Goal: Contribute content: Contribute content

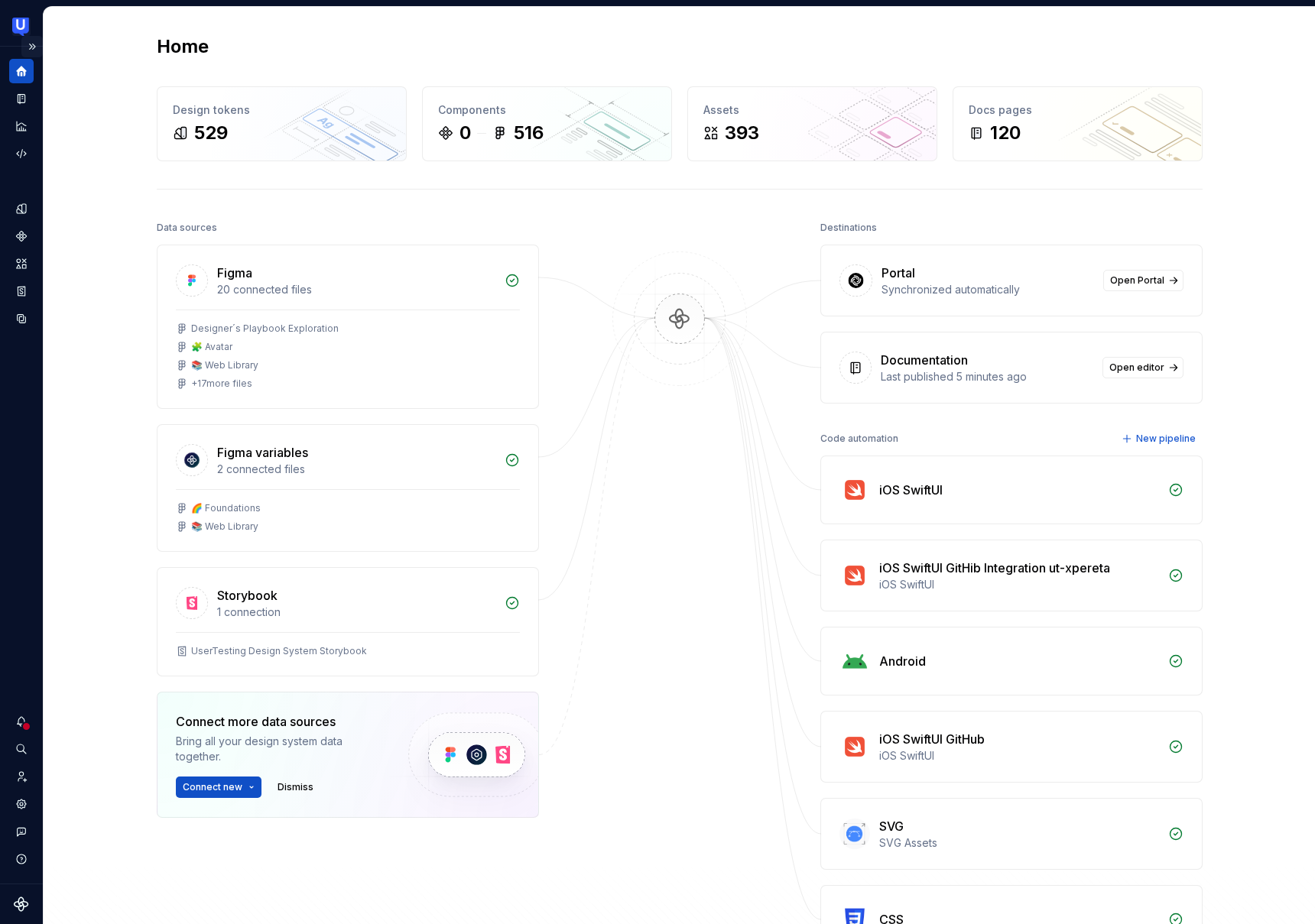
click at [34, 48] on button "Expand sidebar" at bounding box center [32, 47] width 21 height 21
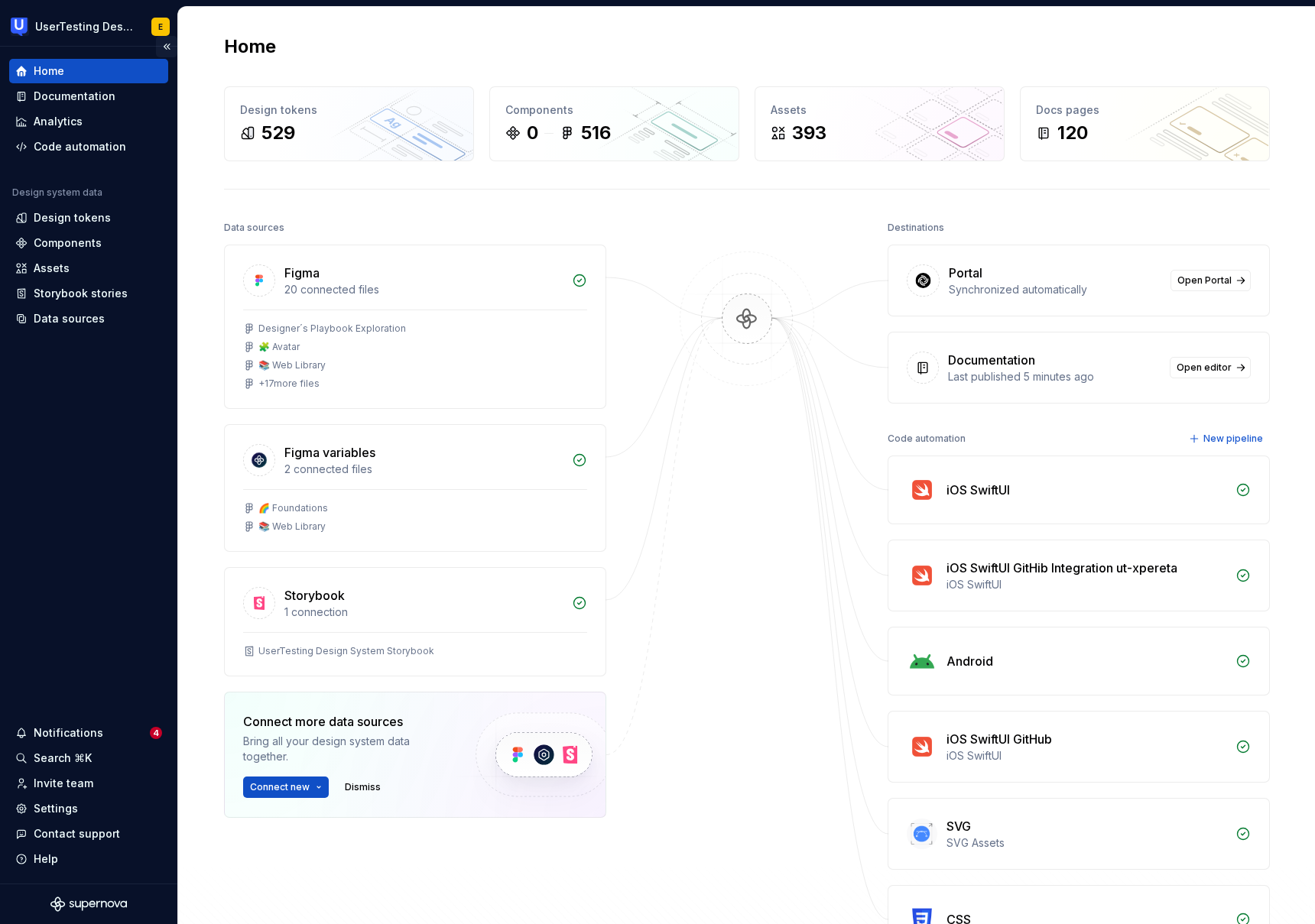
click at [168, 46] on button "Collapse sidebar" at bounding box center [167, 47] width 21 height 21
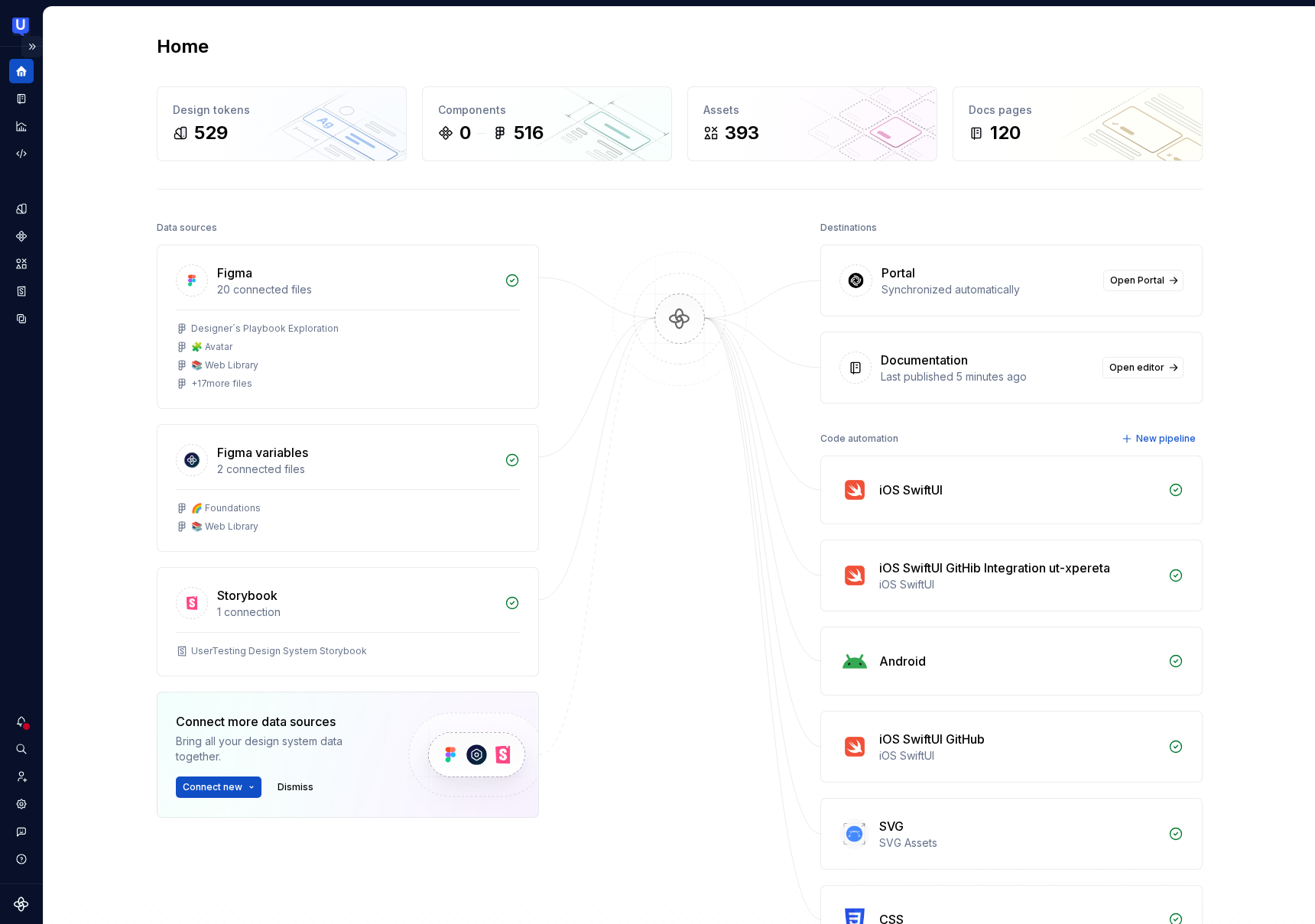
click at [34, 53] on button "Expand sidebar" at bounding box center [32, 47] width 21 height 21
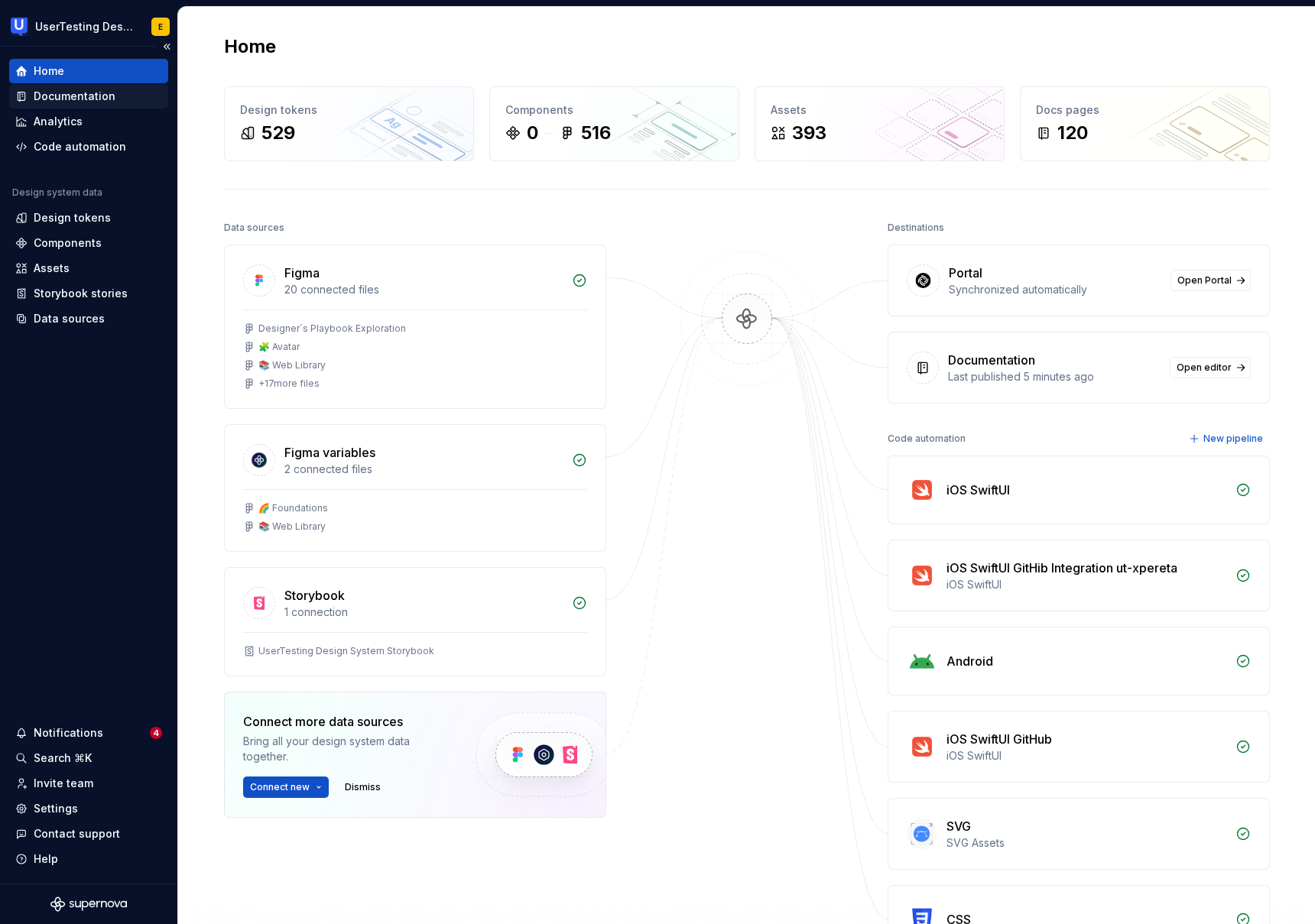
click at [78, 101] on div "Documentation" at bounding box center [74, 96] width 82 height 15
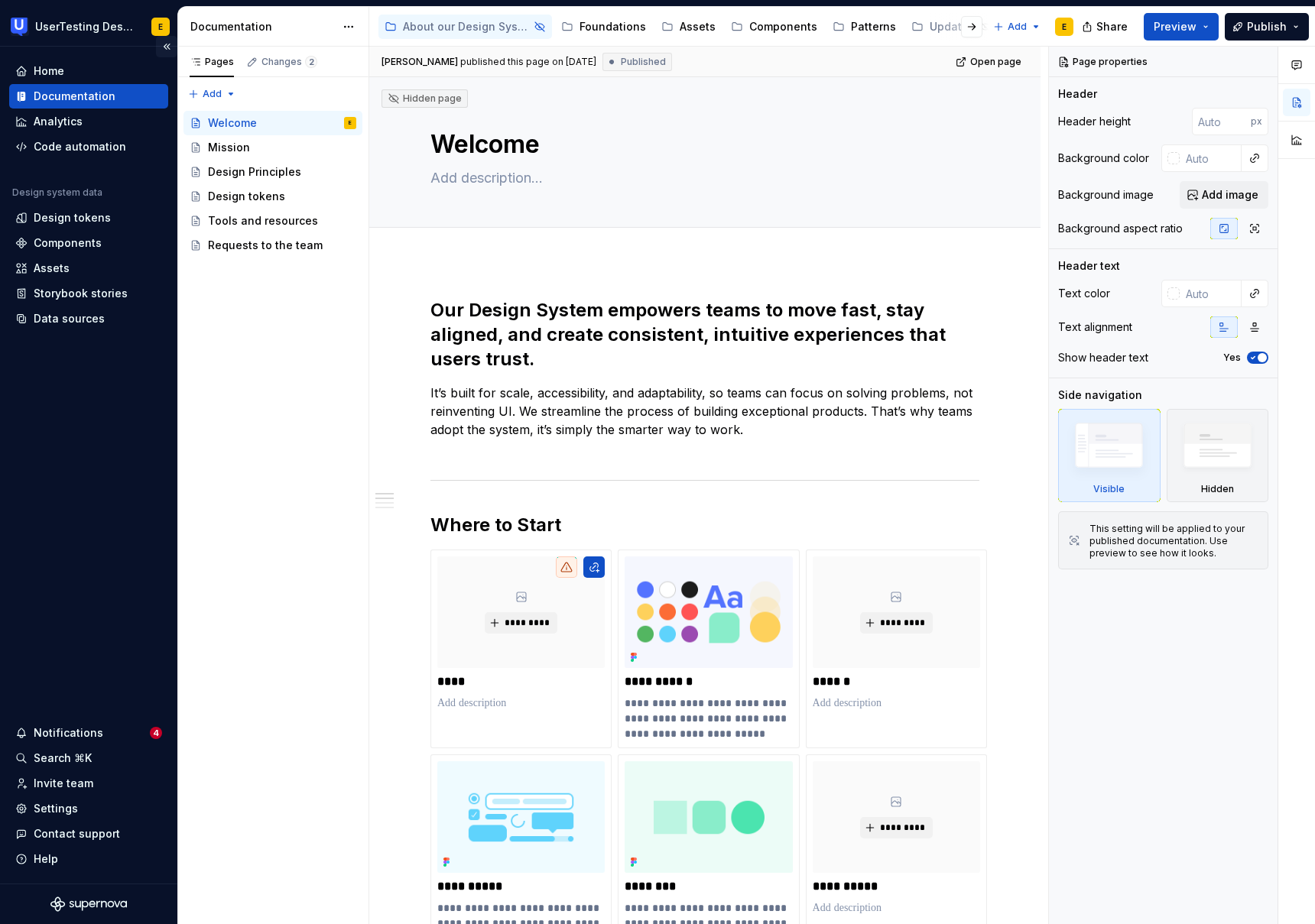
click at [169, 48] on button "Collapse sidebar" at bounding box center [167, 47] width 21 height 21
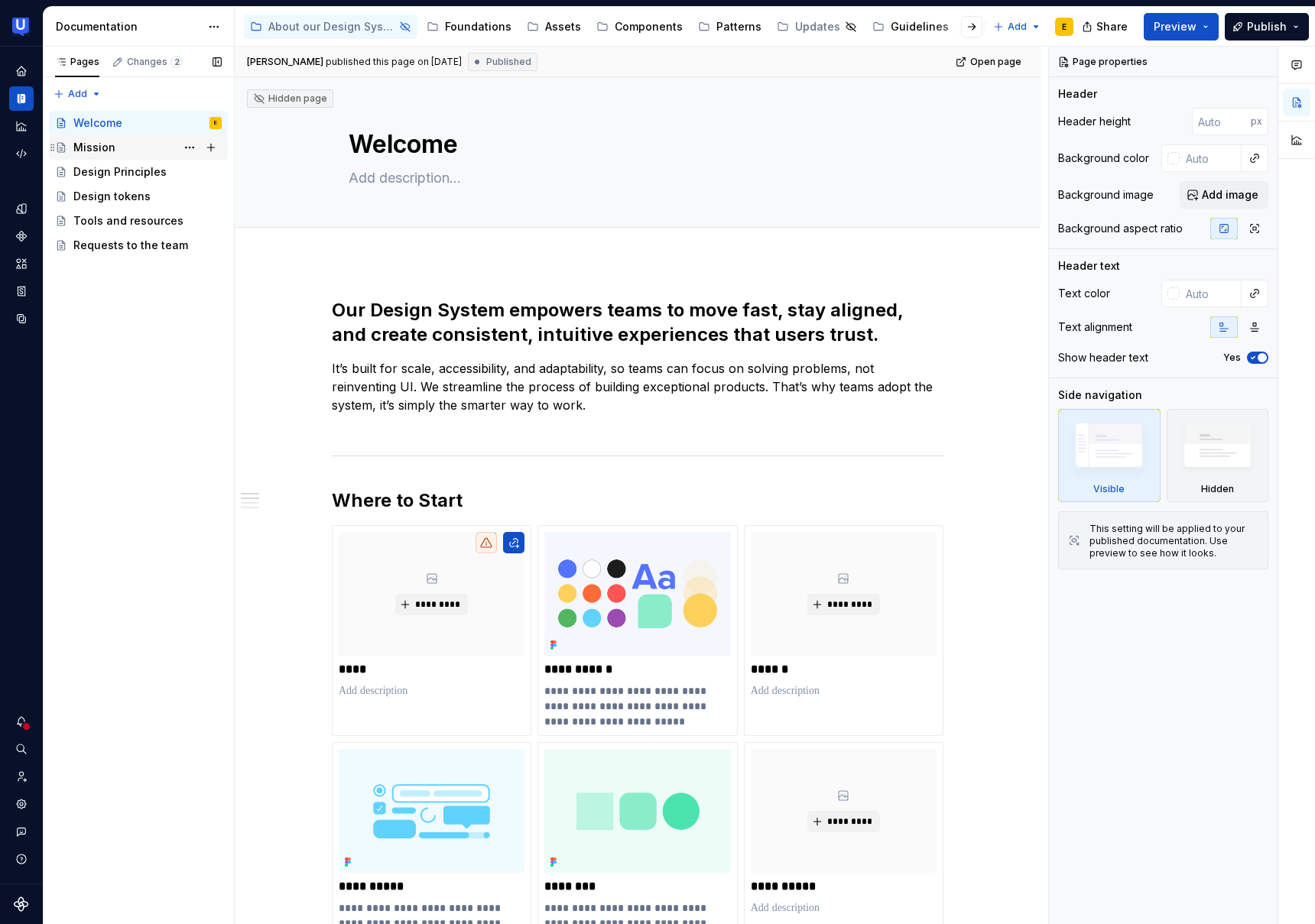
click at [121, 146] on div "Mission" at bounding box center [147, 147] width 148 height 21
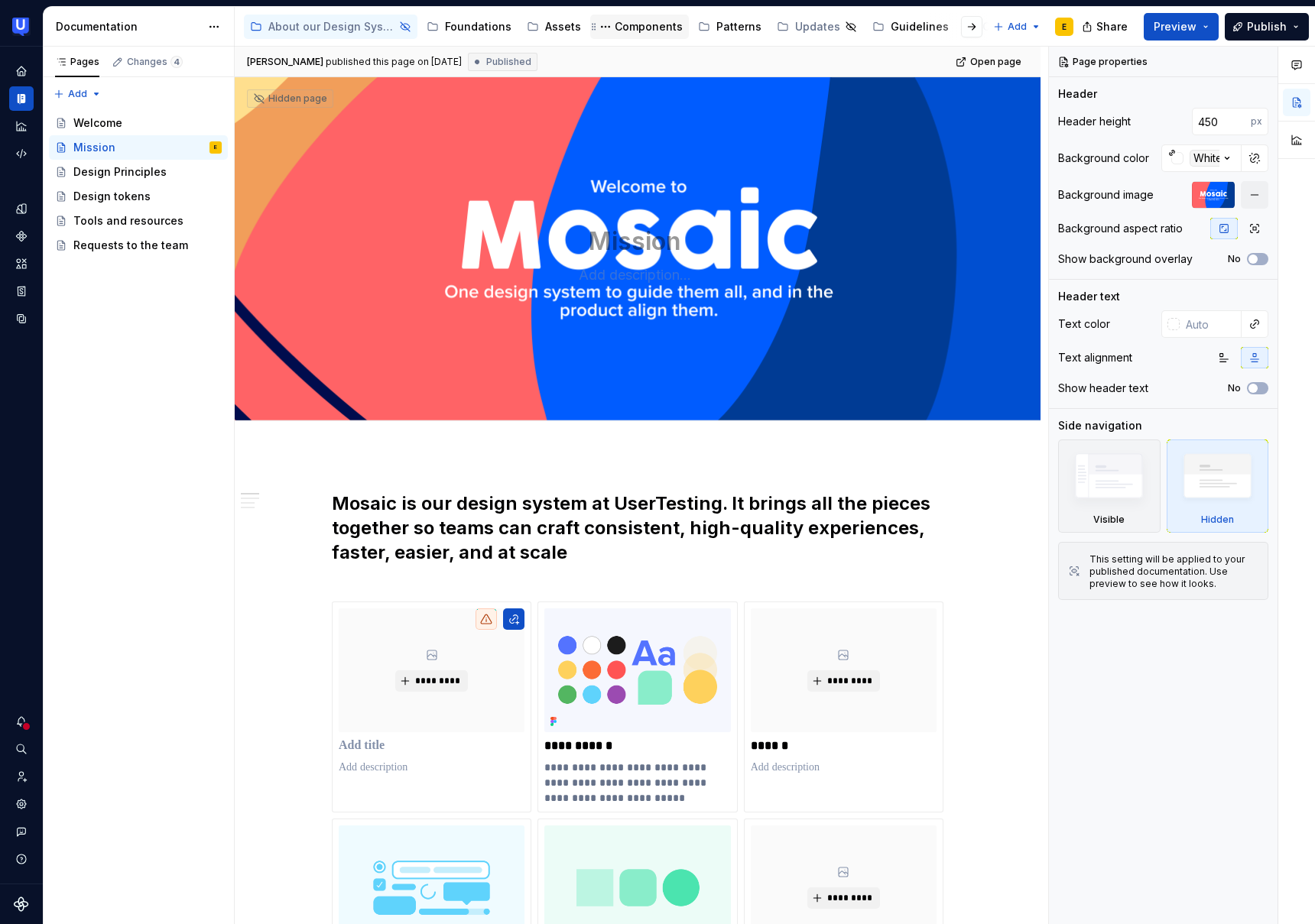
click at [653, 29] on div "Components" at bounding box center [648, 26] width 68 height 15
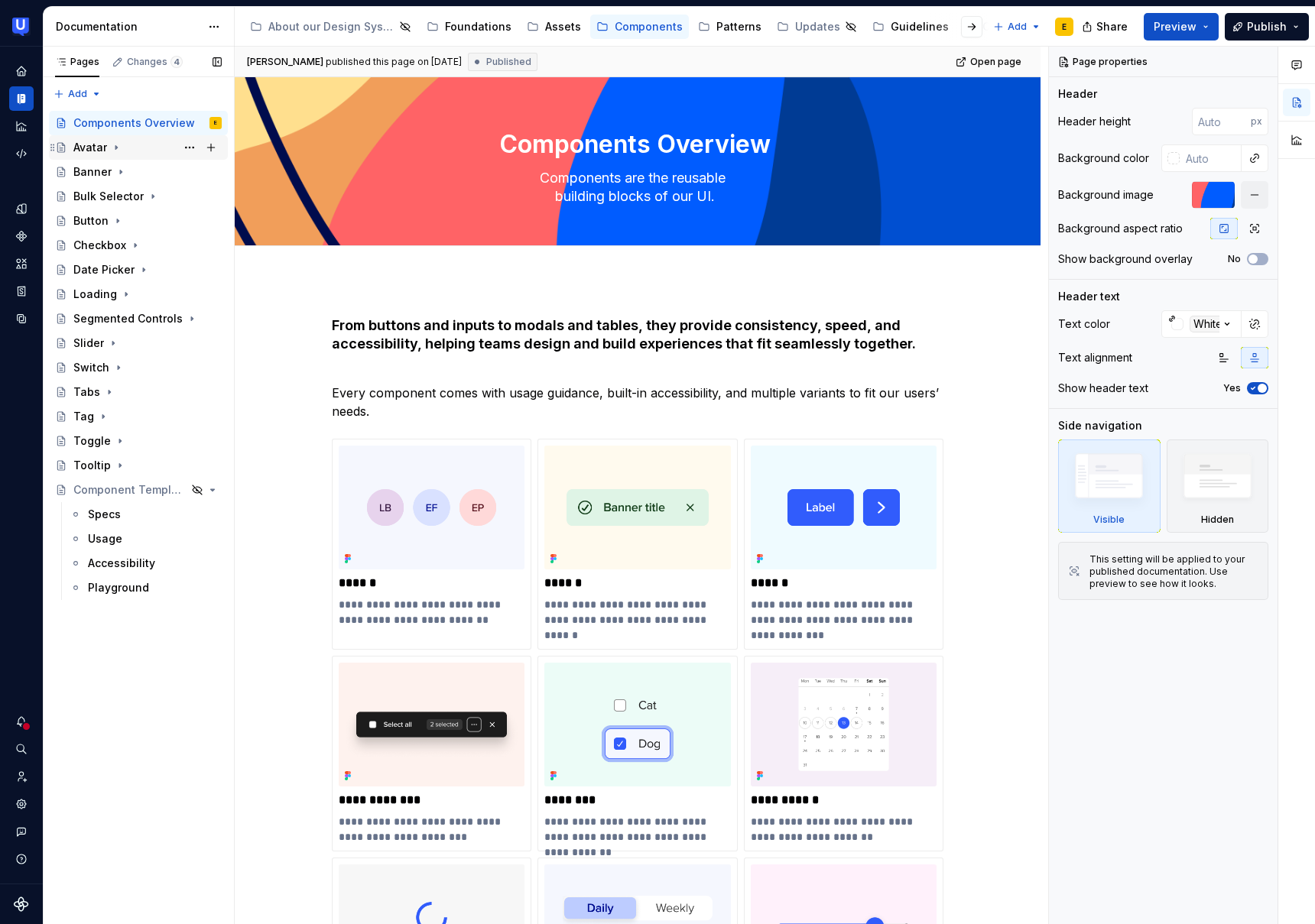
click at [95, 146] on div "Avatar" at bounding box center [90, 147] width 34 height 15
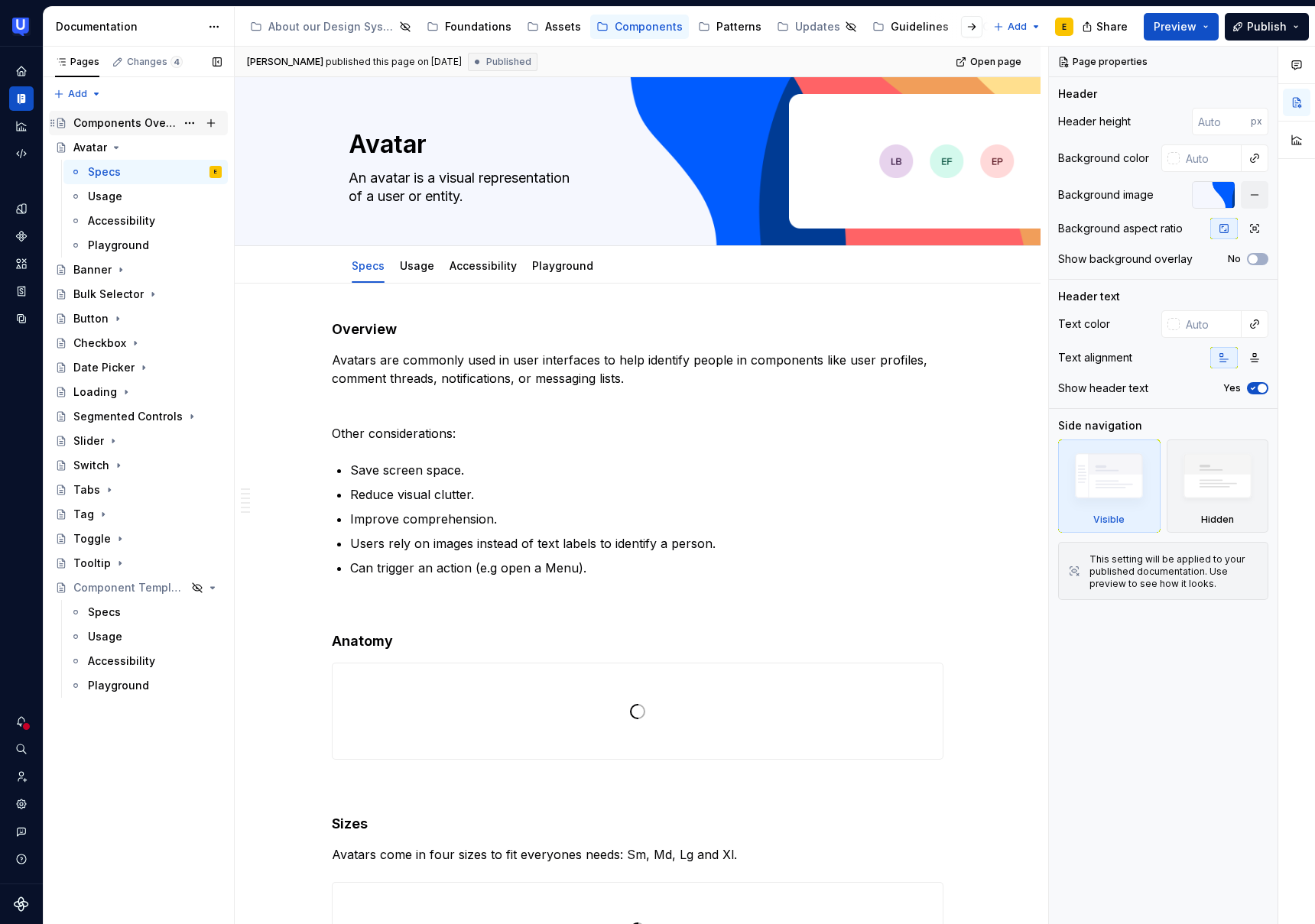
click at [100, 123] on div "Components Overview" at bounding box center [124, 123] width 102 height 15
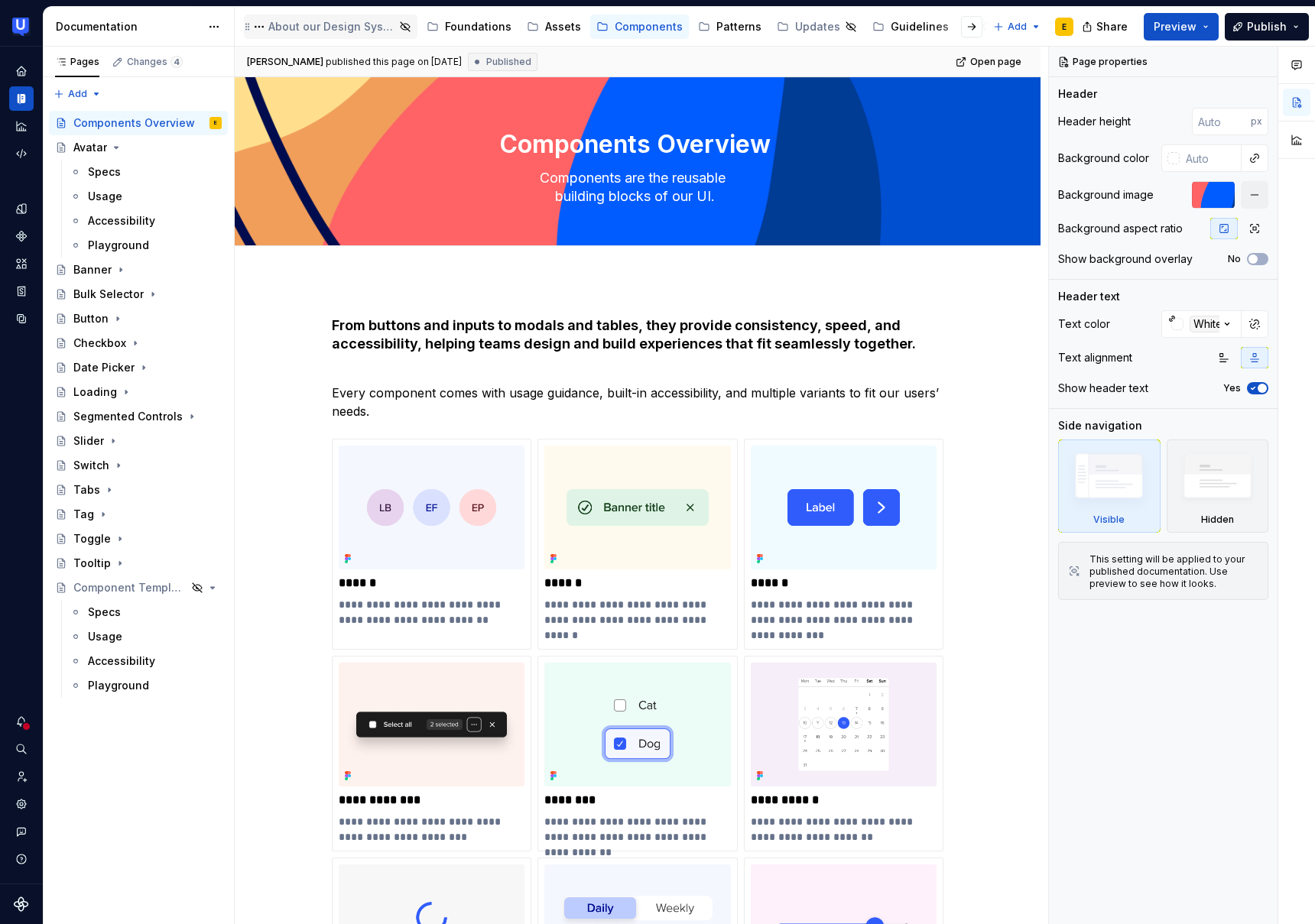
click at [316, 21] on div "About our Design System" at bounding box center [331, 26] width 126 height 15
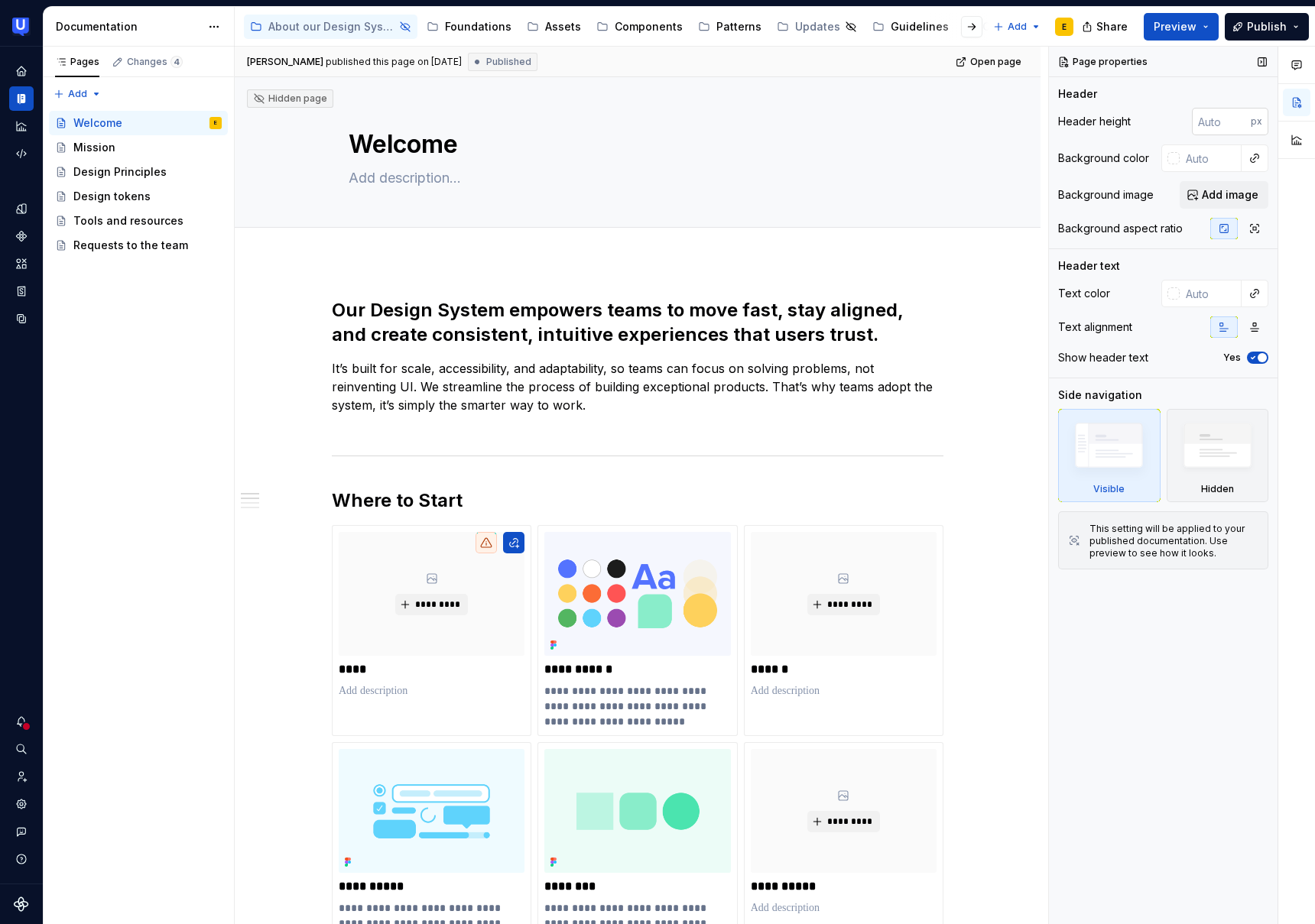
type textarea "*"
click at [1216, 121] on input "number" at bounding box center [1222, 121] width 59 height 27
type input "450"
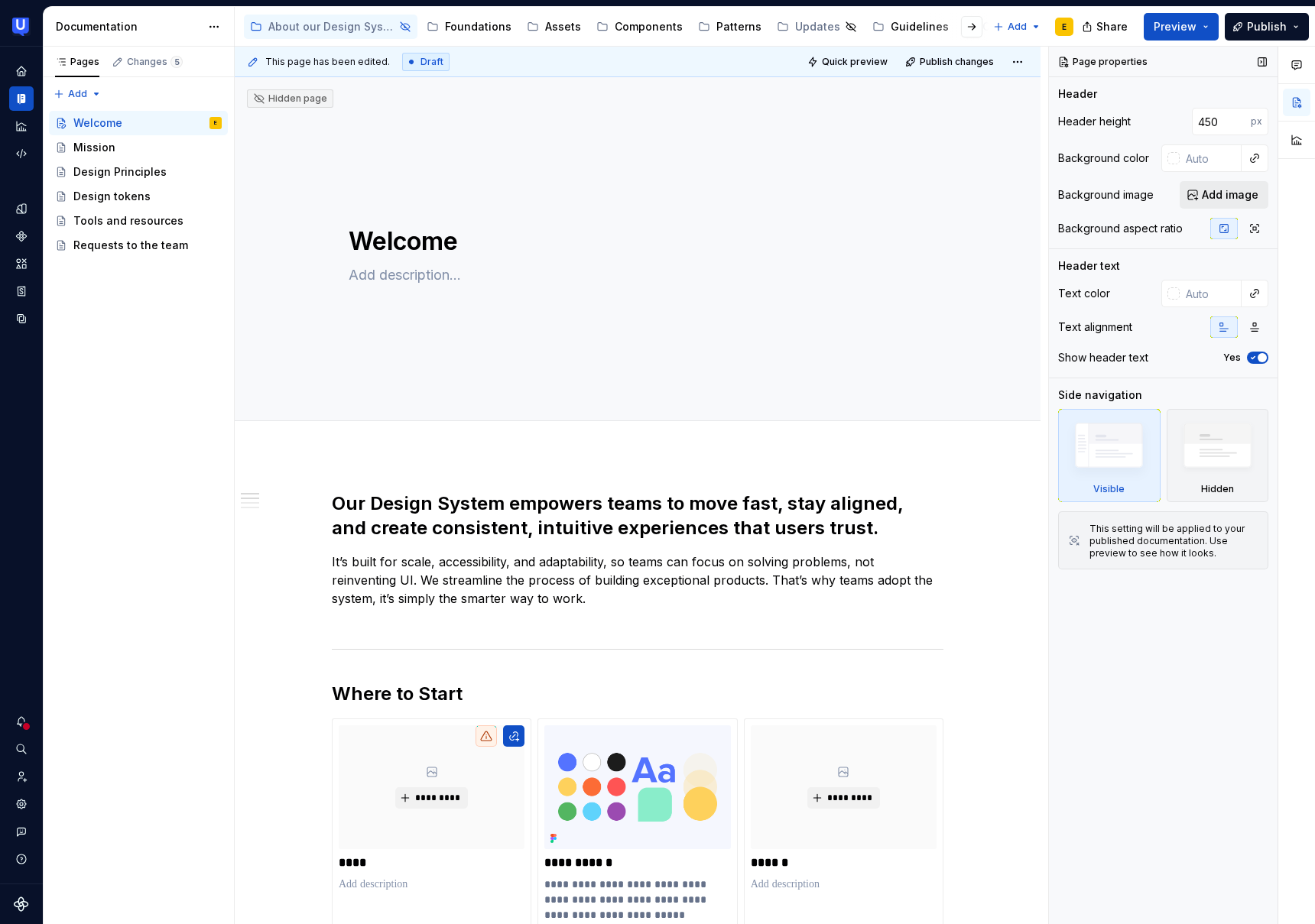
click at [1234, 190] on span "Add image" at bounding box center [1230, 194] width 56 height 15
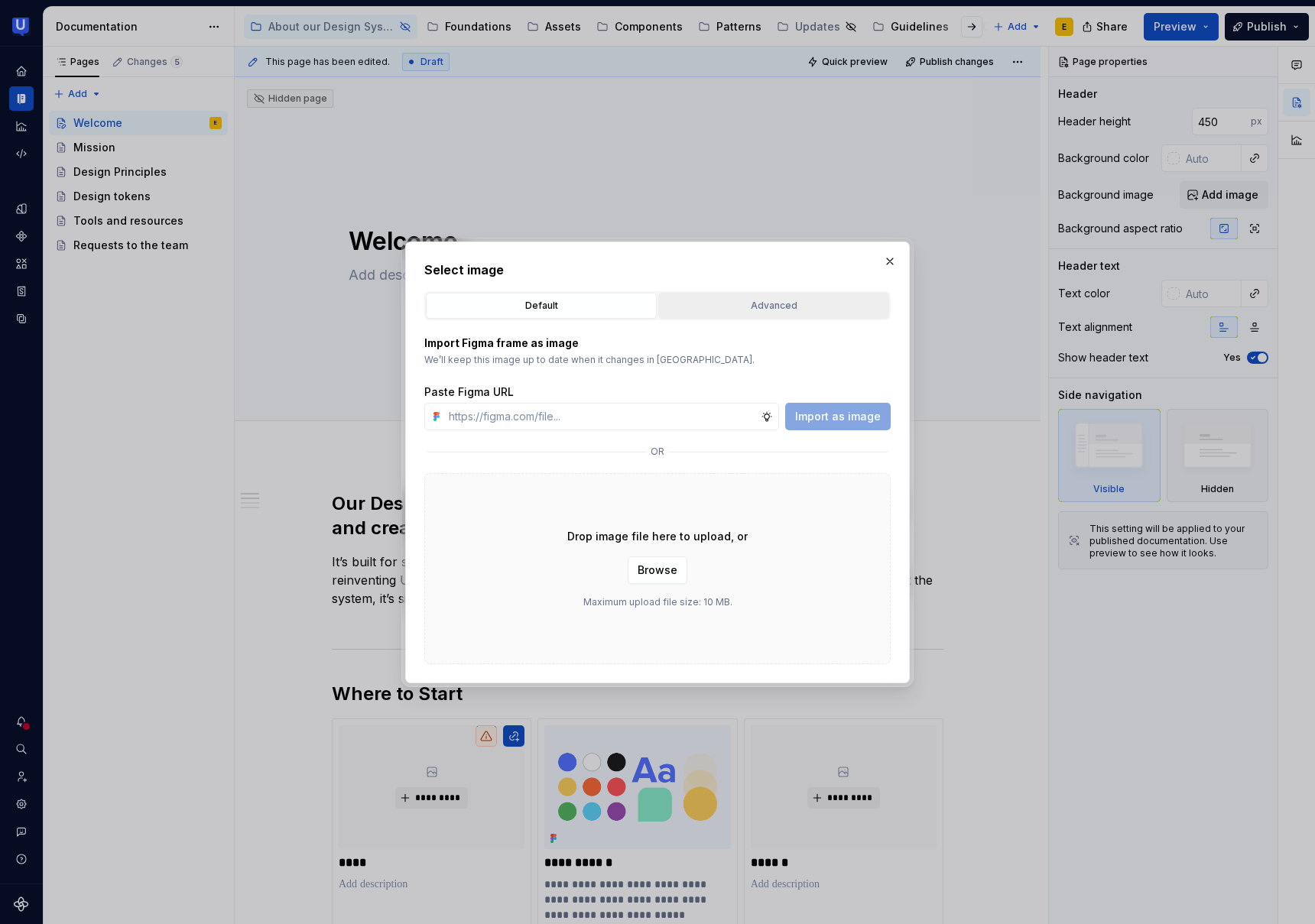
click at [743, 311] on div "Advanced" at bounding box center [774, 305] width 220 height 15
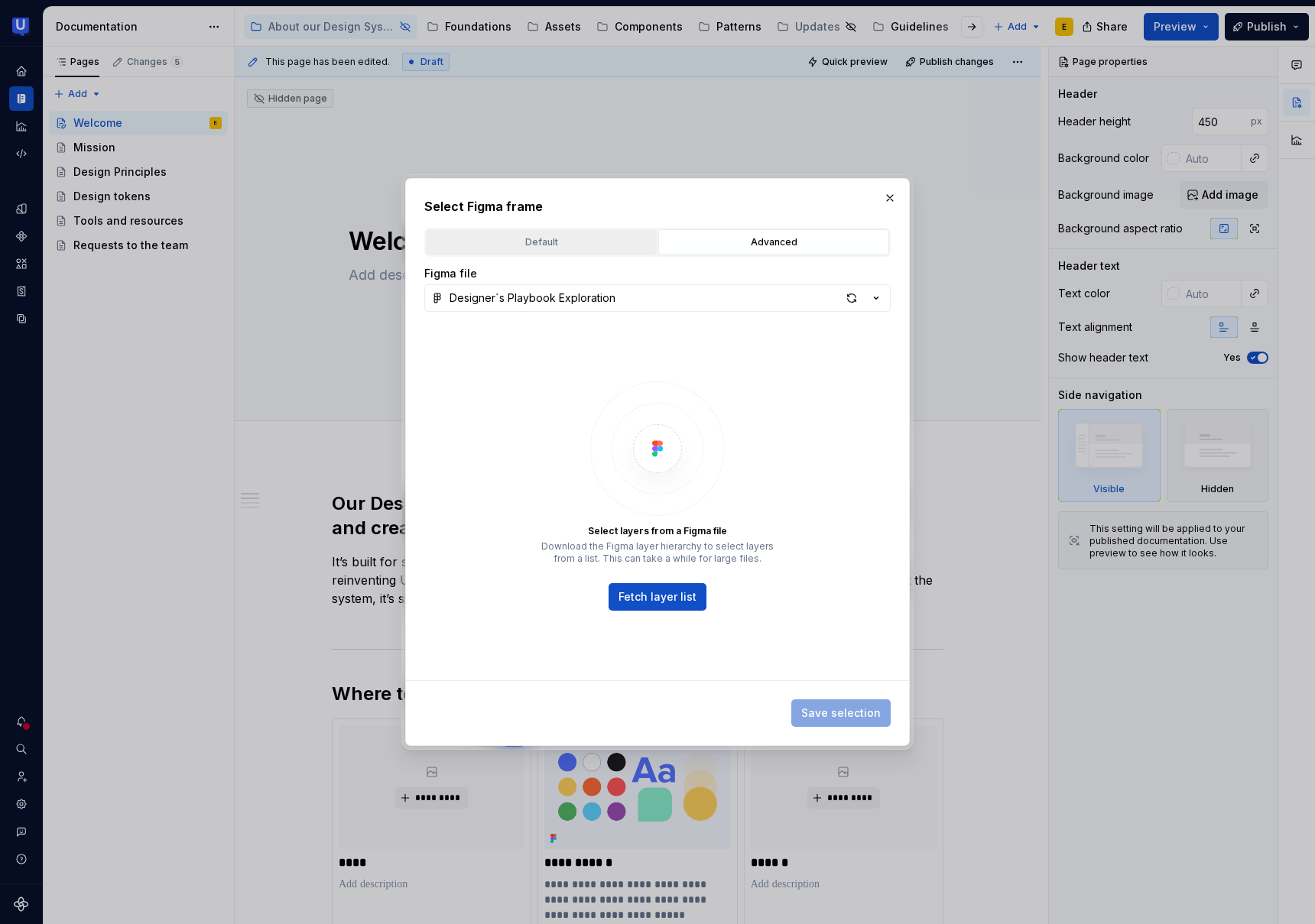
click at [523, 240] on div "Default" at bounding box center [542, 242] width 220 height 15
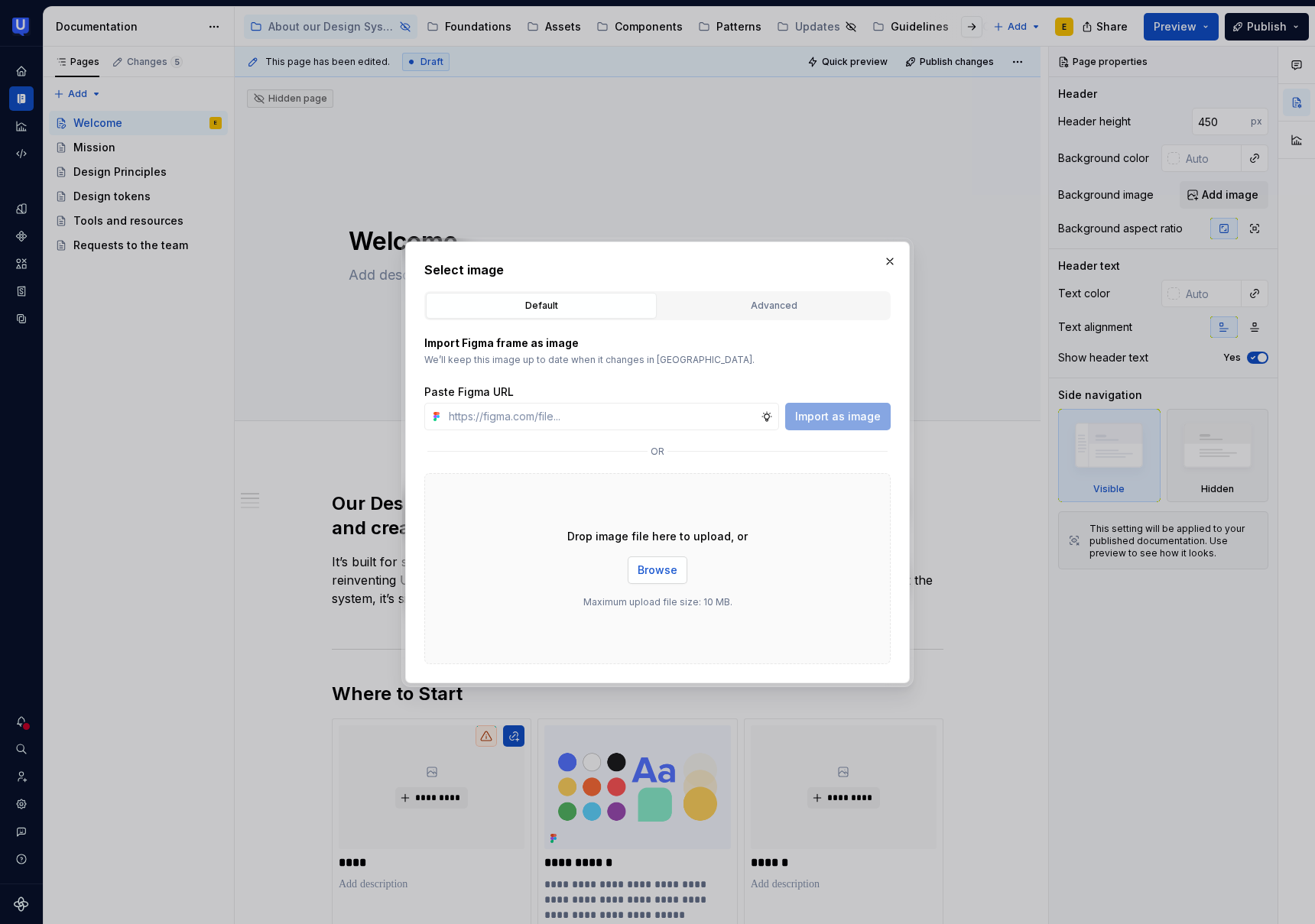
click at [661, 578] on span "Browse" at bounding box center [657, 570] width 40 height 15
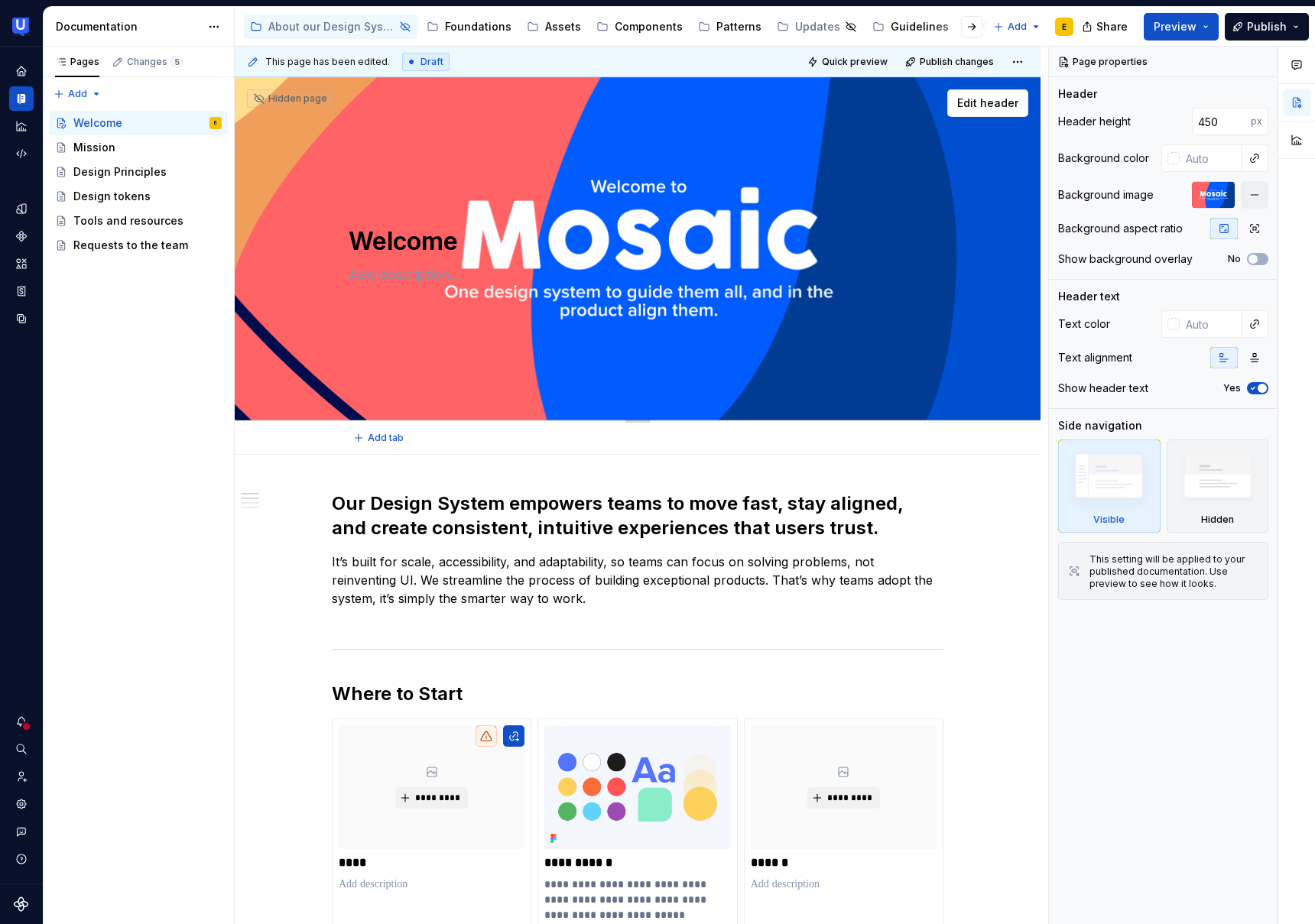
click at [406, 249] on textarea "Welcome" at bounding box center [634, 242] width 578 height 37
type textarea "*"
type textarea "Untitled page"
type textarea "*"
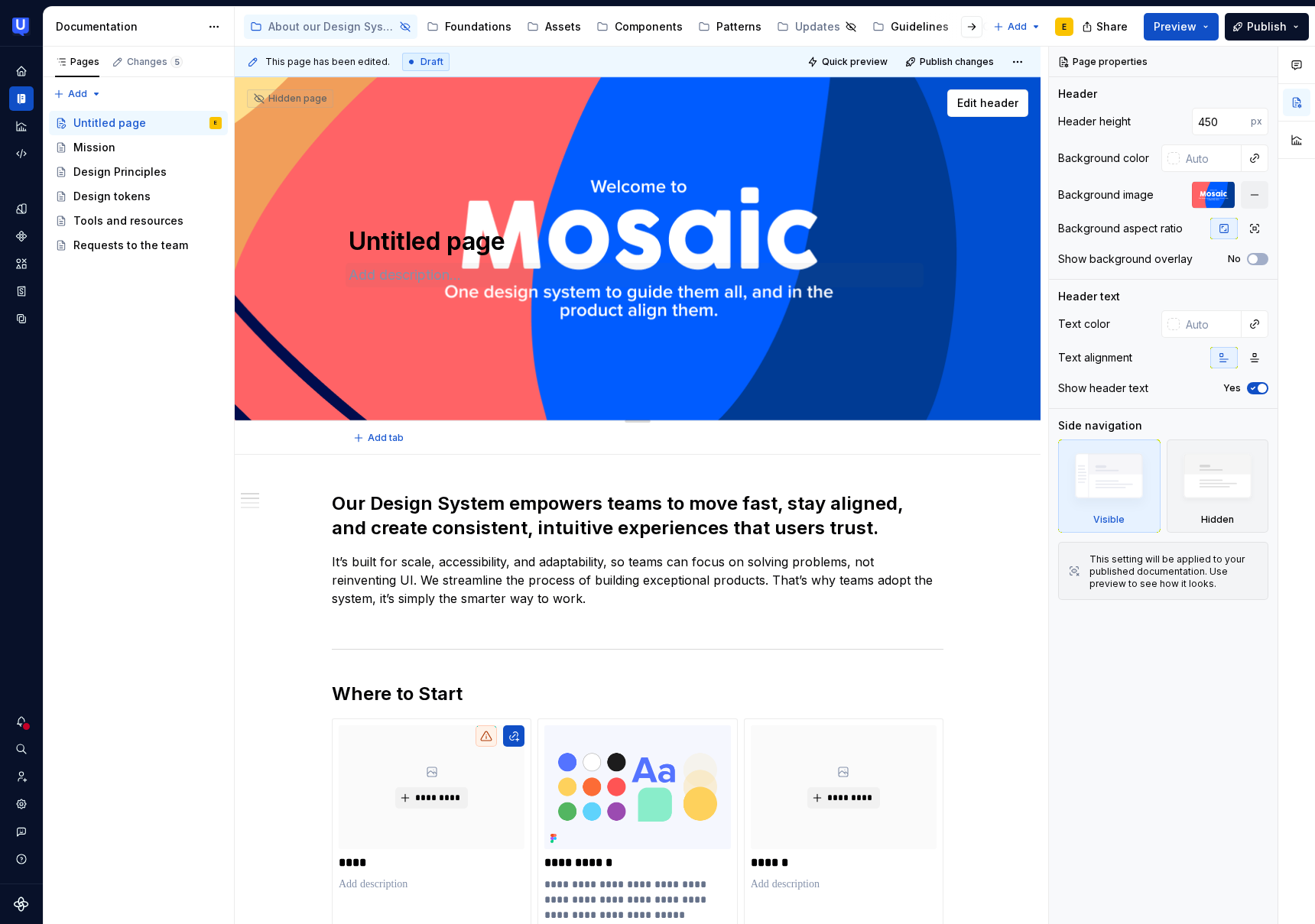
type textarea "Untitled page"
click at [395, 274] on textarea at bounding box center [634, 275] width 578 height 25
click at [1257, 261] on icon "button" at bounding box center [1253, 259] width 12 height 9
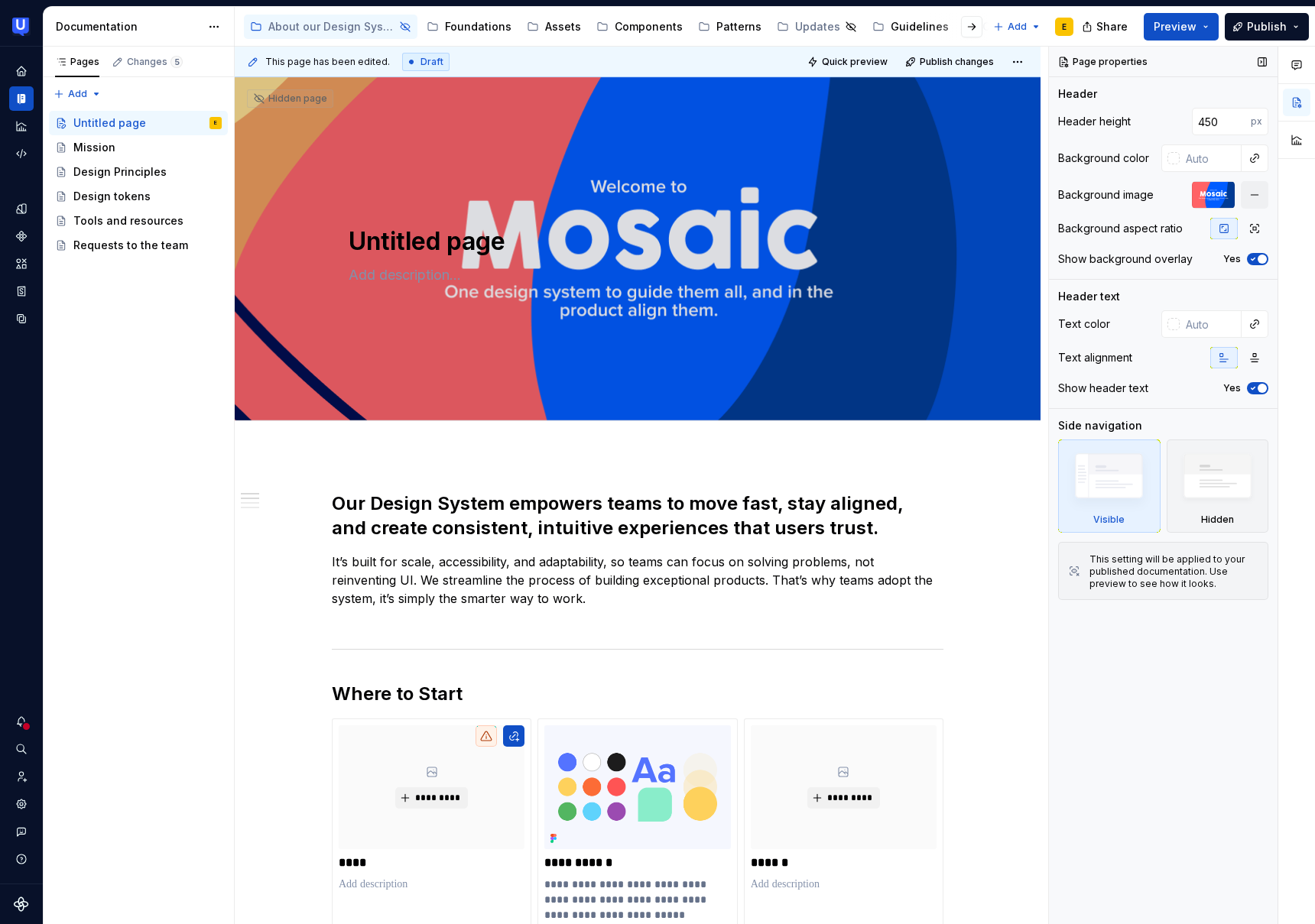
click at [1263, 259] on span "button" at bounding box center [1262, 259] width 9 height 9
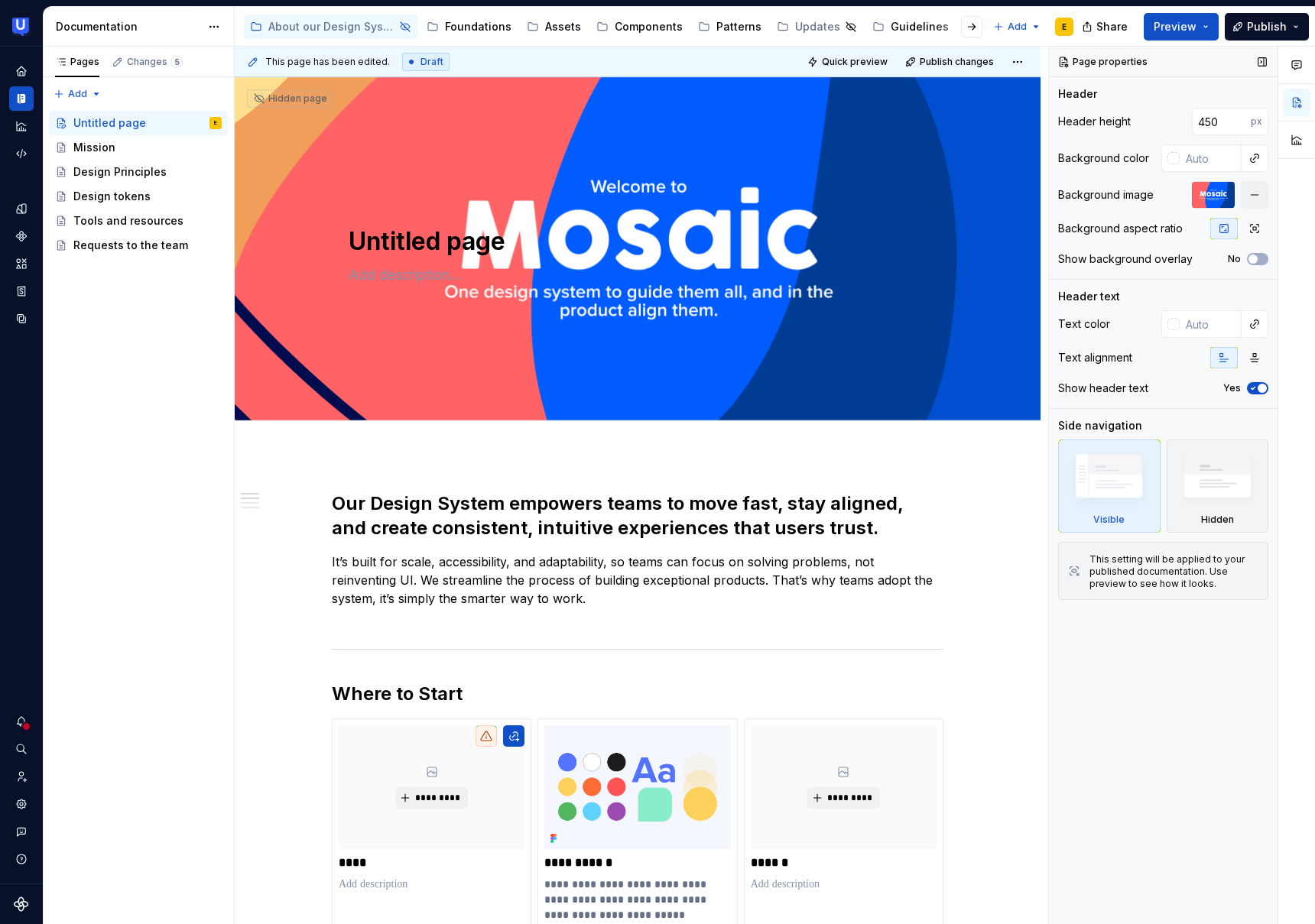
click at [1260, 388] on span "button" at bounding box center [1262, 388] width 9 height 9
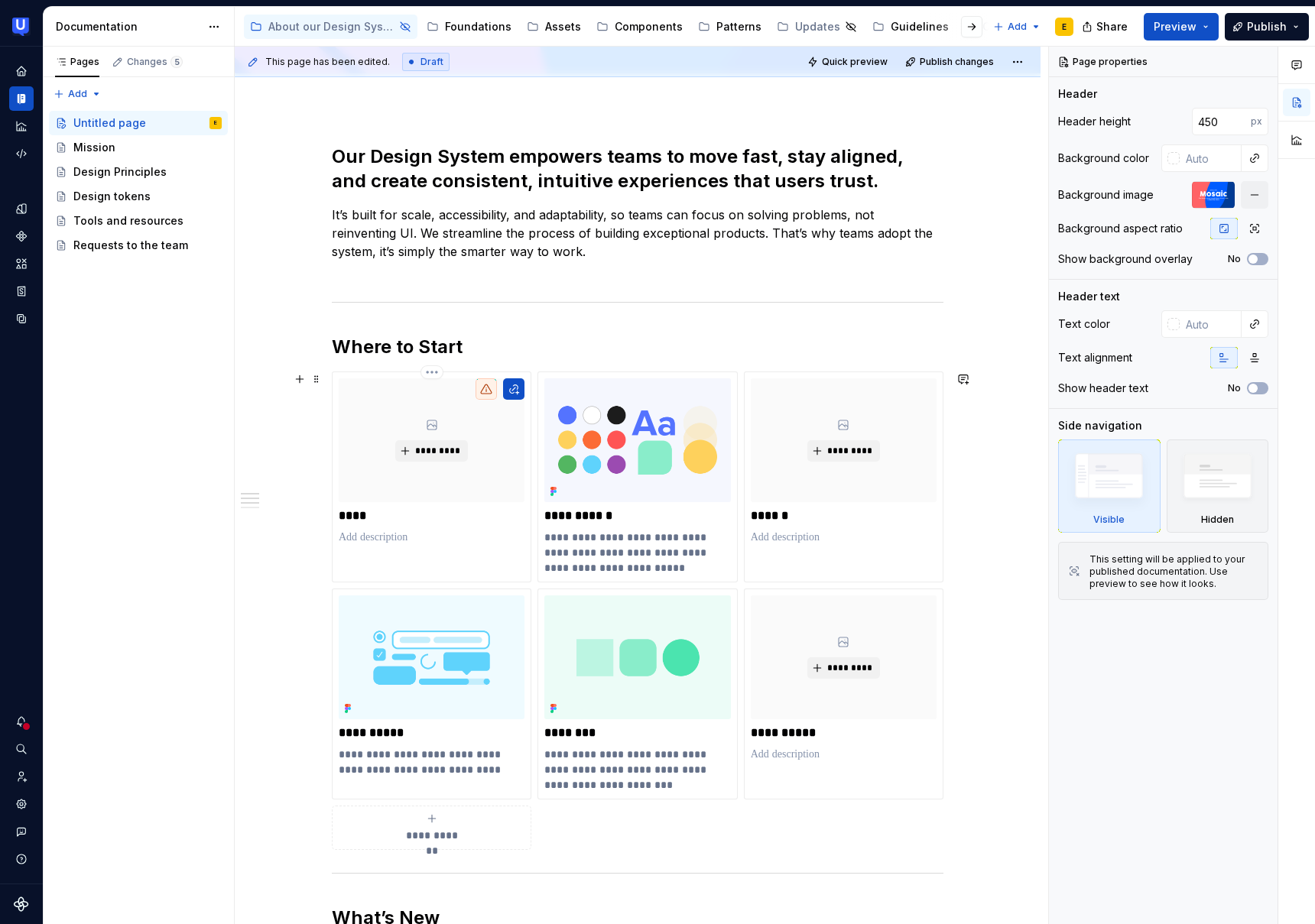
scroll to position [364, 0]
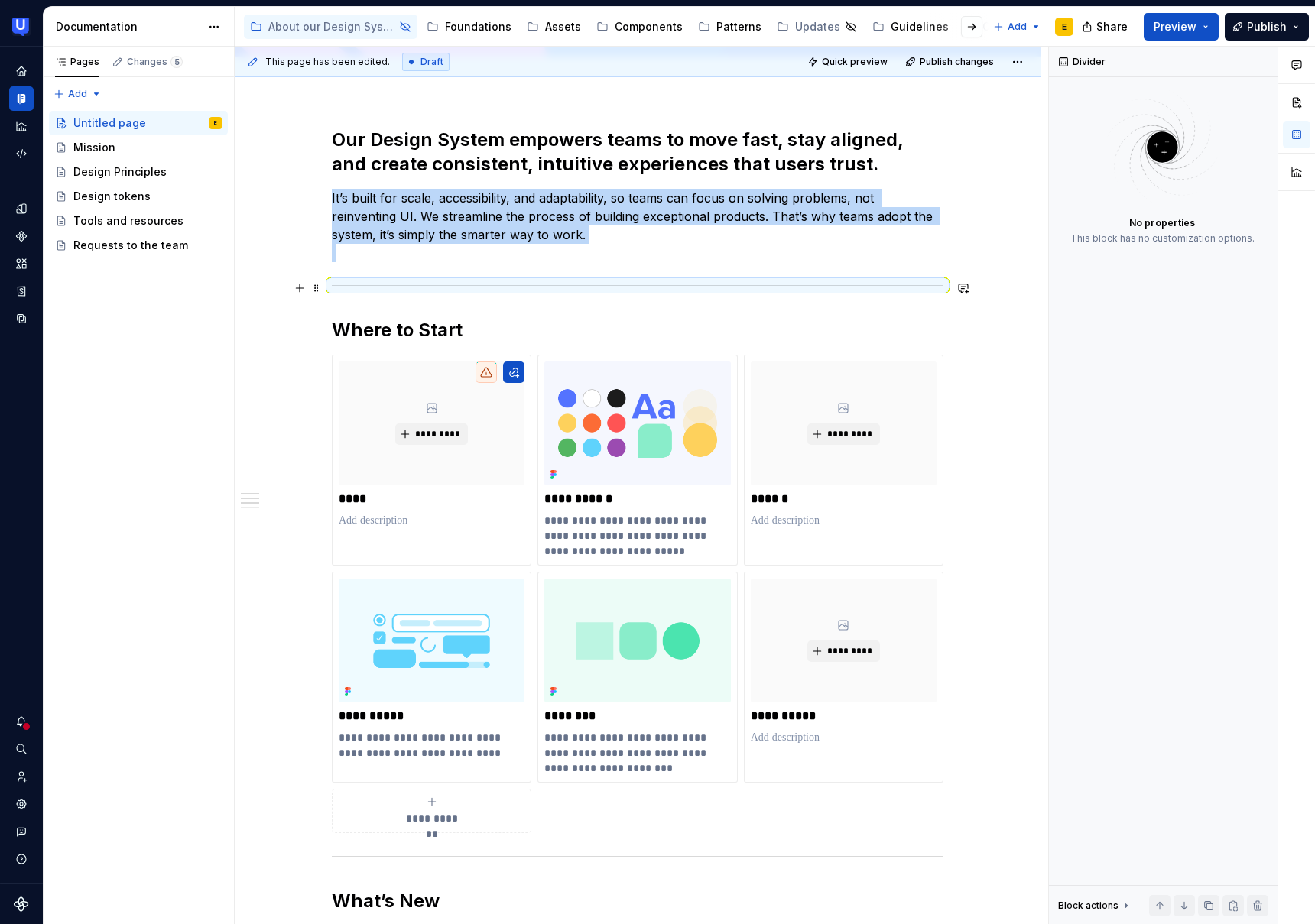
click at [413, 287] on div at bounding box center [638, 285] width 612 height 10
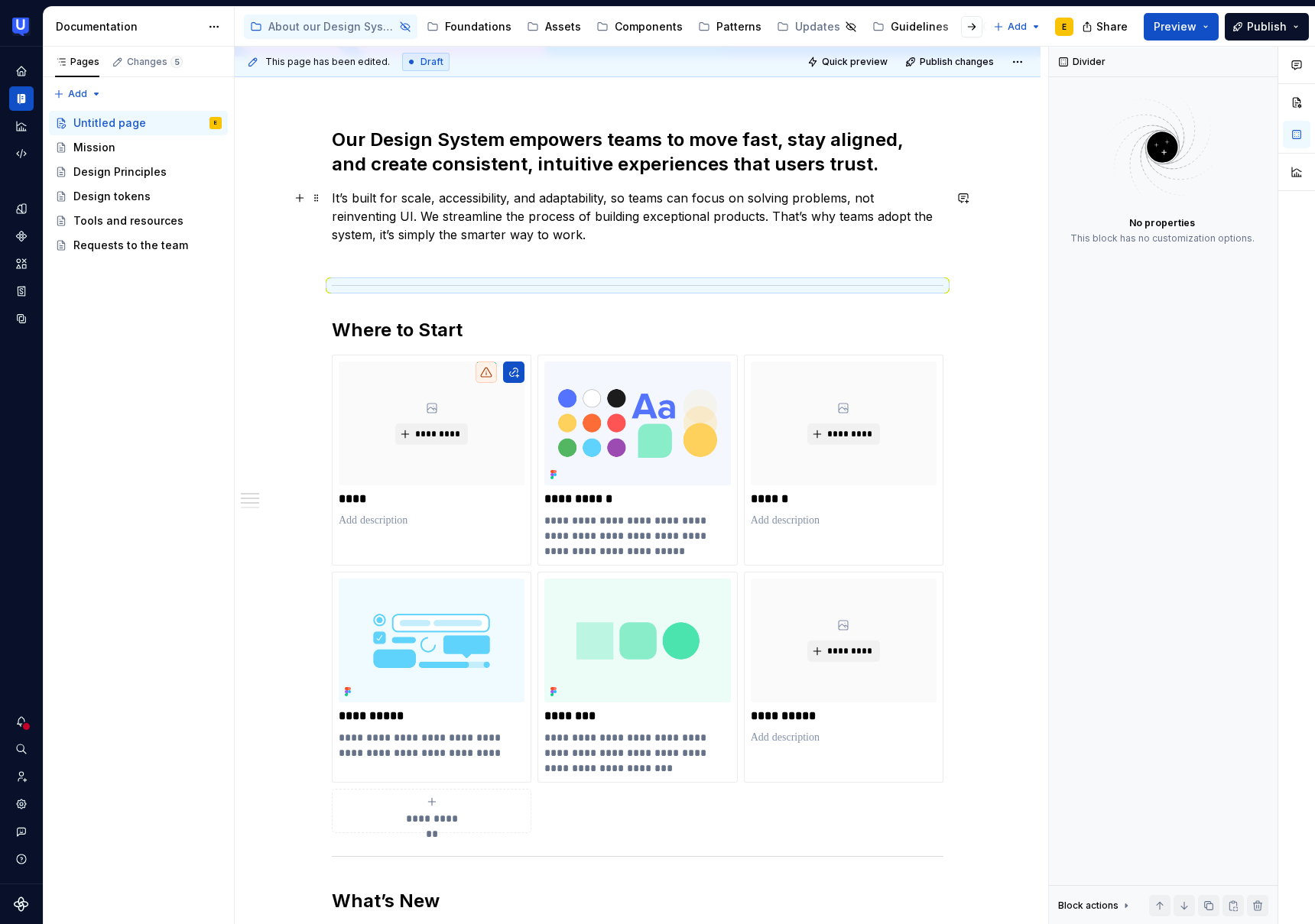
click at [533, 233] on p "It’s built for scale, accessibility, and adaptability, so teams can focus on so…" at bounding box center [638, 225] width 612 height 73
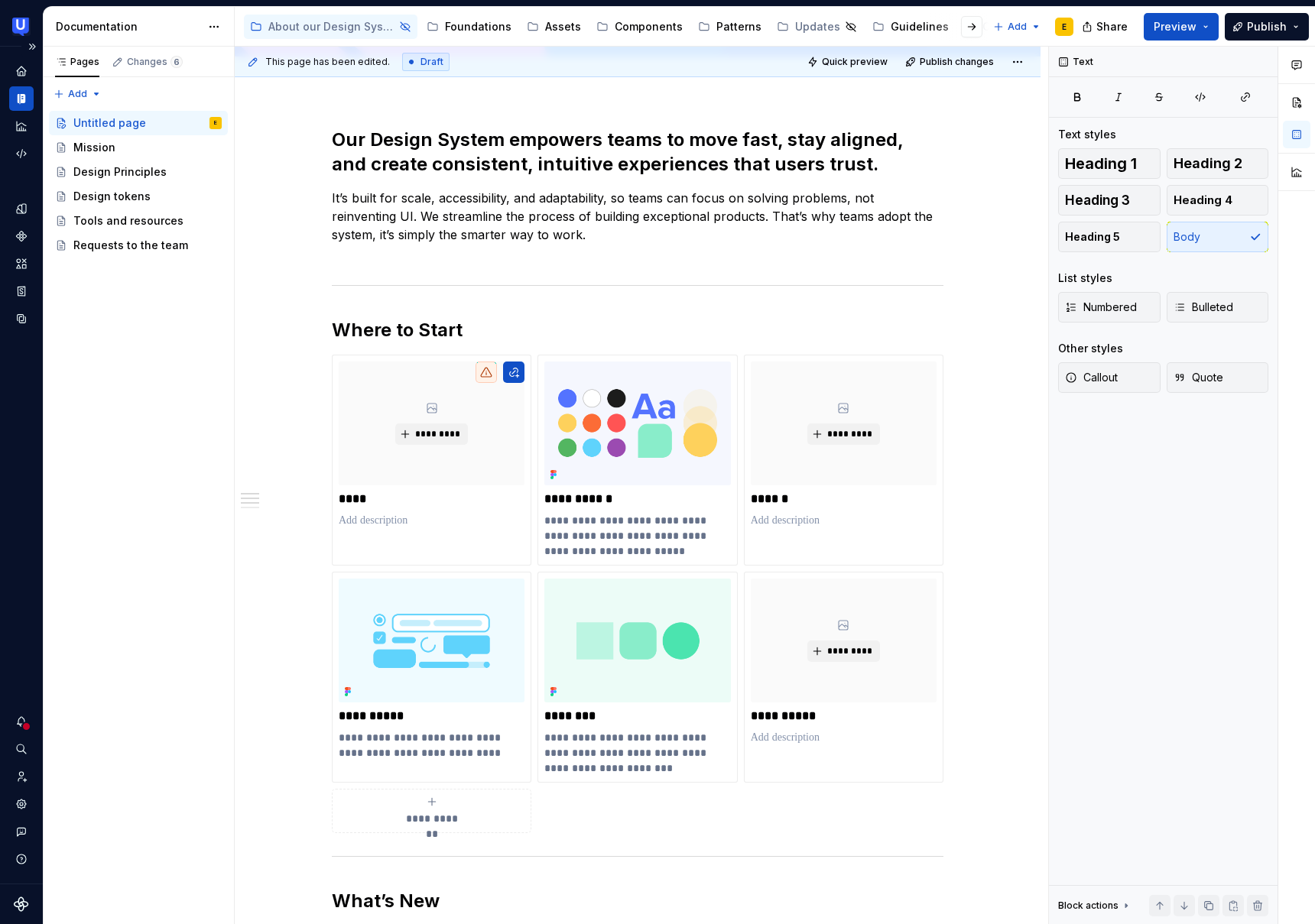
type textarea "*"
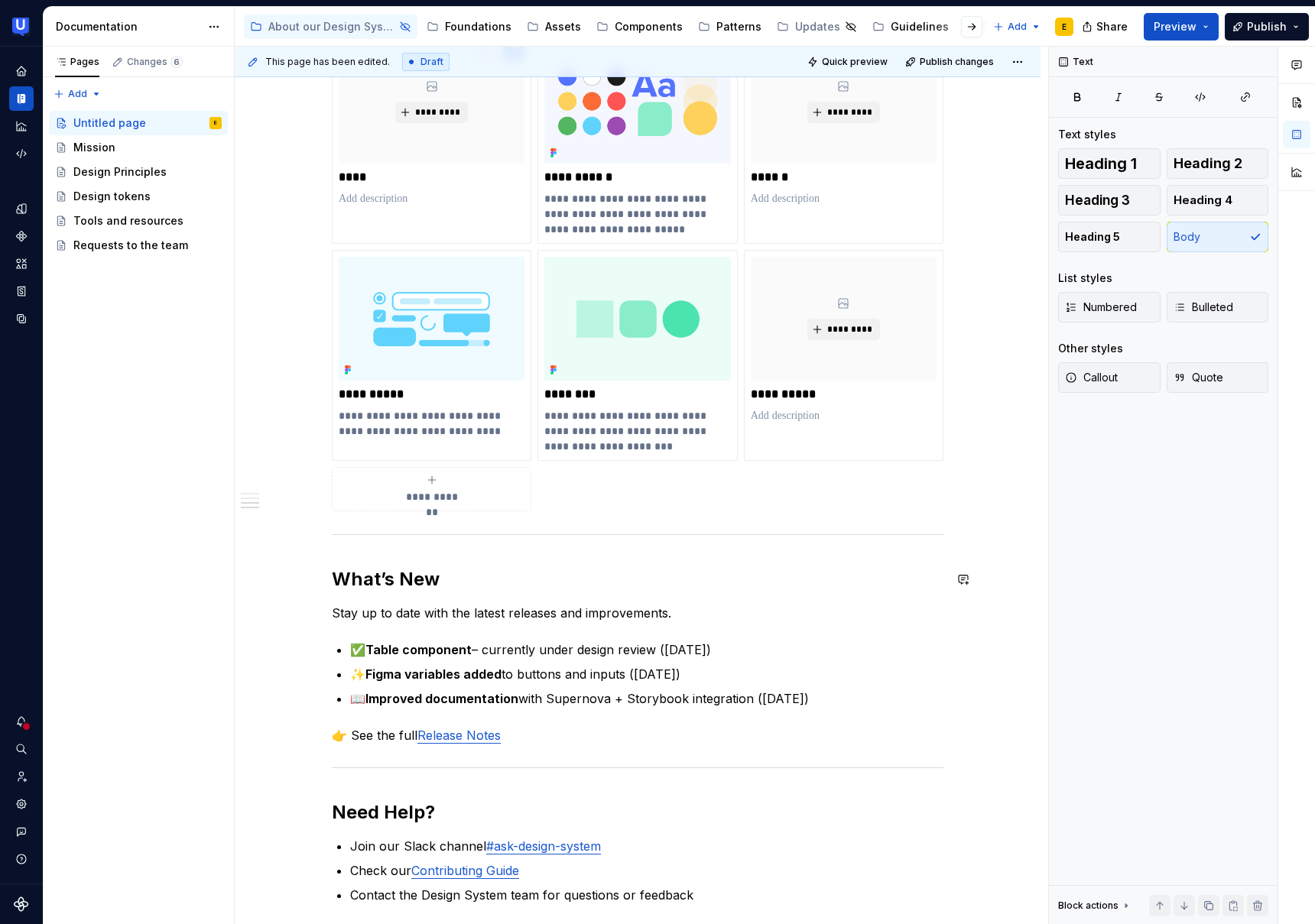
scroll to position [684, 0]
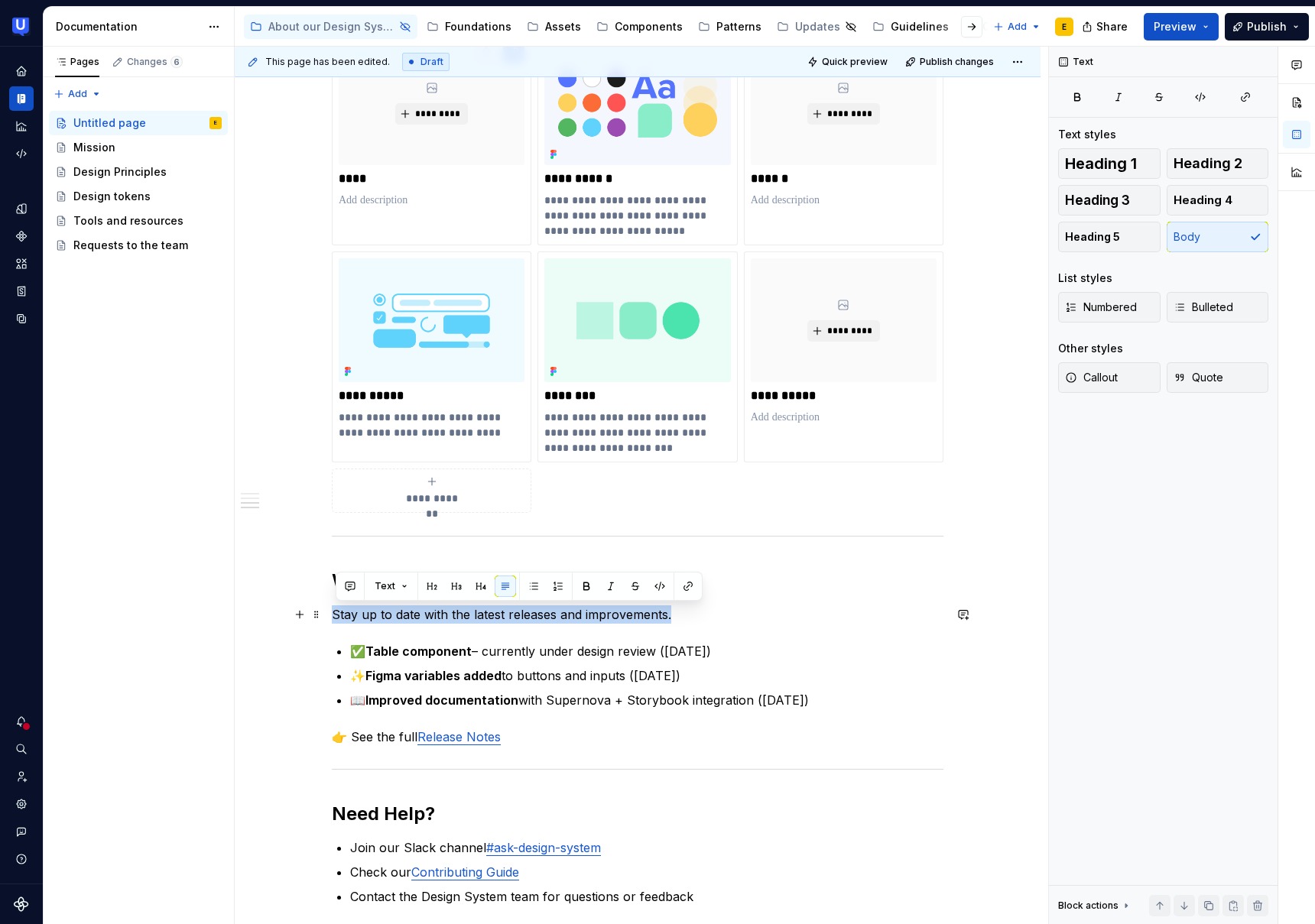
drag, startPoint x: 679, startPoint y: 618, endPoint x: 337, endPoint y: 618, distance: 342.0
click at [336, 618] on p "Stay up to date with the latest releases and improvements." at bounding box center [638, 615] width 612 height 19
click at [630, 619] on p "Stay up to date with the latest releases and improvements." at bounding box center [638, 615] width 612 height 19
drag, startPoint x: 474, startPoint y: 607, endPoint x: 337, endPoint y: 617, distance: 137.4
click at [337, 617] on p "Stay up to date with the latest releases and improvements." at bounding box center [638, 615] width 612 height 19
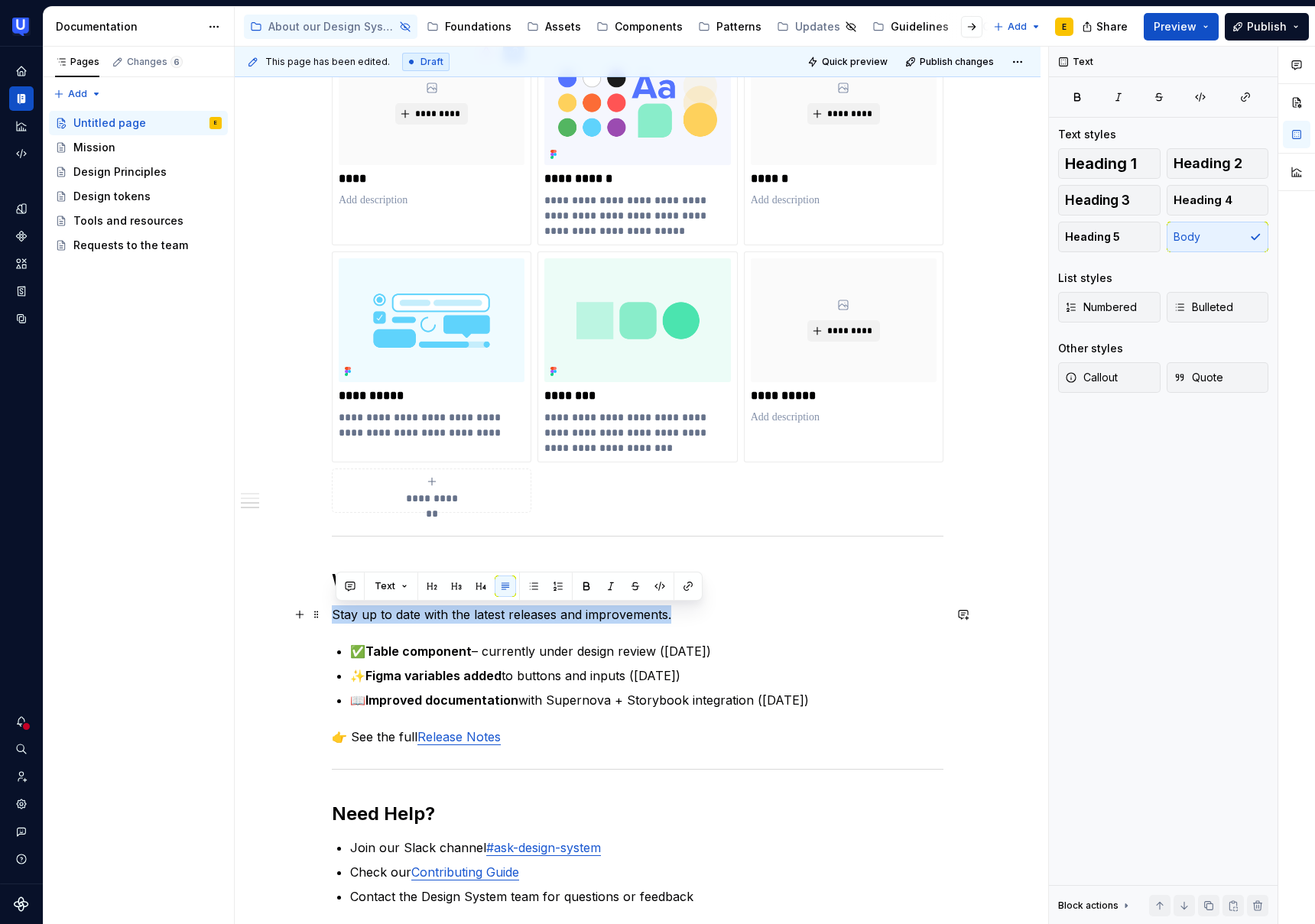
click at [686, 616] on p "Stay up to date with the latest releases and improvements." at bounding box center [638, 615] width 612 height 19
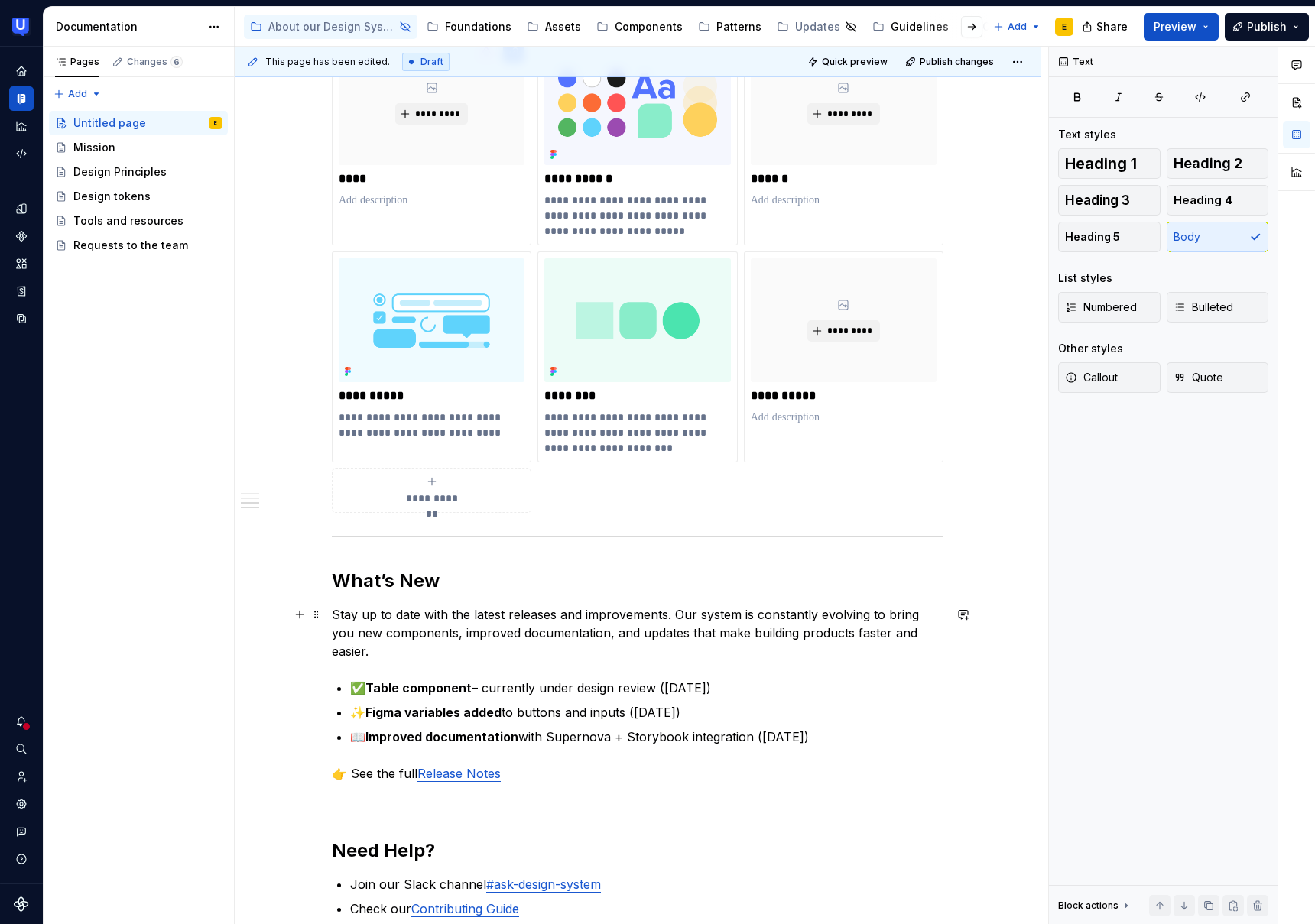
click at [676, 615] on p "Stay up to date with the latest releases and improvements. Our system is consta…" at bounding box center [638, 633] width 612 height 55
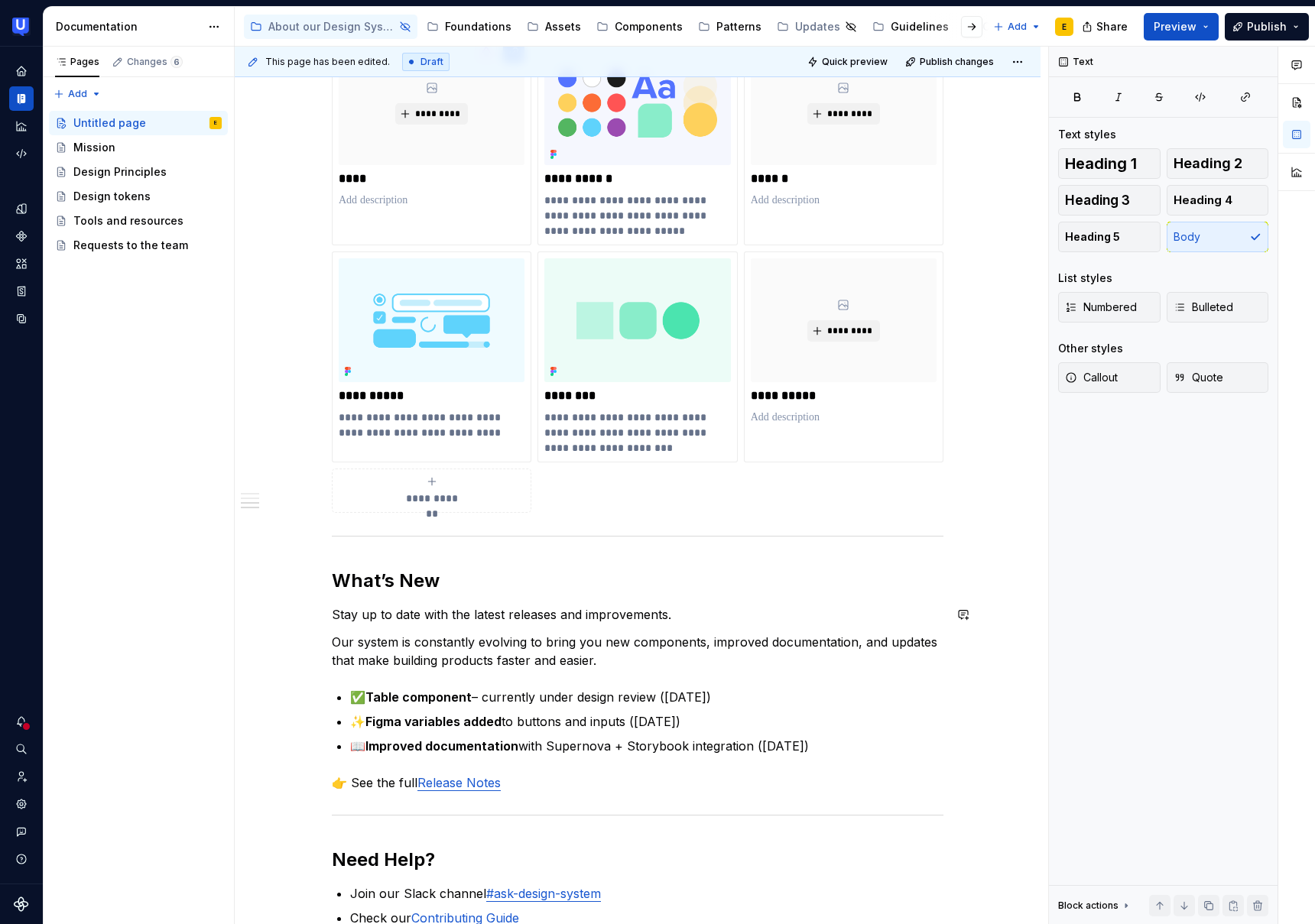
scroll to position [699, 0]
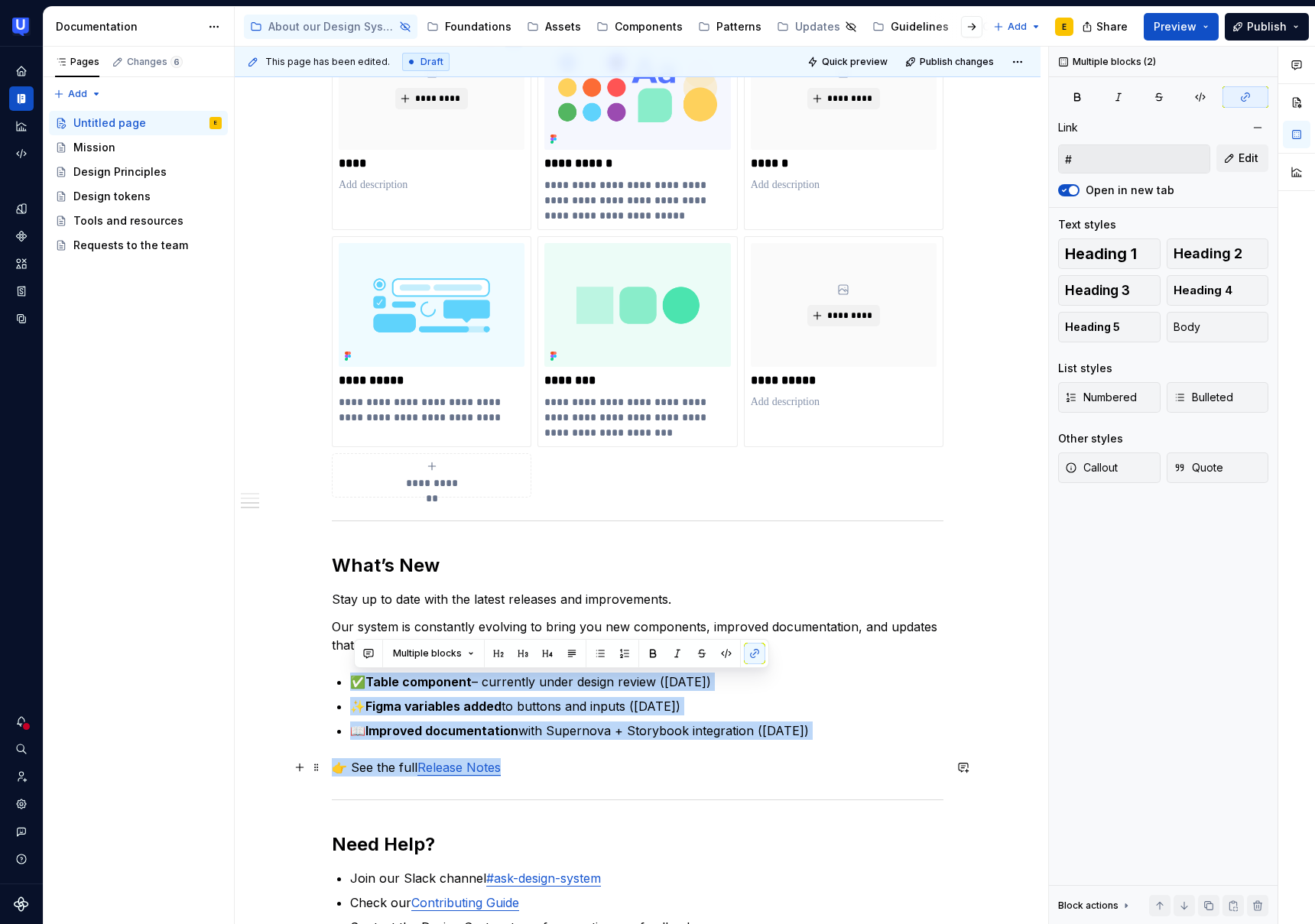
drag, startPoint x: 350, startPoint y: 678, endPoint x: 630, endPoint y: 771, distance: 295.0
click at [630, 771] on div "**********" at bounding box center [638, 364] width 612 height 1144
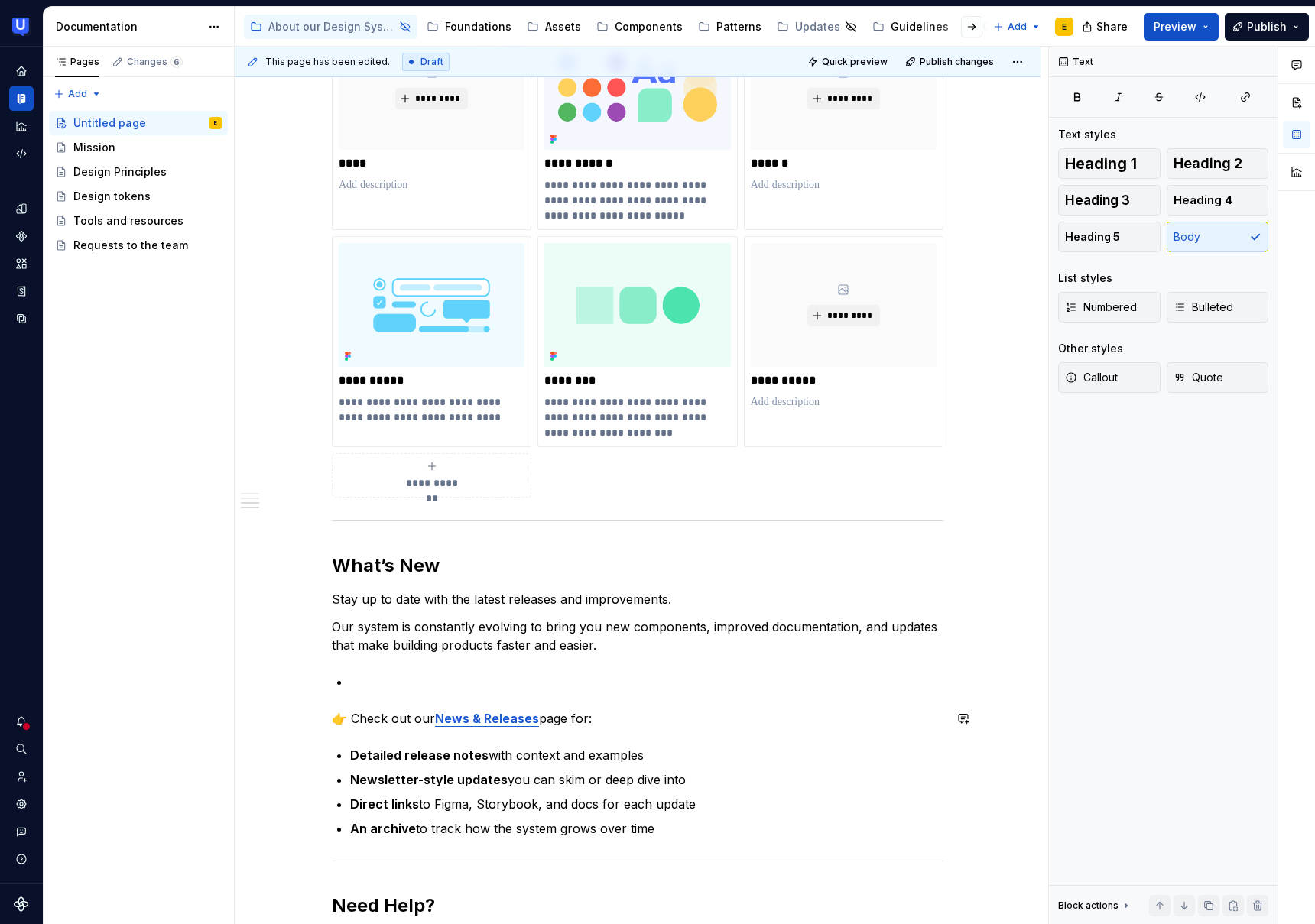
drag, startPoint x: 339, startPoint y: 703, endPoint x: 384, endPoint y: 704, distance: 45.0
click at [339, 703] on div "**********" at bounding box center [638, 394] width 612 height 1205
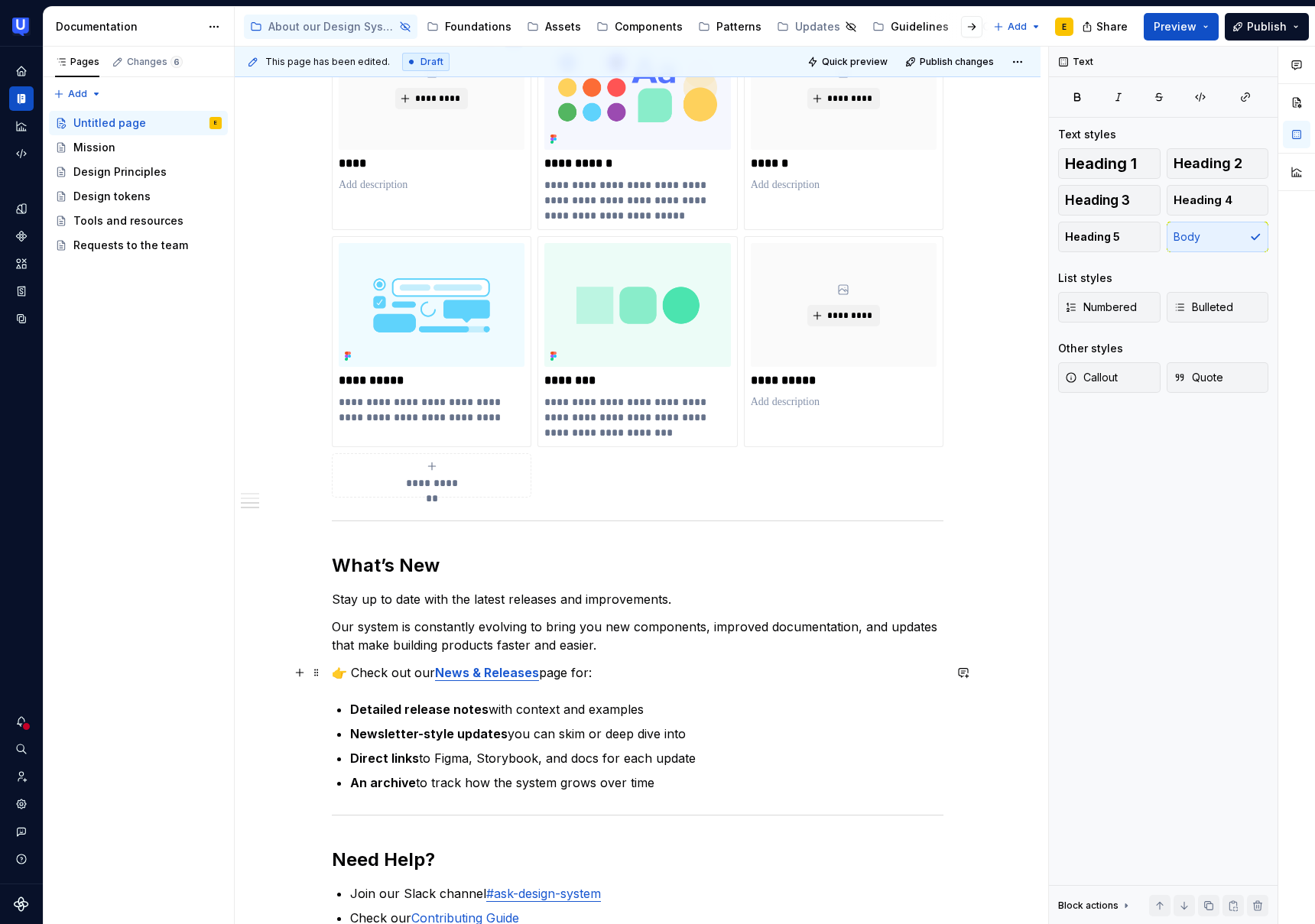
click at [503, 672] on strong "News & Releases" at bounding box center [487, 672] width 104 height 15
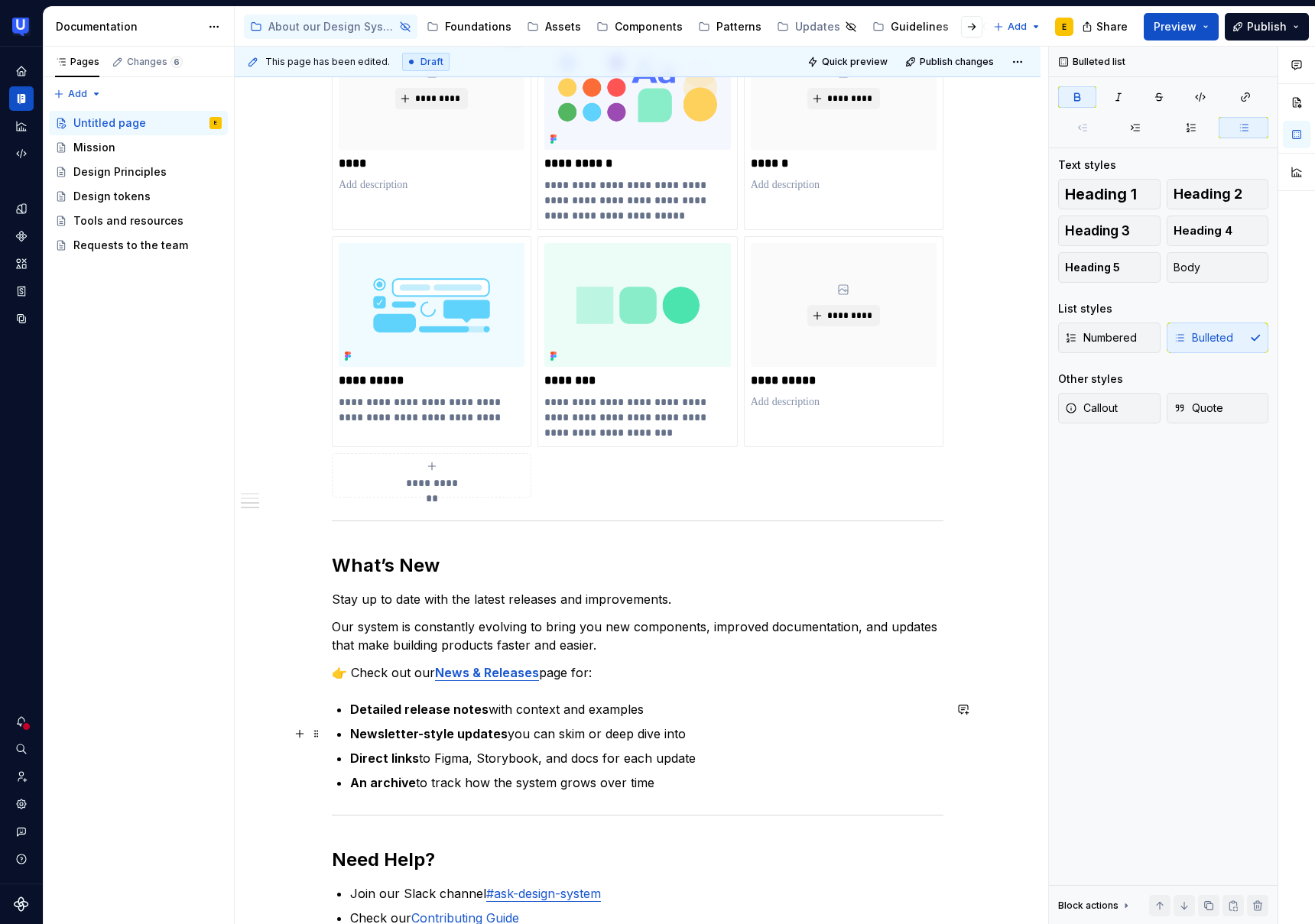
click at [549, 724] on ul "Detailed release notes with context and examples Newsletter-style updates you c…" at bounding box center [646, 746] width 594 height 92
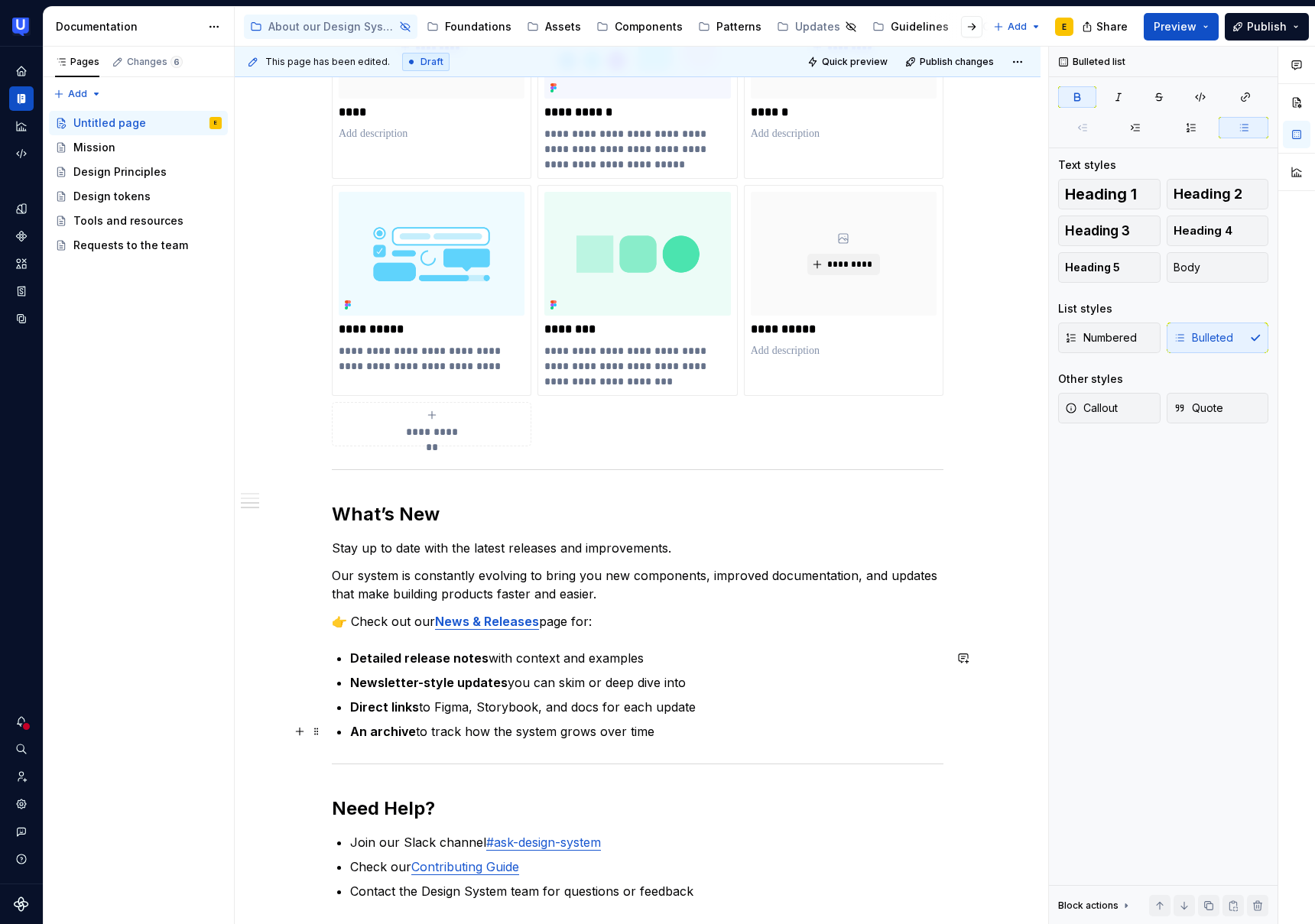
scroll to position [751, 0]
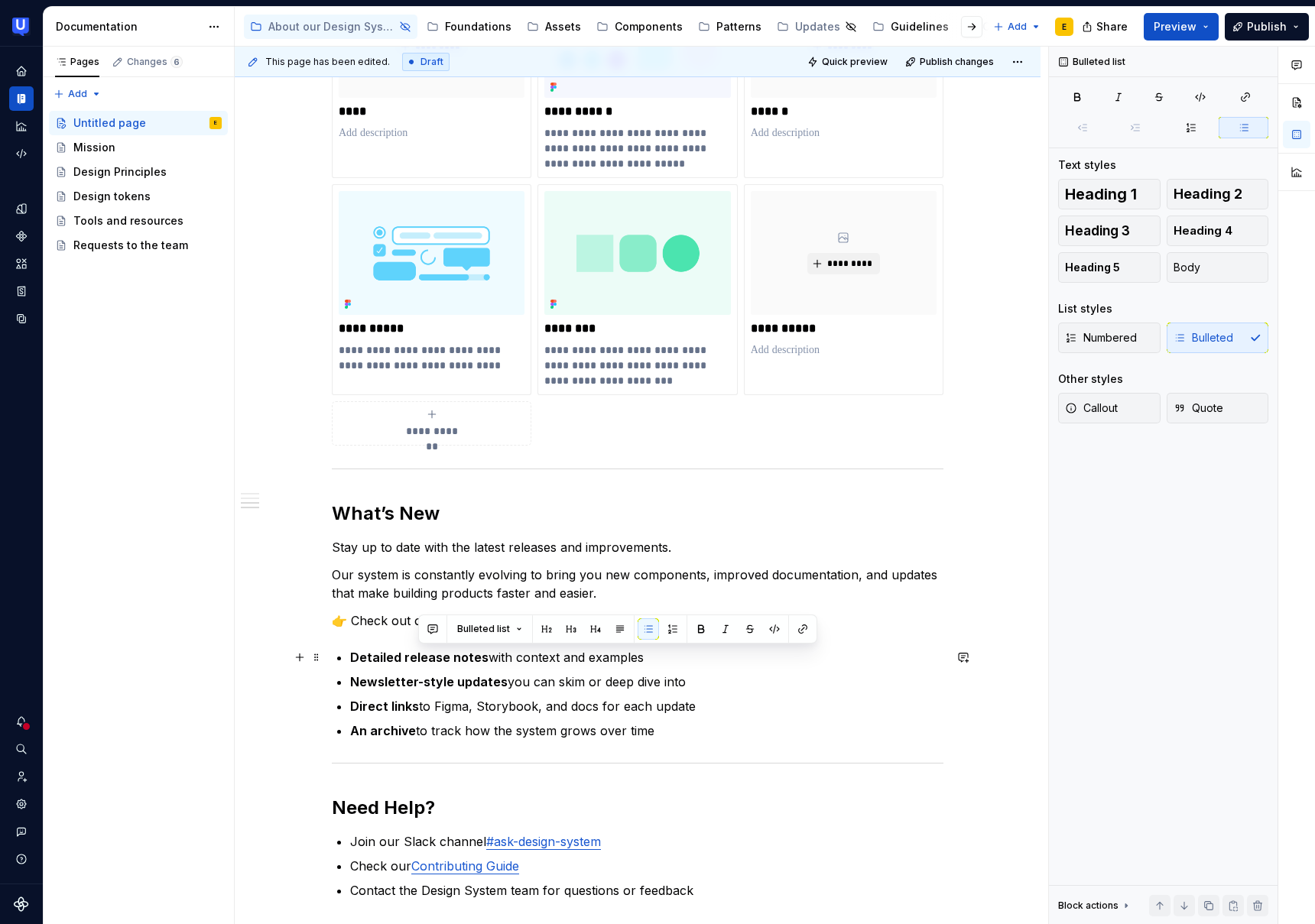
drag, startPoint x: 659, startPoint y: 657, endPoint x: 416, endPoint y: 656, distance: 243.0
click at [416, 656] on p "Detailed release notes with context and examples" at bounding box center [646, 657] width 594 height 19
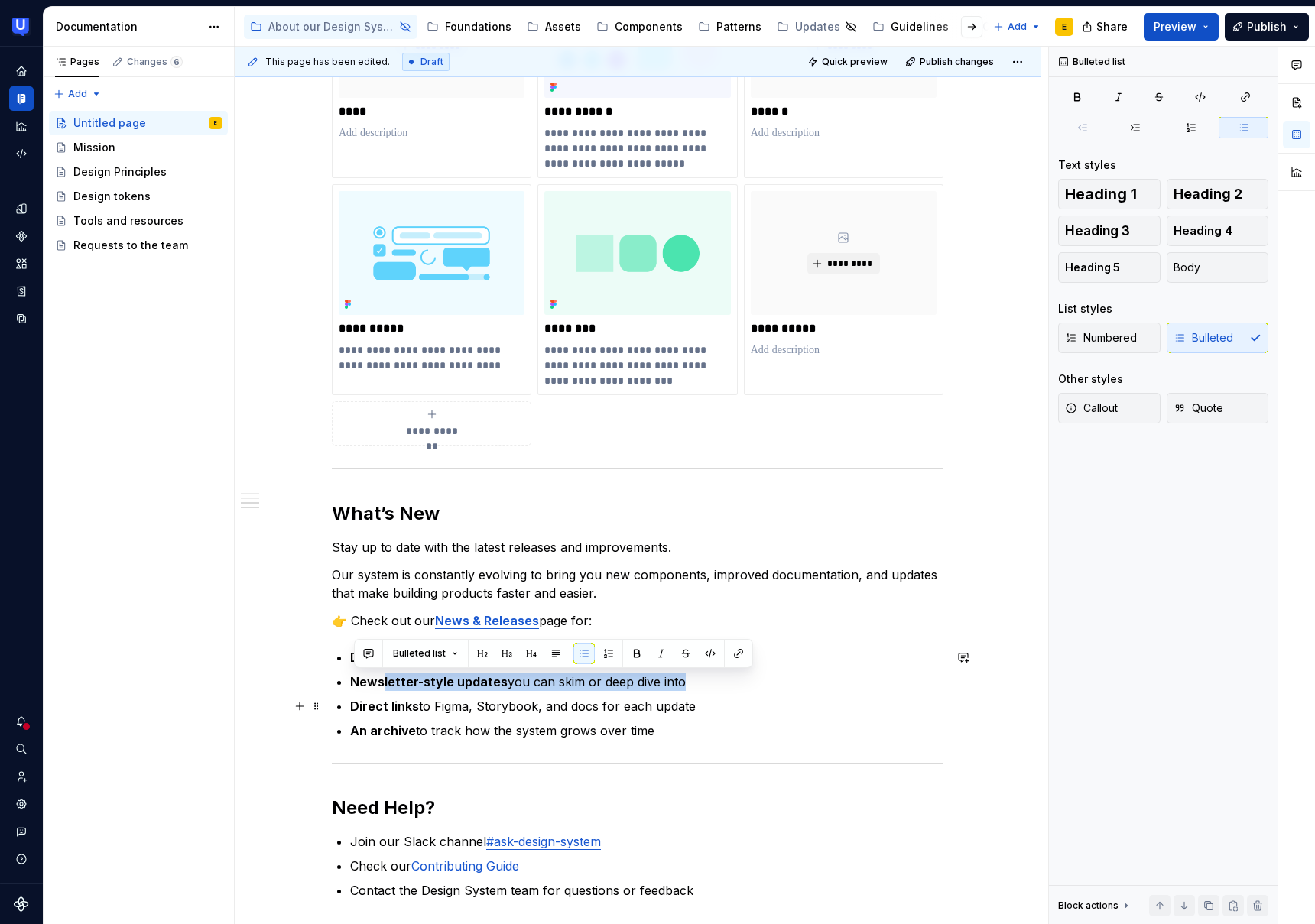
drag, startPoint x: 385, startPoint y: 681, endPoint x: 628, endPoint y: 697, distance: 243.5
click at [628, 697] on ul "Detailed release notes with context and examples Newsletter-style updates you c…" at bounding box center [646, 694] width 594 height 92
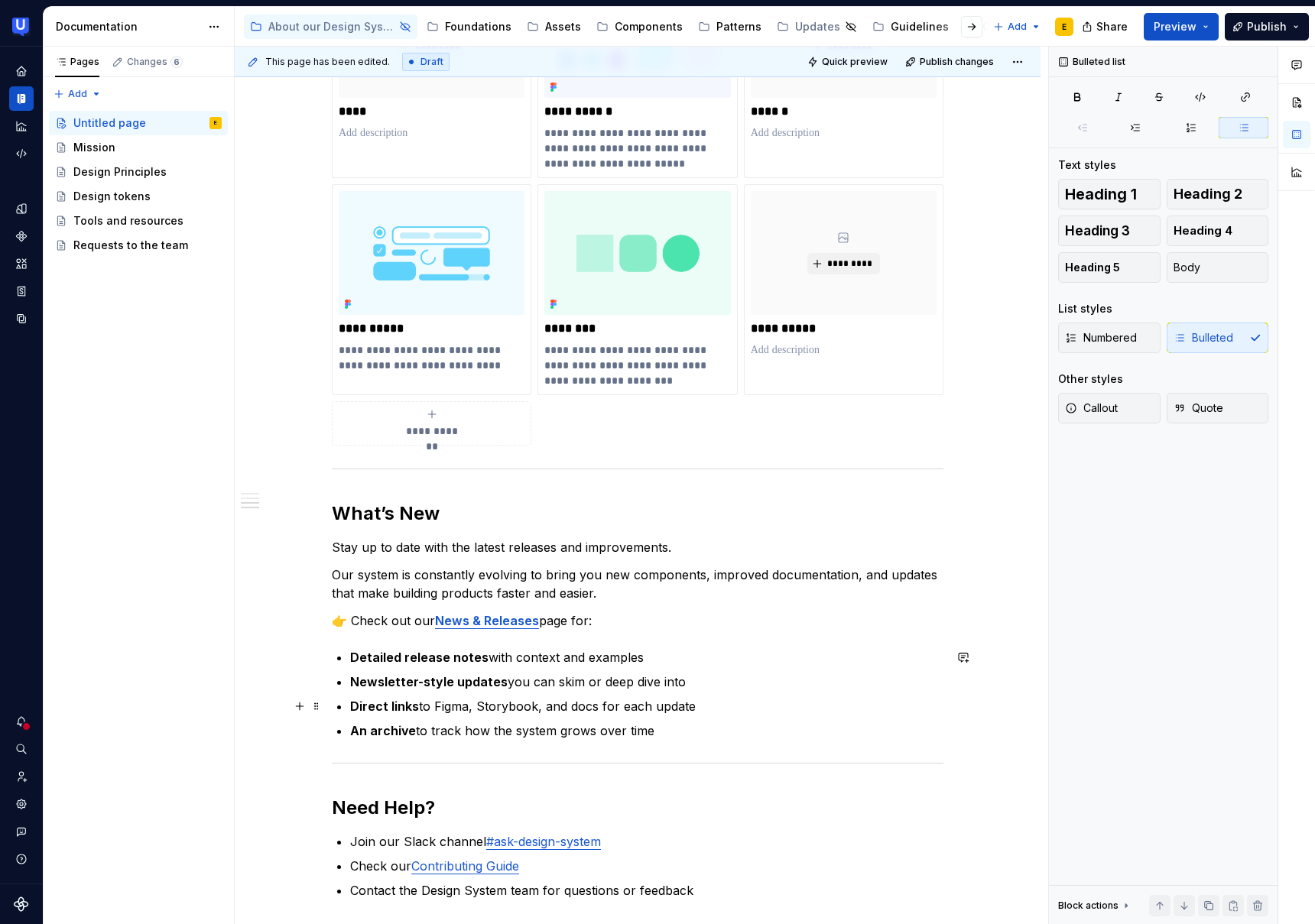
click at [579, 705] on p "Direct links to Figma, Storybook, and docs for each update" at bounding box center [646, 706] width 594 height 19
click at [716, 708] on p "Direct links to Figma, Storybook, and docs for each update" at bounding box center [646, 706] width 594 height 19
click at [382, 728] on strong "An archive" at bounding box center [383, 730] width 66 height 15
drag, startPoint x: 664, startPoint y: 732, endPoint x: 596, endPoint y: 734, distance: 68.0
click at [596, 734] on p "An archive to track how the system grows over time" at bounding box center [646, 730] width 594 height 19
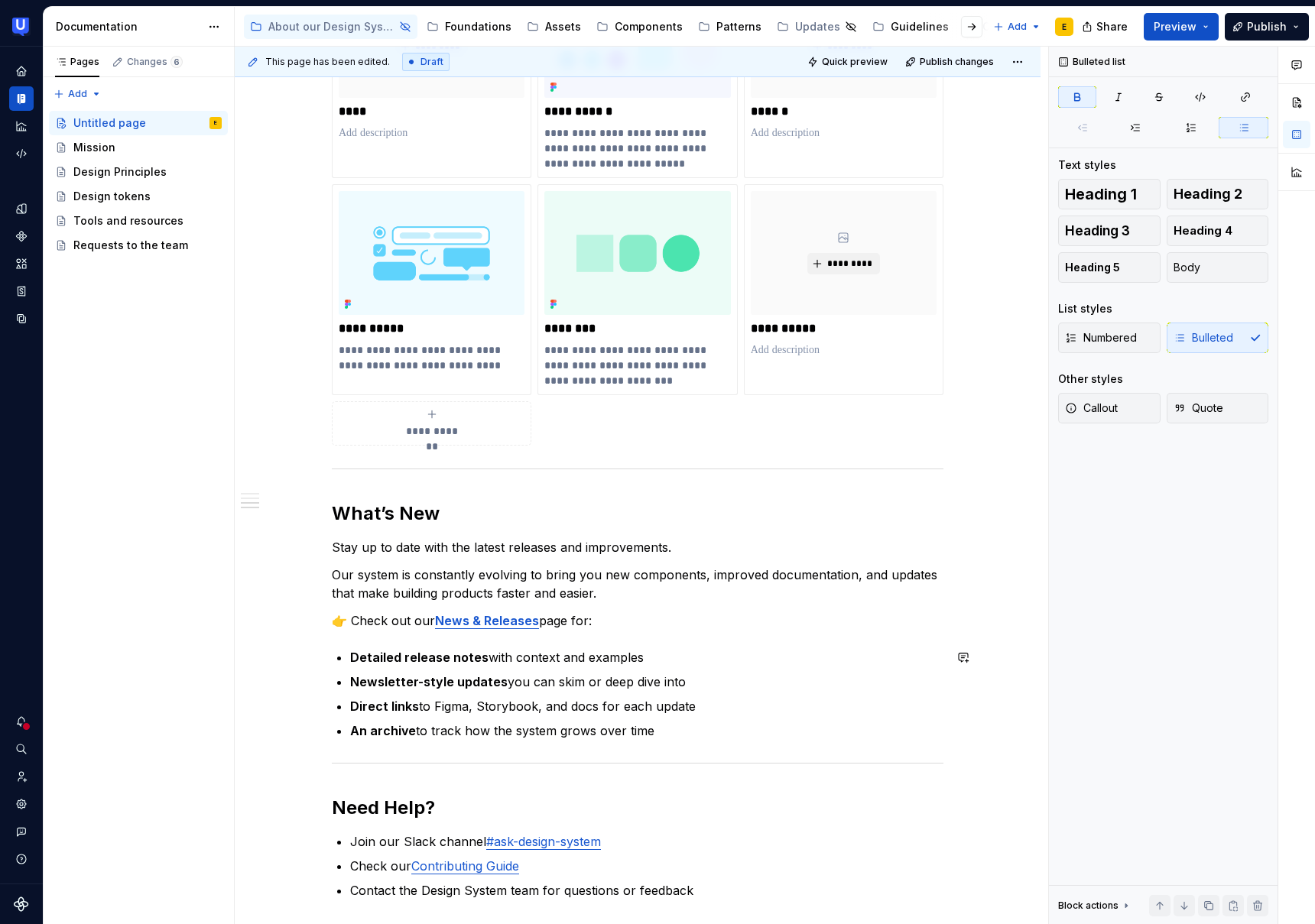
click at [388, 704] on strong "Direct links" at bounding box center [385, 705] width 69 height 15
drag, startPoint x: 350, startPoint y: 705, endPoint x: 740, endPoint y: 712, distance: 390.1
click at [740, 712] on div "**********" at bounding box center [638, 319] width 612 height 1159
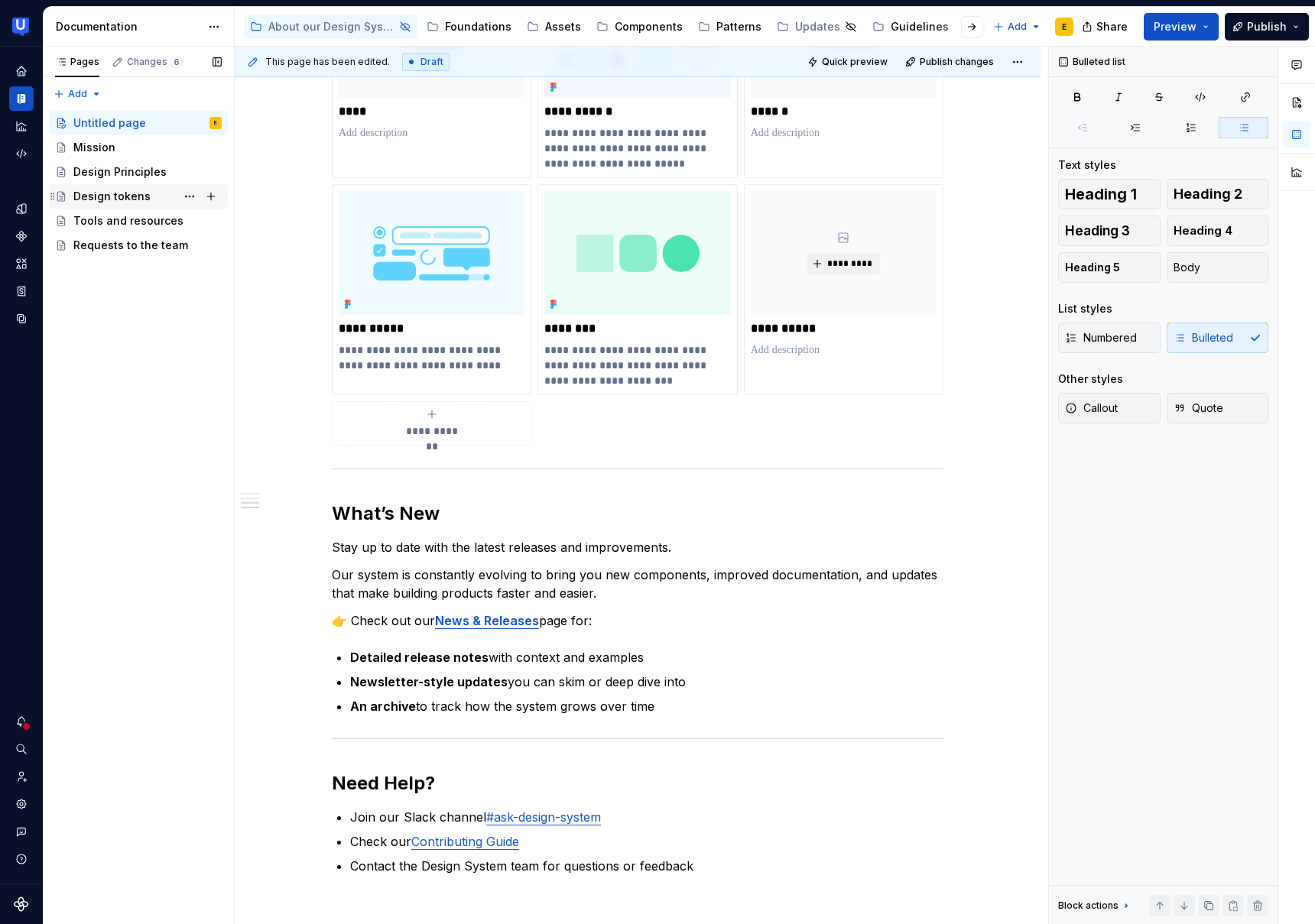
click at [126, 192] on div "Design tokens" at bounding box center [112, 196] width 78 height 15
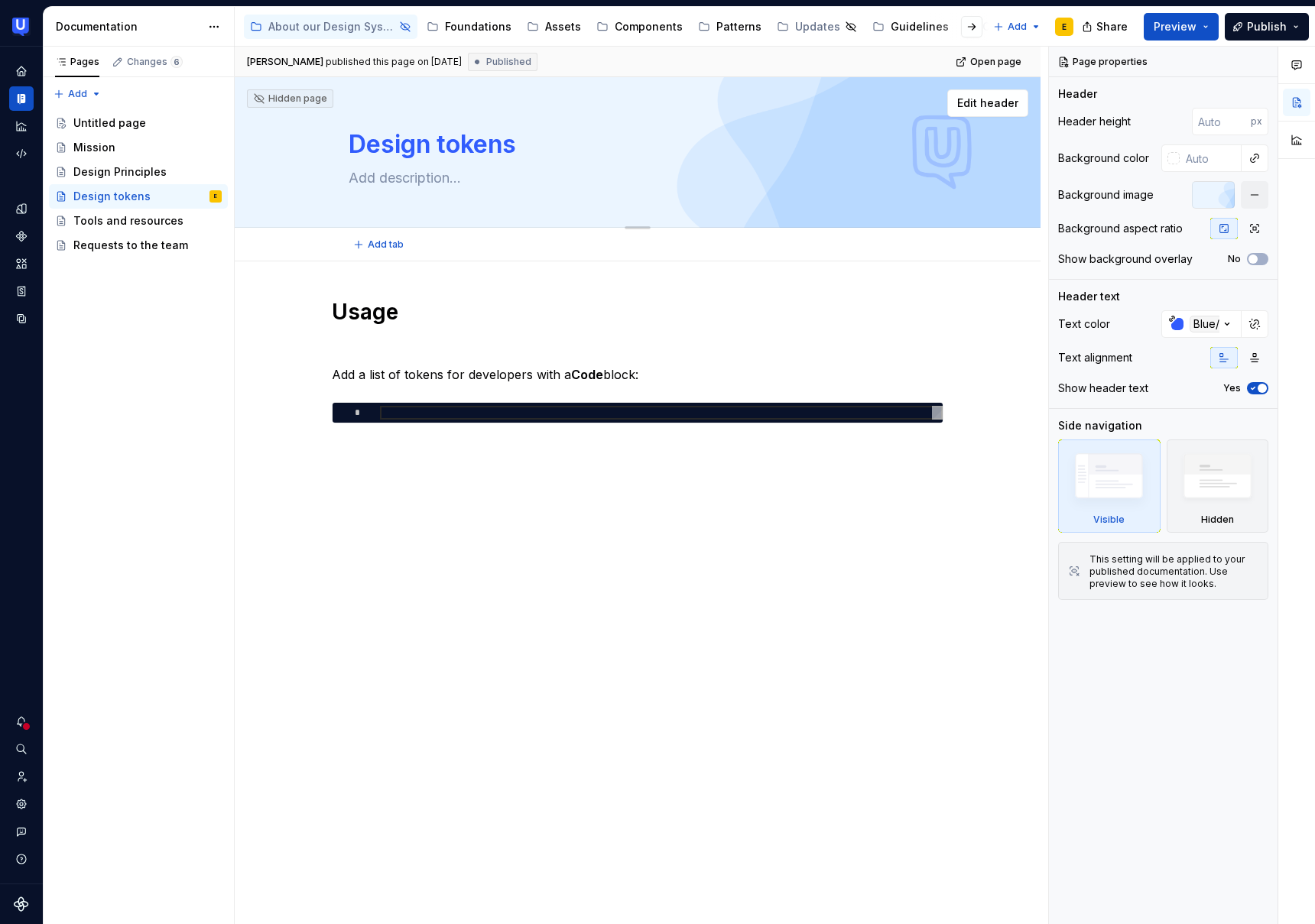
click at [377, 148] on textarea "Design tokens" at bounding box center [634, 145] width 578 height 37
type textarea "*"
type textarea "N"
type textarea "*"
type textarea "Ne"
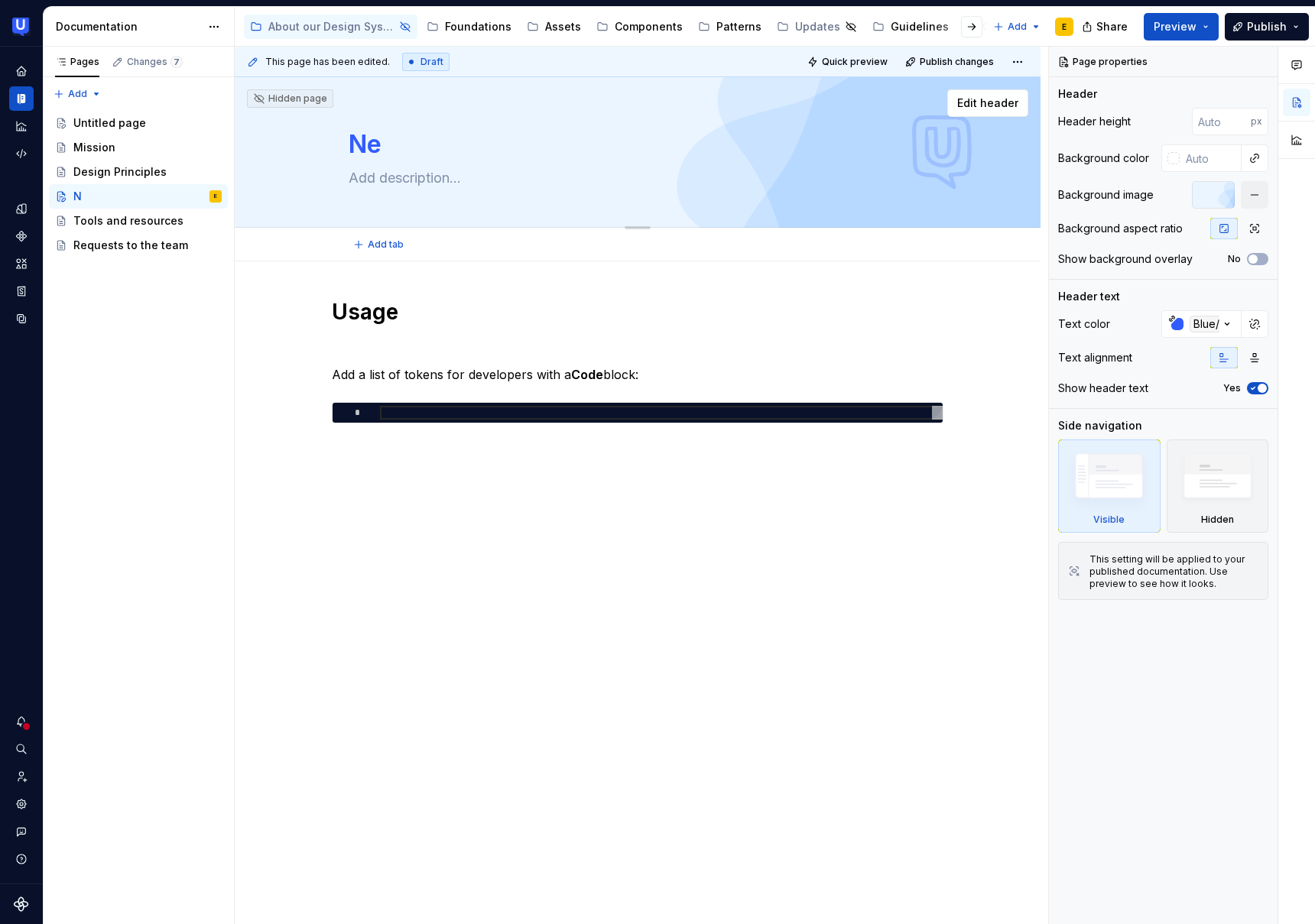
type textarea "*"
type textarea "New"
type textarea "*"
type textarea "News"
type textarea "*"
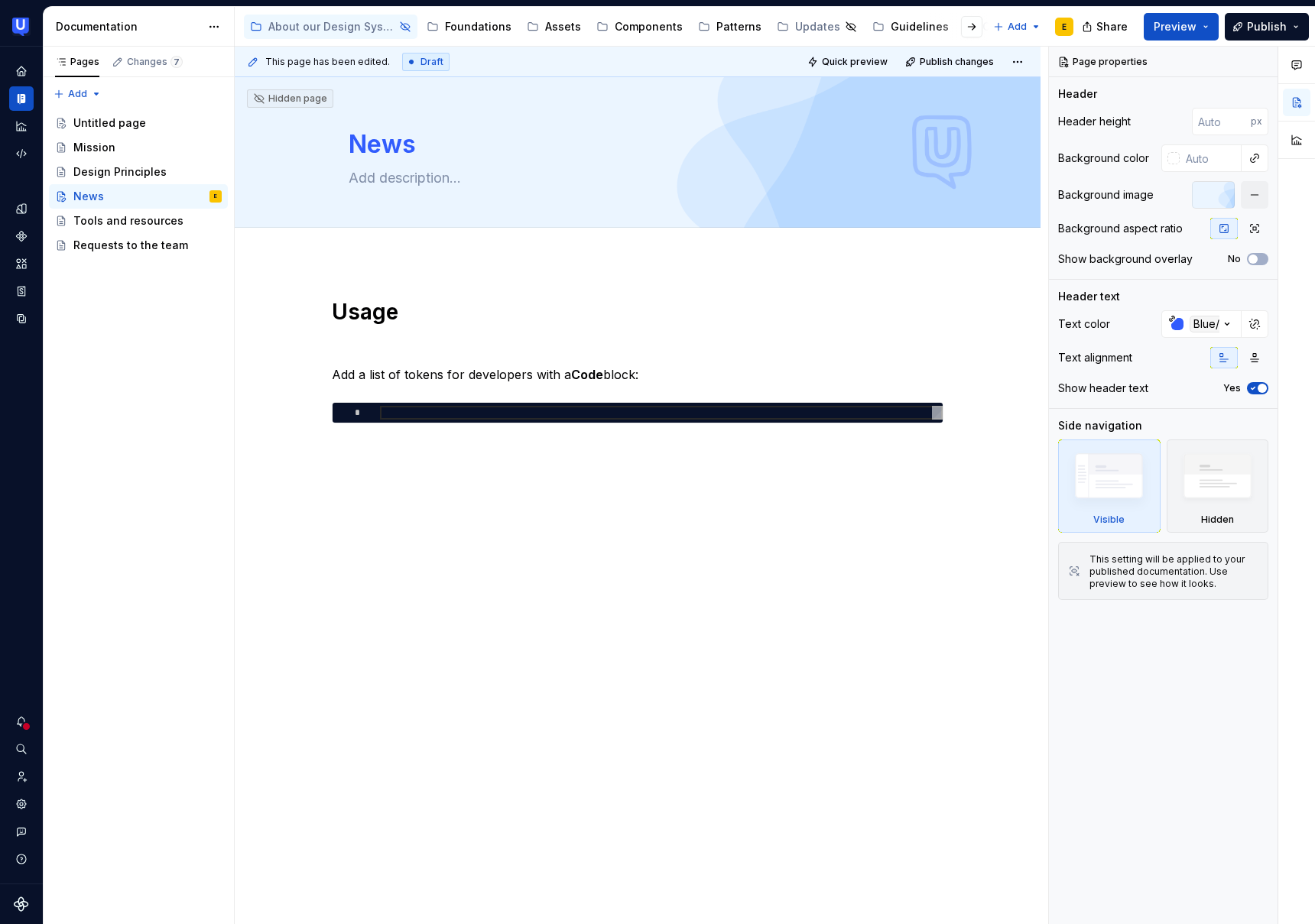
type textarea "News"
click at [716, 302] on h1 "Usage" at bounding box center [638, 311] width 612 height 27
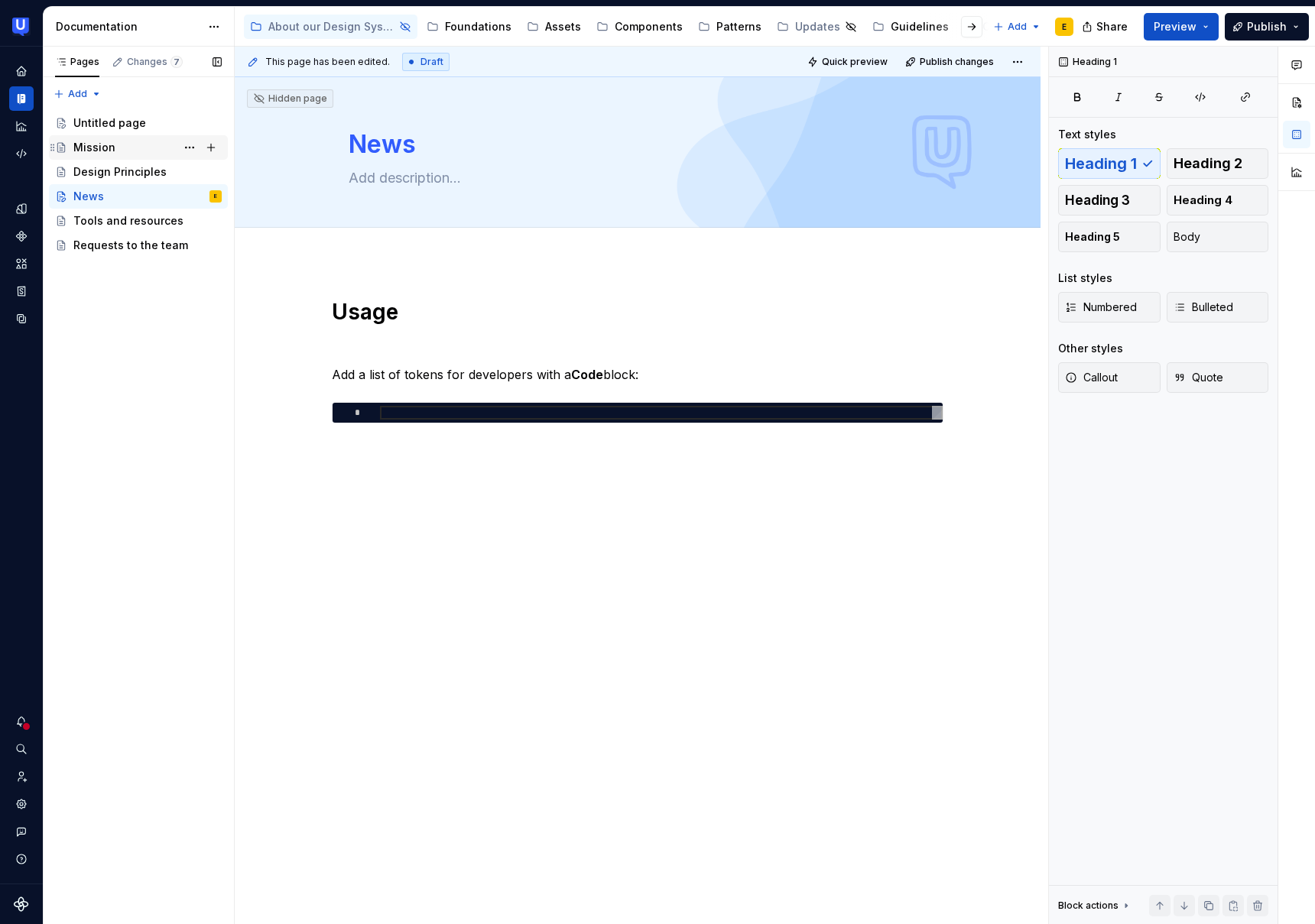
click at [108, 150] on div "Mission" at bounding box center [94, 147] width 42 height 15
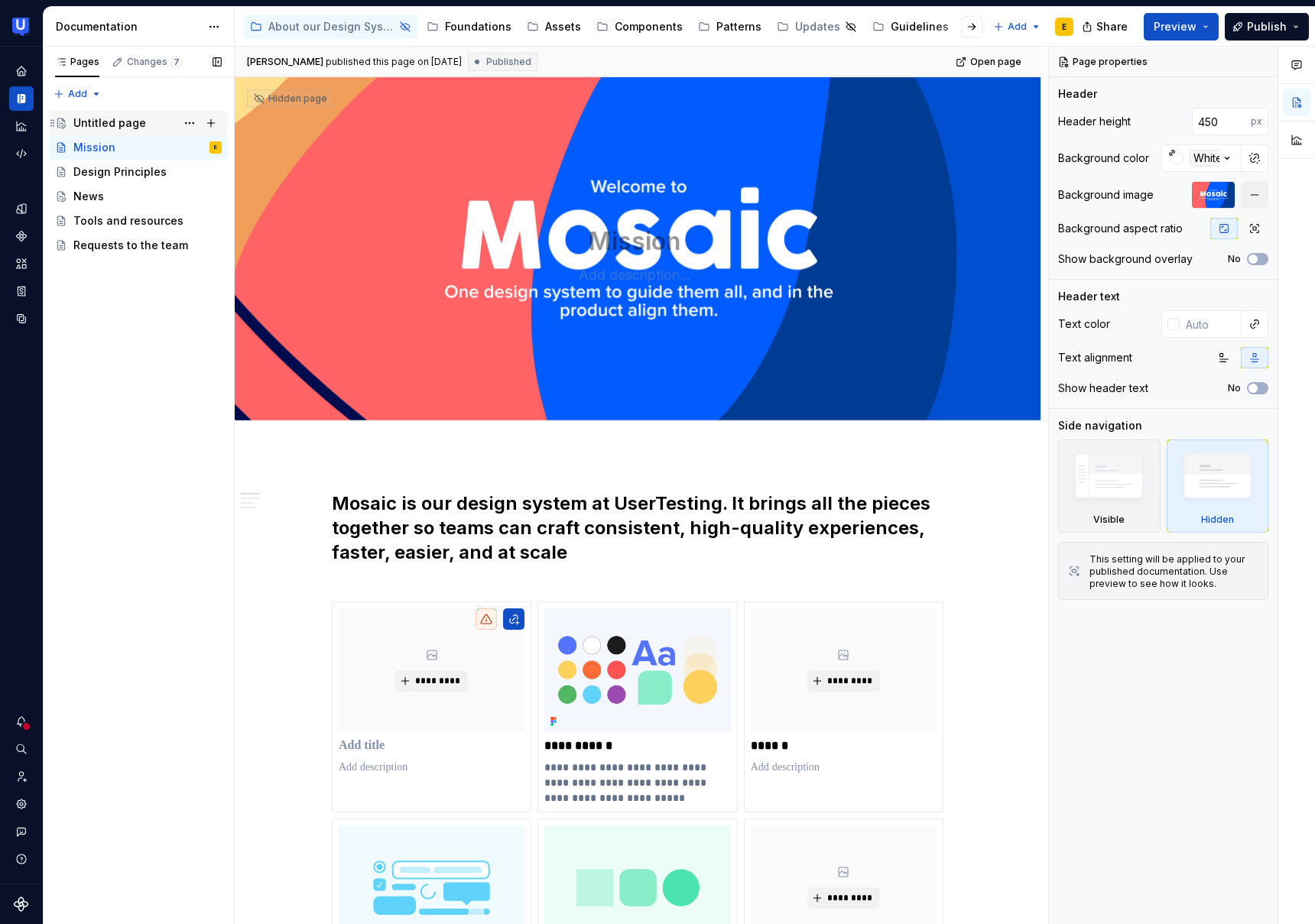
click at [116, 130] on div "Untitled page" at bounding box center [109, 123] width 72 height 15
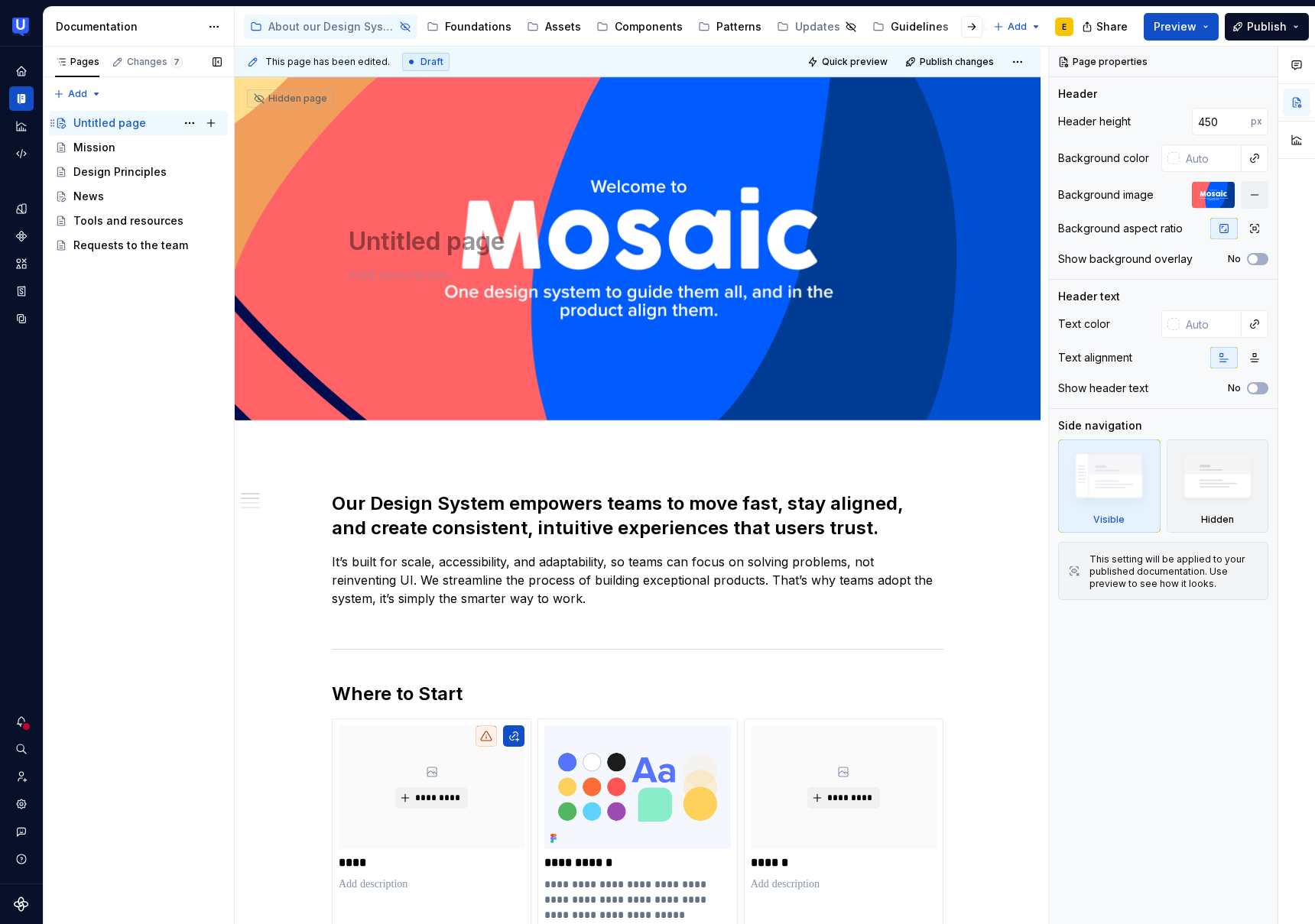
click at [112, 125] on div "Untitled page" at bounding box center [109, 123] width 72 height 15
click at [126, 125] on div "Untitled page" at bounding box center [109, 123] width 72 height 15
click at [393, 242] on textarea "Untitled page" at bounding box center [634, 242] width 578 height 37
type textarea "*"
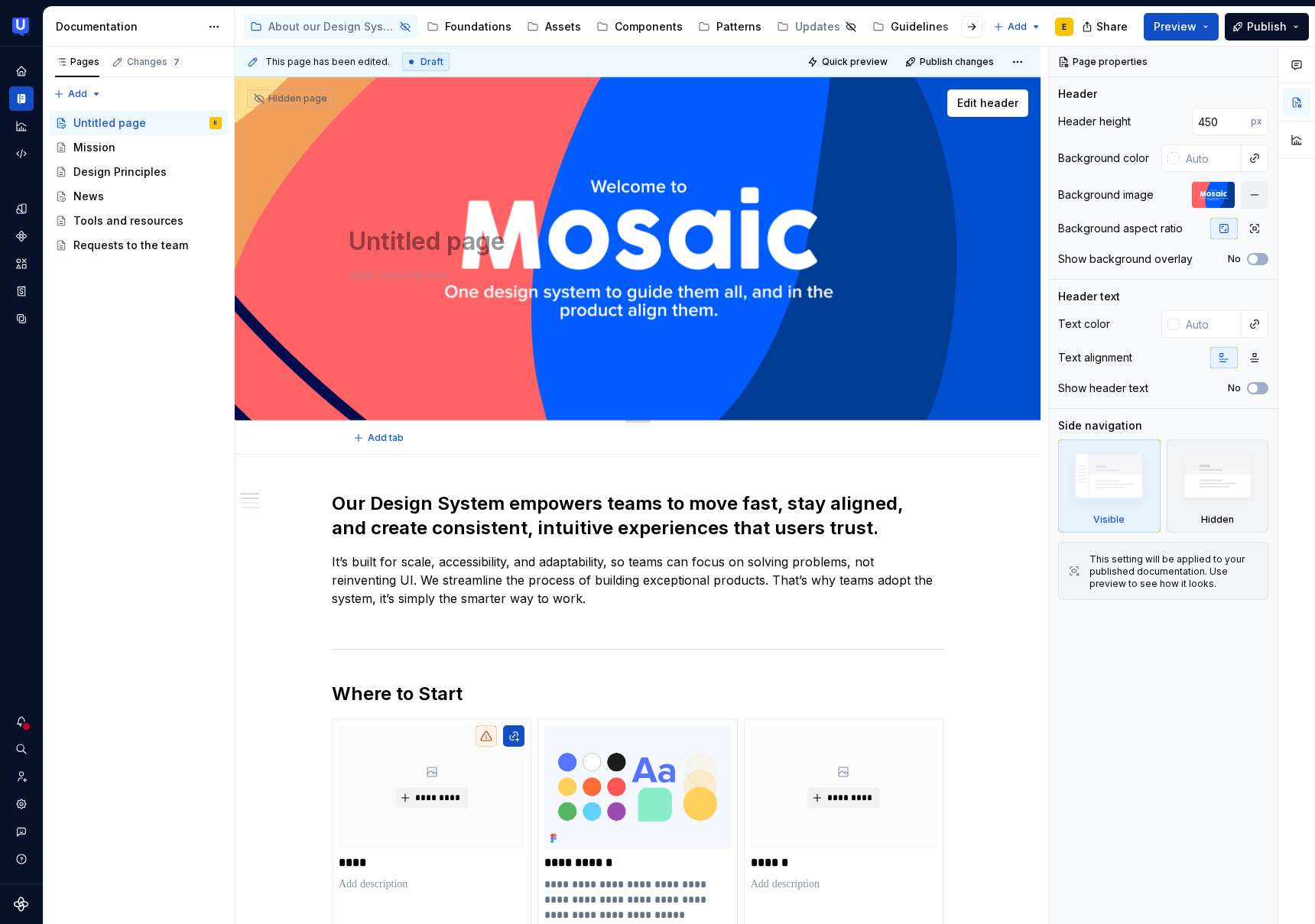
type textarea "H"
type textarea "*"
type textarea "Ho"
type textarea "*"
type textarea "Hom"
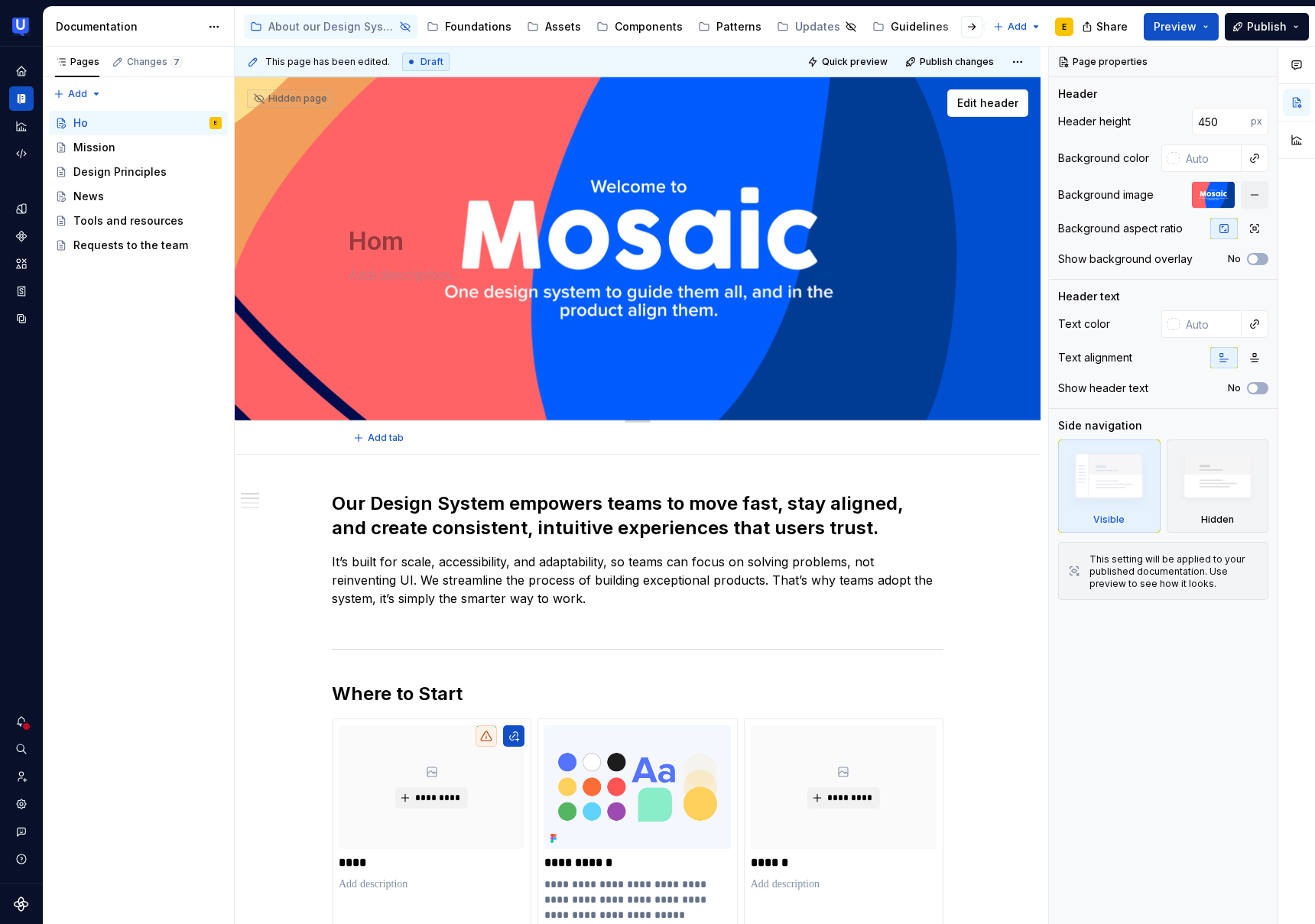
type textarea "*"
type textarea "Home"
type textarea "*"
type textarea "Home"
type textarea "*"
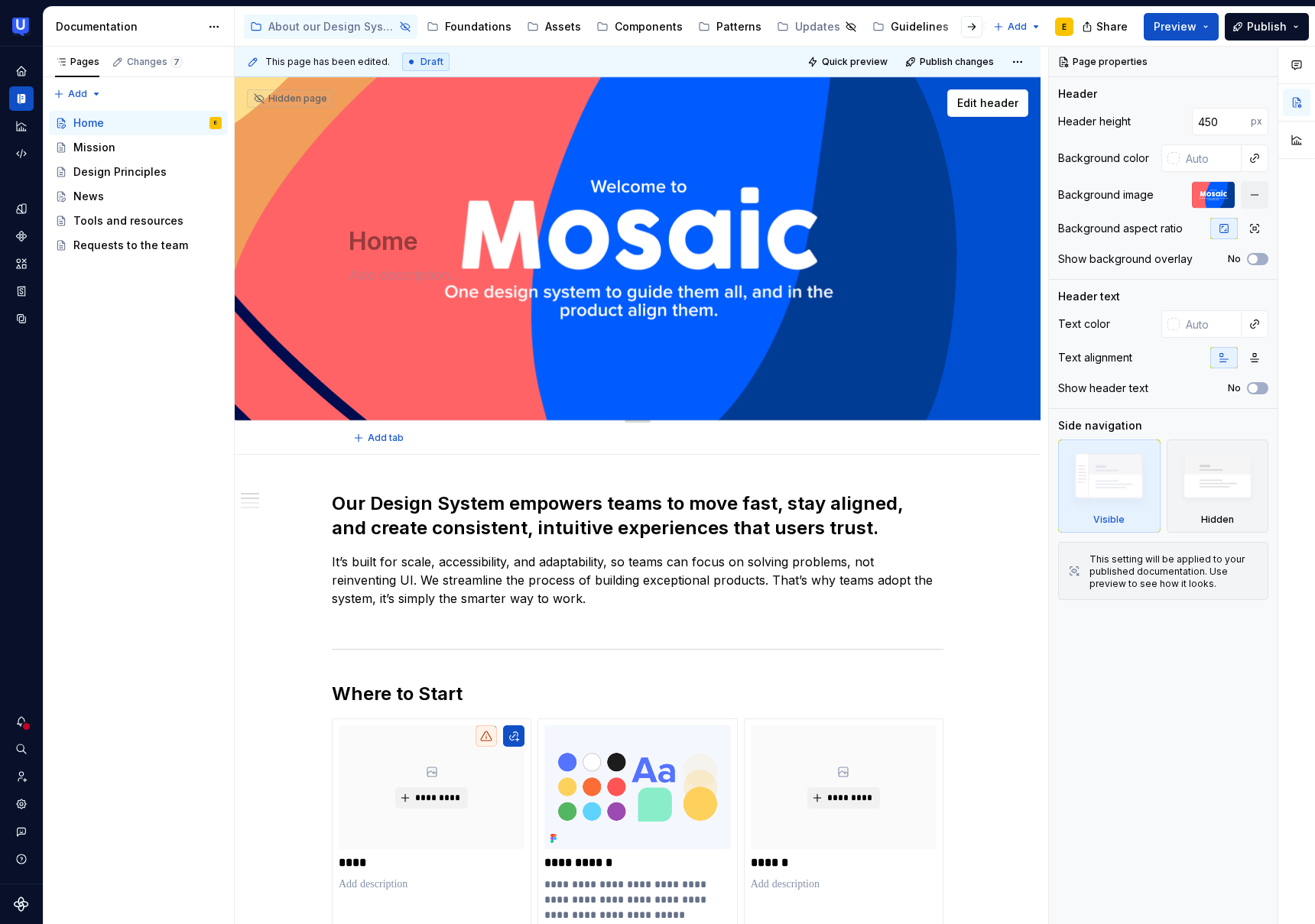
type textarea "Home P"
type textarea "*"
type textarea "Home Pa"
type textarea "*"
type textarea "Home Pag"
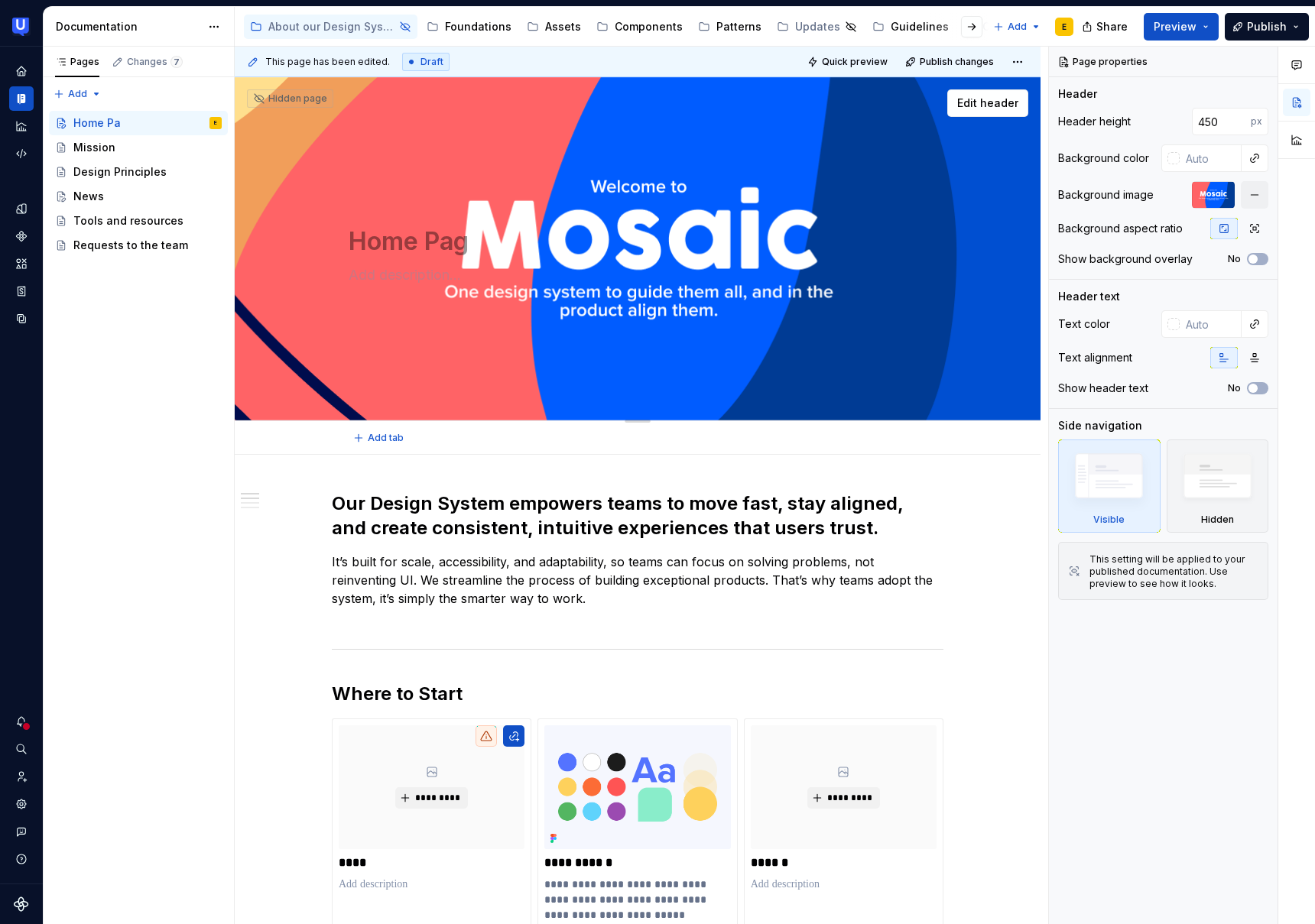
type textarea "*"
type textarea "Home Page"
type textarea "*"
type textarea "Home Pag"
type textarea "*"
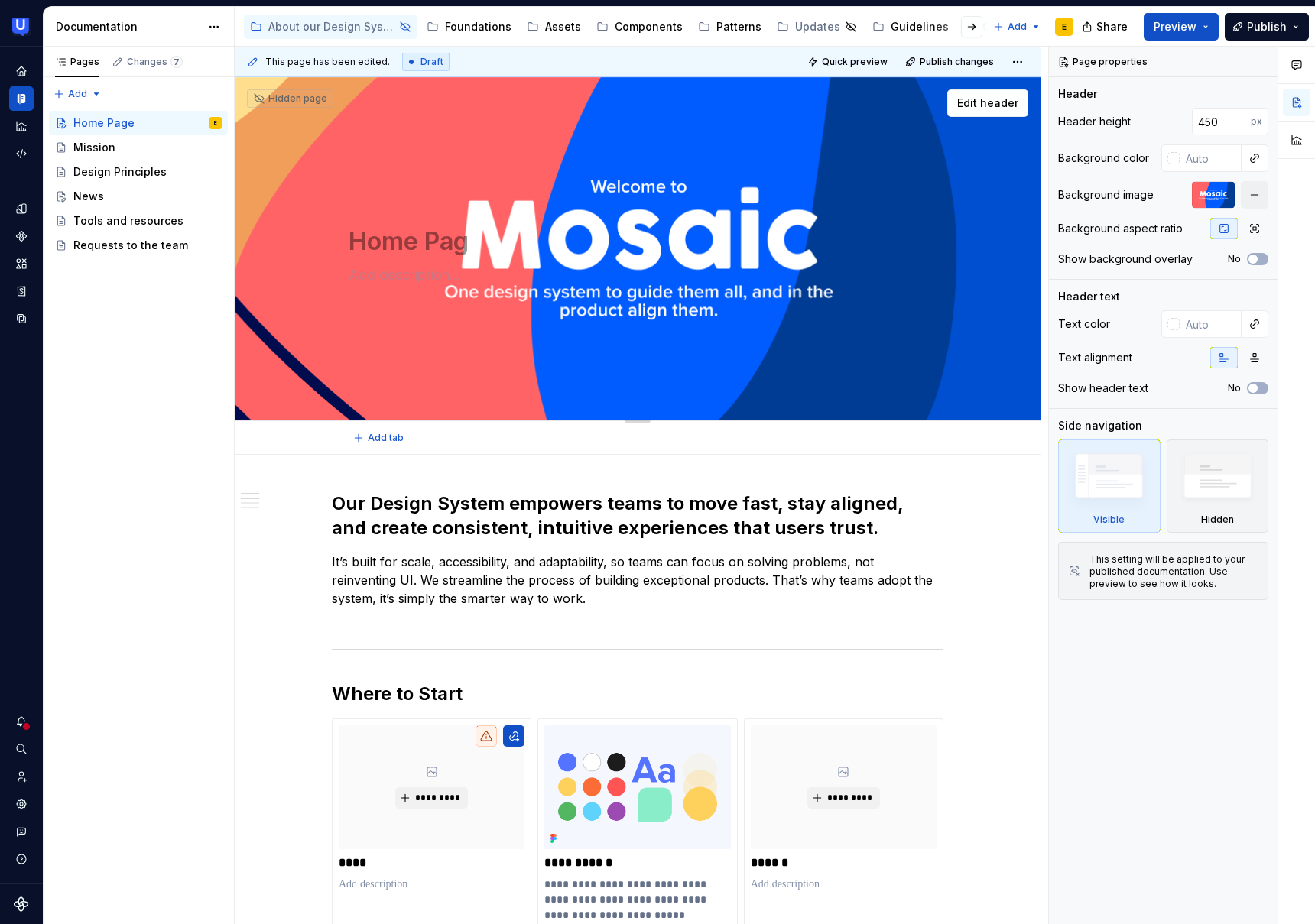
type textarea "Home Pa"
type textarea "*"
type textarea "Home P"
type textarea "*"
type textarea "Home"
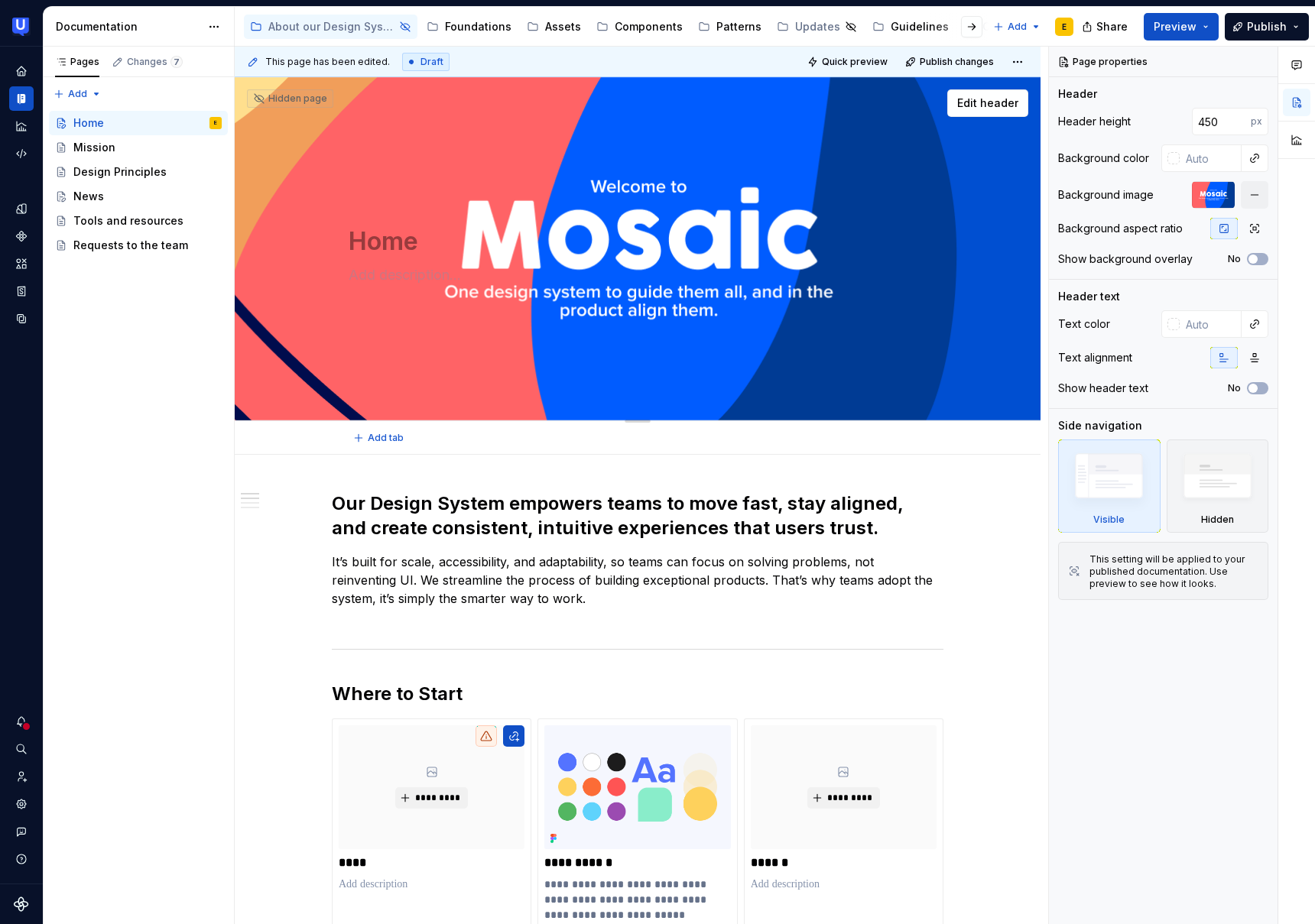
type textarea "*"
type textarea "Home"
type textarea "*"
type textarea "Home"
click at [170, 422] on div "Pages Changes 7 Add Accessibility guide for tree Page tree. Navigate the tree w…" at bounding box center [138, 486] width 191 height 878
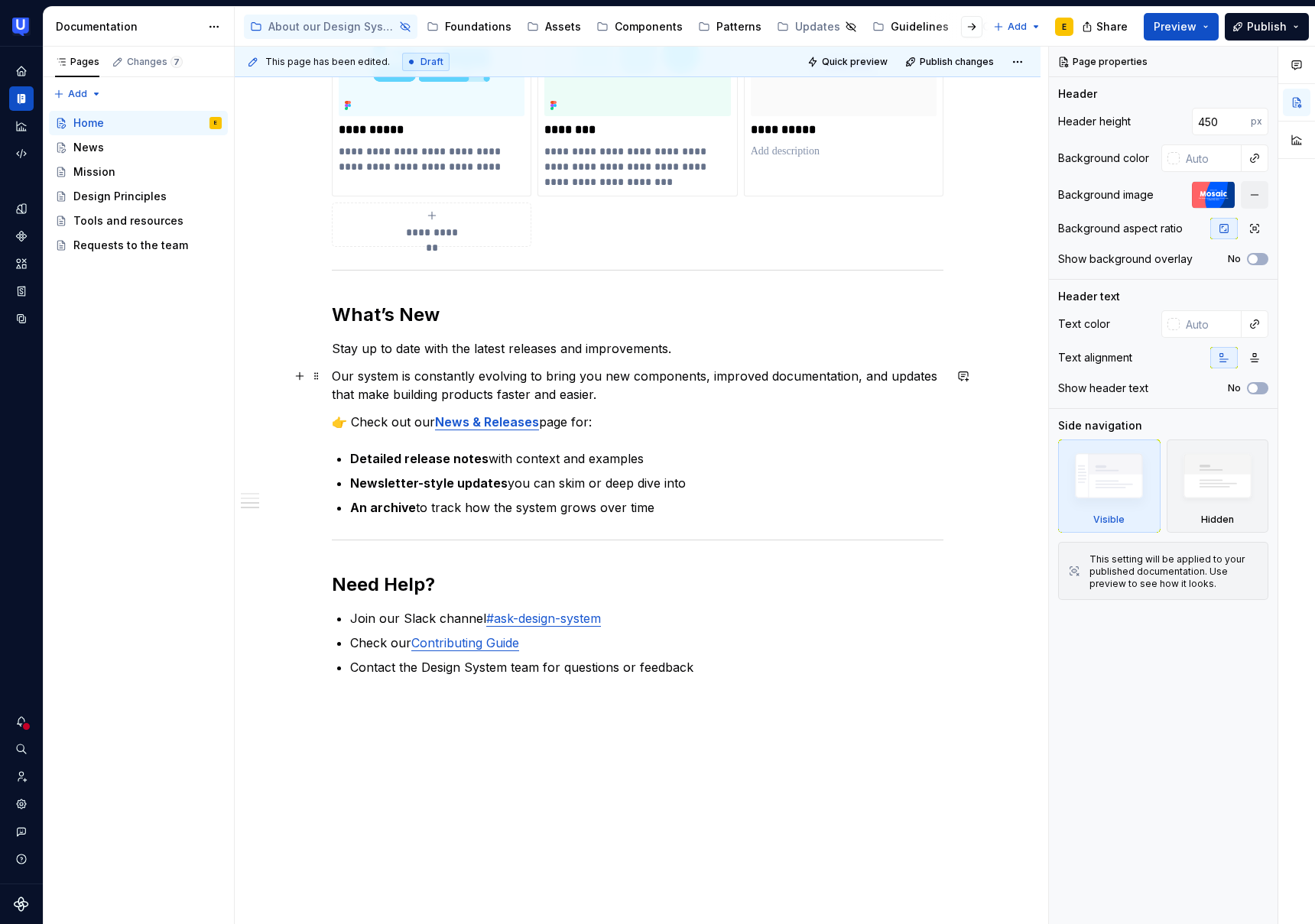
scroll to position [998, 0]
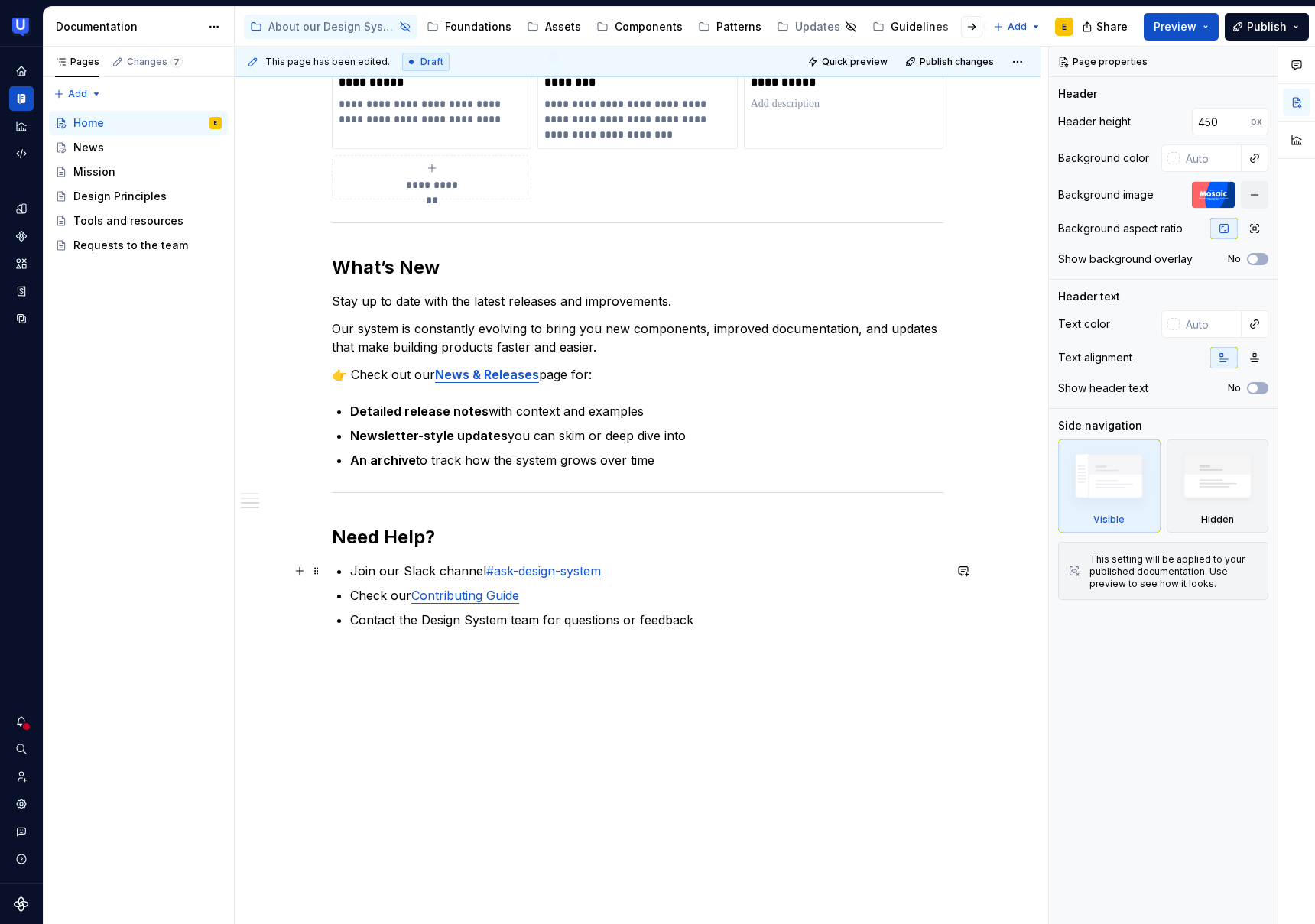
click at [575, 576] on link "#ask-design-system" at bounding box center [543, 570] width 115 height 15
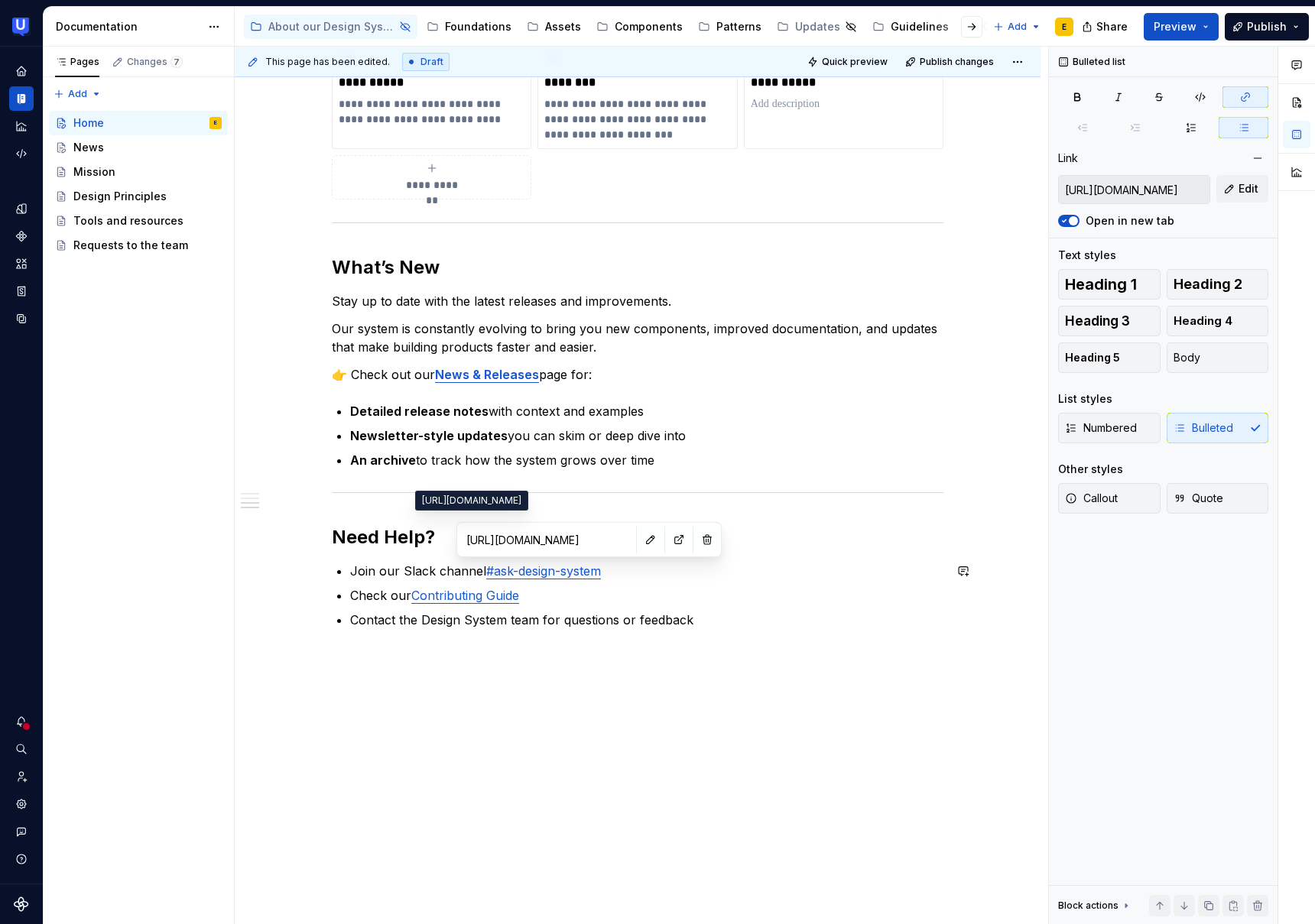
click at [560, 535] on input "https://usertesting.enterprise.slack.com/archives/C01EY1L90G5" at bounding box center [547, 540] width 173 height 27
click at [669, 540] on button "button" at bounding box center [679, 540] width 21 height 21
click at [394, 596] on p "Check our Contributing Guide" at bounding box center [646, 595] width 594 height 19
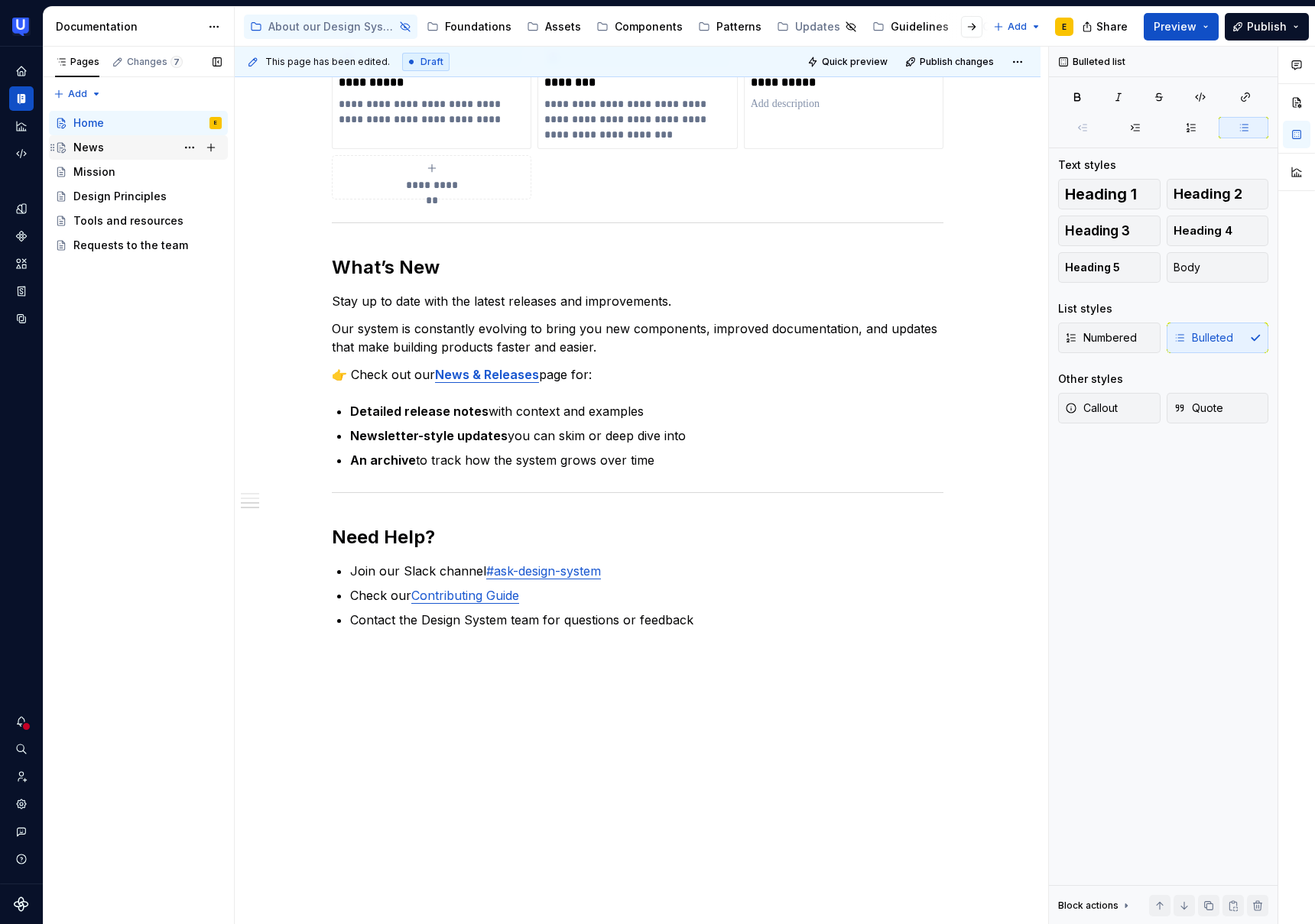
click at [94, 151] on div "News" at bounding box center [88, 147] width 31 height 15
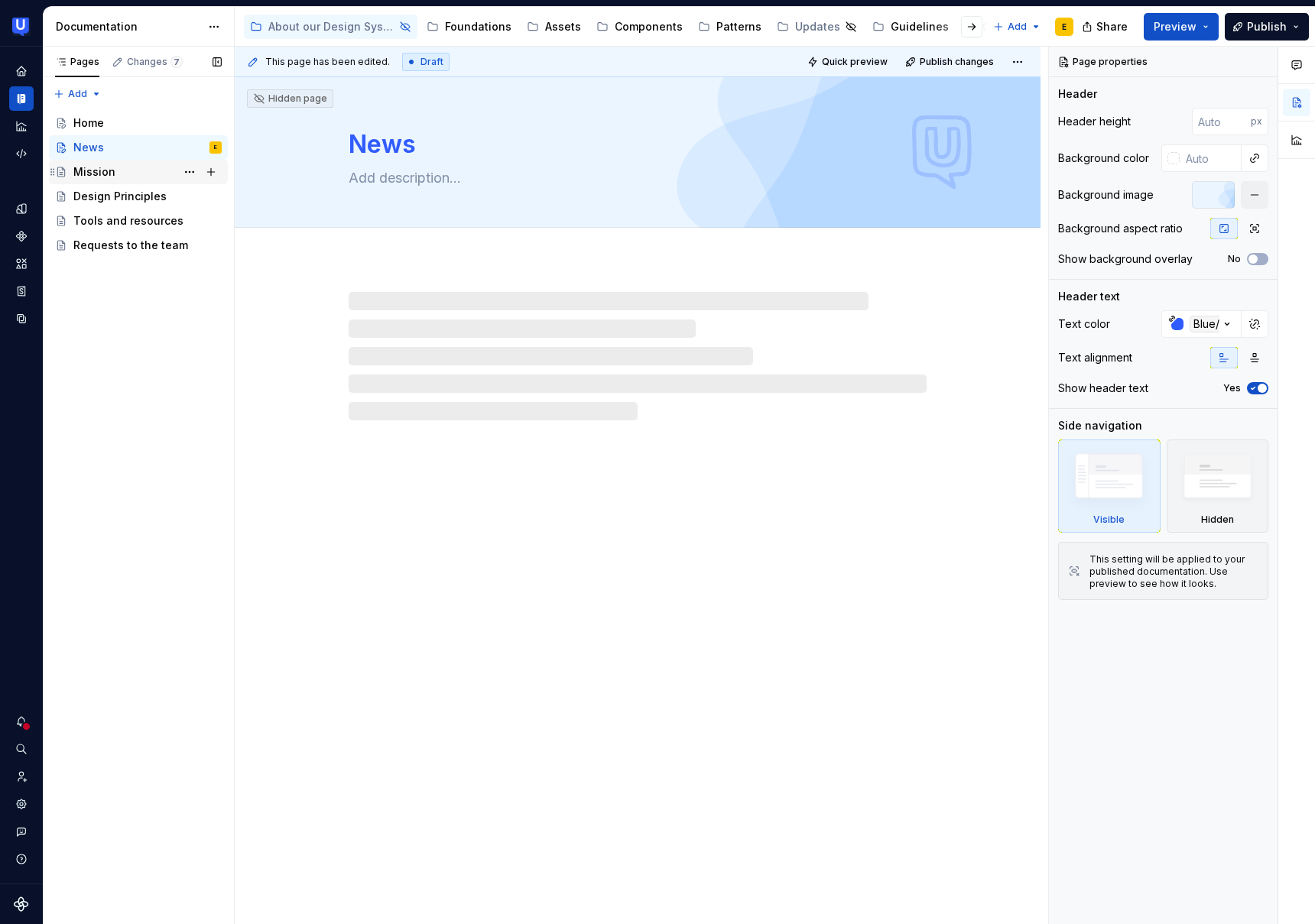
click at [106, 170] on div "Mission" at bounding box center [94, 171] width 42 height 15
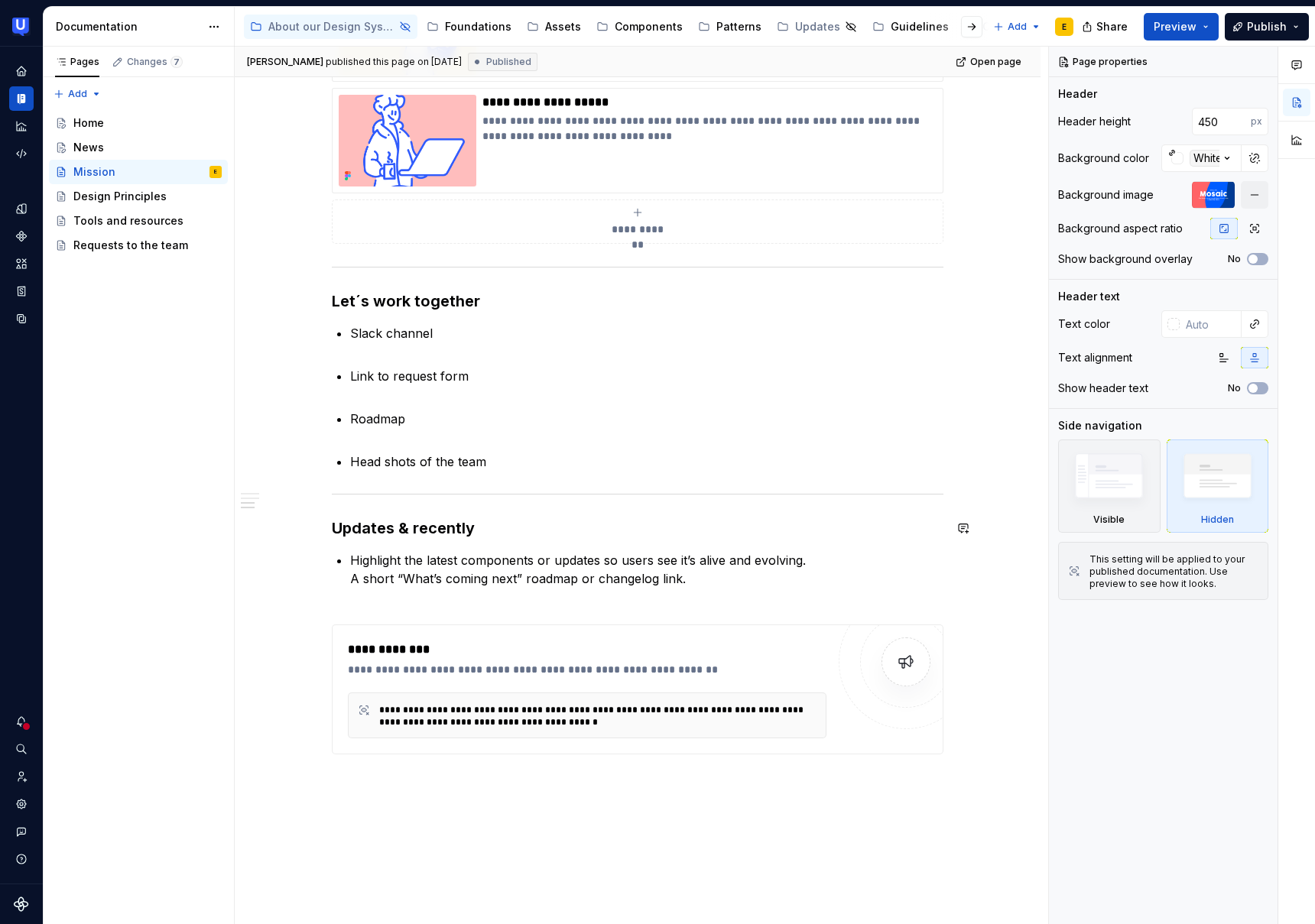
scroll to position [1211, 0]
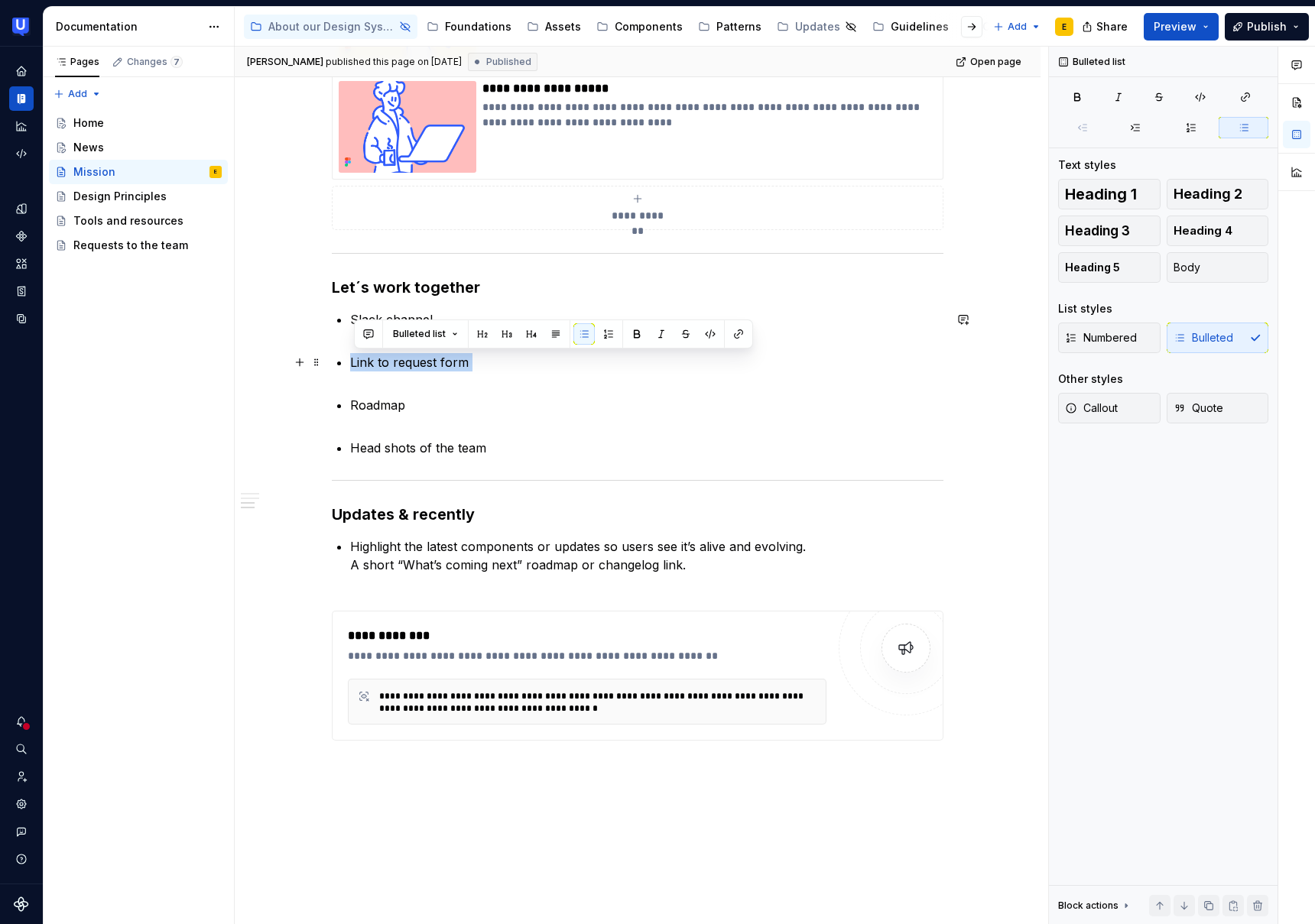
drag, startPoint x: 389, startPoint y: 364, endPoint x: 445, endPoint y: 386, distance: 60.2
click at [445, 386] on div "**********" at bounding box center [638, 29] width 612 height 1496
click at [114, 118] on div "Home" at bounding box center [147, 123] width 148 height 21
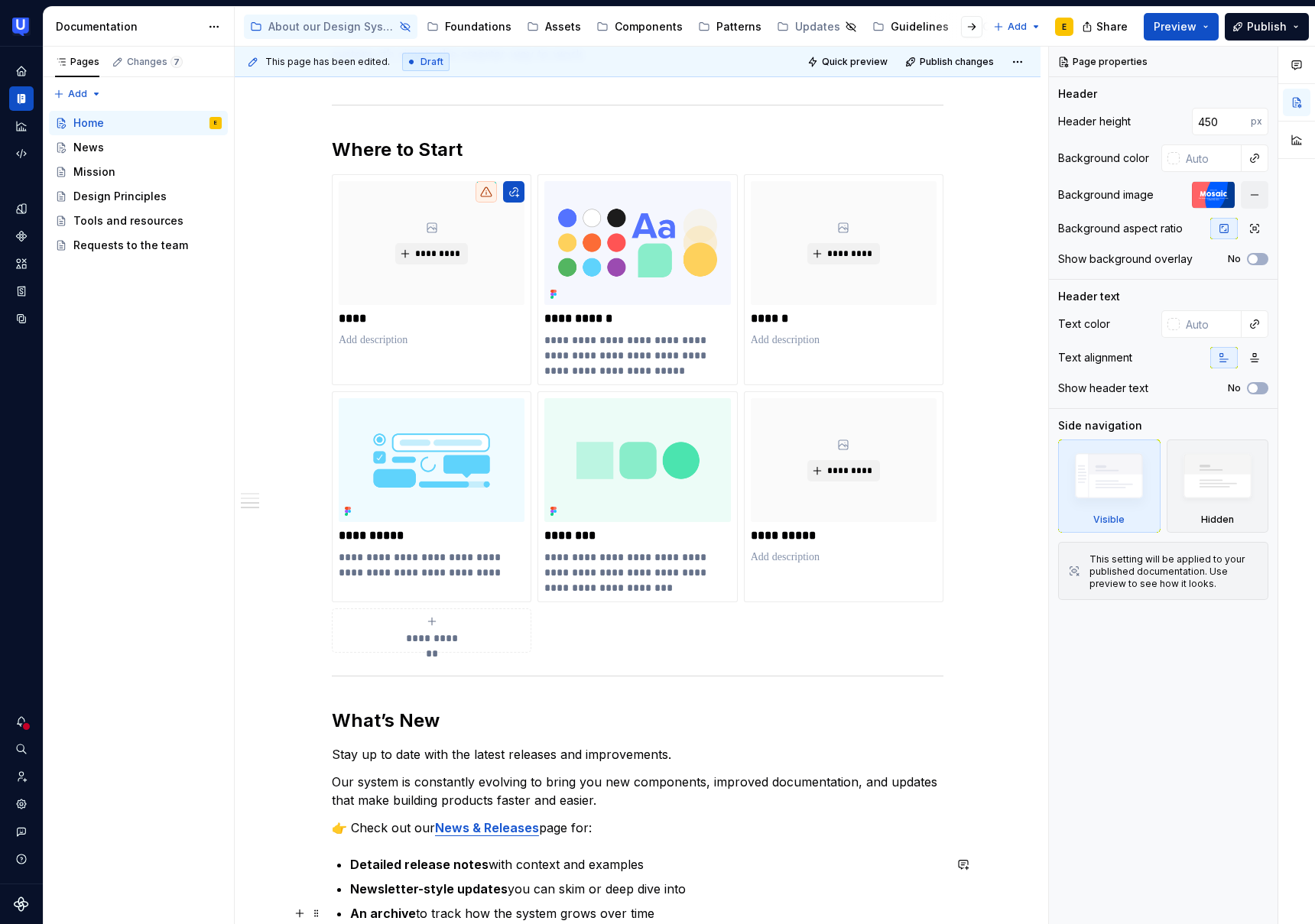
scroll to position [998, 0]
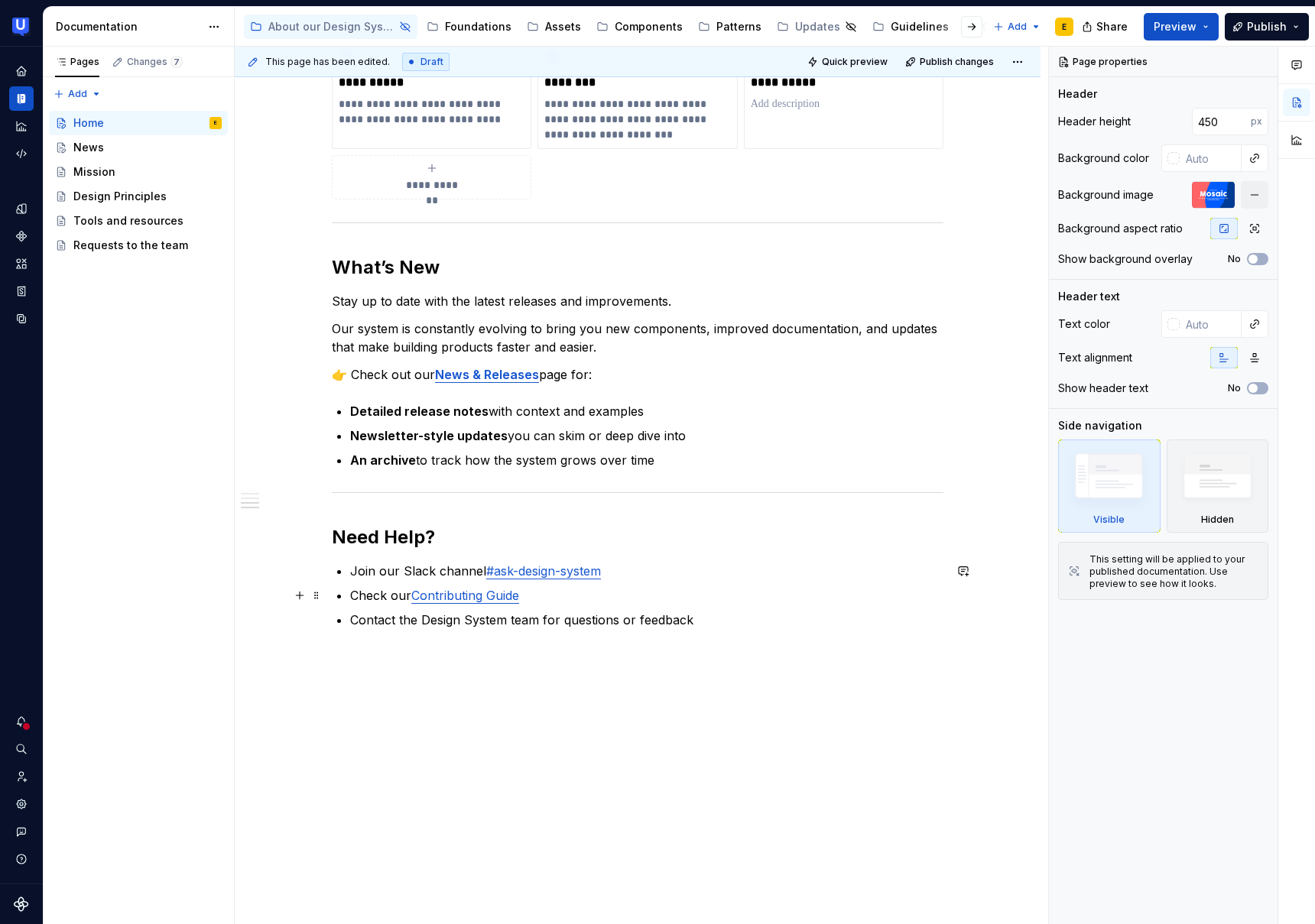
type textarea "*"
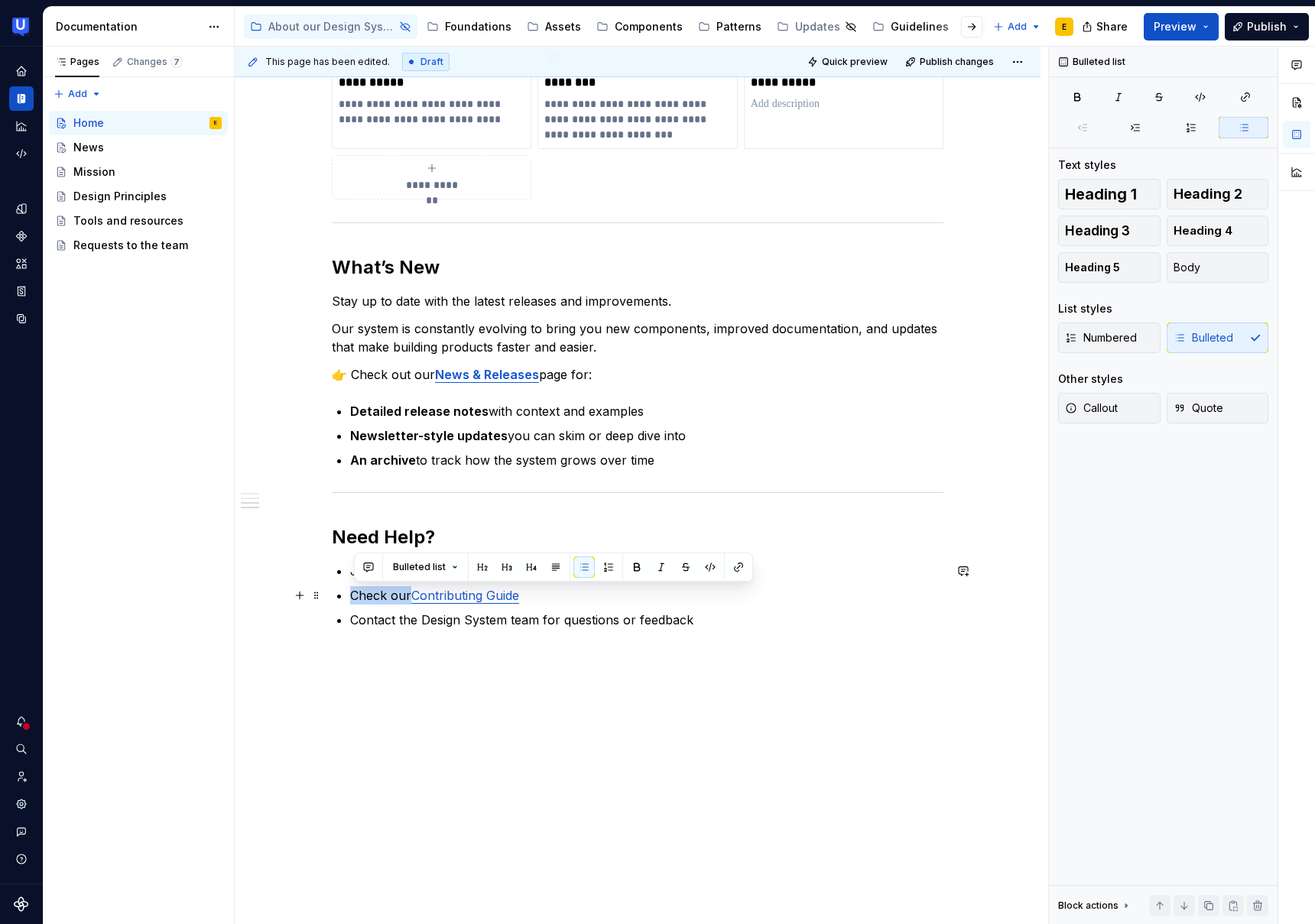
drag, startPoint x: 355, startPoint y: 595, endPoint x: 411, endPoint y: 596, distance: 56.0
click at [411, 596] on p "Check our Contributing Guide" at bounding box center [646, 595] width 594 height 19
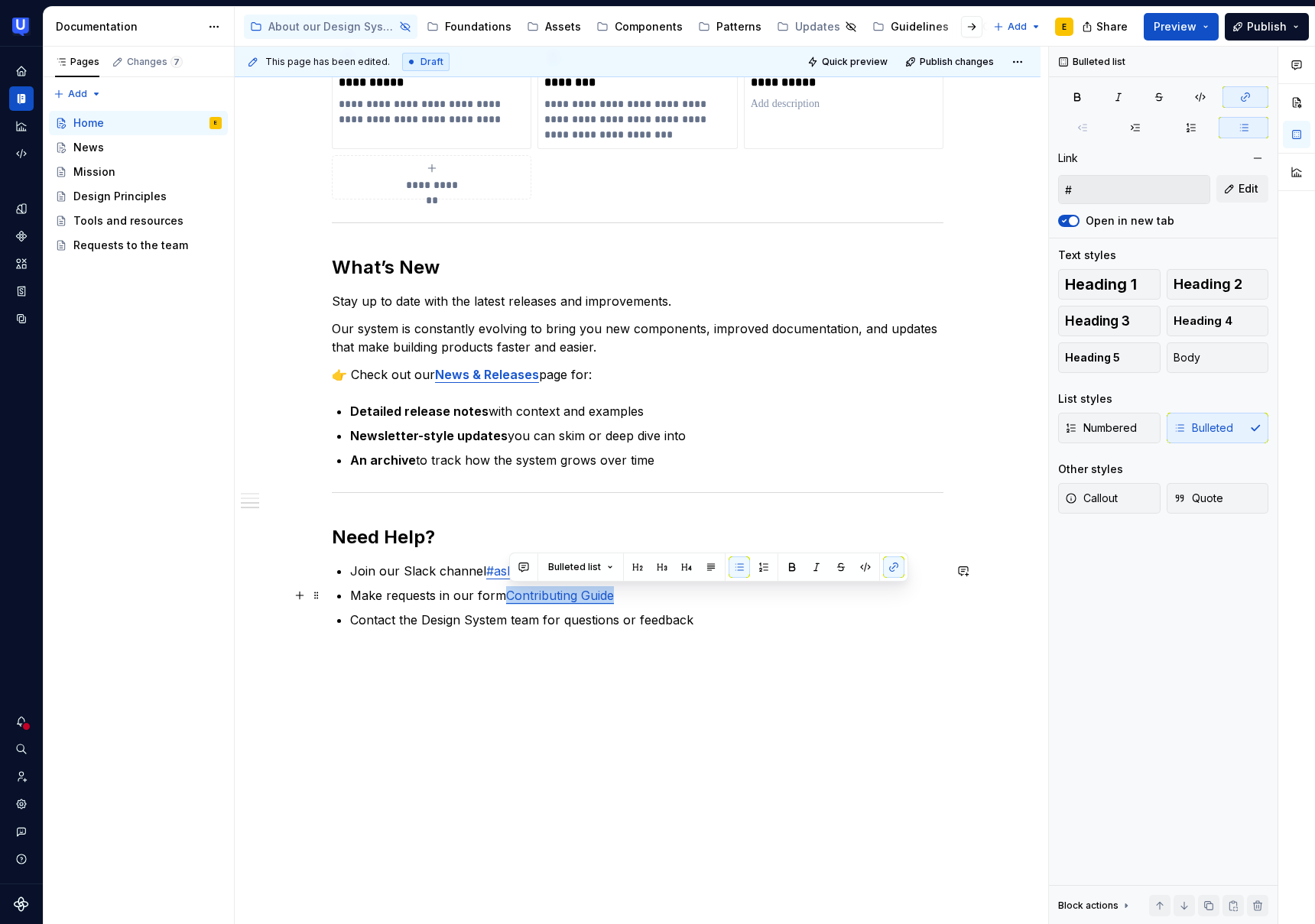
drag, startPoint x: 620, startPoint y: 596, endPoint x: 510, endPoint y: 600, distance: 110.1
click at [510, 600] on p "Make requests in our form Contributing Guide" at bounding box center [646, 595] width 594 height 19
click at [100, 162] on div "Mission" at bounding box center [147, 172] width 148 height 21
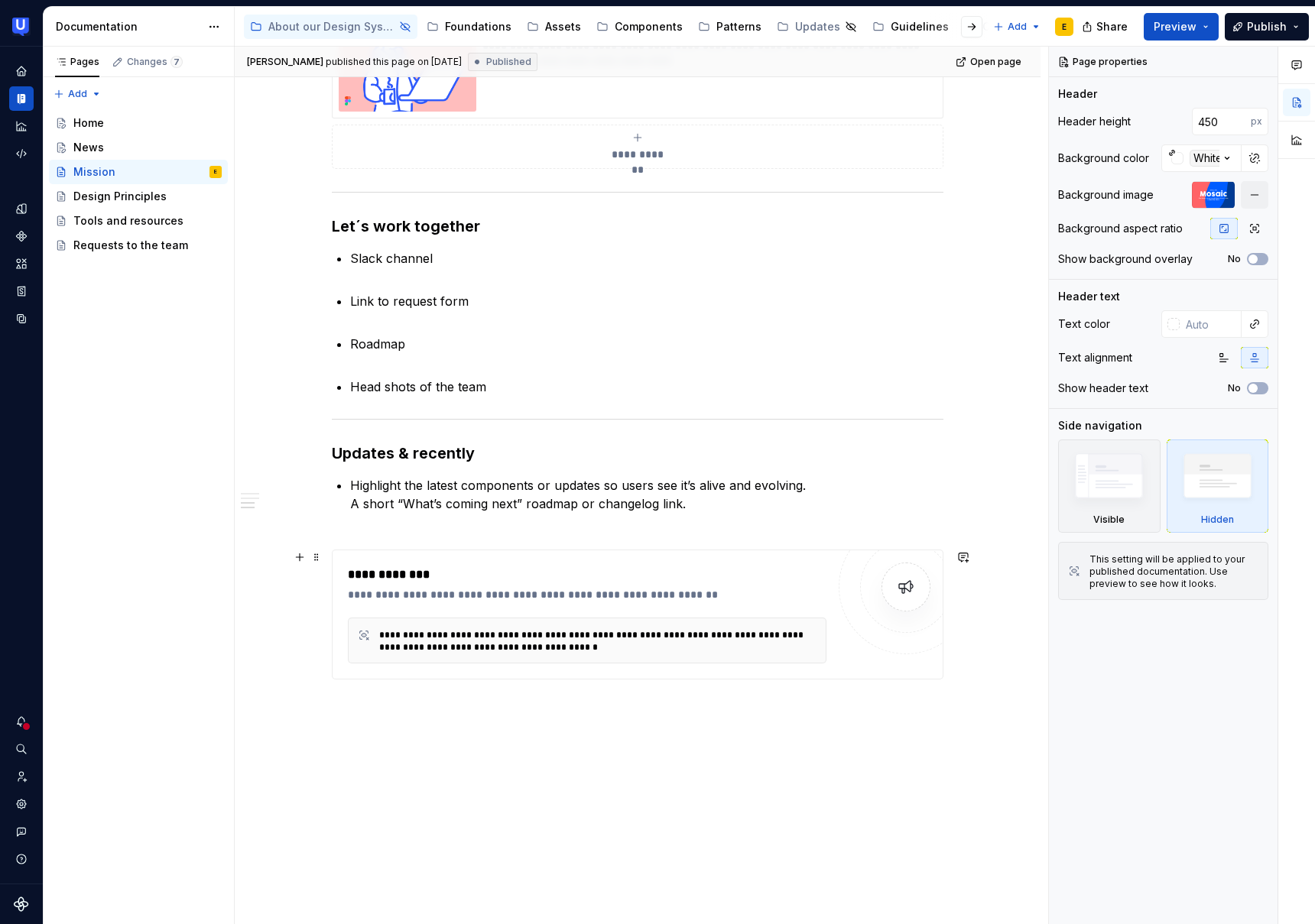
scroll to position [1270, 0]
click at [97, 123] on div "Home" at bounding box center [88, 123] width 31 height 15
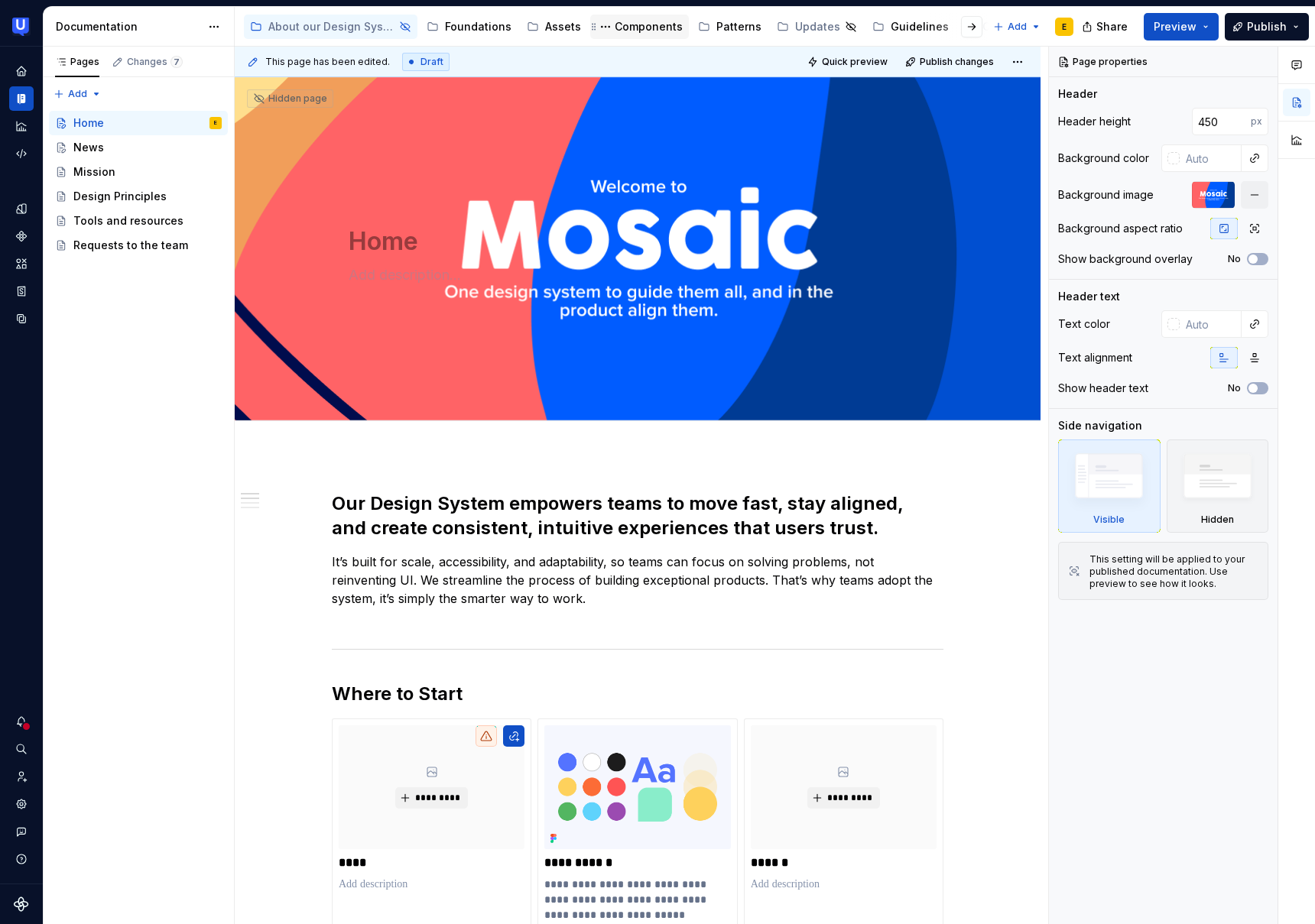
click at [661, 26] on div "Components" at bounding box center [648, 26] width 68 height 15
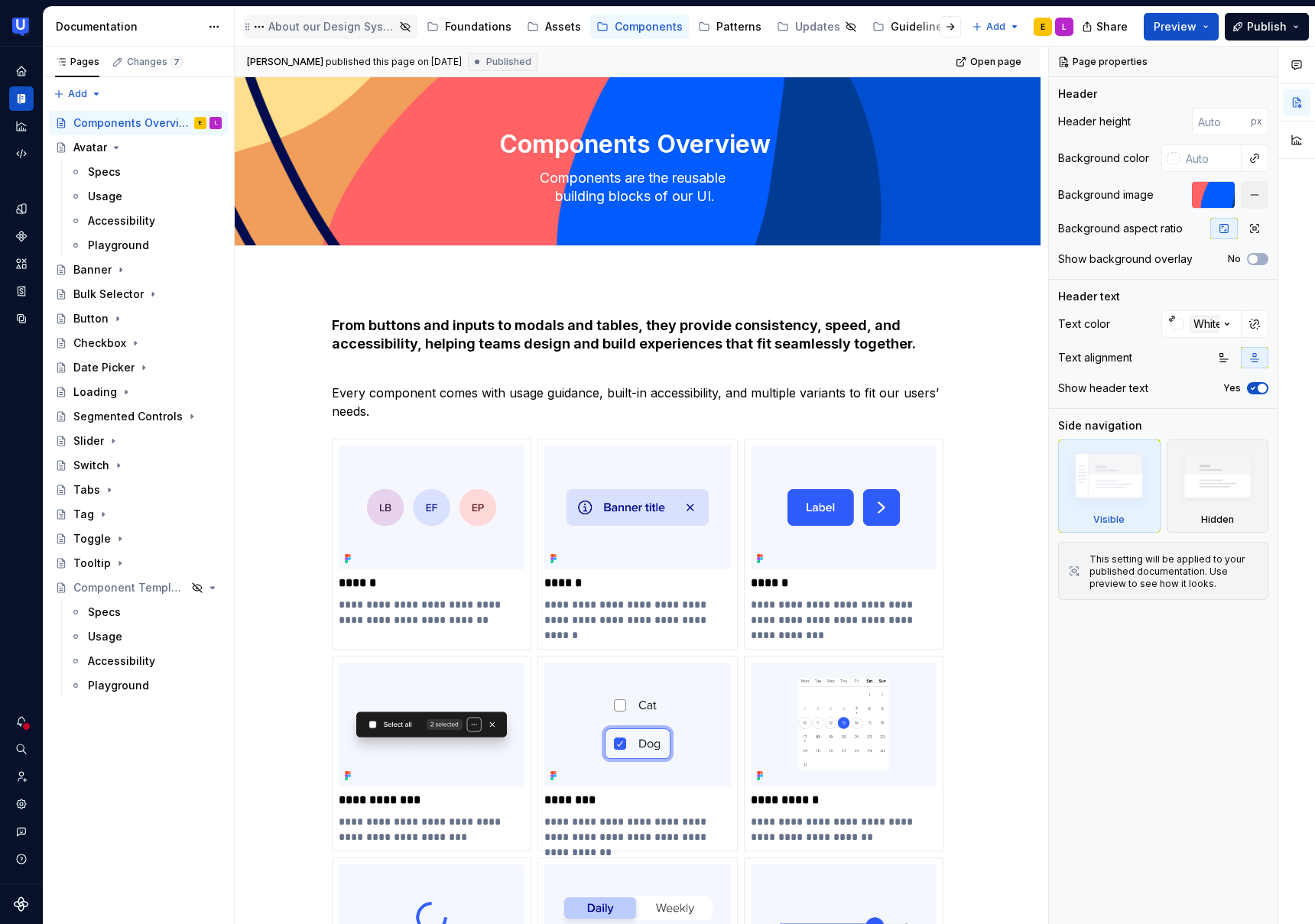
click at [337, 26] on div "About our Design System" at bounding box center [331, 26] width 126 height 15
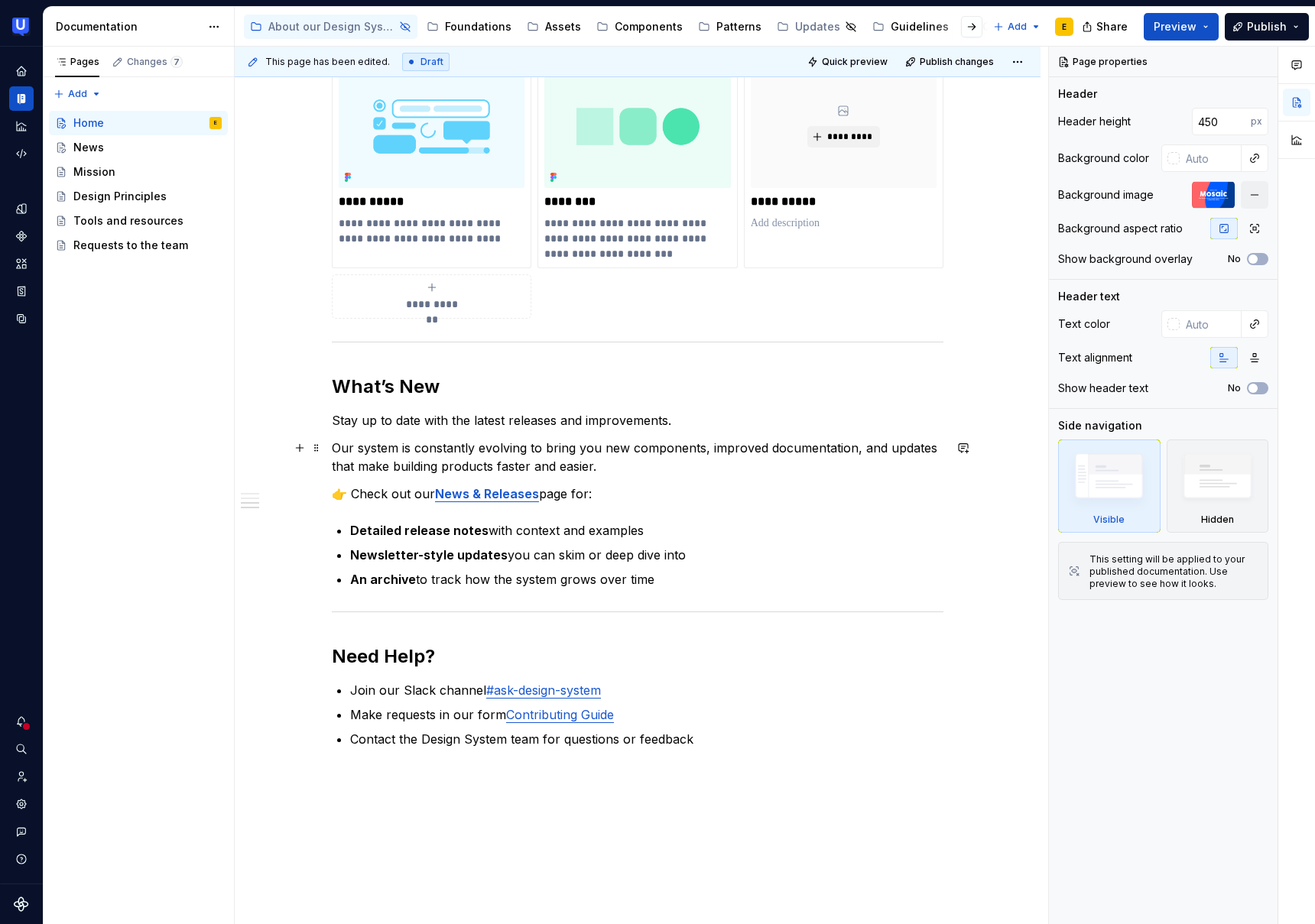
scroll to position [998, 0]
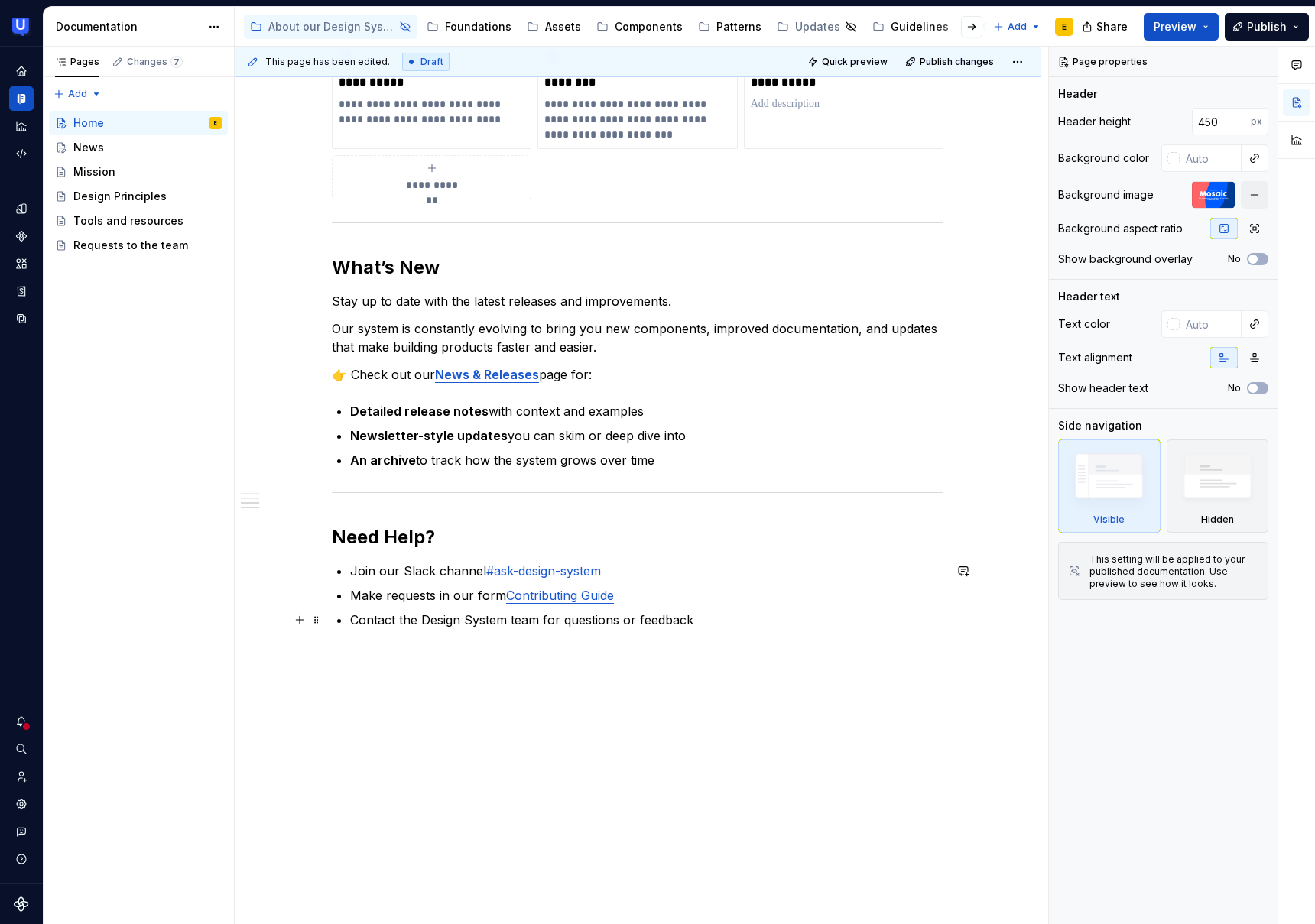
type textarea "*"
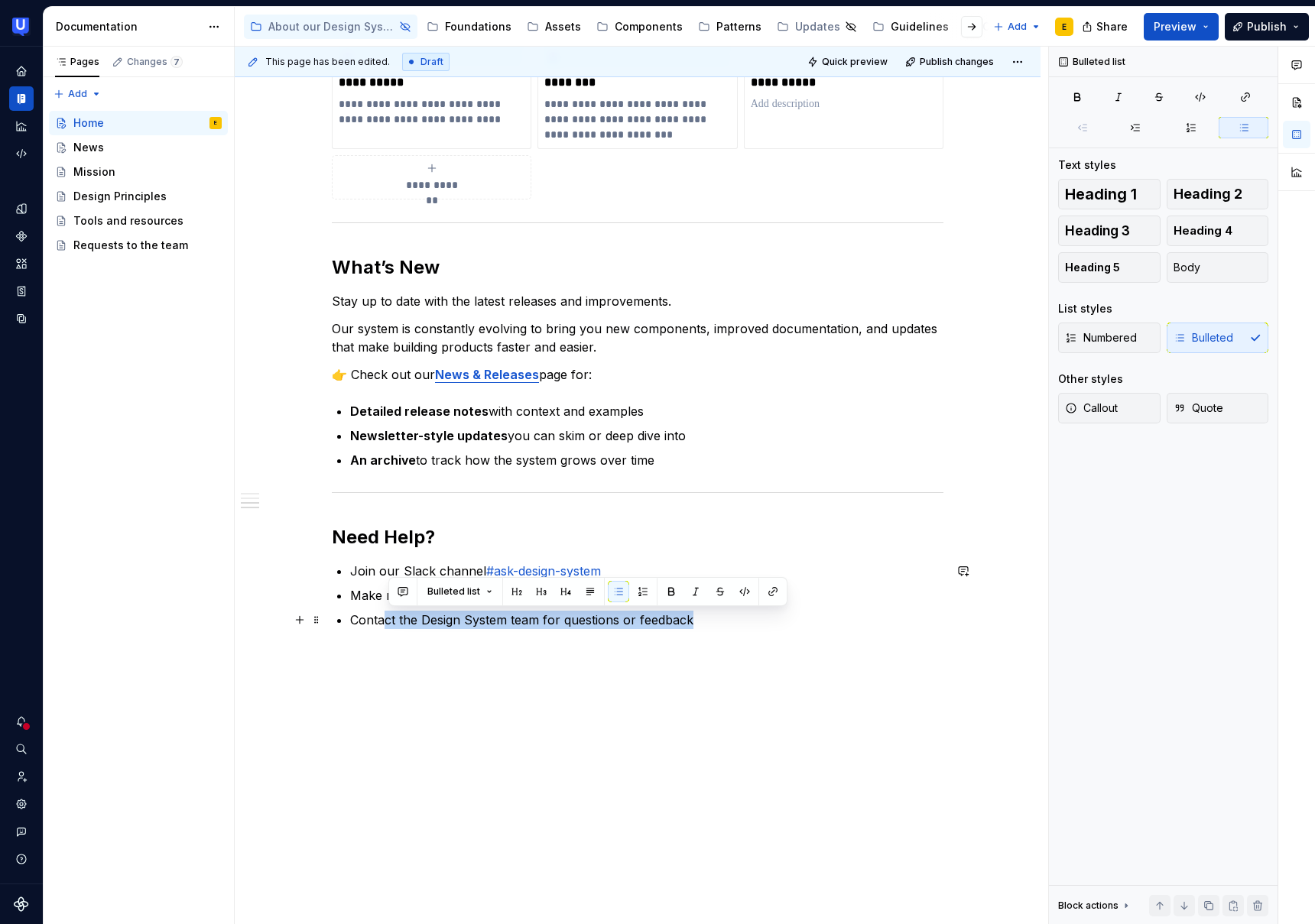
drag, startPoint x: 664, startPoint y: 619, endPoint x: 388, endPoint y: 628, distance: 276.1
click at [388, 628] on p "Contact the Design System team for questions or feedback" at bounding box center [646, 620] width 594 height 19
click at [500, 636] on div "**********" at bounding box center [638, 71] width 612 height 1153
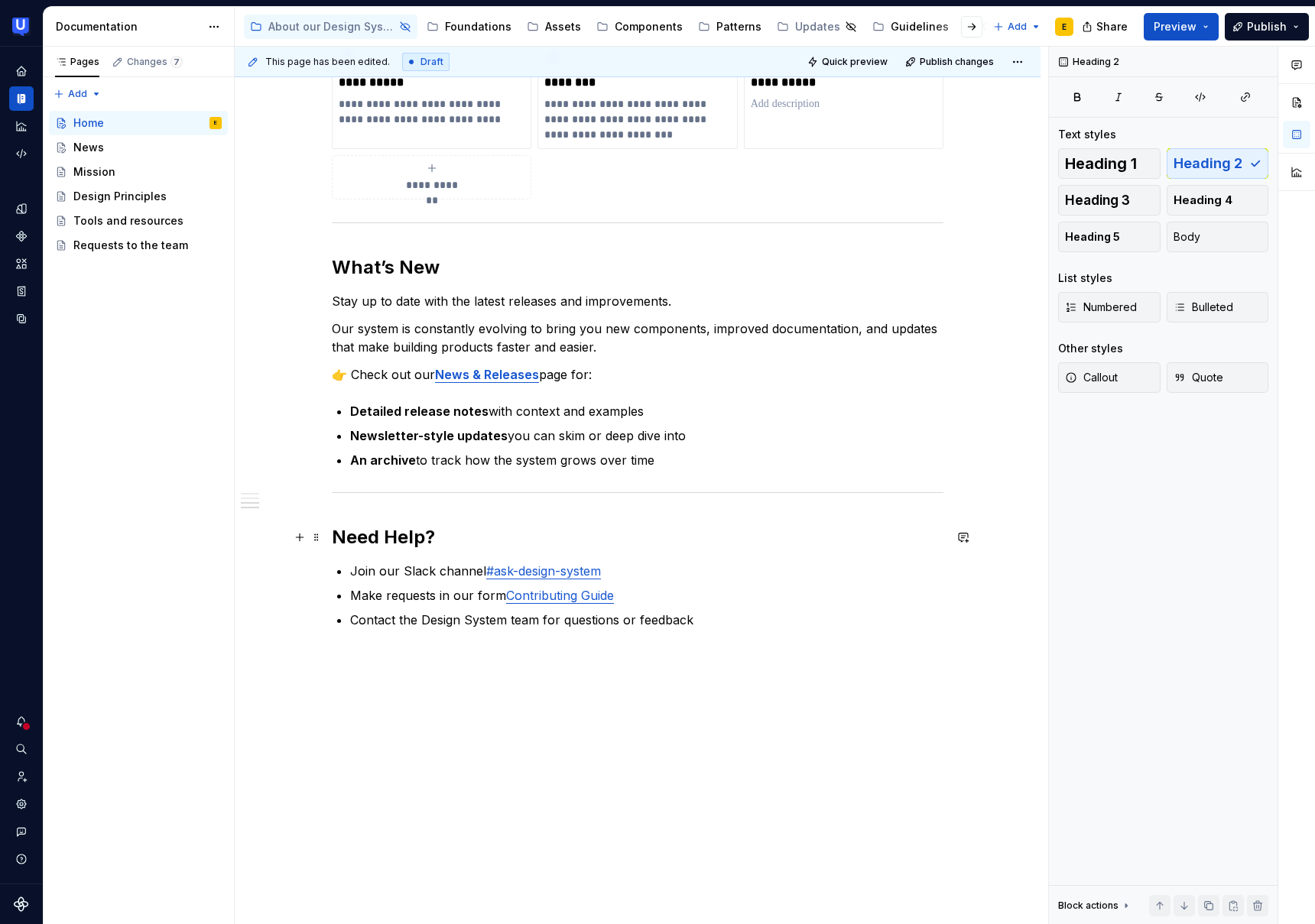
click at [664, 548] on h2 "Need Help?" at bounding box center [638, 538] width 612 height 25
click at [653, 592] on p "Make requests in our form Contributing Guide" at bounding box center [646, 595] width 594 height 19
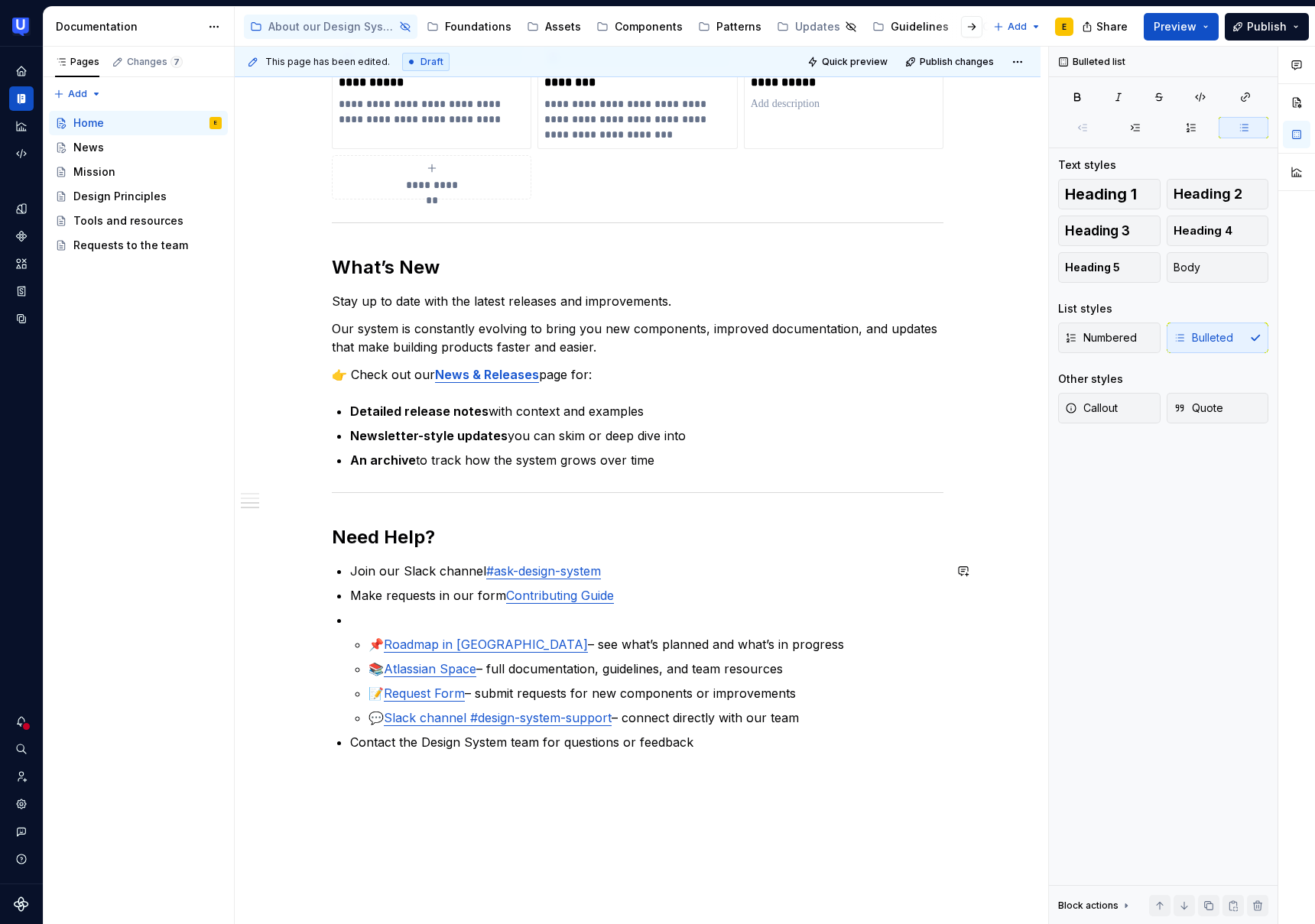
scroll to position [1006, 0]
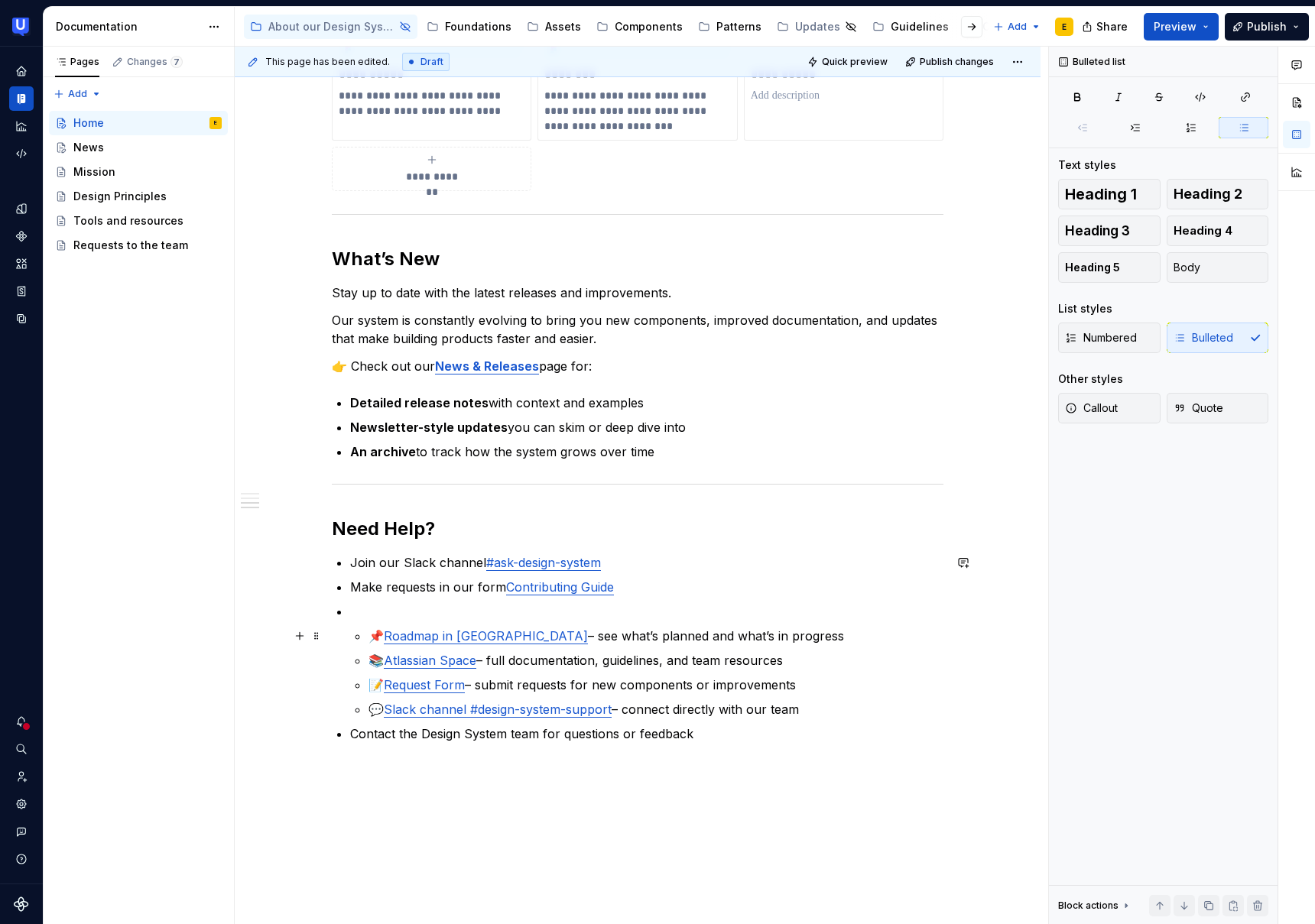
click at [371, 635] on li "📌 Roadmap in Jira – see what’s planned and what’s in progress 📚 Atlassian Space…" at bounding box center [646, 660] width 594 height 116
click at [371, 659] on p "📚 Atlassian Space – full documentation, guidelines, and team resources" at bounding box center [656, 660] width 575 height 19
click at [369, 682] on li "📚 Atlassian Space – full documentation, guidelines, and team resources 📝 Reques…" at bounding box center [646, 685] width 594 height 67
click at [368, 708] on li "📝 Request Form – submit requests for new components or improvements 💬 Slack cha…" at bounding box center [646, 697] width 594 height 43
click at [352, 619] on div "**********" at bounding box center [638, 114] width 612 height 1257
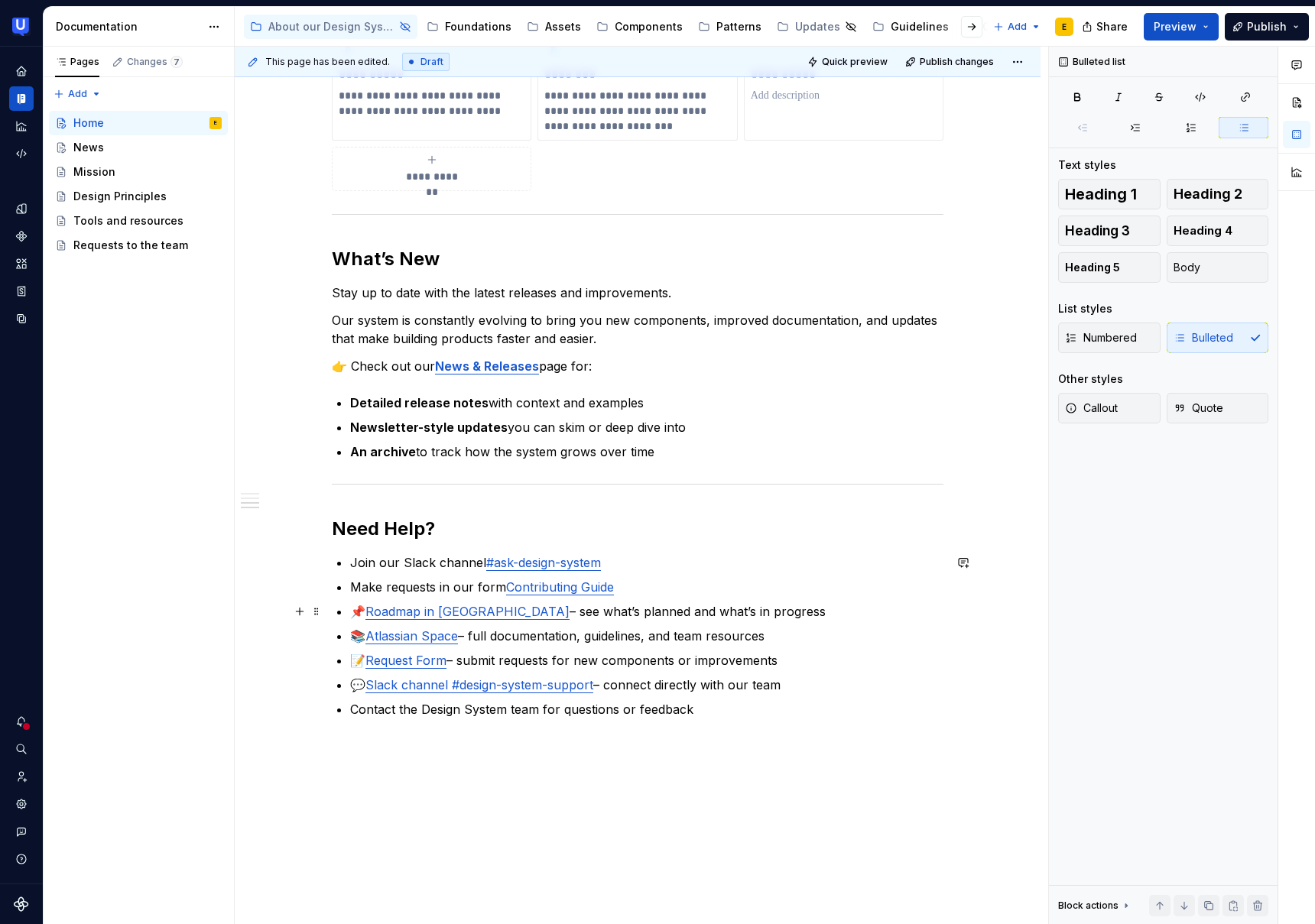
click at [372, 612] on link "Roadmap in [GEOGRAPHIC_DATA]" at bounding box center [467, 611] width 205 height 15
click at [371, 634] on link "Atlassian Space" at bounding box center [411, 636] width 93 height 15
click at [373, 660] on link "Request Form" at bounding box center [406, 659] width 81 height 15
click at [371, 687] on p "💬 Slack channel #design-system-support – connect directly with our team" at bounding box center [646, 684] width 594 height 19
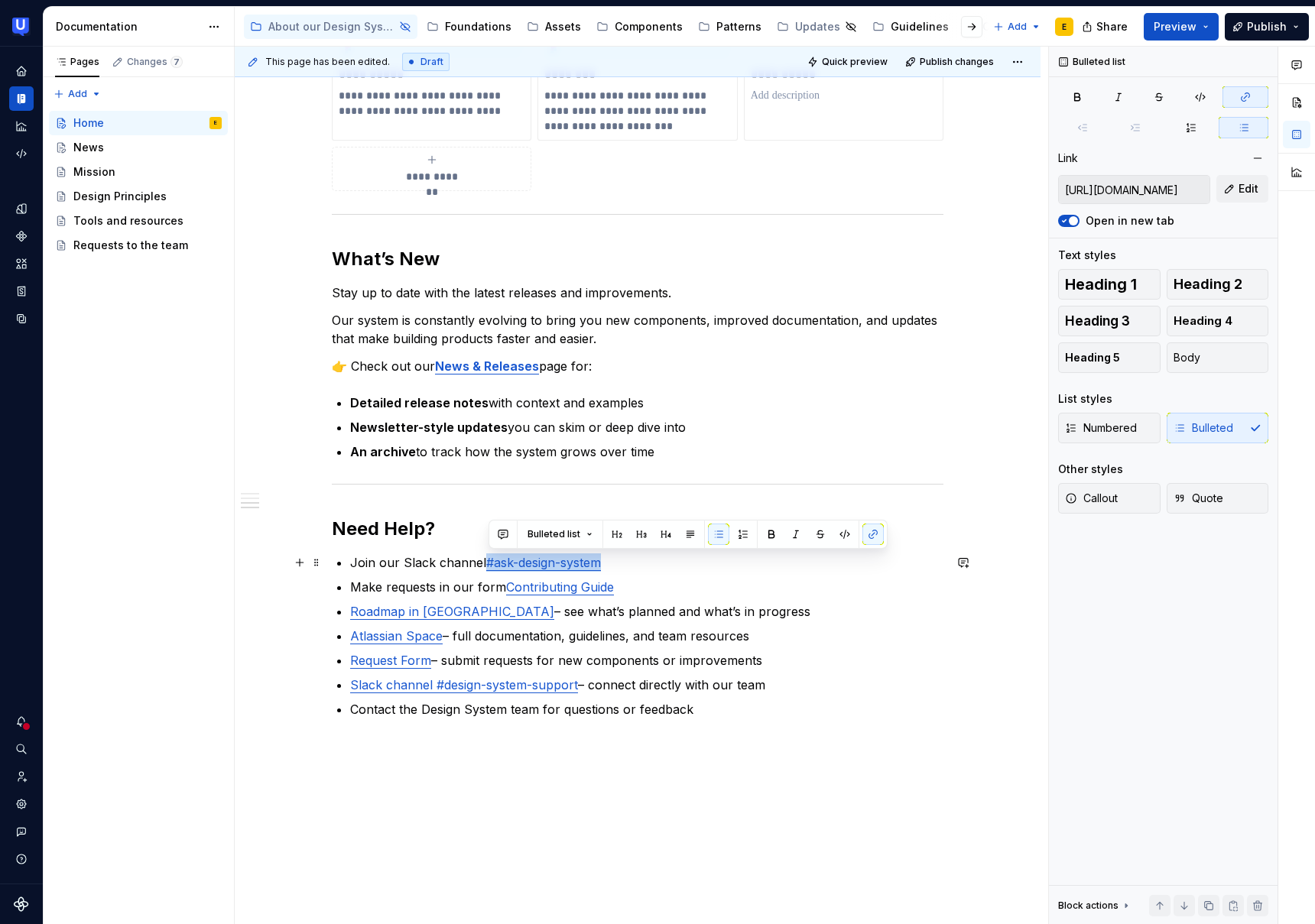
drag, startPoint x: 618, startPoint y: 569, endPoint x: 489, endPoint y: 566, distance: 129.0
click at [489, 566] on p "Join our Slack channel #ask-design-system" at bounding box center [646, 563] width 594 height 19
copy link "#ask-design-system"
click at [422, 555] on p "Join our Slack channel #ask-design-system" at bounding box center [646, 563] width 594 height 19
drag, startPoint x: 618, startPoint y: 562, endPoint x: 354, endPoint y: 568, distance: 264.1
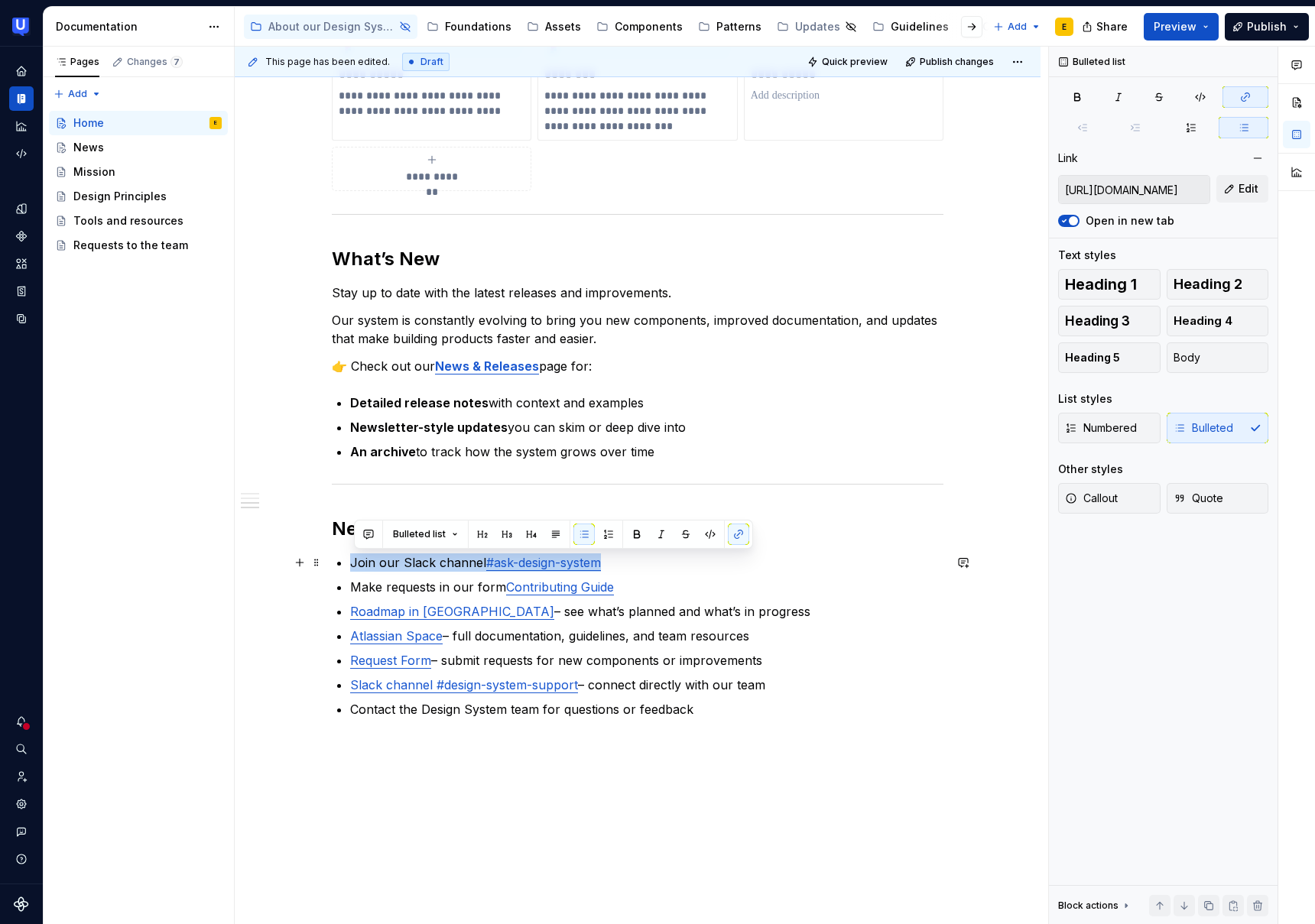
click at [354, 568] on p "Join our Slack channel #ask-design-system" at bounding box center [646, 563] width 594 height 19
copy p "Join our Slack channel #ask-design-system"
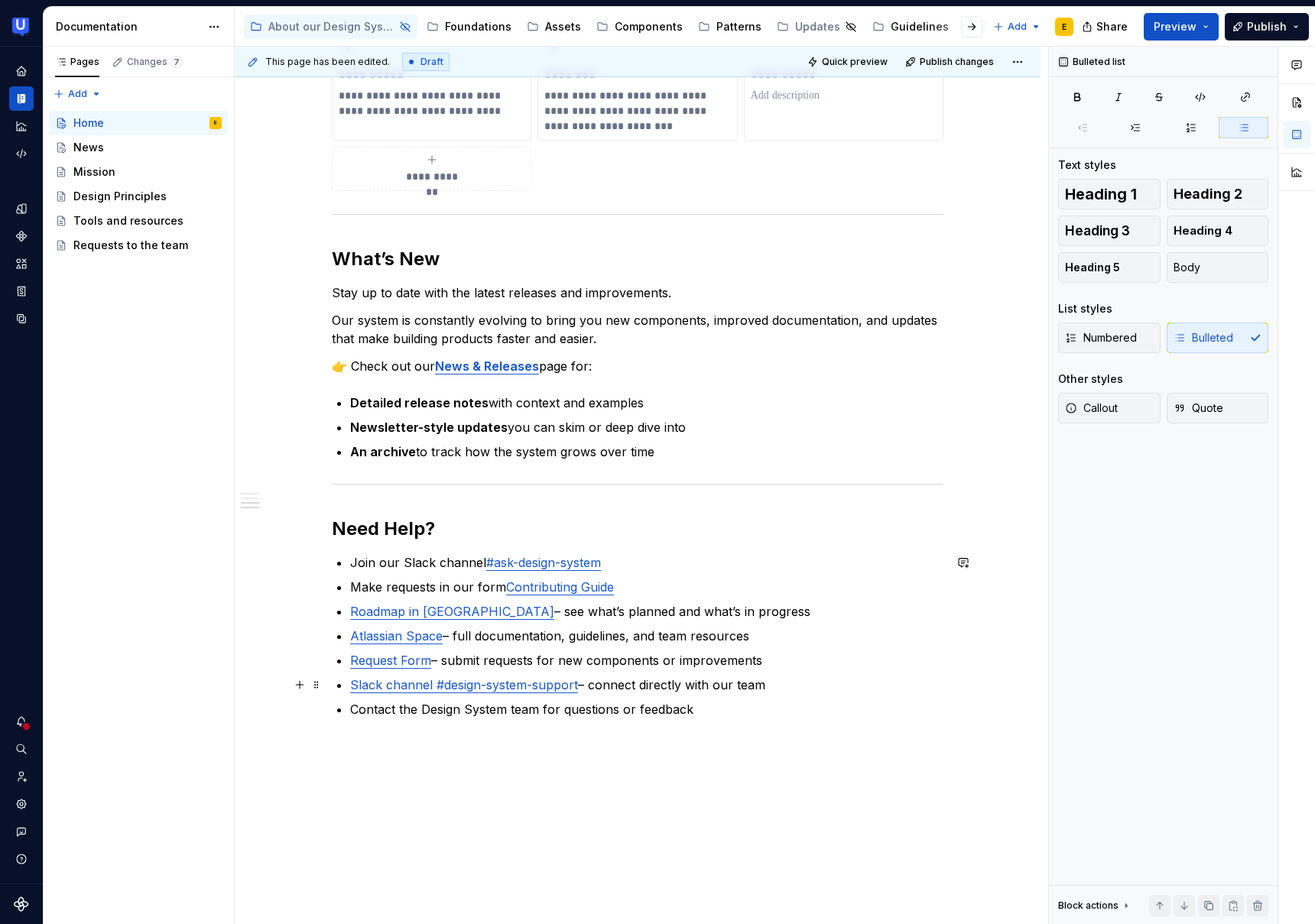
click at [740, 685] on p "Slack channel #design-system-support – connect directly with our team" at bounding box center [646, 684] width 594 height 19
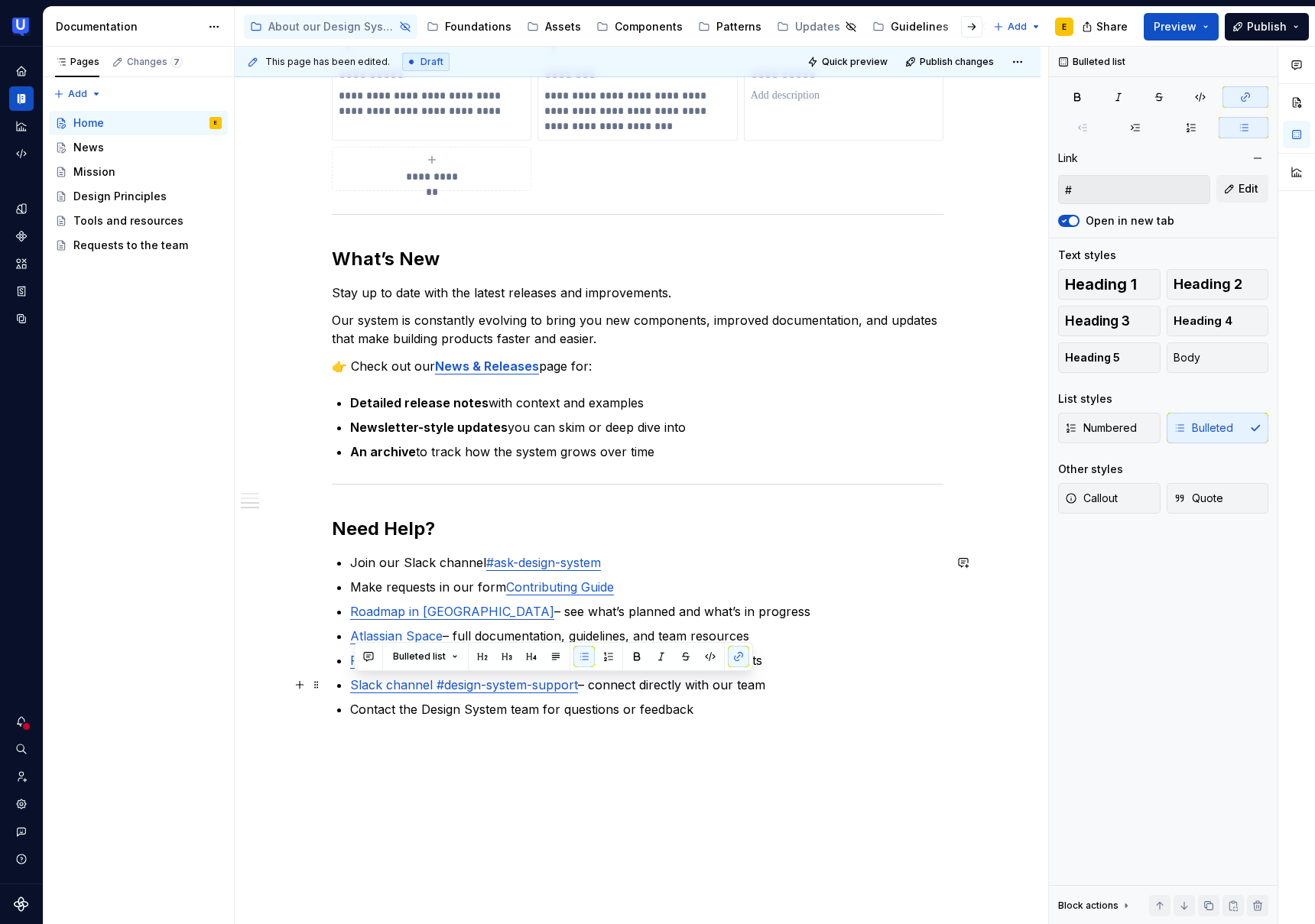
drag, startPoint x: 792, startPoint y: 684, endPoint x: 355, endPoint y: 685, distance: 437.0
click at [355, 685] on p "Slack channel #design-system-support – connect directly with our team" at bounding box center [646, 684] width 594 height 19
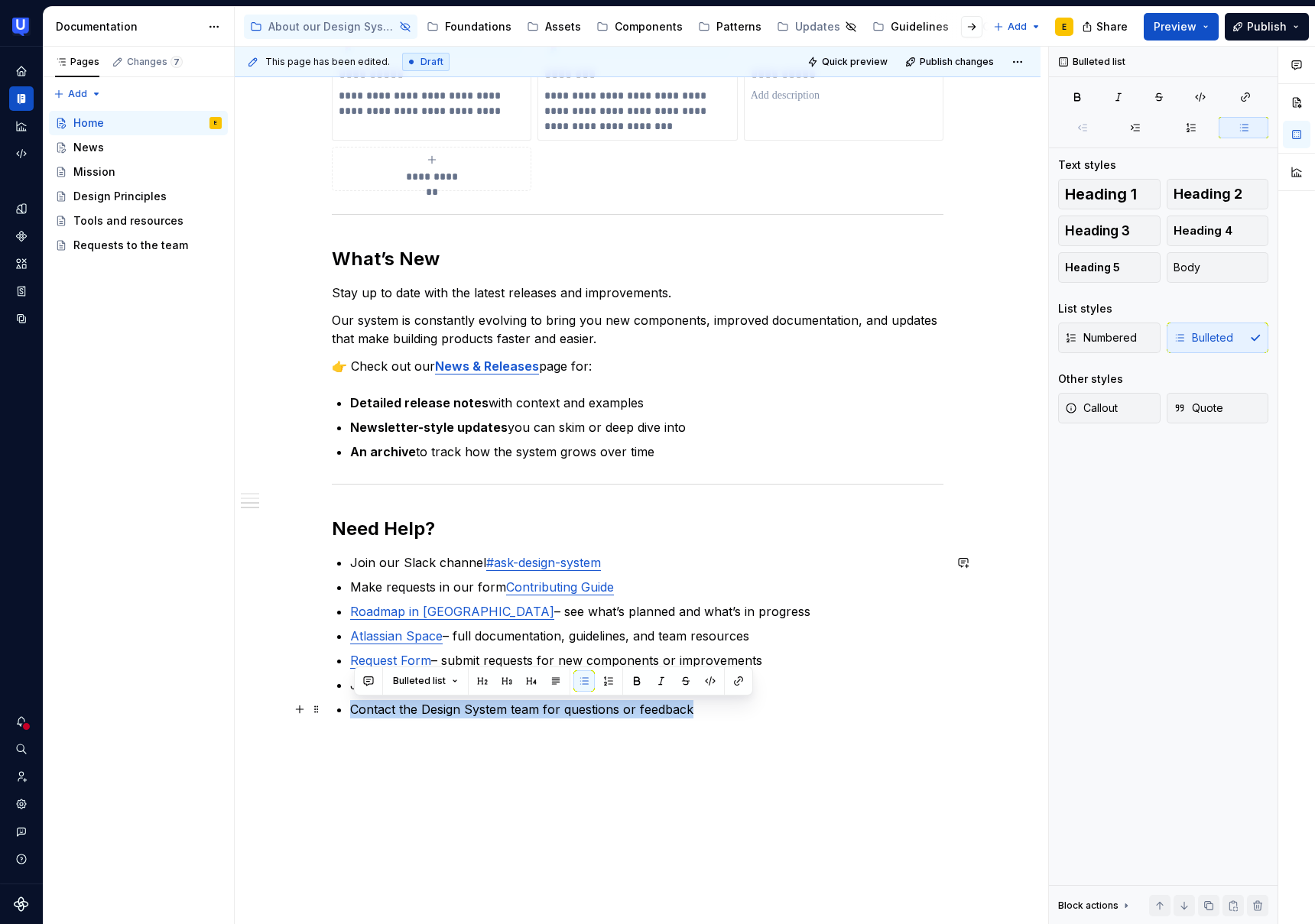
drag, startPoint x: 691, startPoint y: 709, endPoint x: 354, endPoint y: 707, distance: 337.0
click at [354, 707] on p "Contact the Design System team for questions or feedback" at bounding box center [646, 709] width 594 height 19
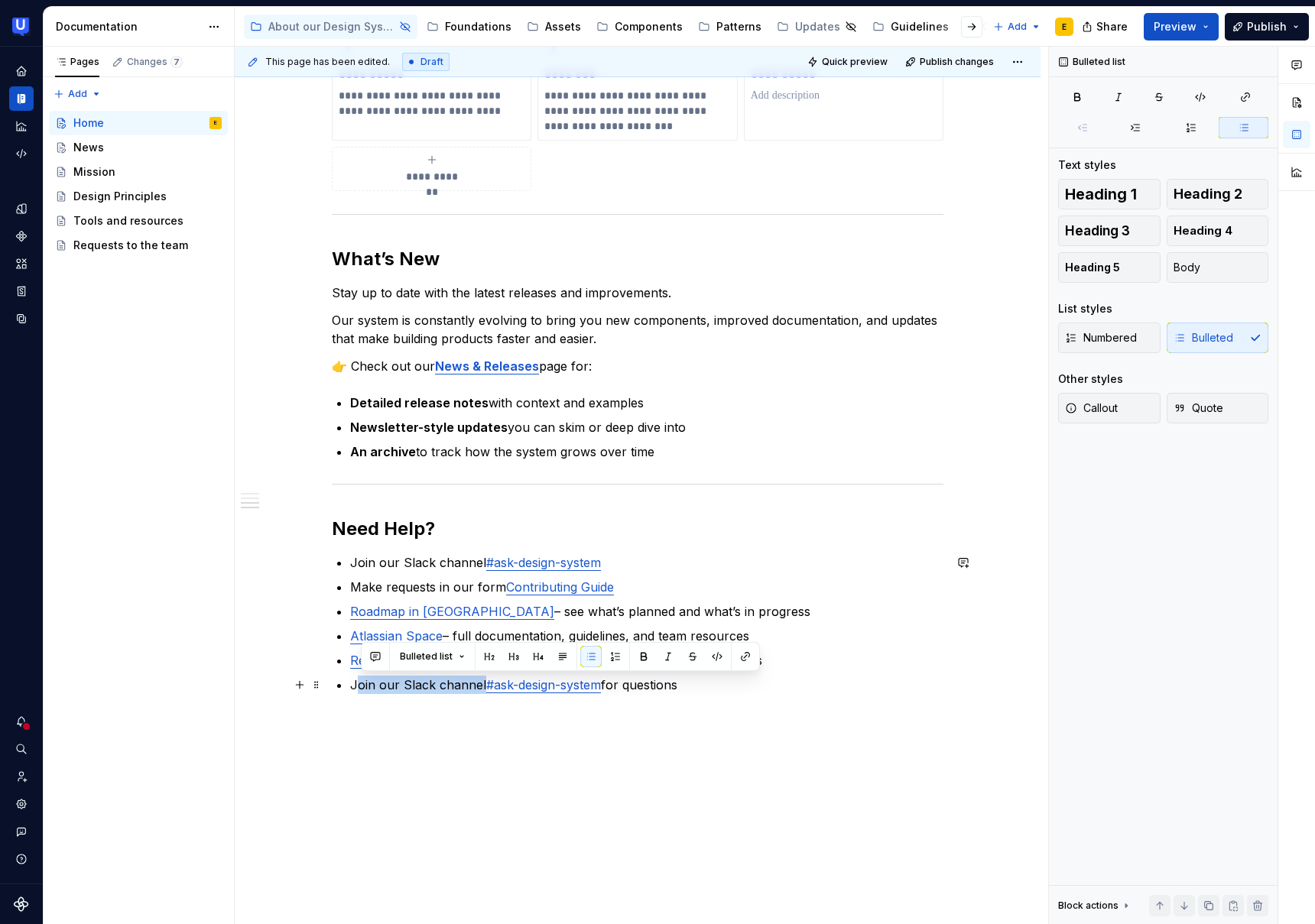
drag, startPoint x: 469, startPoint y: 686, endPoint x: 359, endPoint y: 689, distance: 110.0
click at [359, 689] on p "Join our Slack channel #ask-design-system for questions" at bounding box center [646, 684] width 594 height 19
click at [435, 697] on div "**********" at bounding box center [638, 99] width 612 height 1227
click at [630, 687] on p "Join our Slack channel #ask-design-system for questions" at bounding box center [646, 684] width 594 height 19
click at [718, 682] on p "Join our Slack channel #ask-design-system for any questions" at bounding box center [646, 684] width 594 height 19
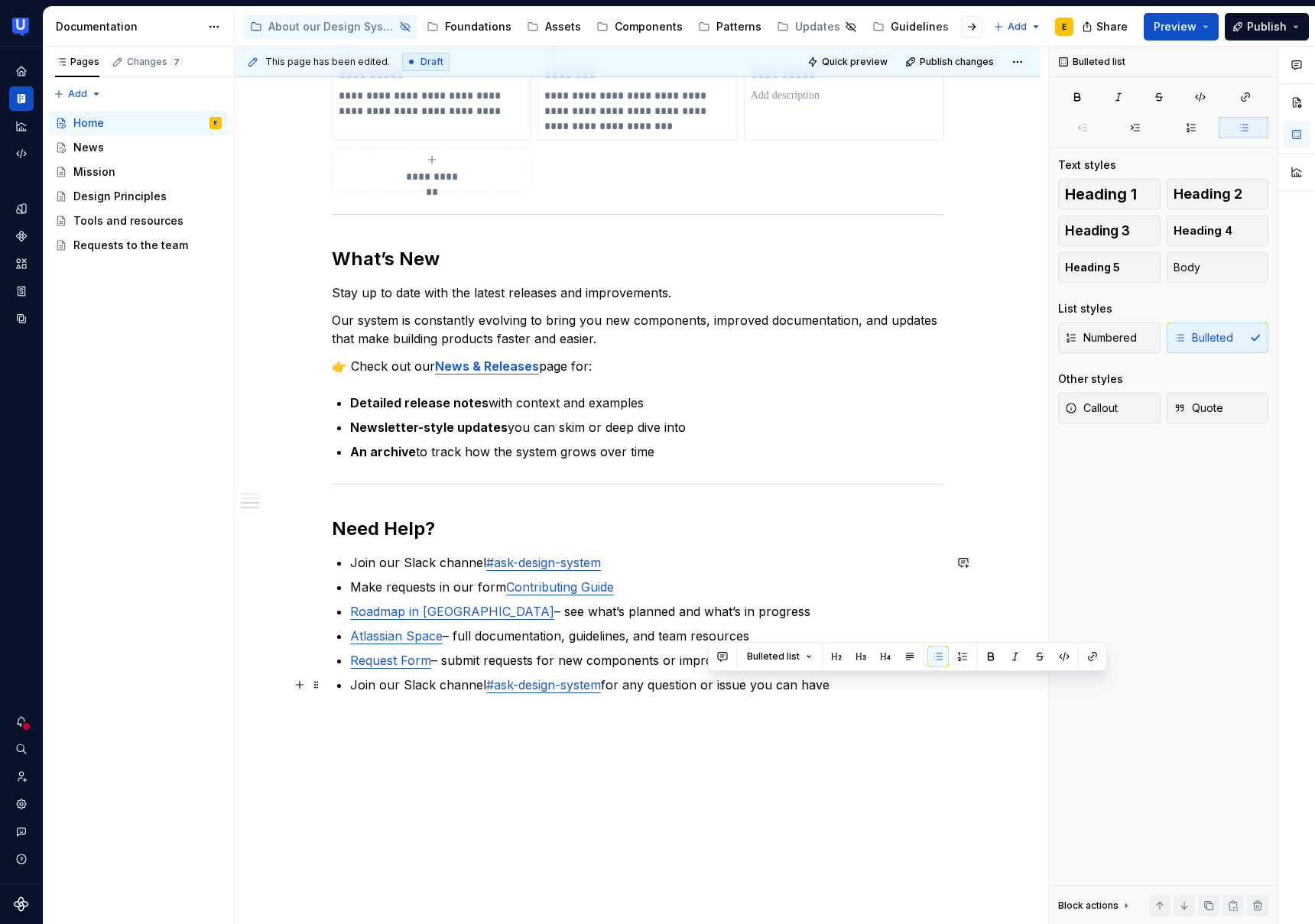
drag, startPoint x: 709, startPoint y: 686, endPoint x: 872, endPoint y: 688, distance: 163.0
click at [872, 688] on p "Join our Slack channel #ask-design-system for any question or issue you can have" at bounding box center [646, 684] width 594 height 19
drag, startPoint x: 614, startPoint y: 684, endPoint x: 831, endPoint y: 689, distance: 217.1
click at [831, 689] on p "Join our Slack channel #ask-design-system for any question you can face" at bounding box center [646, 684] width 594 height 19
click at [757, 685] on p "Join our Slack channel #ask-design-system to connect directly with the team" at bounding box center [646, 684] width 594 height 19
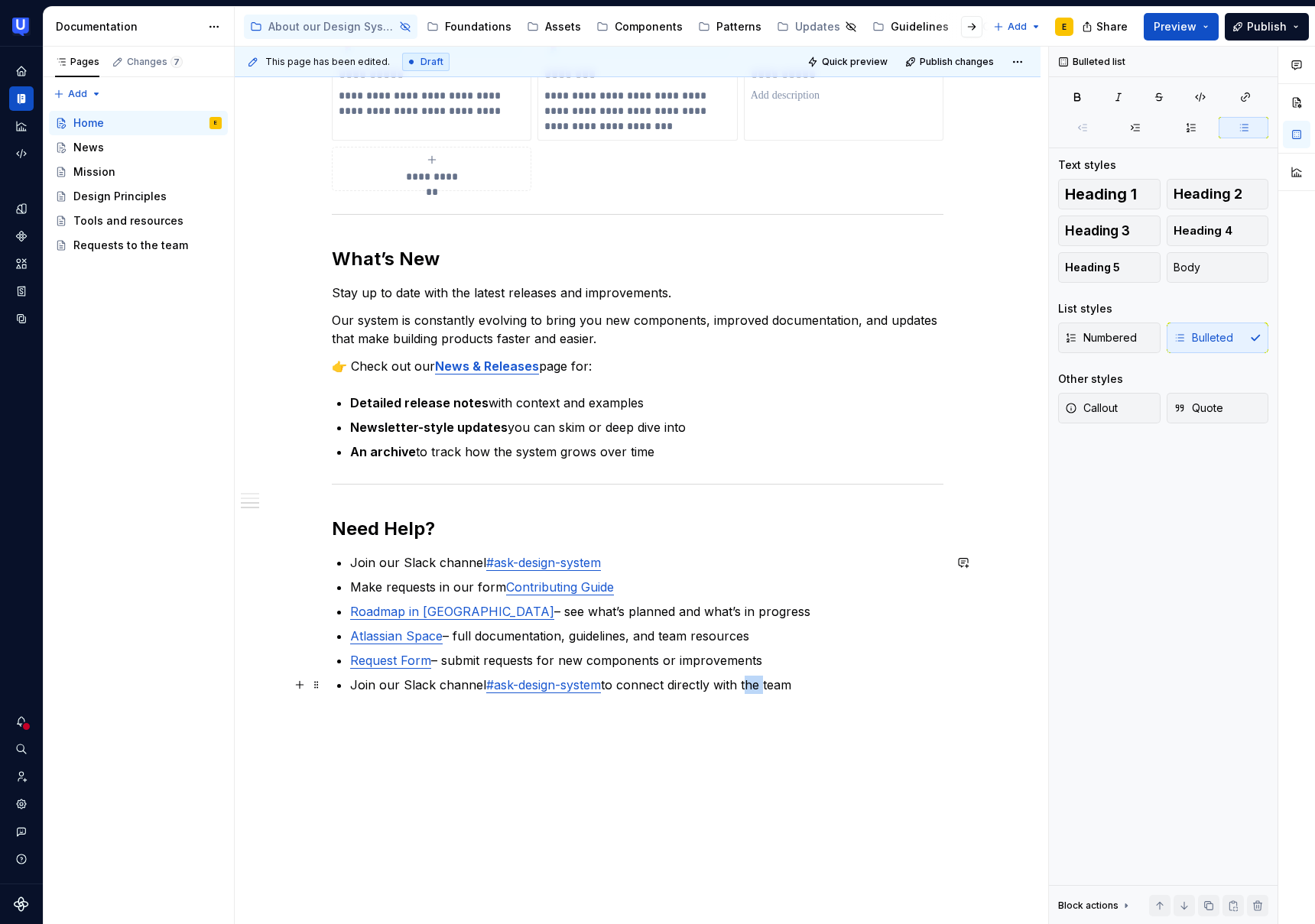
click at [757, 685] on p "Join our Slack channel #ask-design-system to connect directly with the team" at bounding box center [646, 684] width 594 height 19
click at [407, 563] on p "Join our Slack channel #ask-design-system" at bounding box center [646, 563] width 594 height 19
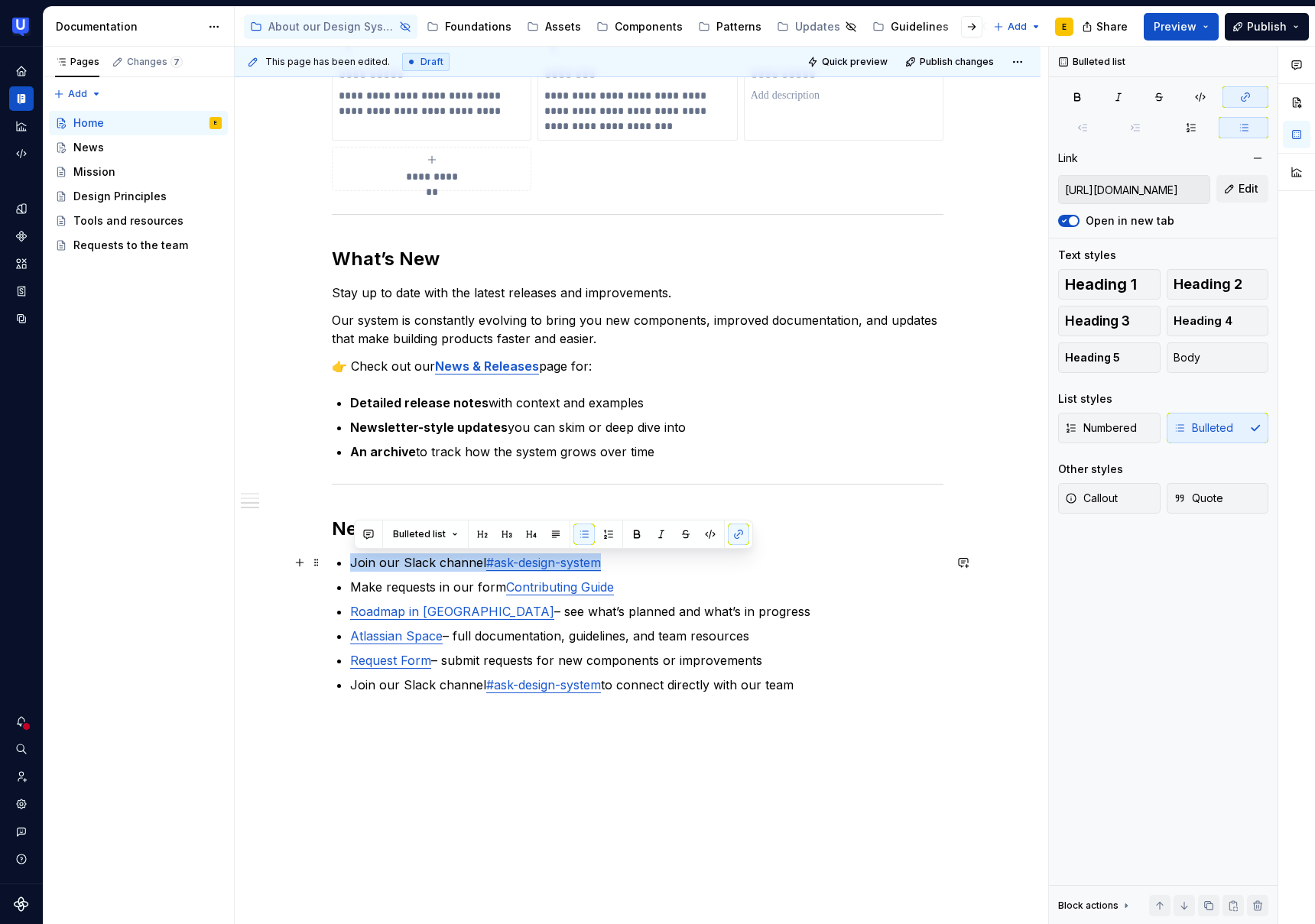
drag, startPoint x: 534, startPoint y: 563, endPoint x: 349, endPoint y: 561, distance: 185.0
click at [349, 561] on div "**********" at bounding box center [638, 89] width 612 height 1209
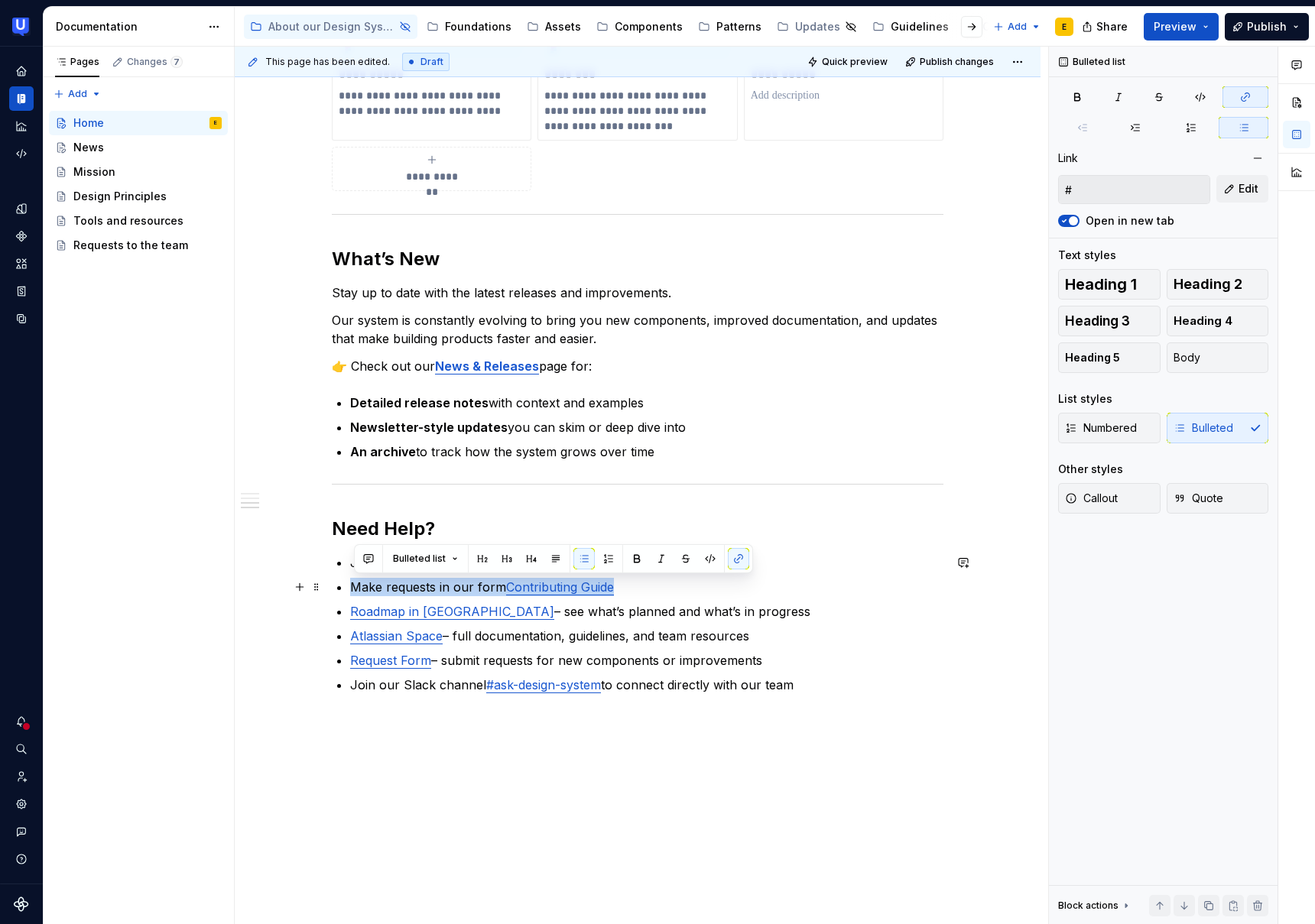
type input "https://usertesting.enterprise.slack.com/archives/C01EY1L90G5"
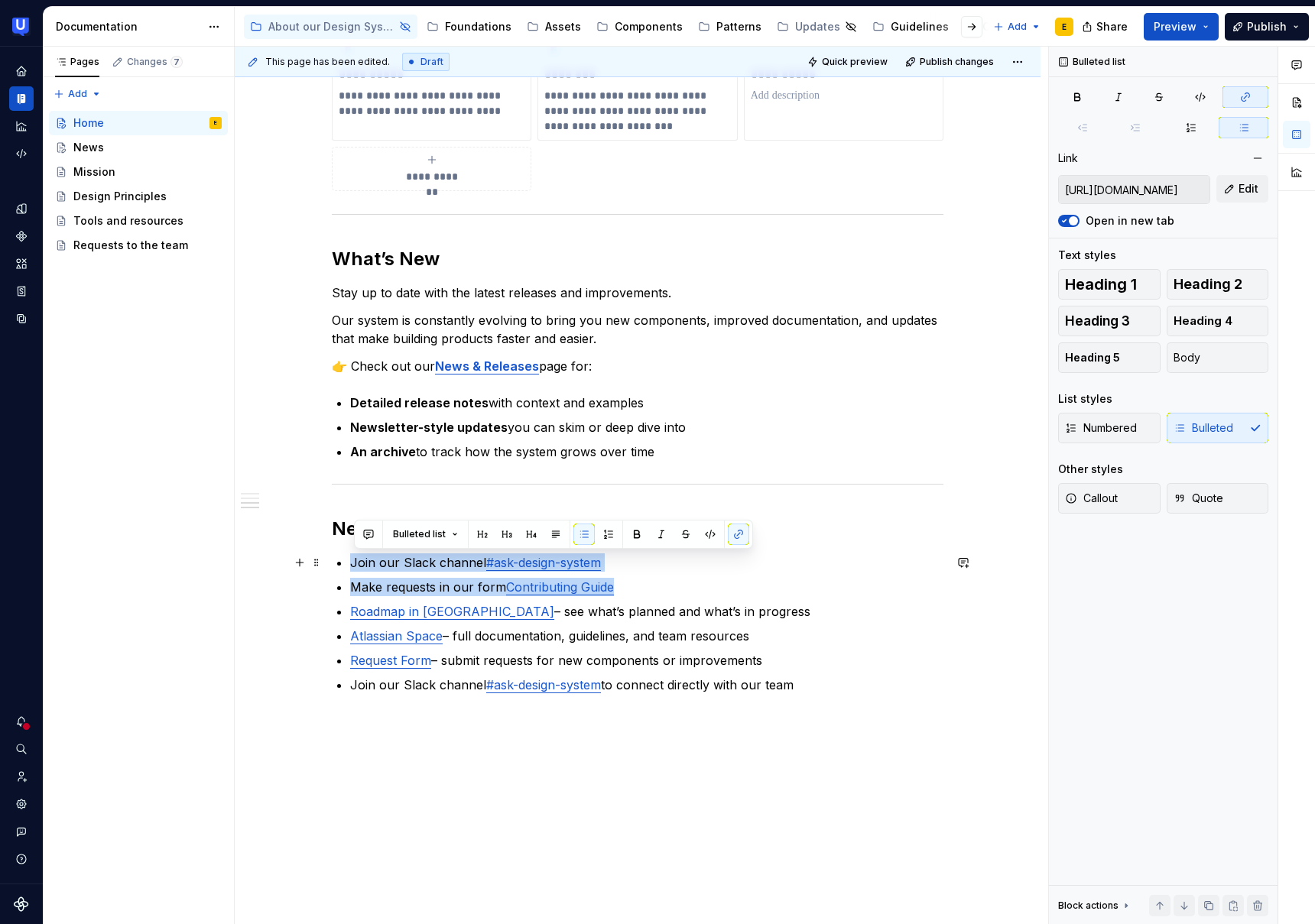
drag, startPoint x: 618, startPoint y: 584, endPoint x: 356, endPoint y: 562, distance: 262.9
click at [356, 562] on ul "Join our Slack channel #ask-design-system Make requests in our form Contributin…" at bounding box center [646, 624] width 594 height 141
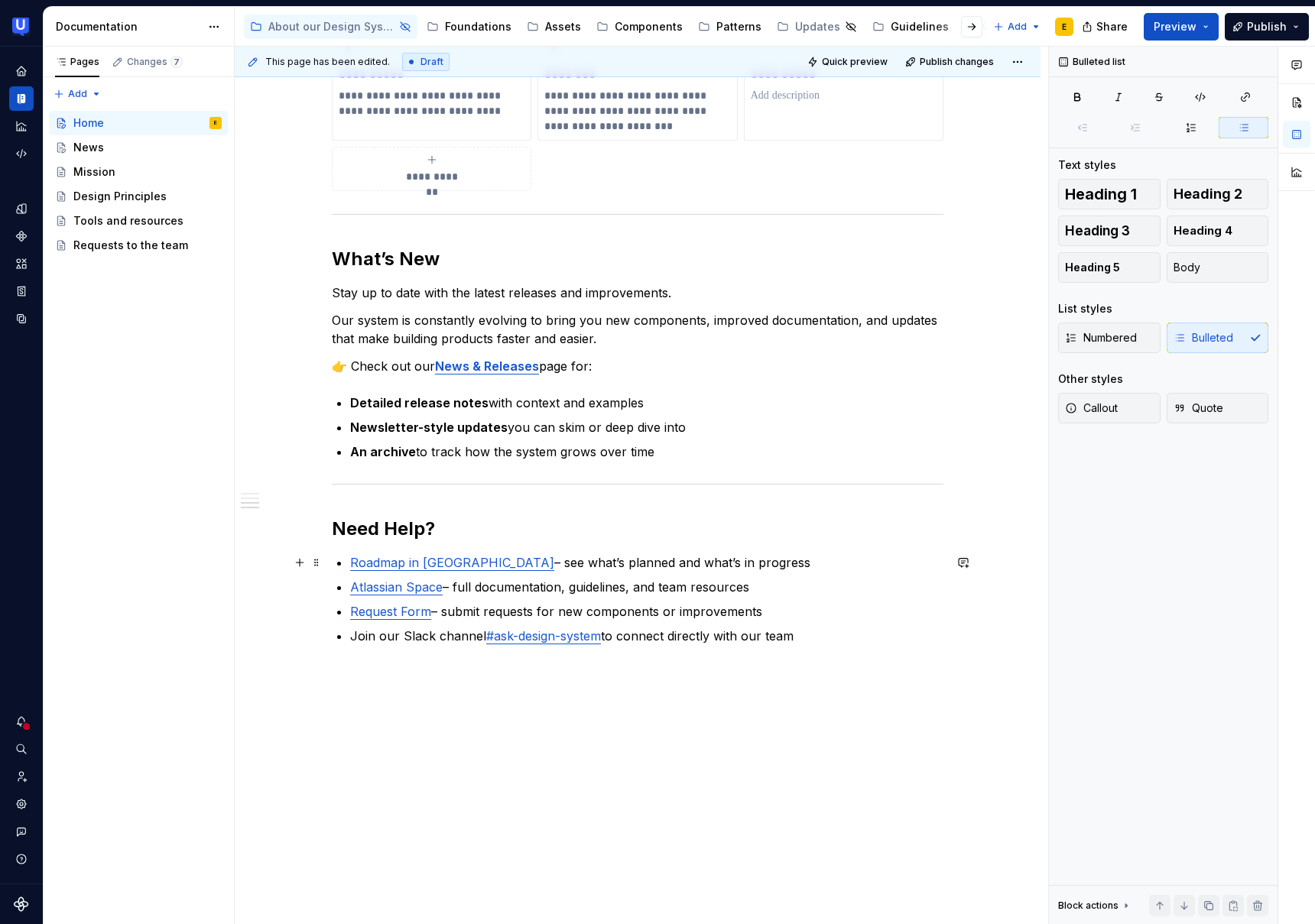
click at [455, 566] on p "Roadmap in Jira – see what’s planned and what’s in progress" at bounding box center [646, 563] width 594 height 19
click at [710, 562] on p "Roadmap in Jira : see what’s planned and what’s in progress" at bounding box center [646, 563] width 594 height 19
type textarea "*"
click at [414, 588] on link "Atlassian Space" at bounding box center [396, 586] width 93 height 15
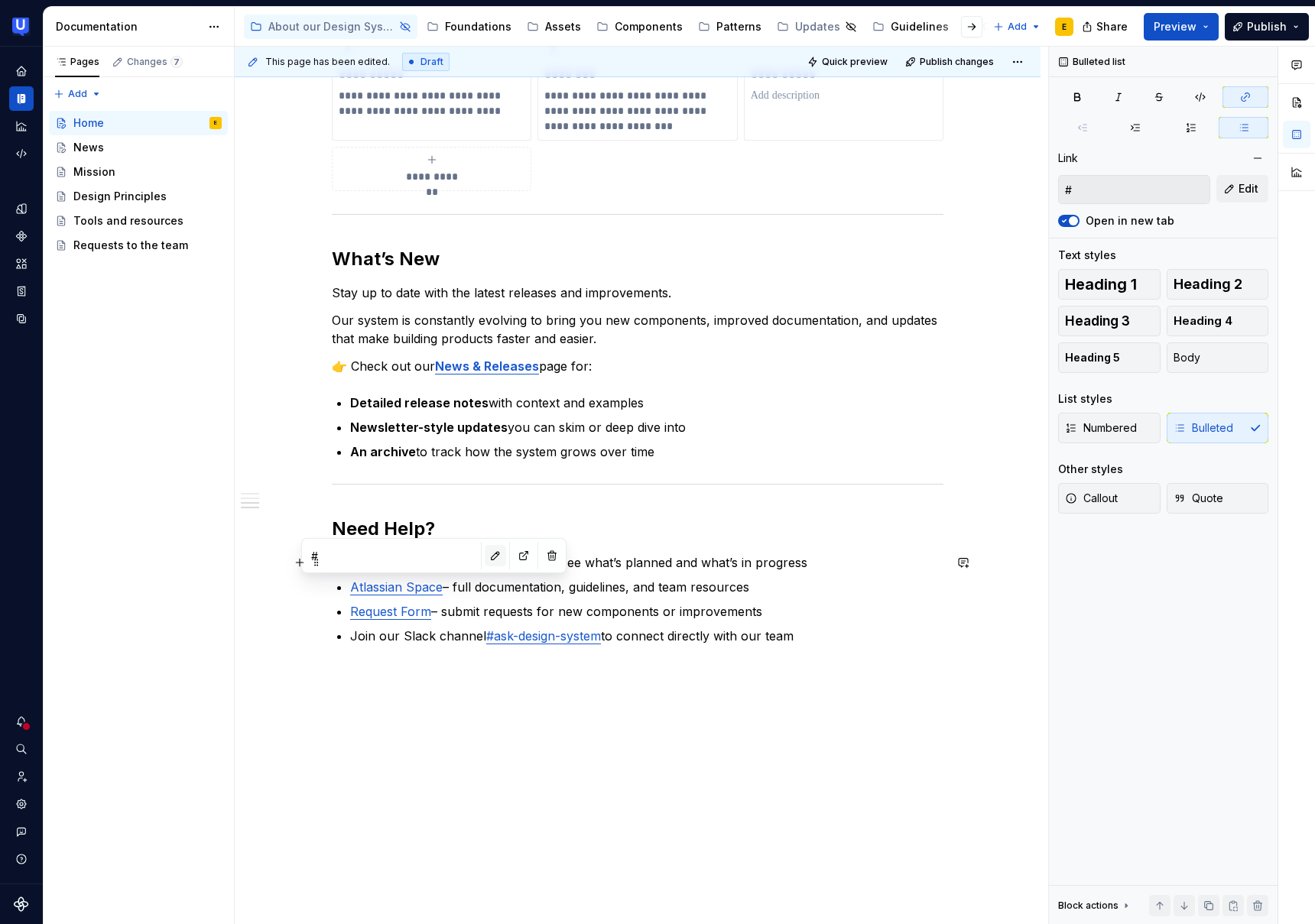
click at [485, 561] on button "button" at bounding box center [496, 555] width 21 height 21
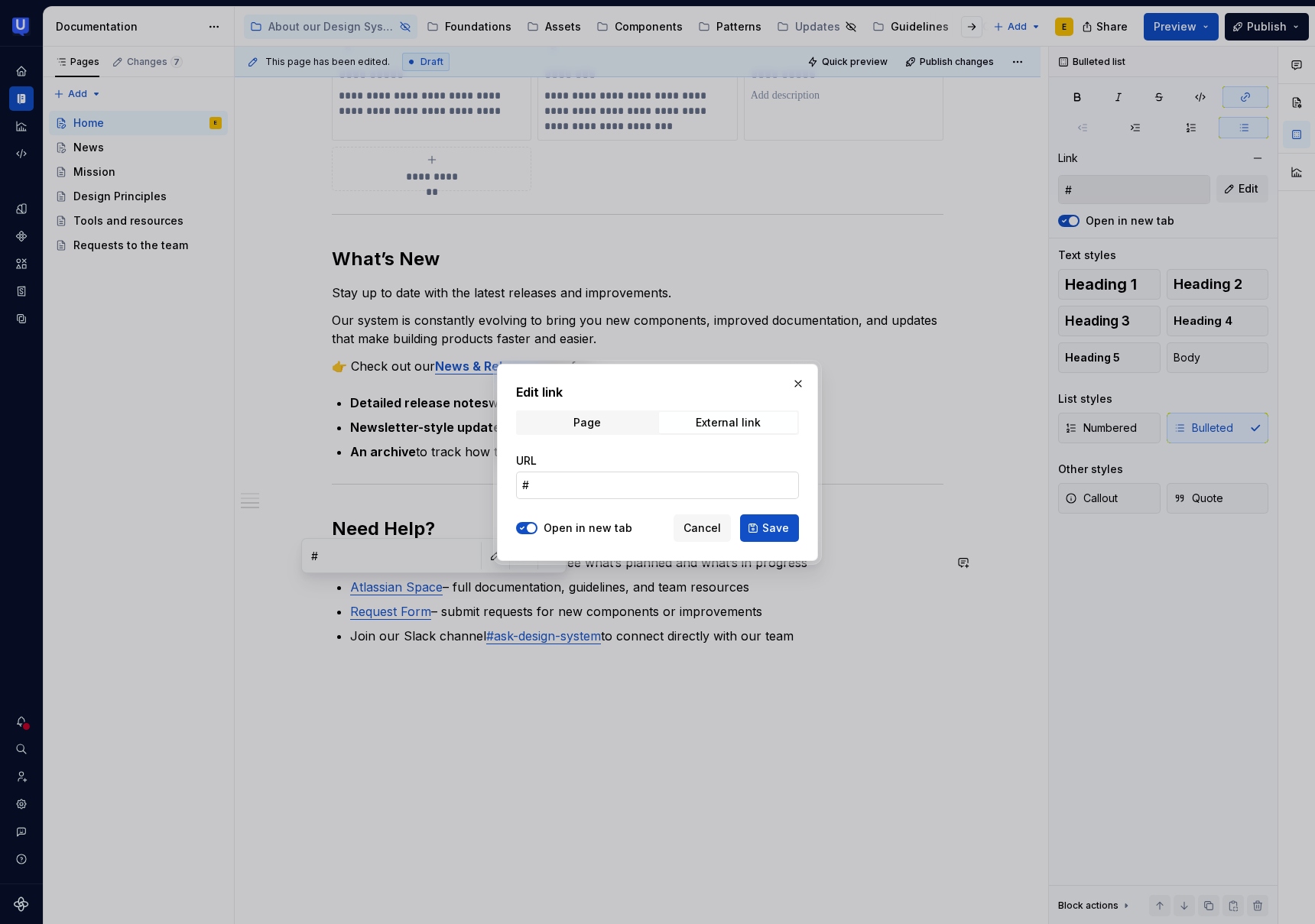
click at [593, 486] on input "#" at bounding box center [657, 485] width 283 height 27
paste input "https://home.atlassian.com/o/614895f1-f3e6-409c-88dd-9666d705fbfb/people/team/d…"
type input "https://home.atlassian.com/o/614895f1-f3e6-409c-88dd-9666d705fbfb/people/team/d…"
click at [784, 525] on span "Save" at bounding box center [775, 527] width 26 height 15
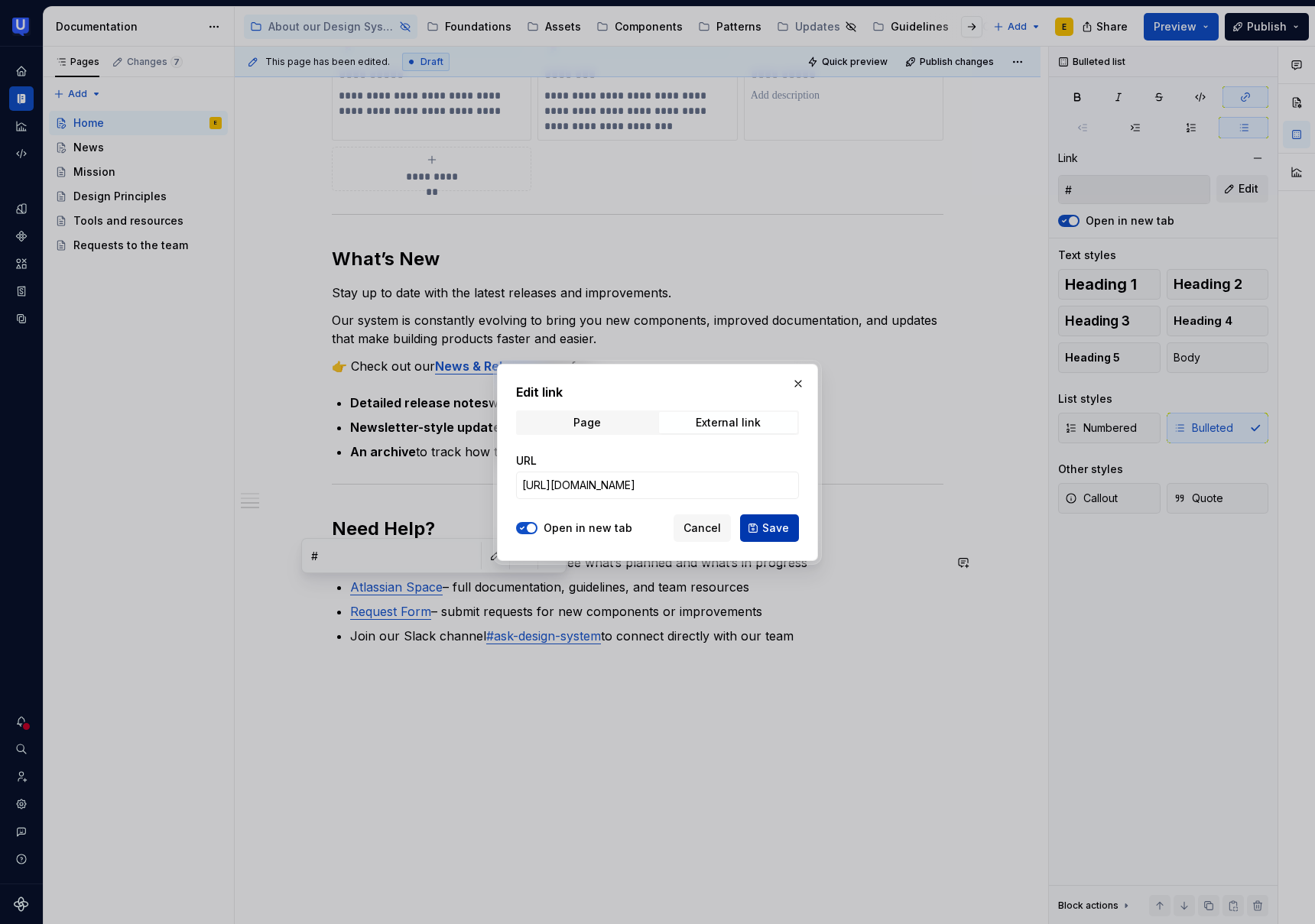
type input "https://home.atlassian.com/o/614895f1-f3e6-409c-88dd-9666d705fbfb/people/team/d…"
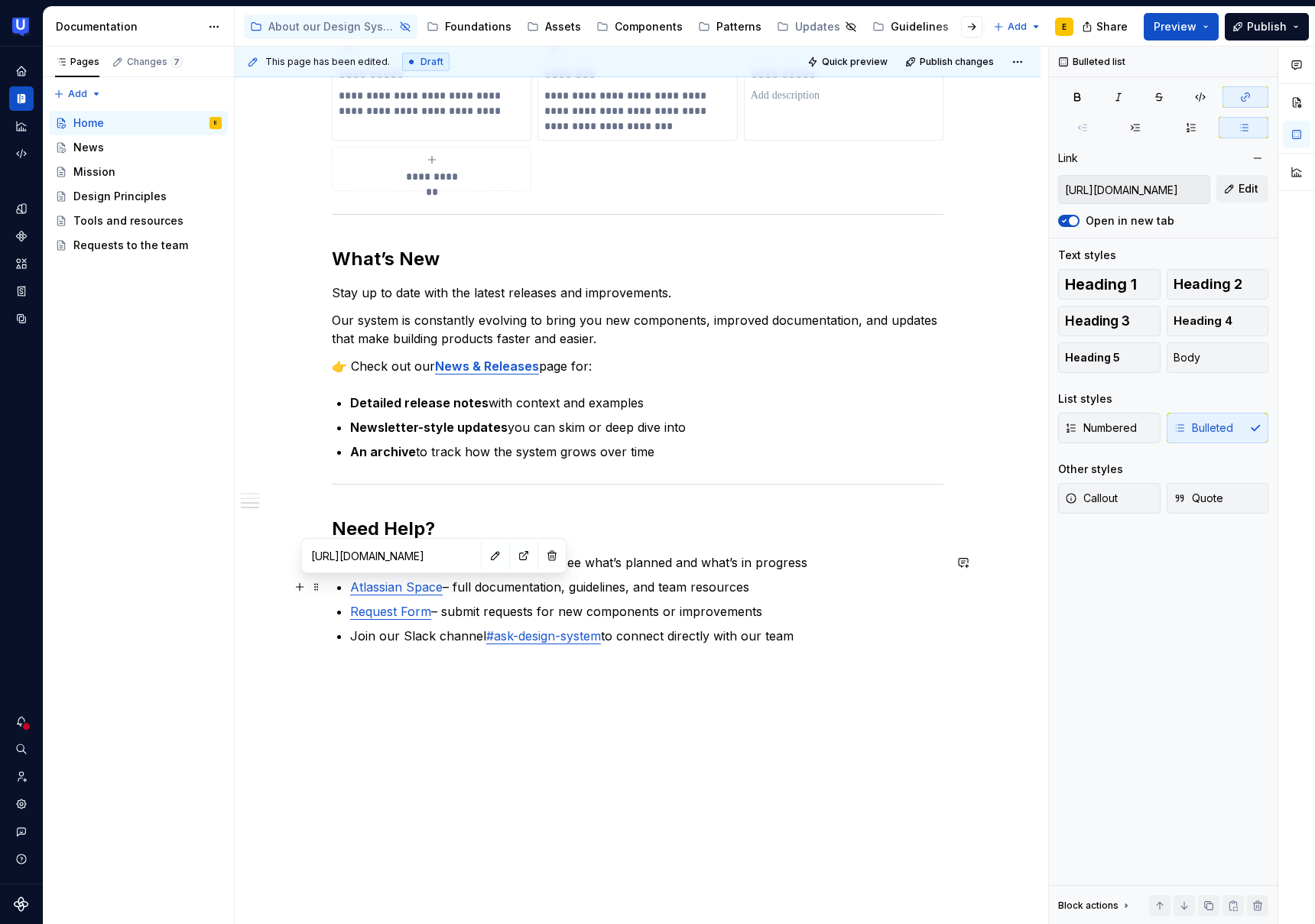
click at [411, 587] on link "Atlassian Space" at bounding box center [396, 586] width 93 height 15
click at [505, 552] on button "button" at bounding box center [516, 555] width 21 height 21
type textarea "*"
click at [556, 589] on p "Atlassian Space – full documentation, guidelines, and team resources" at bounding box center [646, 586] width 594 height 19
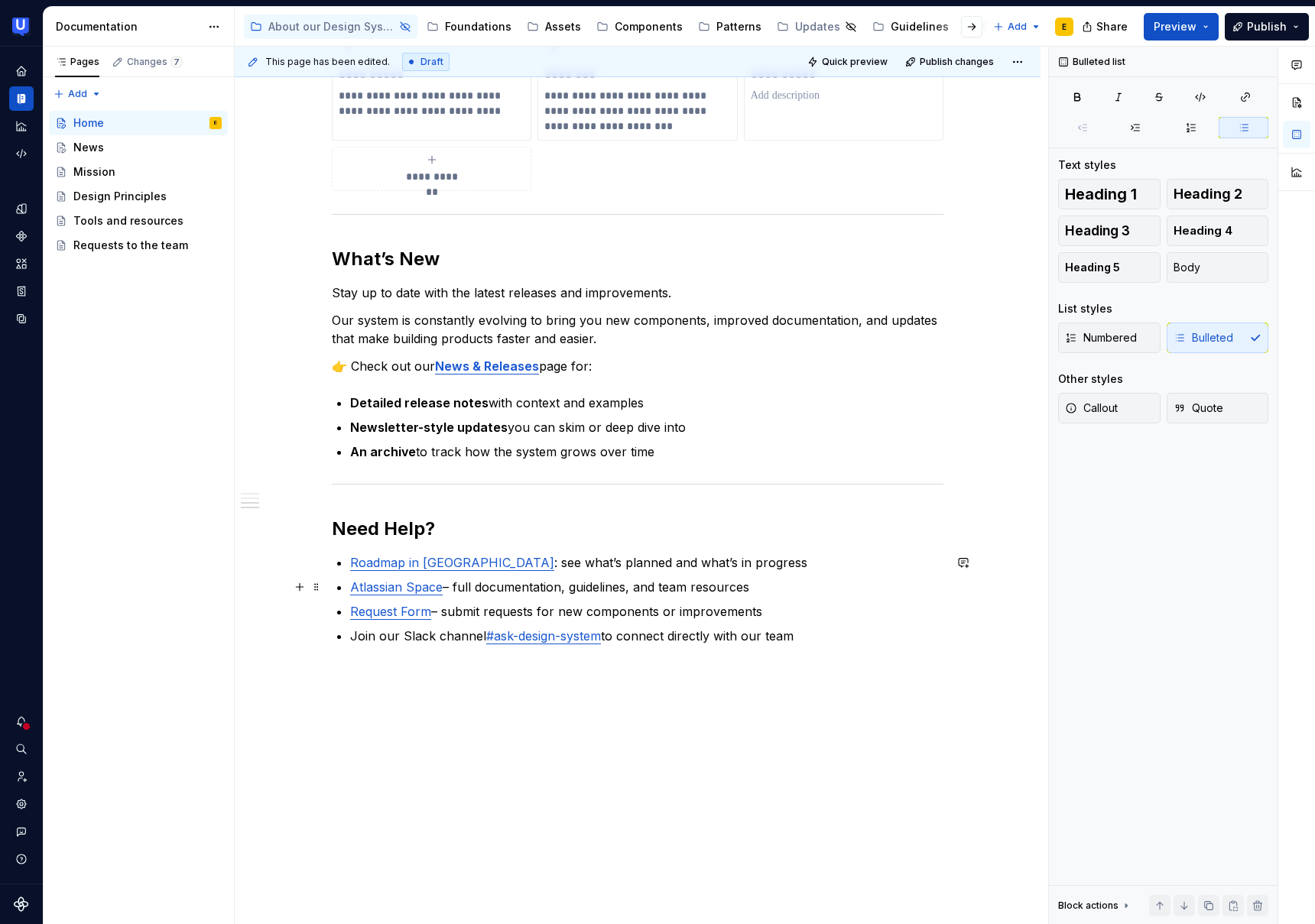
click at [666, 586] on p "Atlassian Space – full documentation, guidelines, and team resources" at bounding box center [646, 586] width 594 height 19
drag, startPoint x: 460, startPoint y: 587, endPoint x: 755, endPoint y: 595, distance: 295.1
click at [755, 595] on p "Atlassian Space – full documentation, guidelines, and team resources" at bounding box center [646, 586] width 594 height 19
drag, startPoint x: 723, startPoint y: 588, endPoint x: 564, endPoint y: 589, distance: 159.0
click at [564, 589] on p "Atlassian Space – will also help you see what we are working on" at bounding box center [646, 586] width 594 height 19
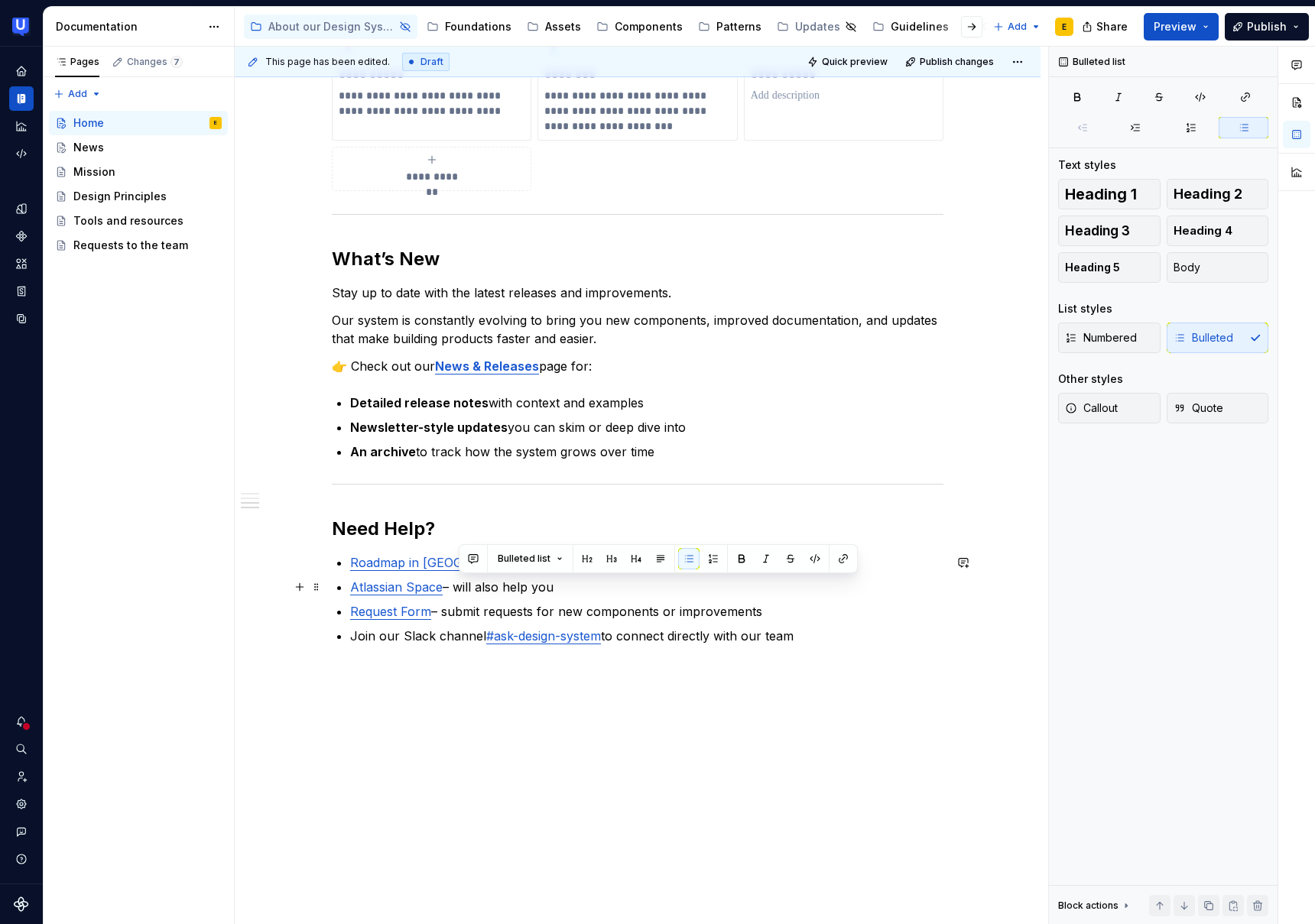
drag, startPoint x: 571, startPoint y: 589, endPoint x: 458, endPoint y: 585, distance: 113.1
click at [458, 585] on p "Atlassian Space – will also help you" at bounding box center [646, 586] width 594 height 19
click at [602, 590] on p "Atlassian Space : follow the team’s active tasks" at bounding box center [646, 586] width 594 height 19
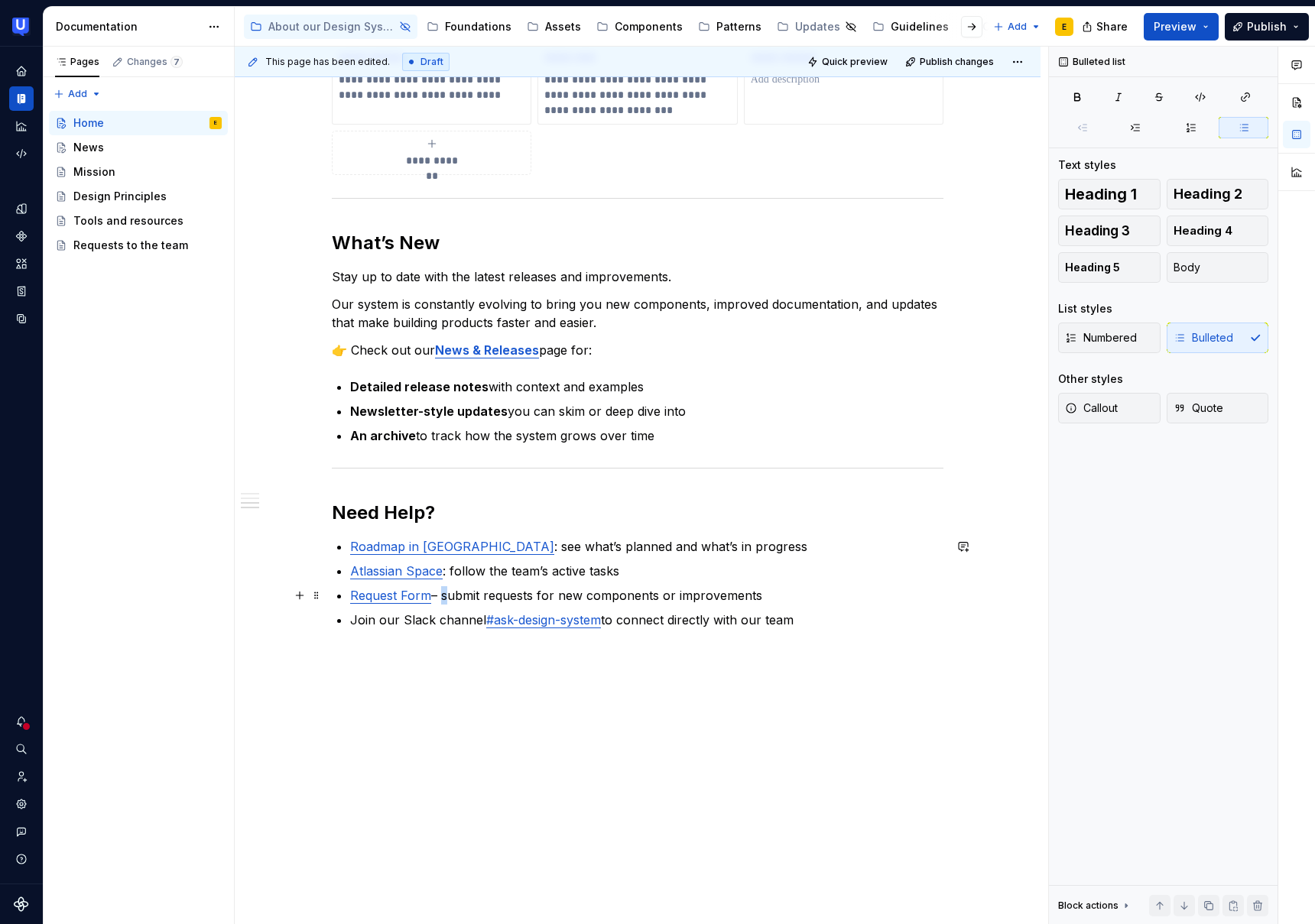
drag, startPoint x: 446, startPoint y: 595, endPoint x: 443, endPoint y: 607, distance: 12.4
click at [445, 595] on p "Request Form – submit requests for new components or improvements" at bounding box center [646, 595] width 594 height 19
click at [601, 596] on p "Request Form : submit requests for new components or improvements" at bounding box center [646, 595] width 594 height 19
click at [670, 596] on p "Request Form : submit requests for new components or improvements" at bounding box center [646, 595] width 594 height 19
click at [752, 598] on p "Request Form : submit requests for new components or improvements" at bounding box center [646, 595] width 594 height 19
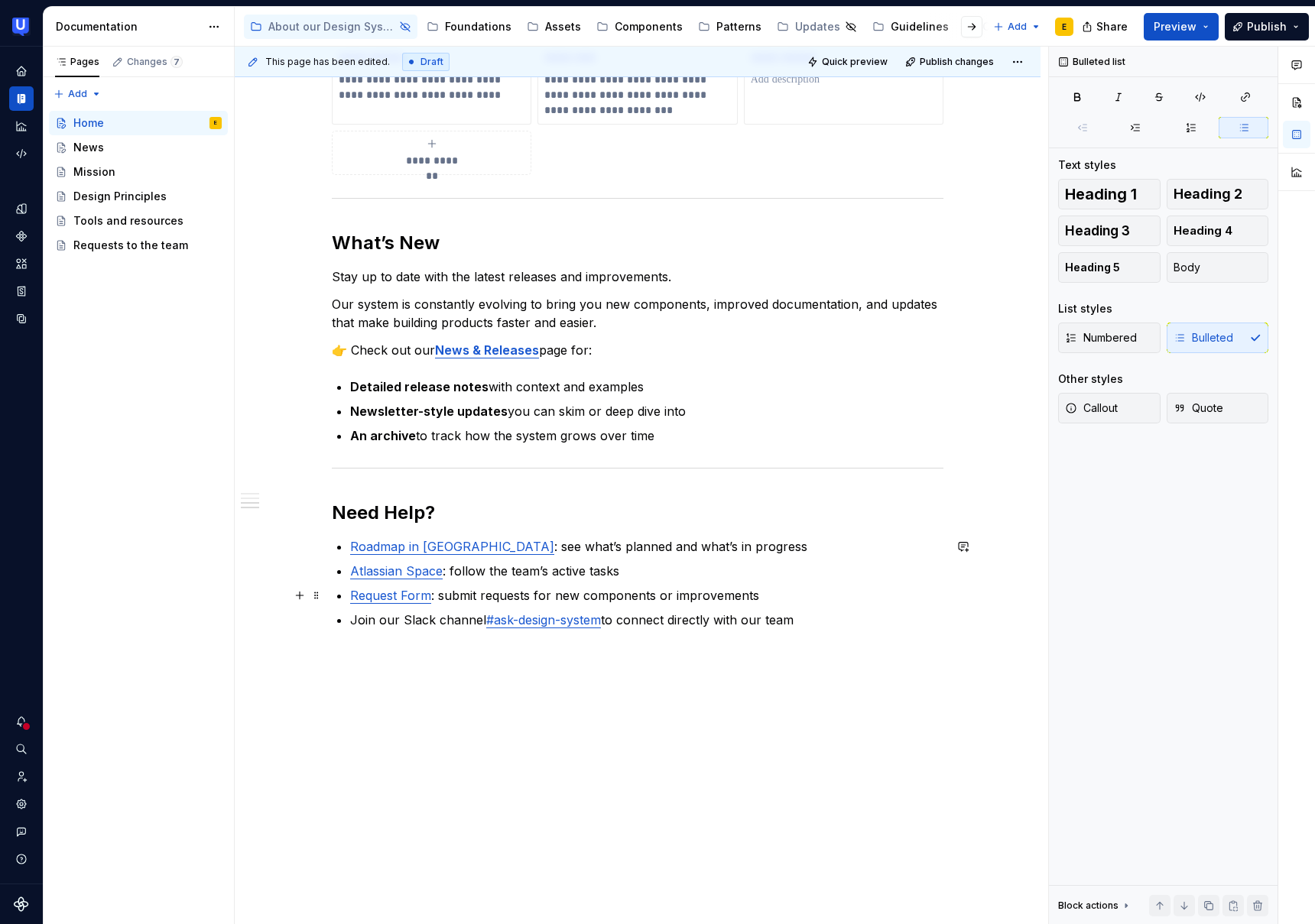
click at [765, 599] on p "Request Form : submit requests for new components or improvements" at bounding box center [646, 595] width 594 height 19
drag, startPoint x: 532, startPoint y: 596, endPoint x: 540, endPoint y: 613, distance: 18.8
click at [532, 599] on p "Request Form : submit requests for new components or improvements" at bounding box center [646, 595] width 594 height 19
drag, startPoint x: 572, startPoint y: 594, endPoint x: 473, endPoint y: 596, distance: 99.0
click at [473, 596] on p "Request Form : submit requests in the UT Help center for new components or impr…" at bounding box center [646, 595] width 594 height 19
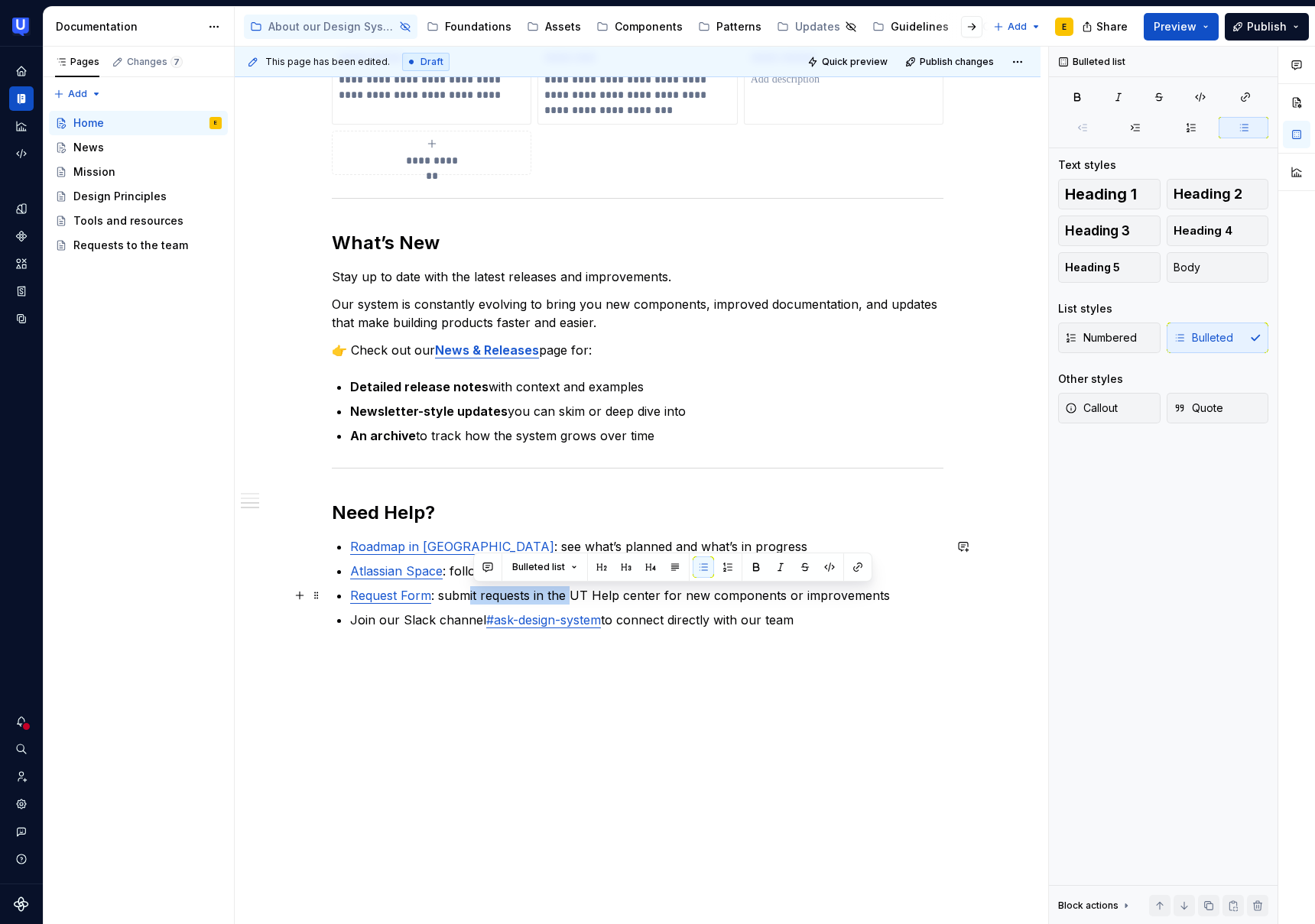
click at [564, 598] on p "Request Form : submit requests in the UT Help center for new components or impr…" at bounding box center [646, 595] width 594 height 19
drag, startPoint x: 572, startPoint y: 594, endPoint x: 676, endPoint y: 597, distance: 104.0
click at [676, 597] on p "Request Form : submit requests in the UT Help center for new components or impr…" at bounding box center [646, 595] width 594 height 19
click at [559, 618] on link "#ask-design-system" at bounding box center [543, 620] width 115 height 15
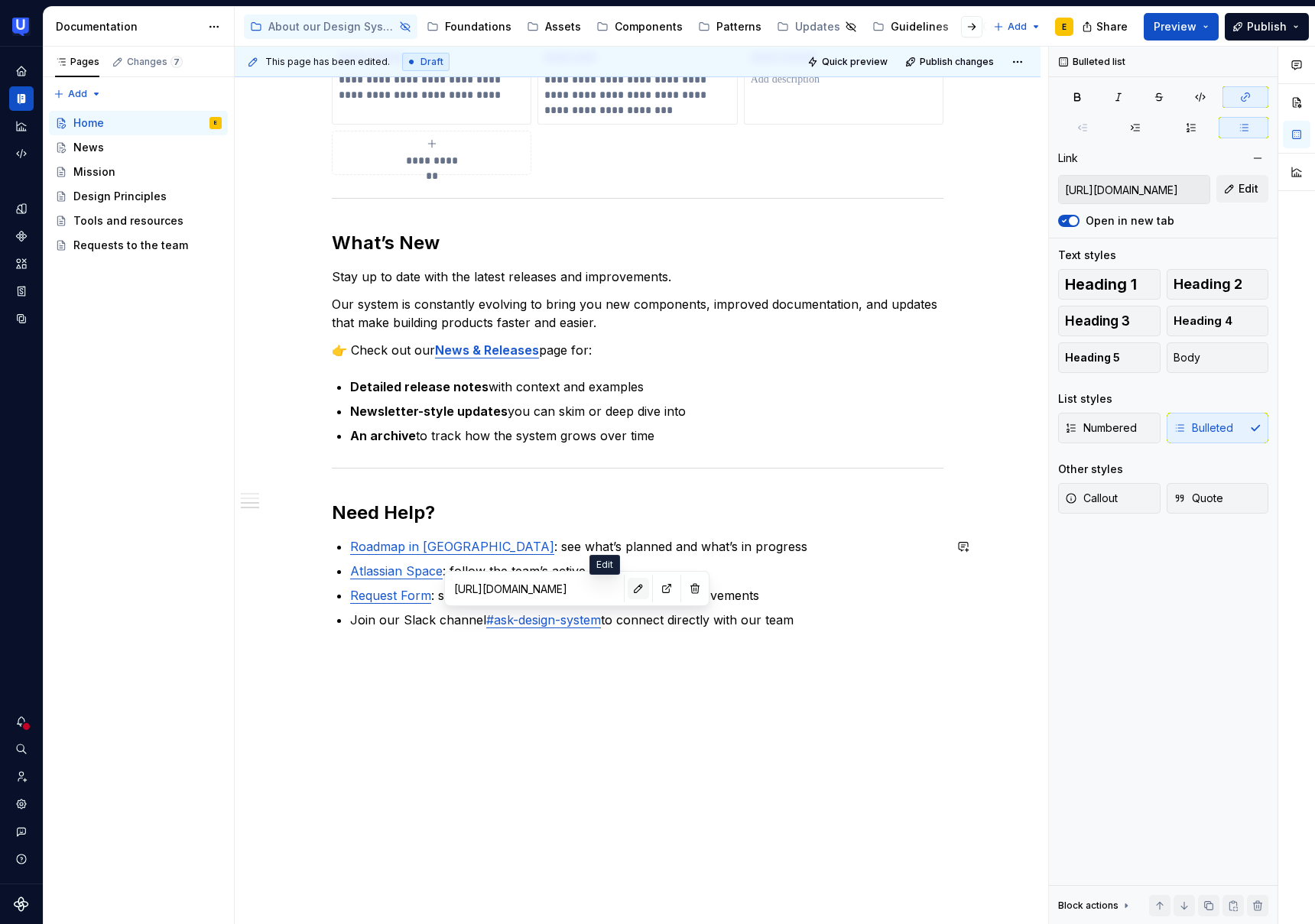
click at [628, 591] on button "button" at bounding box center [639, 588] width 21 height 21
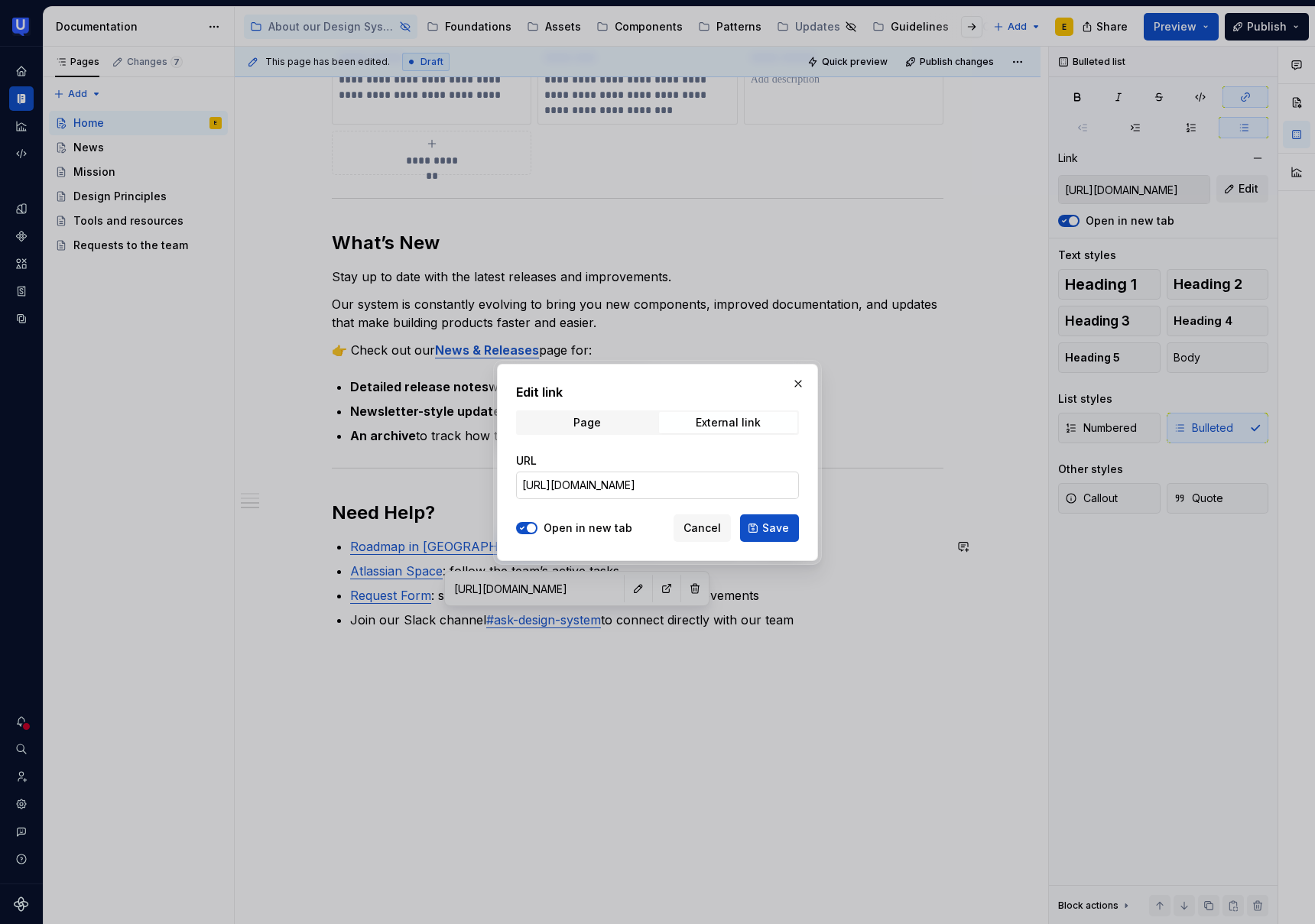
click at [626, 492] on input "https://usertesting.enterprise.slack.com/archives/C01EY1L90G5" at bounding box center [657, 485] width 283 height 27
drag, startPoint x: 523, startPoint y: 484, endPoint x: 895, endPoint y: 494, distance: 372.1
click at [895, 493] on div "Edit link Page External link URL https://usertesting.enterprise.slack.com/archi…" at bounding box center [657, 462] width 1315 height 924
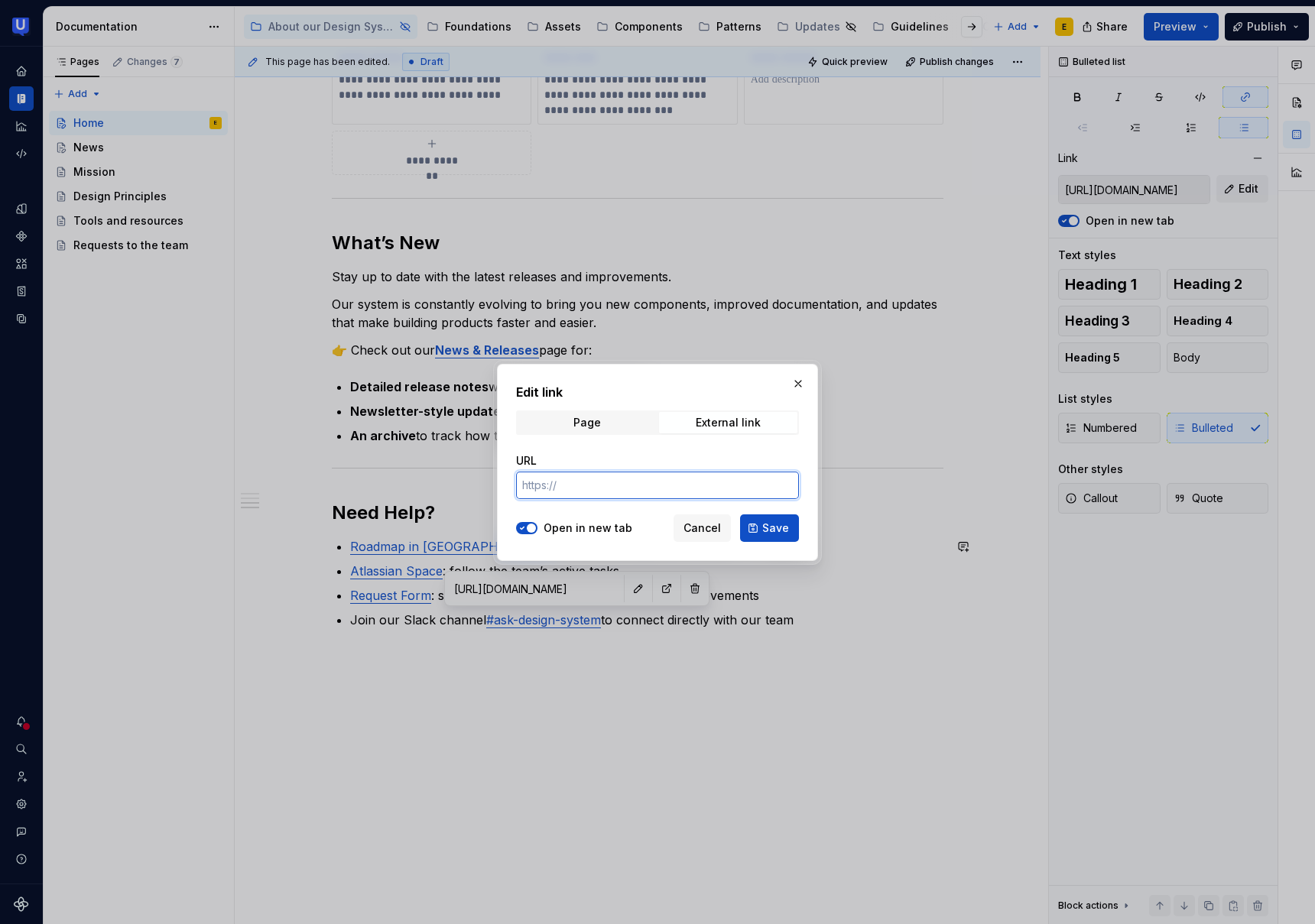
paste input "https://user-testing.atlassian.net/servicedesk/customer/portal/2154"
type input "https://user-testing.atlassian.net/servicedesk/customer/portal/2154"
click at [781, 530] on span "Save" at bounding box center [775, 527] width 26 height 15
type input "https://user-testing.atlassian.net/servicedesk/customer/portal/2154"
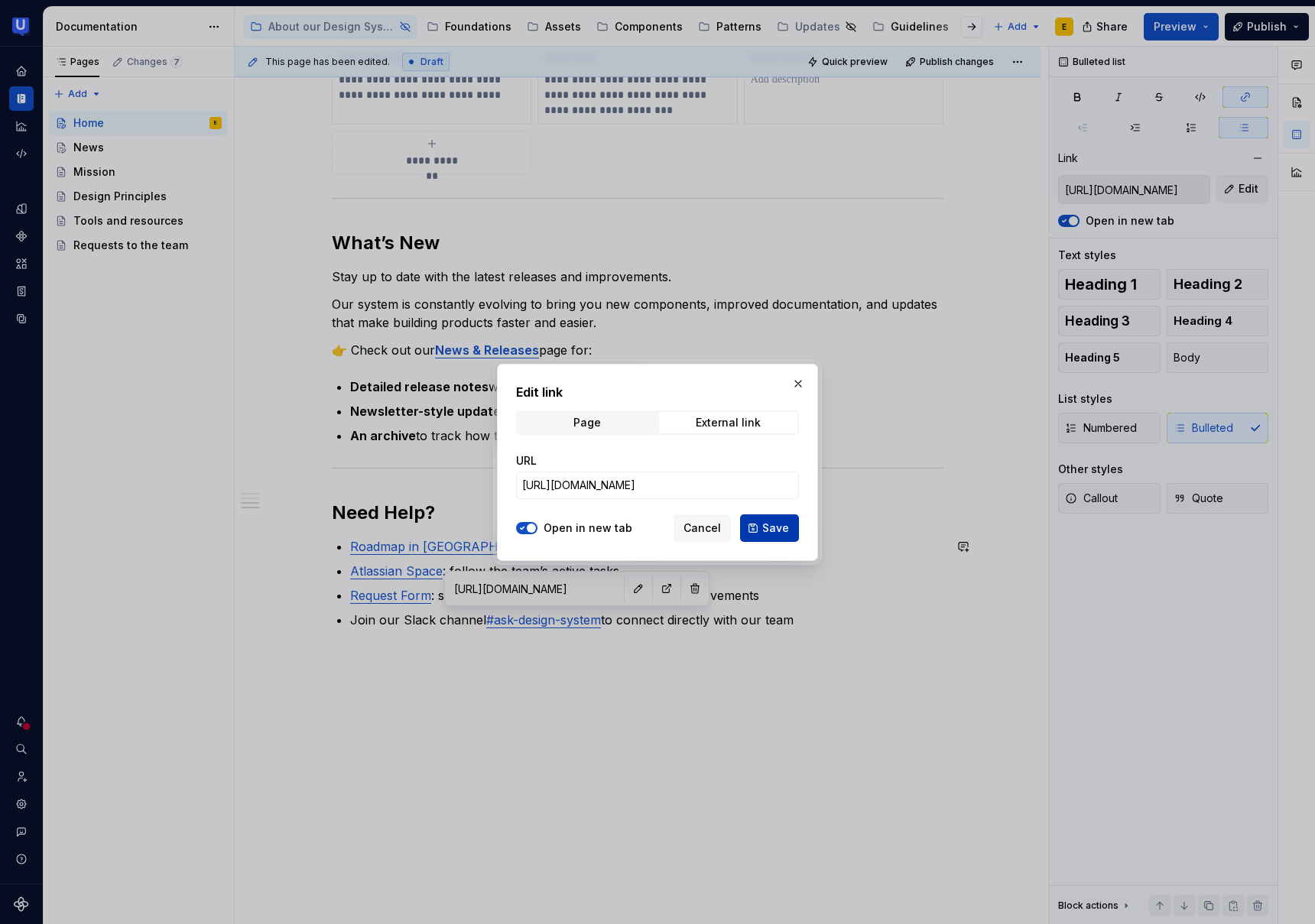
type input "https://user-testing.atlassian.net/servicedesk/customer/portal/2154"
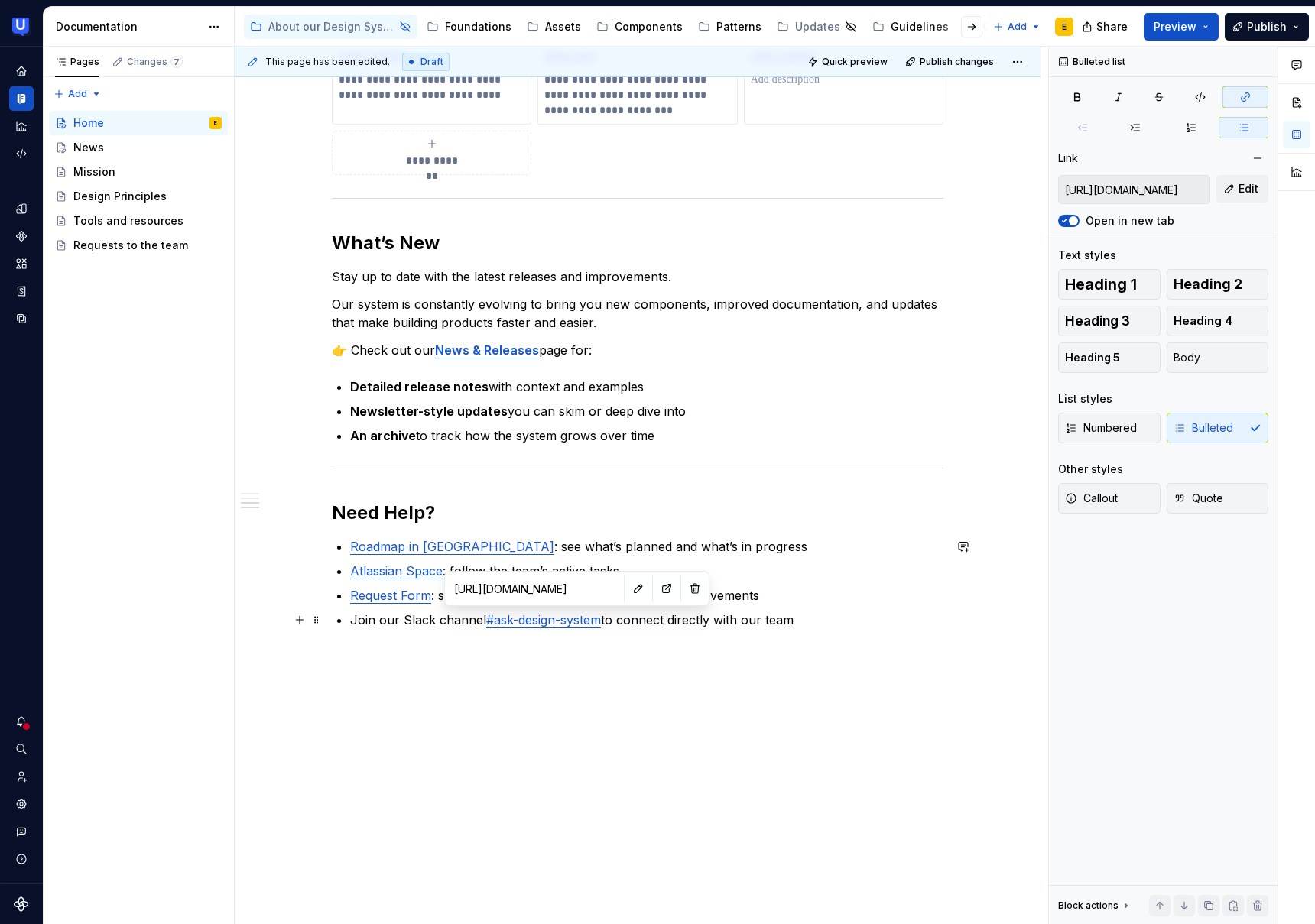
click at [543, 622] on link "#ask-design-system" at bounding box center [543, 620] width 115 height 15
click at [641, 587] on button "button" at bounding box center [652, 588] width 21 height 21
type textarea "*"
type input "#"
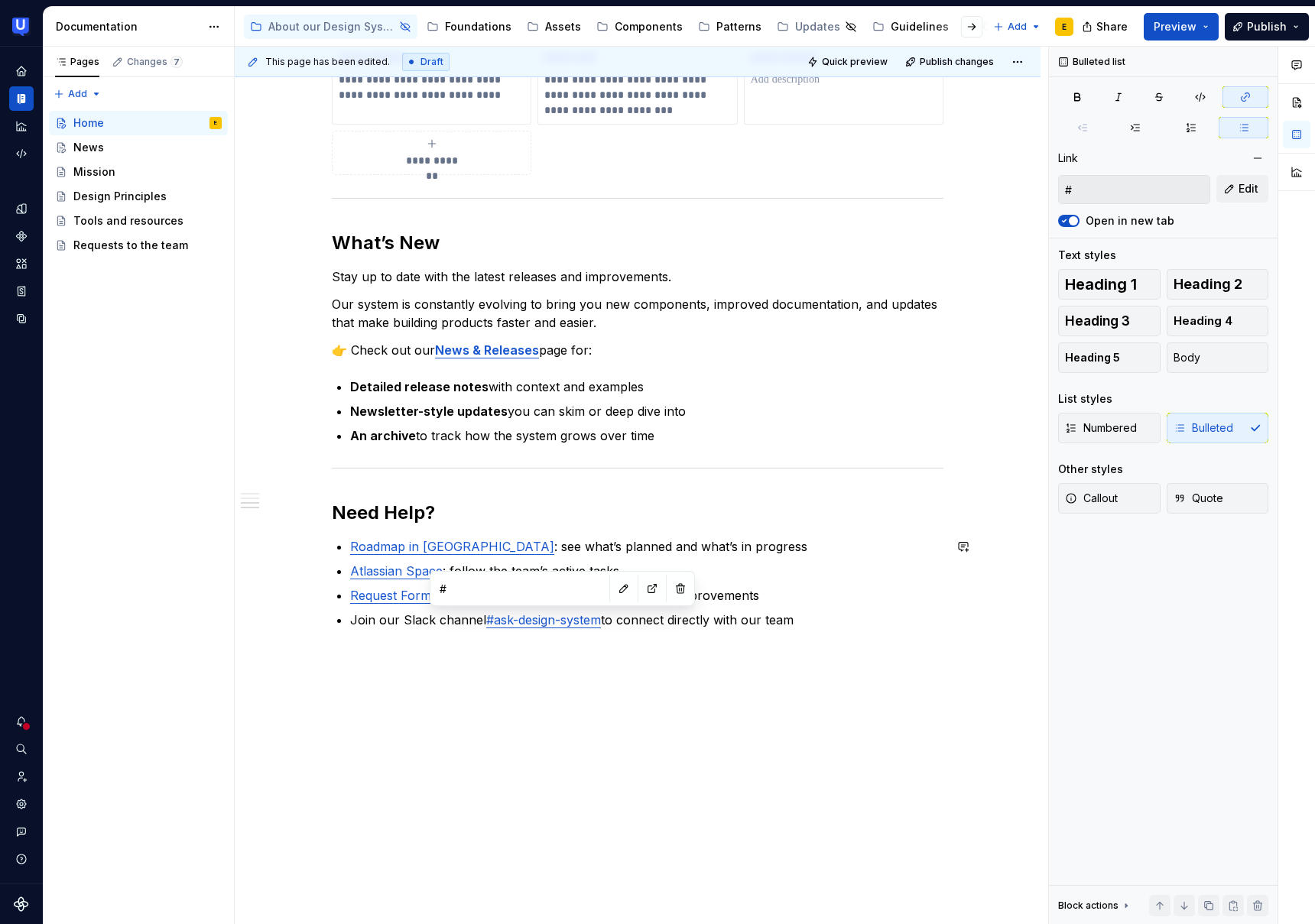
click at [400, 594] on link "Request Form" at bounding box center [391, 595] width 81 height 15
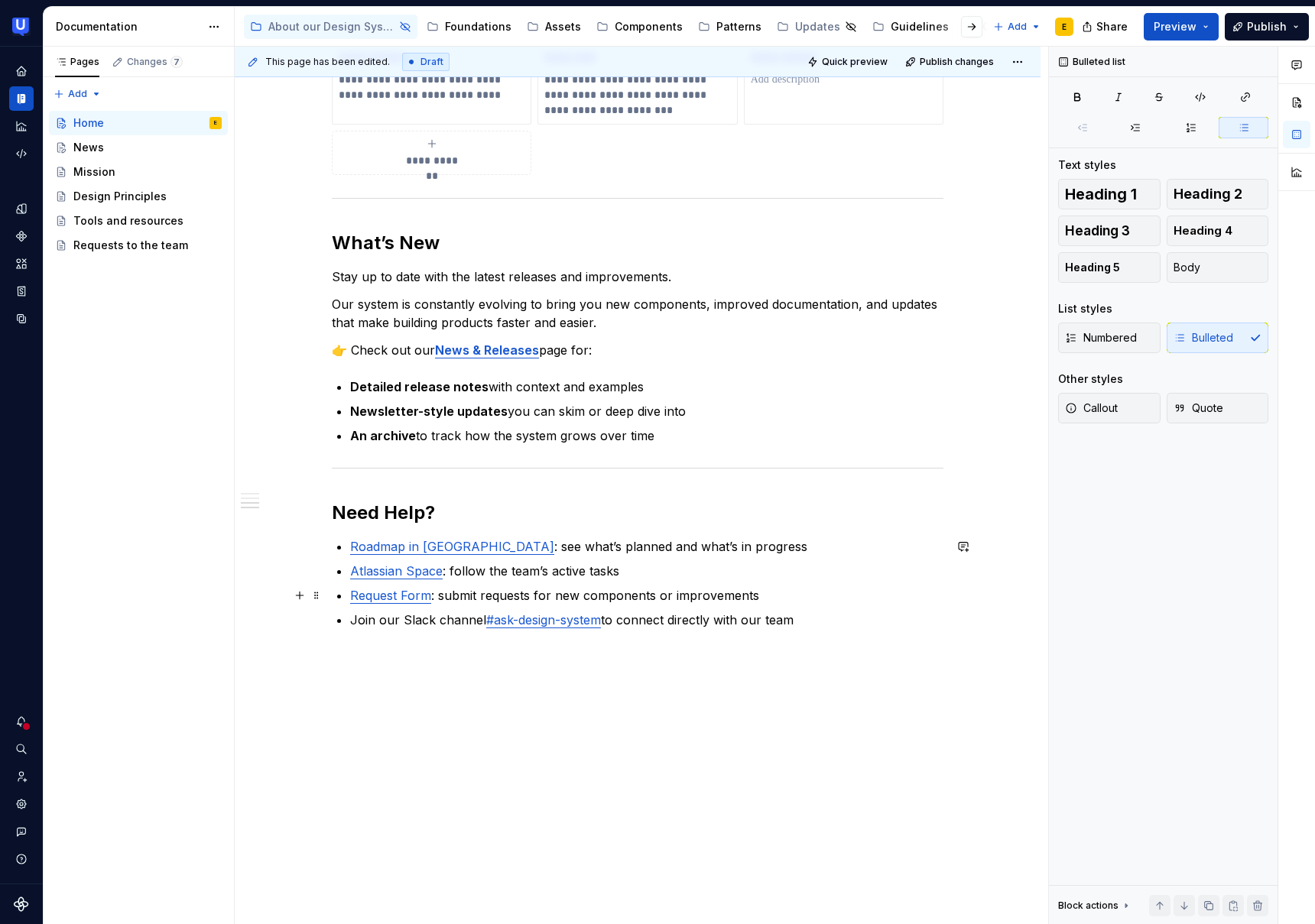
click at [619, 593] on p "Request Form : submit requests for new components or improvements" at bounding box center [646, 595] width 594 height 19
click at [703, 623] on p "Join our Slack channel #ask-design-system to connect directly with our team" at bounding box center [646, 620] width 594 height 19
click at [397, 553] on link "Roadmap in [GEOGRAPHIC_DATA]" at bounding box center [452, 546] width 205 height 15
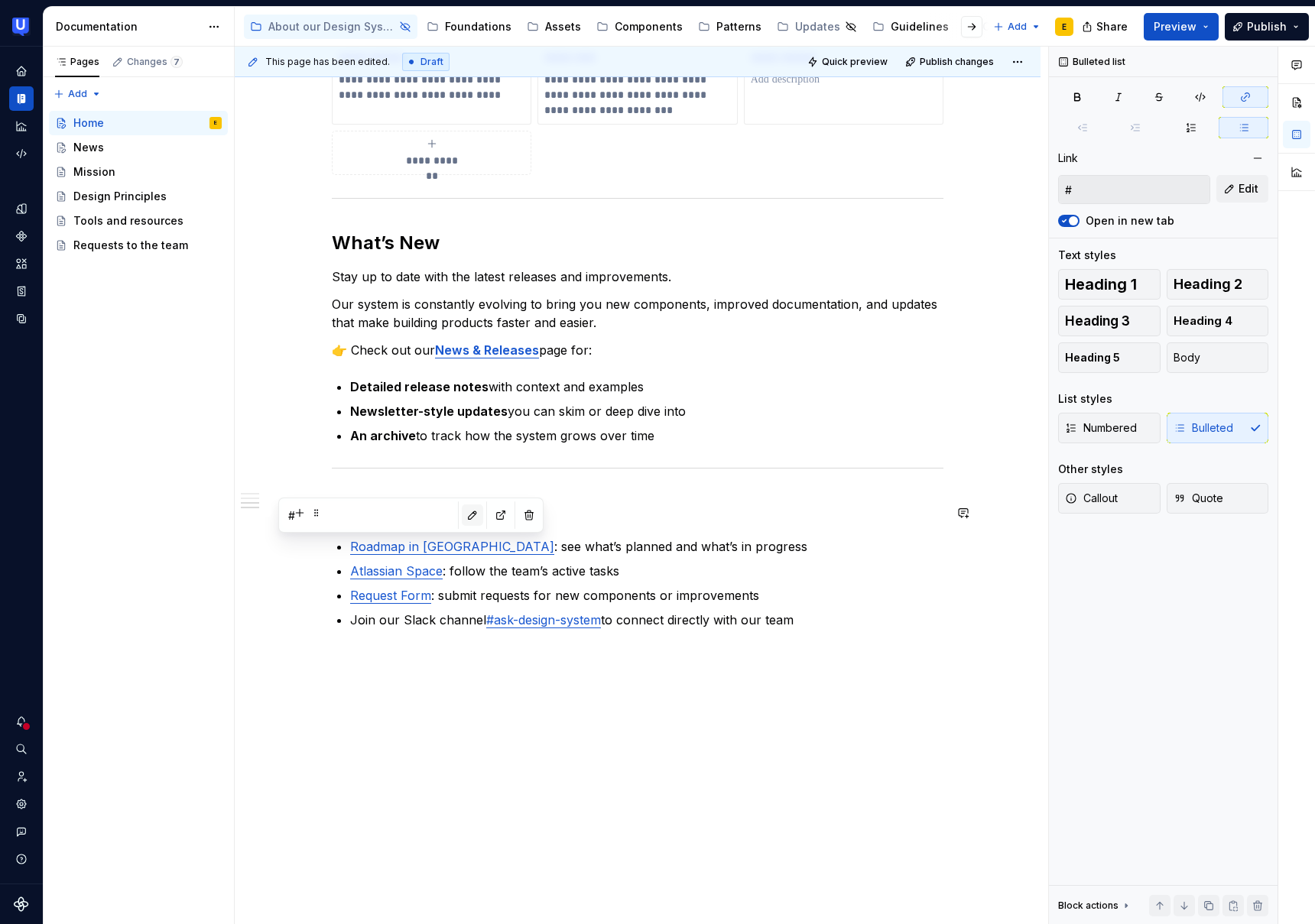
click at [462, 515] on button "button" at bounding box center [473, 515] width 21 height 21
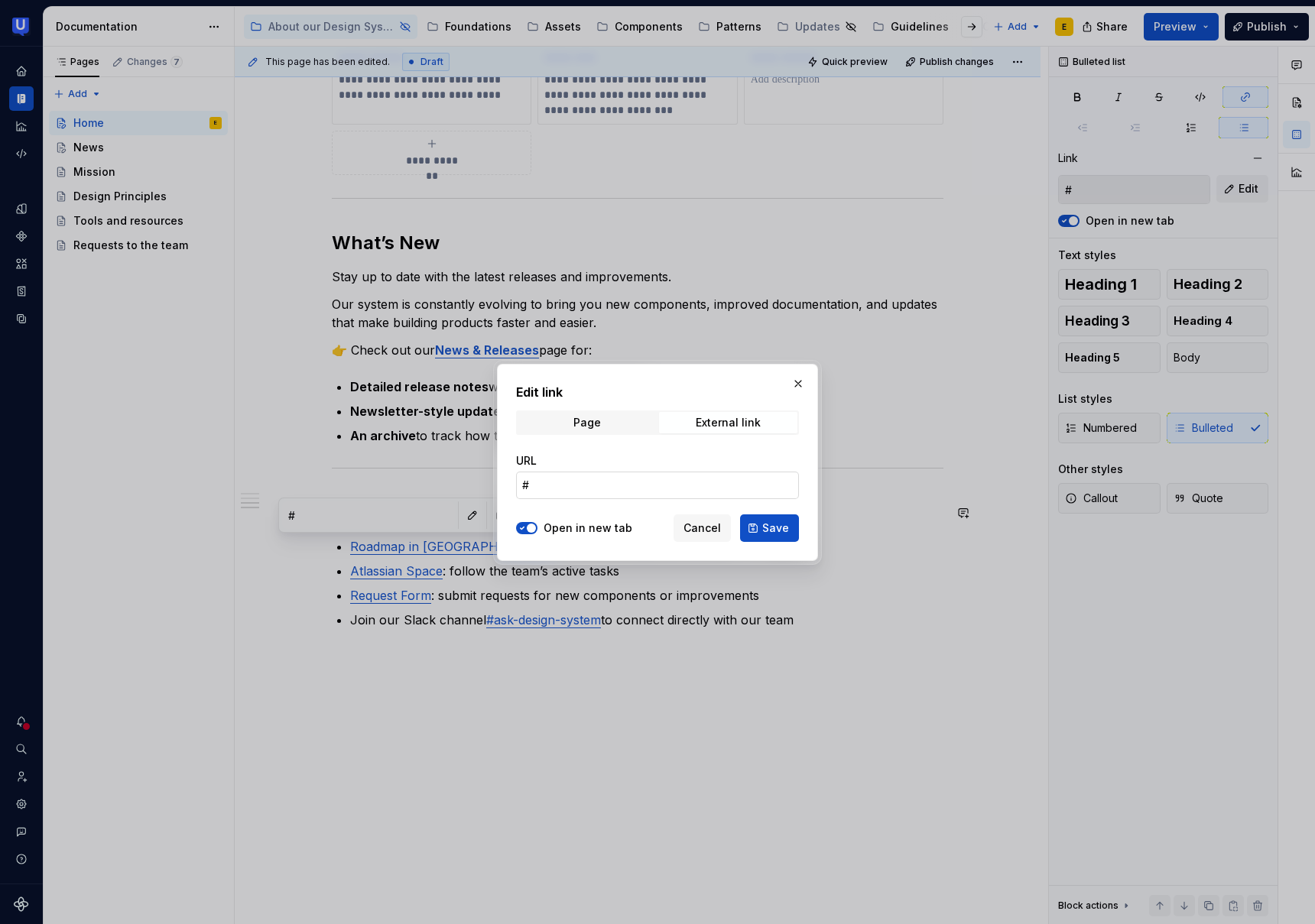
click at [602, 488] on input "#" at bounding box center [657, 485] width 283 height 27
paste input "https://user-testing.atlassian.net/jira/plans/2766/scenarios/2768/timeline?vid=…"
type input "https://user-testing.atlassian.net/jira/plans/2766/scenarios/2768/timeline?vid=…"
click at [768, 528] on span "Save" at bounding box center [775, 527] width 26 height 15
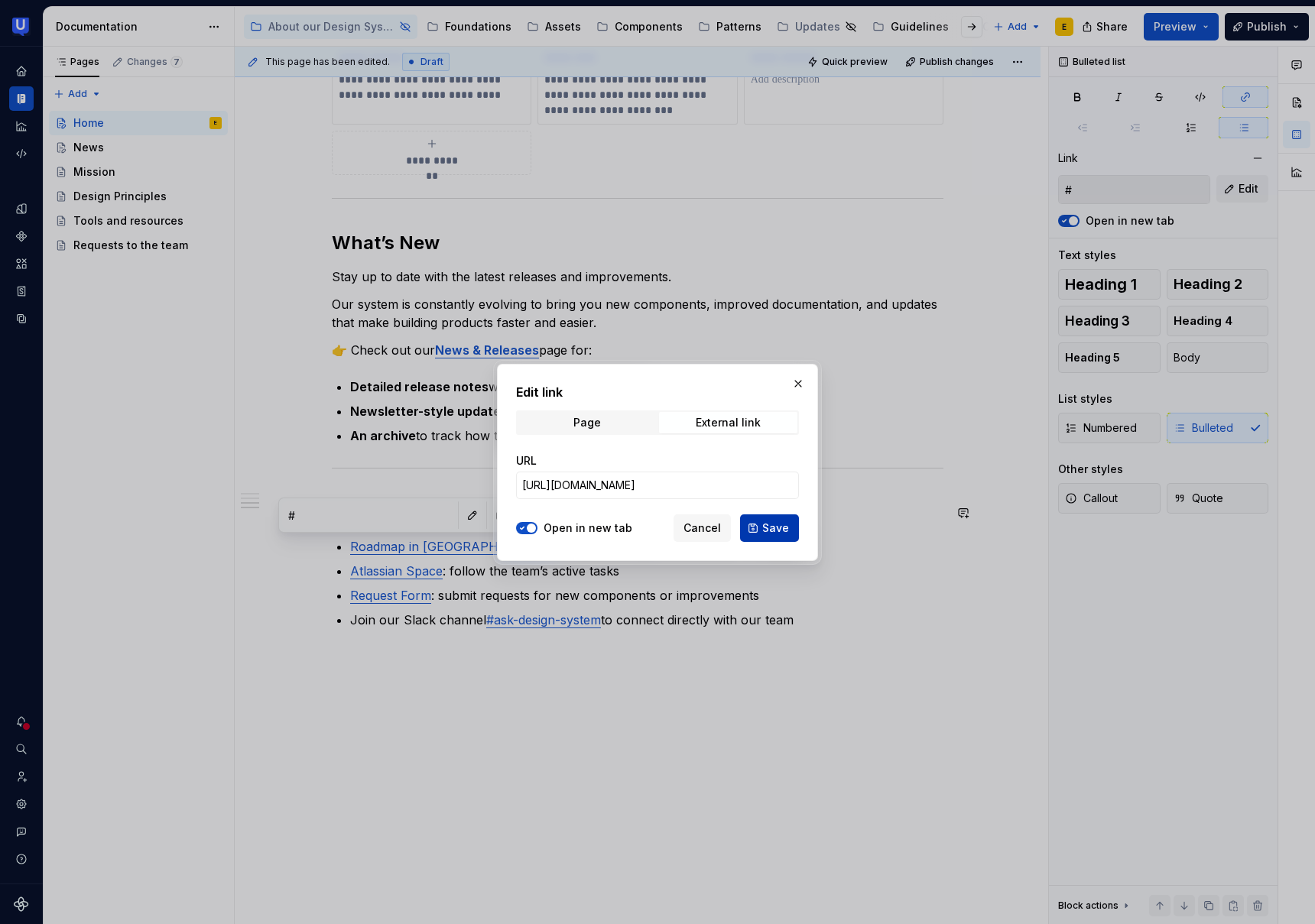
type input "https://user-testing.atlassian.net/jira/plans/2766/scenarios/2768/timeline?vid=…"
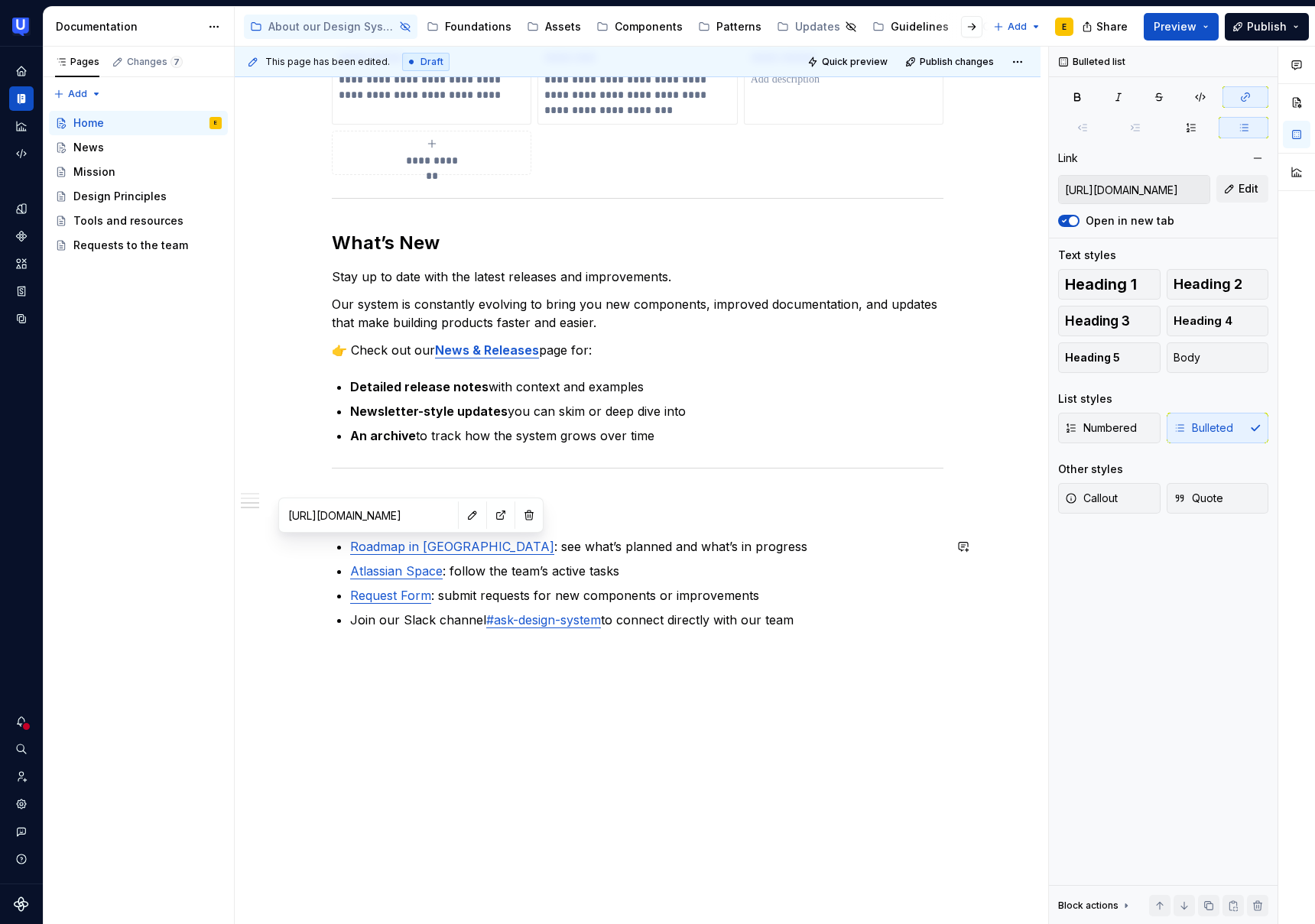
click at [458, 670] on div "**********" at bounding box center [641, 486] width 814 height 878
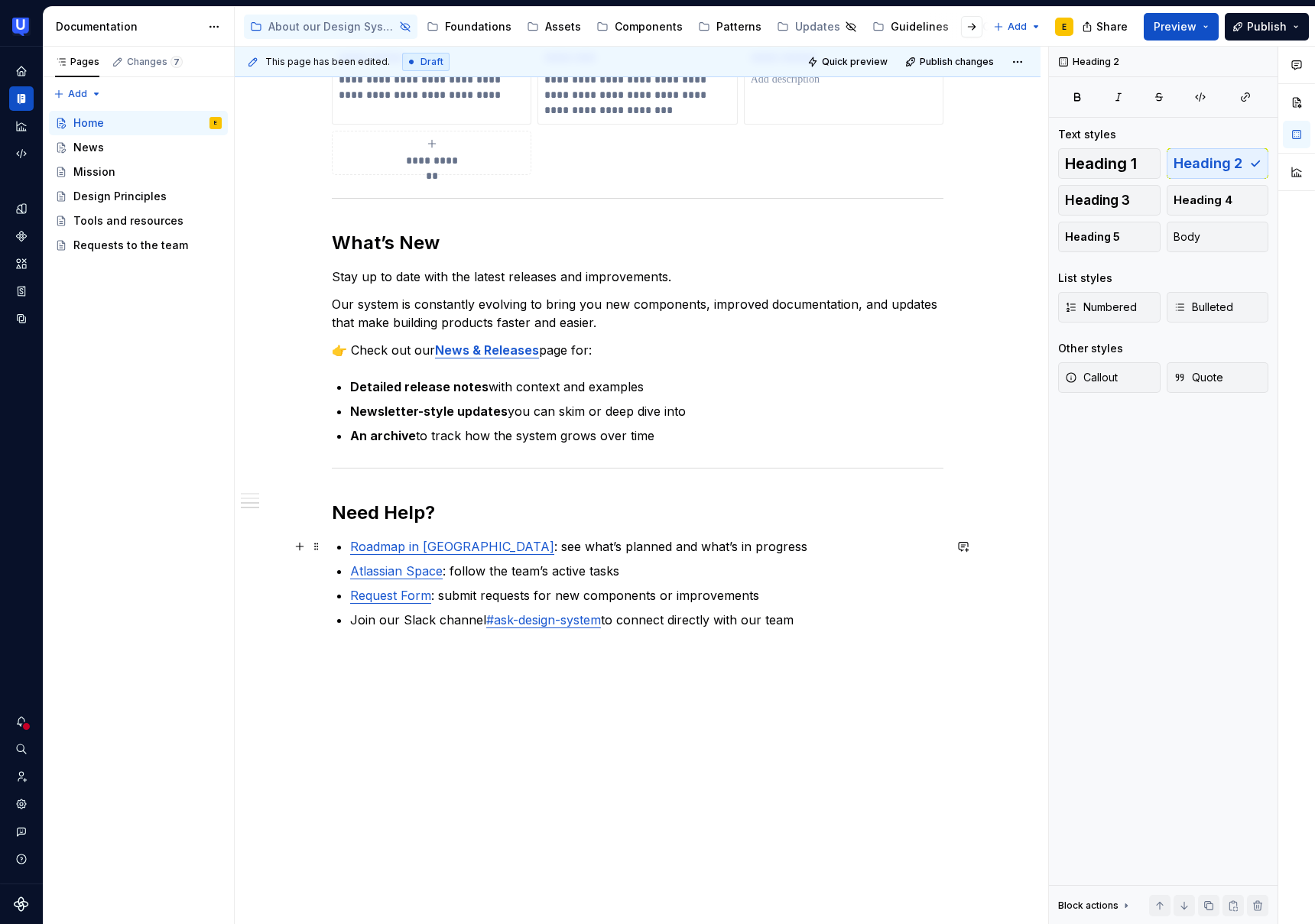
click at [406, 549] on link "Roadmap in [GEOGRAPHIC_DATA]" at bounding box center [452, 546] width 205 height 15
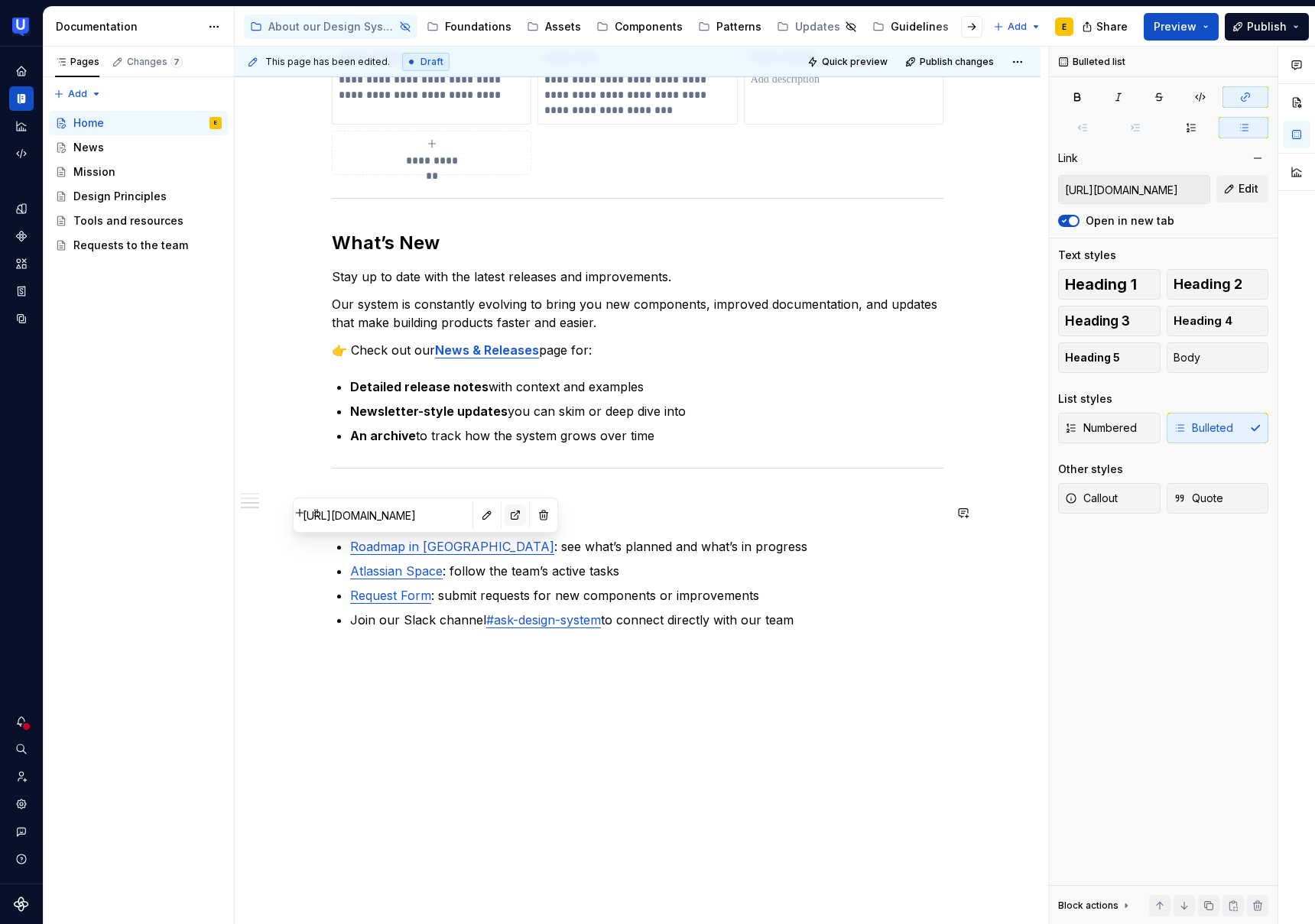
click at [504, 515] on button "button" at bounding box center [515, 515] width 21 height 21
click at [684, 392] on p "Detailed release notes with context and examples" at bounding box center [646, 386] width 594 height 19
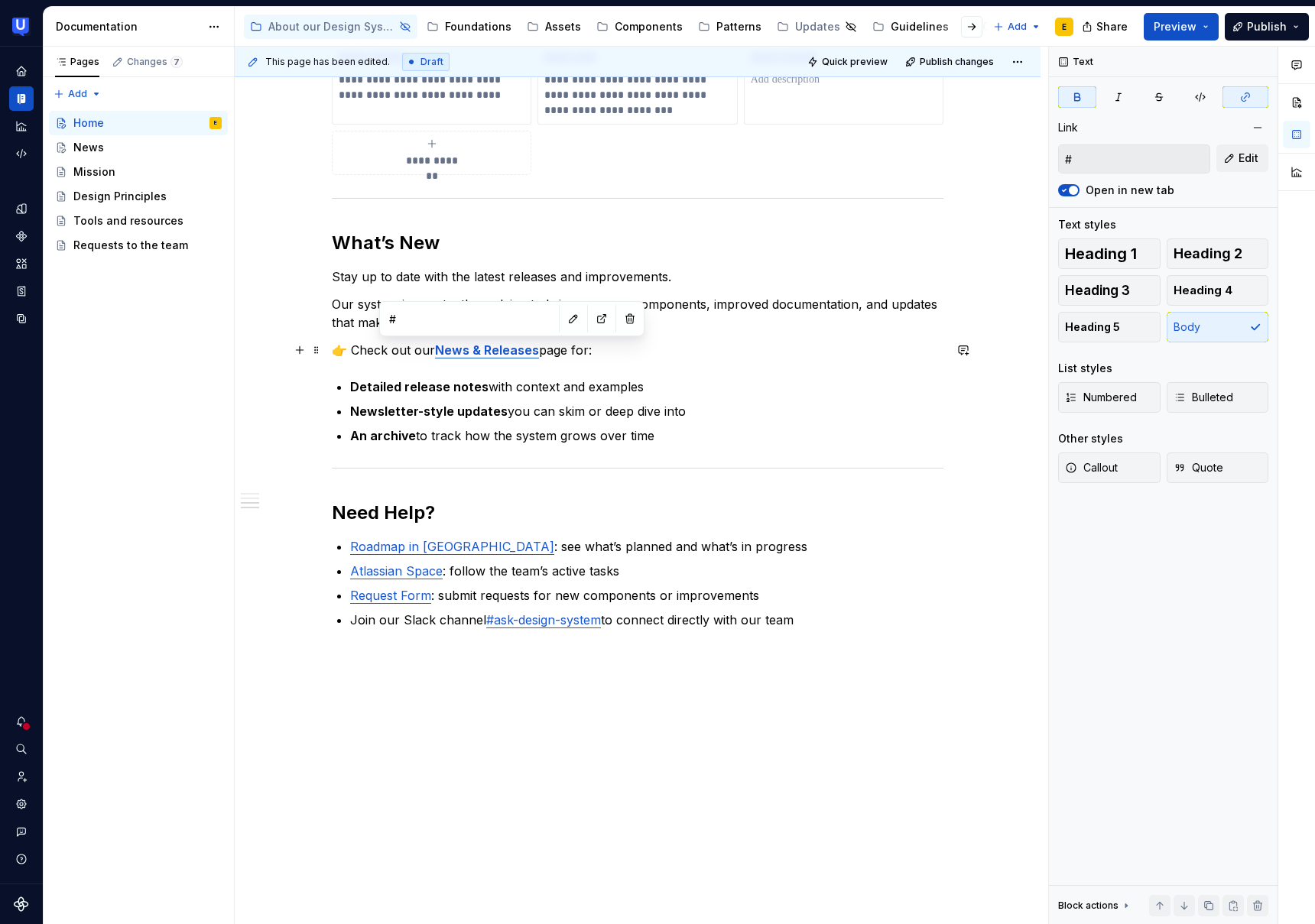
click at [497, 348] on strong "News & Releases" at bounding box center [487, 349] width 104 height 15
click at [563, 324] on button "button" at bounding box center [573, 318] width 21 height 21
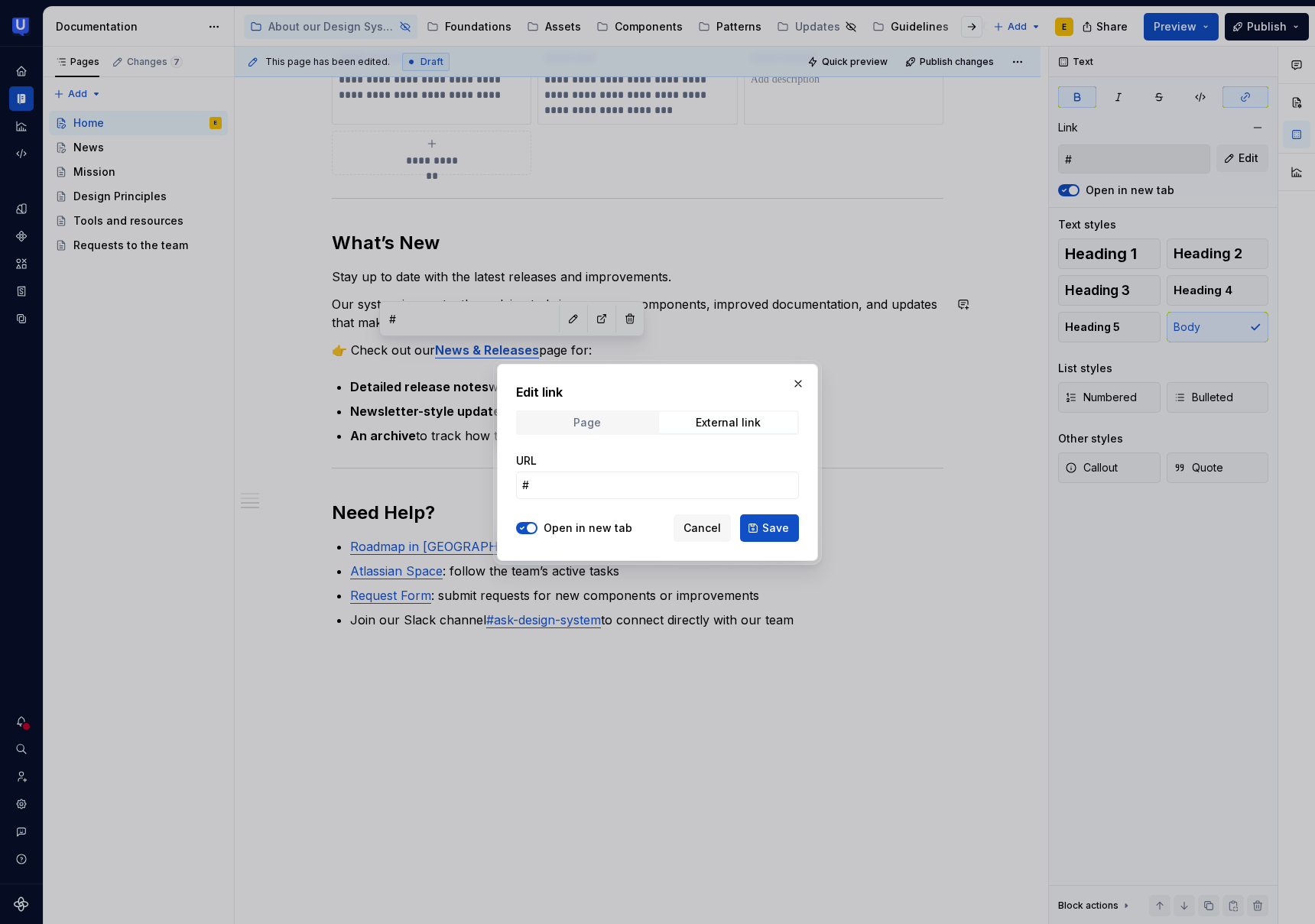
click at [597, 418] on div "Page" at bounding box center [587, 423] width 27 height 12
click at [609, 491] on span "Select page" at bounding box center [648, 485] width 252 height 15
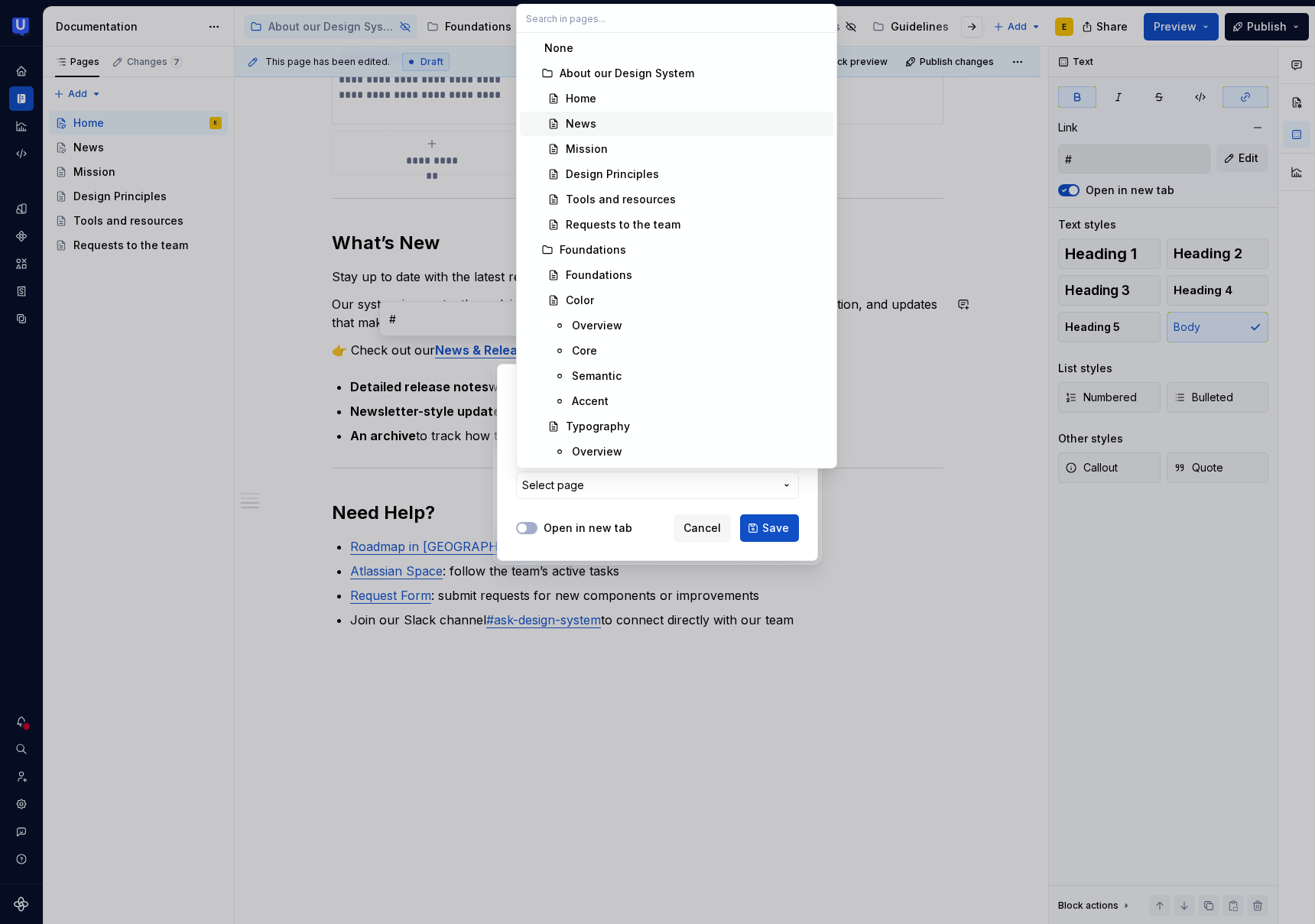
click at [613, 130] on div "News" at bounding box center [697, 123] width 262 height 15
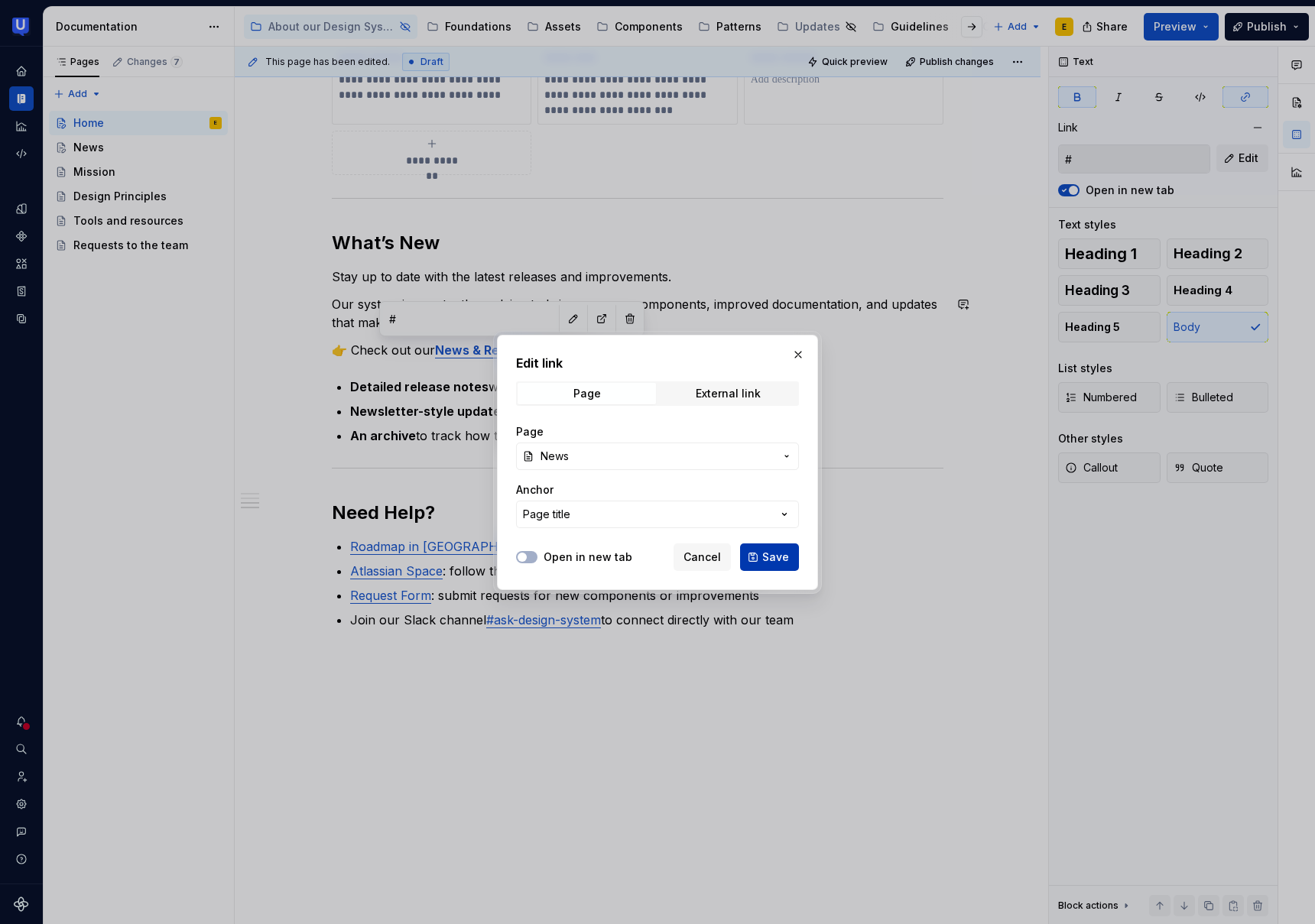
click at [785, 561] on span "Save" at bounding box center [775, 556] width 26 height 15
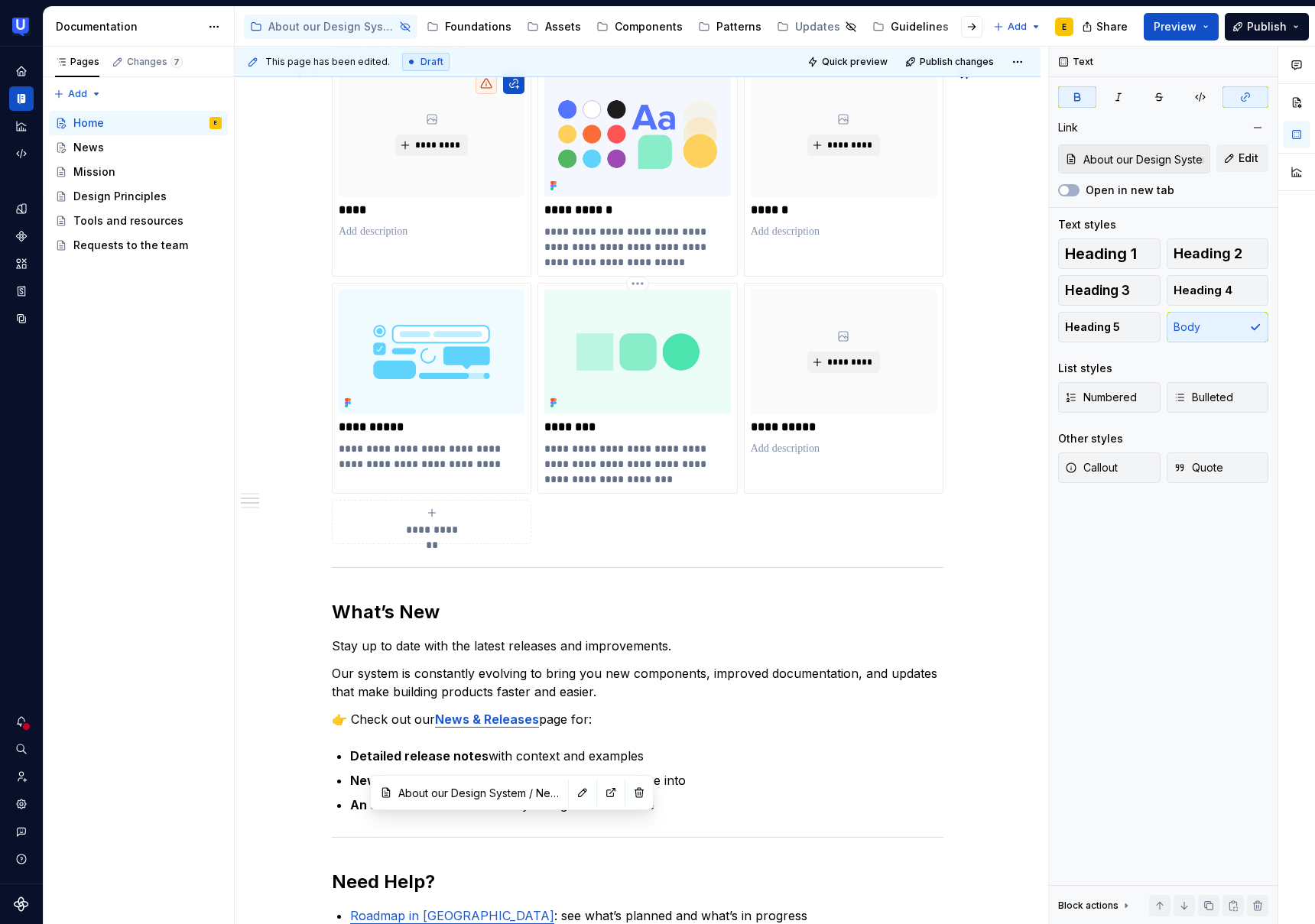
scroll to position [490, 0]
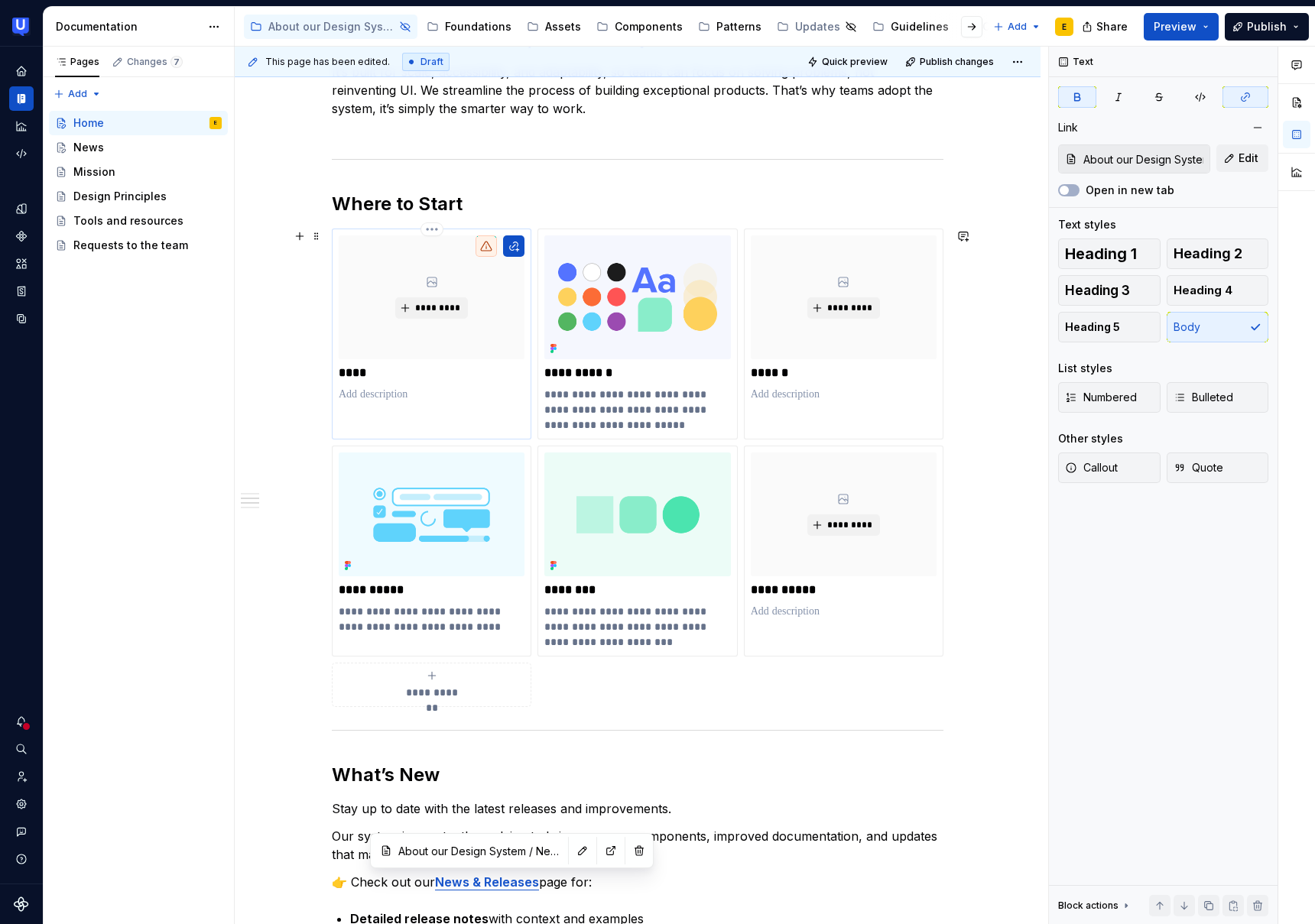
click at [383, 374] on p "****" at bounding box center [431, 372] width 186 height 15
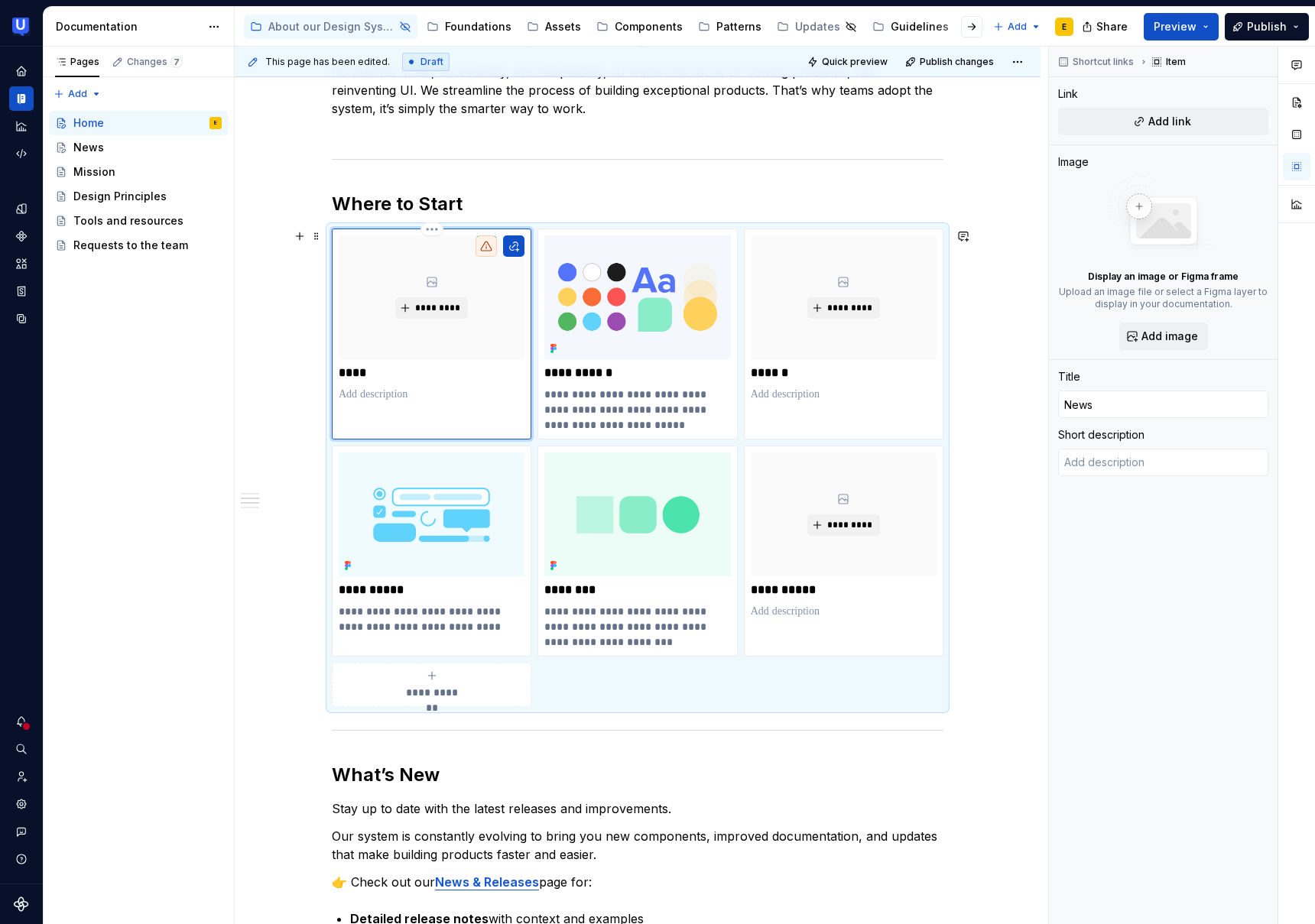
click at [478, 380] on p "****" at bounding box center [431, 372] width 186 height 15
click at [1147, 124] on button "Add link" at bounding box center [1163, 121] width 210 height 27
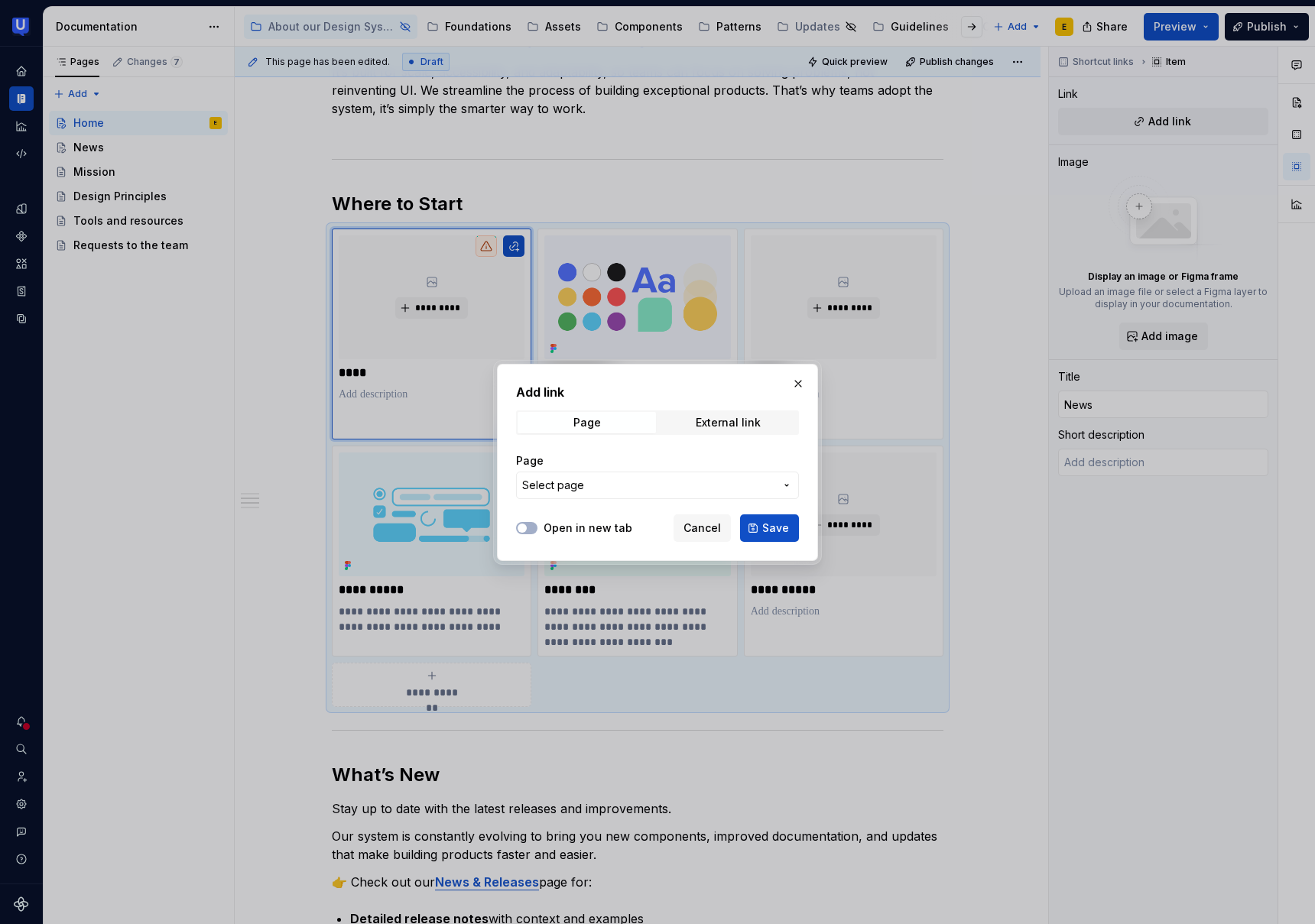
click at [602, 486] on span "Select page" at bounding box center [648, 485] width 252 height 15
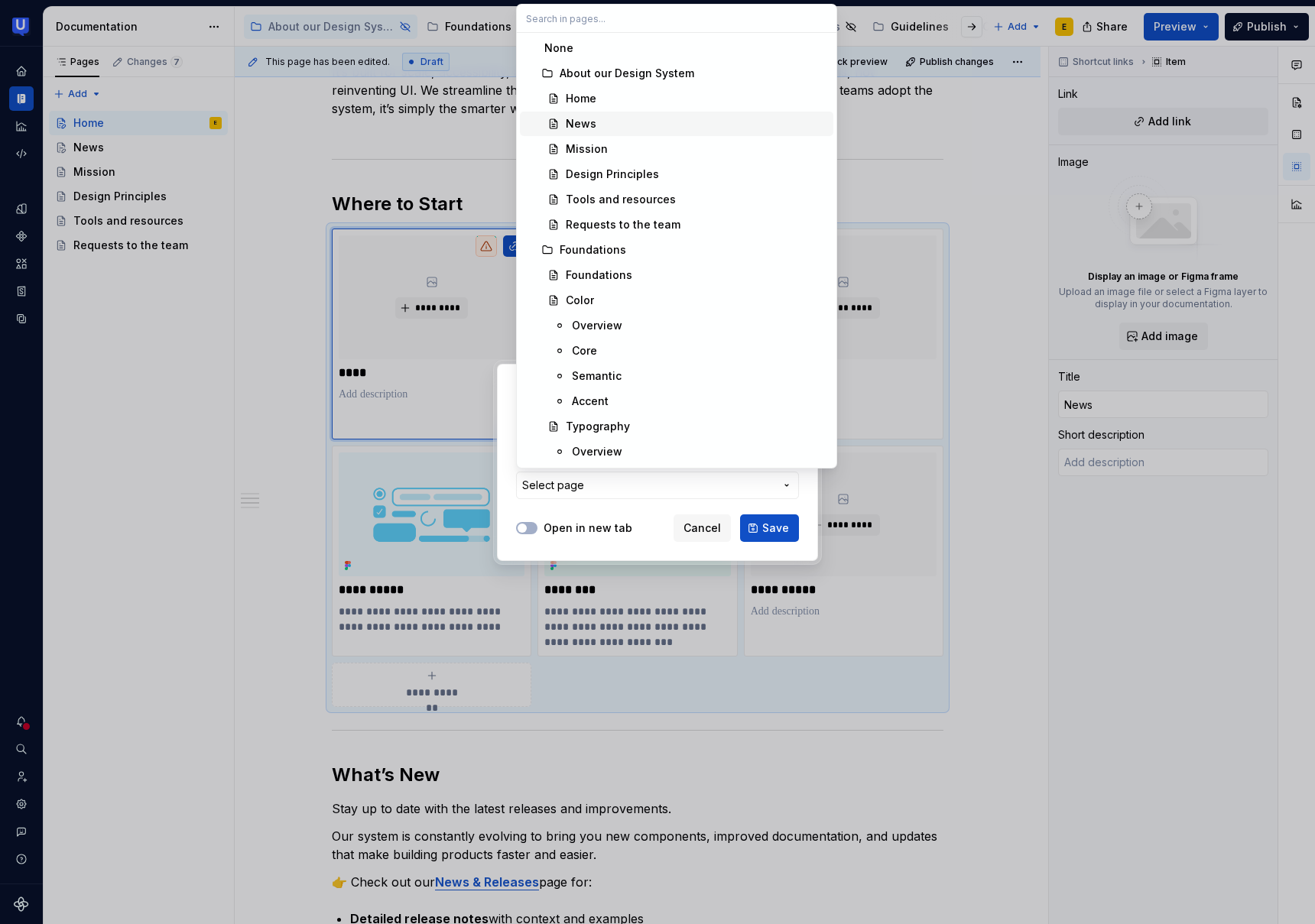
click at [624, 131] on span "News" at bounding box center [676, 124] width 313 height 25
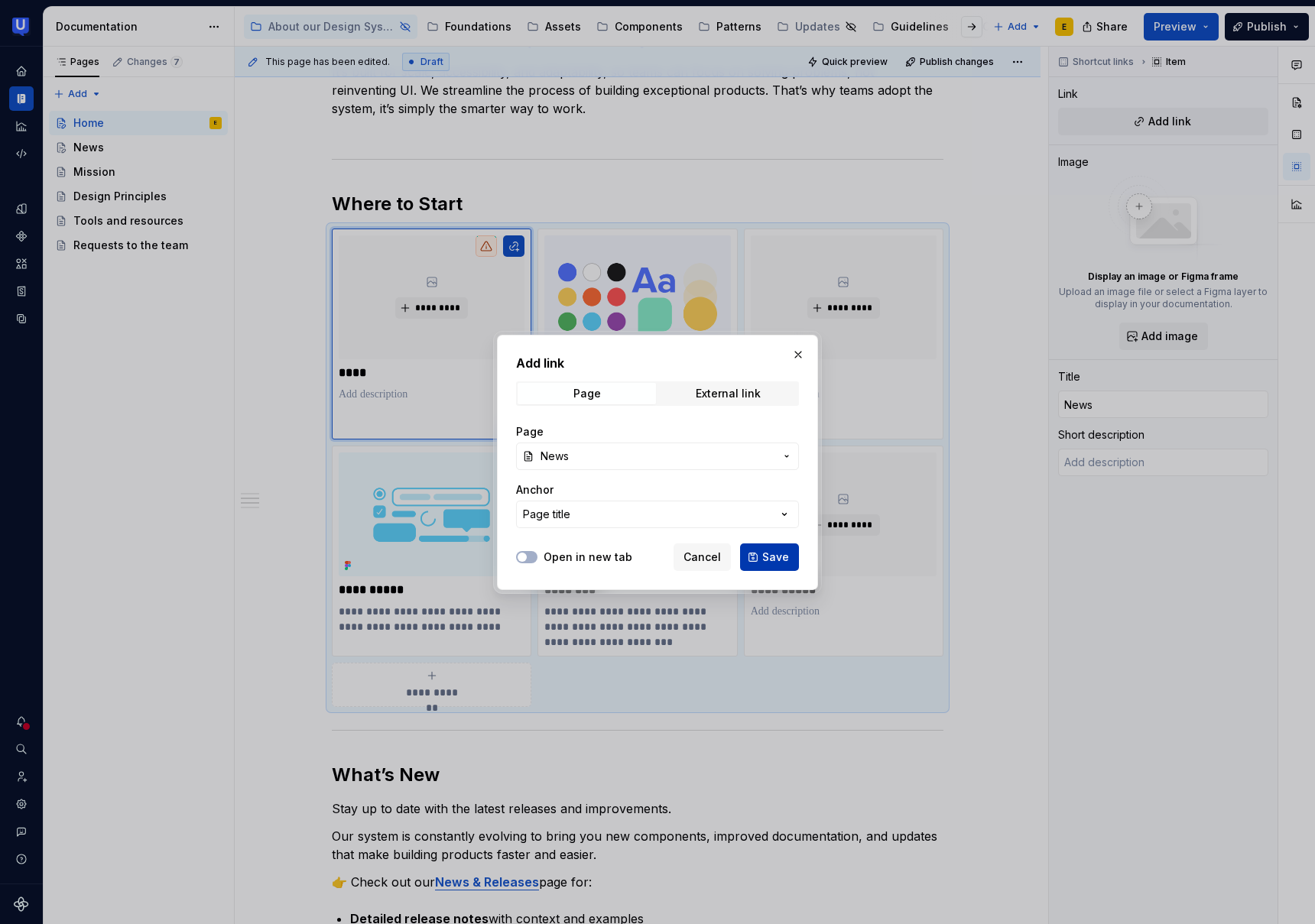
click at [784, 555] on span "Save" at bounding box center [775, 556] width 26 height 15
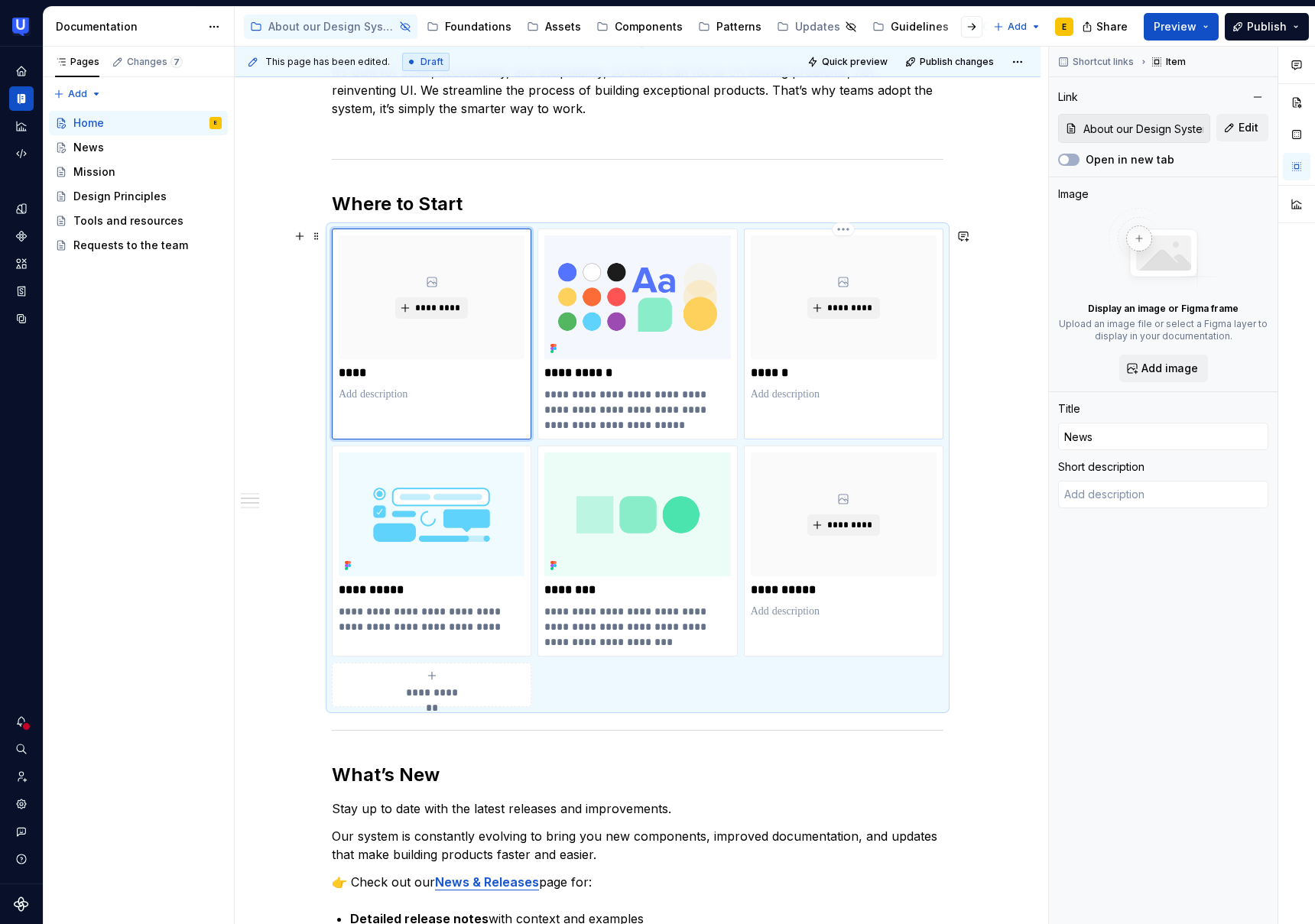
type textarea "*"
type input "Assets"
click at [844, 383] on div "********* ******" at bounding box center [843, 318] width 186 height 167
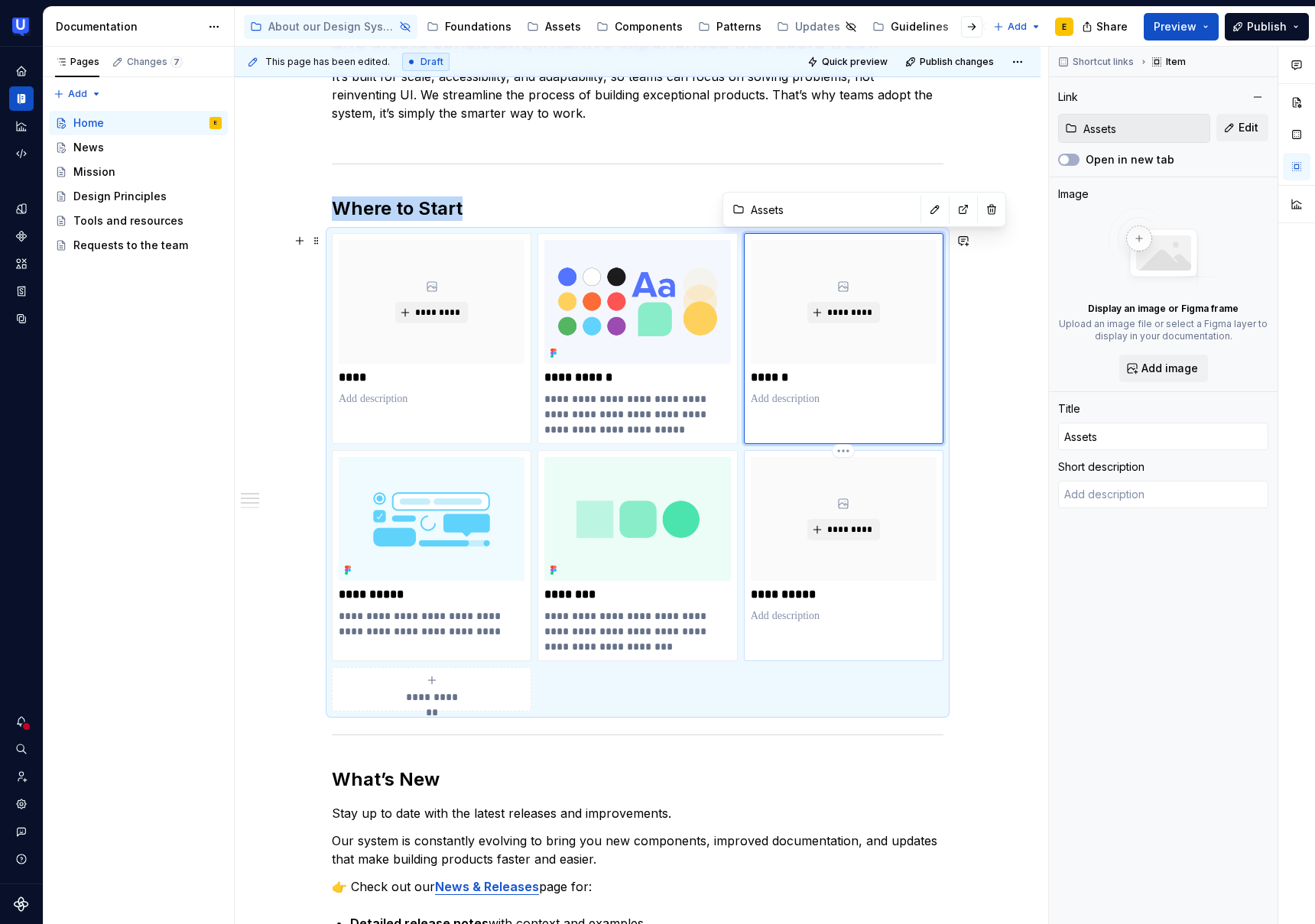
type textarea "*"
type input "Guidelines"
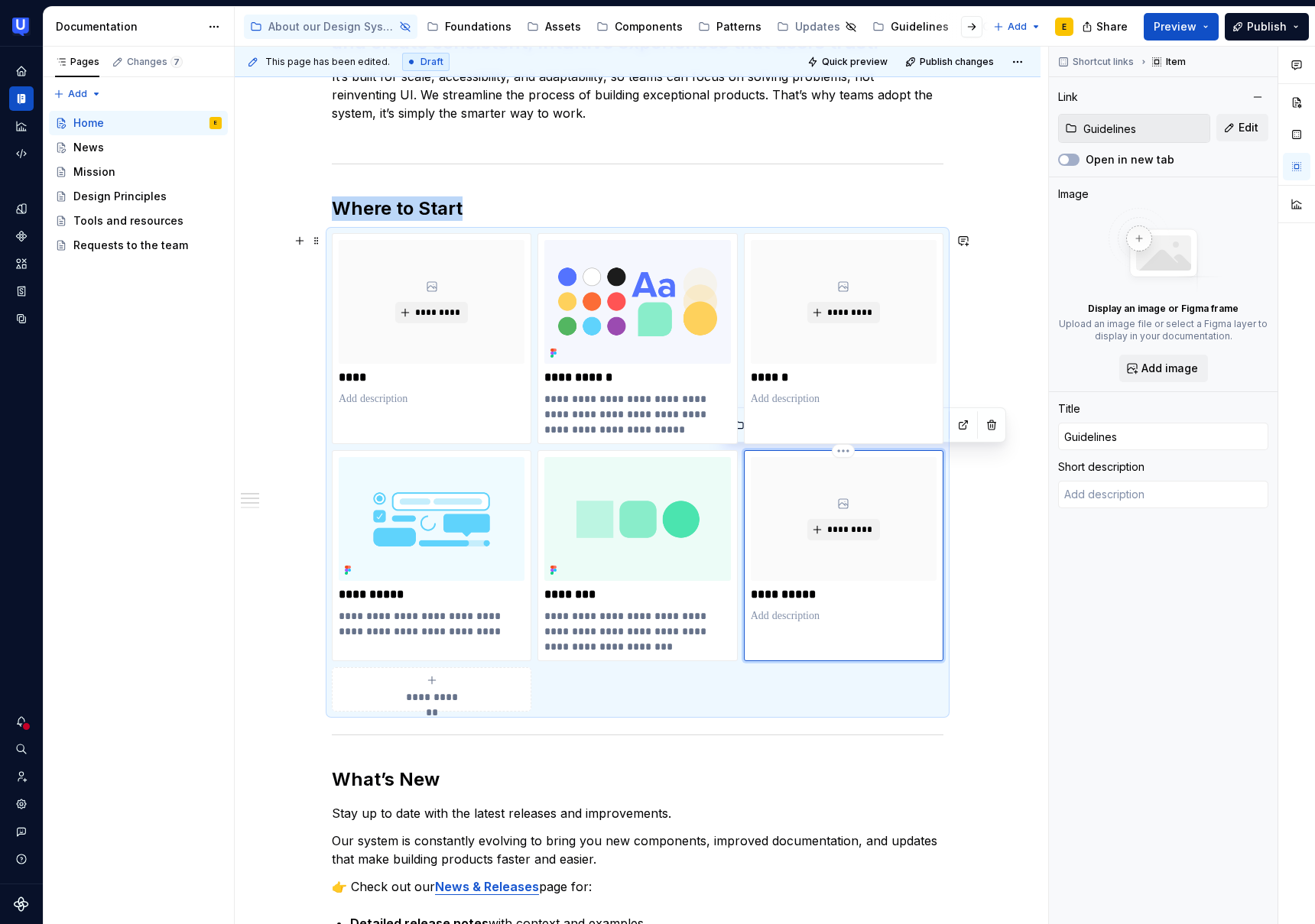
click at [890, 603] on div "**********" at bounding box center [843, 540] width 186 height 167
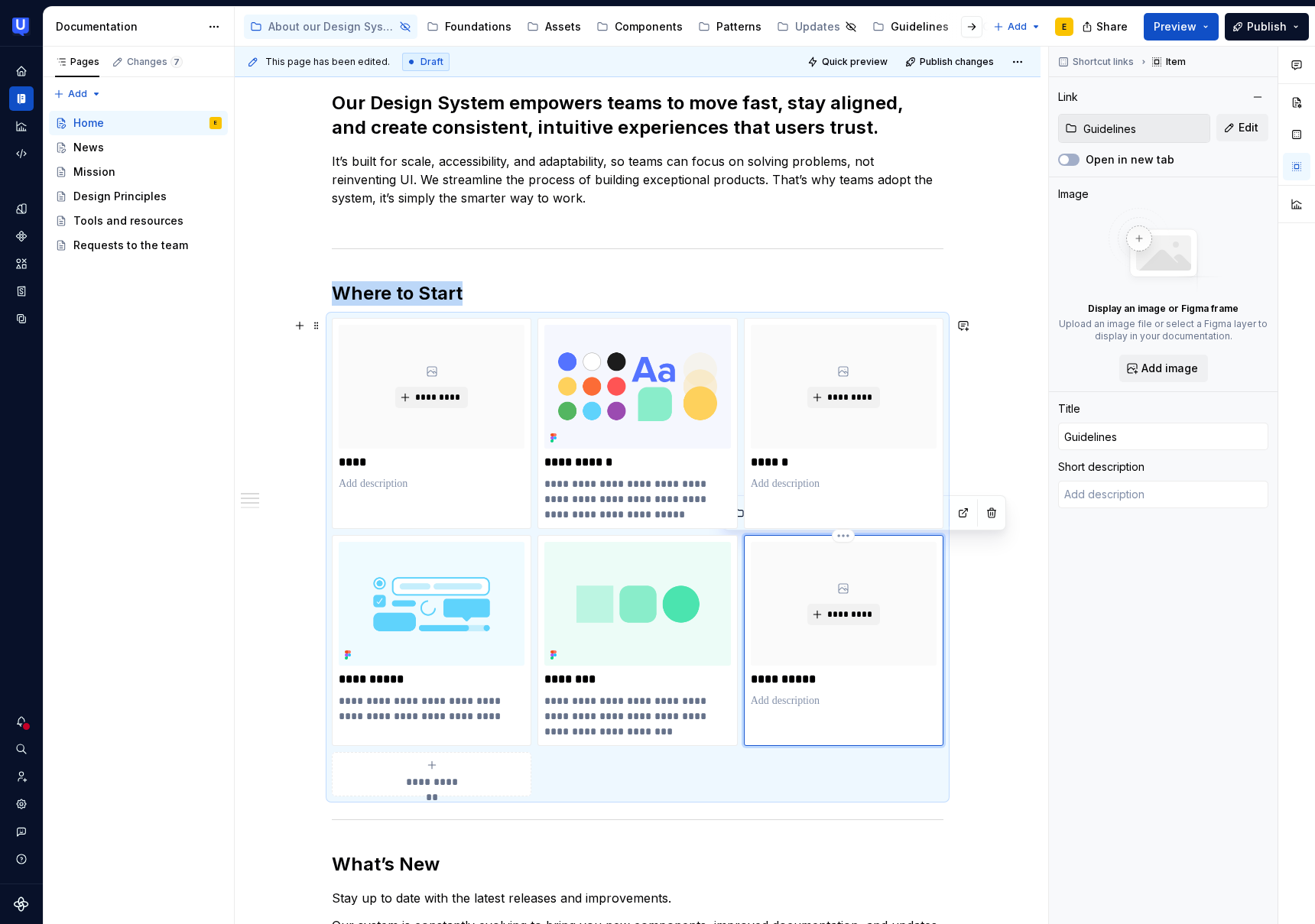
scroll to position [391, 0]
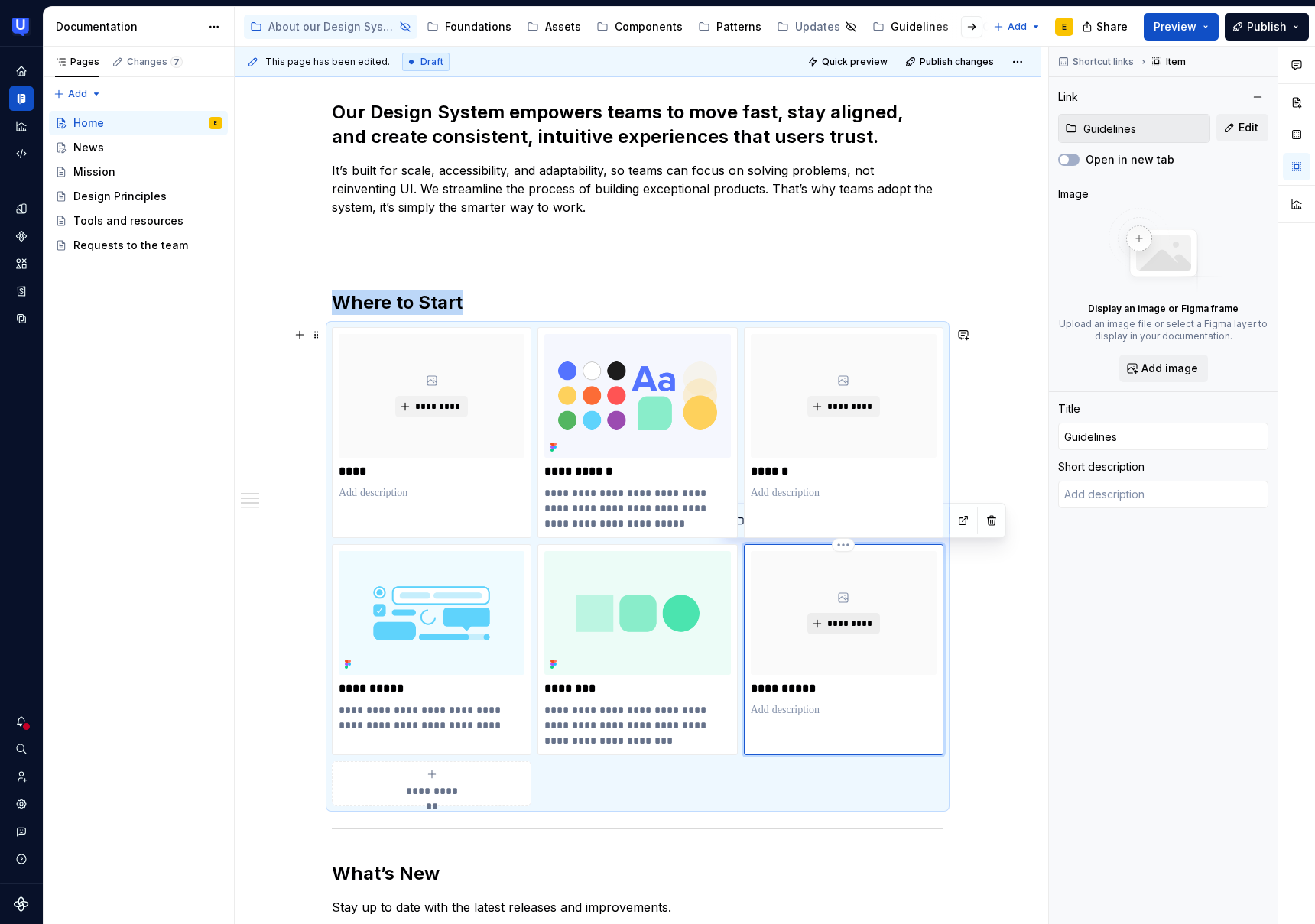
click at [855, 624] on span "*********" at bounding box center [849, 624] width 47 height 12
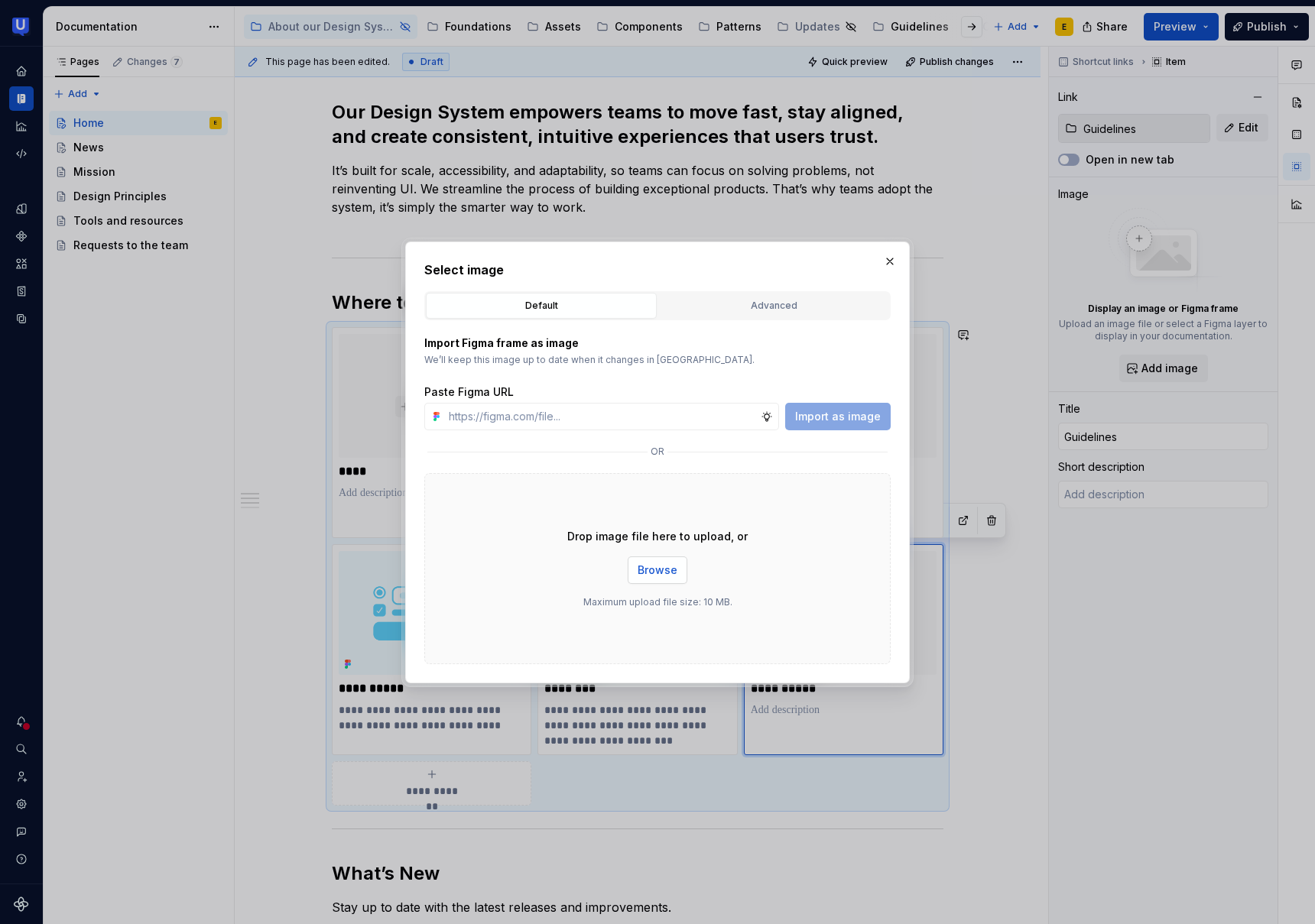
click at [658, 575] on span "Browse" at bounding box center [657, 570] width 40 height 15
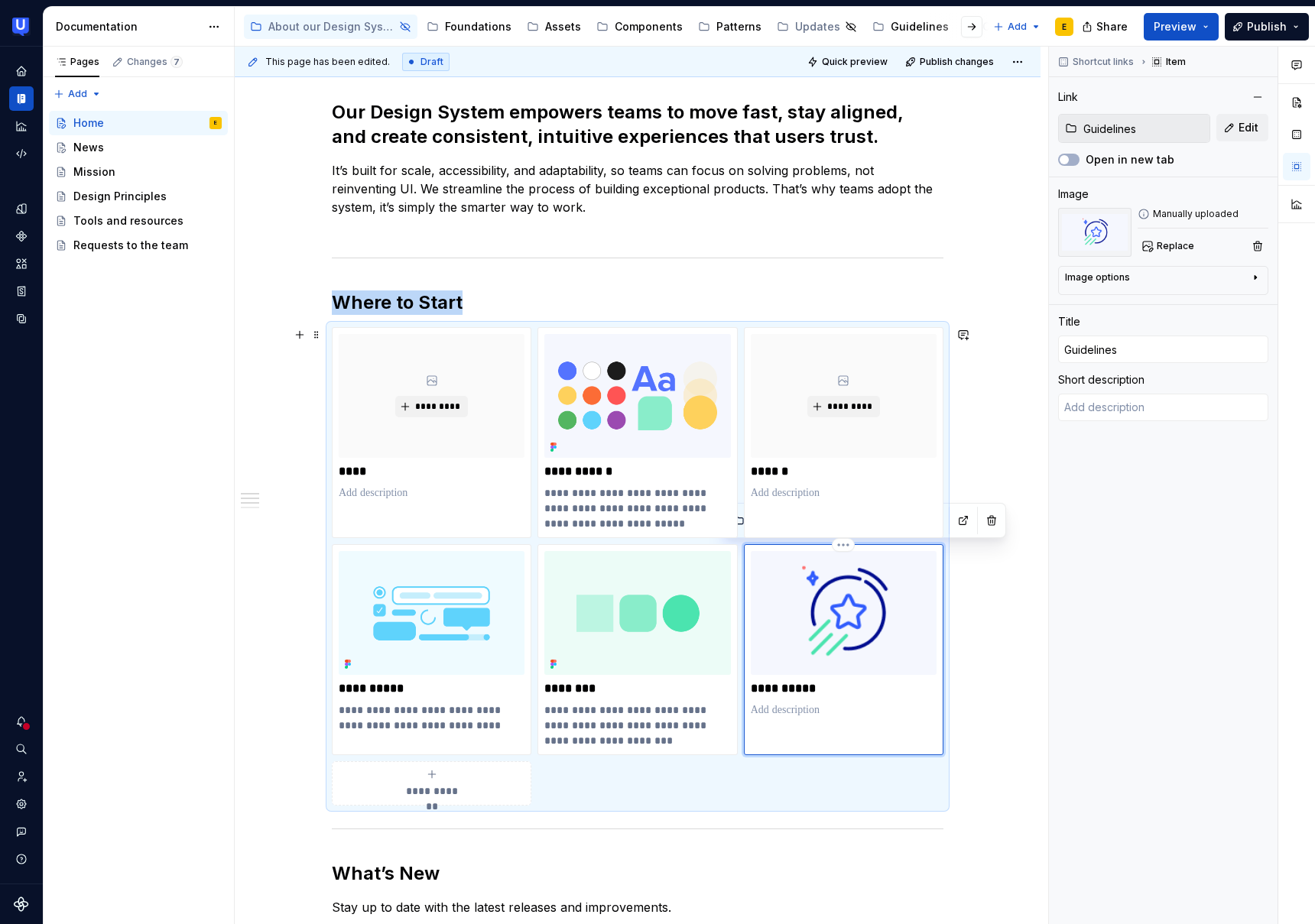
click at [866, 625] on img at bounding box center [843, 613] width 186 height 123
click at [1258, 246] on button "button" at bounding box center [1258, 246] width 21 height 21
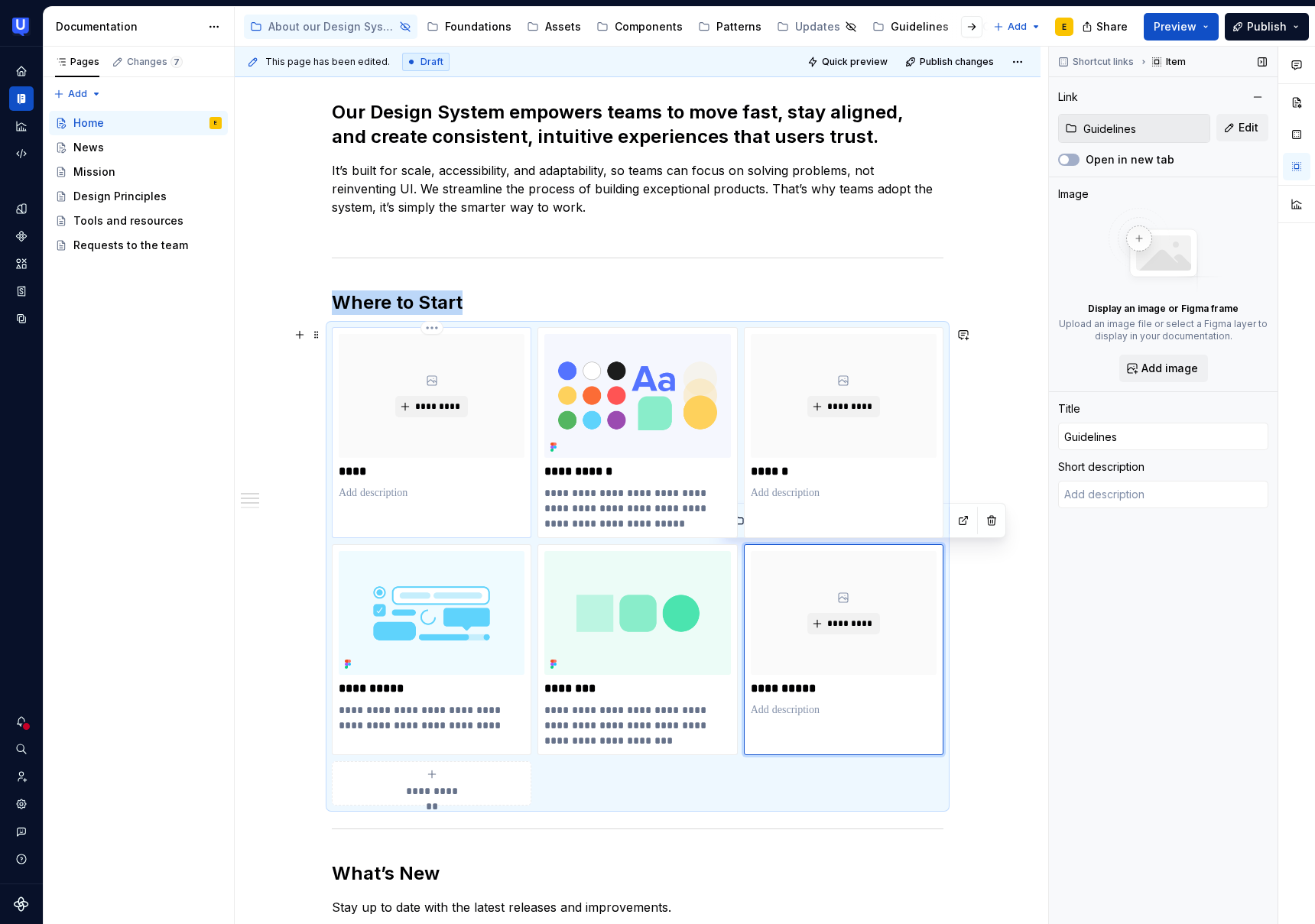
type textarea "*"
type input "About our Design System / News"
type input "News"
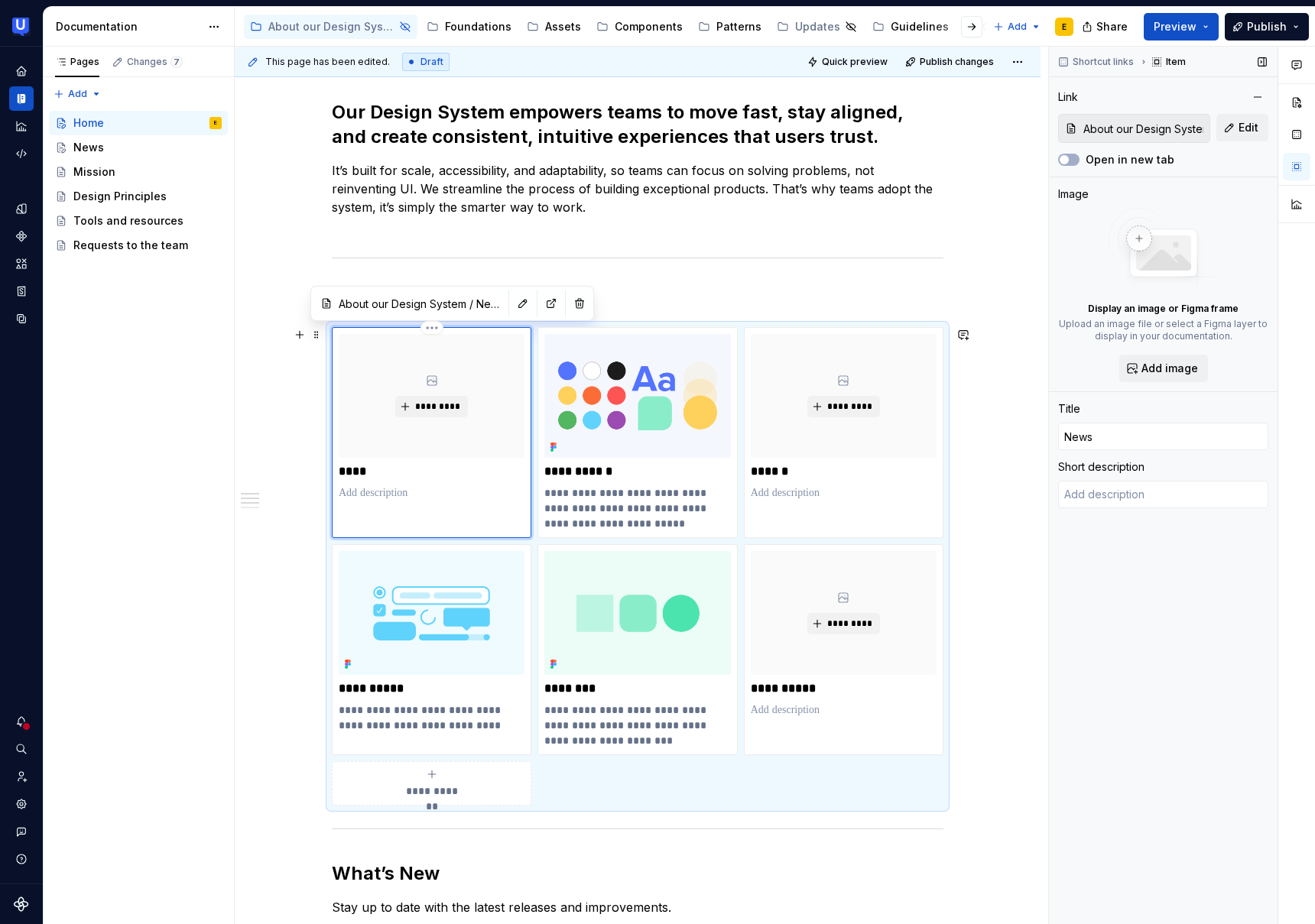
click at [398, 384] on div "*********" at bounding box center [431, 396] width 186 height 123
click at [1190, 368] on span "Add image" at bounding box center [1170, 368] width 56 height 15
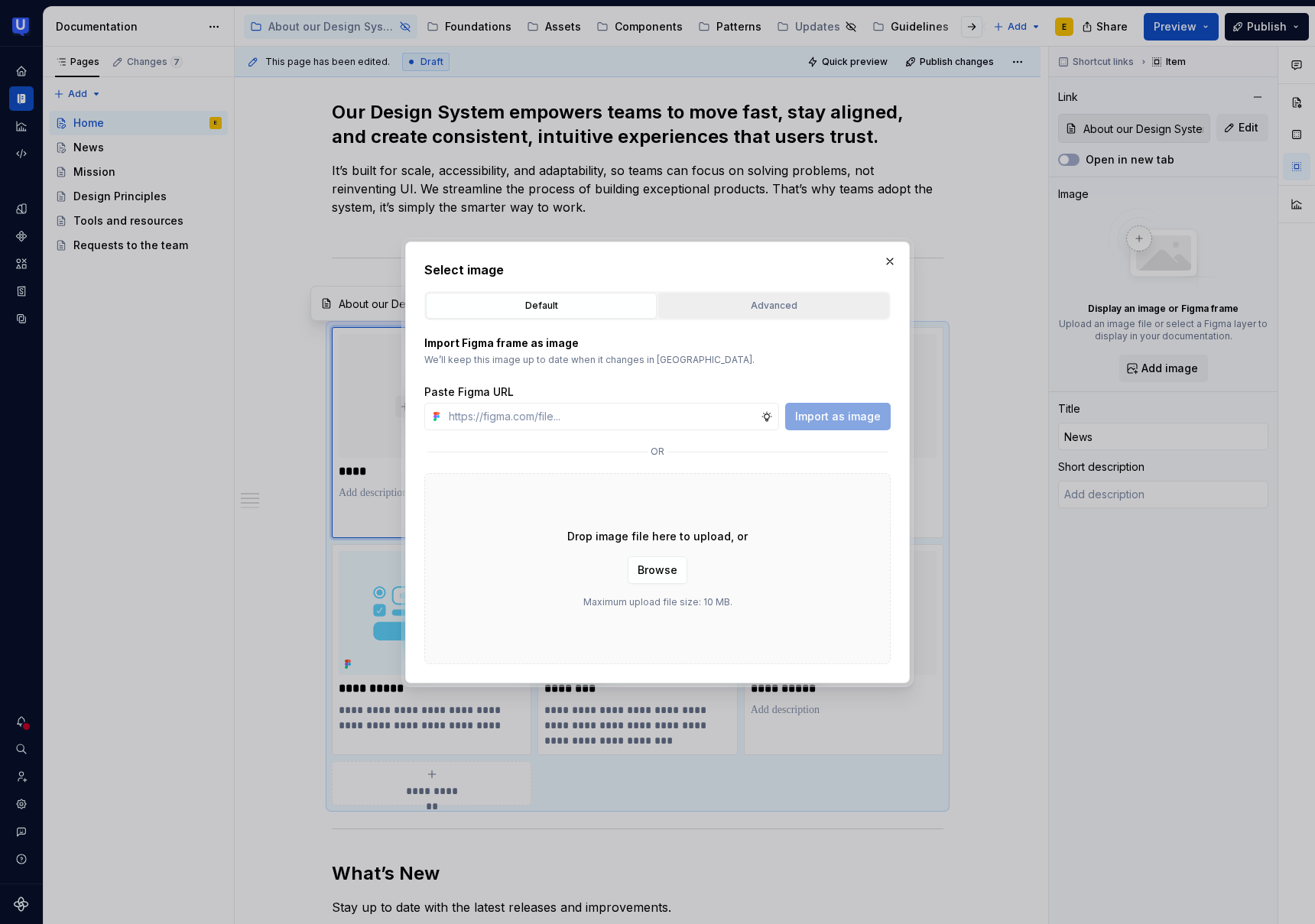
click at [786, 305] on div "Advanced" at bounding box center [774, 305] width 220 height 15
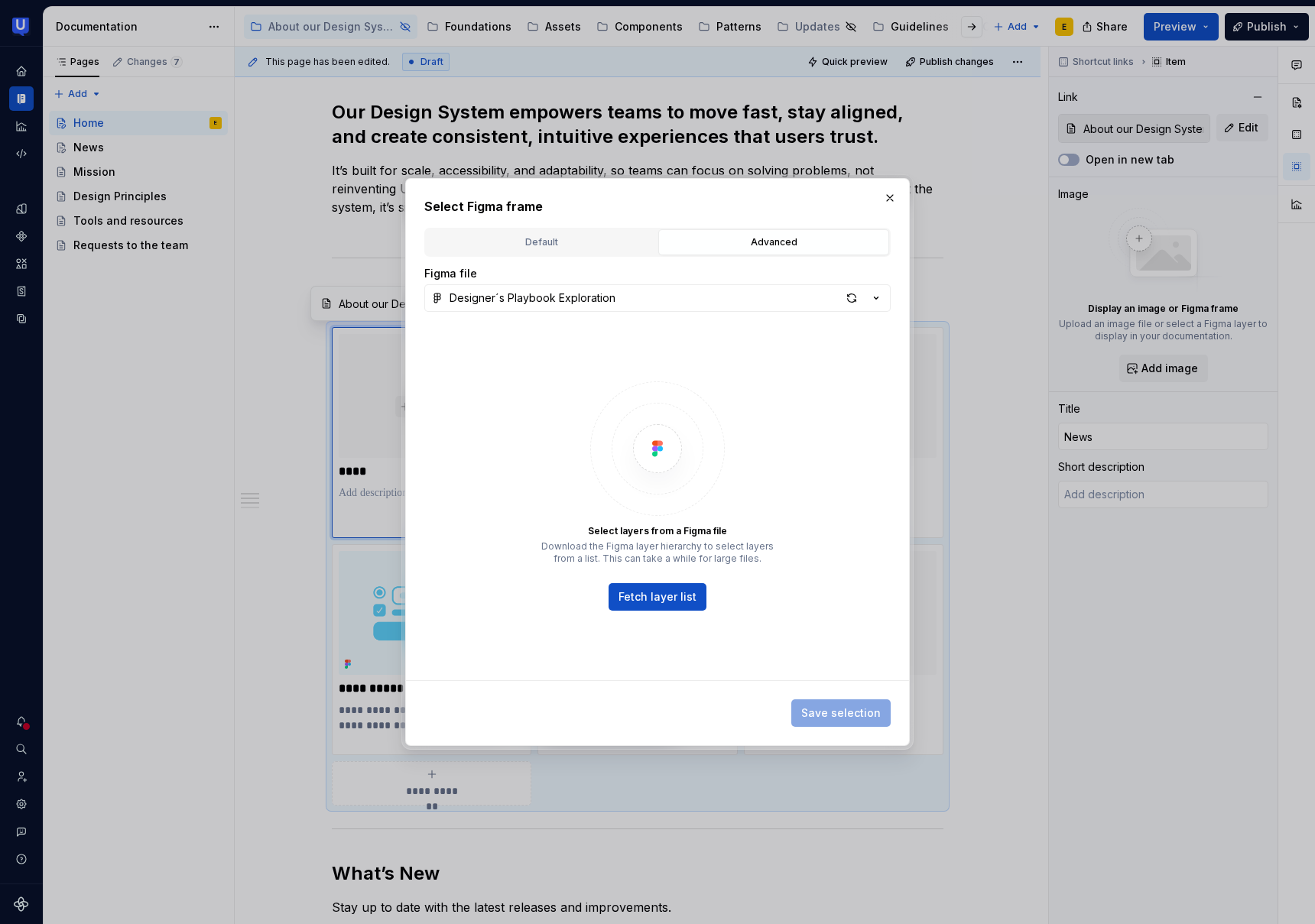
click at [559, 237] on div "Default" at bounding box center [542, 242] width 220 height 15
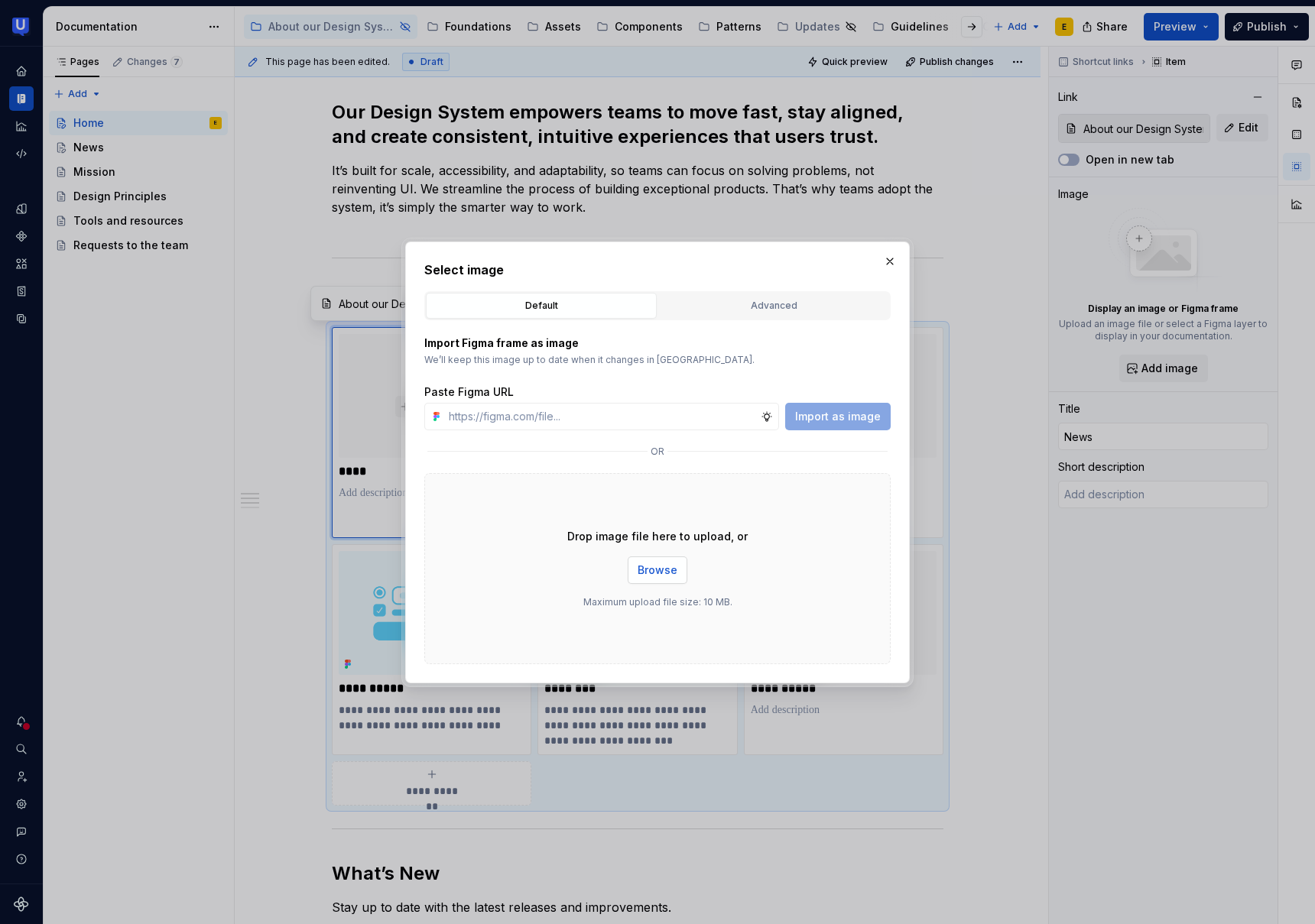
click at [642, 563] on span "Browse" at bounding box center [657, 570] width 40 height 15
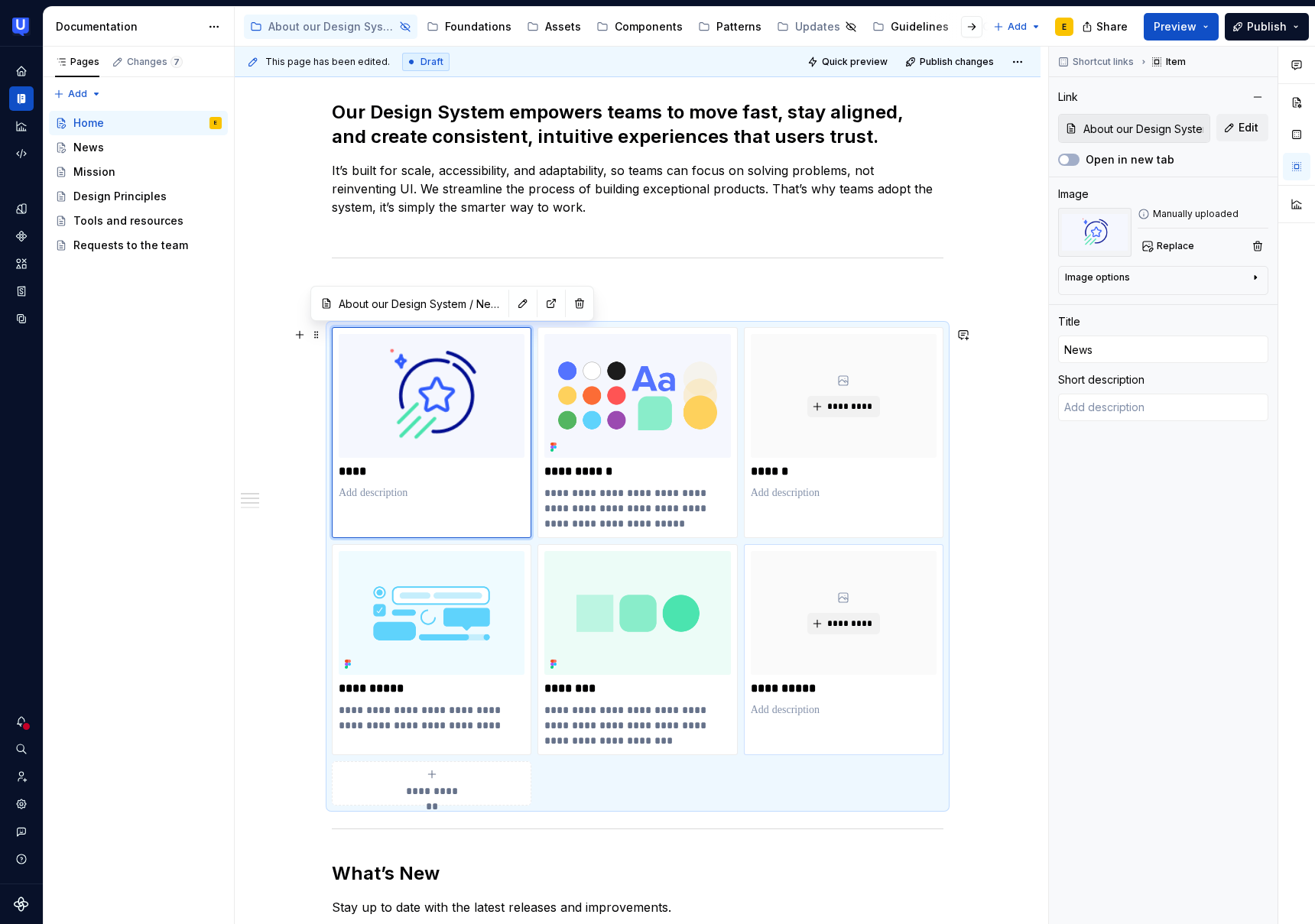
click at [268, 398] on div "**********" at bounding box center [638, 809] width 806 height 1492
click at [412, 434] on img at bounding box center [431, 396] width 186 height 123
click at [450, 414] on img at bounding box center [431, 396] width 186 height 123
click at [1184, 245] on span "Replace" at bounding box center [1176, 246] width 37 height 12
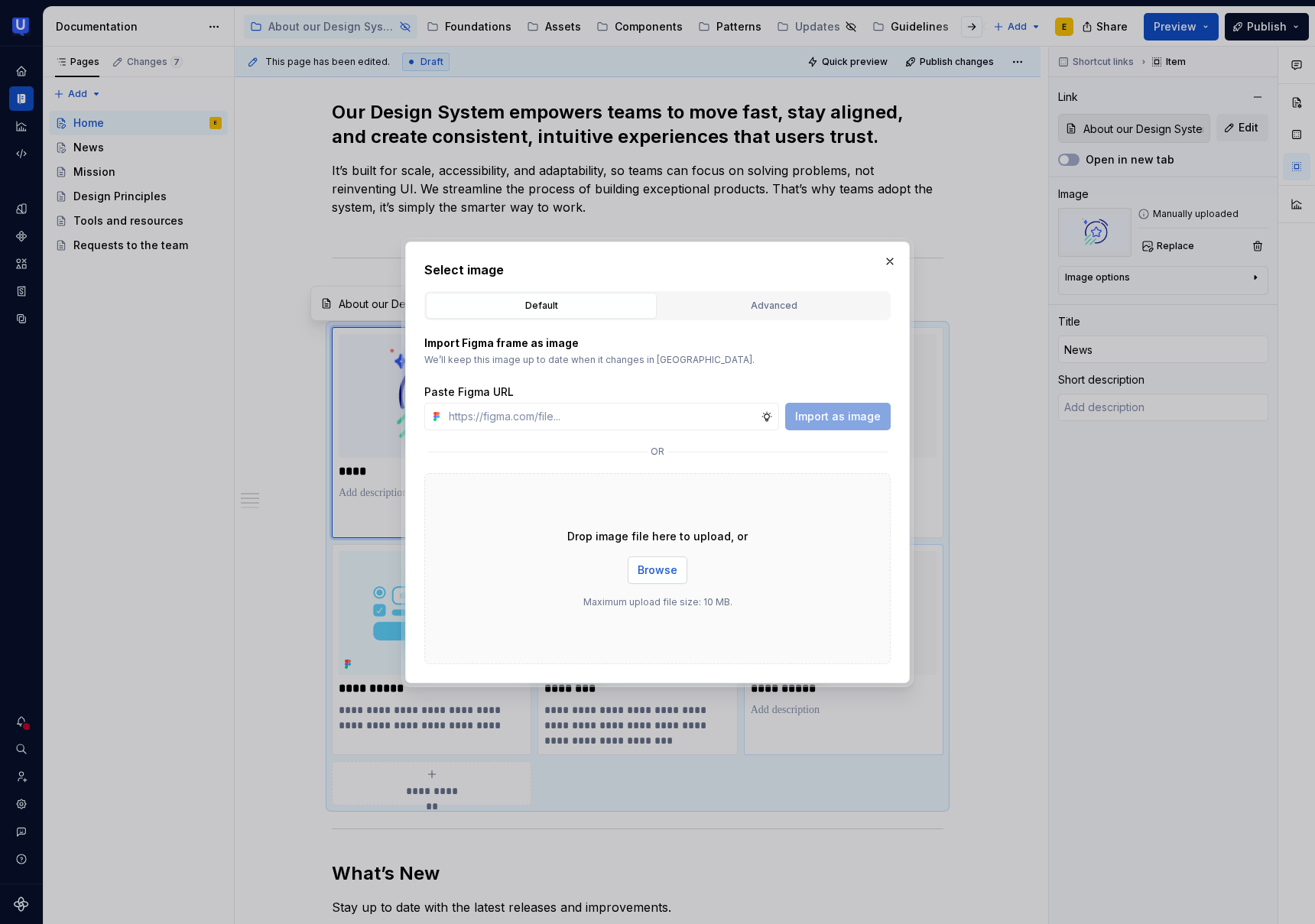
click at [668, 575] on span "Browse" at bounding box center [657, 570] width 40 height 15
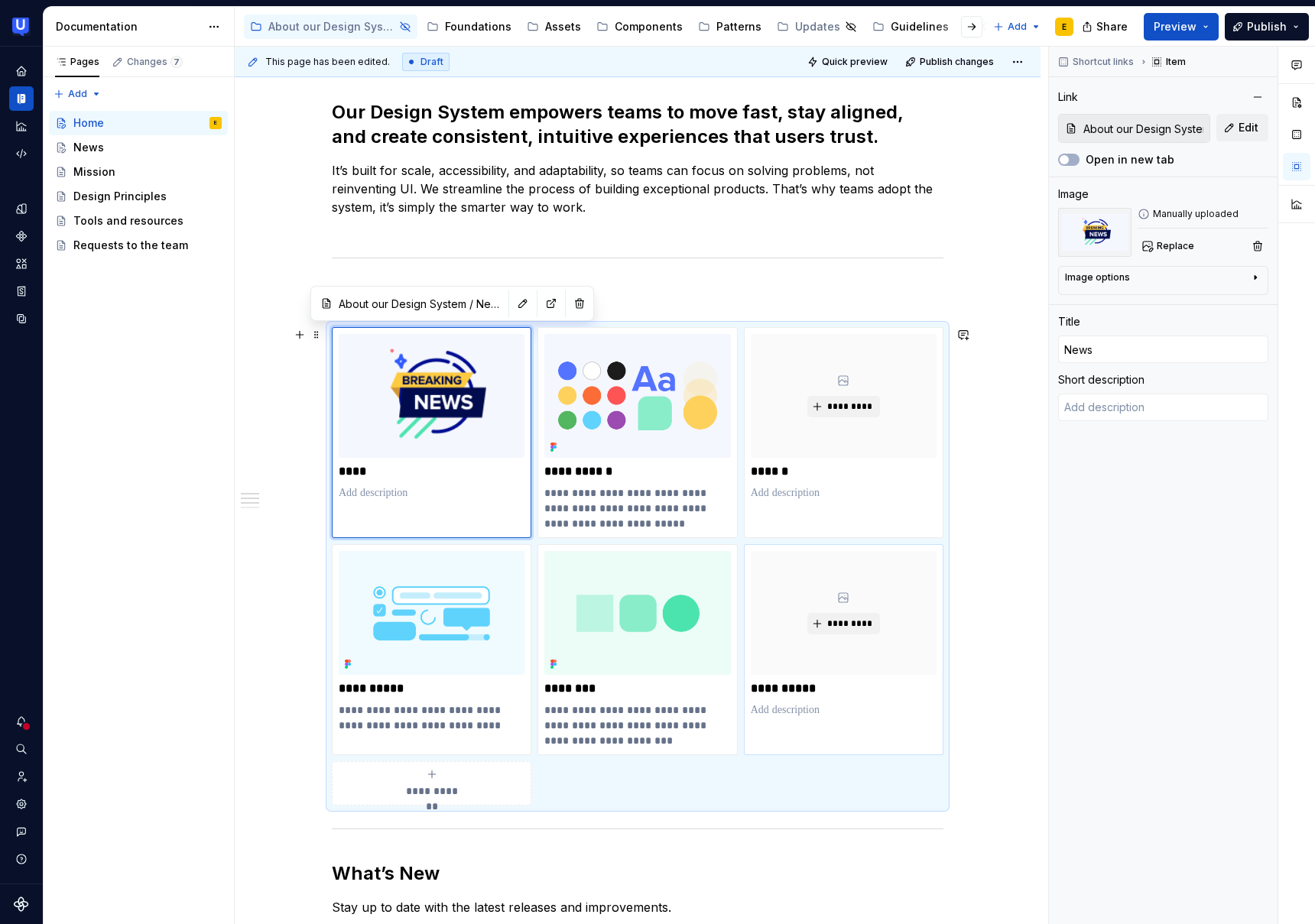
click at [256, 416] on div "**********" at bounding box center [638, 809] width 806 height 1492
click at [313, 428] on div "**********" at bounding box center [638, 809] width 806 height 1492
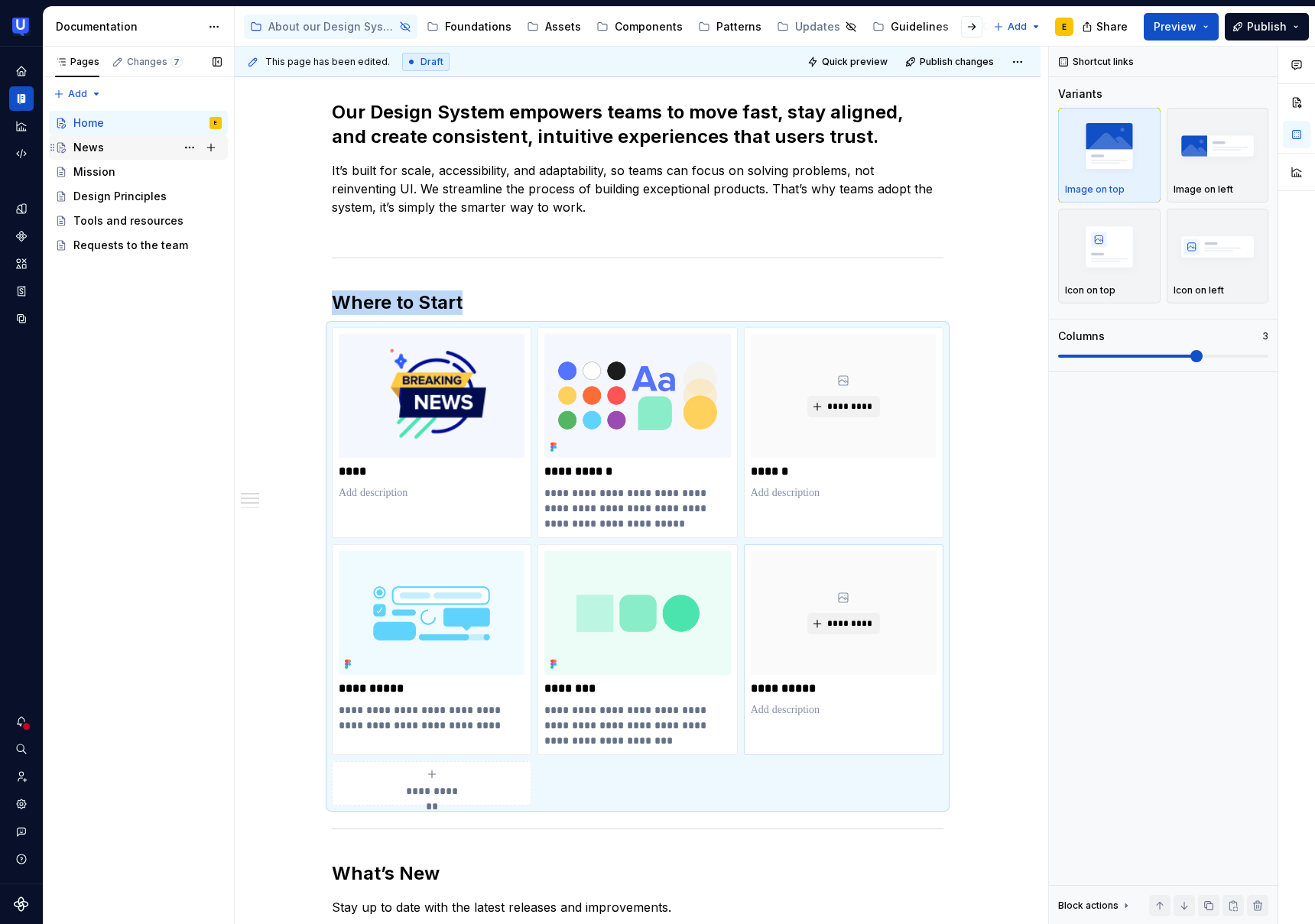
click at [108, 145] on div "News" at bounding box center [147, 147] width 148 height 21
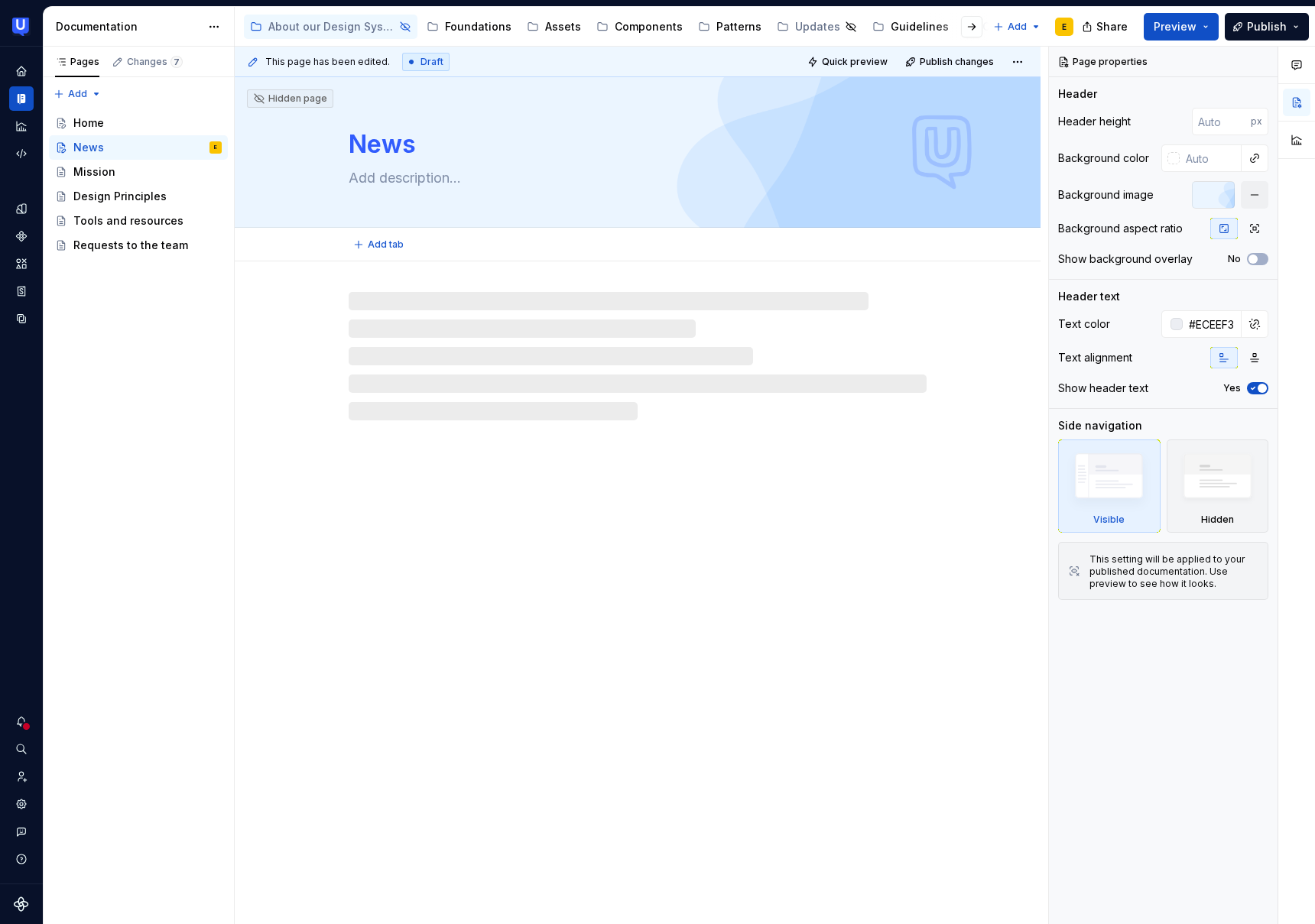
click at [415, 147] on textarea "News" at bounding box center [634, 145] width 578 height 37
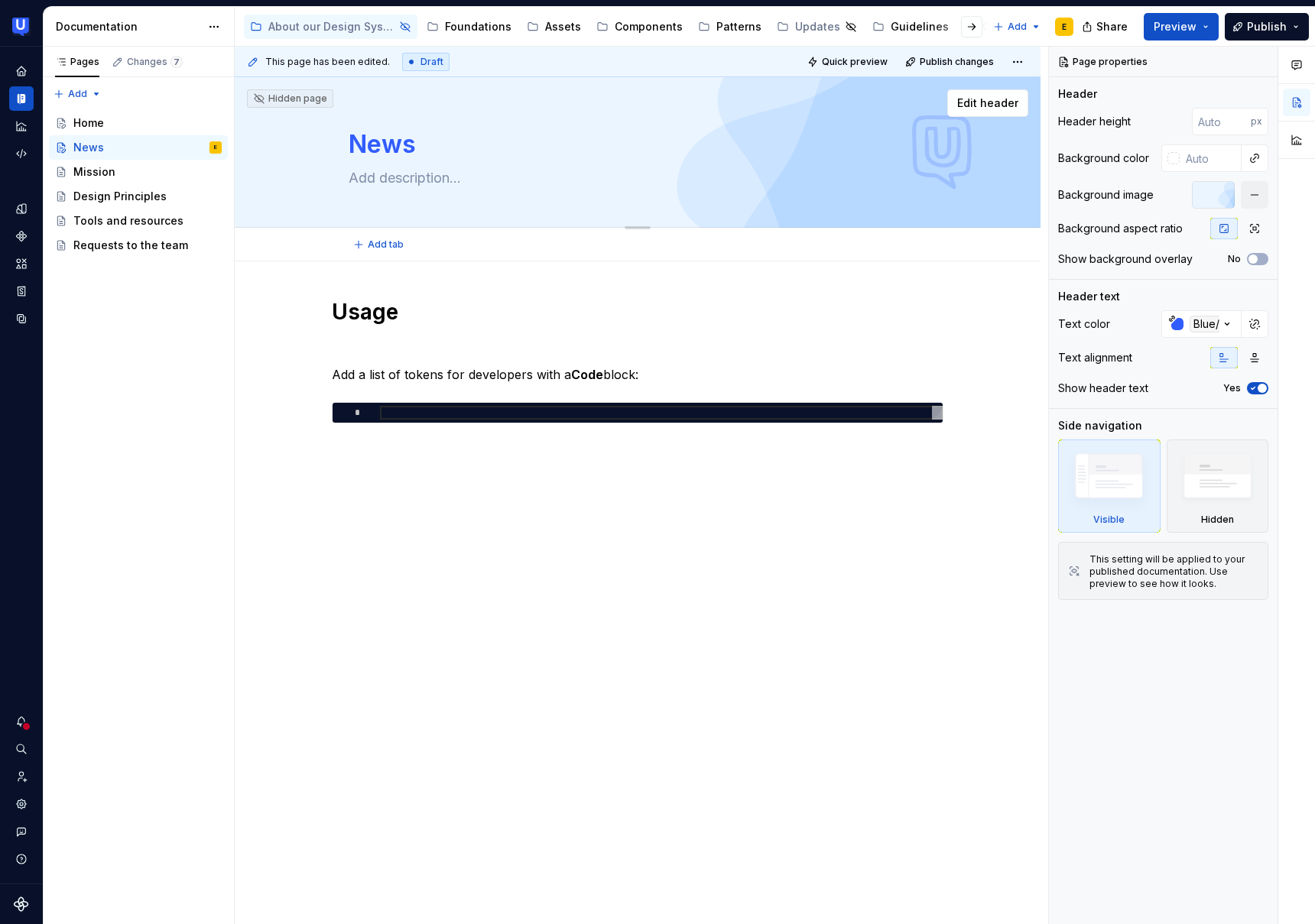
drag, startPoint x: 422, startPoint y: 146, endPoint x: 354, endPoint y: 148, distance: 68.0
click at [354, 148] on textarea "News" at bounding box center [634, 145] width 578 height 37
paste textarea "& Releases"
type textarea "*"
type textarea "News & Releases"
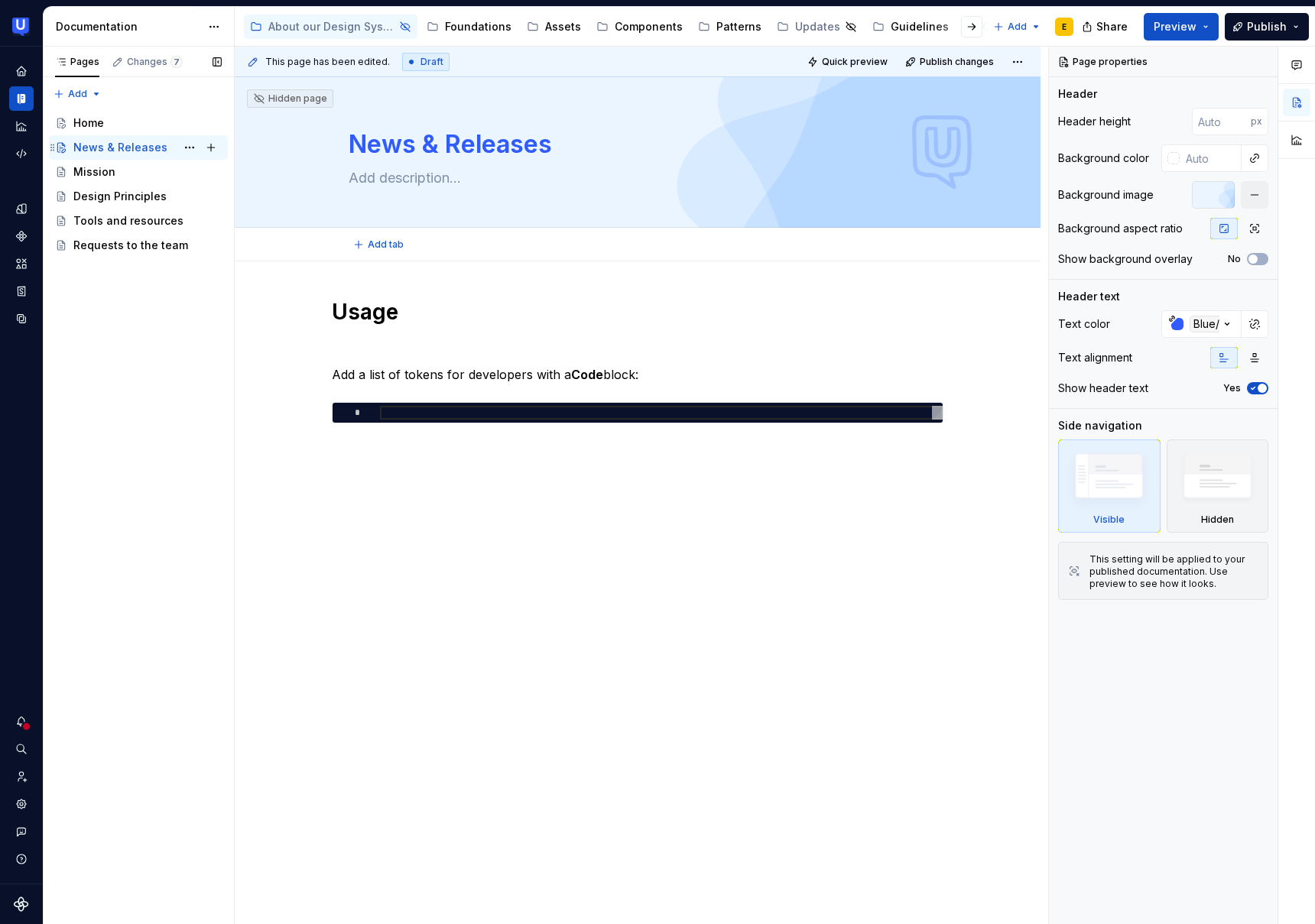
type textarea "*"
type textarea "News & Releases"
click at [108, 125] on div "Home" at bounding box center [147, 123] width 148 height 21
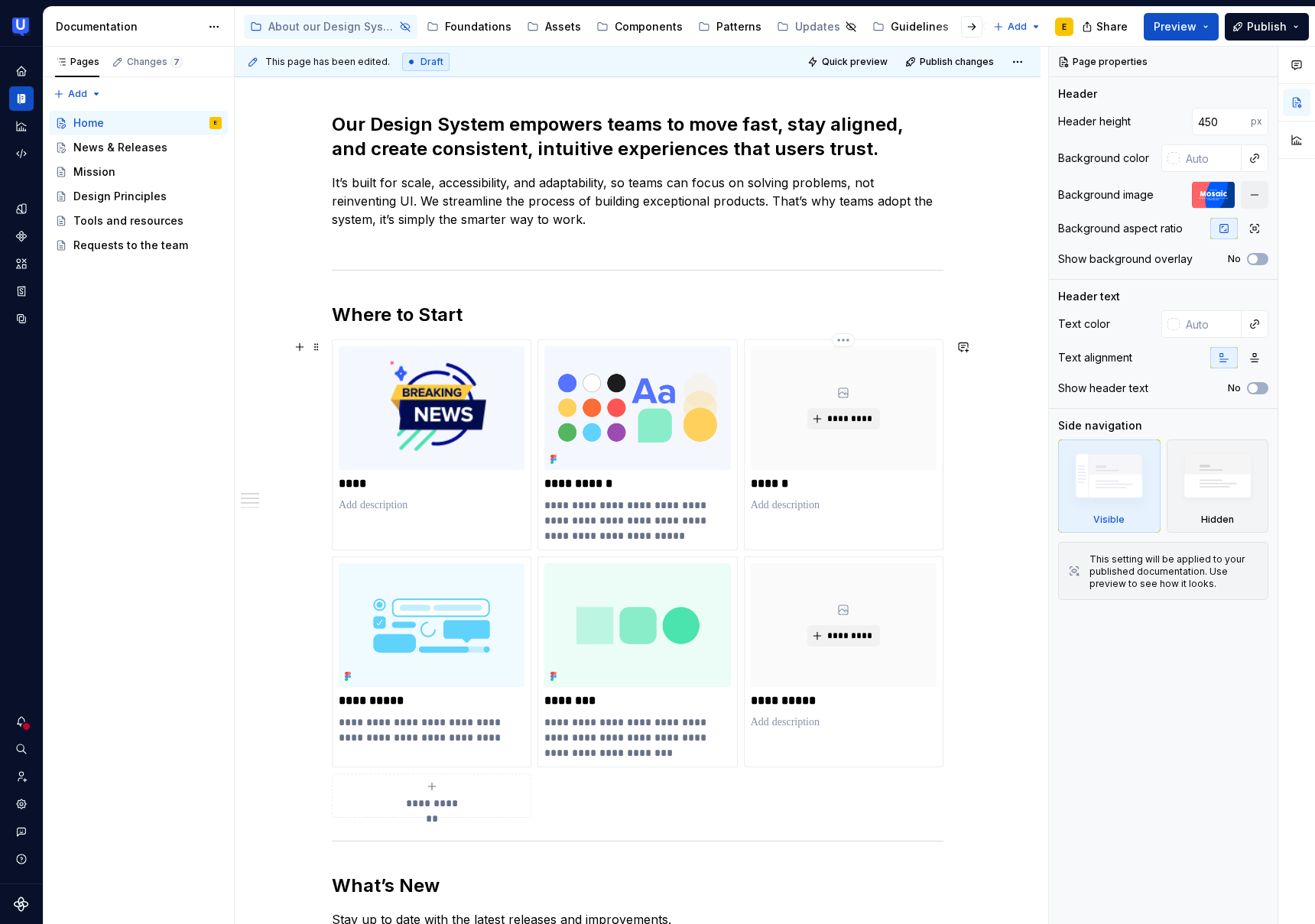
scroll to position [380, 0]
click at [350, 484] on p "****" at bounding box center [431, 482] width 186 height 15
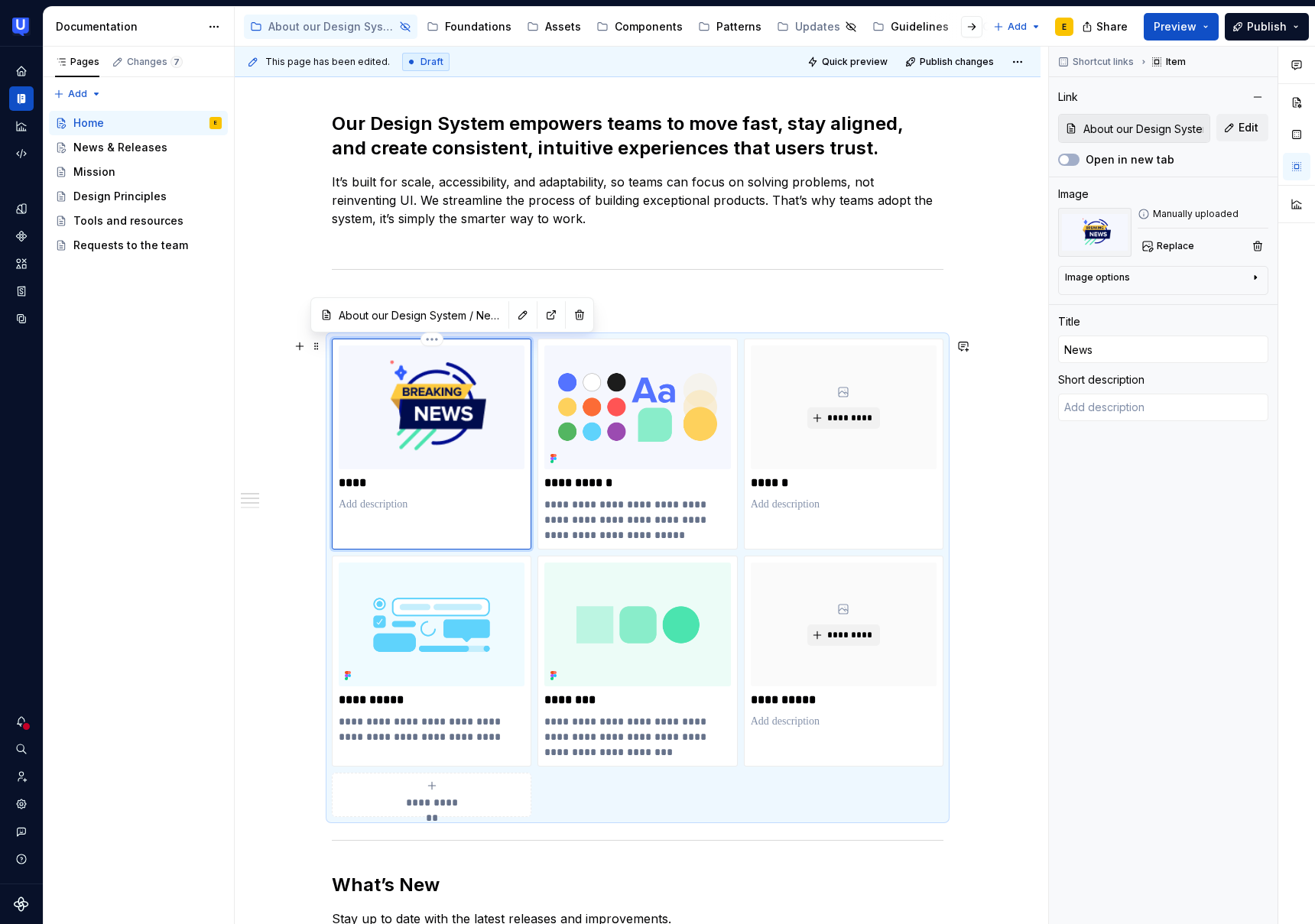
click at [359, 485] on p "****" at bounding box center [431, 482] width 186 height 15
type textarea "*"
type input "News & Releases"
click at [278, 469] on div "**********" at bounding box center [638, 821] width 806 height 1492
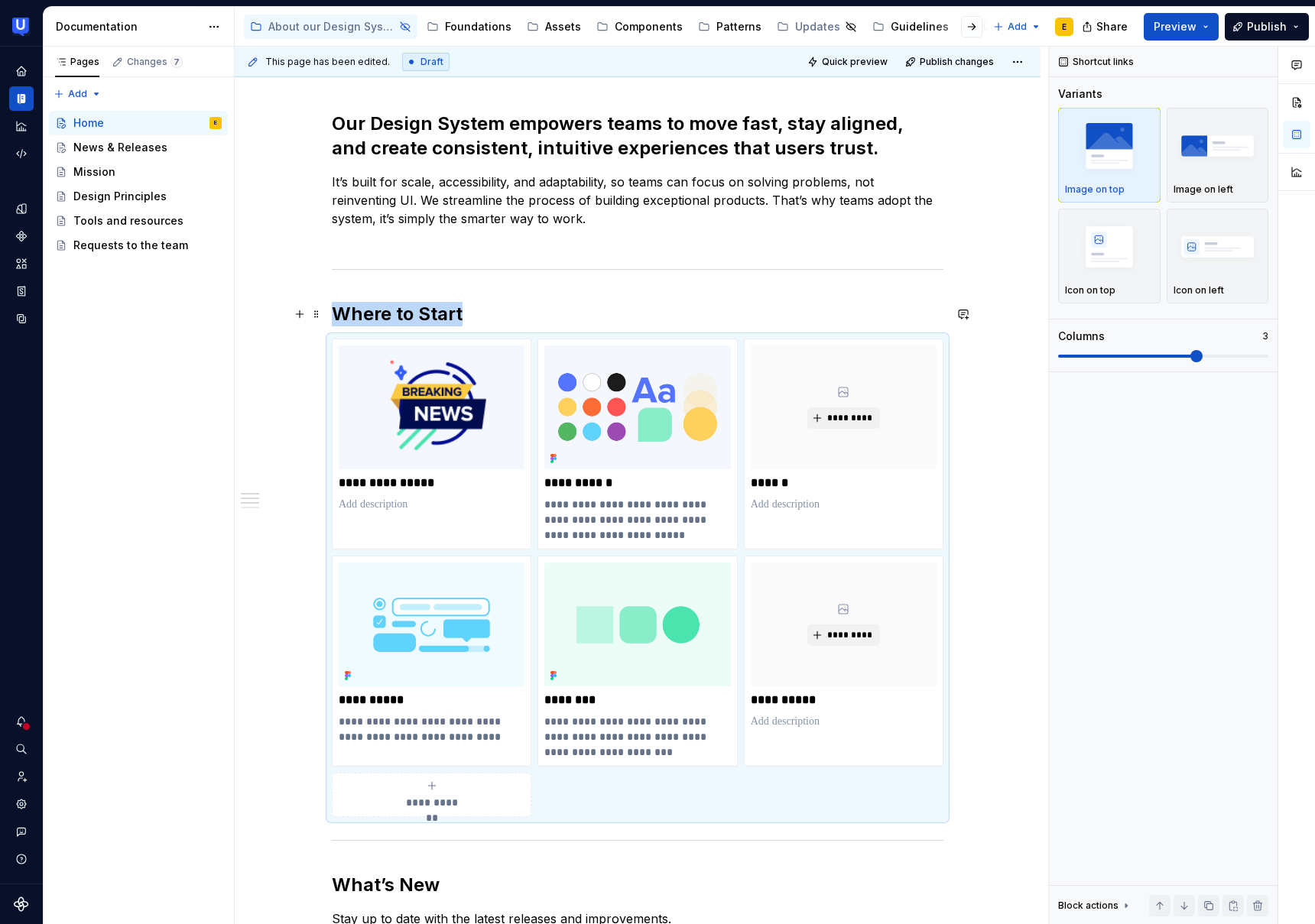
click at [430, 313] on h2 "Where to Start" at bounding box center [638, 314] width 612 height 25
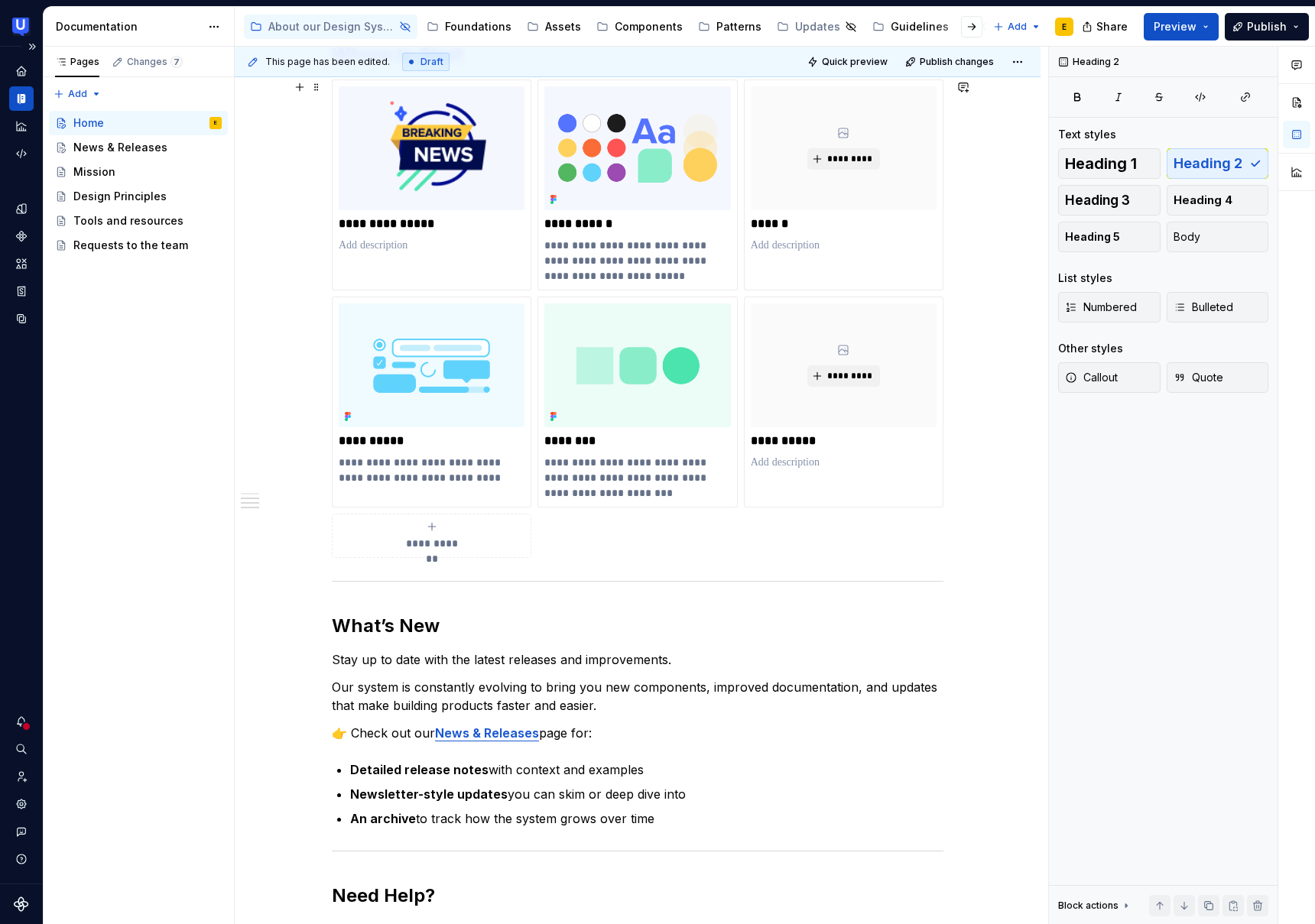
scroll to position [674, 0]
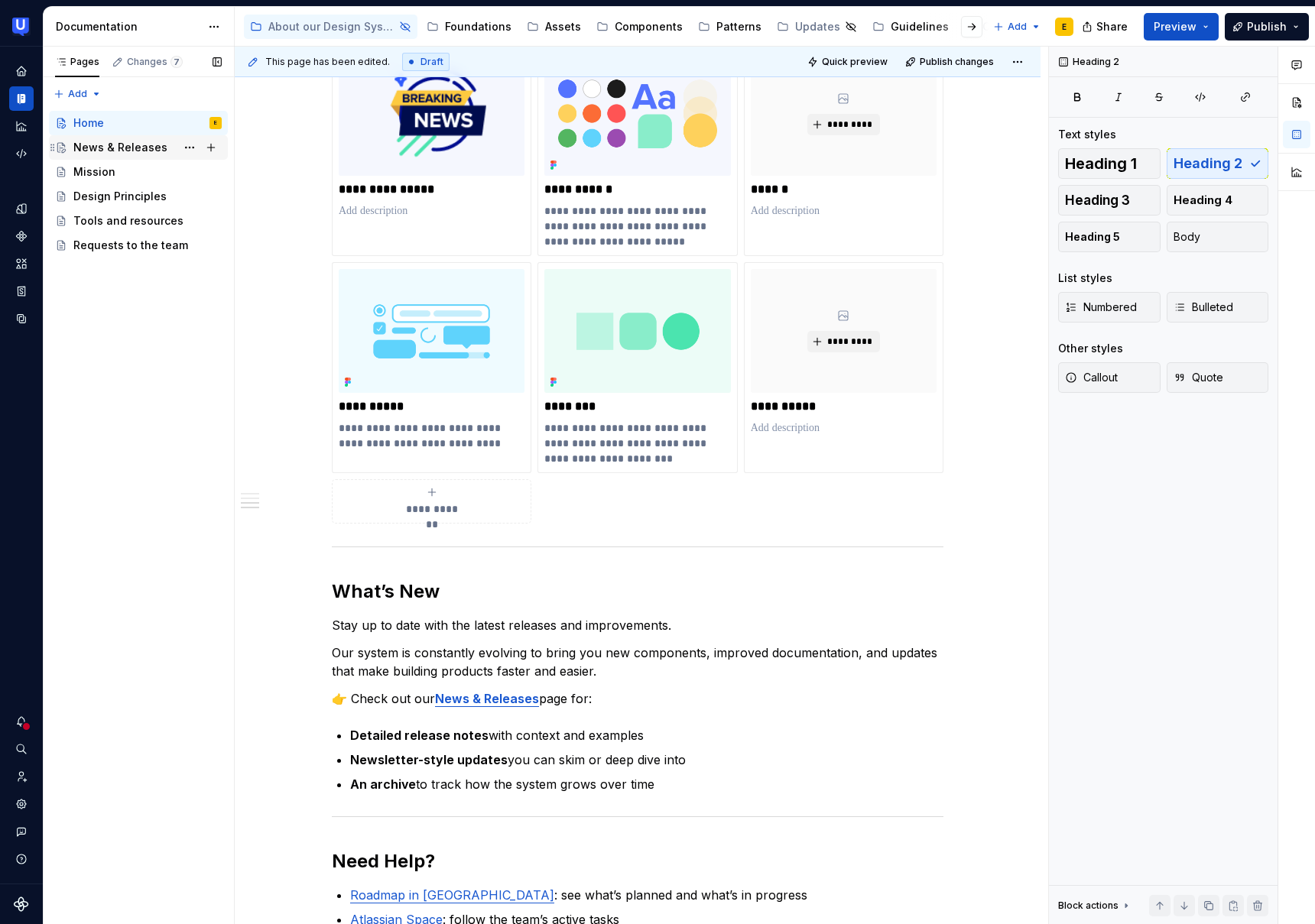
click at [135, 148] on div "News & Releases" at bounding box center [120, 147] width 94 height 15
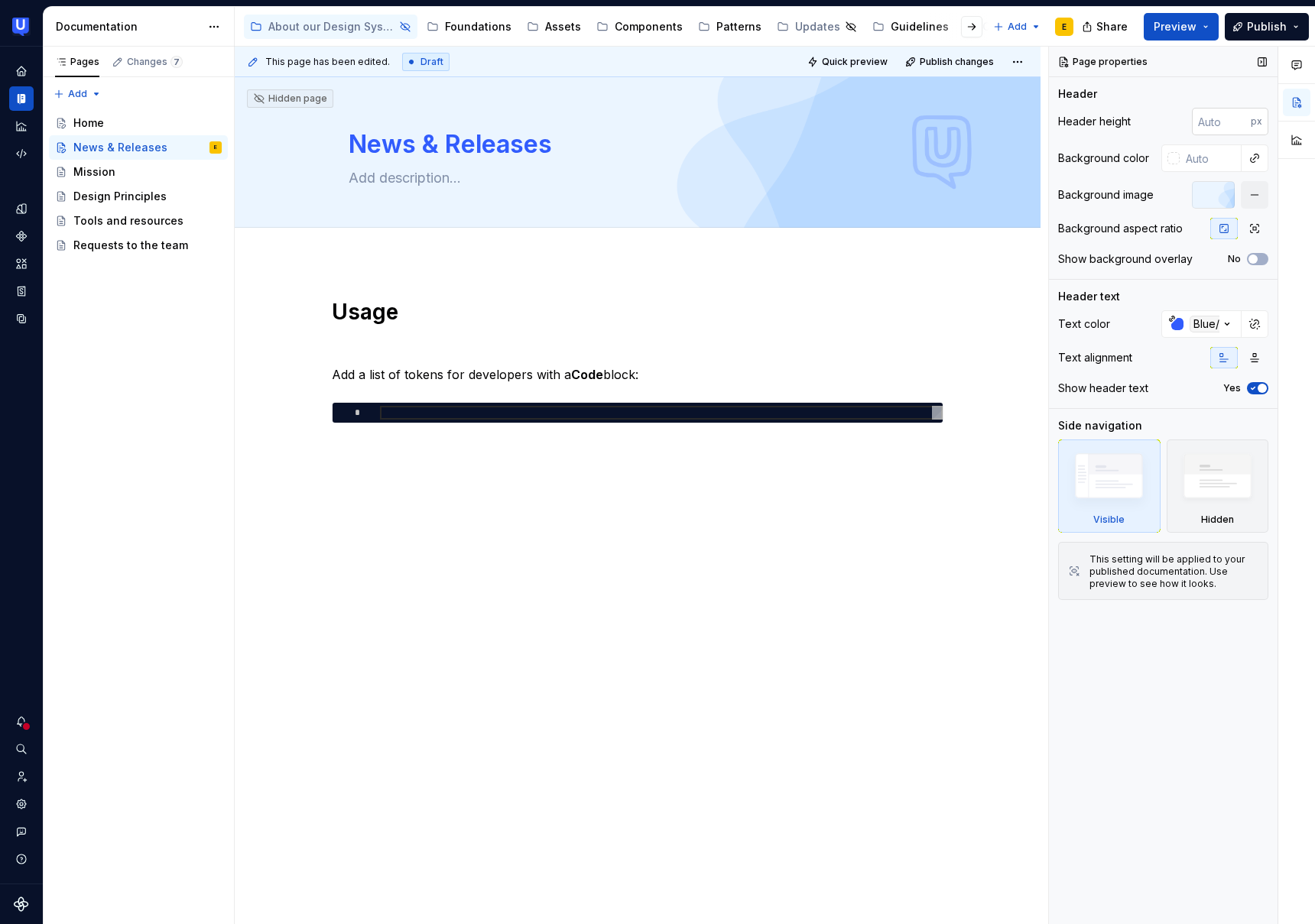
type textarea "*"
click at [1214, 120] on input "number" at bounding box center [1222, 121] width 59 height 27
type input "240"
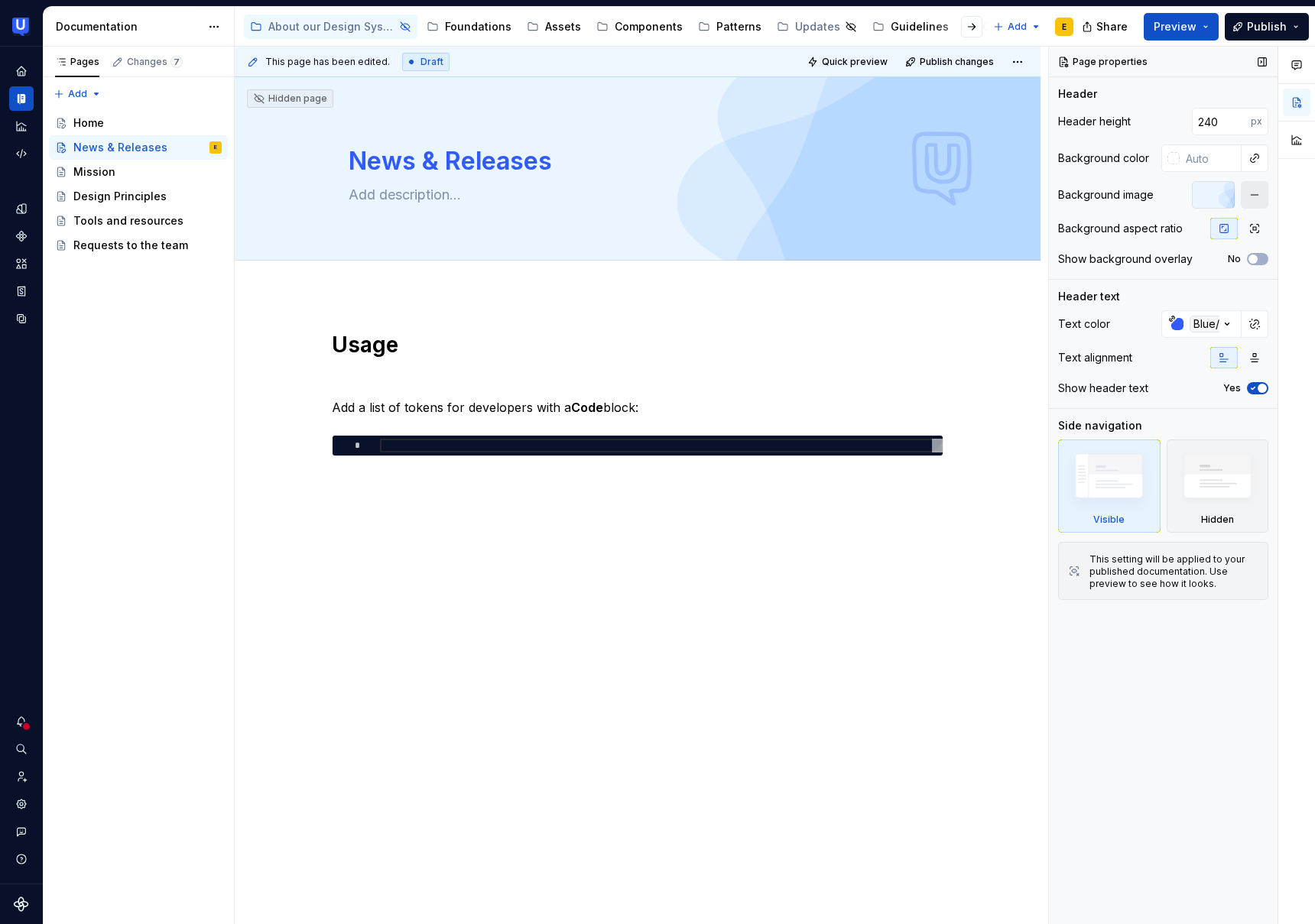
click at [1255, 197] on button "button" at bounding box center [1254, 194] width 27 height 27
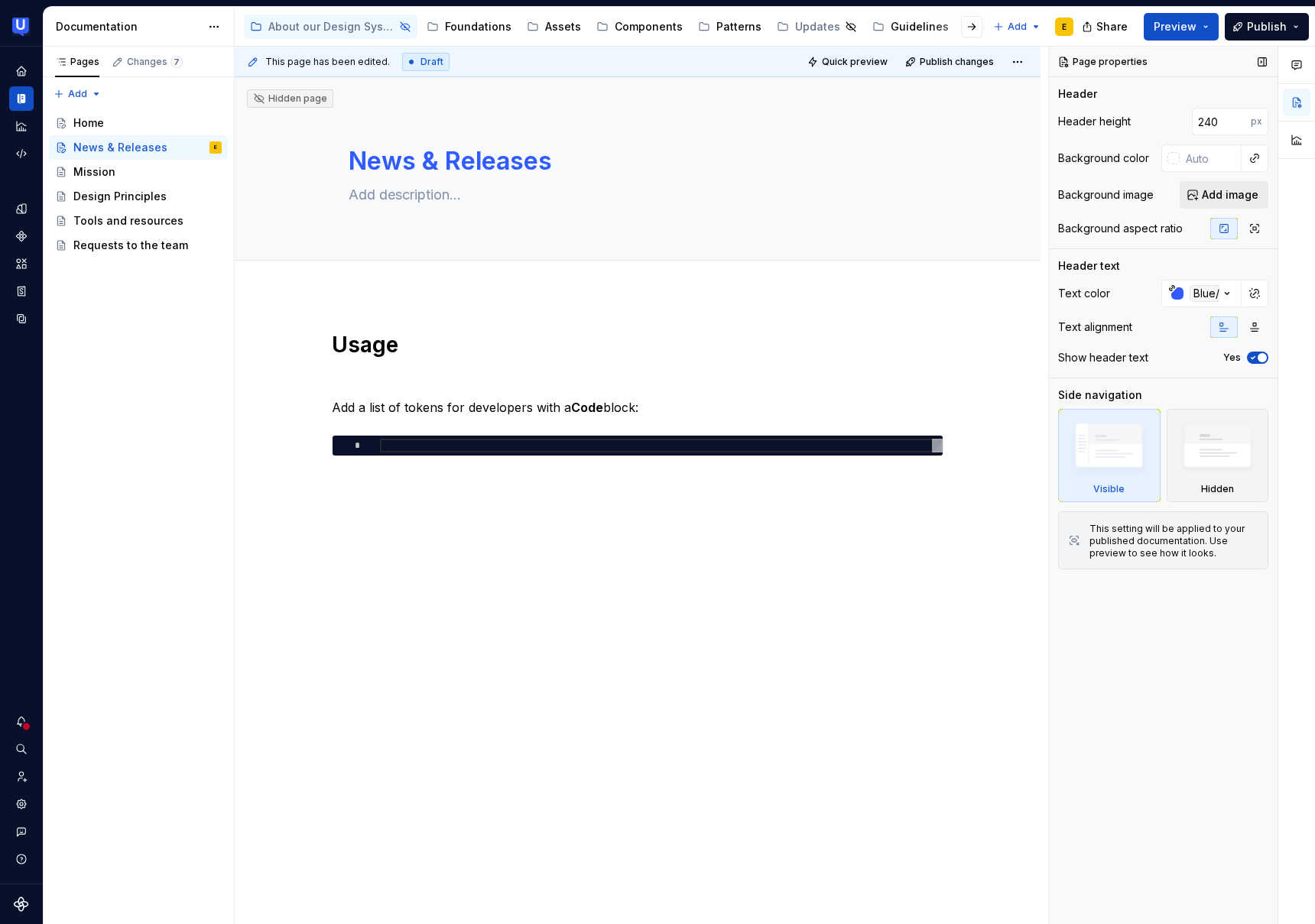
click at [1219, 196] on span "Add image" at bounding box center [1230, 194] width 56 height 15
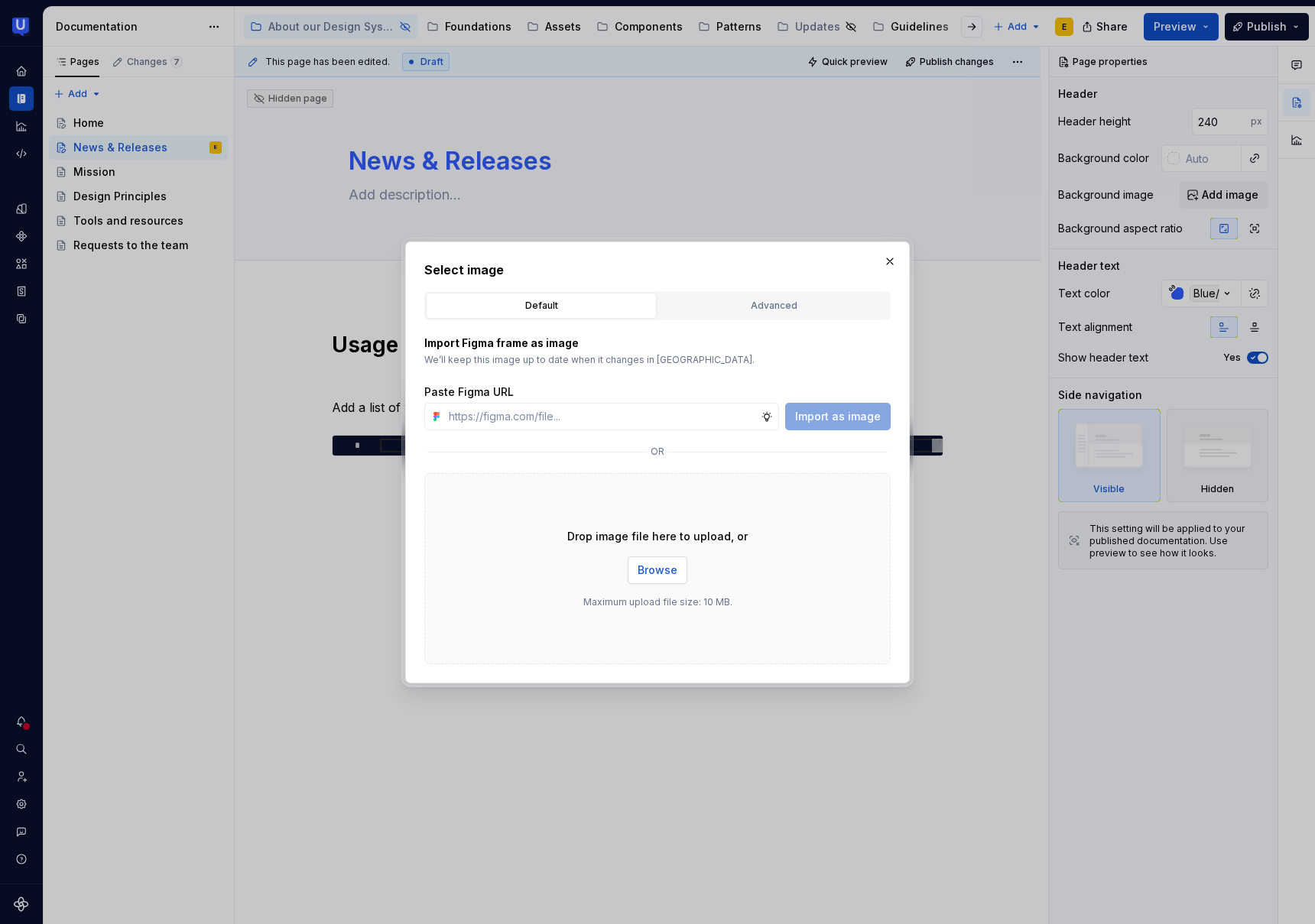
click at [672, 565] on span "Browse" at bounding box center [657, 570] width 40 height 15
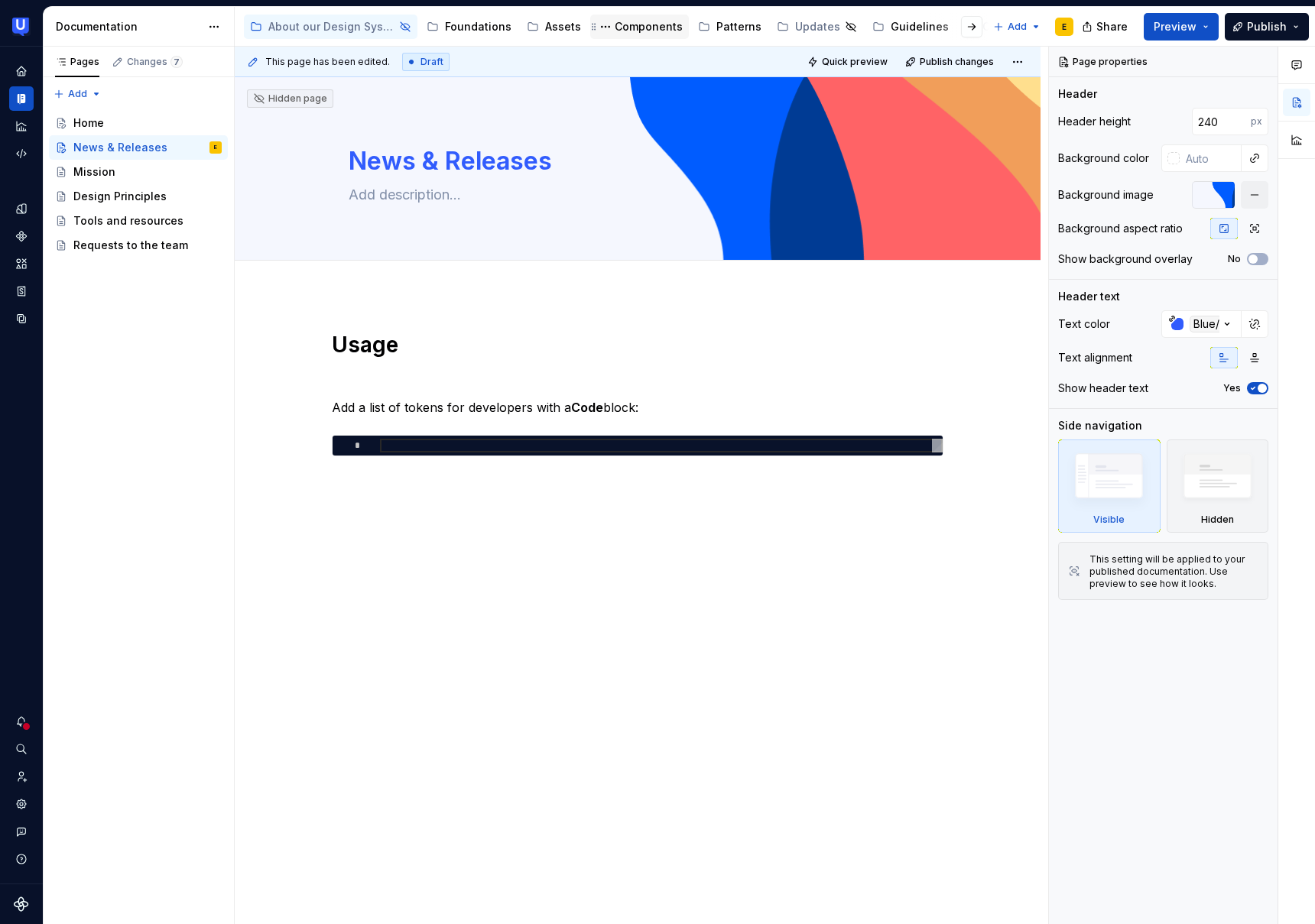
click at [639, 29] on div "Components" at bounding box center [648, 26] width 68 height 15
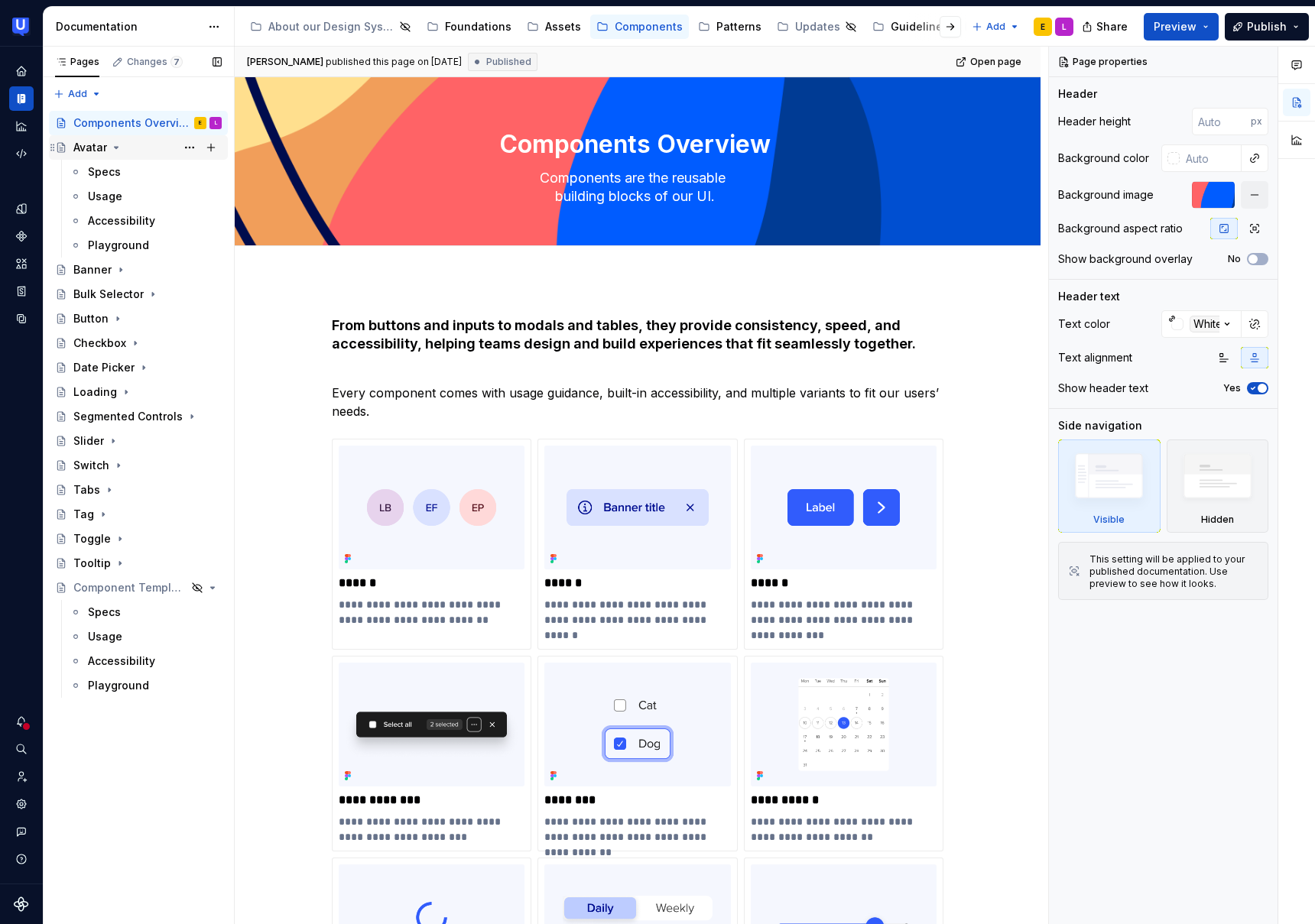
click at [89, 141] on div "Avatar" at bounding box center [90, 147] width 34 height 15
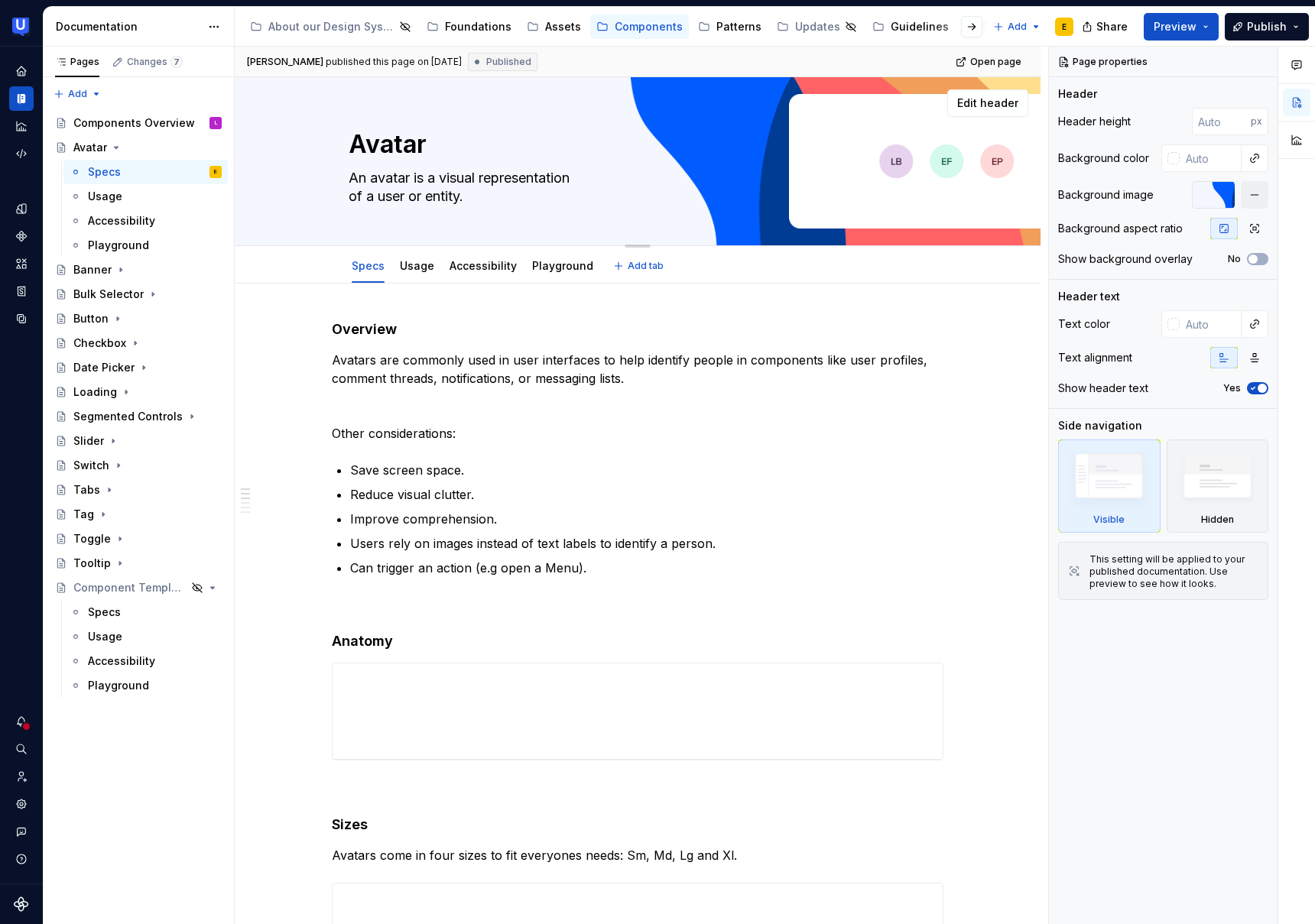
click at [377, 146] on textarea "Avatar" at bounding box center [634, 145] width 578 height 37
click at [386, 146] on textarea "Avatar" at bounding box center [634, 145] width 578 height 37
click at [497, 31] on div "Foundations" at bounding box center [478, 26] width 66 height 15
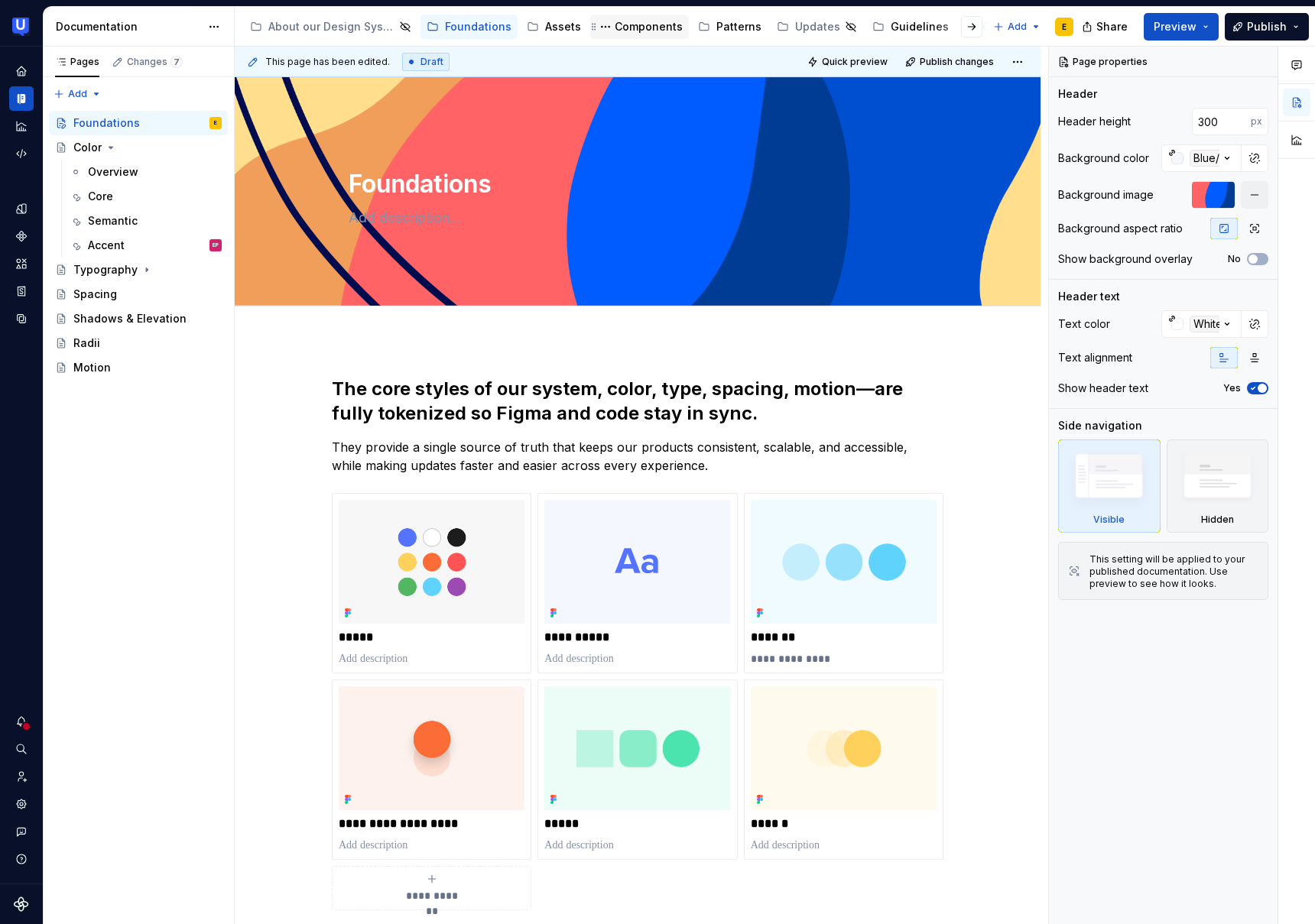
click at [637, 32] on div "Components" at bounding box center [648, 26] width 68 height 15
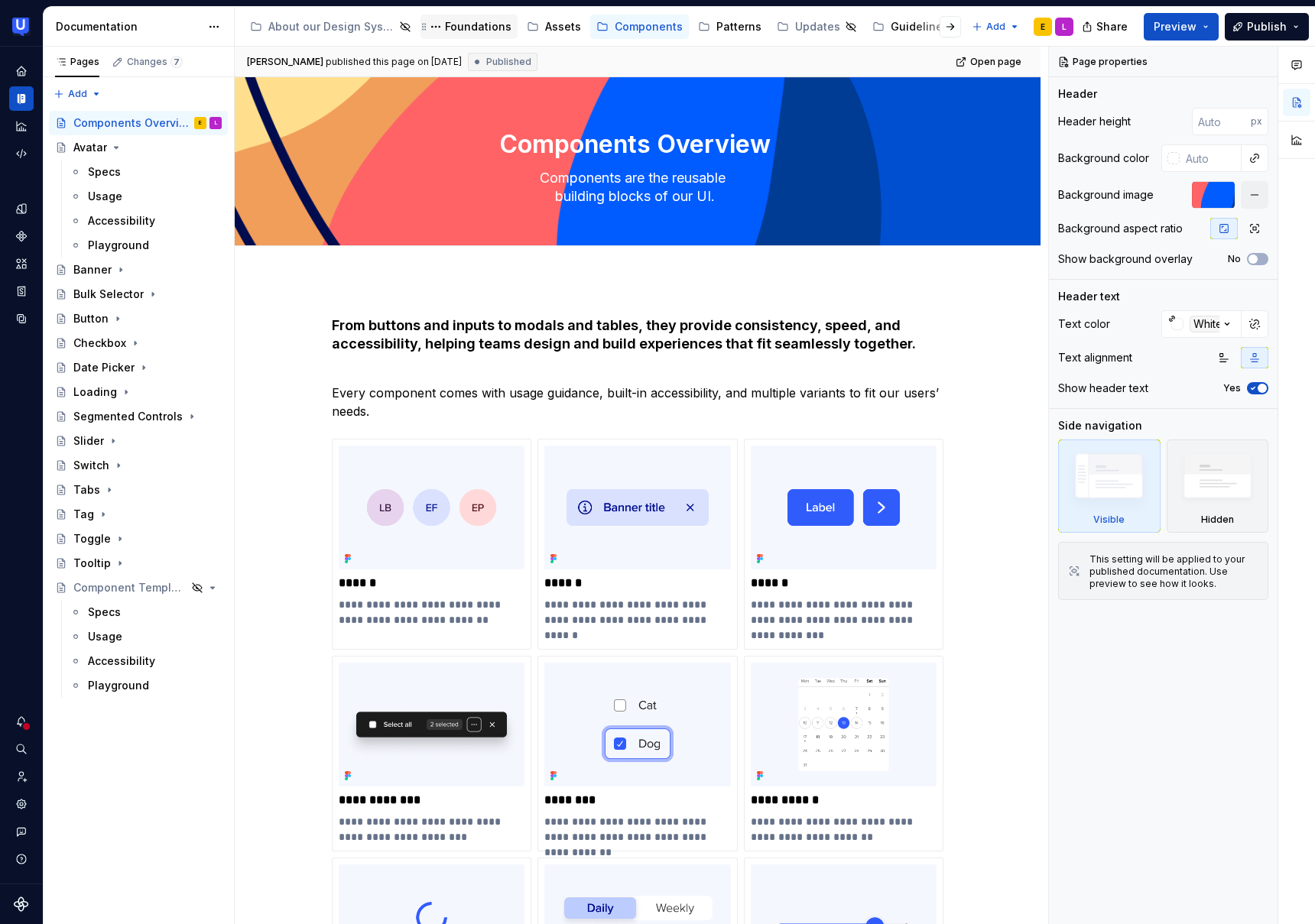
click at [488, 26] on div "Foundations" at bounding box center [478, 26] width 66 height 15
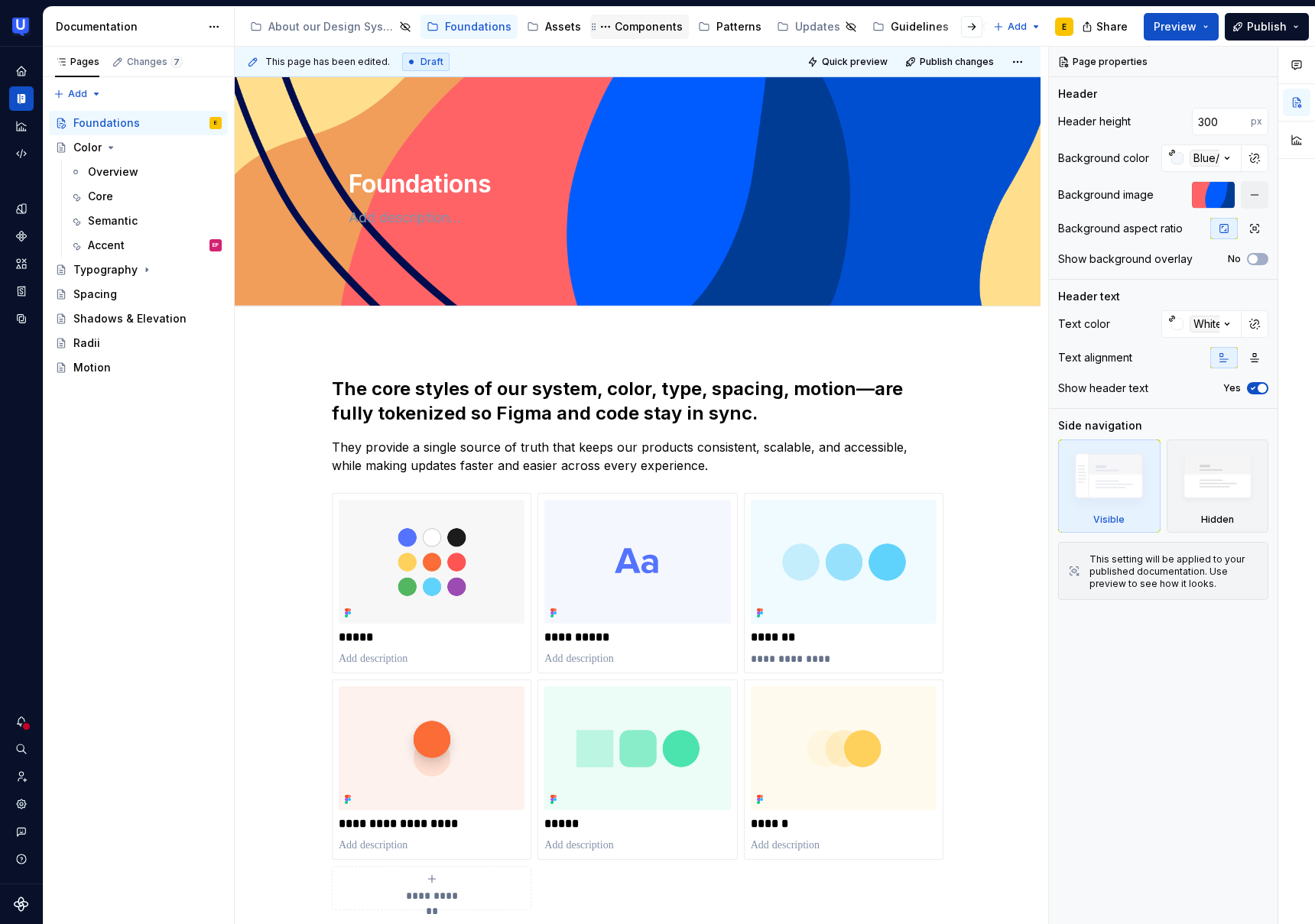
click at [641, 28] on div "Components" at bounding box center [648, 26] width 68 height 15
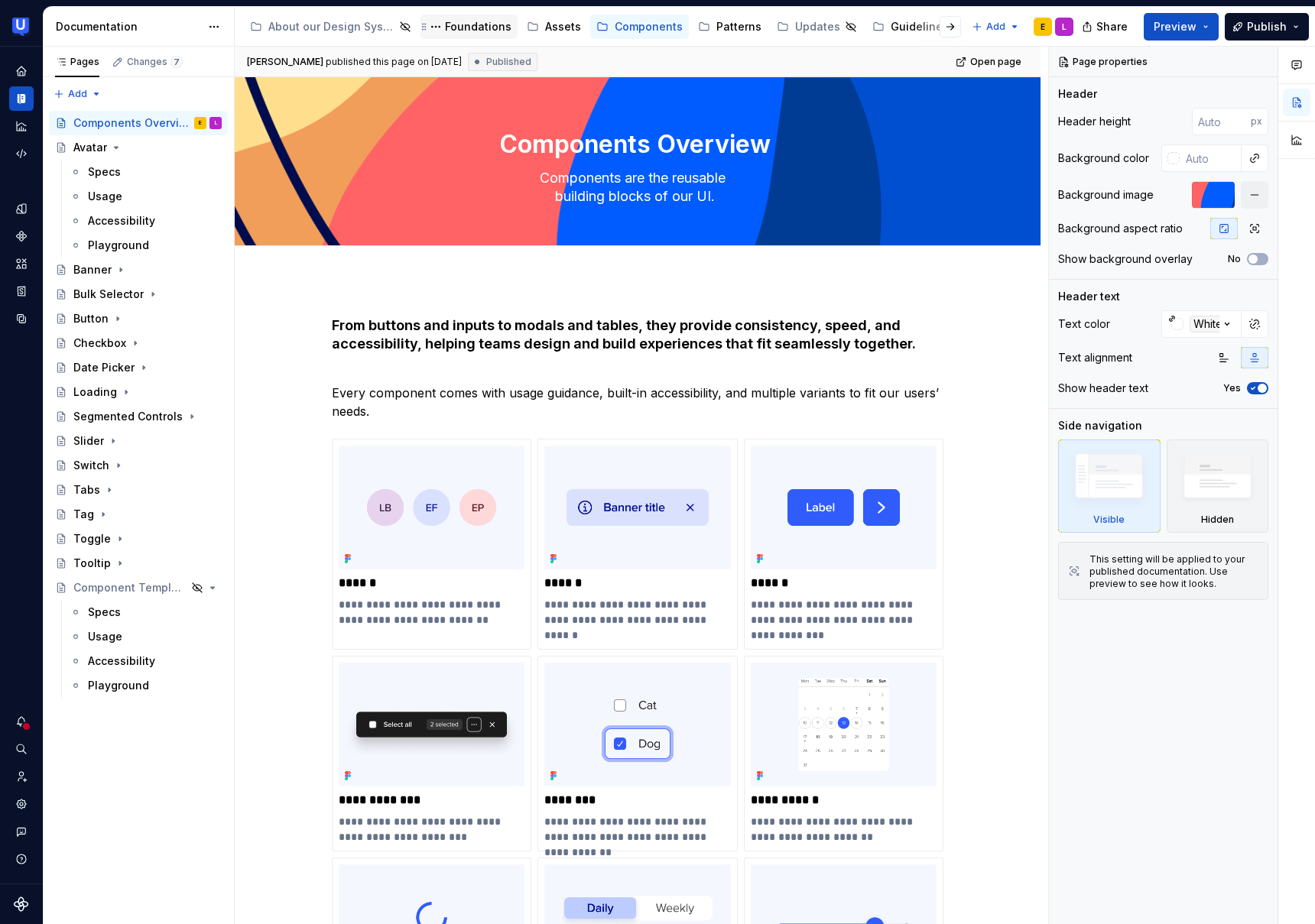
click at [482, 25] on div "Foundations" at bounding box center [478, 26] width 66 height 15
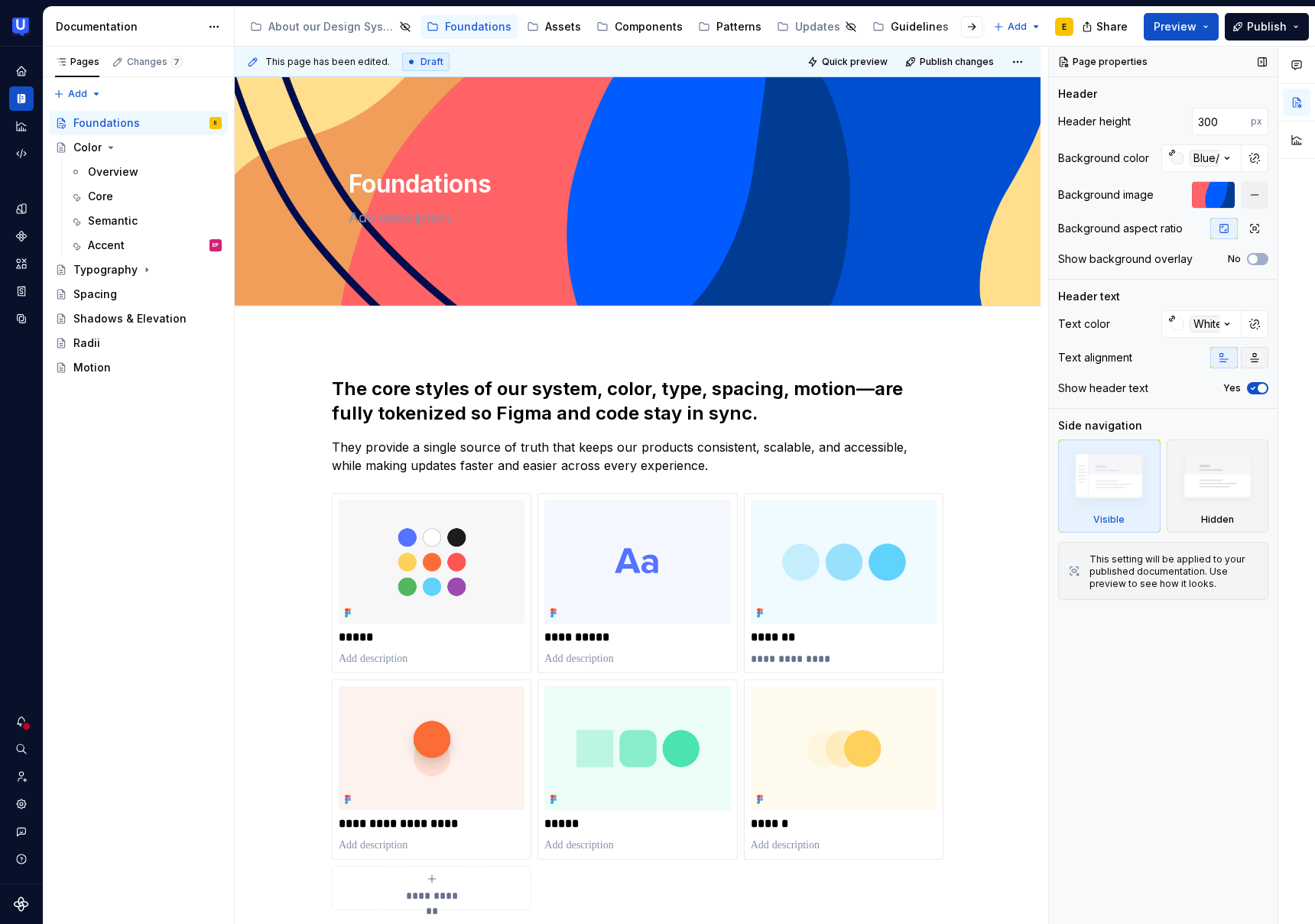
click at [1259, 358] on icon "button" at bounding box center [1255, 358] width 12 height 12
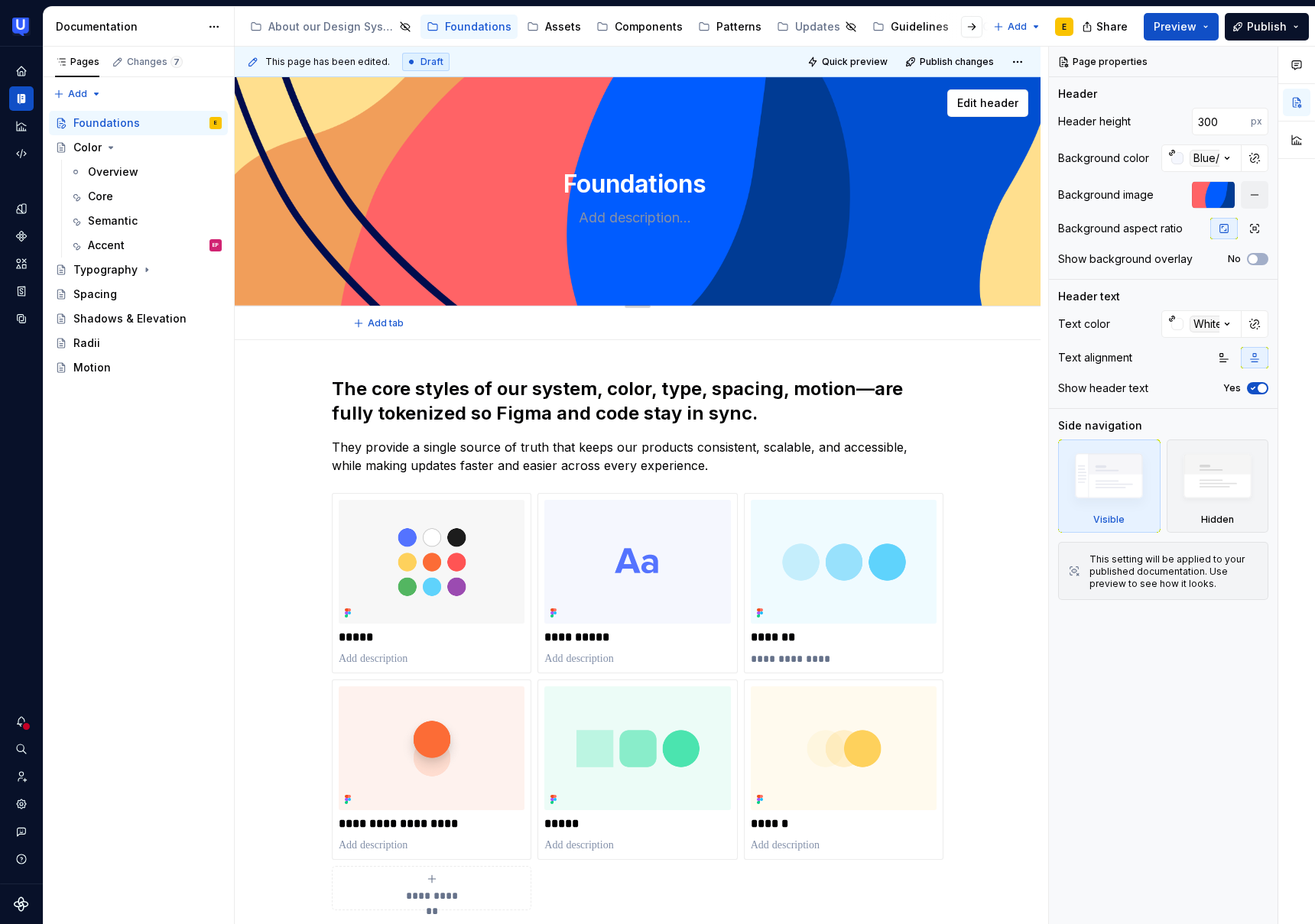
click at [719, 184] on textarea "Foundations" at bounding box center [634, 184] width 578 height 37
type textarea "*"
type textarea "Foundations"
type textarea "*"
type textarea "Foundations O"
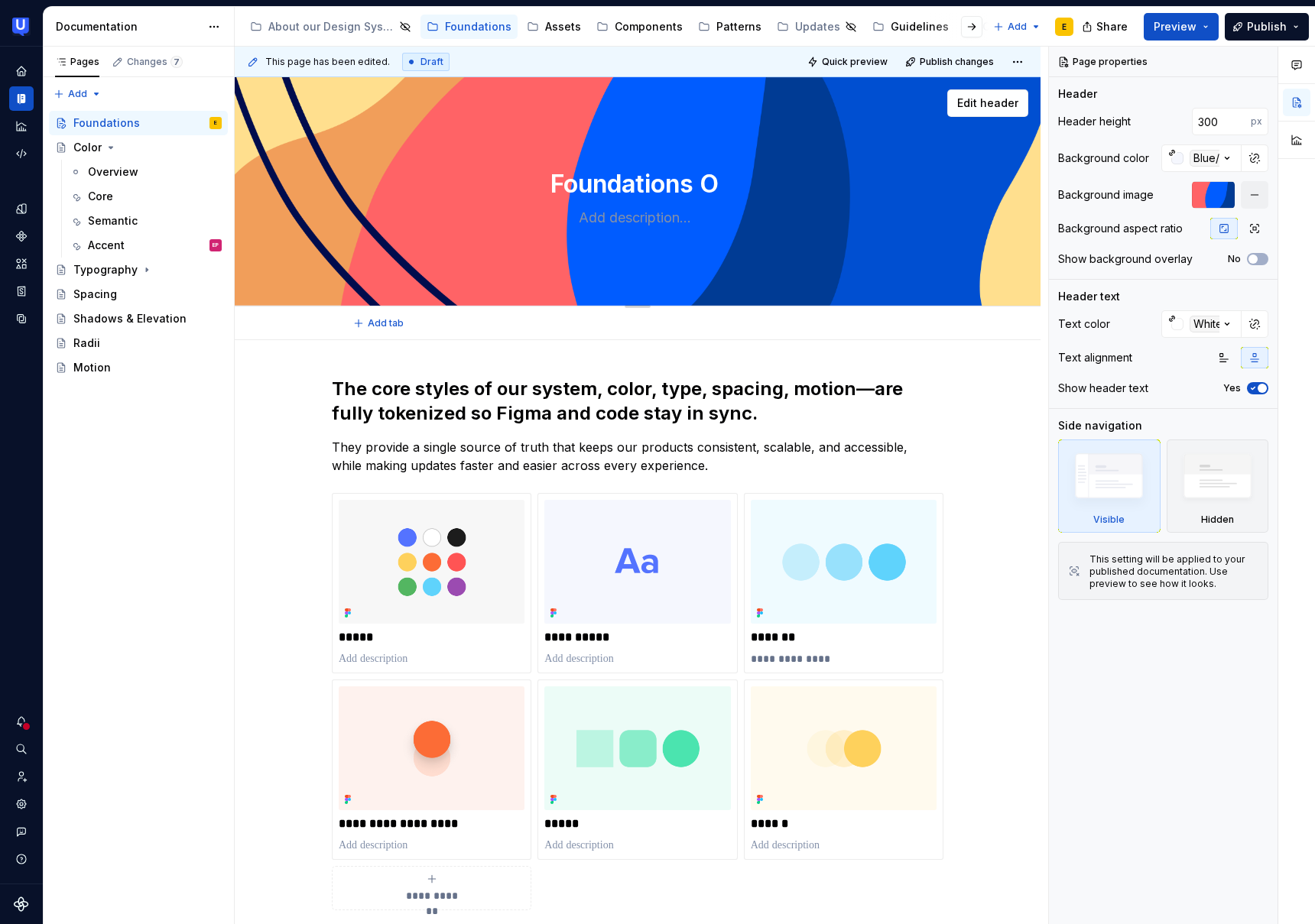
type textarea "*"
type textarea "Foundations Ov"
type textarea "*"
type textarea "Foundations Ove"
type textarea "*"
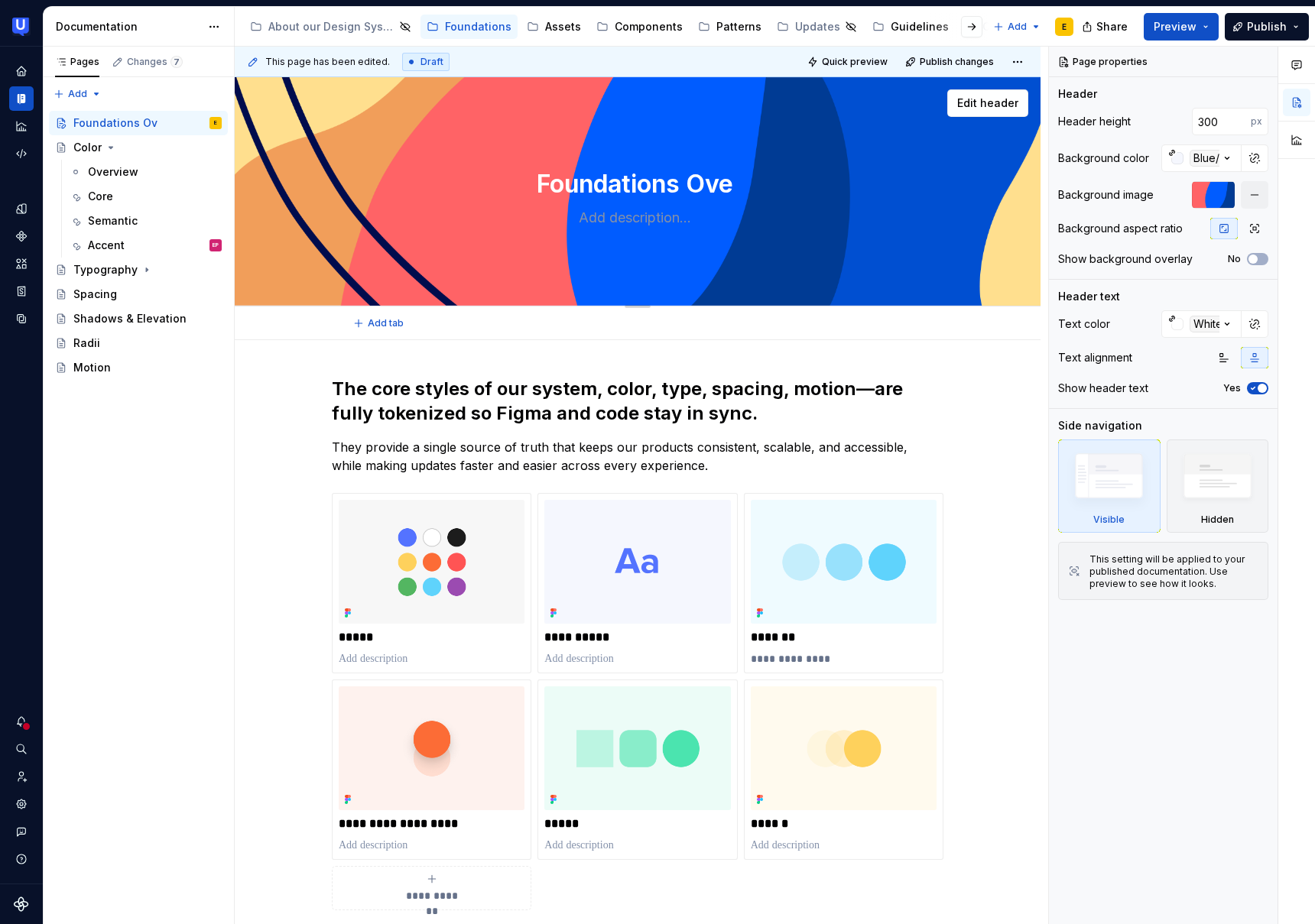
type textarea "Foundations Over"
type textarea "*"
type textarea "Foundations Overv"
type textarea "*"
type textarea "Foundations Overvi"
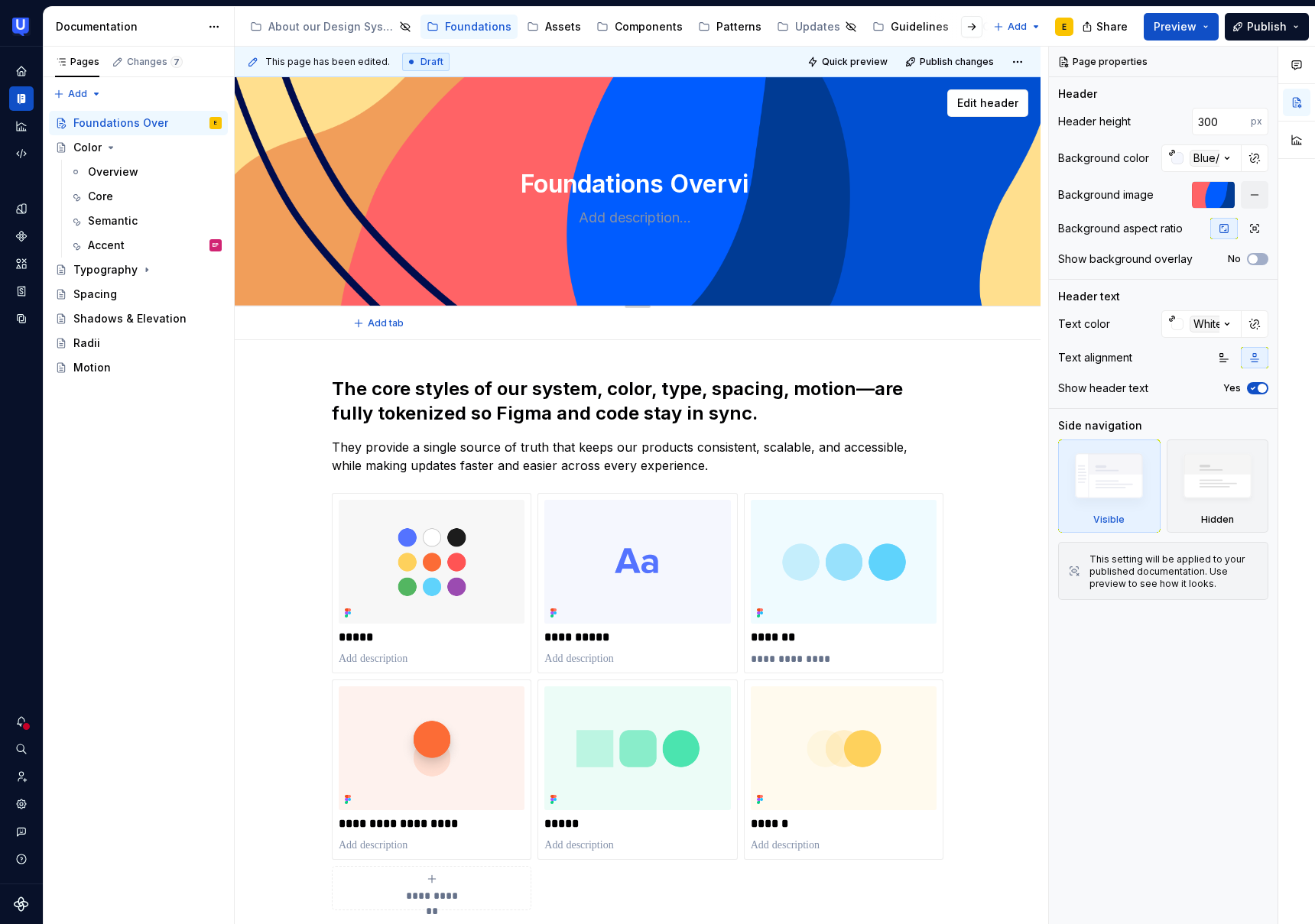
type textarea "*"
type textarea "Foundations Overvie"
type textarea "*"
type textarea "Foundations Overview"
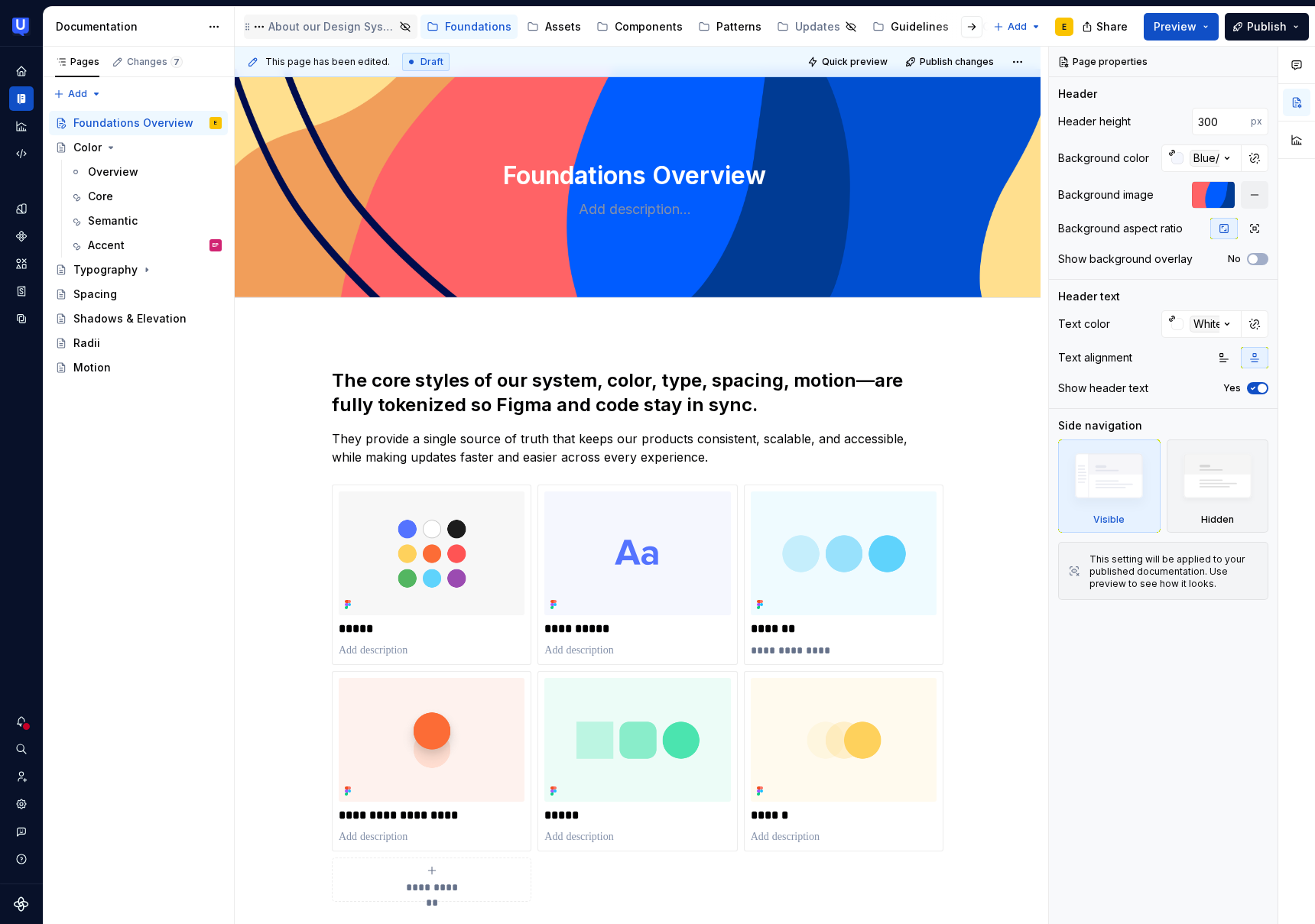
type textarea "*"
type textarea "Foundations Overview"
click at [327, 20] on div "About our Design System" at bounding box center [331, 26] width 126 height 15
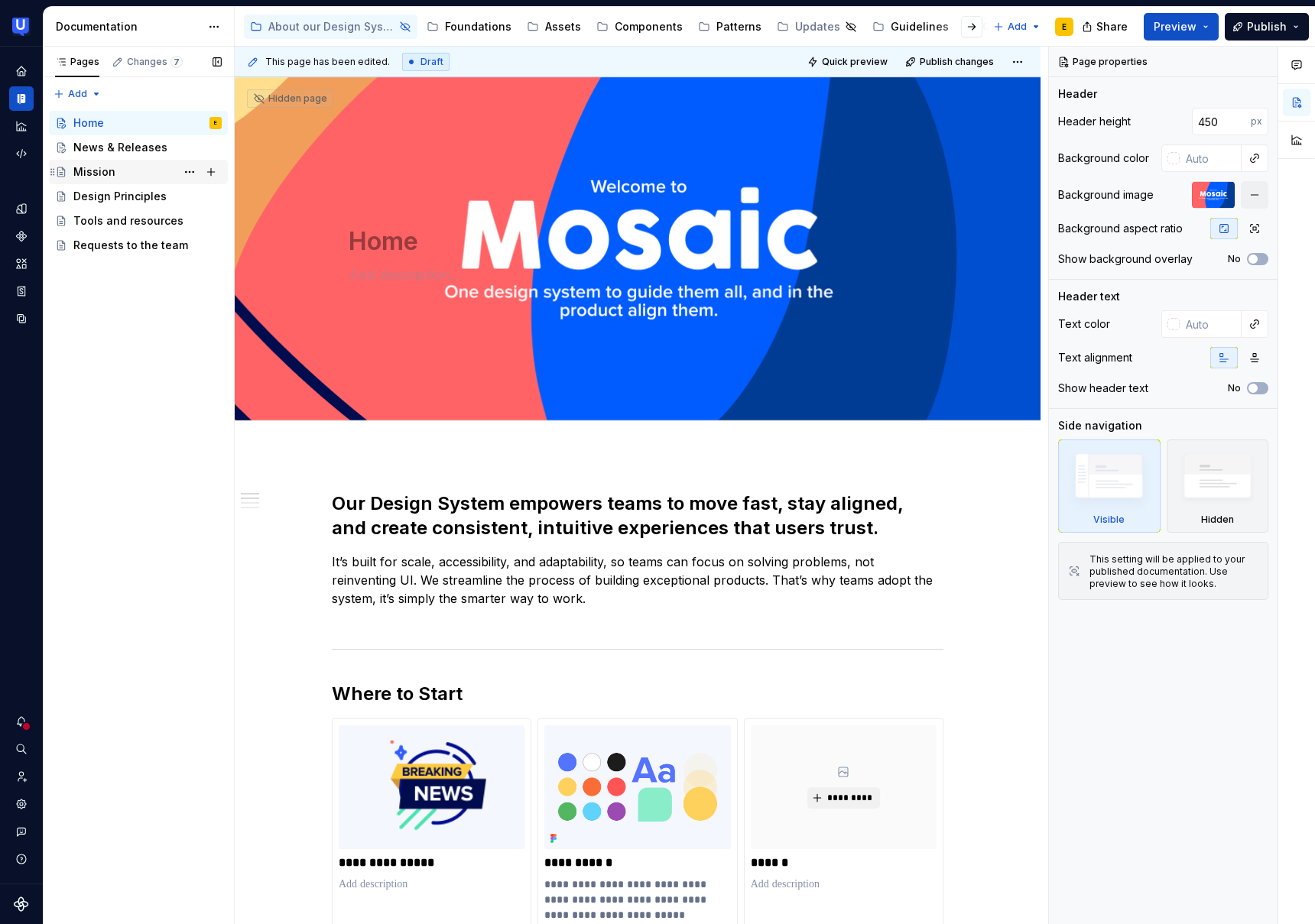
click at [101, 176] on div "Mission" at bounding box center [94, 171] width 42 height 15
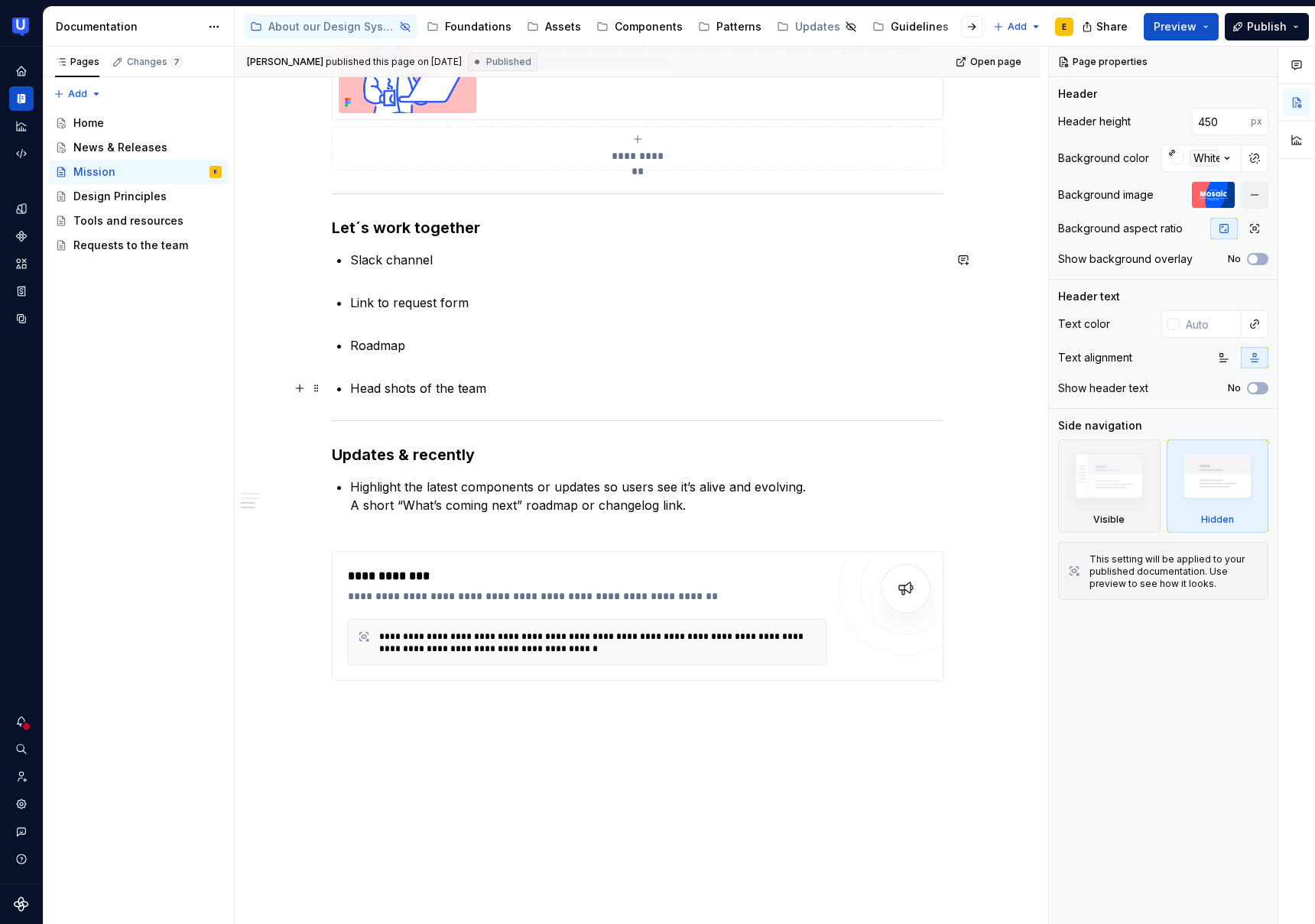
scroll to position [1277, 0]
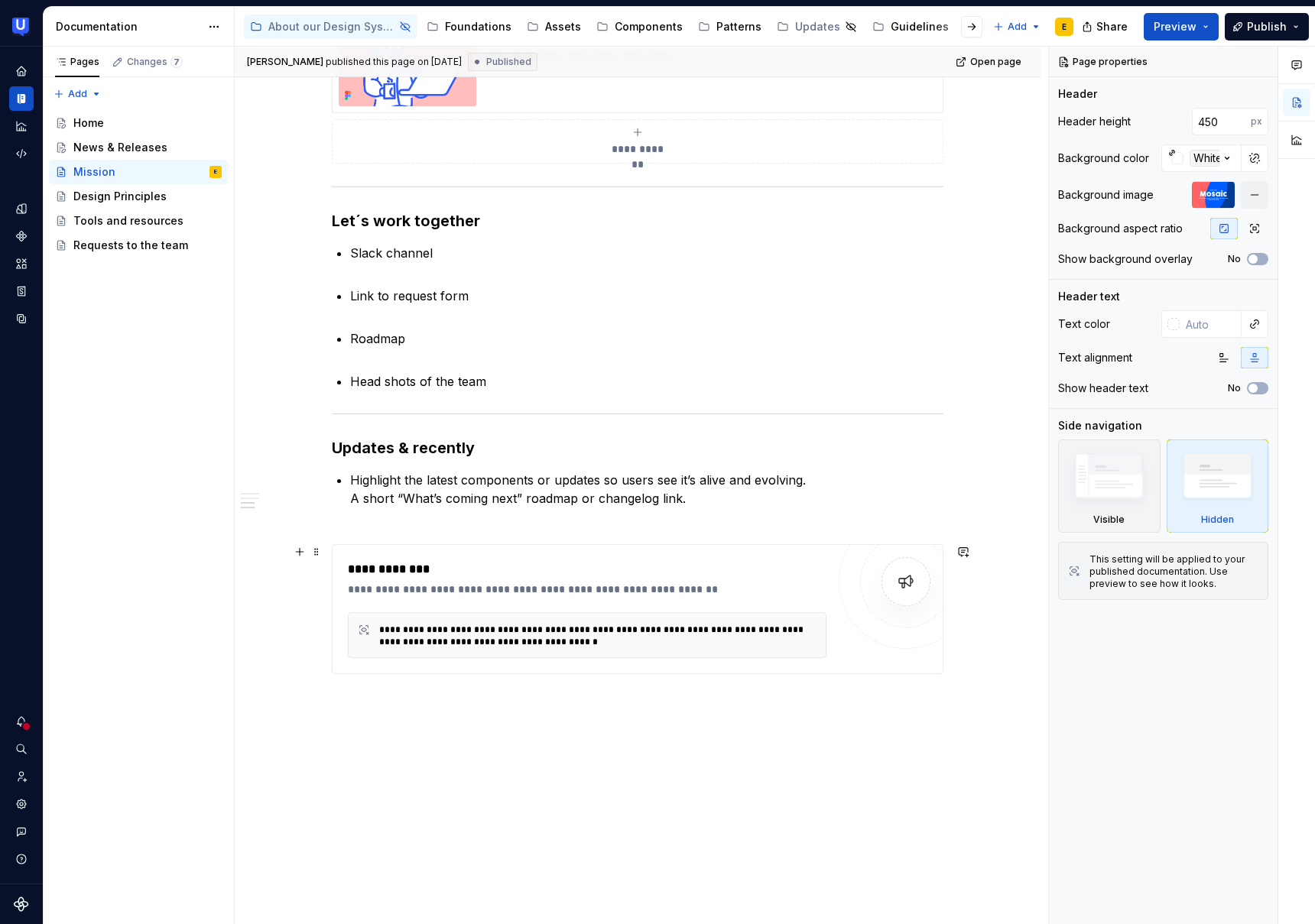
click at [424, 557] on div "**********" at bounding box center [638, 608] width 612 height 130
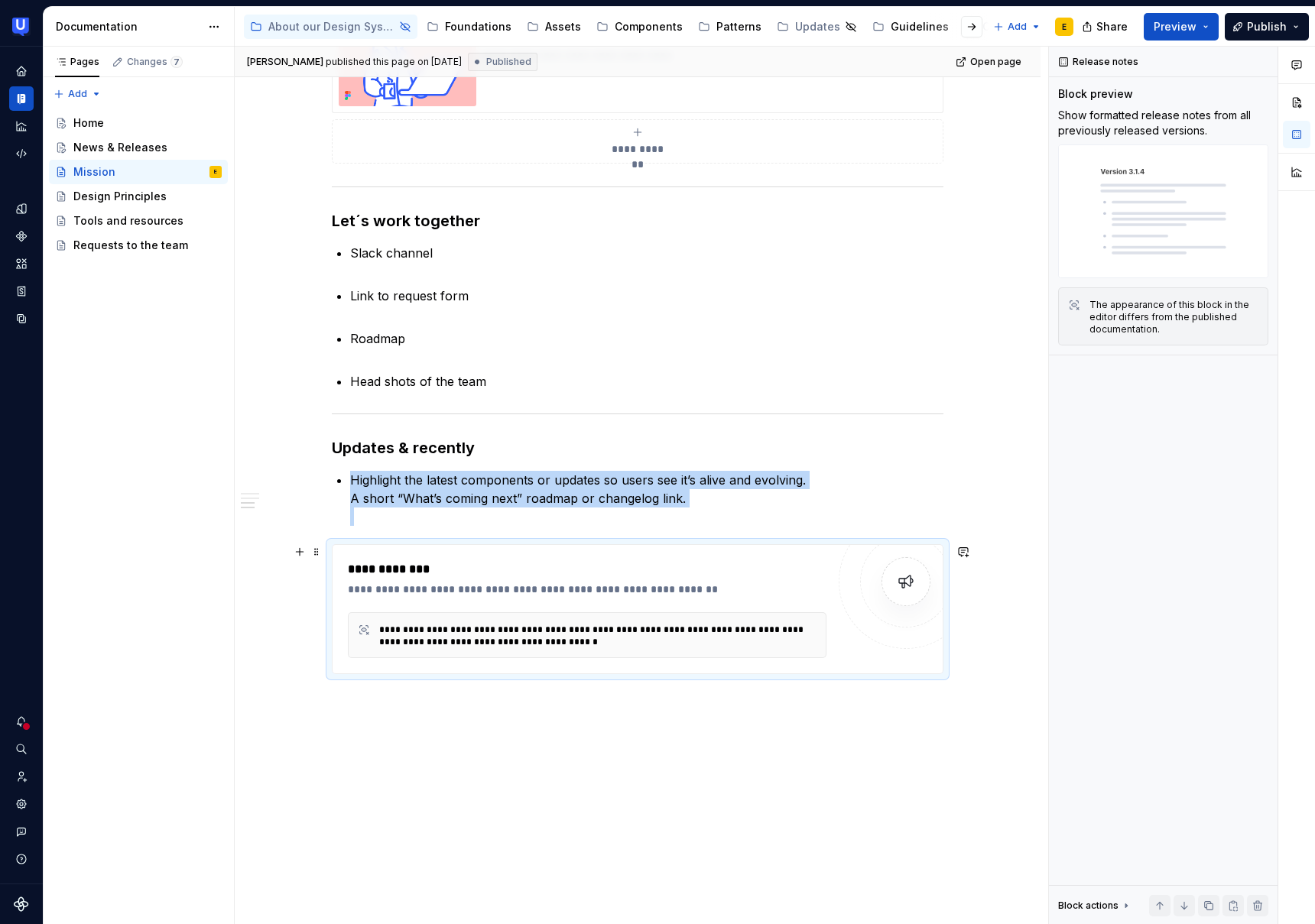
click at [736, 641] on div "**********" at bounding box center [598, 637] width 437 height 25
click at [494, 587] on div "**********" at bounding box center [587, 589] width 479 height 15
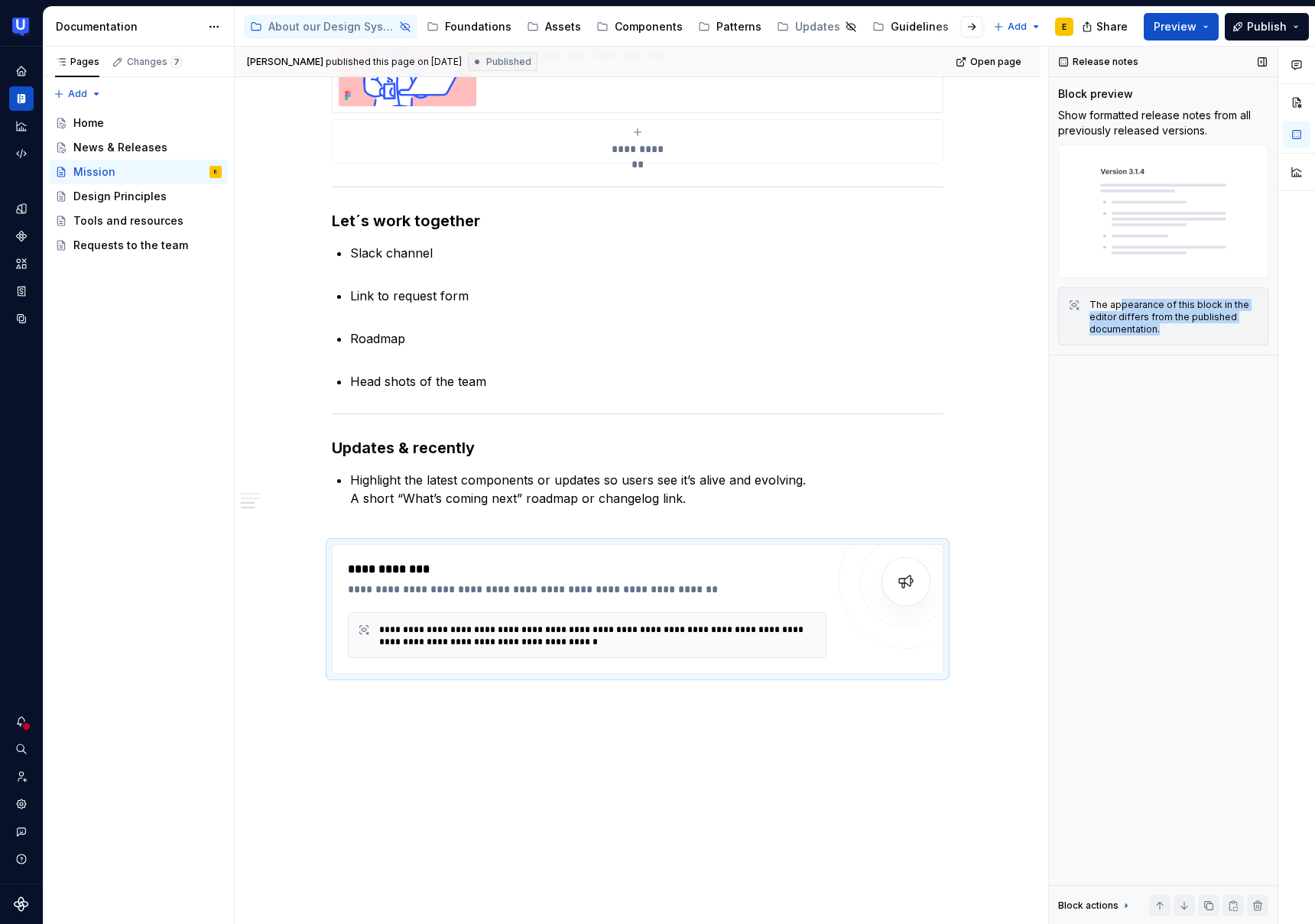
drag, startPoint x: 1131, startPoint y: 309, endPoint x: 1182, endPoint y: 328, distance: 54.4
click at [1182, 328] on div "The appearance of this block in the editor differs from the published documenta…" at bounding box center [1175, 317] width 169 height 37
click at [1220, 321] on div "The appearance of this block in the editor differs from the published documenta…" at bounding box center [1175, 317] width 169 height 37
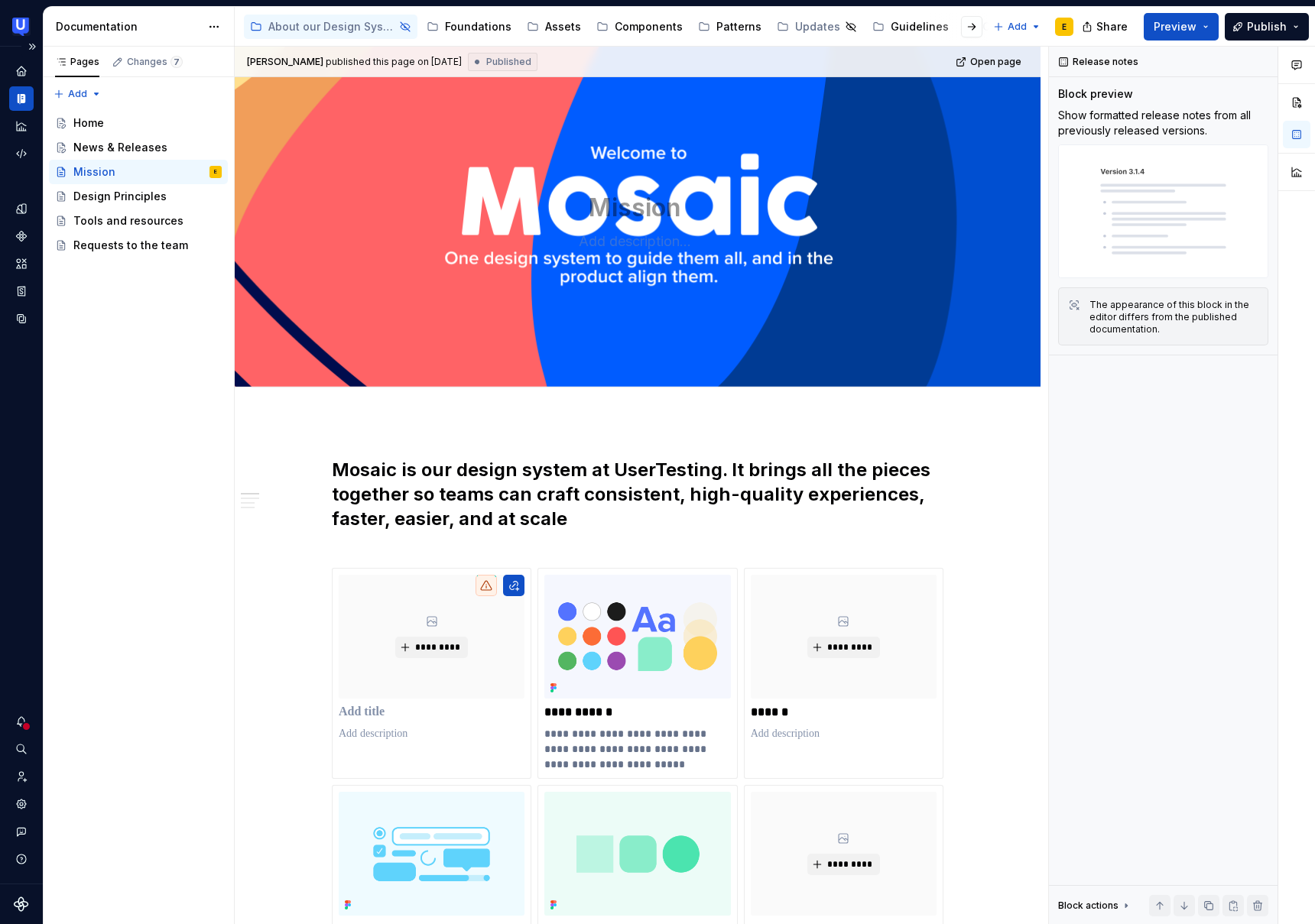
scroll to position [0, 0]
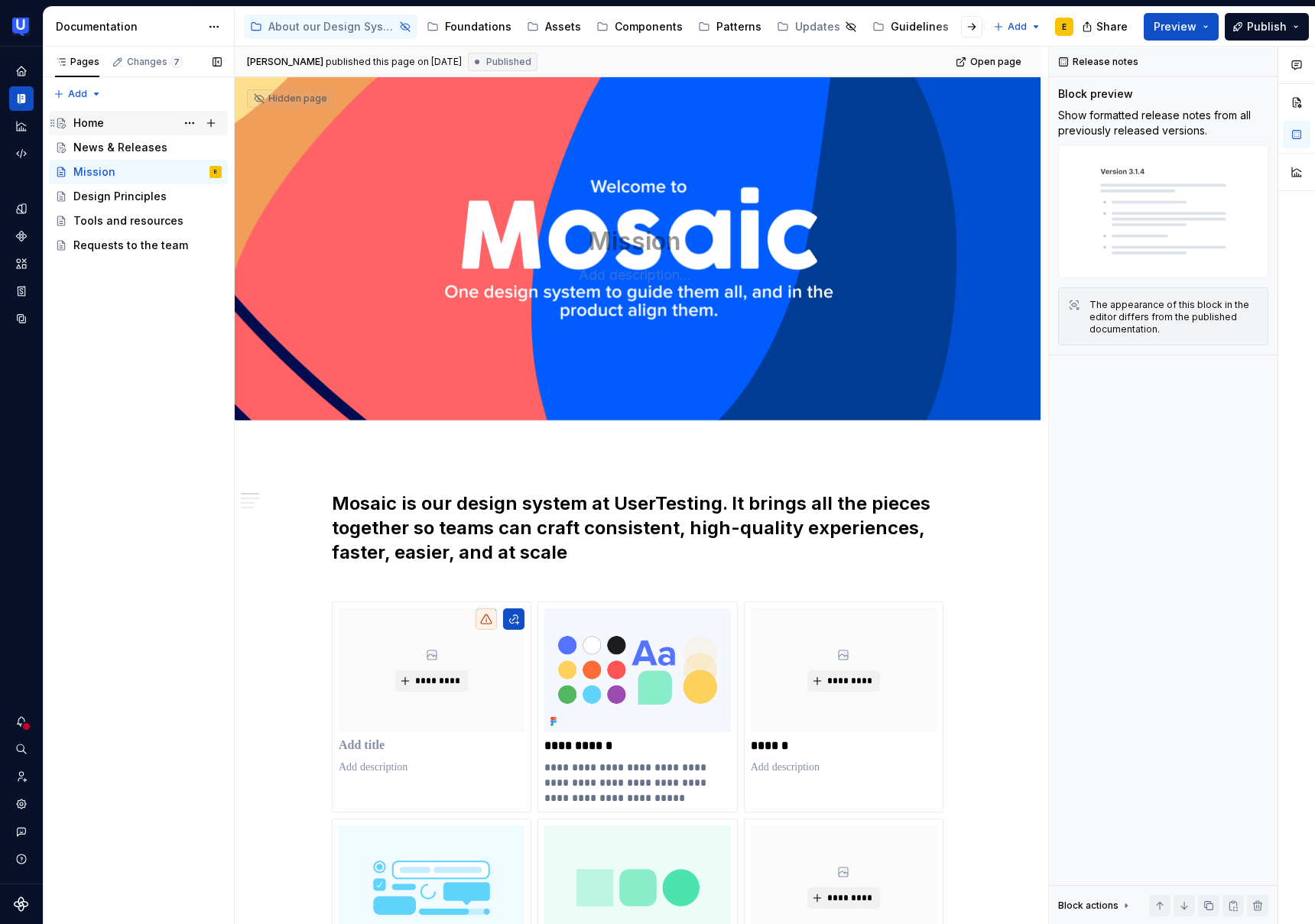
click at [91, 123] on div "Home" at bounding box center [88, 123] width 31 height 15
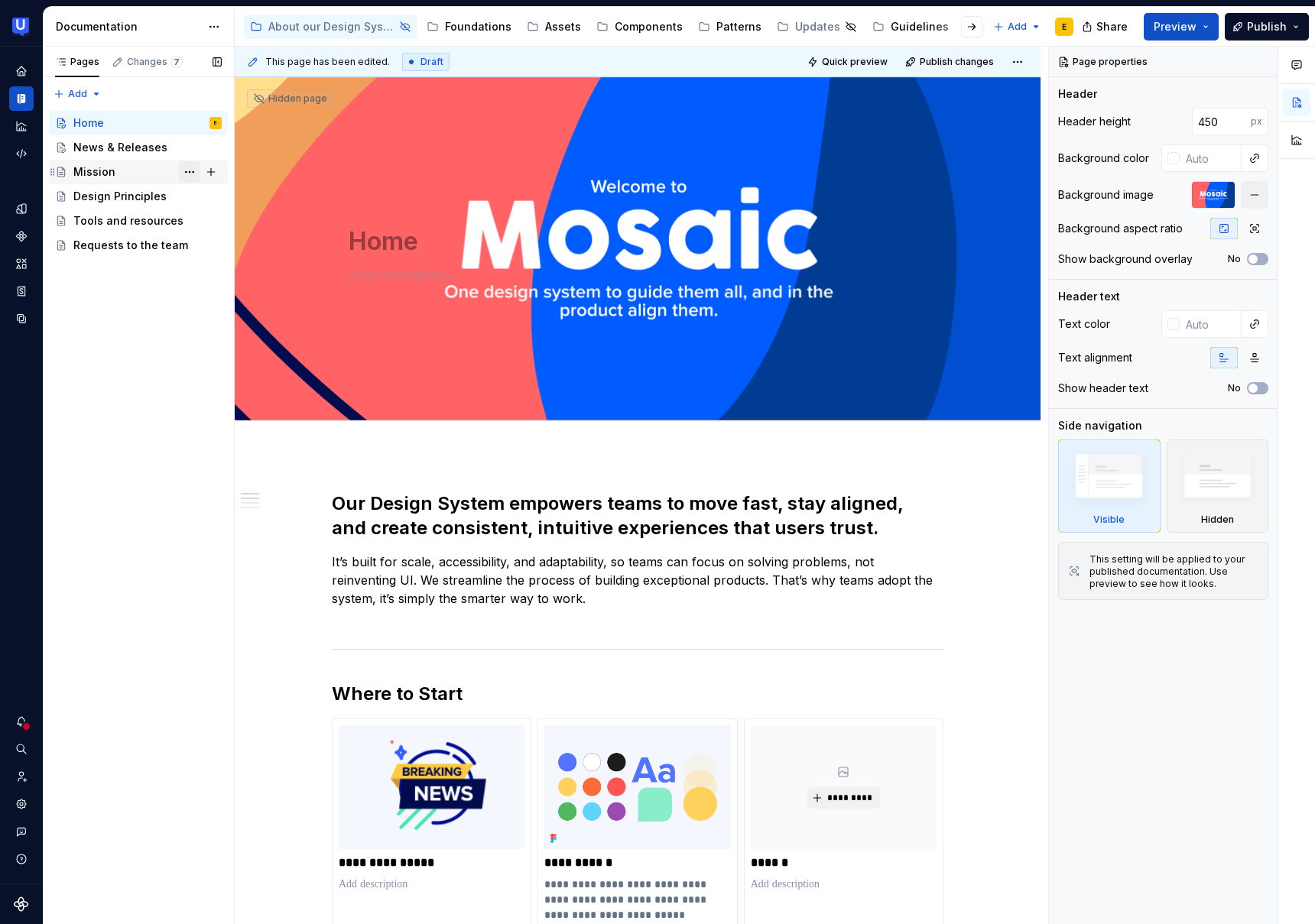
click at [191, 175] on button "Page tree" at bounding box center [190, 172] width 21 height 21
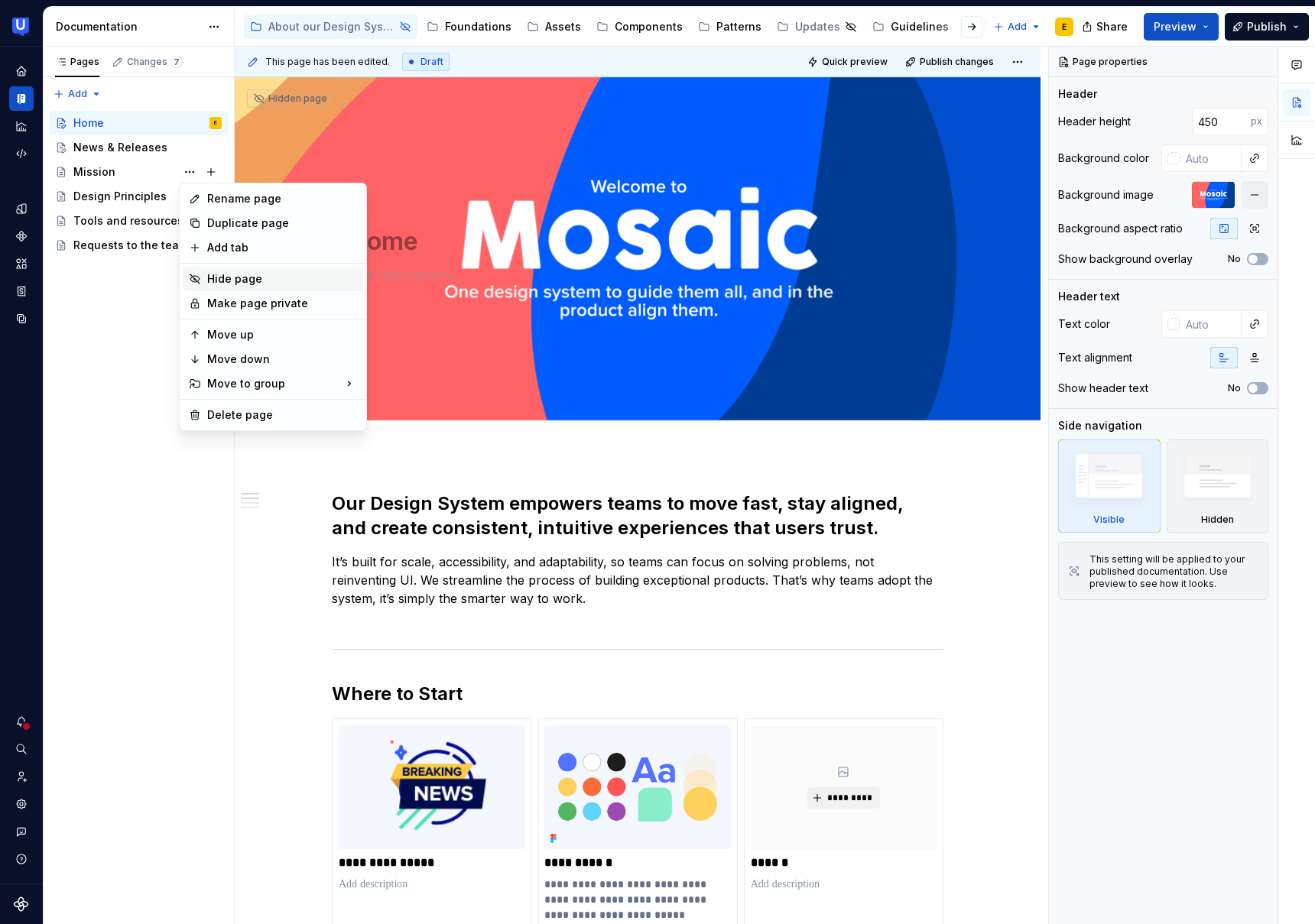
click at [248, 276] on div "Hide page" at bounding box center [282, 279] width 150 height 15
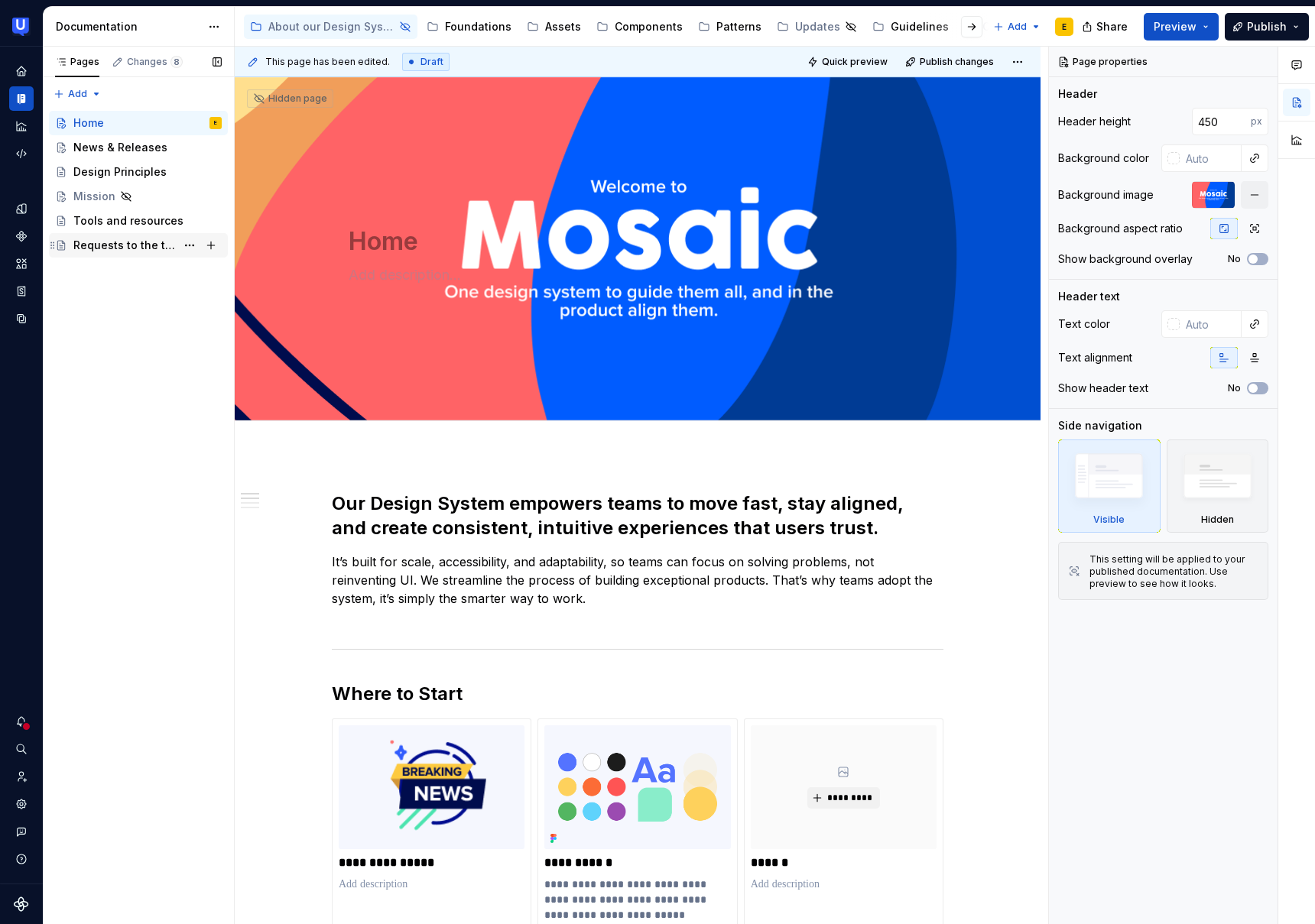
click at [118, 246] on div "Requests to the team" at bounding box center [124, 245] width 102 height 15
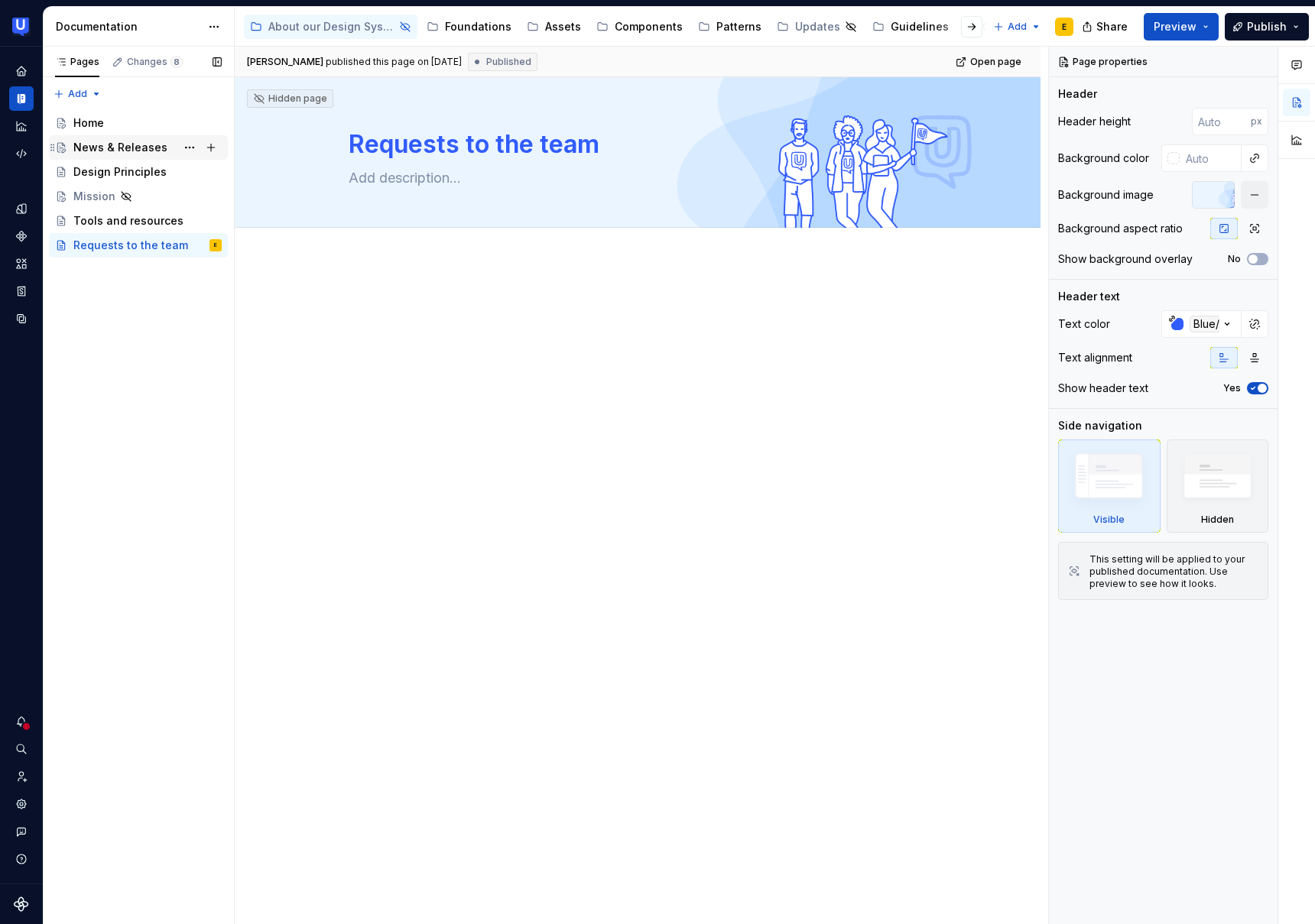
click at [128, 150] on div "News & Releases" at bounding box center [120, 147] width 94 height 15
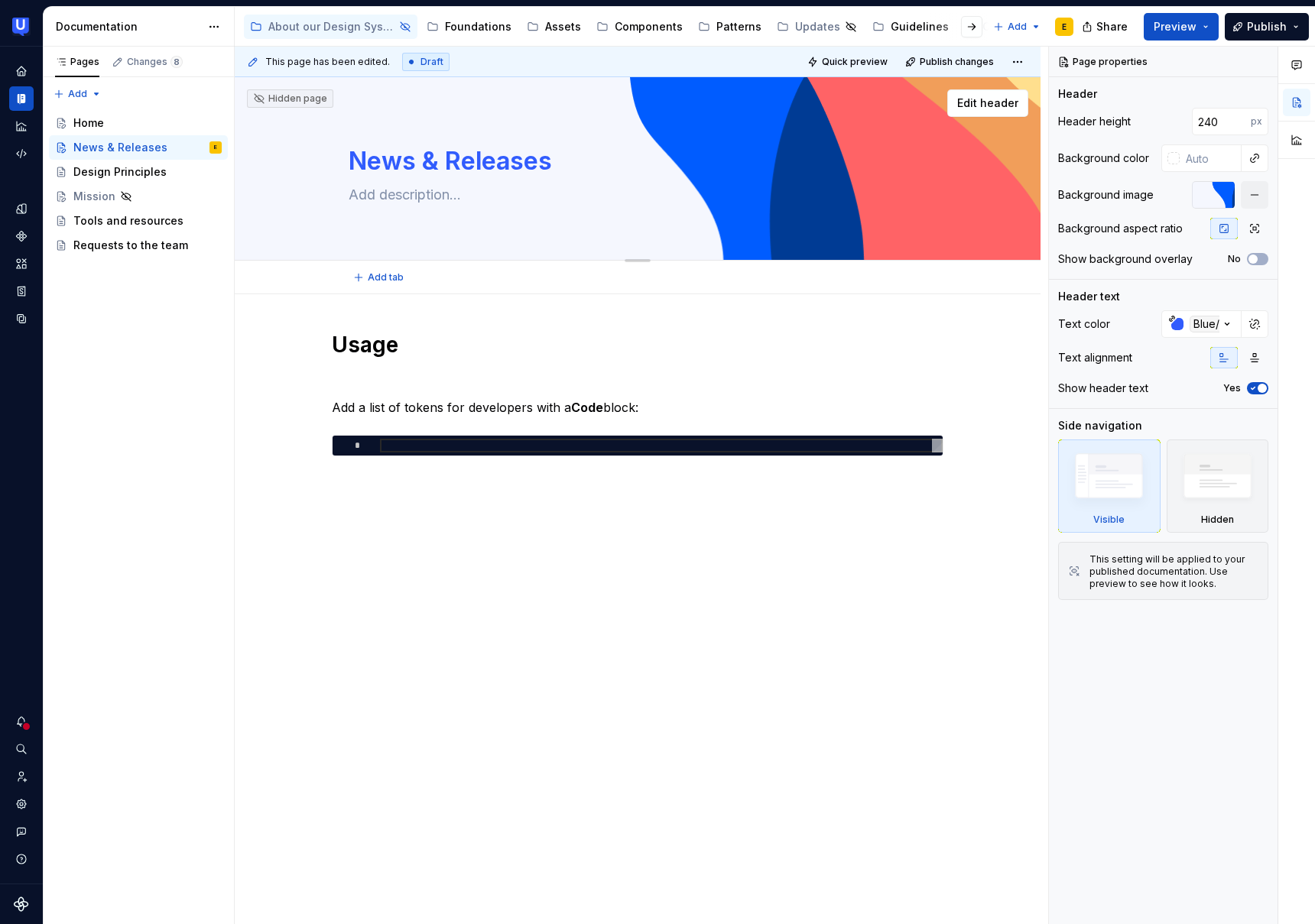
click at [422, 159] on textarea "News & Releases" at bounding box center [634, 161] width 578 height 37
click at [1259, 324] on button "button" at bounding box center [1255, 324] width 21 height 21
click at [1253, 323] on button "button" at bounding box center [1255, 324] width 21 height 21
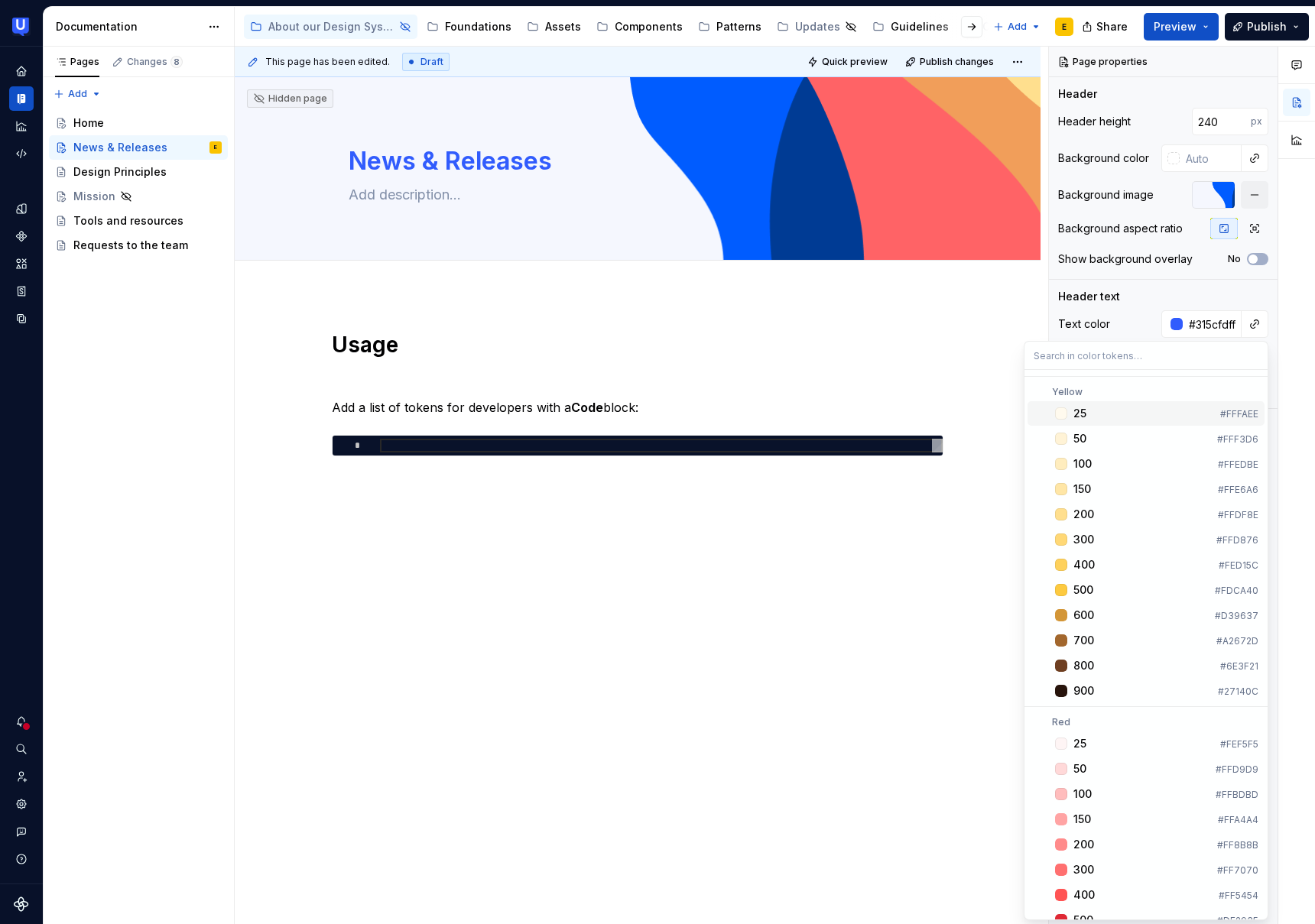
click at [1217, 323] on div "Comments Open comments No comments yet Select ‘Comment’ from the block context …" at bounding box center [1183, 486] width 266 height 878
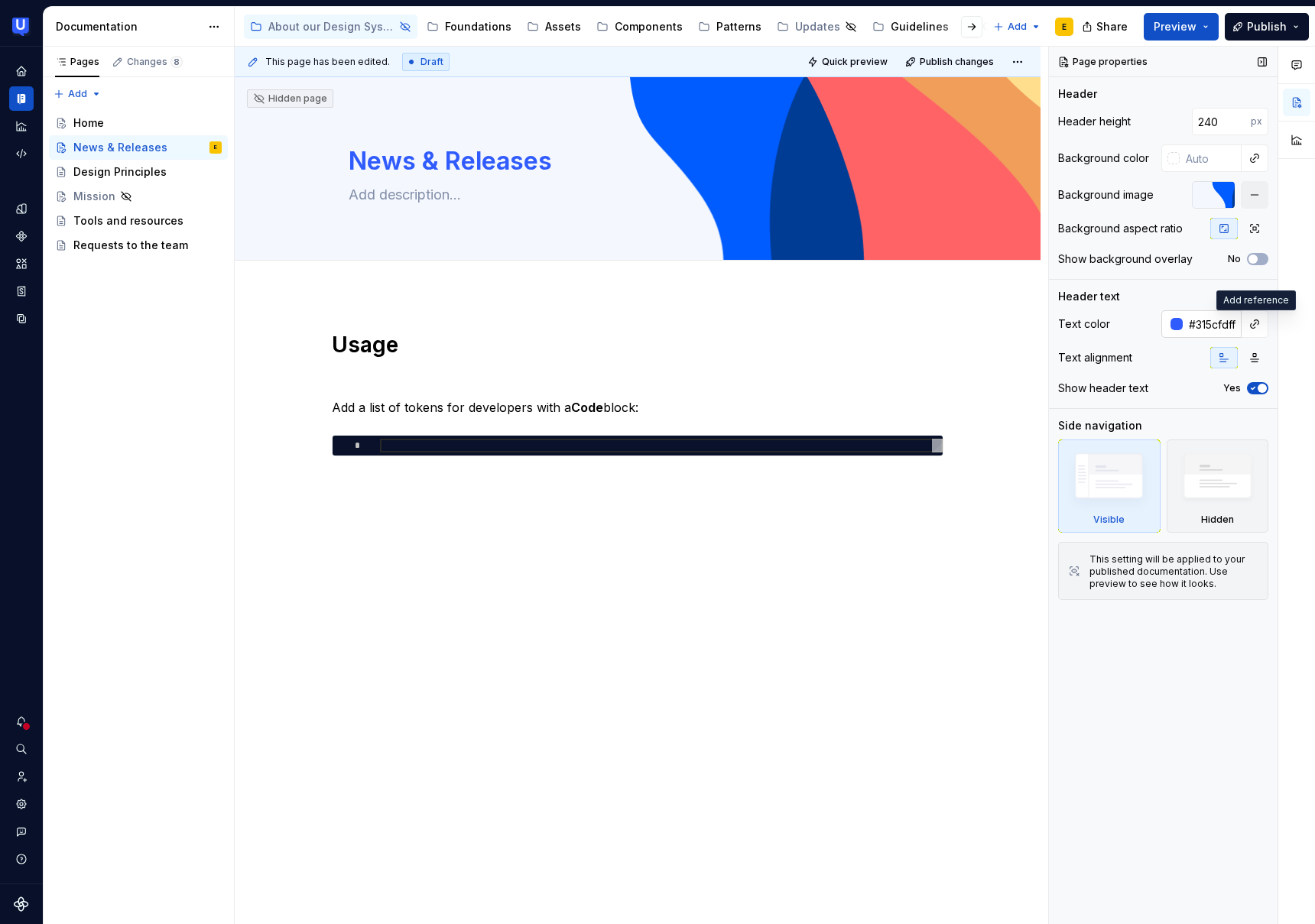
click at [1195, 323] on input "#315cfdff" at bounding box center [1212, 324] width 59 height 27
type textarea "*"
type input "#315CFDFF"
click at [1262, 324] on button "button" at bounding box center [1255, 324] width 21 height 21
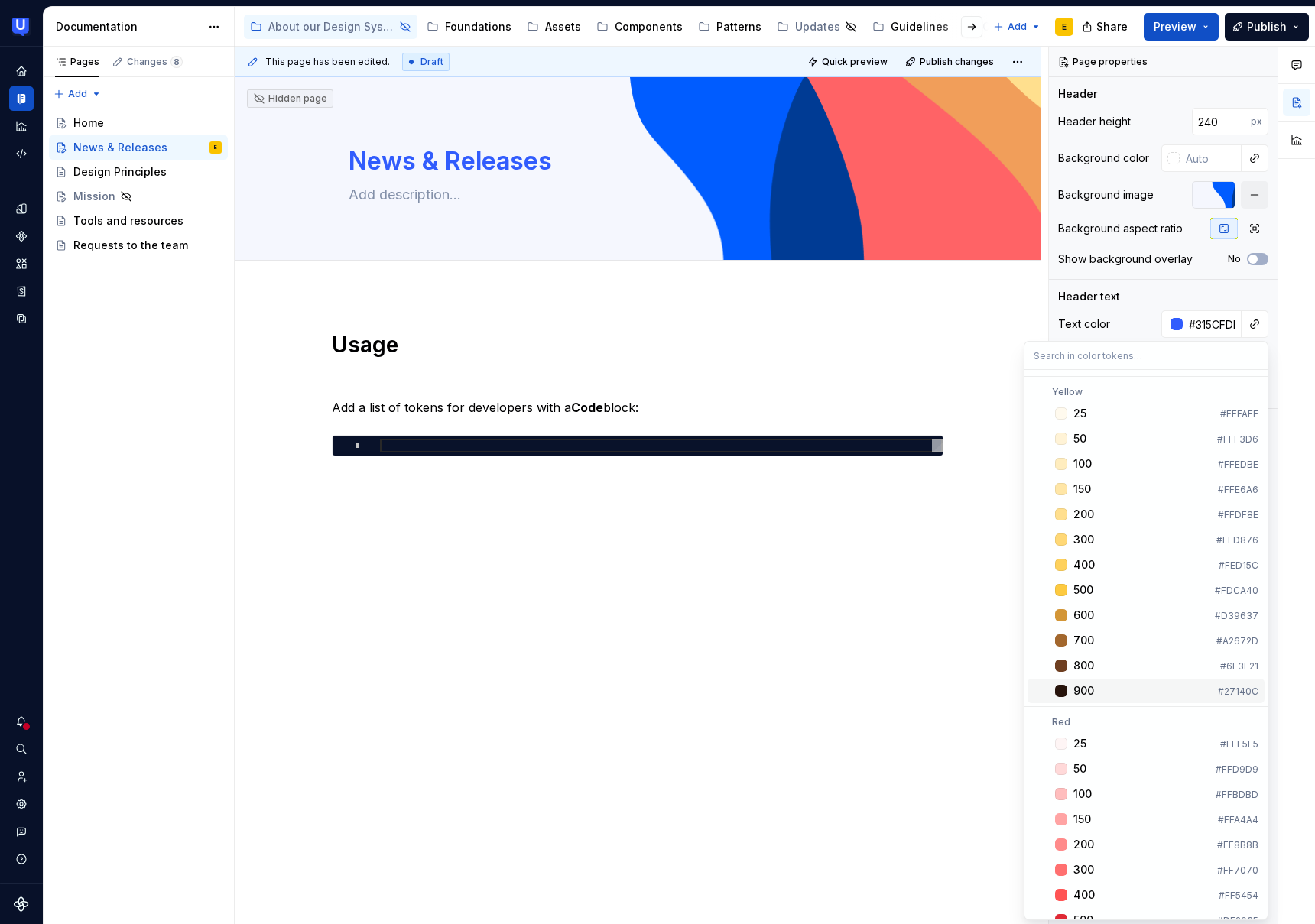
click at [1098, 696] on div "900" at bounding box center [1142, 690] width 138 height 15
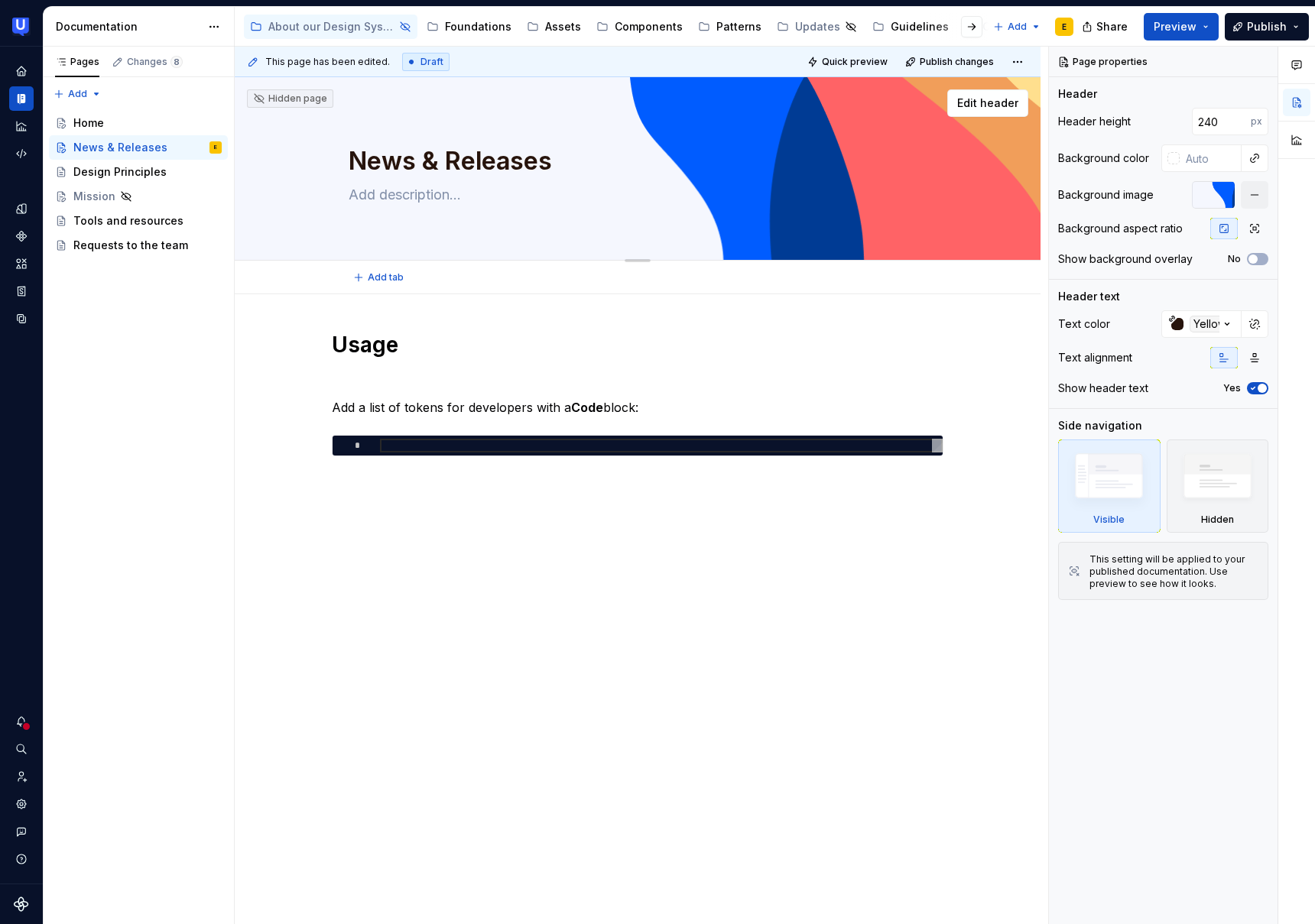
click at [411, 195] on textarea at bounding box center [634, 195] width 578 height 25
paste textarea "The latest updates to our design system, all in one place."
type textarea "*"
type textarea "The latest updates to our design system, all in one place."
drag, startPoint x: 619, startPoint y: 196, endPoint x: 628, endPoint y: 207, distance: 14.2
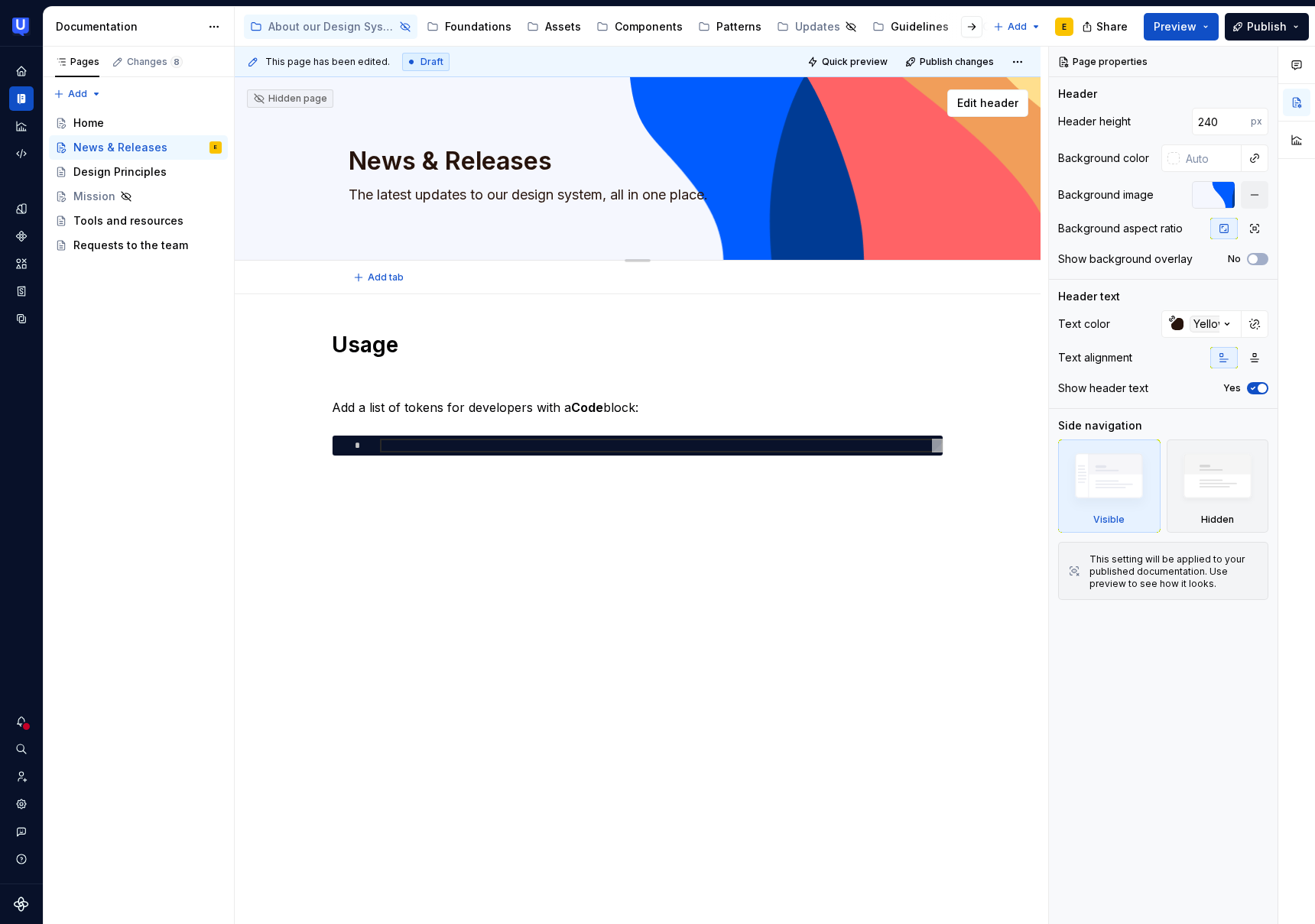
click at [621, 197] on textarea "The latest updates to our design system, all in one place." at bounding box center [634, 195] width 578 height 25
drag, startPoint x: 615, startPoint y: 197, endPoint x: 722, endPoint y: 197, distance: 107.0
click at [722, 197] on textarea "The latest updates to our design system, all in one place." at bounding box center [634, 195] width 578 height 25
type textarea "*"
type textarea "The latest updates to our design system"
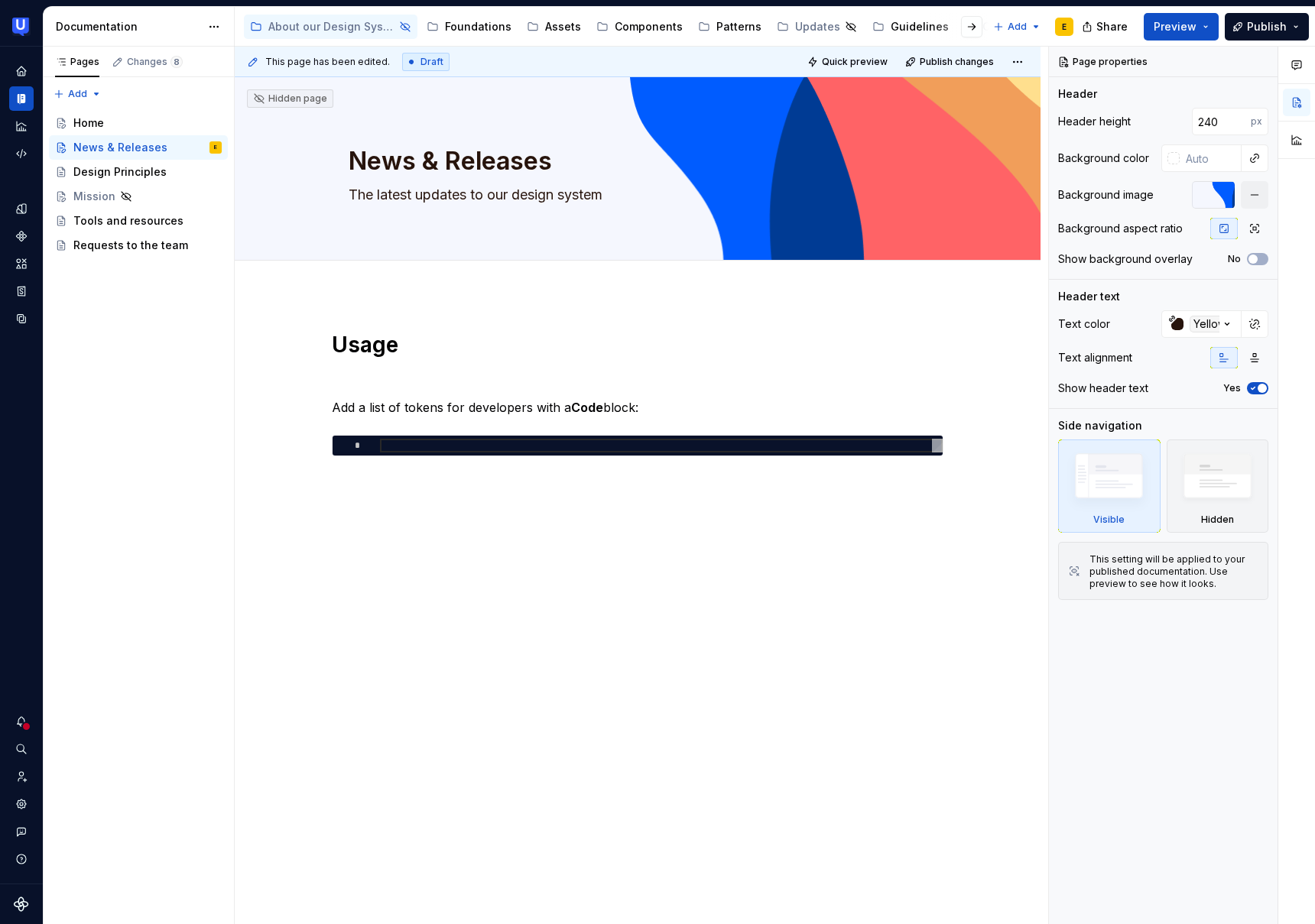
type textarea "*"
type textarea "The latest updates to our design system"
click at [741, 369] on div "Usage Add a list of tokens for developers with a Code block: *" at bounding box center [638, 412] width 612 height 162
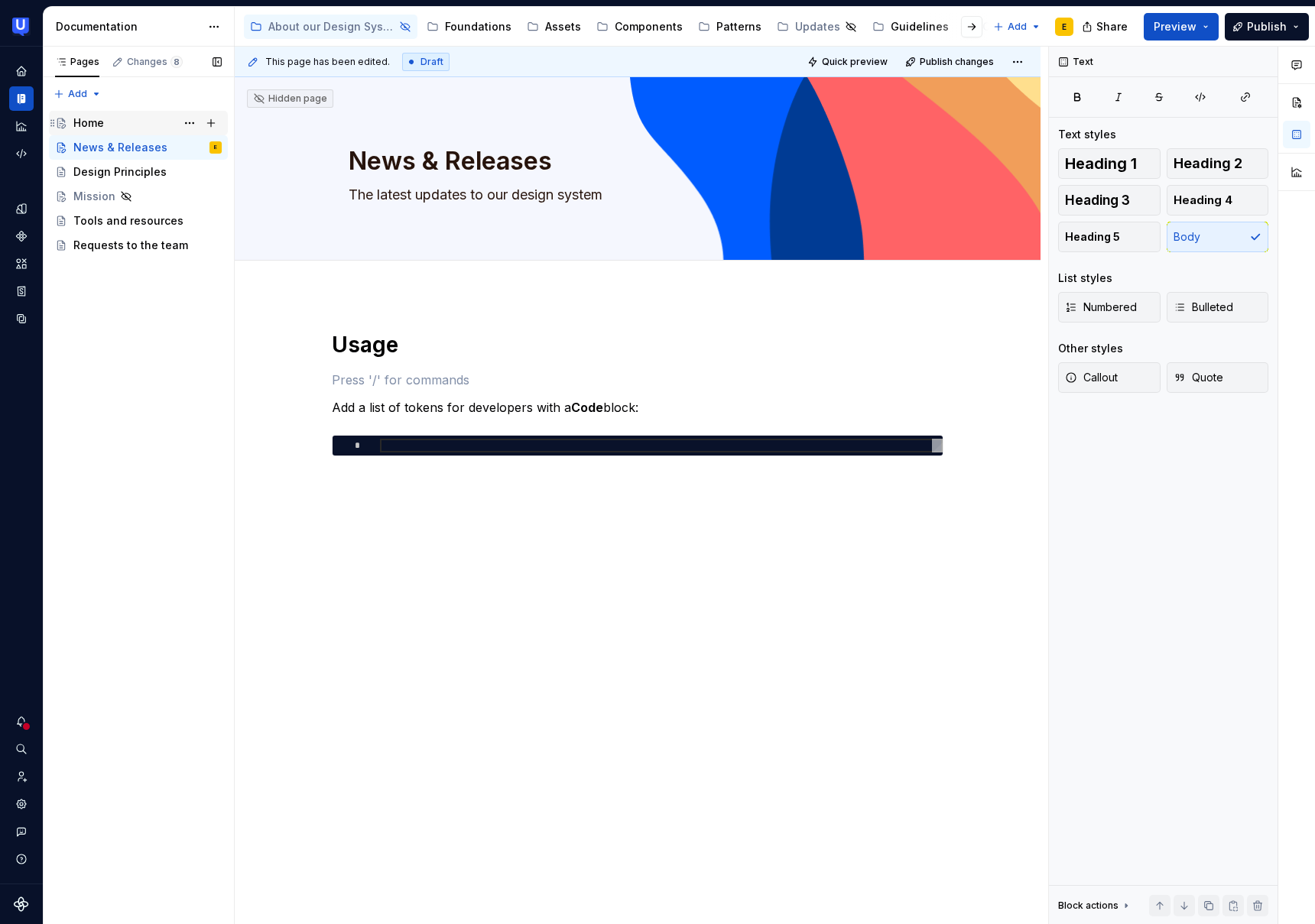
click at [112, 127] on div "Home" at bounding box center [147, 123] width 148 height 21
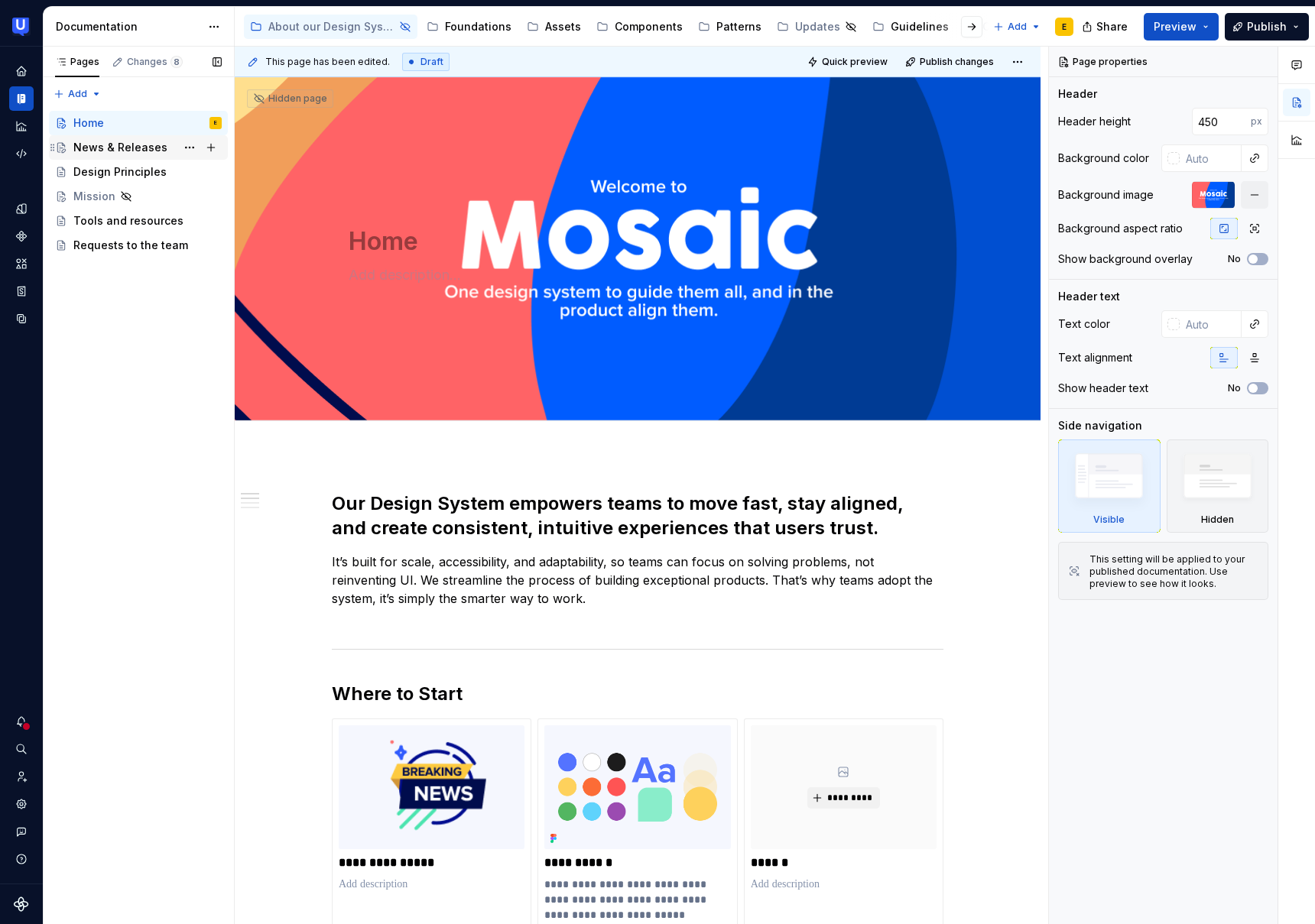
click at [120, 153] on div "News & Releases" at bounding box center [120, 147] width 94 height 15
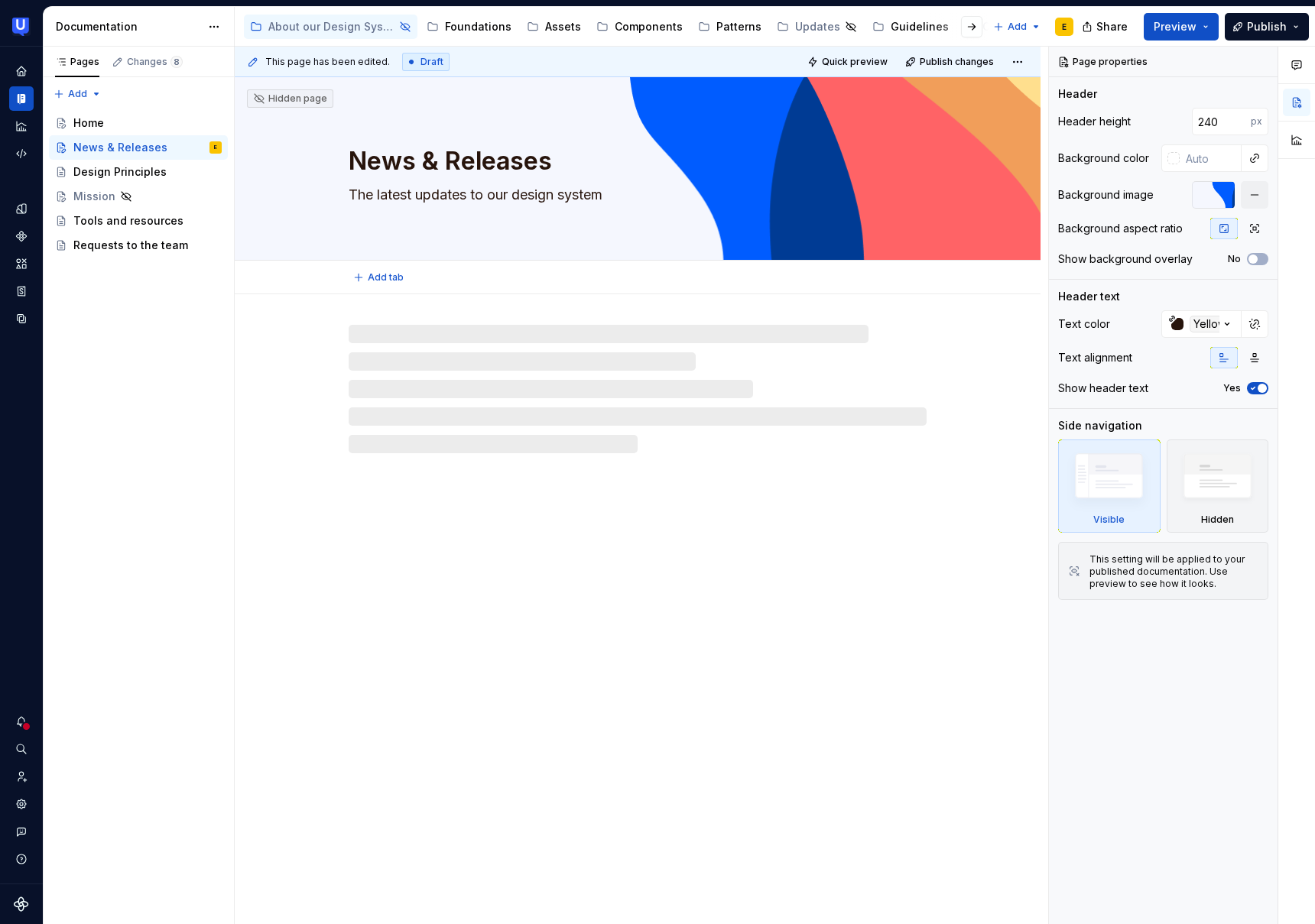
type textarea "*"
click at [606, 197] on textarea "The latest updates to our design system" at bounding box center [634, 195] width 578 height 25
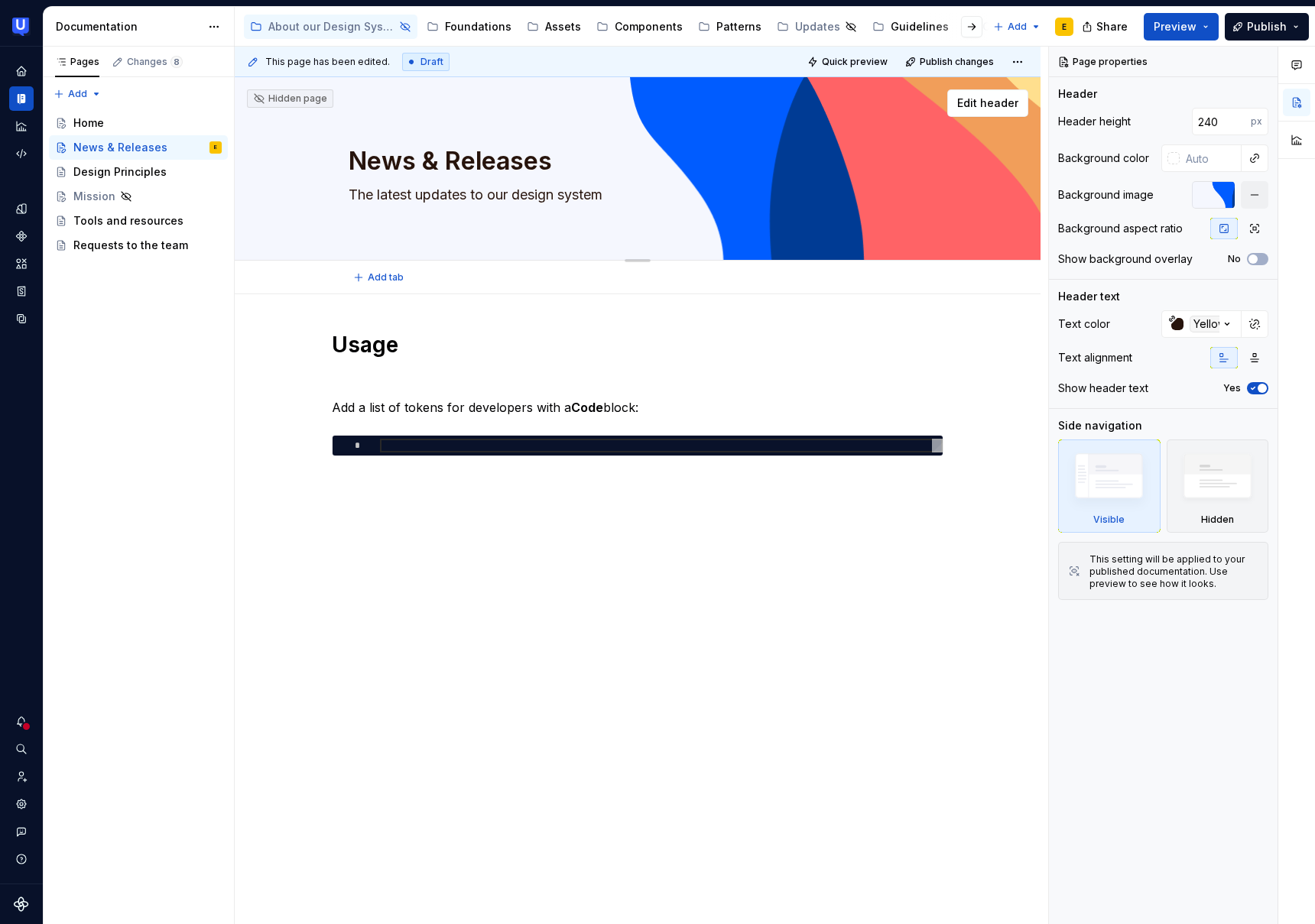
drag, startPoint x: 609, startPoint y: 196, endPoint x: 613, endPoint y: 209, distance: 13.6
click at [609, 197] on textarea "The latest updates to our design system" at bounding box center [634, 195] width 578 height 25
type textarea "The latest updates to our design system."
type textarea "*"
type textarea "The latest updates to our design system."
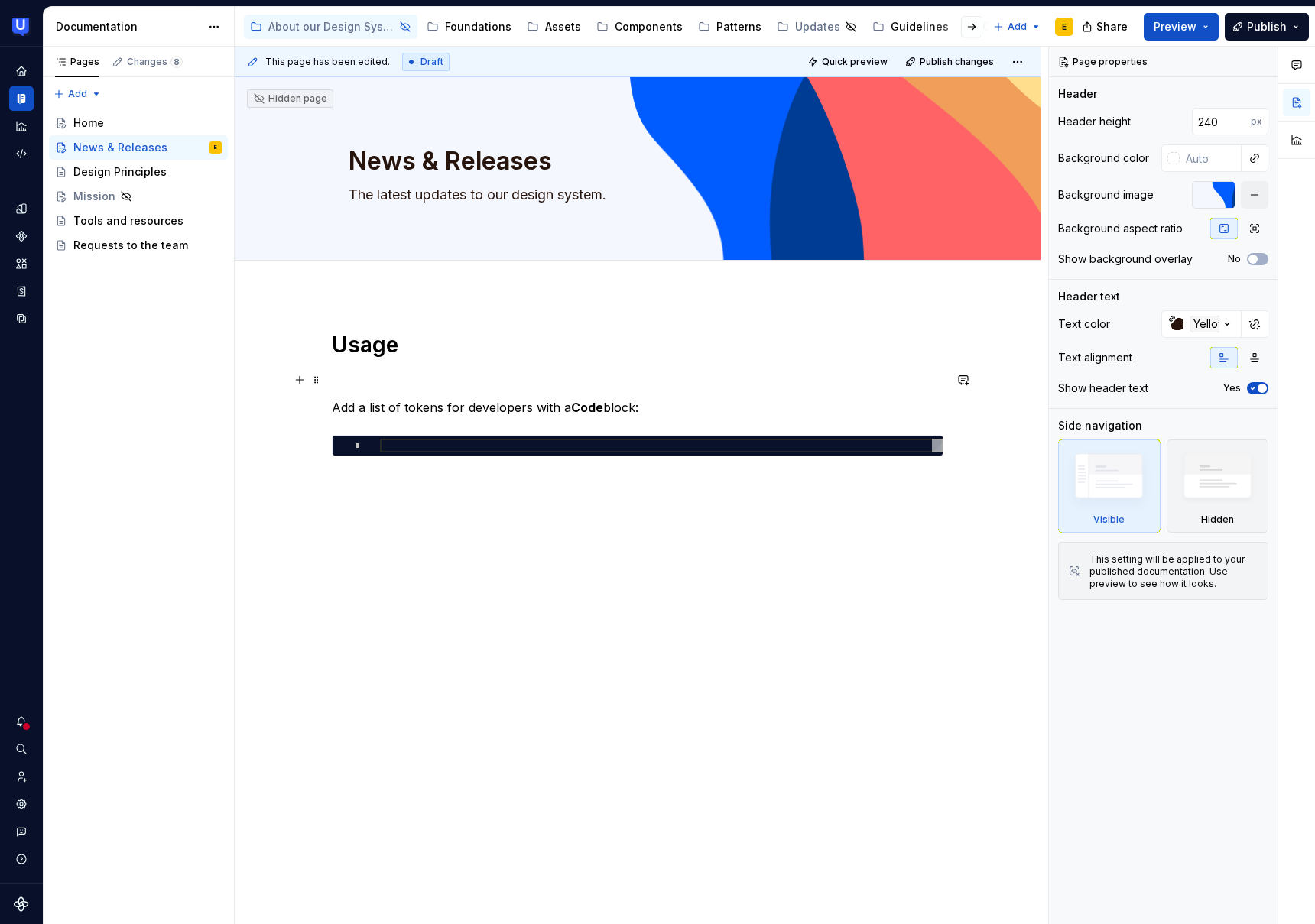
click at [662, 389] on div "Usage Add a list of tokens for developers with a Code block: *" at bounding box center [638, 412] width 612 height 162
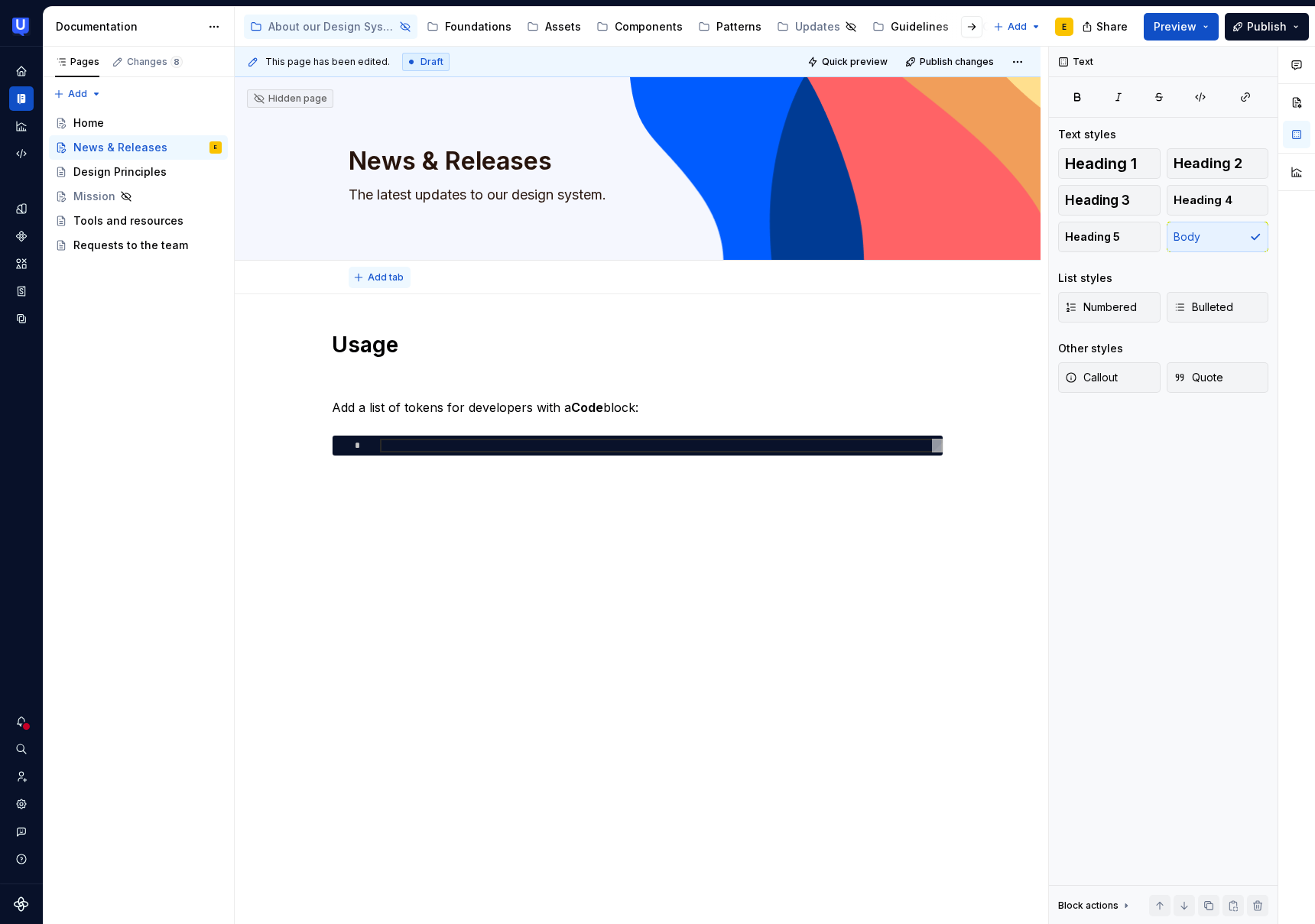
click at [374, 279] on span "Add tab" at bounding box center [385, 278] width 36 height 12
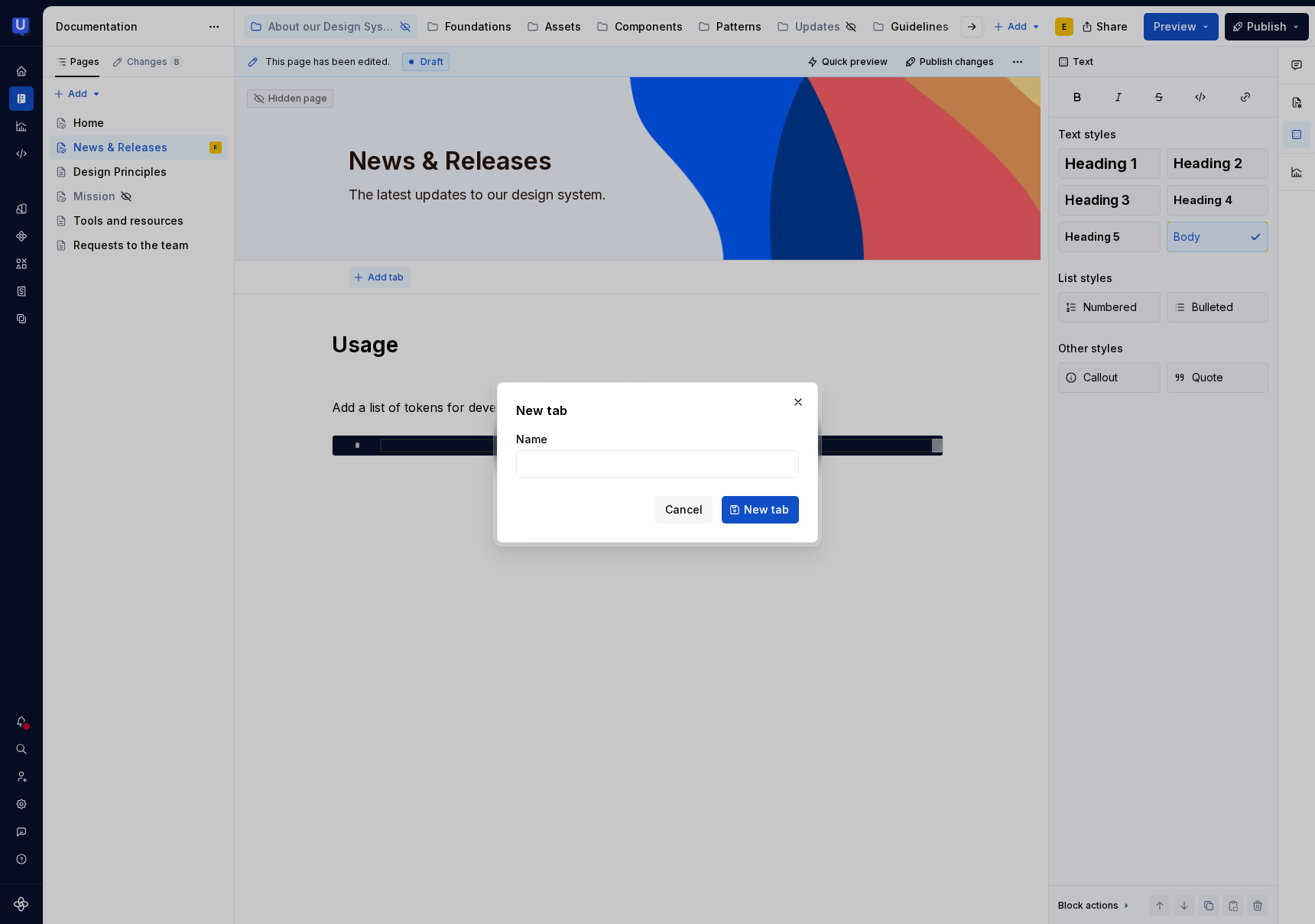
type textarea "*"
type input "Latest releases"
click at [787, 508] on span "New tab" at bounding box center [766, 510] width 45 height 15
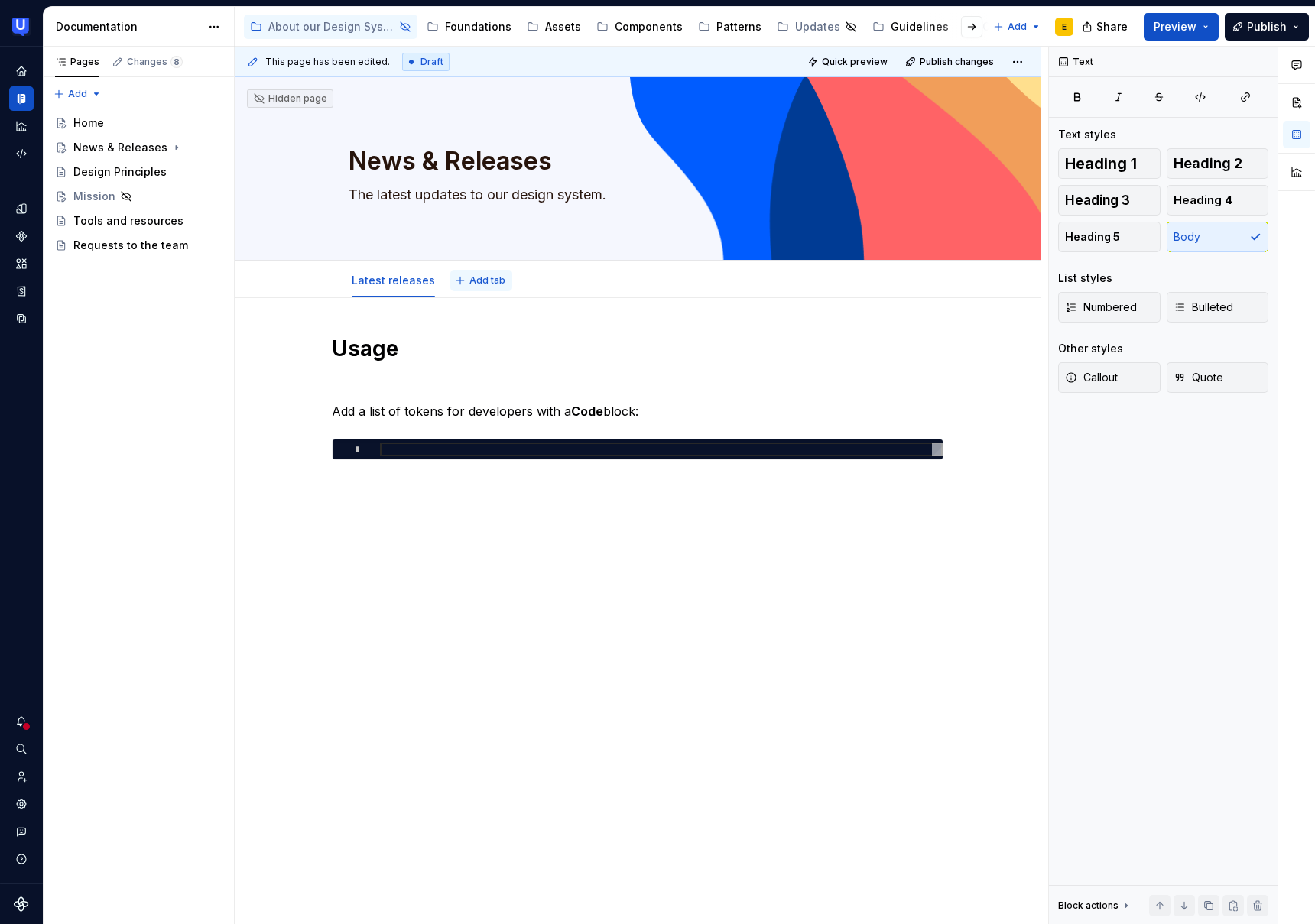
click at [483, 279] on span "Add tab" at bounding box center [487, 280] width 36 height 12
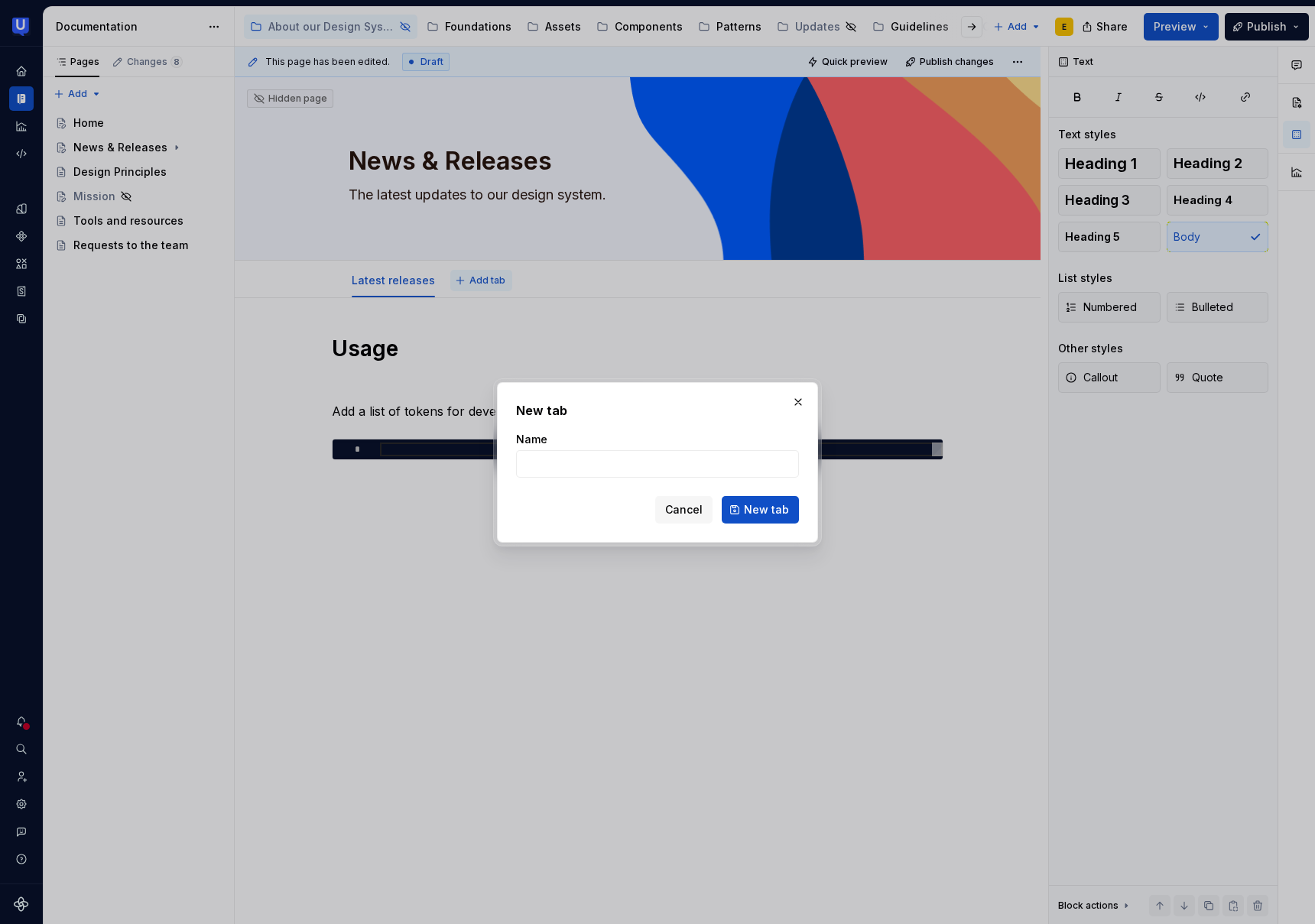
type textarea "*"
click at [536, 465] on input "News" at bounding box center [657, 464] width 283 height 27
type input "Updates"
type textarea "*"
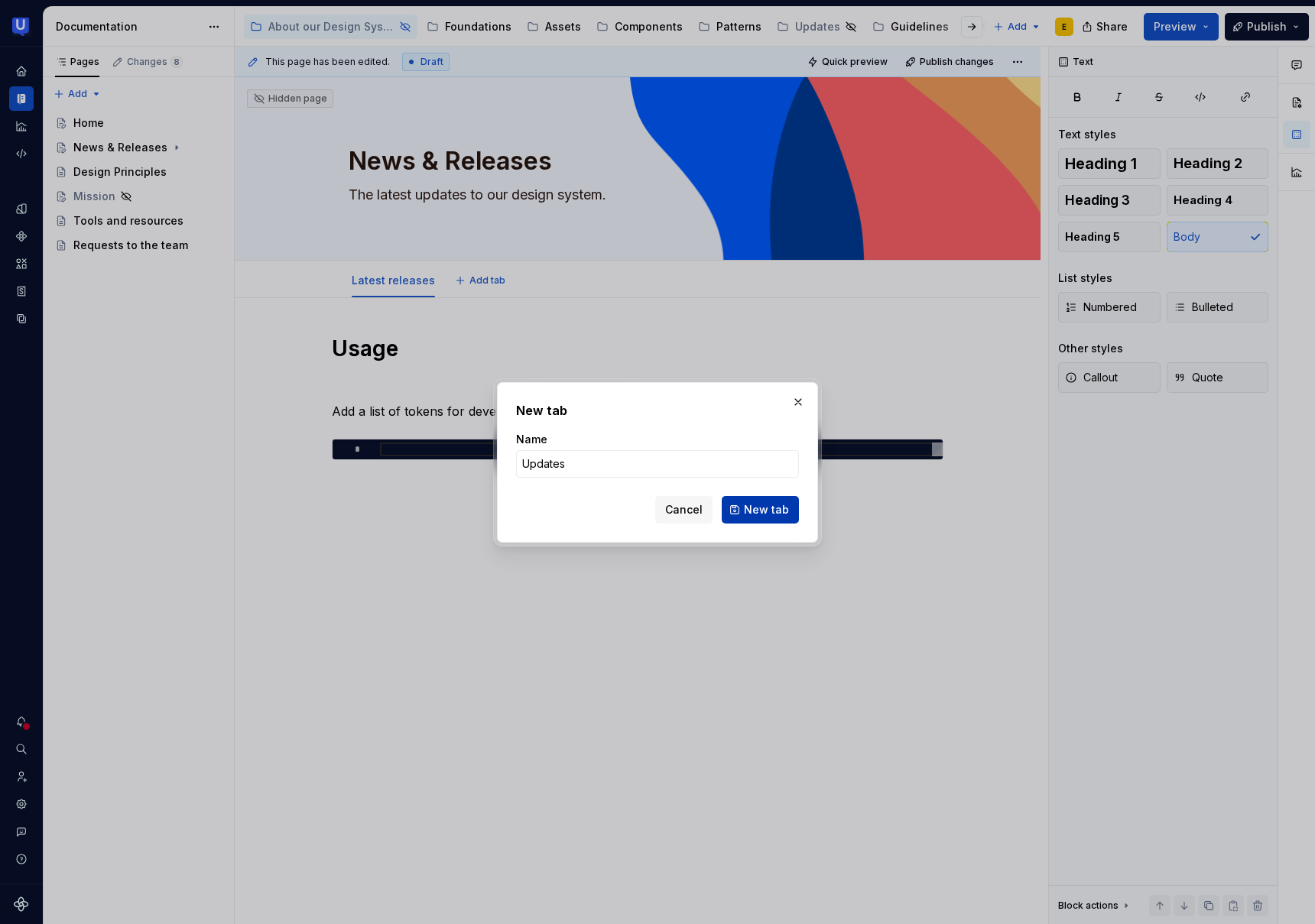
type input "Updates"
click at [770, 510] on span "New tab" at bounding box center [766, 510] width 45 height 15
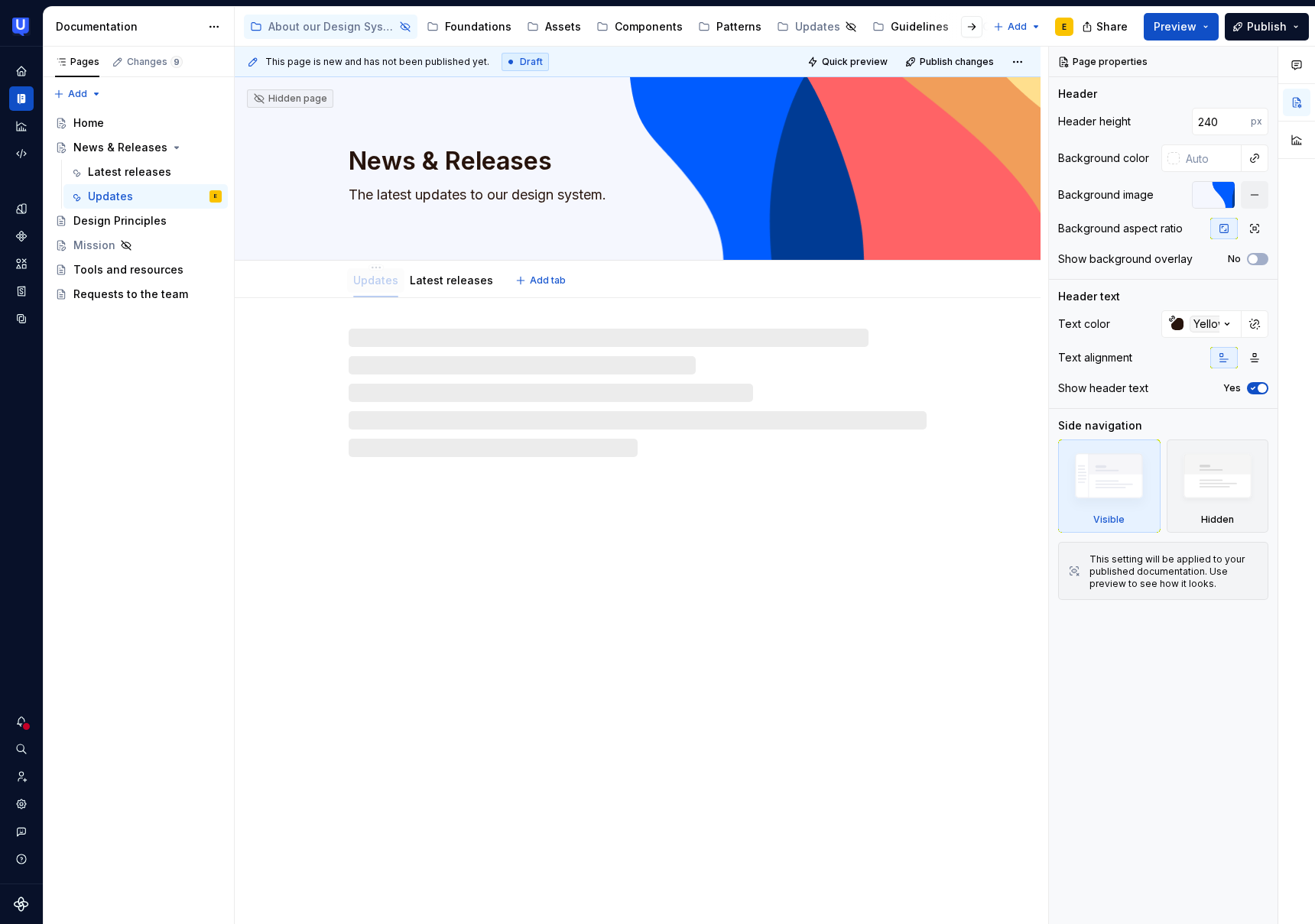
drag, startPoint x: 481, startPoint y: 282, endPoint x: 384, endPoint y: 278, distance: 97.1
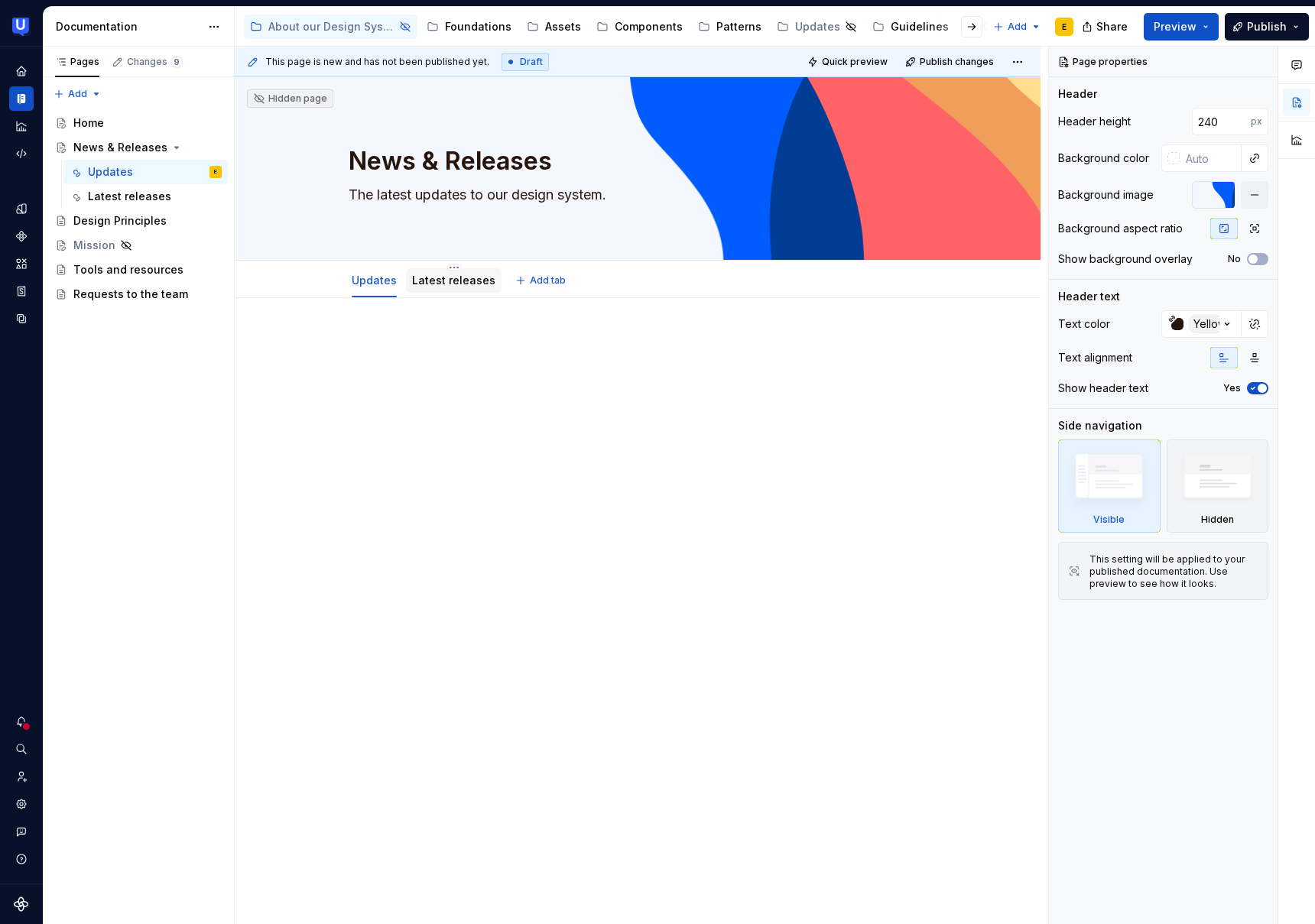
click at [460, 286] on link "Latest releases" at bounding box center [453, 279] width 84 height 13
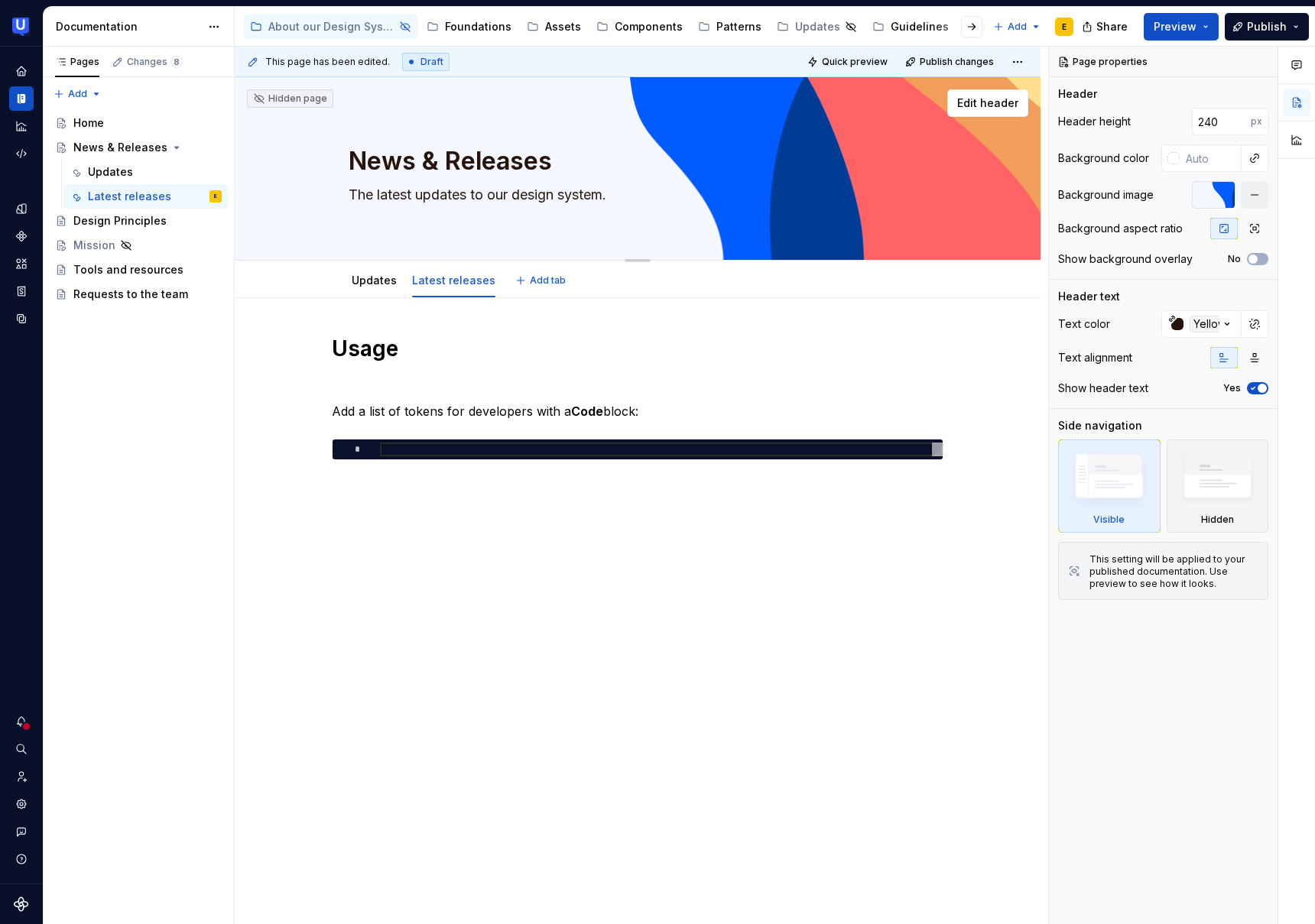
click at [361, 191] on textarea "The latest updates to our design system." at bounding box center [634, 195] width 578 height 25
click at [357, 192] on textarea "The latest updates to our design system." at bounding box center [634, 195] width 578 height 25
type textarea "*"
type textarea "he latest updates to our design system."
type textarea "*"
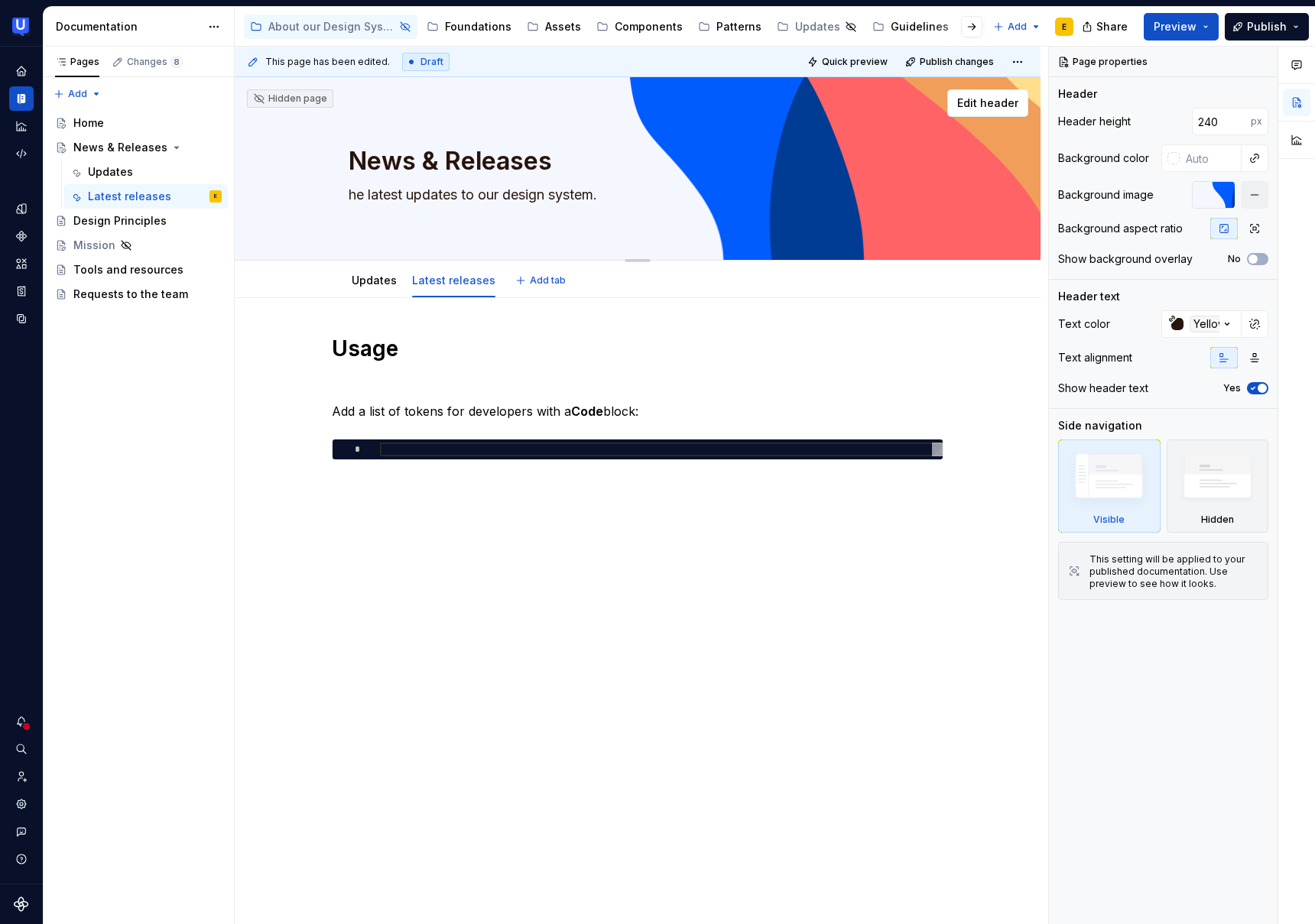
type textarea "Dhe latest updates to our design system."
type textarea "*"
type textarea "Dihe latest updates to our design system."
type textarea "*"
type textarea "Dishe latest updates to our design system."
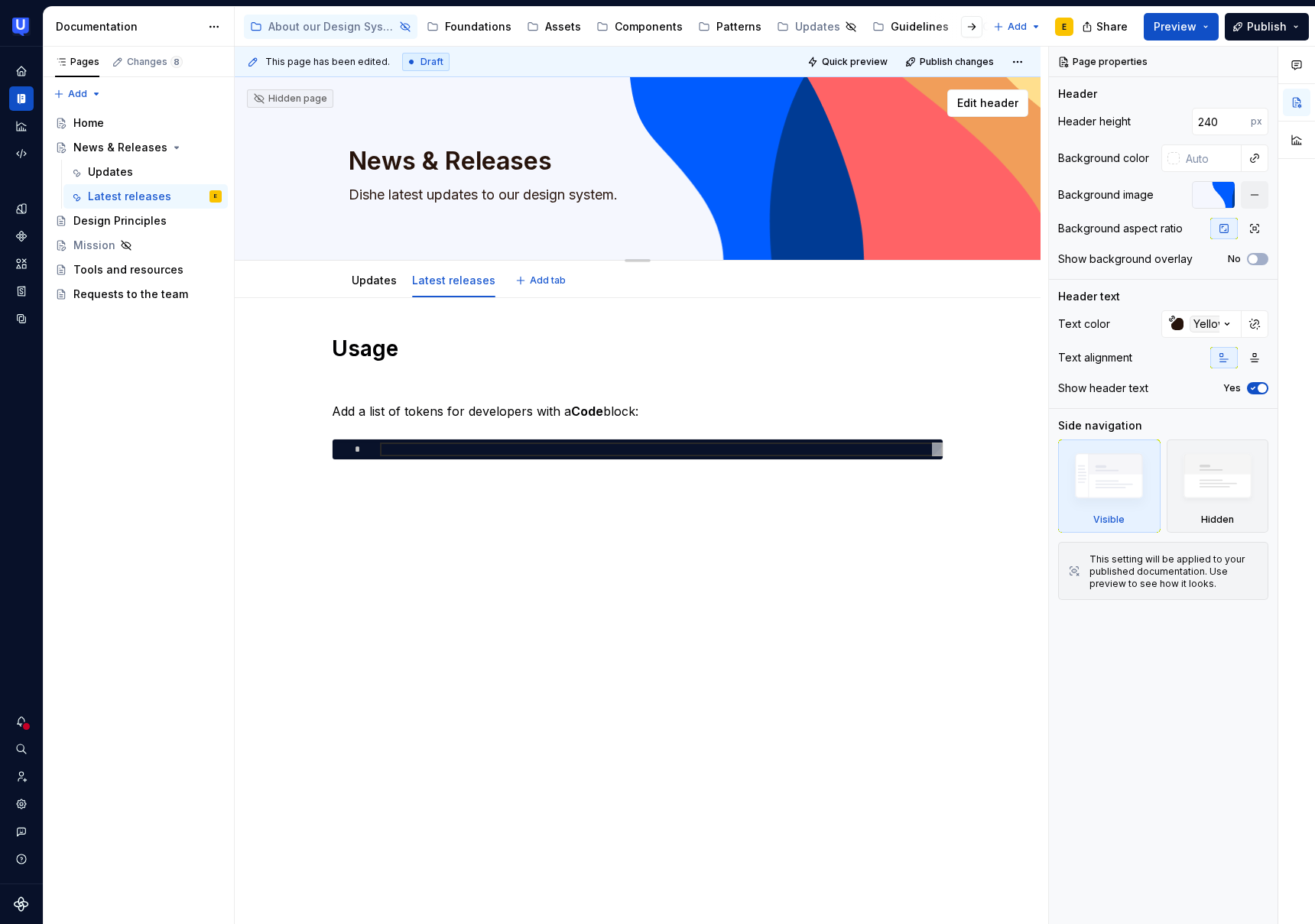
type textarea "*"
type textarea "Dische latest updates to our design system."
type textarea "*"
type textarea "Discohe latest updates to our design system."
type textarea "*"
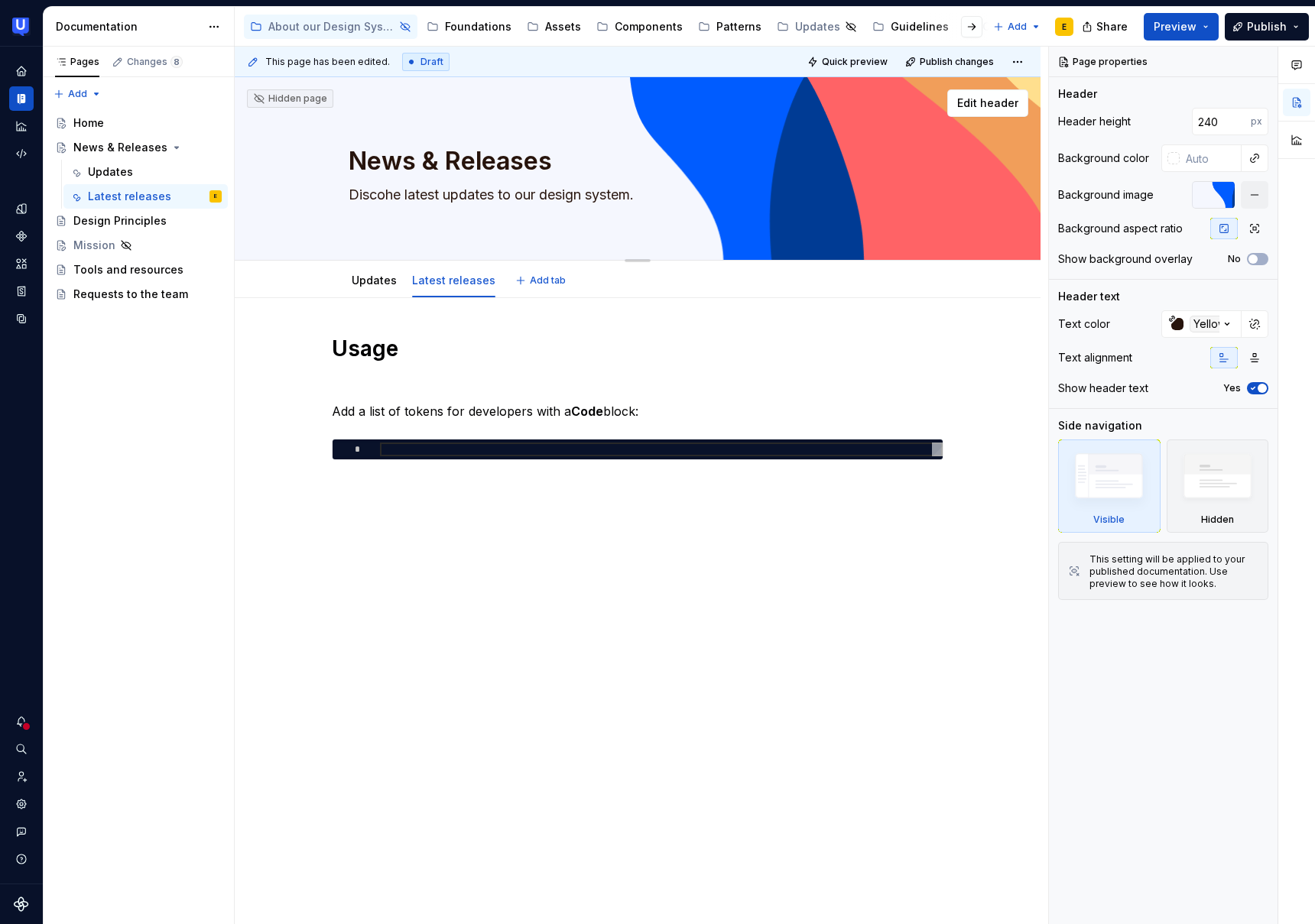
type textarea "Discovhe latest updates to our design system."
type textarea "*"
type textarea "Discovehe latest updates to our design system."
type textarea "*"
type textarea "Discoverhe latest updates to our design system."
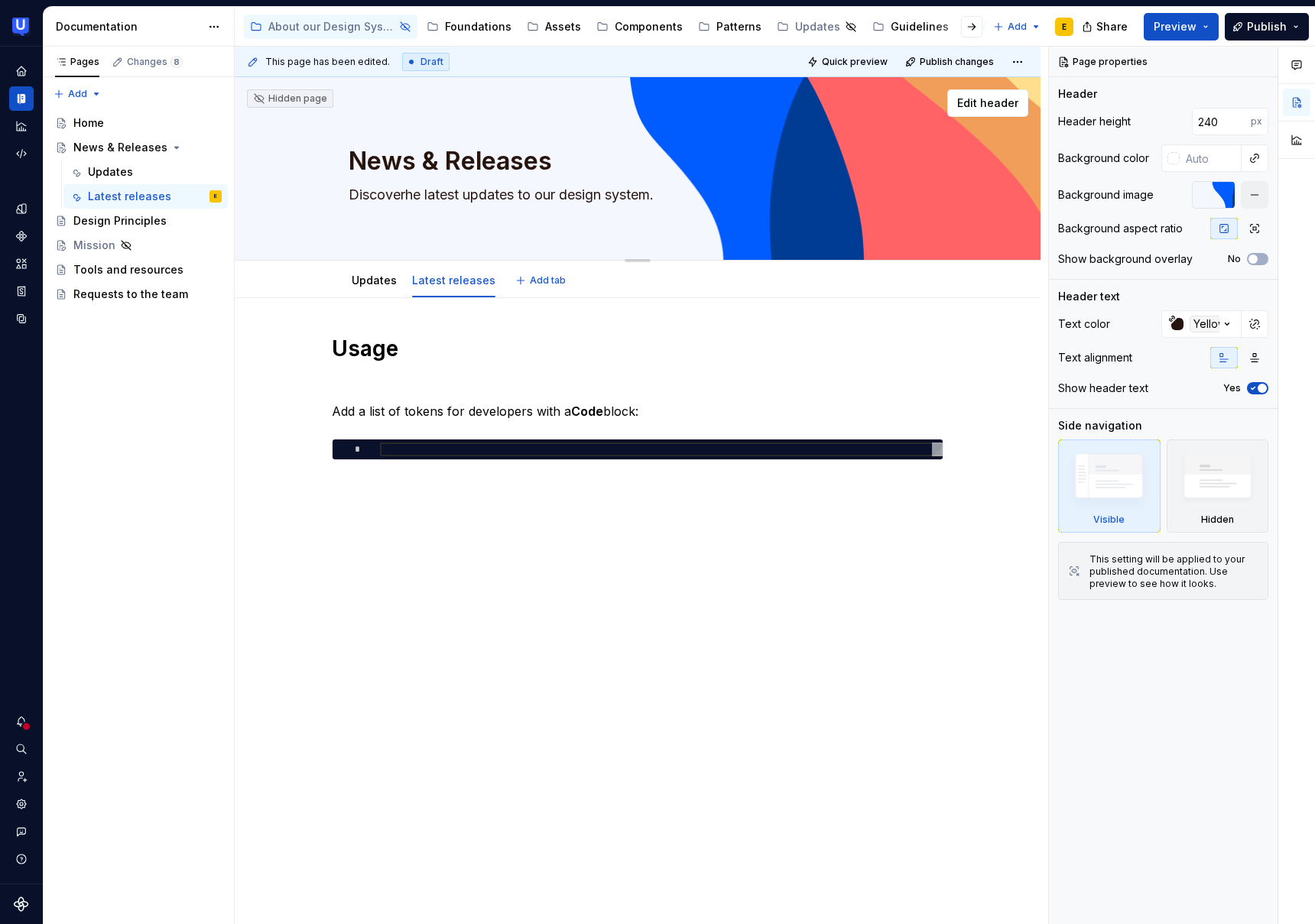
type textarea "*"
type textarea "Discover he latest updates to our design system."
type textarea "*"
type textarea "Discover the latest updates to our design system."
drag, startPoint x: 533, startPoint y: 193, endPoint x: 647, endPoint y: 198, distance: 114.1
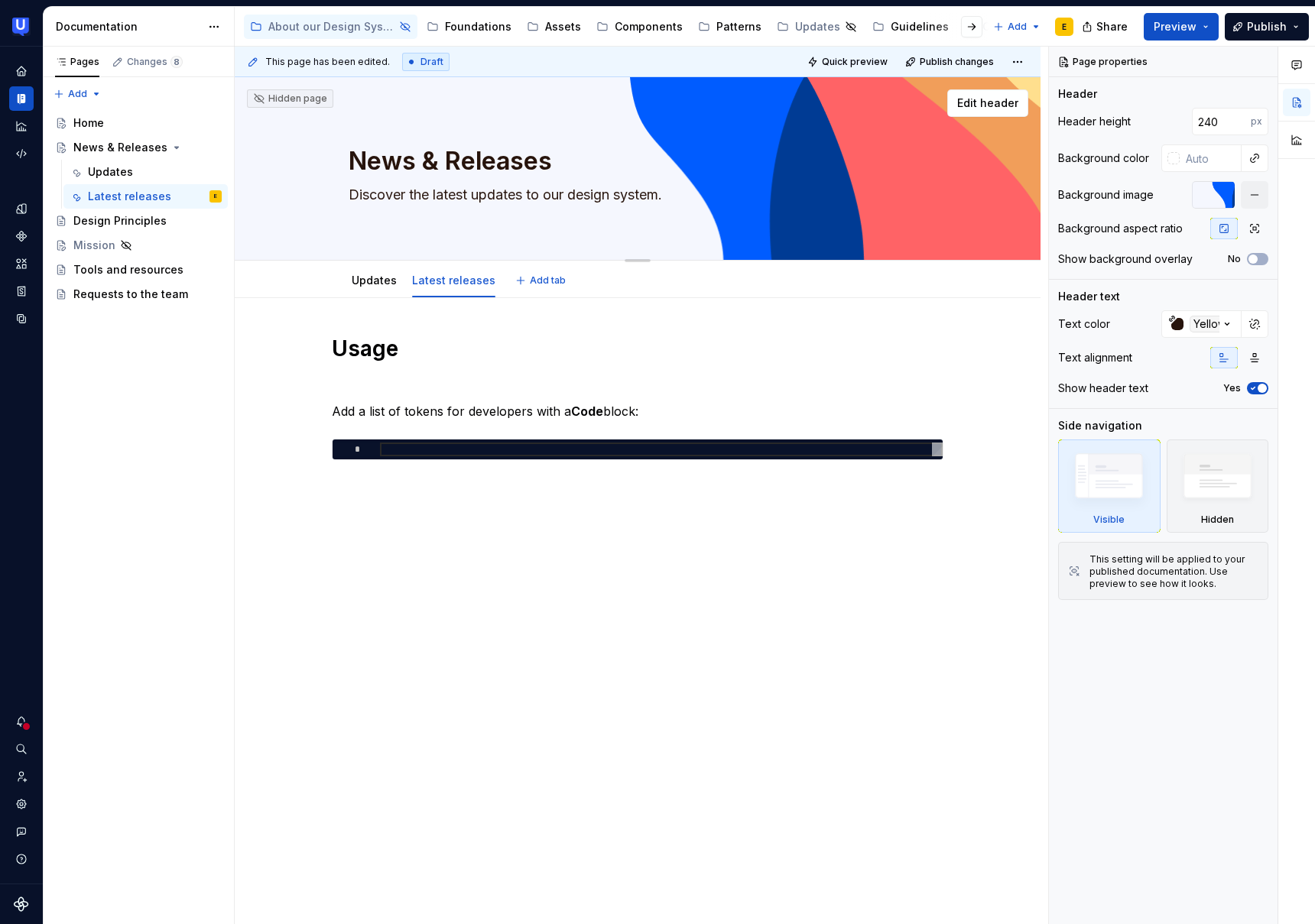
click at [647, 198] on textarea "Discover the latest updates to our design system." at bounding box center [634, 195] width 578 height 25
click at [662, 198] on textarea "Discover the latest updates to our design system." at bounding box center [634, 195] width 578 height 25
type textarea "*"
type textarea "Discover the latest updates to our design system."
click at [473, 340] on h1 "Usage" at bounding box center [638, 348] width 612 height 27
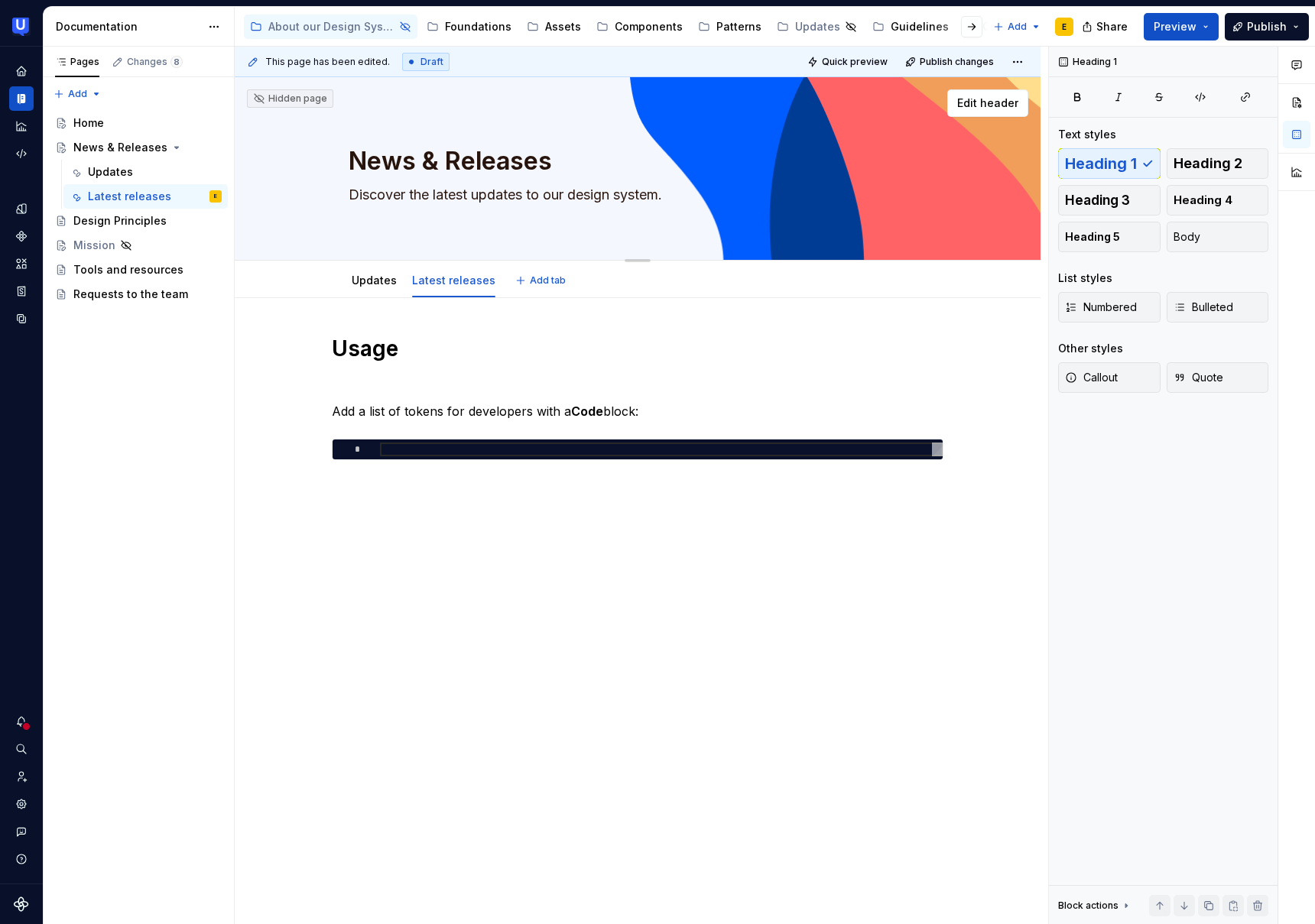
drag, startPoint x: 577, startPoint y: 194, endPoint x: 667, endPoint y: 200, distance: 90.2
click at [667, 200] on textarea "Discover the latest updates to our design system." at bounding box center [634, 195] width 578 height 25
click at [663, 199] on textarea "Discover the latest updates to our design system." at bounding box center [634, 195] width 578 height 25
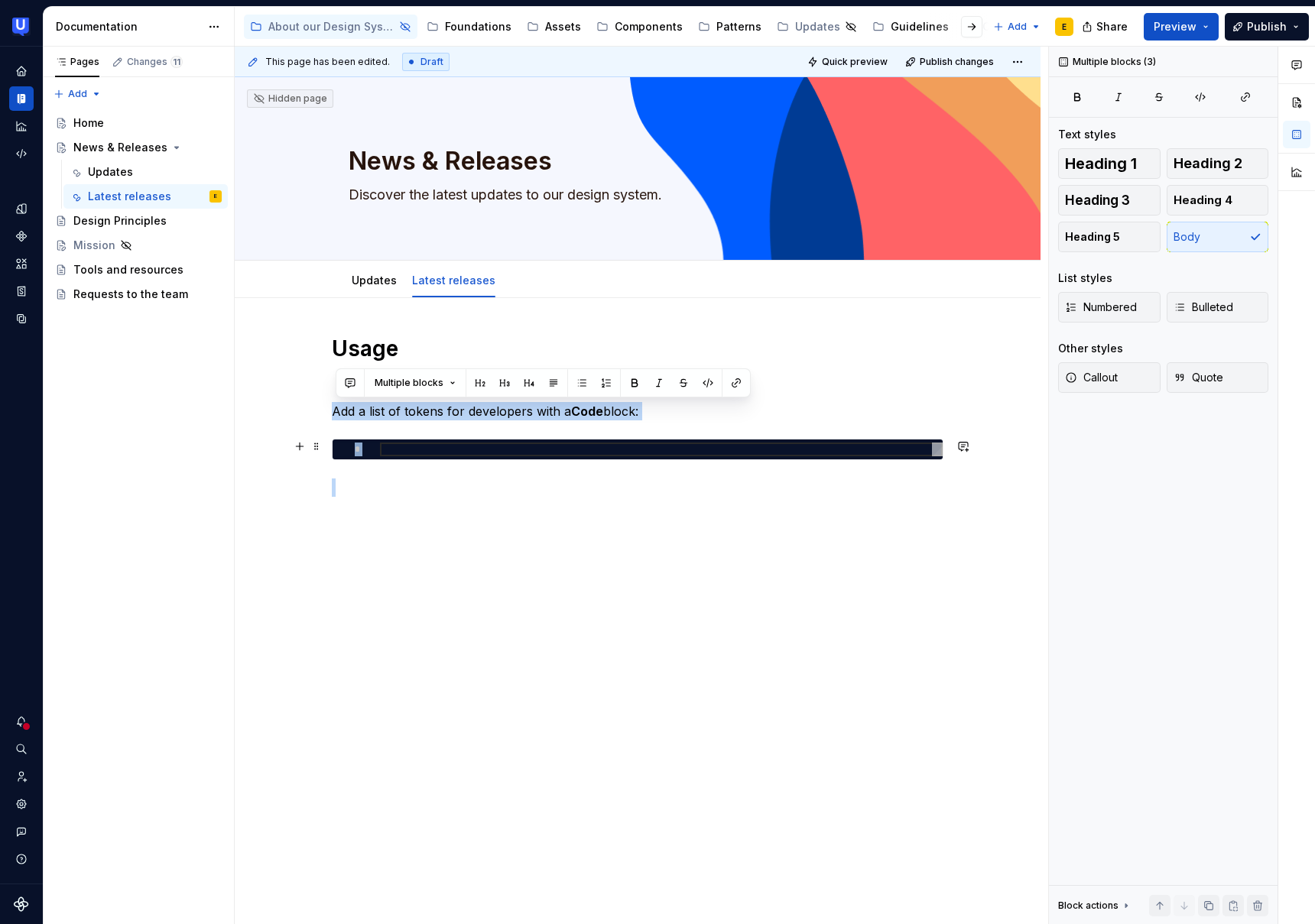
drag, startPoint x: 335, startPoint y: 410, endPoint x: 965, endPoint y: 459, distance: 631.9
click at [965, 459] on div "Usage Add a list of tokens for developers with a Code block: *" at bounding box center [638, 545] width 806 height 495
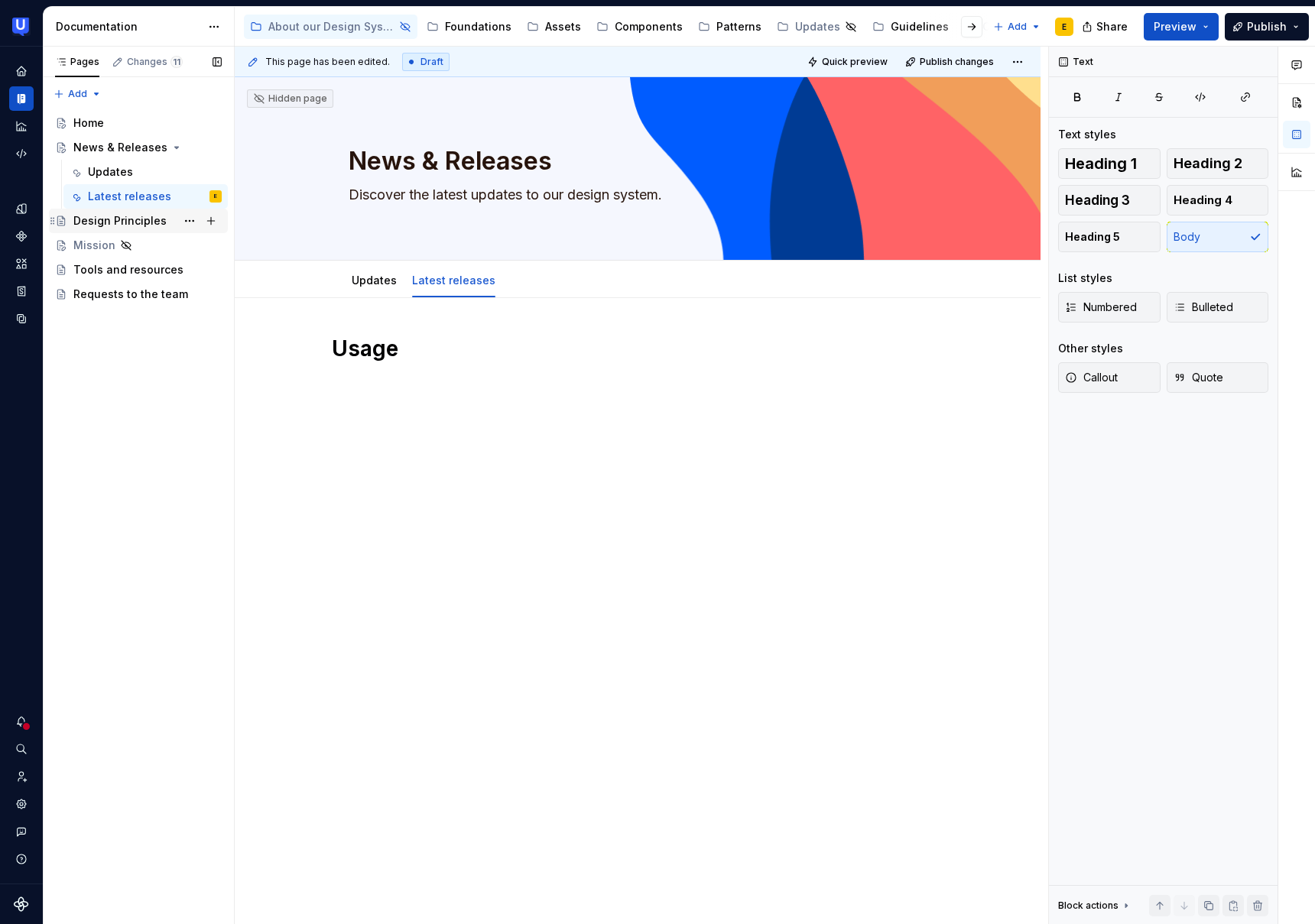
click at [110, 227] on div "Design Principles" at bounding box center [120, 220] width 93 height 15
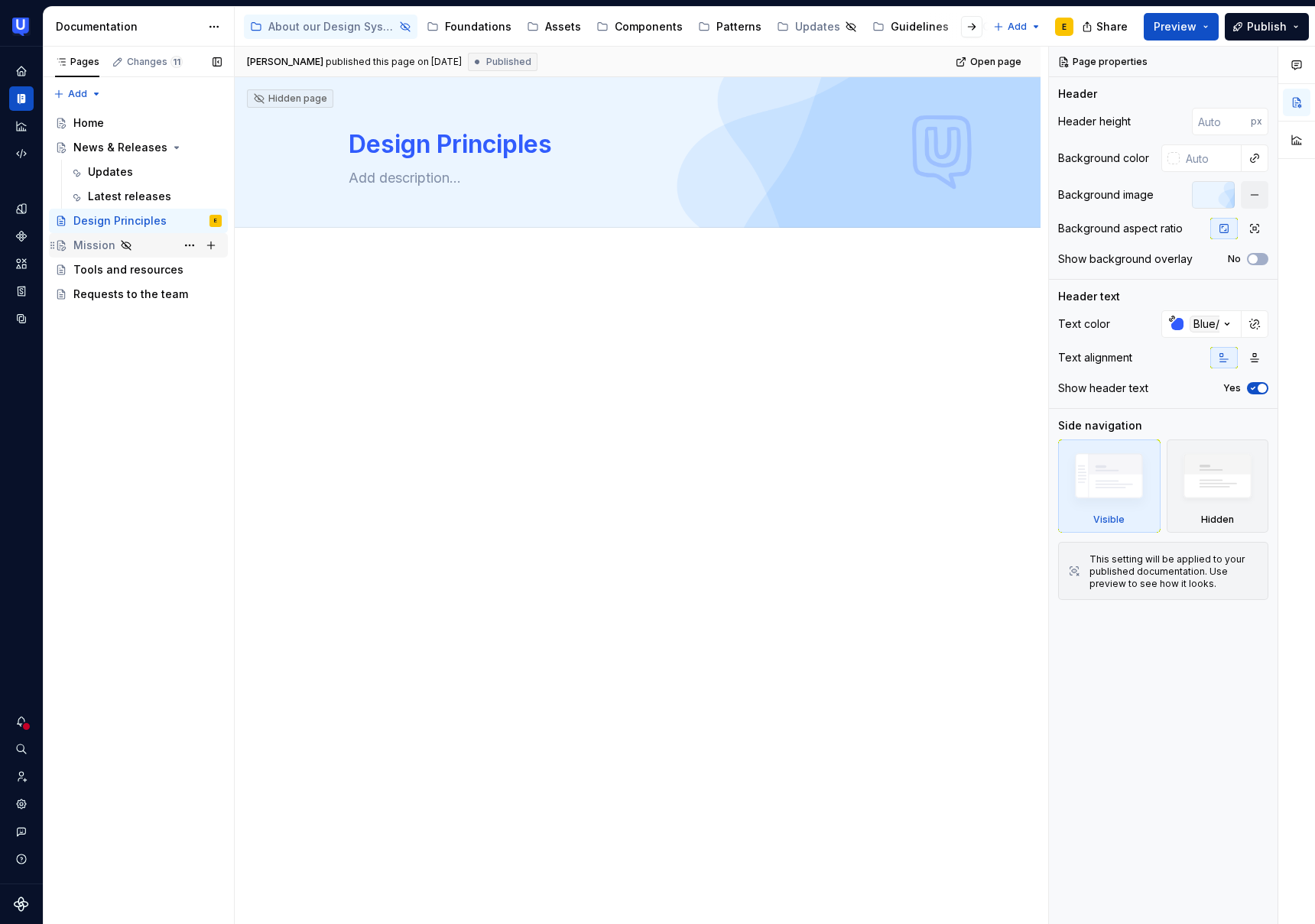
click at [107, 242] on div "Mission" at bounding box center [94, 245] width 42 height 15
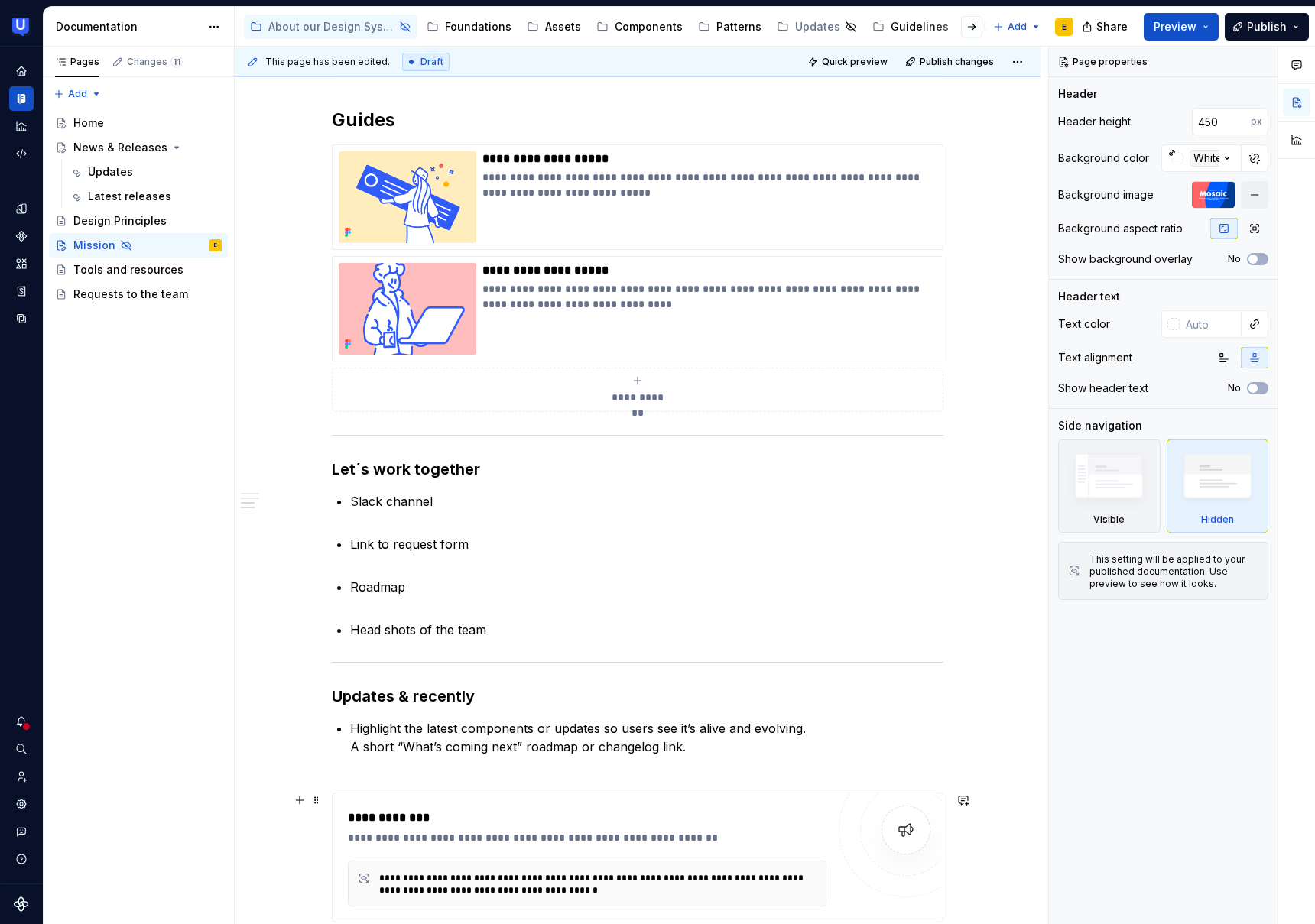
scroll to position [1359, 0]
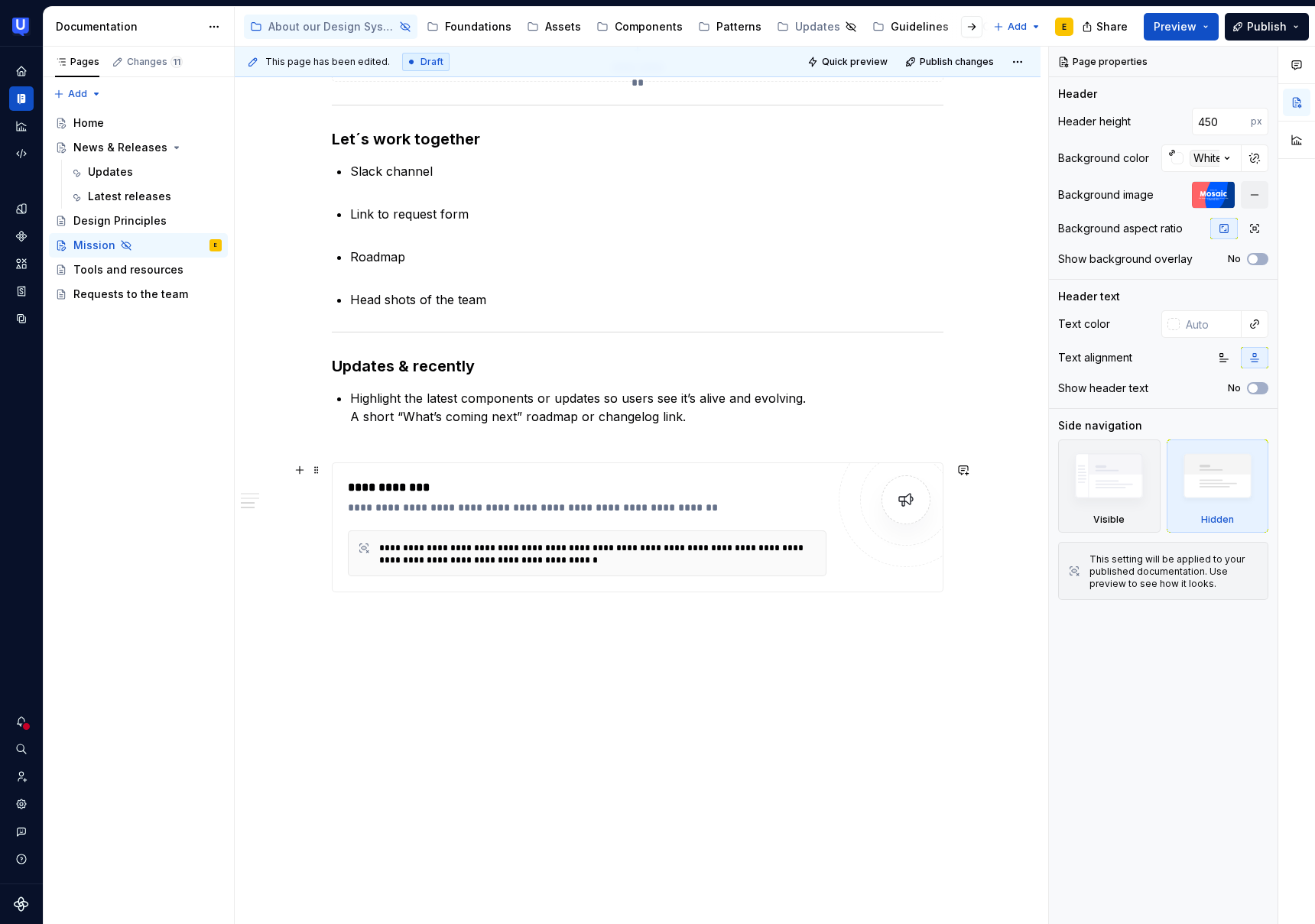
click at [391, 474] on div "**********" at bounding box center [638, 527] width 612 height 130
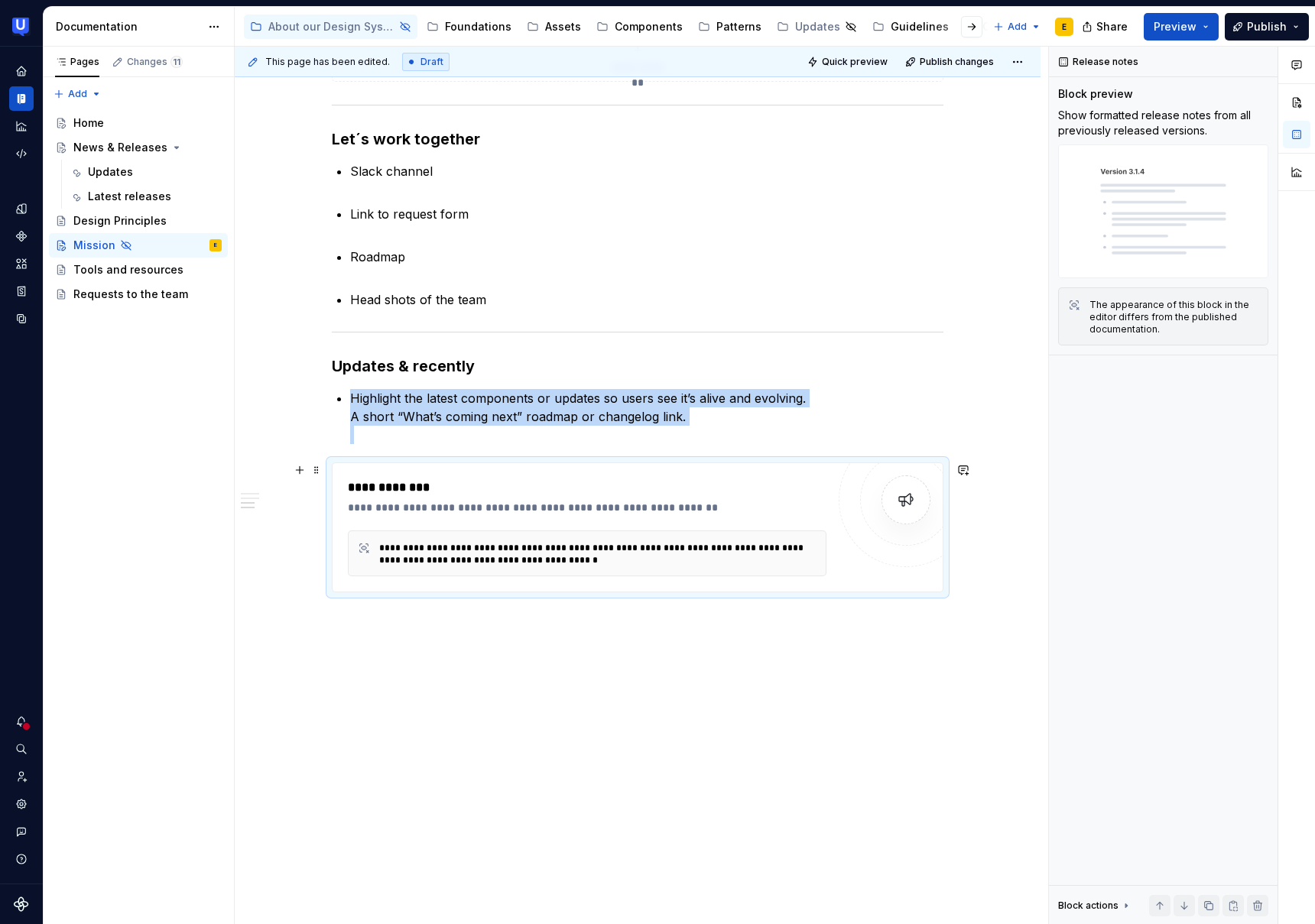
click at [357, 473] on div "**********" at bounding box center [638, 527] width 612 height 130
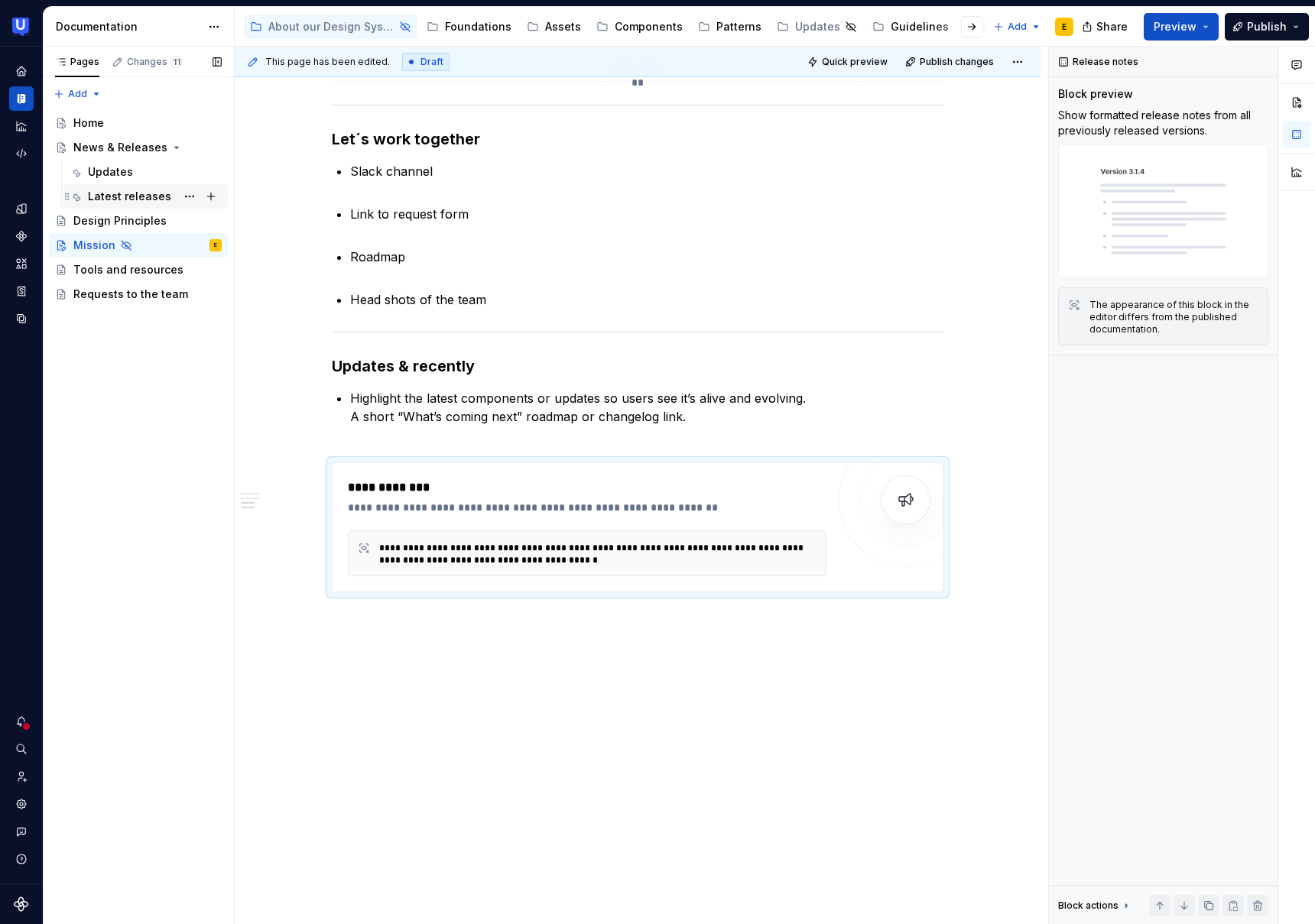
click at [114, 199] on div "Latest releases" at bounding box center [130, 196] width 84 height 15
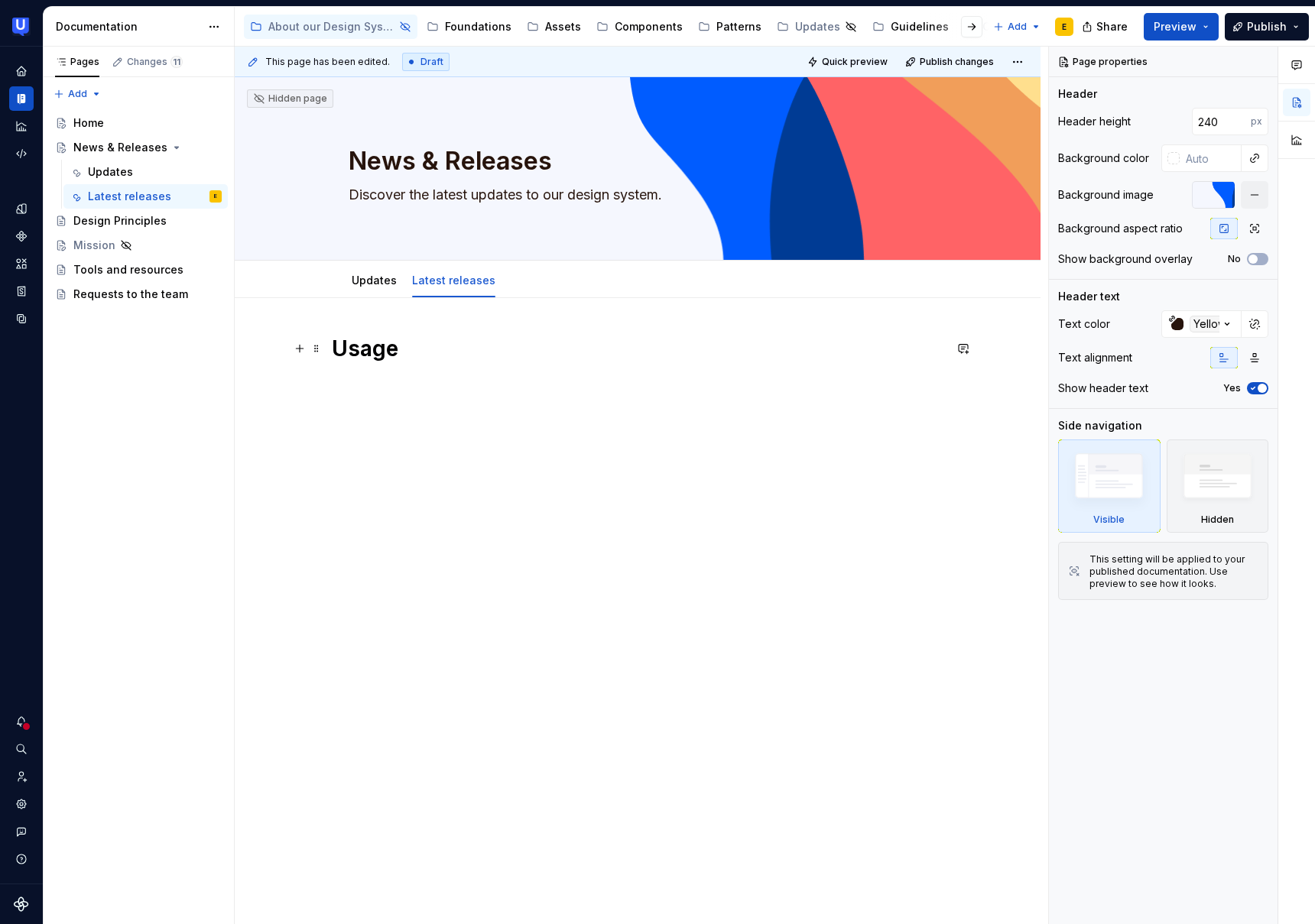
type textarea "*"
click at [414, 350] on h1 "Usage" at bounding box center [638, 348] width 612 height 27
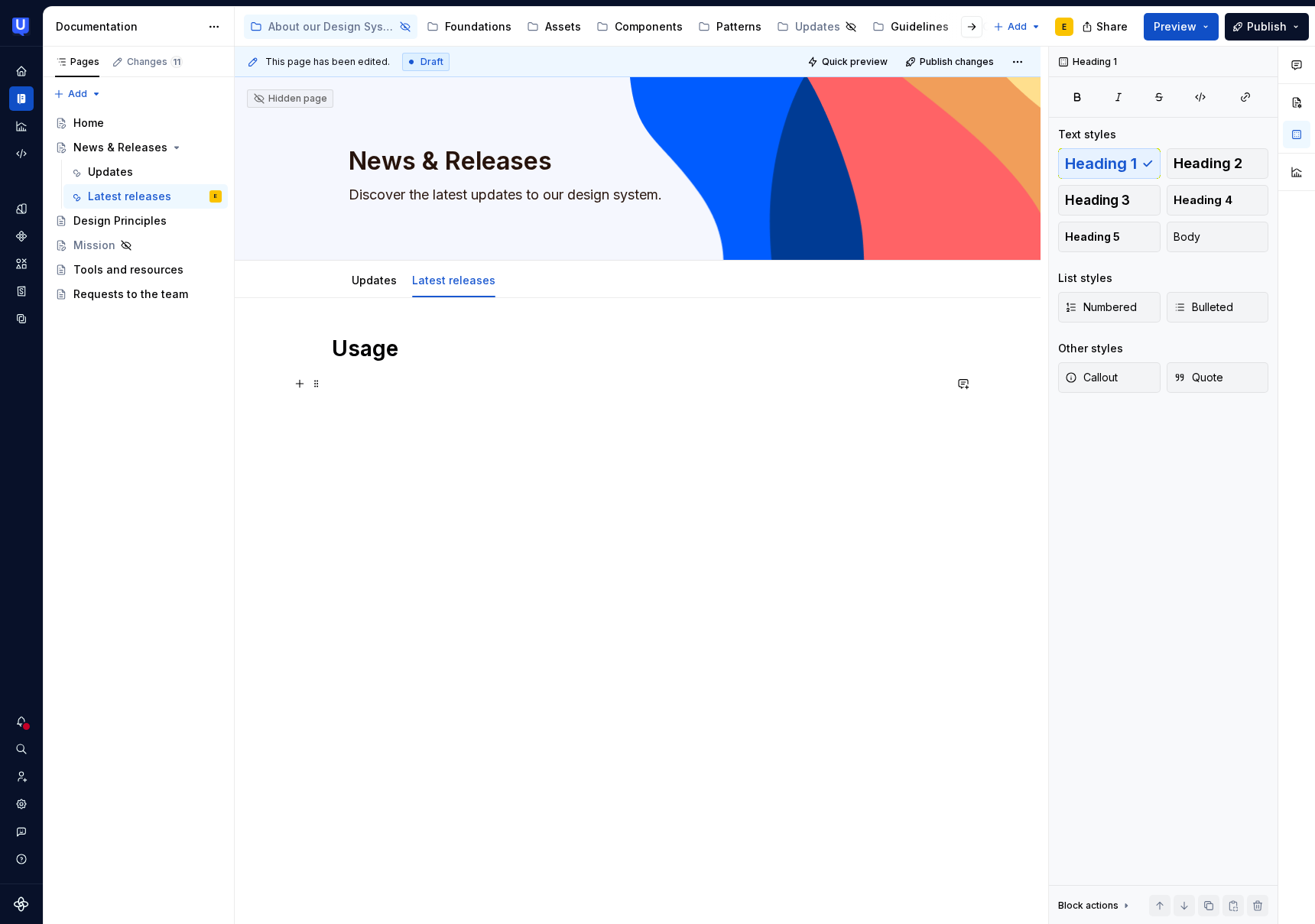
click at [343, 390] on p at bounding box center [638, 384] width 612 height 19
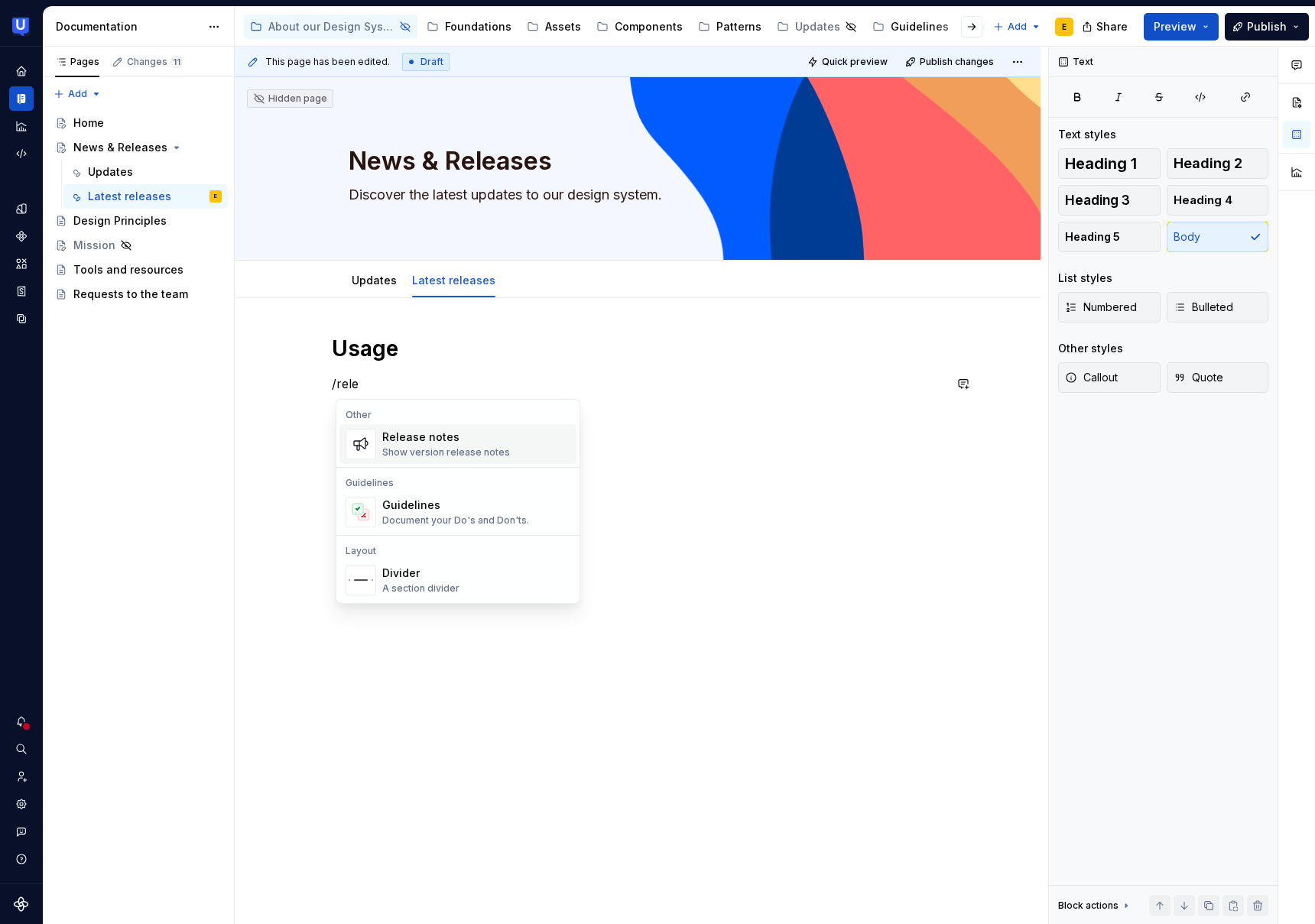
click at [434, 448] on div "Show version release notes" at bounding box center [446, 452] width 128 height 12
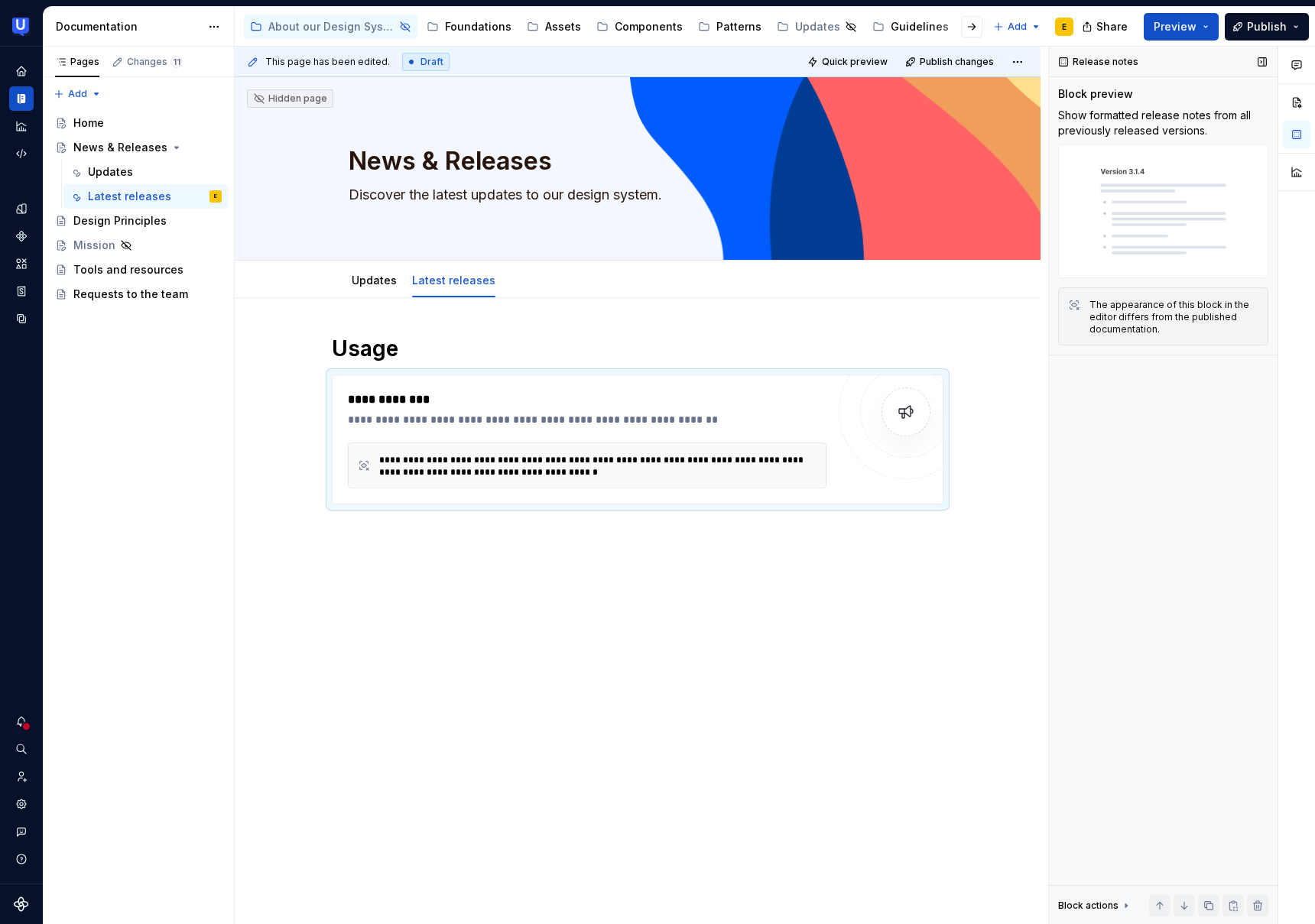
click at [1123, 179] on img at bounding box center [1163, 212] width 210 height 134
click at [916, 410] on img at bounding box center [906, 412] width 31 height 31
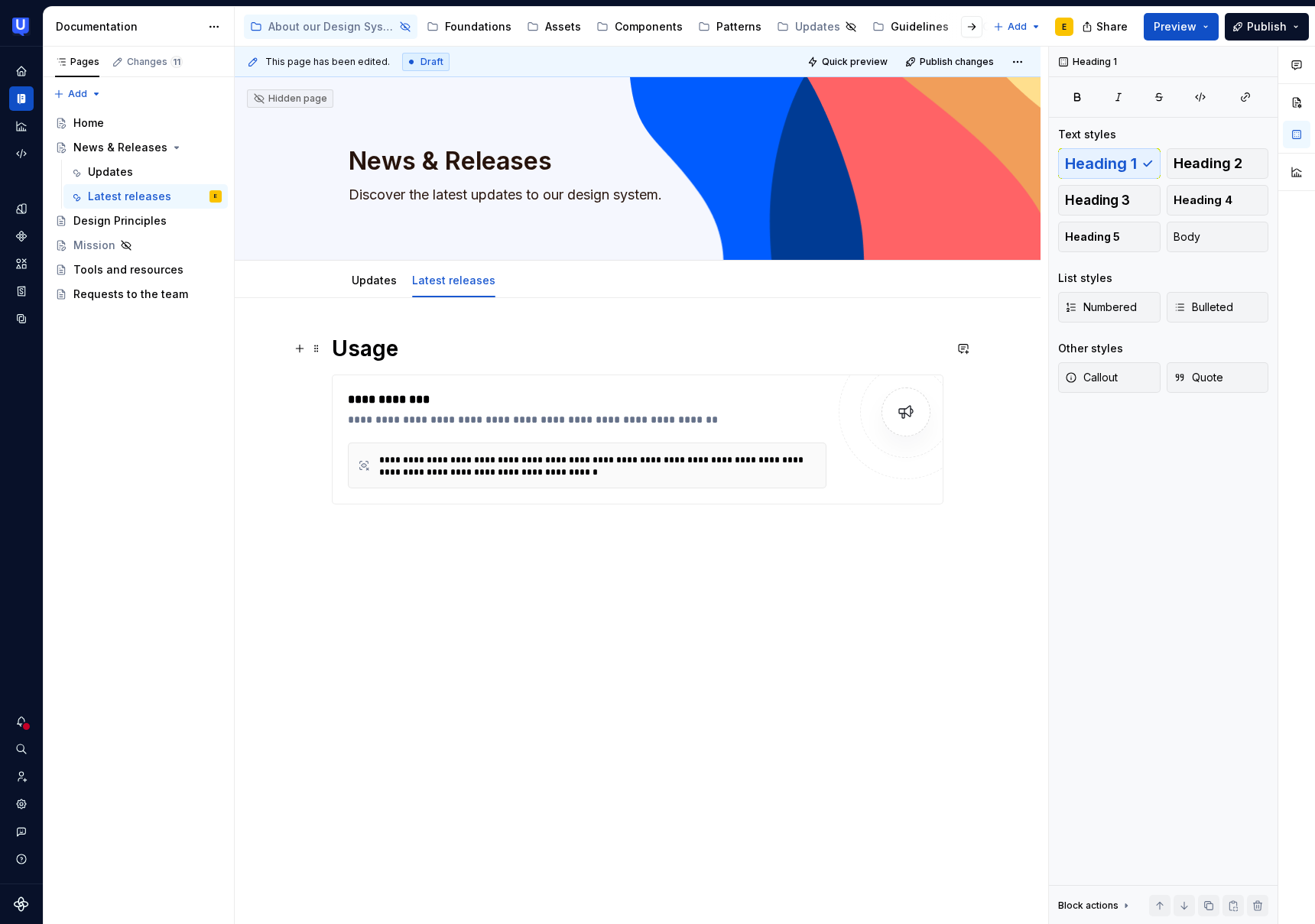
click at [375, 341] on h1 "Usage" at bounding box center [638, 348] width 612 height 27
drag, startPoint x: 406, startPoint y: 348, endPoint x: 313, endPoint y: 348, distance: 93.0
click at [332, 348] on div "**********" at bounding box center [638, 447] width 612 height 225
click at [354, 353] on h1 "Usage" at bounding box center [638, 348] width 612 height 27
click at [101, 127] on div "Home" at bounding box center [88, 123] width 31 height 15
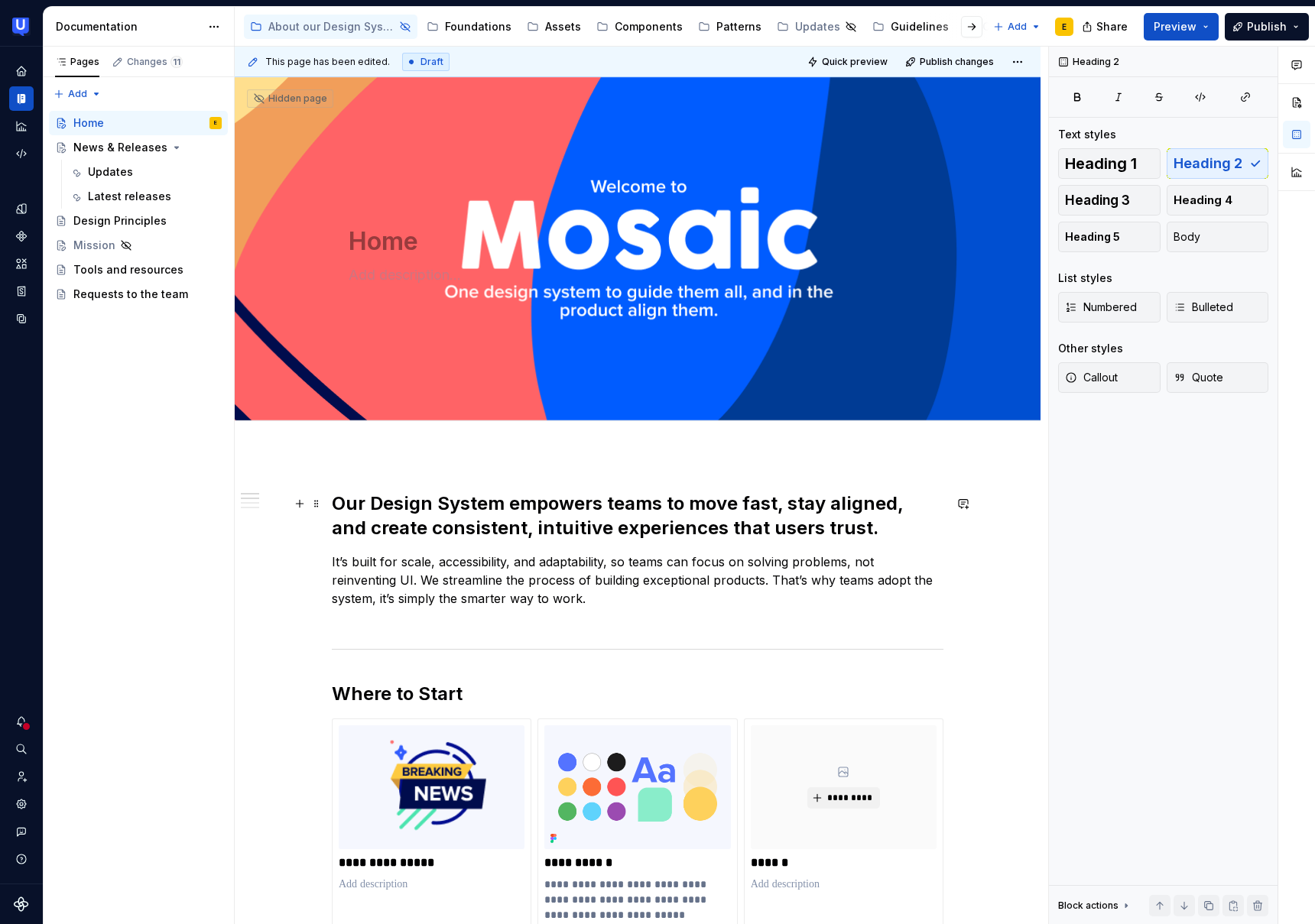
click at [413, 504] on h2 "Our Design System empowers teams to move fast, stay aligned, and create consist…" at bounding box center [638, 516] width 612 height 48
click at [118, 191] on div "Latest releases" at bounding box center [130, 196] width 84 height 15
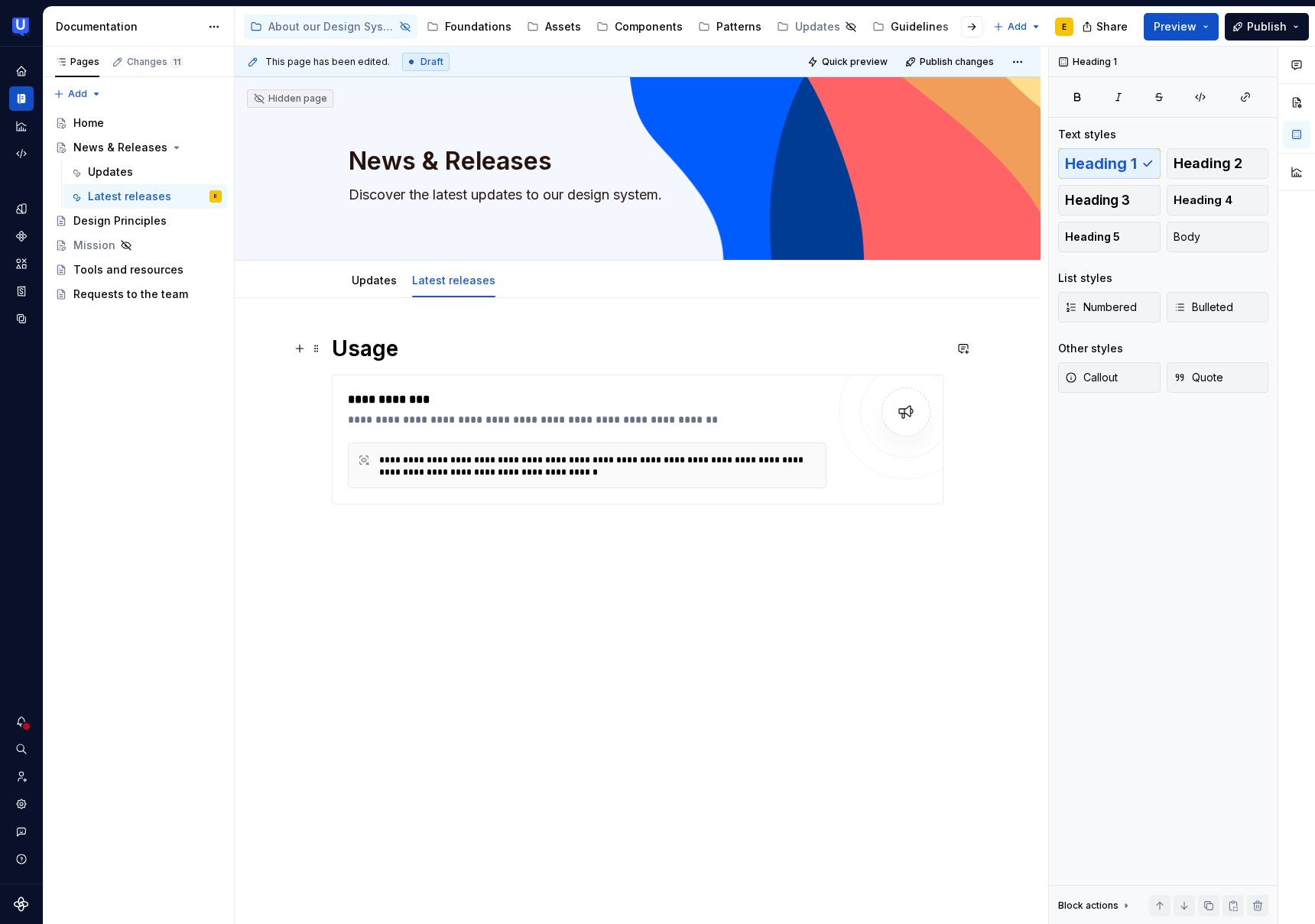
click at [361, 346] on h1 "Usage" at bounding box center [638, 348] width 612 height 27
click at [386, 282] on link "Updates" at bounding box center [374, 279] width 45 height 13
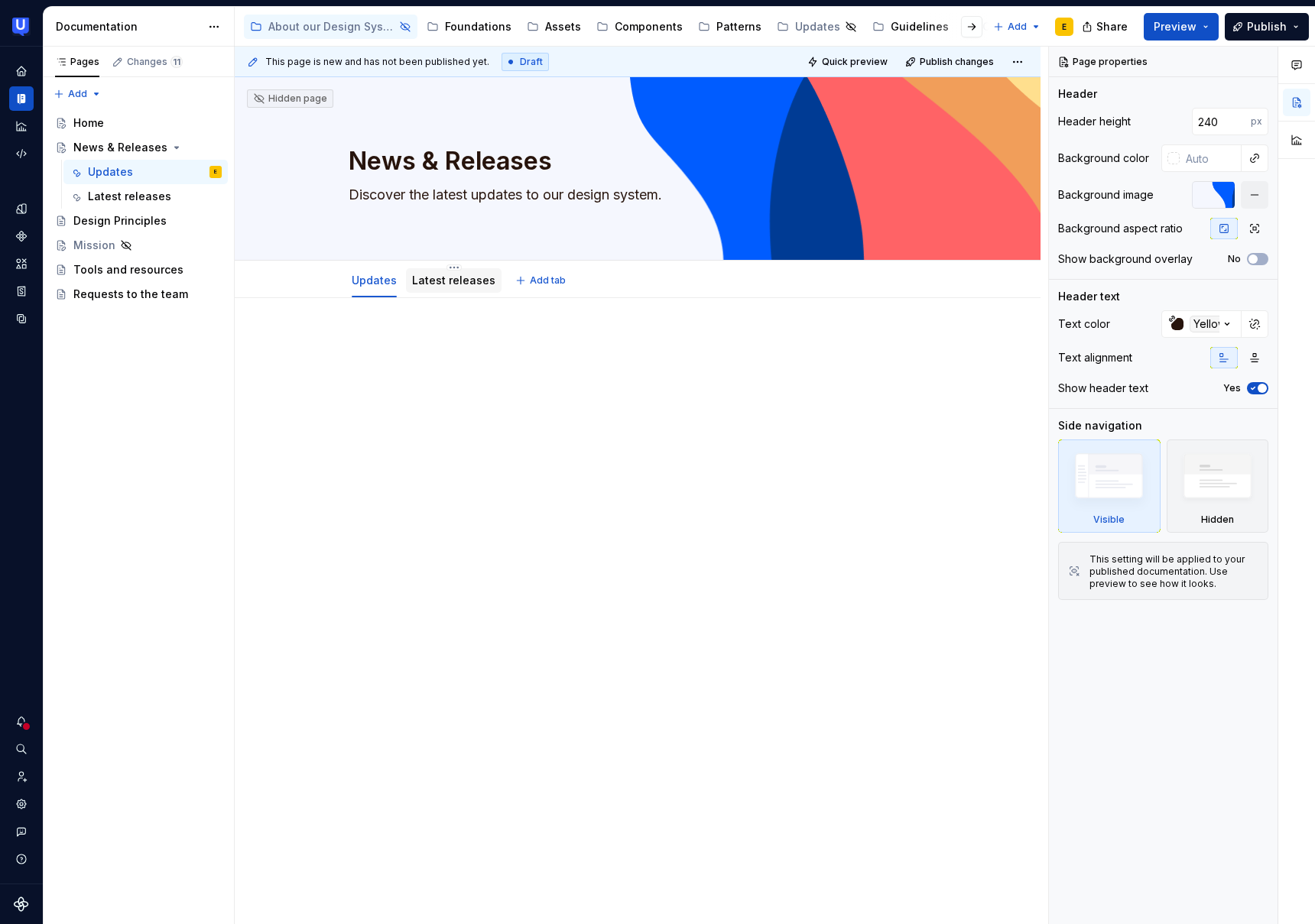
click at [477, 281] on link "Latest releases" at bounding box center [453, 279] width 84 height 13
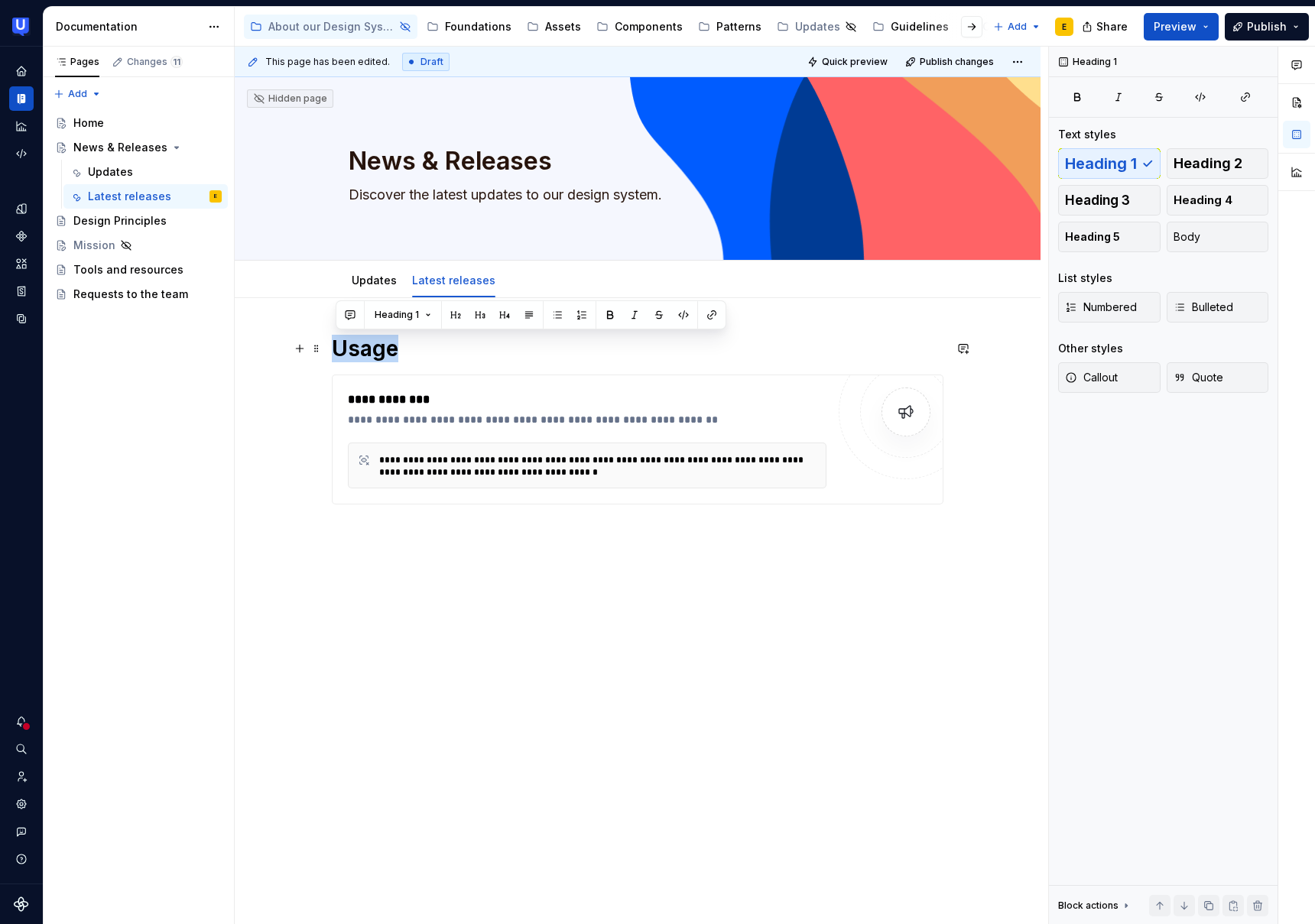
drag, startPoint x: 339, startPoint y: 346, endPoint x: 438, endPoint y: 350, distance: 99.1
click at [438, 350] on h1 "Usage" at bounding box center [638, 348] width 612 height 27
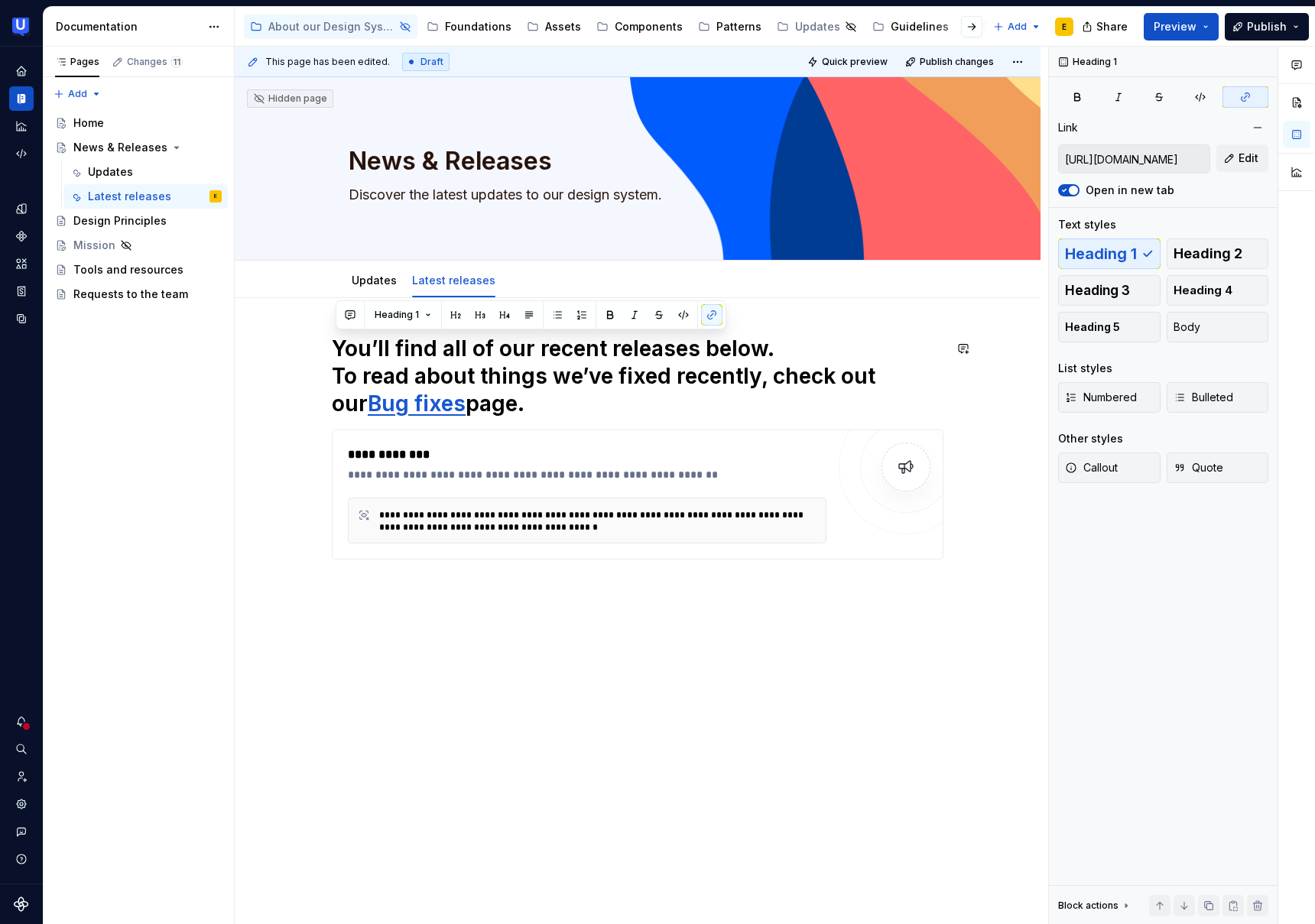
drag, startPoint x: 507, startPoint y: 409, endPoint x: 306, endPoint y: 324, distance: 218.2
click at [306, 324] on div "**********" at bounding box center [638, 595] width 806 height 594
click at [1216, 326] on button "Body" at bounding box center [1218, 327] width 102 height 31
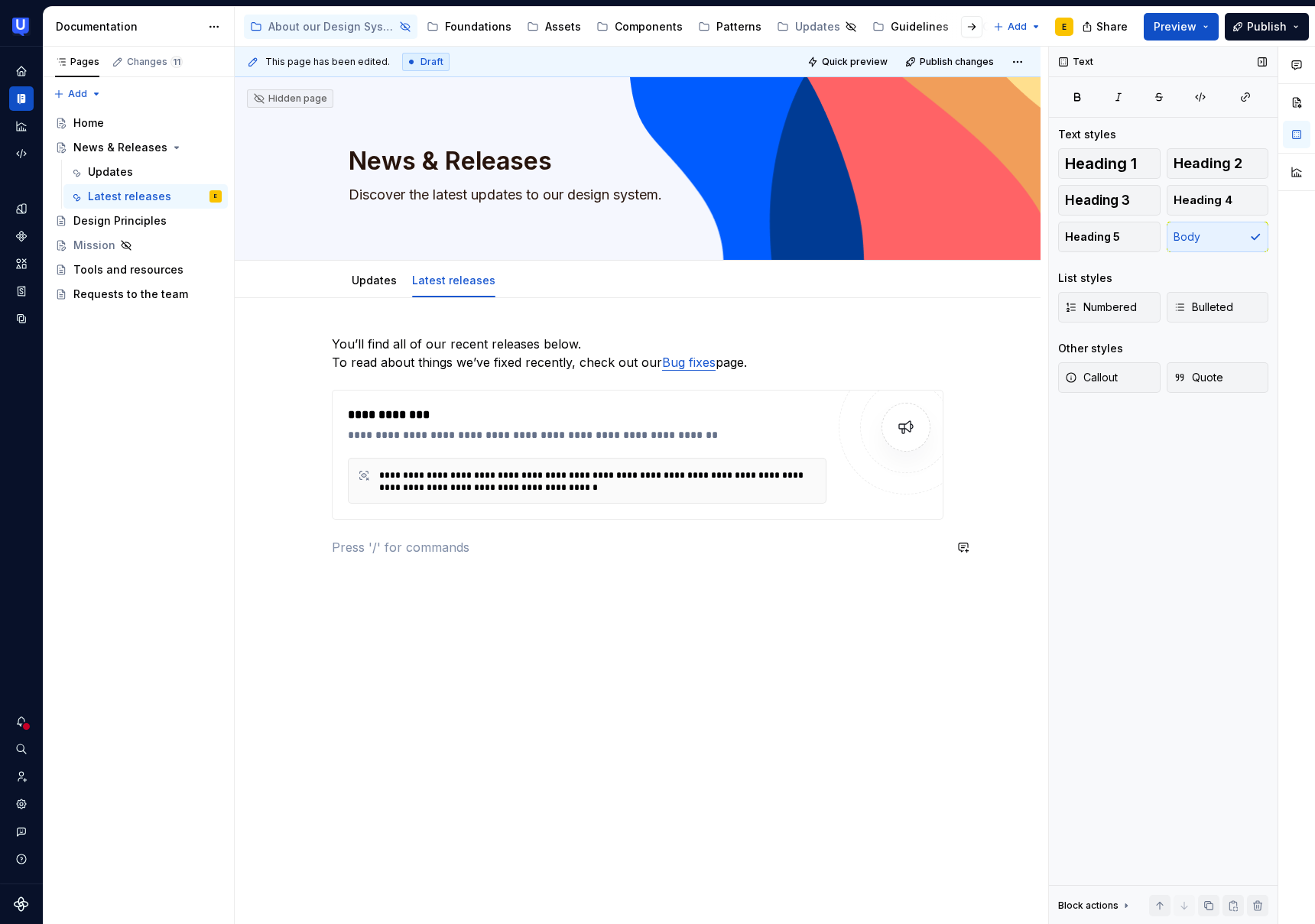
click at [575, 566] on div "**********" at bounding box center [638, 455] width 612 height 240
click at [693, 364] on link "Bug fixes" at bounding box center [689, 361] width 54 height 15
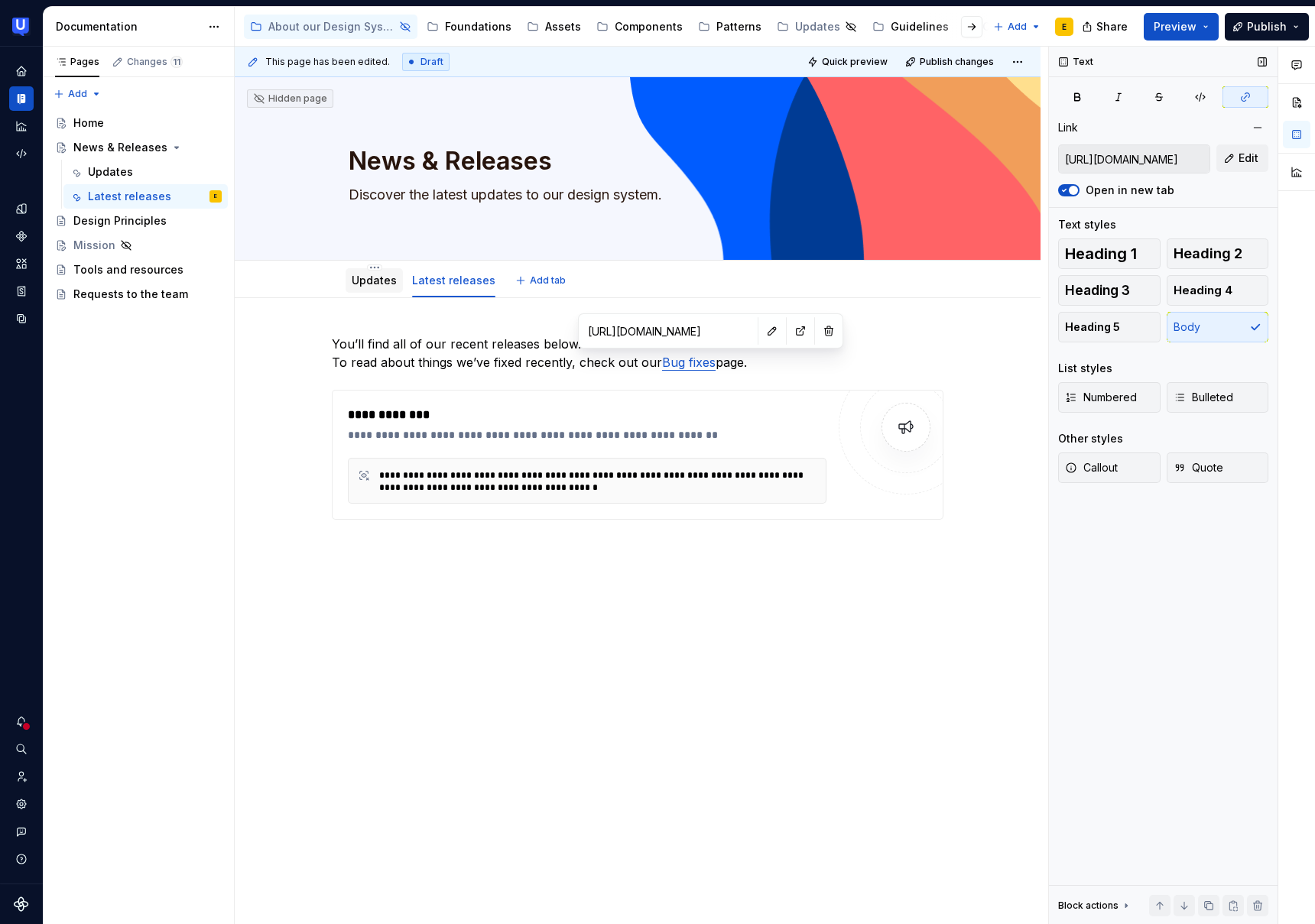
click at [381, 280] on link "Updates" at bounding box center [374, 279] width 45 height 13
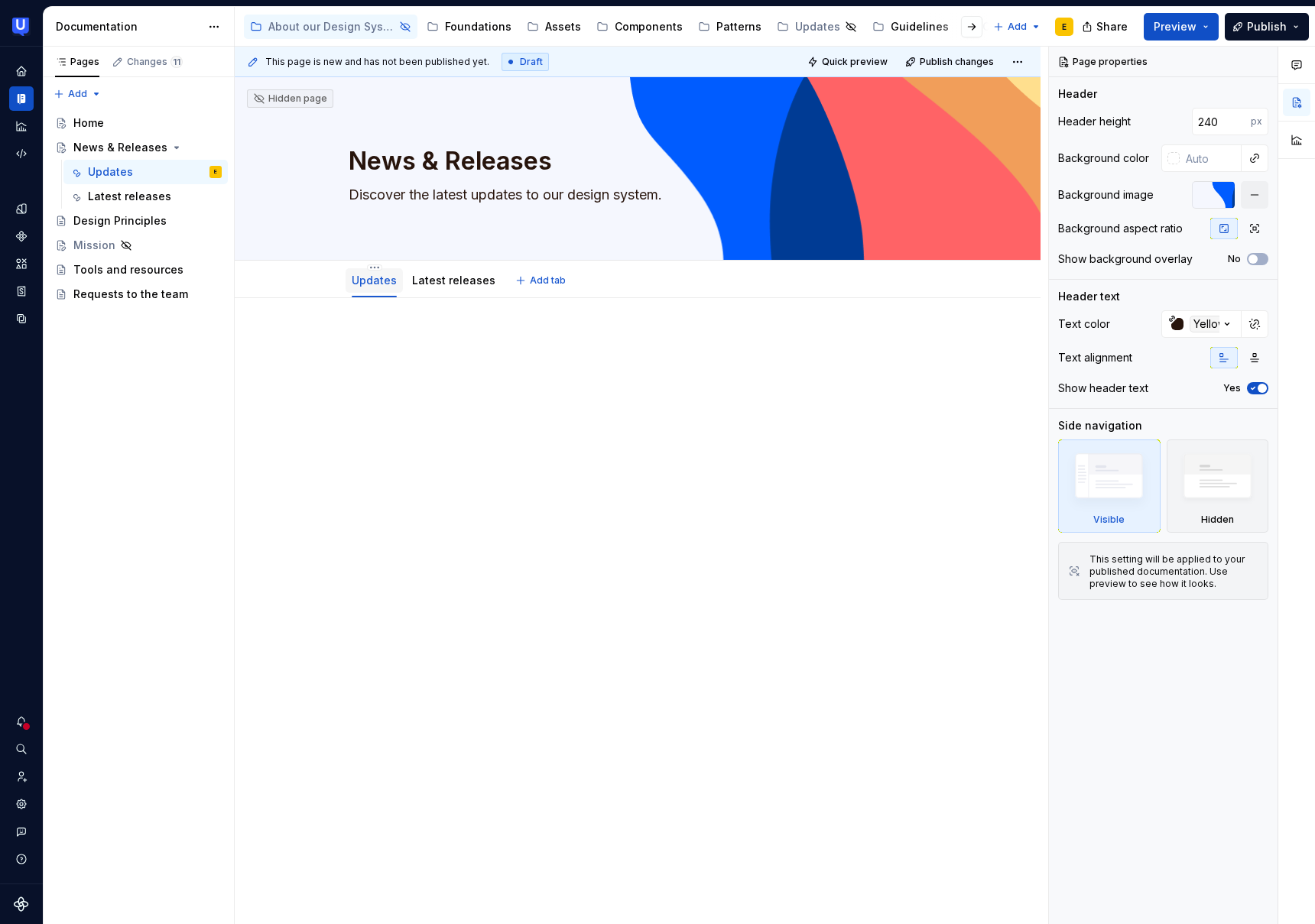
click at [385, 279] on link "Updates" at bounding box center [374, 279] width 45 height 13
click at [121, 173] on div "Updates" at bounding box center [110, 171] width 45 height 15
click at [194, 173] on button "Page tree" at bounding box center [190, 172] width 21 height 21
type textarea "*"
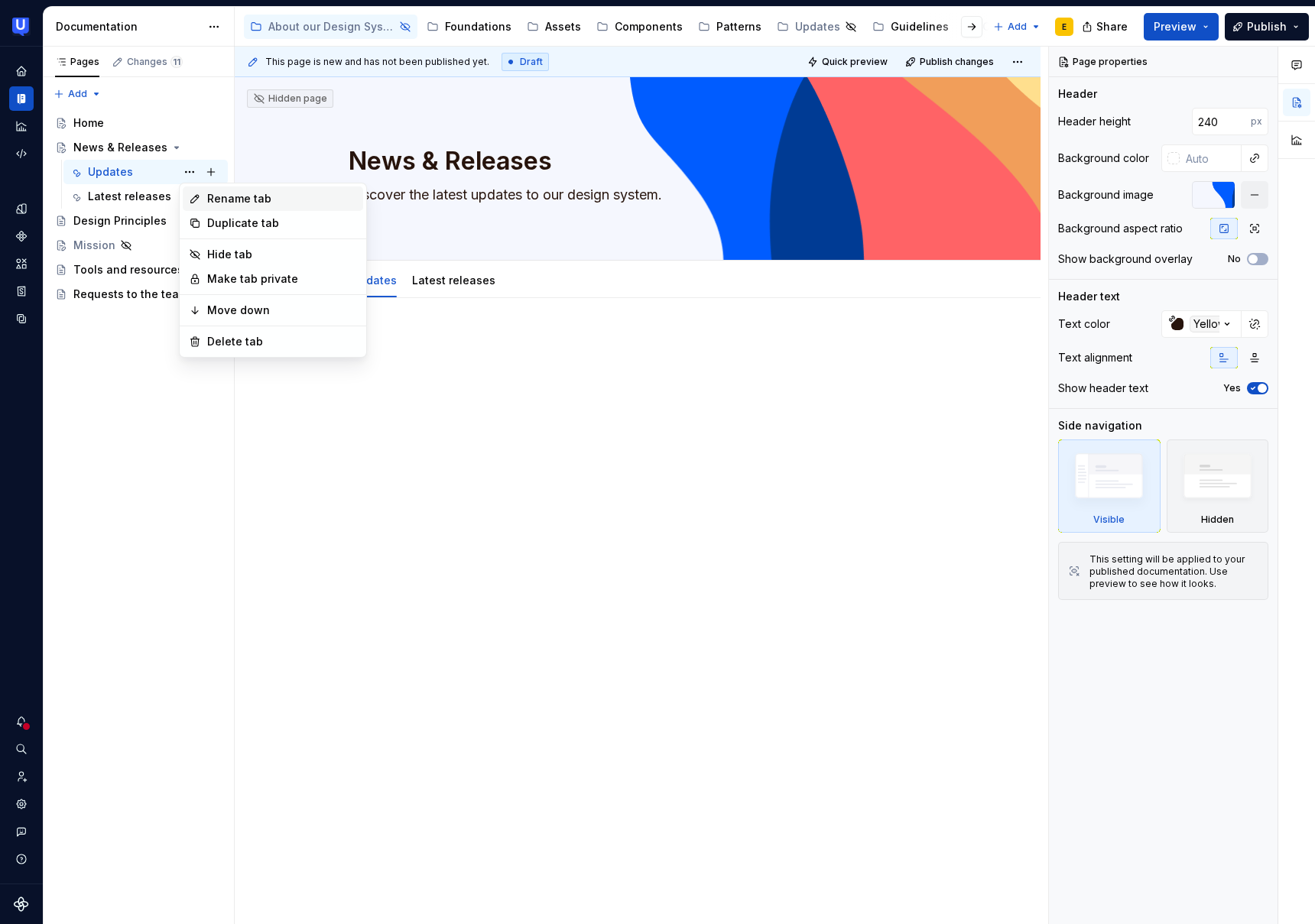
click at [228, 202] on div "Rename tab" at bounding box center [282, 198] width 150 height 15
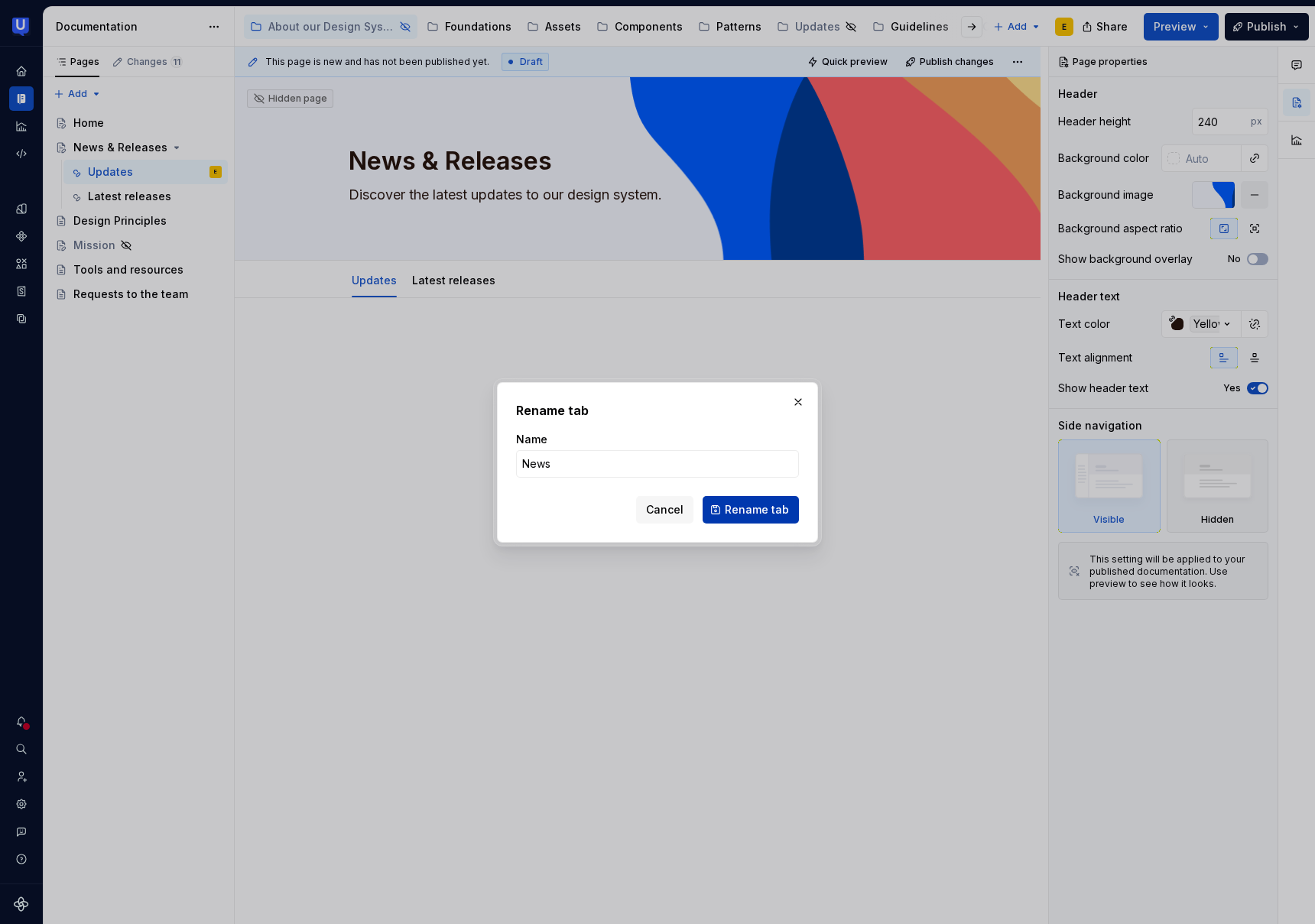
type input "News"
click at [781, 512] on span "Rename tab" at bounding box center [757, 510] width 64 height 15
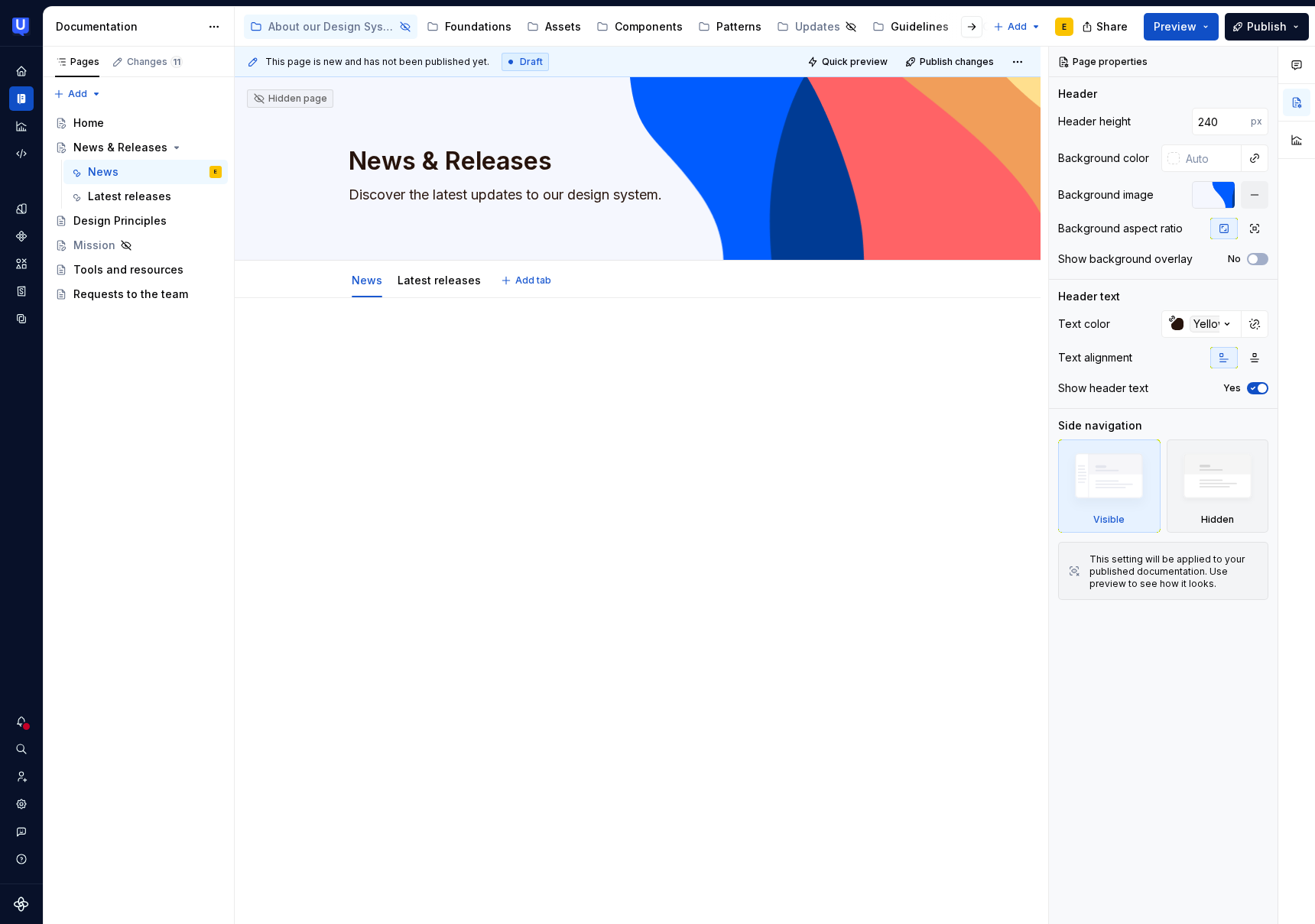
type textarea "*"
click at [373, 368] on div at bounding box center [638, 364] width 612 height 58
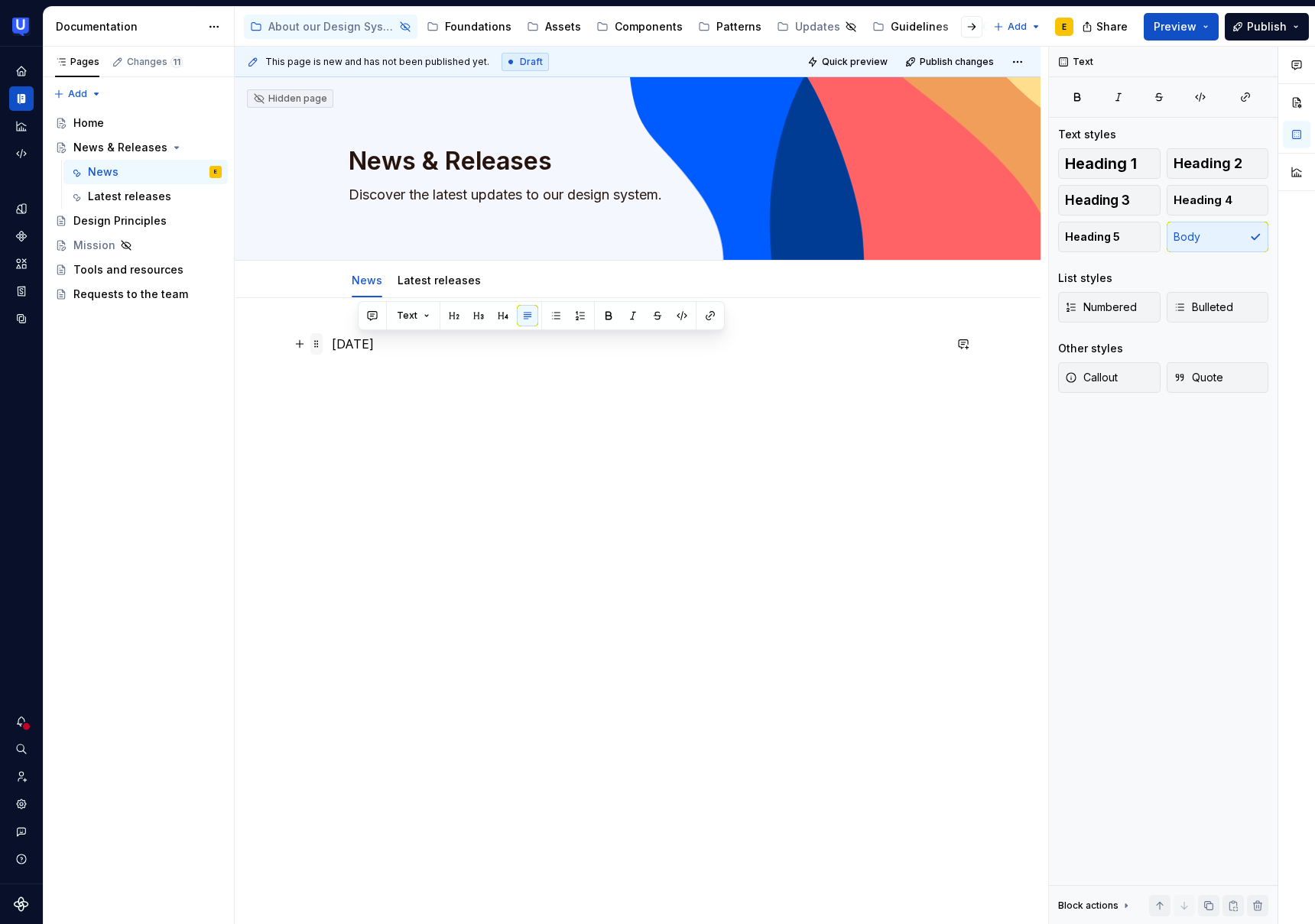
drag, startPoint x: 440, startPoint y: 342, endPoint x: 322, endPoint y: 343, distance: 118.0
click at [332, 343] on div "[DATE]" at bounding box center [638, 373] width 612 height 77
click at [460, 348] on p "[DATE]" at bounding box center [638, 344] width 612 height 19
drag, startPoint x: 338, startPoint y: 346, endPoint x: 376, endPoint y: 324, distance: 43.9
click at [337, 346] on p "[DATE]" at bounding box center [638, 344] width 612 height 19
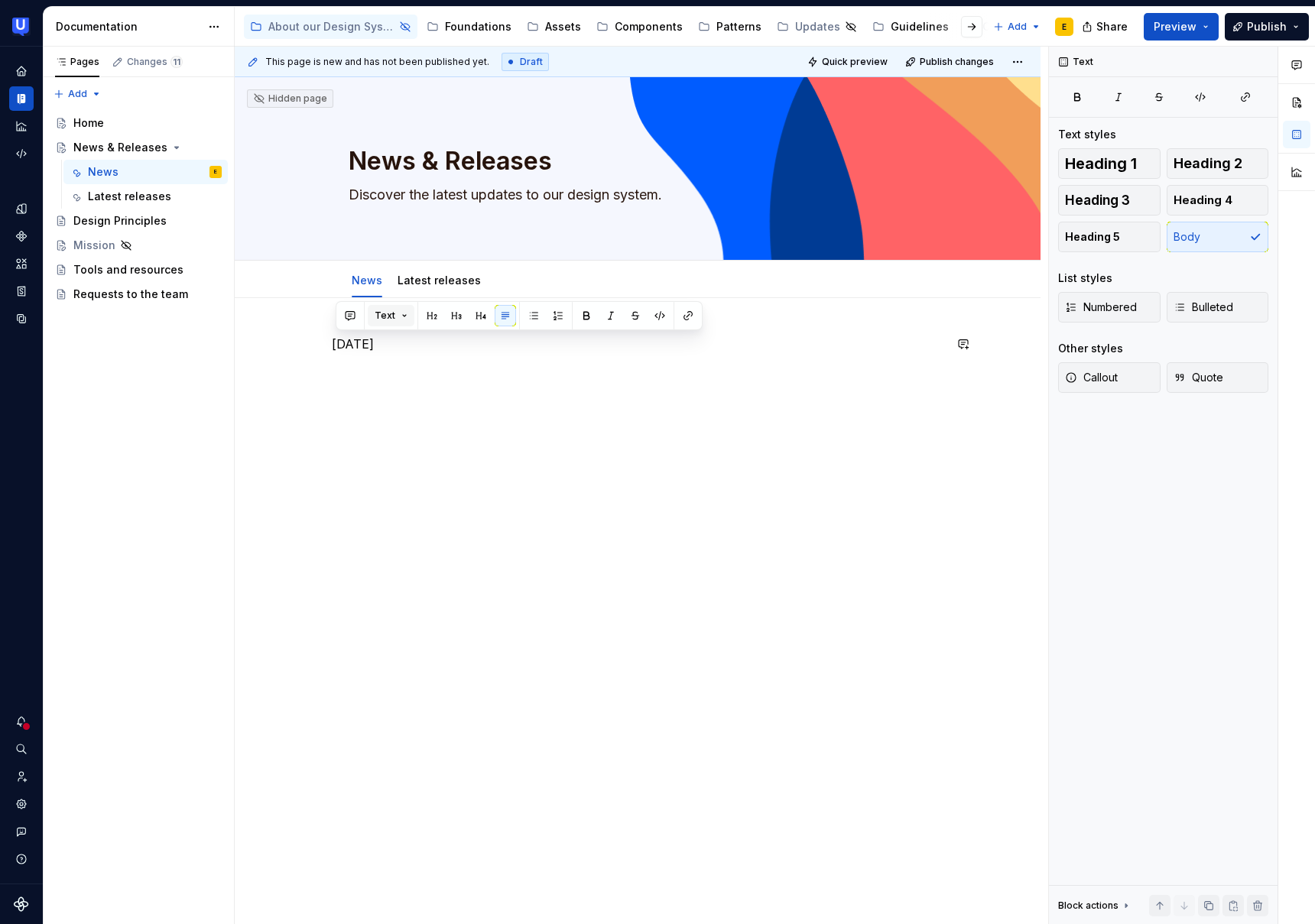
click at [397, 317] on button "Text" at bounding box center [391, 316] width 47 height 21
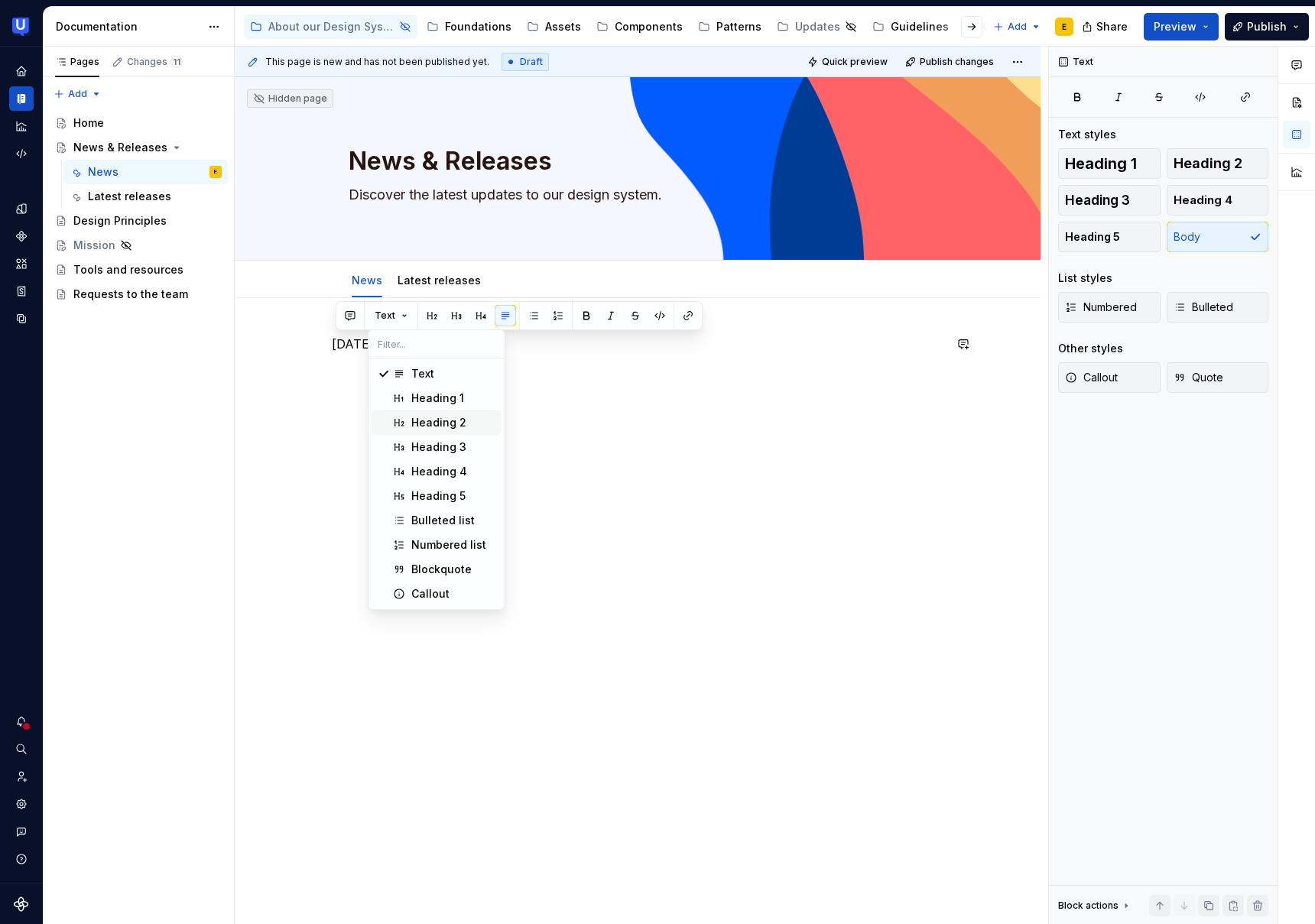
click at [467, 428] on div "Heading 2" at bounding box center [452, 422] width 84 height 15
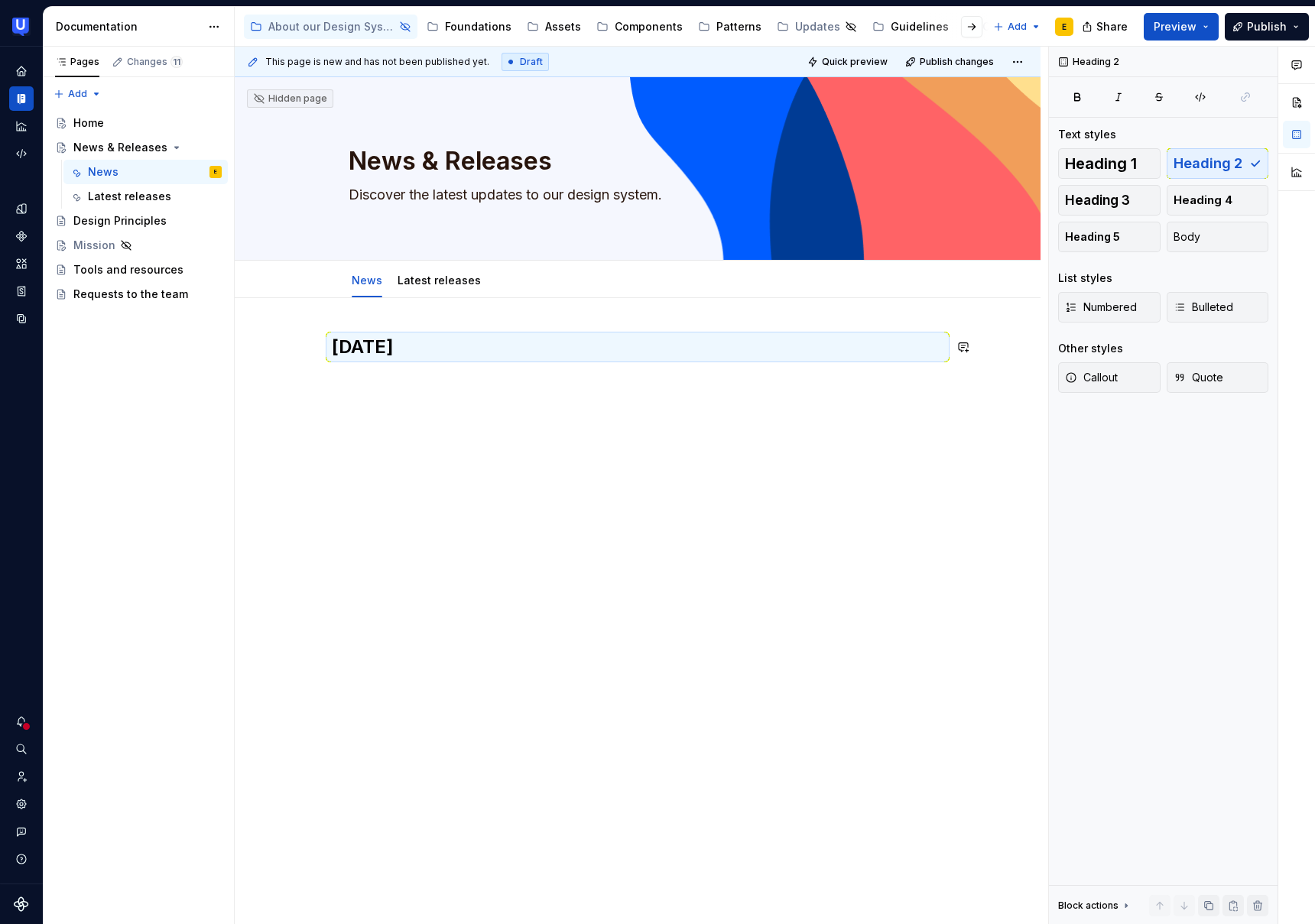
click at [414, 397] on div "[DATE]" at bounding box center [638, 373] width 612 height 77
click at [490, 372] on div "[DATE]" at bounding box center [638, 364] width 612 height 58
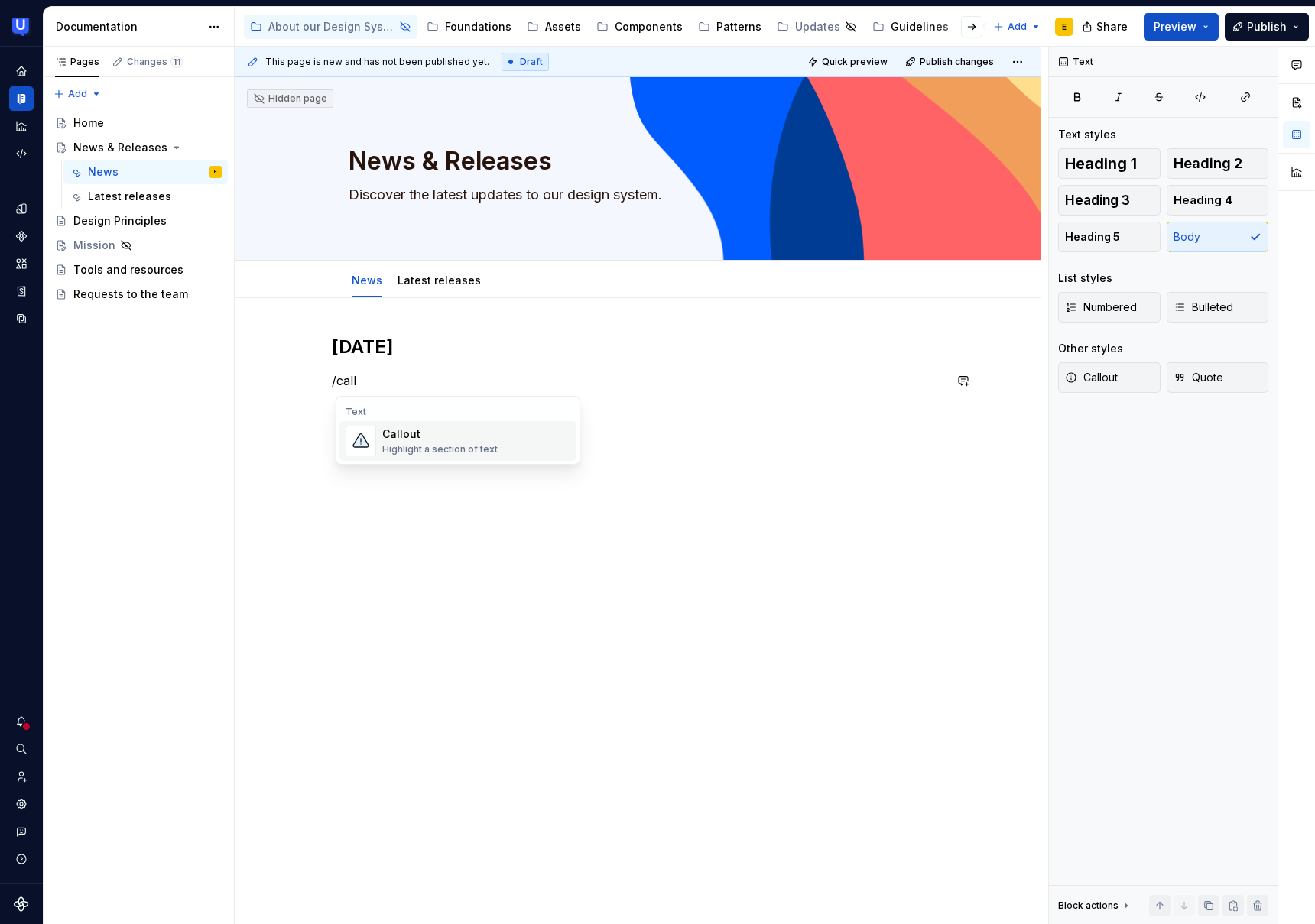
click at [484, 451] on div "Highlight a section of text" at bounding box center [440, 450] width 116 height 12
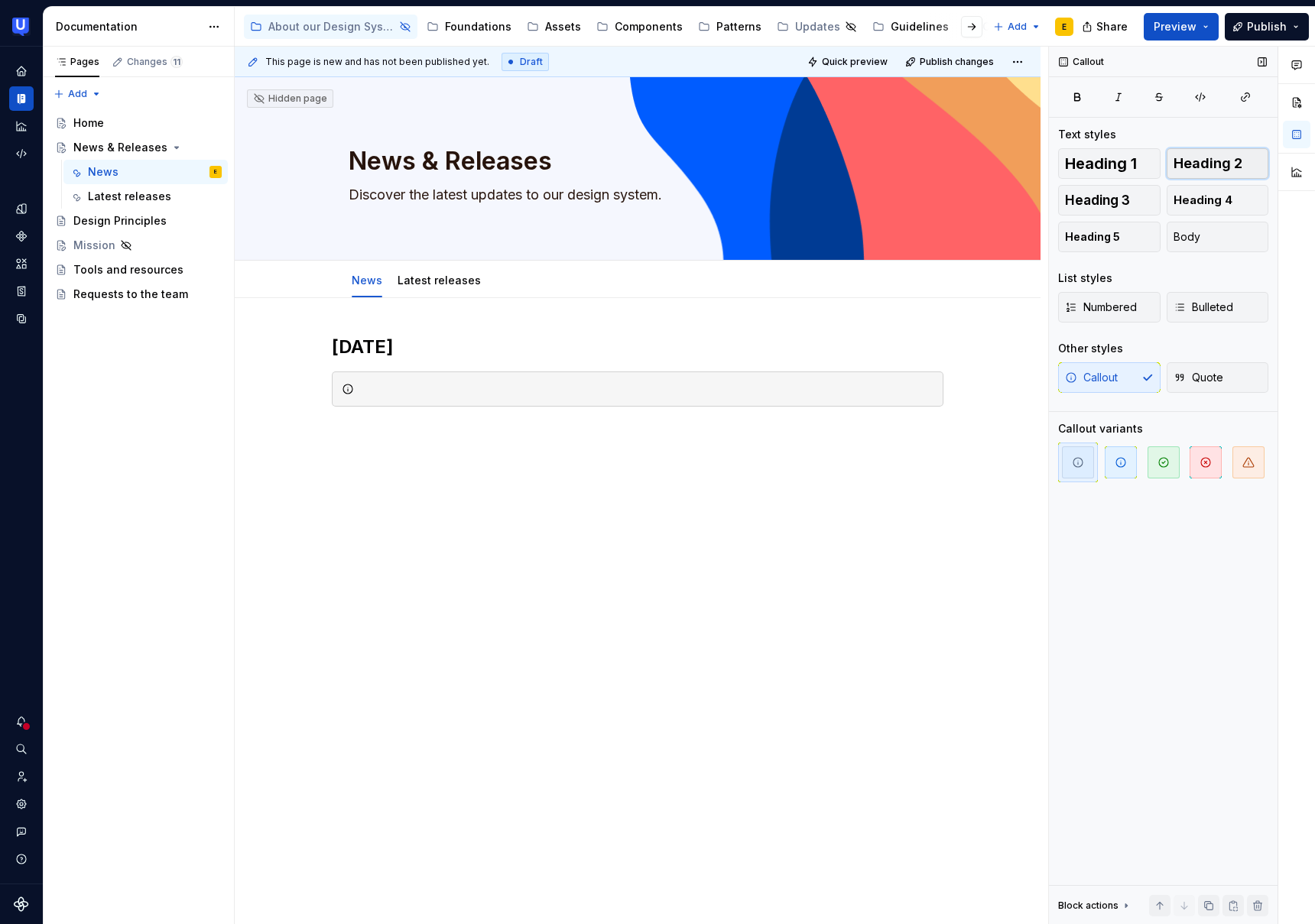
click at [1216, 157] on span "Heading 2" at bounding box center [1208, 163] width 69 height 15
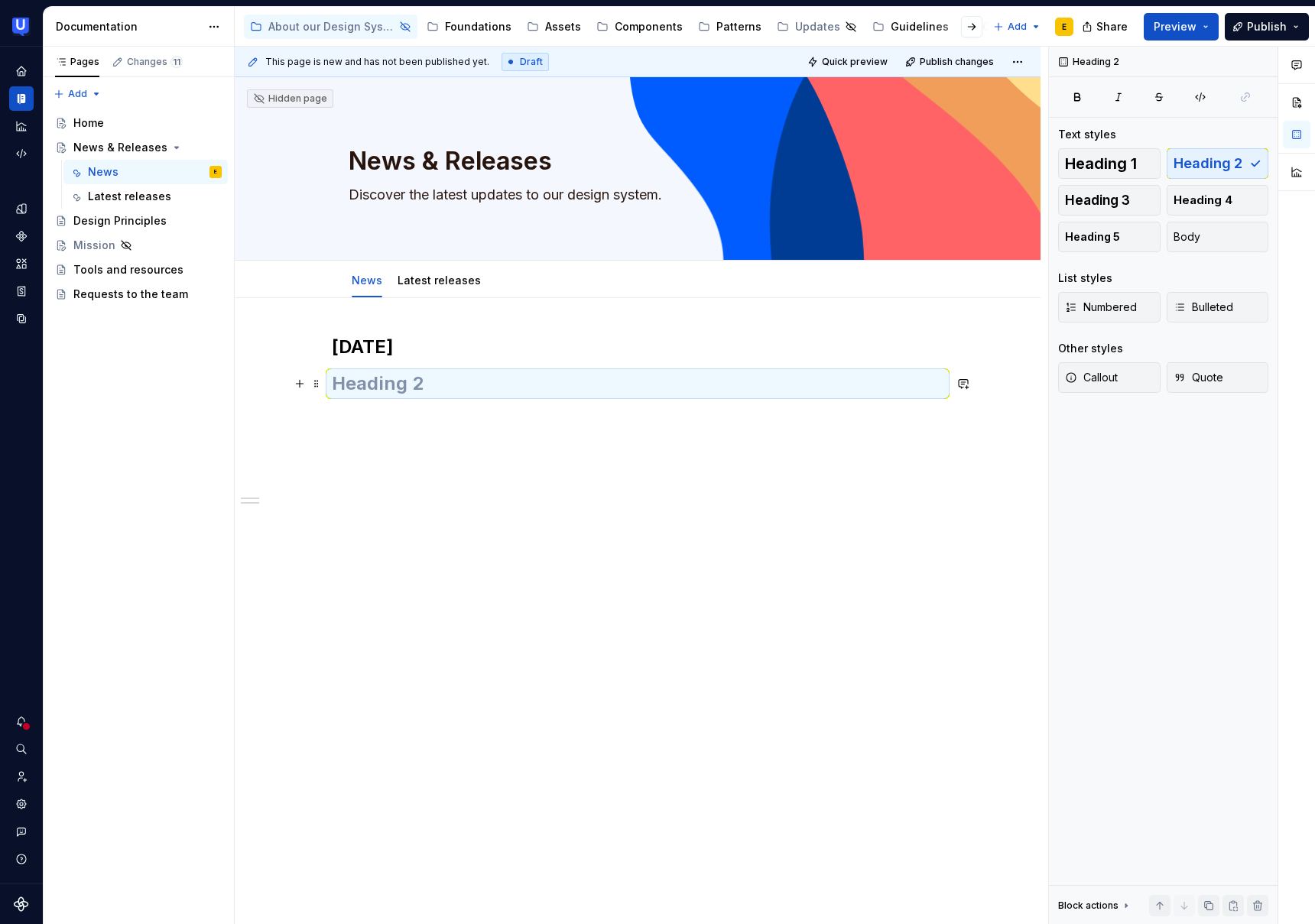
click at [648, 383] on h2 at bounding box center [638, 384] width 612 height 25
click at [415, 437] on div "This page is new and has not been published yet. Draft Quick preview Publish ch…" at bounding box center [641, 486] width 814 height 878
click at [389, 393] on h2 "sdsd" at bounding box center [638, 384] width 612 height 25
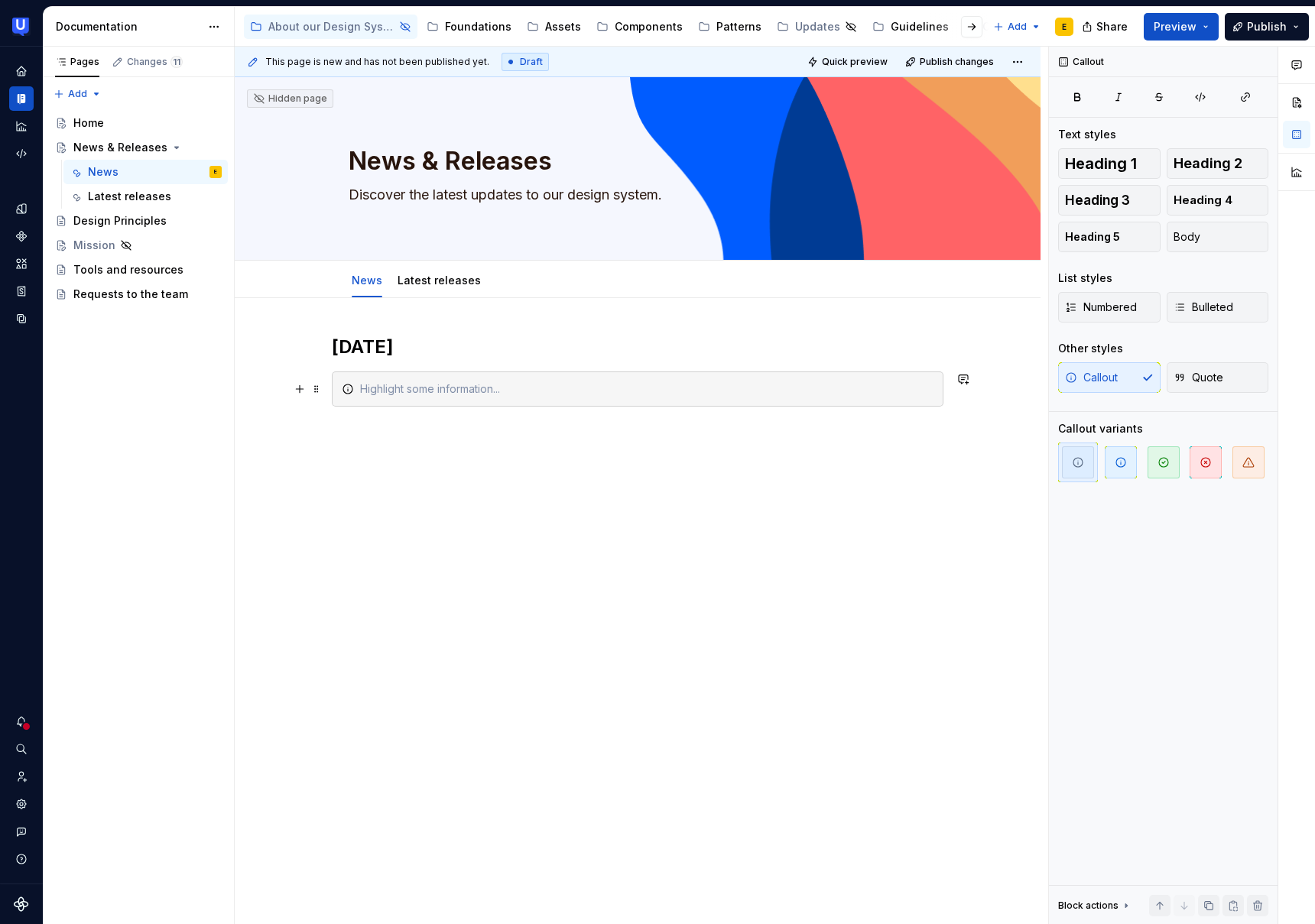
click at [388, 392] on div at bounding box center [646, 389] width 573 height 15
click at [1122, 469] on span "button" at bounding box center [1121, 462] width 32 height 32
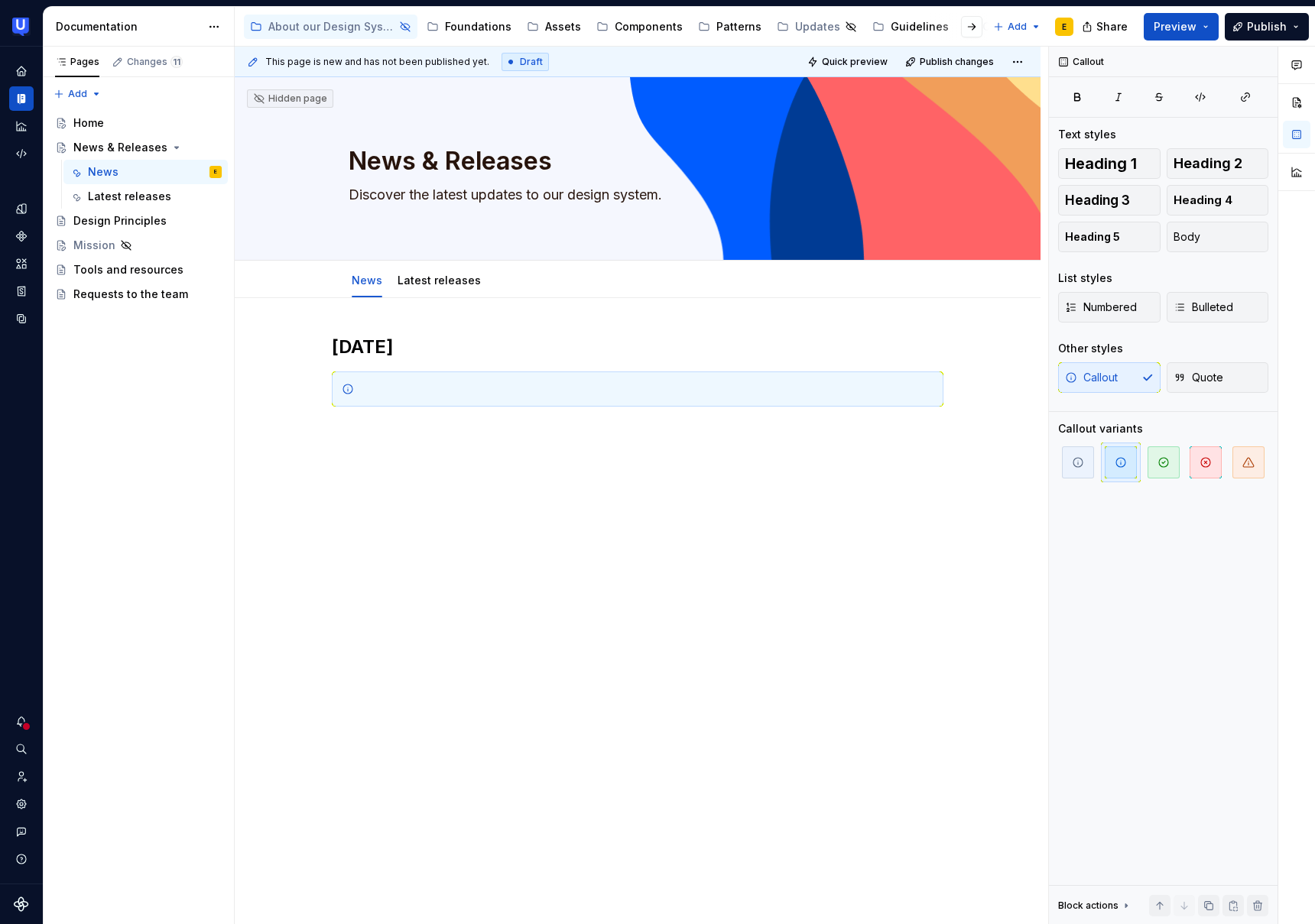
click at [678, 519] on div "[DATE]" at bounding box center [638, 500] width 806 height 405
click at [423, 382] on div at bounding box center [646, 389] width 573 height 15
click at [386, 390] on div at bounding box center [646, 389] width 573 height 15
click at [331, 383] on div "[DATE]" at bounding box center [638, 518] width 806 height 441
click at [956, 394] on div "This page is new and has not been published yet. Draft Quick preview Publish ch…" at bounding box center [641, 486] width 814 height 878
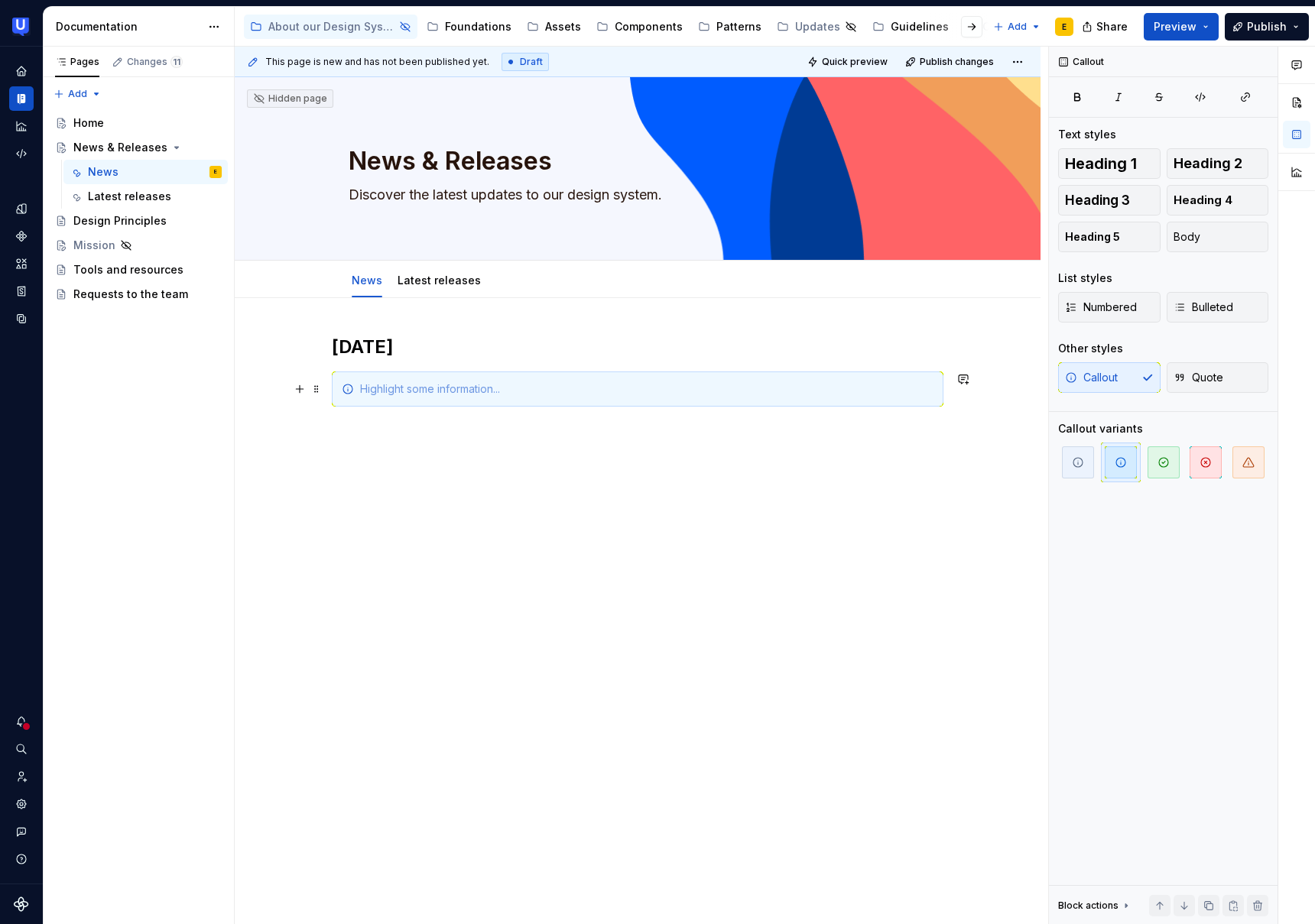
click at [728, 386] on div at bounding box center [646, 389] width 573 height 15
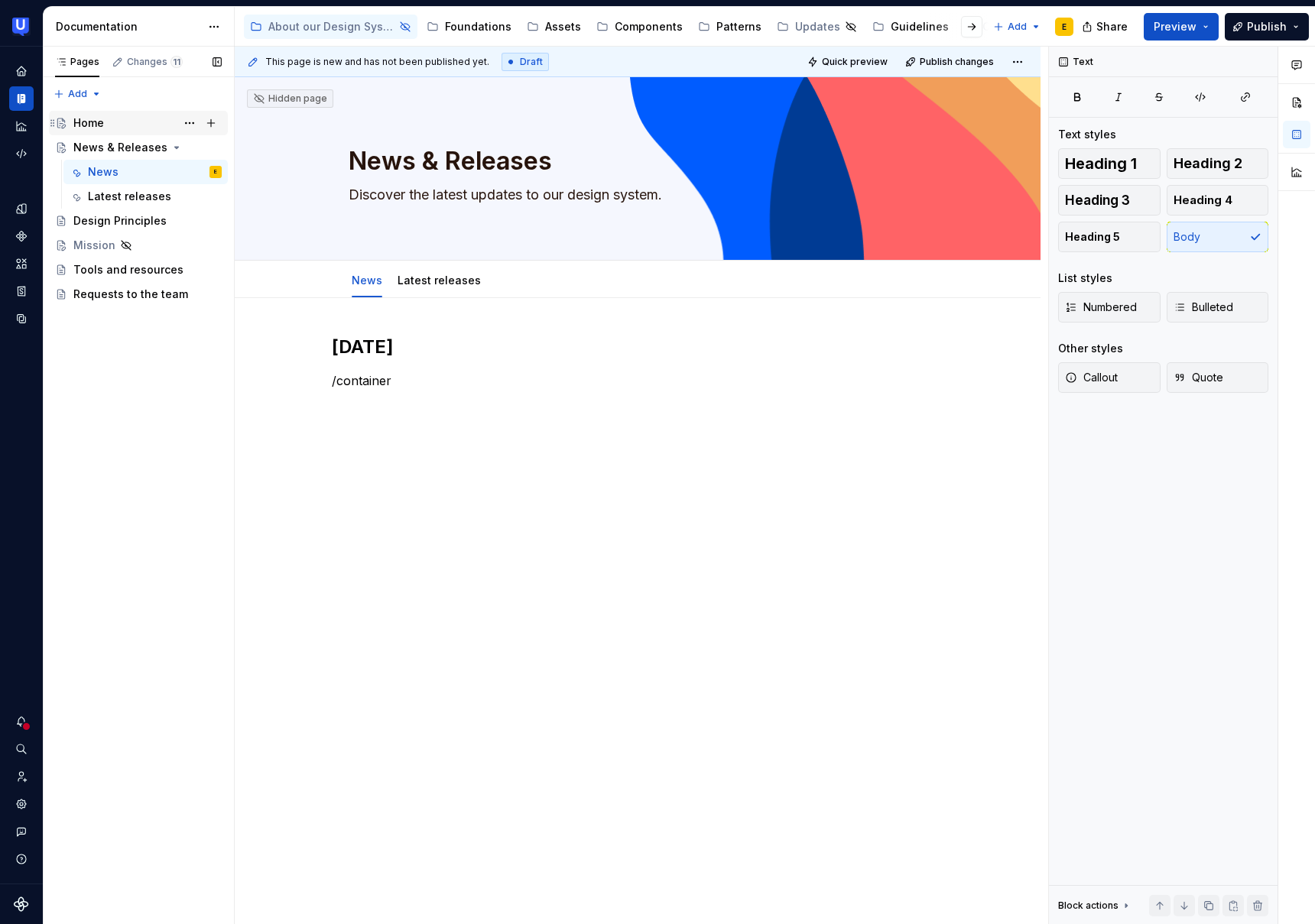
click at [106, 122] on div "Home" at bounding box center [147, 123] width 148 height 21
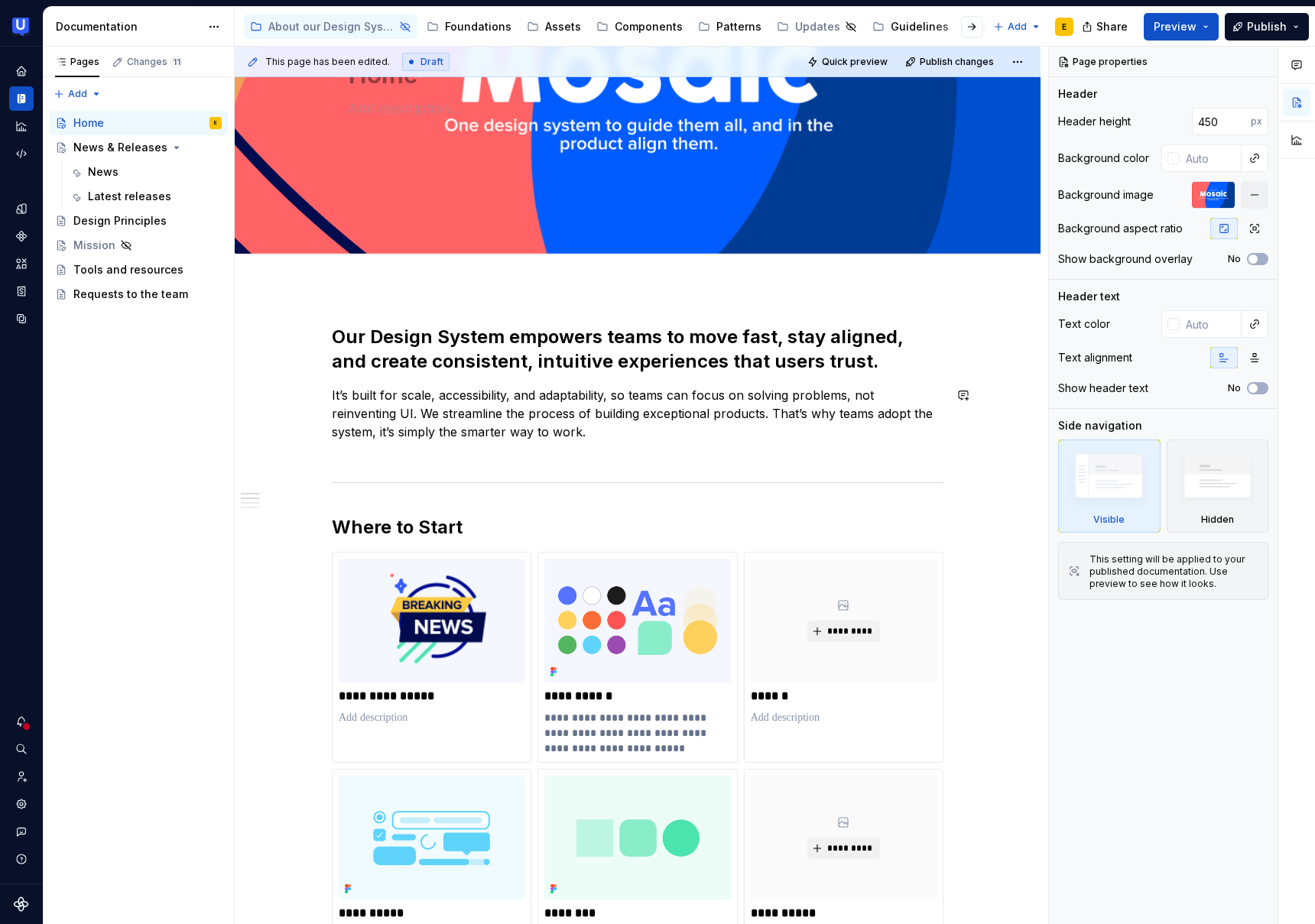
scroll to position [193, 0]
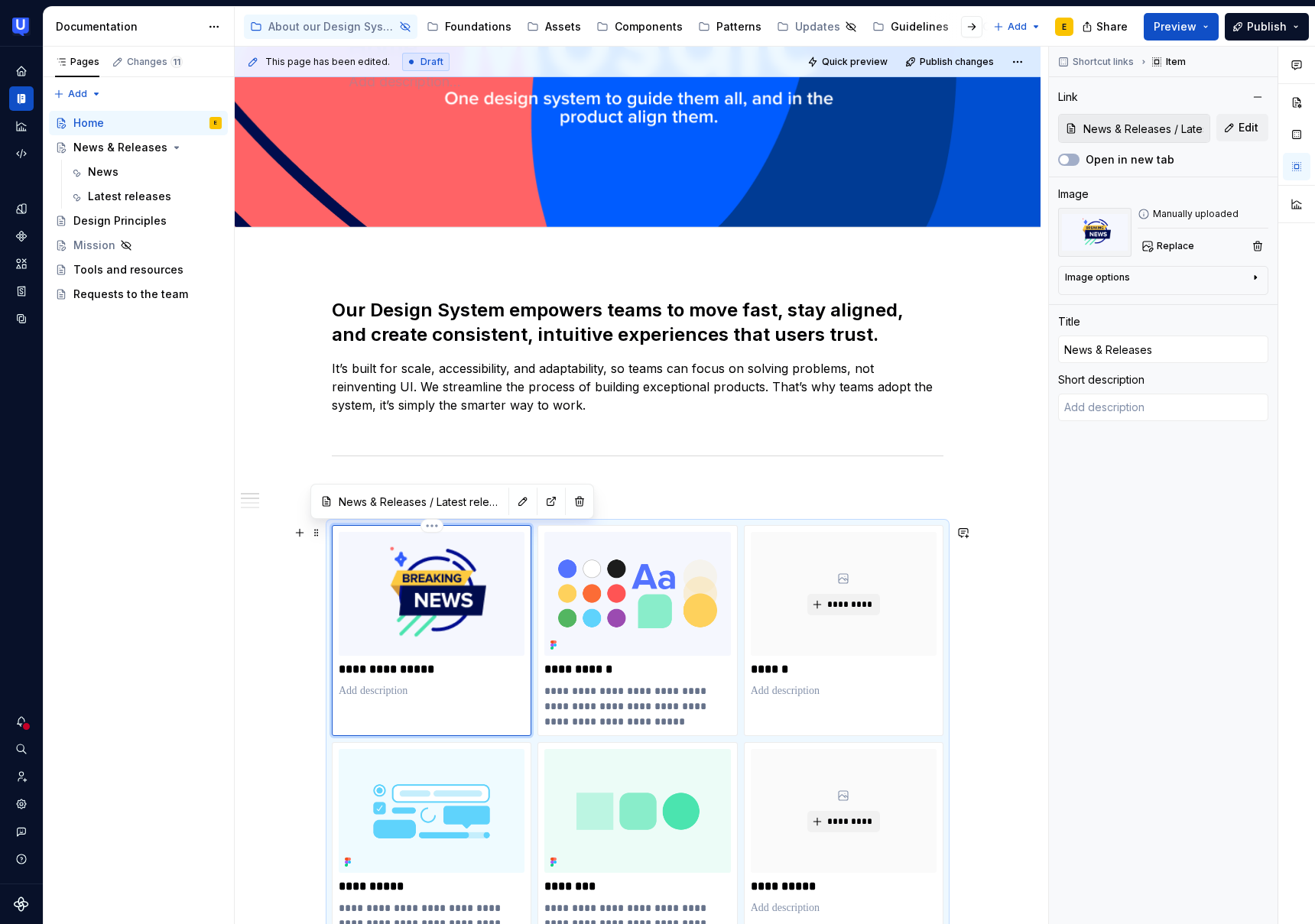
click at [507, 526] on div "**********" at bounding box center [431, 630] width 199 height 211
click at [107, 171] on div "News" at bounding box center [103, 171] width 31 height 15
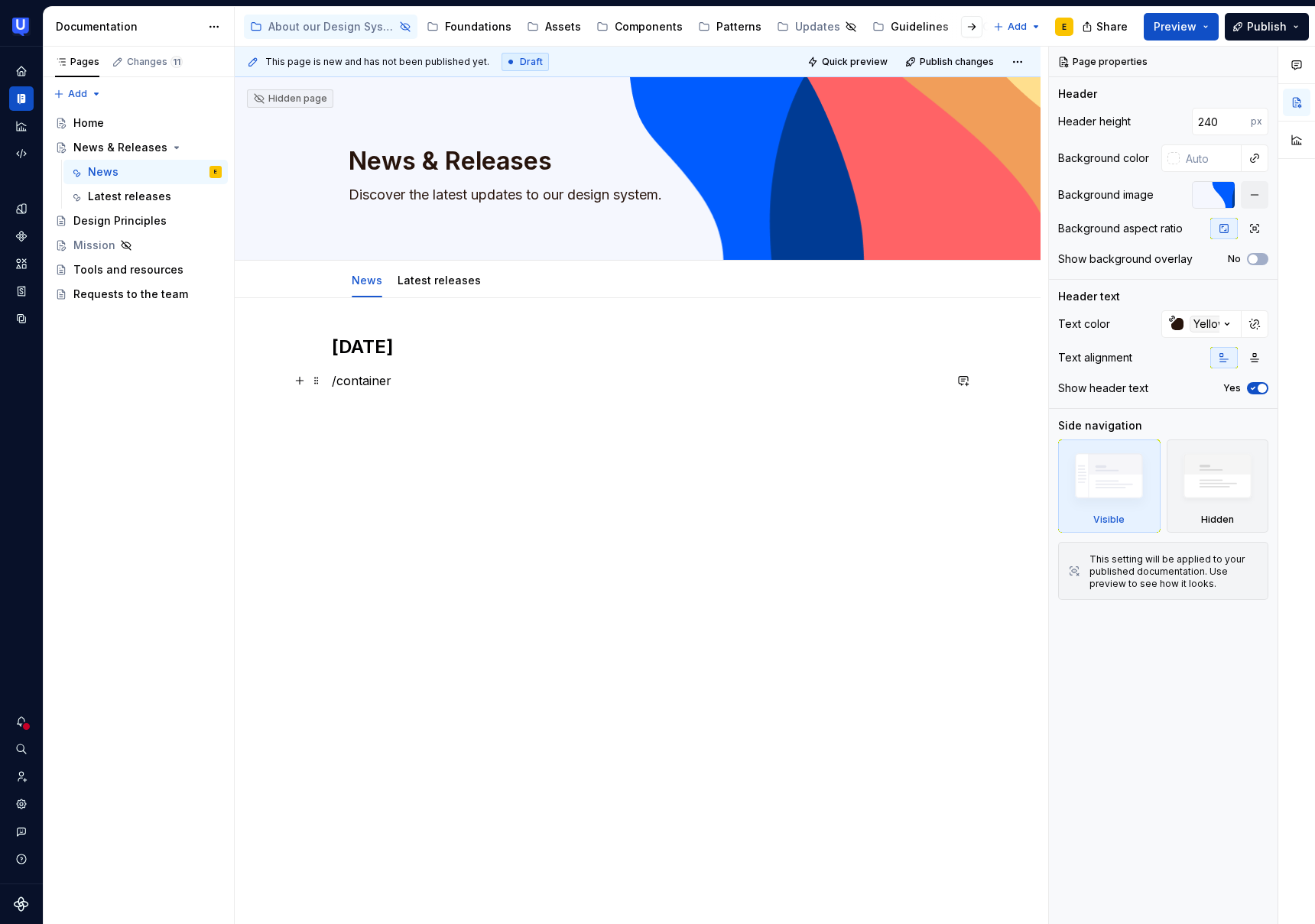
type textarea "*"
click at [378, 380] on p "/container" at bounding box center [638, 380] width 612 height 19
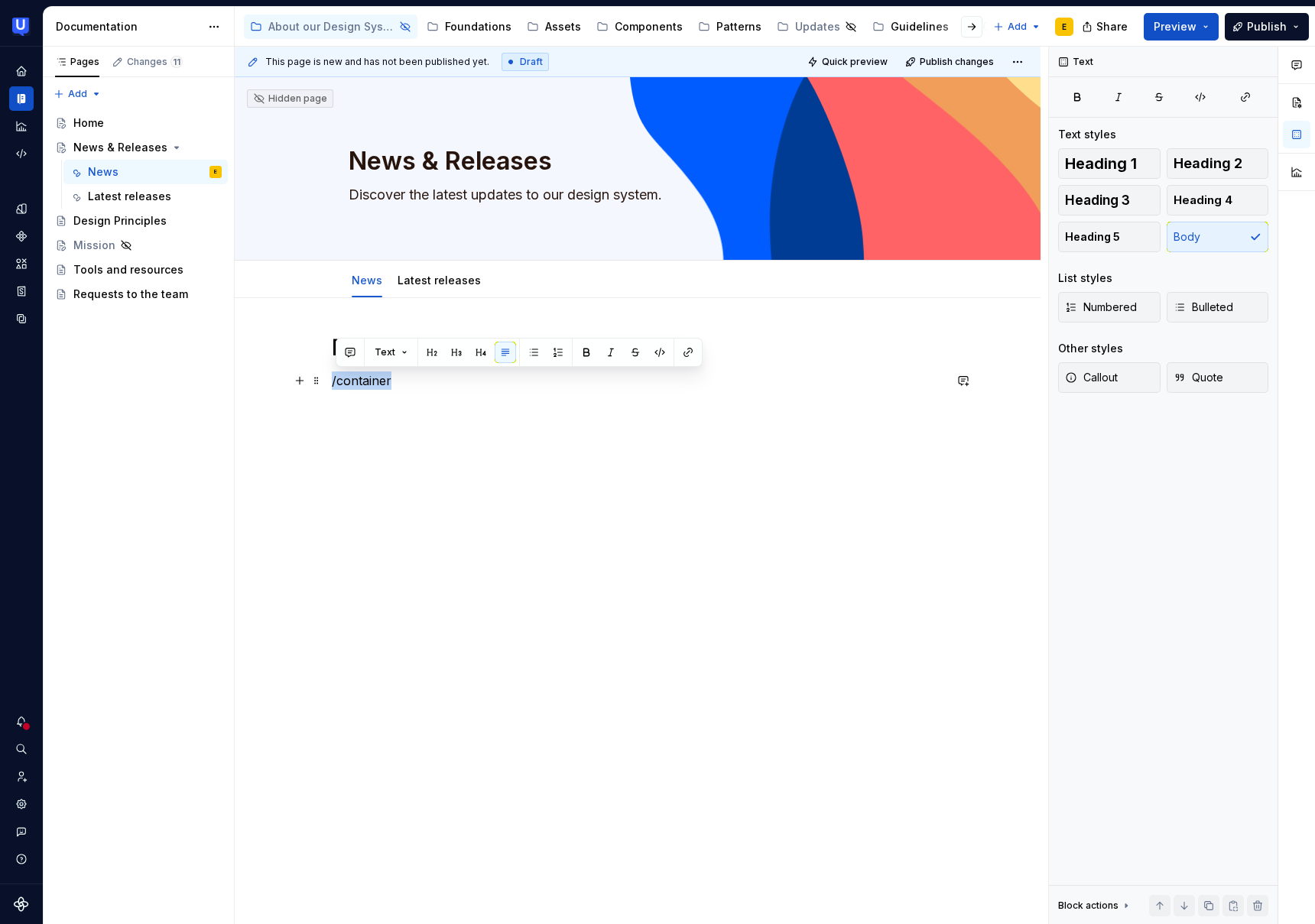
drag, startPoint x: 407, startPoint y: 382, endPoint x: 330, endPoint y: 382, distance: 77.0
click at [330, 382] on div "September 2025 /container" at bounding box center [638, 505] width 806 height 415
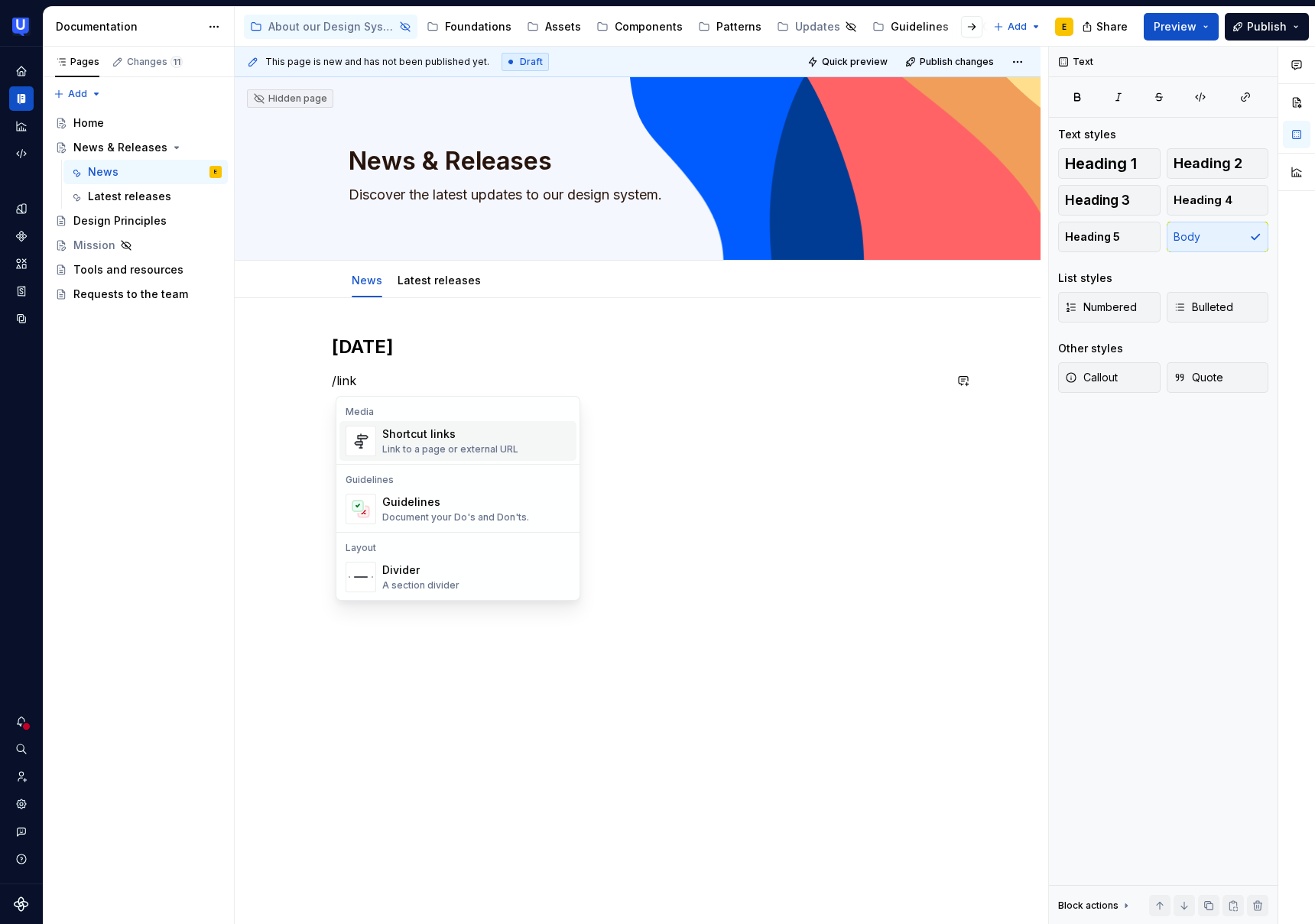
click at [429, 443] on div "Link to a page or external URL" at bounding box center [451, 450] width 136 height 12
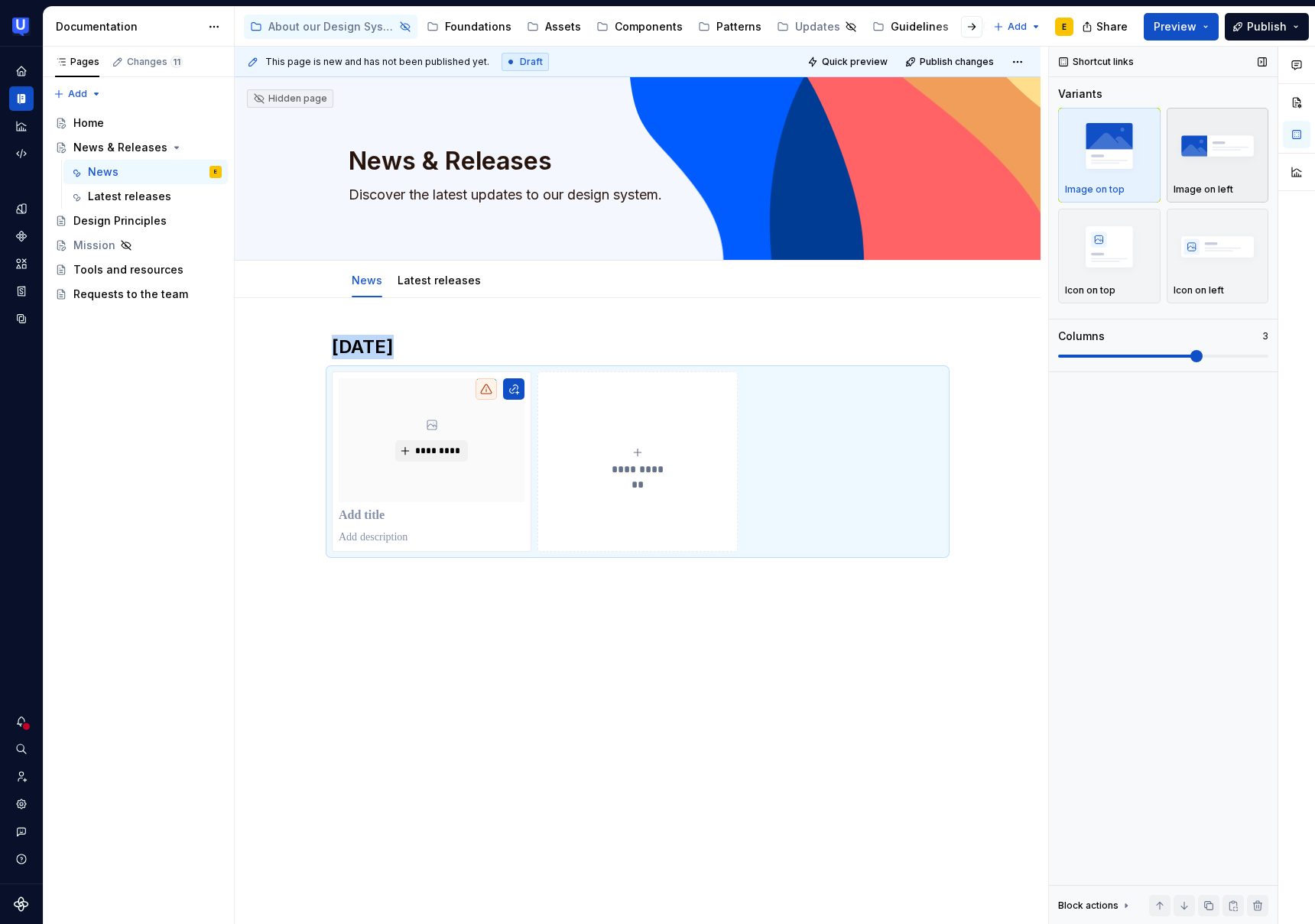
click at [1216, 141] on img "button" at bounding box center [1218, 145] width 89 height 56
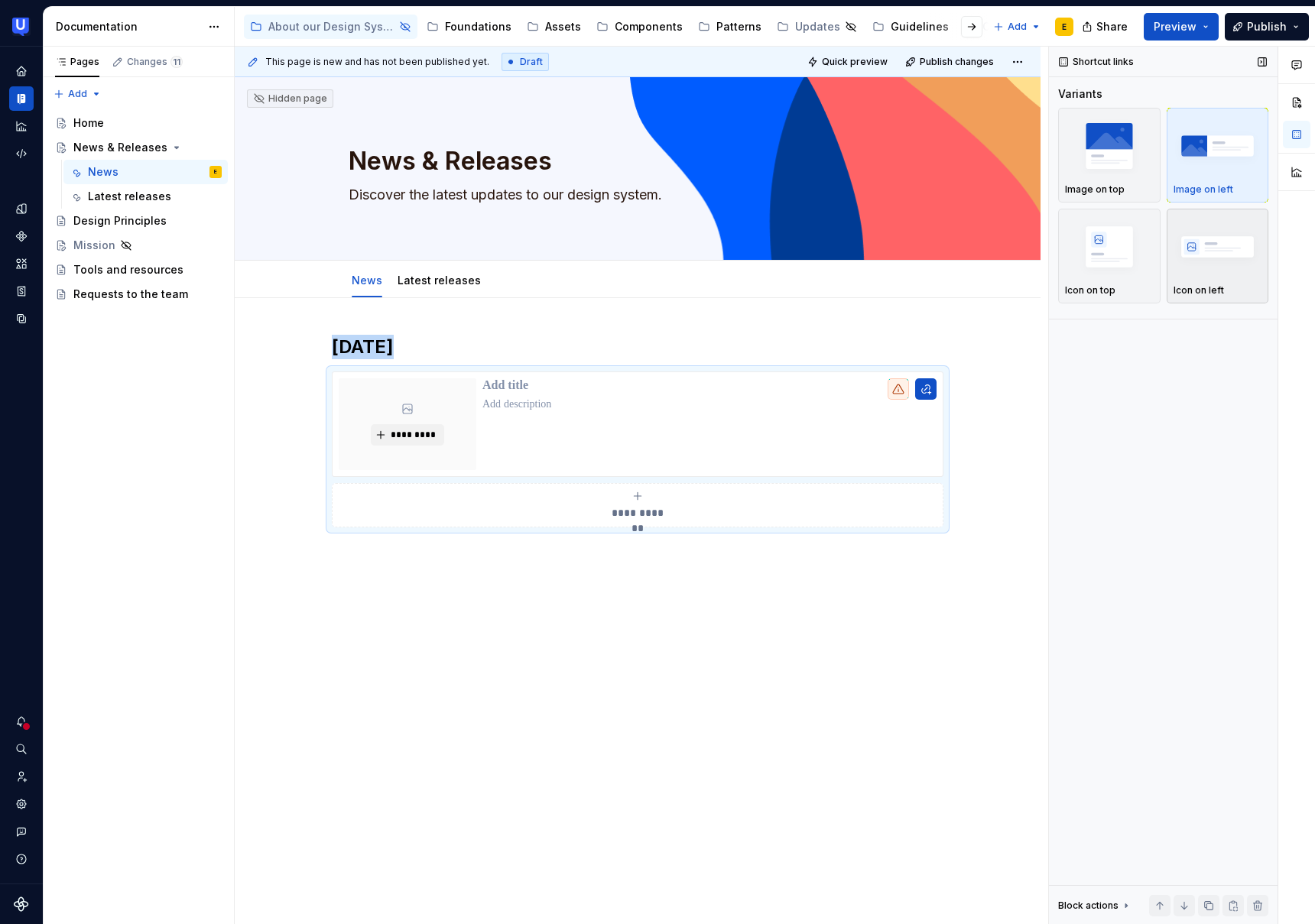
click at [1215, 259] on img "button" at bounding box center [1218, 246] width 89 height 56
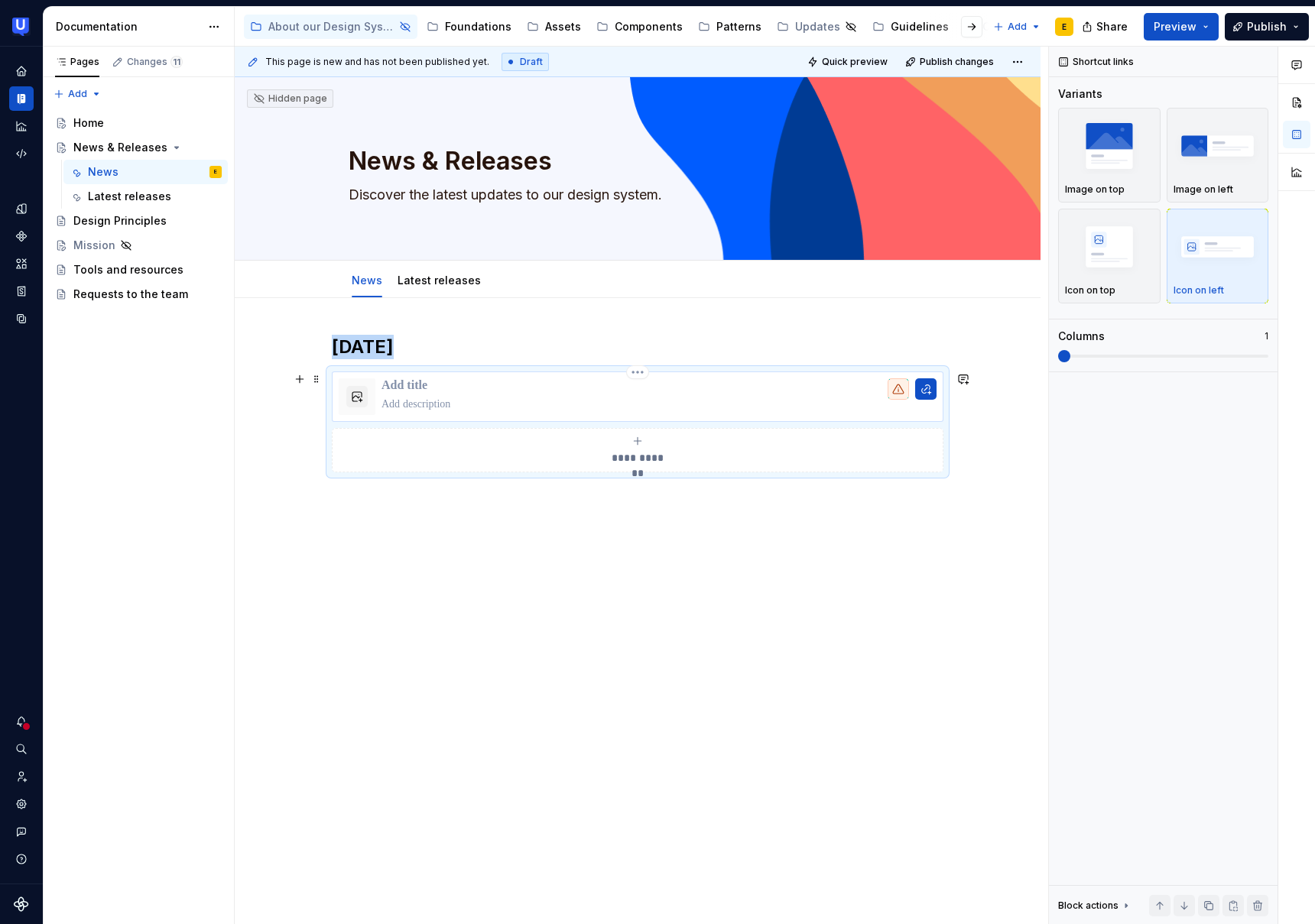
click at [396, 389] on p at bounding box center [659, 385] width 555 height 15
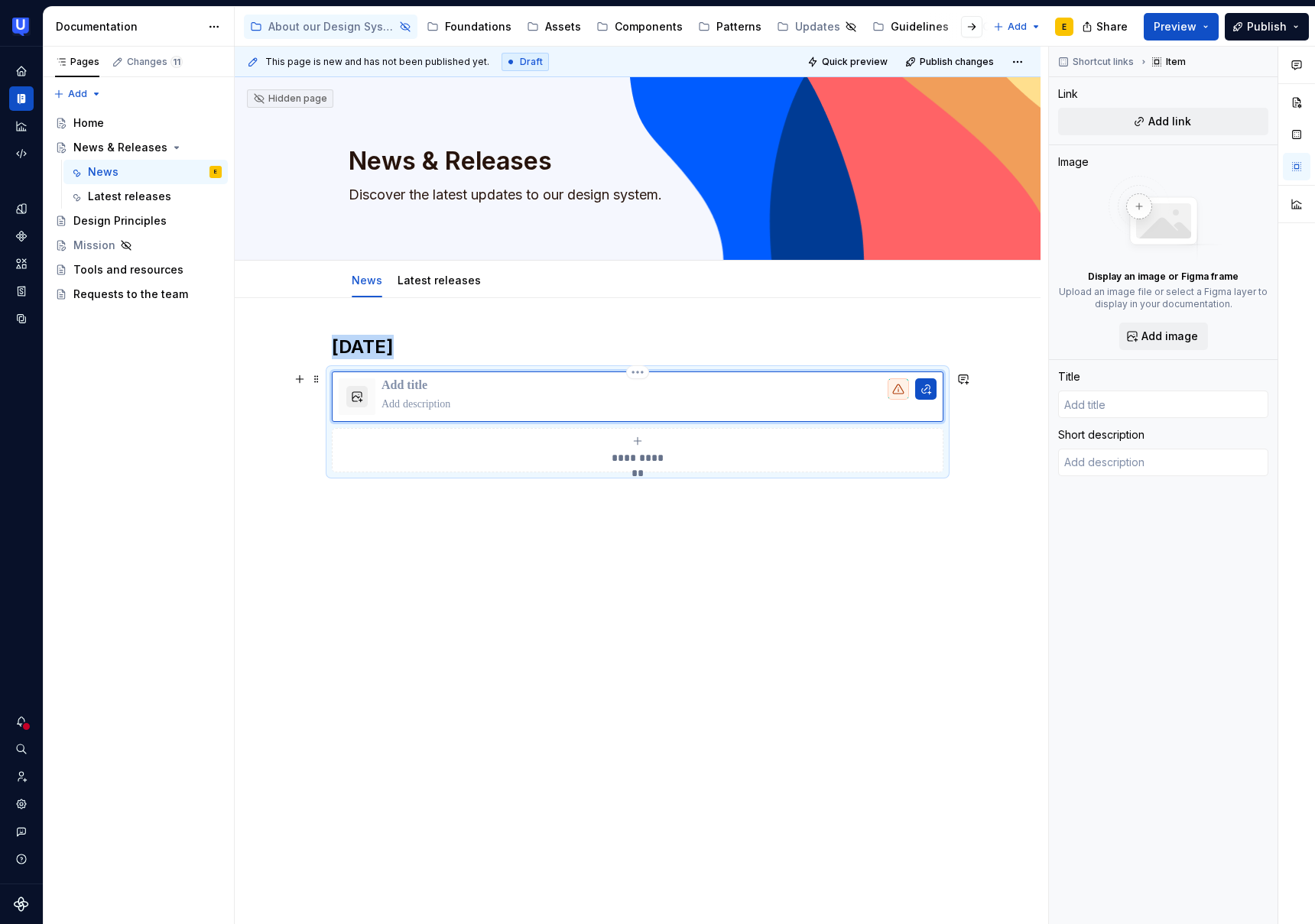
click at [358, 399] on button "button" at bounding box center [357, 397] width 21 height 21
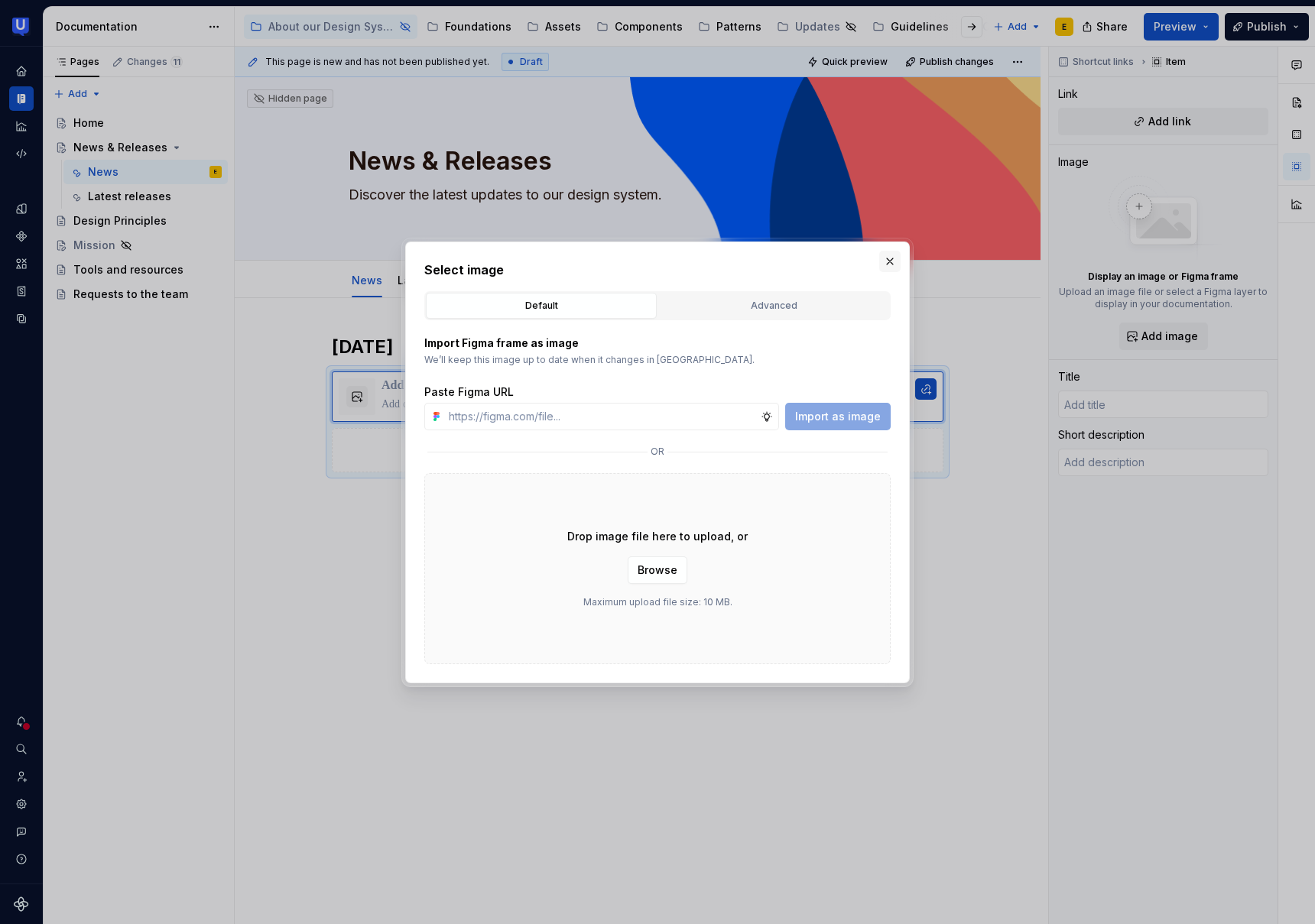
click at [891, 262] on button "button" at bounding box center [890, 261] width 21 height 21
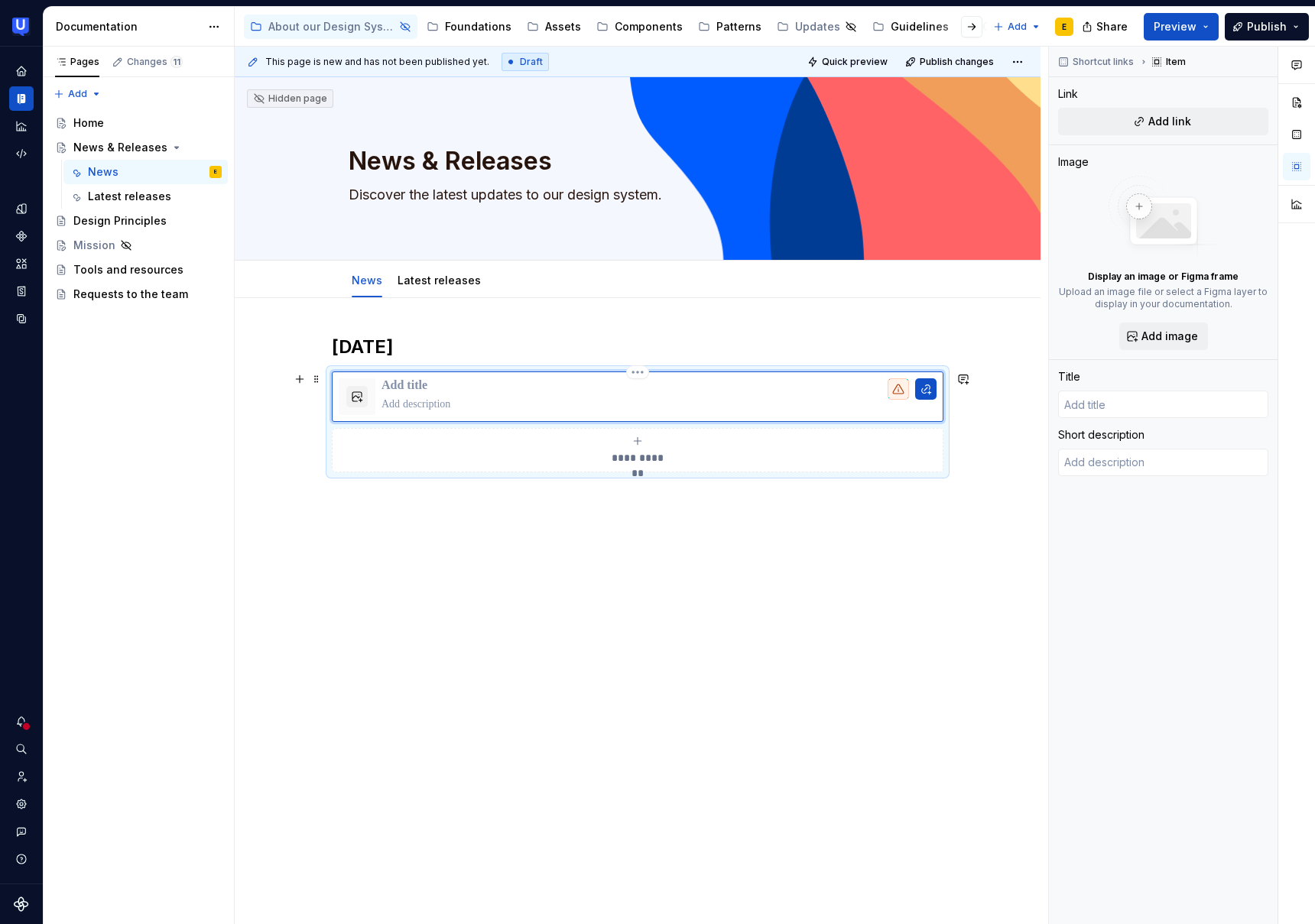
click at [401, 388] on p at bounding box center [659, 385] width 555 height 15
type textarea "*"
type input "N"
click at [212, 147] on button "Page tree" at bounding box center [211, 147] width 21 height 21
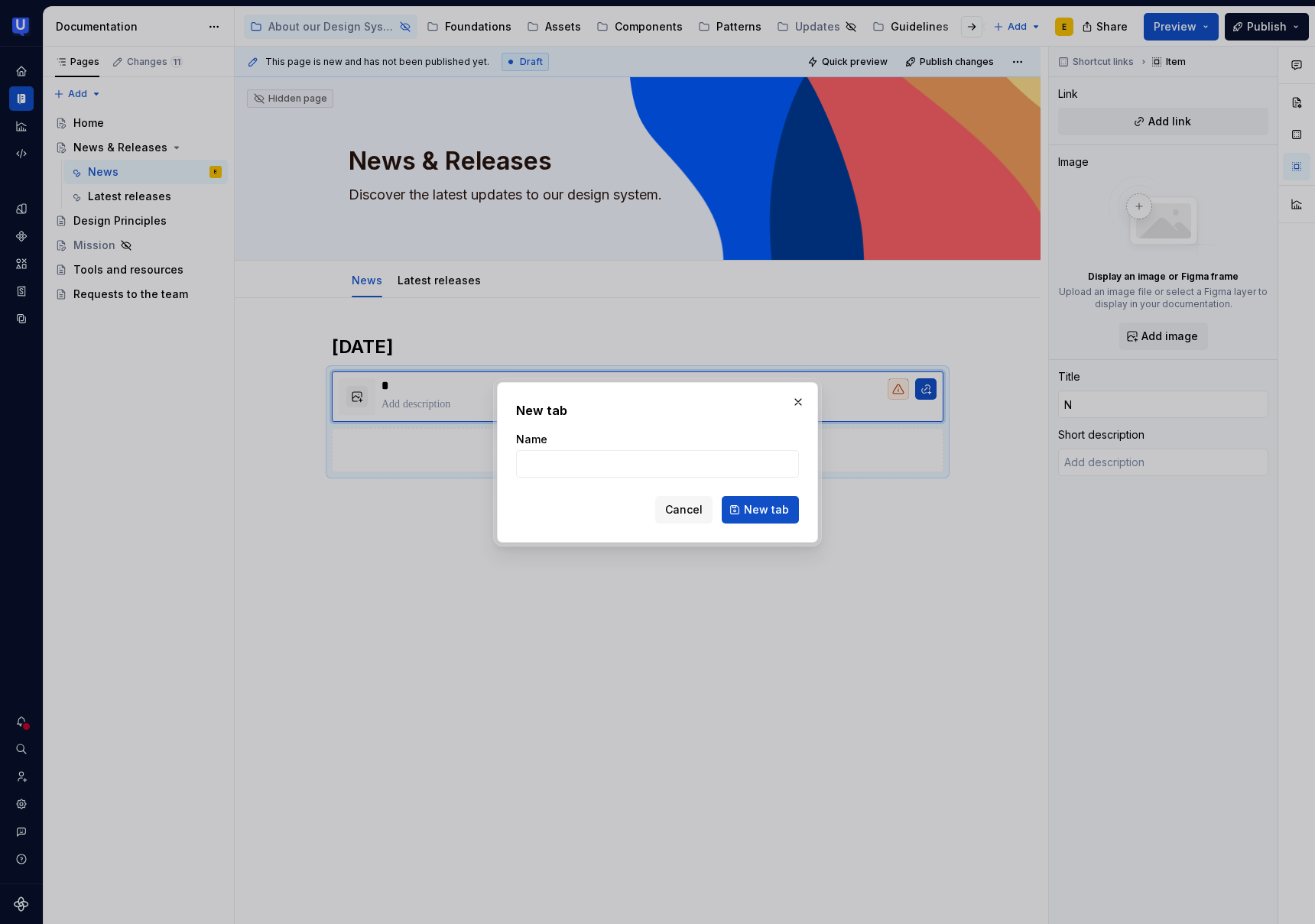
type textarea "*"
type input "2025"
click at [693, 517] on span "Cancel" at bounding box center [684, 510] width 37 height 15
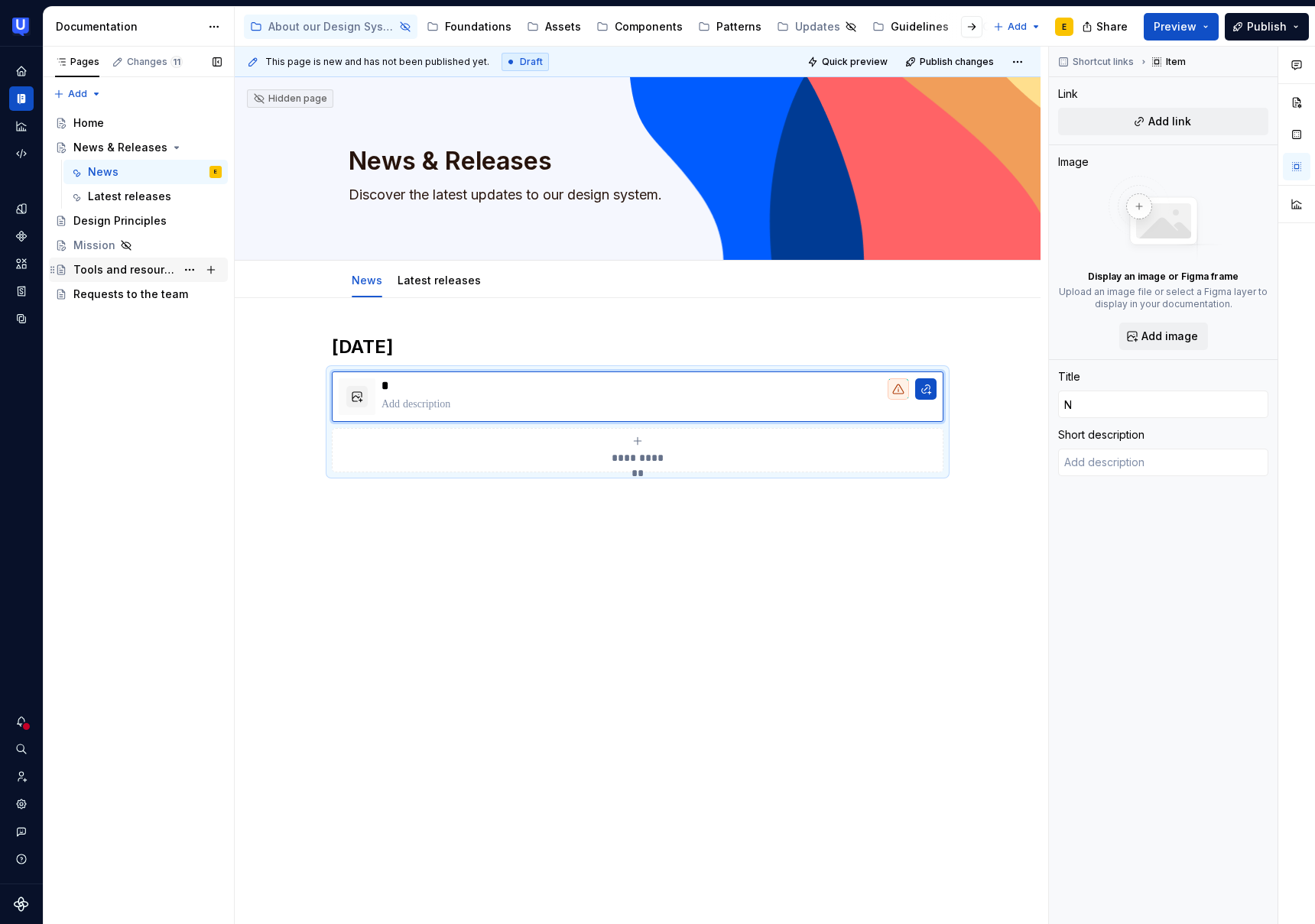
click at [134, 271] on div "Tools and resources" at bounding box center [124, 269] width 102 height 15
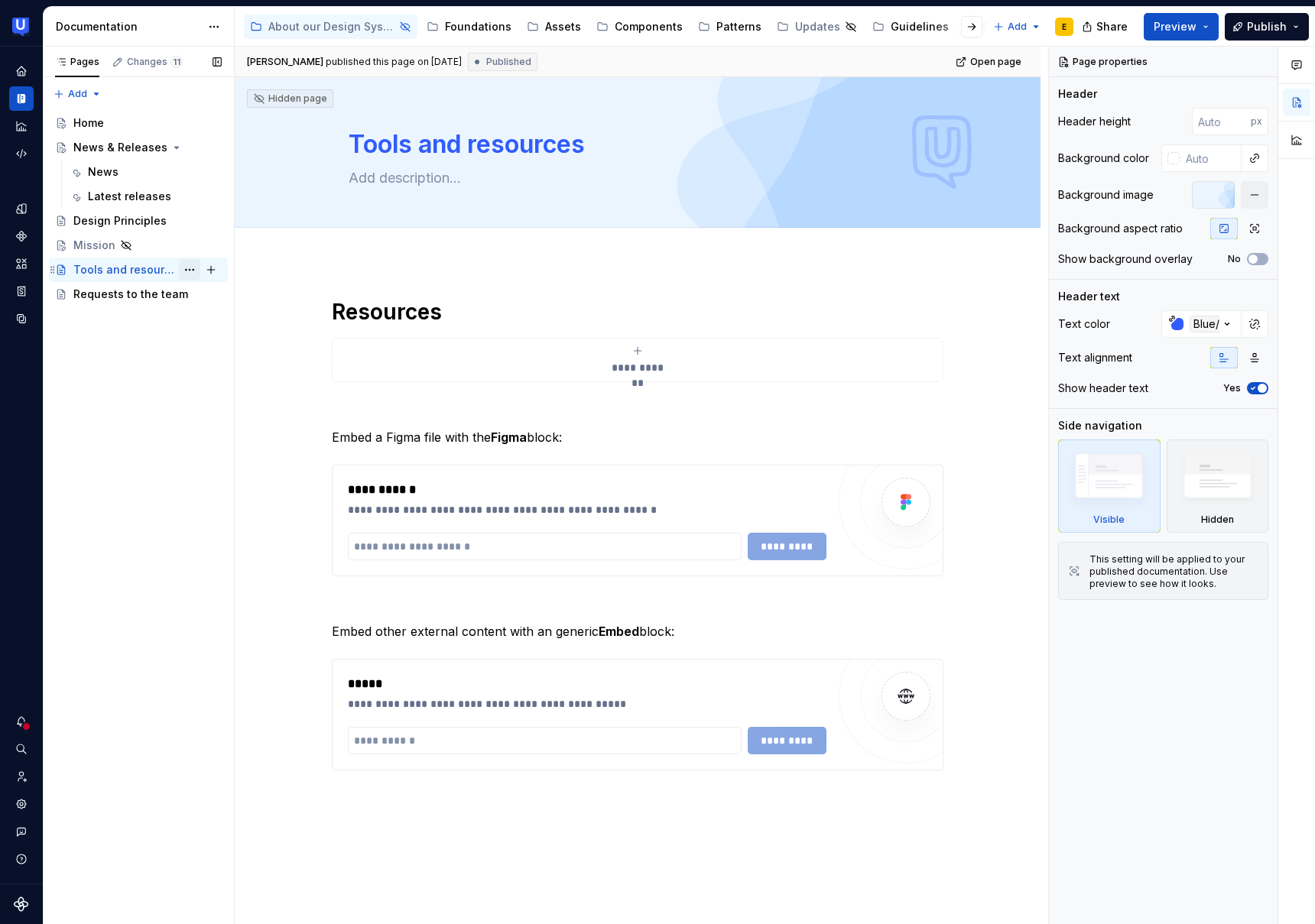
click at [192, 271] on button "Page tree" at bounding box center [190, 270] width 21 height 21
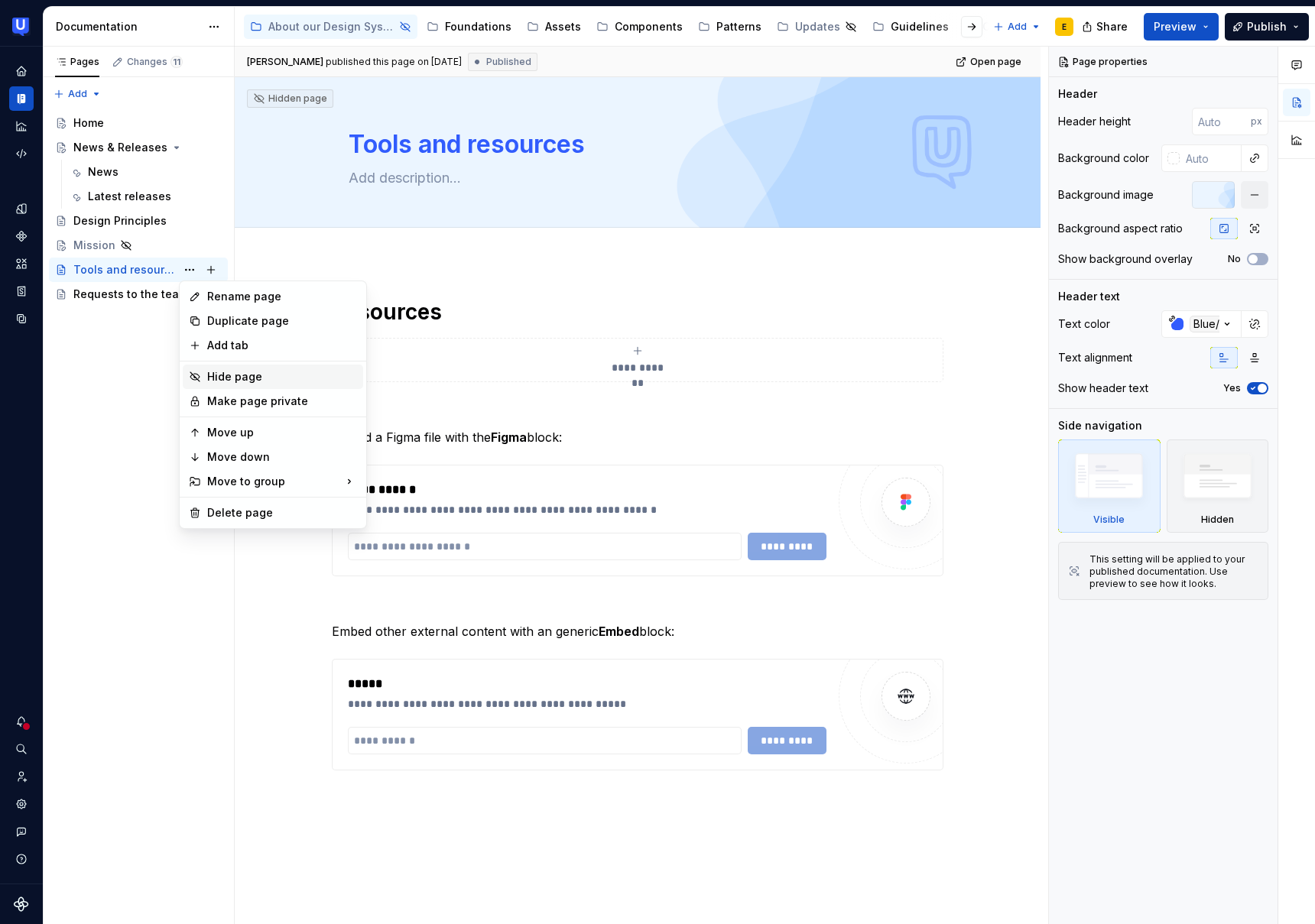
click at [251, 376] on div "Hide page" at bounding box center [282, 376] width 150 height 15
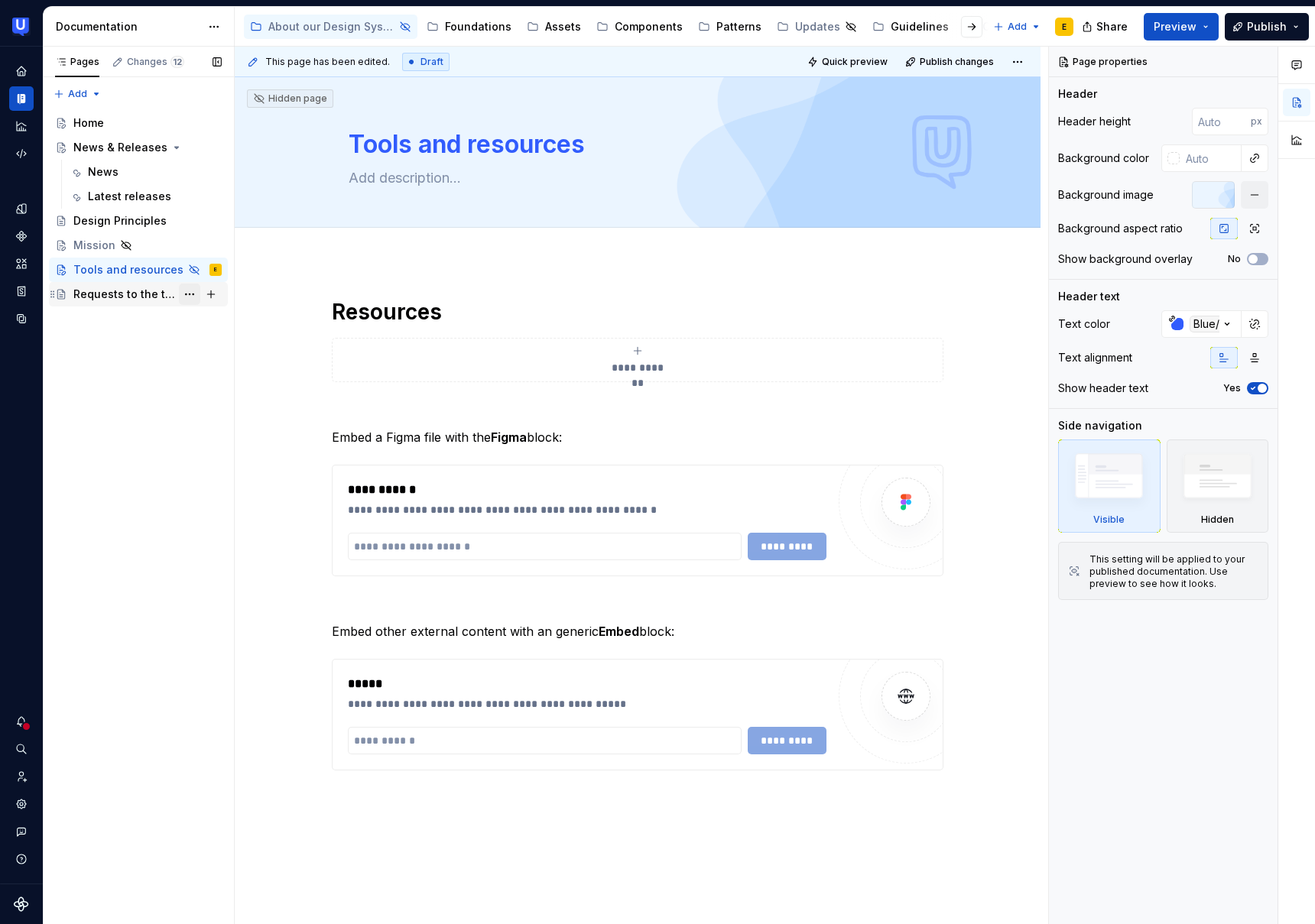
click at [191, 295] on button "Page tree" at bounding box center [190, 294] width 21 height 21
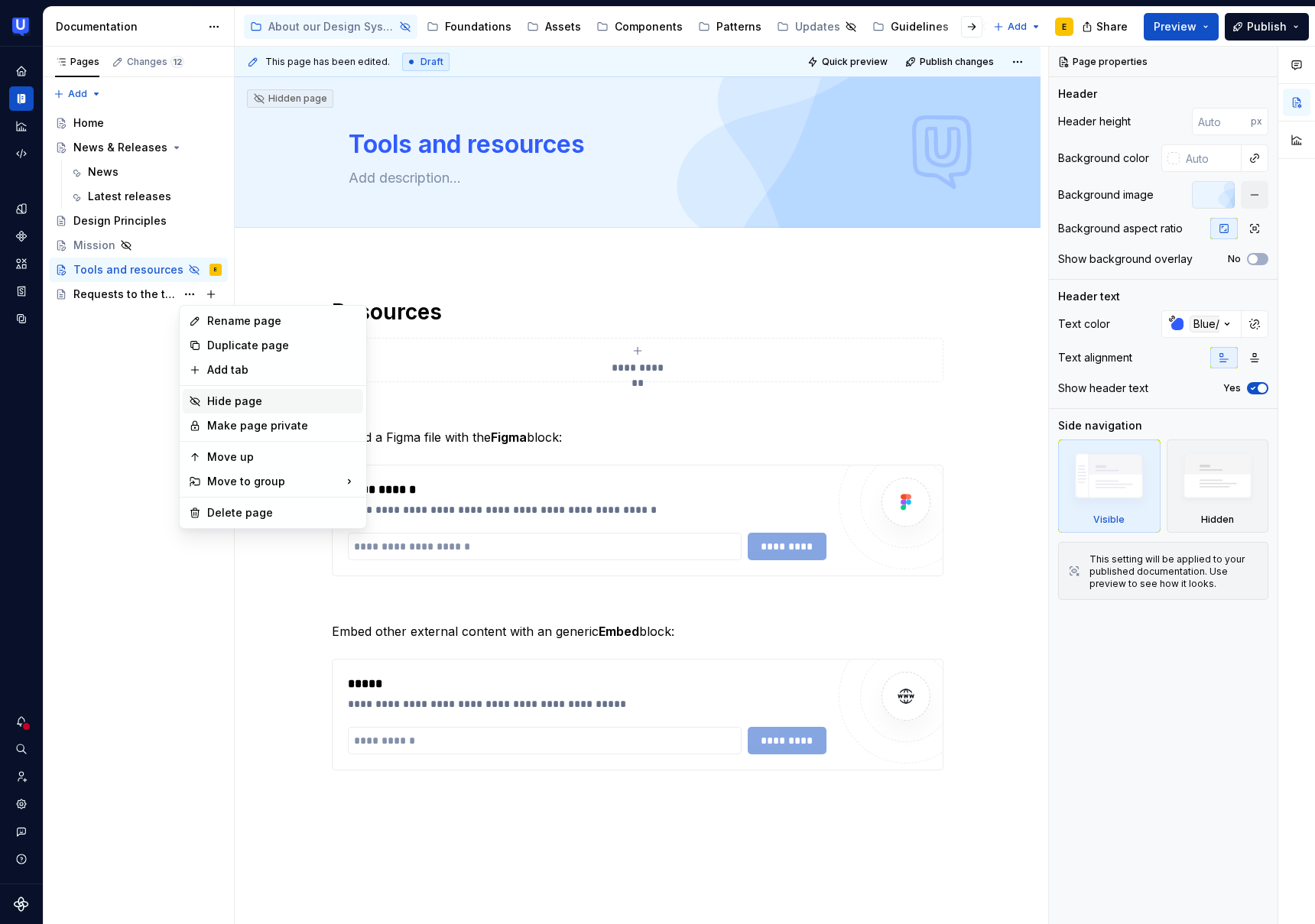
click at [250, 403] on div "Hide page" at bounding box center [282, 401] width 150 height 15
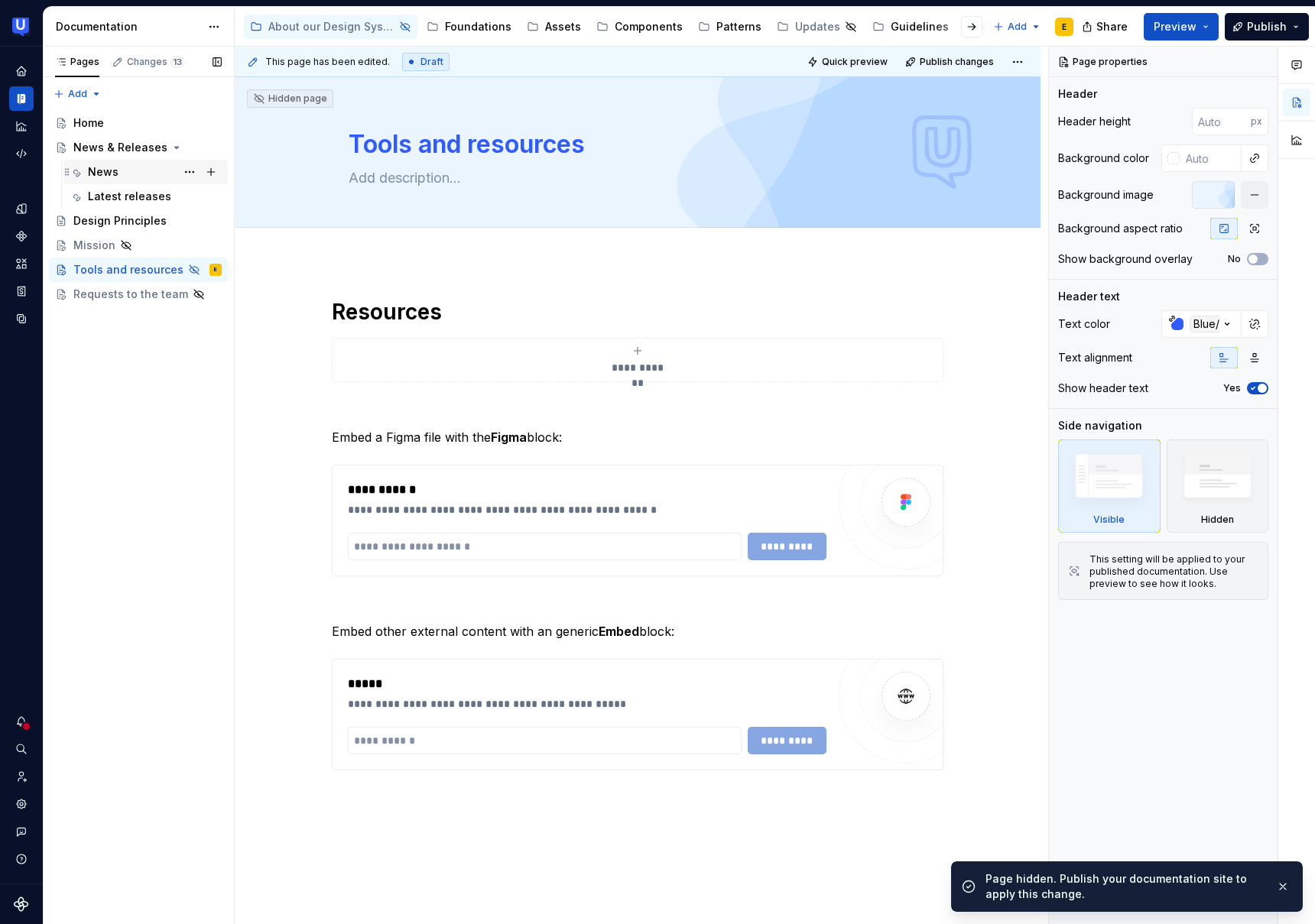
click at [108, 169] on div "News" at bounding box center [103, 171] width 31 height 15
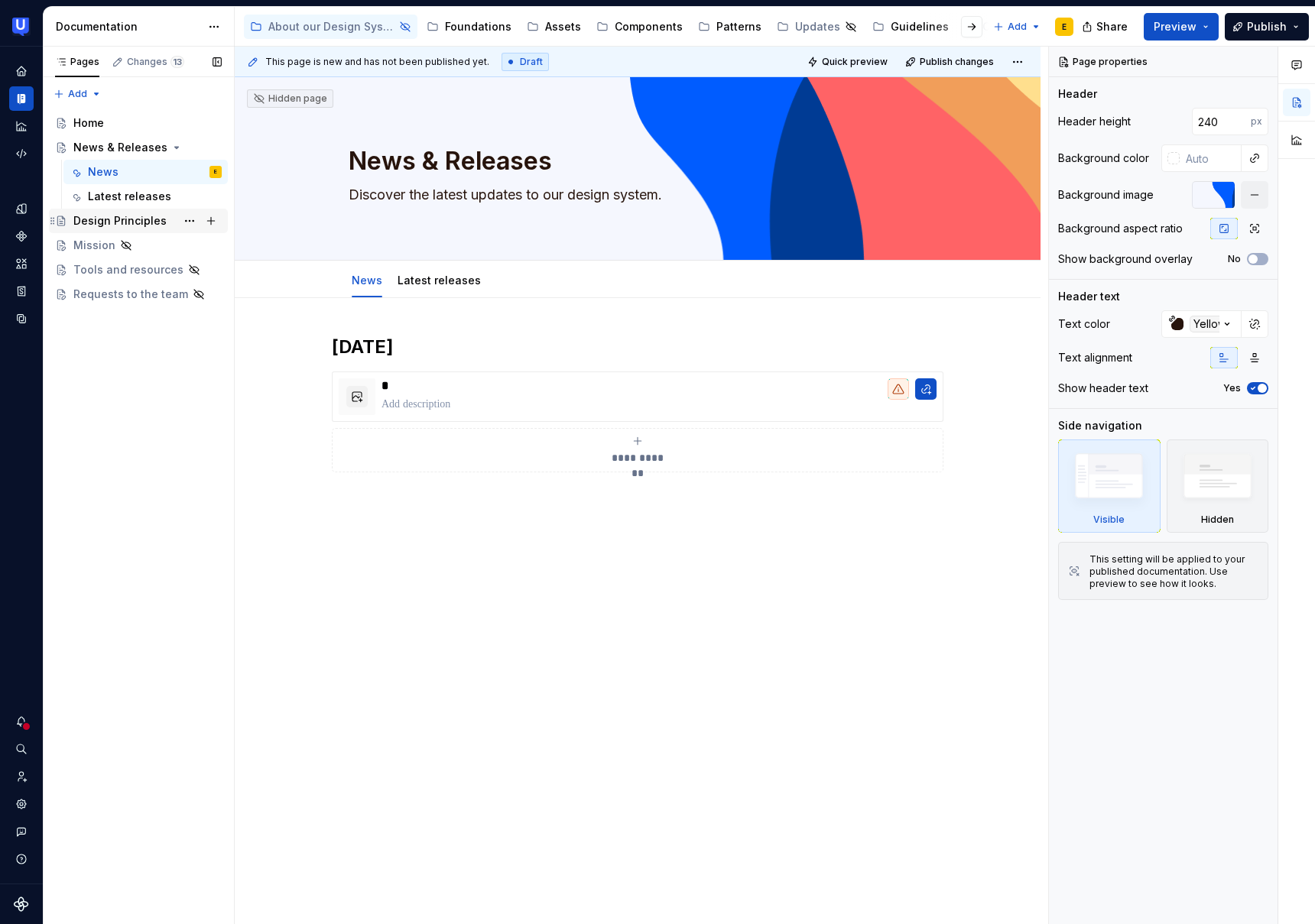
click at [101, 220] on div "Design Principles" at bounding box center [120, 220] width 93 height 15
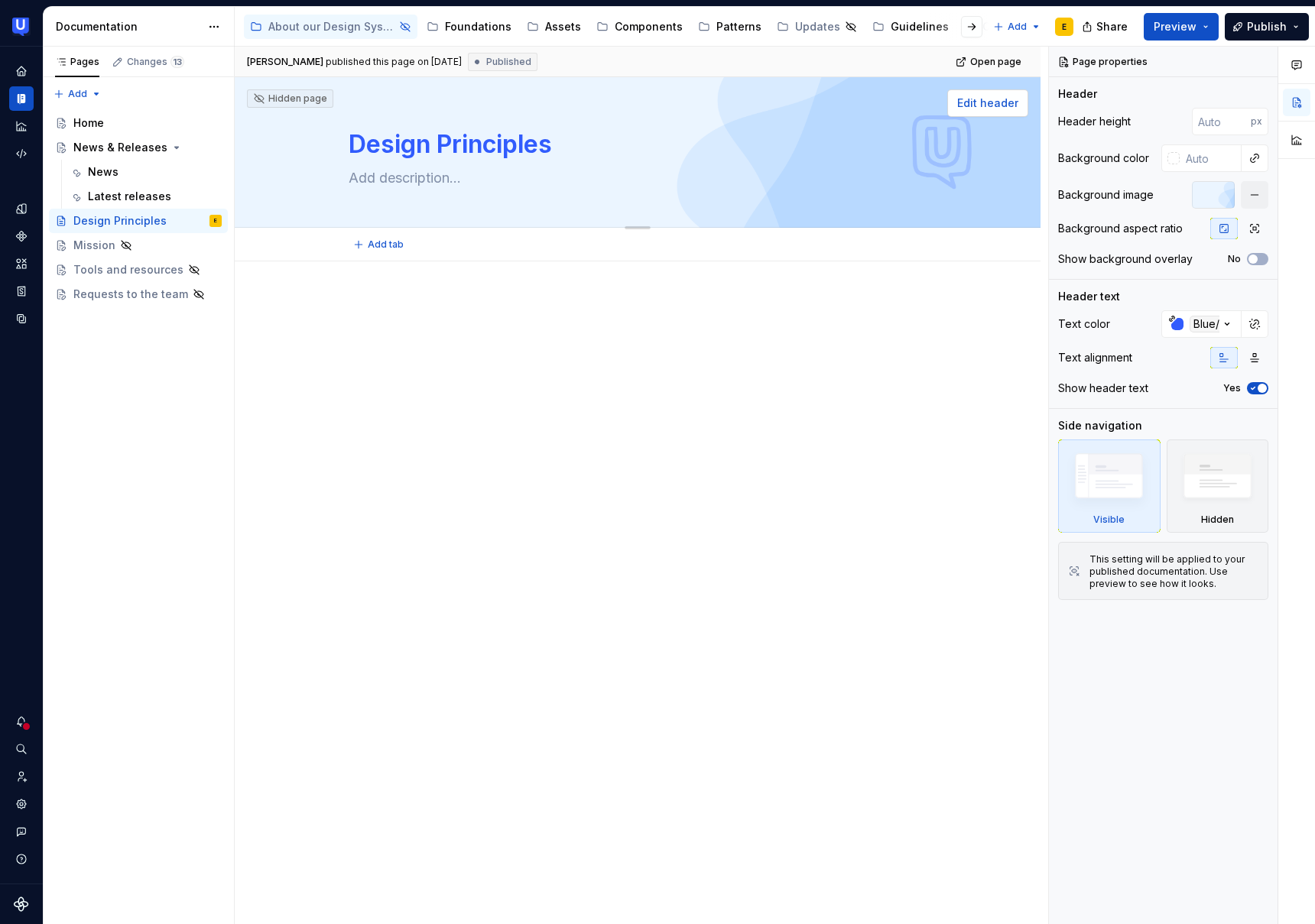
click at [990, 105] on span "Edit header" at bounding box center [988, 102] width 61 height 15
click at [1258, 326] on button "button" at bounding box center [1255, 324] width 21 height 21
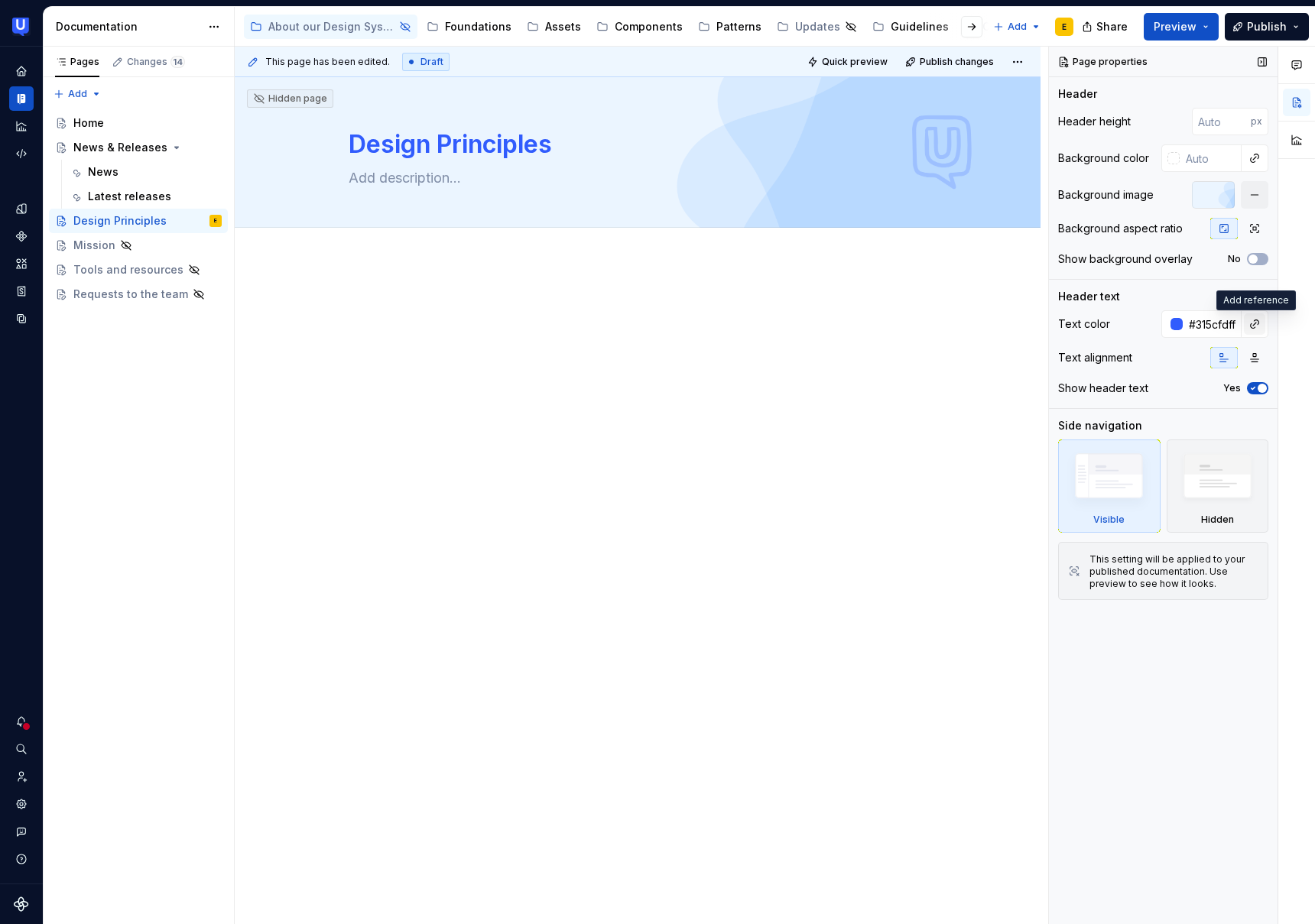
click at [1257, 324] on button "button" at bounding box center [1255, 324] width 21 height 21
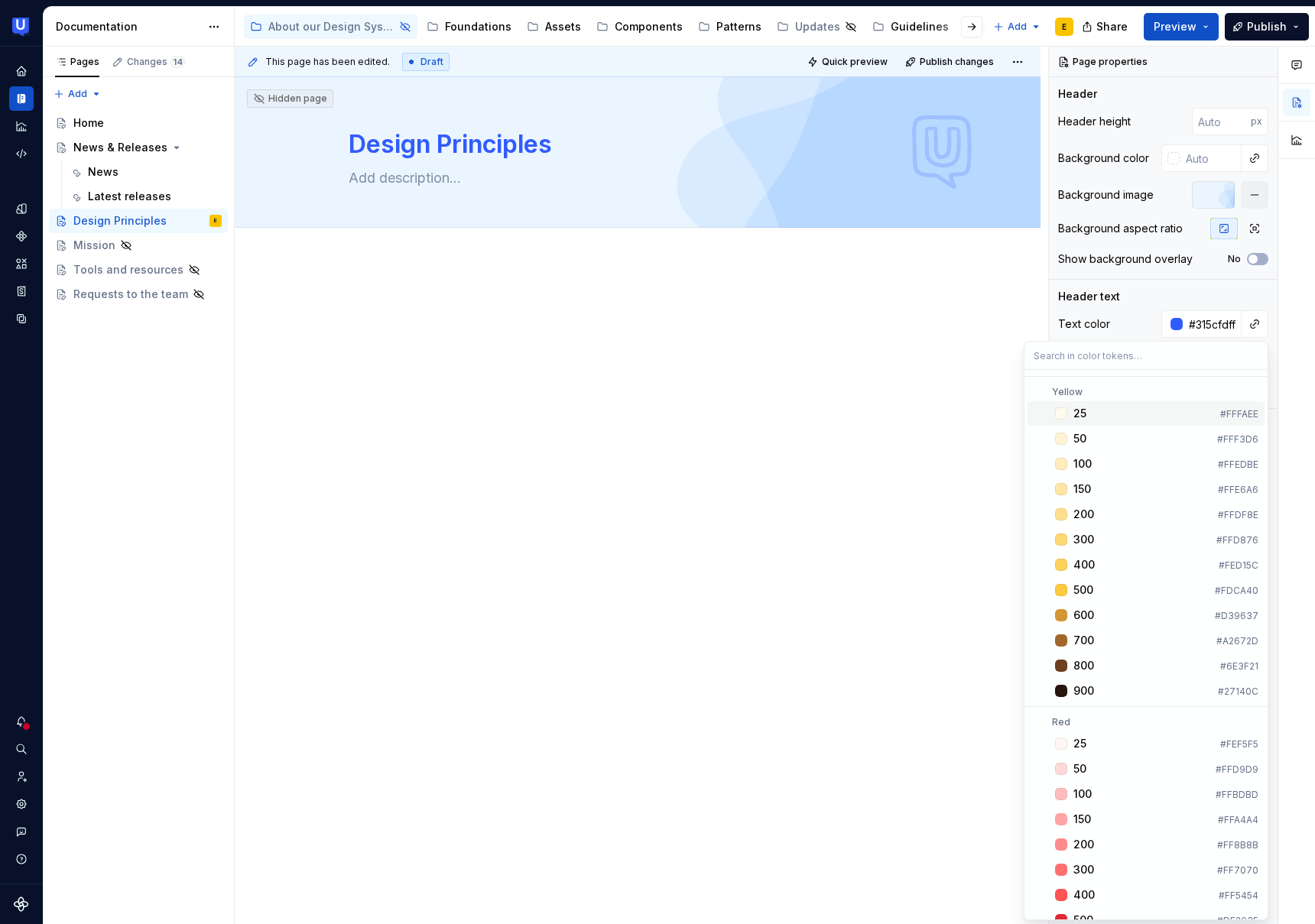
click at [1219, 319] on div "Comments Open comments No comments yet Select ‘Comment’ from the block context …" at bounding box center [1183, 486] width 266 height 878
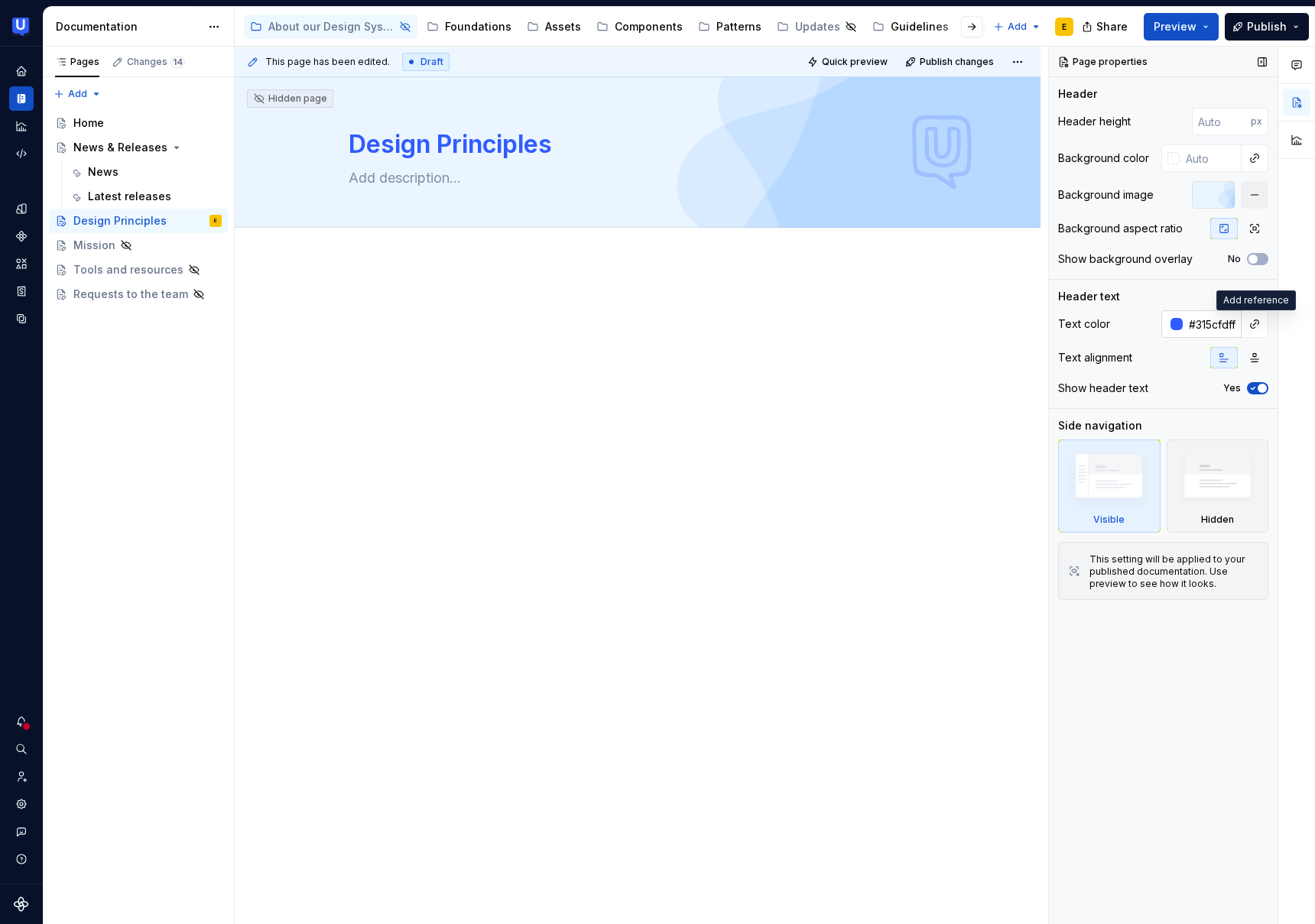
click at [1202, 322] on input "#315cfdff" at bounding box center [1212, 324] width 59 height 27
type textarea "*"
type input "#315CFDFF"
click at [1248, 324] on button "button" at bounding box center [1255, 324] width 21 height 21
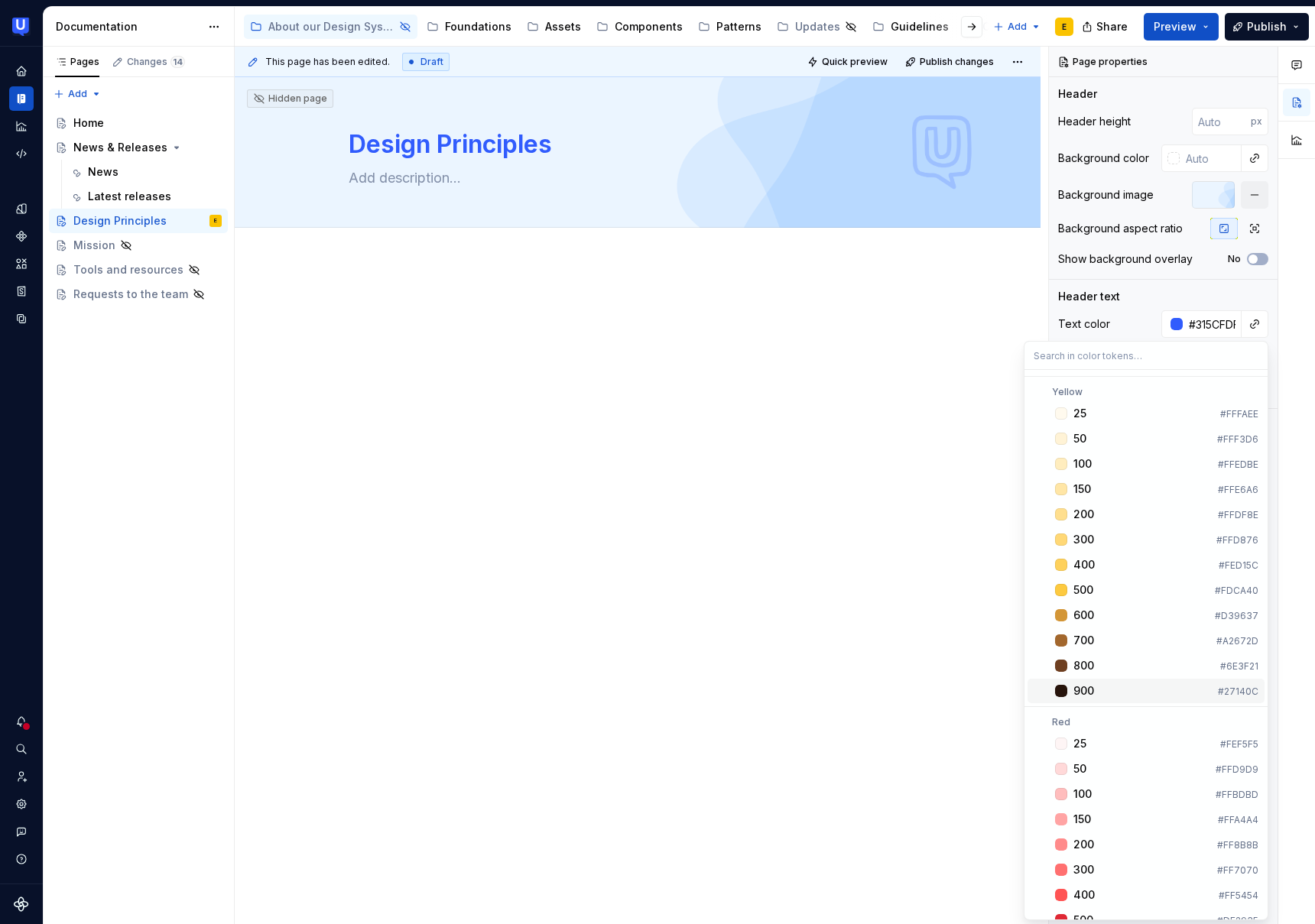
click at [1124, 687] on div "900" at bounding box center [1142, 690] width 138 height 15
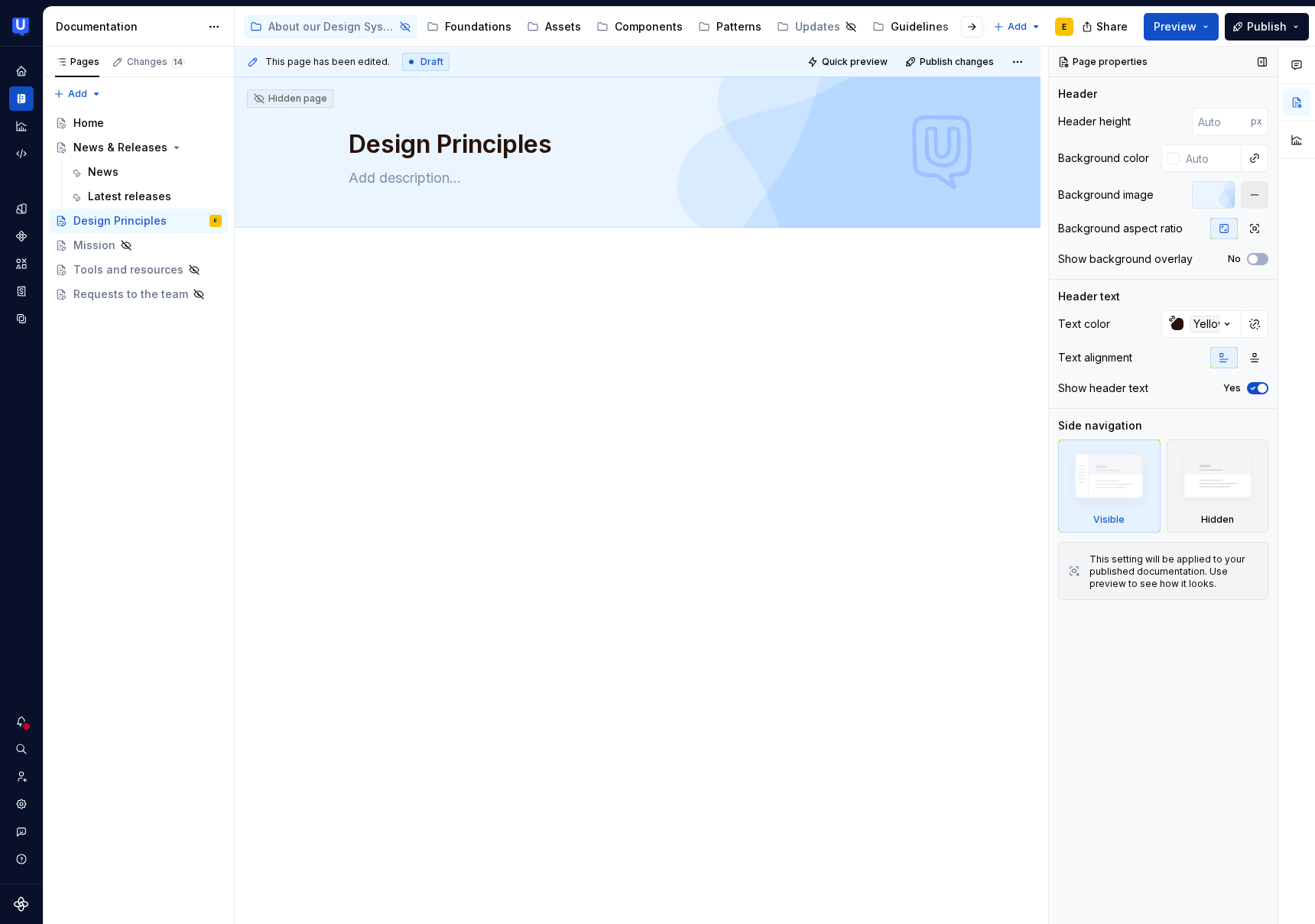
click at [1252, 197] on button "button" at bounding box center [1254, 194] width 27 height 27
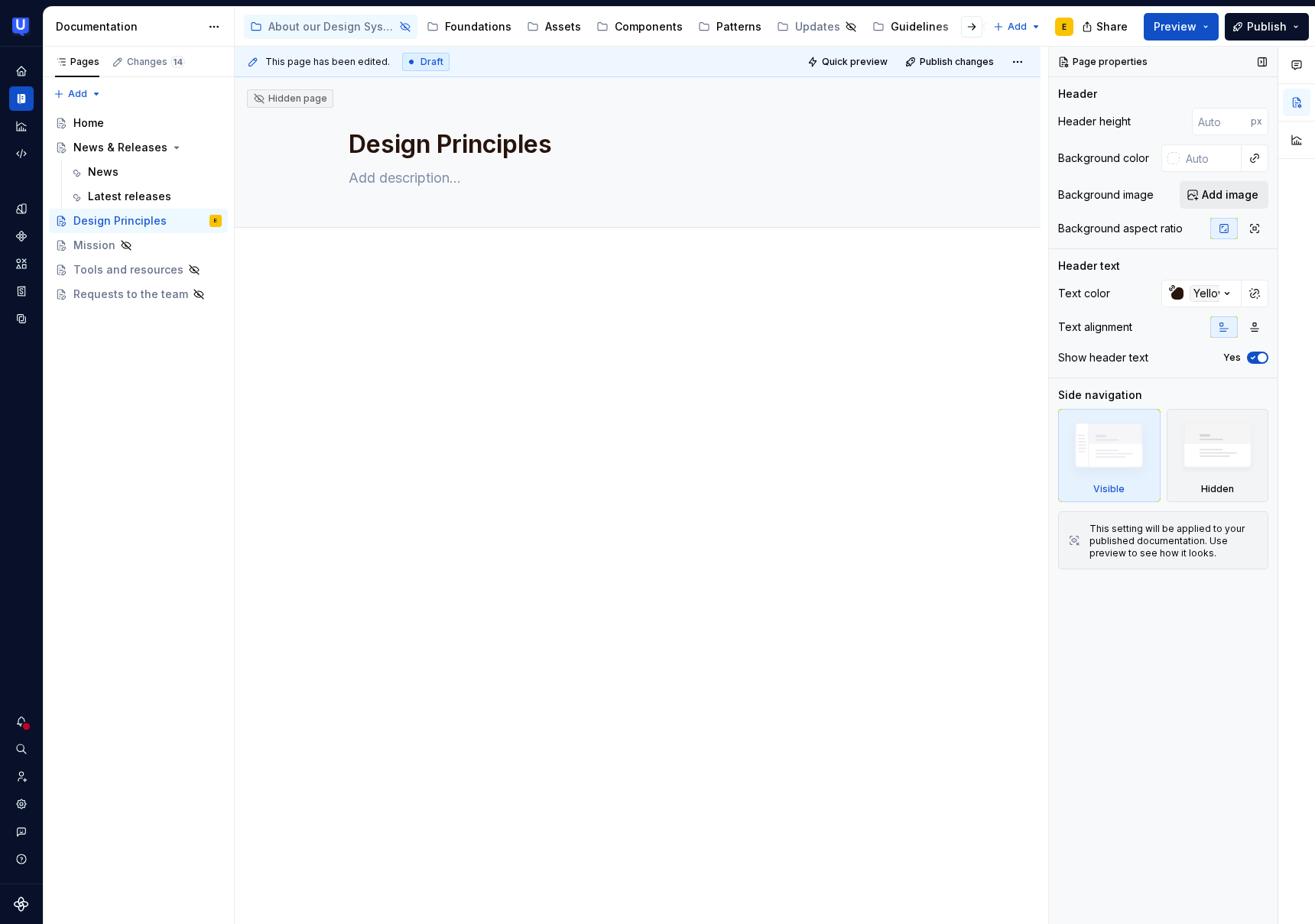
click at [1220, 194] on span "Add image" at bounding box center [1230, 194] width 56 height 15
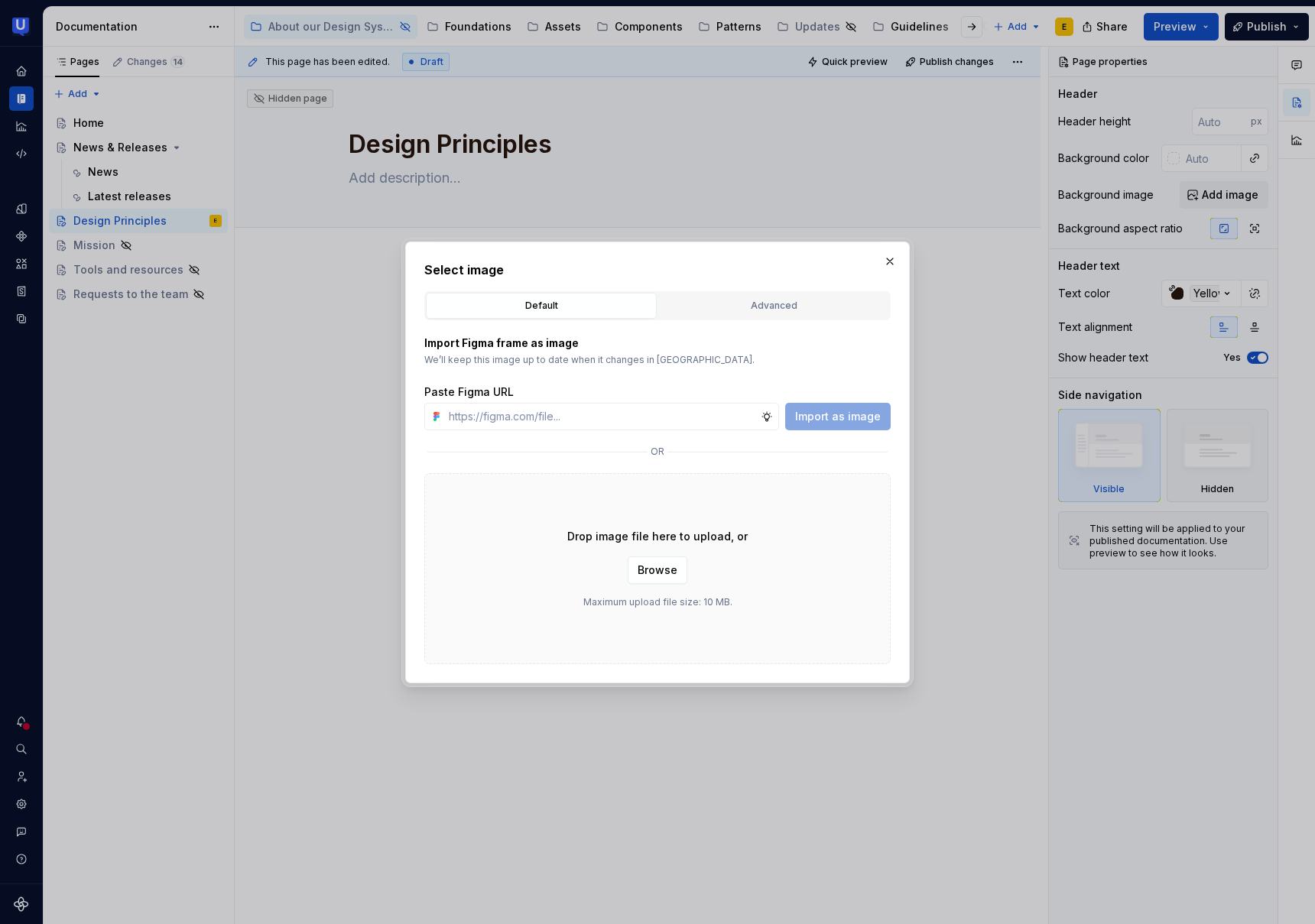
type textarea "*"
click at [664, 574] on span "Browse" at bounding box center [657, 570] width 40 height 15
click at [764, 296] on button "Advanced" at bounding box center [774, 305] width 231 height 26
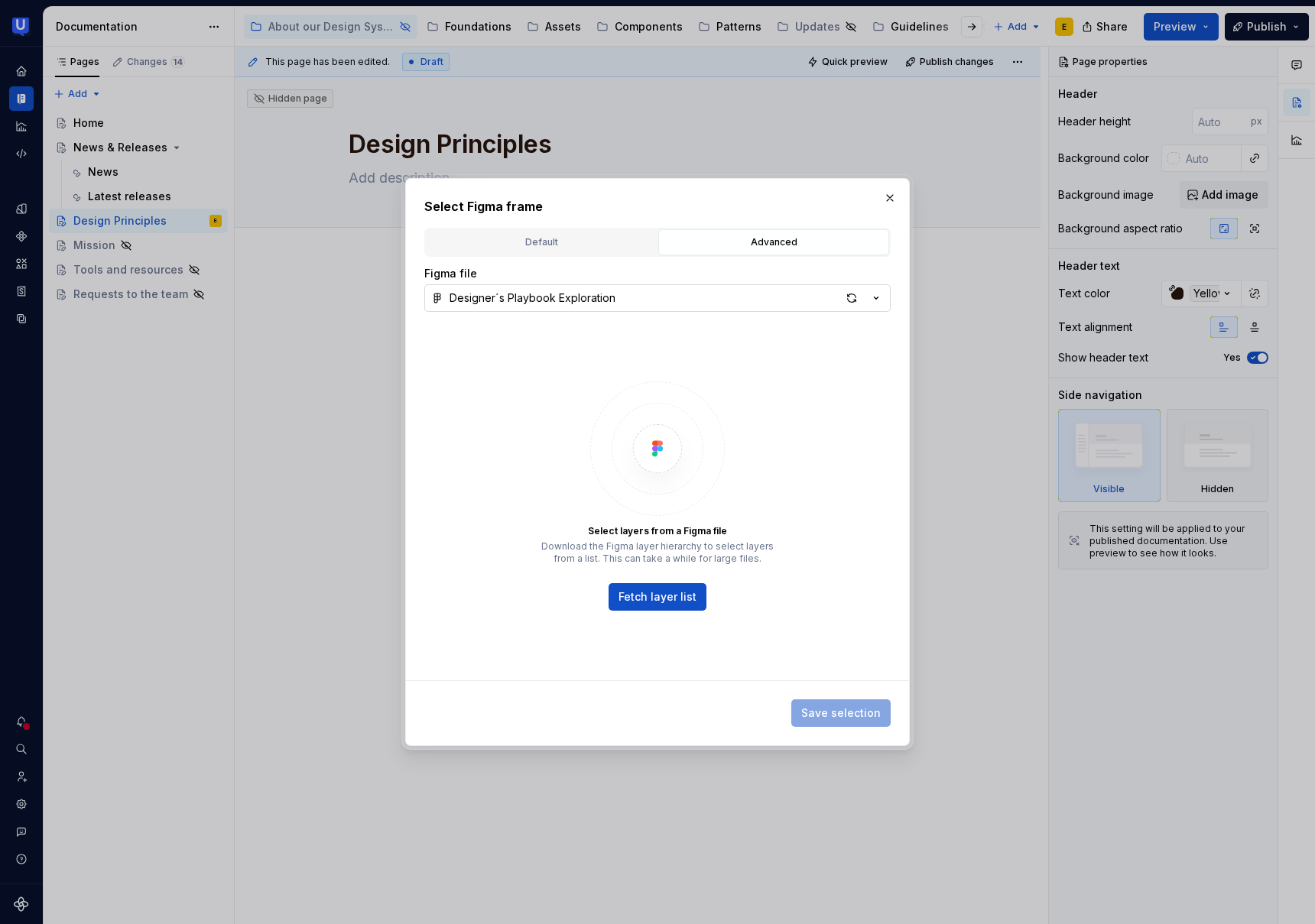
click at [650, 300] on button "Designer´s Playbook Exploration" at bounding box center [657, 298] width 467 height 27
click at [650, 300] on div "Select Figma frame Default Advanced Import Figma frame as image We’ll keep this…" at bounding box center [657, 462] width 1315 height 924
click at [585, 244] on div "Default" at bounding box center [542, 242] width 220 height 15
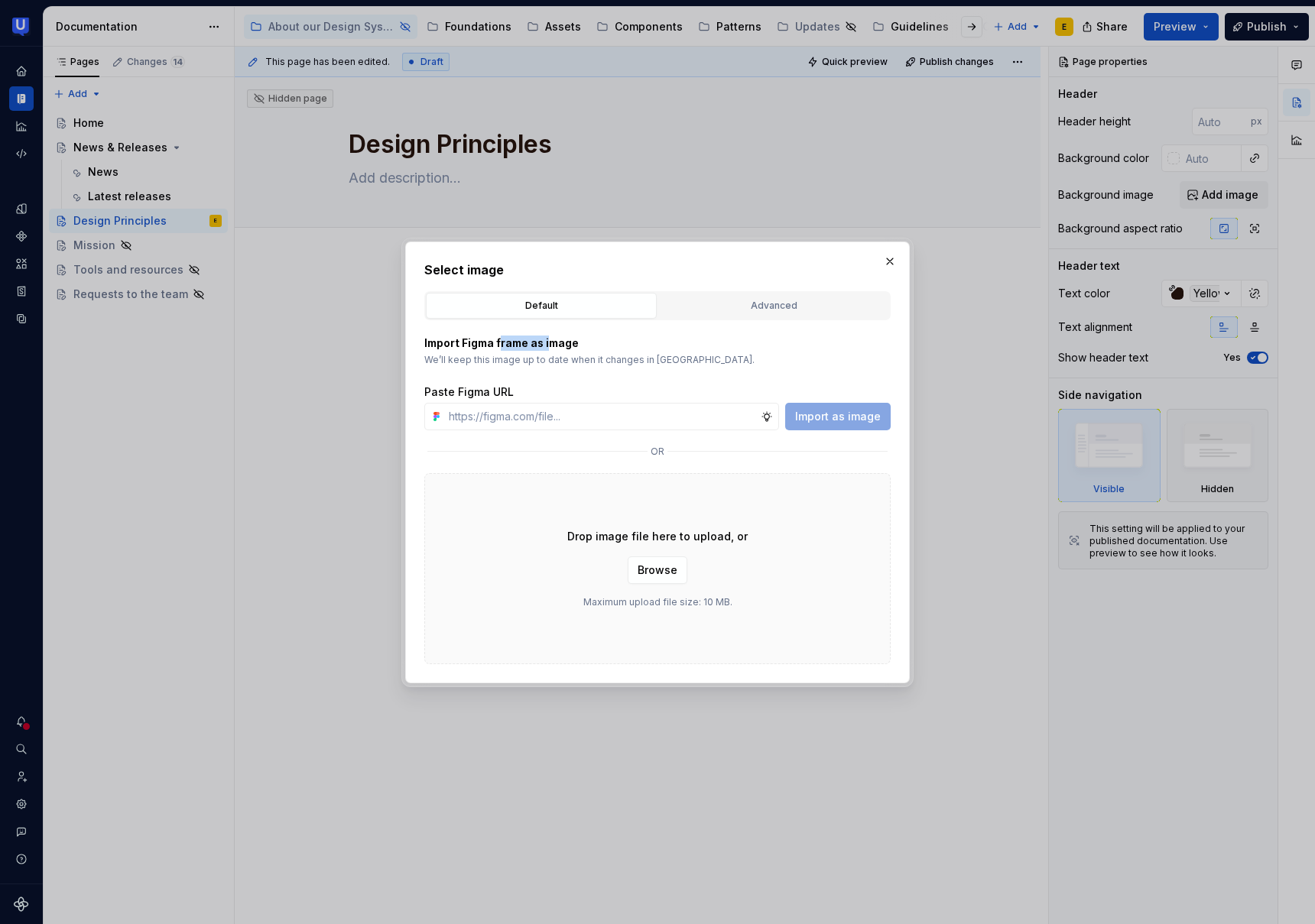
drag, startPoint x: 502, startPoint y: 339, endPoint x: 549, endPoint y: 346, distance: 47.5
click at [549, 346] on p "Import Figma frame as image" at bounding box center [657, 343] width 467 height 15
click at [594, 363] on p "We’ll keep this image up to date when it changes in [GEOGRAPHIC_DATA]." at bounding box center [657, 360] width 467 height 12
click at [628, 414] on input "text" at bounding box center [601, 416] width 318 height 27
paste input "https://www.figma.com/design/R2gzrdF6xDem6IseVTOfFx/Supernova-Doc-structure-tes…"
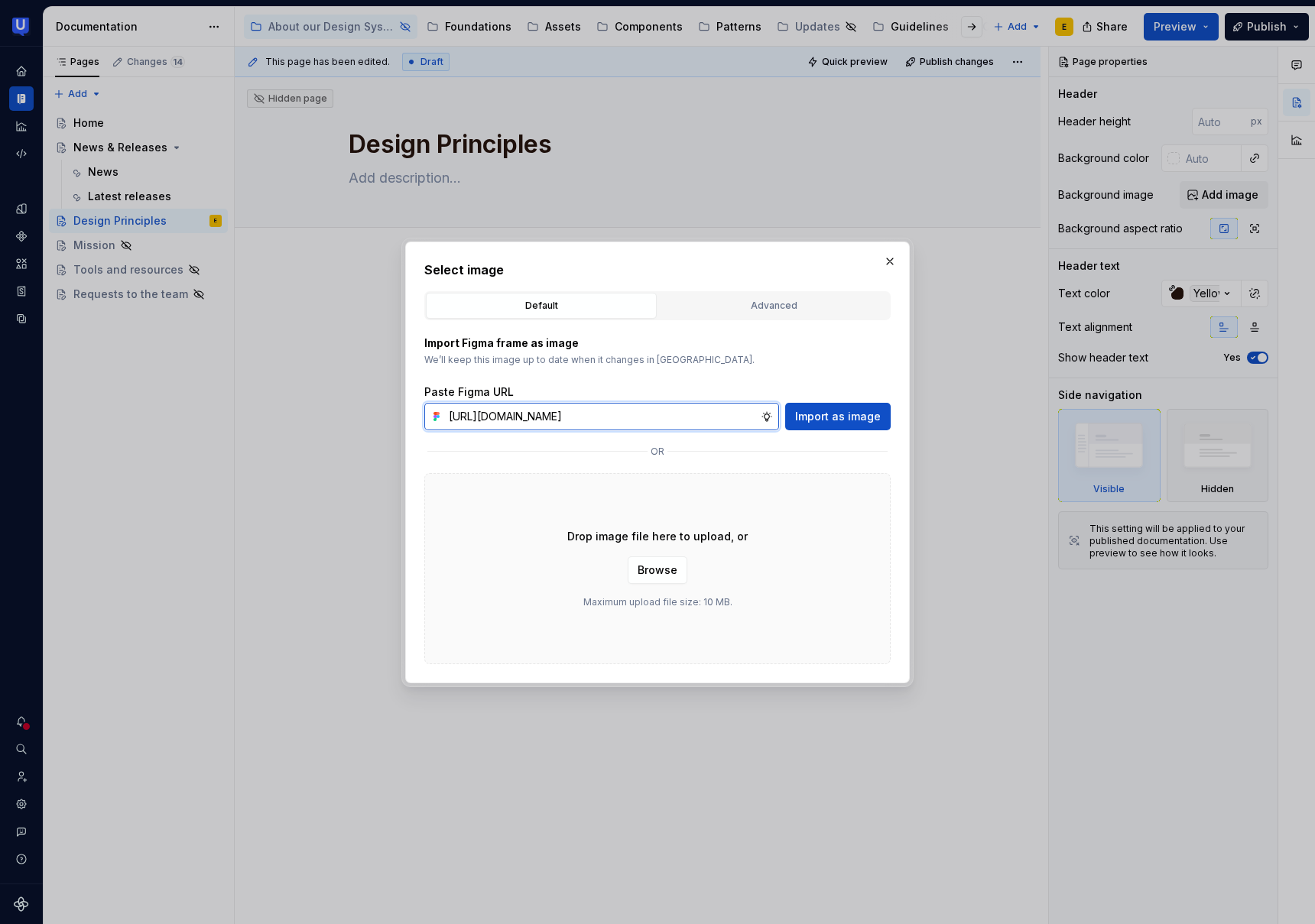
scroll to position [0, 388]
type input "https://www.figma.com/design/R2gzrdF6xDem6IseVTOfFx/Supernova-Doc-structure-tes…"
click at [860, 420] on span "Import as image" at bounding box center [838, 416] width 86 height 15
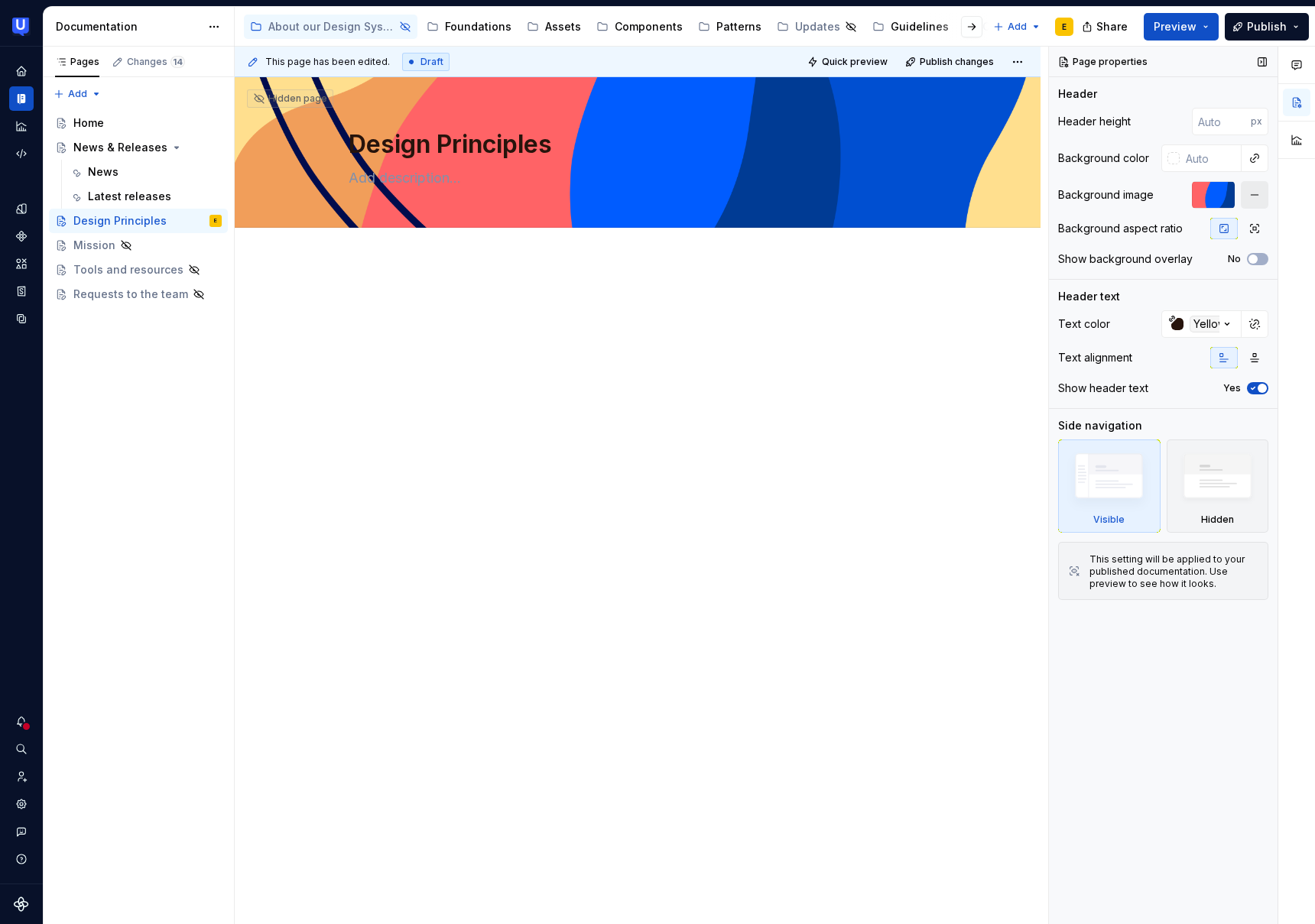
click at [1257, 197] on button "button" at bounding box center [1254, 194] width 27 height 27
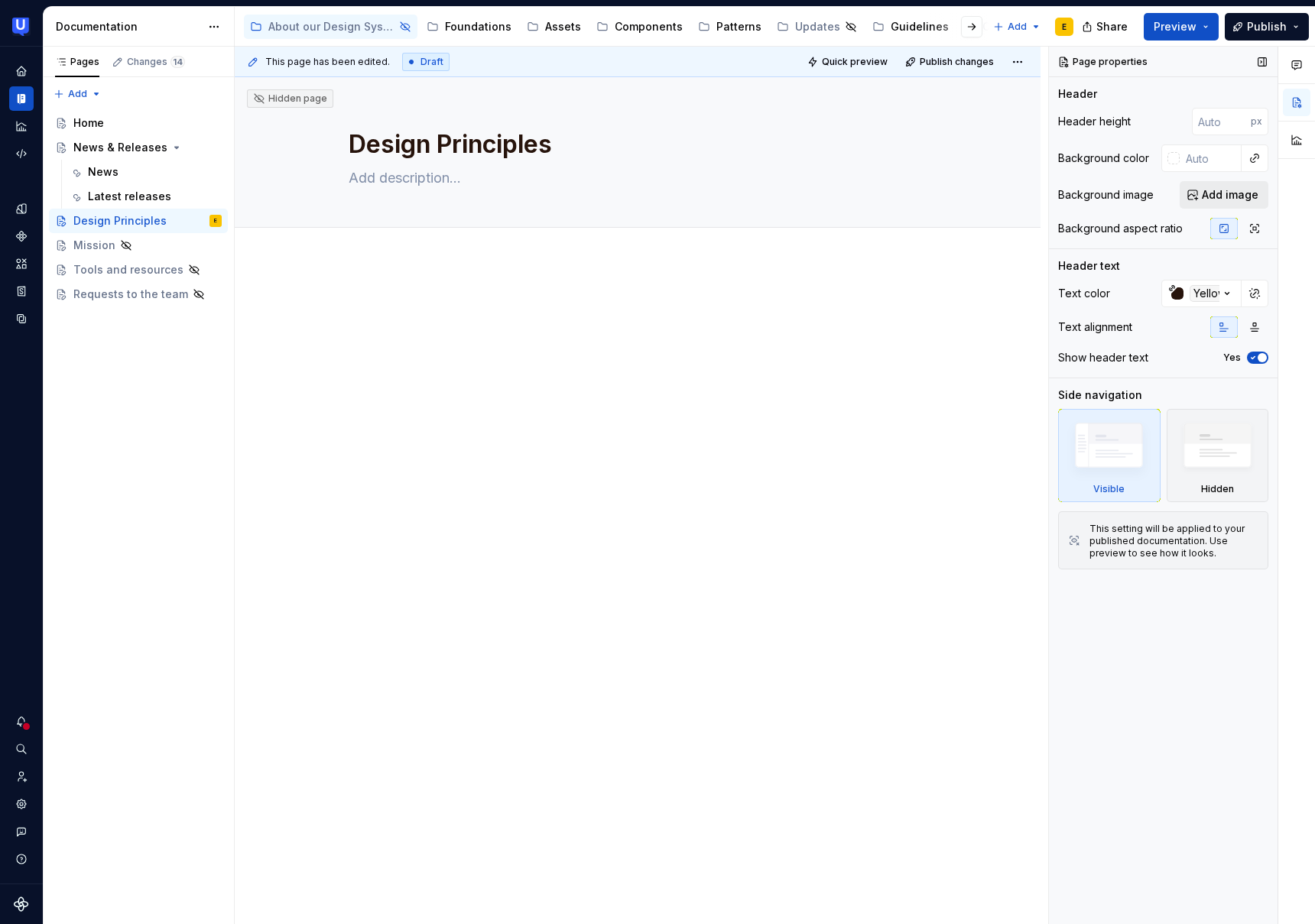
click at [1231, 198] on span "Add image" at bounding box center [1230, 194] width 56 height 15
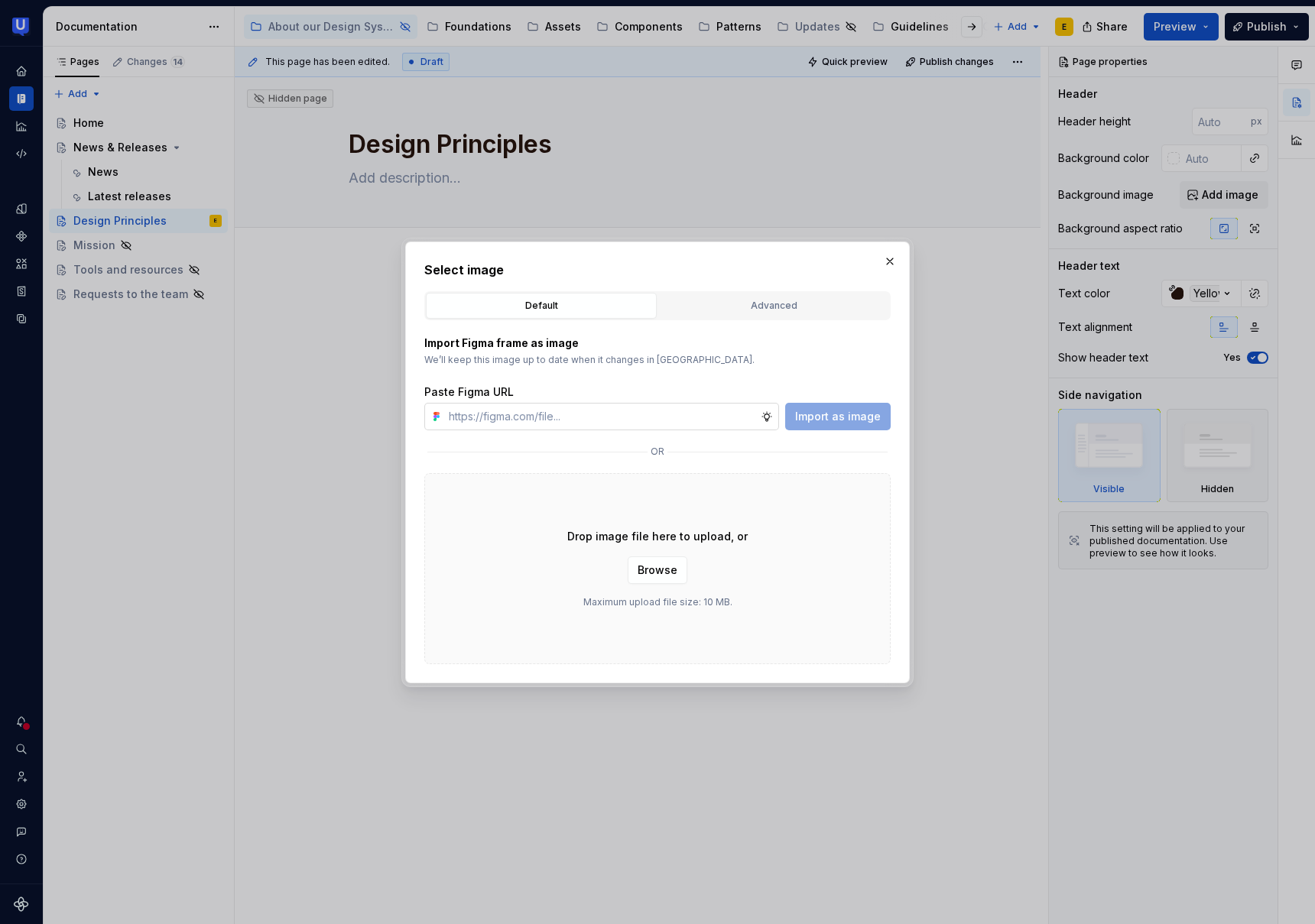
type textarea "*"
type input "[URL][DOMAIN_NAME]"
click at [874, 414] on span "Import as image" at bounding box center [838, 416] width 86 height 15
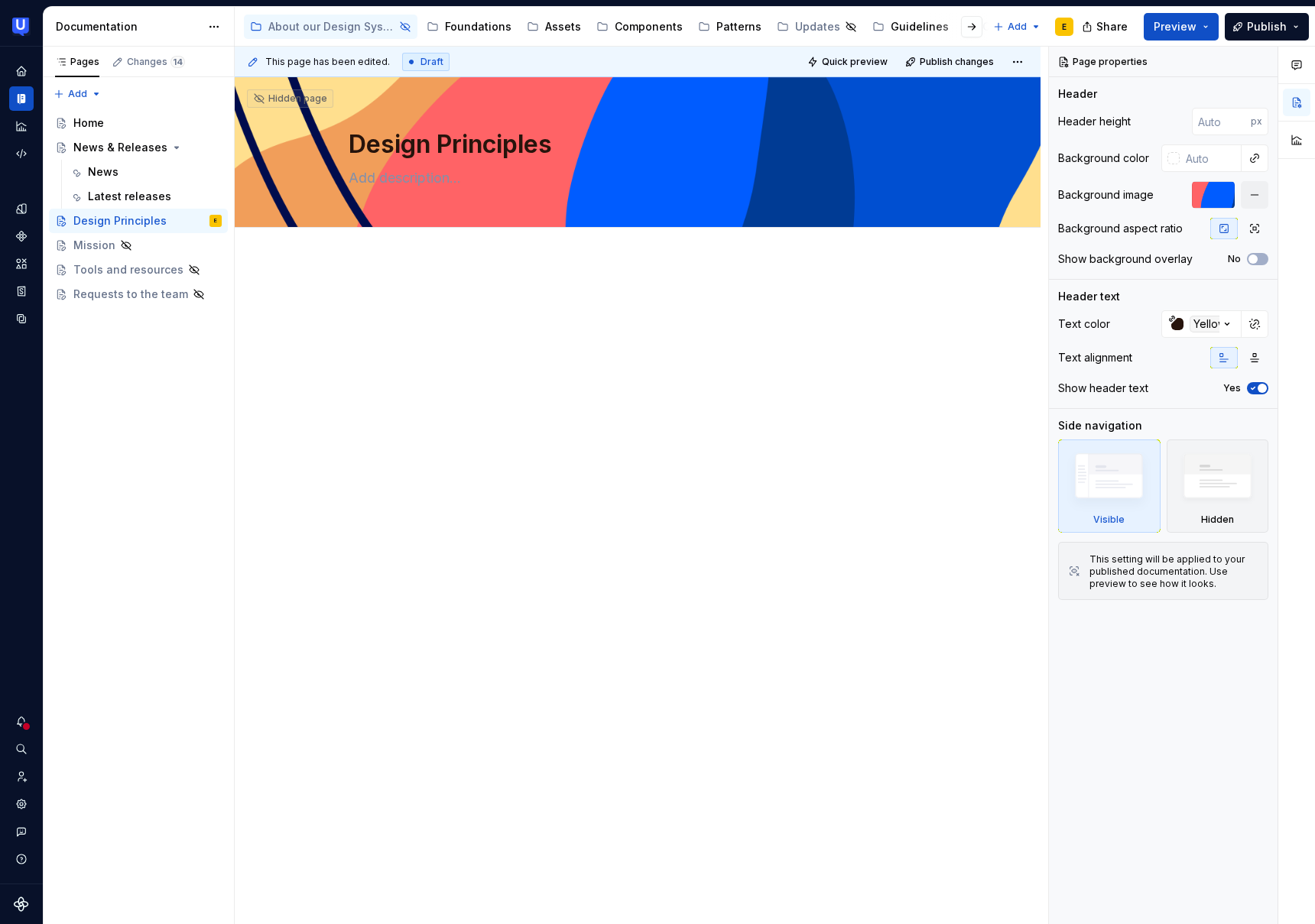
type textarea "*"
click at [1207, 131] on input "number" at bounding box center [1222, 121] width 59 height 27
type input "240"
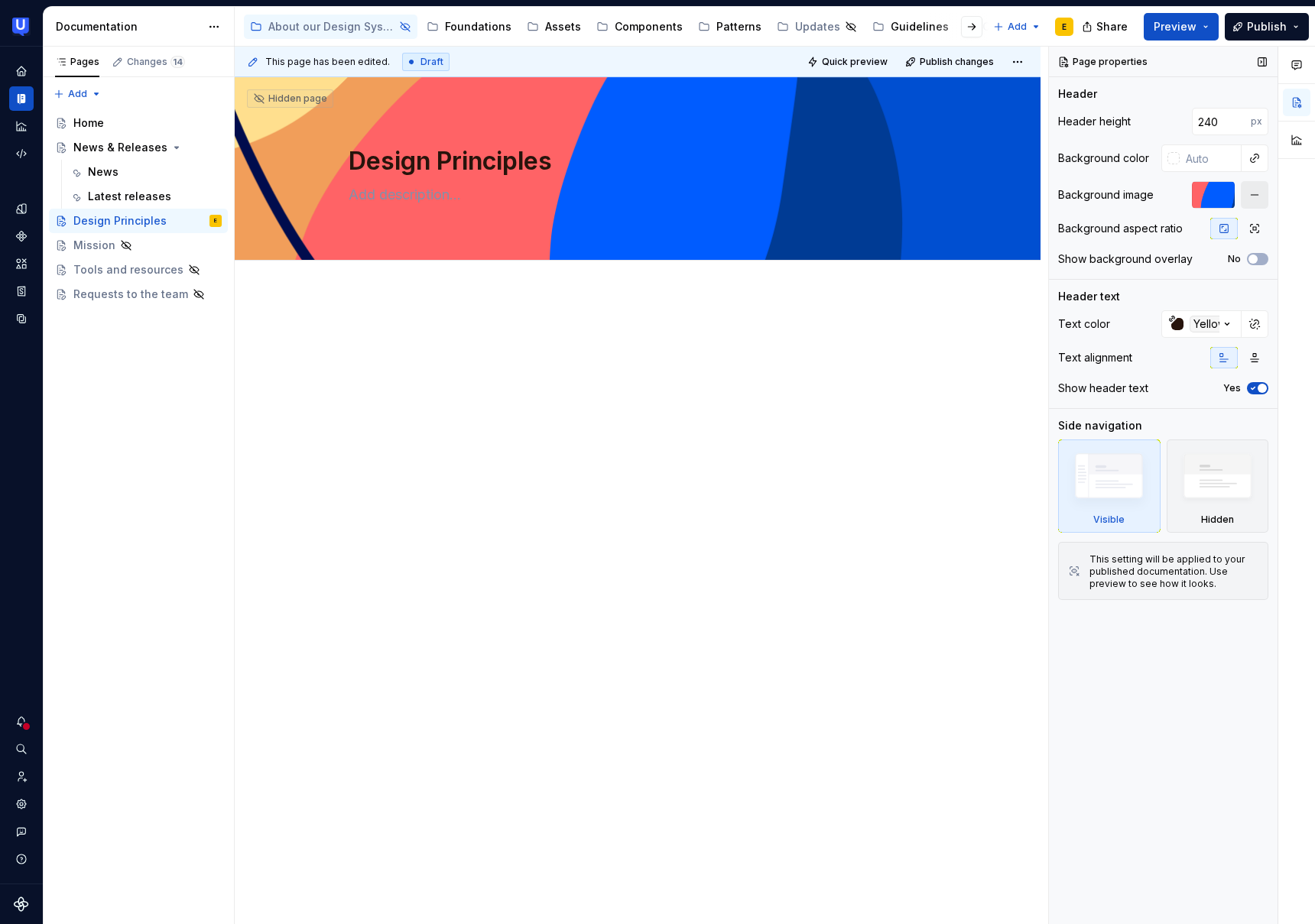
click at [1258, 196] on button "button" at bounding box center [1254, 194] width 27 height 27
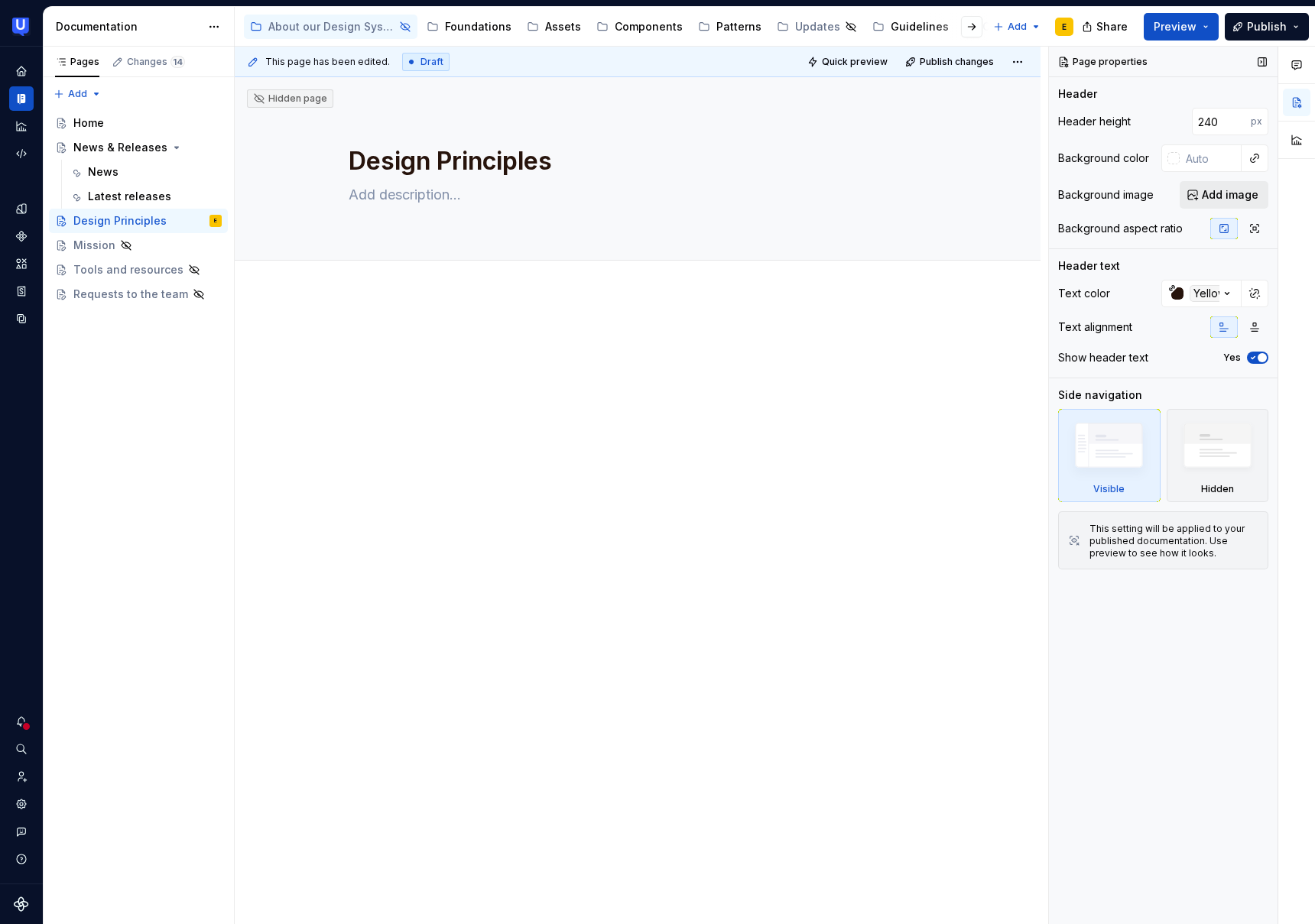
click at [1232, 195] on span "Add image" at bounding box center [1230, 194] width 56 height 15
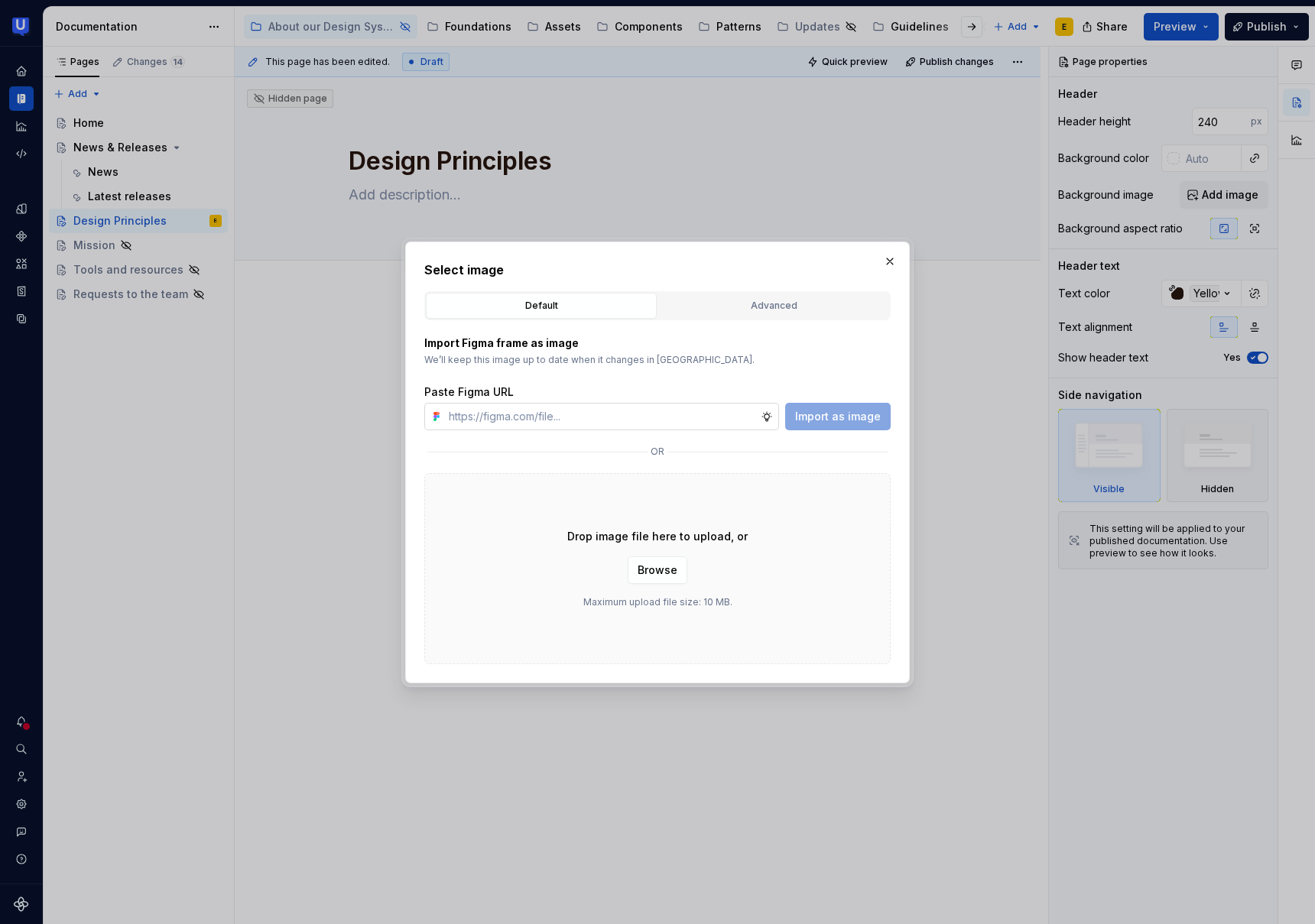
type textarea "*"
type input "[URL][DOMAIN_NAME]"
click at [836, 422] on span "Import as image" at bounding box center [838, 416] width 86 height 15
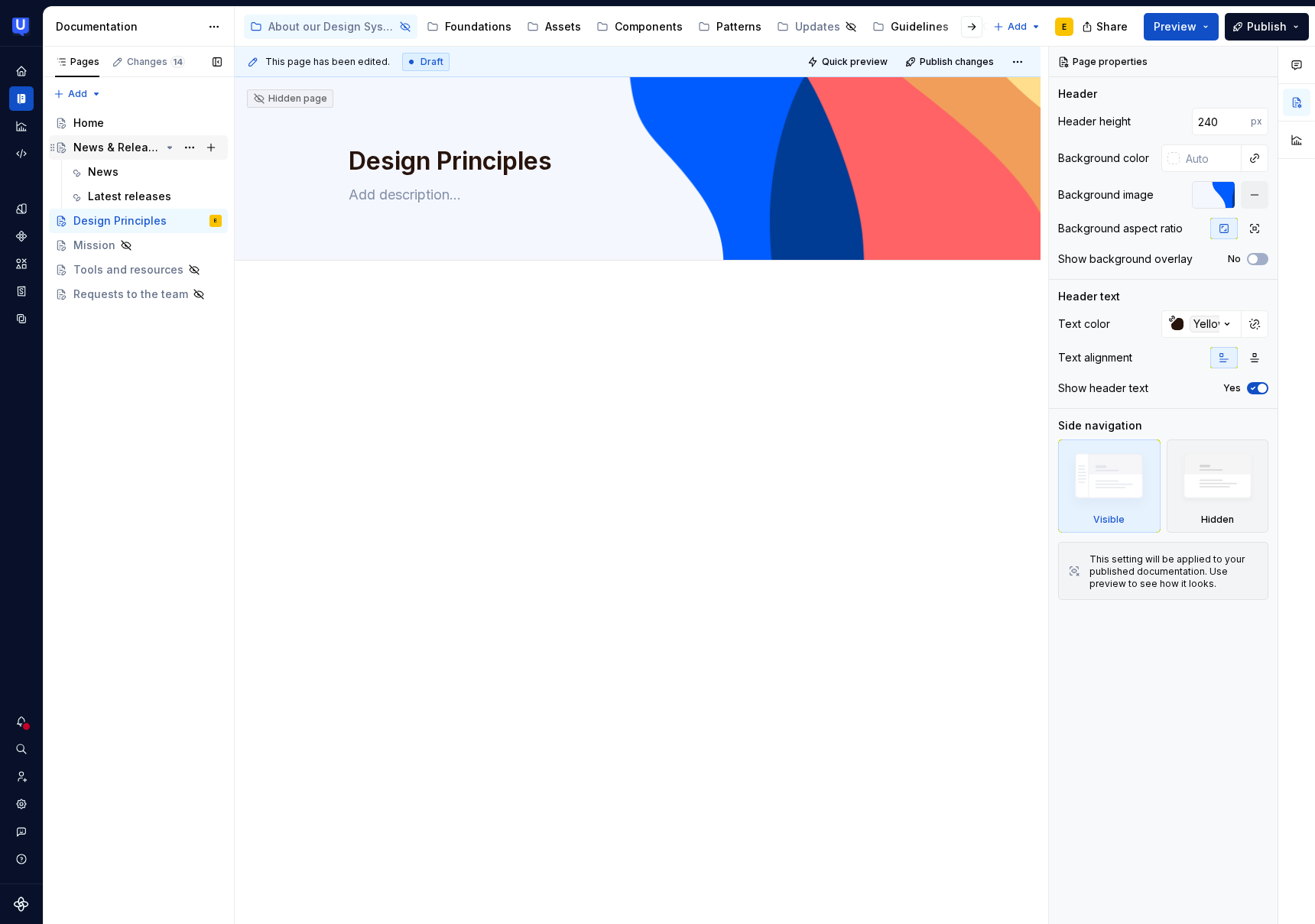
click at [109, 153] on div "News & Releases" at bounding box center [116, 147] width 87 height 15
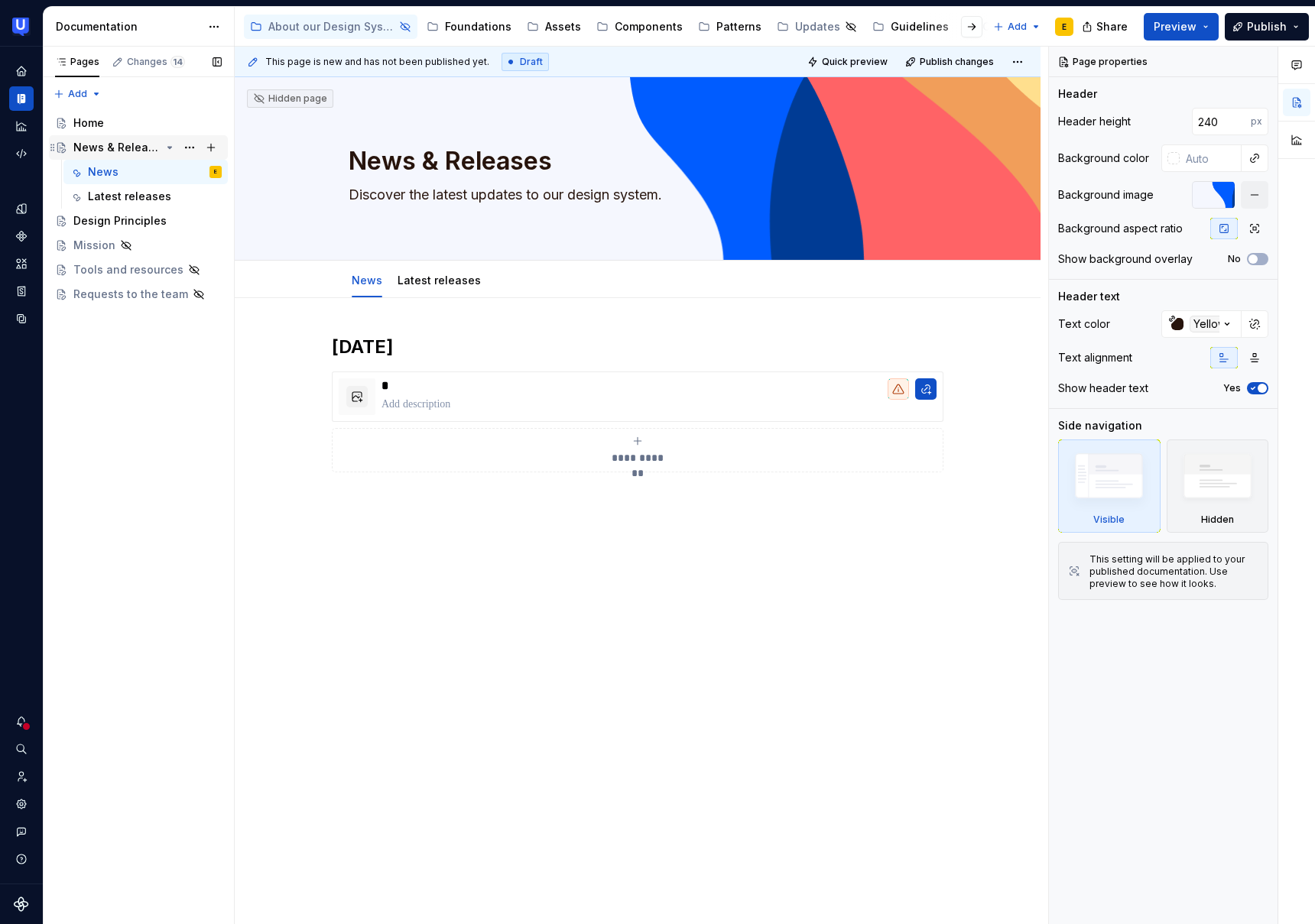
click at [143, 146] on div "News & Releases" at bounding box center [116, 147] width 87 height 15
click at [131, 144] on div "News & Releases" at bounding box center [116, 147] width 87 height 15
type textarea "*"
click at [1252, 194] on button "button" at bounding box center [1254, 194] width 27 height 27
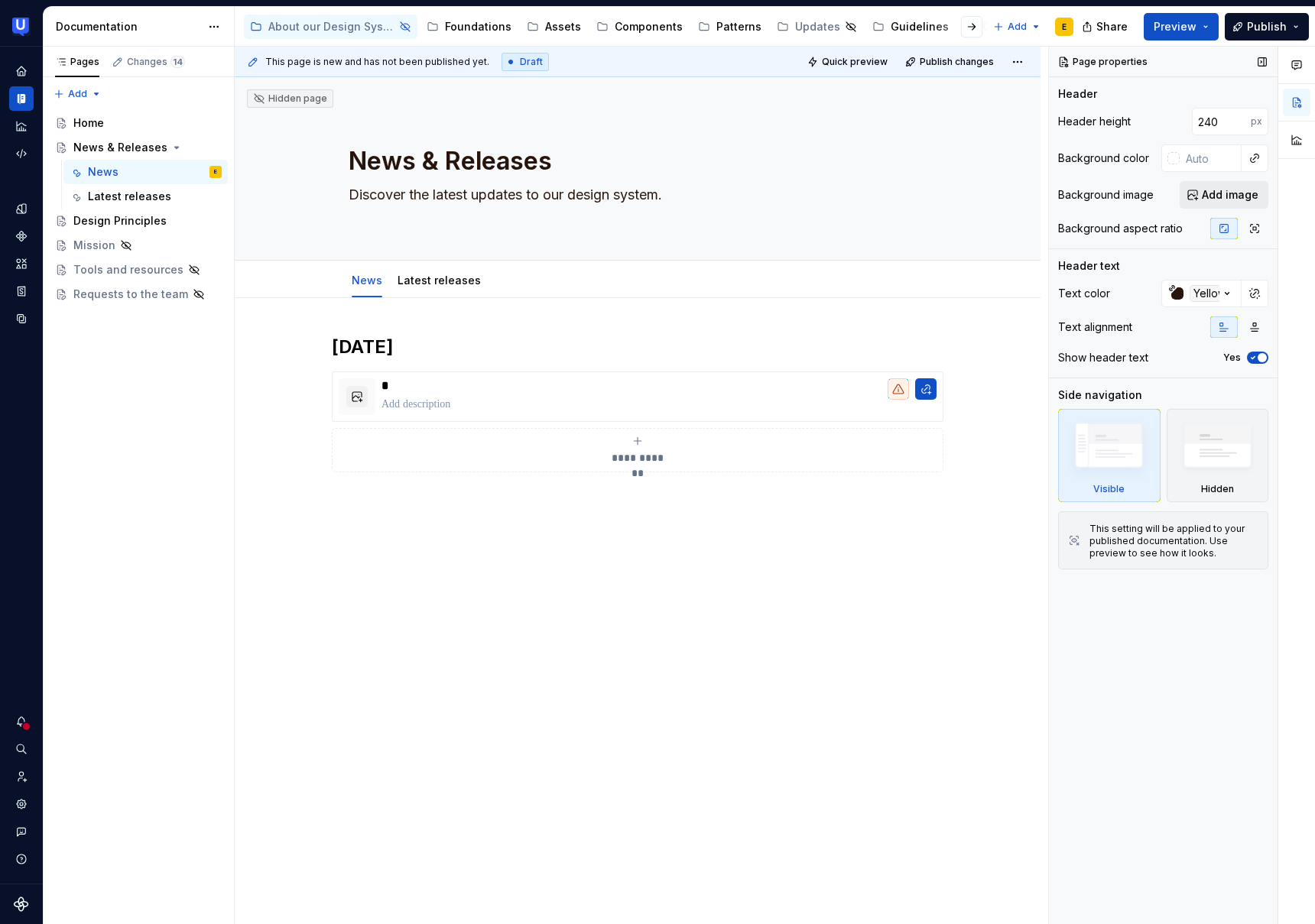
click at [1221, 196] on span "Add image" at bounding box center [1230, 194] width 56 height 15
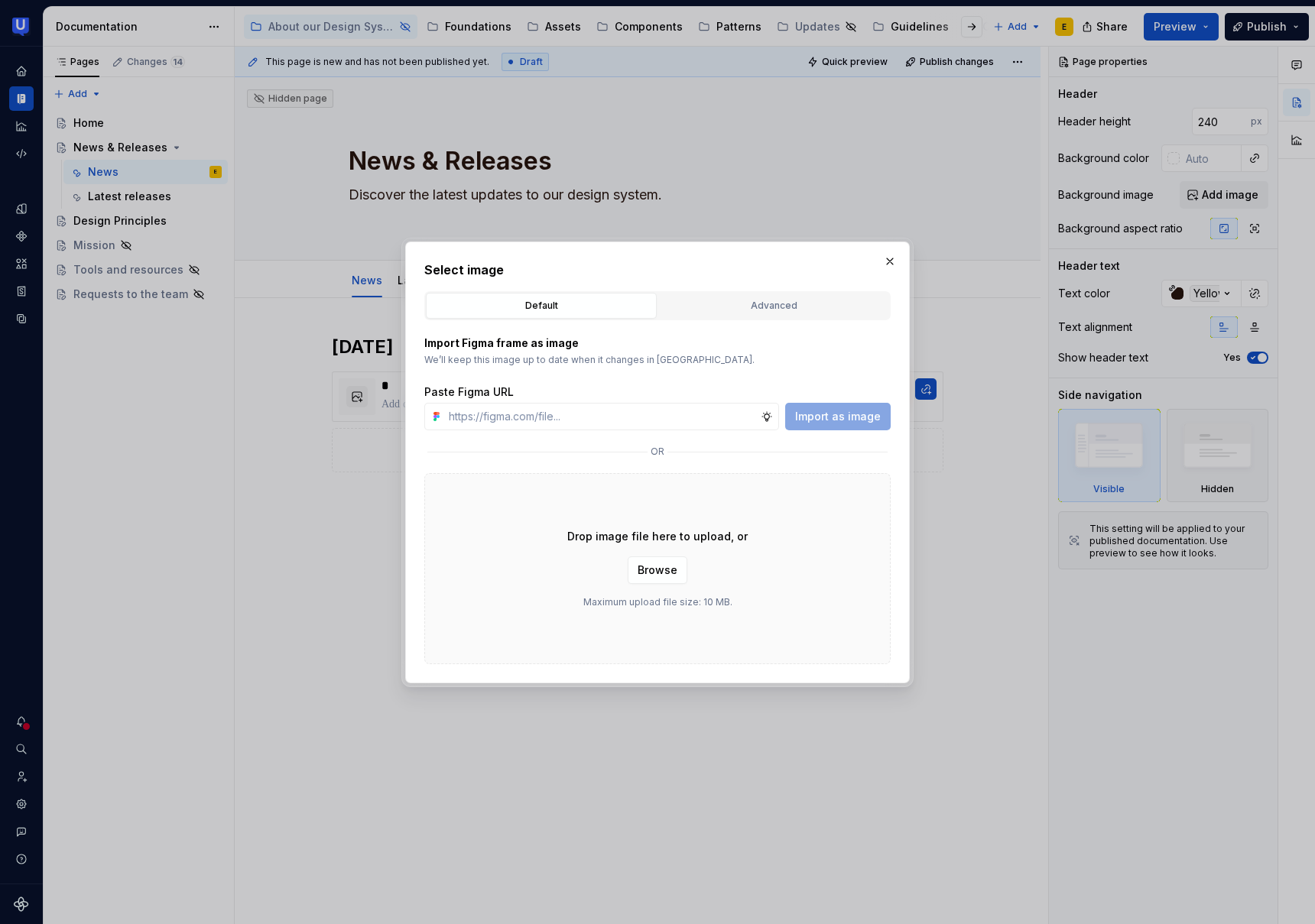
type textarea "*"
type input "[URL][DOMAIN_NAME]"
type textarea "*"
type input "[URL][DOMAIN_NAME]"
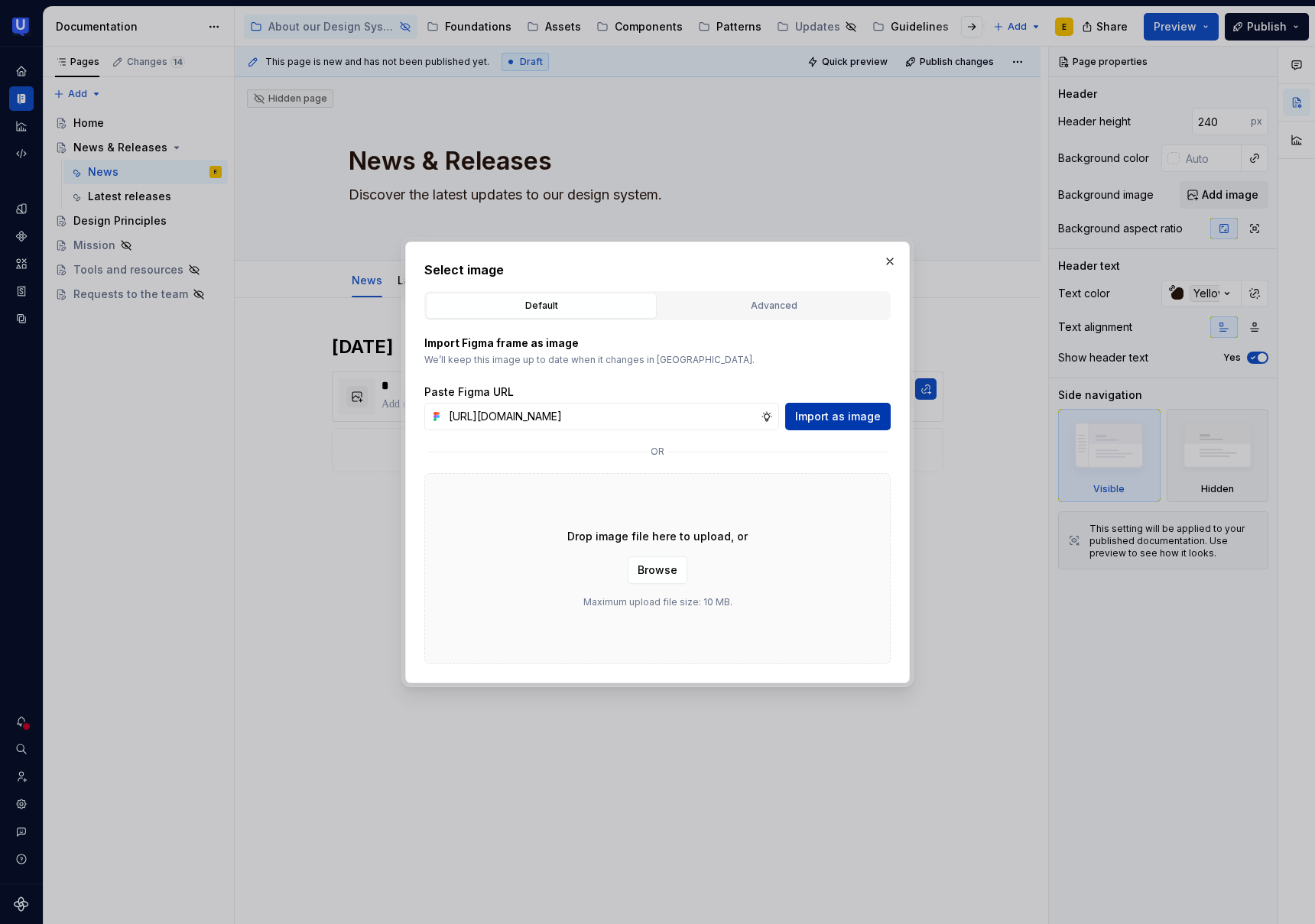
click at [876, 415] on span "Import as image" at bounding box center [838, 416] width 86 height 15
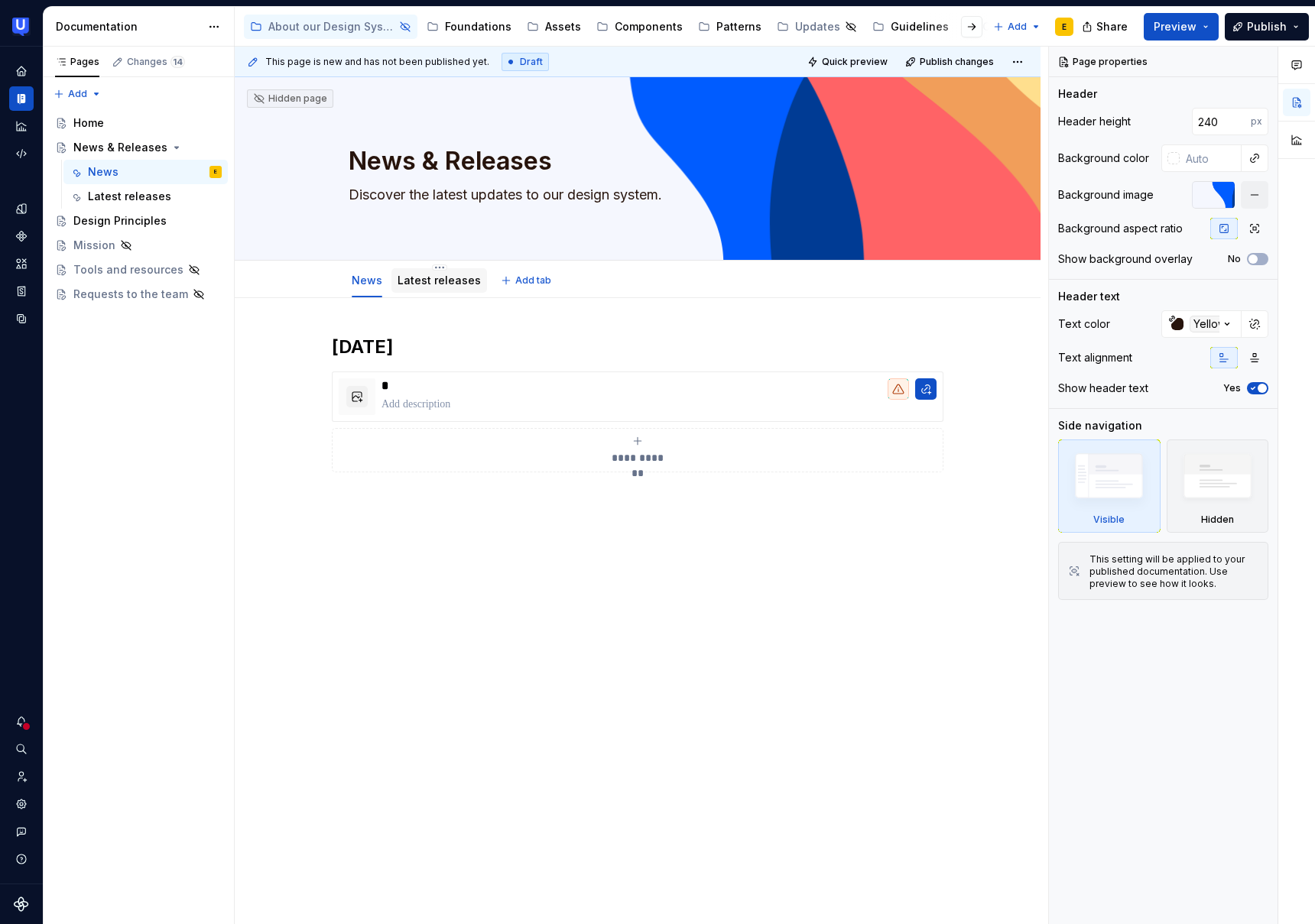
click at [451, 281] on link "Latest releases" at bounding box center [439, 279] width 84 height 13
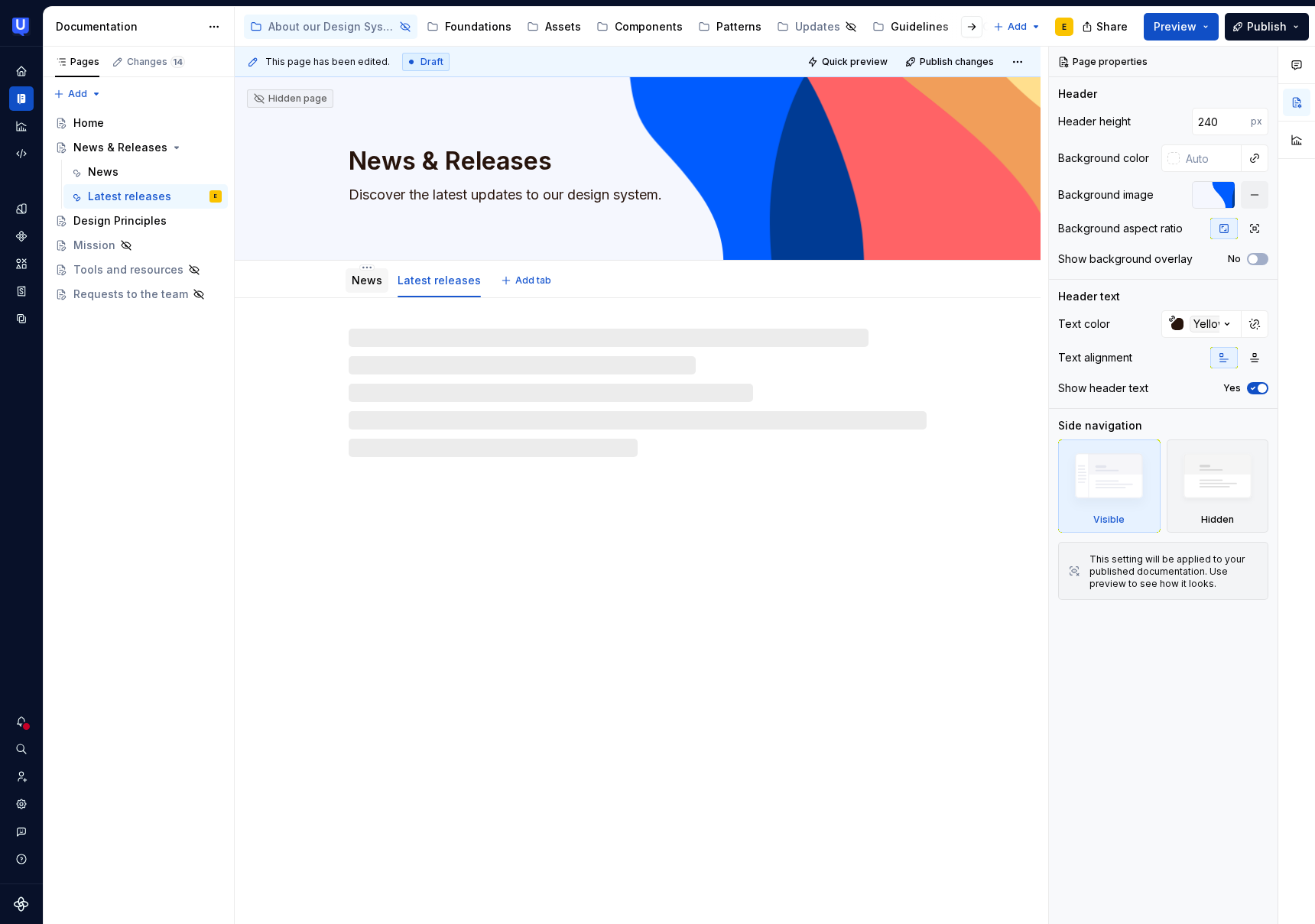
click at [365, 281] on link "News" at bounding box center [367, 279] width 31 height 13
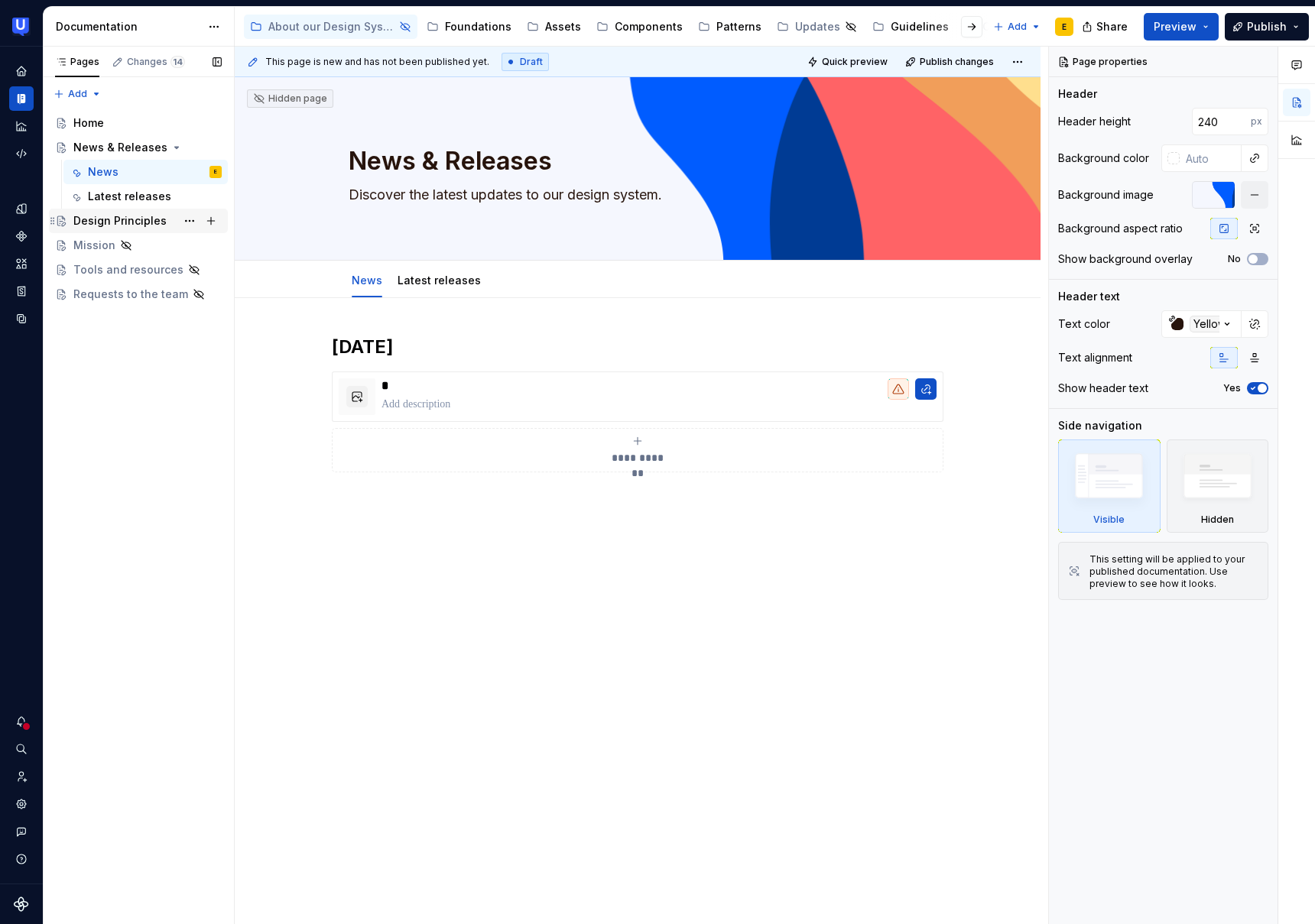
click at [86, 226] on div "Design Principles" at bounding box center [120, 220] width 93 height 15
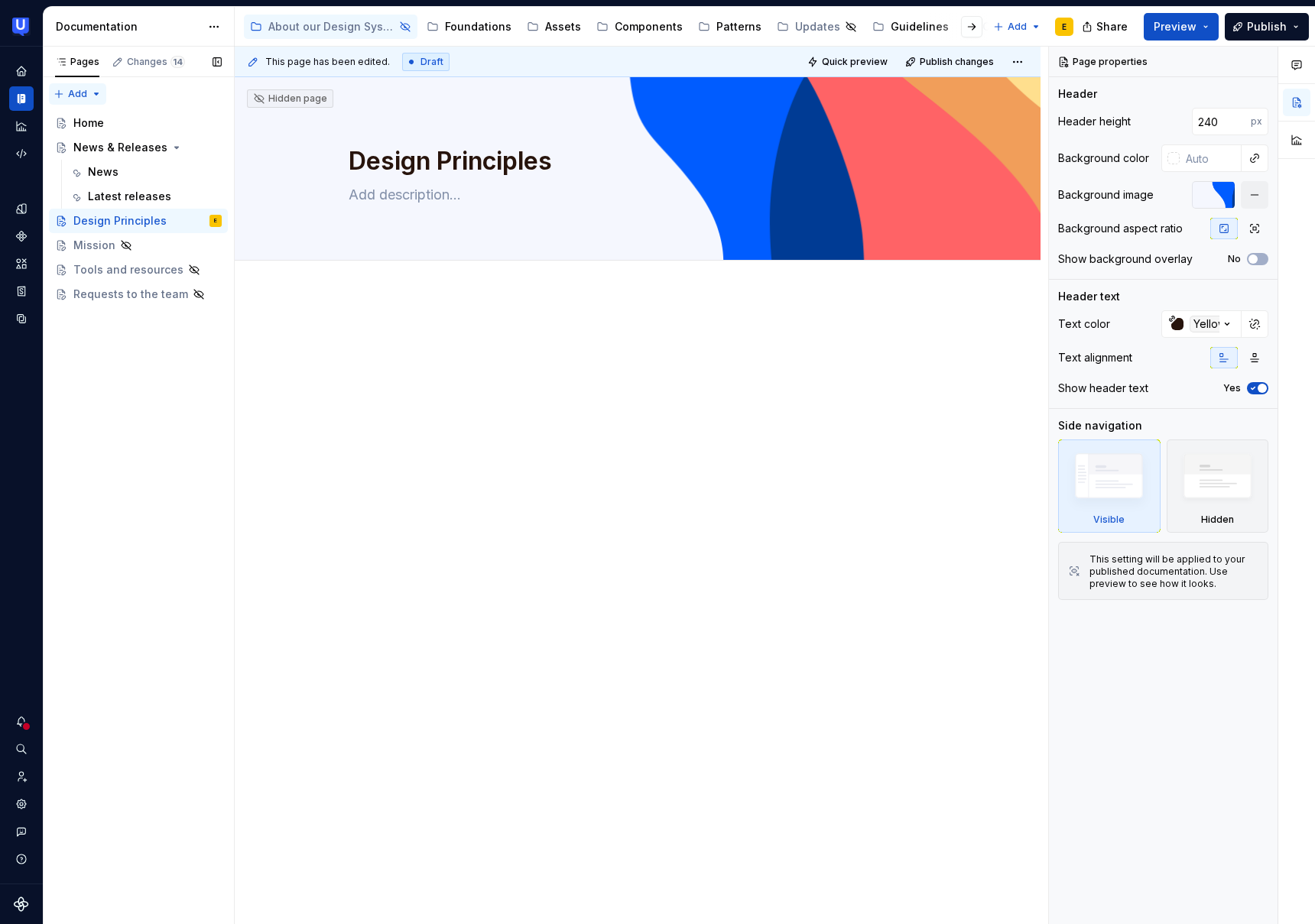
click at [89, 93] on div "Pages Changes 14 Add Accessibility guide for tree Page tree. Navigate the tree …" at bounding box center [138, 486] width 191 height 878
click at [120, 149] on div "New group" at bounding box center [127, 148] width 100 height 15
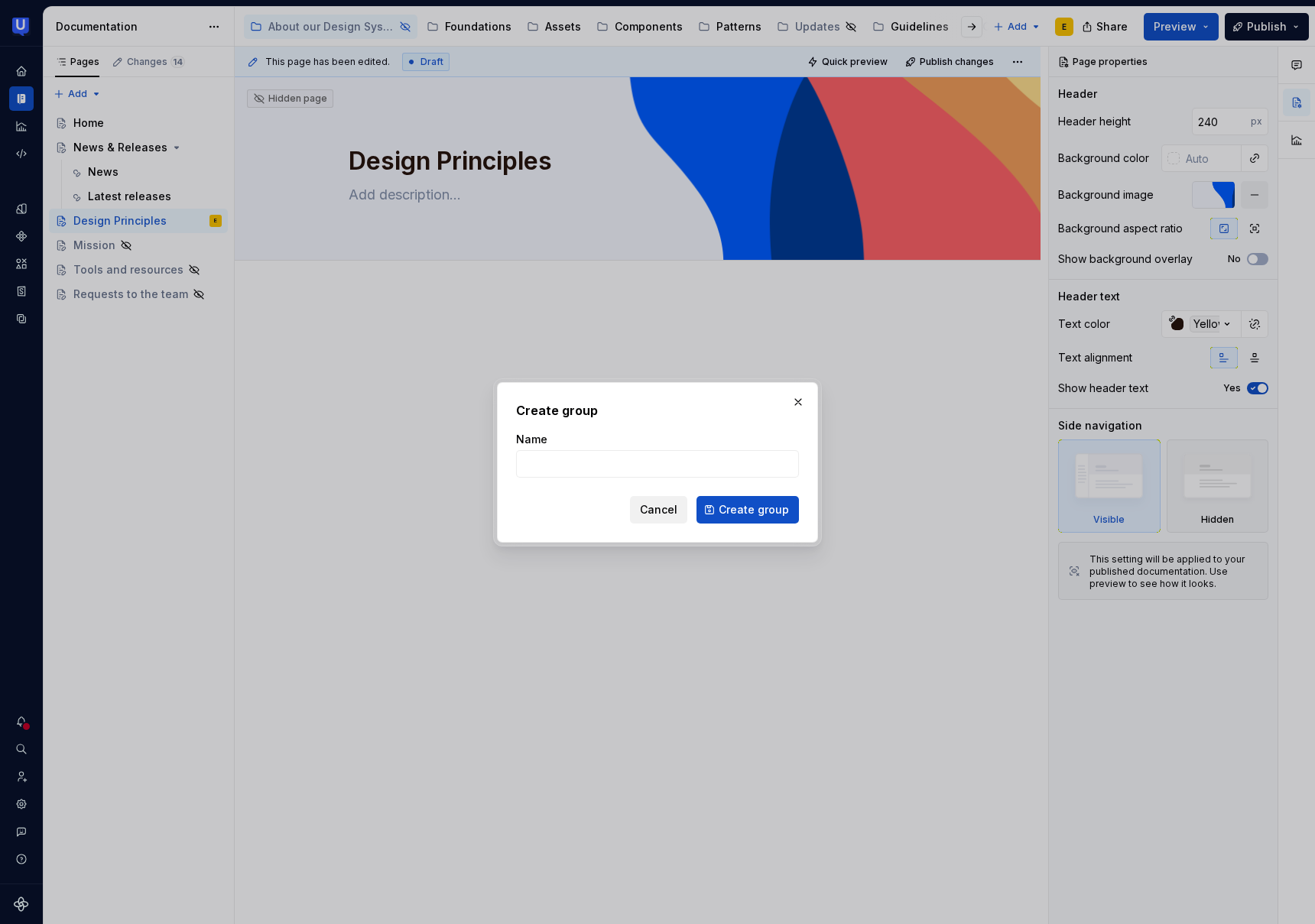
click at [677, 510] on span "Cancel" at bounding box center [659, 510] width 37 height 15
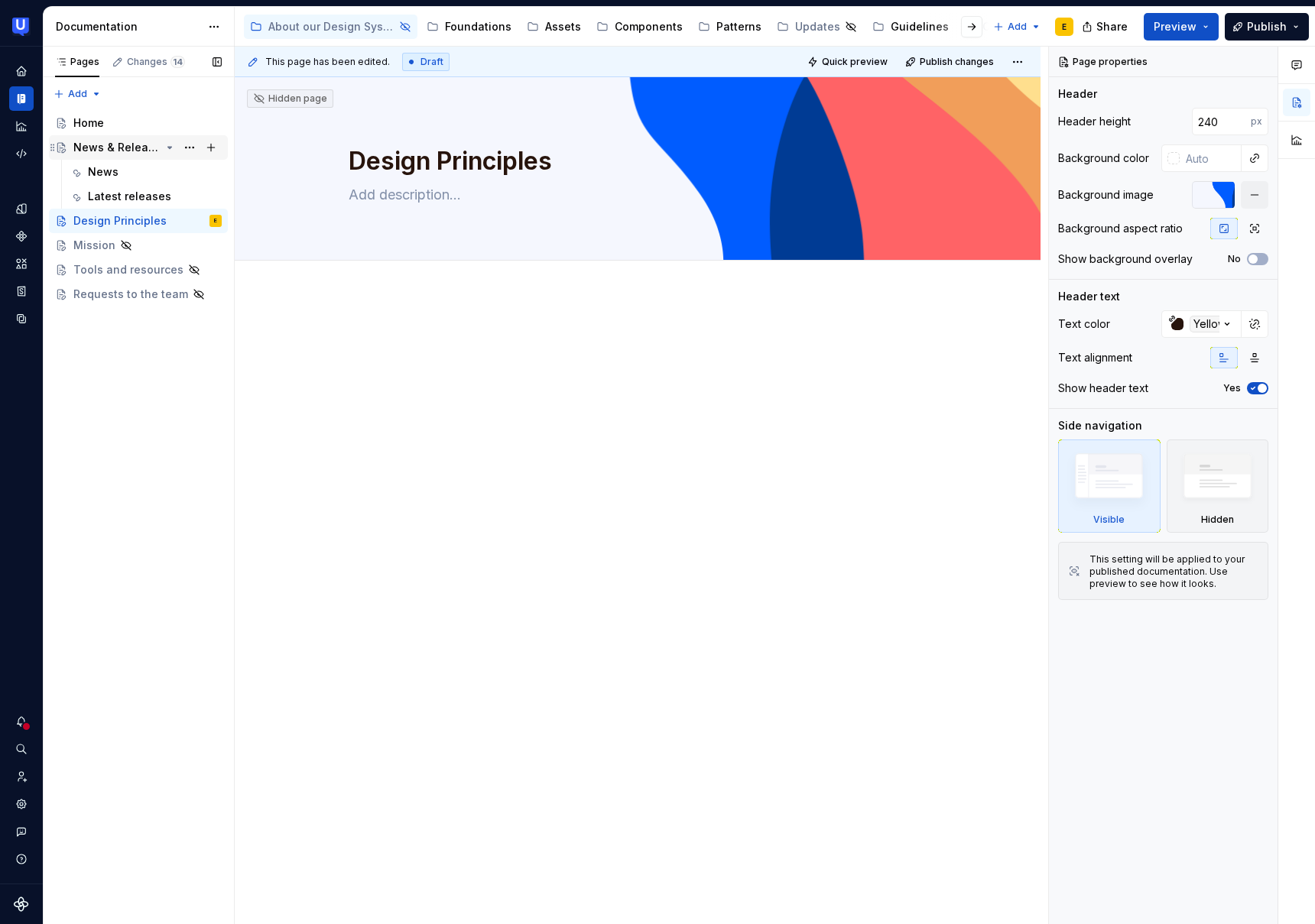
type textarea "*"
click at [92, 95] on div "Pages Changes 14 Add Accessibility guide for tree Page tree. Navigate the tree …" at bounding box center [138, 486] width 191 height 878
click at [130, 126] on div "New page" at bounding box center [127, 123] width 100 height 15
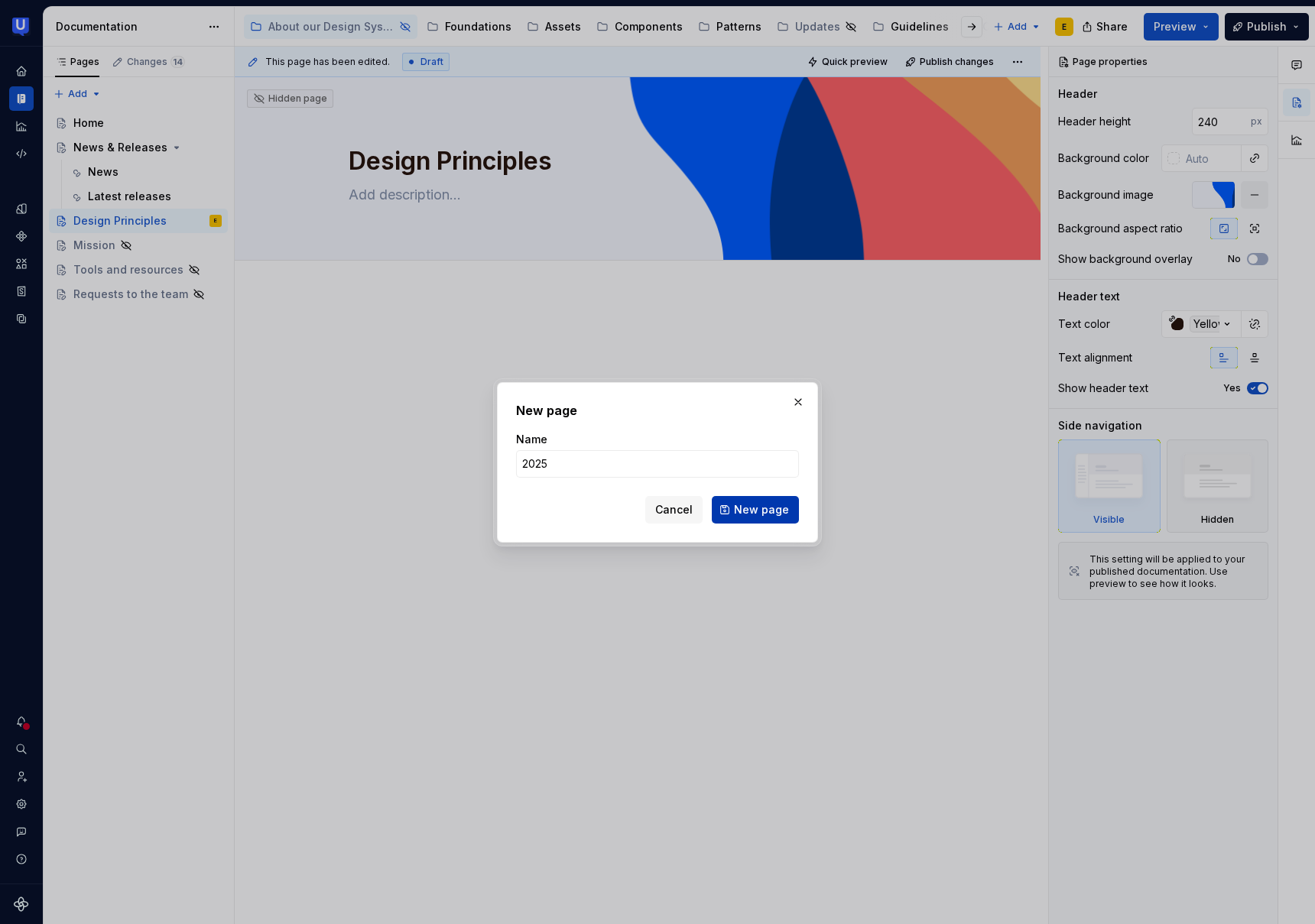
type input "2025"
click at [766, 511] on span "New page" at bounding box center [761, 510] width 55 height 15
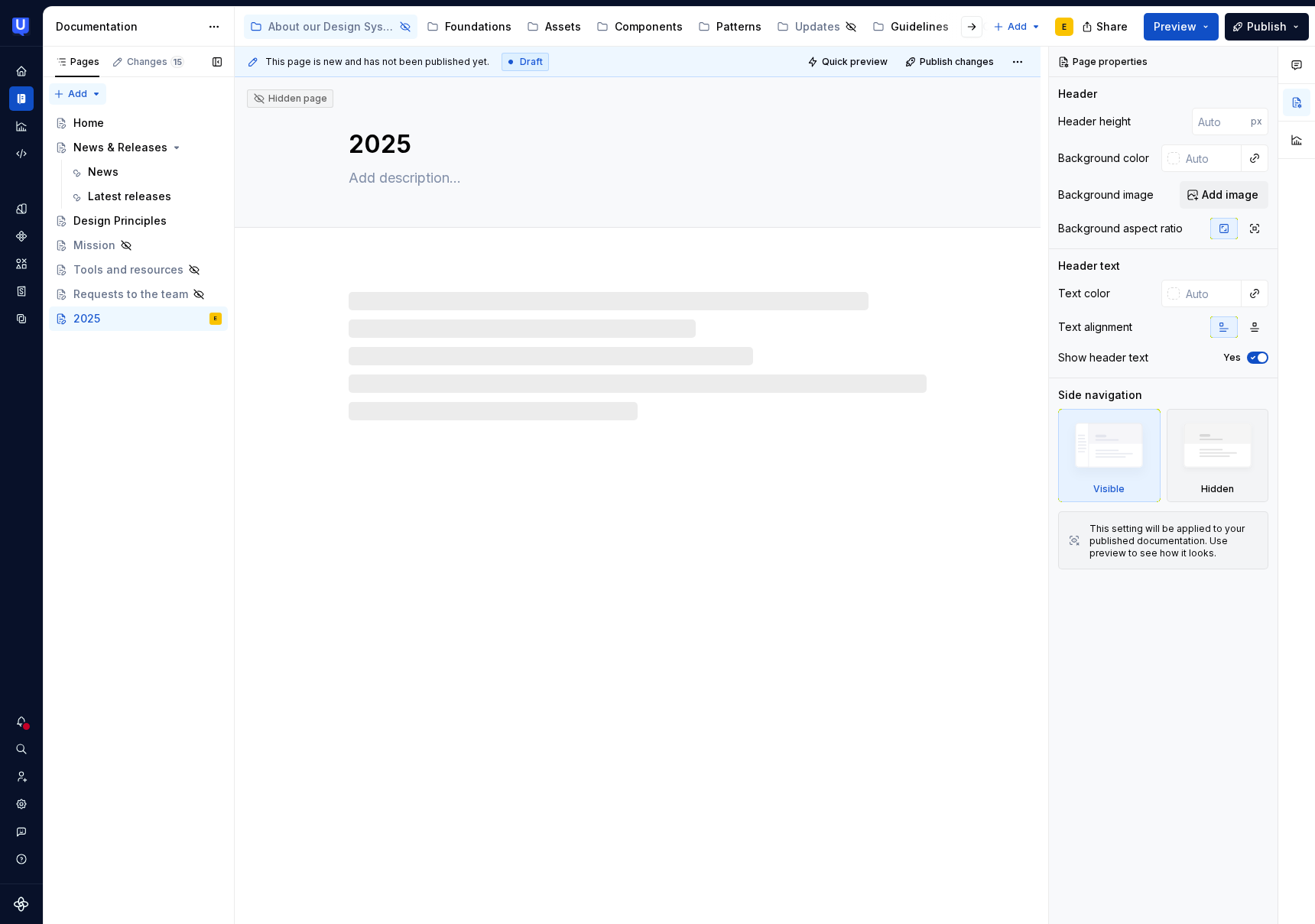
click at [74, 90] on div "Pages Changes 15 Add Accessibility guide for tree Page tree. Navigate the tree …" at bounding box center [138, 486] width 191 height 878
type textarea "*"
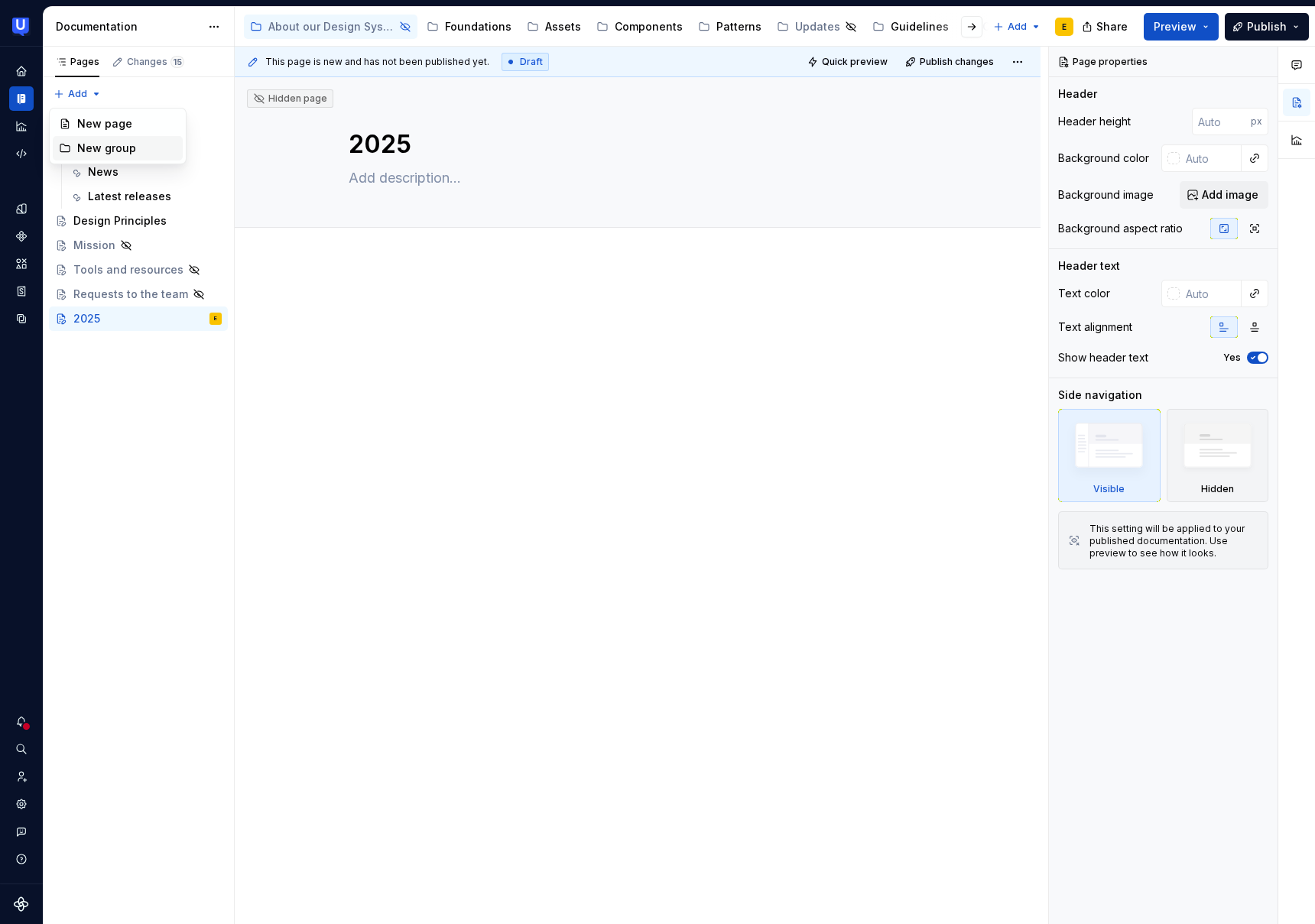
click at [103, 145] on div "New group" at bounding box center [127, 148] width 100 height 15
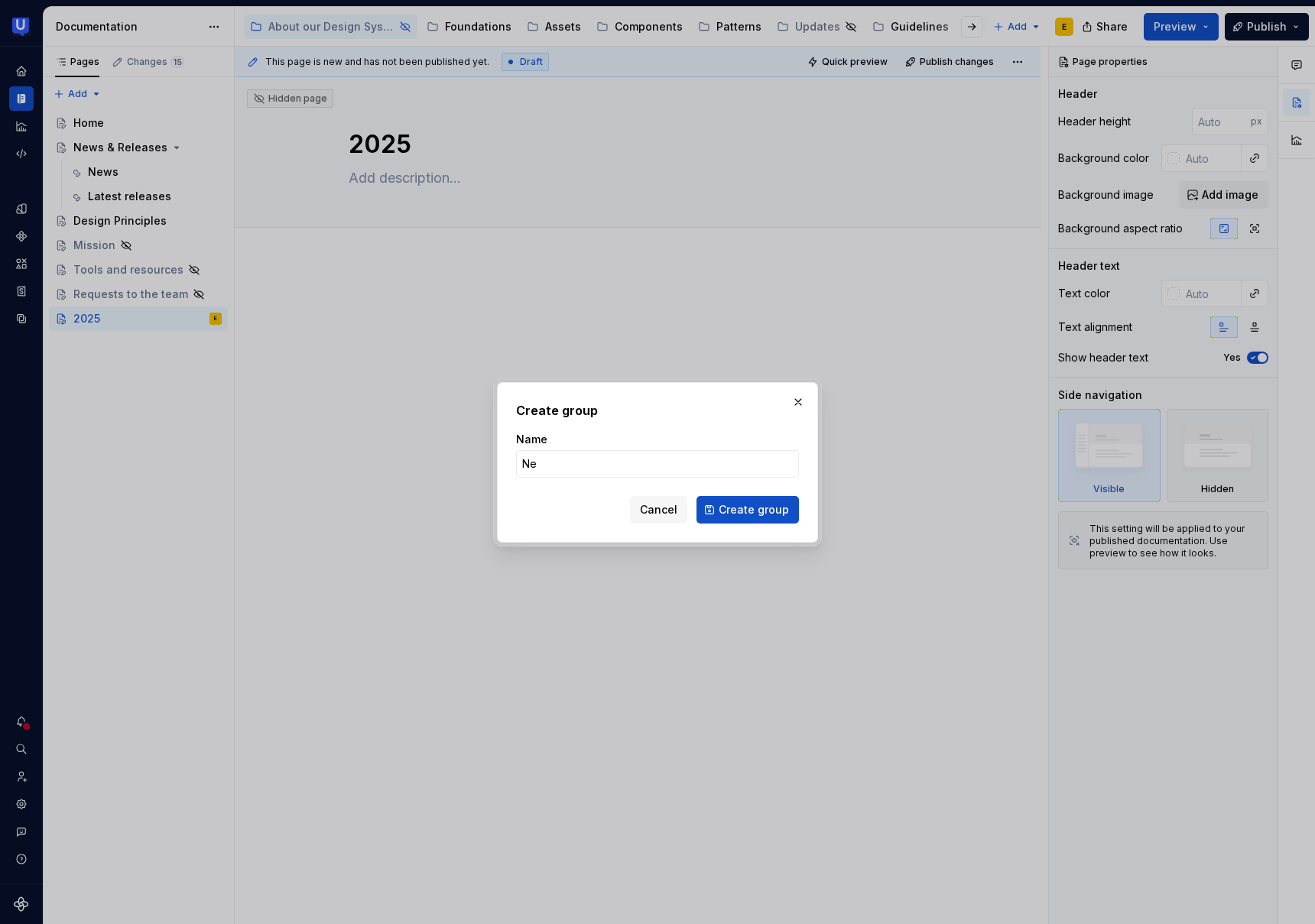
type input "N"
type input "Updates"
click at [781, 518] on button "Create group" at bounding box center [748, 510] width 102 height 27
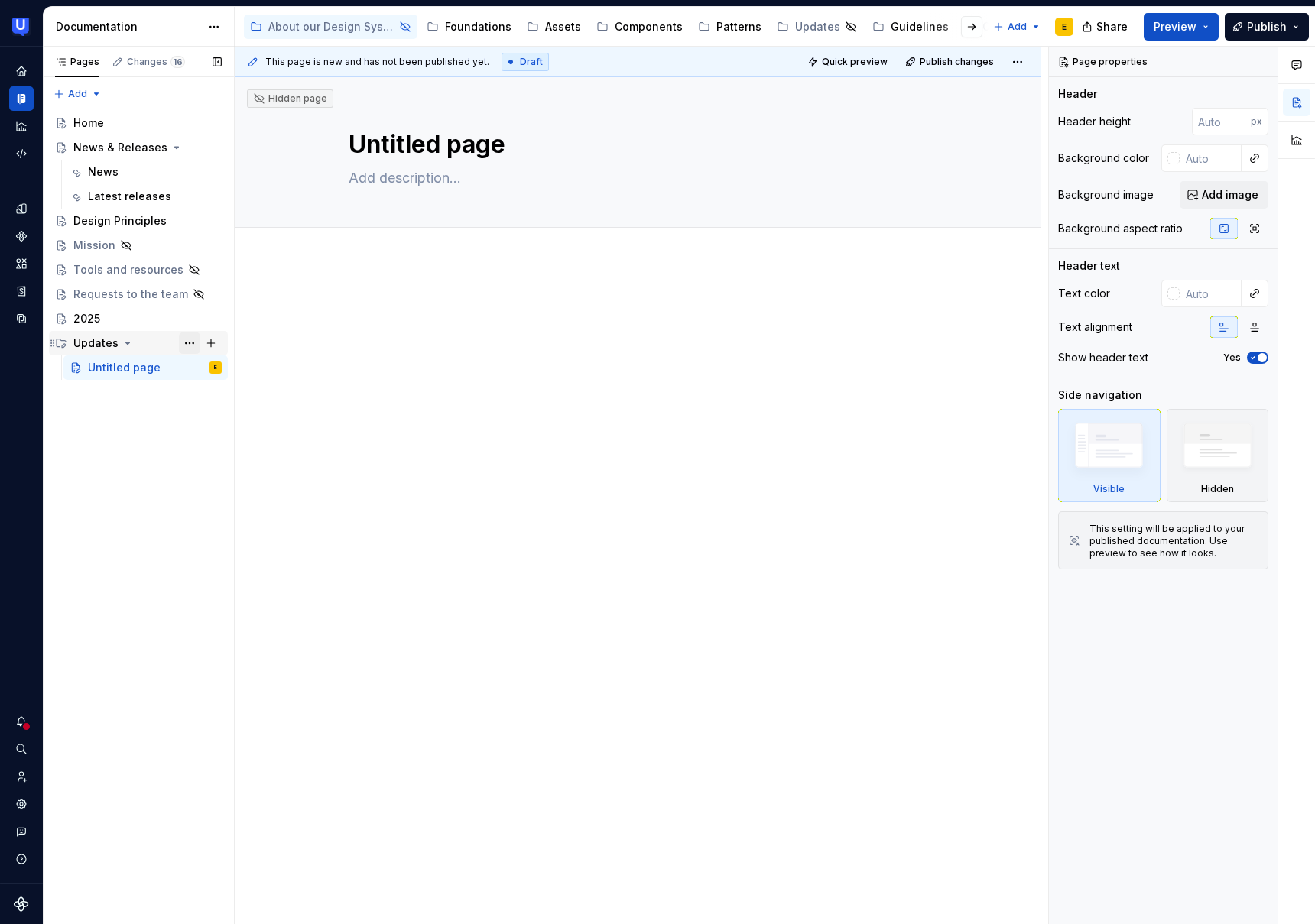
click at [184, 345] on button "Page tree" at bounding box center [190, 343] width 21 height 21
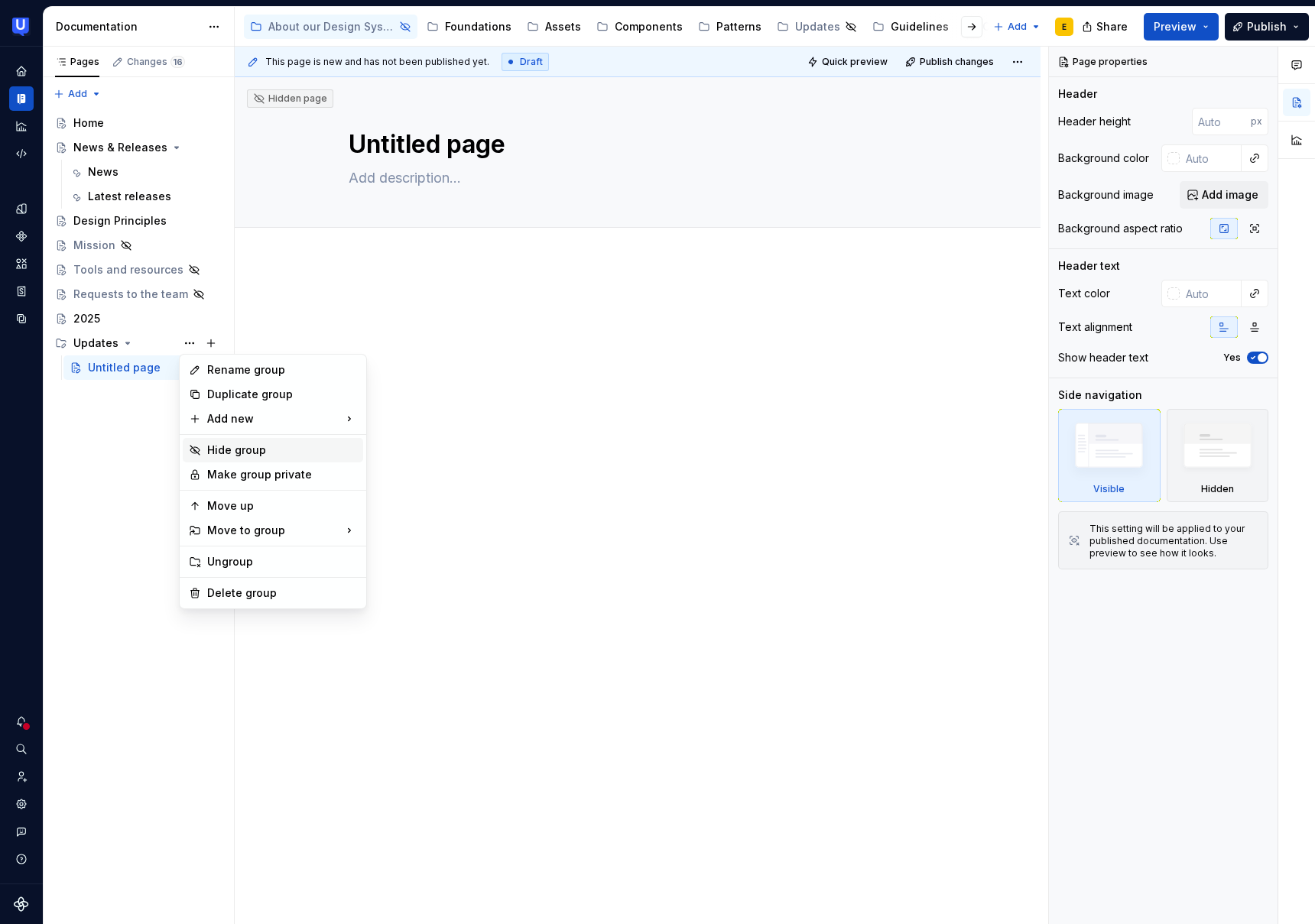
click at [258, 452] on div "Hide group" at bounding box center [282, 450] width 150 height 15
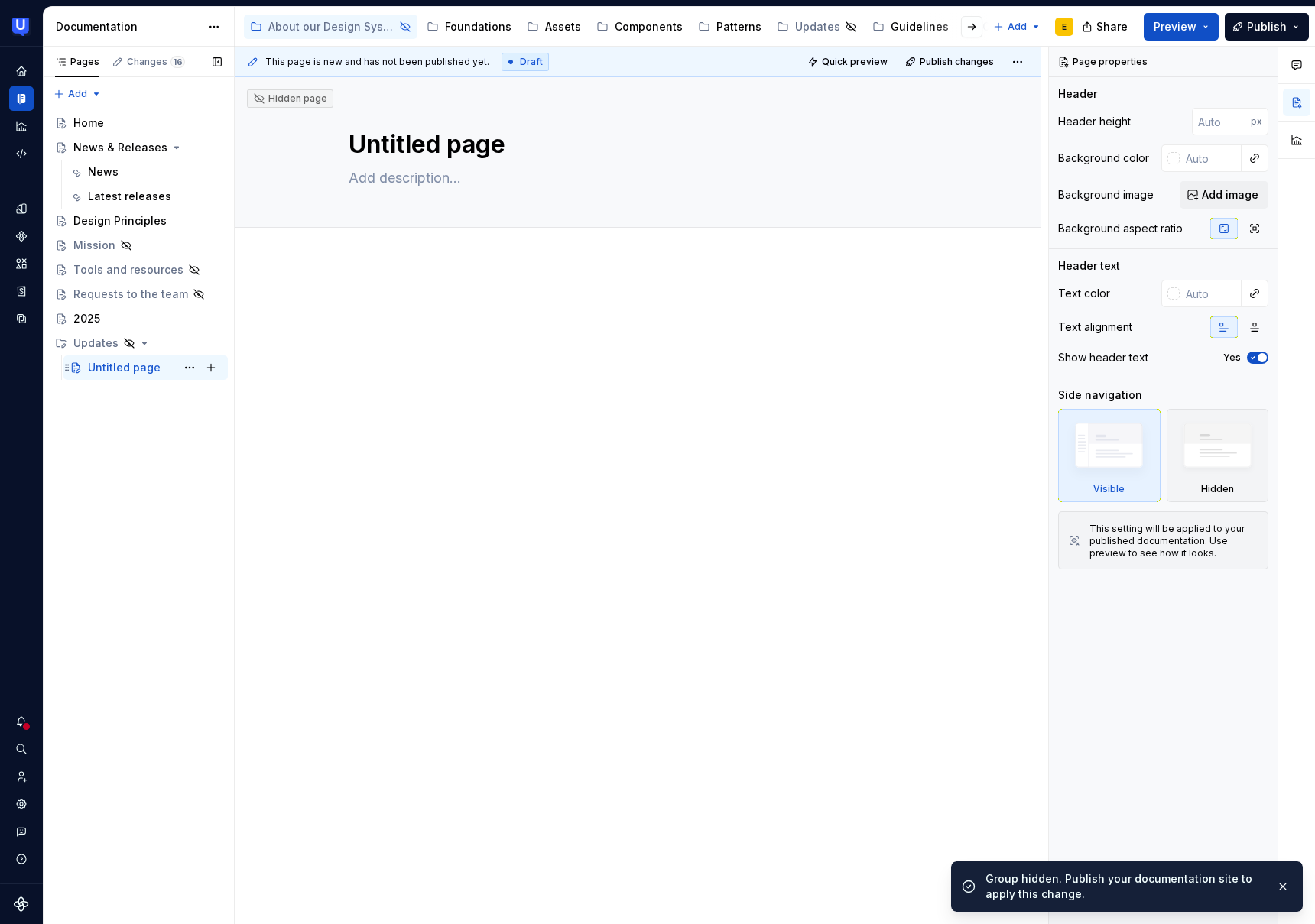
click at [110, 369] on div "Untitled page" at bounding box center [124, 367] width 72 height 15
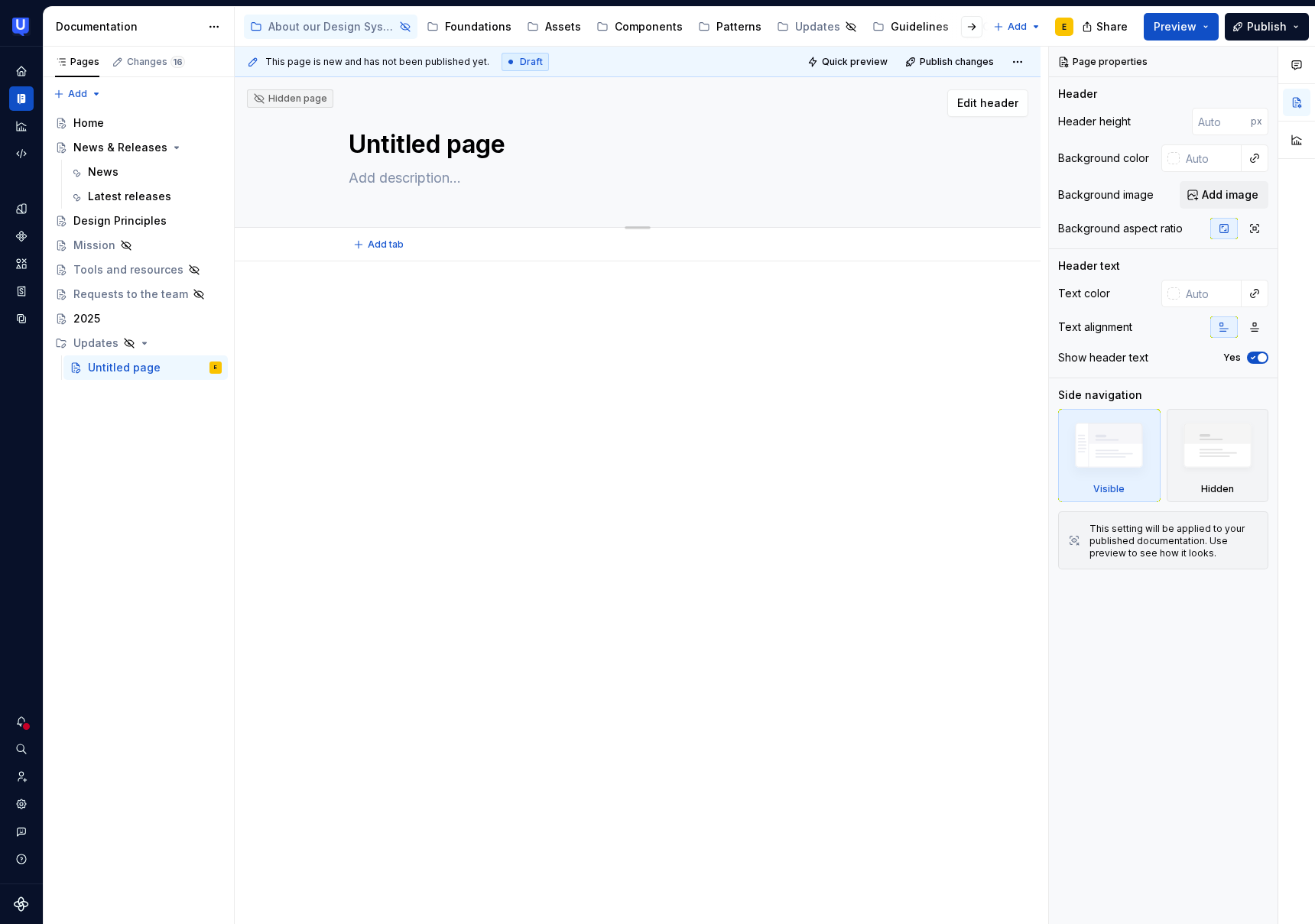
click at [421, 148] on textarea "Untitled page" at bounding box center [634, 145] width 578 height 37
click at [104, 342] on div "Updates" at bounding box center [95, 343] width 45 height 15
click at [98, 347] on div "Updates" at bounding box center [95, 343] width 45 height 15
click at [191, 343] on button "Page tree" at bounding box center [190, 343] width 21 height 21
type textarea "*"
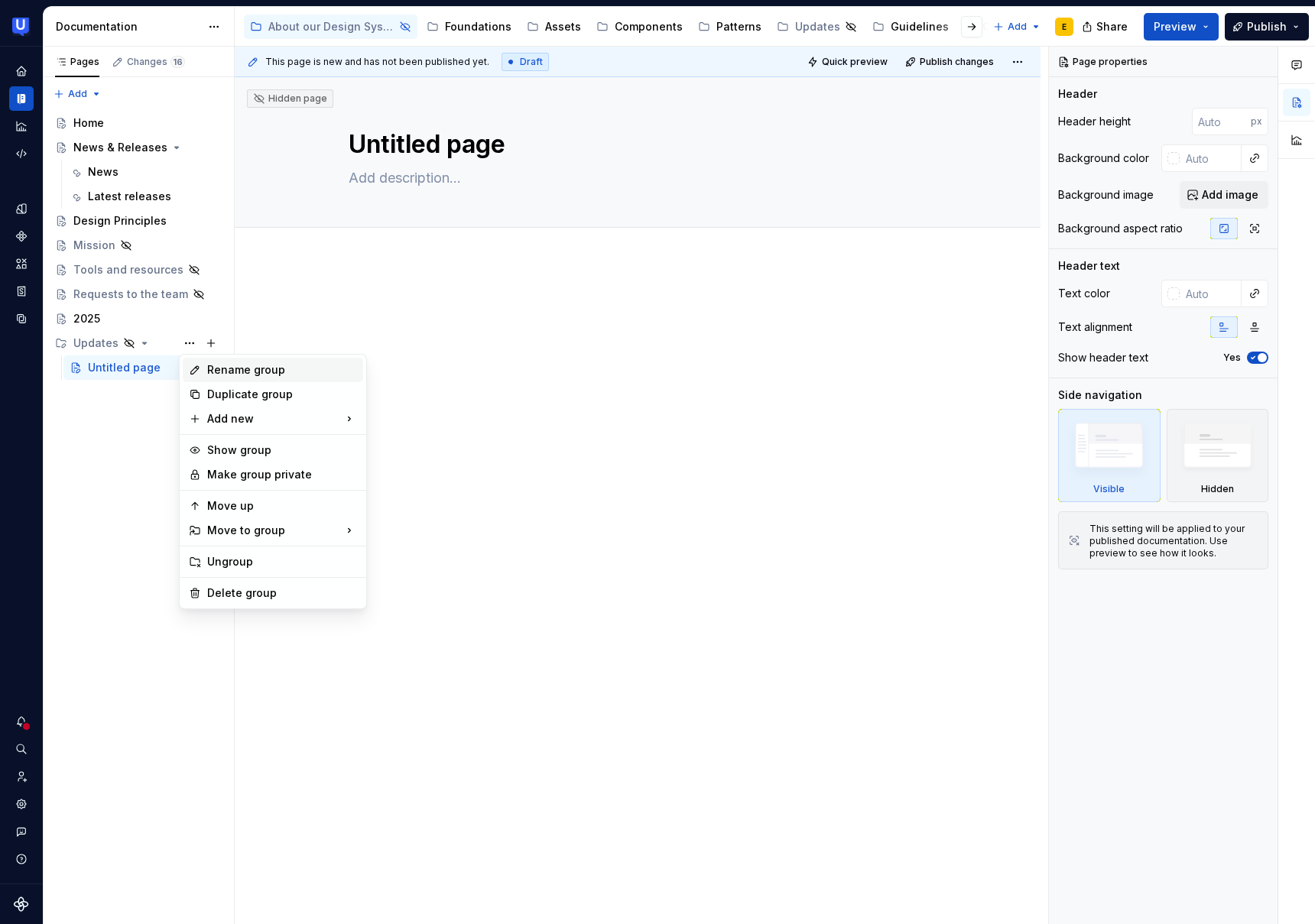
click at [248, 379] on div "Rename group" at bounding box center [273, 370] width 181 height 25
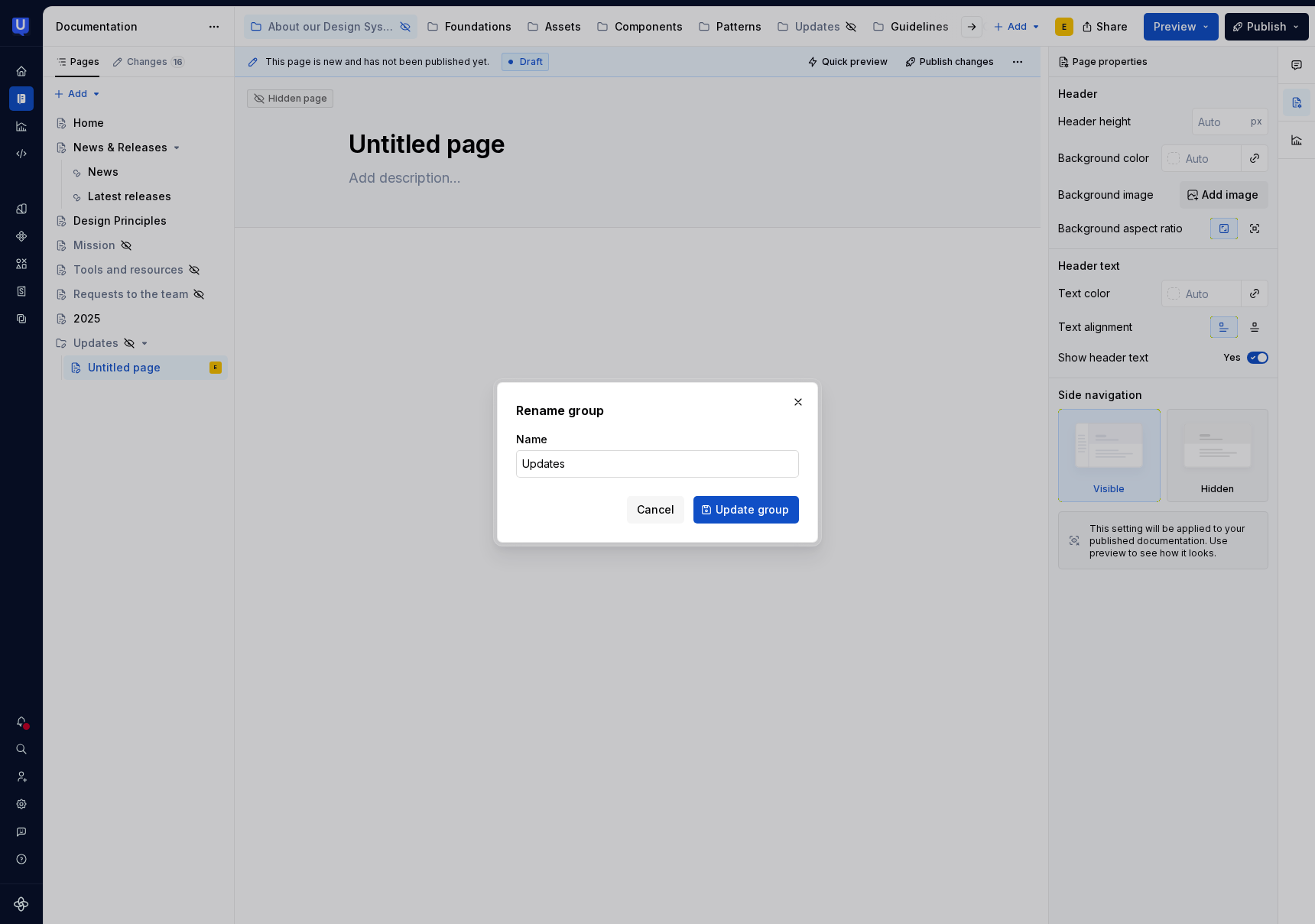
click at [590, 466] on input "Updates" at bounding box center [657, 464] width 283 height 27
type input "U"
type input "2025"
click at [774, 513] on span "Update group" at bounding box center [752, 510] width 73 height 15
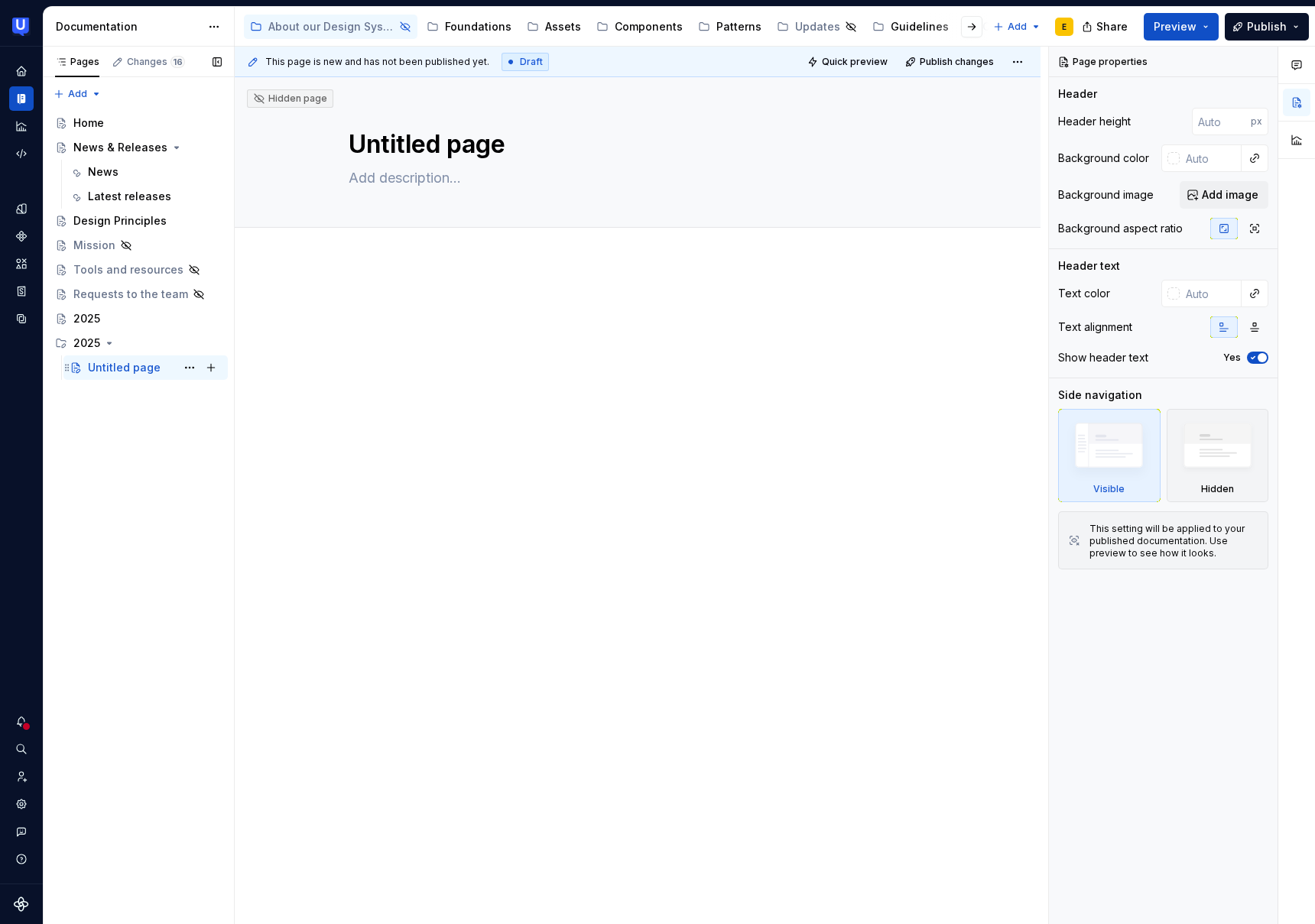
click at [98, 369] on div "Untitled page" at bounding box center [124, 367] width 72 height 15
click at [444, 147] on textarea "Untitled page" at bounding box center [634, 145] width 578 height 37
click at [1240, 197] on span "Add image" at bounding box center [1230, 194] width 56 height 15
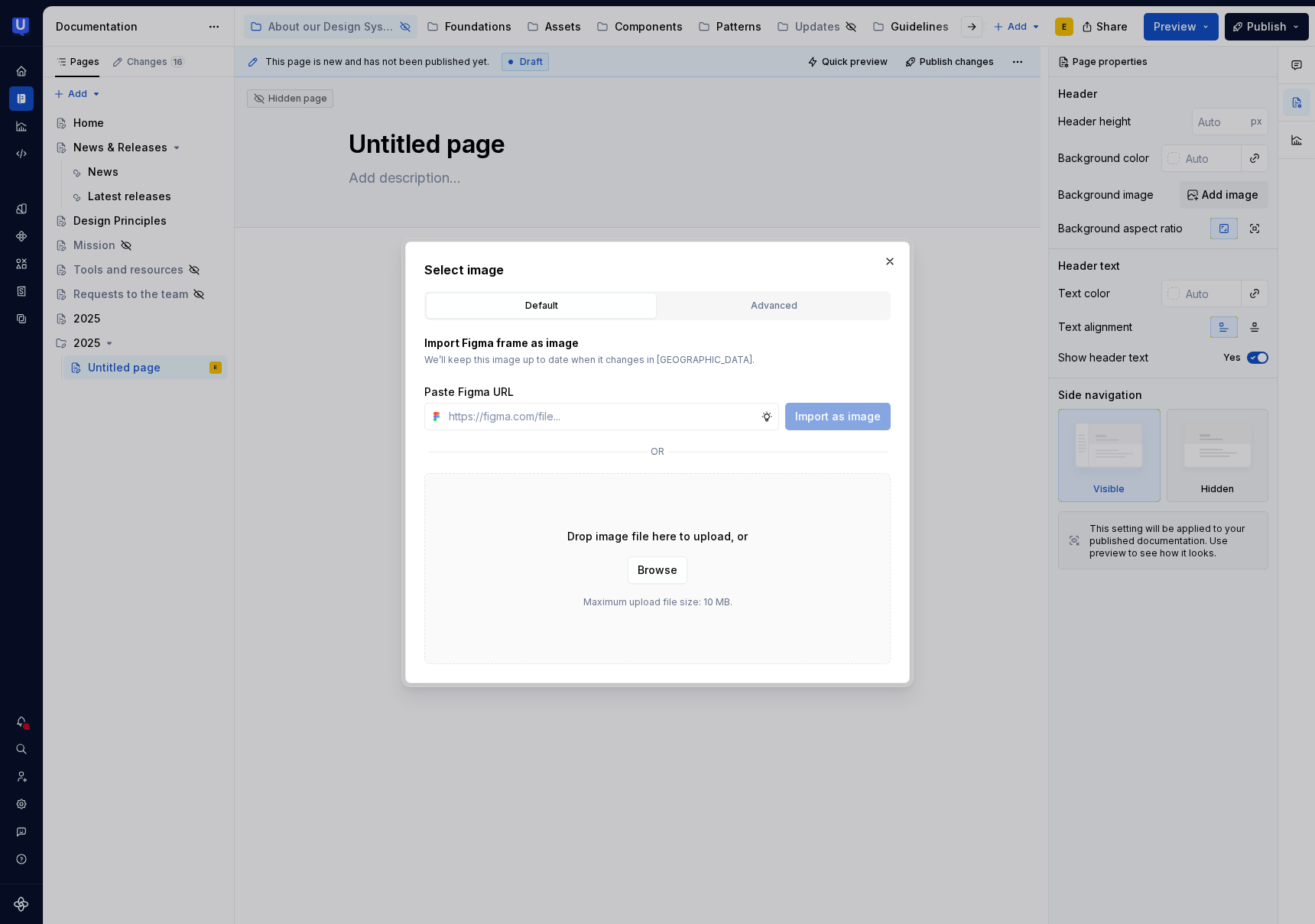
type textarea "*"
type input "[URL][DOMAIN_NAME]"
click at [842, 417] on span "Import as image" at bounding box center [838, 416] width 86 height 15
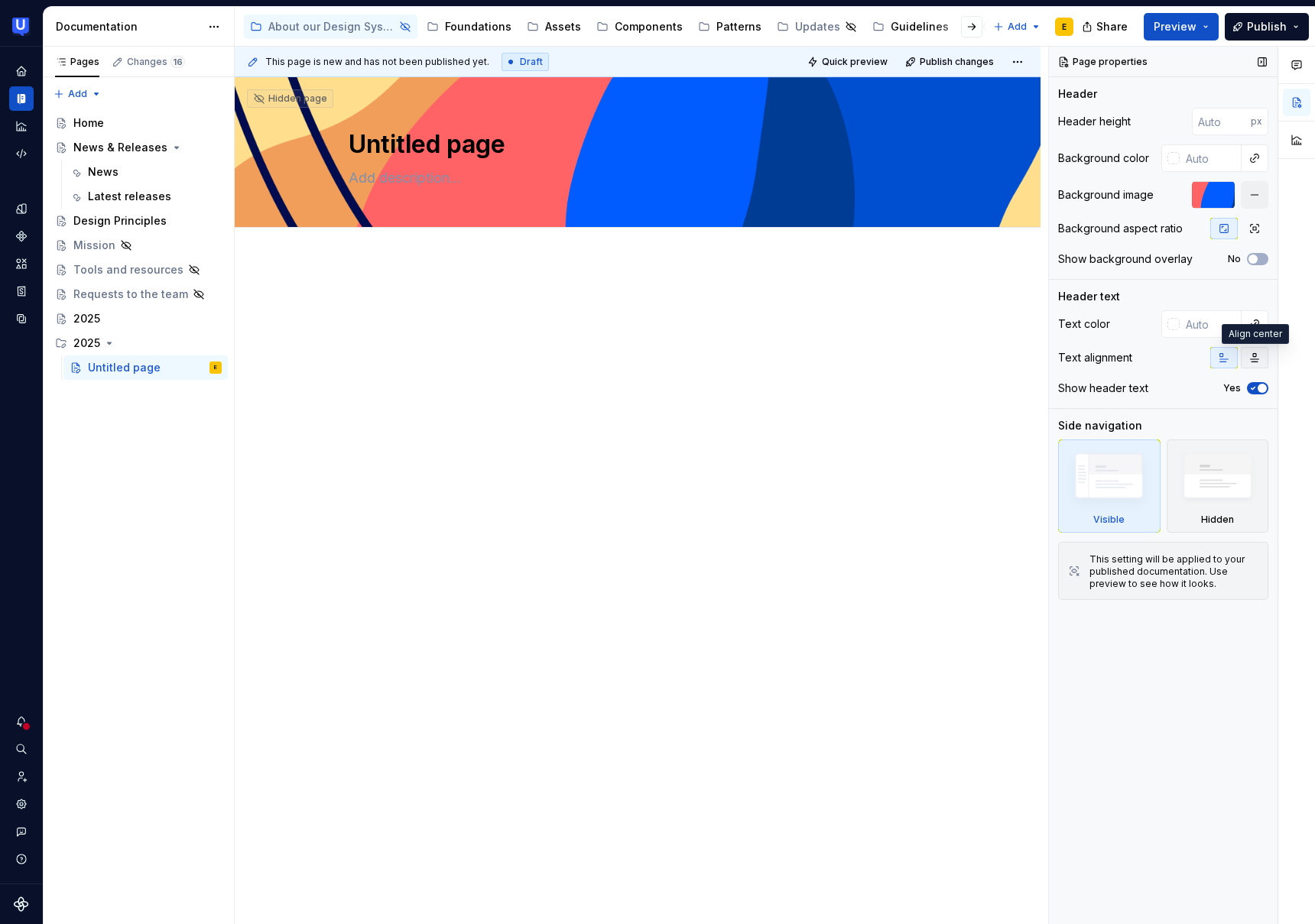
click at [1254, 356] on icon "button" at bounding box center [1255, 358] width 12 height 12
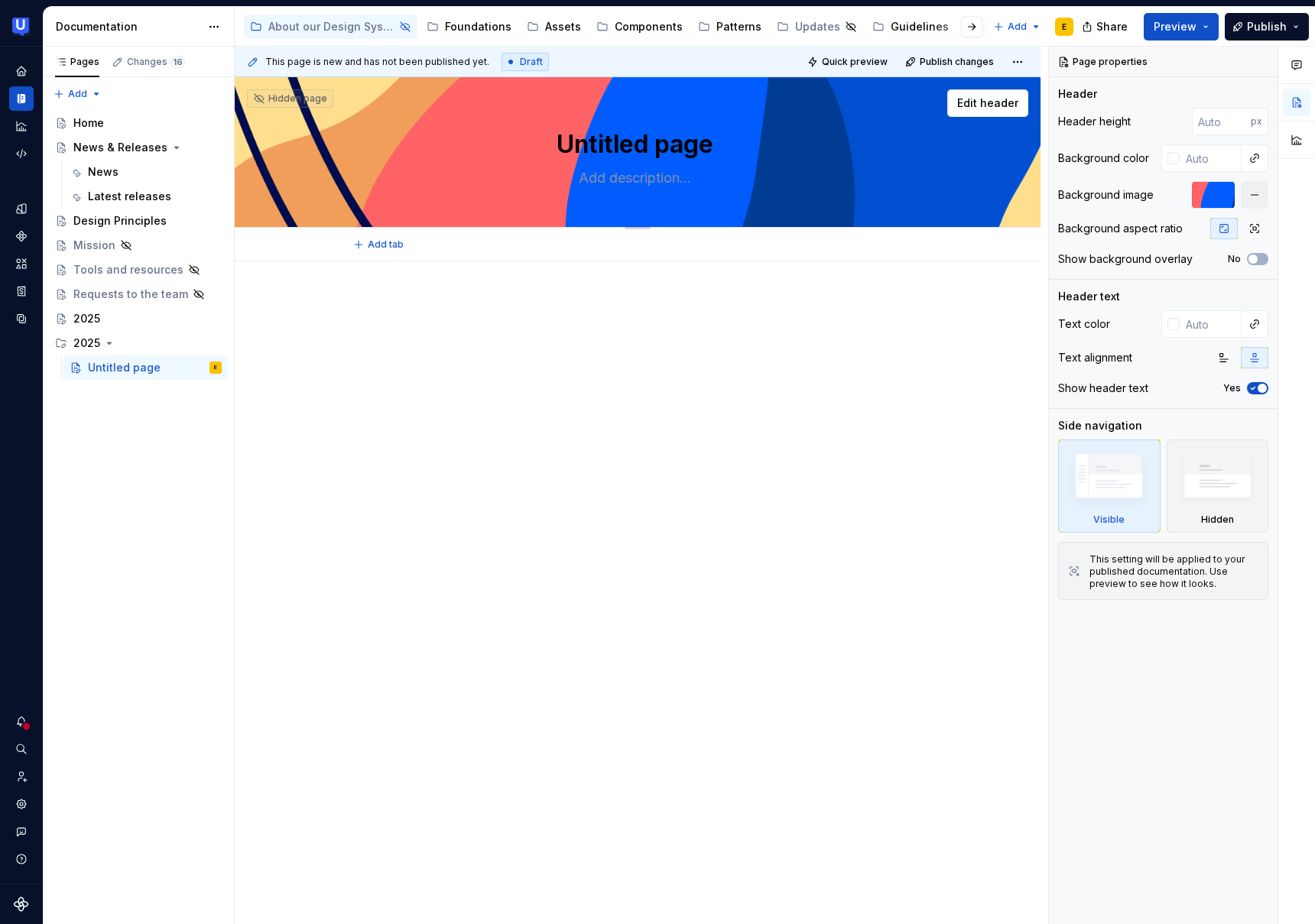
click at [691, 141] on textarea "Untitled page" at bounding box center [634, 145] width 578 height 37
click at [721, 145] on textarea "Untitled page" at bounding box center [634, 145] width 578 height 37
drag, startPoint x: 717, startPoint y: 146, endPoint x: 556, endPoint y: 141, distance: 161.1
click at [556, 141] on textarea "Untitled page" at bounding box center [634, 145] width 578 height 37
paste textarea "Our Design System Has a New Home in Supernova!"
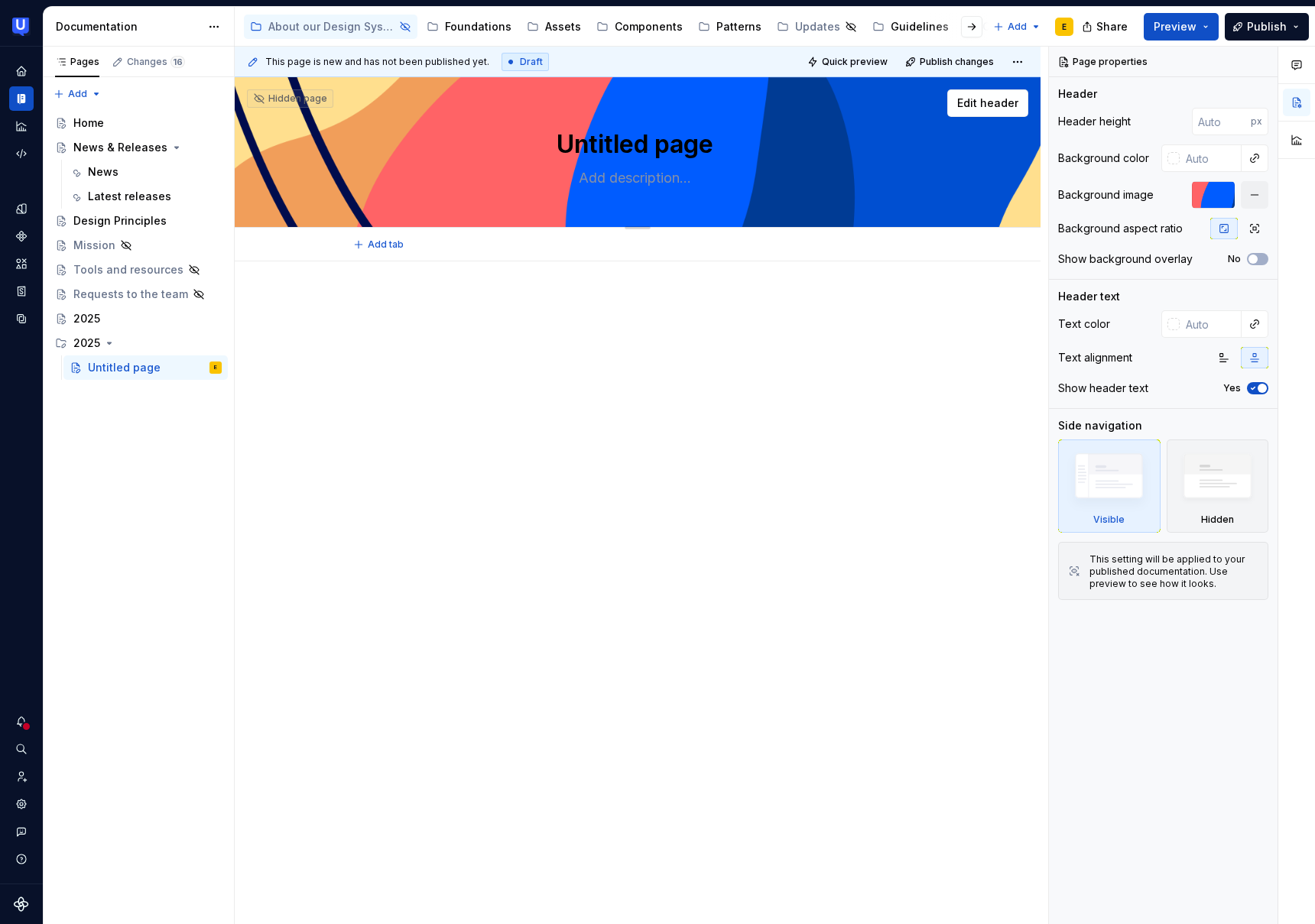
type textarea "*"
type textarea "Our Design System Has a New Home in Supernova!"
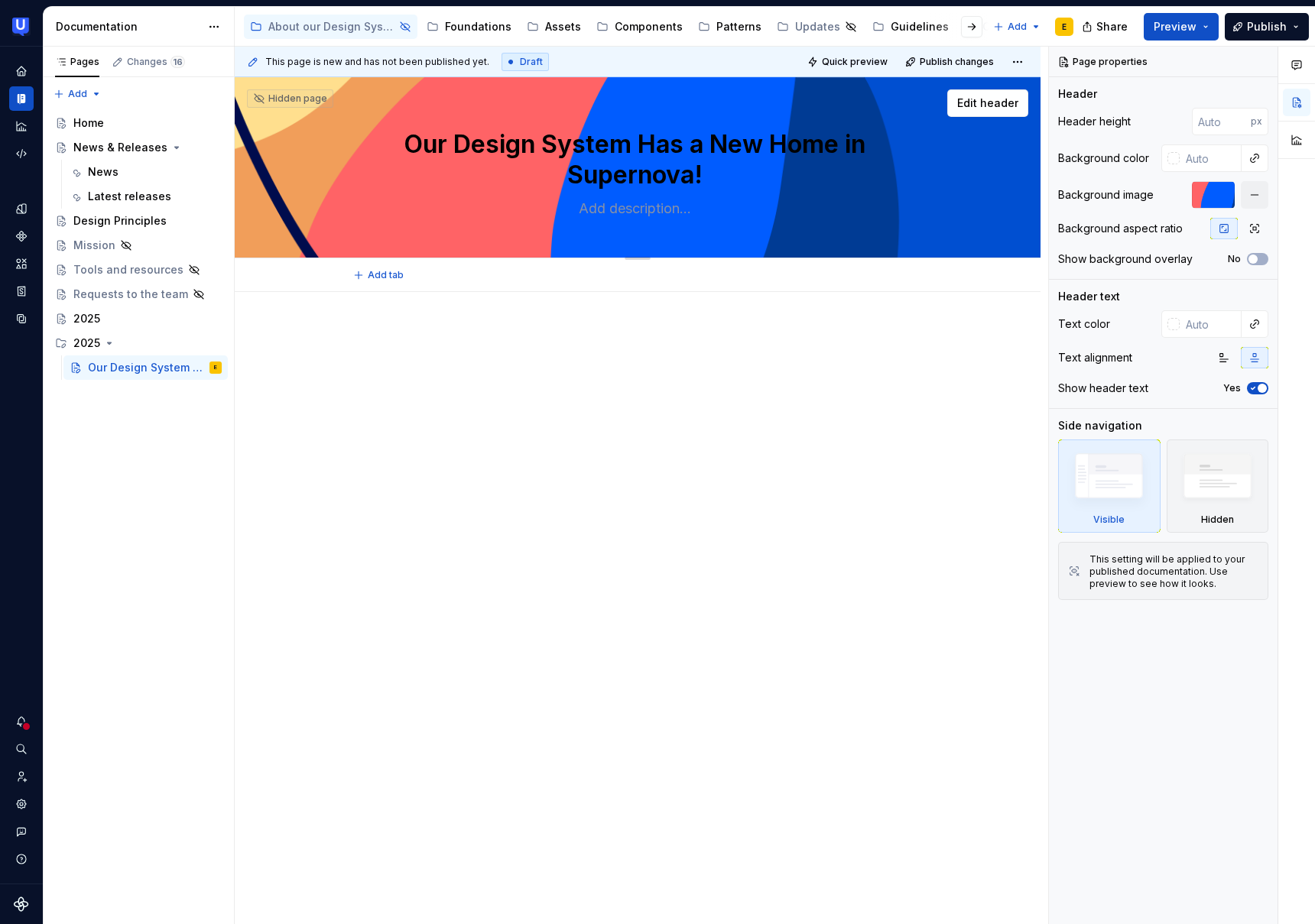
drag, startPoint x: 713, startPoint y: 172, endPoint x: 406, endPoint y: 135, distance: 309.2
click at [406, 135] on textarea "Our Design System Has a New Home in Supernova!" at bounding box center [634, 160] width 578 height 67
type textarea "*"
type textarea "Our Design System Has a New Home in Supernova!"
click at [1253, 325] on button "button" at bounding box center [1255, 324] width 21 height 21
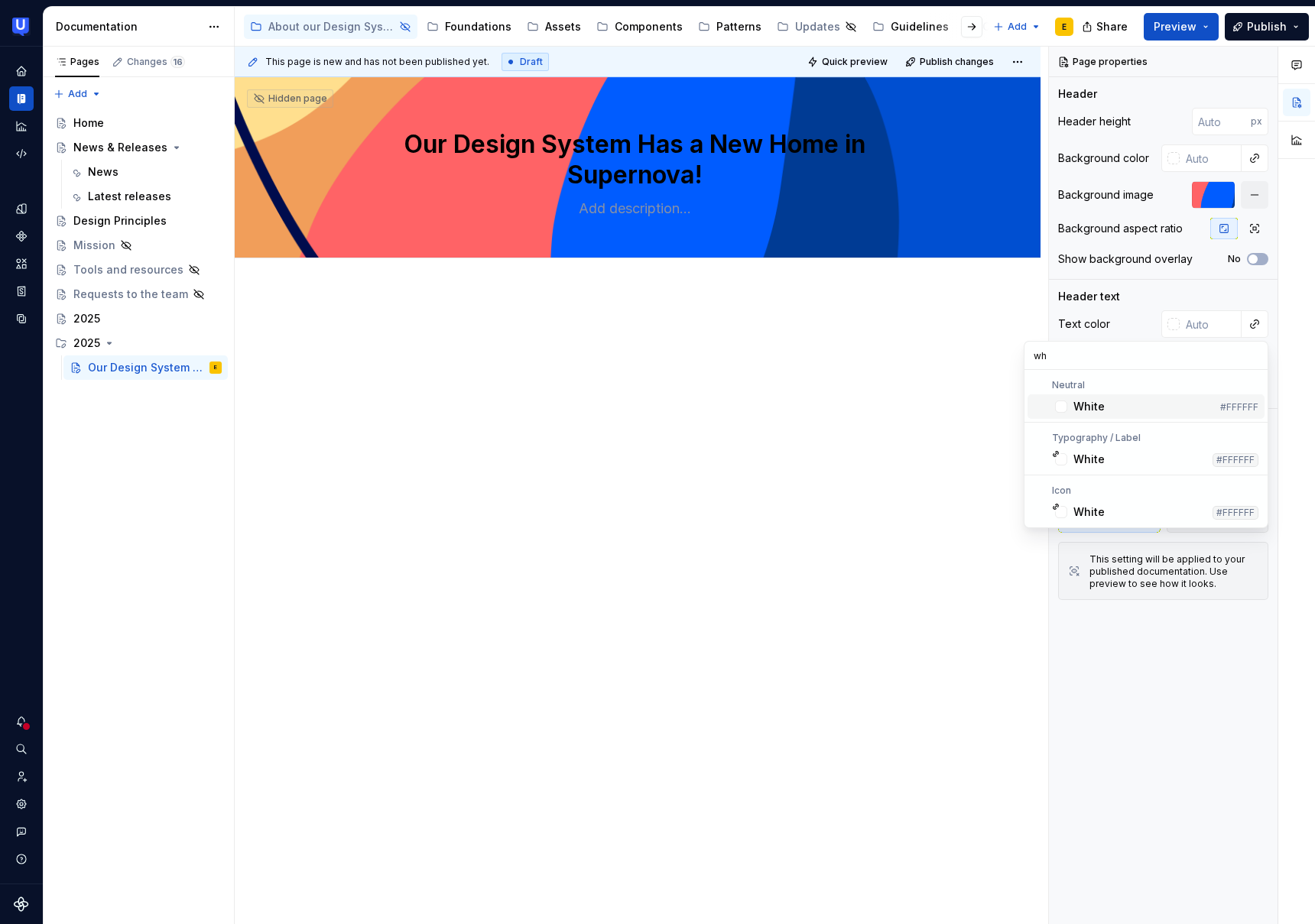
type input "wh"
click at [1077, 410] on div "White" at bounding box center [1089, 406] width 32 height 15
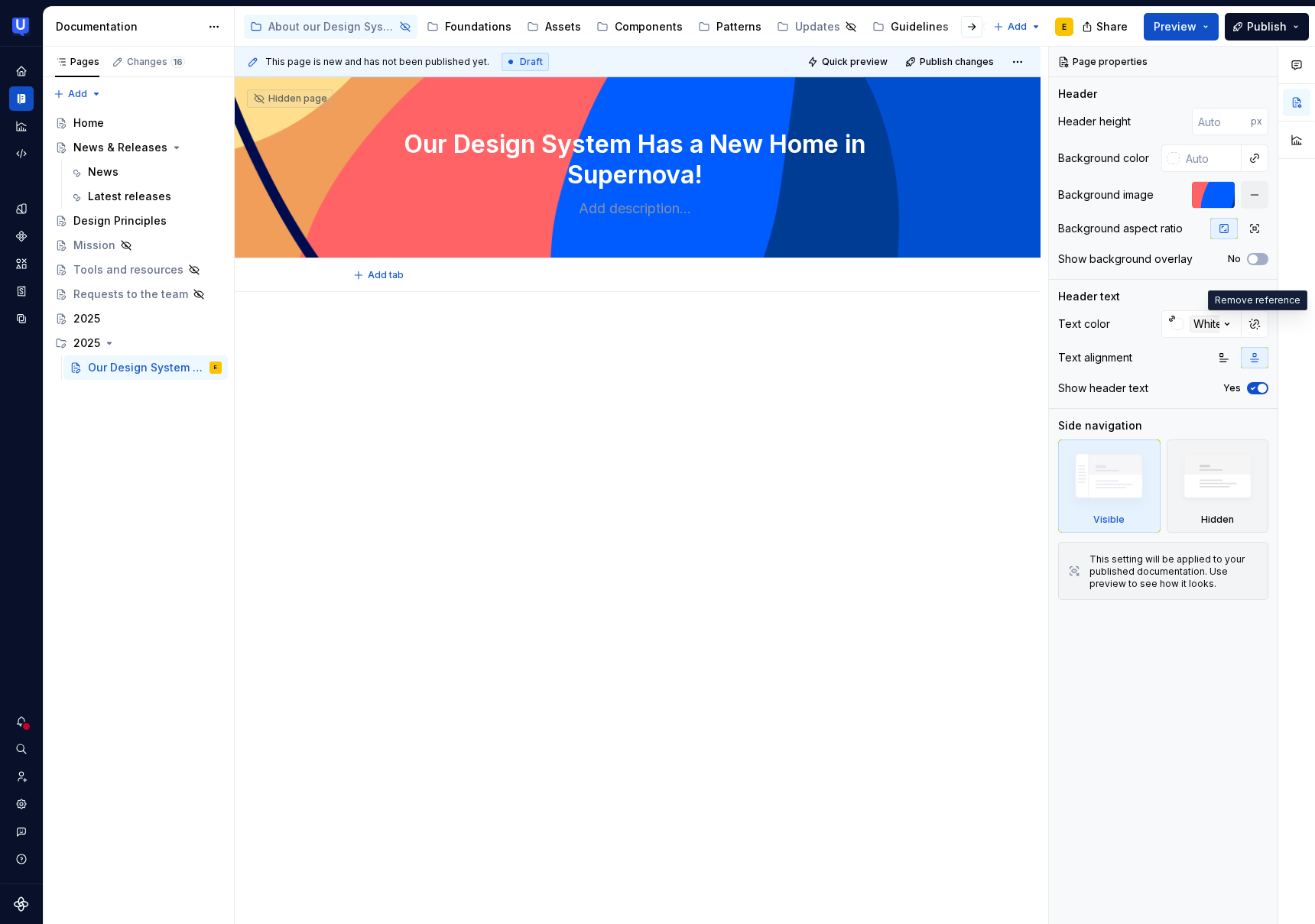
type textarea "*"
click at [594, 417] on div at bounding box center [638, 487] width 806 height 391
click at [388, 342] on p at bounding box center [638, 338] width 612 height 19
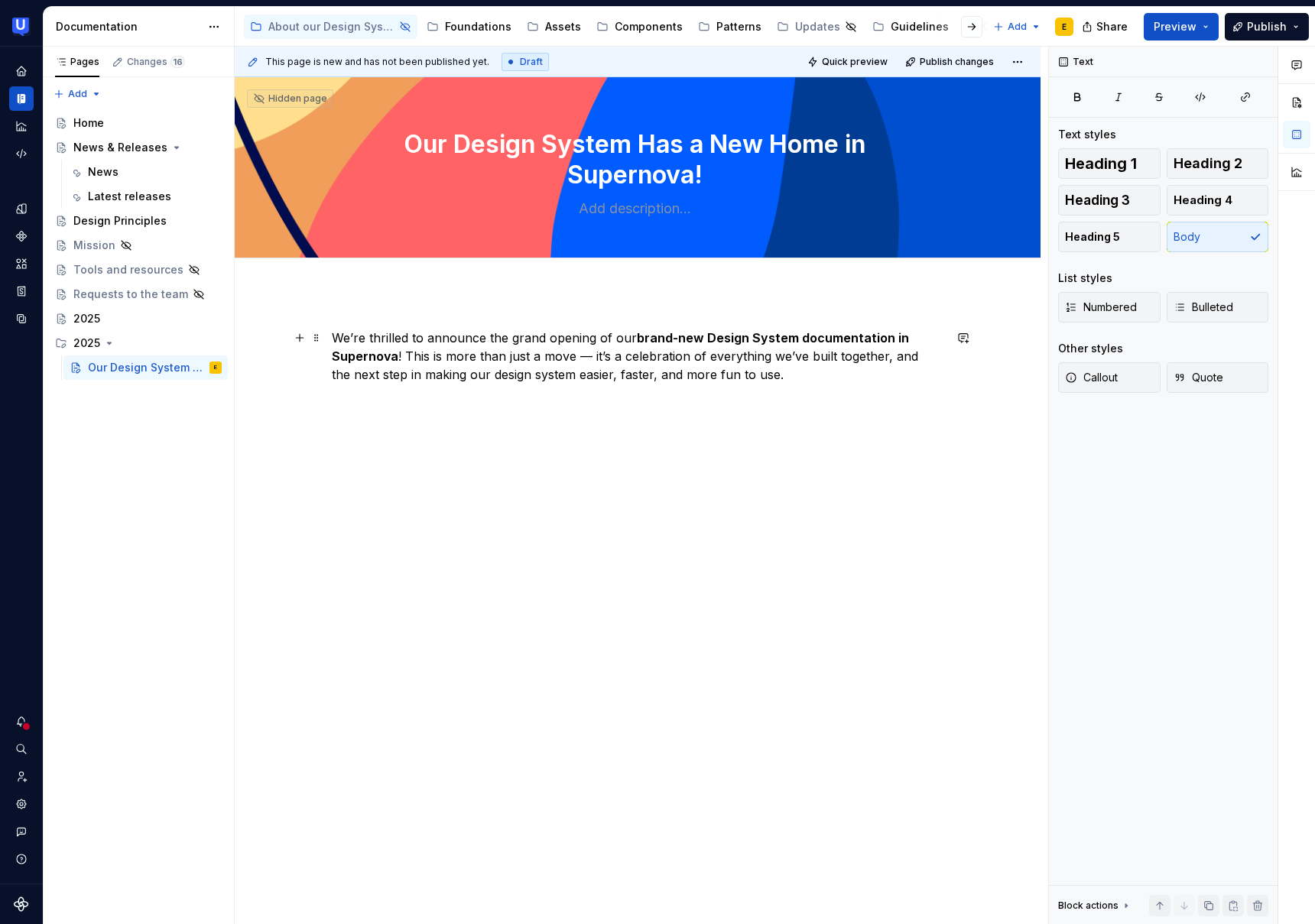
drag, startPoint x: 407, startPoint y: 355, endPoint x: 414, endPoint y: 368, distance: 14.8
click at [407, 357] on p "We’re thrilled to announce the grand opening of our brand-new Design System doc…" at bounding box center [638, 356] width 612 height 55
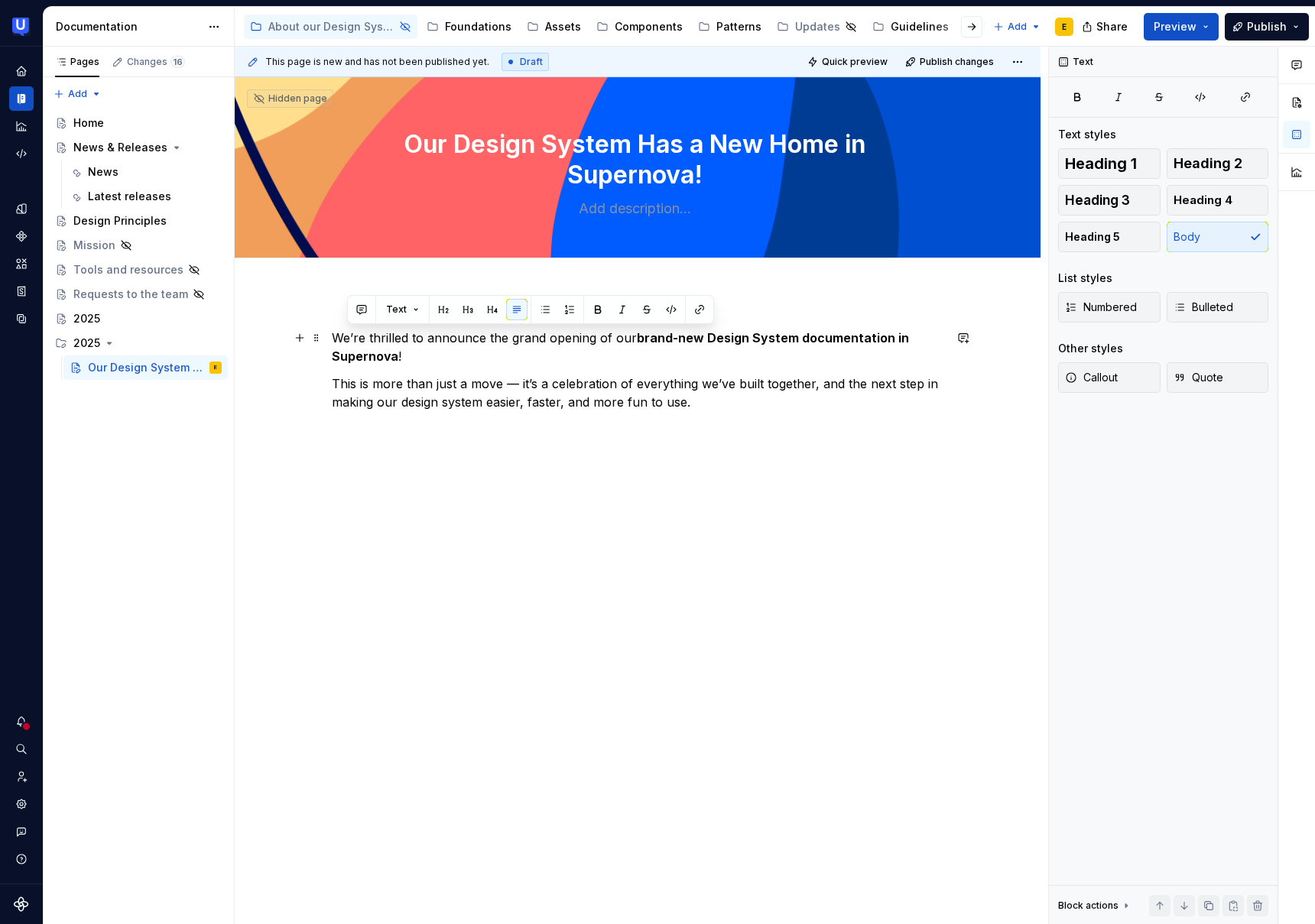
drag, startPoint x: 369, startPoint y: 348, endPoint x: 310, endPoint y: 329, distance: 62.0
click at [310, 328] on div "We’re thrilled to announce the grand opening of our brand-new Design System doc…" at bounding box center [638, 499] width 806 height 415
click at [328, 342] on div "We’re thrilled to announce the grand opening of our brand-new Design System doc…" at bounding box center [638, 499] width 806 height 415
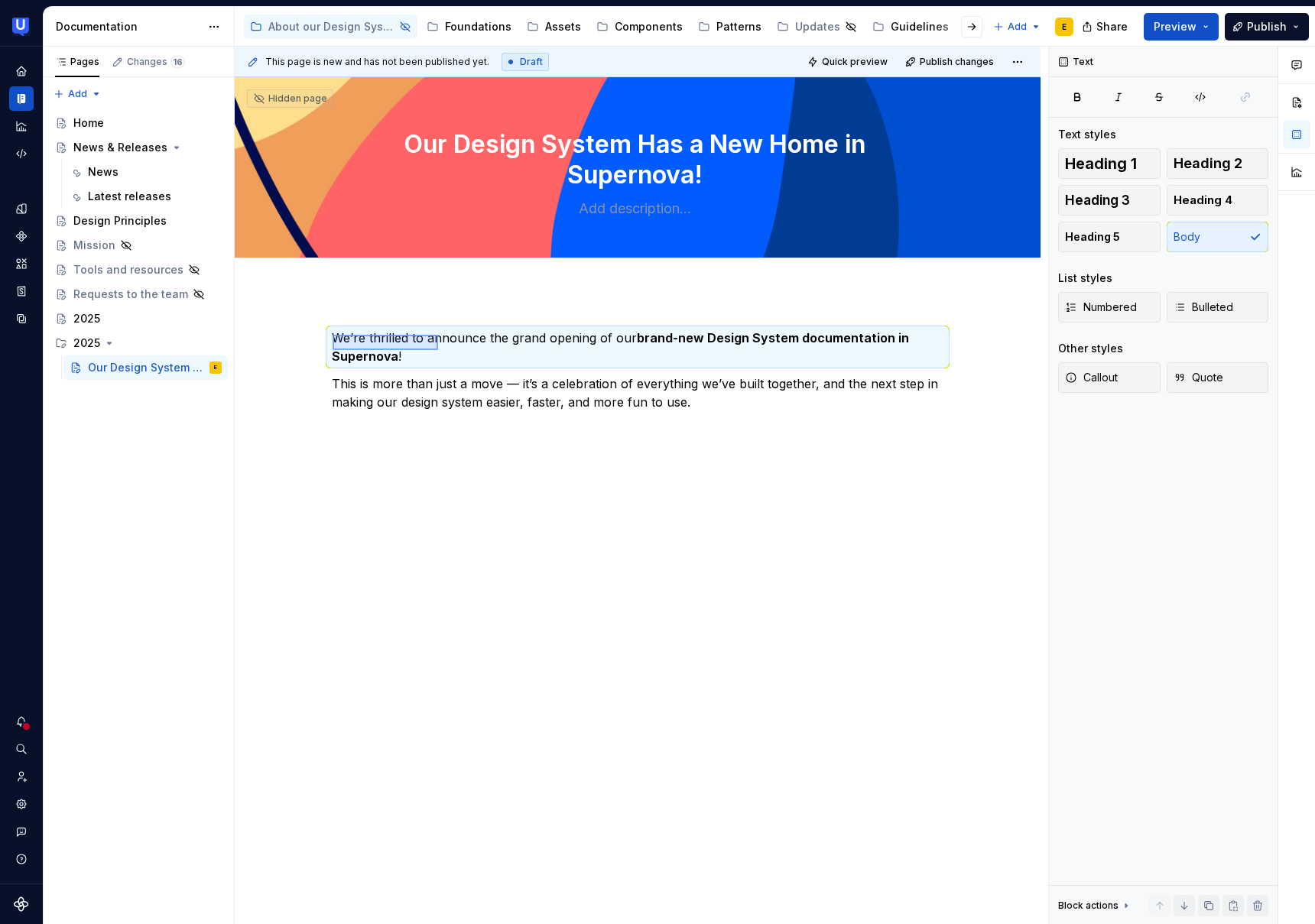
drag, startPoint x: 332, startPoint y: 335, endPoint x: 440, endPoint y: 350, distance: 109.0
click at [439, 350] on div "This page is new and has not been published yet. Draft Quick preview Publish ch…" at bounding box center [641, 486] width 814 height 878
click at [1216, 173] on button "Heading 2" at bounding box center [1218, 163] width 102 height 31
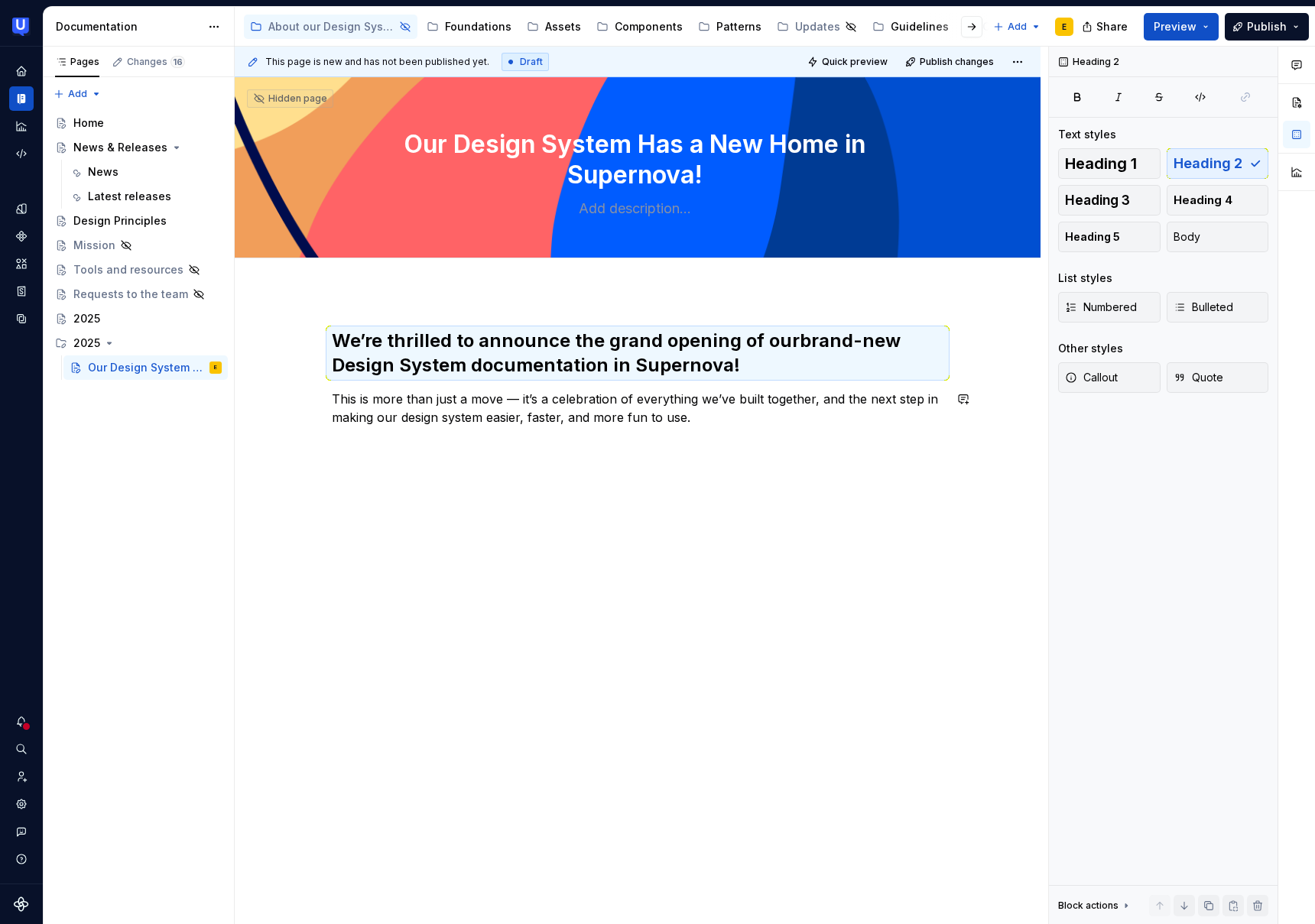
click at [575, 525] on div "We’re thrilled to announce the grand opening of our brand-new Design System doc…" at bounding box center [638, 507] width 806 height 430
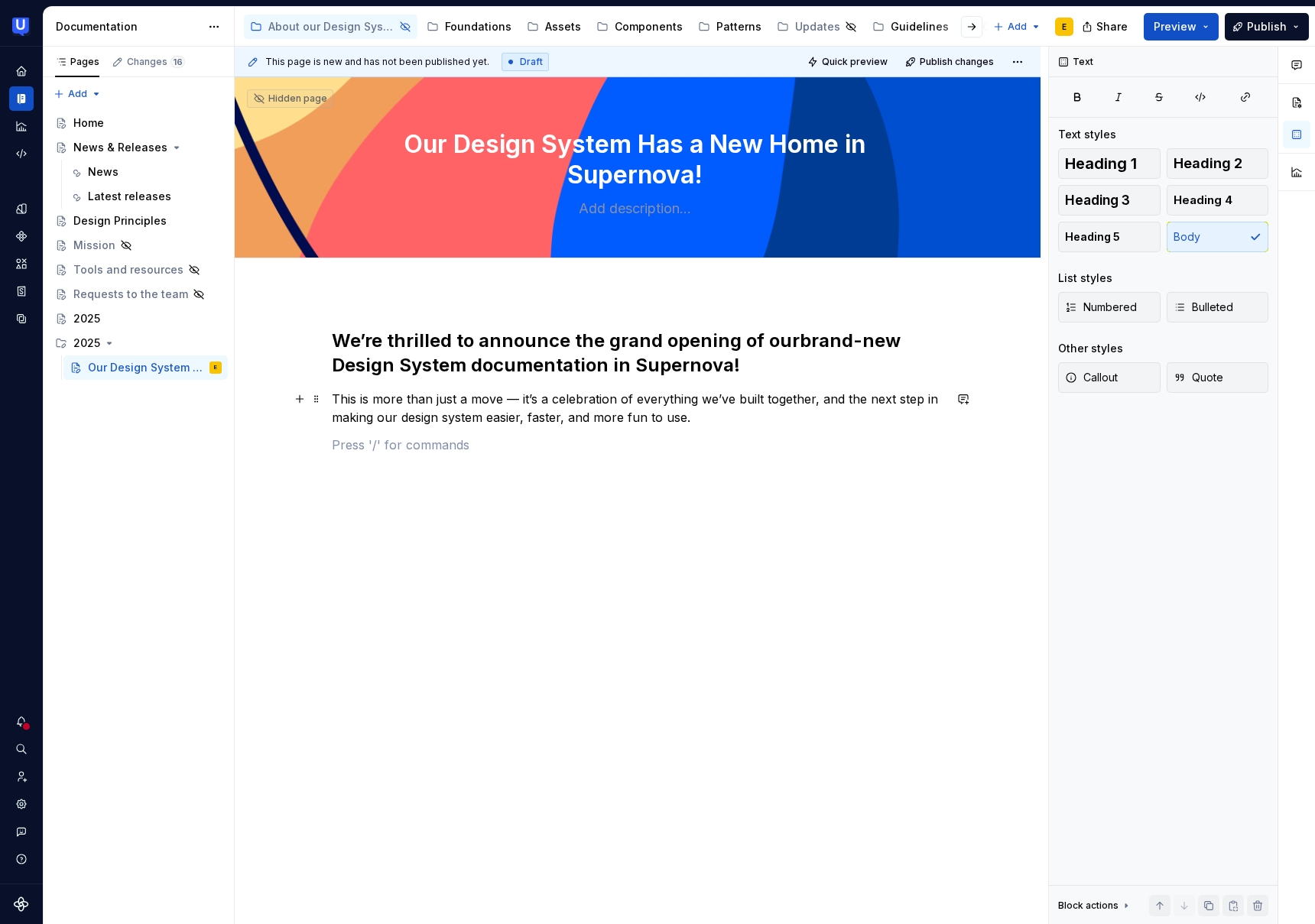
click at [516, 399] on p "This is more than just a move — it’s a celebration of everything we’ve built to…" at bounding box center [638, 408] width 612 height 37
click at [331, 340] on div "We’re thrilled to announce the grand opening of our brand-new Design System doc…" at bounding box center [638, 520] width 806 height 458
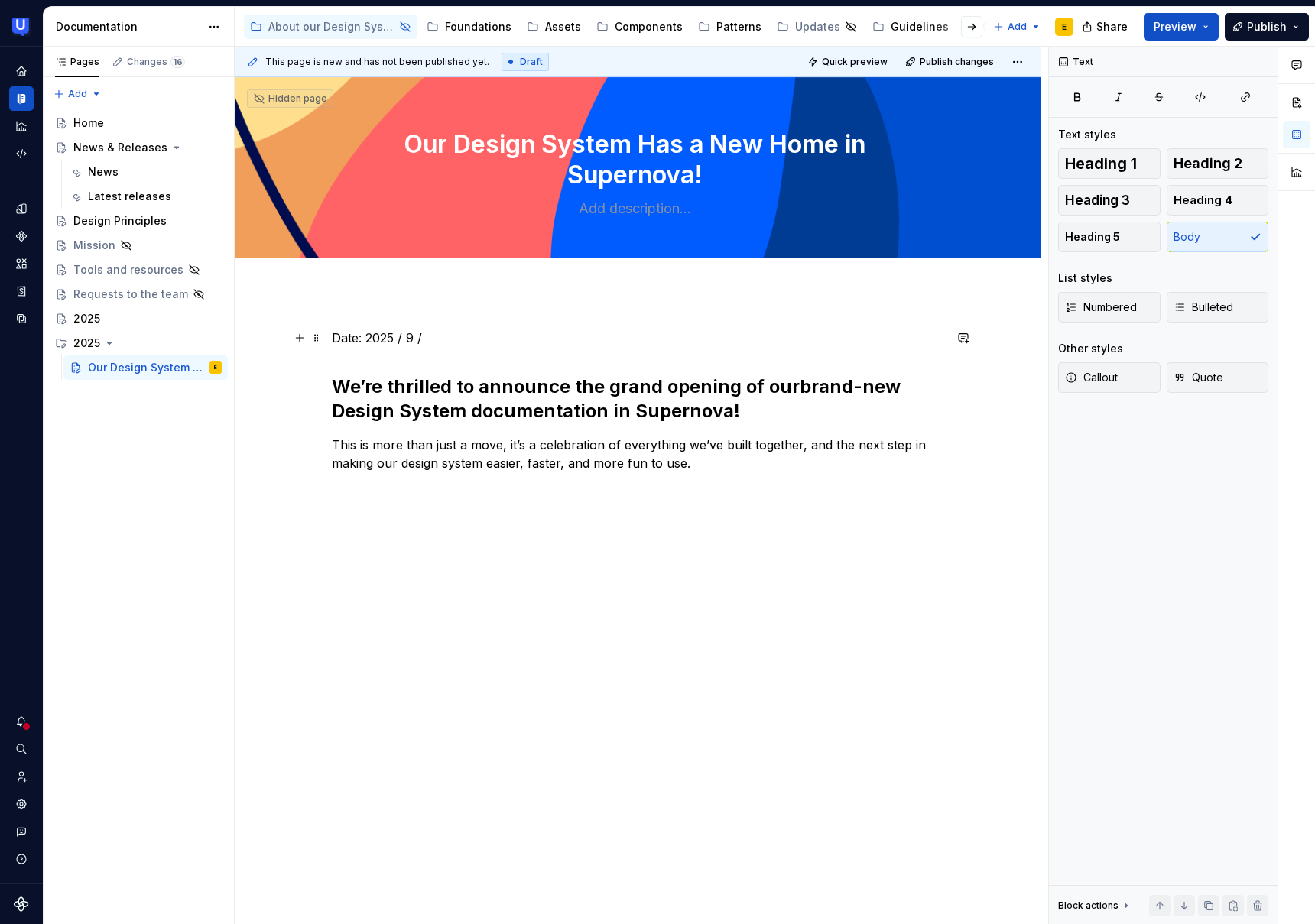
click at [412, 337] on p "Date: 2025 / 9 /" at bounding box center [638, 338] width 612 height 19
click at [400, 336] on p "Date: 2025 /9 /" at bounding box center [638, 338] width 612 height 19
click at [404, 336] on p "Date: 2025 /9 /" at bounding box center [638, 338] width 612 height 19
click at [424, 337] on p "Date: 2025/9 /" at bounding box center [638, 338] width 612 height 19
click at [414, 338] on p "Date: 2025/9 /" at bounding box center [638, 338] width 612 height 19
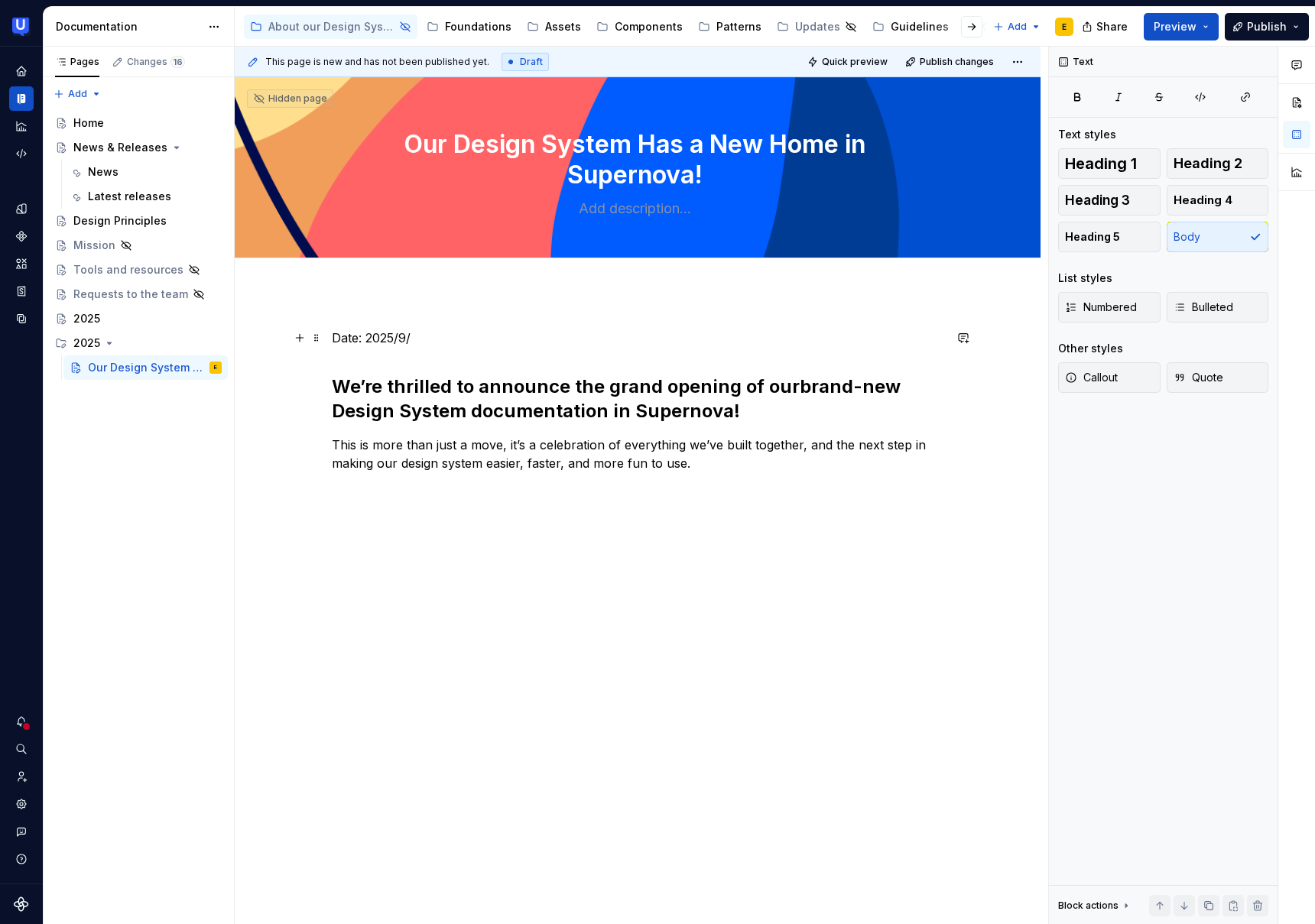
click at [422, 339] on p "Date: 2025/9/" at bounding box center [638, 338] width 612 height 19
drag, startPoint x: 416, startPoint y: 337, endPoint x: 864, endPoint y: 363, distance: 448.8
click at [864, 347] on p "Date: 2025/9/[URL][DOMAIN_NAME]" at bounding box center [638, 338] width 612 height 19
drag, startPoint x: 410, startPoint y: 337, endPoint x: 365, endPoint y: 339, distance: 45.0
click at [365, 338] on p "Date: [DATE]" at bounding box center [638, 338] width 612 height 19
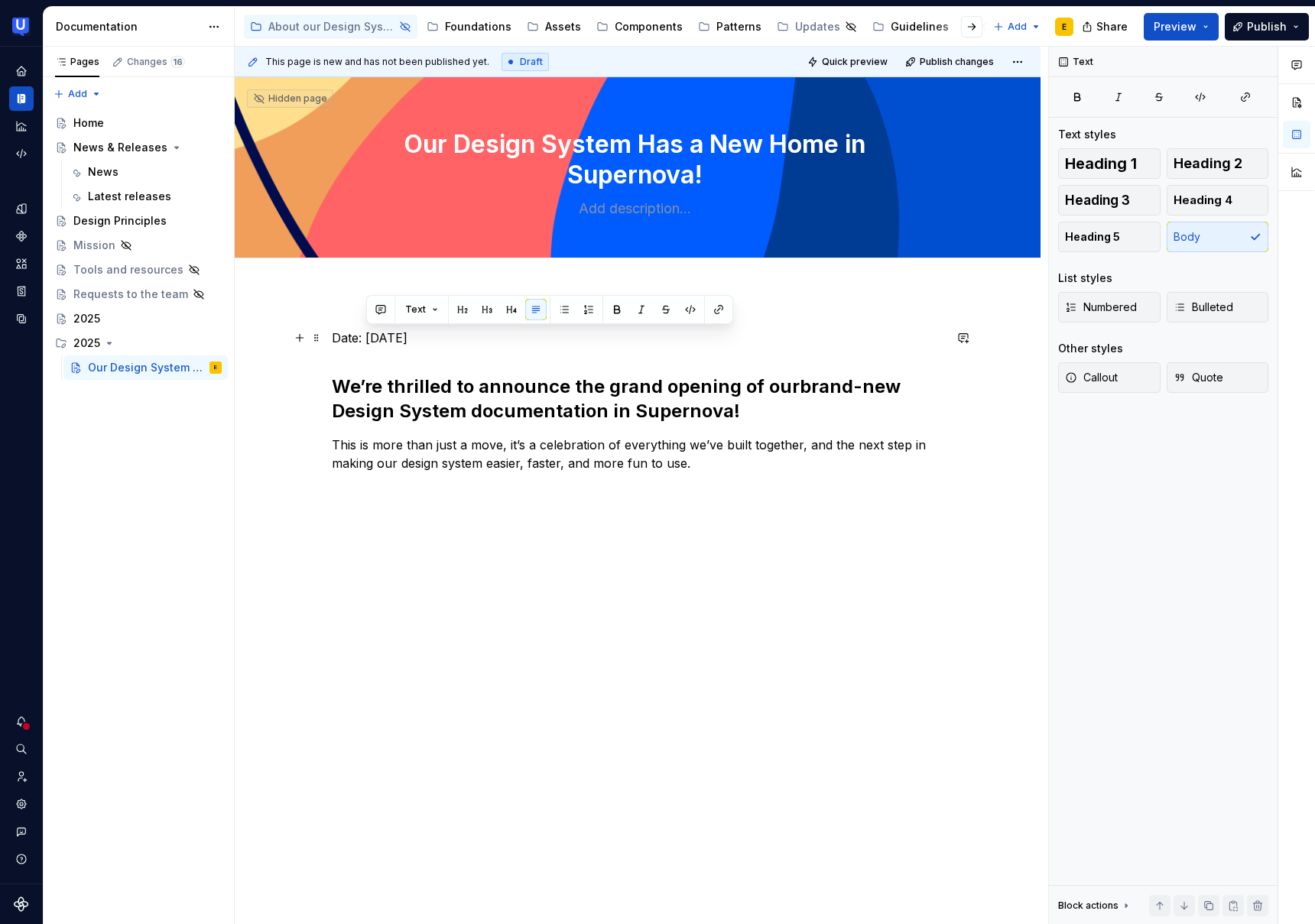
click at [348, 339] on p "Date: [DATE]" at bounding box center [638, 338] width 612 height 19
drag, startPoint x: 370, startPoint y: 337, endPoint x: 463, endPoint y: 336, distance: 93.0
click at [463, 336] on p "Date: [DATE]" at bounding box center [638, 338] width 612 height 19
drag, startPoint x: 467, startPoint y: 353, endPoint x: 433, endPoint y: 341, distance: 36.1
click at [464, 351] on div "Date: [DATE]’re thrilled to announce the grand opening of our brand-new Design …" at bounding box center [638, 414] width 612 height 171
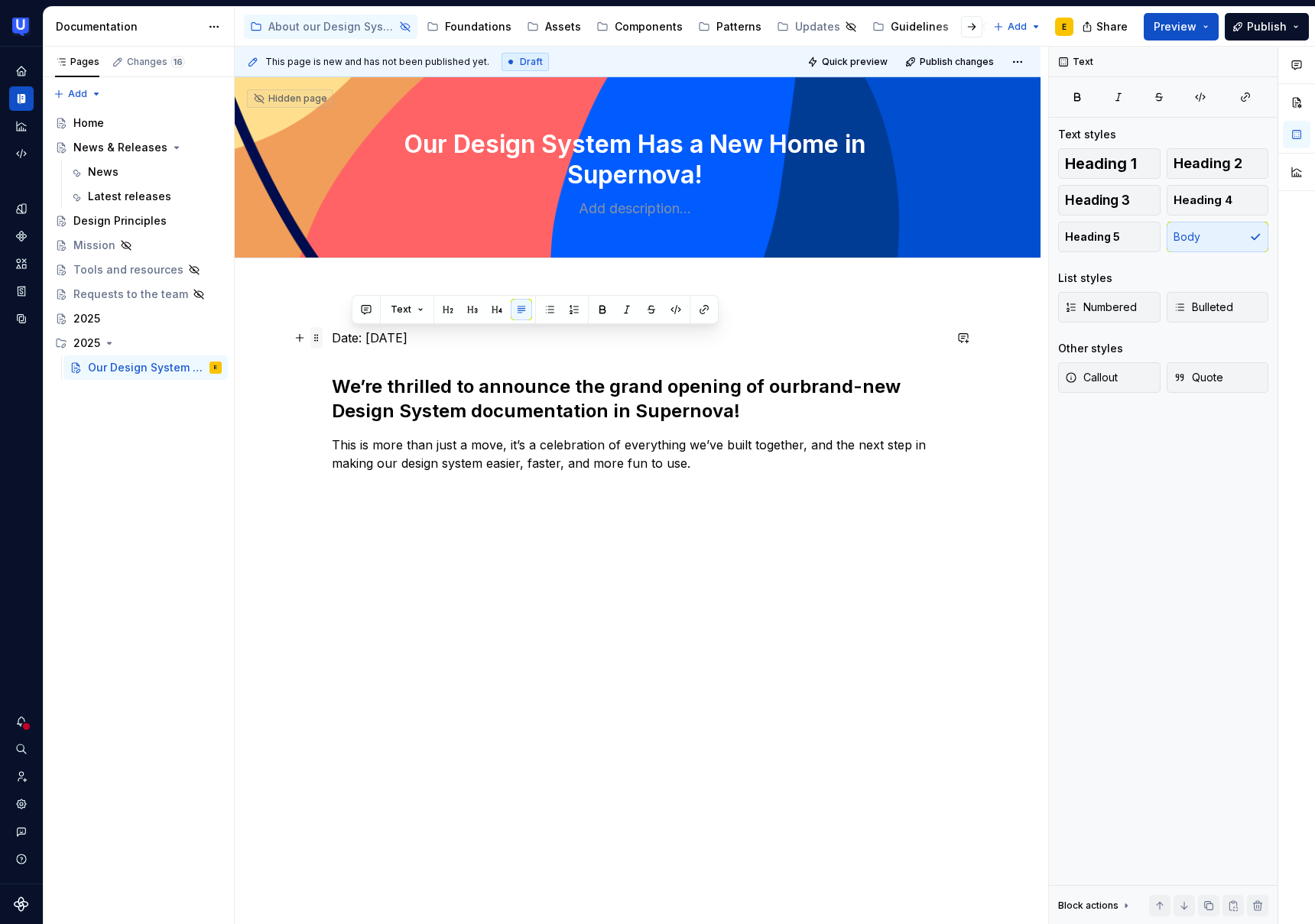
drag, startPoint x: 432, startPoint y: 338, endPoint x: 317, endPoint y: 345, distance: 115.2
click at [332, 345] on div "Date: [DATE]’re thrilled to announce the grand opening of our brand-new Design …" at bounding box center [638, 423] width 612 height 190
click at [317, 345] on span at bounding box center [317, 338] width 12 height 21
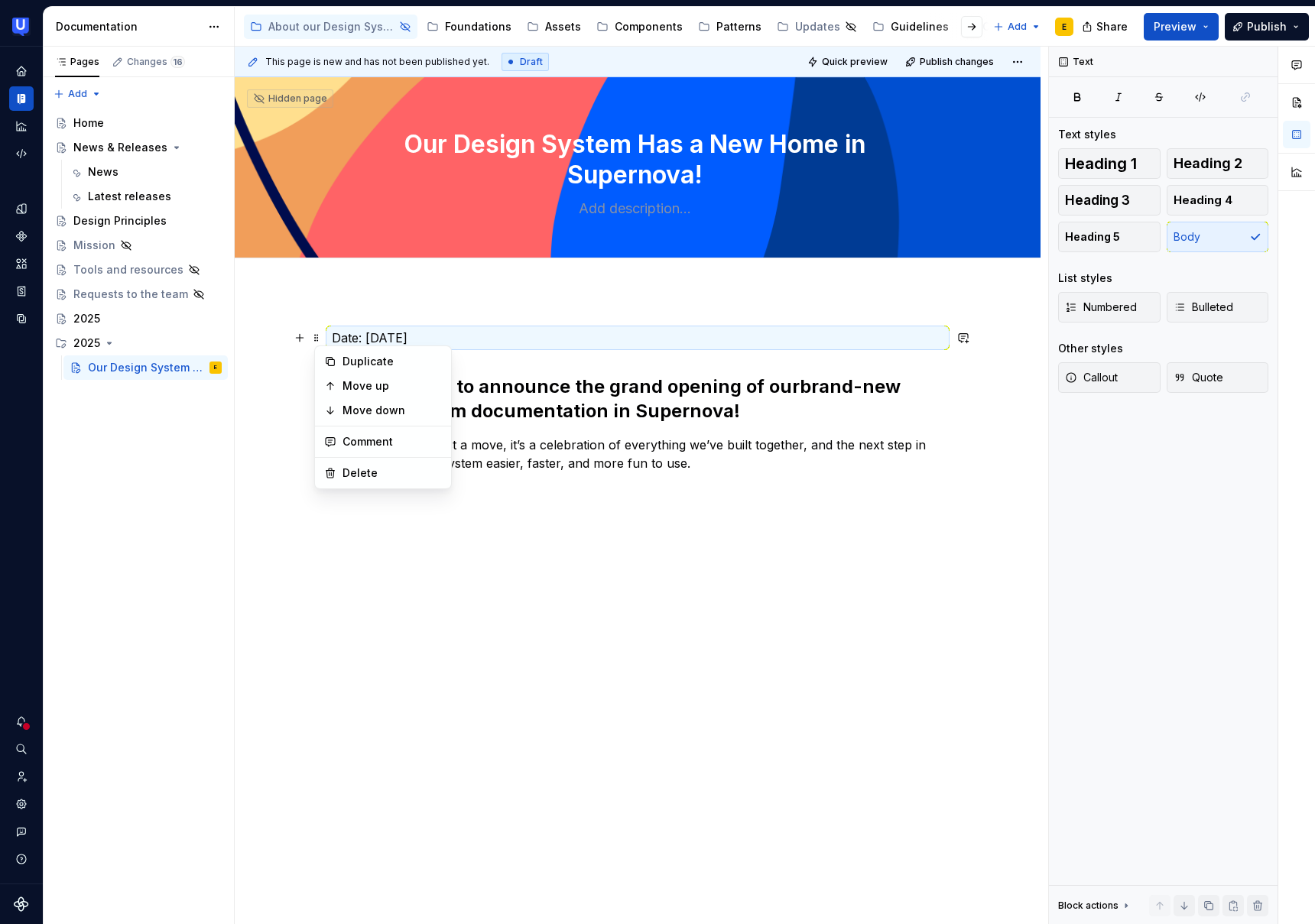
click at [331, 337] on div "Date: [DATE]’re thrilled to announce the grand opening of our brand-new Design …" at bounding box center [638, 543] width 806 height 503
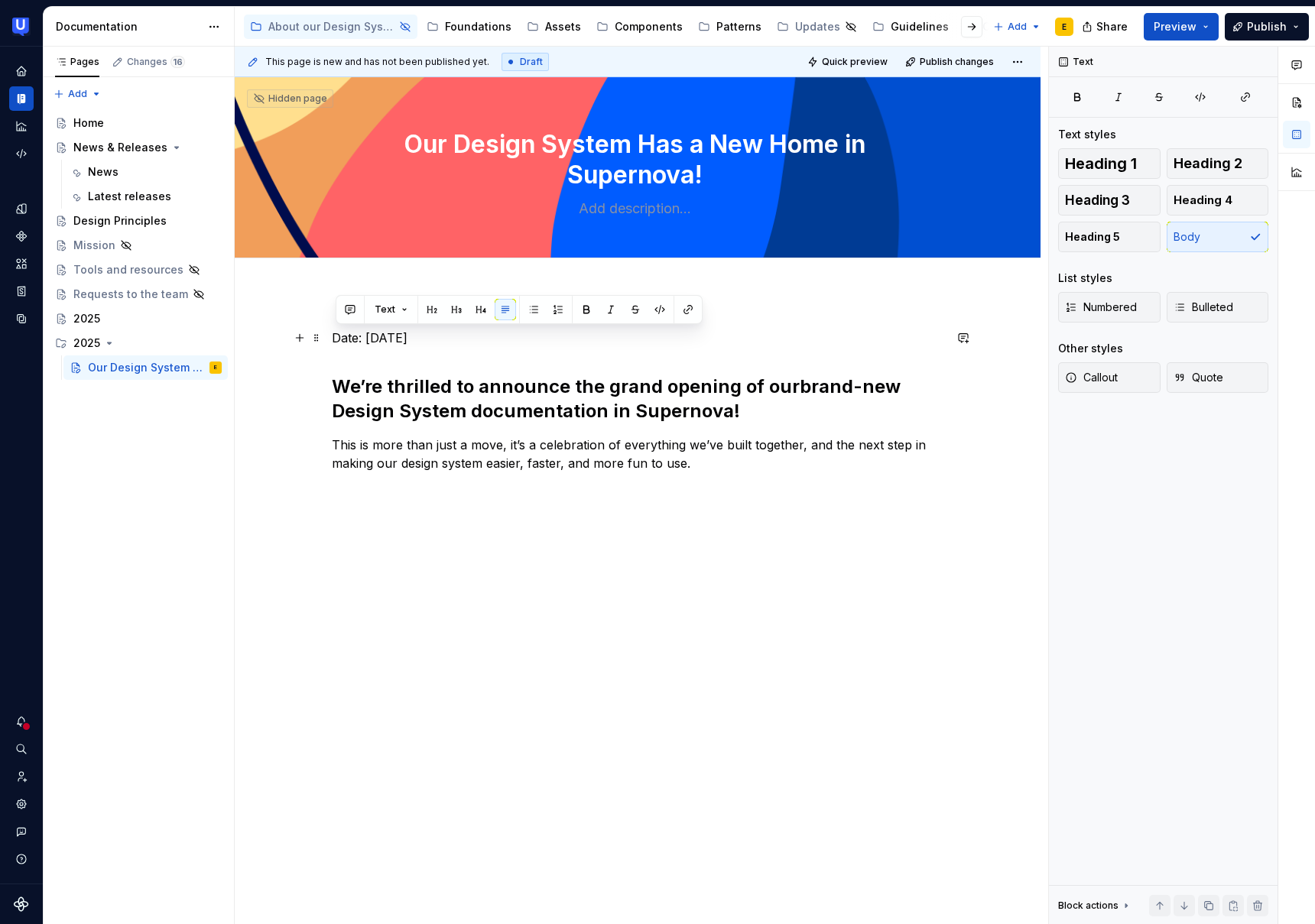
drag, startPoint x: 336, startPoint y: 337, endPoint x: 533, endPoint y: 332, distance: 197.1
click at [533, 332] on p "Date: [DATE]" at bounding box center [638, 338] width 612 height 19
click at [321, 337] on span at bounding box center [317, 338] width 12 height 21
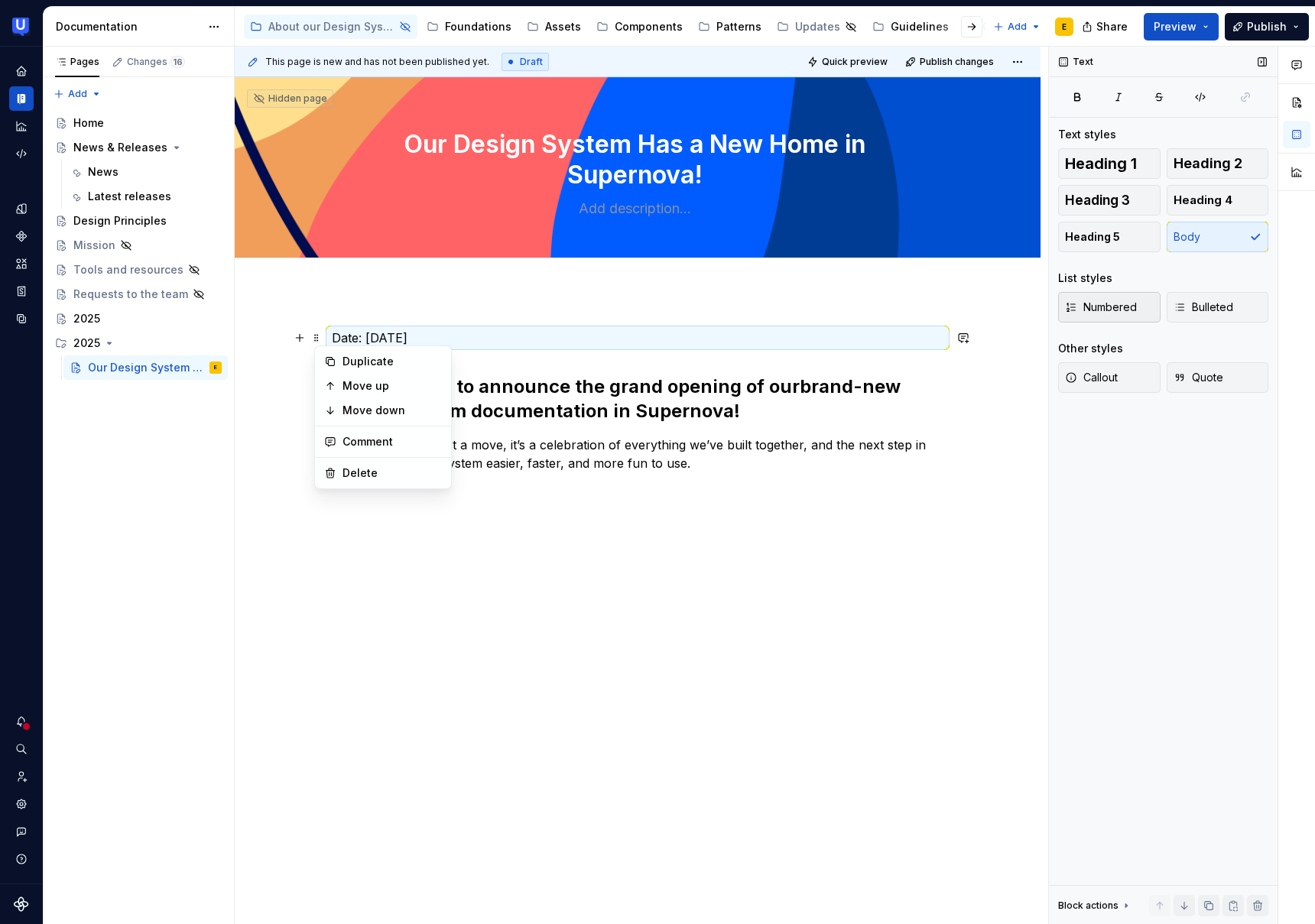
click at [1134, 311] on span "Numbered" at bounding box center [1102, 307] width 72 height 15
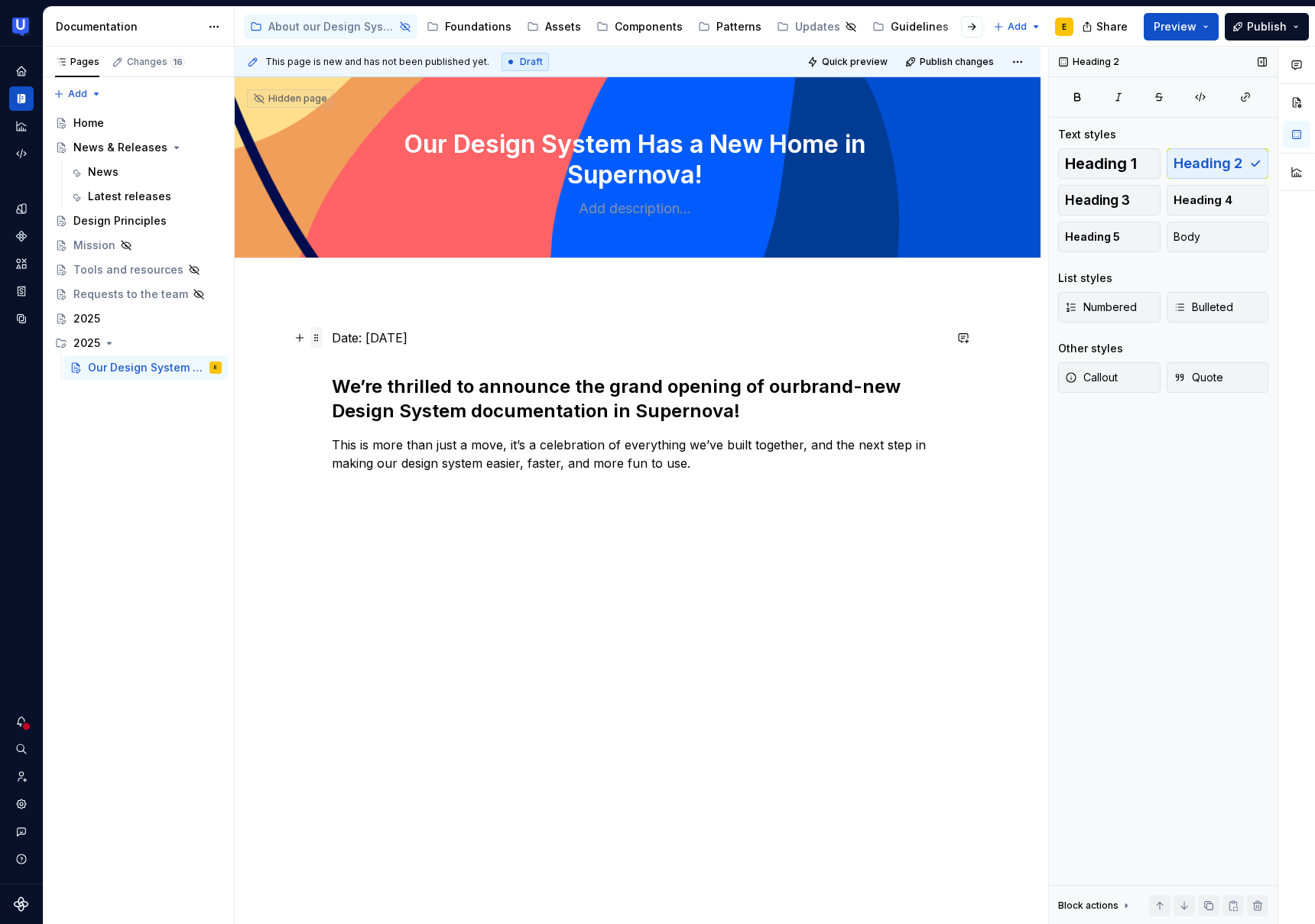
click at [319, 339] on span at bounding box center [317, 338] width 12 height 21
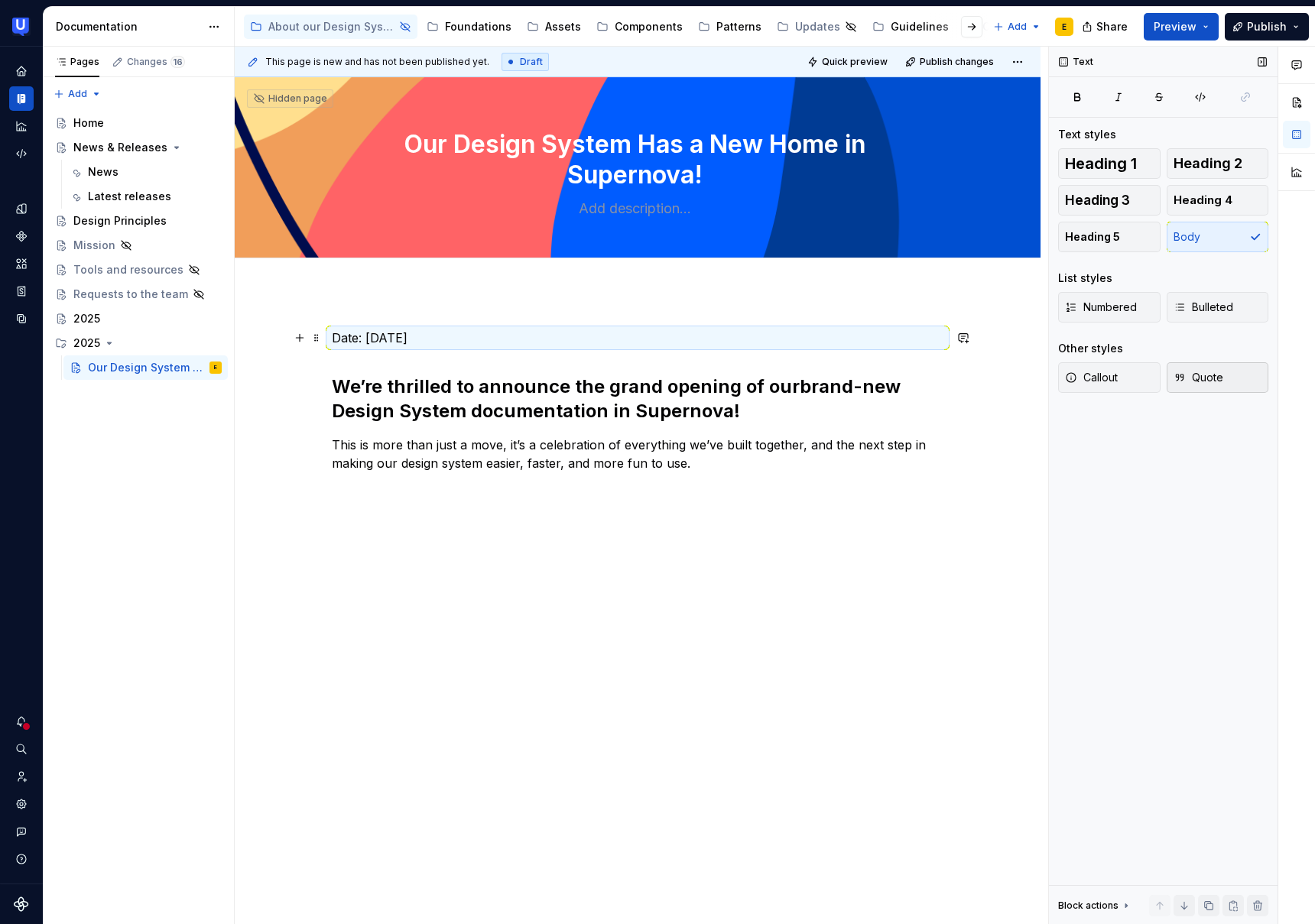
click at [1223, 376] on button "Quote" at bounding box center [1218, 377] width 102 height 31
click at [1124, 379] on button "Callout" at bounding box center [1110, 377] width 102 height 31
click at [1124, 239] on button "Heading 5" at bounding box center [1110, 236] width 102 height 31
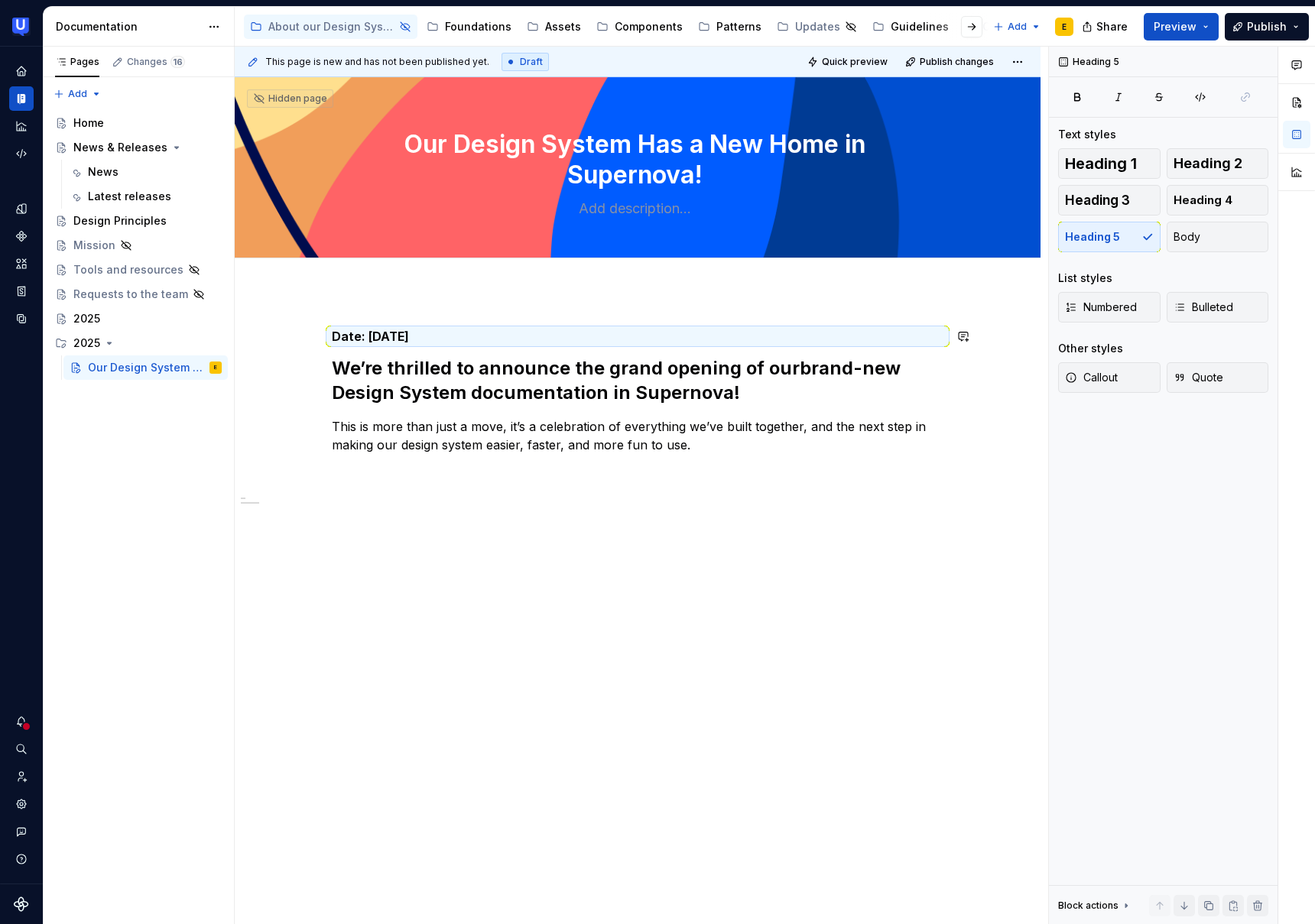
click at [435, 347] on div "Date: [DATE]’re thrilled to announce the grand opening of our brand-new Design …" at bounding box center [638, 405] width 612 height 153
click at [439, 333] on h5 "Date: [DATE]" at bounding box center [638, 336] width 612 height 15
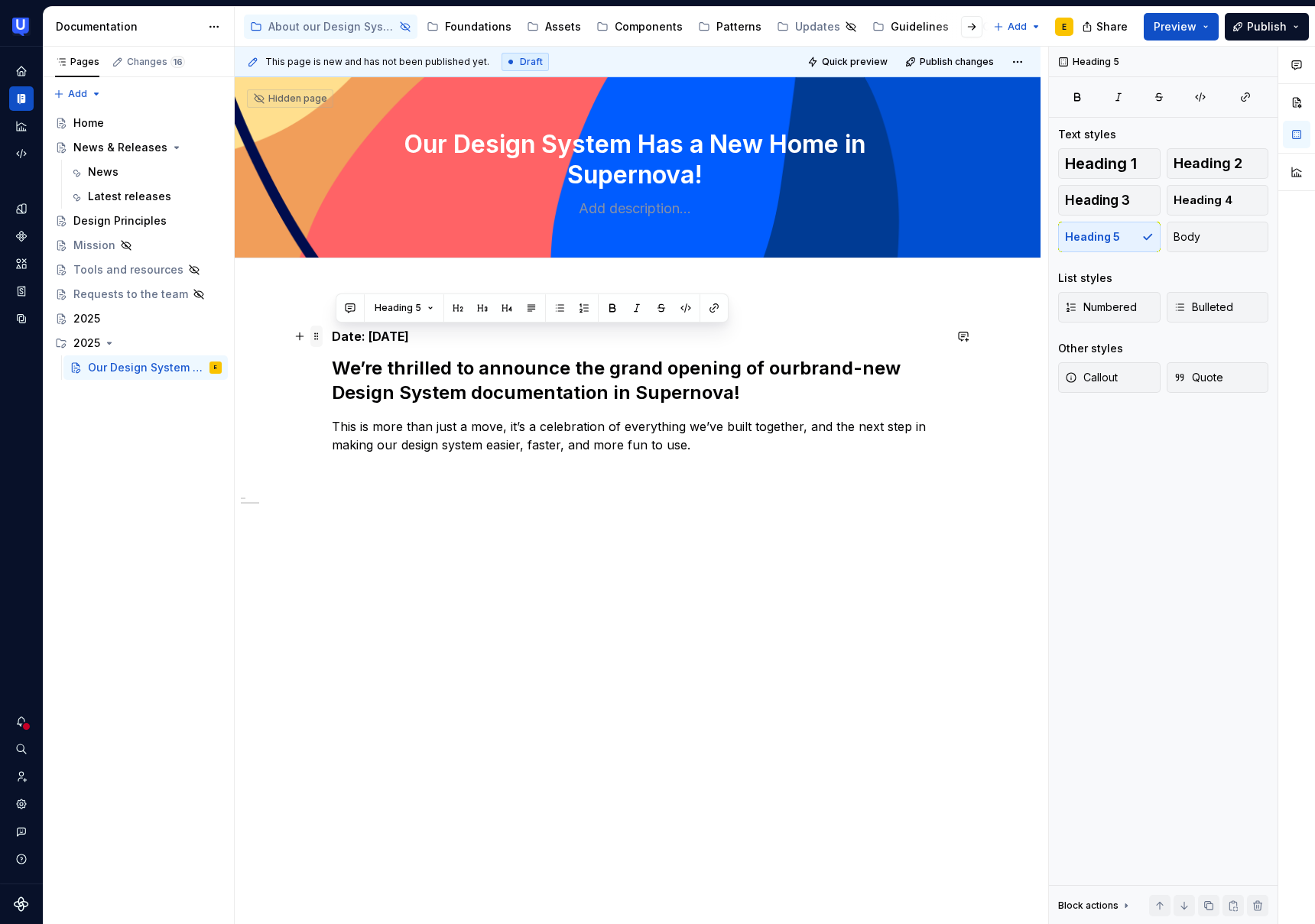
drag, startPoint x: 438, startPoint y: 334, endPoint x: 323, endPoint y: 336, distance: 115.0
click at [332, 336] on div "Date: [DATE]’re thrilled to announce the grand opening of our brand-new Design …" at bounding box center [638, 414] width 612 height 171
click at [341, 337] on h5 "Date: [DATE]" at bounding box center [638, 336] width 612 height 15
drag, startPoint x: 370, startPoint y: 337, endPoint x: 435, endPoint y: 339, distance: 65.0
click at [435, 339] on h5 "Date: [DATE]" at bounding box center [638, 336] width 612 height 15
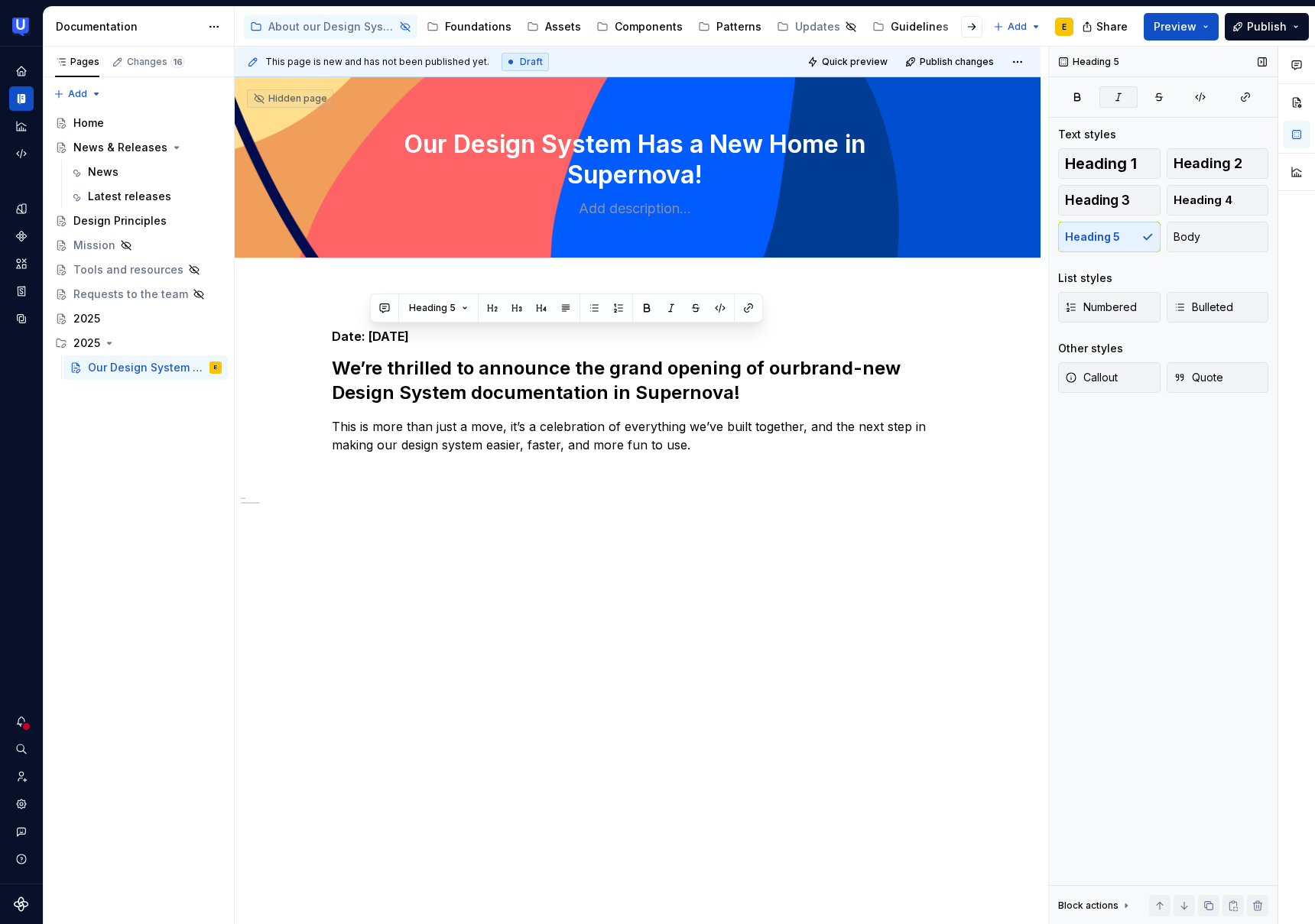
click at [1115, 100] on icon "button" at bounding box center [1119, 97] width 12 height 12
click at [445, 340] on h5 "Date: [DATE]" at bounding box center [638, 336] width 612 height 15
click at [499, 533] on div "Date: [DATE]’re thrilled to announce the grand opening of our brand-new Design …" at bounding box center [638, 534] width 806 height 486
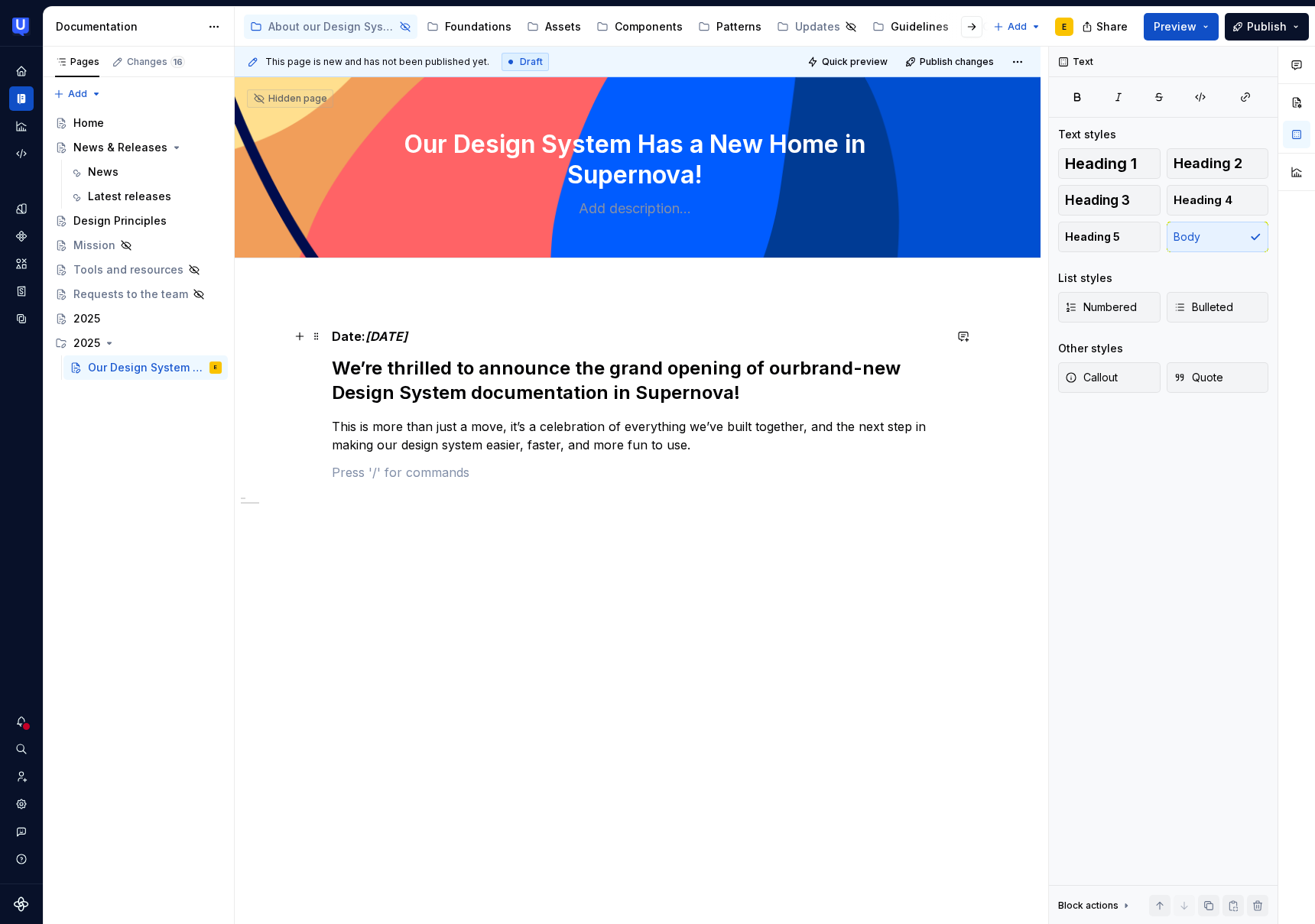
click at [369, 338] on h5 "Date: [DATE]" at bounding box center [638, 336] width 612 height 15
click at [500, 458] on div "[DATE]’re thrilled to announce the grand opening of our brand-new Design System…" at bounding box center [638, 405] width 612 height 153
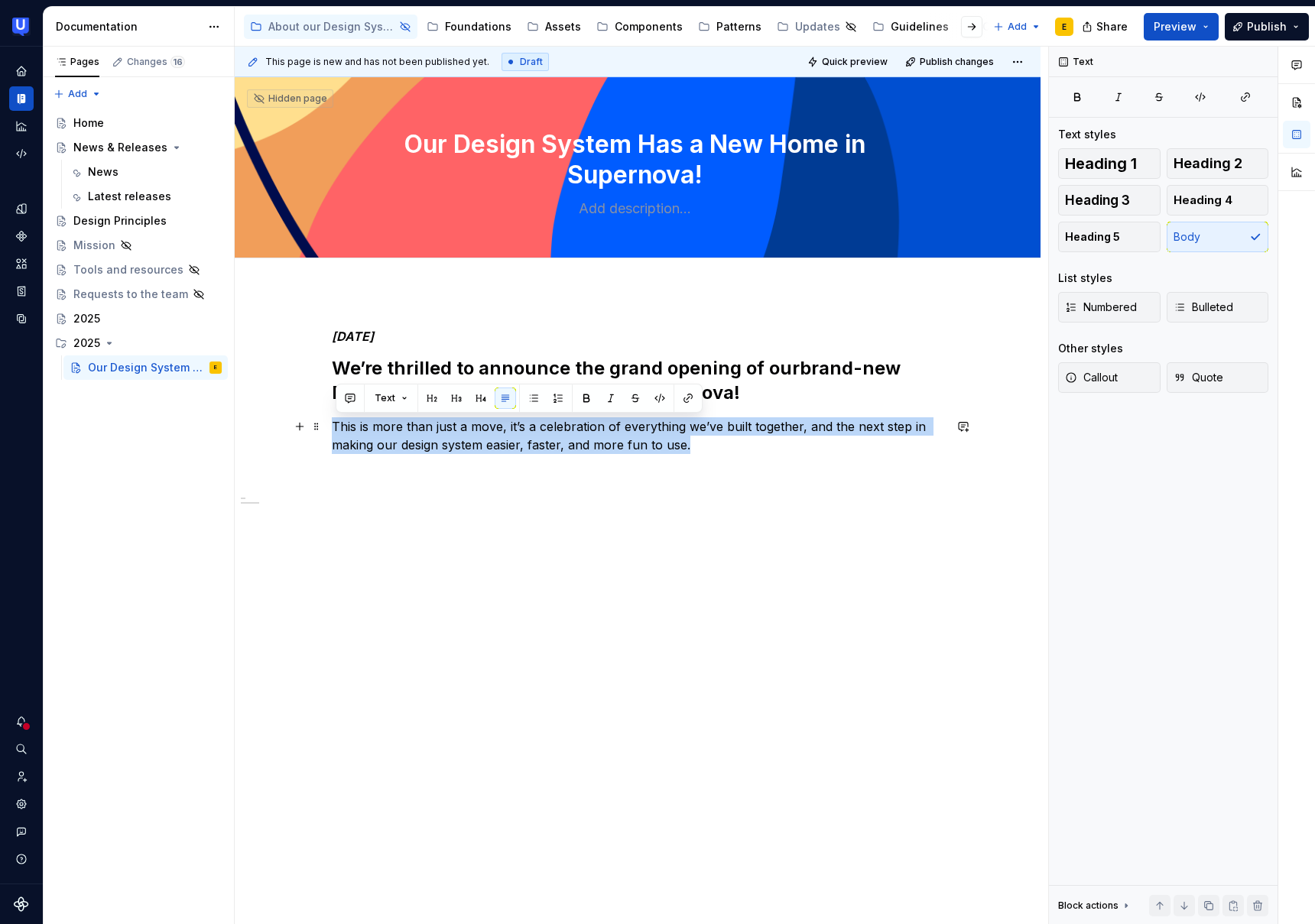
drag, startPoint x: 360, startPoint y: 424, endPoint x: 725, endPoint y: 445, distance: 365.6
click at [725, 445] on p "This is more than just a move, it’s a celebration of everything we’ve built tog…" at bounding box center [638, 436] width 612 height 37
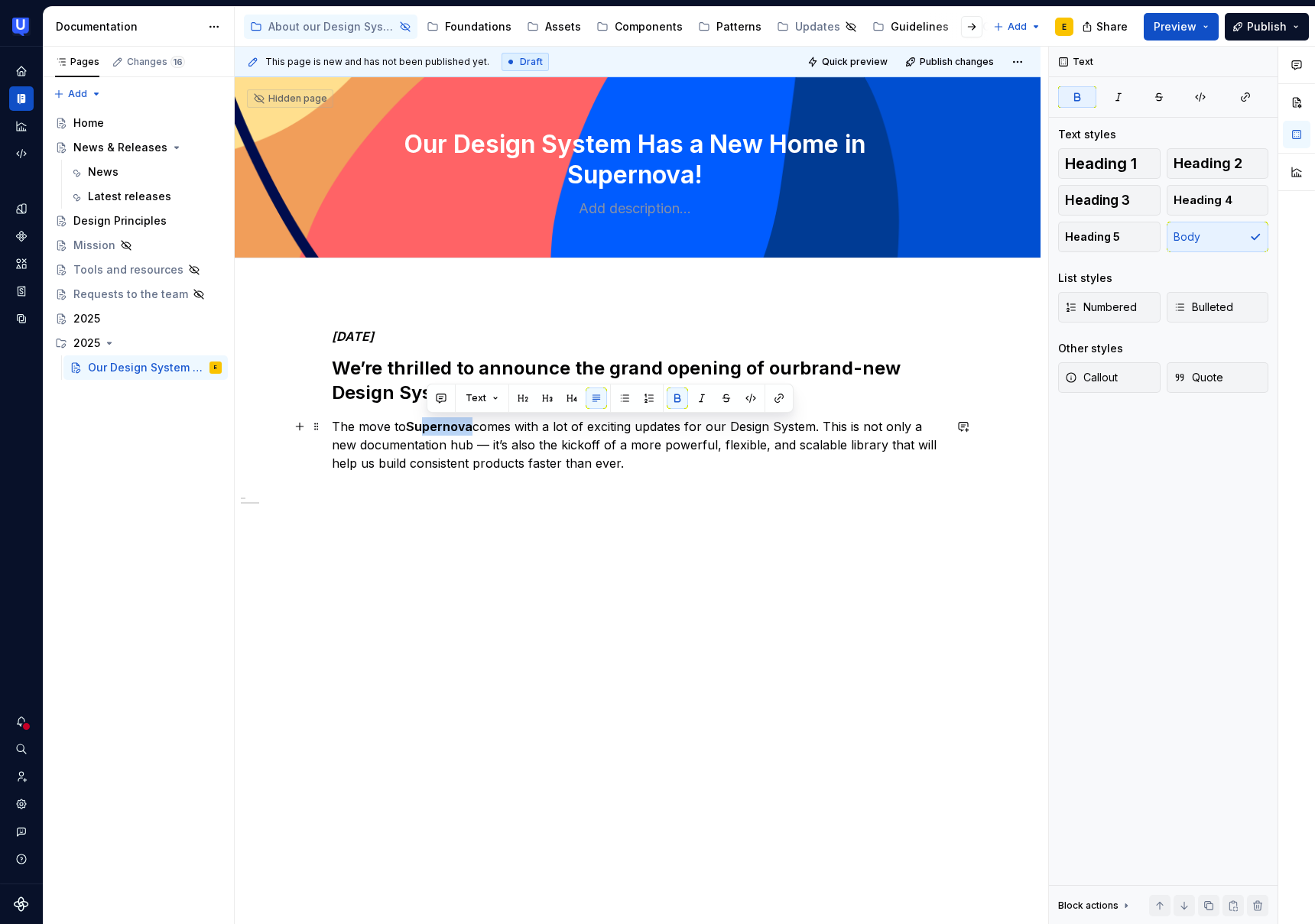
drag, startPoint x: 474, startPoint y: 426, endPoint x: 428, endPoint y: 423, distance: 46.1
click at [428, 423] on p "The move to Supernova comes with a lot of exciting updates for our Design Syste…" at bounding box center [638, 444] width 612 height 55
click at [499, 454] on p "The move to Supernova comes with a lot of exciting updates for our Design Syste…" at bounding box center [638, 444] width 612 height 55
click at [493, 442] on p "The move to Supernova comes with a lot of exciting updates for our Design Syste…" at bounding box center [638, 444] width 612 height 55
click at [689, 467] on p "The move to Supernova comes with a lot of exciting updates for our Design Syste…" at bounding box center [638, 444] width 612 height 55
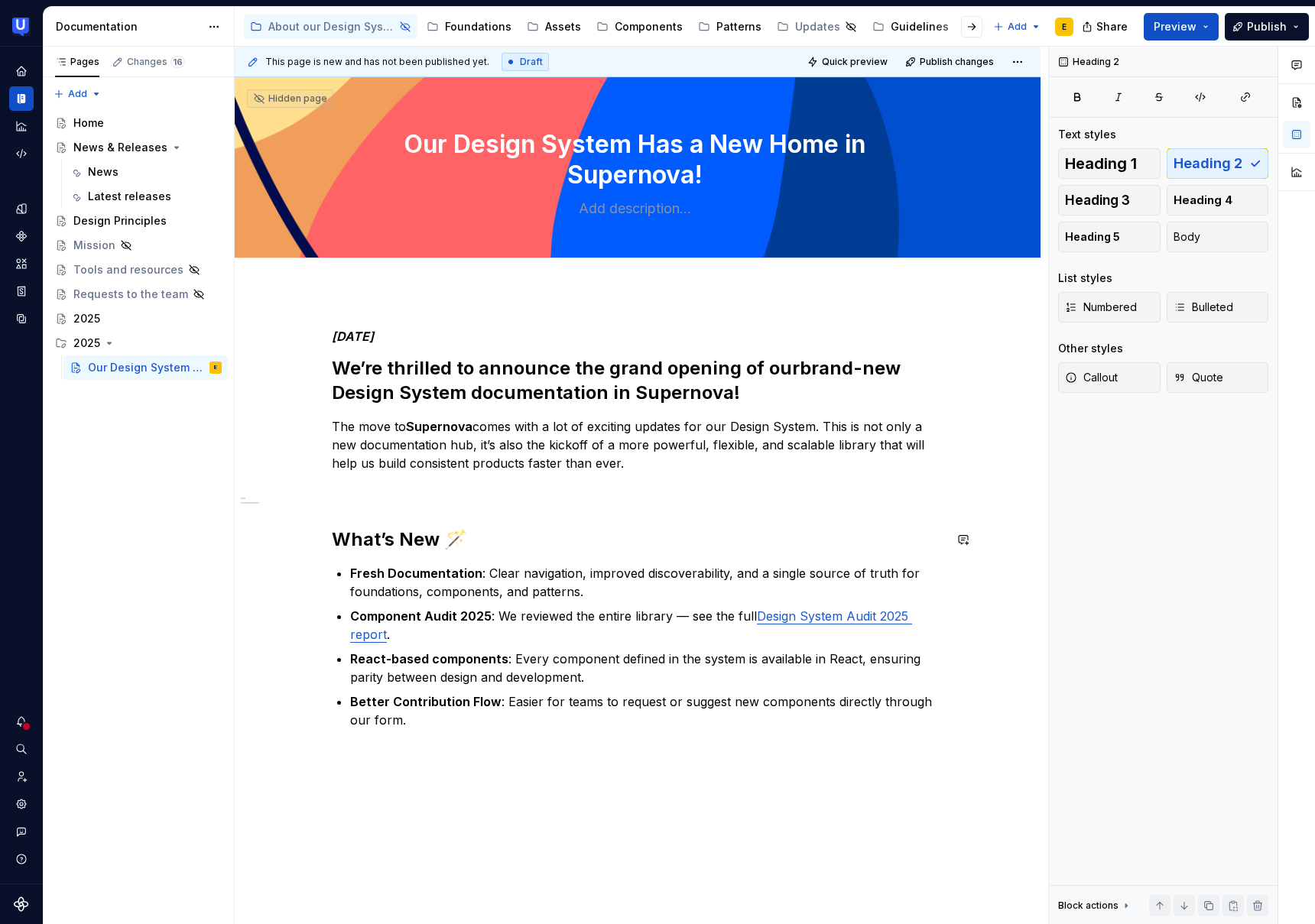
click at [342, 504] on div "[DATE]’re thrilled to announce the grand opening of our brand-new Design System…" at bounding box center [638, 548] width 612 height 437
click at [340, 492] on p at bounding box center [638, 490] width 612 height 19
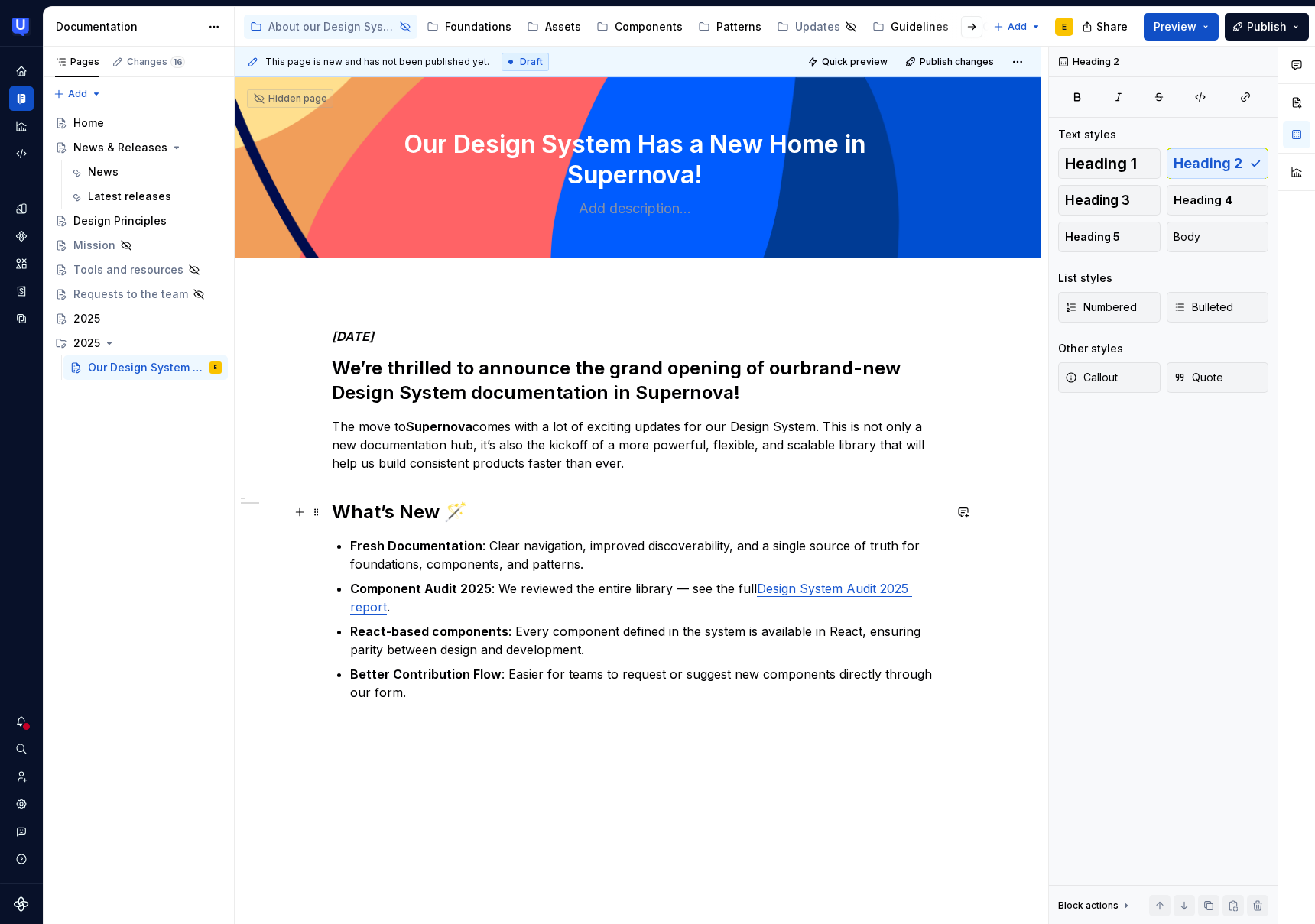
click at [463, 509] on h2 "What’s New 🪄" at bounding box center [638, 512] width 612 height 25
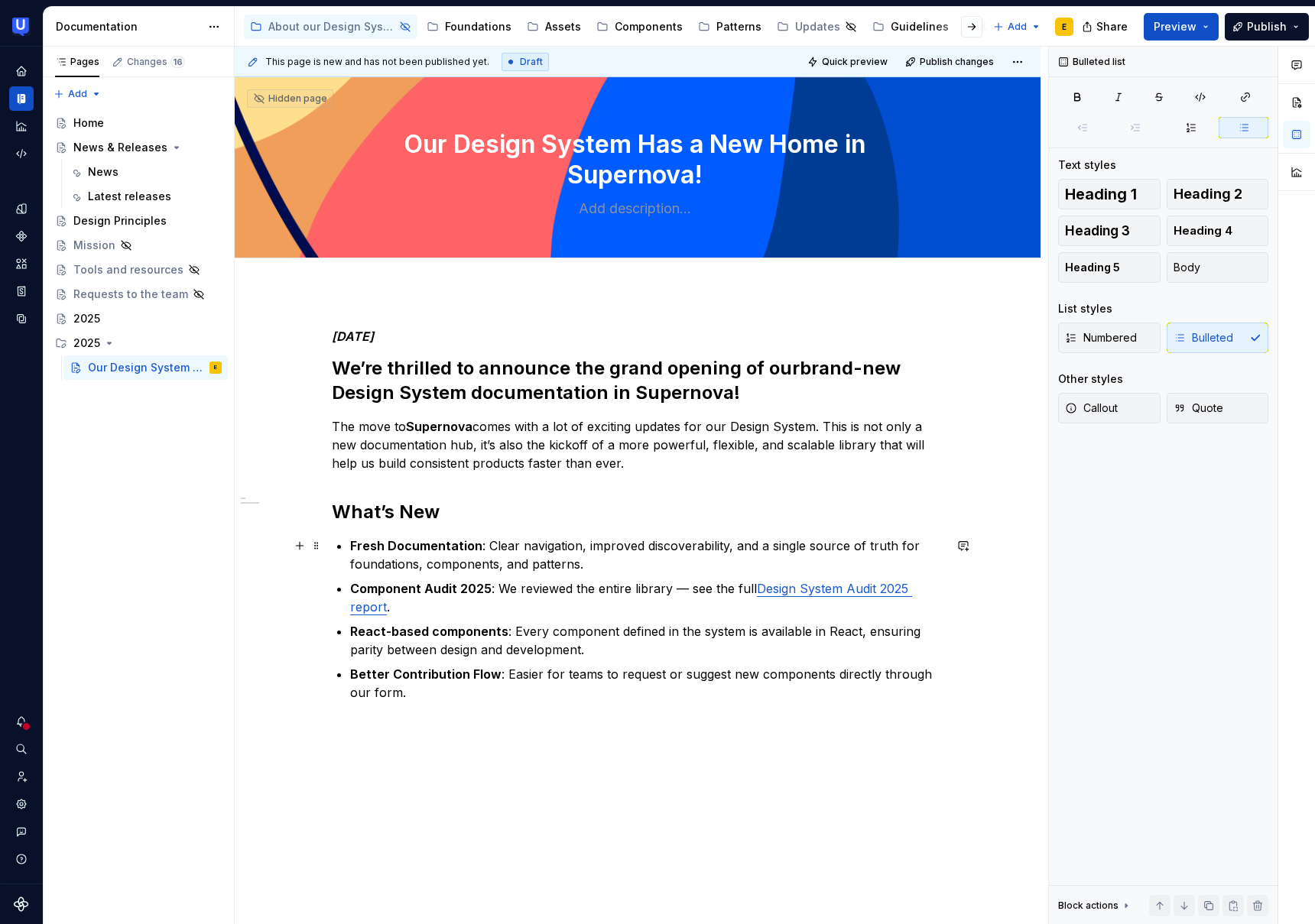
click at [392, 561] on p "Fresh Documentation : Clear navigation, improved discoverability, and a single …" at bounding box center [646, 555] width 594 height 37
drag, startPoint x: 480, startPoint y: 561, endPoint x: 538, endPoint y: 565, distance: 58.1
click at [480, 561] on p "Fresh Documentation : Clear navigation, improved discoverability, and a single …" at bounding box center [646, 555] width 594 height 37
click at [569, 567] on p "Fresh Documentation : Clear navigation, improved discoverability, and a single …" at bounding box center [646, 555] width 594 height 37
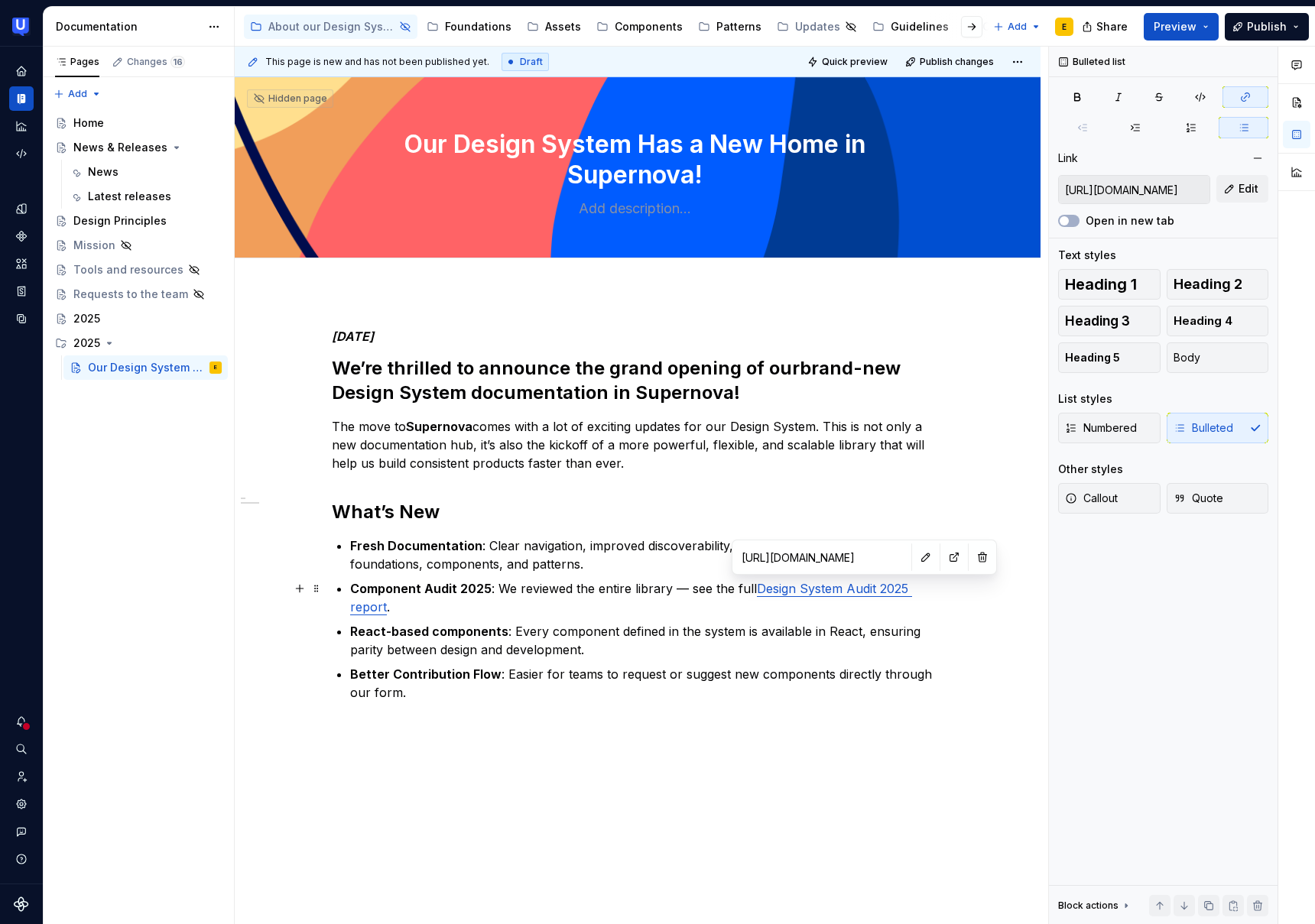
click at [848, 592] on link "Design System Audit 2025 report" at bounding box center [631, 598] width 562 height 34
click at [473, 607] on p "Component Audit 2025 : We reviewed the entire library — see the full Design Sys…" at bounding box center [646, 598] width 594 height 37
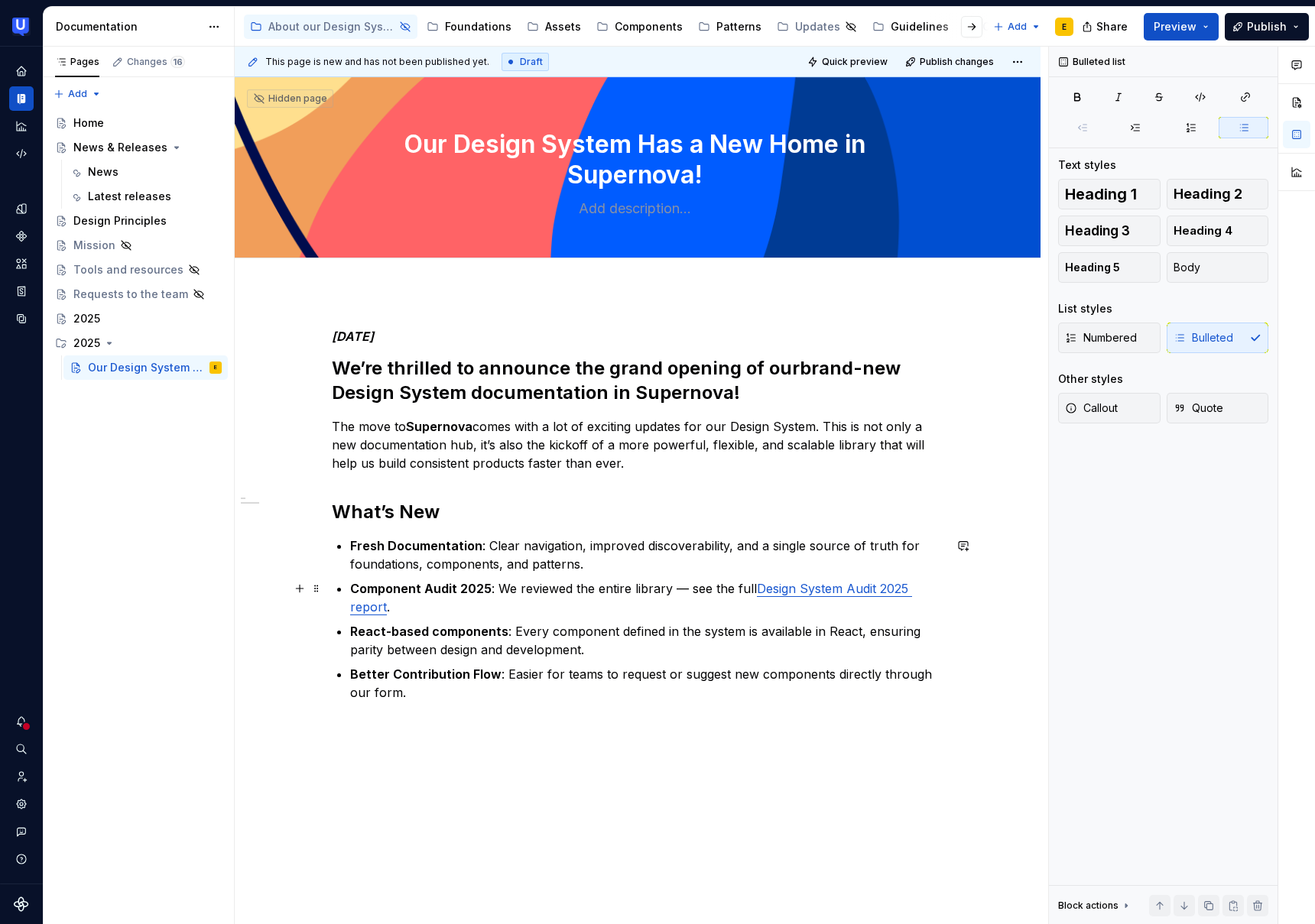
drag, startPoint x: 690, startPoint y: 587, endPoint x: 701, endPoint y: 625, distance: 39.6
click at [690, 589] on p "Component Audit 2025 : We reviewed the entire library — see the full Design Sys…" at bounding box center [646, 598] width 594 height 37
click at [545, 588] on p "Component Audit 2025 : We reviewed the entire library — see the full Design Sys…" at bounding box center [646, 598] width 594 height 37
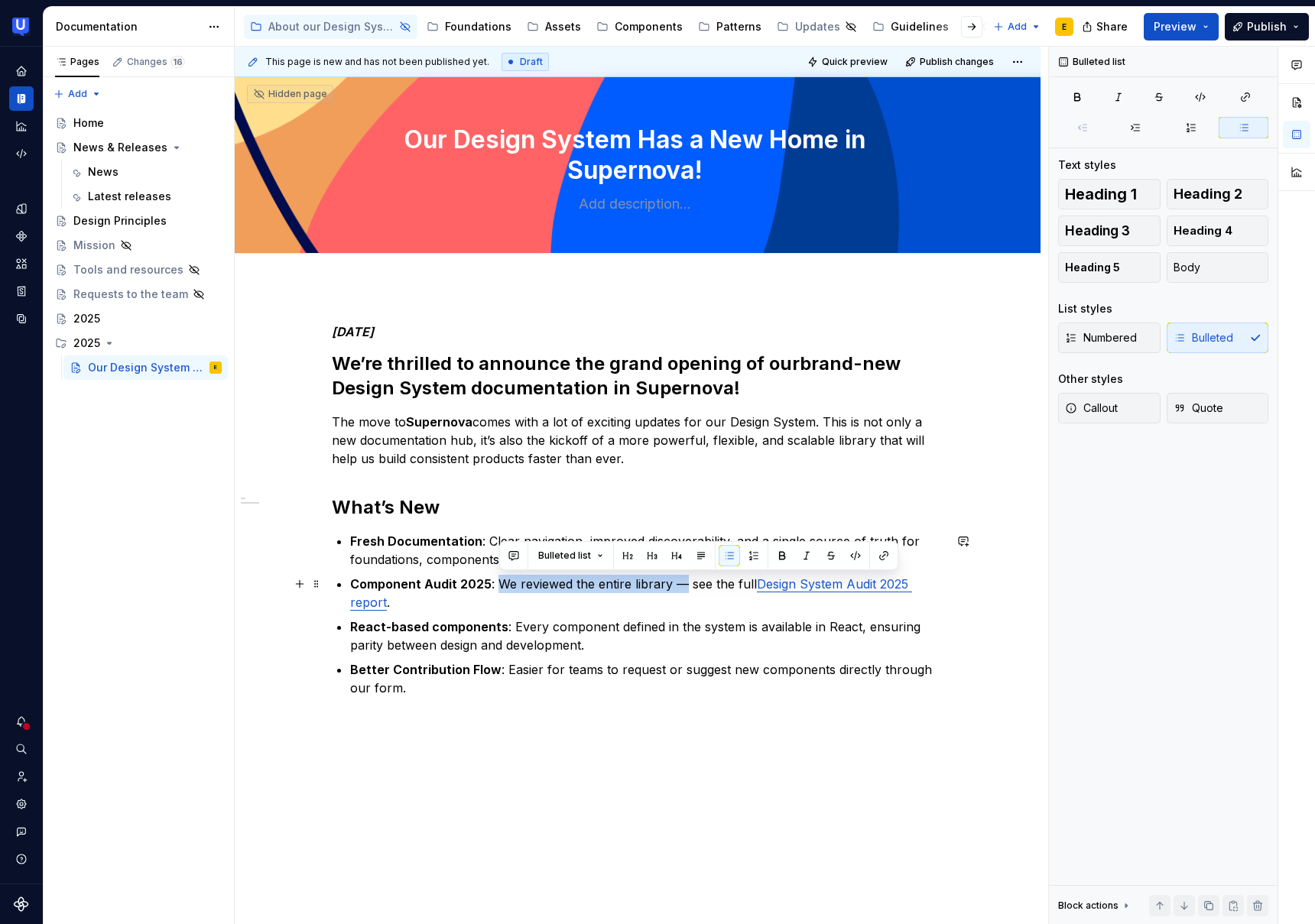
drag, startPoint x: 501, startPoint y: 587, endPoint x: 689, endPoint y: 584, distance: 188.0
click at [689, 584] on p "Component Audit 2025 : We reviewed the entire library — see the full Design Sys…" at bounding box center [646, 593] width 594 height 37
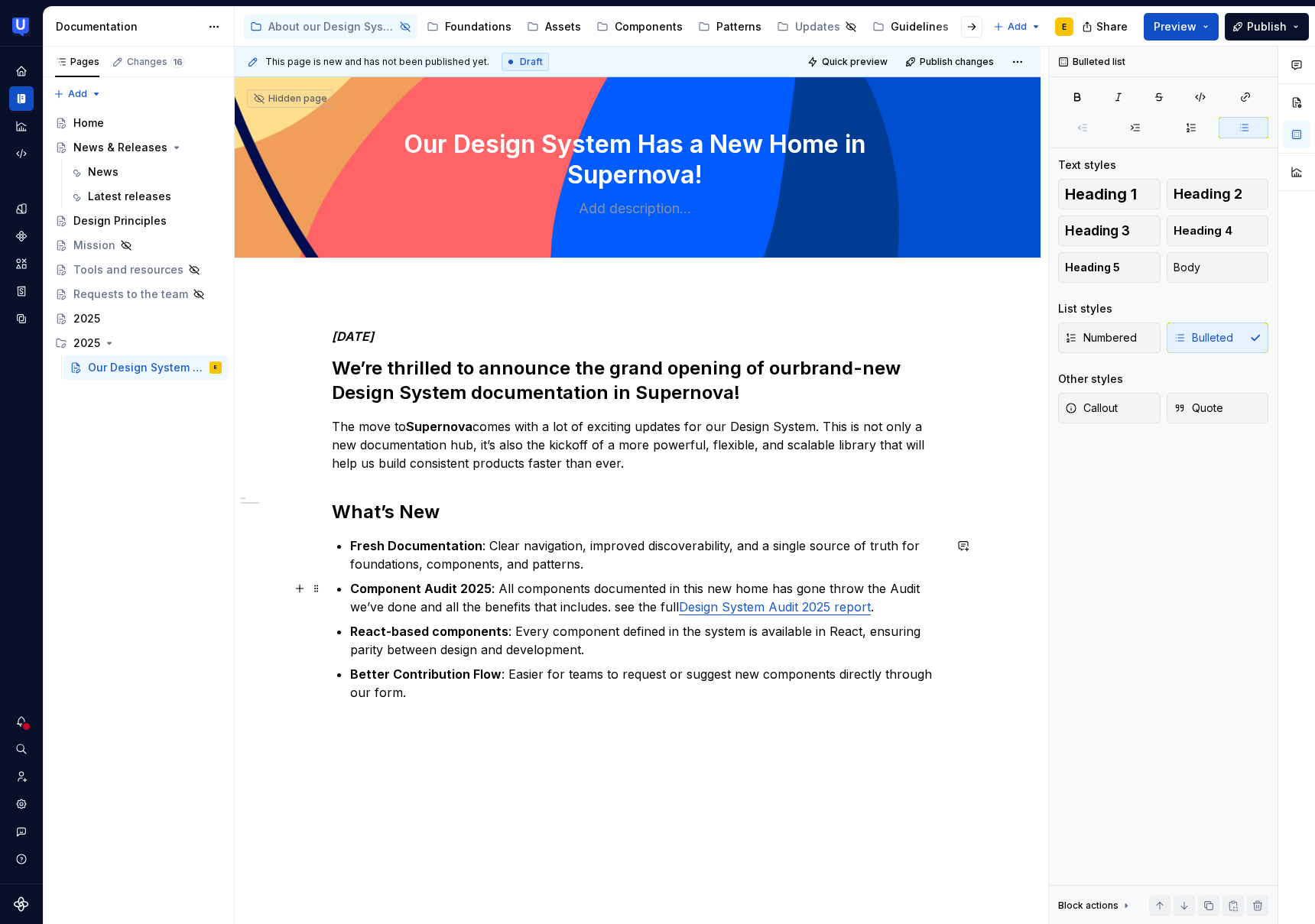
click at [624, 608] on p "Component Audit 2025 : All components documented in this new home has gone thro…" at bounding box center [646, 598] width 594 height 37
click at [903, 605] on p "Component Audit 2025 : All components documented in this new home has gone thro…" at bounding box center [646, 598] width 594 height 37
click at [486, 638] on strong "React-based components" at bounding box center [429, 631] width 158 height 15
click at [650, 652] on p "React-based components : Every component defined in the system is available in …" at bounding box center [646, 641] width 594 height 37
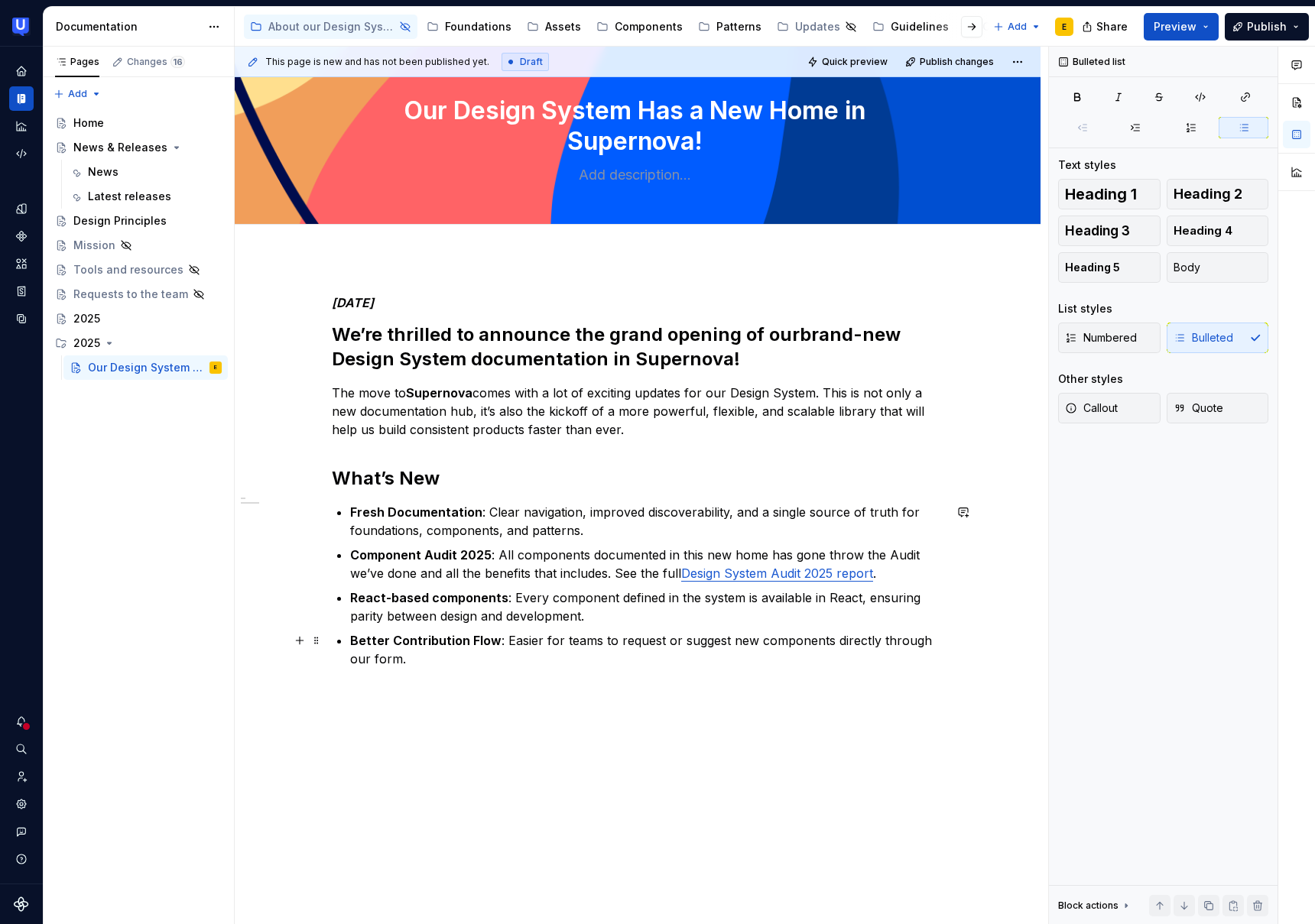
scroll to position [32, 0]
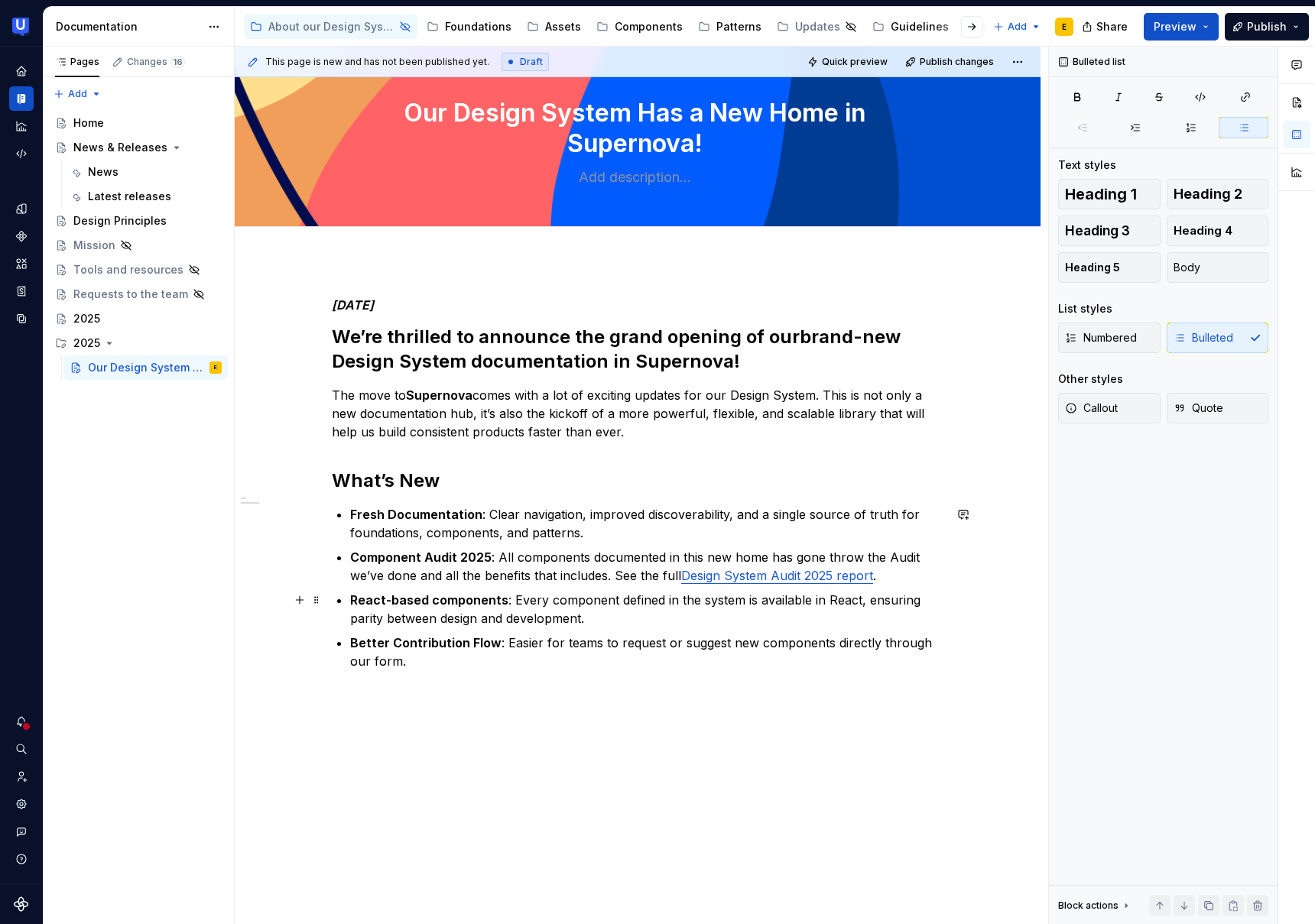
click at [722, 599] on p "React-based components : Every component defined in the system is available in …" at bounding box center [646, 609] width 594 height 37
drag, startPoint x: 667, startPoint y: 600, endPoint x: 746, endPoint y: 603, distance: 79.1
click at [746, 603] on p "React-based components : Every component defined in the system is available in …" at bounding box center [646, 609] width 594 height 37
click at [829, 617] on p "React-based components : Every component defined in the system is available in …" at bounding box center [646, 608] width 594 height 37
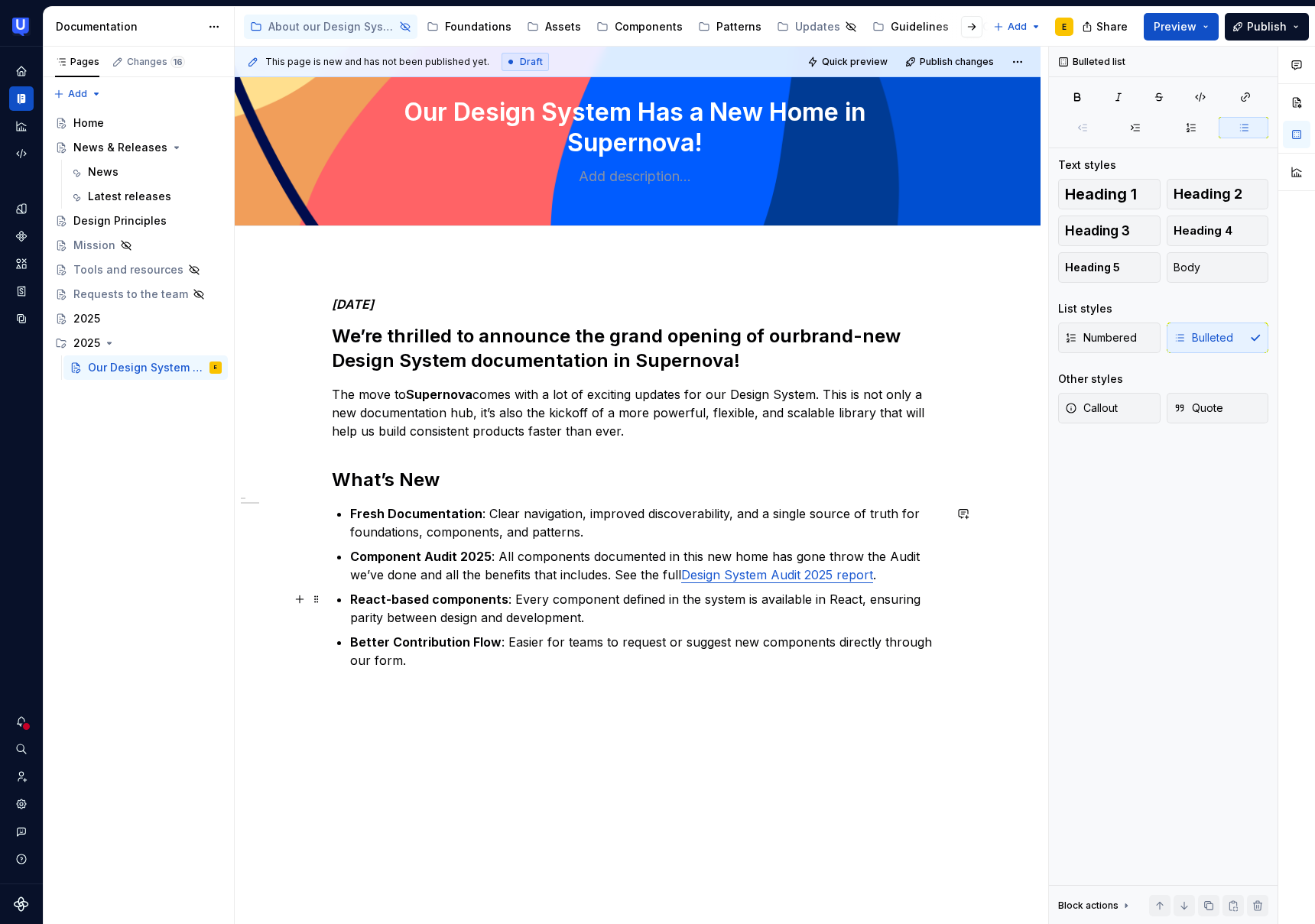
scroll to position [33, 0]
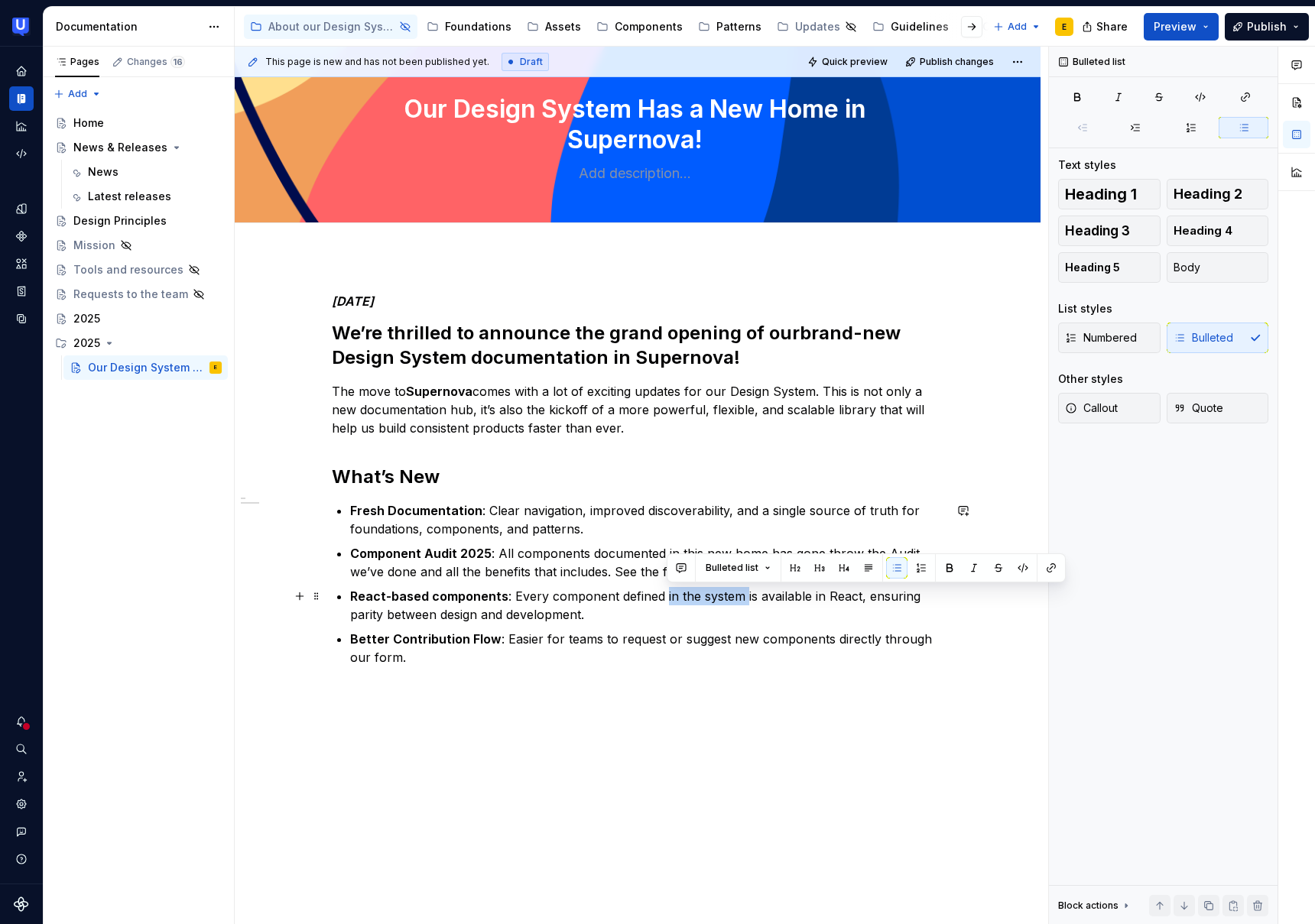
drag, startPoint x: 666, startPoint y: 599, endPoint x: 745, endPoint y: 603, distance: 79.1
click at [745, 603] on p "React-based components : Every component defined in the system is available in …" at bounding box center [646, 606] width 594 height 37
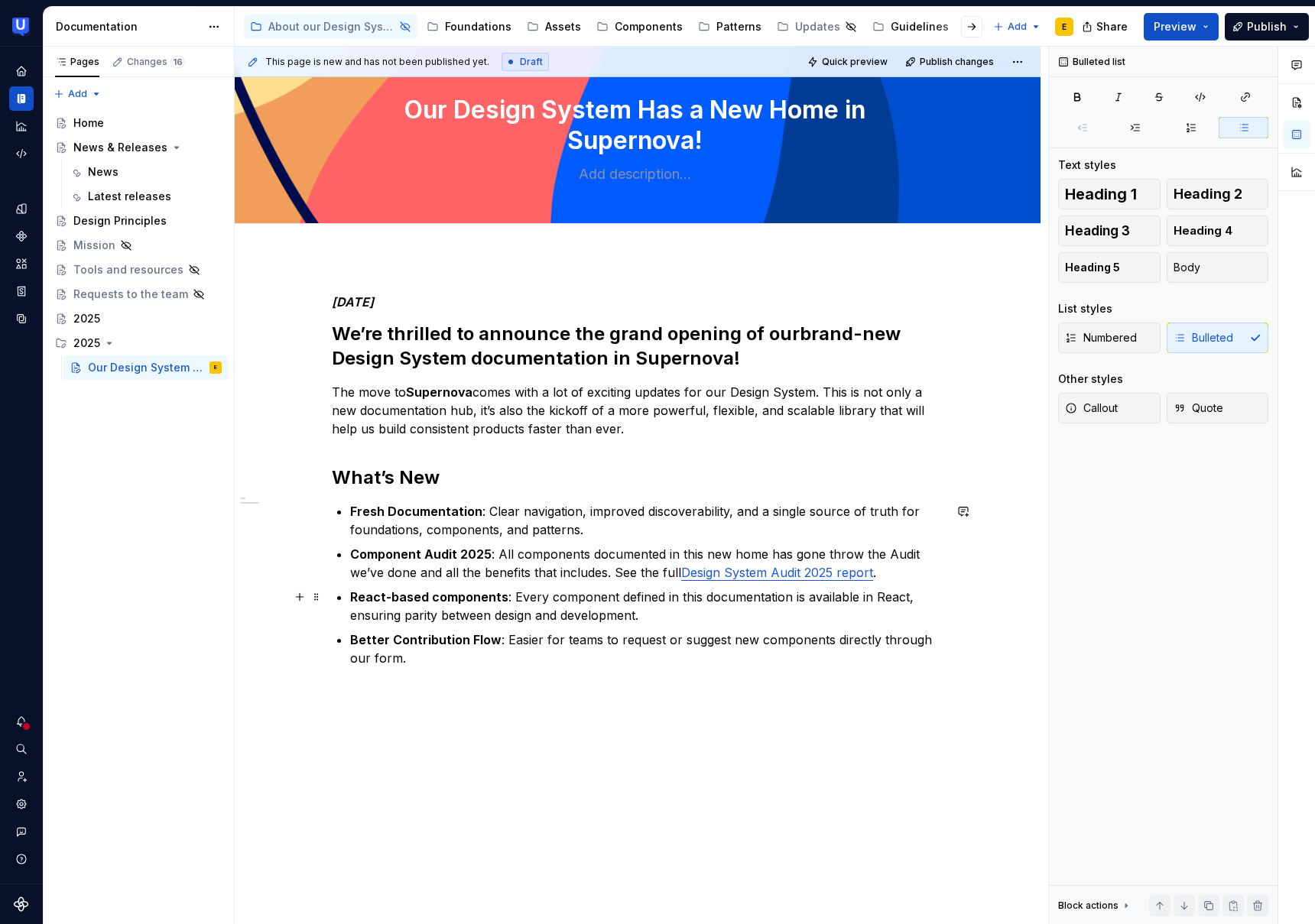
scroll to position [29, 0]
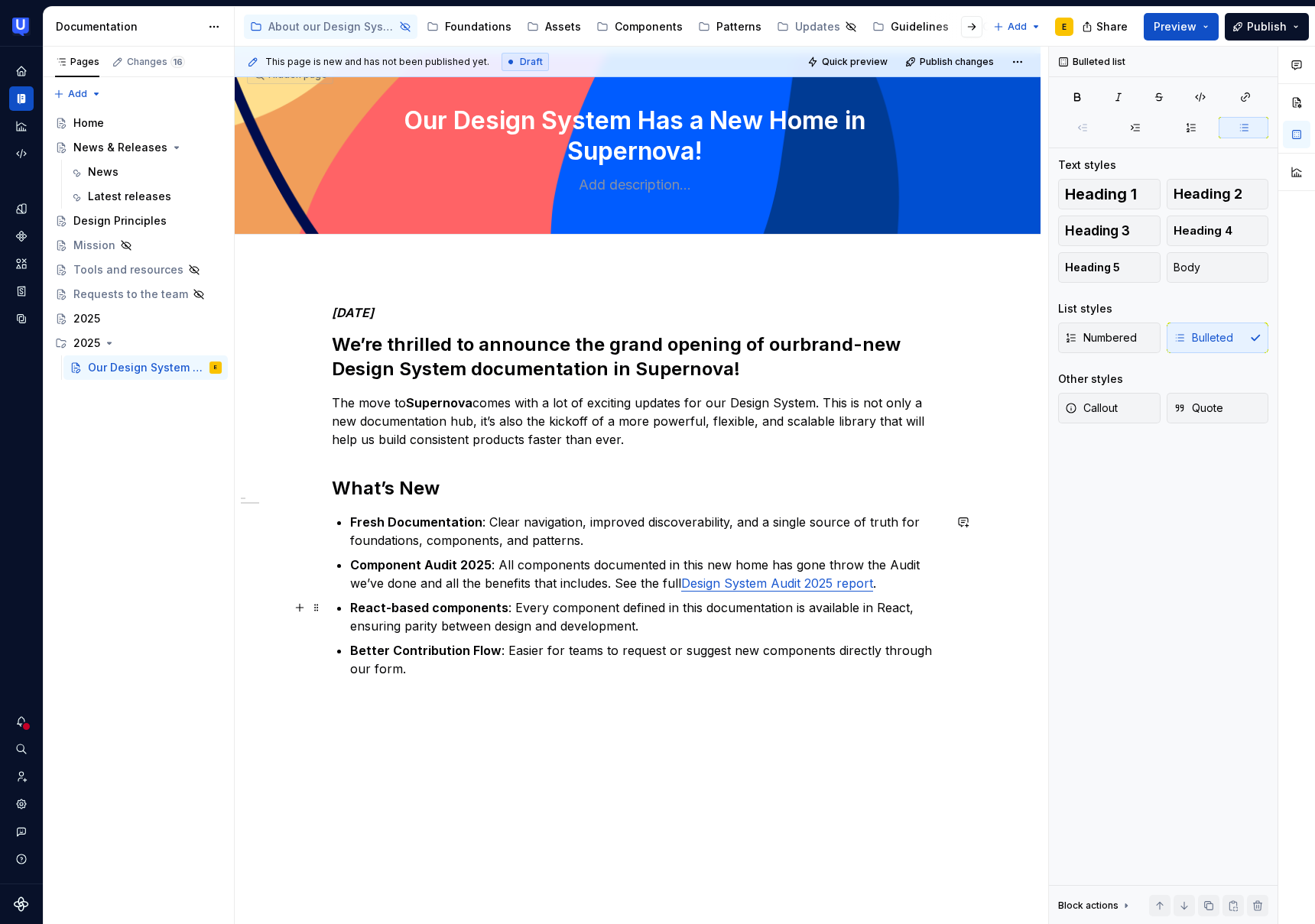
click at [656, 626] on p "React-based components : Every component defined in this documentation is avail…" at bounding box center [646, 617] width 594 height 37
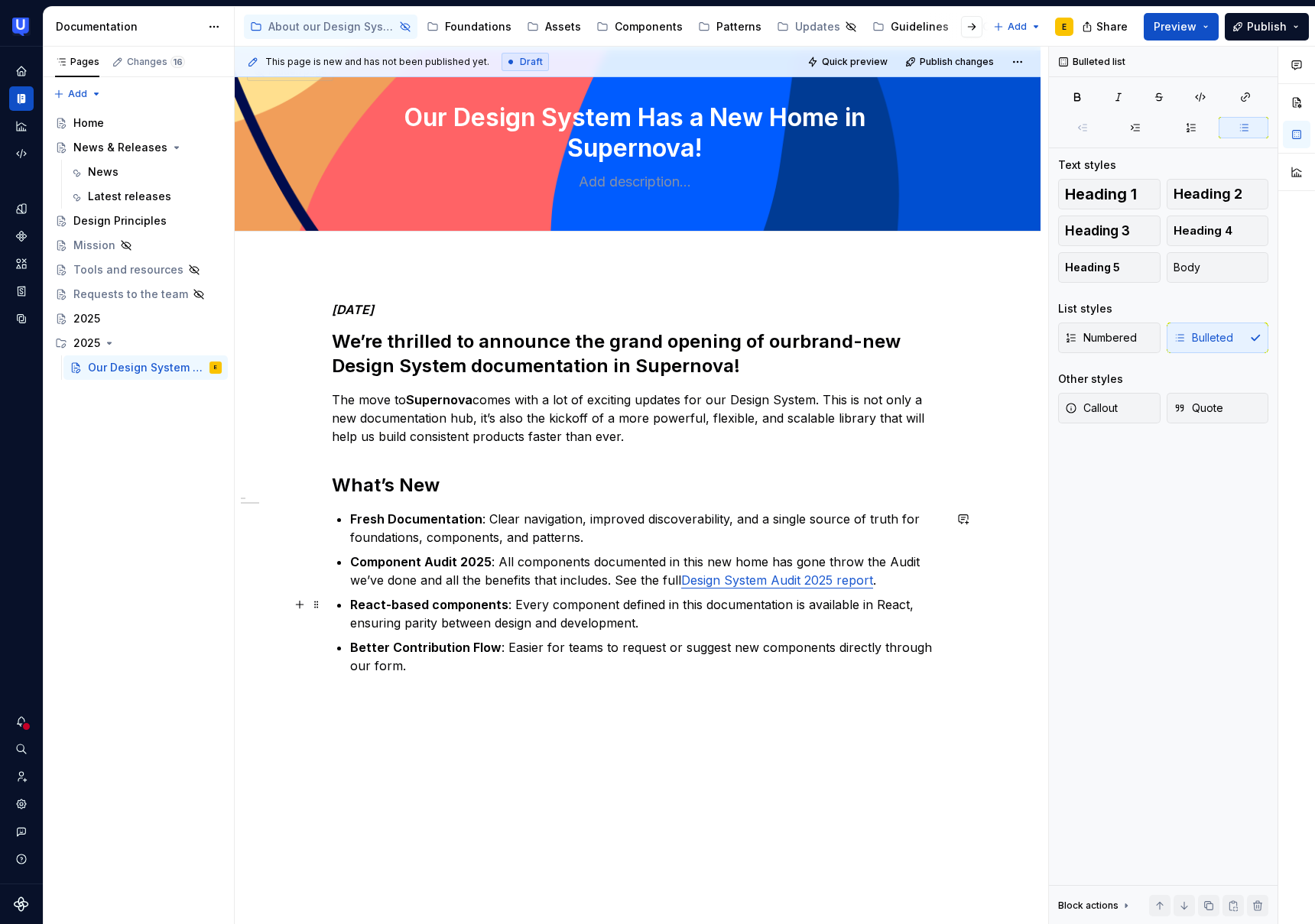
click at [913, 607] on p "React-based components : Every component defined in this documentation is avail…" at bounding box center [646, 614] width 594 height 37
click at [370, 630] on p "React-based components : Every component defined in this documentation is avail…" at bounding box center [646, 614] width 594 height 37
click at [642, 624] on p "React-based components : Every component defined in this documentation is avail…" at bounding box center [646, 614] width 594 height 37
click at [483, 654] on strong "Better Contribution Flow" at bounding box center [426, 647] width 152 height 15
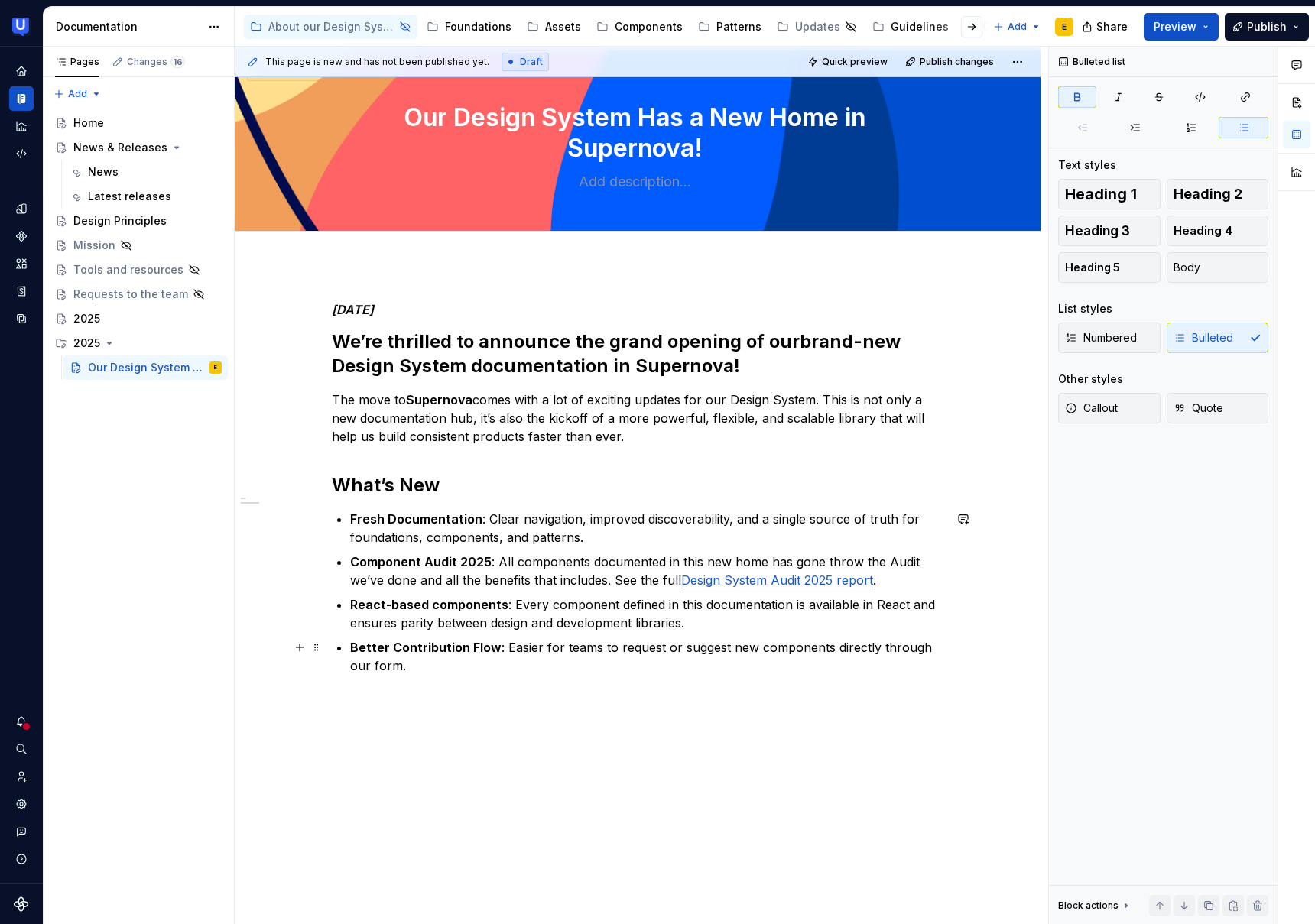
click at [494, 669] on p "Better Contribution Flow : Easier for teams to request or suggest new component…" at bounding box center [646, 657] width 594 height 37
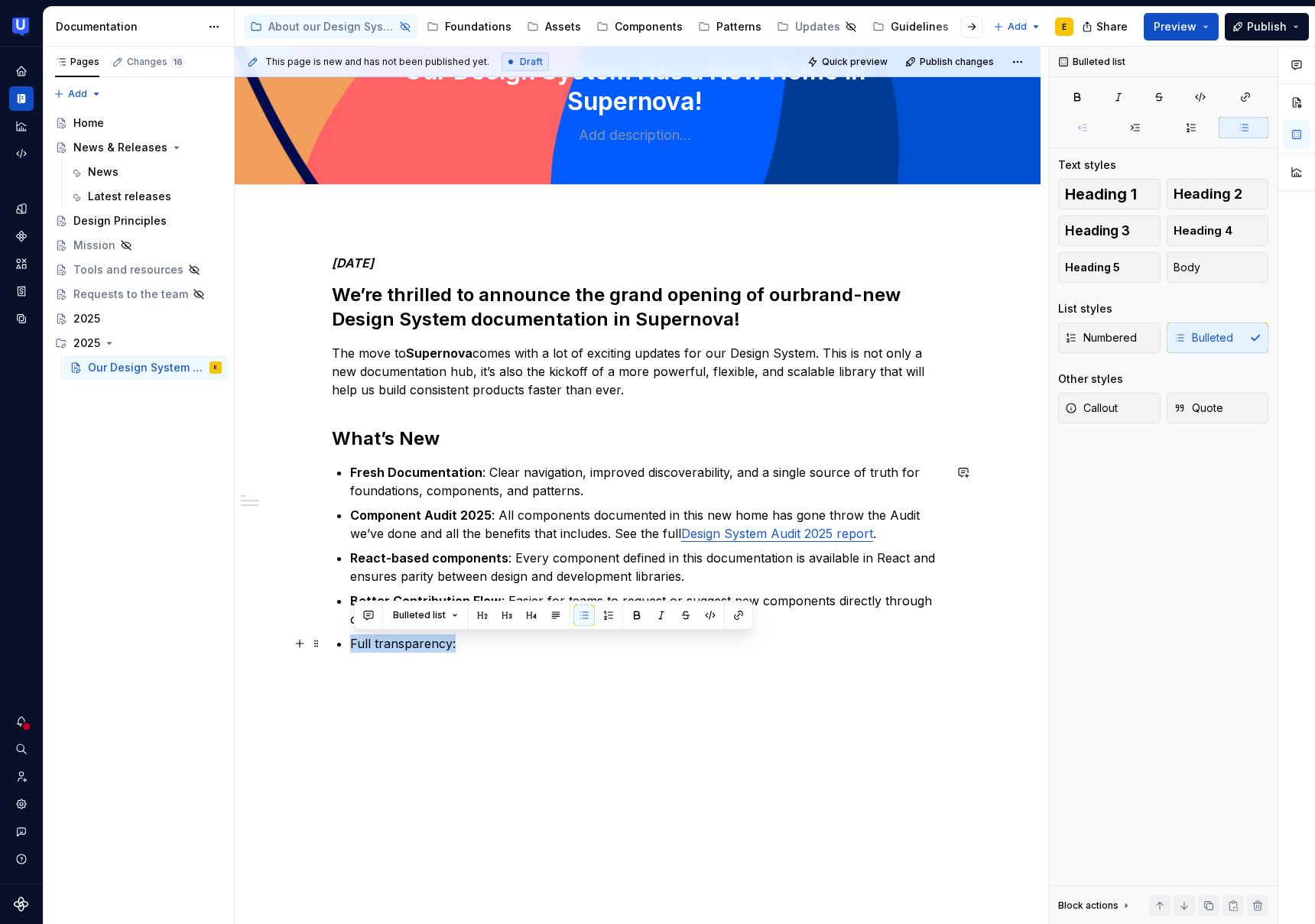
drag, startPoint x: 457, startPoint y: 645, endPoint x: 339, endPoint y: 643, distance: 118.0
click at [339, 643] on div "[DATE]’re thrilled to announce the grand opening of our brand-new Design System…" at bounding box center [638, 473] width 612 height 434
click at [482, 645] on p "Full transparency:" at bounding box center [646, 644] width 594 height 19
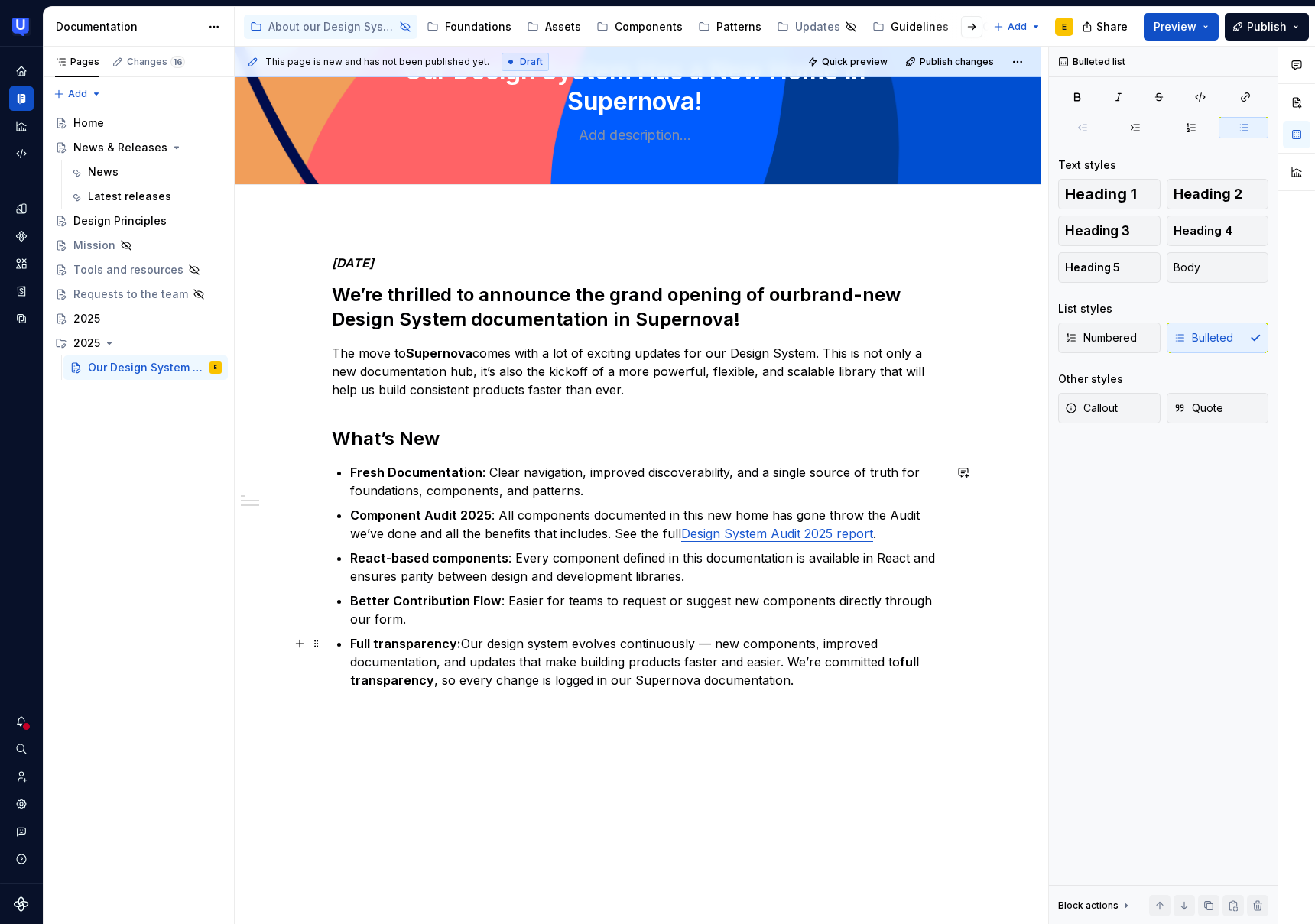
drag, startPoint x: 714, startPoint y: 645, endPoint x: 720, endPoint y: 661, distance: 17.1
click at [714, 648] on p "Full transparency: Our design system evolves continuously — new components, imp…" at bounding box center [646, 662] width 594 height 55
click at [445, 664] on p "Full transparency: Our design system evolves continuously with new components, …" at bounding box center [646, 662] width 594 height 55
drag, startPoint x: 830, startPoint y: 644, endPoint x: 839, endPoint y: 670, distance: 27.5
click at [831, 647] on p "Full transparency: Our design system evolves continuously with new components, …" at bounding box center [646, 662] width 594 height 55
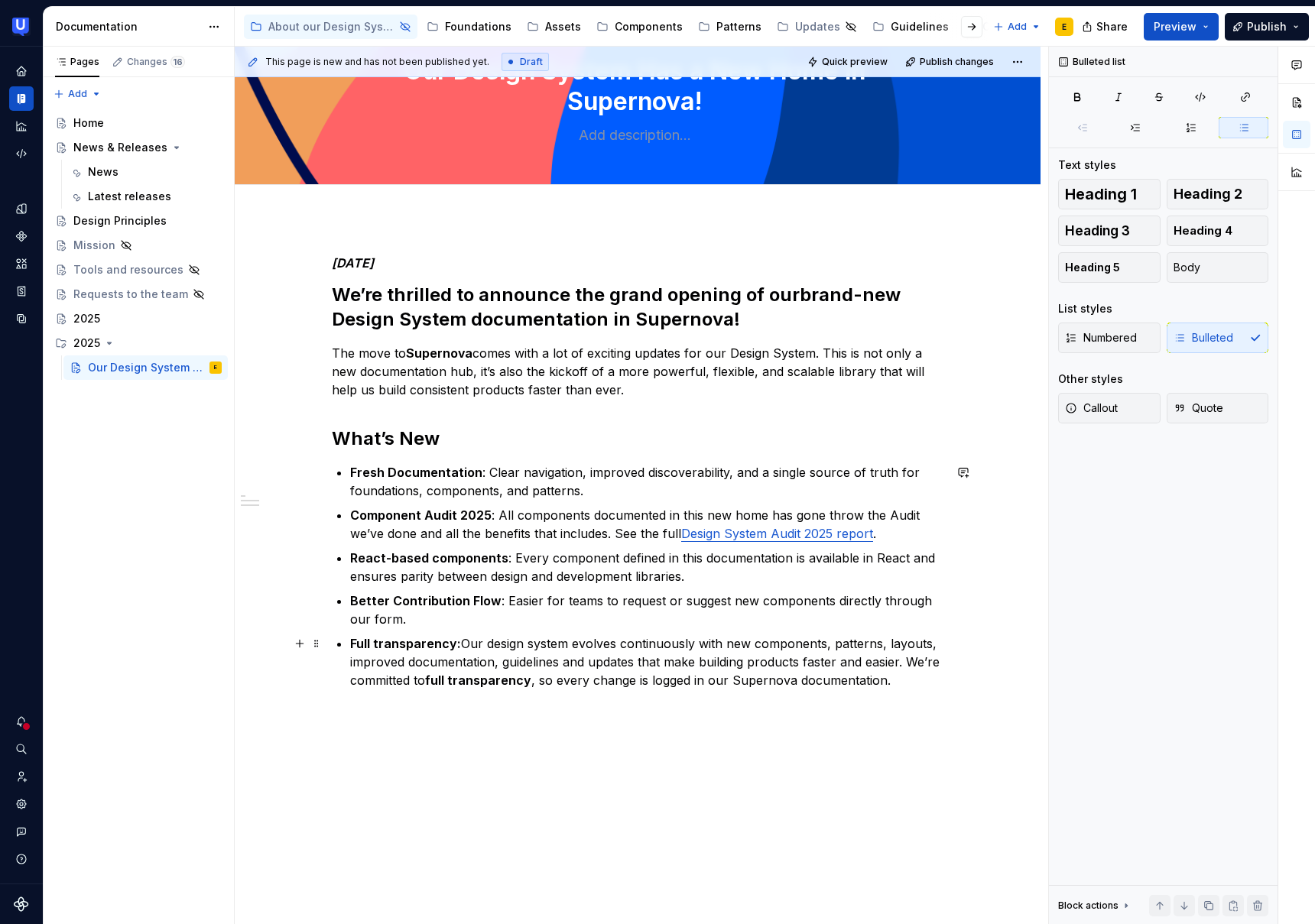
click at [760, 674] on p "Full transparency: Our design system evolves continuously with new components, …" at bounding box center [646, 662] width 594 height 55
click at [866, 682] on p "Full transparency: Our design system evolves continuously with new components, …" at bounding box center [646, 662] width 594 height 55
click at [594, 678] on p "Full transparency: Our design system evolves continuously with new components, …" at bounding box center [646, 662] width 594 height 55
click at [641, 681] on p "Full transparency: Our design system evolves continuously with new components, …" at bounding box center [646, 662] width 594 height 55
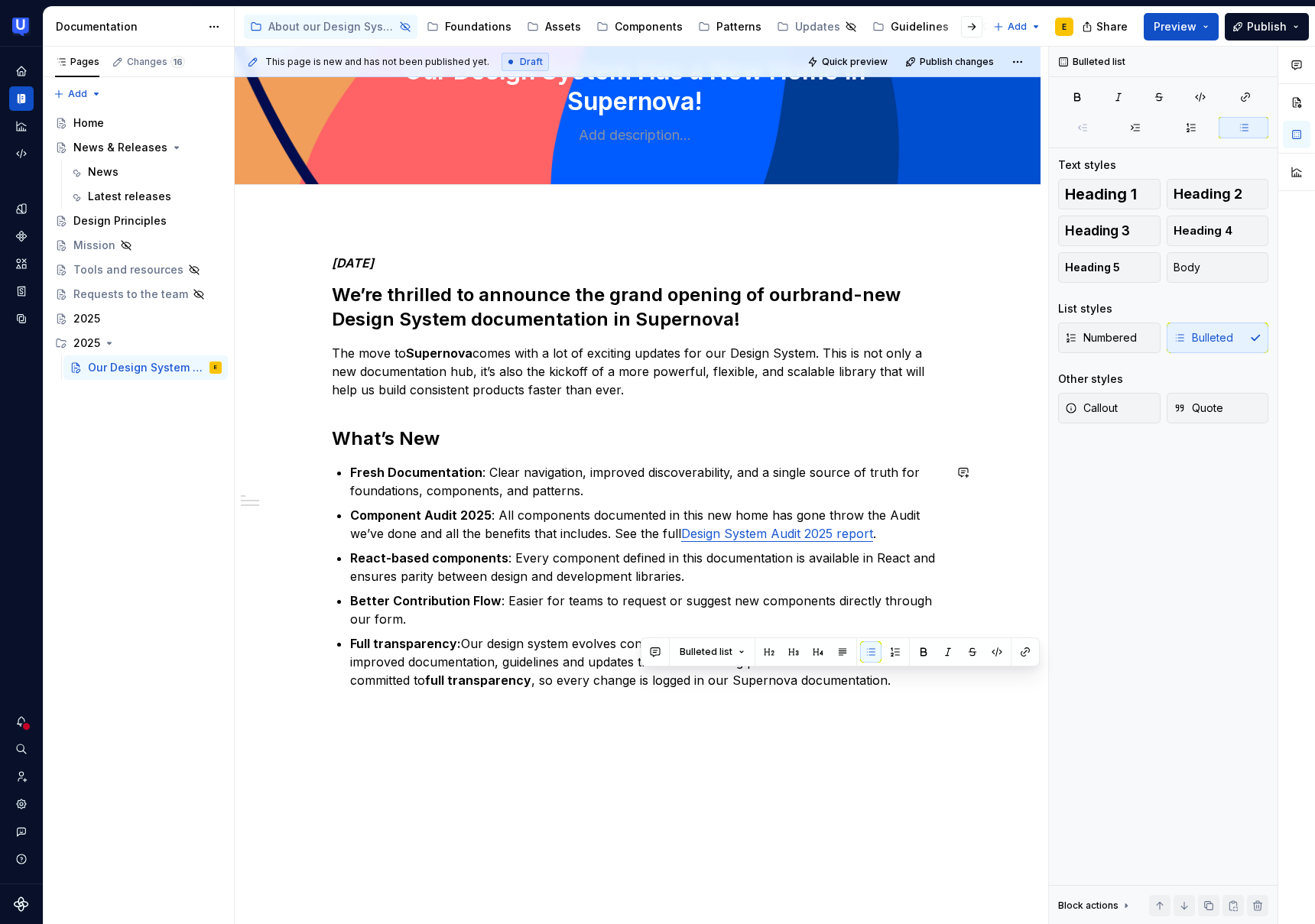
click at [800, 693] on div "[DATE]’re thrilled to announce the grand opening of our brand-new Design System…" at bounding box center [638, 491] width 612 height 471
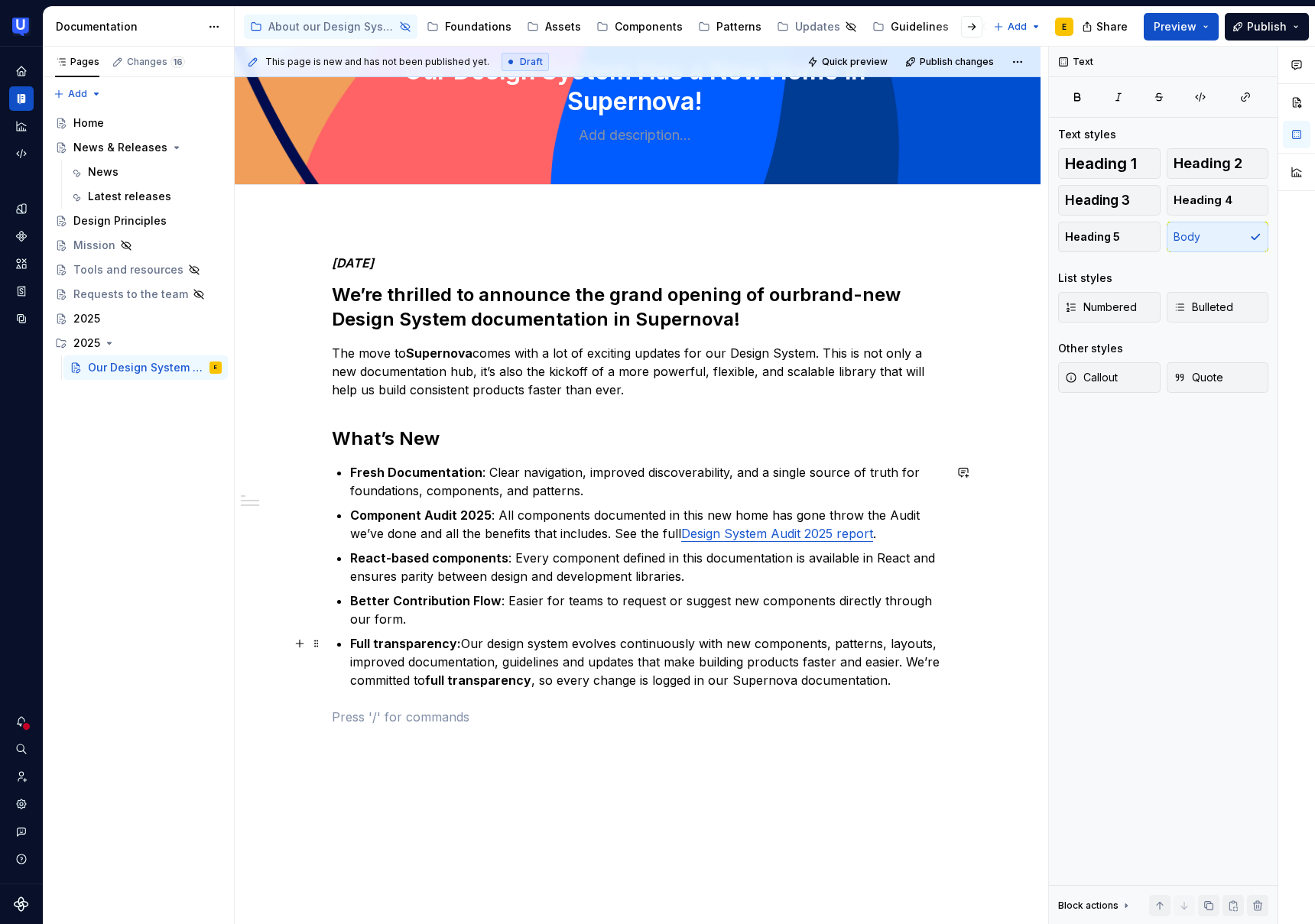
click at [936, 683] on p "Full transparency: Our design system evolves continuously with new components, …" at bounding box center [646, 662] width 594 height 55
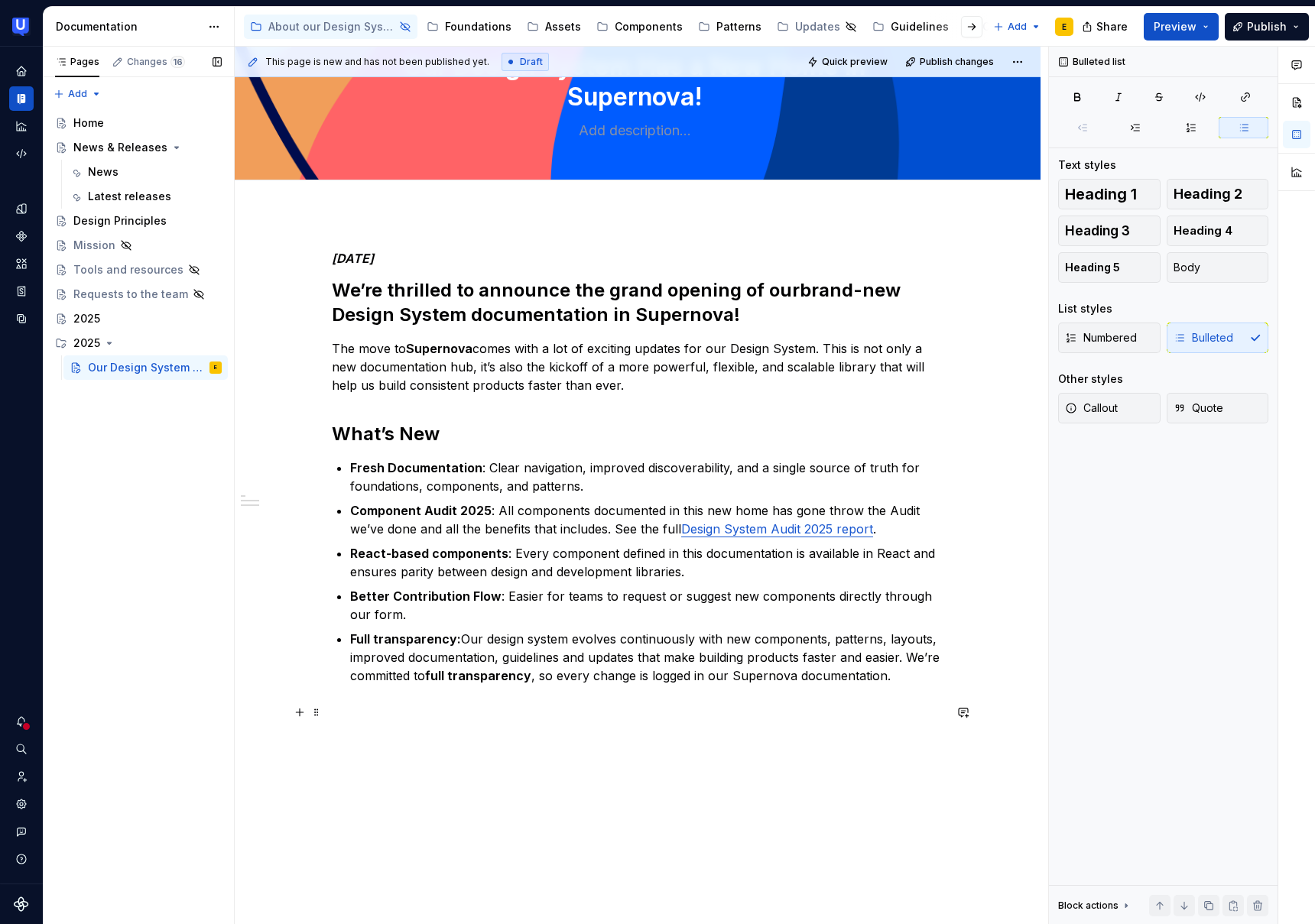
scroll to position [72, 0]
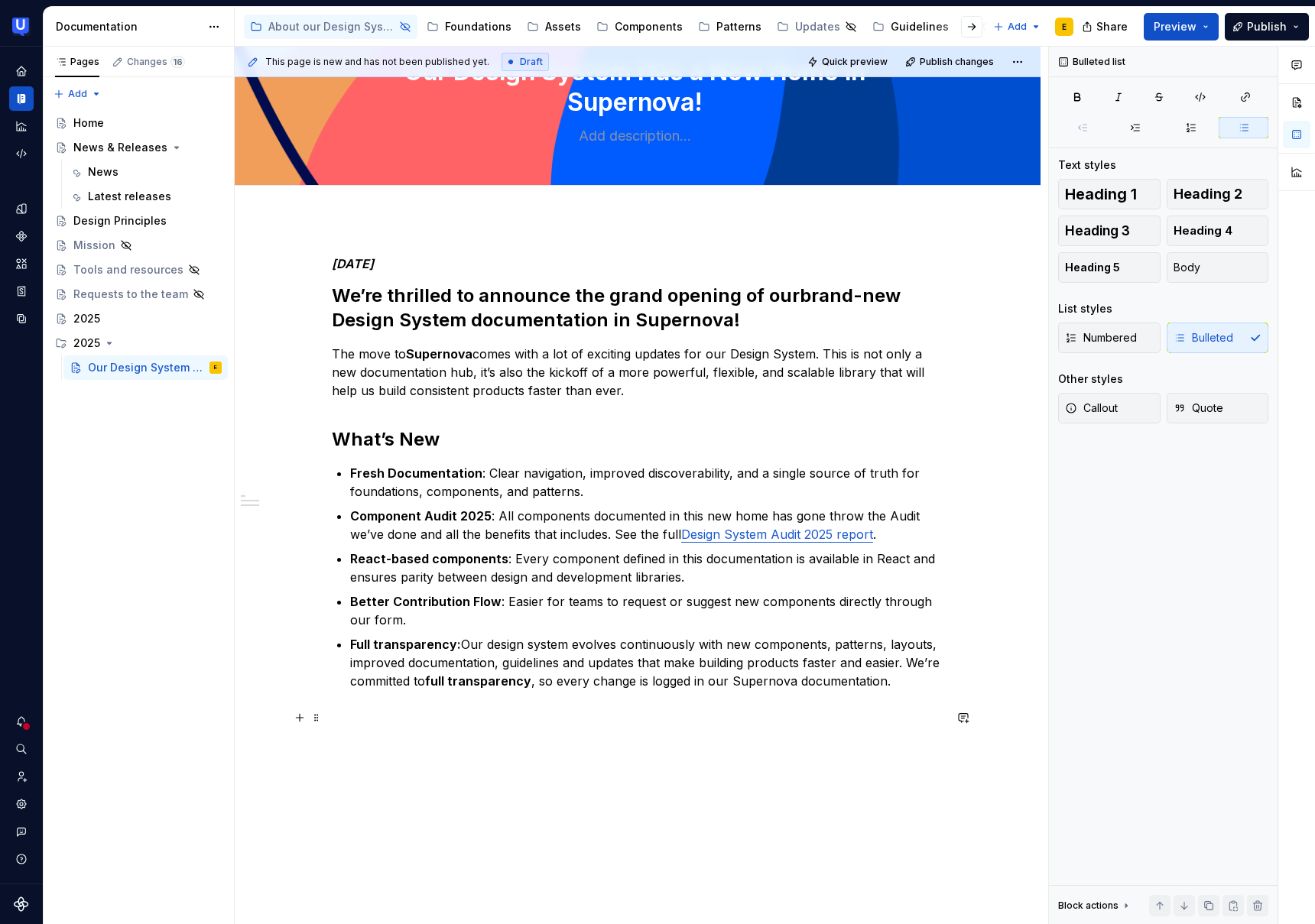
click at [373, 716] on p at bounding box center [638, 718] width 612 height 19
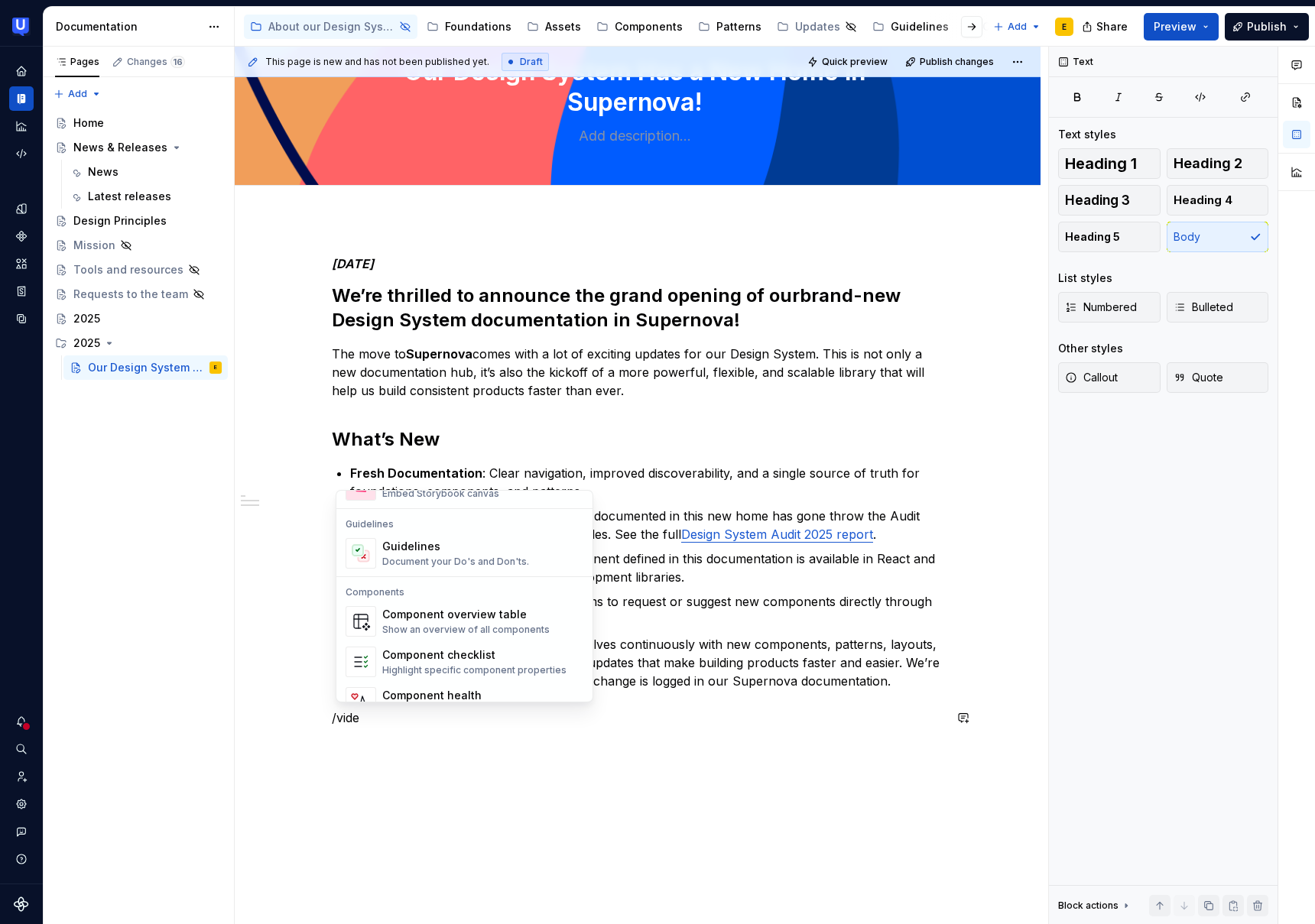
scroll to position [182, 0]
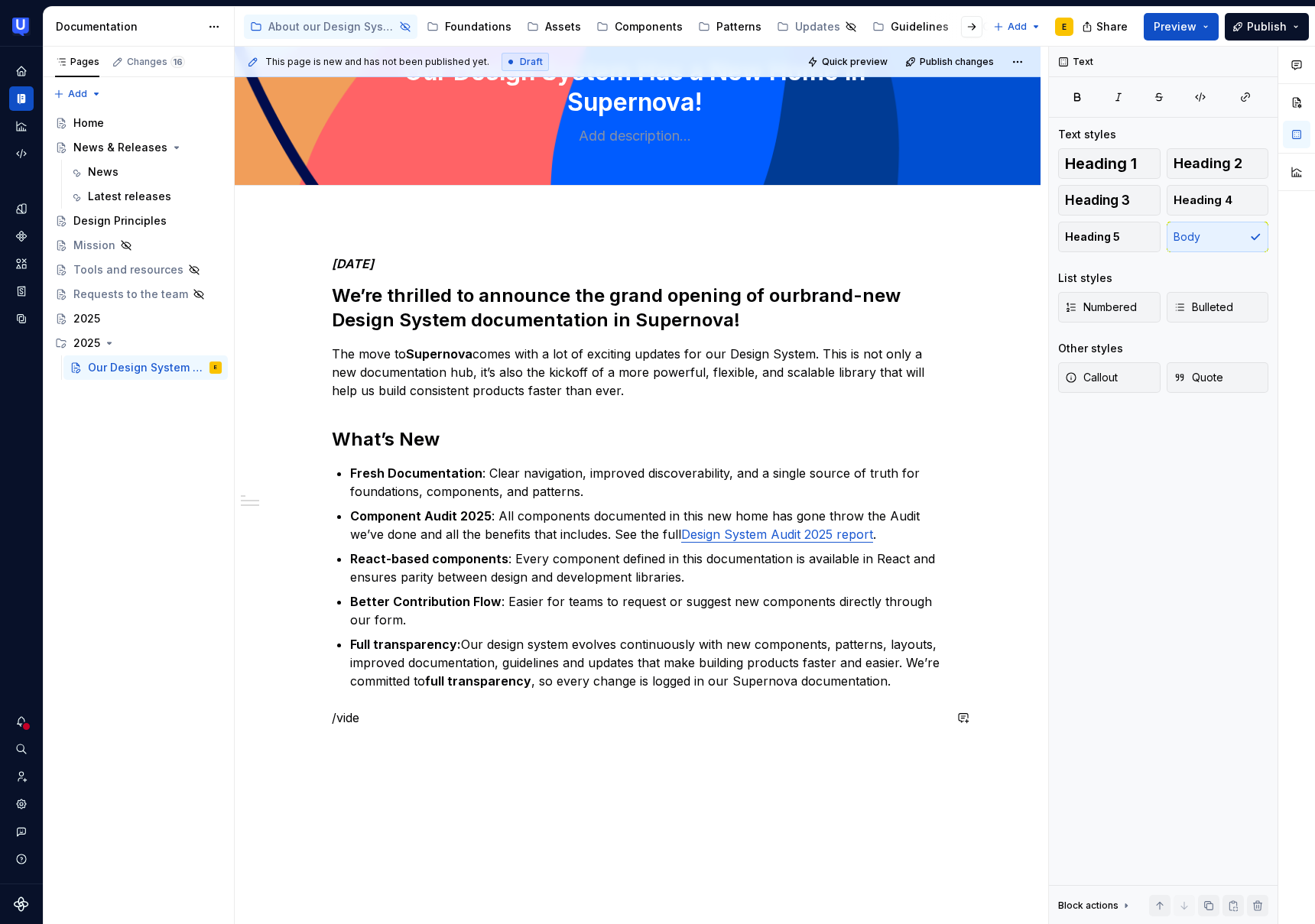
click at [371, 727] on p "/vide" at bounding box center [638, 718] width 612 height 19
drag, startPoint x: 541, startPoint y: 714, endPoint x: 331, endPoint y: 712, distance: 210.0
click at [331, 712] on div "[DATE]’re thrilled to announce the grand opening of our brand-new Design System…" at bounding box center [638, 621] width 806 height 803
drag, startPoint x: 1228, startPoint y: 164, endPoint x: 1172, endPoint y: 201, distance: 67.1
click at [1228, 164] on span "Heading 2" at bounding box center [1208, 163] width 69 height 15
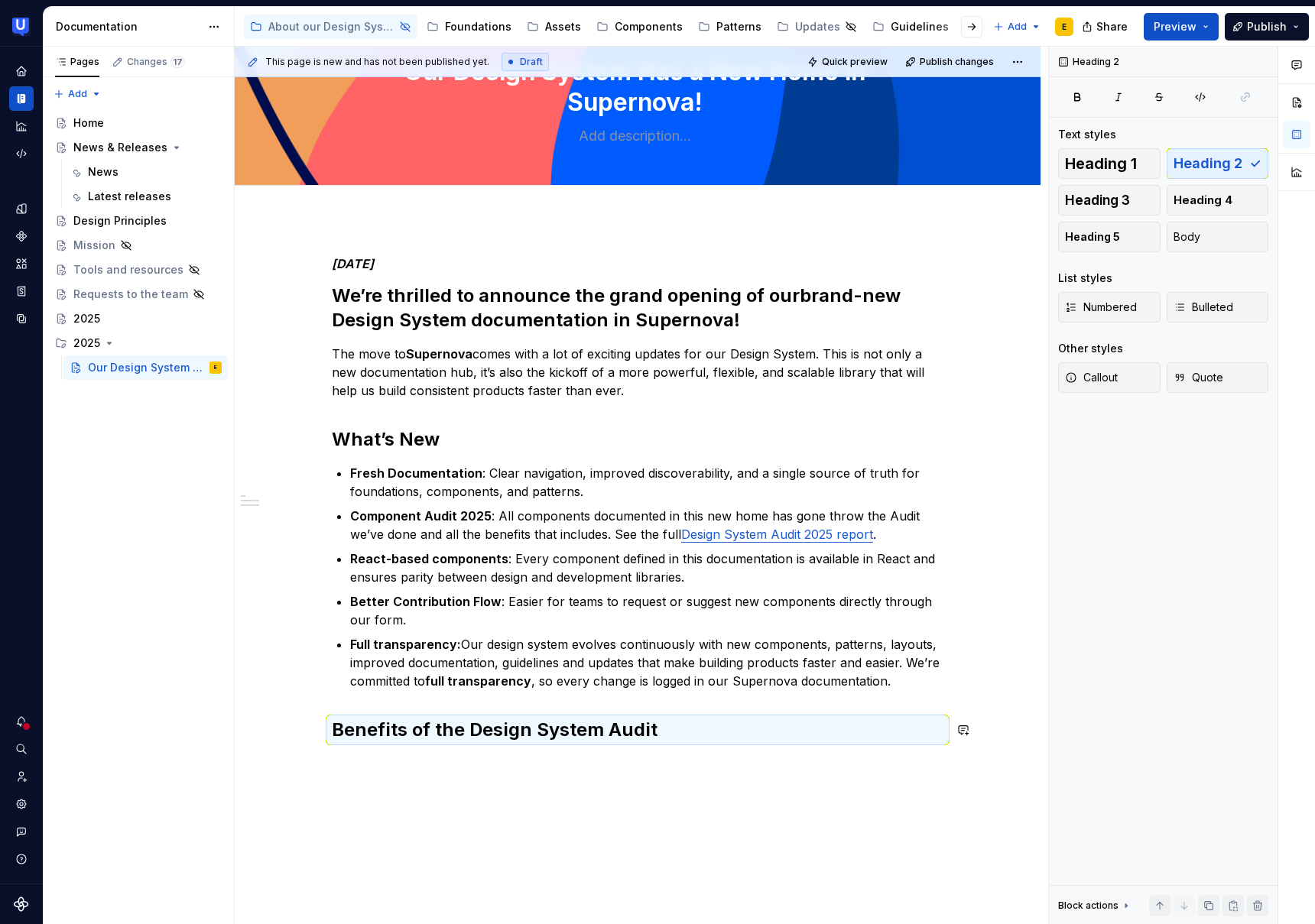
click at [387, 764] on div "[DATE]’re thrilled to announce the grand opening of our brand-new Design System…" at bounding box center [638, 629] width 806 height 819
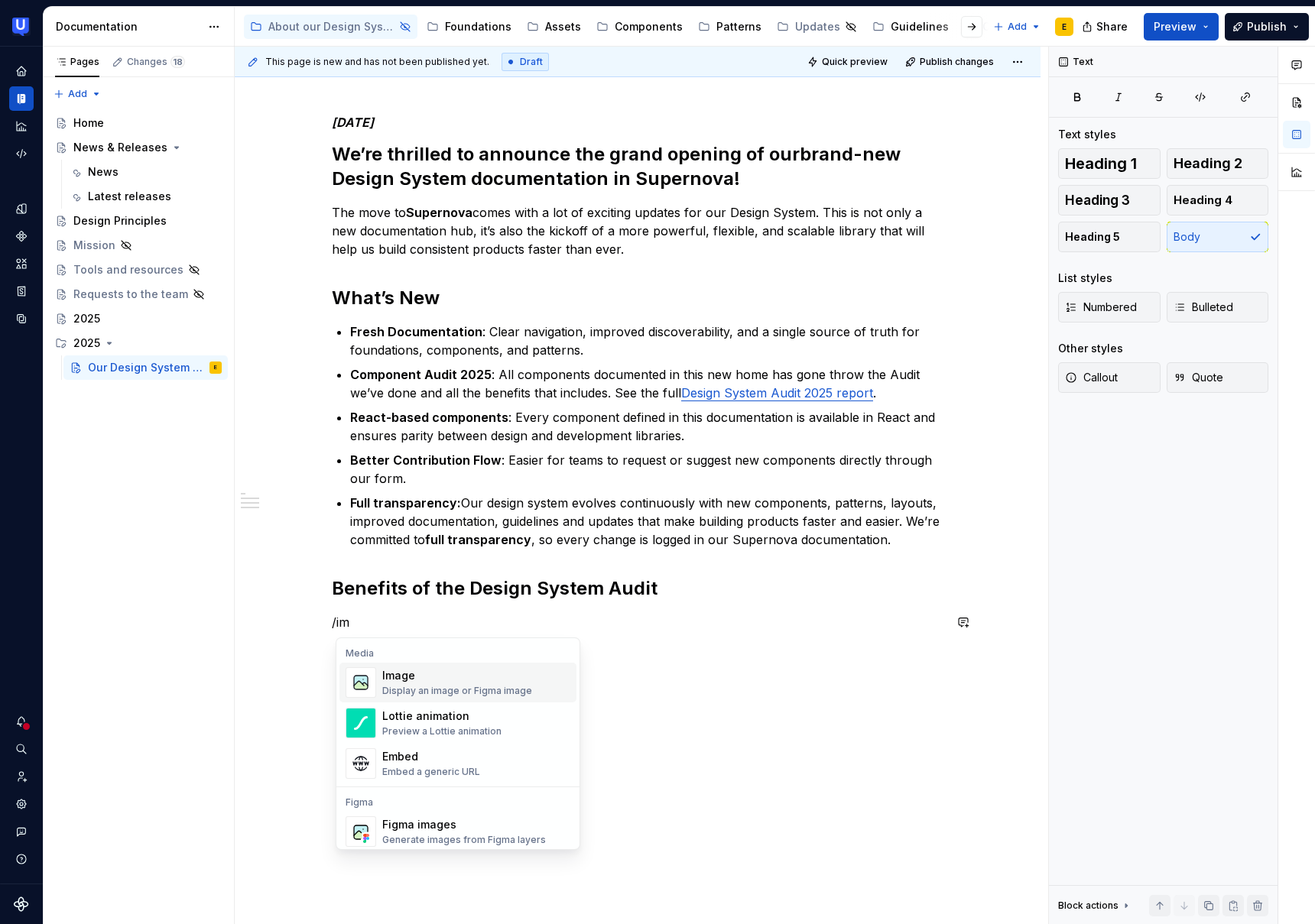
scroll to position [5, 0]
click at [462, 838] on div "Generate images from Figma layers" at bounding box center [465, 835] width 164 height 12
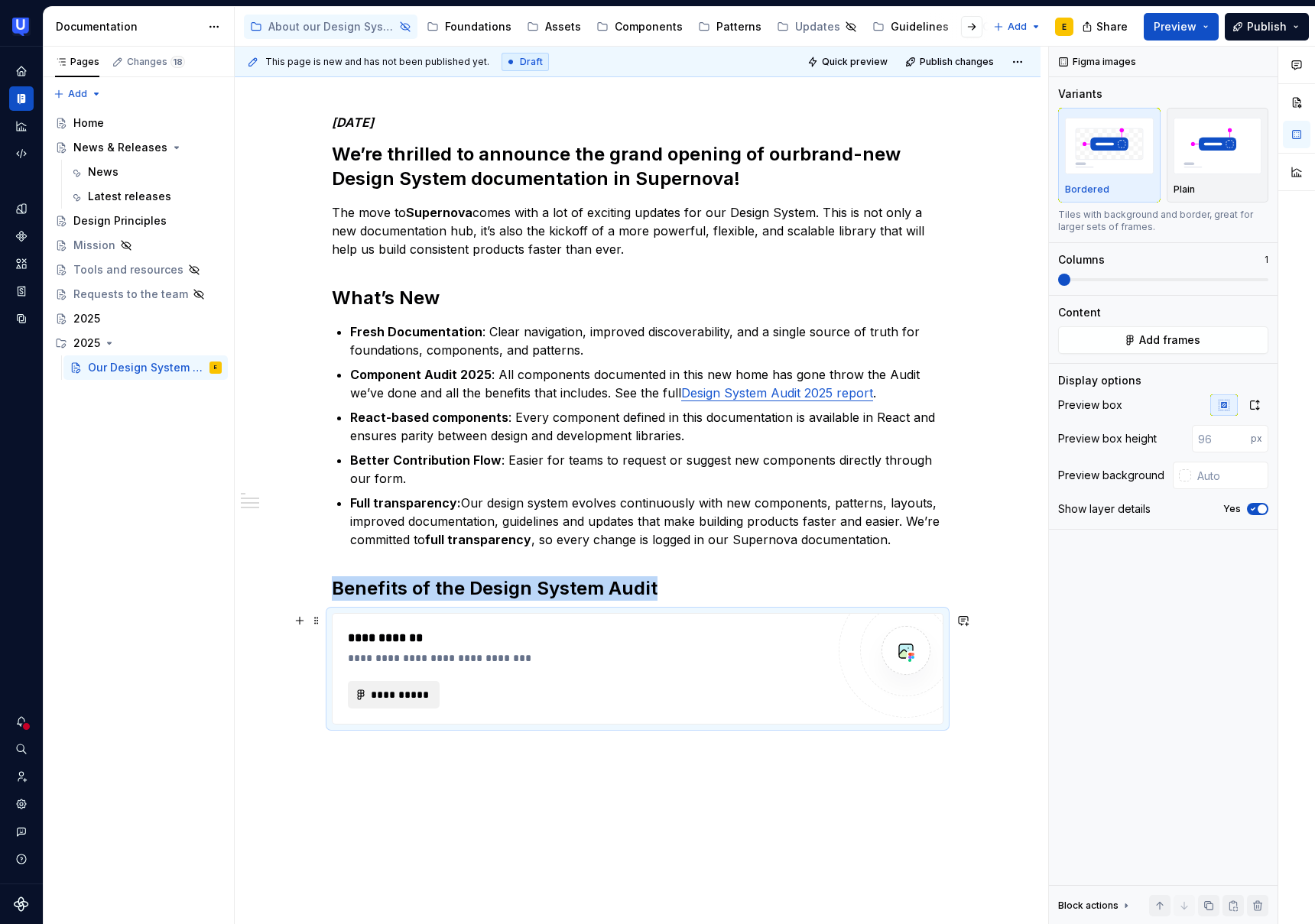
click at [394, 693] on span "**********" at bounding box center [400, 694] width 60 height 15
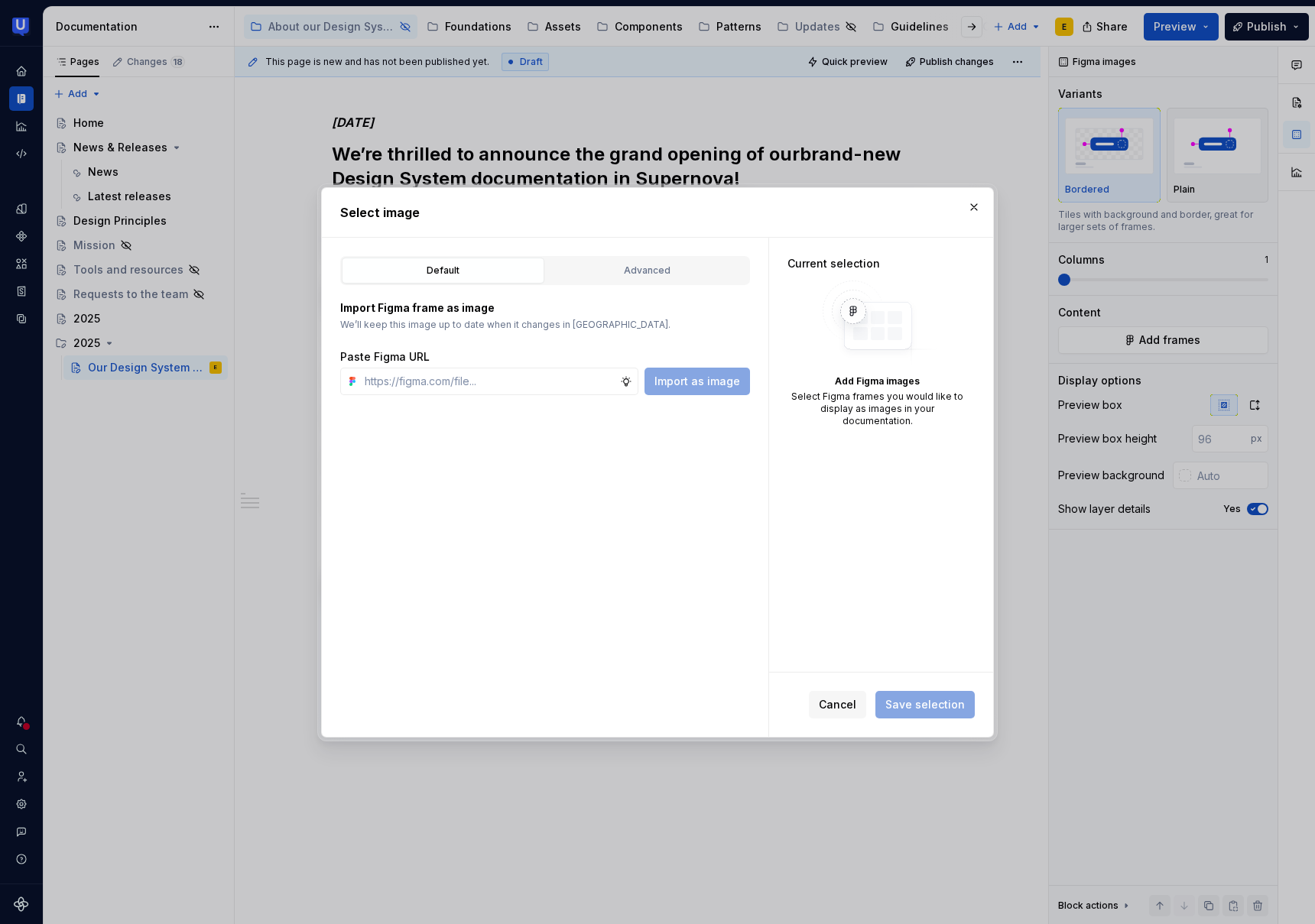
type textarea "*"
type input "[URL][DOMAIN_NAME]"
click at [695, 384] on span "Import as image" at bounding box center [697, 381] width 86 height 15
click at [452, 380] on input "[URL][DOMAIN_NAME]" at bounding box center [489, 381] width 262 height 27
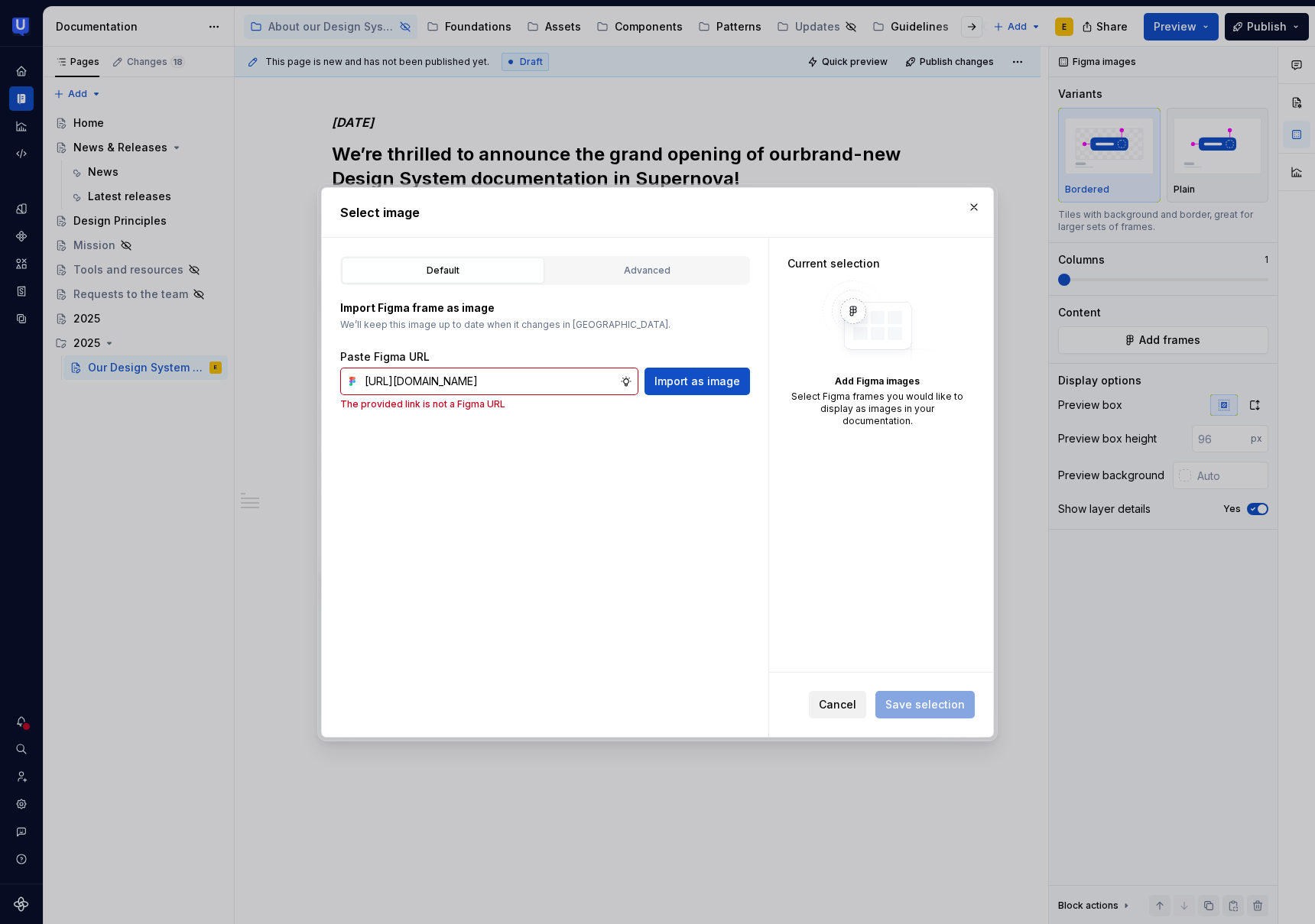
click at [848, 709] on span "Cancel" at bounding box center [838, 704] width 37 height 15
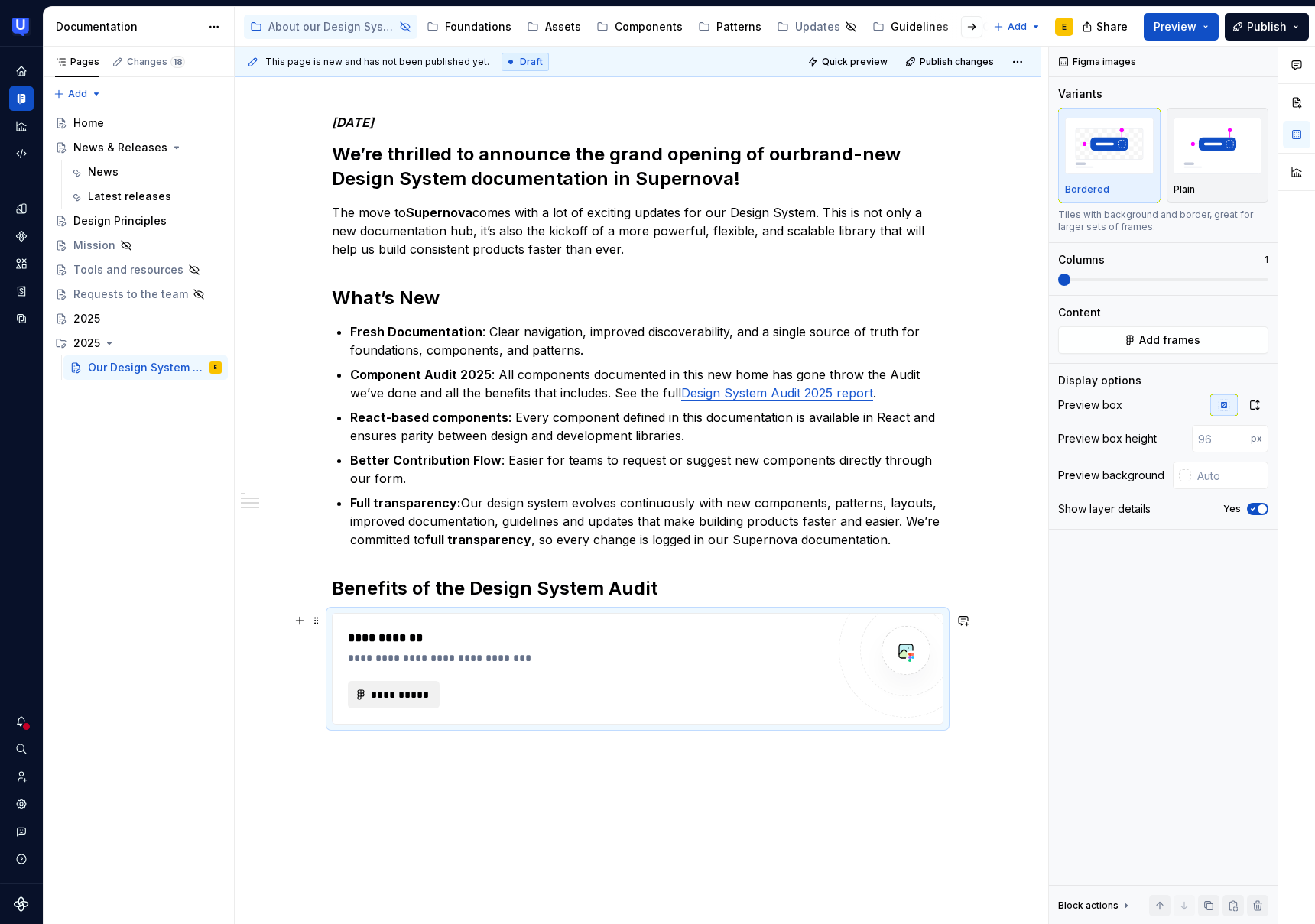
click at [400, 699] on span "**********" at bounding box center [400, 694] width 60 height 15
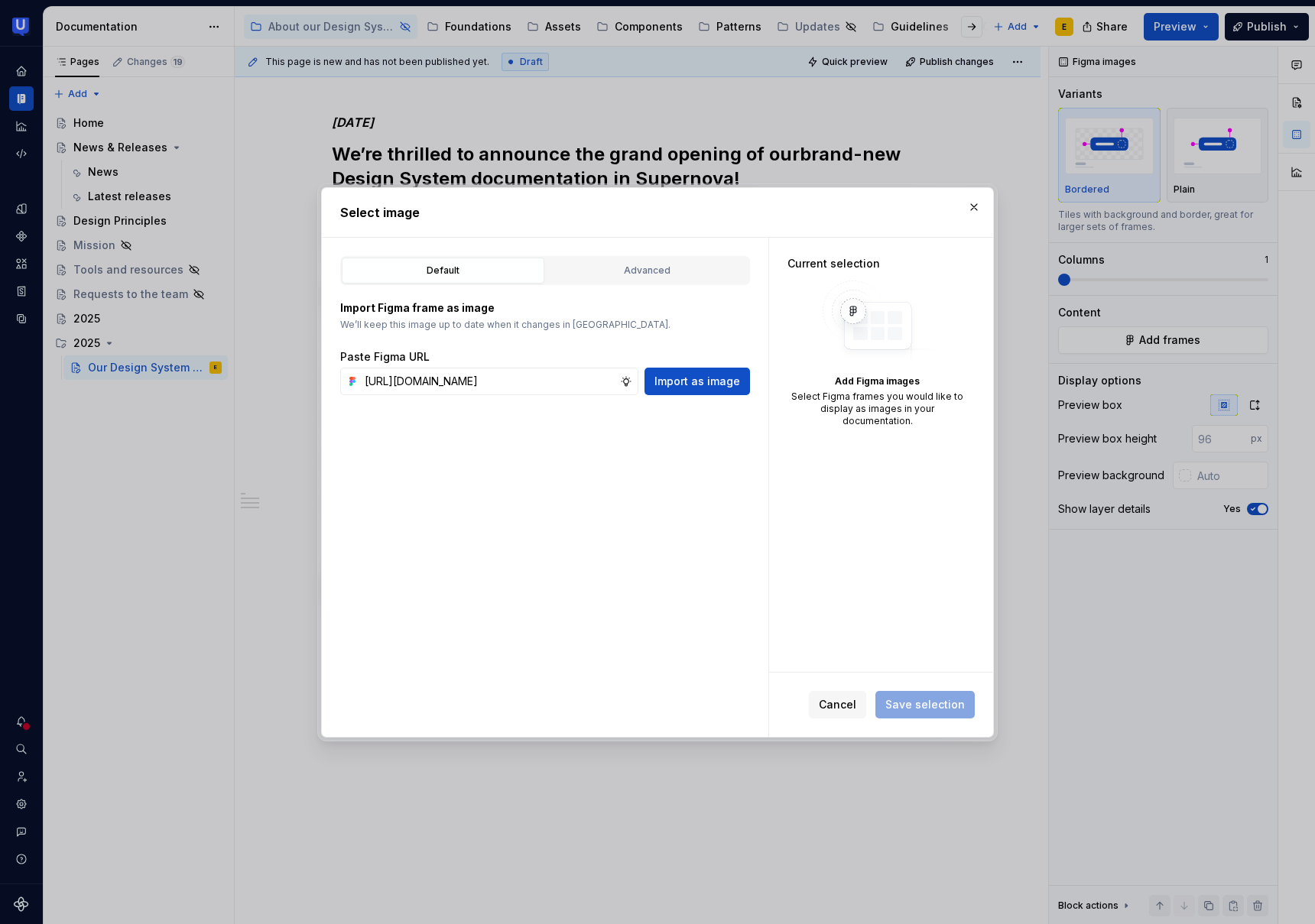
drag, startPoint x: 566, startPoint y: 382, endPoint x: 270, endPoint y: 358, distance: 297.0
click at [270, 358] on div "Select image Default Advanced Import Figma frame as image We’ll keep this image…" at bounding box center [657, 462] width 1315 height 924
type input "[URL][DOMAIN_NAME]"
click at [699, 376] on span "Import as image" at bounding box center [697, 381] width 86 height 15
click at [452, 380] on input "[URL][DOMAIN_NAME]" at bounding box center [489, 381] width 262 height 27
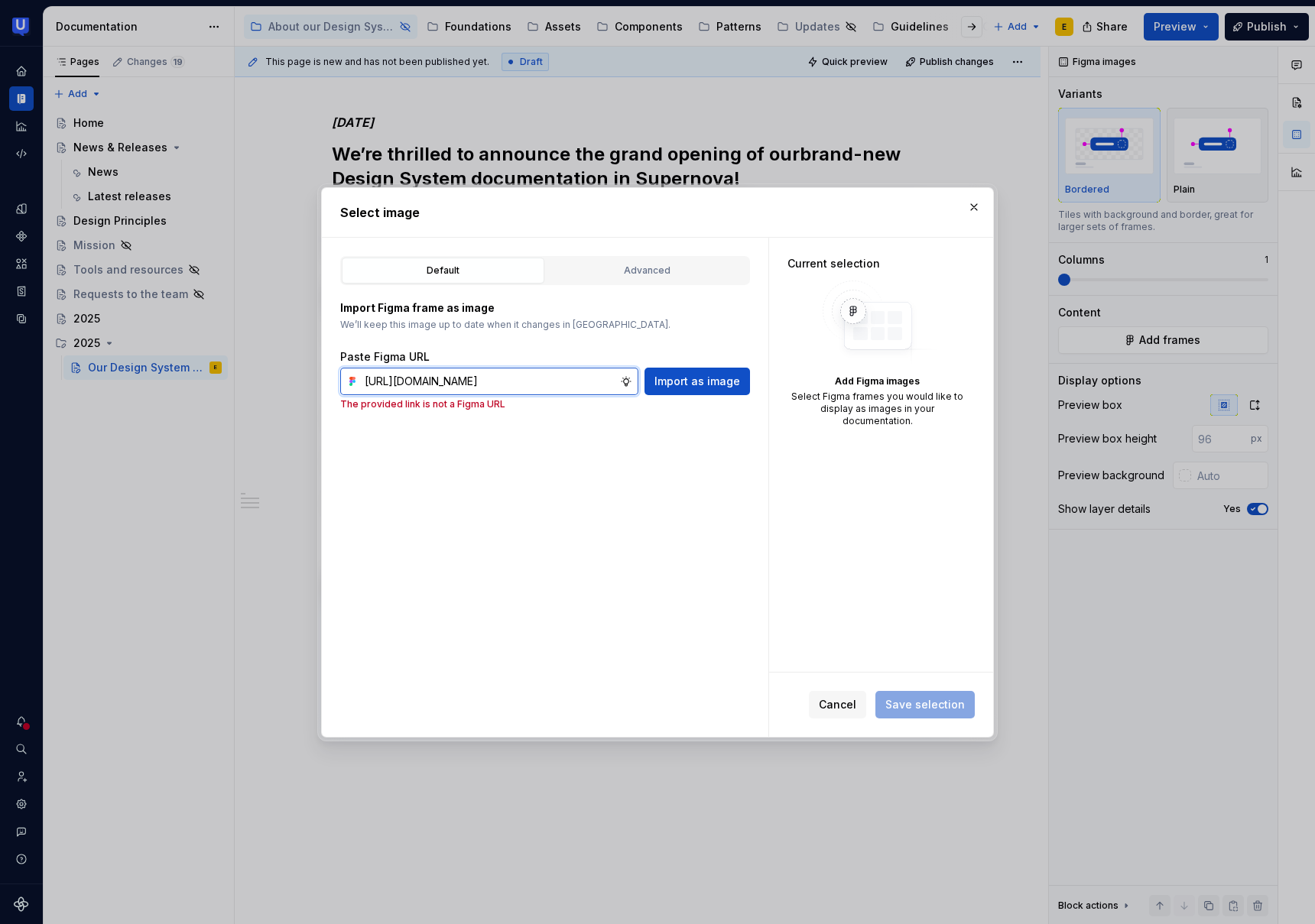
click at [452, 380] on input "[URL][DOMAIN_NAME]" at bounding box center [489, 381] width 262 height 27
click at [843, 701] on span "Cancel" at bounding box center [838, 704] width 37 height 15
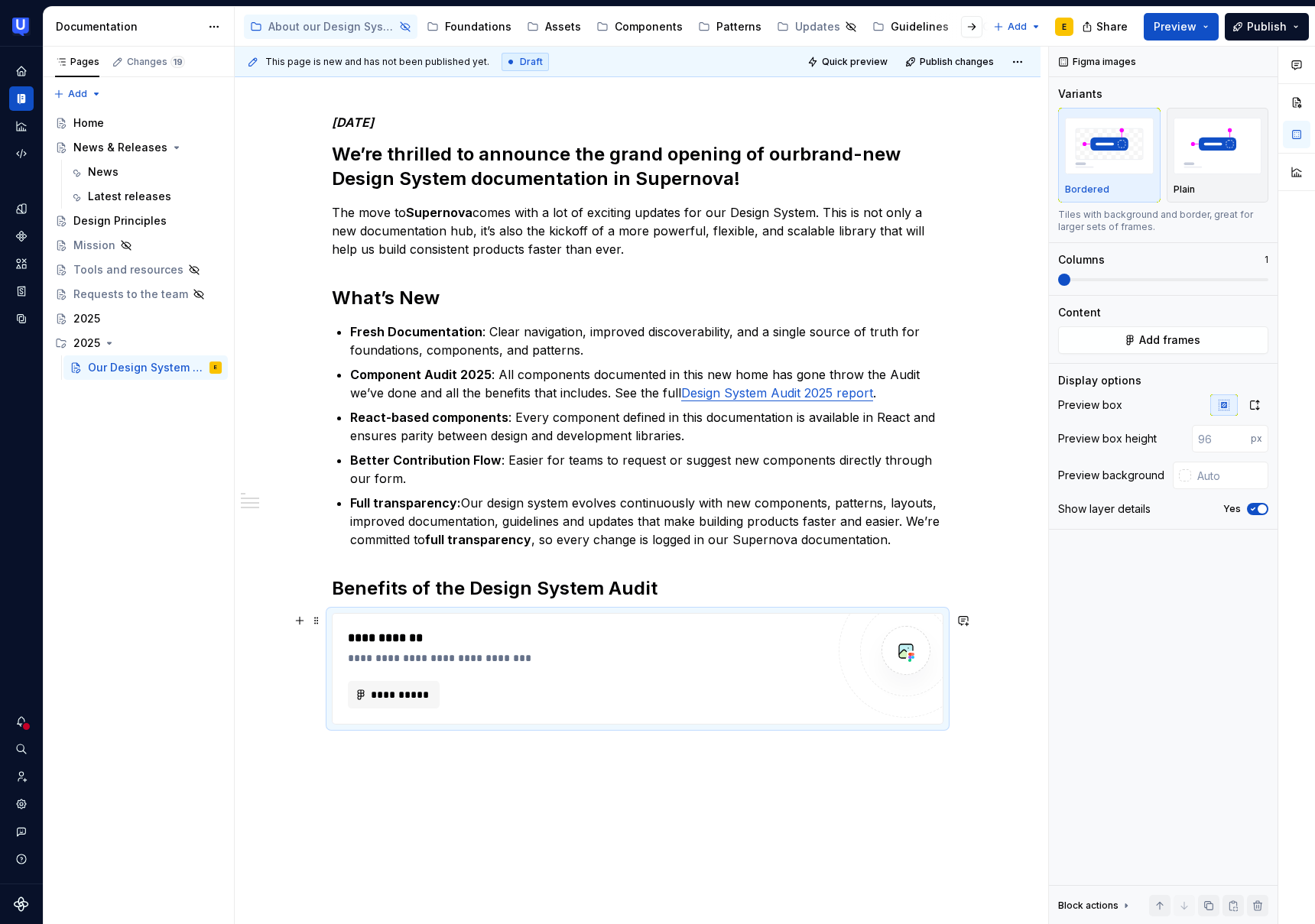
click at [467, 667] on div "**********" at bounding box center [587, 669] width 479 height 79
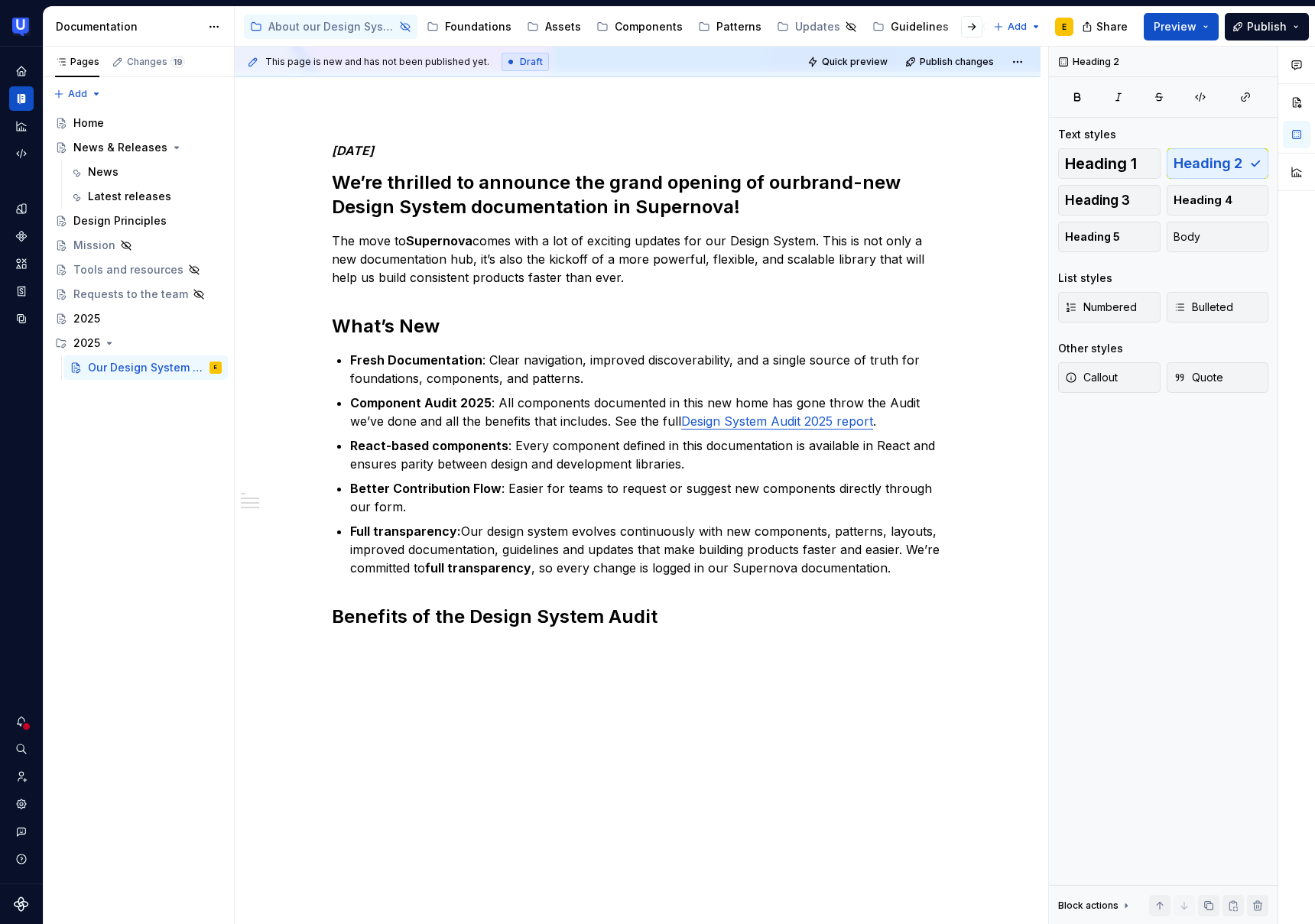
click at [416, 664] on div "[DATE]’re thrilled to announce the grand opening of our brand-new Design System…" at bounding box center [638, 516] width 806 height 819
click at [393, 659] on div "[DATE]’re thrilled to announce the grand opening of our brand-new Design System…" at bounding box center [638, 516] width 806 height 819
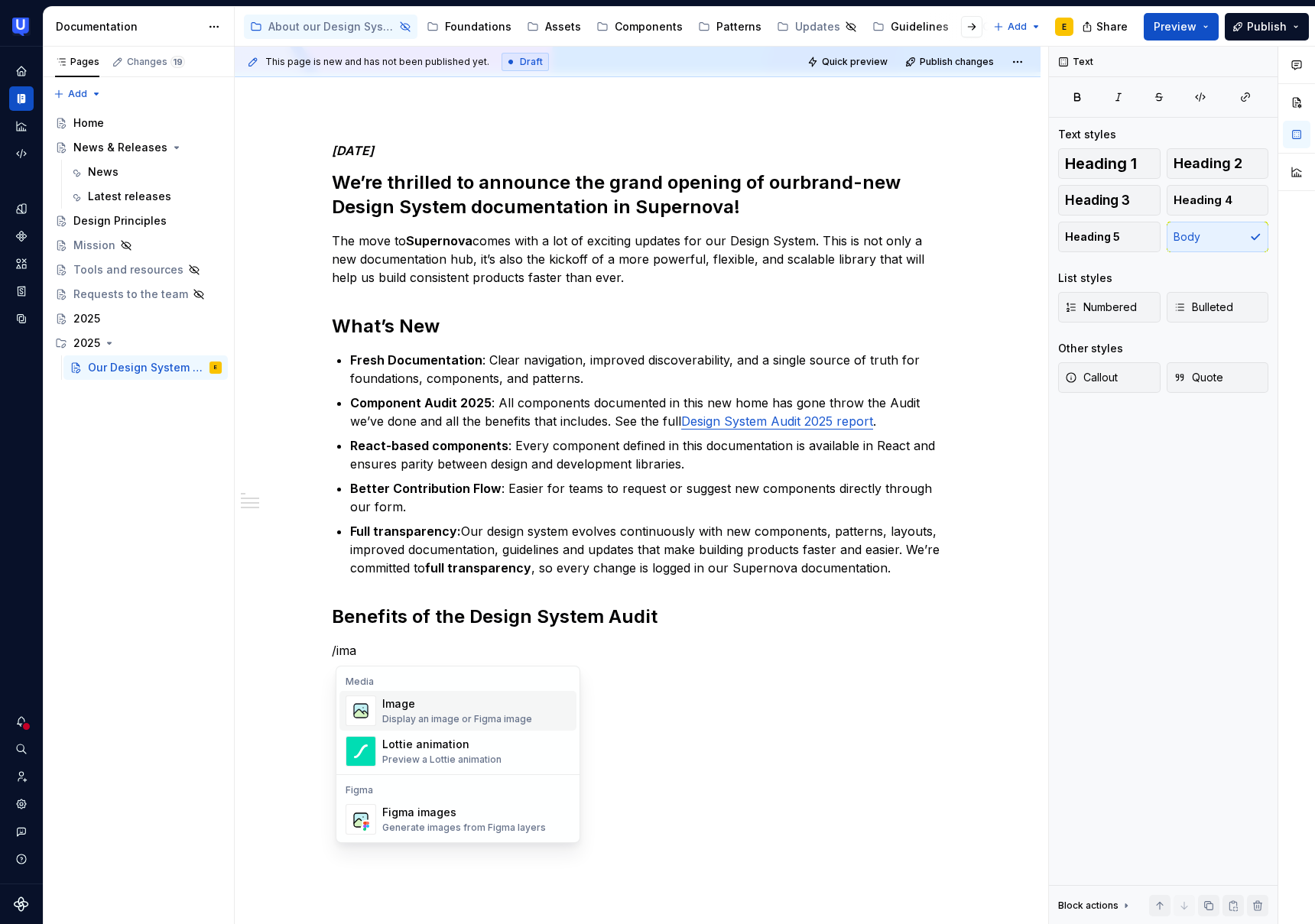
click at [407, 696] on div "Image Display an image or Figma image" at bounding box center [476, 711] width 188 height 31
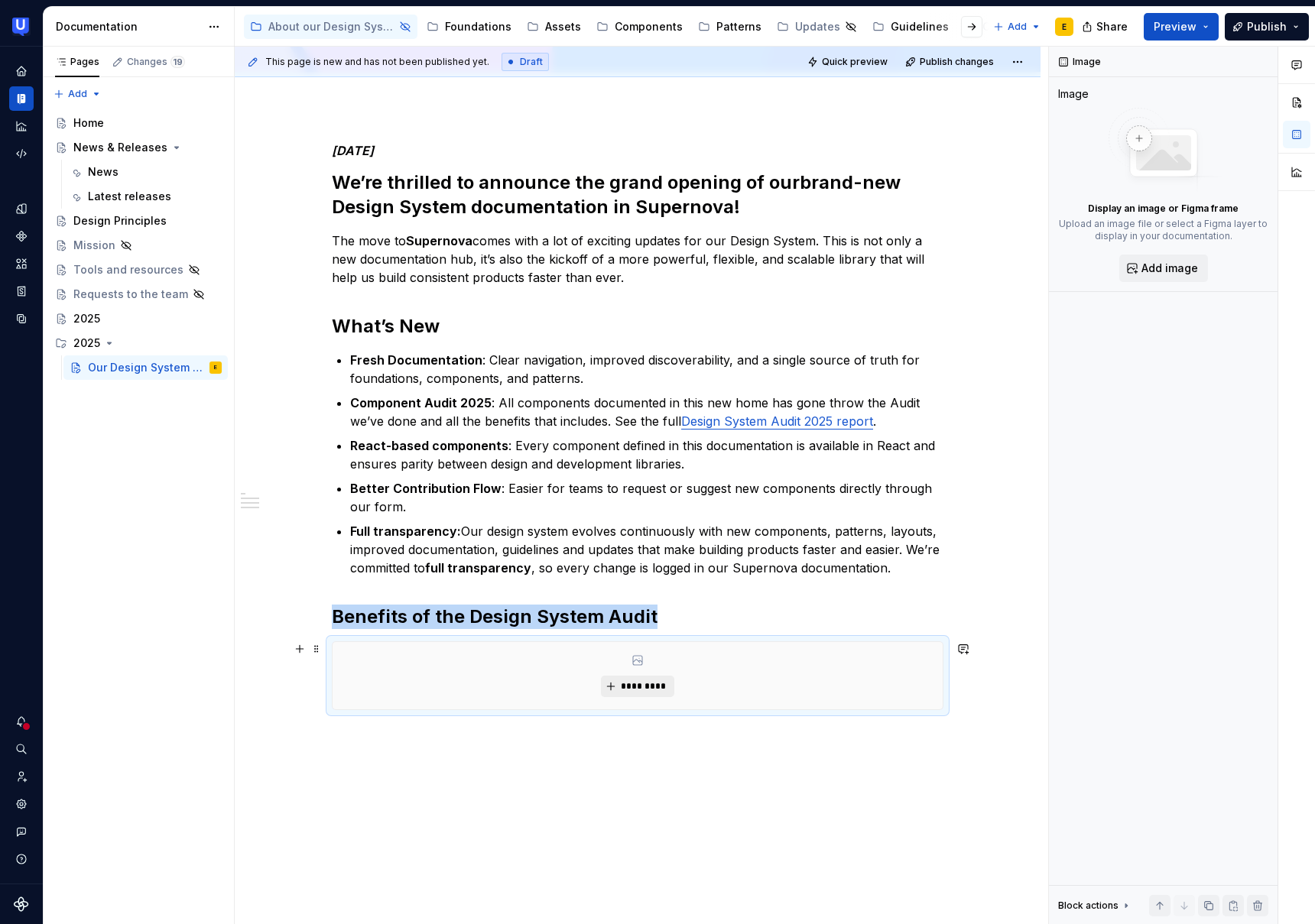
click at [659, 687] on span "*********" at bounding box center [643, 687] width 47 height 12
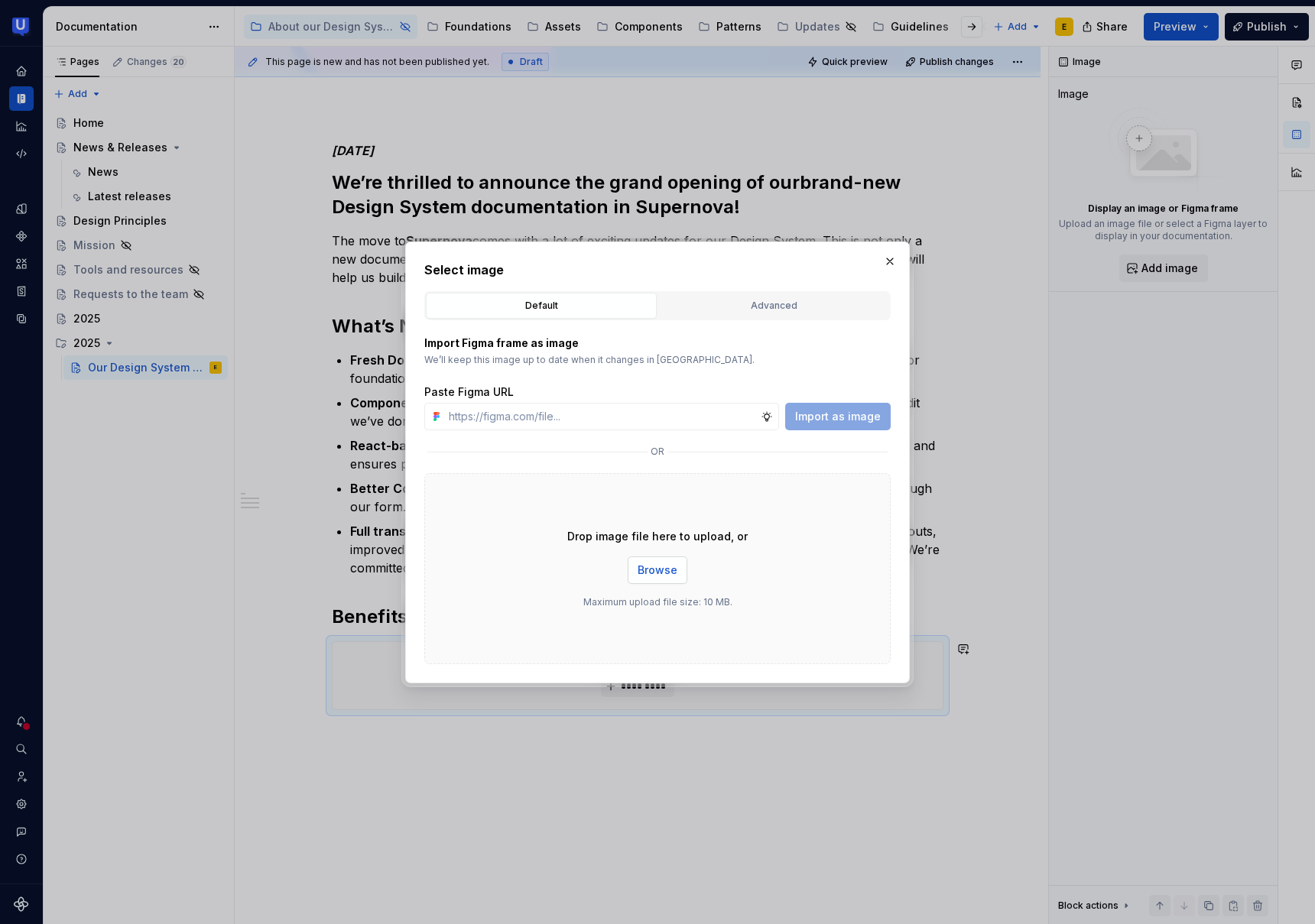
click at [661, 574] on span "Browse" at bounding box center [657, 570] width 40 height 15
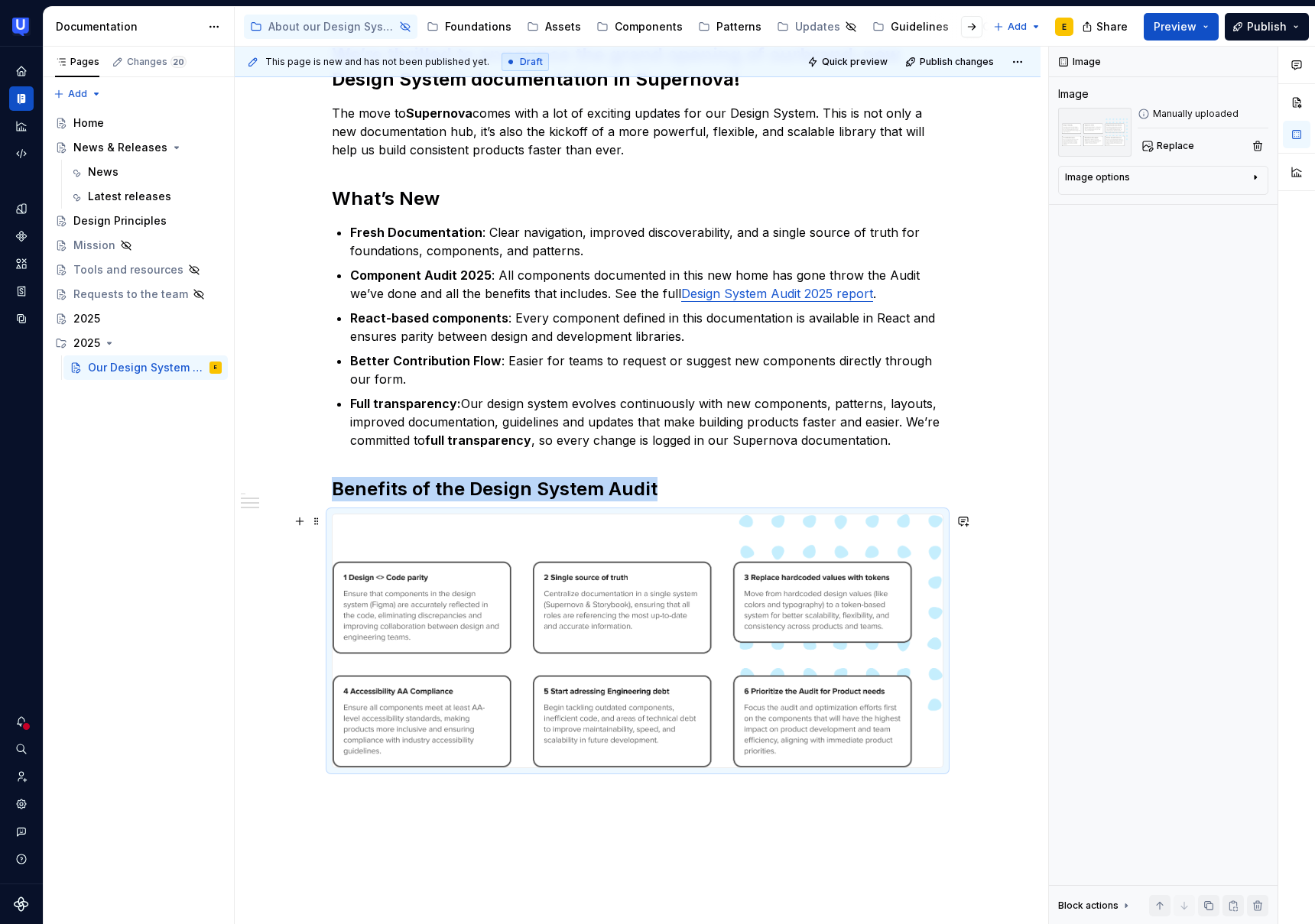
scroll to position [316, 0]
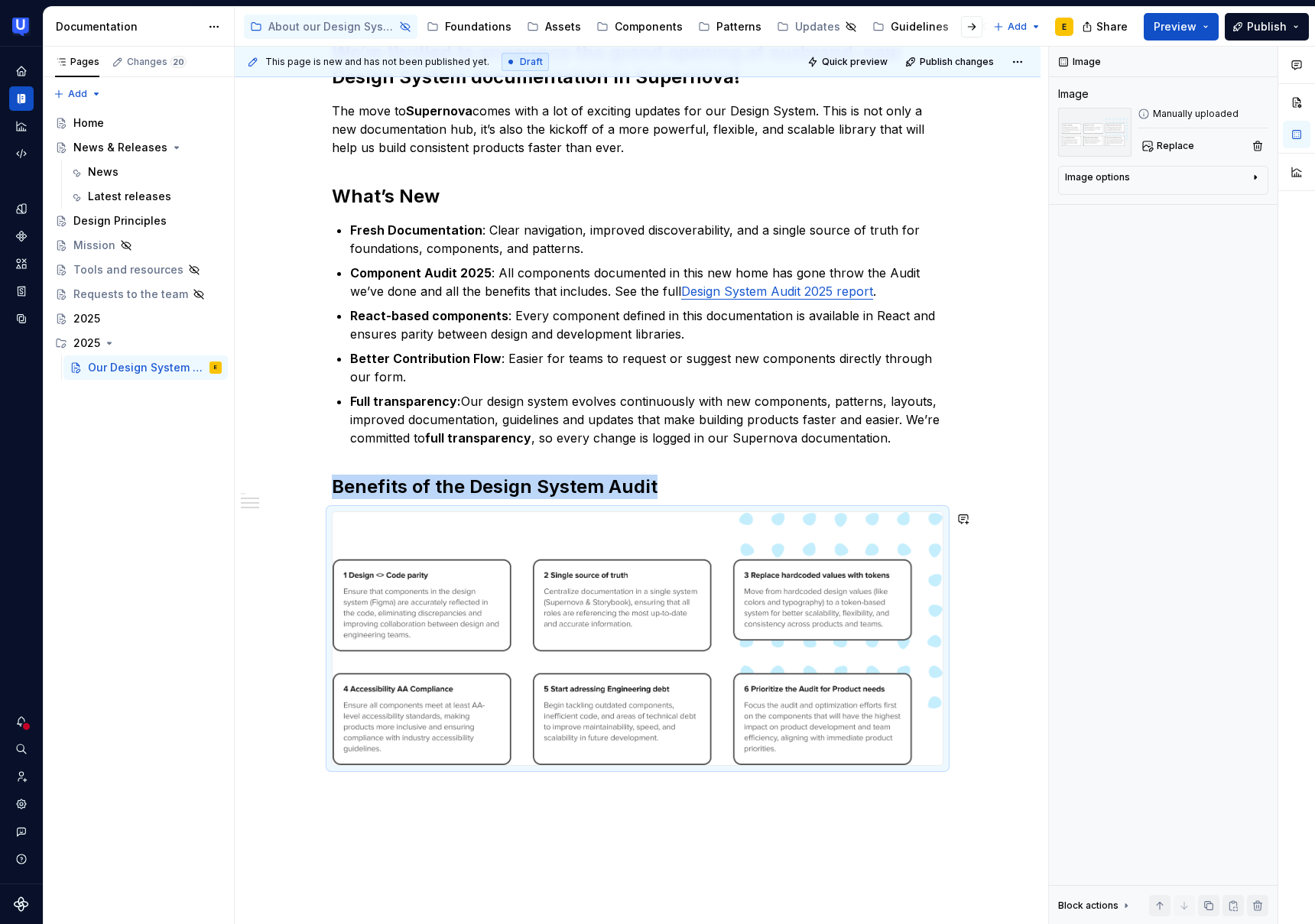
click at [848, 814] on div "[DATE]’re thrilled to announce the grand opening of our brand-new Design System…" at bounding box center [638, 518] width 806 height 1084
click at [716, 583] on img at bounding box center [638, 638] width 610 height 253
click at [1182, 142] on span "Replace" at bounding box center [1176, 146] width 37 height 12
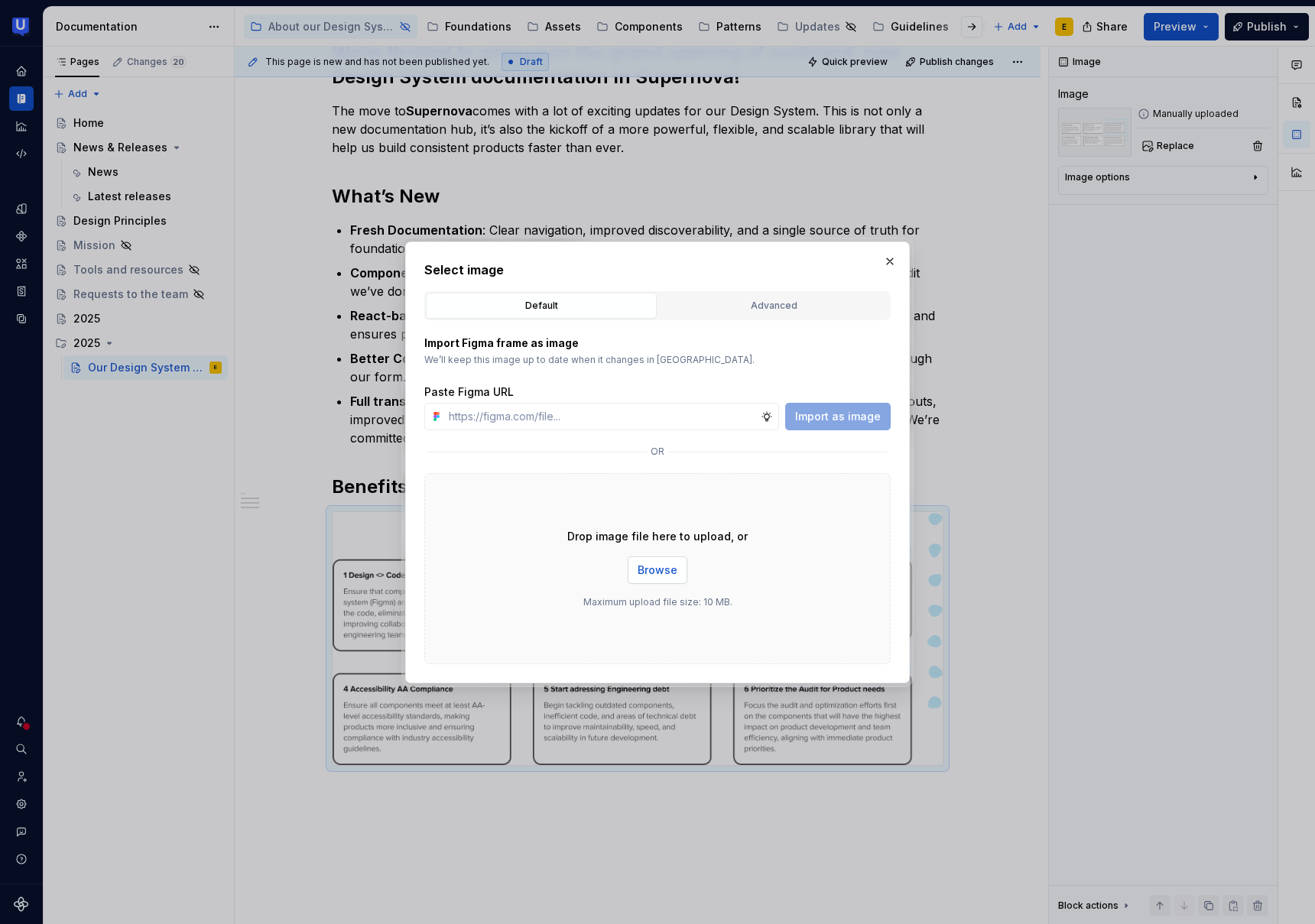
click at [672, 563] on span "Browse" at bounding box center [657, 570] width 40 height 15
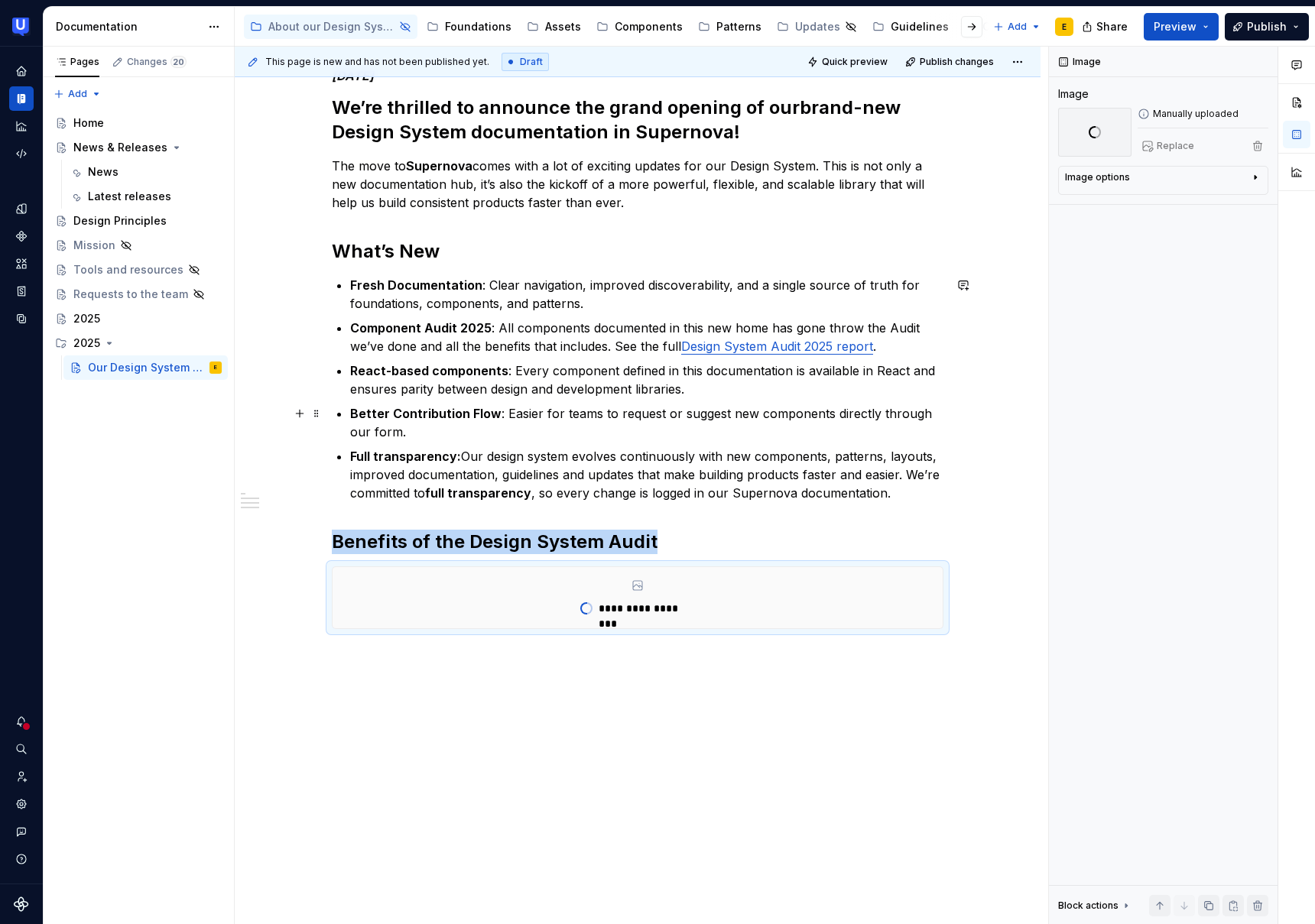
scroll to position [213, 0]
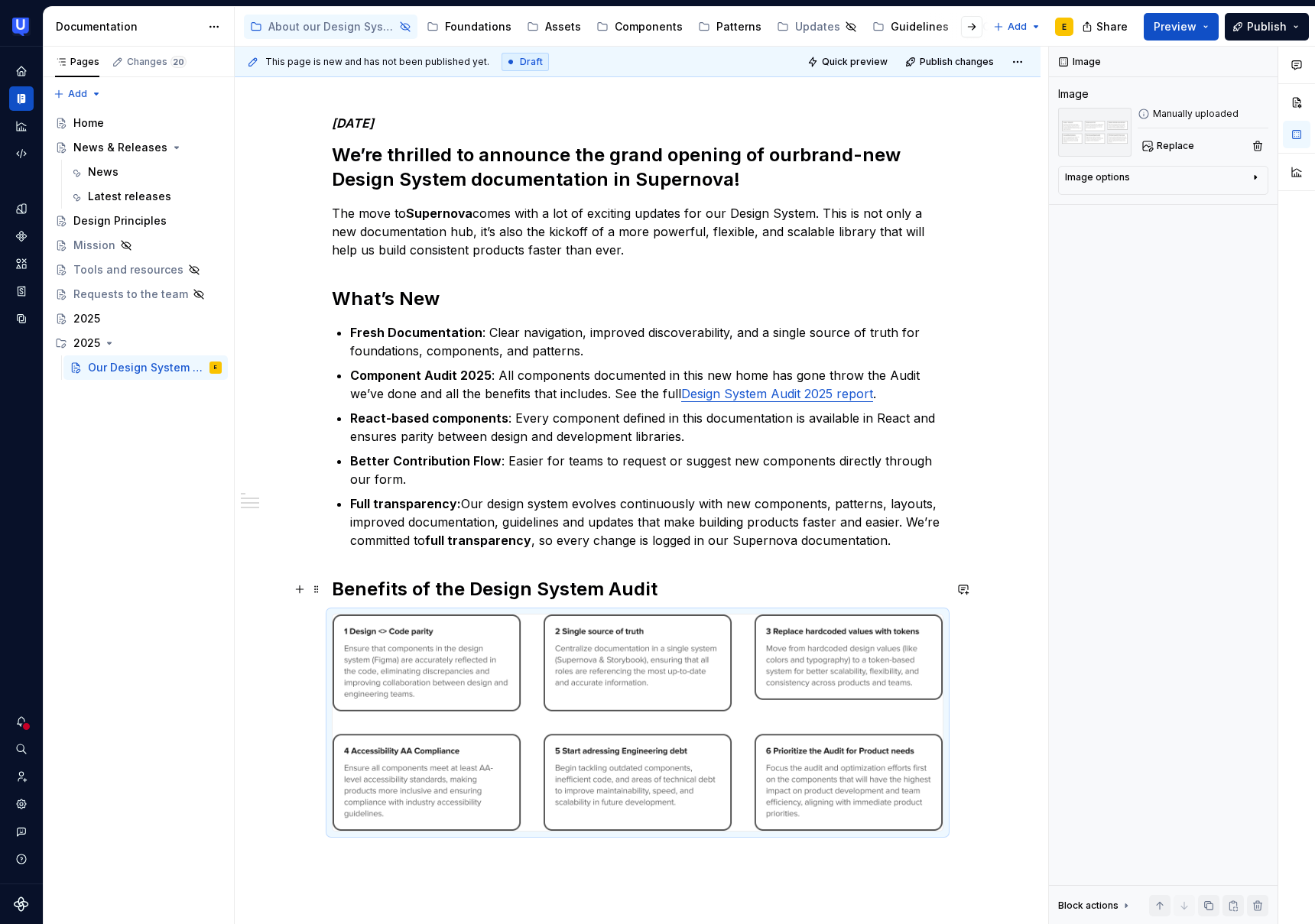
click at [645, 585] on h2 "Benefits of the Design System Audit" at bounding box center [638, 590] width 612 height 25
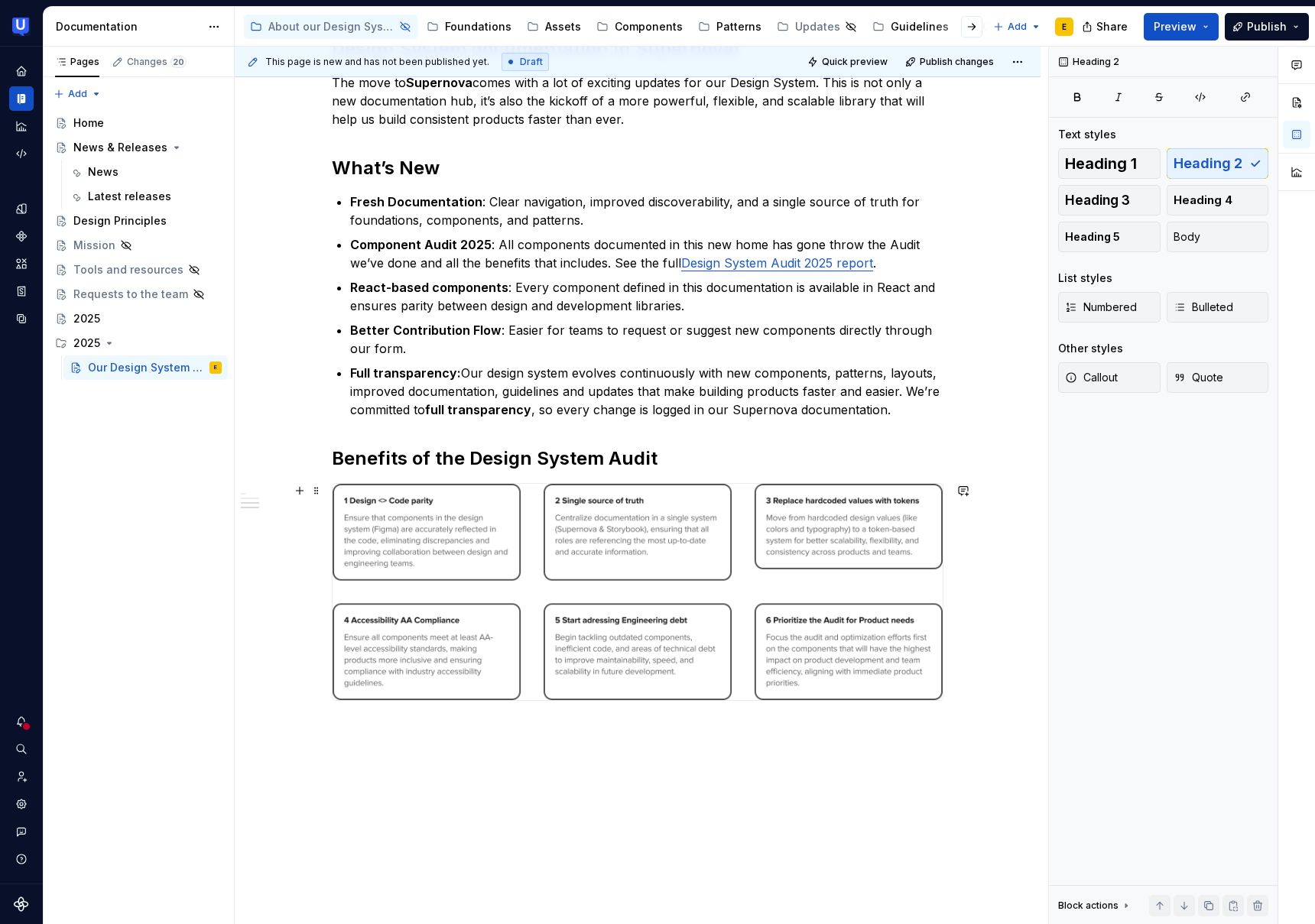
scroll to position [406, 0]
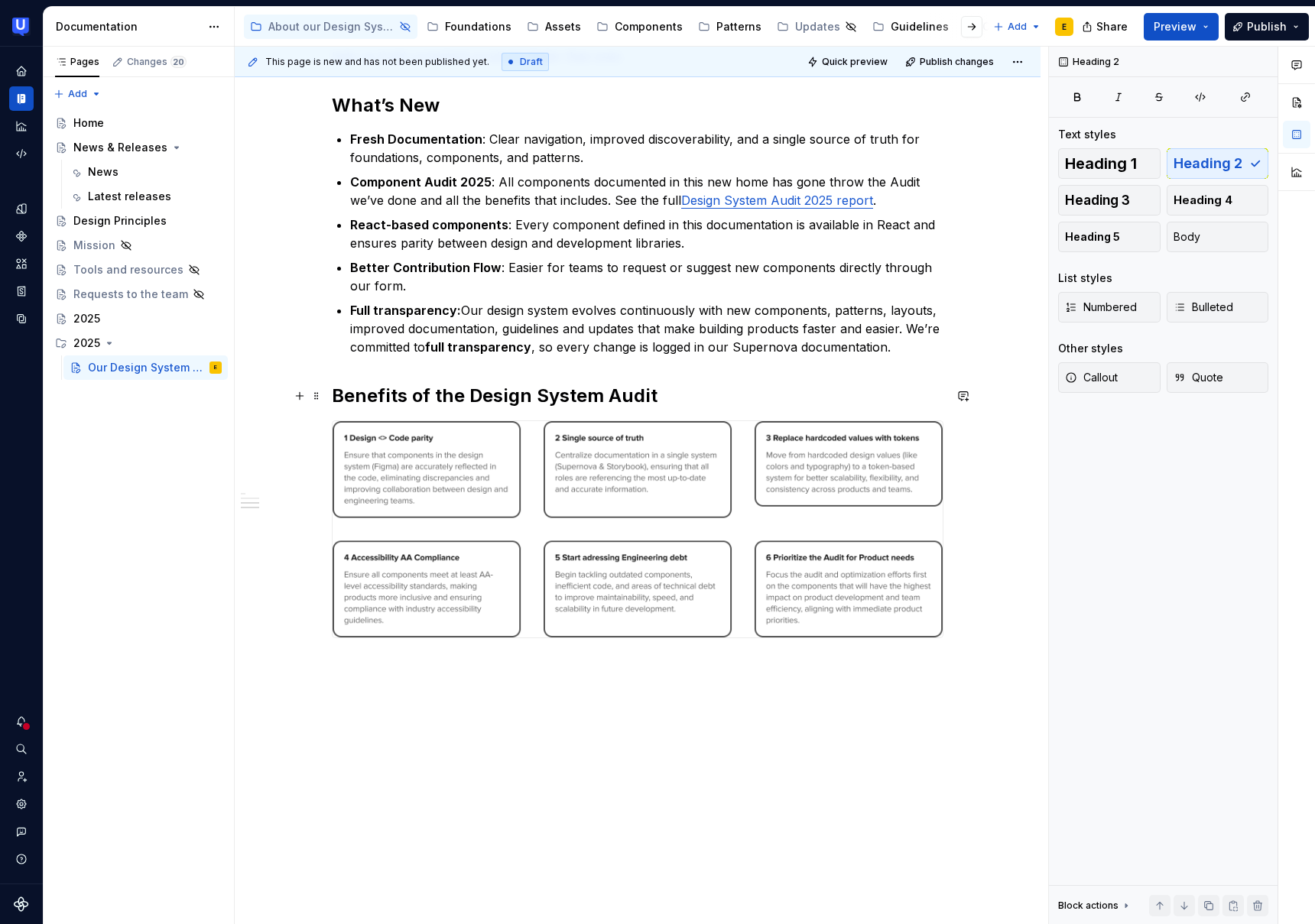
click at [676, 391] on h2 "Benefits of the Design System Audit" at bounding box center [638, 396] width 612 height 25
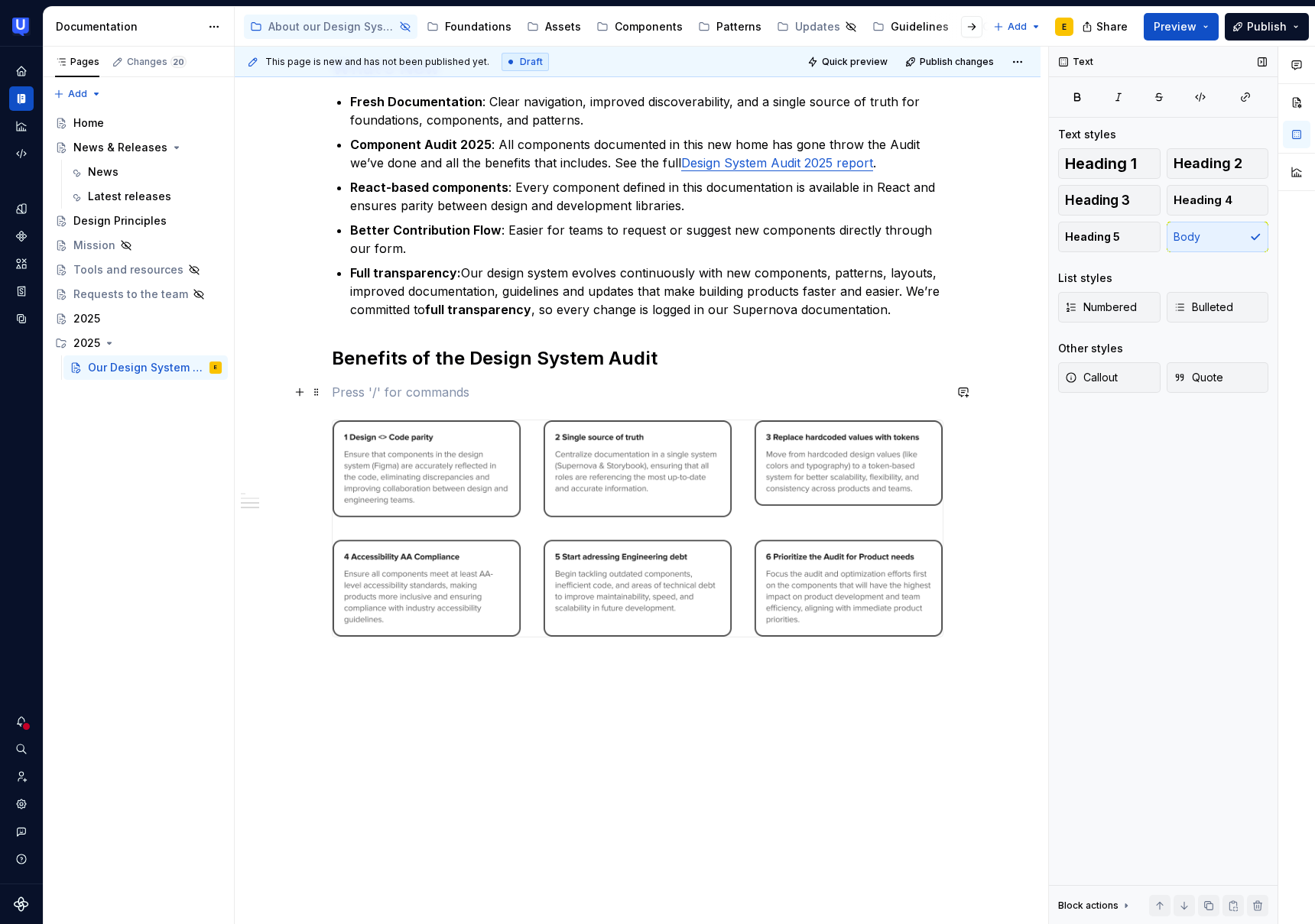
scroll to position [450, 0]
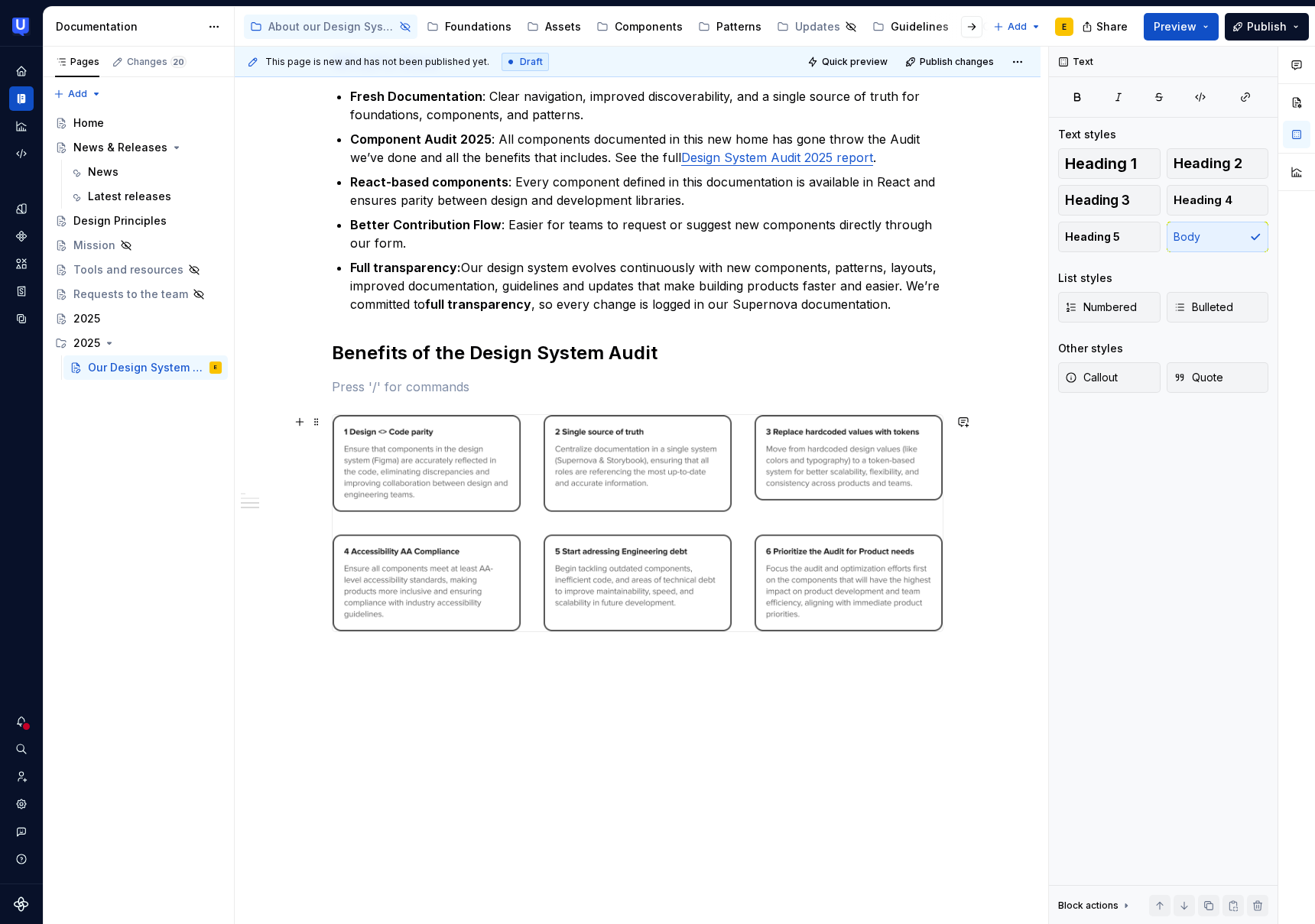
click at [835, 447] on img at bounding box center [638, 523] width 610 height 216
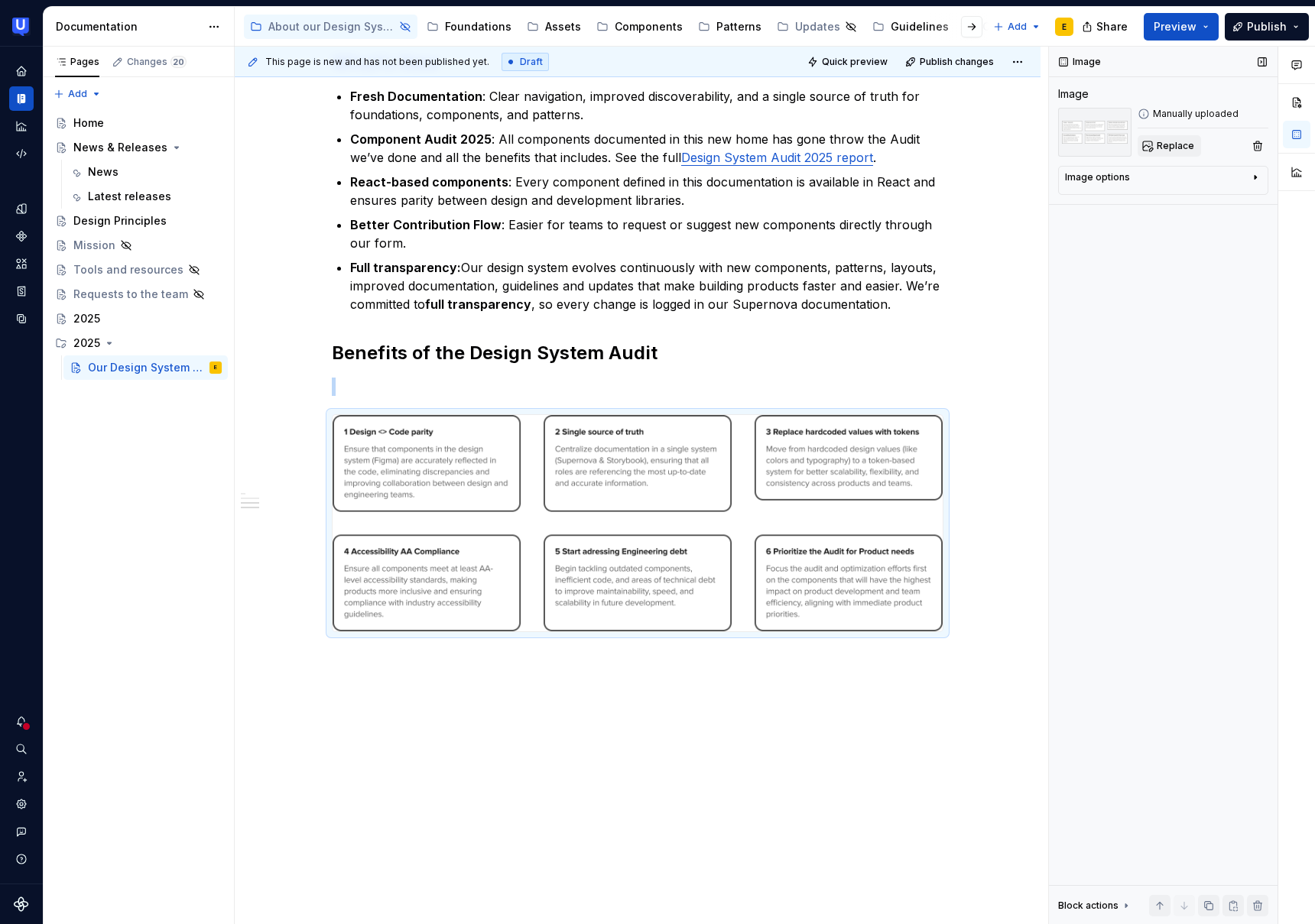
click at [1164, 150] on span "Replace" at bounding box center [1176, 146] width 37 height 12
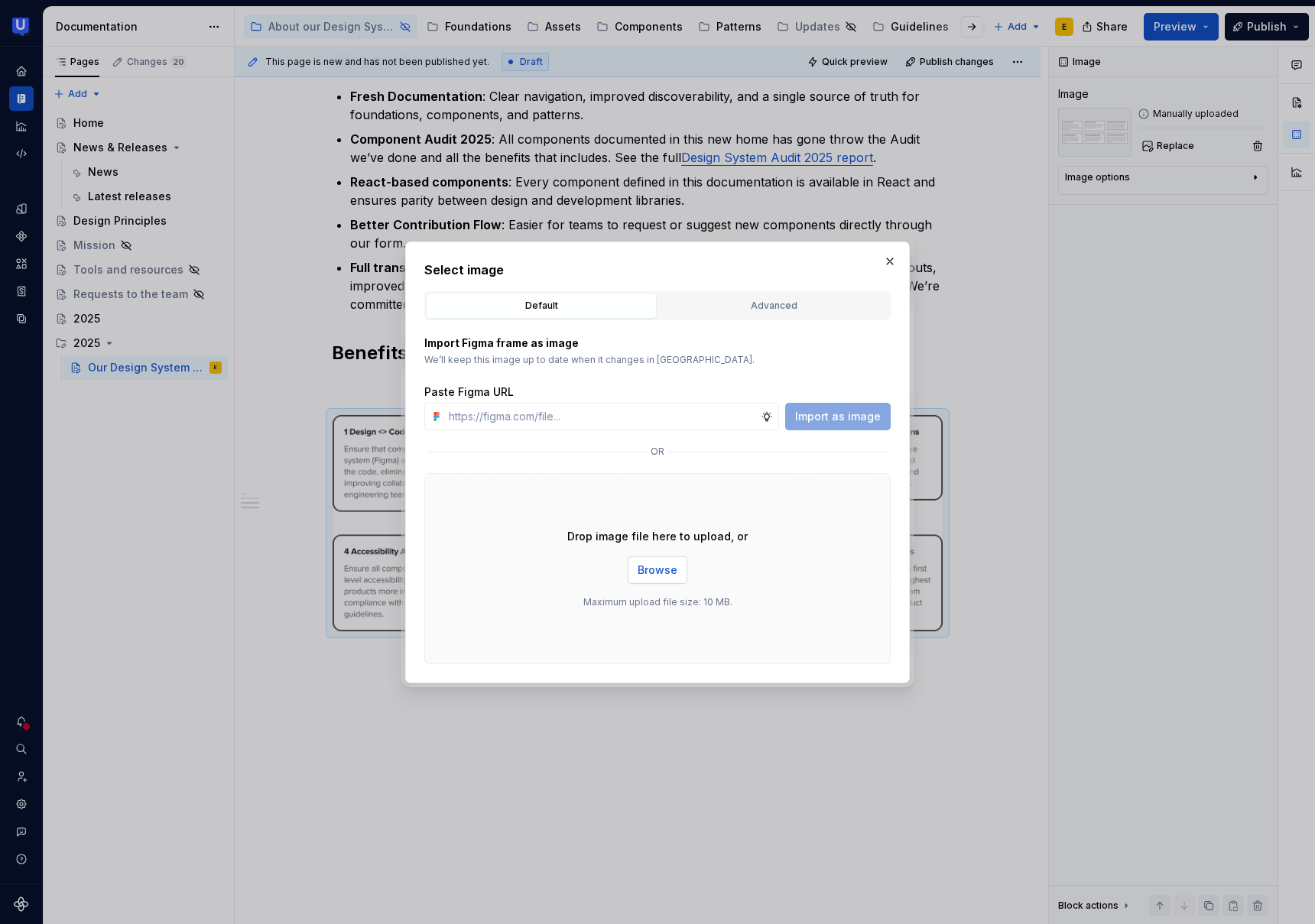
click at [672, 567] on span "Browse" at bounding box center [657, 570] width 40 height 15
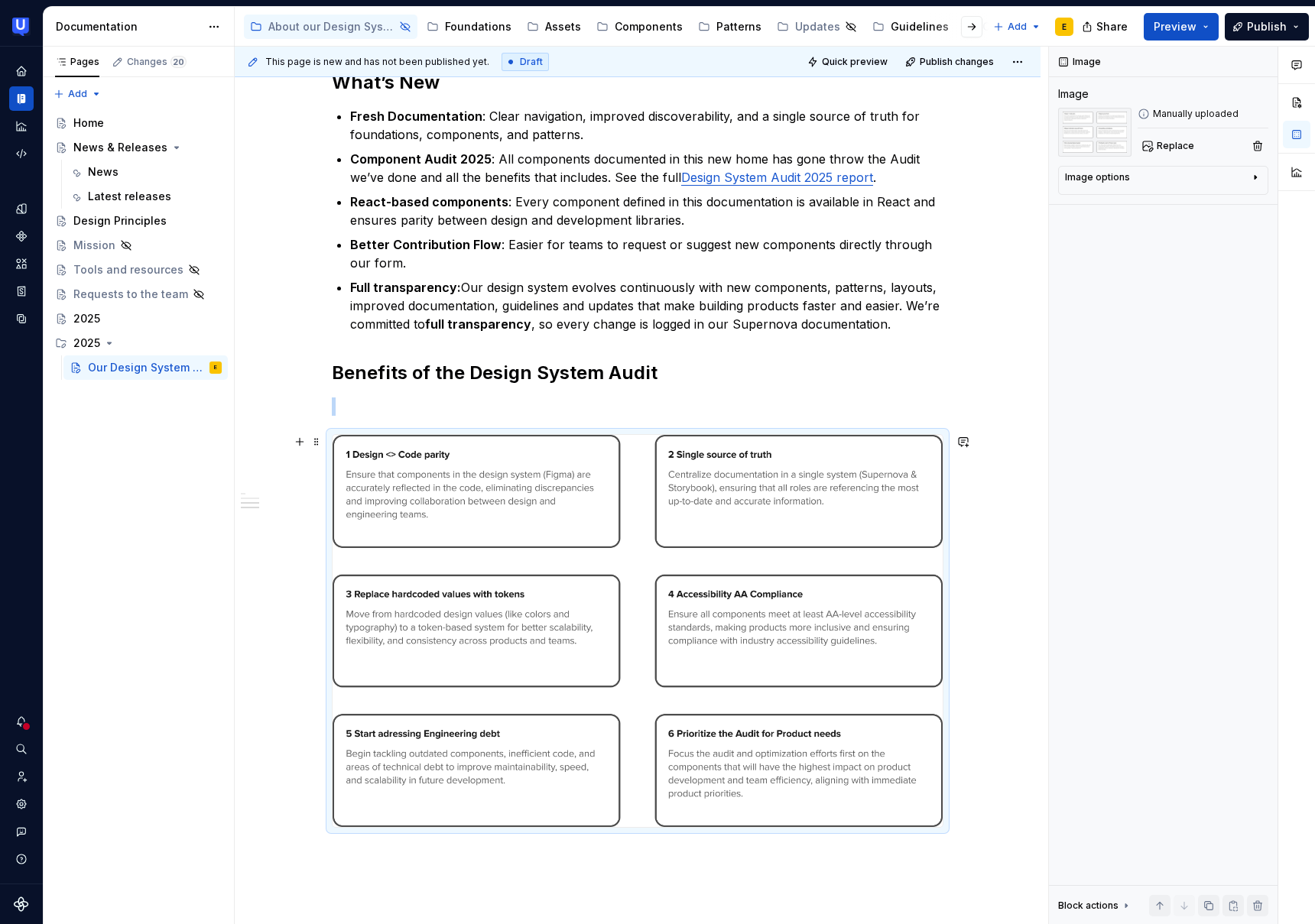
scroll to position [442, 0]
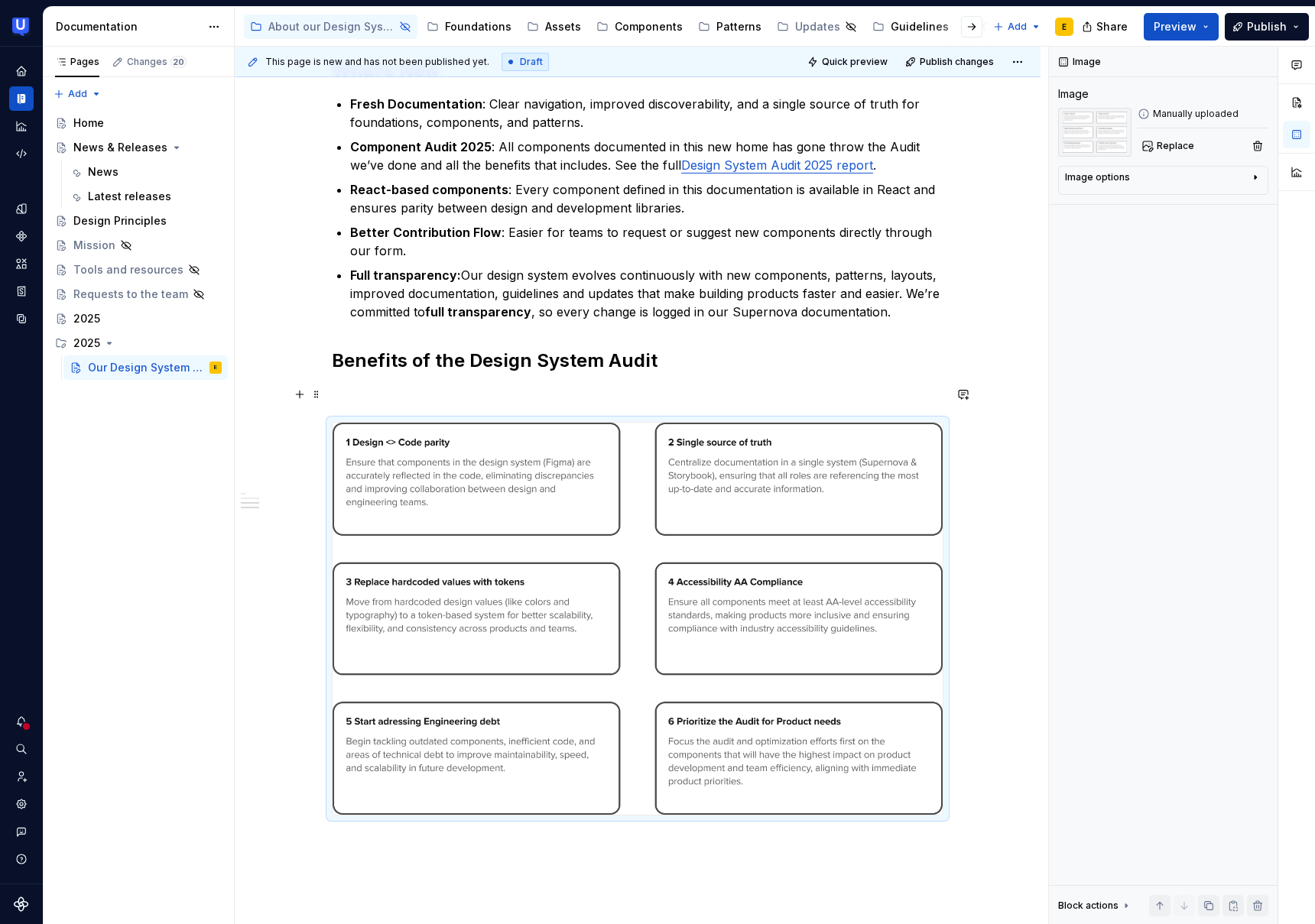
click at [357, 386] on p at bounding box center [638, 394] width 612 height 19
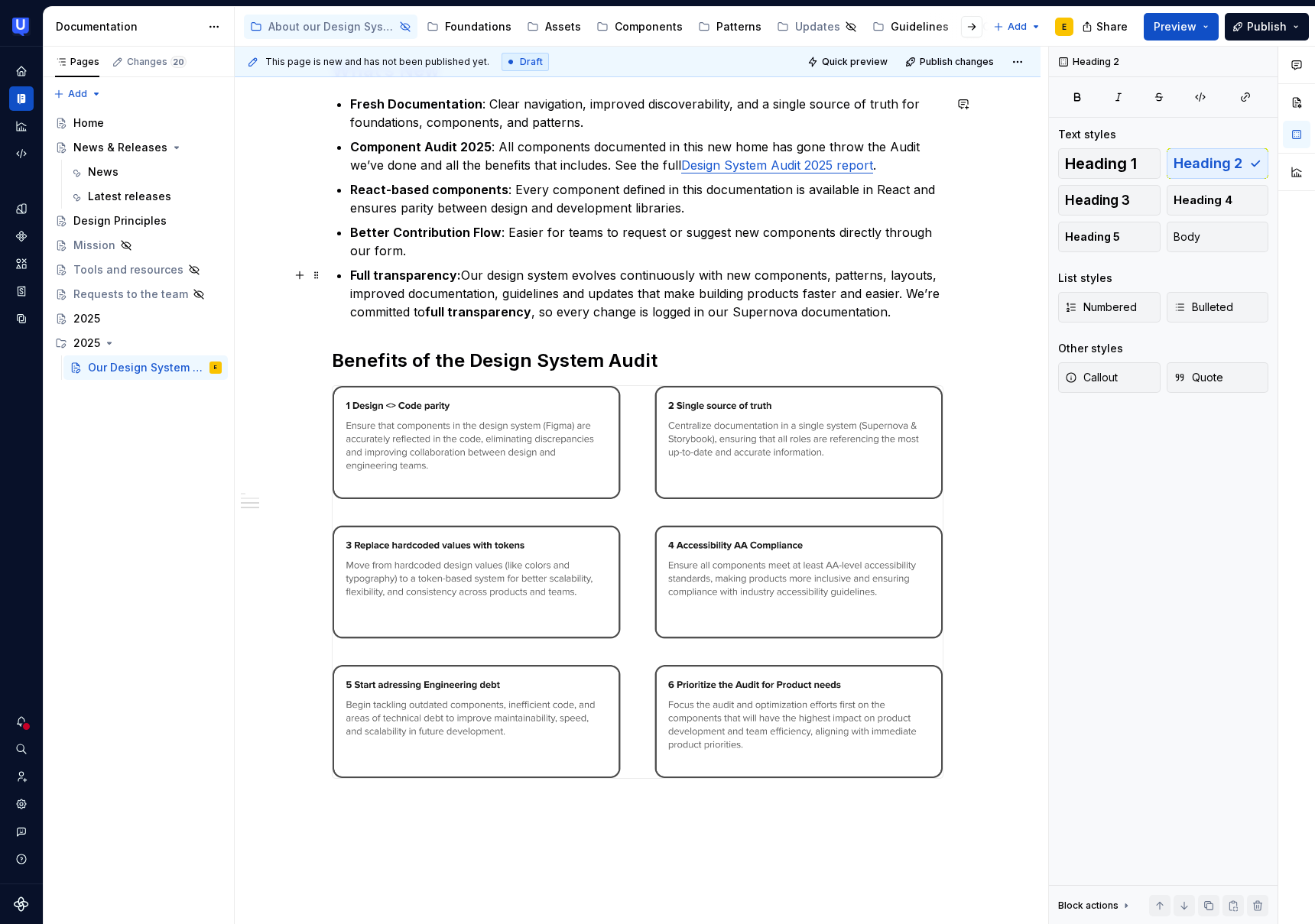
click at [462, 277] on p "Full transparency: Our design system evolves continuously with new components, …" at bounding box center [646, 294] width 594 height 55
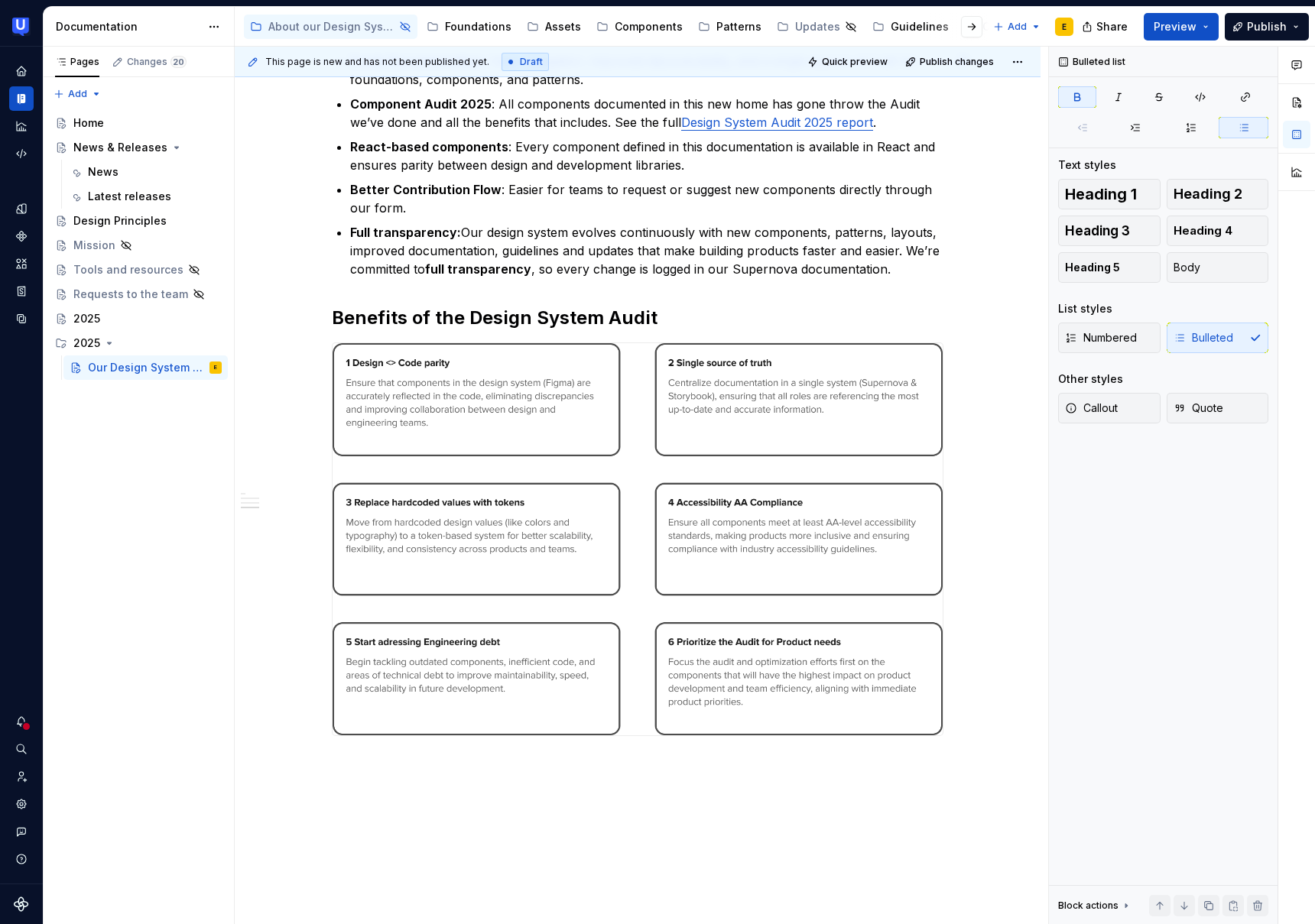
scroll to position [489, 0]
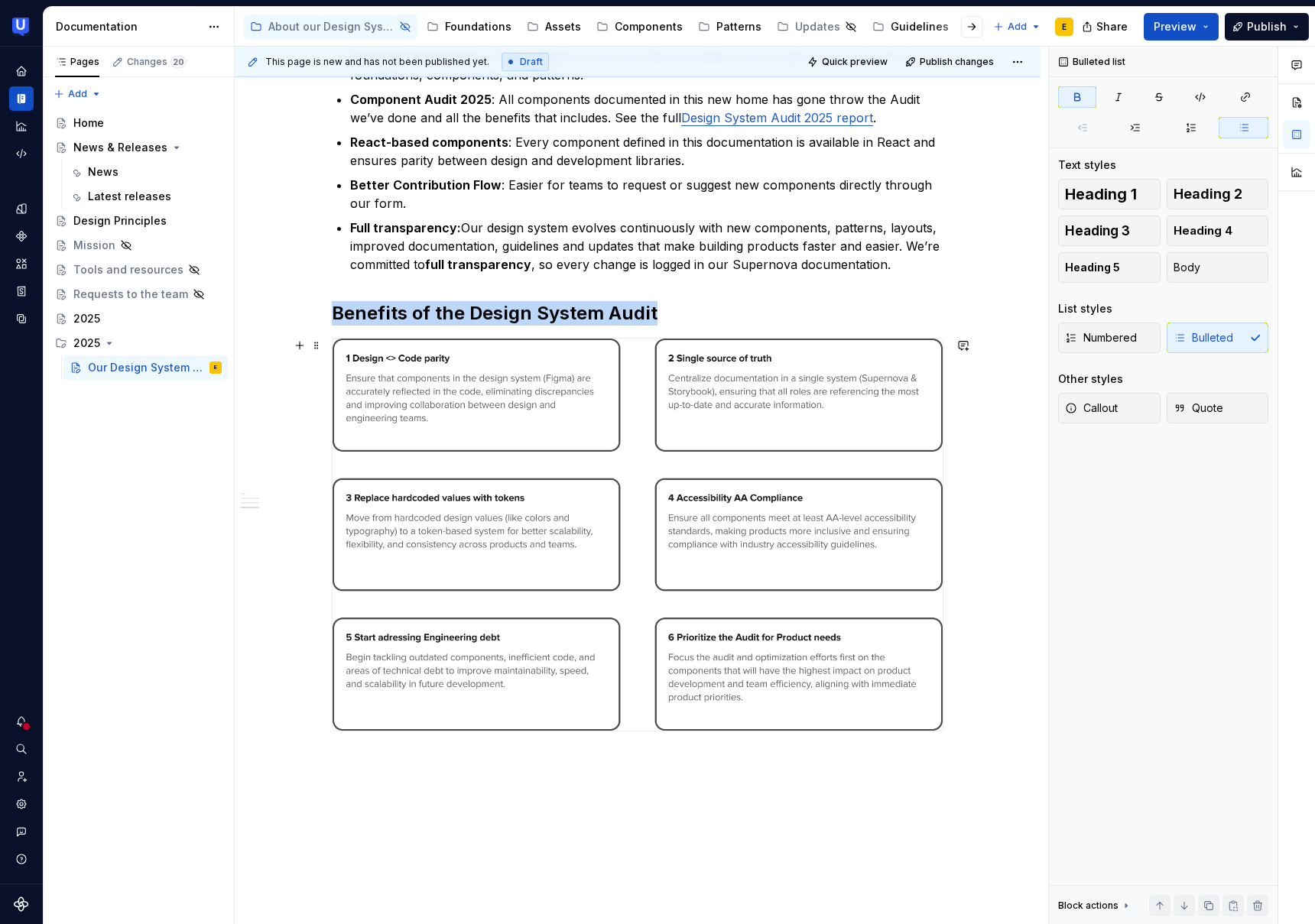
click at [519, 370] on img at bounding box center [638, 534] width 610 height 392
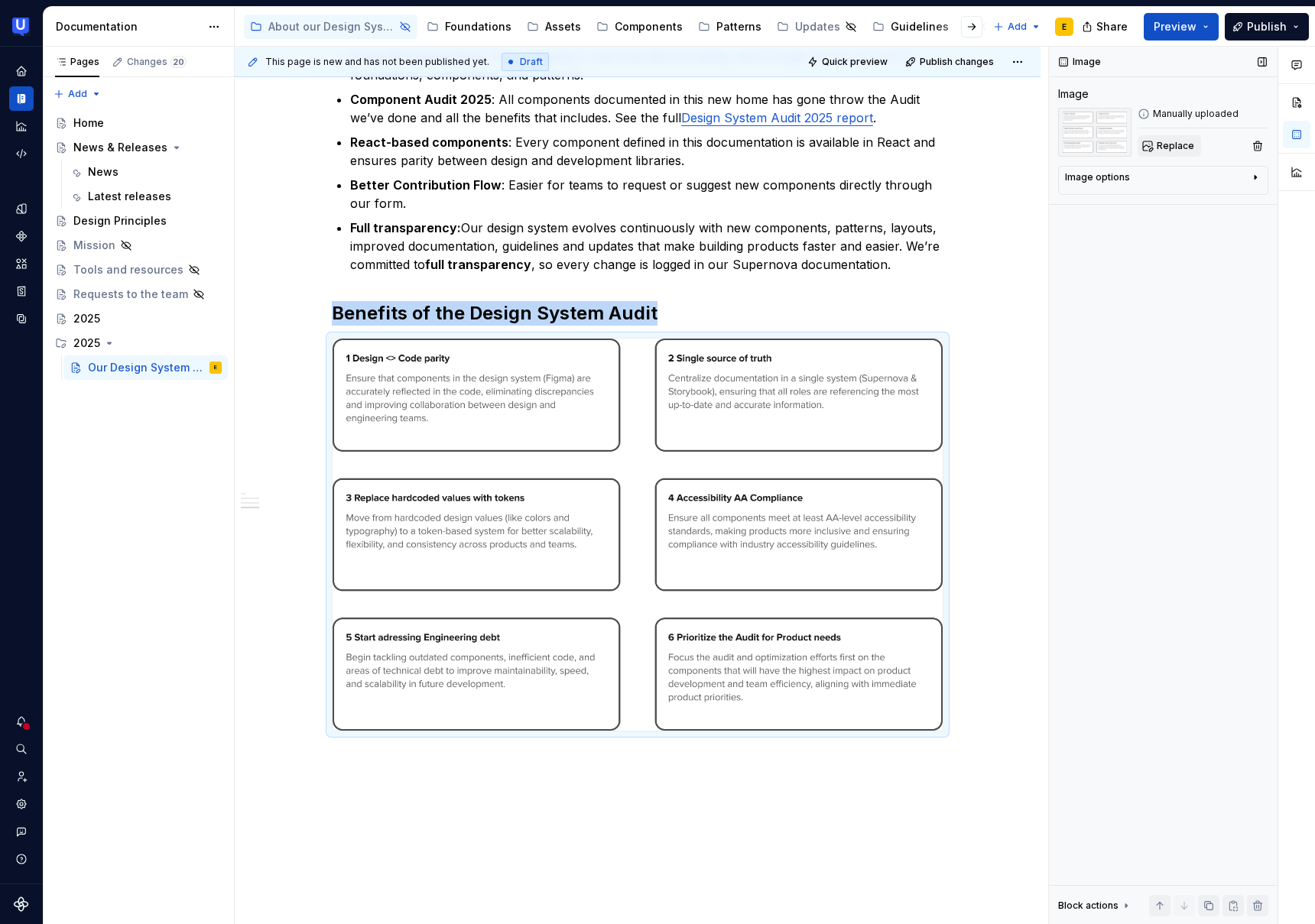
click at [1184, 145] on span "Replace" at bounding box center [1176, 146] width 37 height 12
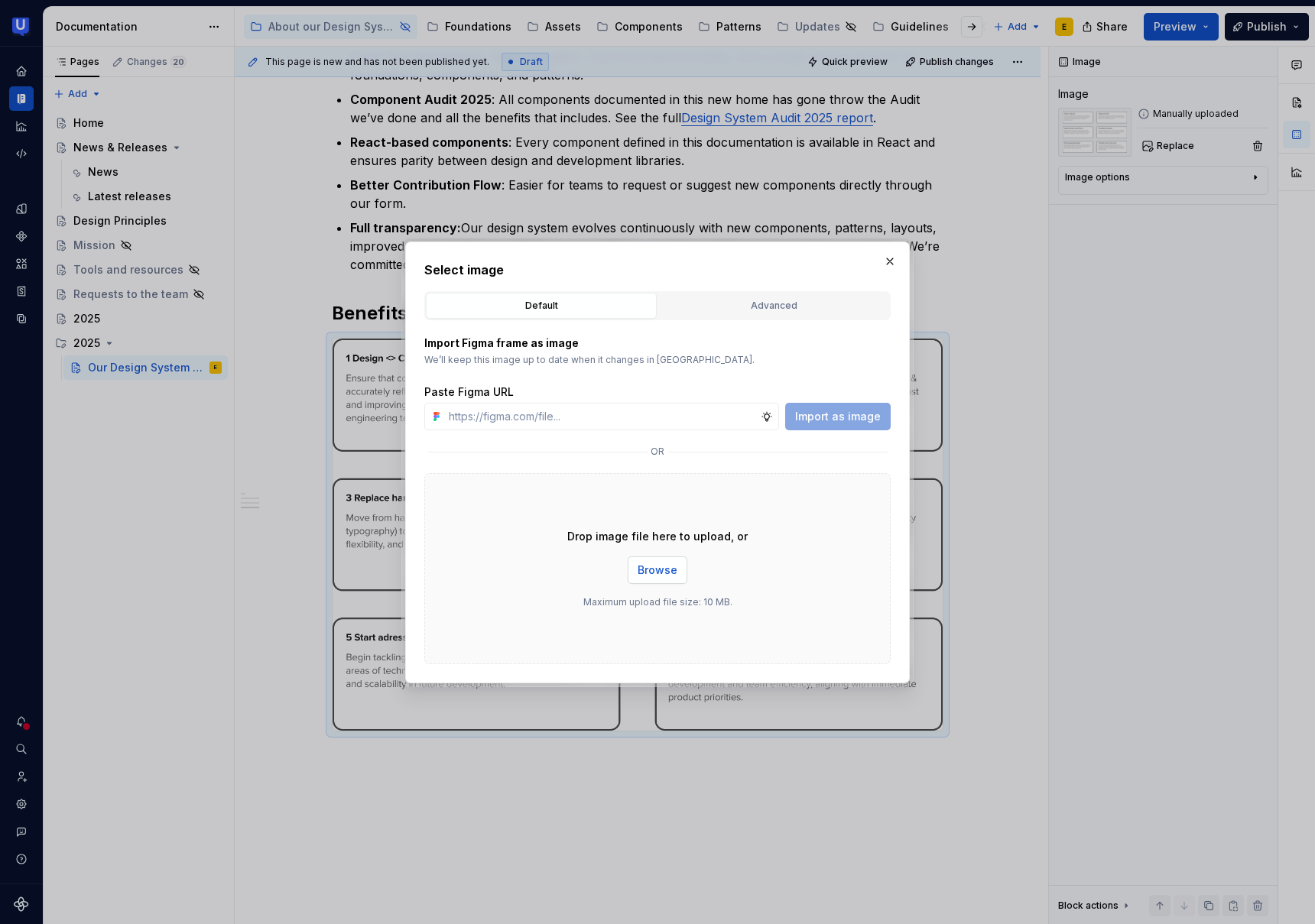
click at [665, 566] on span "Browse" at bounding box center [657, 570] width 40 height 15
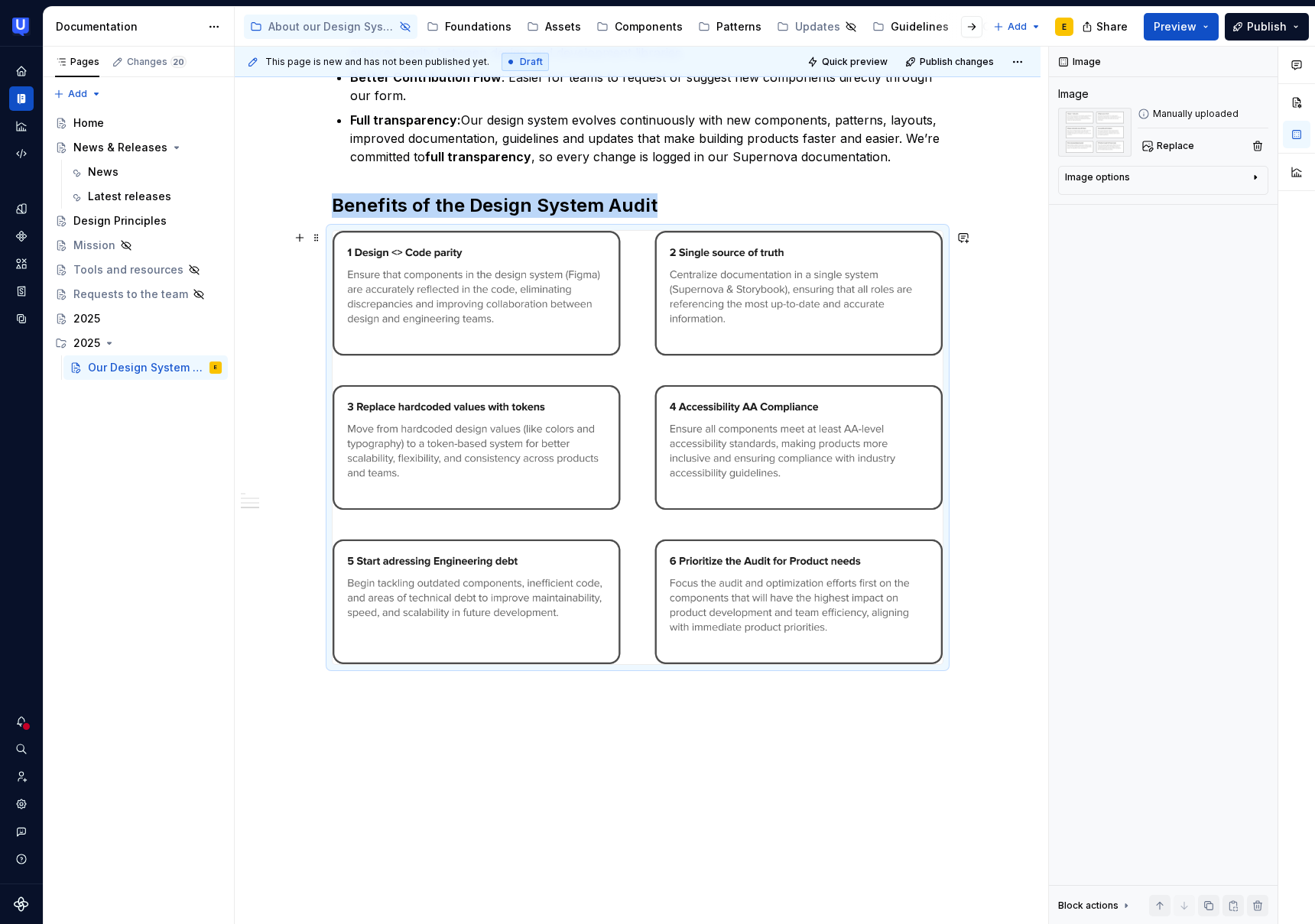
scroll to position [613, 0]
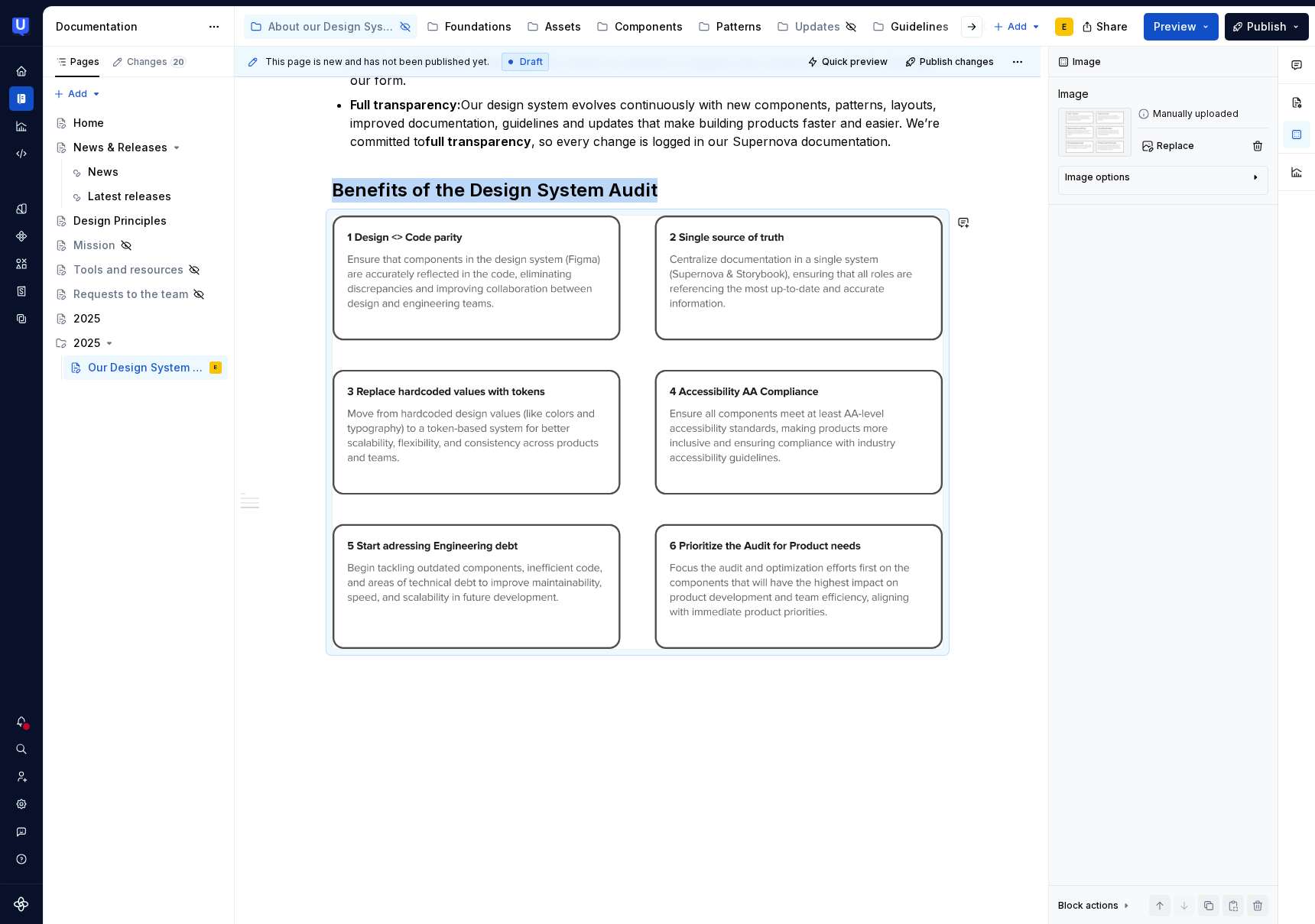
click at [703, 756] on div "[DATE]’re thrilled to announce the grand opening of our brand-new Design System…" at bounding box center [638, 313] width 806 height 1266
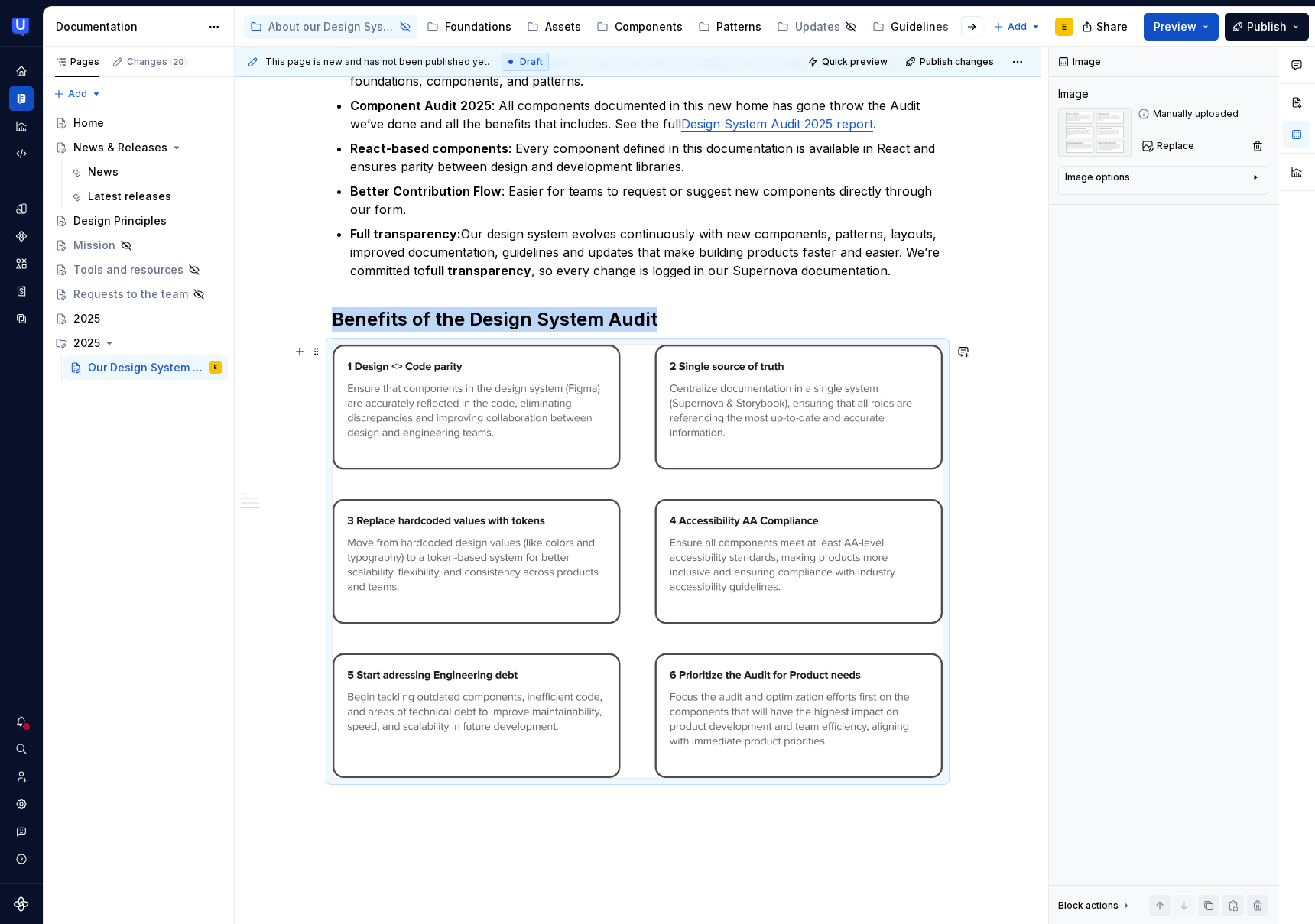
scroll to position [451, 0]
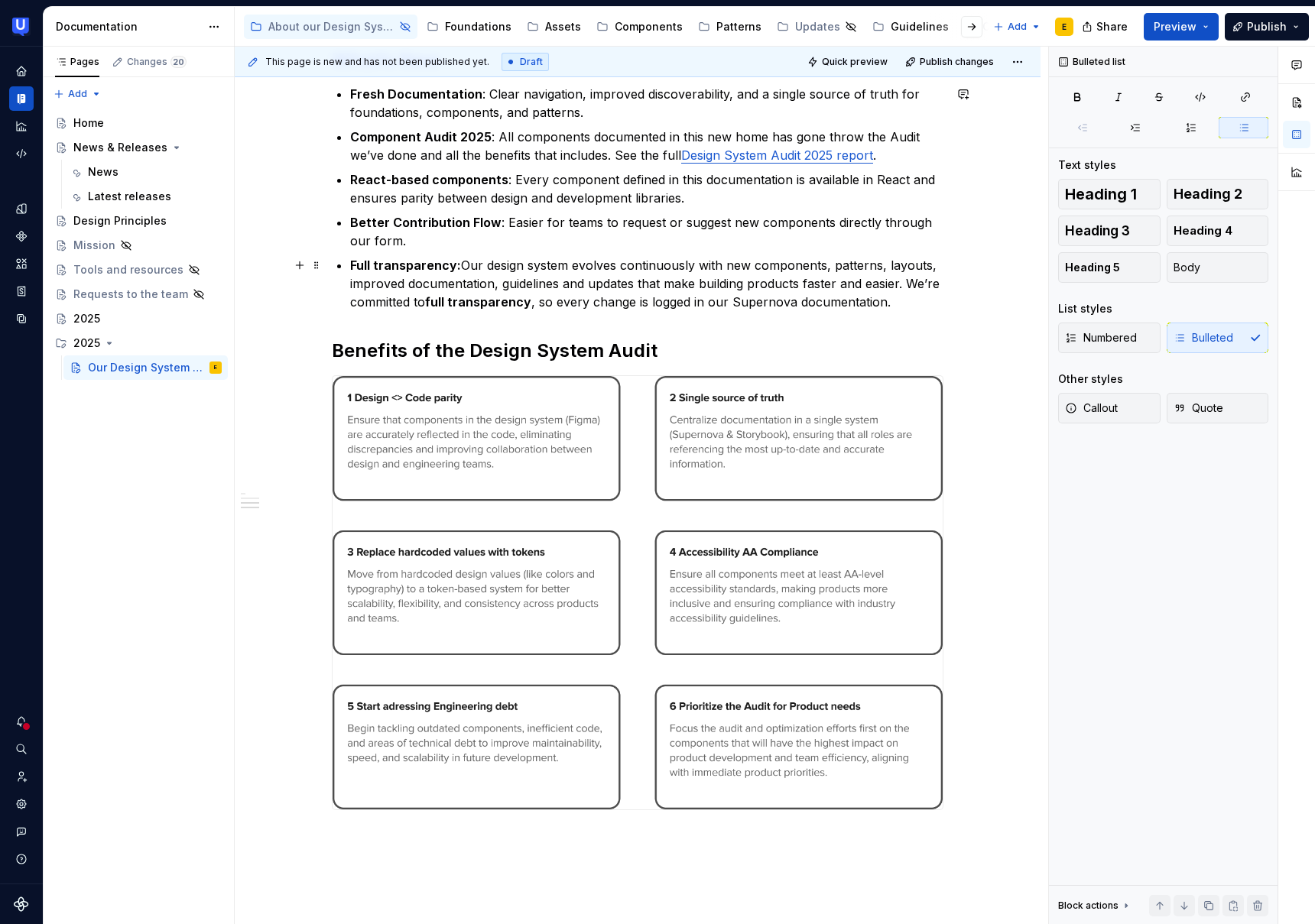
click at [543, 287] on p "Full transparency: Our design system evolves continuously with new components, …" at bounding box center [646, 283] width 594 height 55
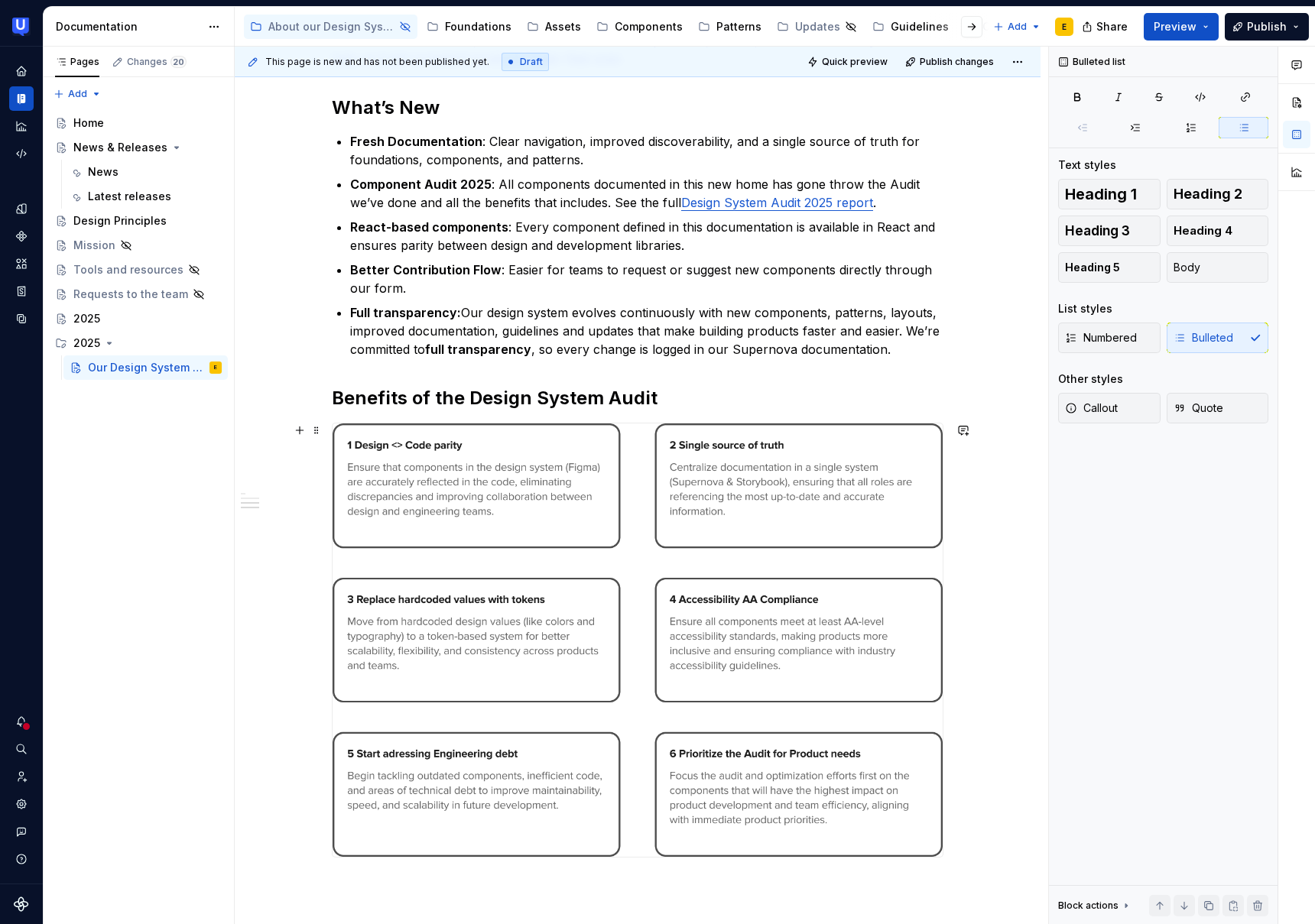
scroll to position [445, 0]
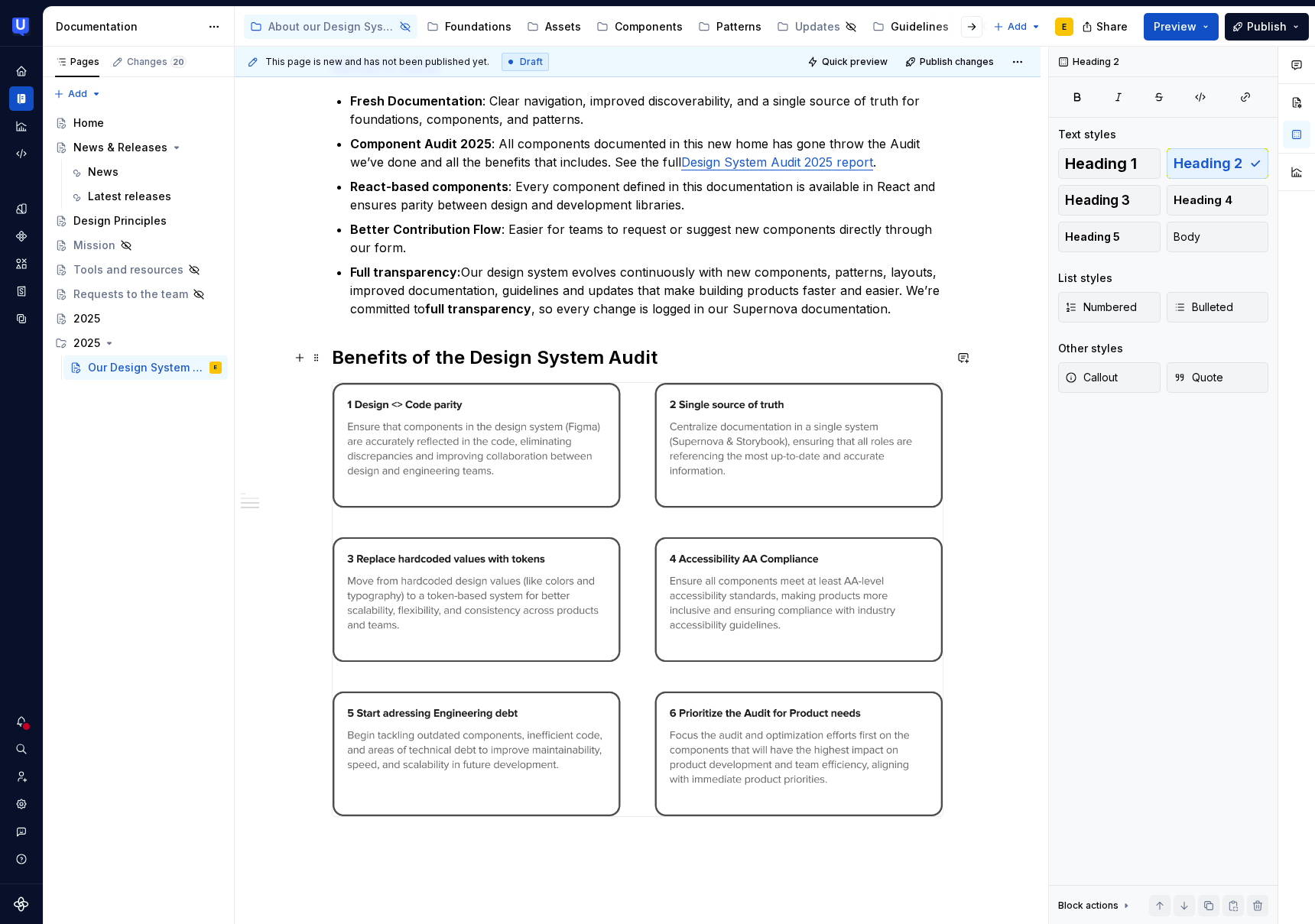
click at [676, 360] on h2 "Benefits of the Design System Audit" at bounding box center [638, 358] width 612 height 25
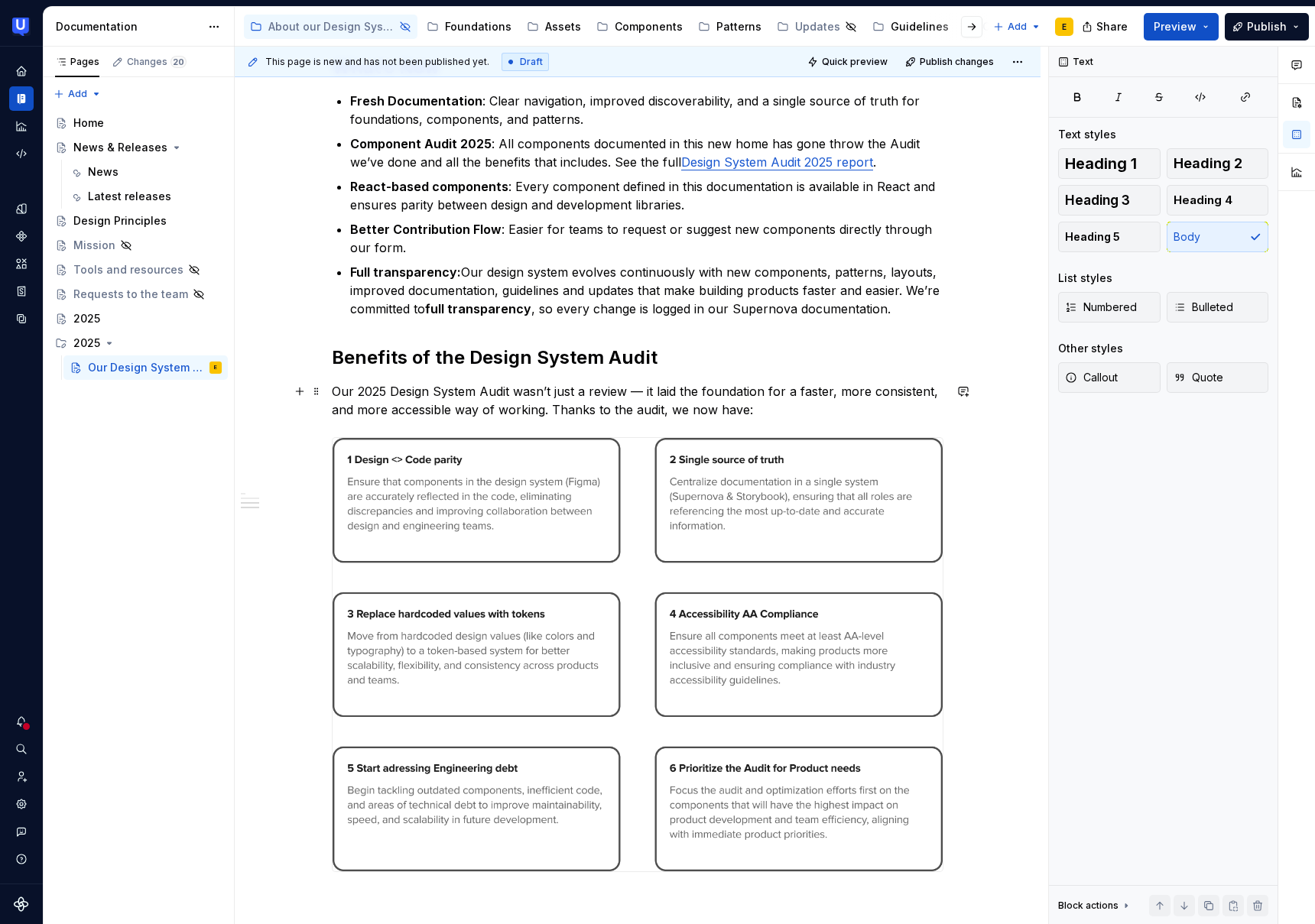
scroll to position [459, 0]
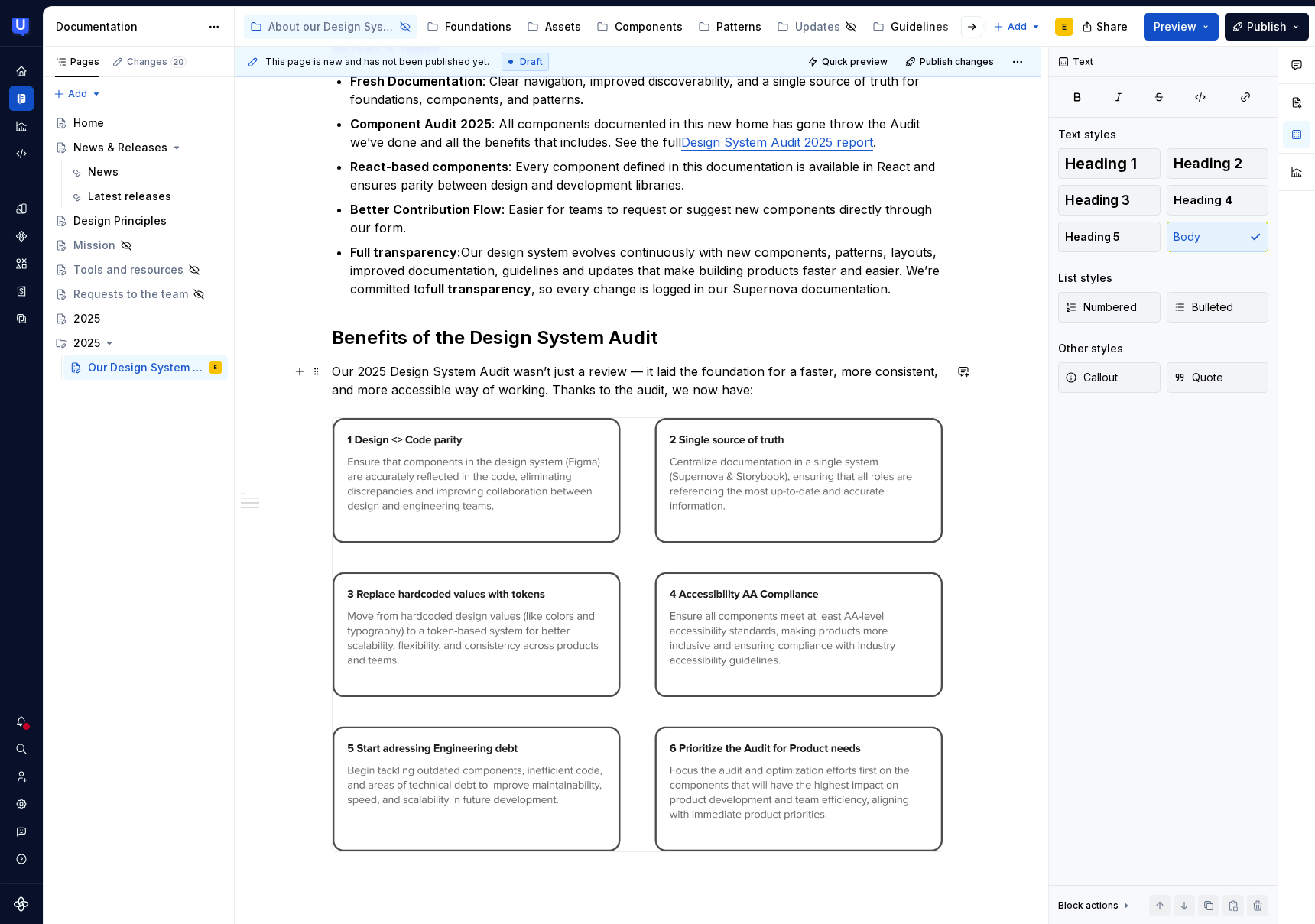
drag, startPoint x: 647, startPoint y: 376, endPoint x: 647, endPoint y: 386, distance: 10.0
click at [647, 376] on p "Our 2025 Design System Audit wasn’t just a review — it laid the foundation for …" at bounding box center [638, 381] width 612 height 37
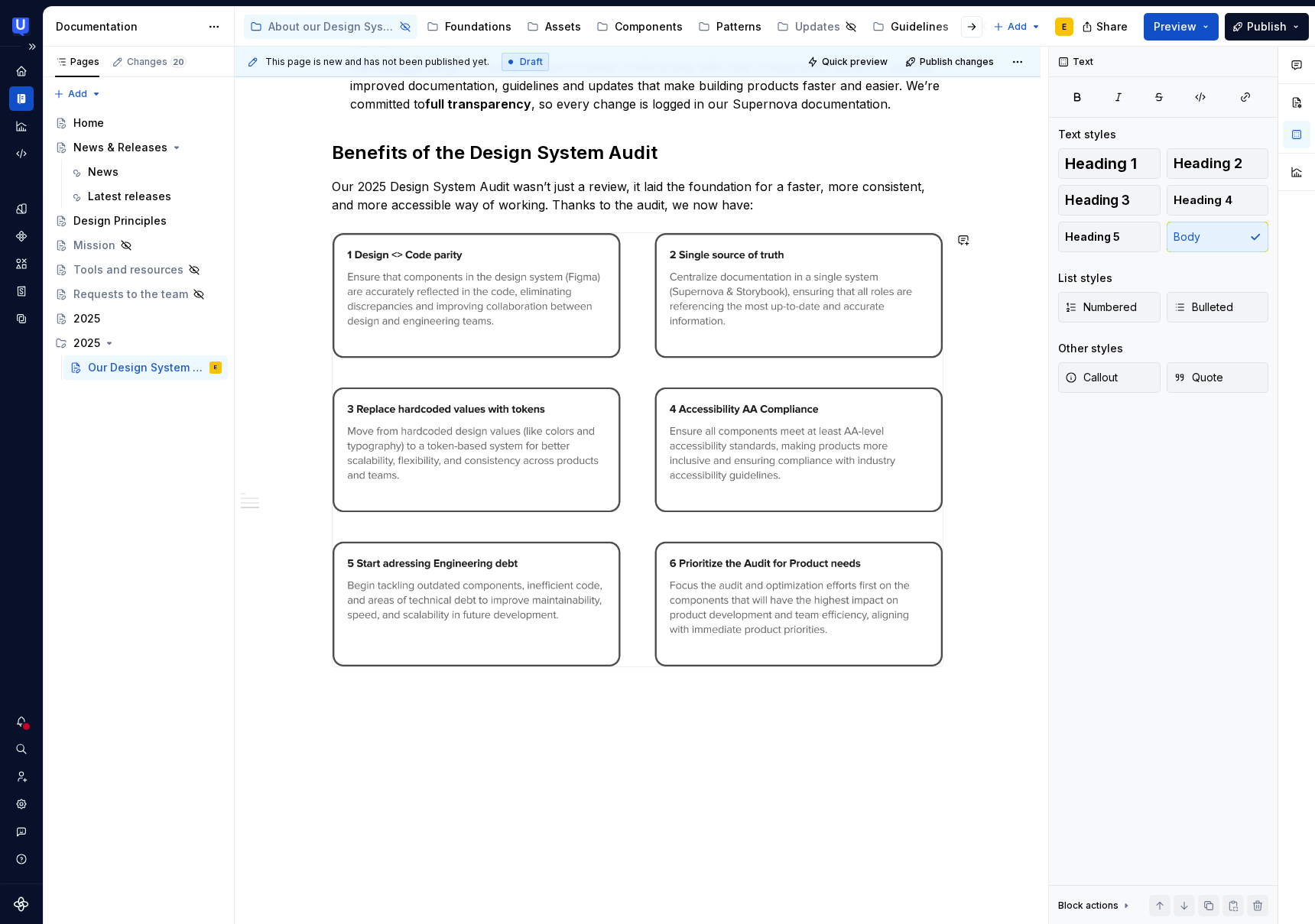
scroll to position [688, 0]
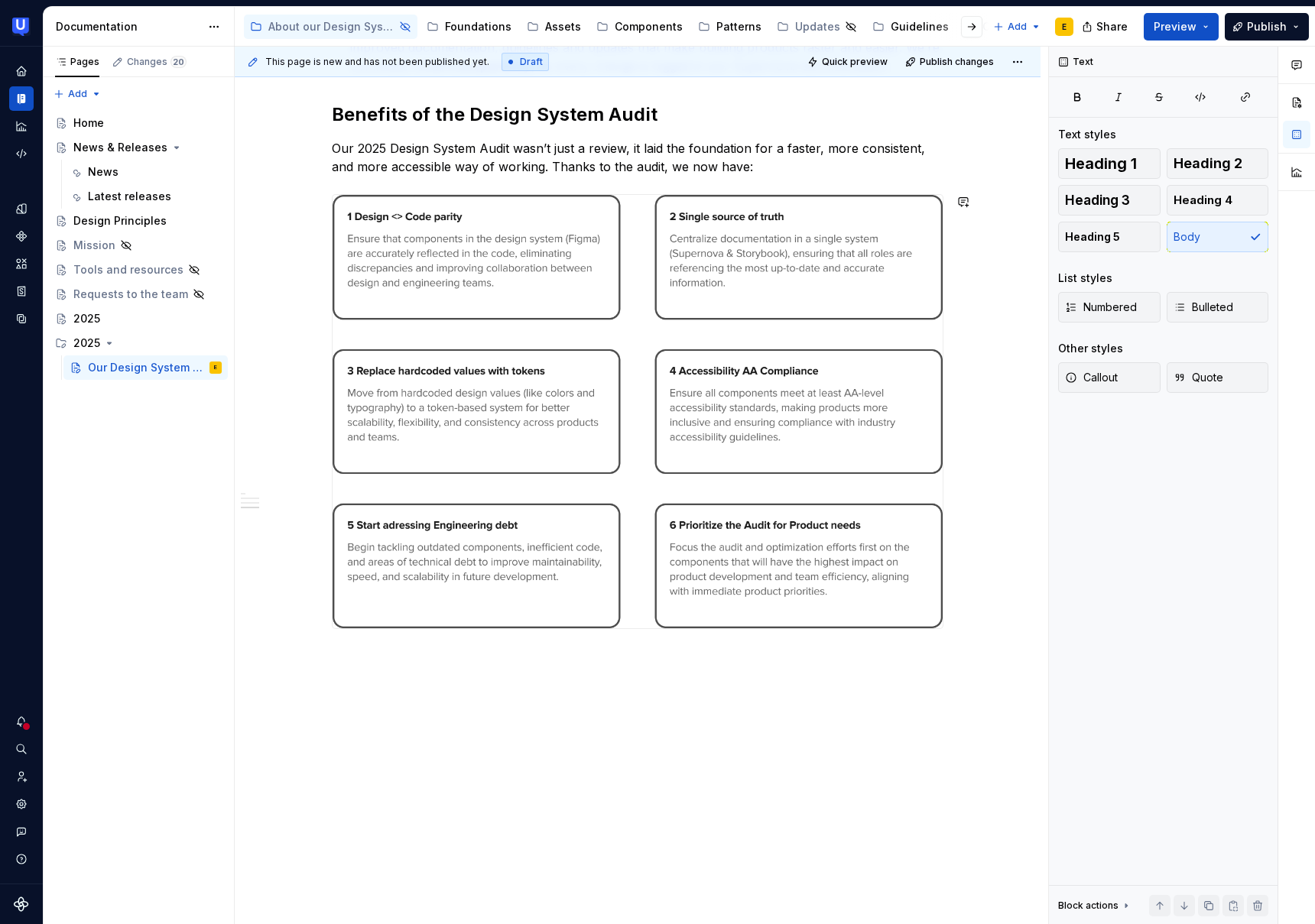
click at [349, 671] on div "[DATE]’re thrilled to announce the grand opening of our brand-new Design System…" at bounding box center [638, 265] width 806 height 1321
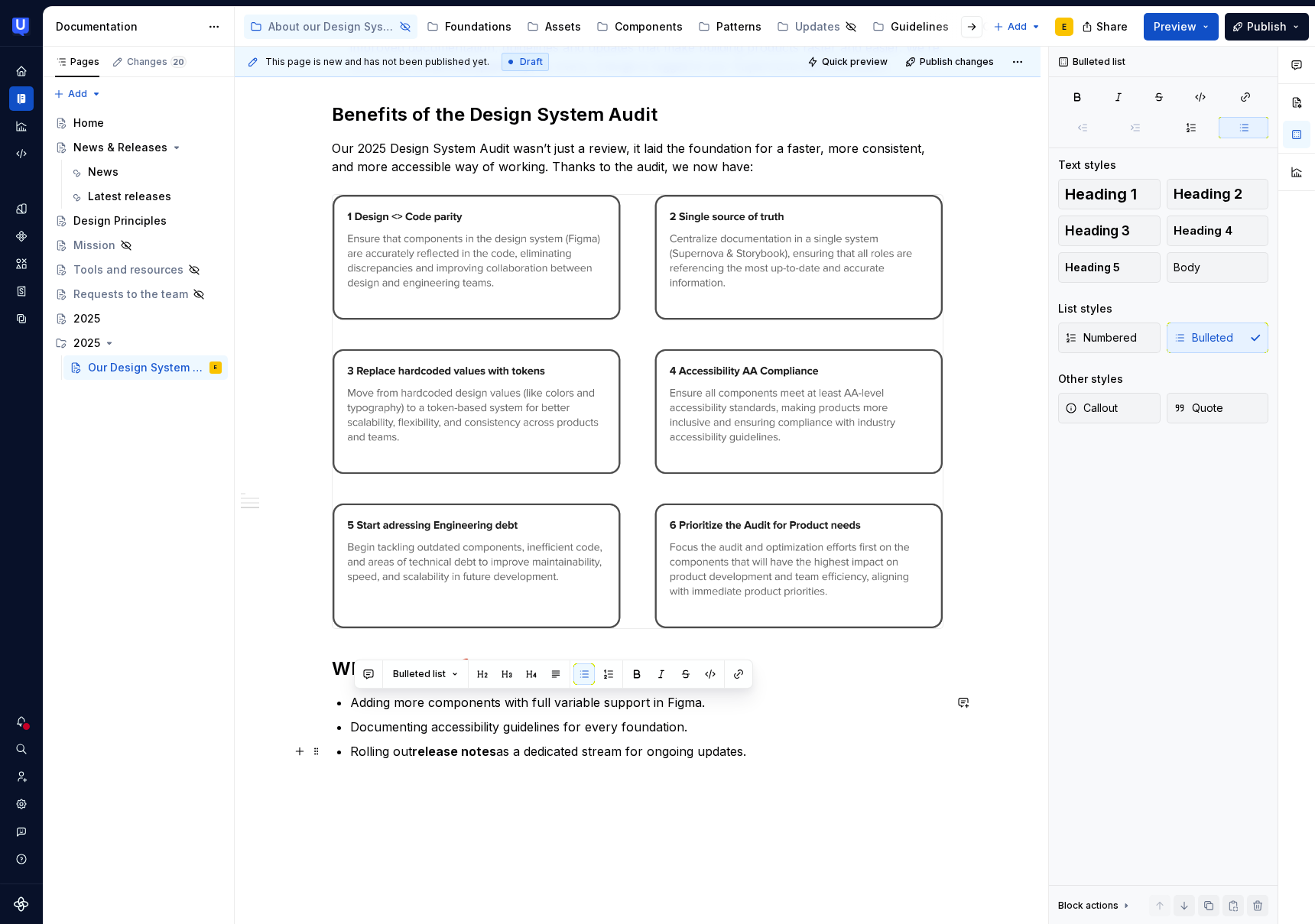
drag, startPoint x: 355, startPoint y: 701, endPoint x: 832, endPoint y: 758, distance: 480.4
click at [832, 758] on ul "Adding more components with full variable support in Figma. Documenting accessi…" at bounding box center [646, 727] width 594 height 67
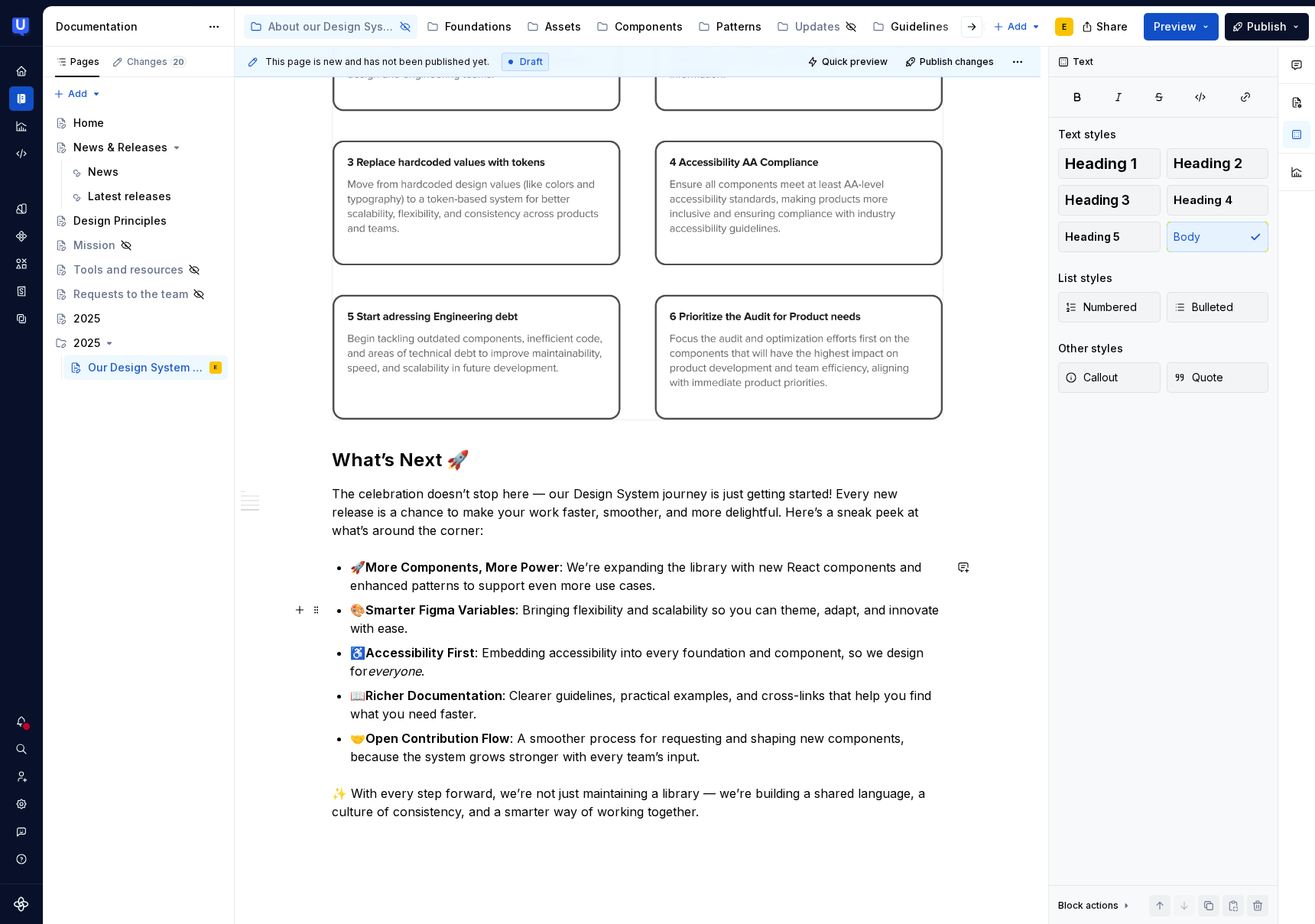
scroll to position [923, 0]
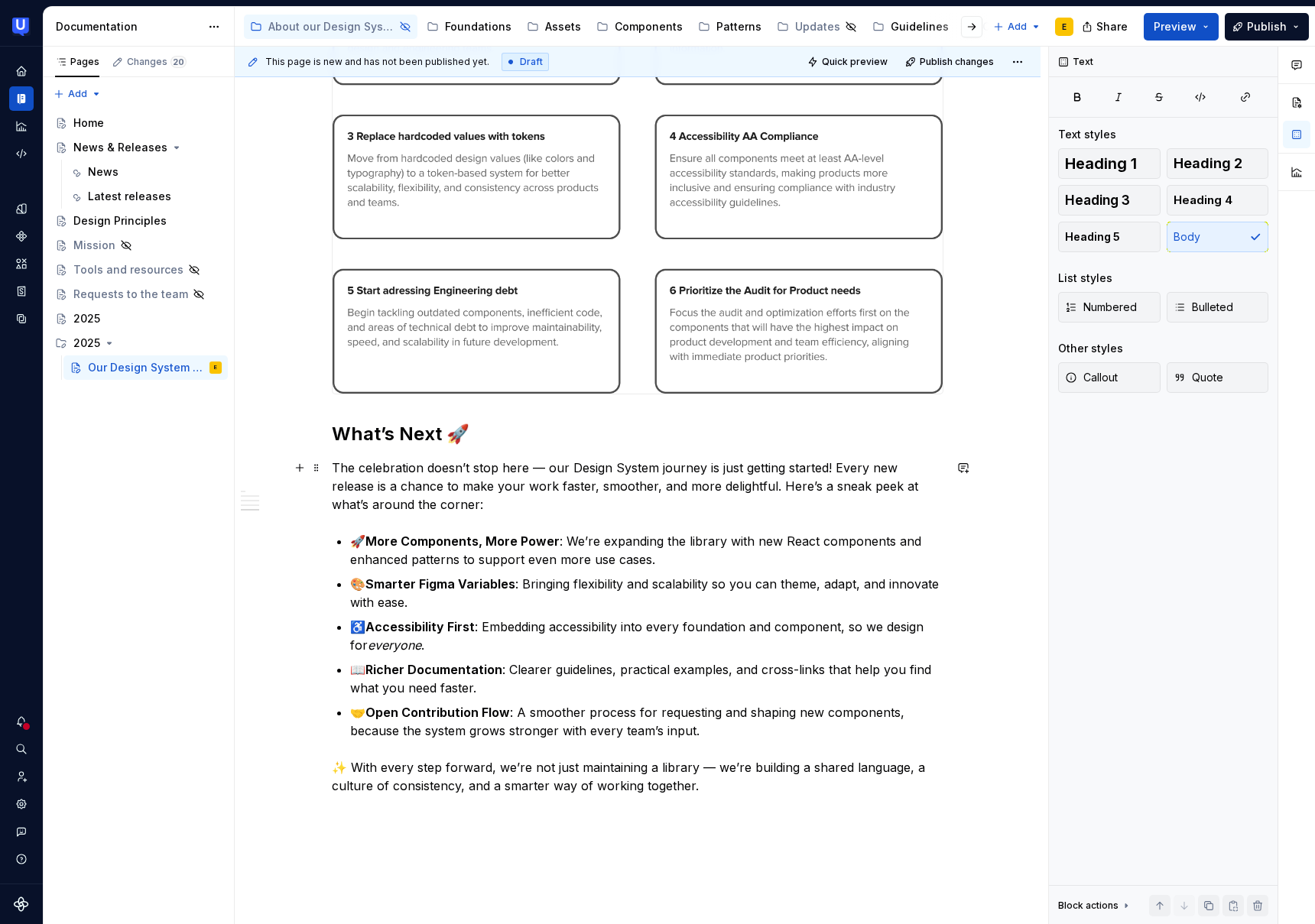
click at [548, 468] on p "The celebration doesn’t stop here — our Design System journey is just getting s…" at bounding box center [638, 486] width 612 height 55
drag, startPoint x: 538, startPoint y: 468, endPoint x: 543, endPoint y: 486, distance: 18.7
click at [539, 471] on p "The celebration doesn’t stop here! our Design System journey is just getting st…" at bounding box center [638, 486] width 612 height 55
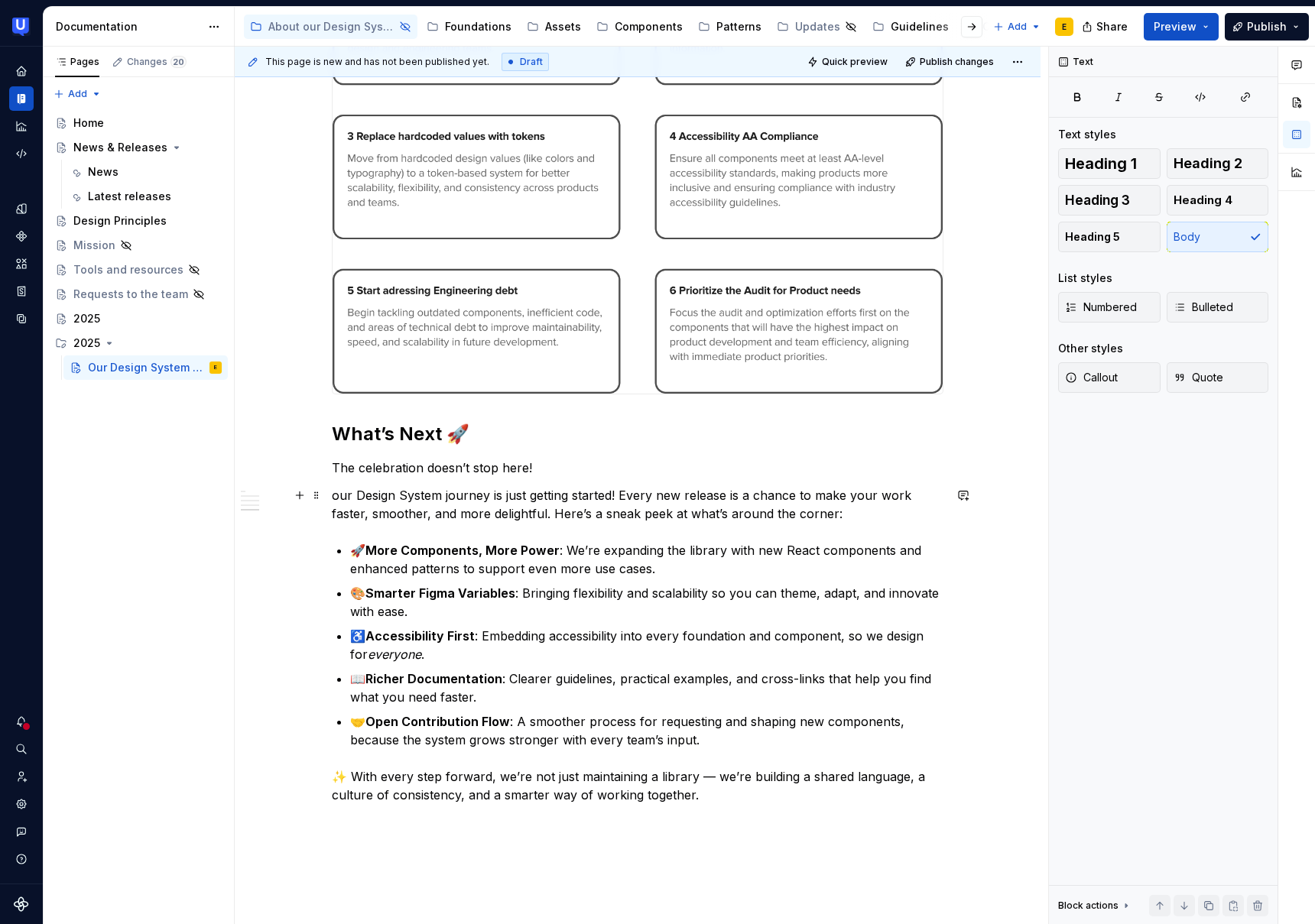
click at [342, 496] on p "our Design System journey is just getting started! Every new release is a chanc…" at bounding box center [638, 504] width 612 height 37
click at [712, 575] on p "🚀 More Components, More Power : We’re expanding the library with new React comp…" at bounding box center [646, 560] width 594 height 37
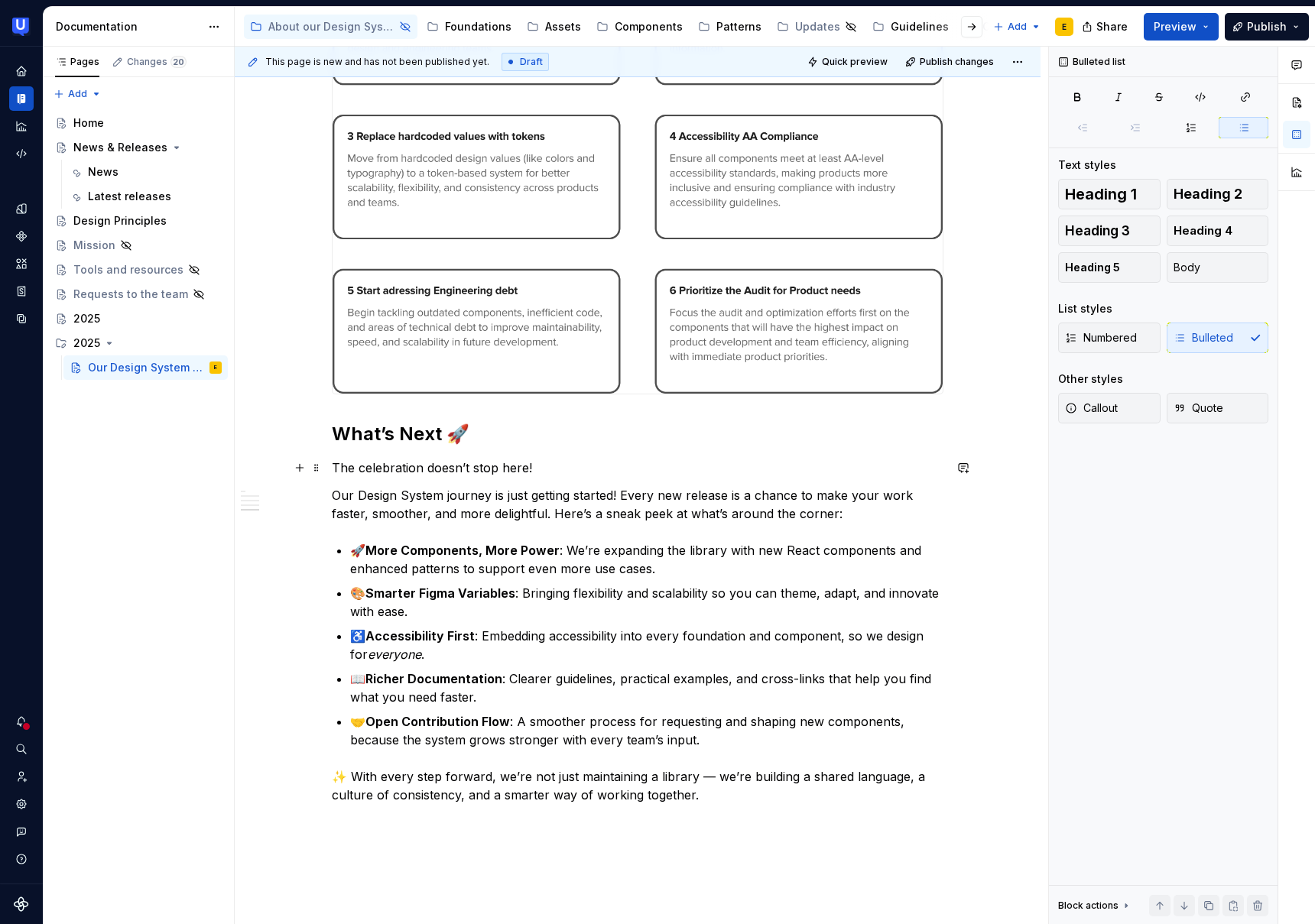
click at [537, 468] on p "The celebration doesn’t stop here!" at bounding box center [638, 467] width 612 height 19
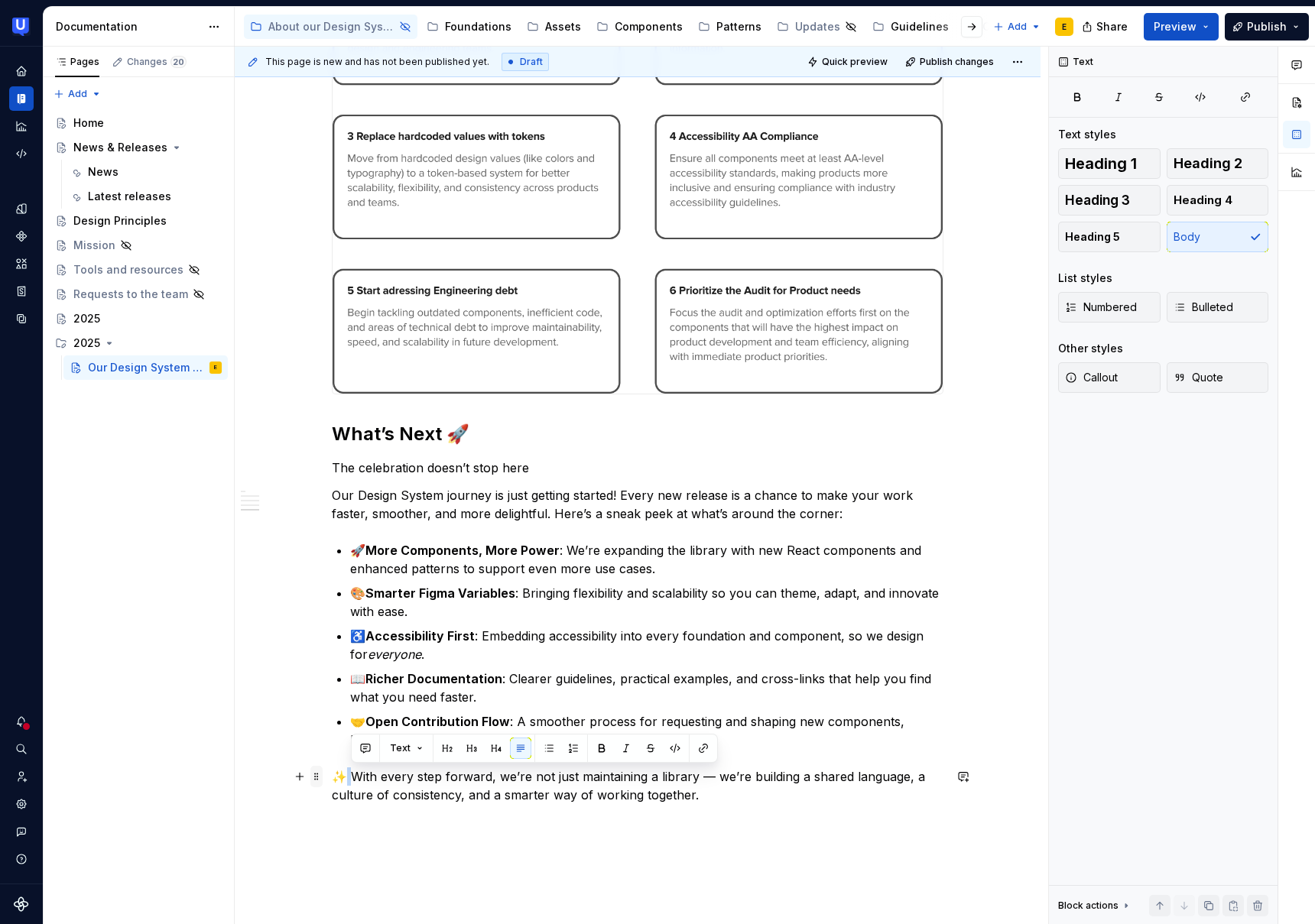
drag, startPoint x: 349, startPoint y: 774, endPoint x: 320, endPoint y: 775, distance: 29.0
click at [332, 775] on div "[DATE]’re thrilled to announce the grand opening of our brand-new Design System…" at bounding box center [638, 114] width 612 height 1417
click at [346, 774] on p "✨ With every step forward, we’re not just maintaining a library — we’re buildin…" at bounding box center [638, 786] width 612 height 37
click at [343, 775] on p "✨ With every step forward, we’re not just maintaining a library — we’re buildin…" at bounding box center [638, 786] width 612 height 37
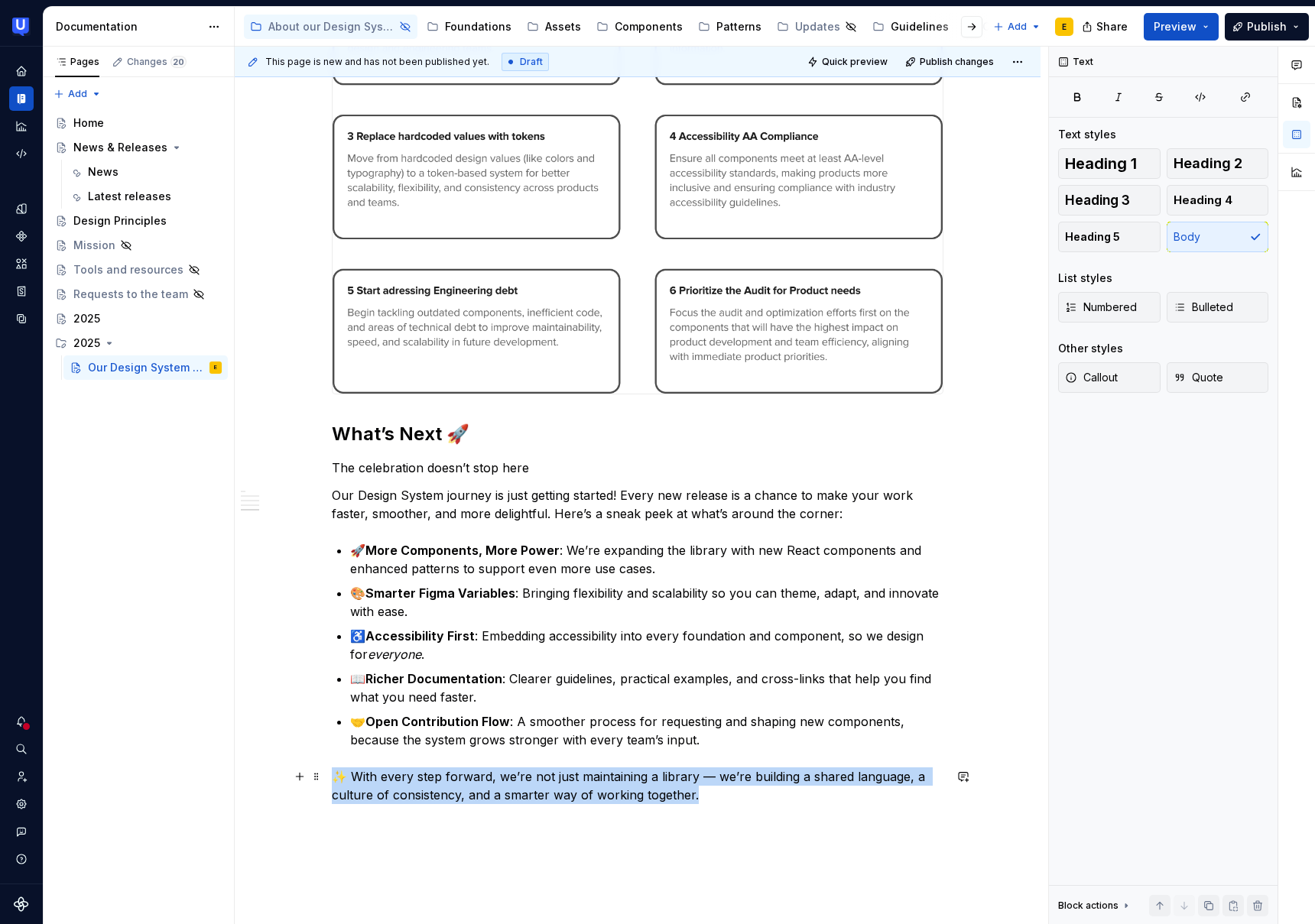
click at [343, 775] on p "✨ With every step forward, we’re not just maintaining a library — we’re buildin…" at bounding box center [638, 786] width 612 height 37
click at [347, 774] on p "✨ With every step forward, we’re not just maintaining a library — we’re buildin…" at bounding box center [638, 786] width 612 height 37
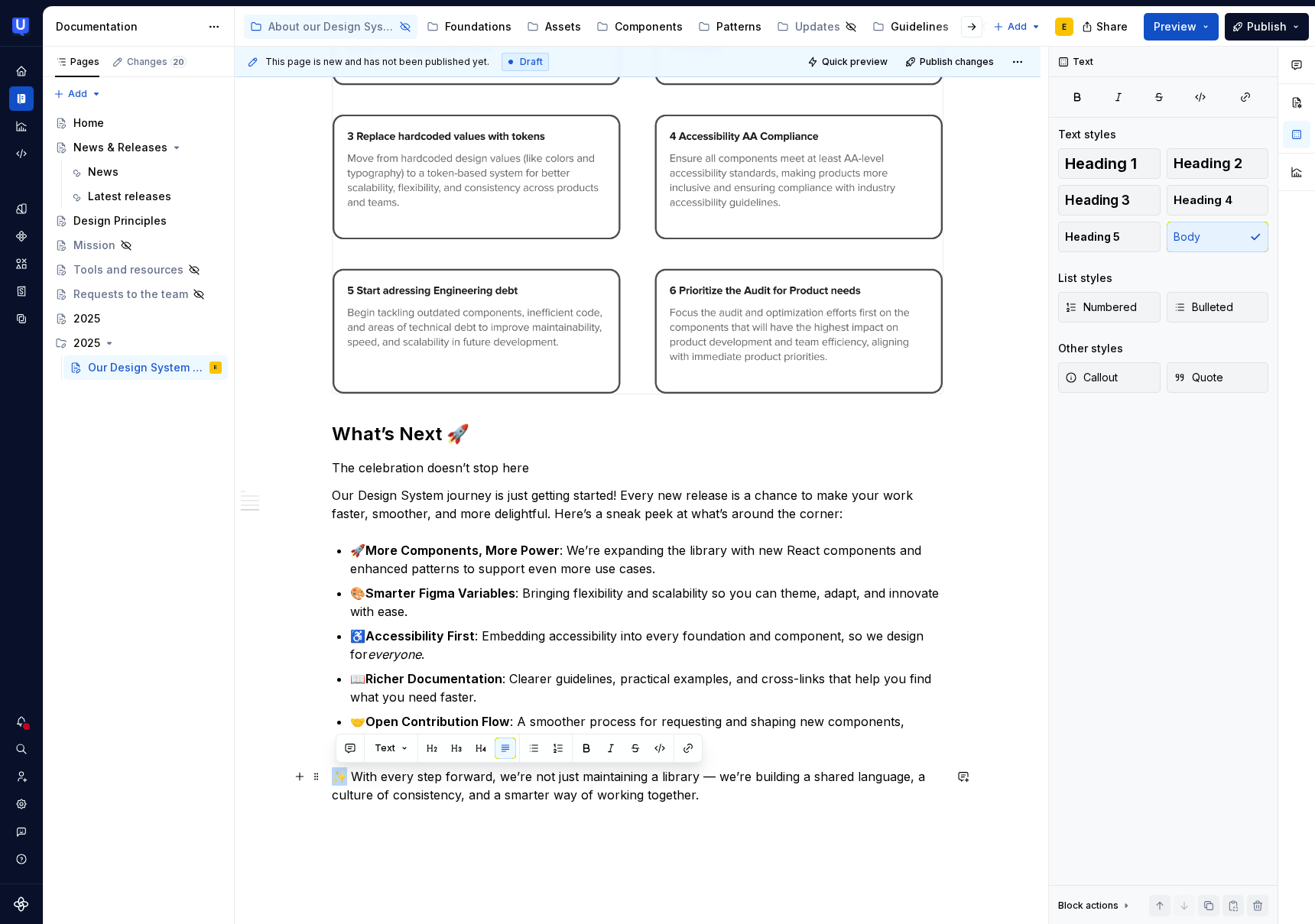
drag, startPoint x: 350, startPoint y: 778, endPoint x: 333, endPoint y: 777, distance: 17.0
click at [333, 777] on div "[DATE]’re thrilled to announce the grand opening of our brand-new Design System…" at bounding box center [638, 235] width 806 height 1731
copy p "✨"
click at [561, 468] on p "The celebration doesn’t stop here" at bounding box center [638, 467] width 612 height 19
click at [542, 469] on p "The celebration doesn’t stop here ✨" at bounding box center [638, 467] width 612 height 19
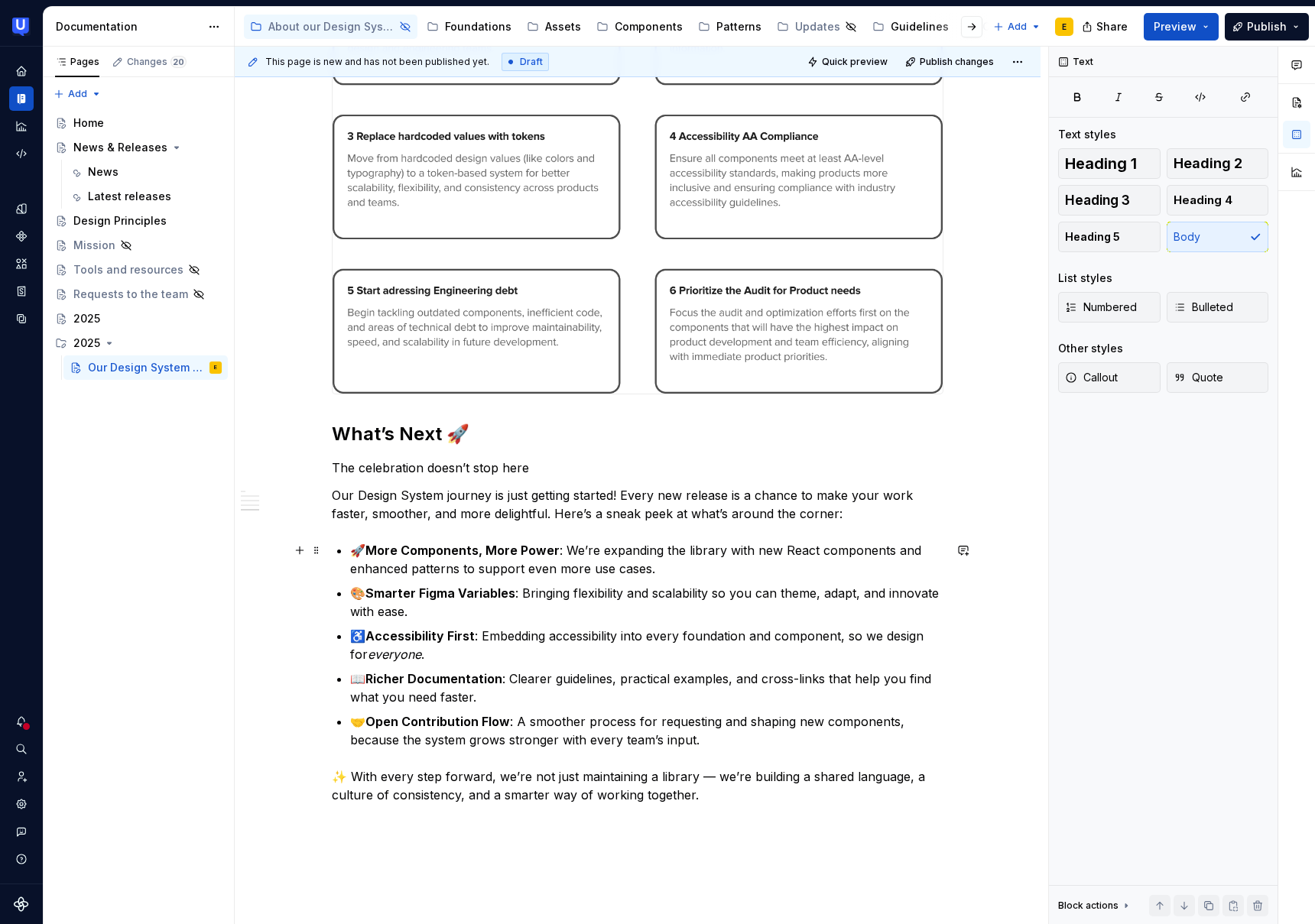
click at [362, 548] on p "🚀 More Components, More Power : We’re expanding the library with new React comp…" at bounding box center [646, 560] width 594 height 37
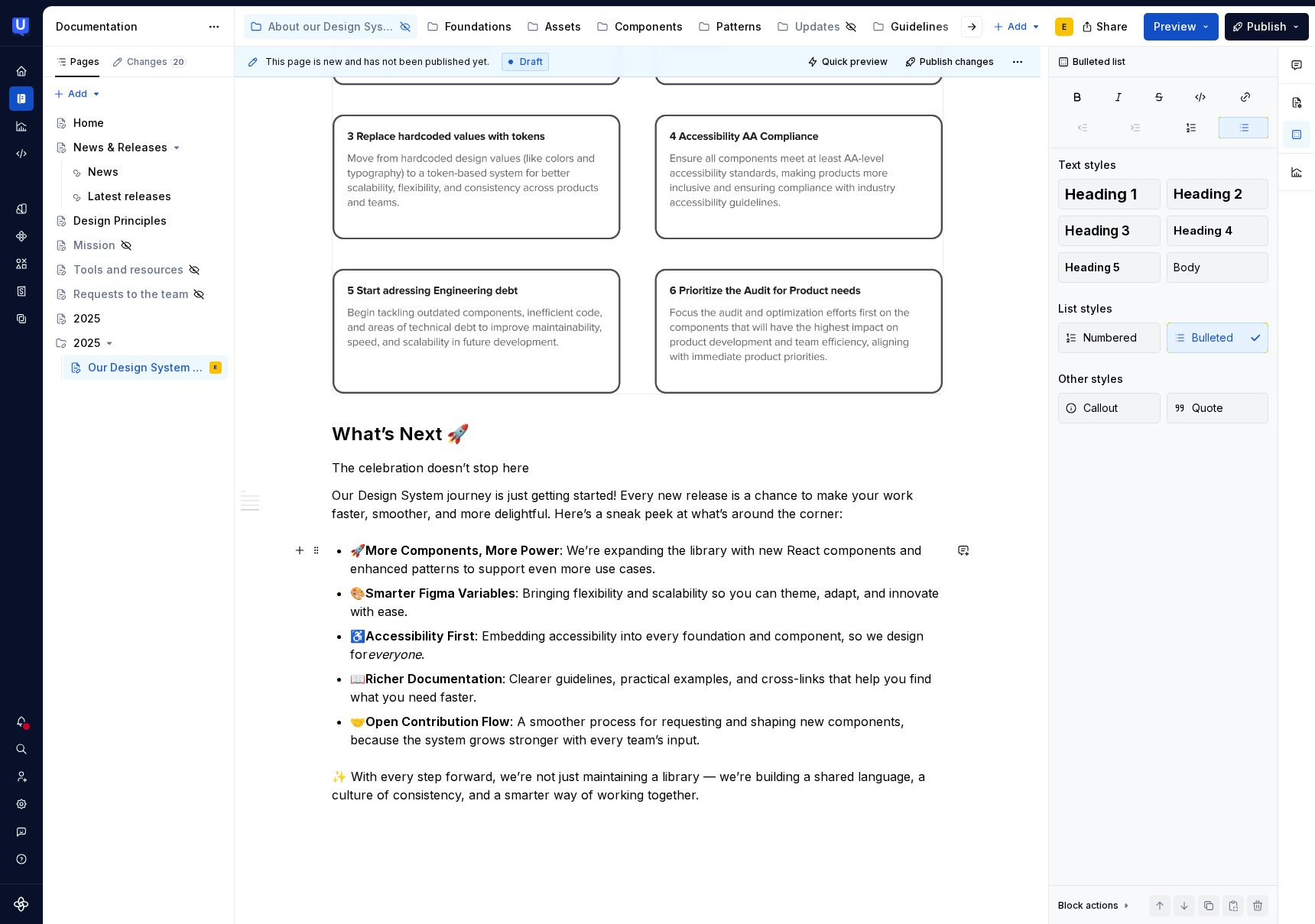
click at [360, 549] on p "🚀 More Components, More Power : We’re expanding the library with new React comp…" at bounding box center [646, 560] width 594 height 37
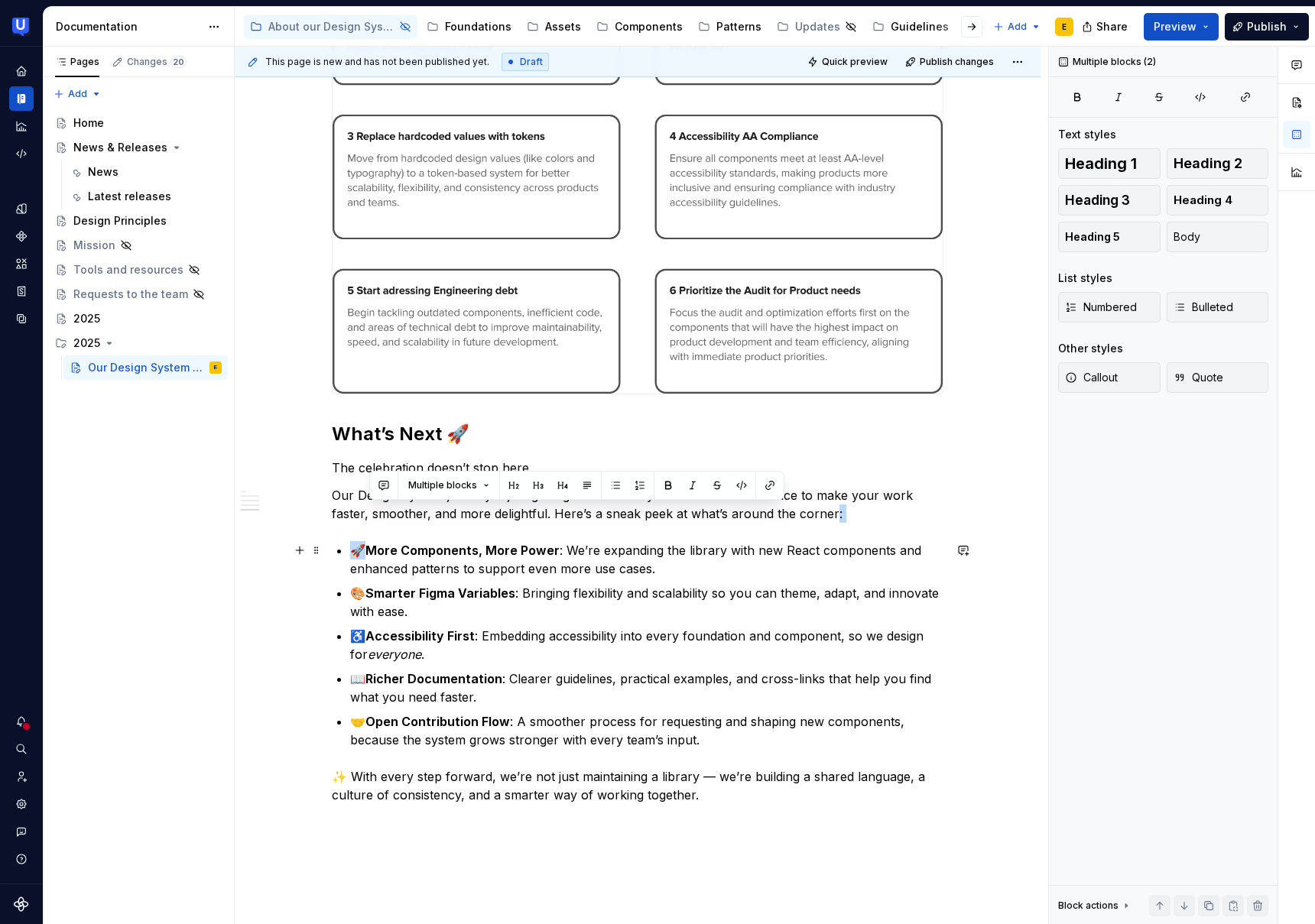
click at [360, 549] on p "🚀 More Components, More Power : We’re expanding the library with new React comp…" at bounding box center [646, 560] width 594 height 37
click at [478, 486] on button "Multiple blocks" at bounding box center [449, 485] width 95 height 21
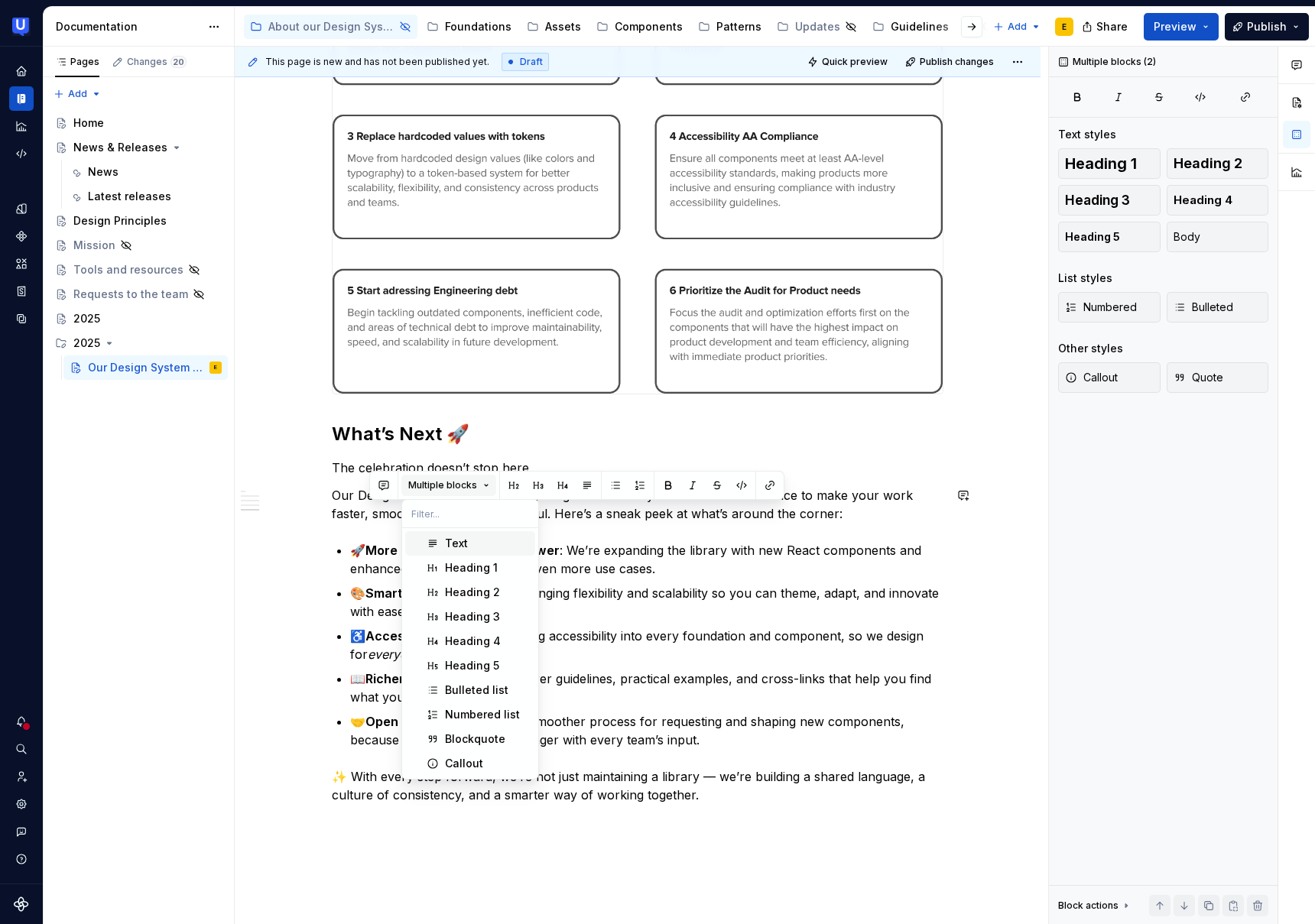
click at [478, 486] on button "Multiple blocks" at bounding box center [449, 485] width 95 height 21
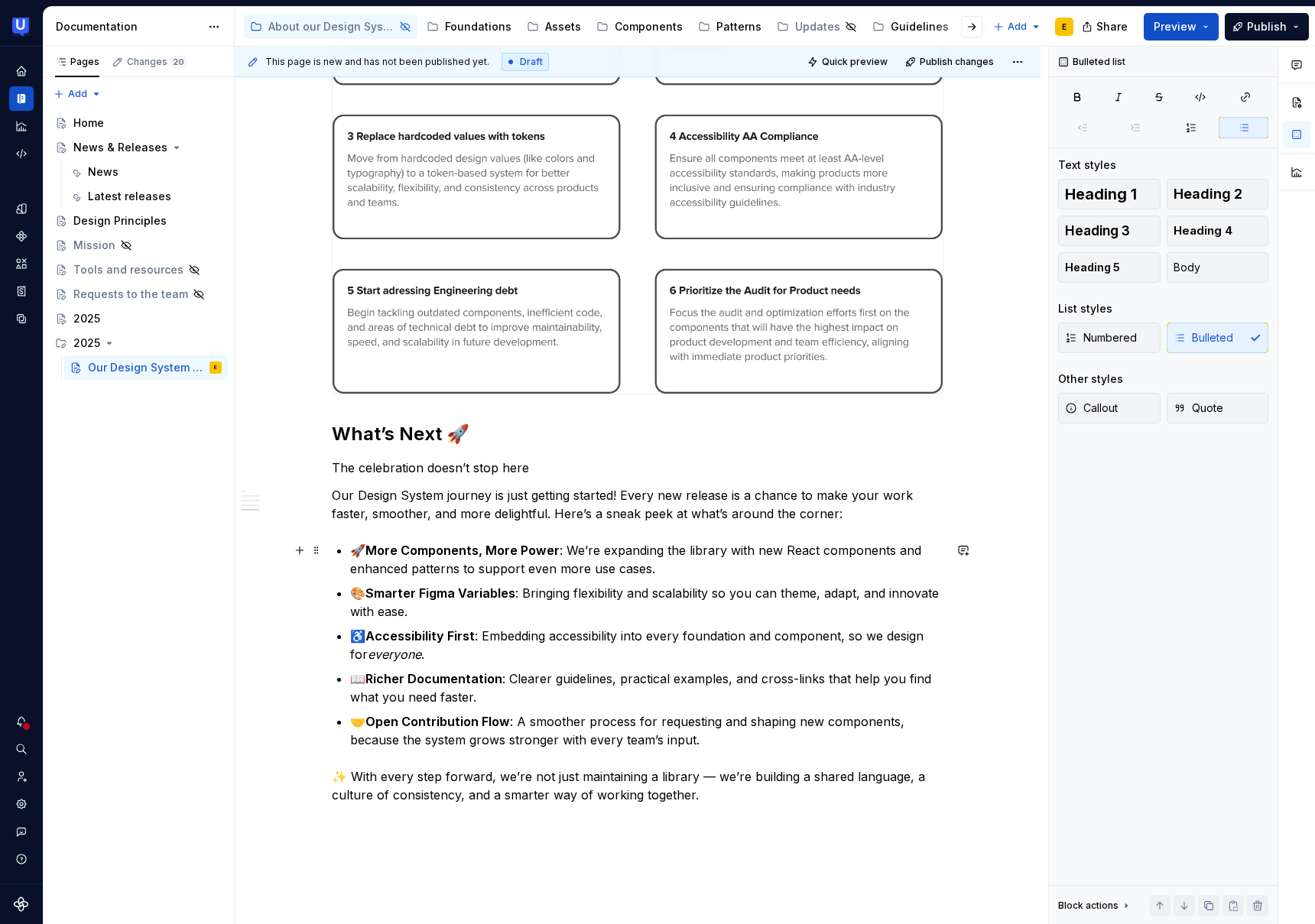
click at [465, 561] on p "🚀 More Components, More Power : We’re expanding the library with new React comp…" at bounding box center [646, 560] width 594 height 37
click at [553, 473] on p "The celebration doesn’t stop here" at bounding box center [638, 467] width 612 height 19
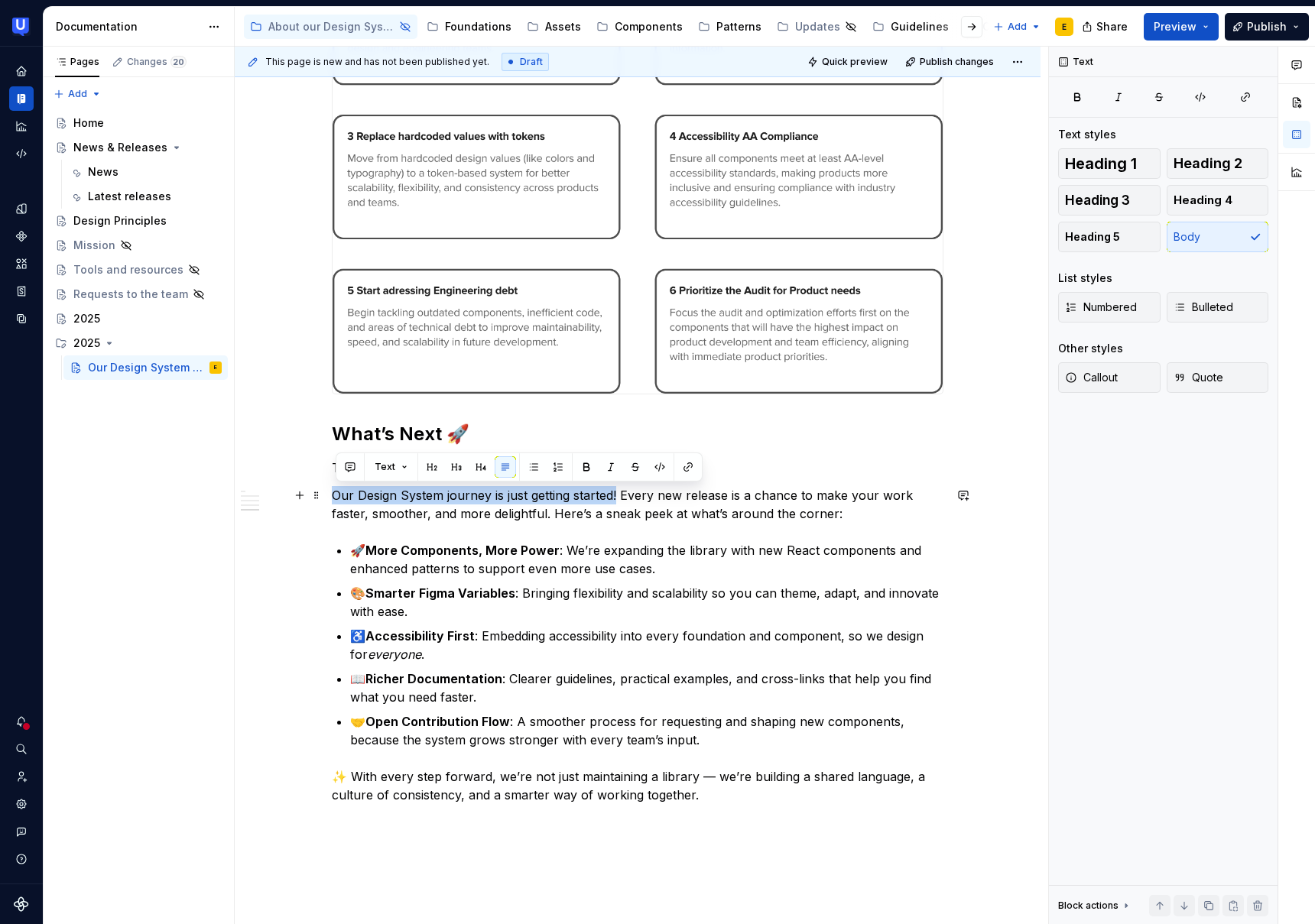
drag, startPoint x: 337, startPoint y: 494, endPoint x: 624, endPoint y: 498, distance: 287.0
click at [624, 498] on p "Our Design System journey is just getting started! Every new release is a chanc…" at bounding box center [638, 504] width 612 height 37
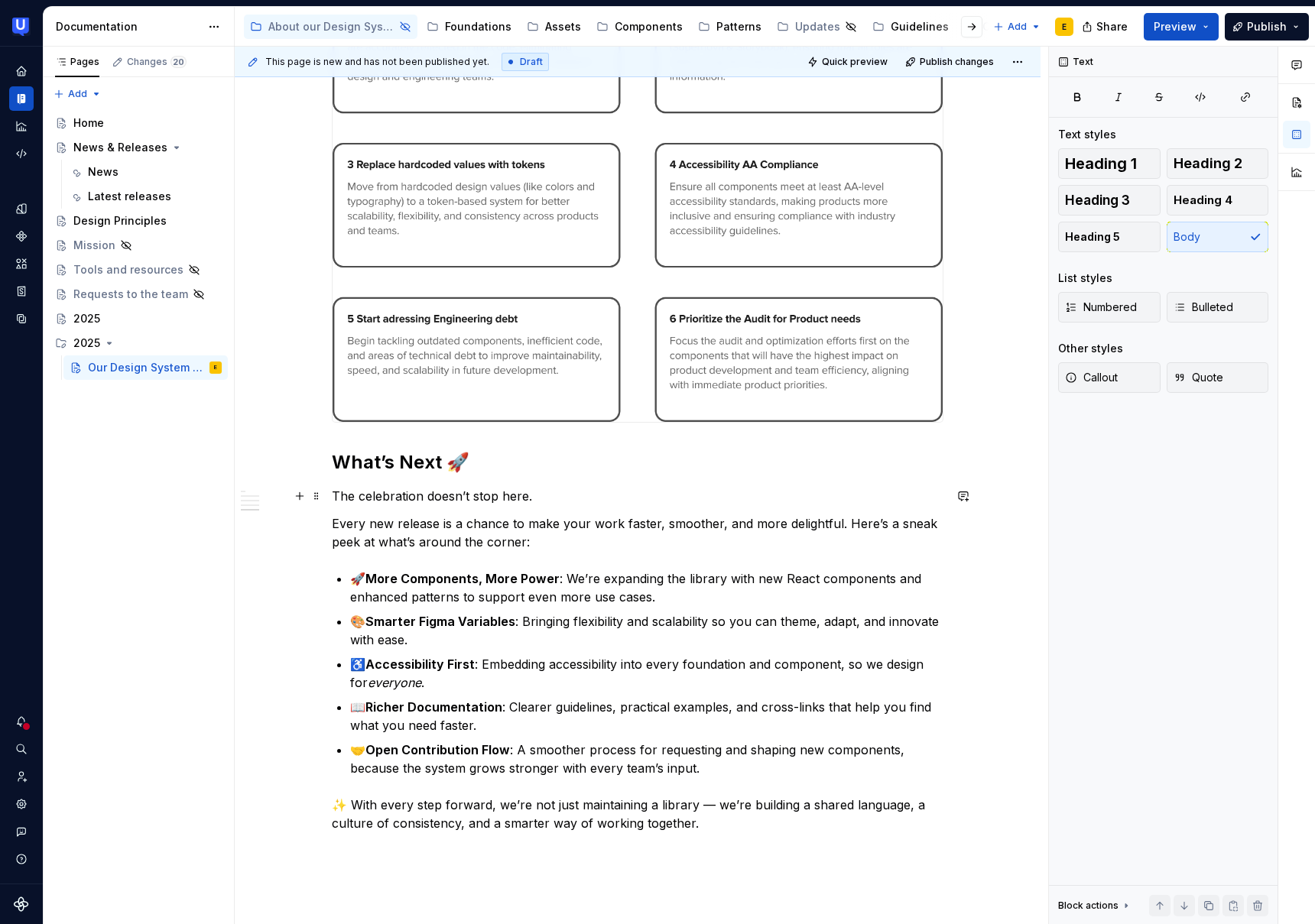
click at [545, 500] on p "The celebration doesn’t stop here." at bounding box center [638, 496] width 612 height 19
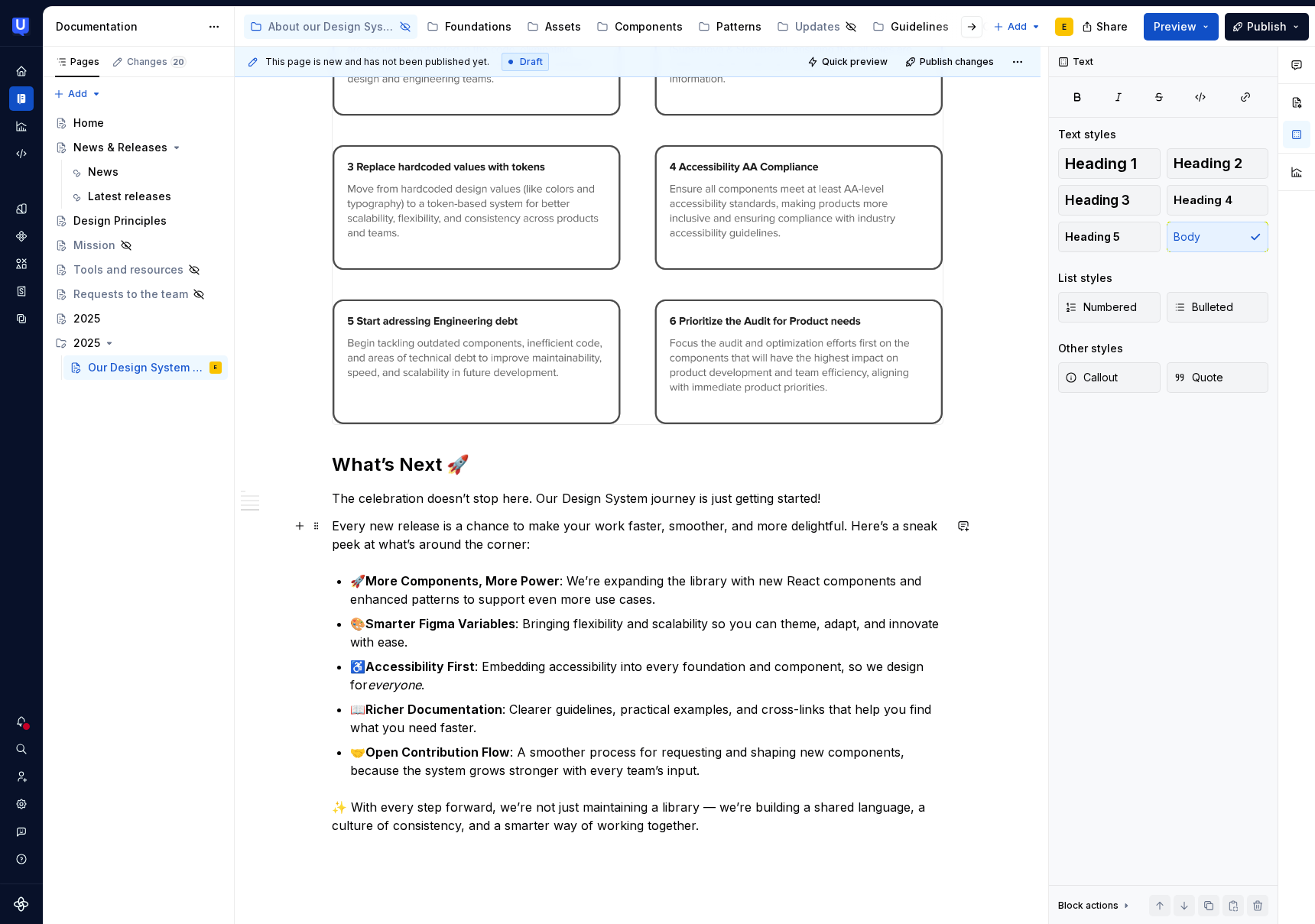
click at [552, 547] on p "Every new release is a chance to make your work faster, smoother, and more deli…" at bounding box center [638, 535] width 612 height 37
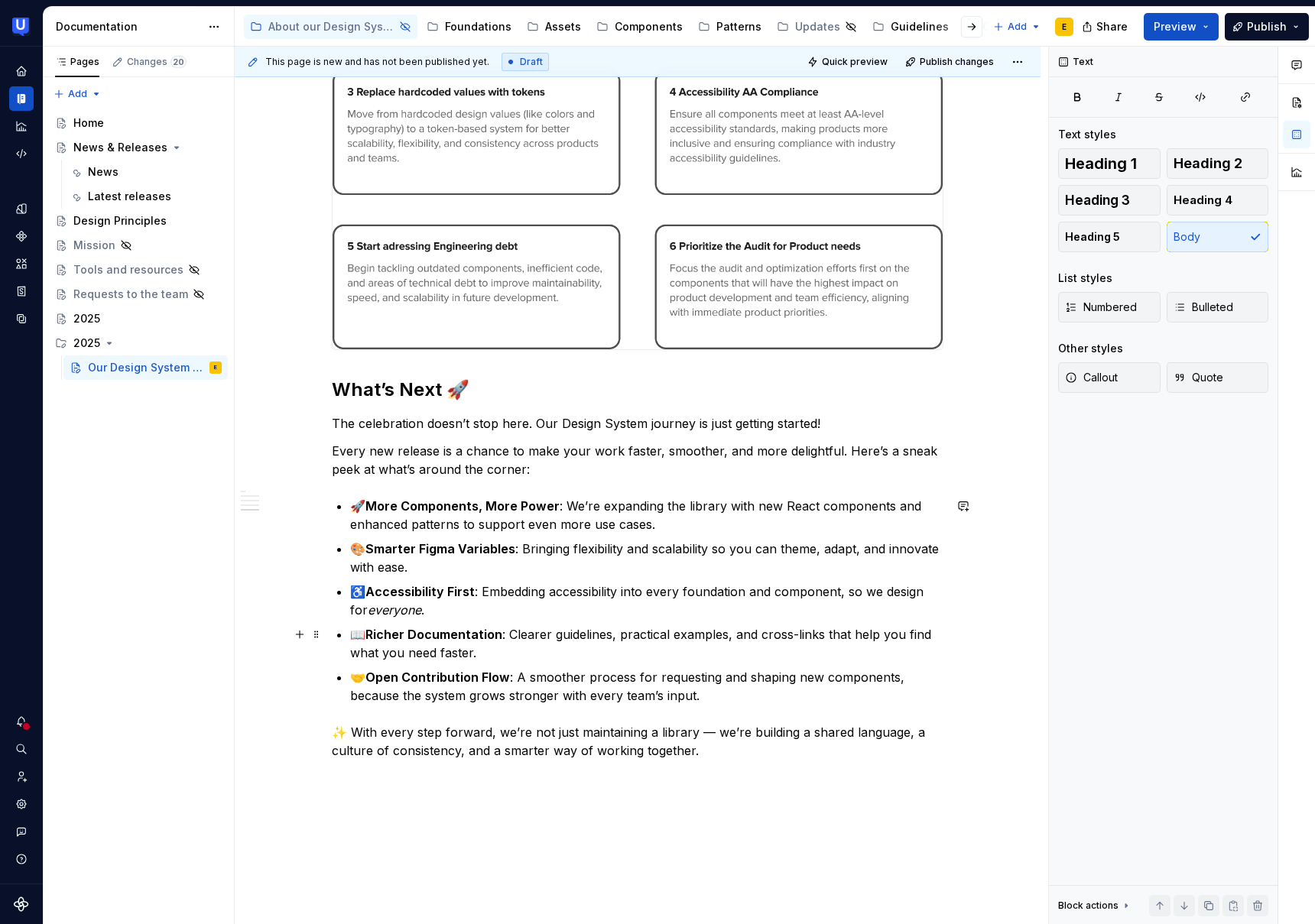
scroll to position [973, 0]
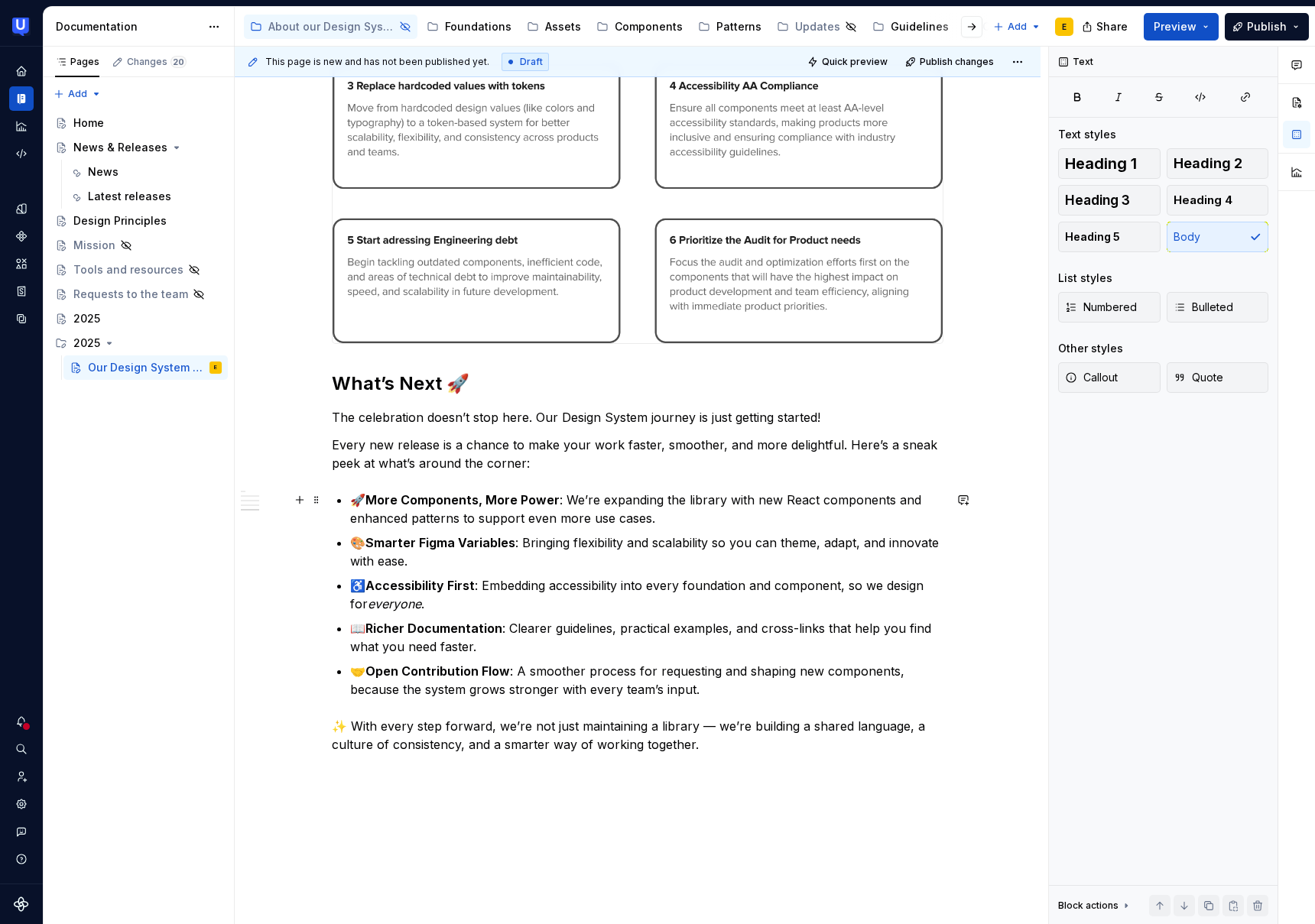
click at [373, 499] on strong "More Components, More Power" at bounding box center [462, 499] width 194 height 15
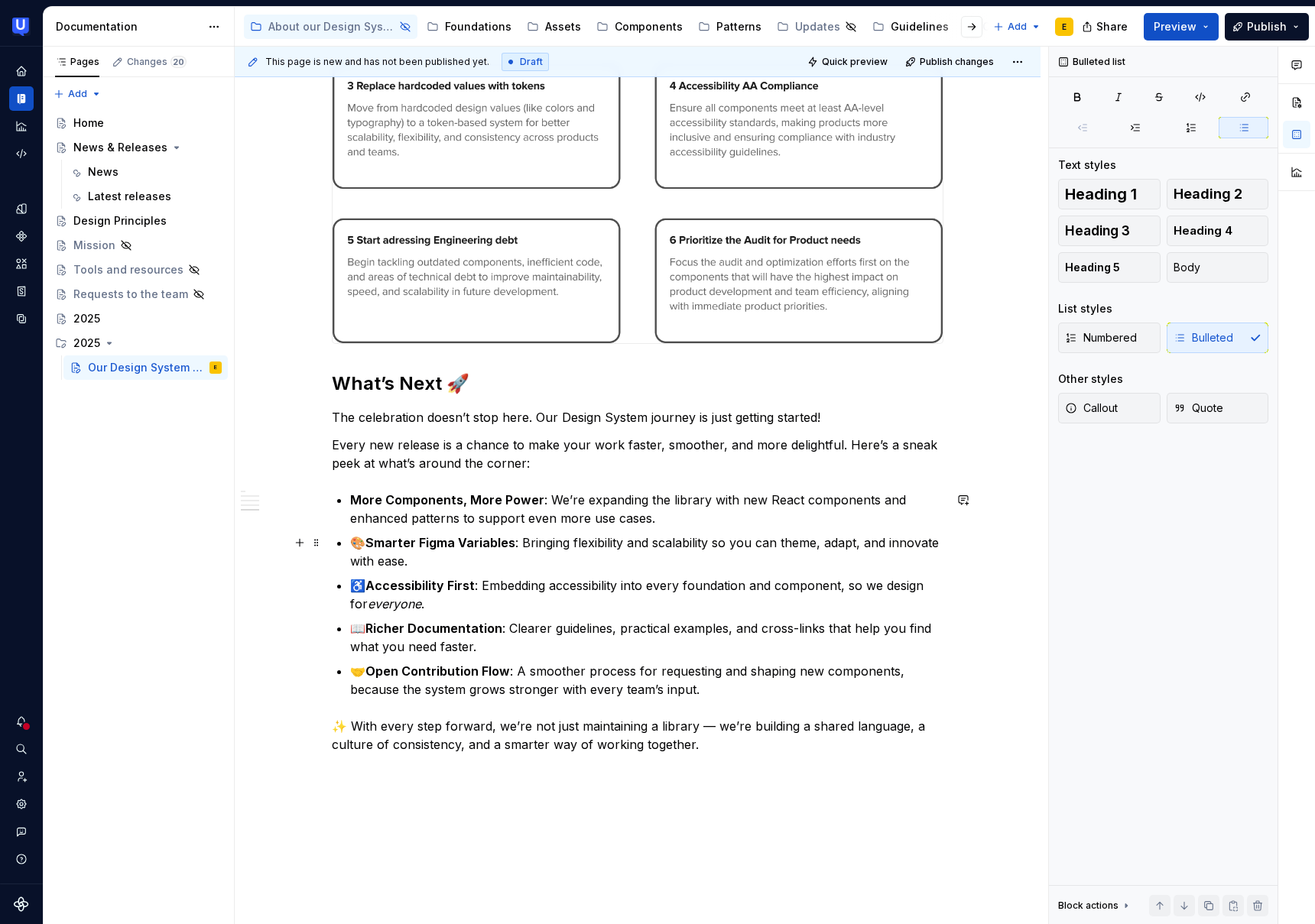
click at [373, 540] on strong "Smarter Figma Variables" at bounding box center [440, 542] width 150 height 15
click at [376, 586] on strong "Accessibility First" at bounding box center [420, 585] width 109 height 15
click at [383, 626] on strong "Richer Documentation" at bounding box center [433, 628] width 137 height 15
click at [373, 628] on strong "Richer Documentation" at bounding box center [433, 628] width 137 height 15
click at [371, 670] on p "🤝 Open Contribution Flow : A smoother process for requesting and shaping new co…" at bounding box center [646, 681] width 594 height 37
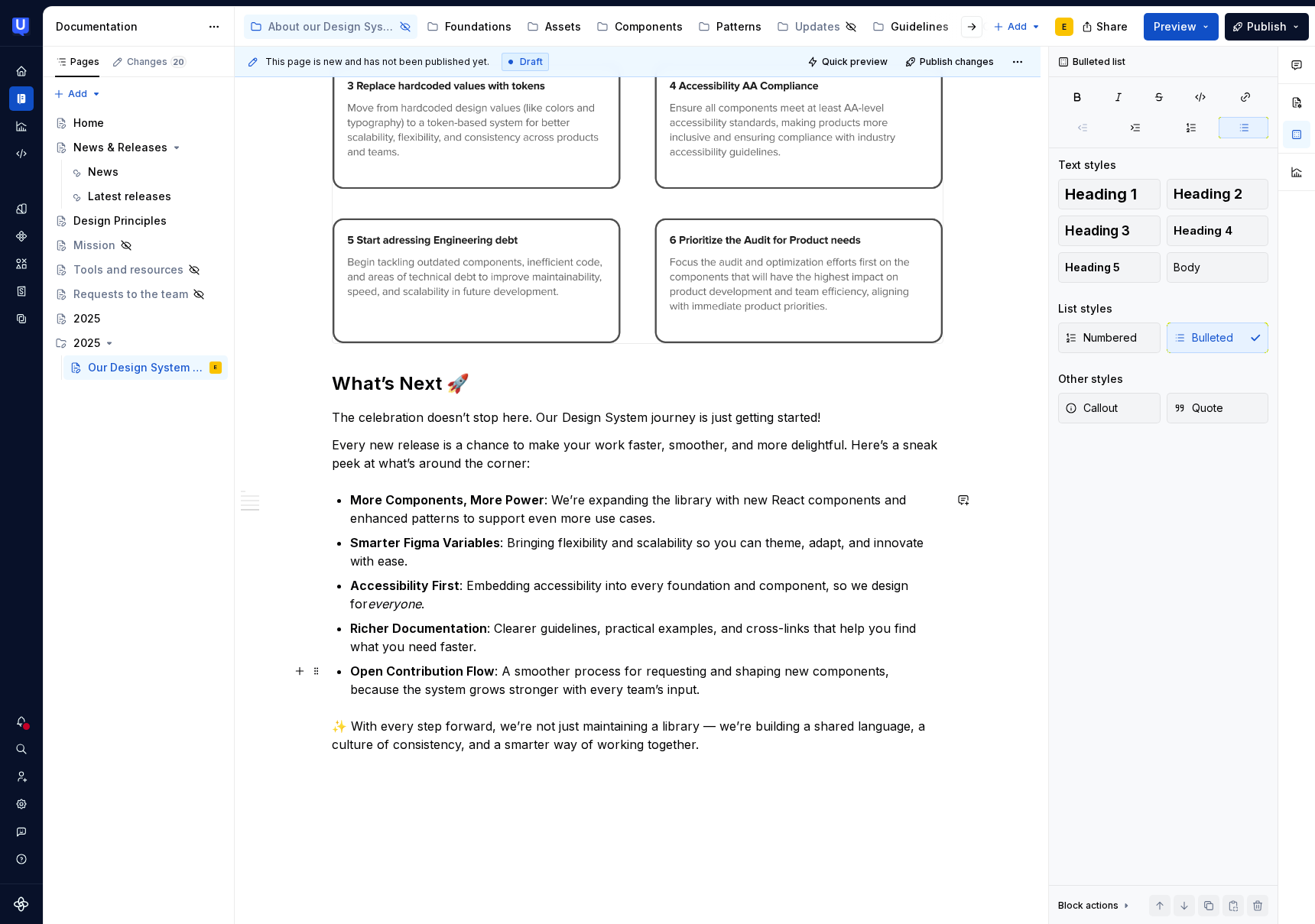
click at [539, 686] on p "Open Contribution Flow : A smoother process for requesting and shaping new comp…" at bounding box center [646, 681] width 594 height 37
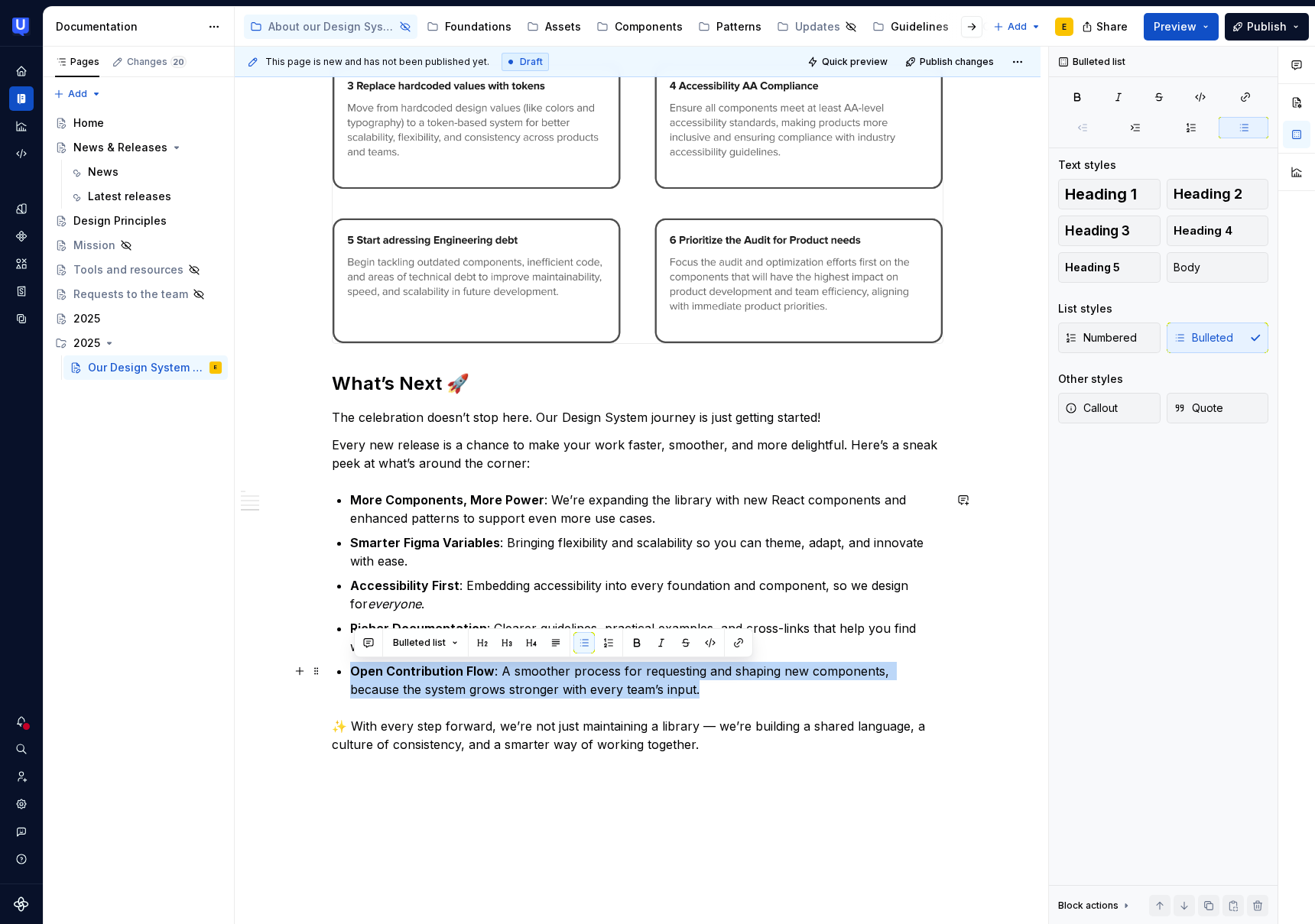
drag, startPoint x: 355, startPoint y: 670, endPoint x: 764, endPoint y: 688, distance: 409.4
click at [764, 688] on p "Open Contribution Flow : A smoother process for requesting and shaping new comp…" at bounding box center [646, 681] width 594 height 37
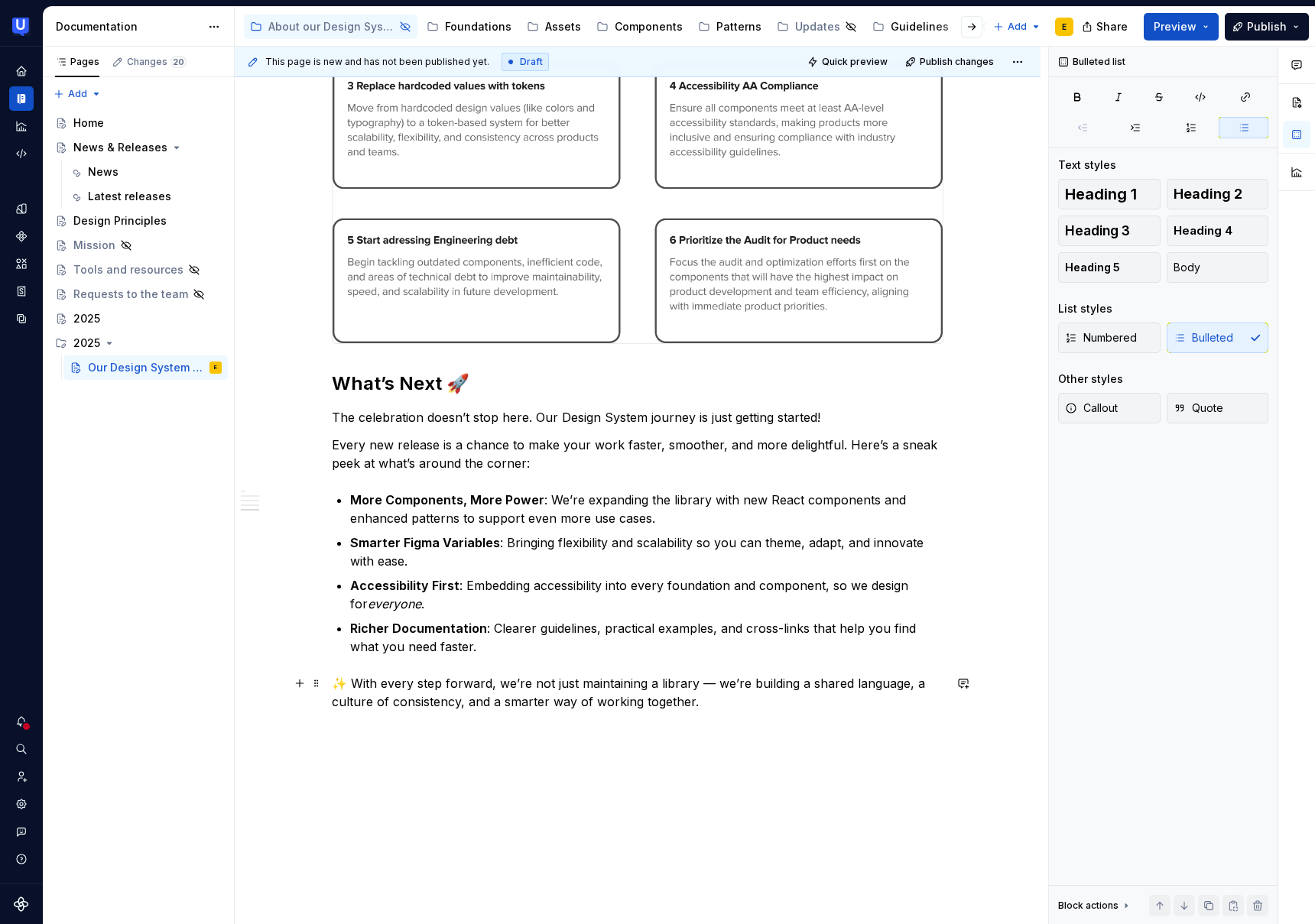
drag, startPoint x: 713, startPoint y: 683, endPoint x: 716, endPoint y: 694, distance: 11.4
click at [713, 684] on p "✨ With every step forward, we’re not just maintaining a library — we’re buildin…" at bounding box center [638, 693] width 612 height 37
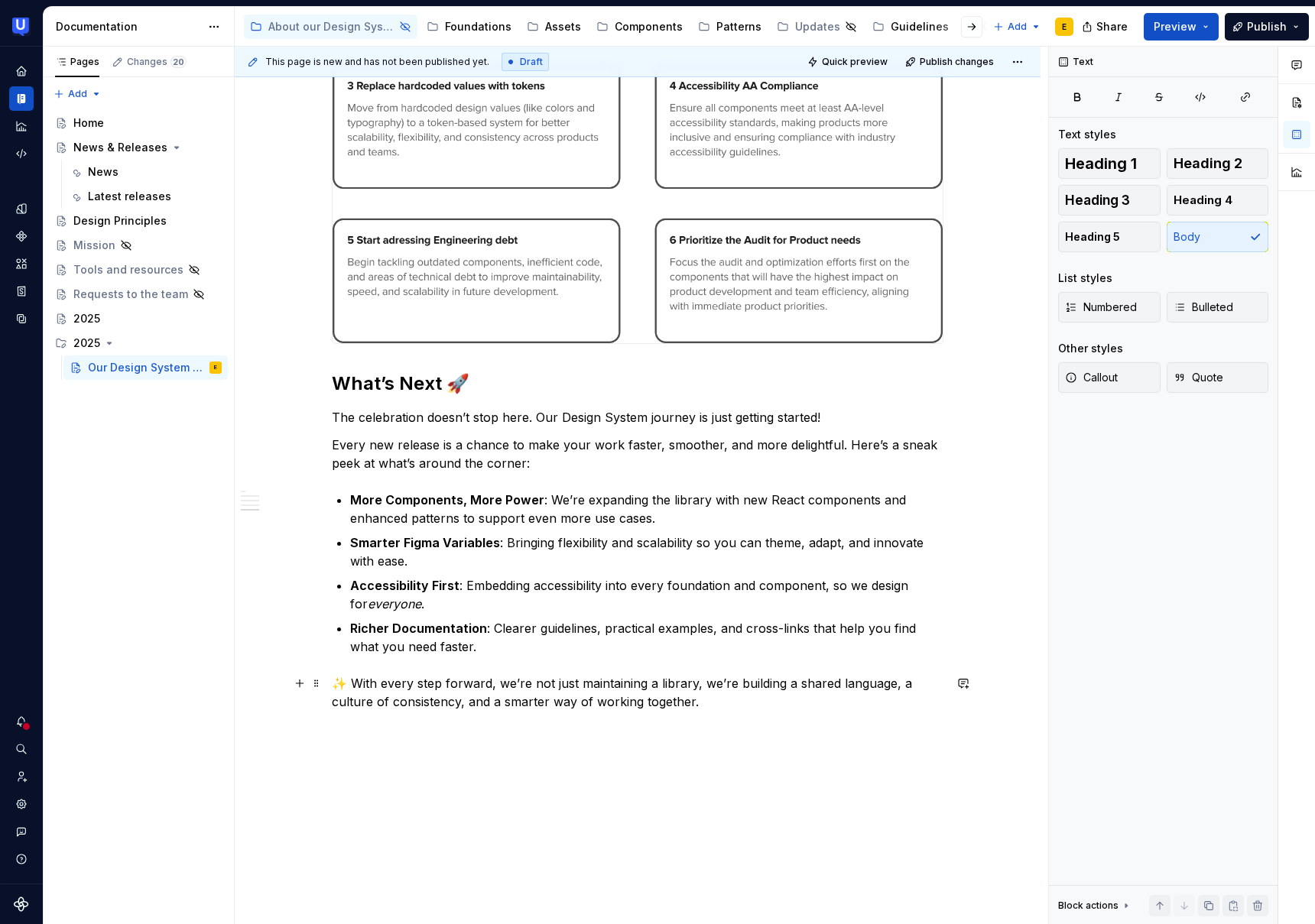
click at [705, 704] on p "✨ With every step forward, we’re not just maintaining a library, we’re building…" at bounding box center [638, 693] width 612 height 37
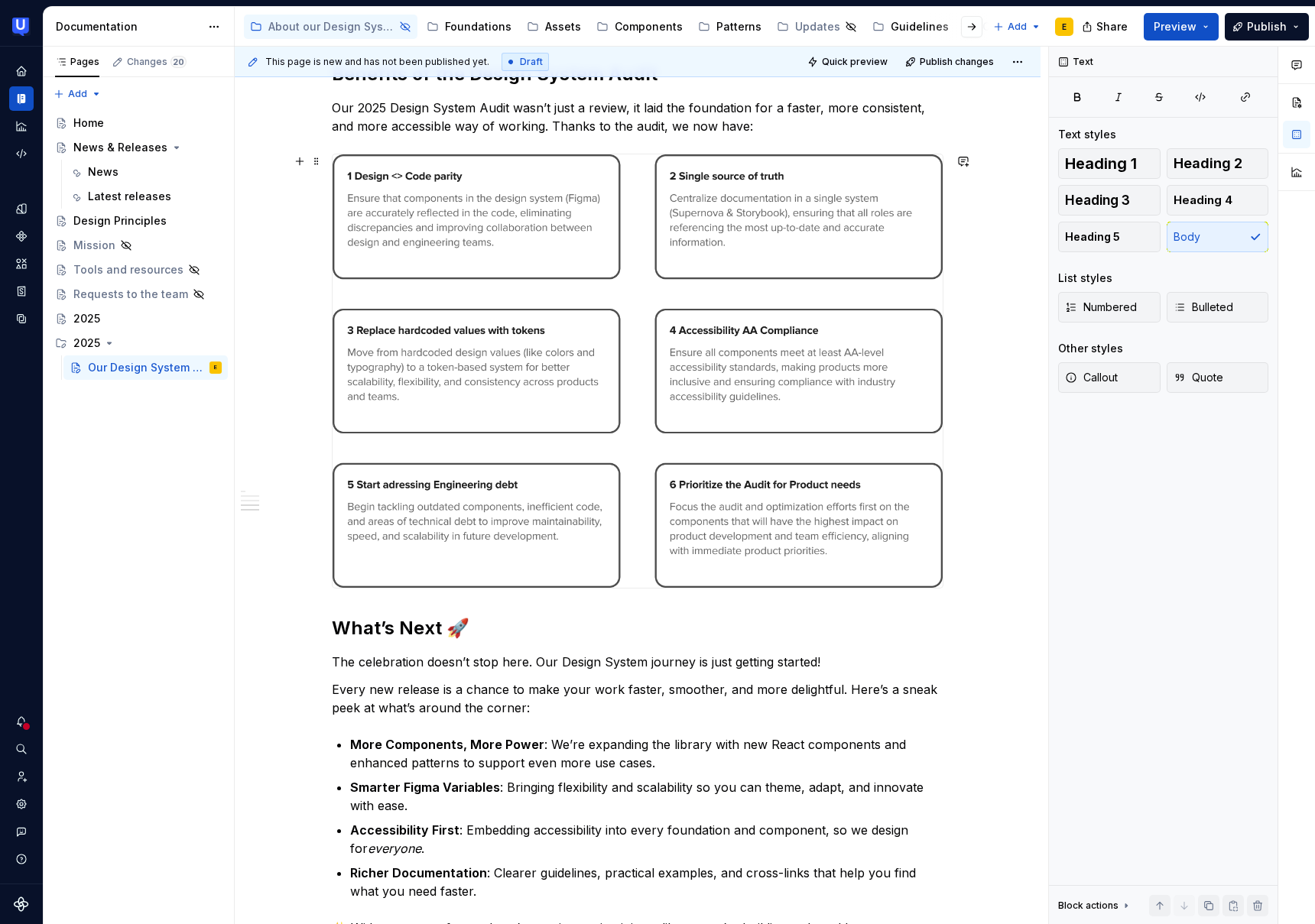
scroll to position [746, 0]
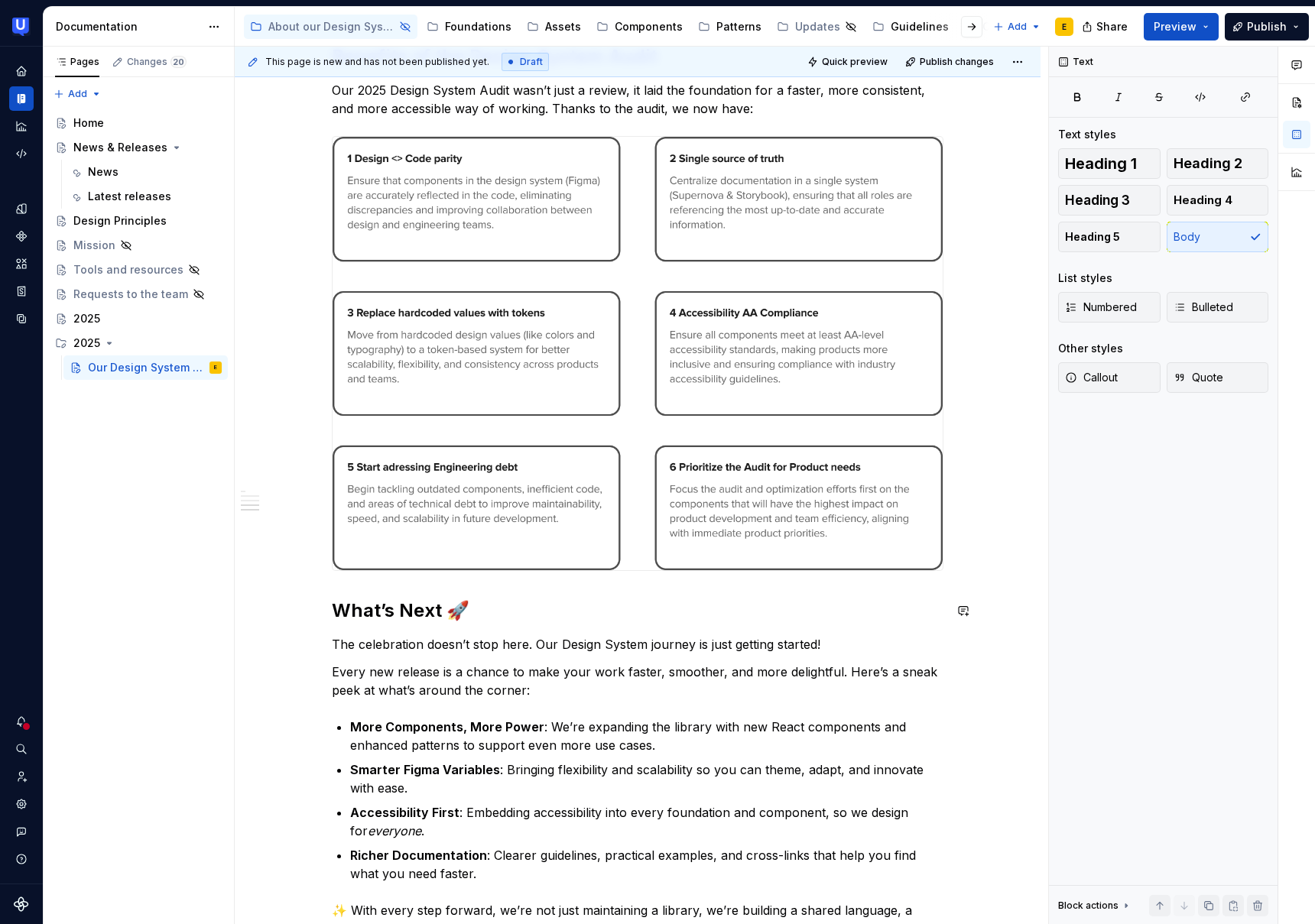
click at [353, 618] on h2 "What’s Next 🚀" at bounding box center [638, 611] width 612 height 25
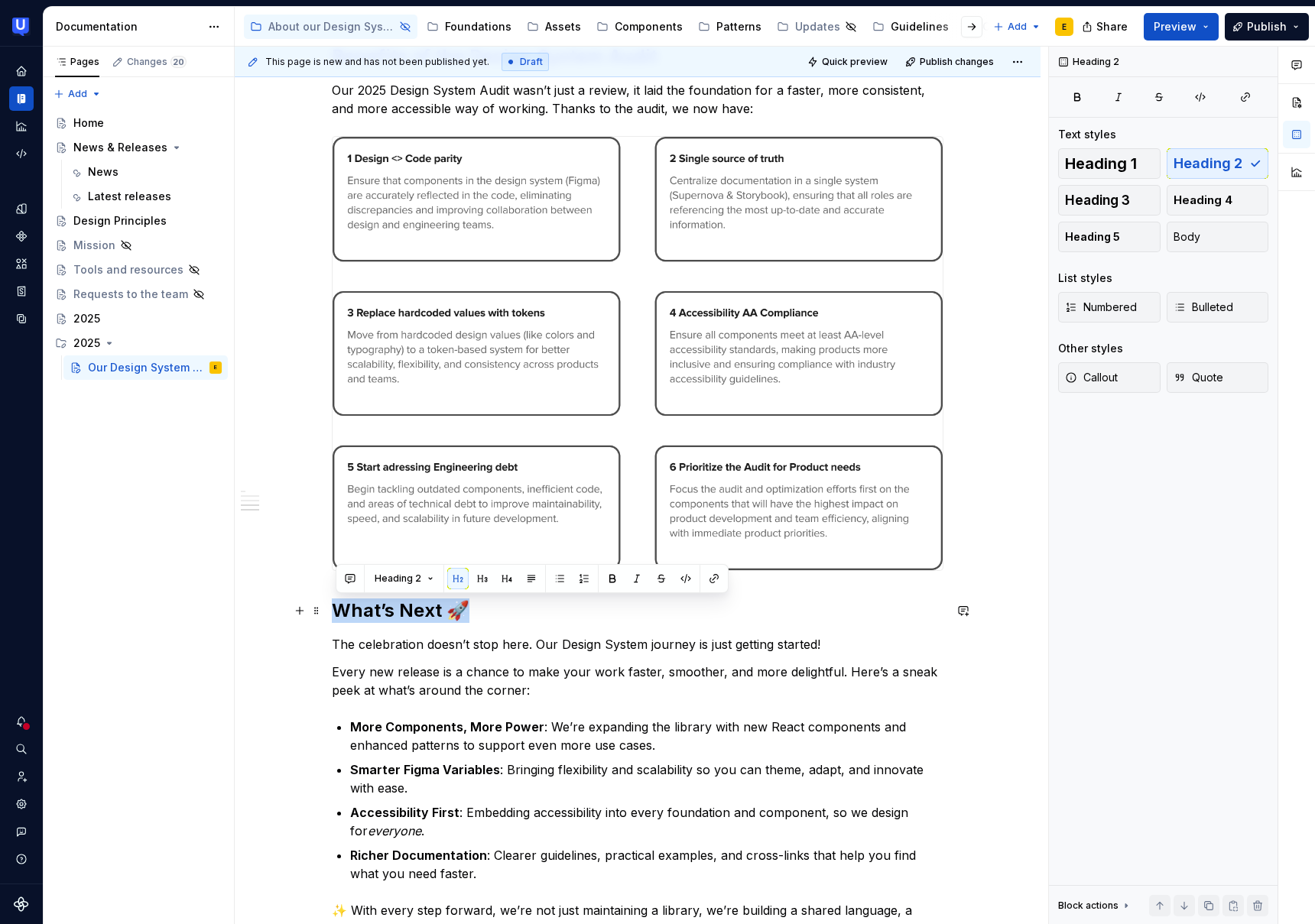
drag, startPoint x: 337, startPoint y: 607, endPoint x: 474, endPoint y: 608, distance: 137.0
click at [474, 608] on h2 "What’s Next 🚀" at bounding box center [638, 611] width 612 height 25
copy h2 "What’s Next 🚀"
drag, startPoint x: 337, startPoint y: 607, endPoint x: 354, endPoint y: 630, distance: 28.6
click at [340, 610] on h2 "What’s Next 🚀" at bounding box center [638, 611] width 612 height 25
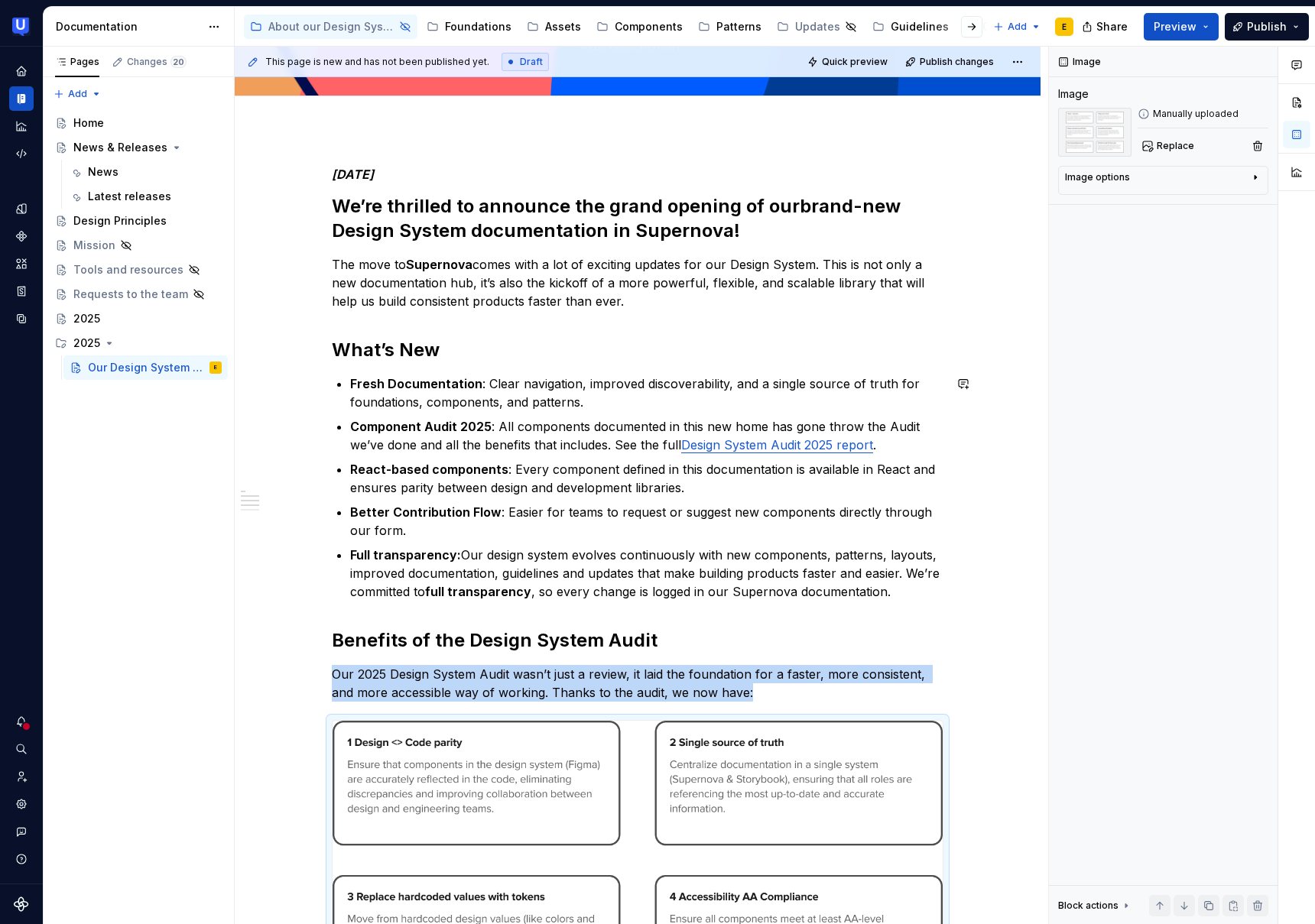
scroll to position [0, 0]
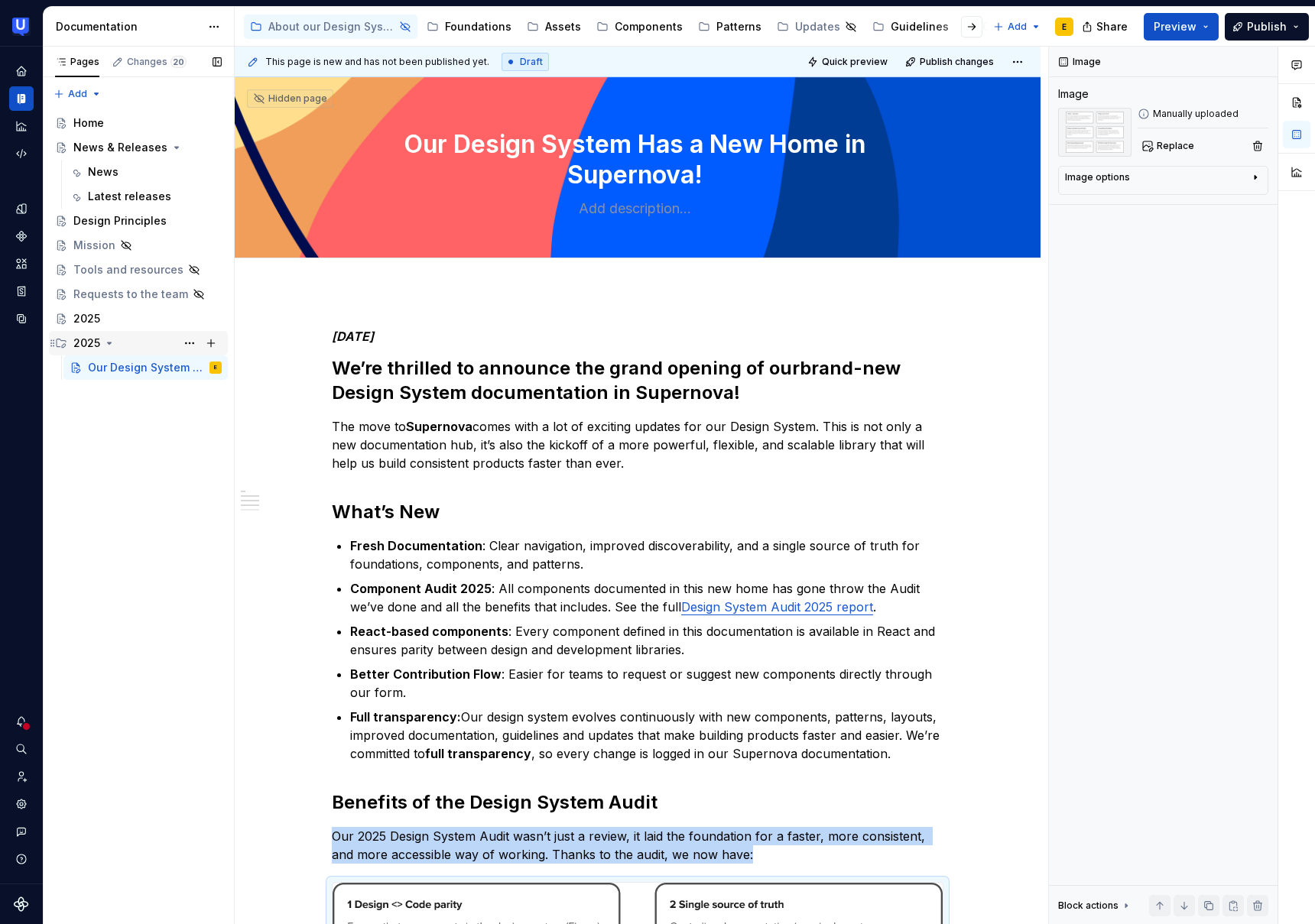
click at [109, 342] on icon "Page tree" at bounding box center [109, 343] width 4 height 2
click at [109, 342] on icon "Page tree" at bounding box center [109, 344] width 2 height 4
click at [123, 168] on div "News" at bounding box center [155, 172] width 134 height 21
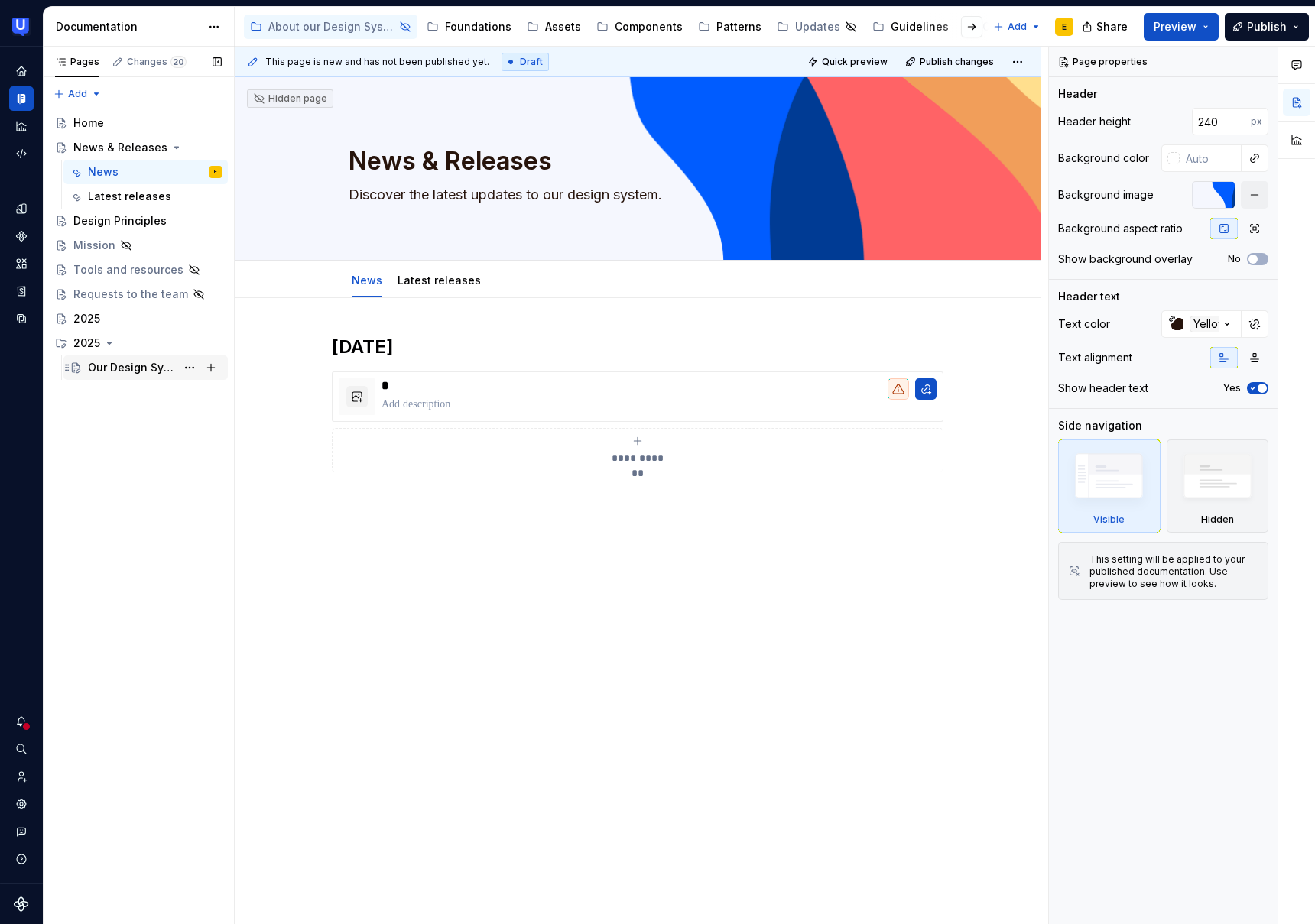
click at [112, 375] on div "Our Design System Has a New Home in Supernova!" at bounding box center [132, 367] width 88 height 15
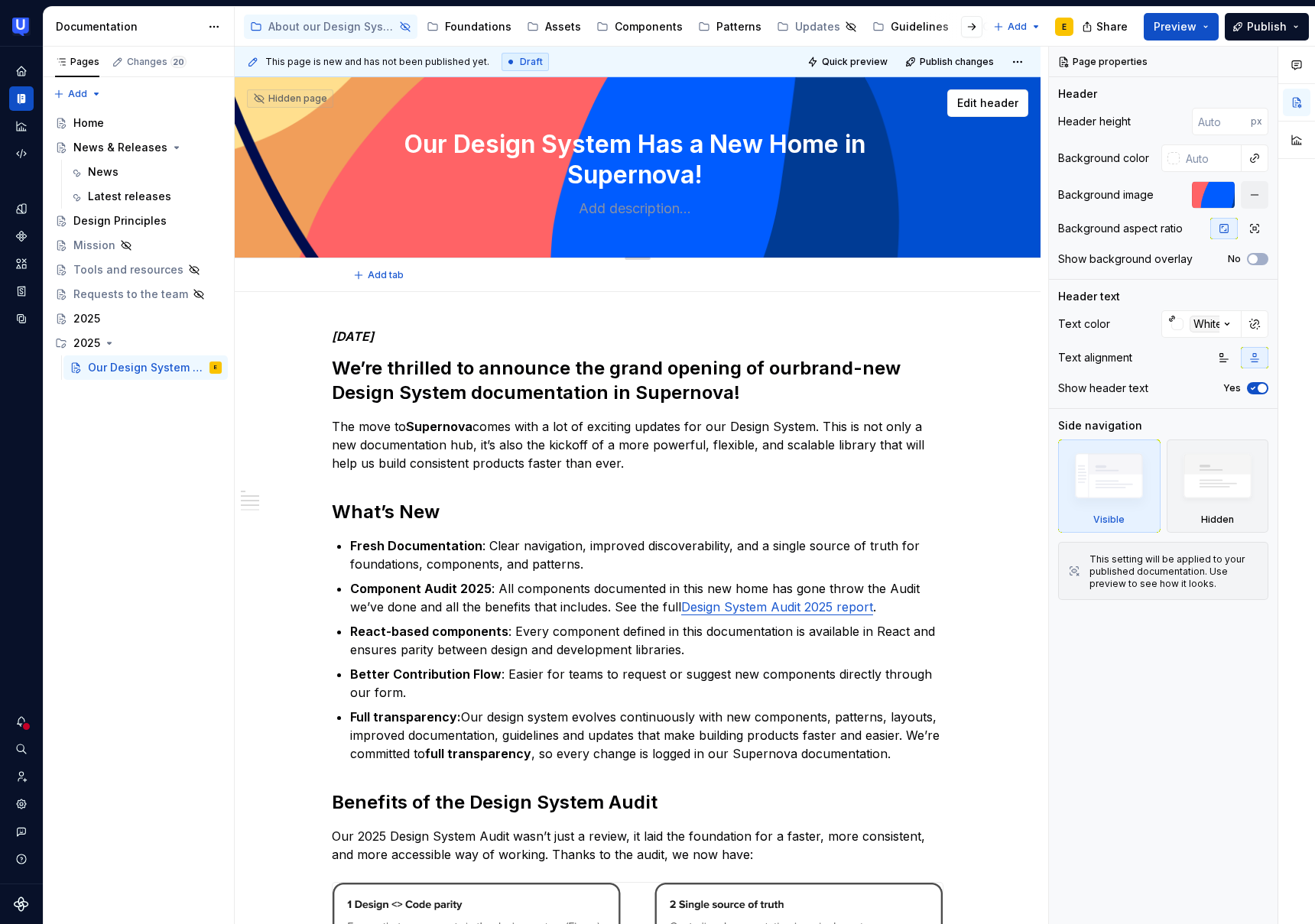
drag, startPoint x: 408, startPoint y: 141, endPoint x: 714, endPoint y: 177, distance: 308.1
click at [714, 177] on textarea "Our Design System Has a New Home in Supernova!" at bounding box center [634, 160] width 578 height 67
click at [111, 167] on div "News" at bounding box center [103, 171] width 31 height 15
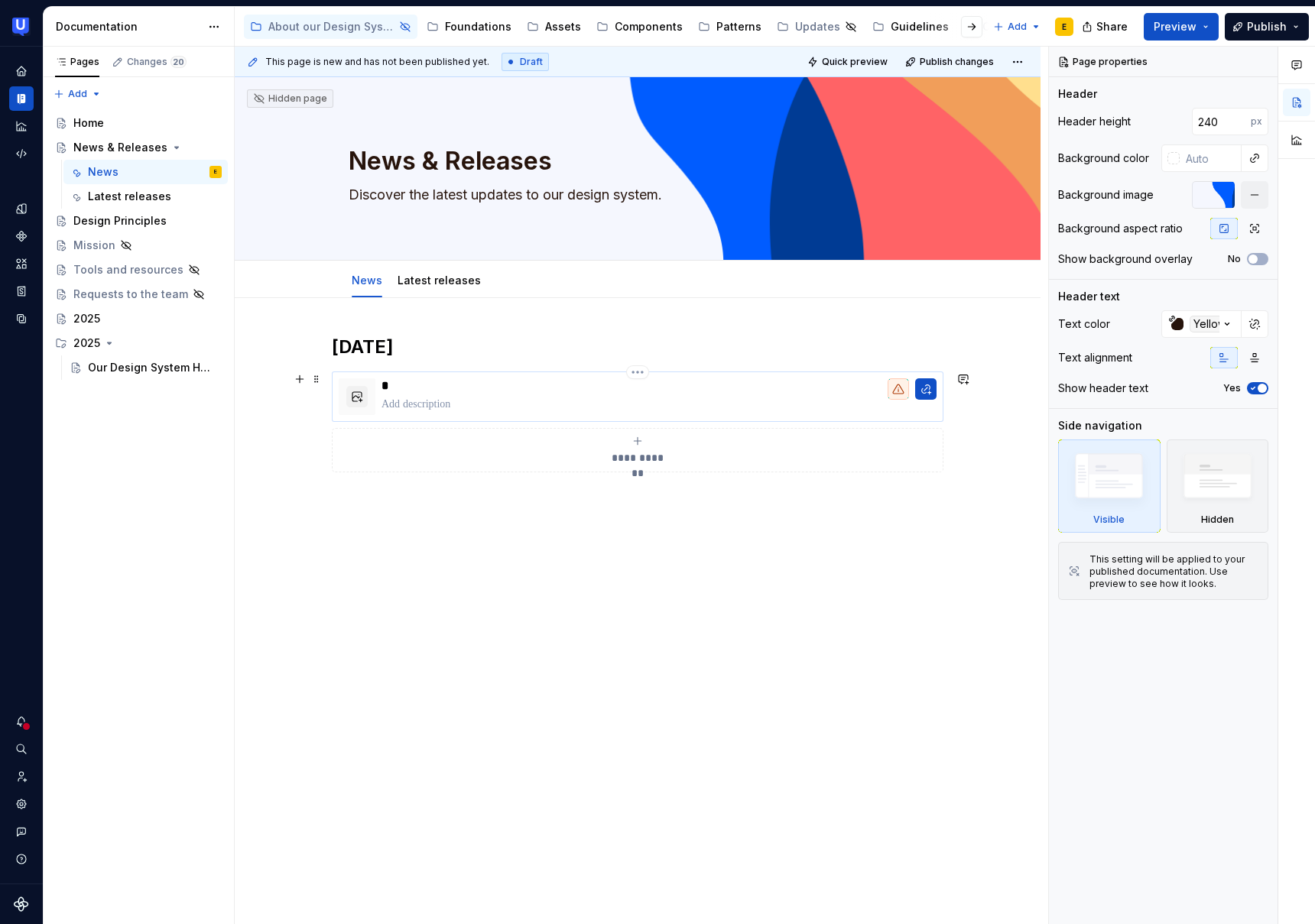
click at [392, 385] on p "*" at bounding box center [659, 385] width 555 height 15
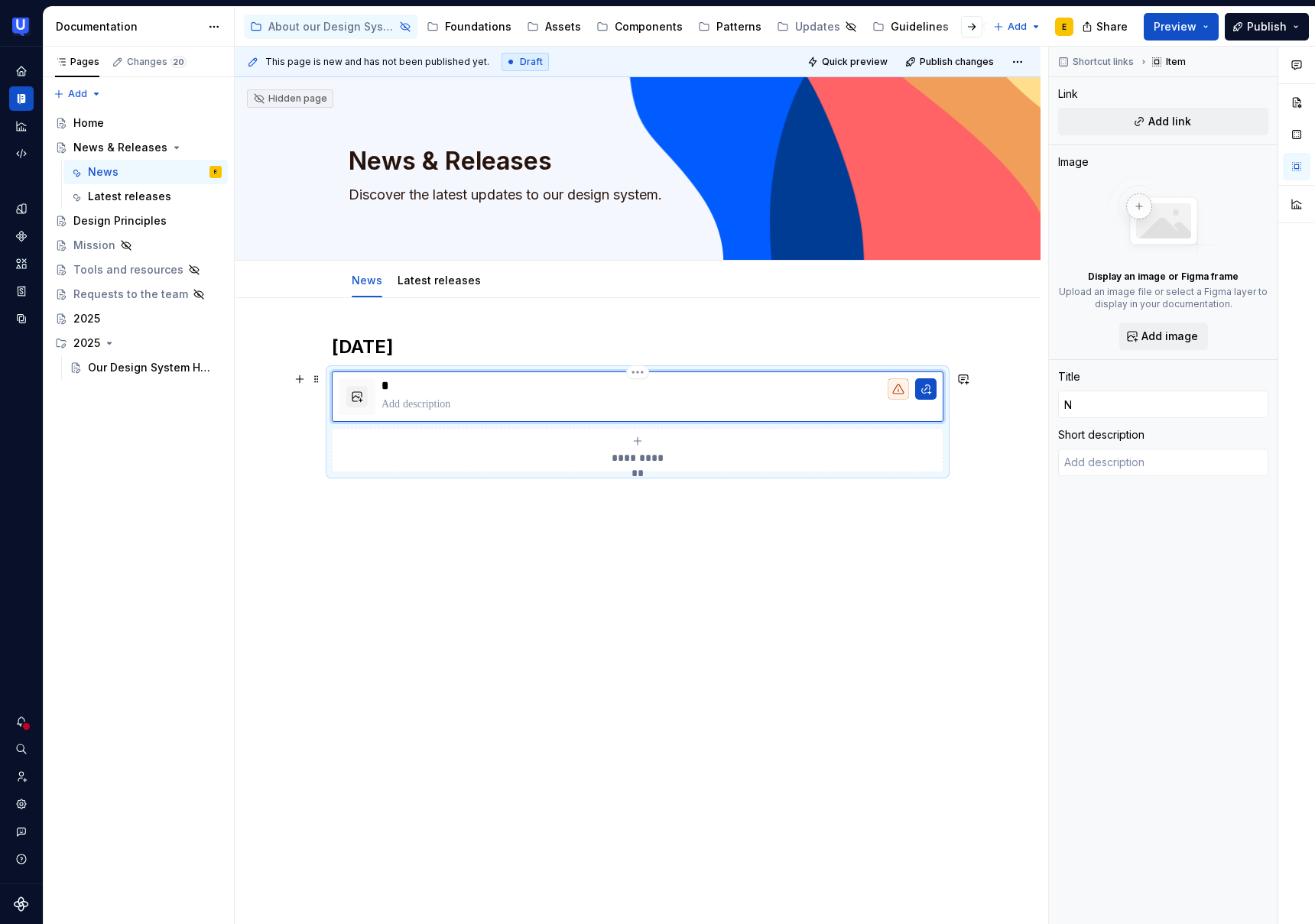
type textarea "*"
type input "Our Design System Has a New Home in Supernova!"
click at [414, 404] on p at bounding box center [659, 404] width 555 height 15
click at [147, 371] on div "Our Design System Has a New Home in Supernova!" at bounding box center [132, 367] width 88 height 15
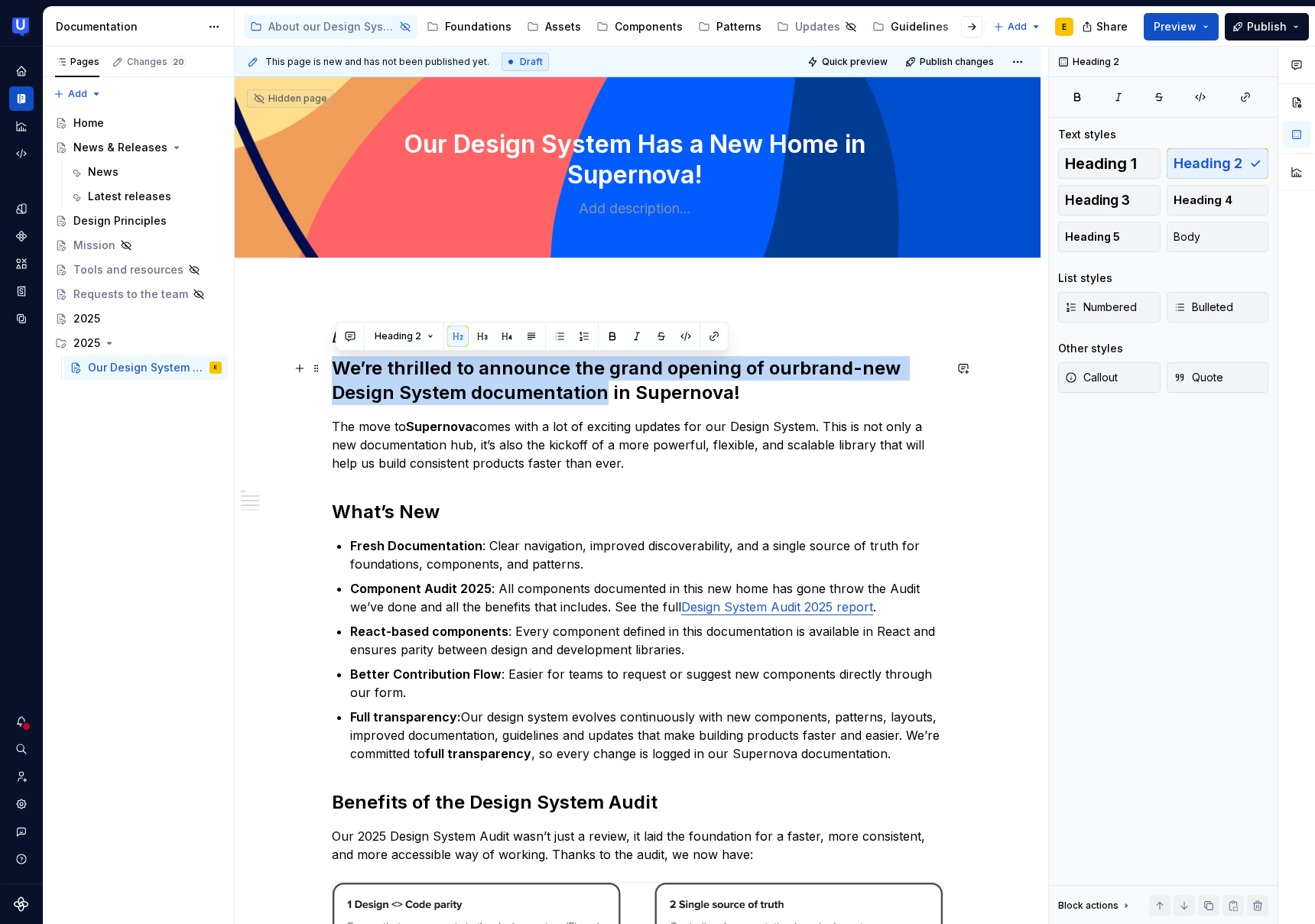
drag, startPoint x: 337, startPoint y: 363, endPoint x: 604, endPoint y: 395, distance: 268.9
click at [604, 395] on h2 "We’re thrilled to announce the grand opening of our brand-new Design System doc…" at bounding box center [638, 380] width 612 height 48
copy h2 "We’re thrilled to announce the grand opening of our brand-new Design System doc…"
click at [109, 169] on div "News" at bounding box center [103, 171] width 31 height 15
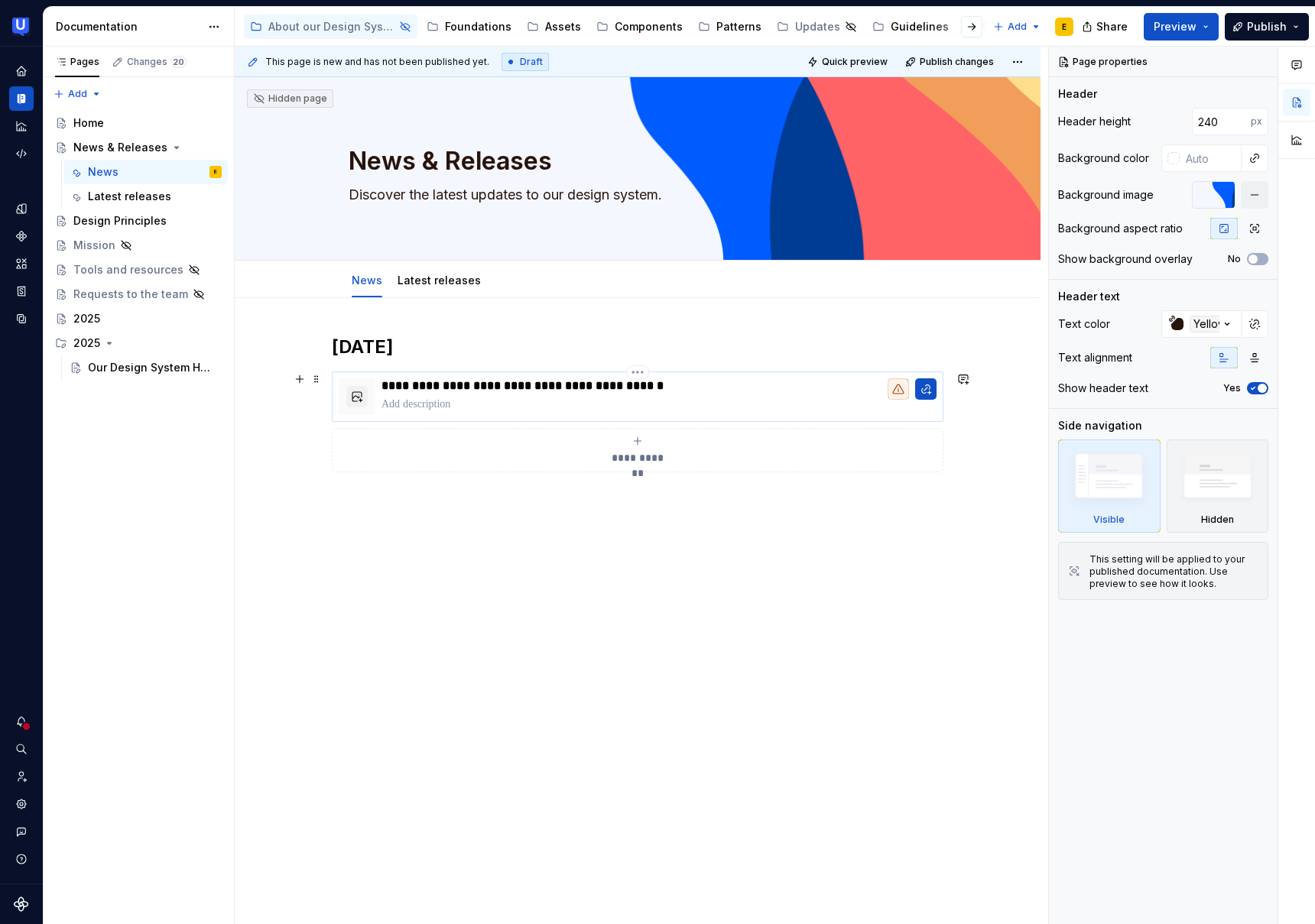
click at [420, 400] on p at bounding box center [659, 404] width 555 height 15
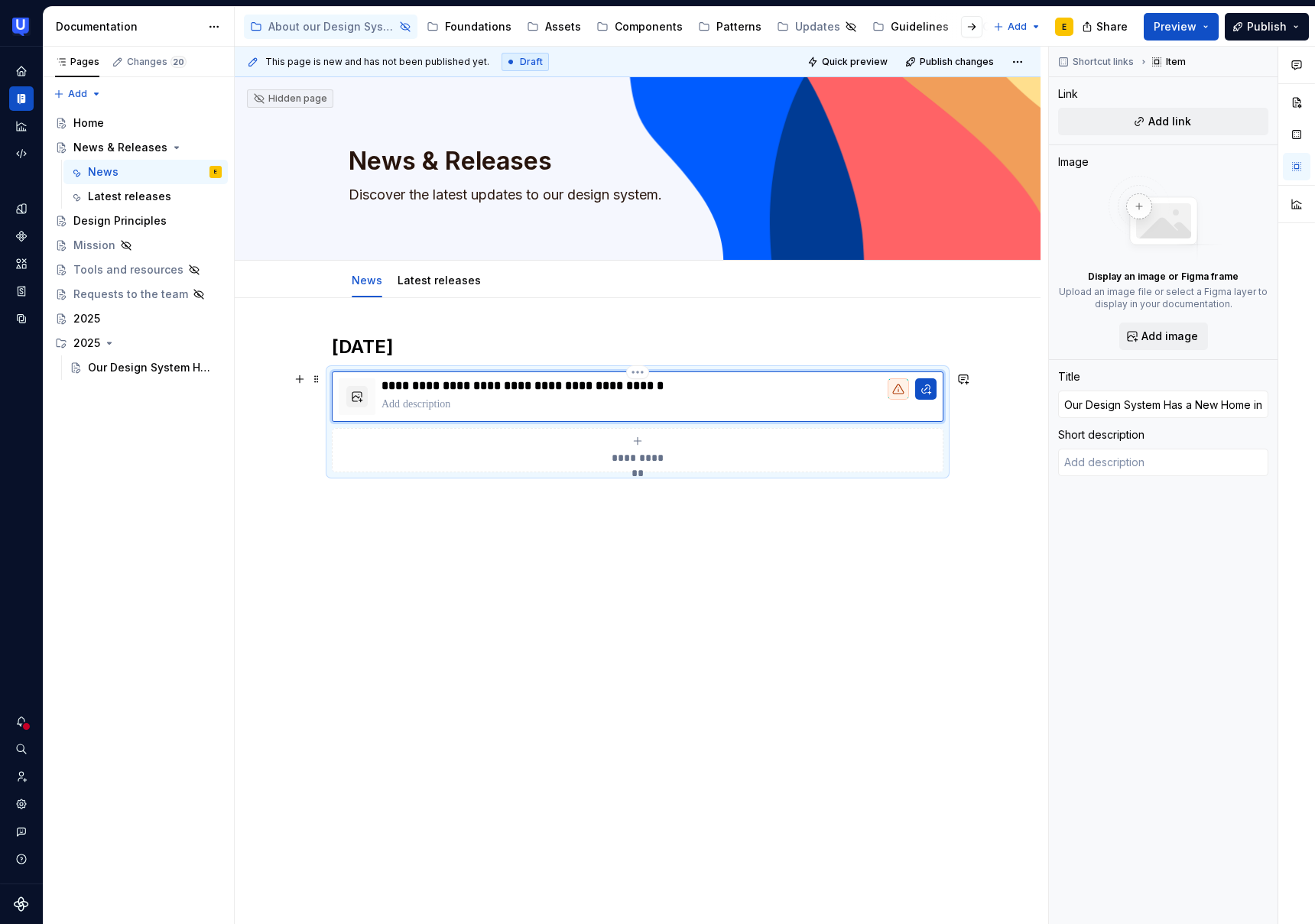
type textarea "*"
type textarea "We’re thrilled to announce the grand opening of our brand-new Design System doc…"
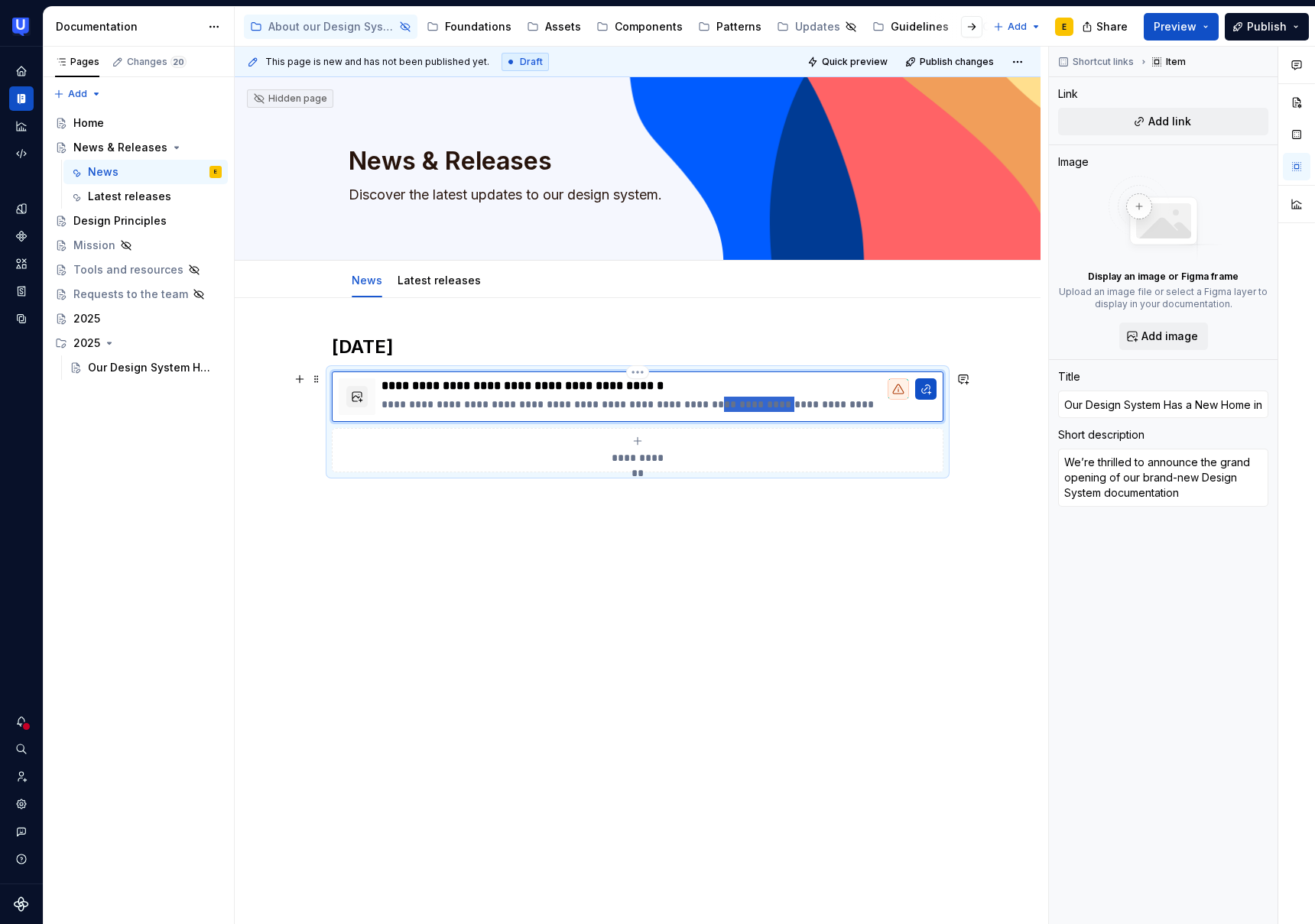
drag, startPoint x: 714, startPoint y: 403, endPoint x: 782, endPoint y: 404, distance: 68.0
click at [782, 404] on p "**********" at bounding box center [659, 404] width 555 height 15
type textarea "*"
type textarea "We’re thrilled to announce the grand opening of our brand-new documentation"
type textarea "*"
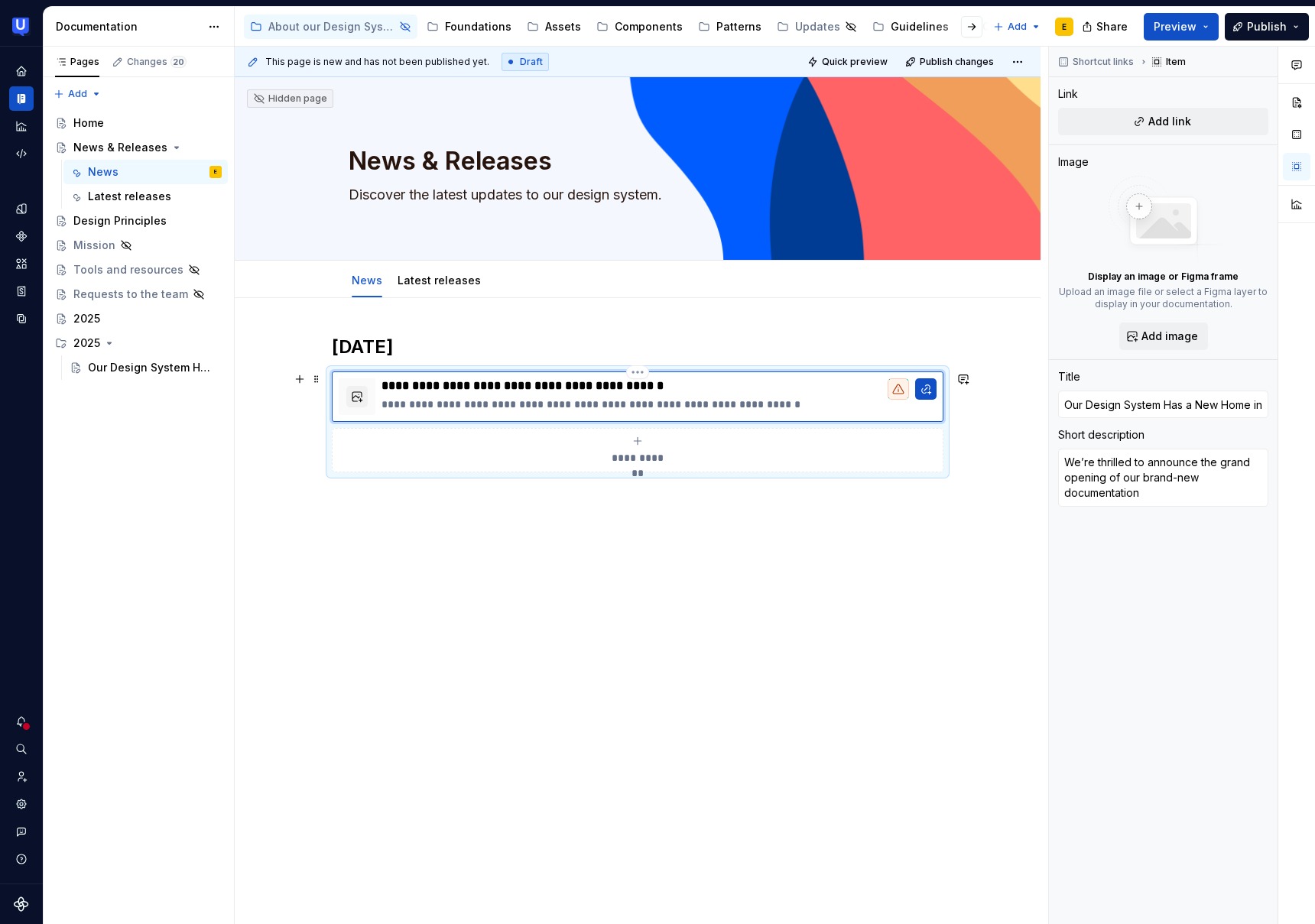
type textarea "We’re thrilled to announce the grand opening of our brand-new documentation"
click at [790, 403] on p "**********" at bounding box center [659, 404] width 555 height 15
type textarea "*"
type textarea "We’re thrilled to announce the grand opening of our brand-new documentation"
click at [142, 362] on div "Our Design System Has a New Home in Supernova!" at bounding box center [132, 367] width 88 height 15
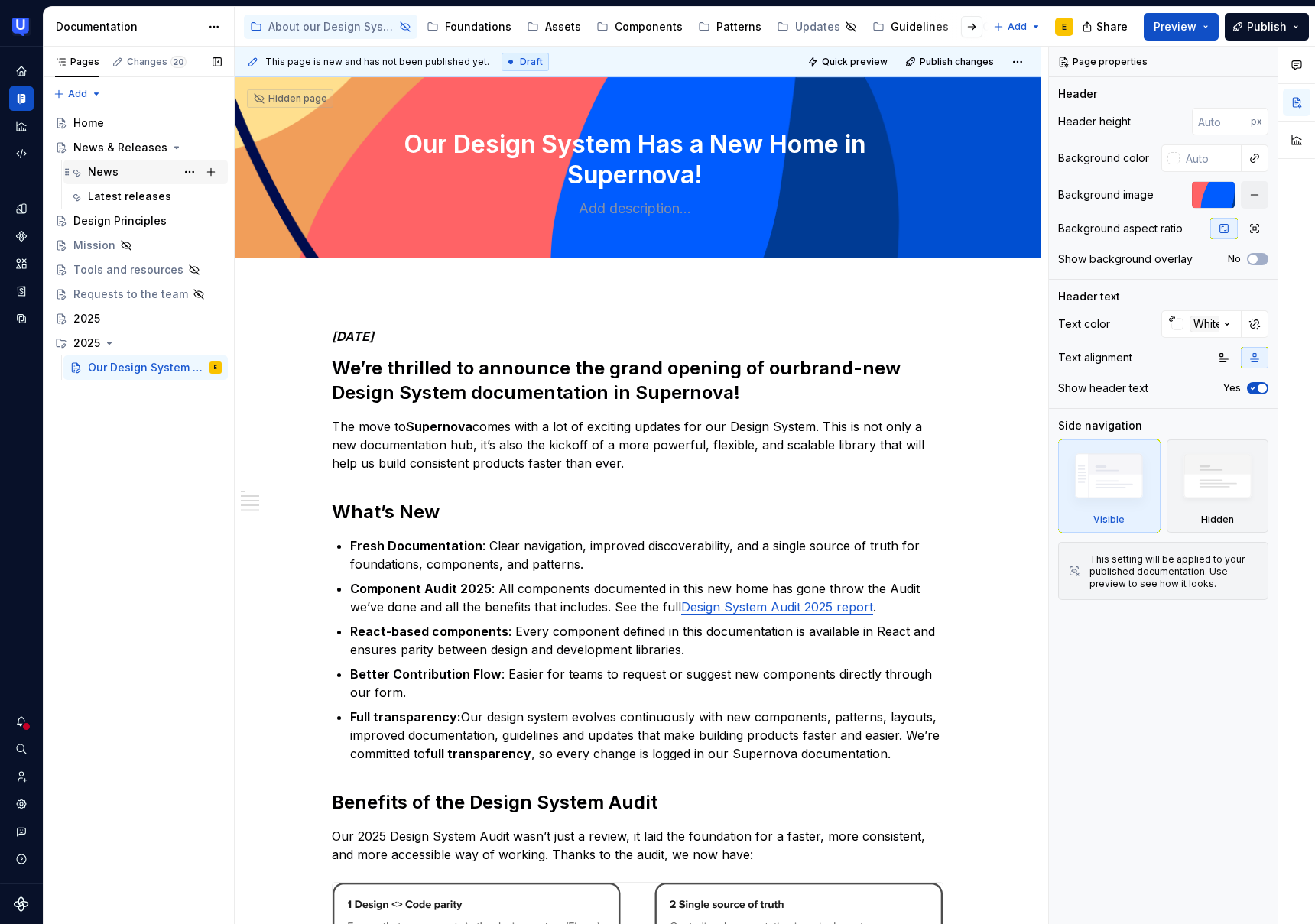
click at [111, 168] on div "News" at bounding box center [103, 171] width 31 height 15
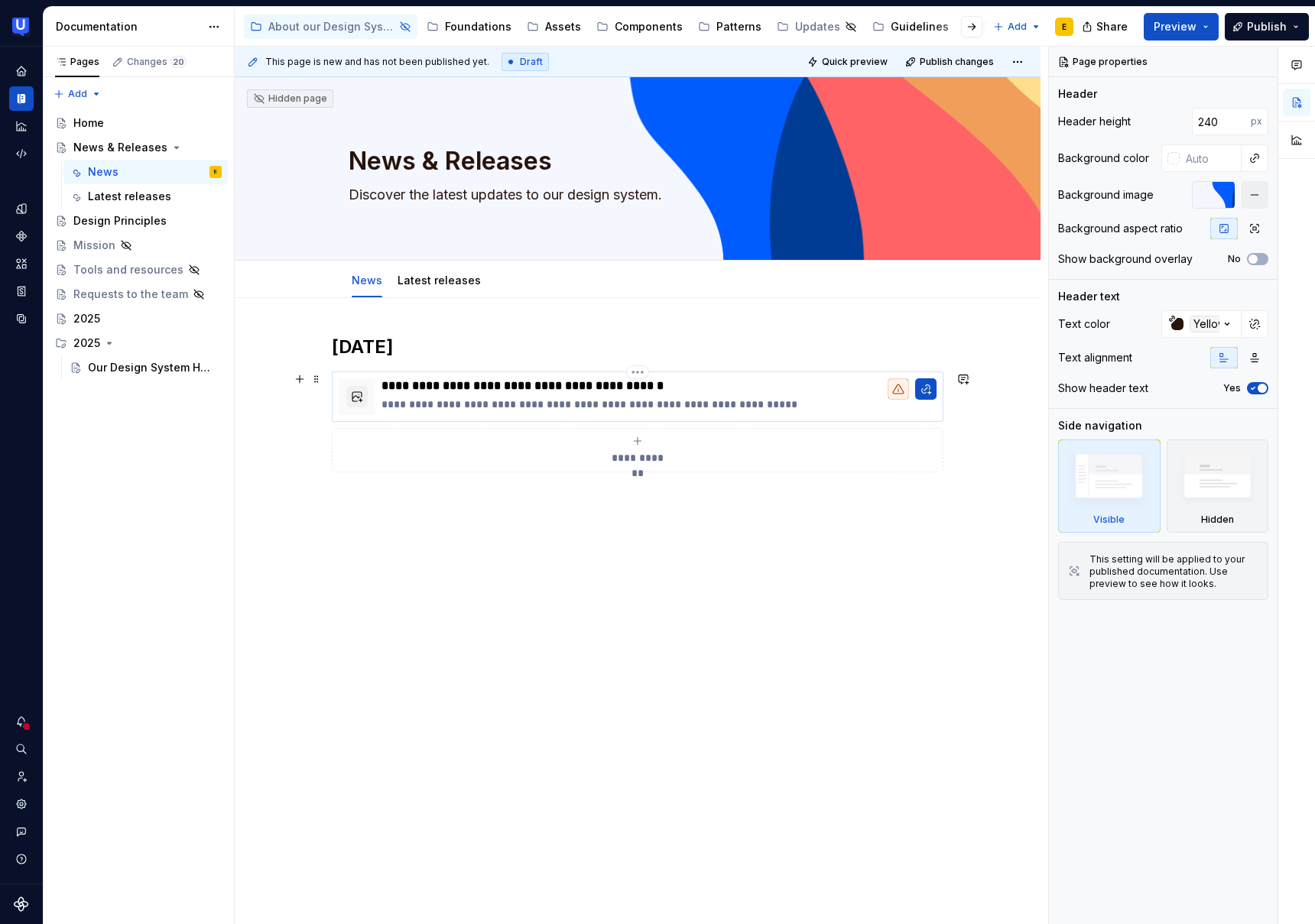
click at [796, 407] on p "**********" at bounding box center [659, 404] width 555 height 15
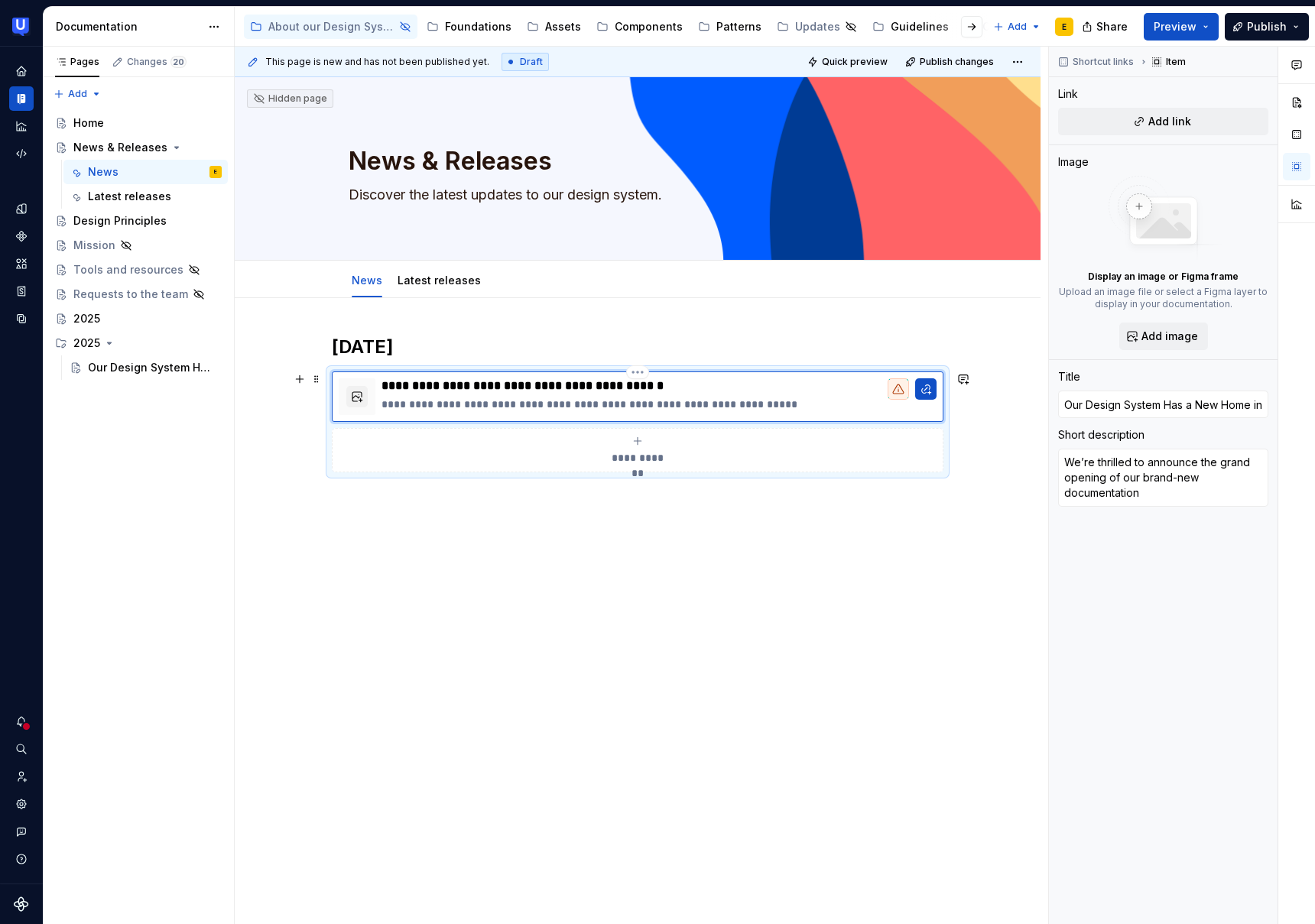
type textarea "*"
type textarea "We’re thrilled to announce the grand opening of our brand-new documentation 🎊"
click at [889, 597] on div "**********" at bounding box center [638, 551] width 806 height 507
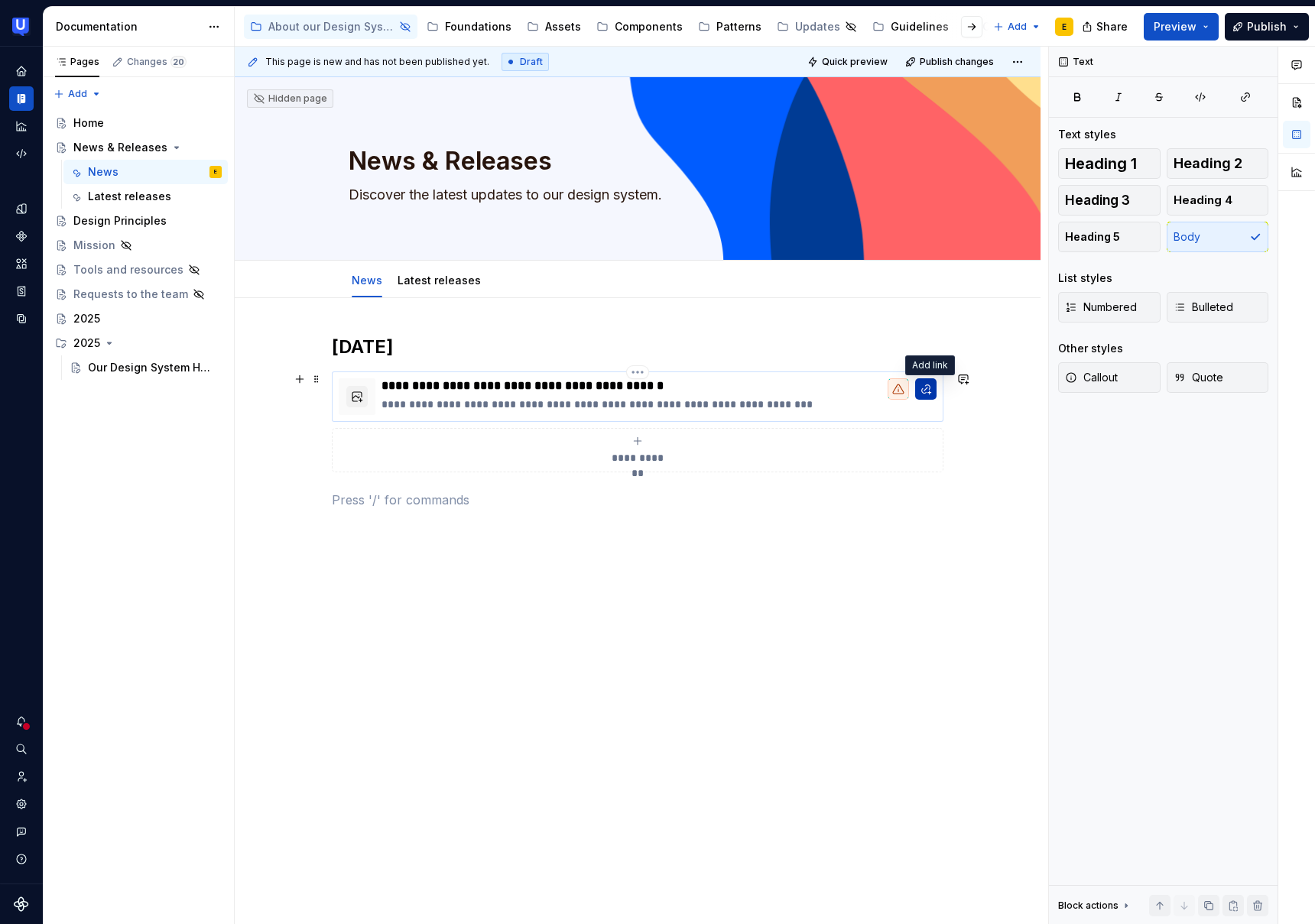
click at [934, 391] on button "button" at bounding box center [926, 389] width 21 height 21
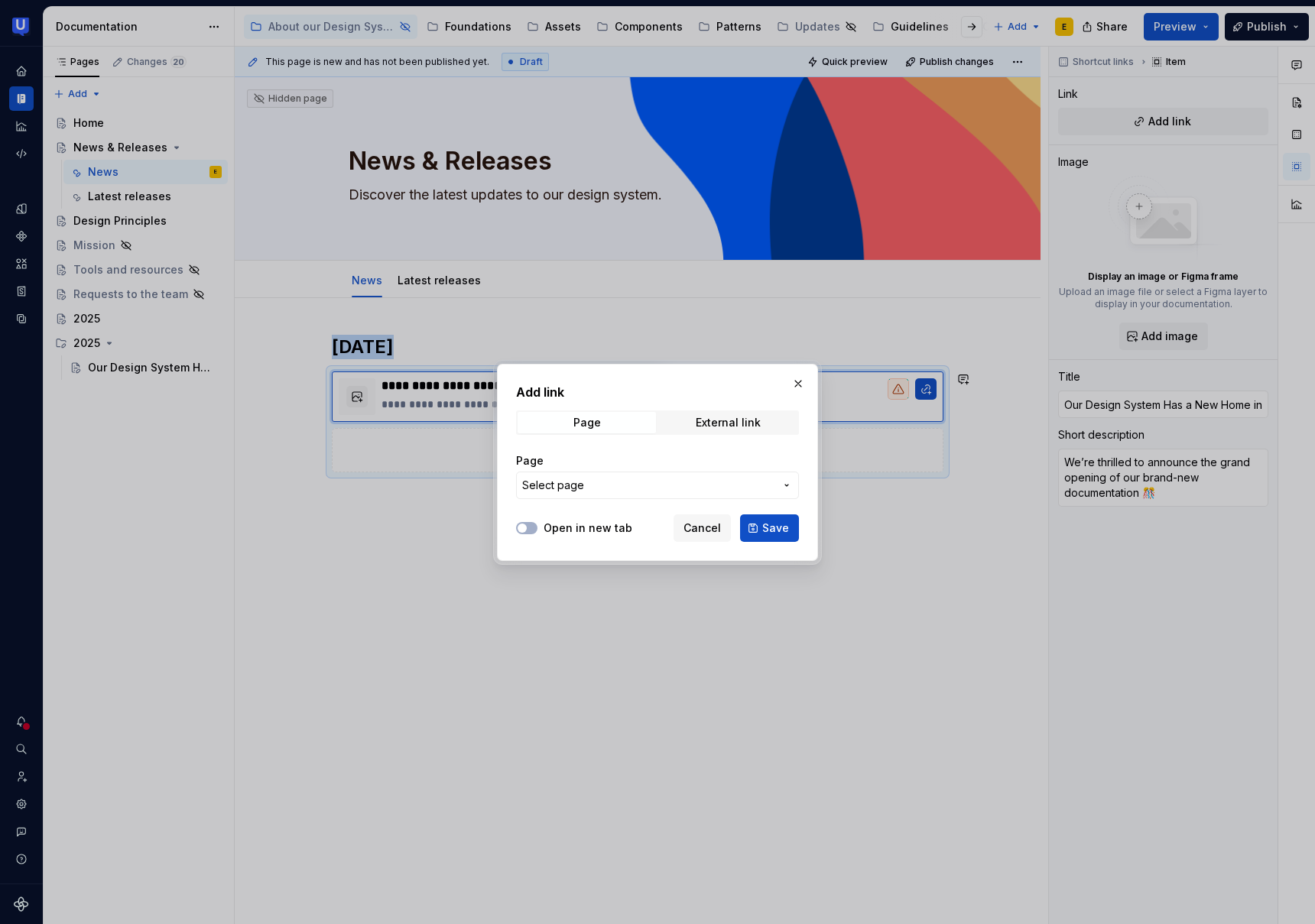
click at [597, 483] on span "Select page" at bounding box center [648, 485] width 252 height 15
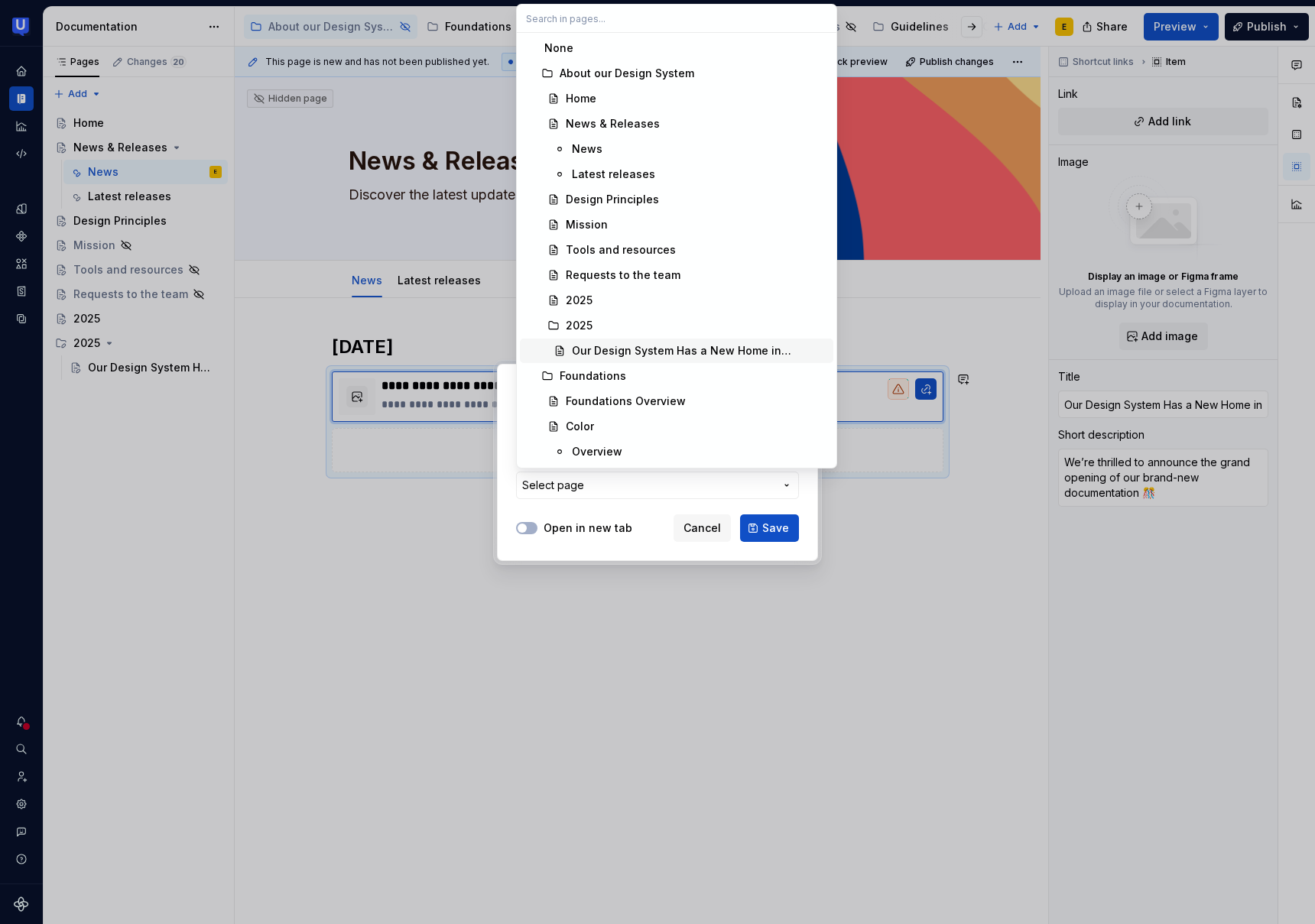
click at [628, 352] on div "Our Design System Has a New Home in Supernova!" at bounding box center [700, 350] width 256 height 15
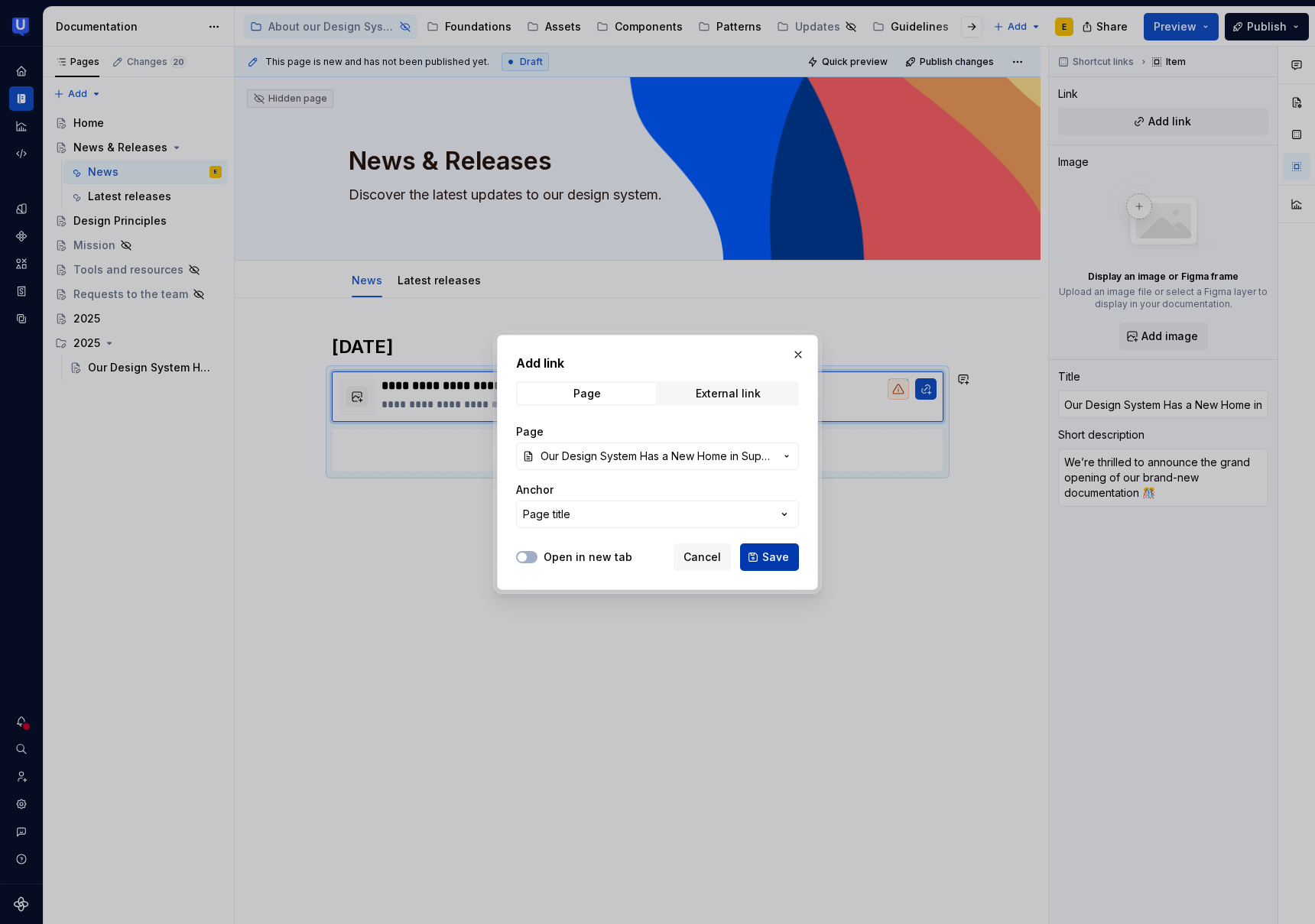
click at [785, 563] on span "Save" at bounding box center [775, 556] width 26 height 15
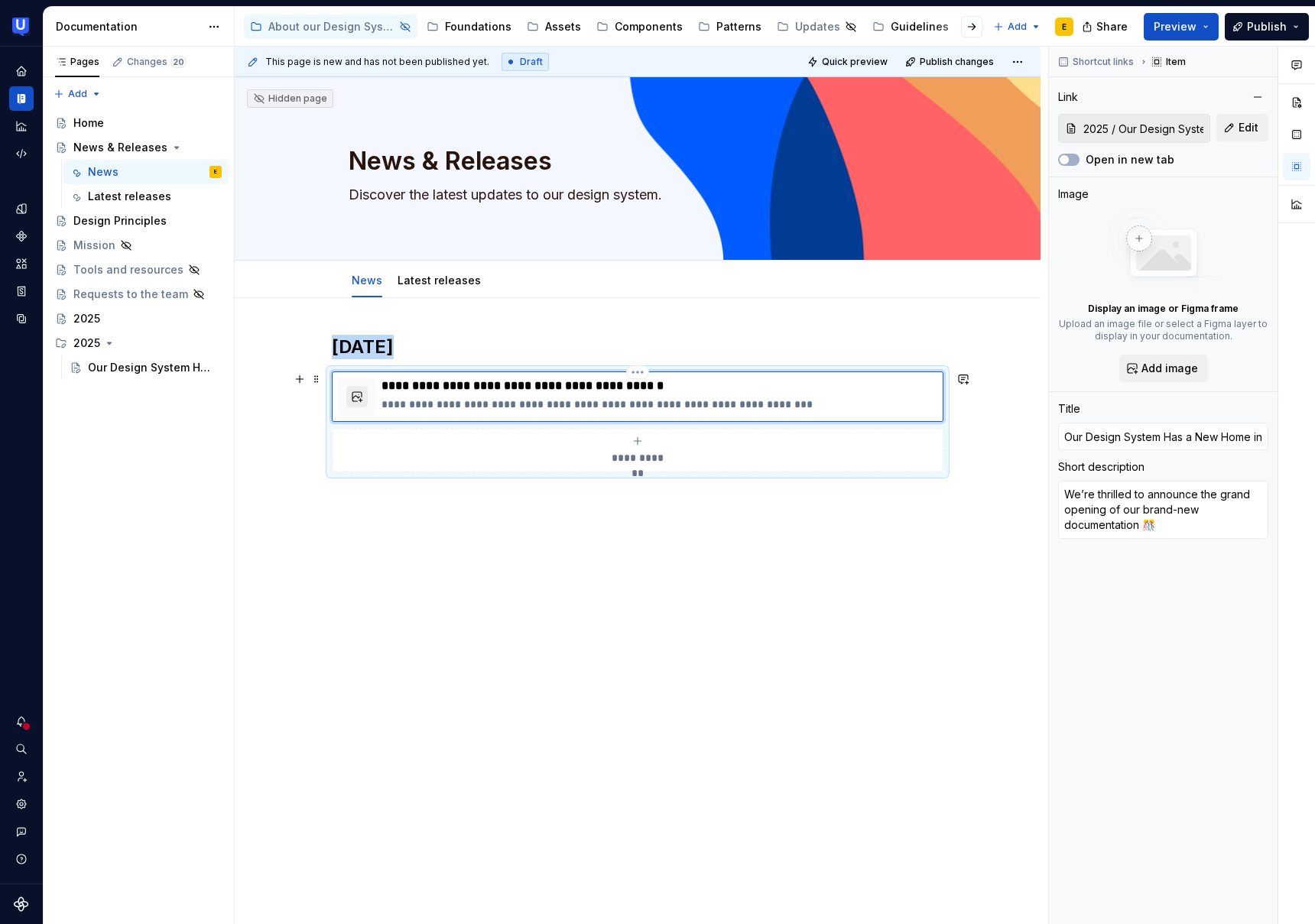
click at [362, 399] on button "button" at bounding box center [357, 397] width 21 height 21
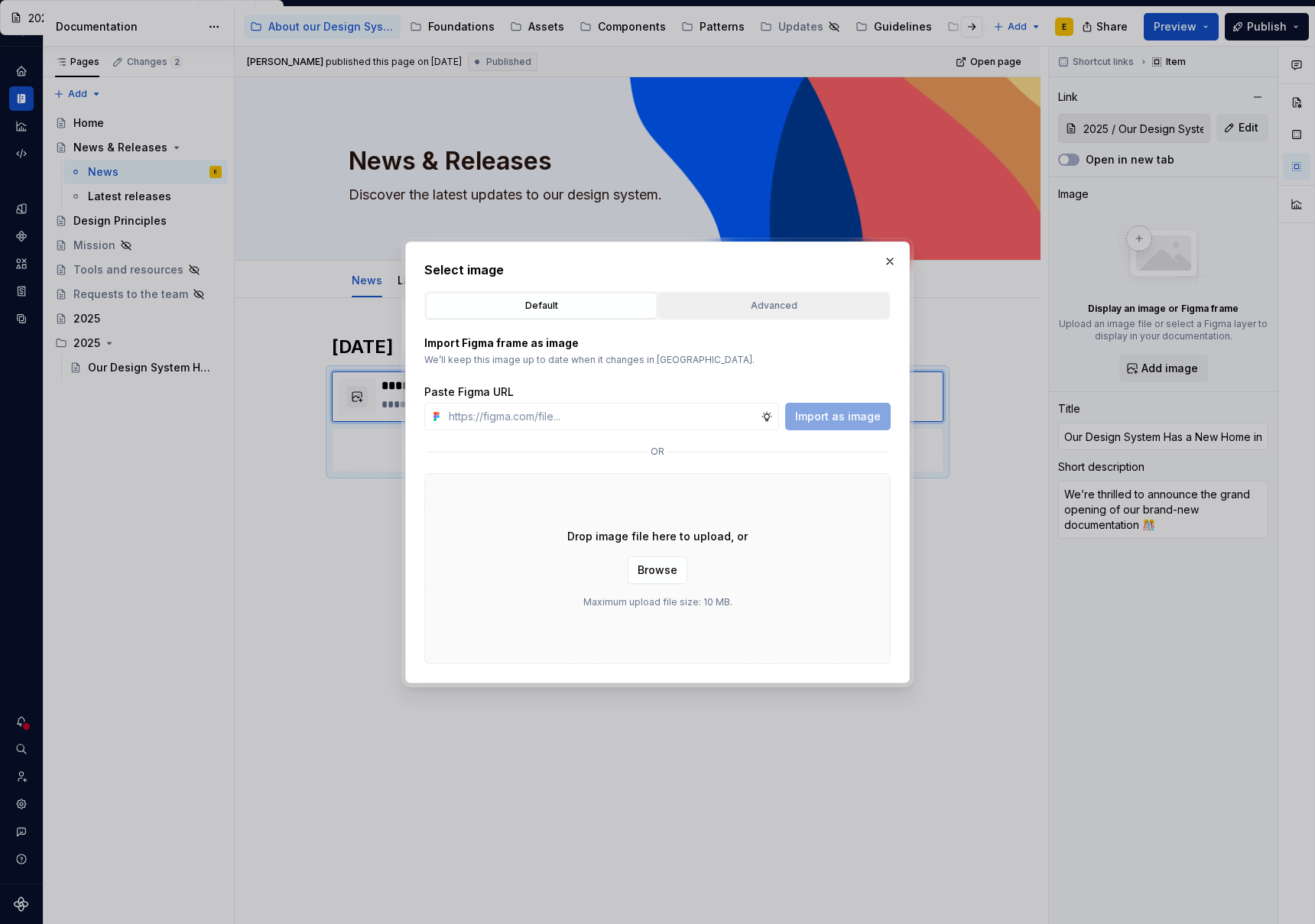
click at [781, 307] on div "Advanced" at bounding box center [774, 305] width 220 height 15
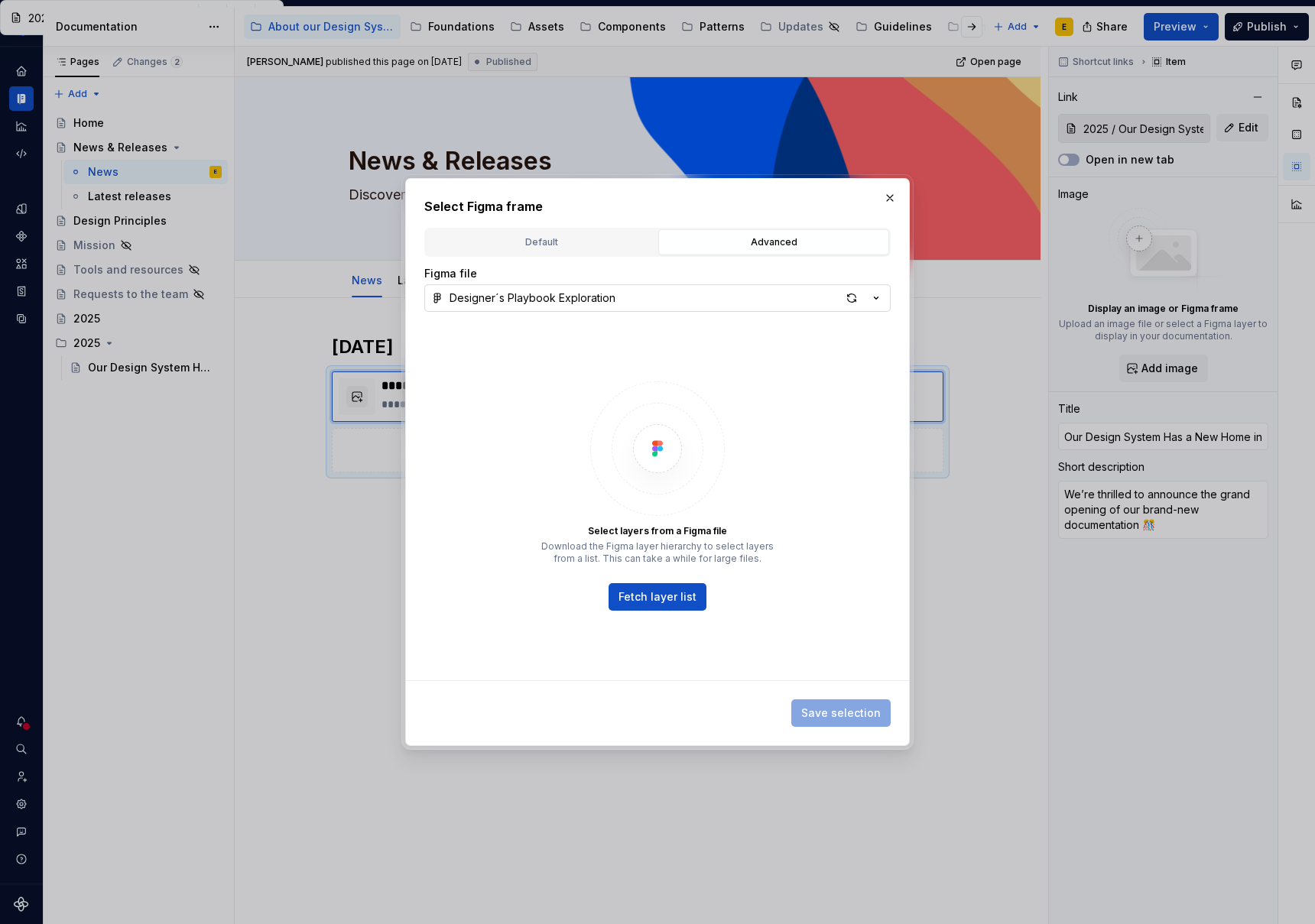
click at [644, 302] on button "Designer´s Playbook Exploration" at bounding box center [657, 298] width 467 height 27
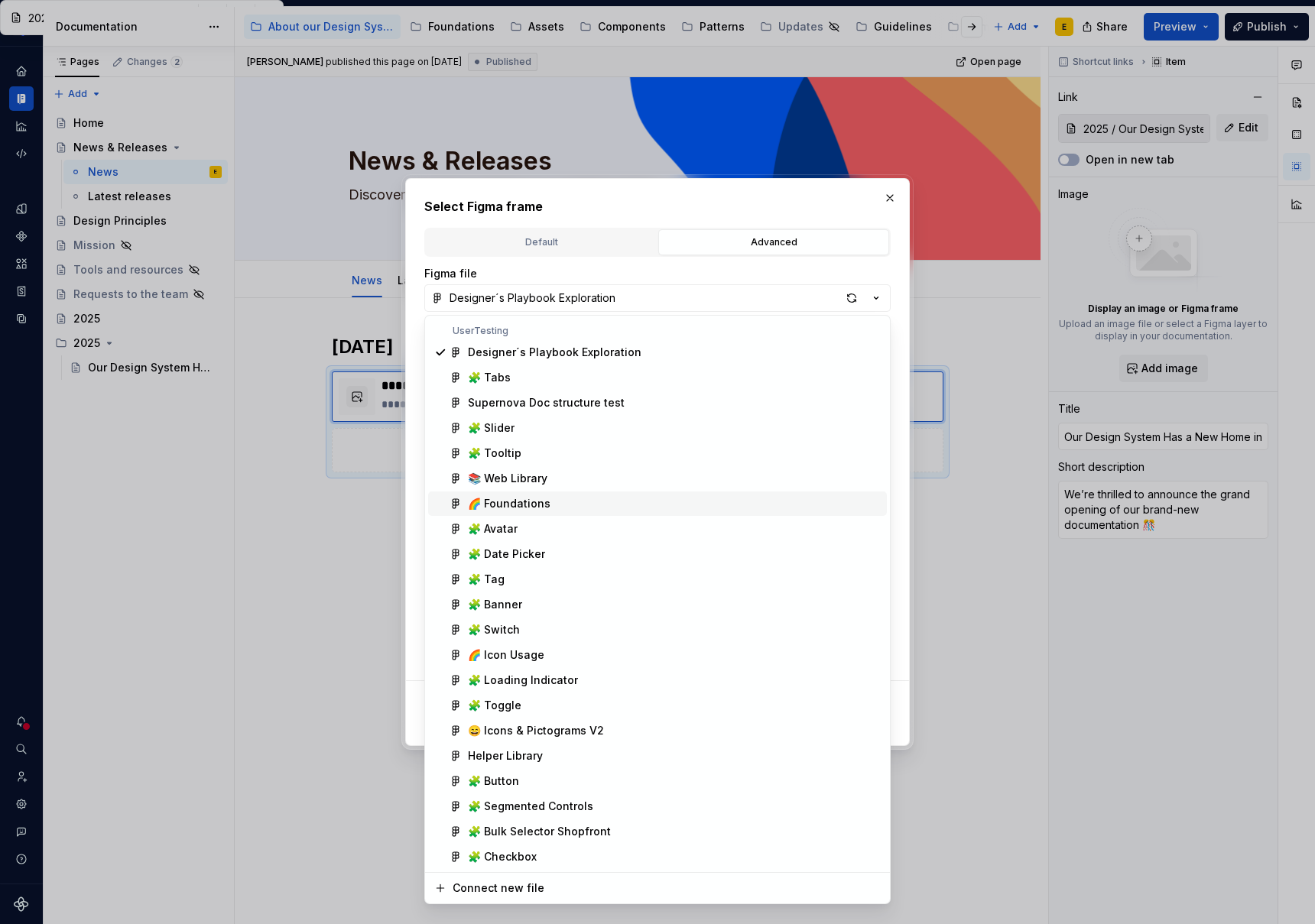
click at [522, 508] on div "🌈 Foundations" at bounding box center [510, 503] width 83 height 15
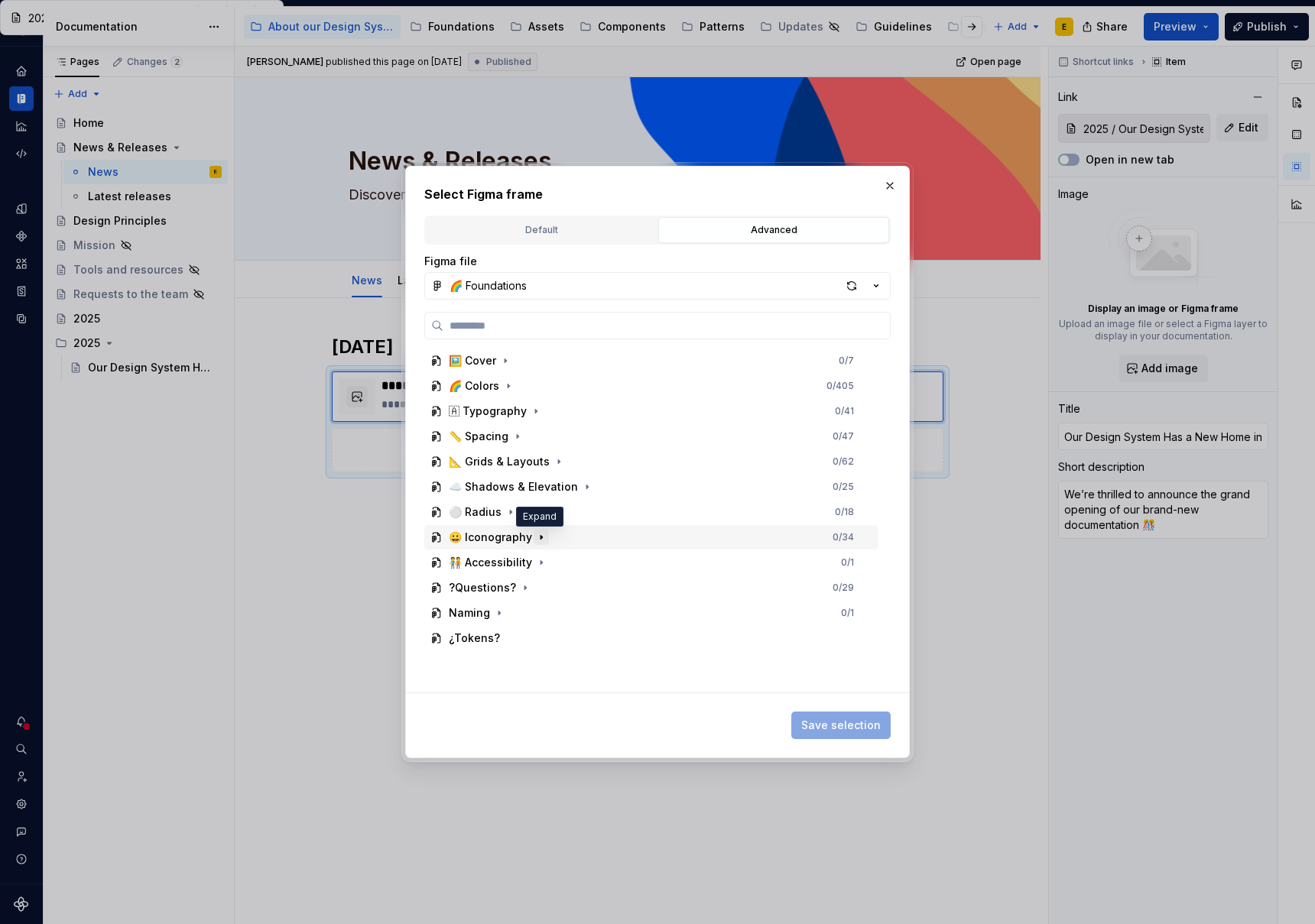
click at [541, 540] on icon "button" at bounding box center [542, 538] width 12 height 12
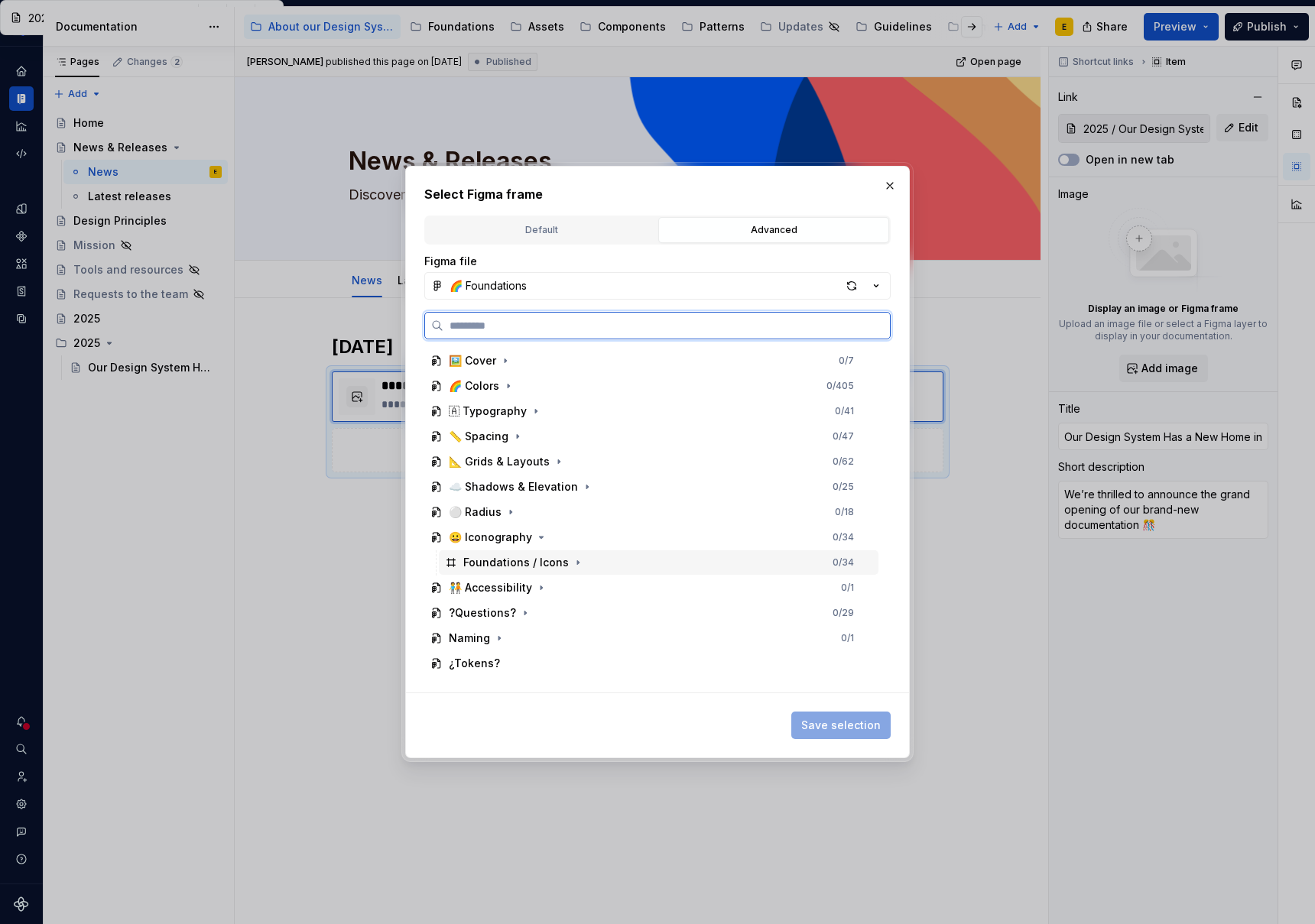
click at [534, 564] on div "Foundations / Icons" at bounding box center [516, 562] width 106 height 15
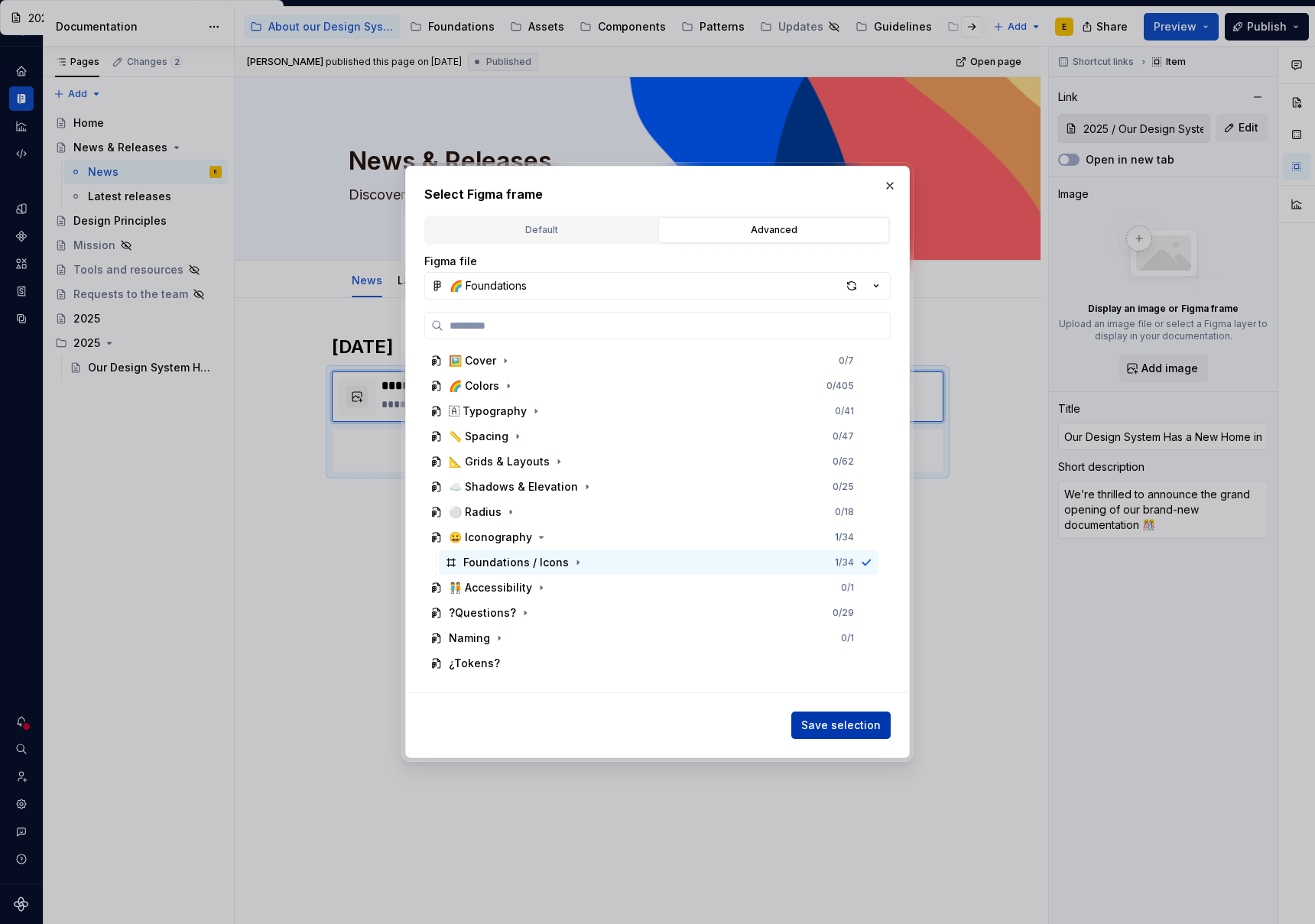
click at [855, 729] on span "Save selection" at bounding box center [841, 725] width 79 height 15
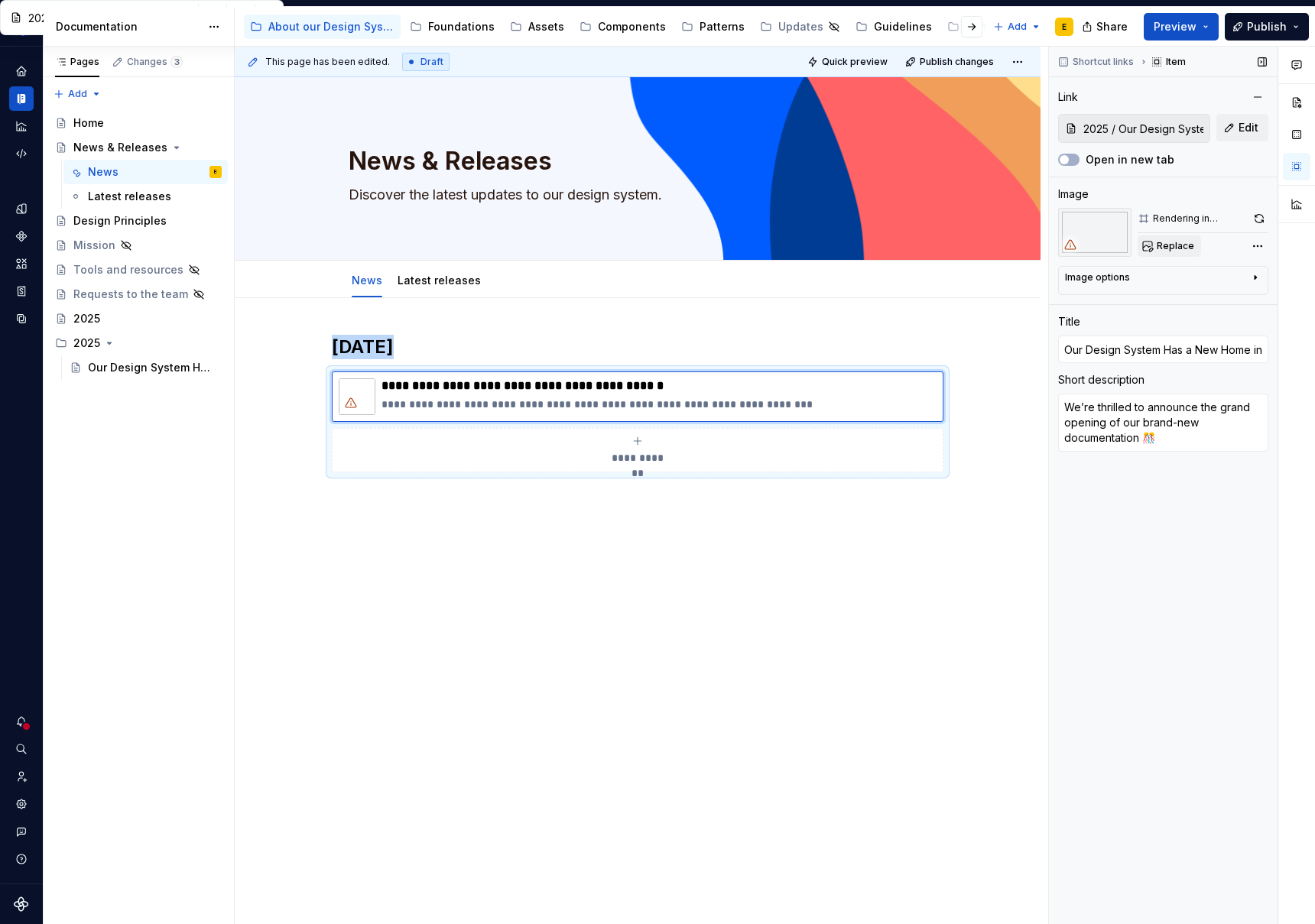
click at [1159, 244] on span "Replace" at bounding box center [1176, 246] width 37 height 12
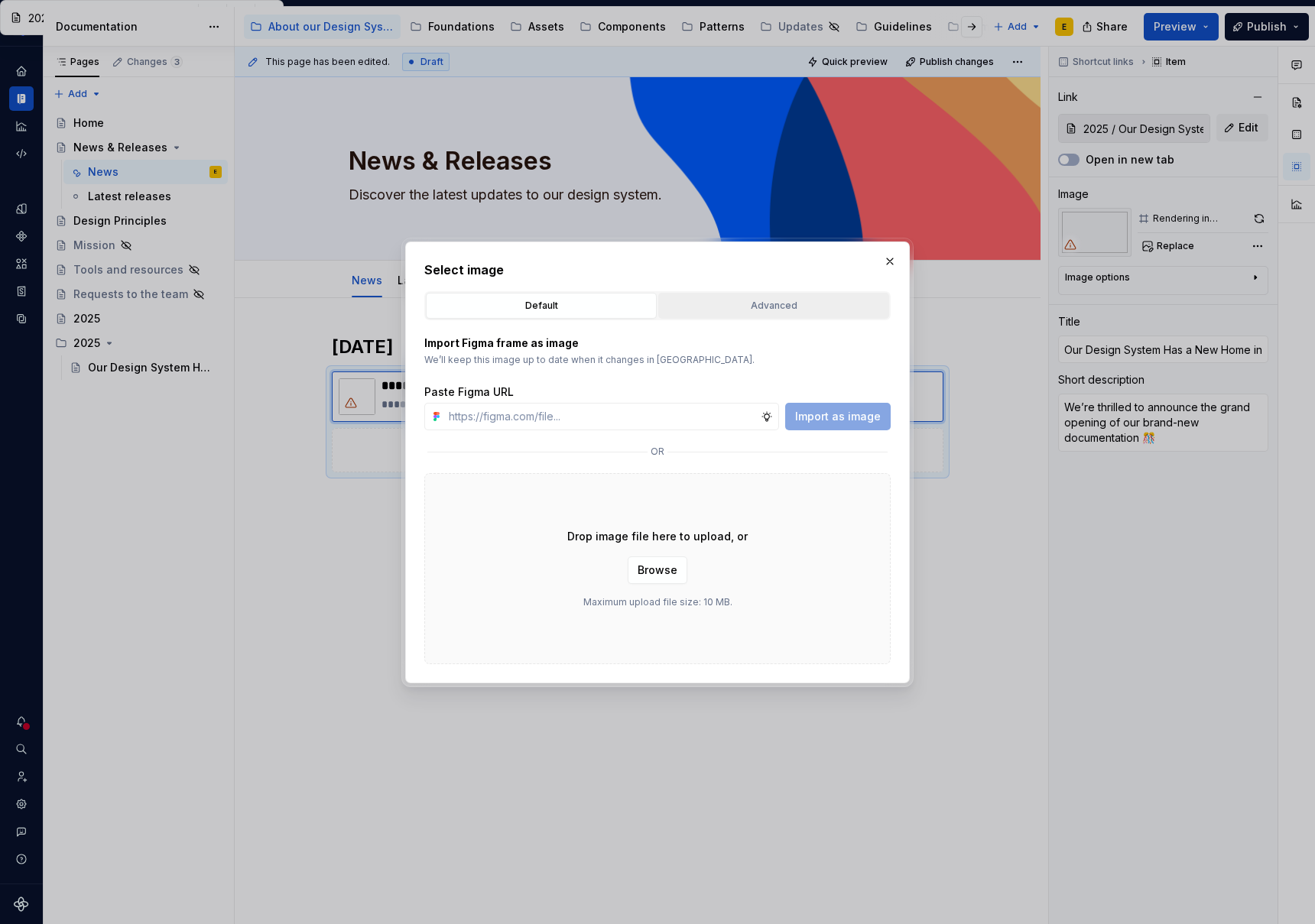
click at [825, 300] on div "Advanced" at bounding box center [774, 305] width 220 height 15
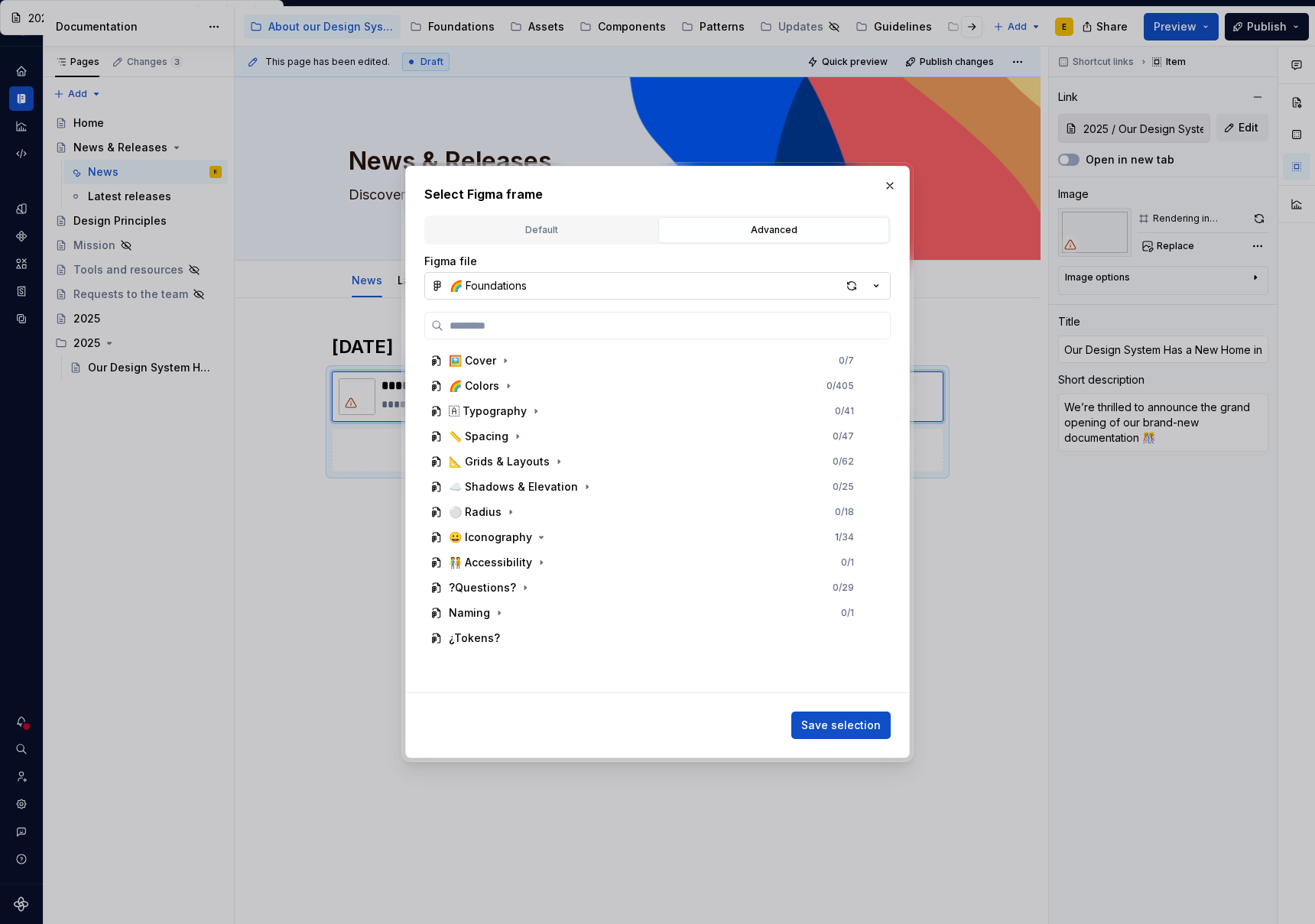
click at [600, 289] on button "🌈 Foundations" at bounding box center [657, 286] width 467 height 27
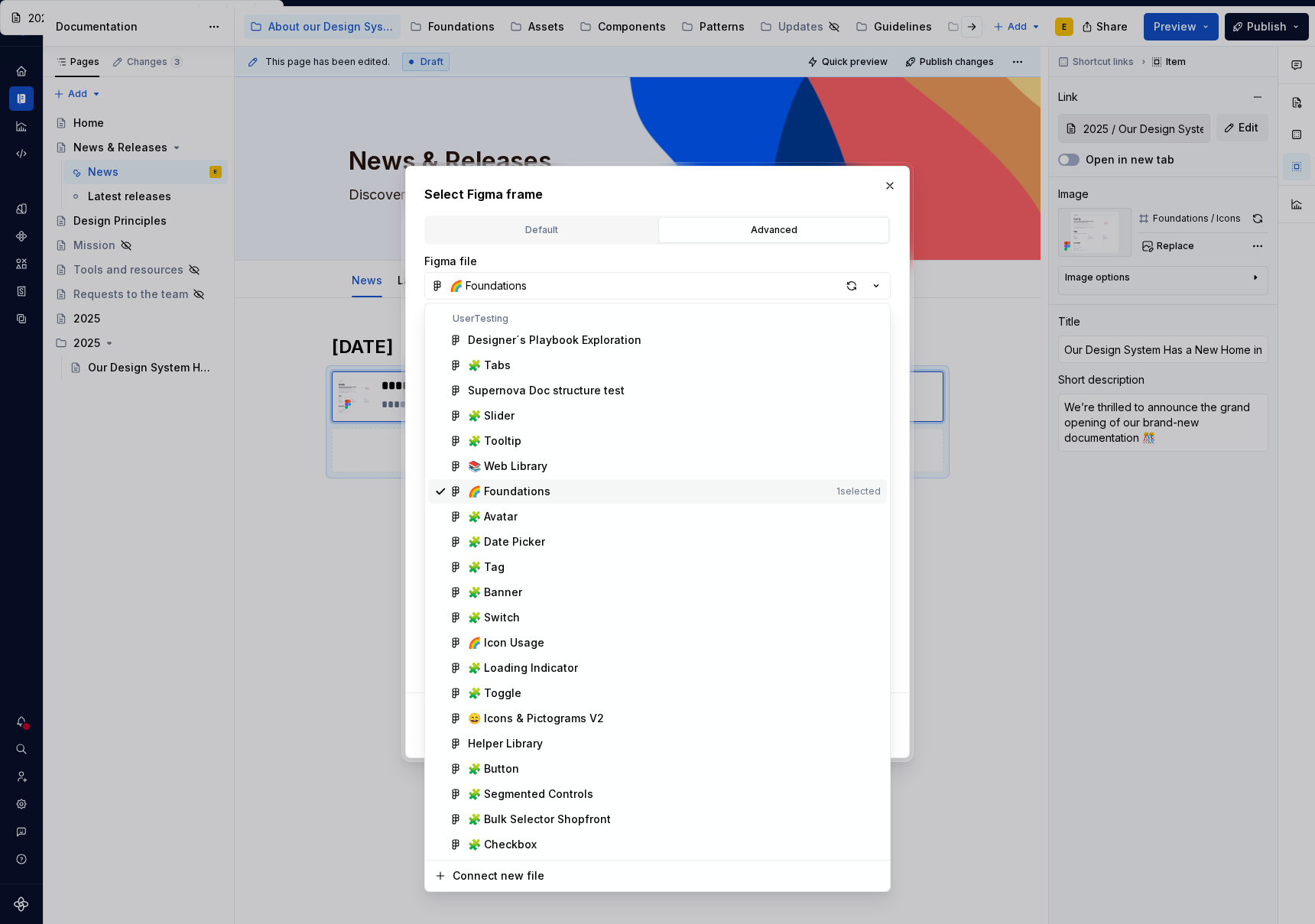
click at [534, 494] on div "🌈 Foundations" at bounding box center [510, 491] width 83 height 15
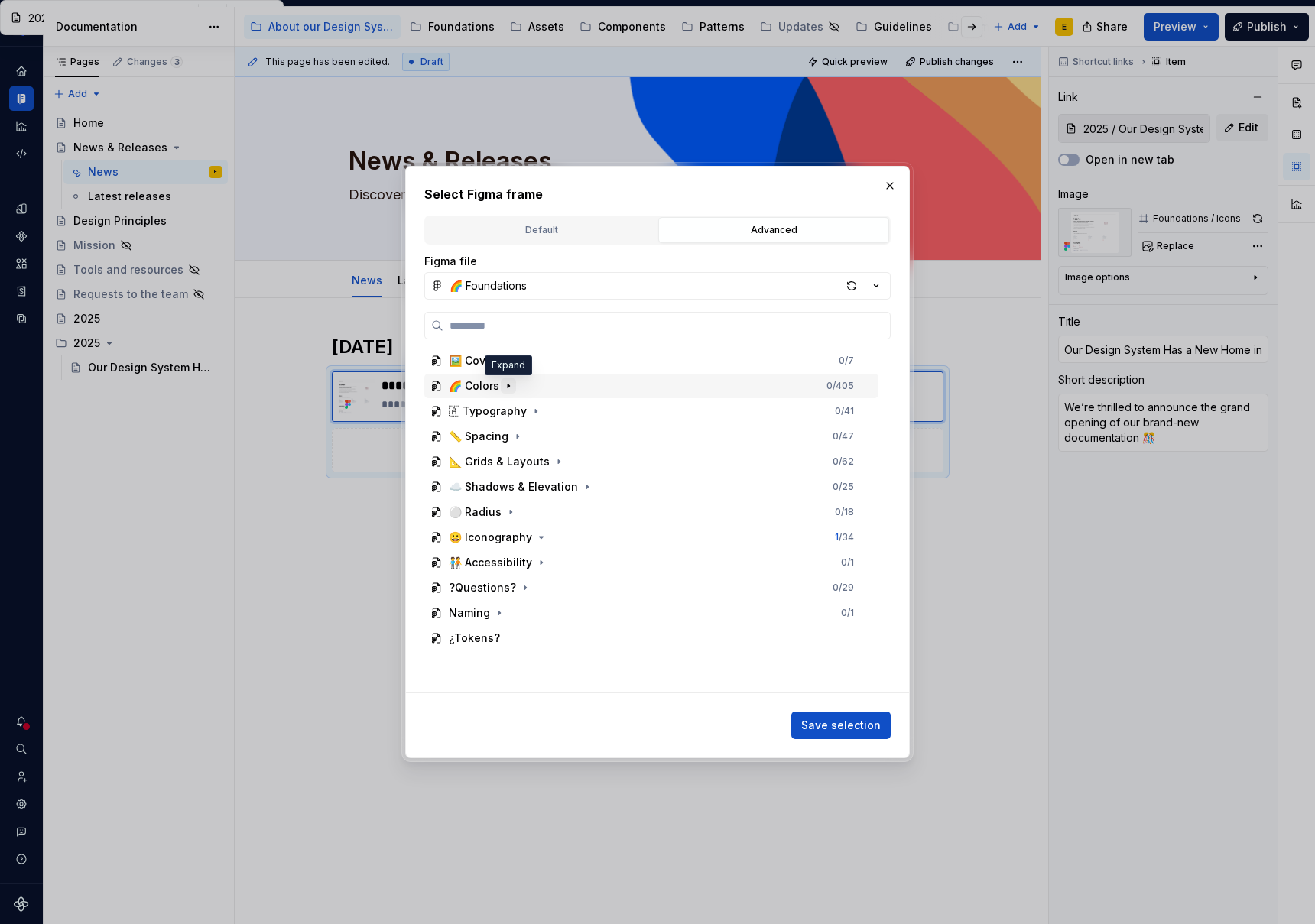
click at [508, 388] on icon "button" at bounding box center [509, 386] width 2 height 4
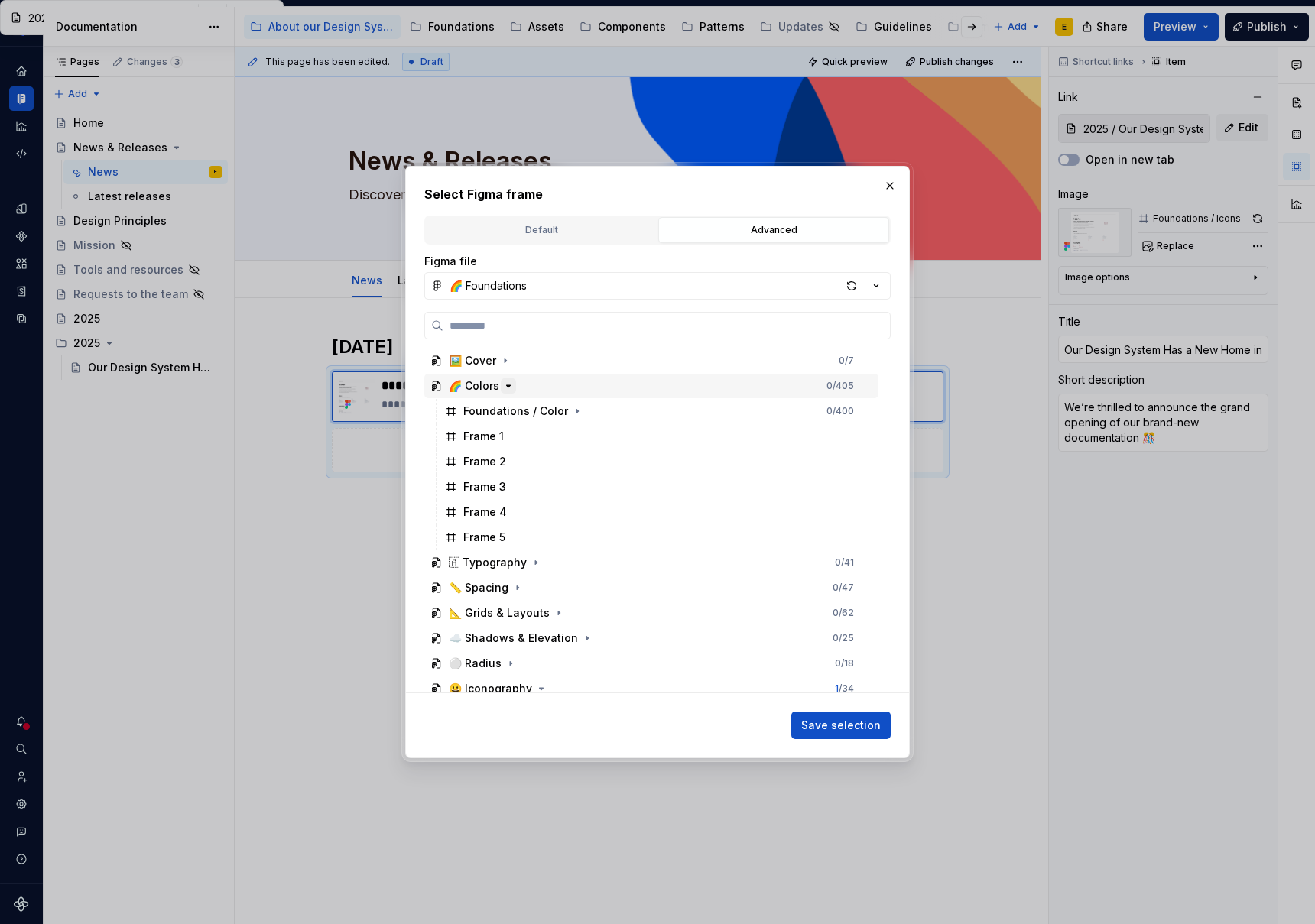
click at [508, 387] on icon "button" at bounding box center [509, 386] width 4 height 2
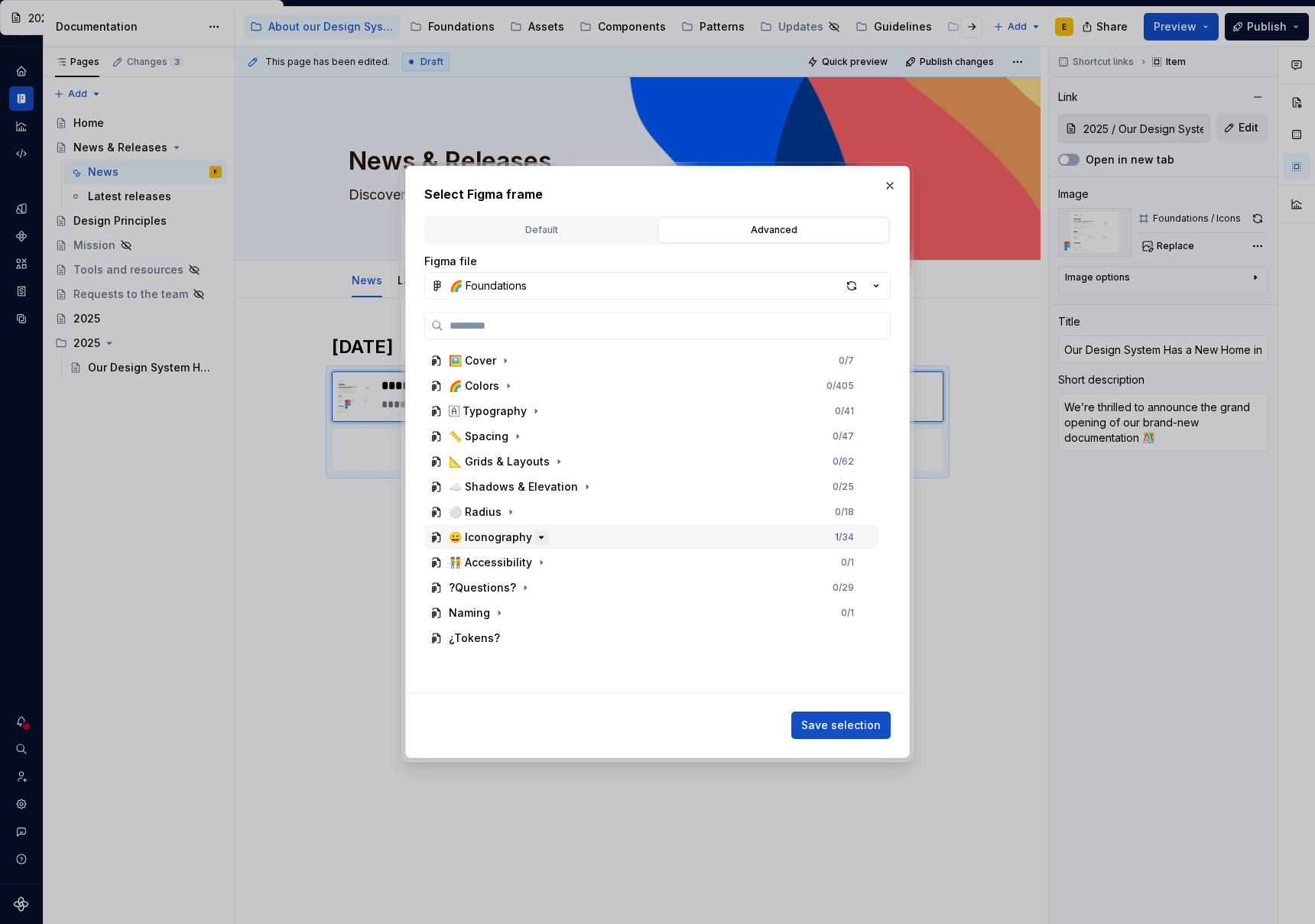
click at [538, 540] on icon "button" at bounding box center [542, 538] width 12 height 12
click at [578, 563] on icon "button" at bounding box center [579, 563] width 2 height 4
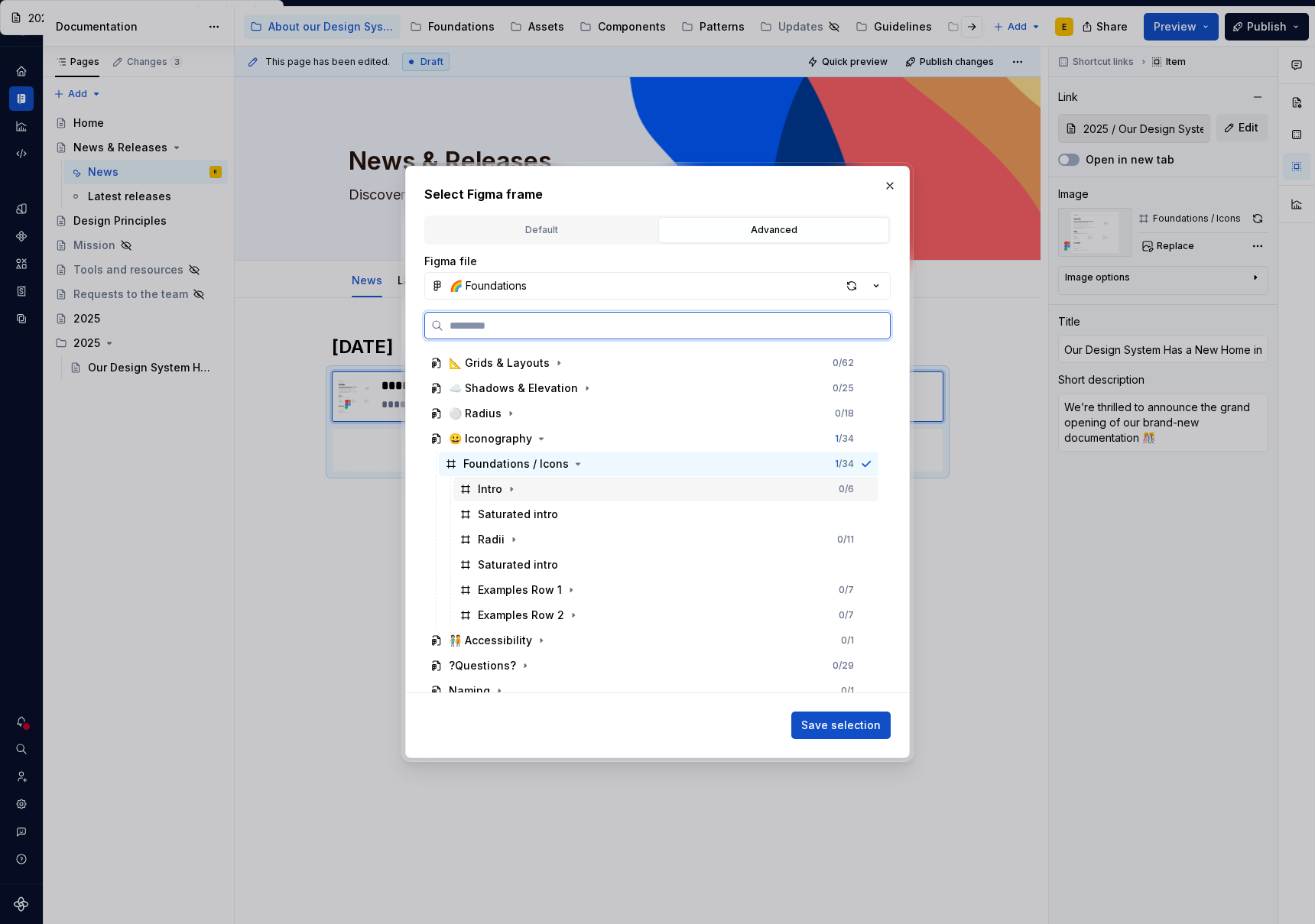
scroll to position [135, 0]
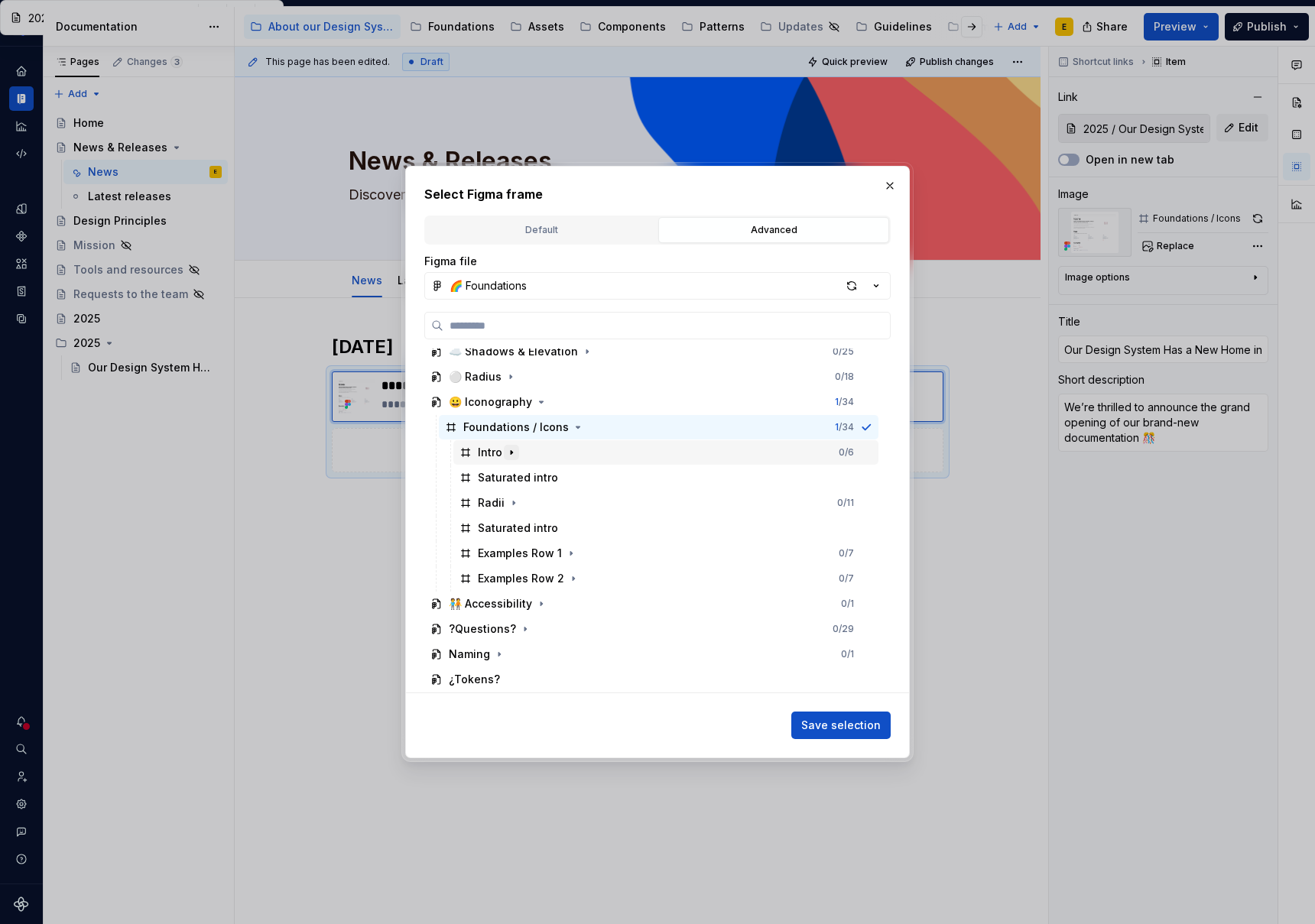
click at [512, 455] on icon "button" at bounding box center [512, 452] width 12 height 12
click at [513, 555] on icon "button" at bounding box center [514, 554] width 12 height 12
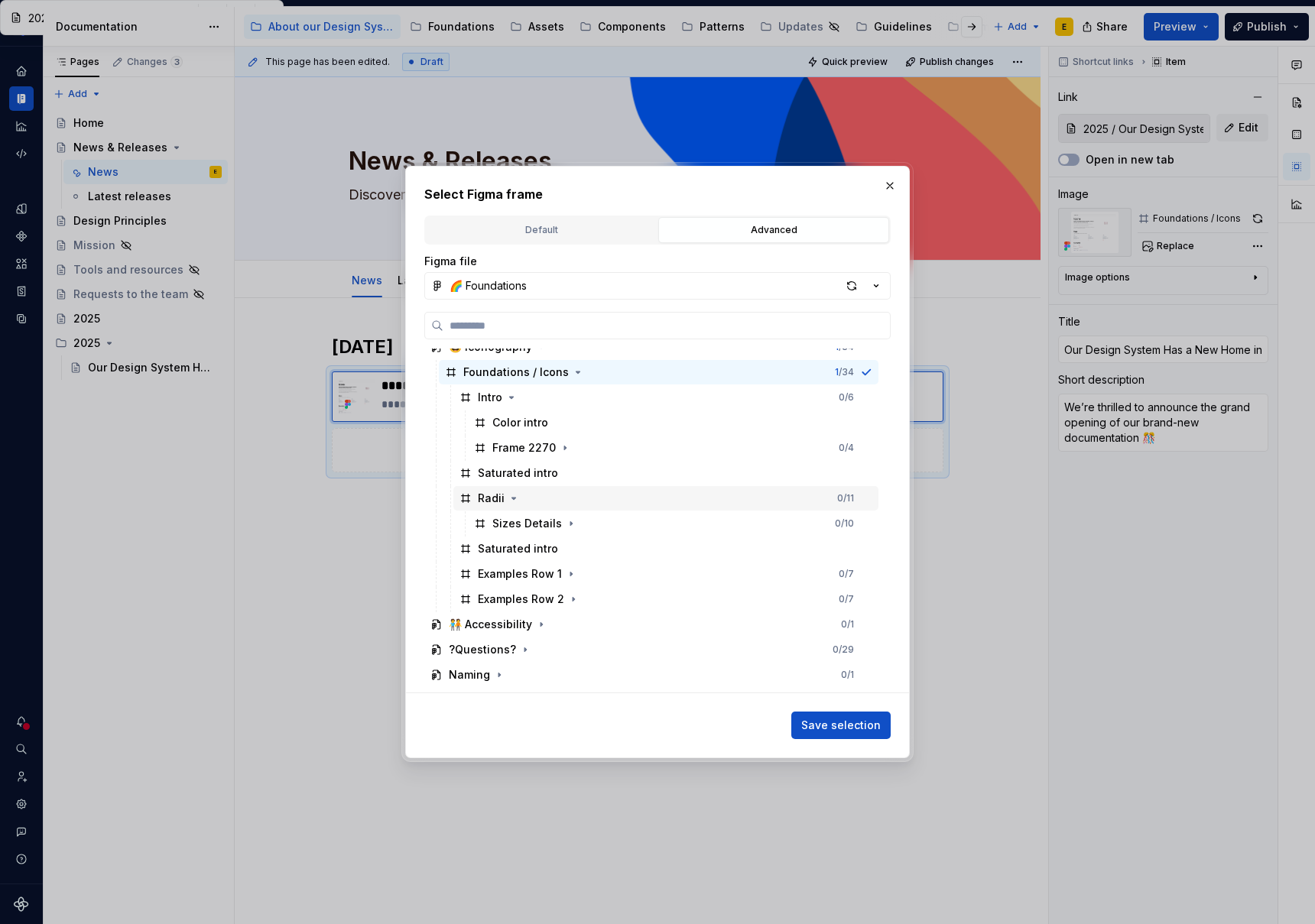
scroll to position [211, 0]
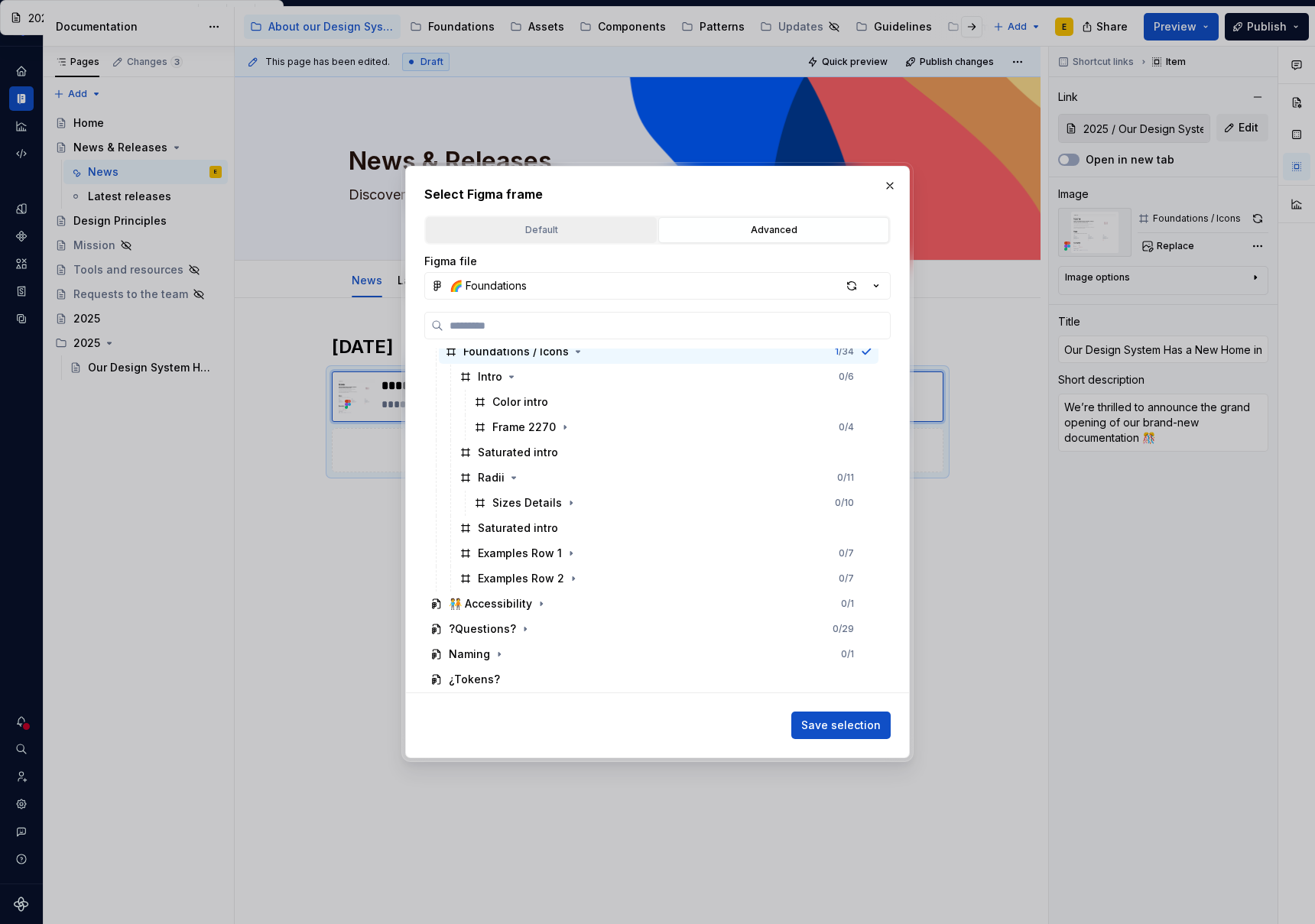
click at [560, 235] on div "Default" at bounding box center [542, 229] width 220 height 15
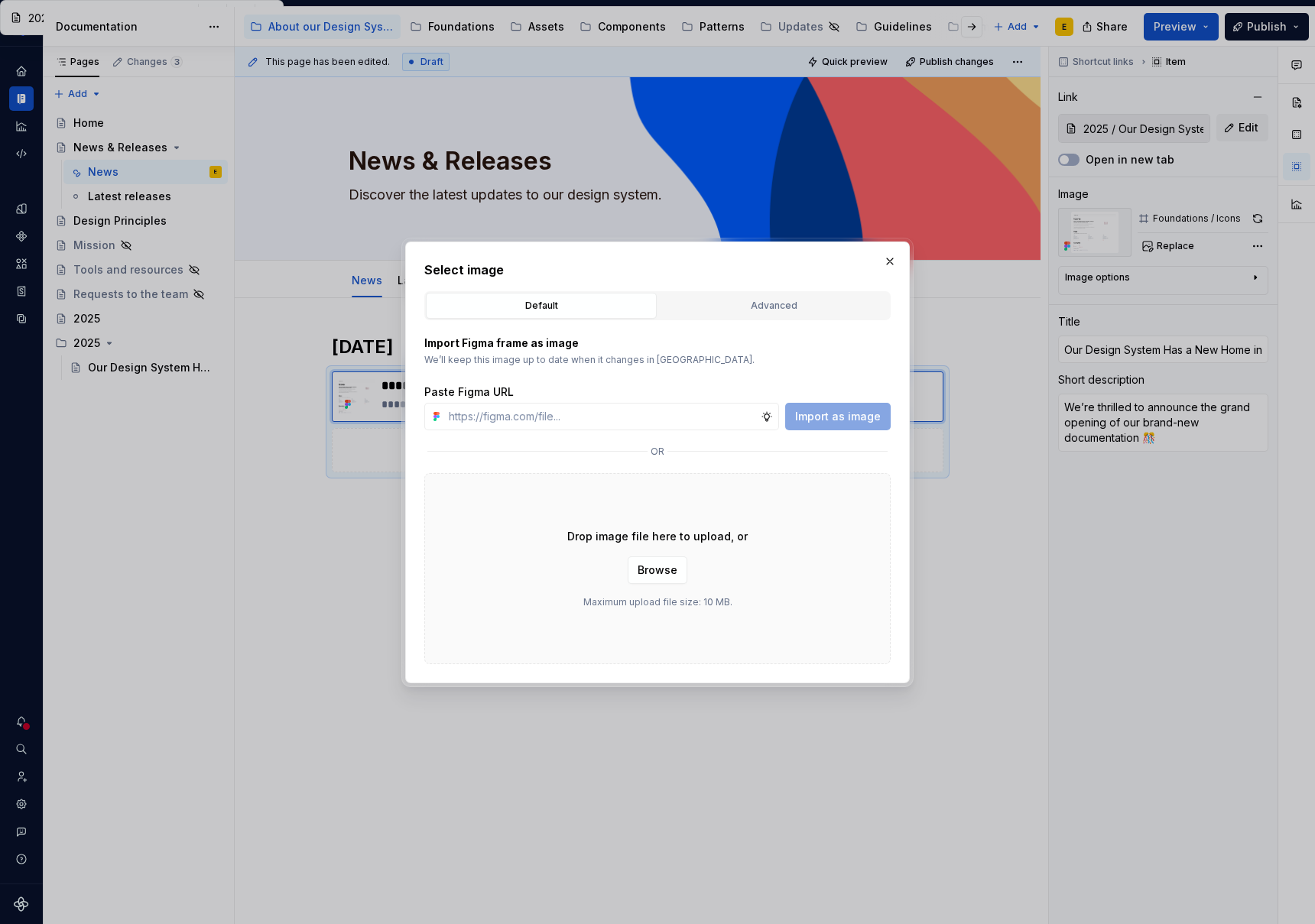
type textarea "*"
click at [499, 418] on input "text" at bounding box center [601, 416] width 318 height 27
paste input "[URL][DOMAIN_NAME]"
type input "[URL][DOMAIN_NAME]"
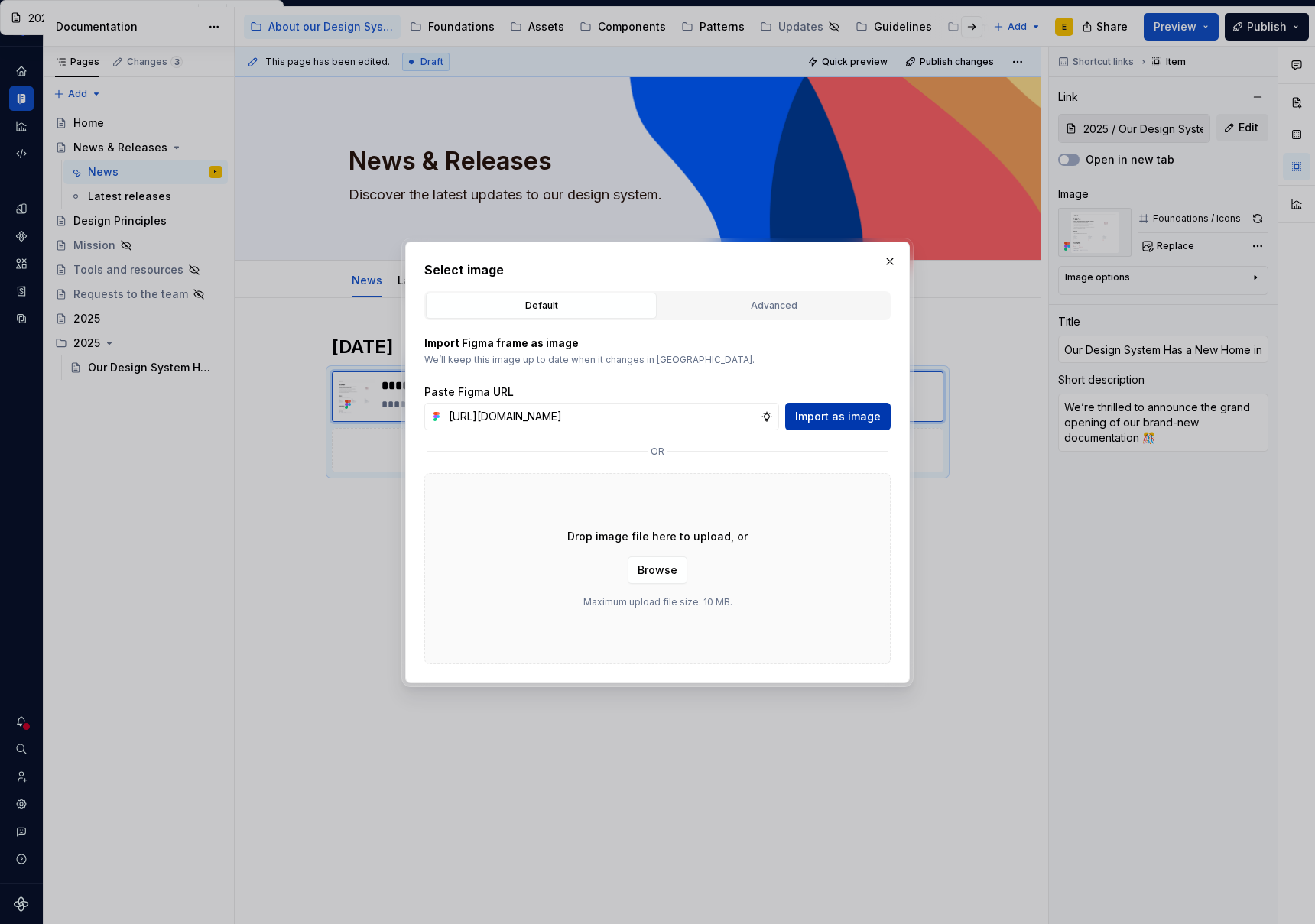
click at [870, 418] on span "Import as image" at bounding box center [838, 416] width 86 height 15
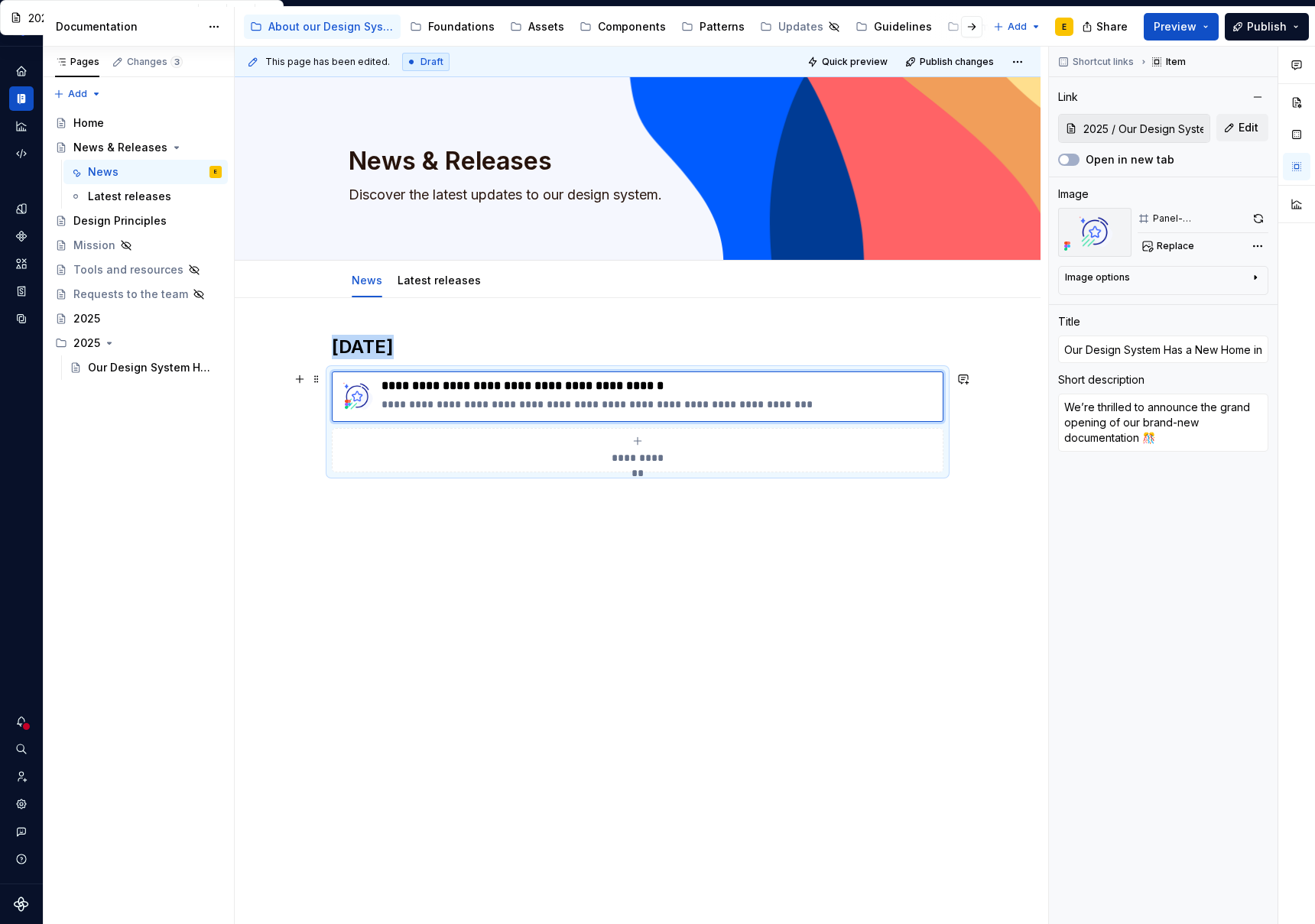
click at [607, 450] on div "**********" at bounding box center [638, 450] width 598 height 31
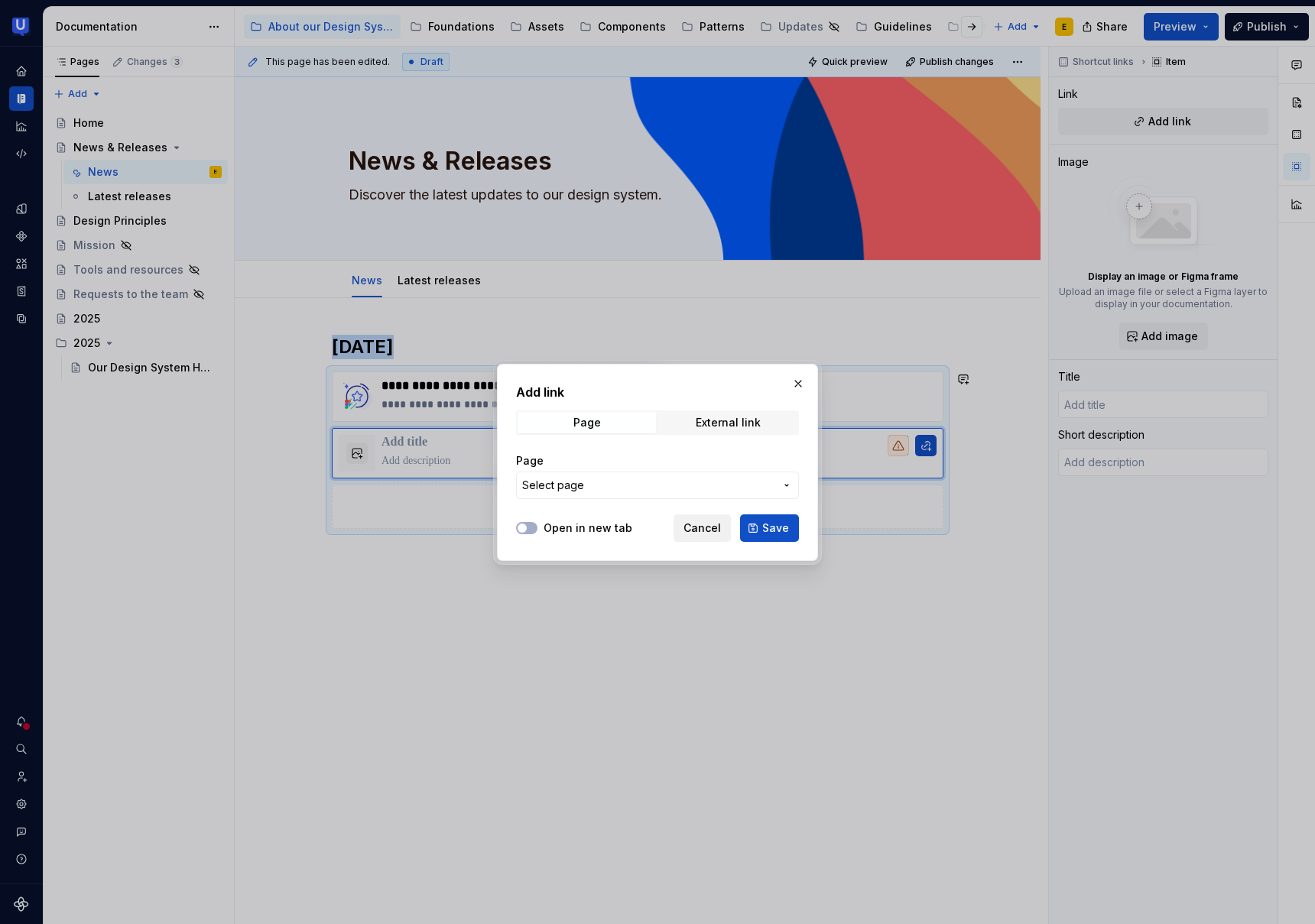
click at [716, 526] on span "Cancel" at bounding box center [702, 527] width 37 height 15
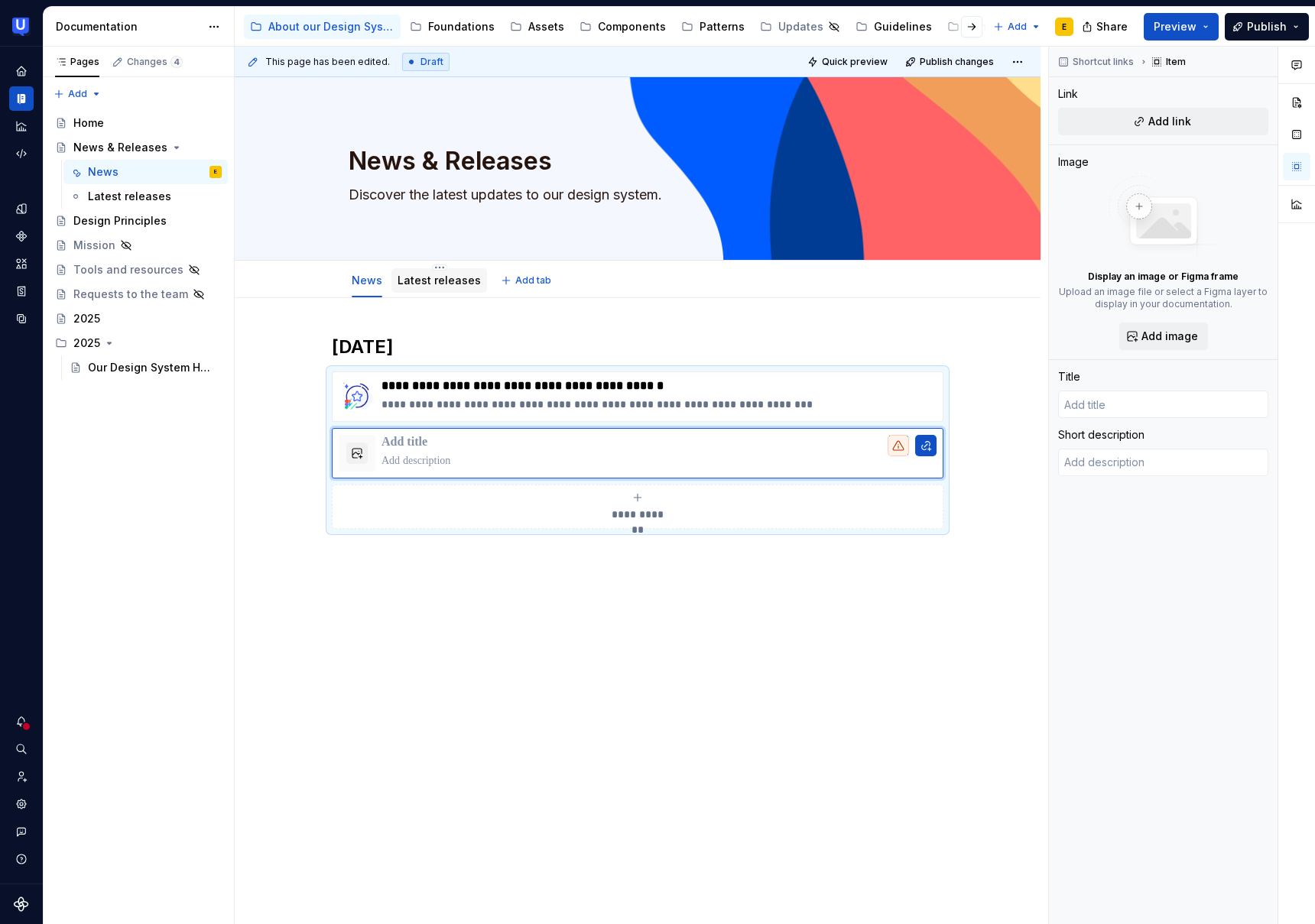
click at [449, 289] on div "Latest releases" at bounding box center [439, 280] width 84 height 19
click at [450, 282] on link "Latest releases" at bounding box center [439, 279] width 84 height 13
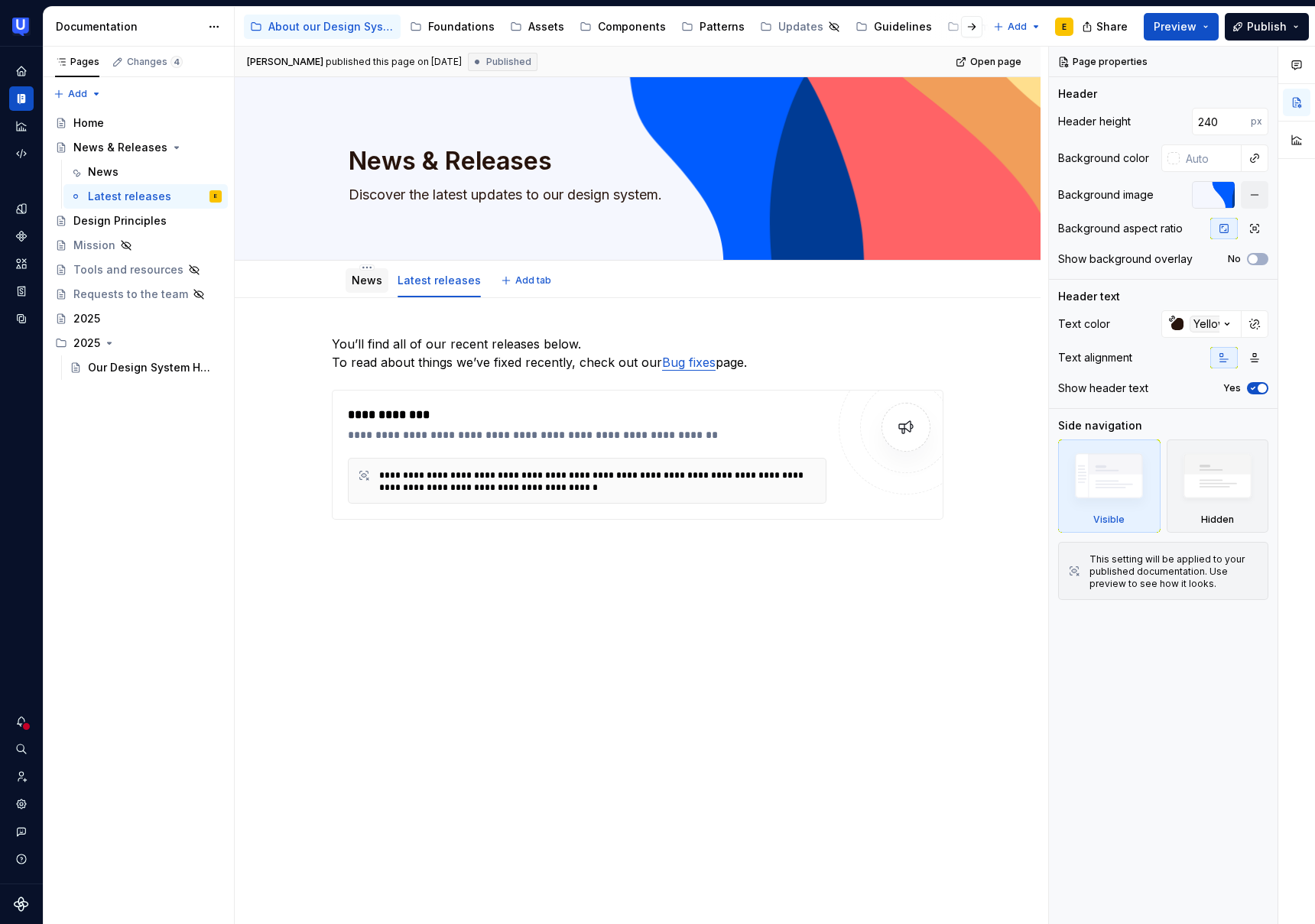
click at [377, 286] on link "News" at bounding box center [367, 279] width 31 height 13
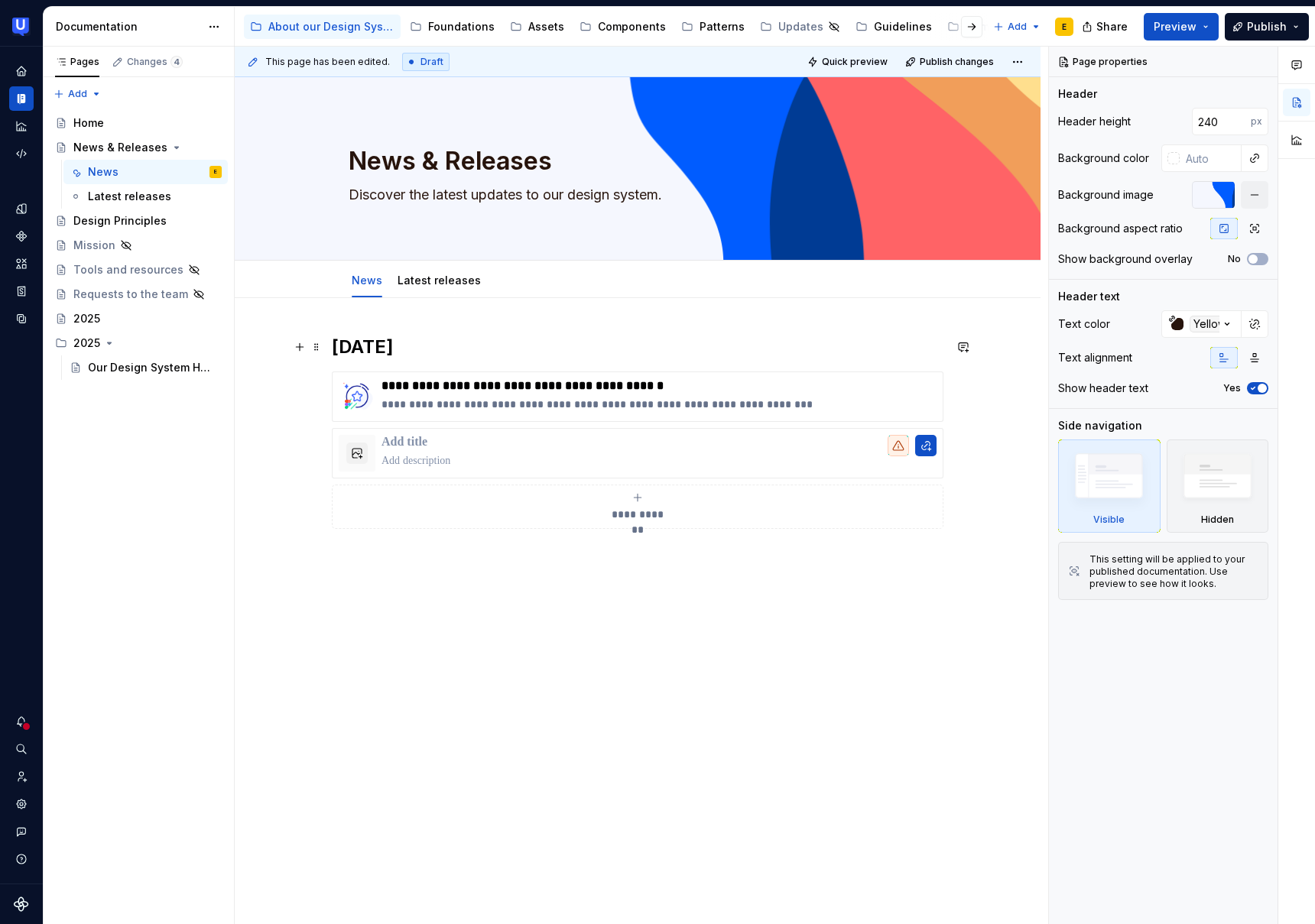
click at [455, 340] on h2 "[DATE]" at bounding box center [638, 347] width 612 height 25
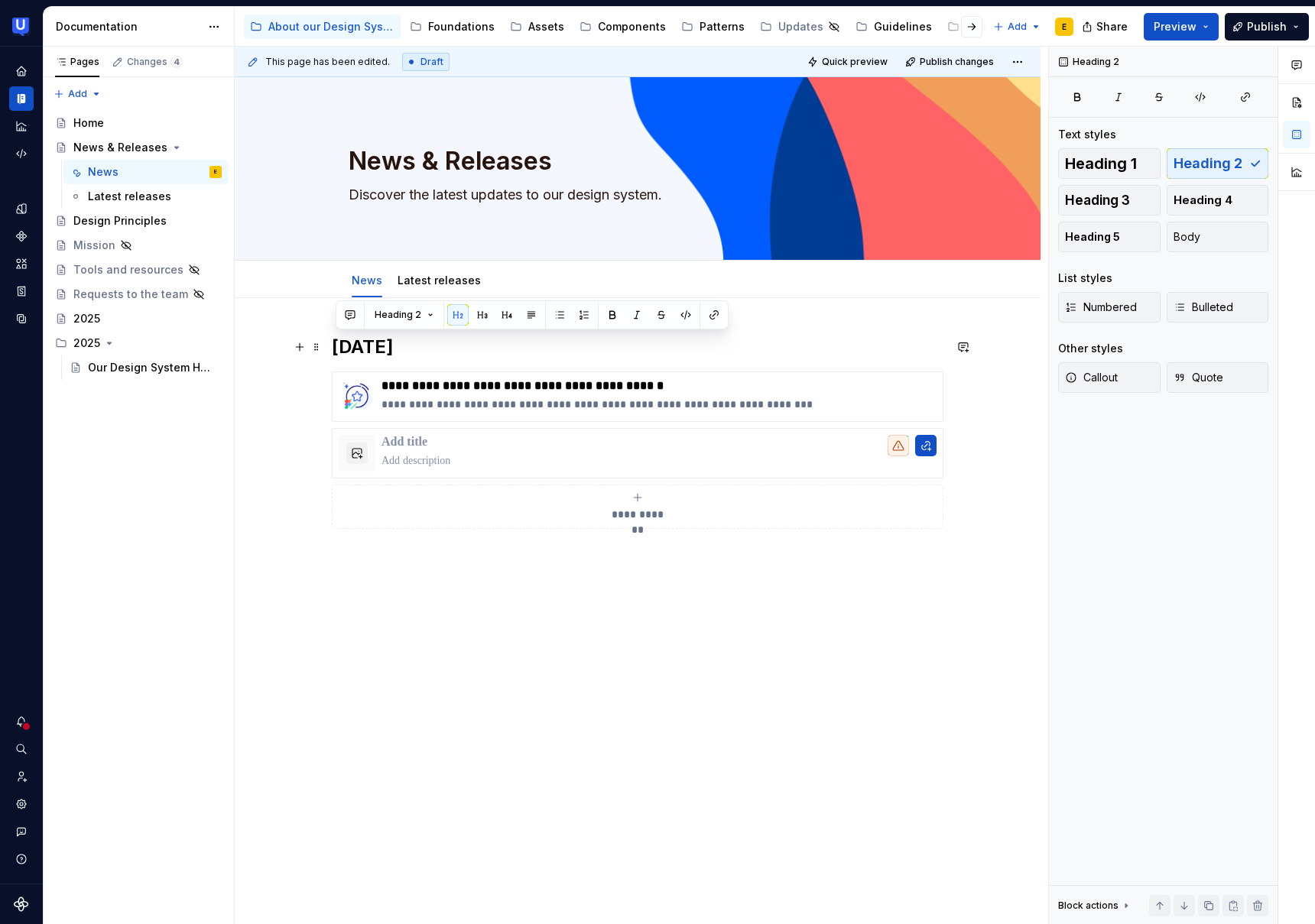
drag, startPoint x: 502, startPoint y: 344, endPoint x: 333, endPoint y: 345, distance: 169.0
click at [333, 345] on div "**********" at bounding box center [638, 579] width 806 height 563
copy h2 "[DATE]"
click at [429, 275] on link "Latest releases" at bounding box center [439, 279] width 84 height 13
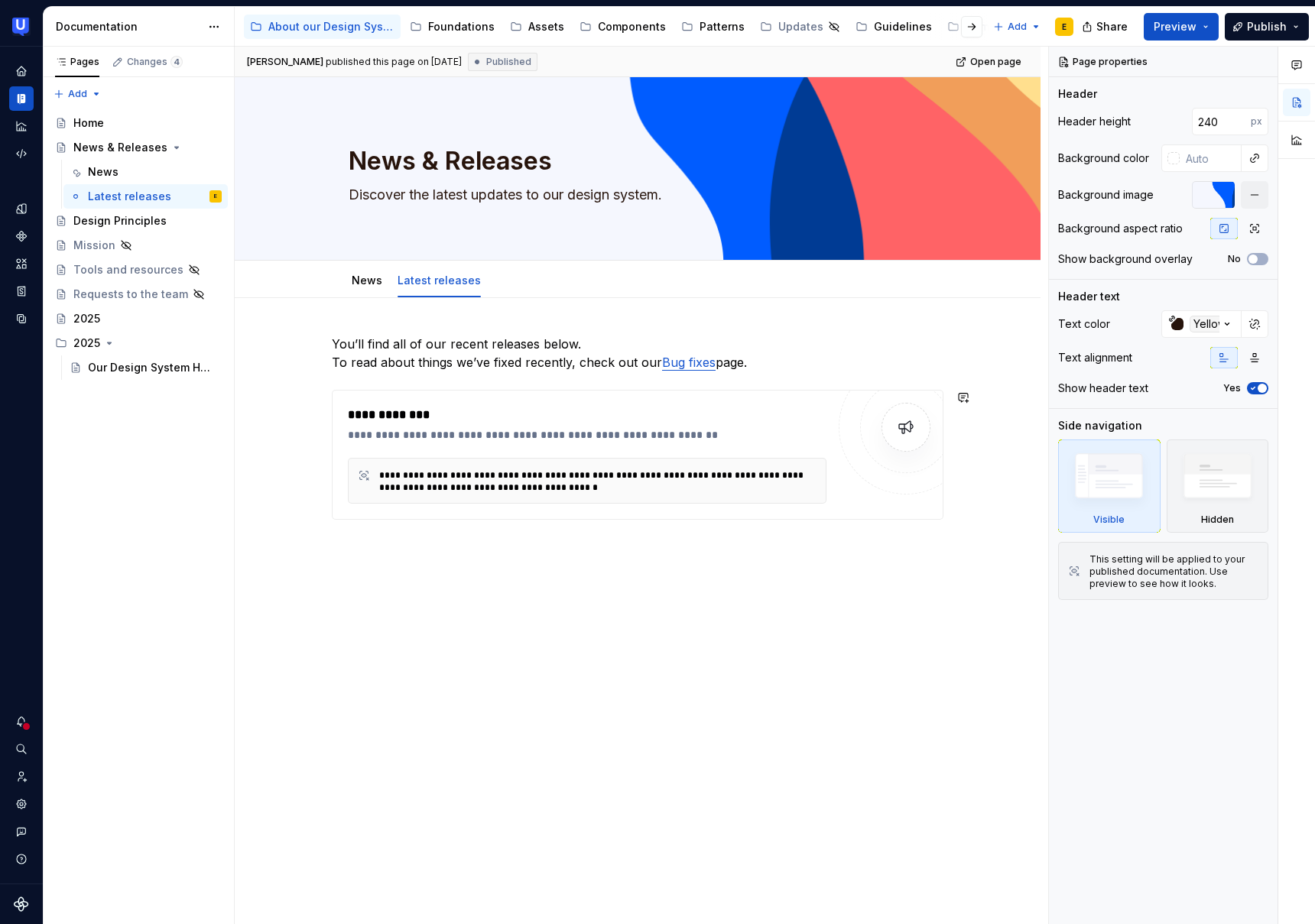
click at [353, 381] on div "**********" at bounding box center [638, 445] width 612 height 221
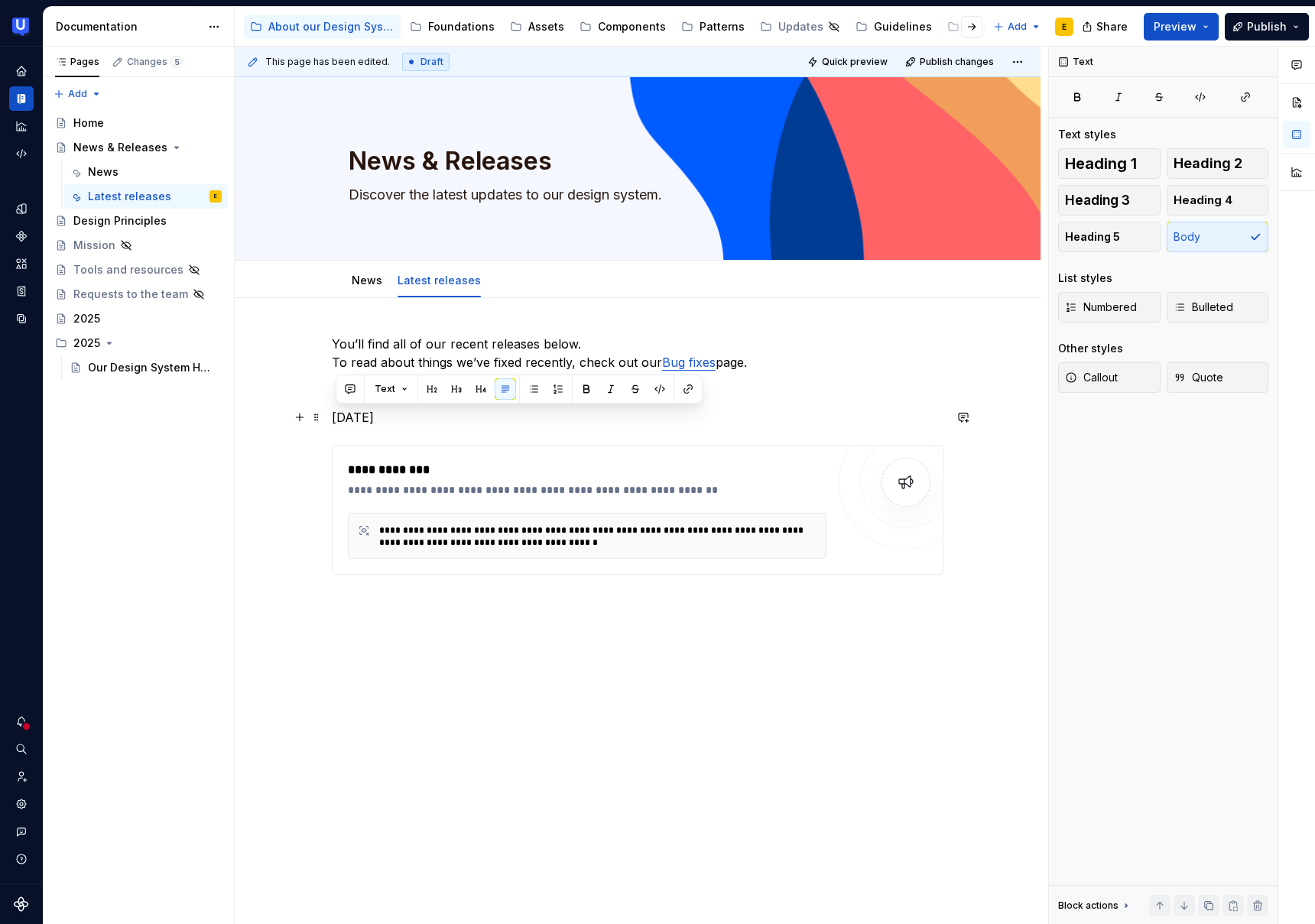
drag, startPoint x: 424, startPoint y: 414, endPoint x: 327, endPoint y: 414, distance: 97.0
click at [327, 414] on div "**********" at bounding box center [638, 602] width 806 height 609
click at [1236, 156] on span "Heading 2" at bounding box center [1208, 163] width 69 height 15
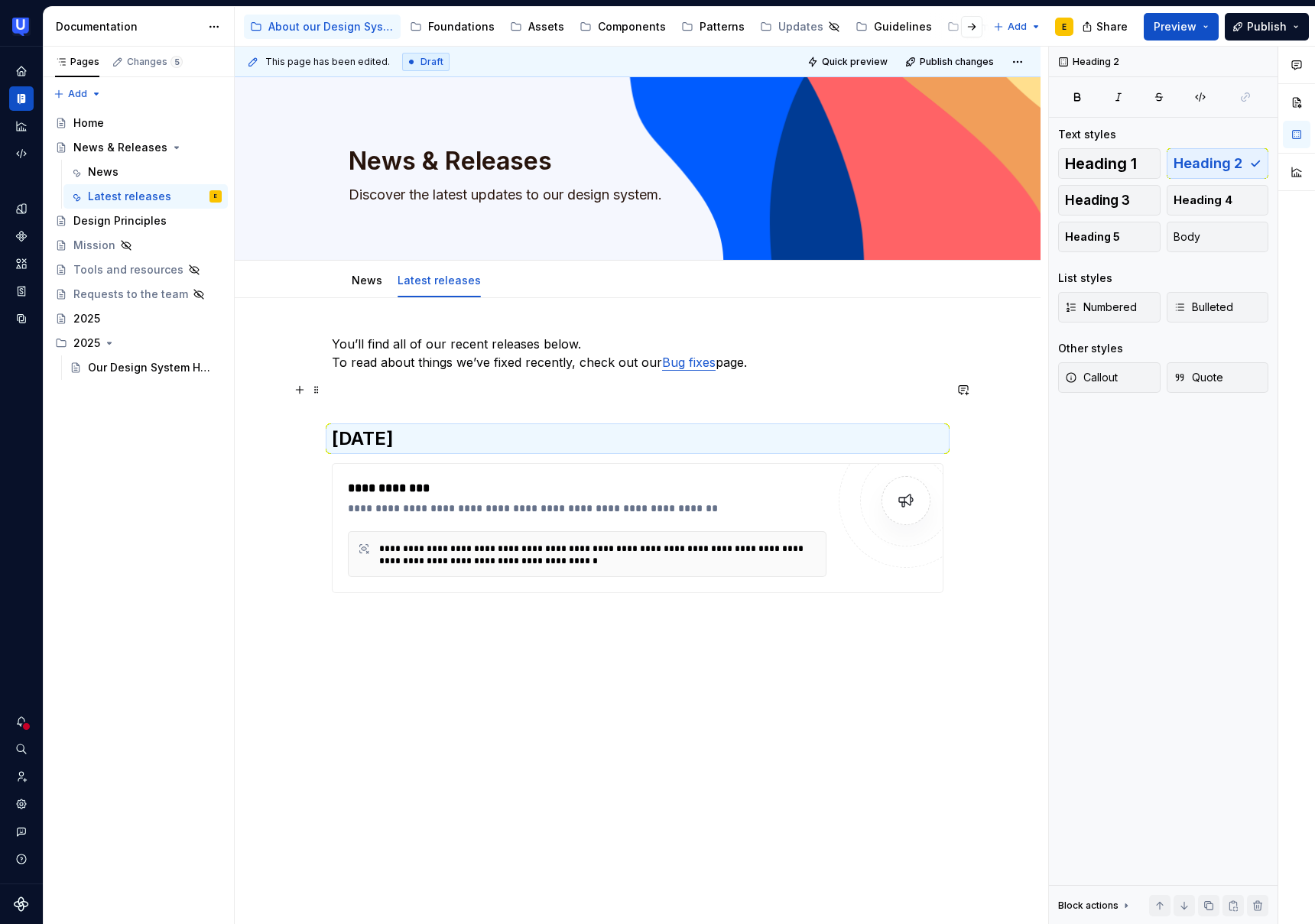
click at [348, 390] on p at bounding box center [638, 390] width 612 height 19
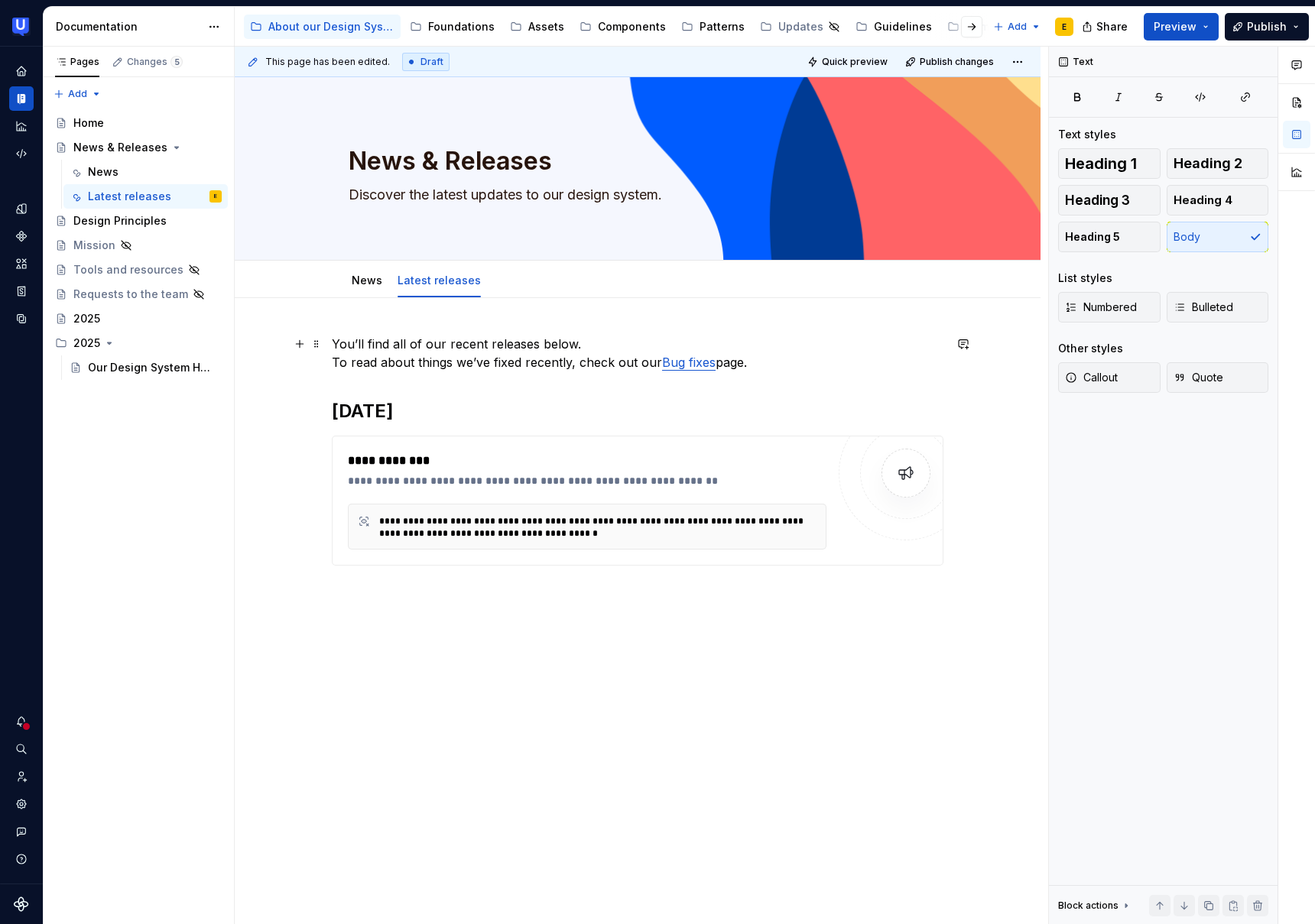
click at [706, 364] on link "Bug fixes" at bounding box center [689, 361] width 54 height 15
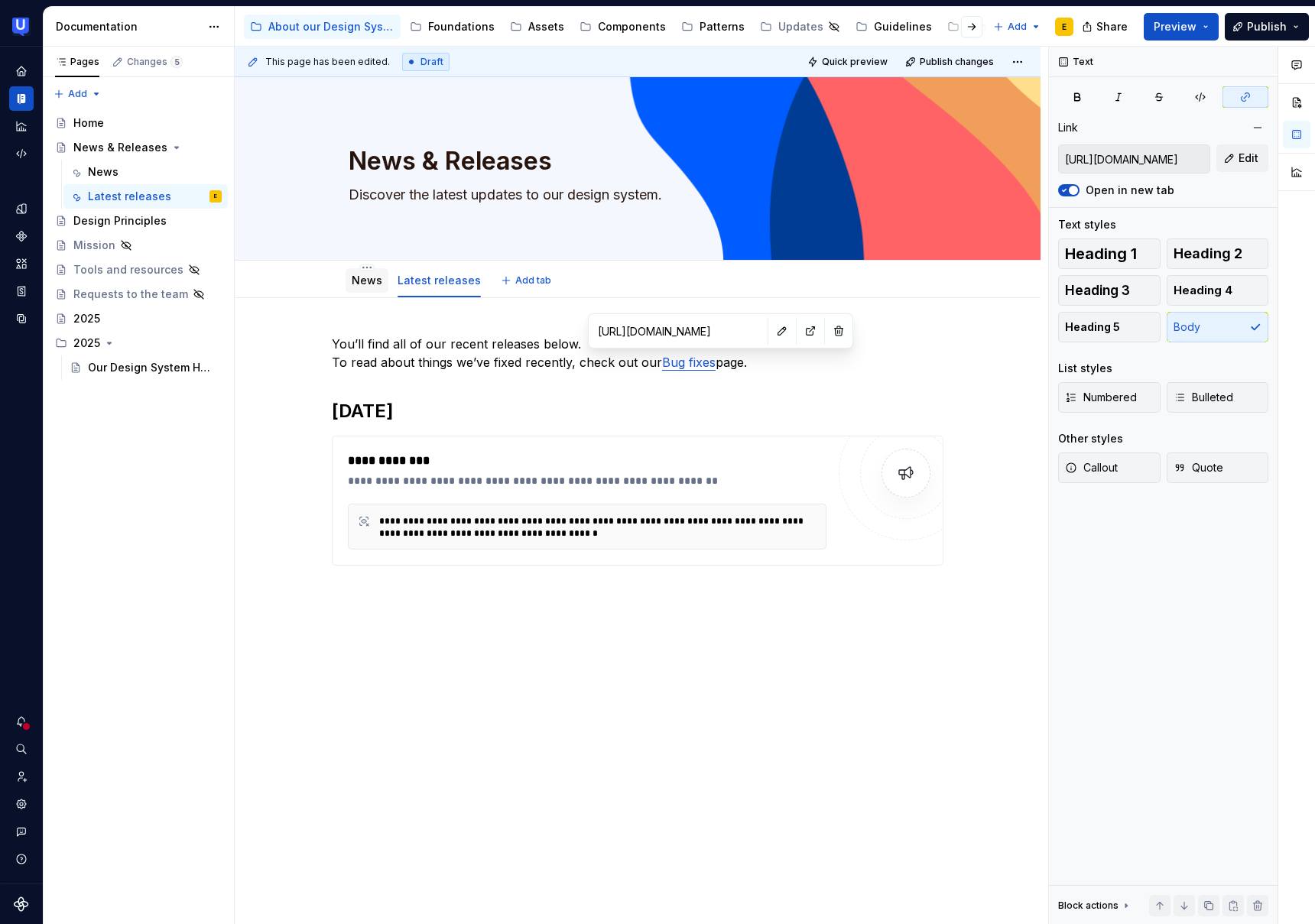
click at [368, 279] on link "News" at bounding box center [367, 279] width 31 height 13
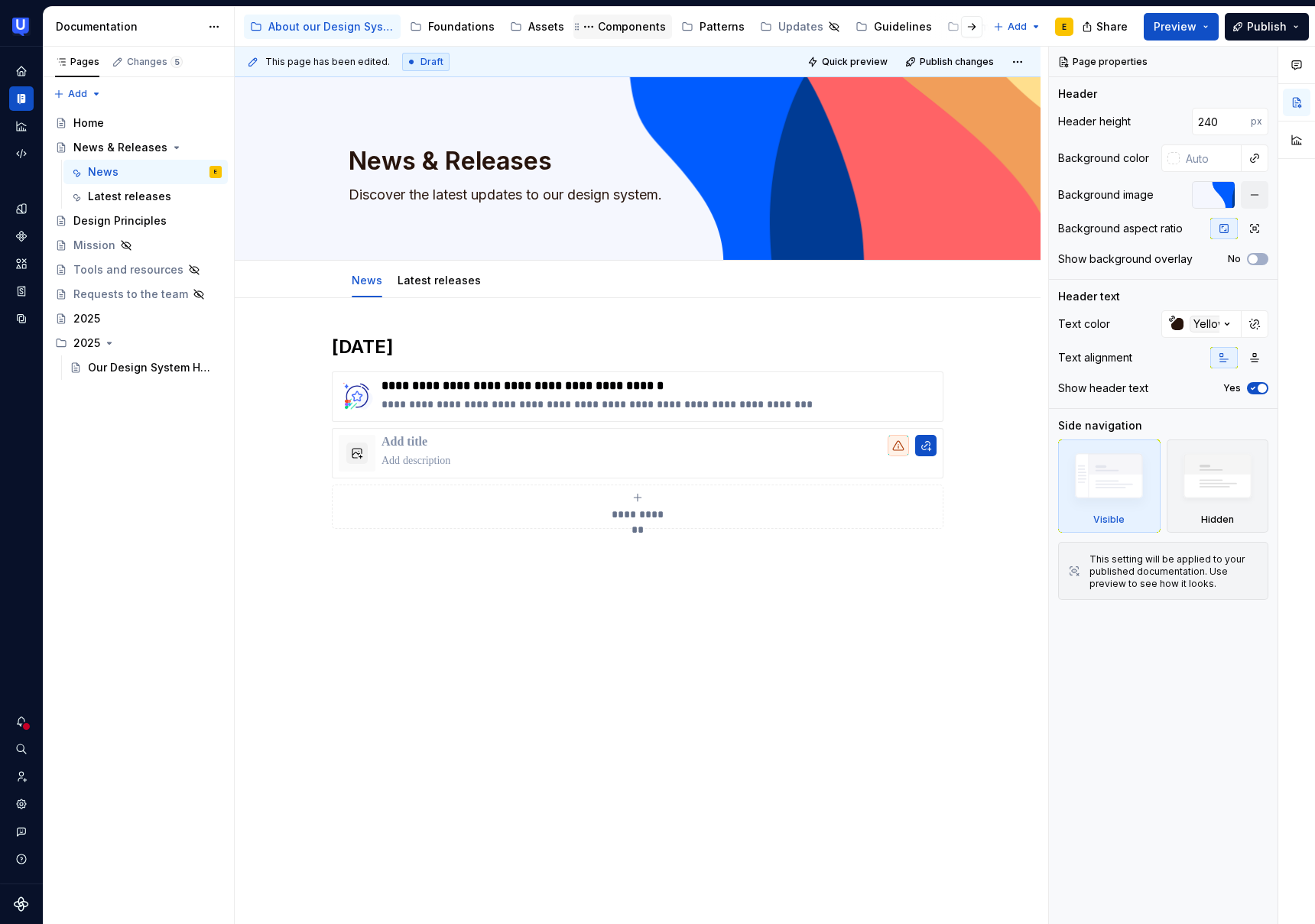
click at [636, 26] on div "Components" at bounding box center [631, 26] width 68 height 15
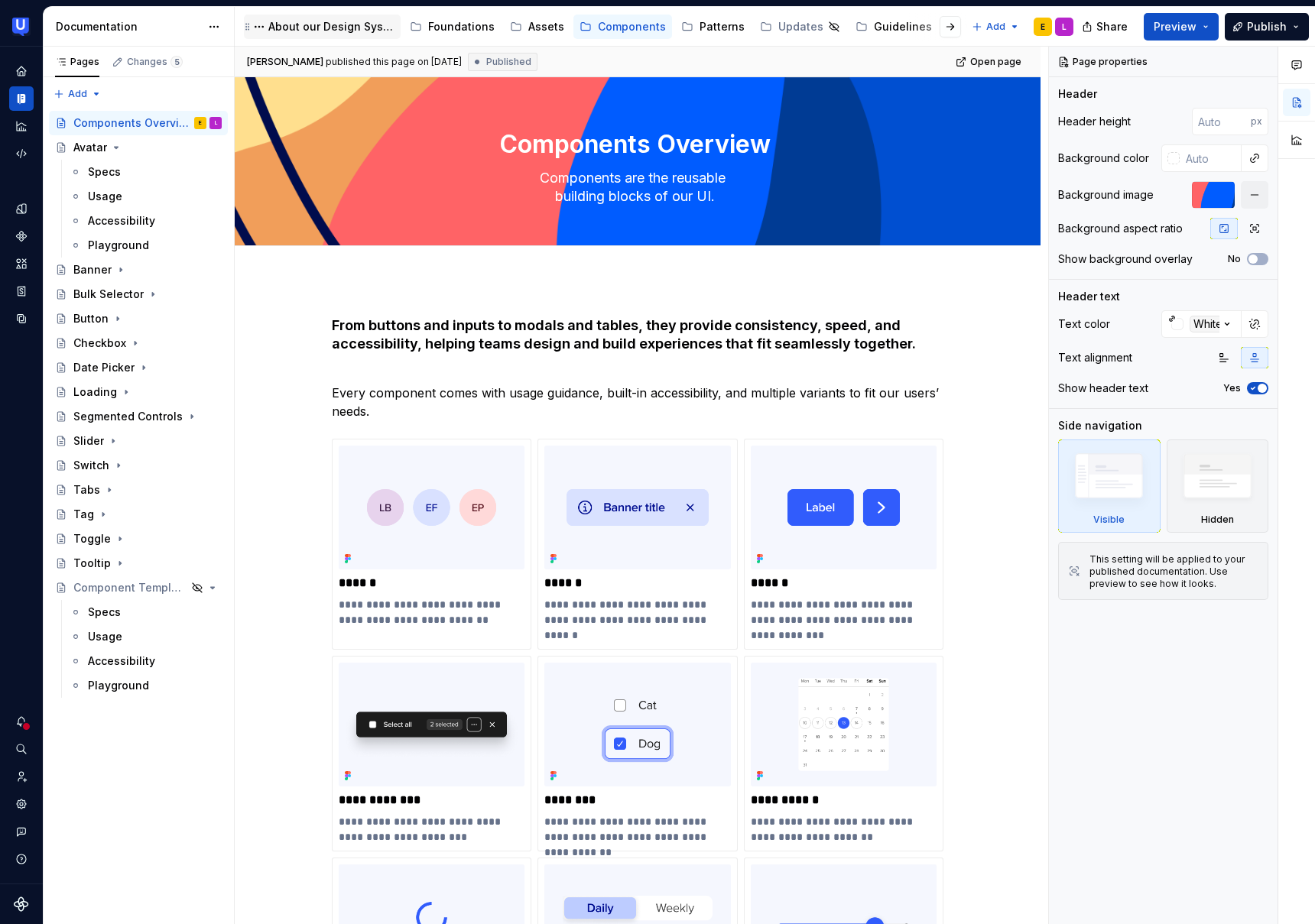
click at [310, 34] on div "About our Design System" at bounding box center [323, 26] width 145 height 19
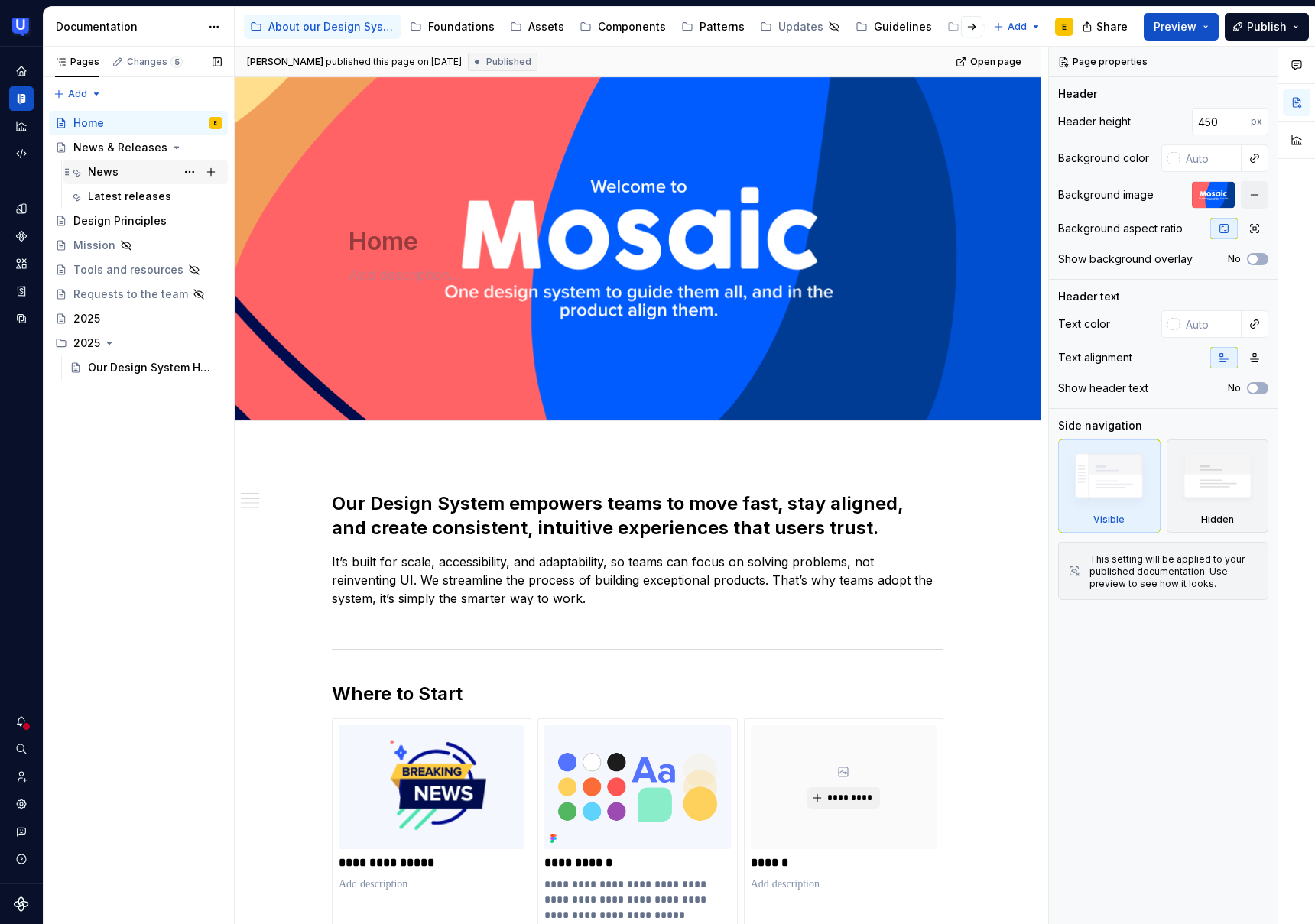
click at [109, 164] on div "News" at bounding box center [103, 171] width 31 height 15
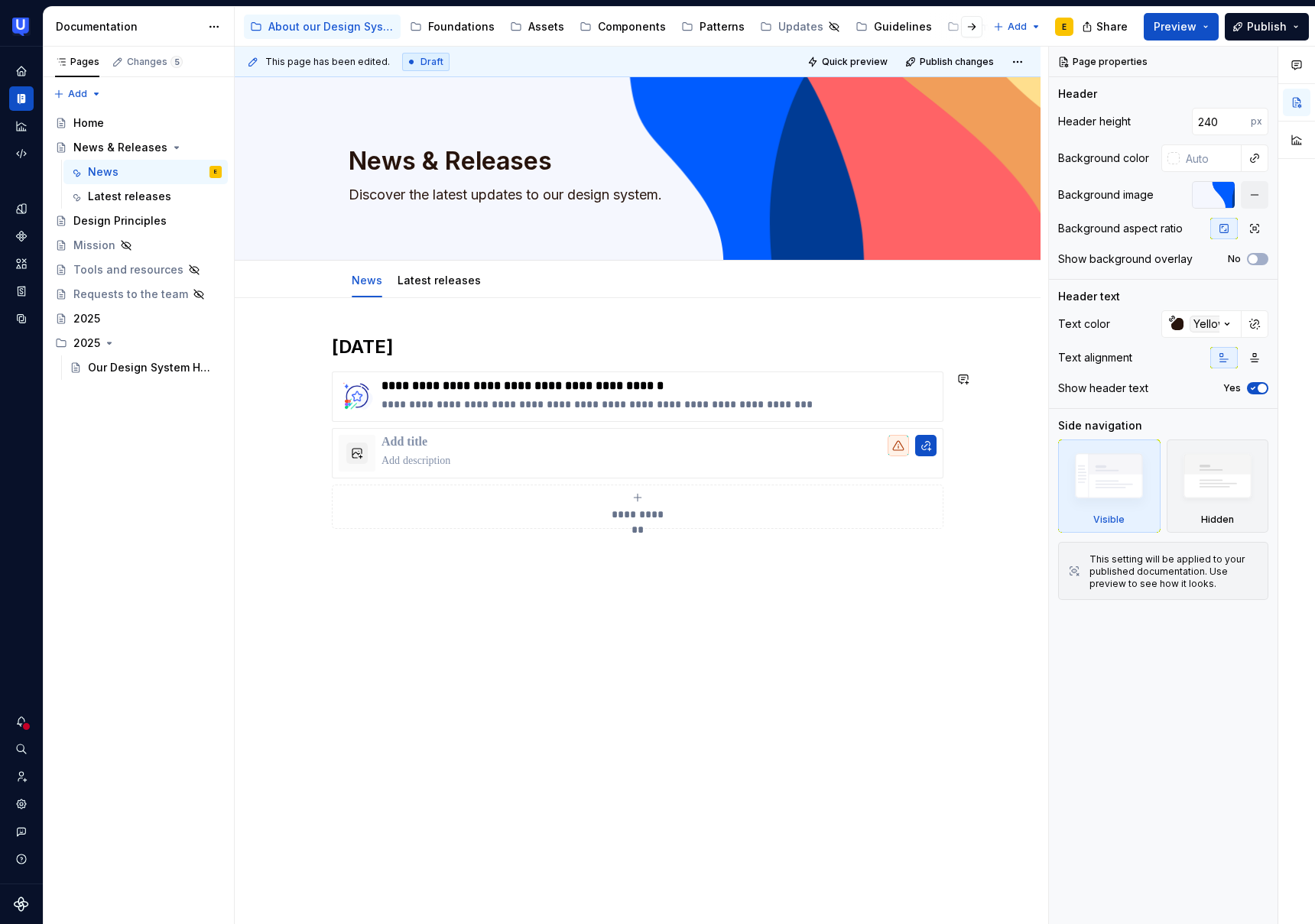
click at [360, 538] on div "**********" at bounding box center [638, 451] width 612 height 231
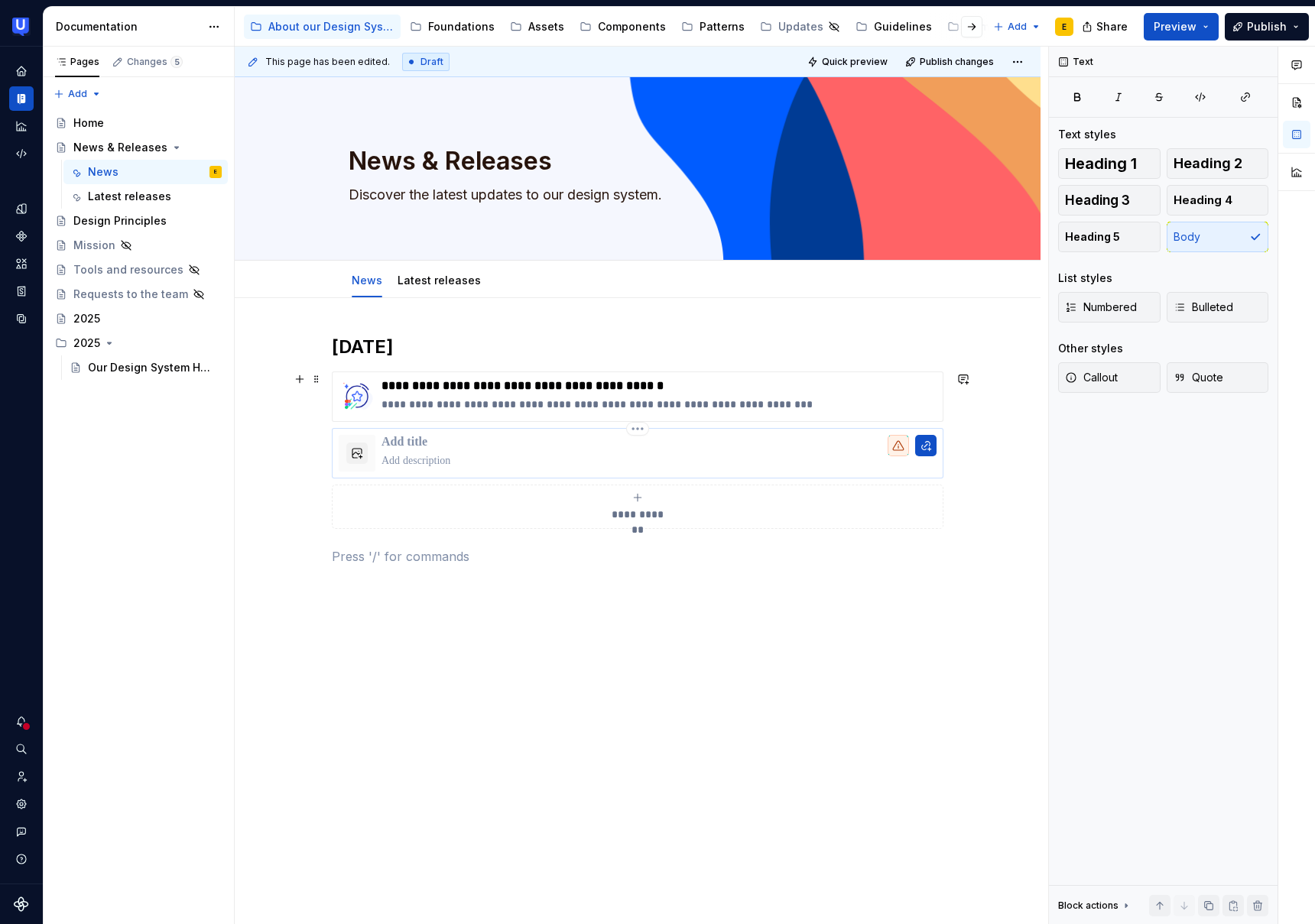
click at [405, 439] on p at bounding box center [659, 442] width 555 height 15
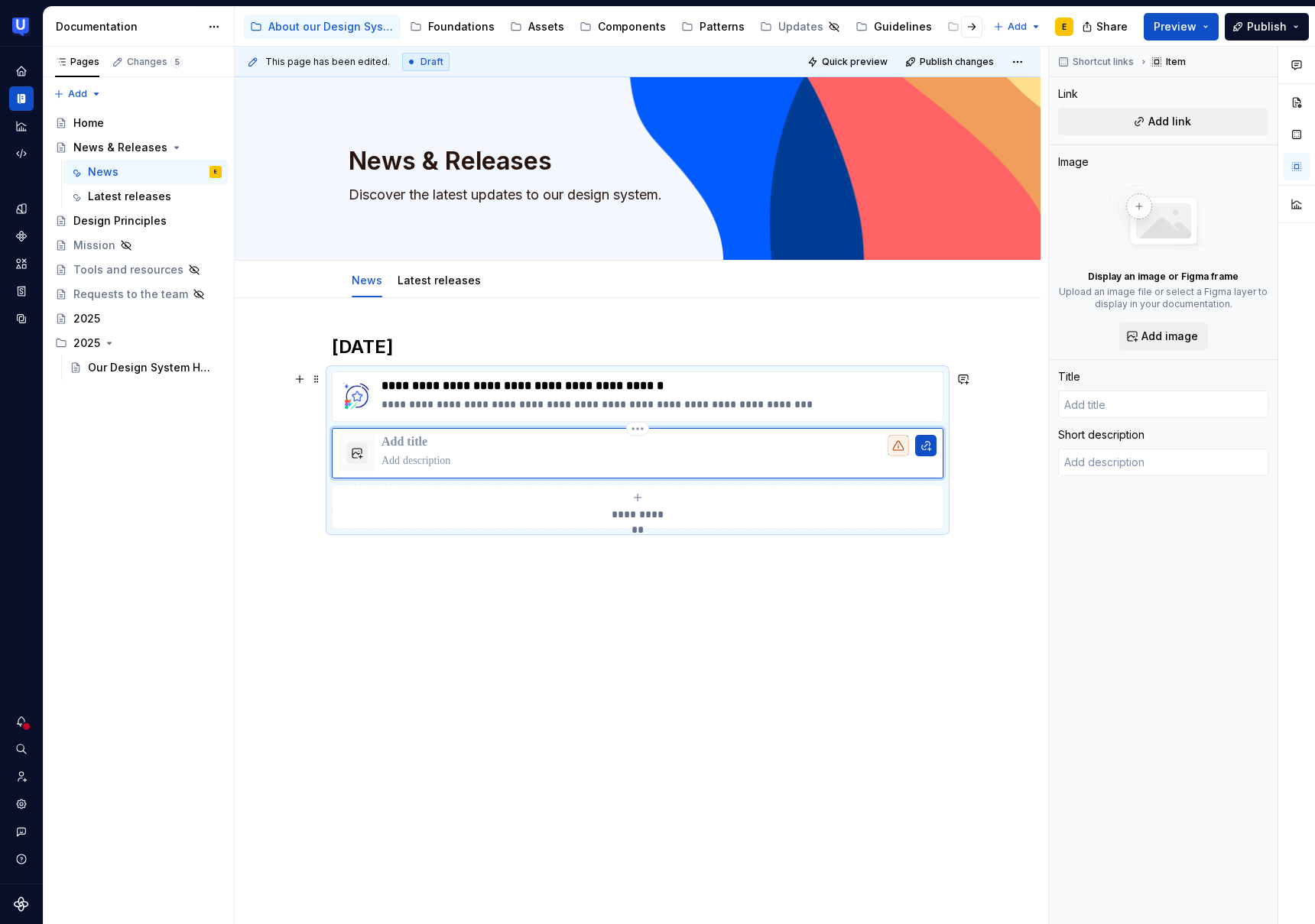
paste div
type textarea "*"
type input "Date Picker Released"
type textarea "*"
type input "Date Picker Released!"
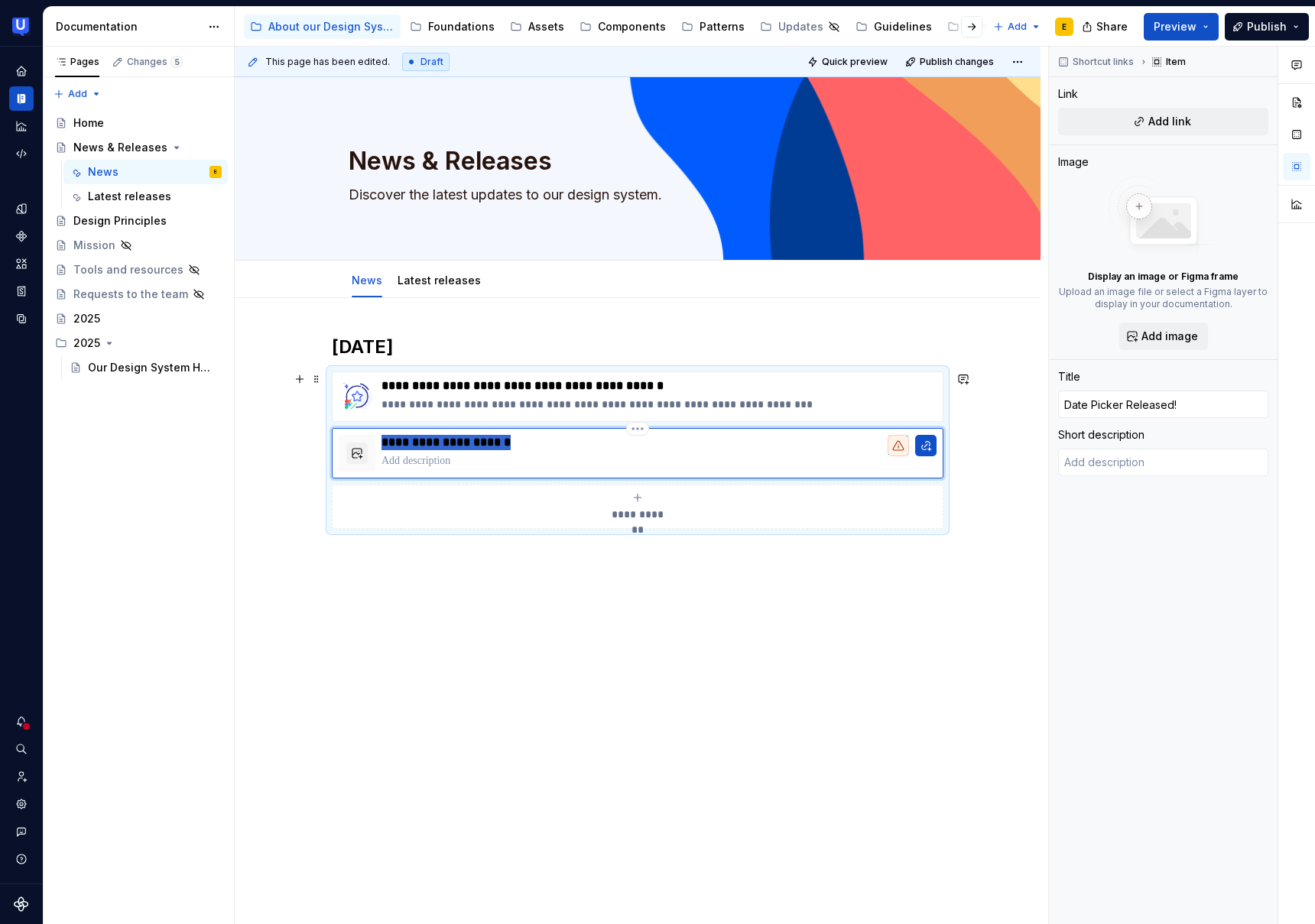
drag, startPoint x: 514, startPoint y: 442, endPoint x: 385, endPoint y: 439, distance: 129.0
click at [380, 439] on div "**********" at bounding box center [638, 453] width 598 height 37
type textarea "*"
type input "New Date Picker Component"
click at [461, 457] on p at bounding box center [659, 460] width 555 height 15
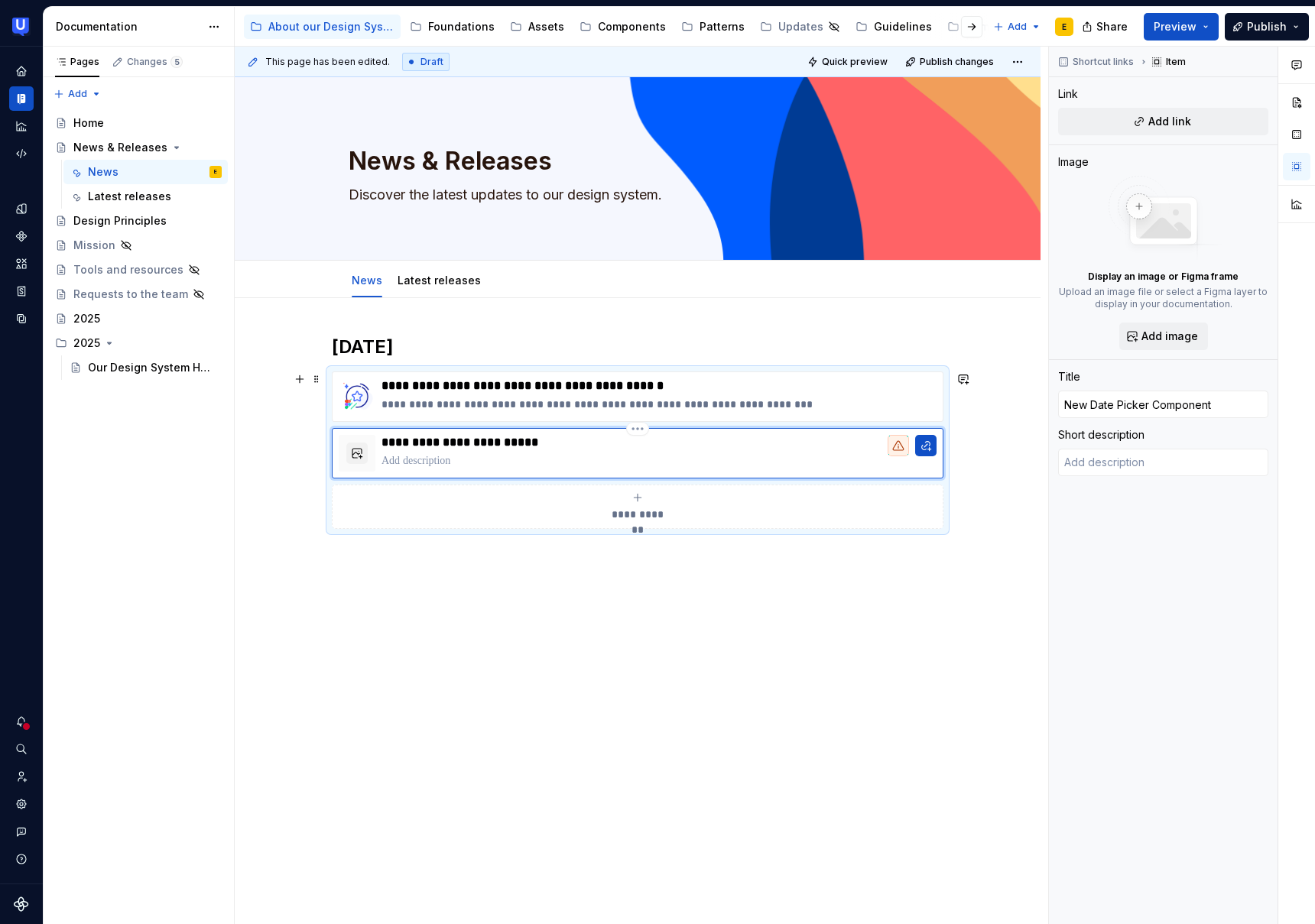
type textarea "*"
type textarea "A consistent, accessible way to select dates is here! Explore the new Date Pick…"
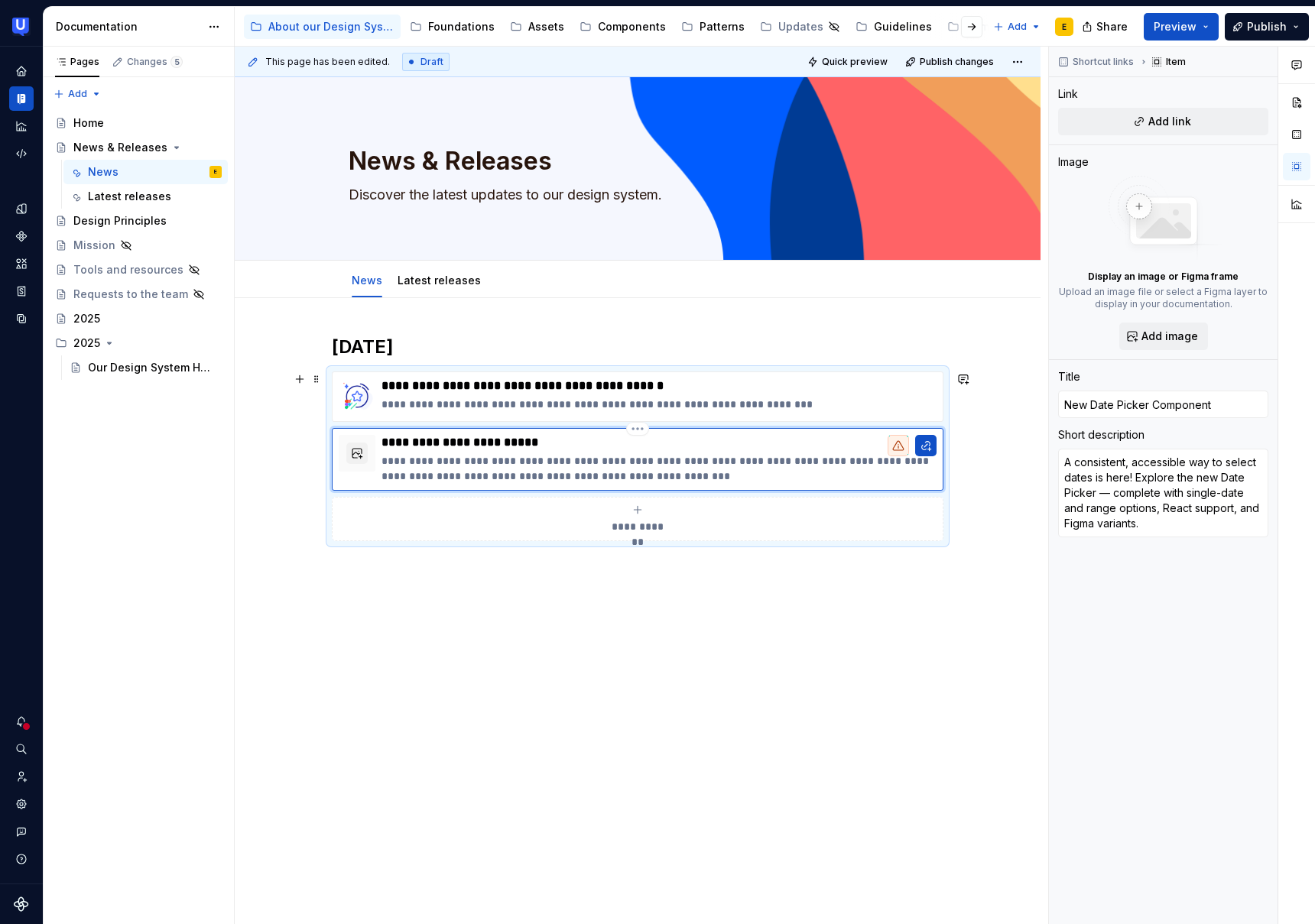
click at [808, 462] on p "**********" at bounding box center [659, 468] width 555 height 31
type textarea "*"
type textarea "A consistent, accessible way to select dates is here! Explore the new Date Pick…"
type textarea "*"
type textarea "A consistent, accessible way to select dates is here! Explore the new Date Pick…"
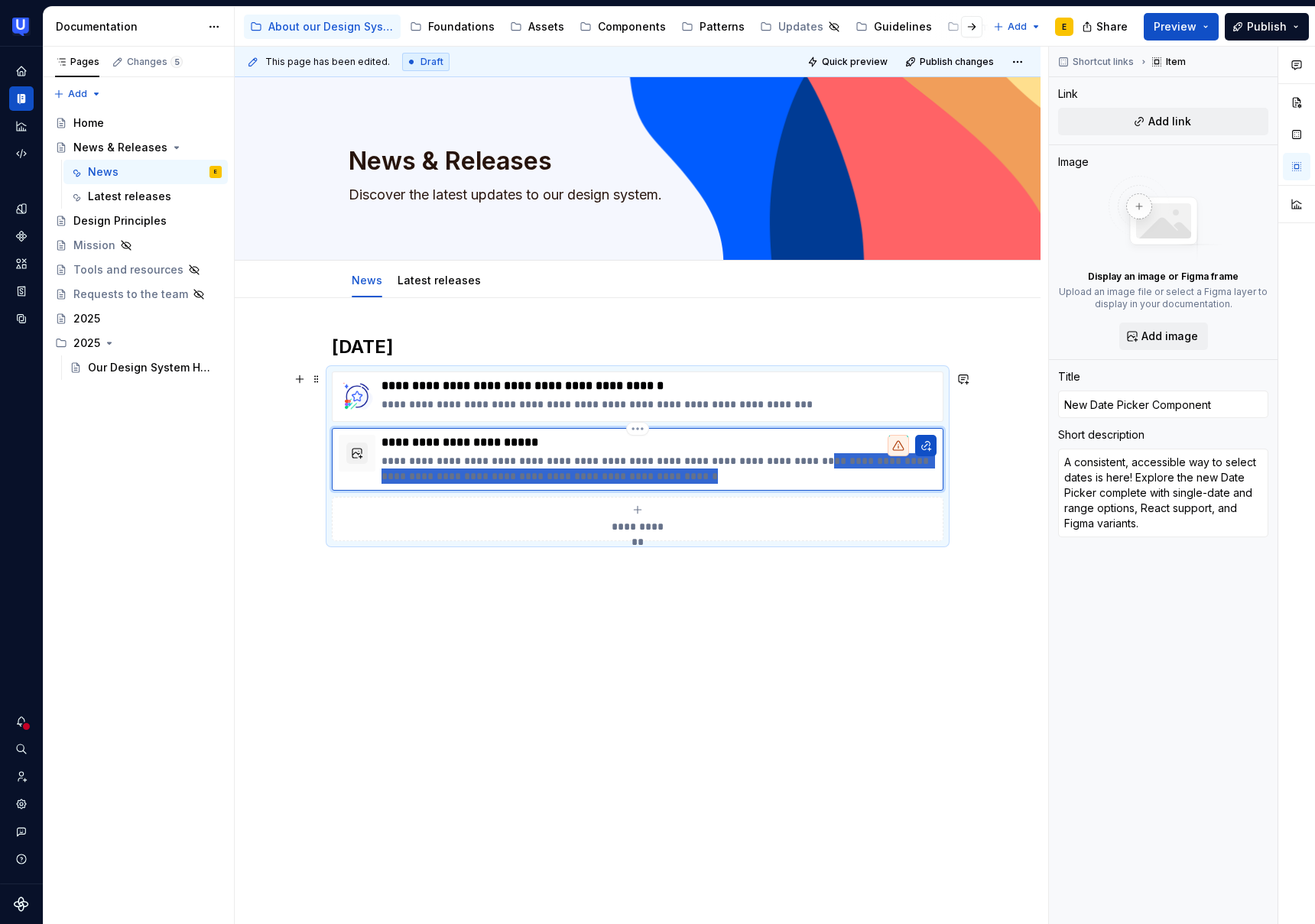
drag, startPoint x: 796, startPoint y: 462, endPoint x: 828, endPoint y: 477, distance: 35.3
click at [828, 477] on p "**********" at bounding box center [659, 468] width 555 height 31
type textarea "*"
type textarea "A consistent, accessible way to select dates is here! Explore the new Date Pick…"
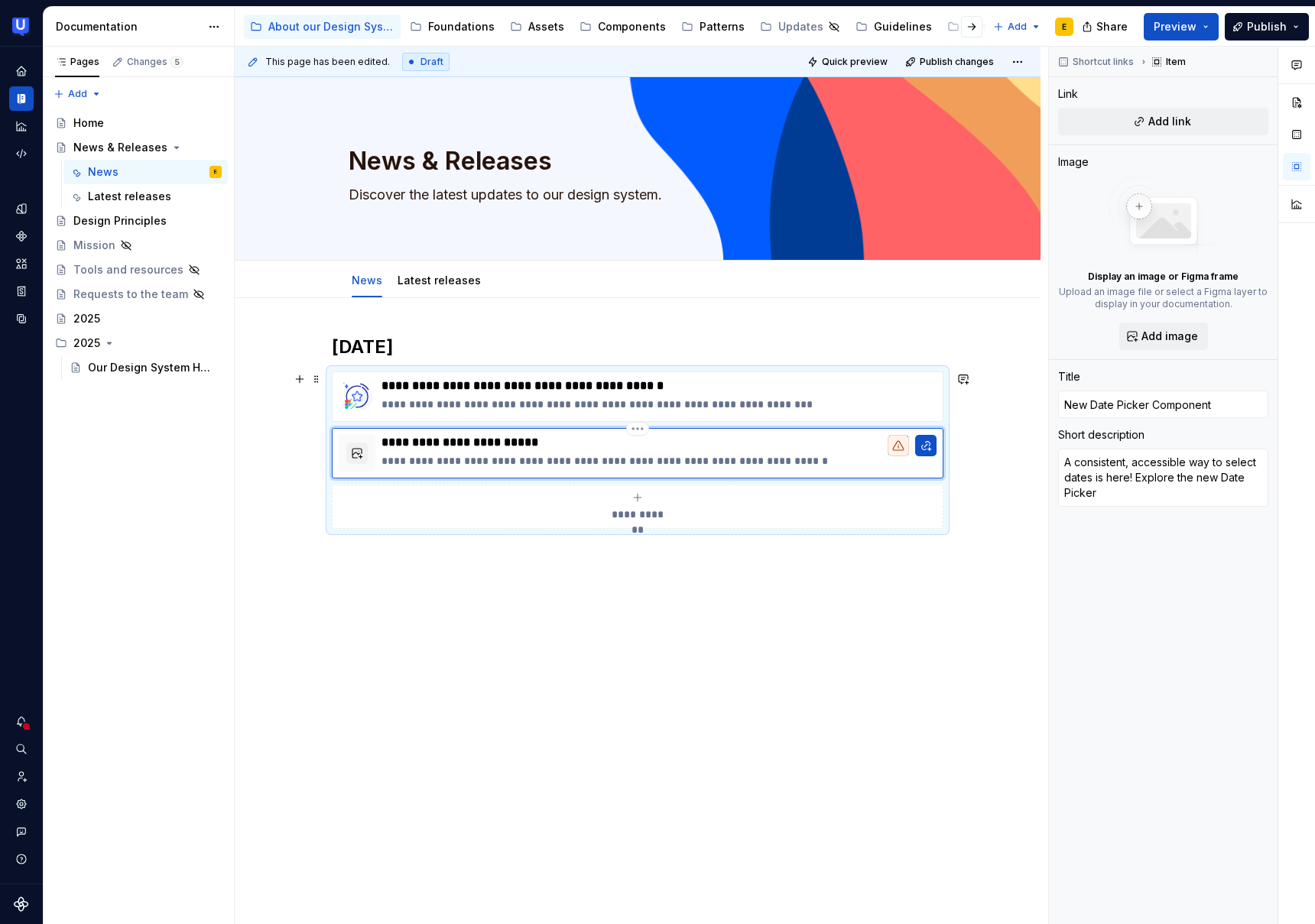
type textarea "*"
type textarea "A consistent, accessible way to select dates is here! Explore the new Date Pick…"
click at [364, 451] on button "button" at bounding box center [357, 453] width 21 height 21
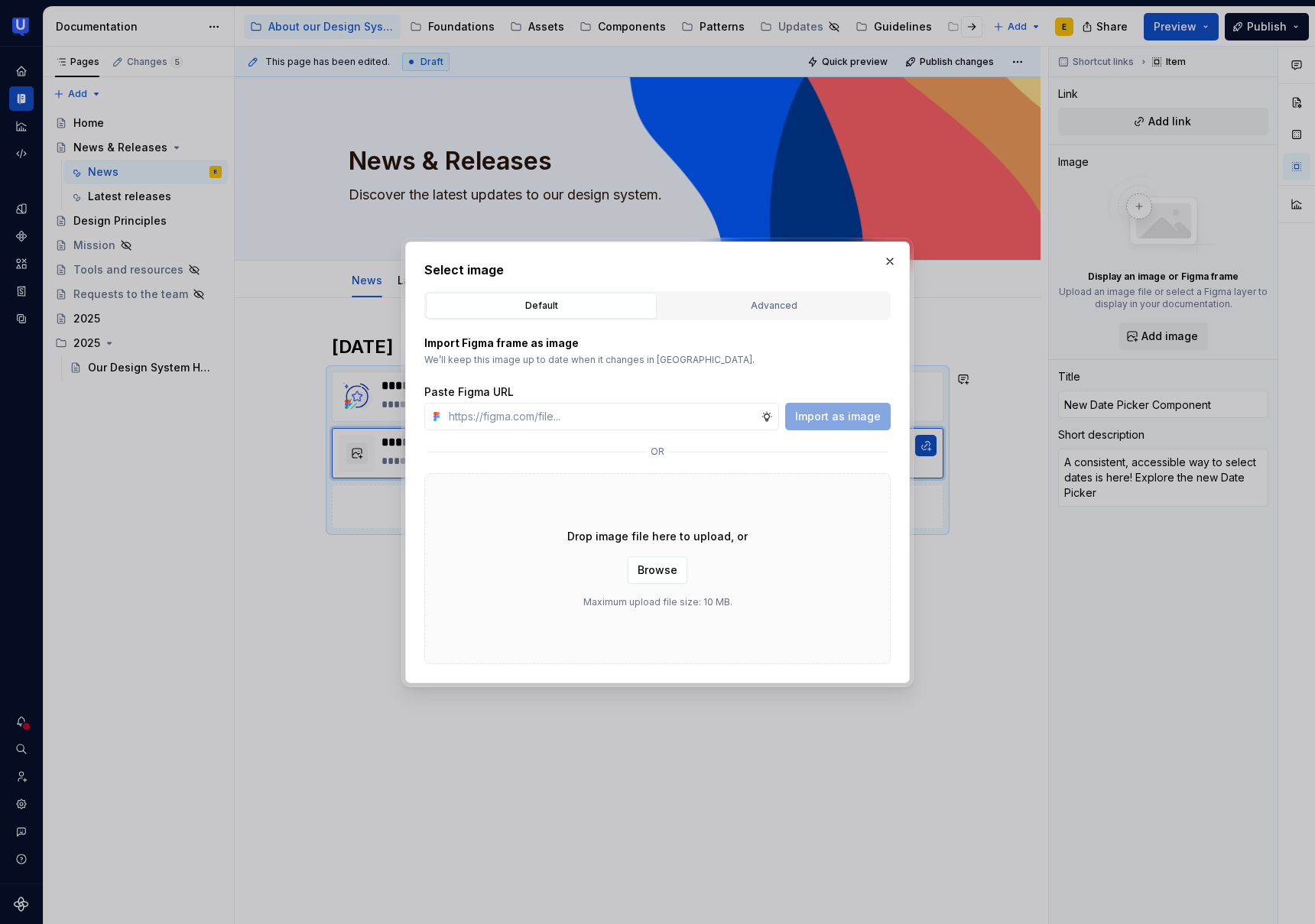
type textarea "*"
type input "[URL][DOMAIN_NAME]"
click at [844, 417] on span "Import as image" at bounding box center [838, 416] width 86 height 15
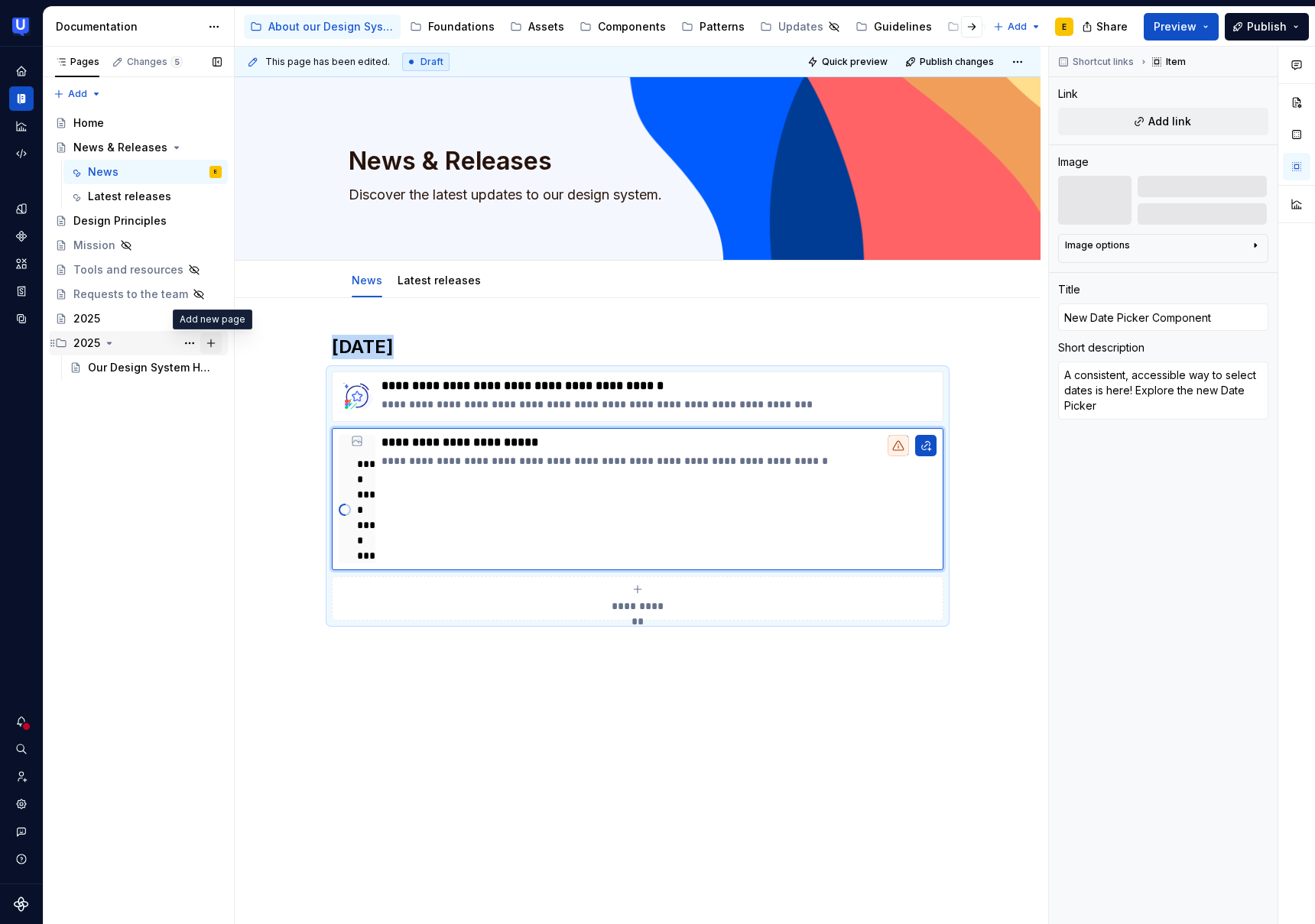
click at [213, 344] on button "Page tree" at bounding box center [211, 343] width 21 height 21
type textarea "*"
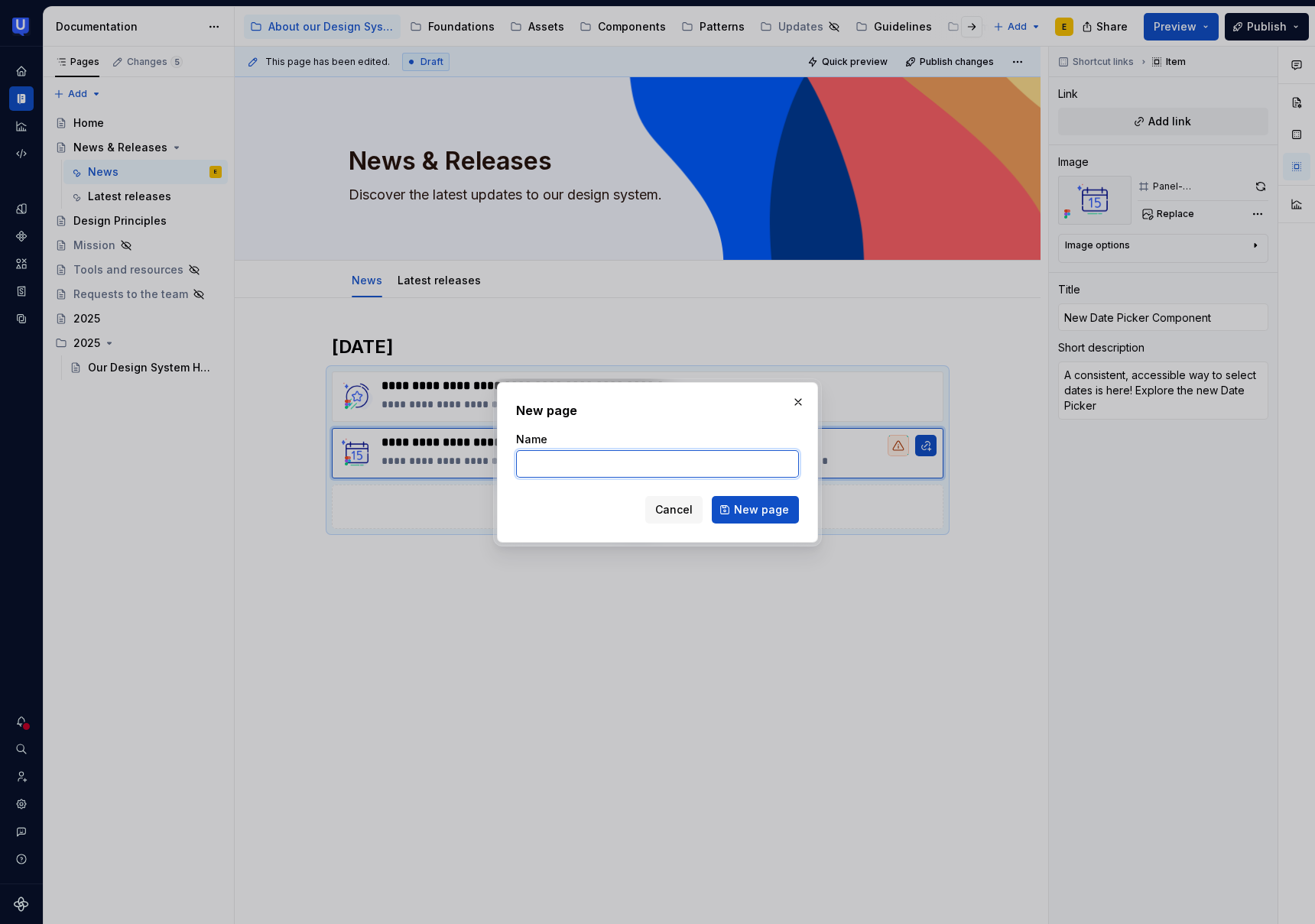
paste input "Date Picker Released"
type input "Date Picker Released"
click at [766, 509] on span "New page" at bounding box center [761, 510] width 55 height 15
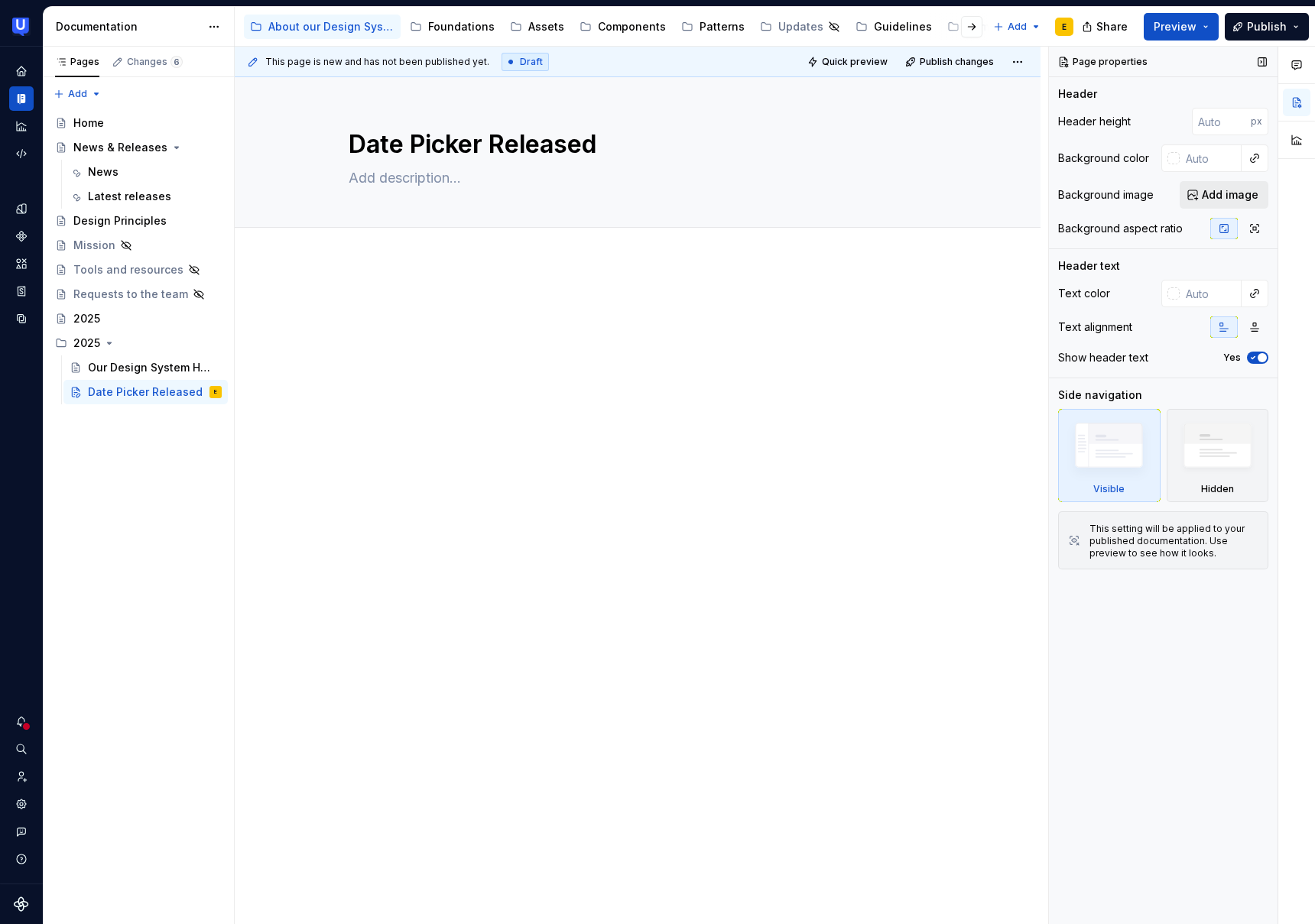
click at [1246, 190] on span "Add image" at bounding box center [1230, 194] width 56 height 15
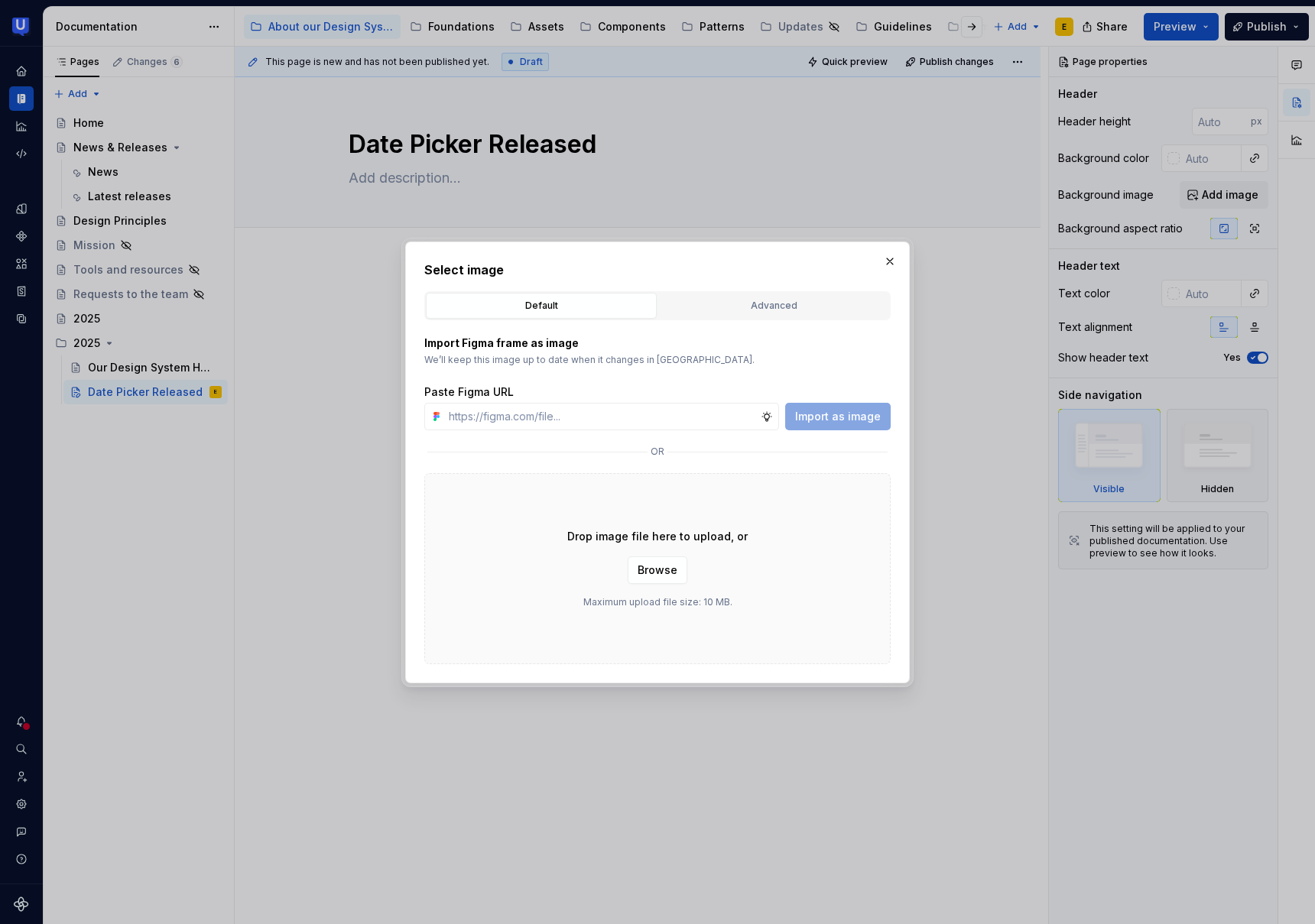
type textarea "*"
paste input "[URL][DOMAIN_NAME]"
type input "[URL][DOMAIN_NAME]"
click at [826, 424] on button "Import as image" at bounding box center [838, 416] width 106 height 27
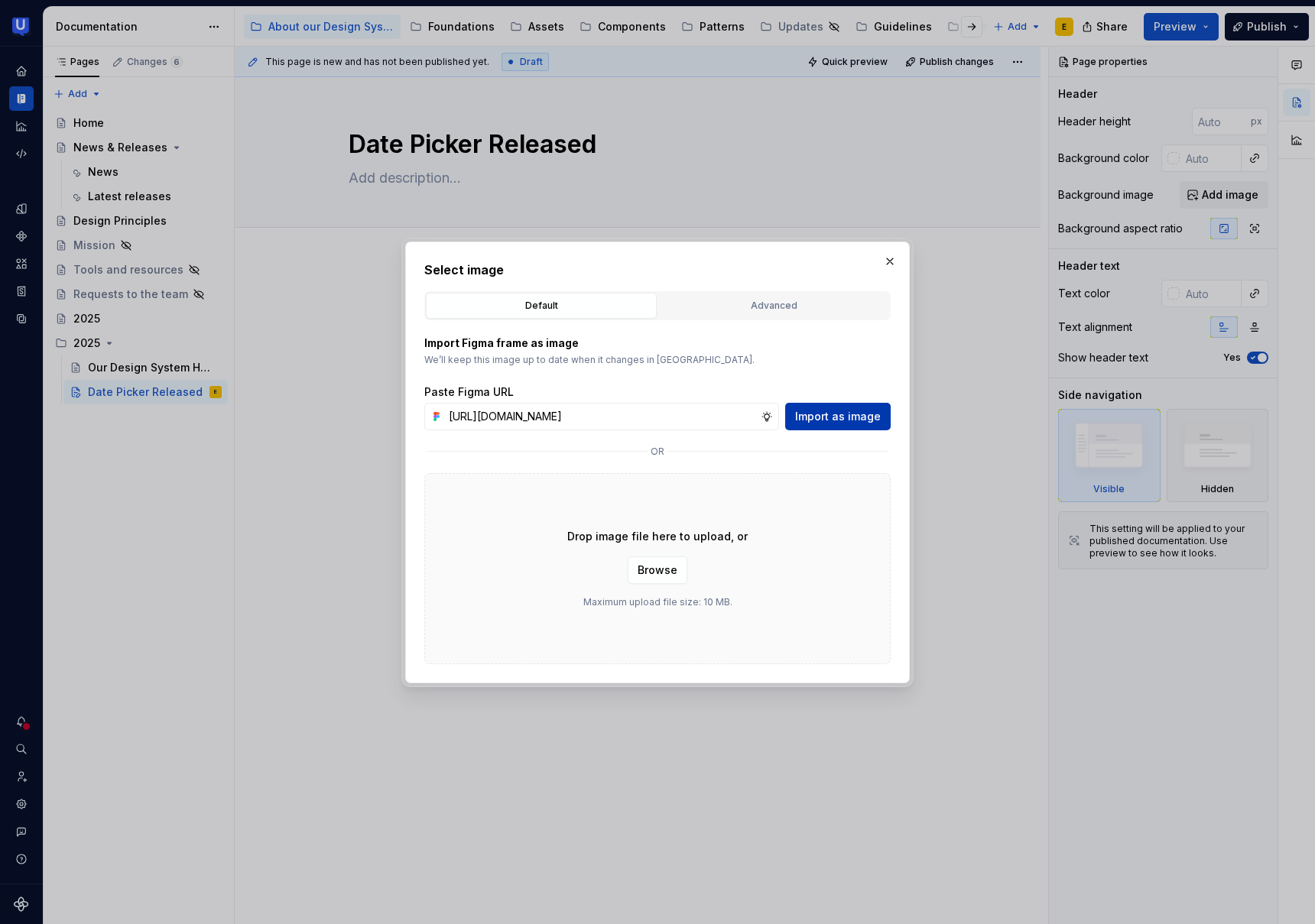
scroll to position [0, 0]
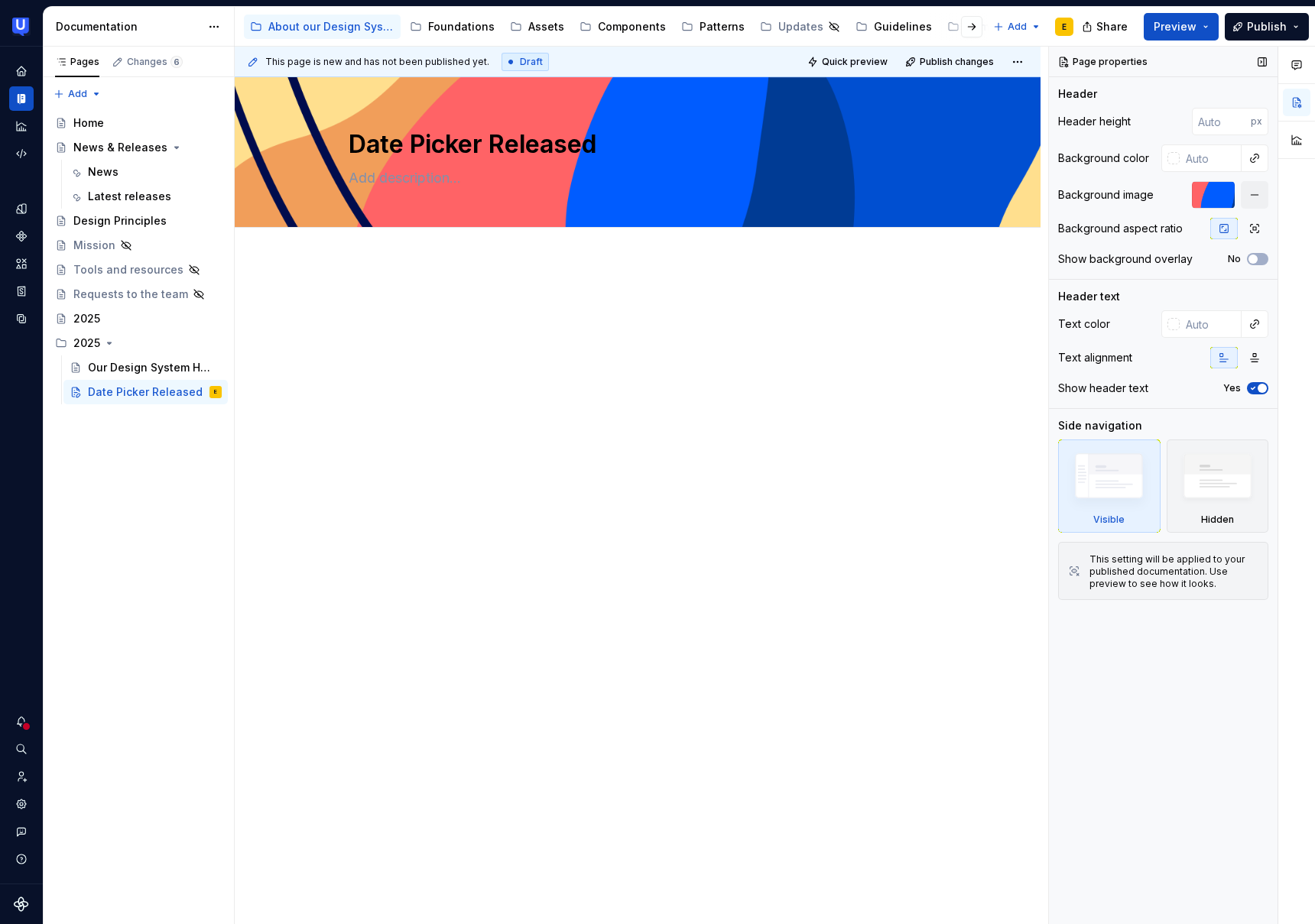
type textarea "*"
click at [1214, 123] on input "number" at bounding box center [1222, 121] width 59 height 27
type input "240"
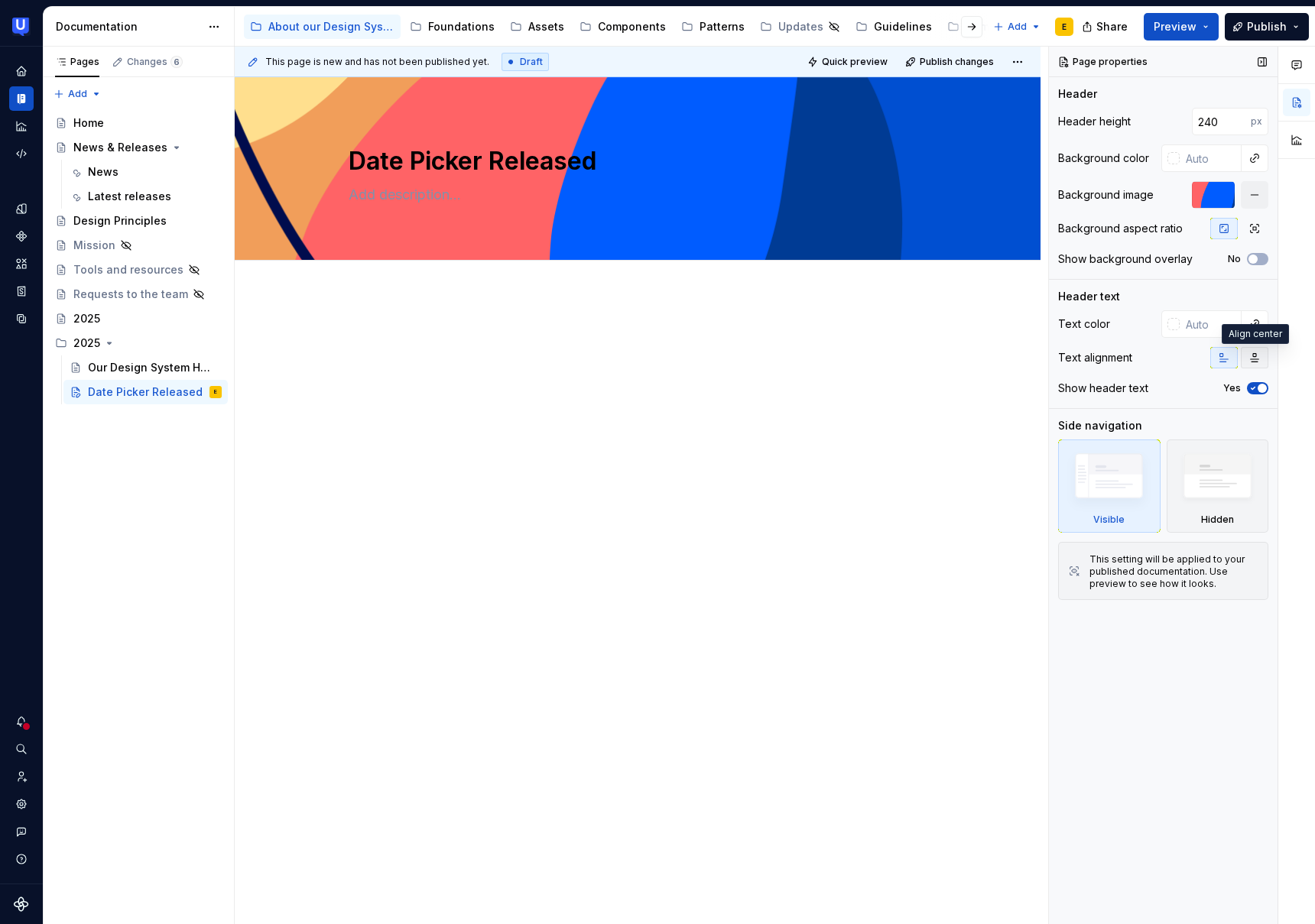
click at [1252, 358] on icon "button" at bounding box center [1255, 358] width 12 height 12
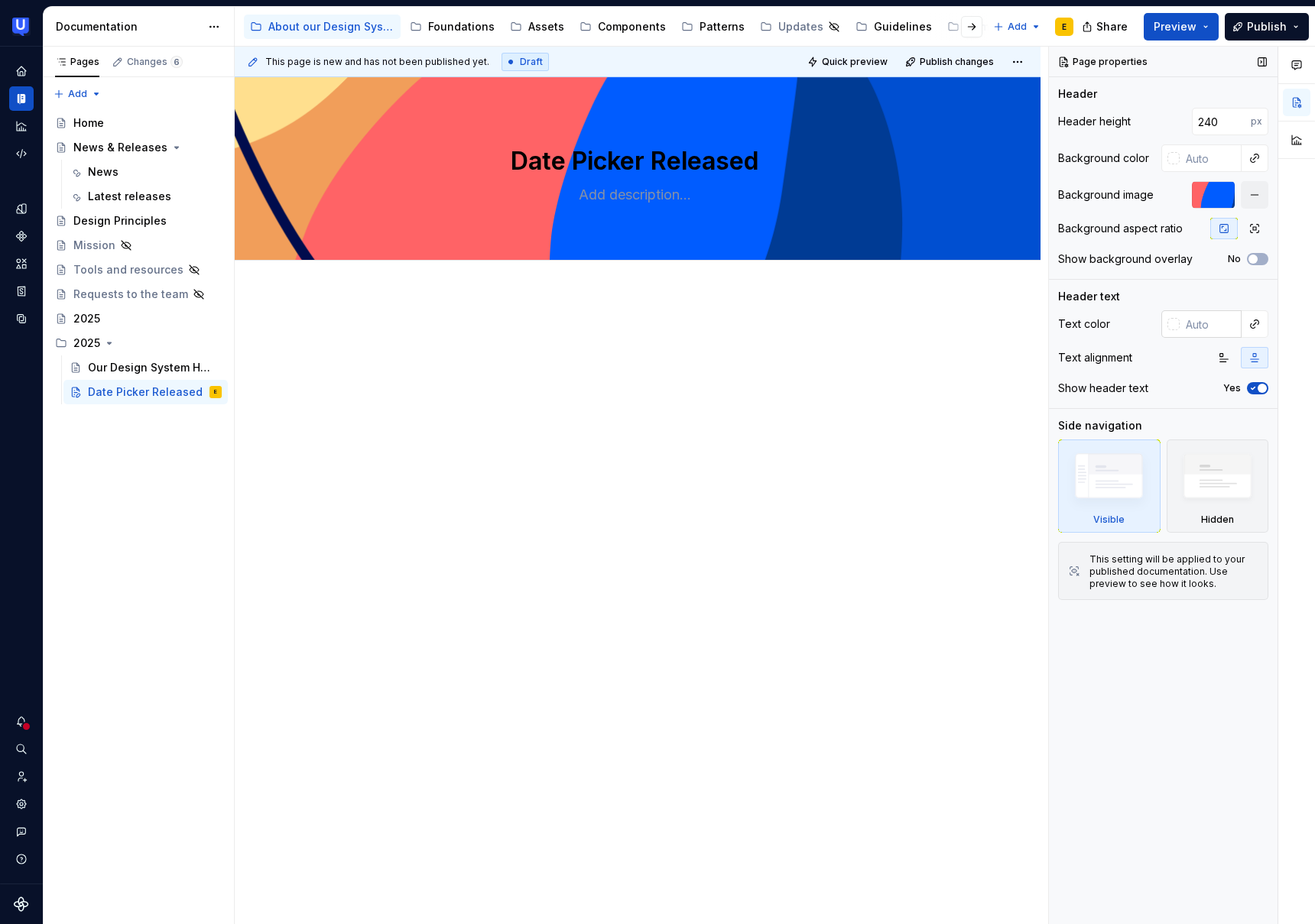
type textarea "*"
click at [1263, 320] on button "button" at bounding box center [1255, 324] width 21 height 21
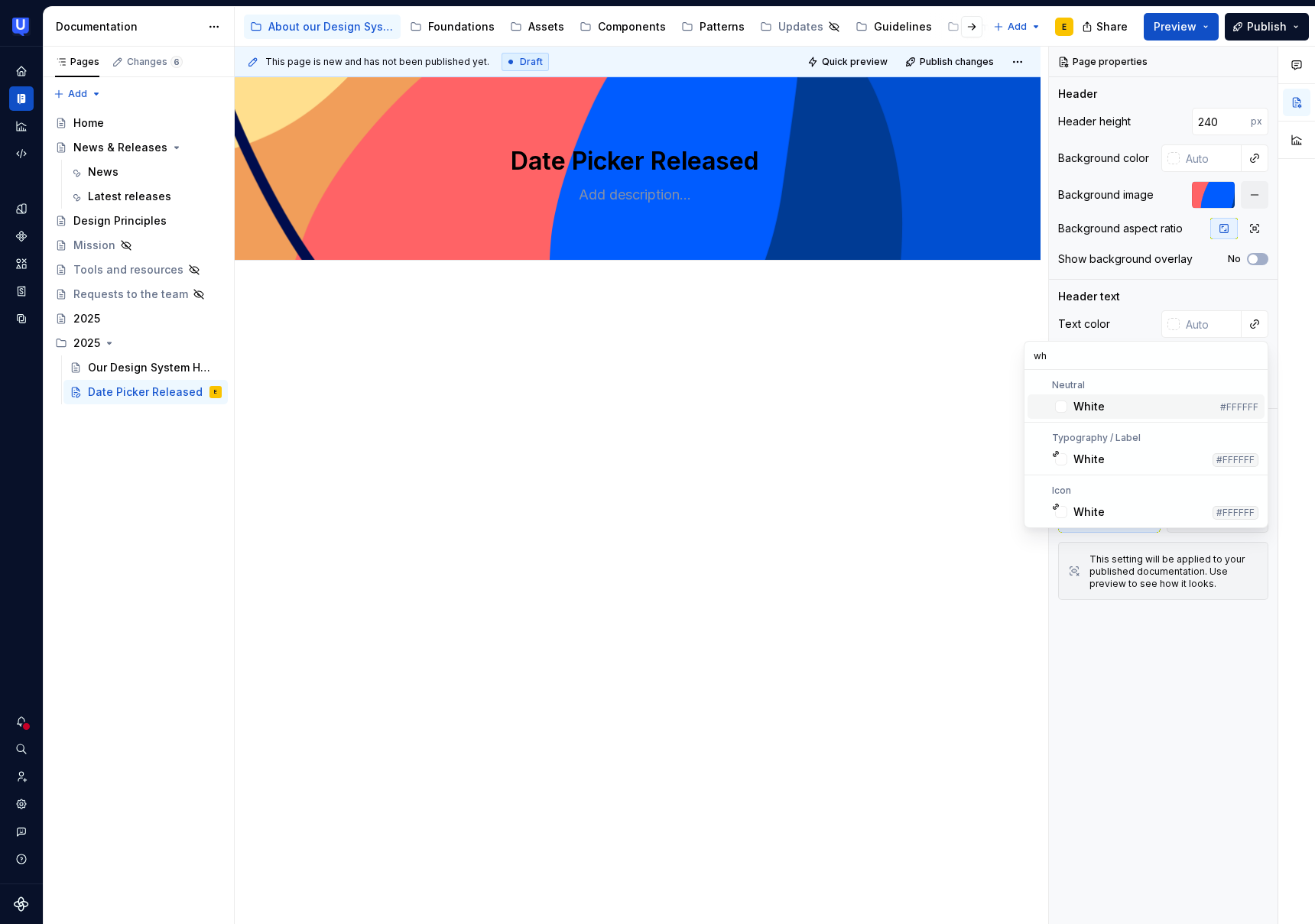
type input "wh"
click at [1102, 403] on div "White" at bounding box center [1089, 406] width 32 height 15
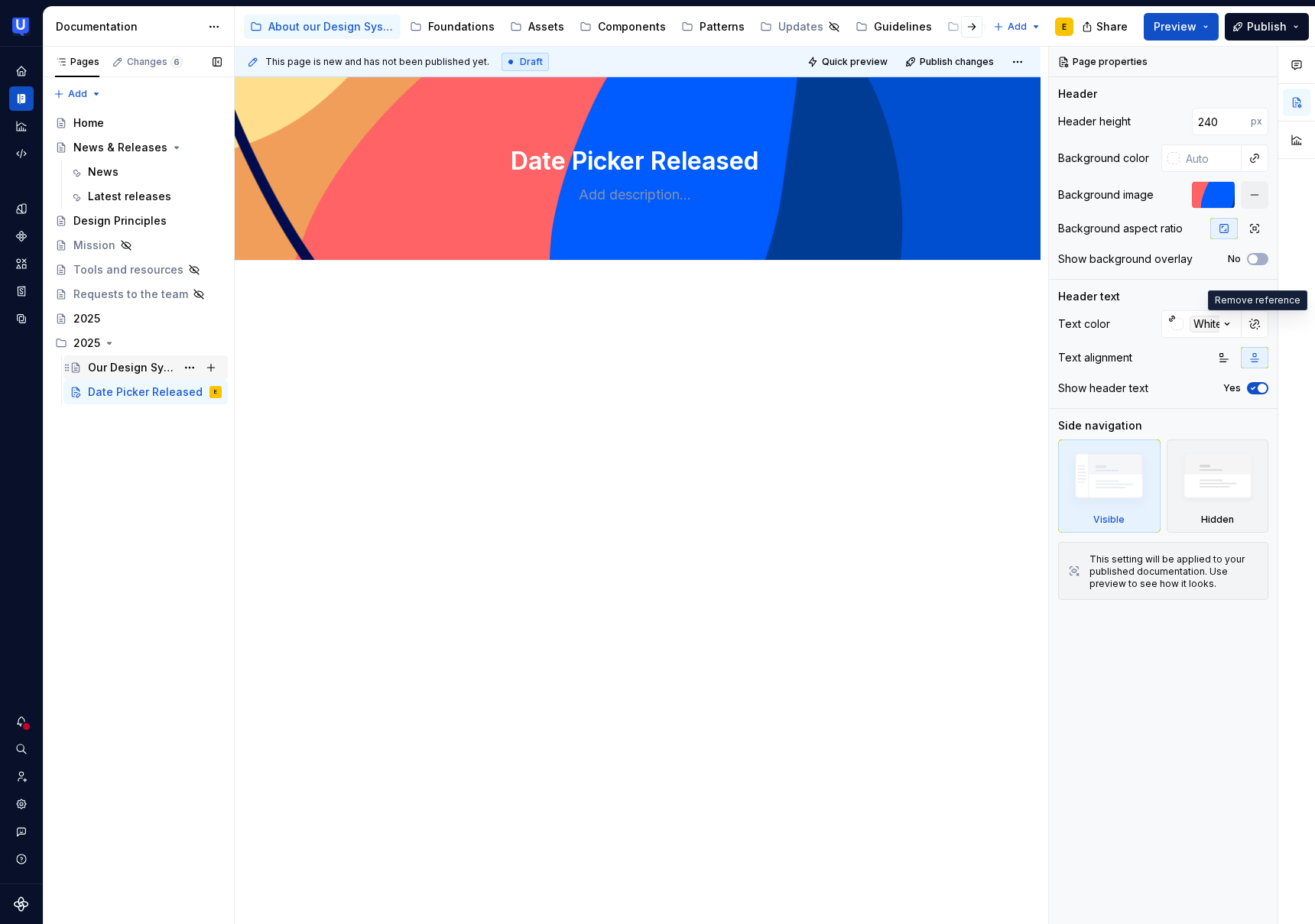
click at [140, 367] on div "Our Design System Has a New Home in Supernova!" at bounding box center [132, 367] width 88 height 15
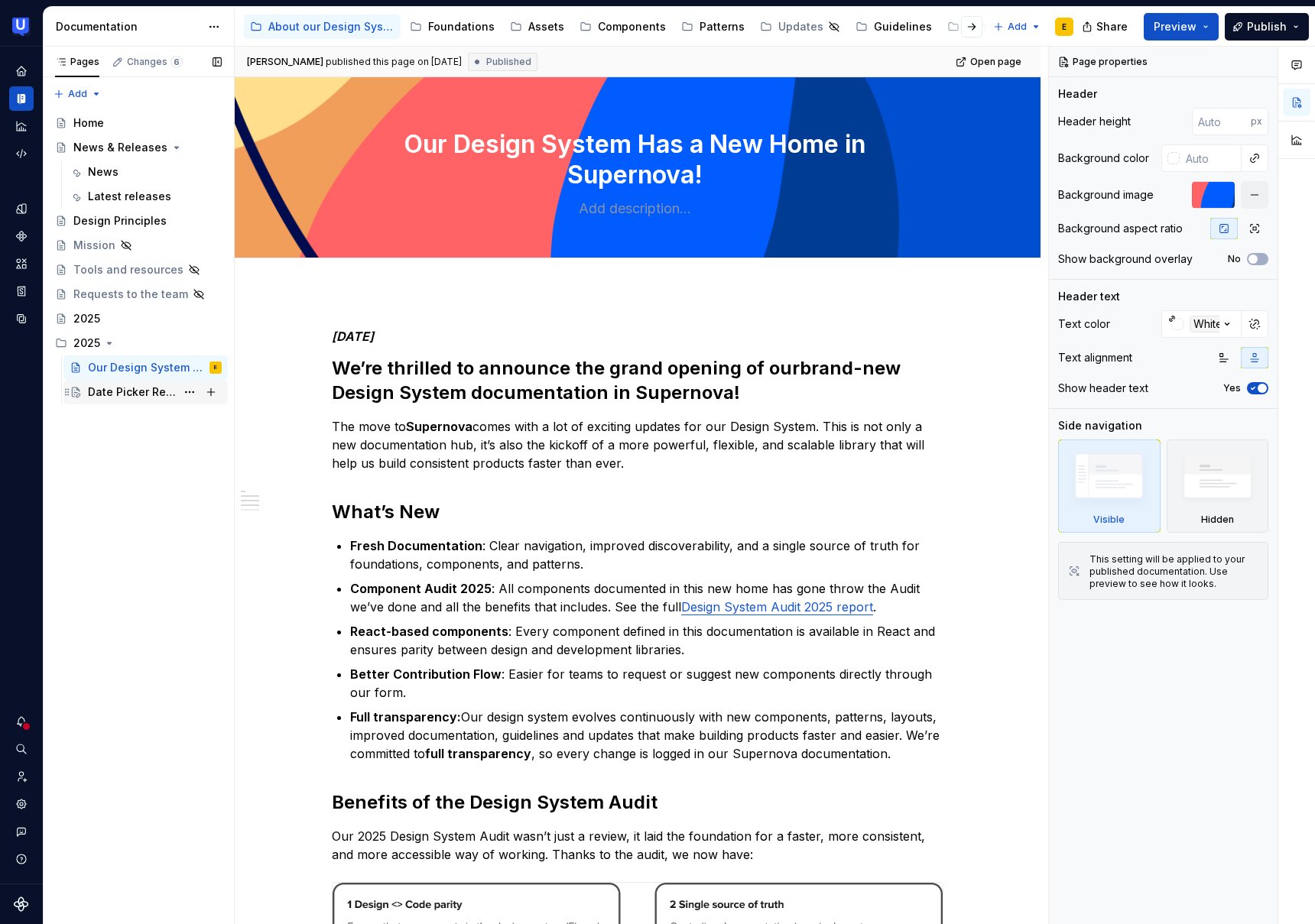
click at [141, 391] on div "Date Picker Released" at bounding box center [132, 391] width 88 height 15
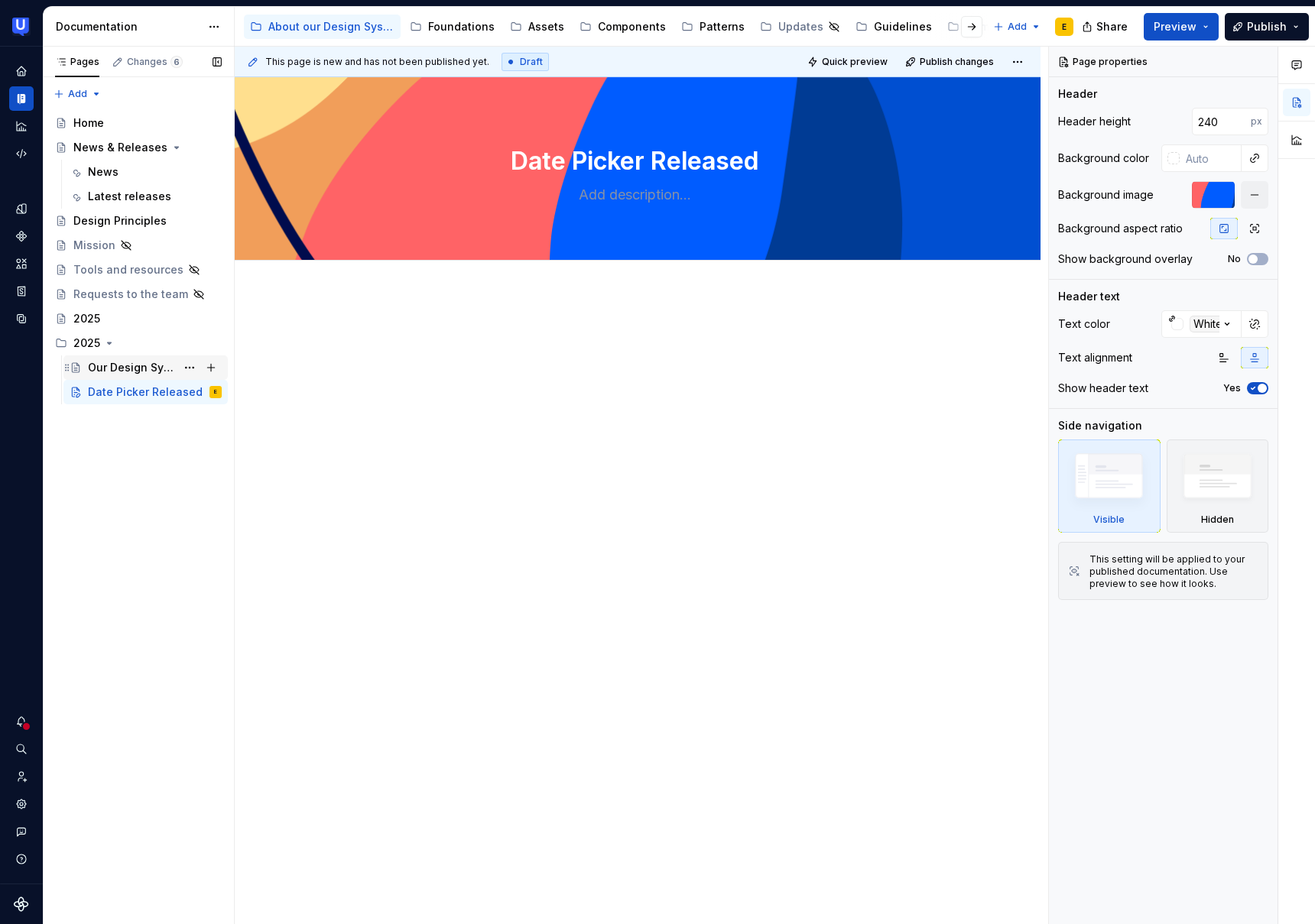
click at [150, 367] on div "Our Design System Has a New Home in Supernova!" at bounding box center [132, 367] width 88 height 15
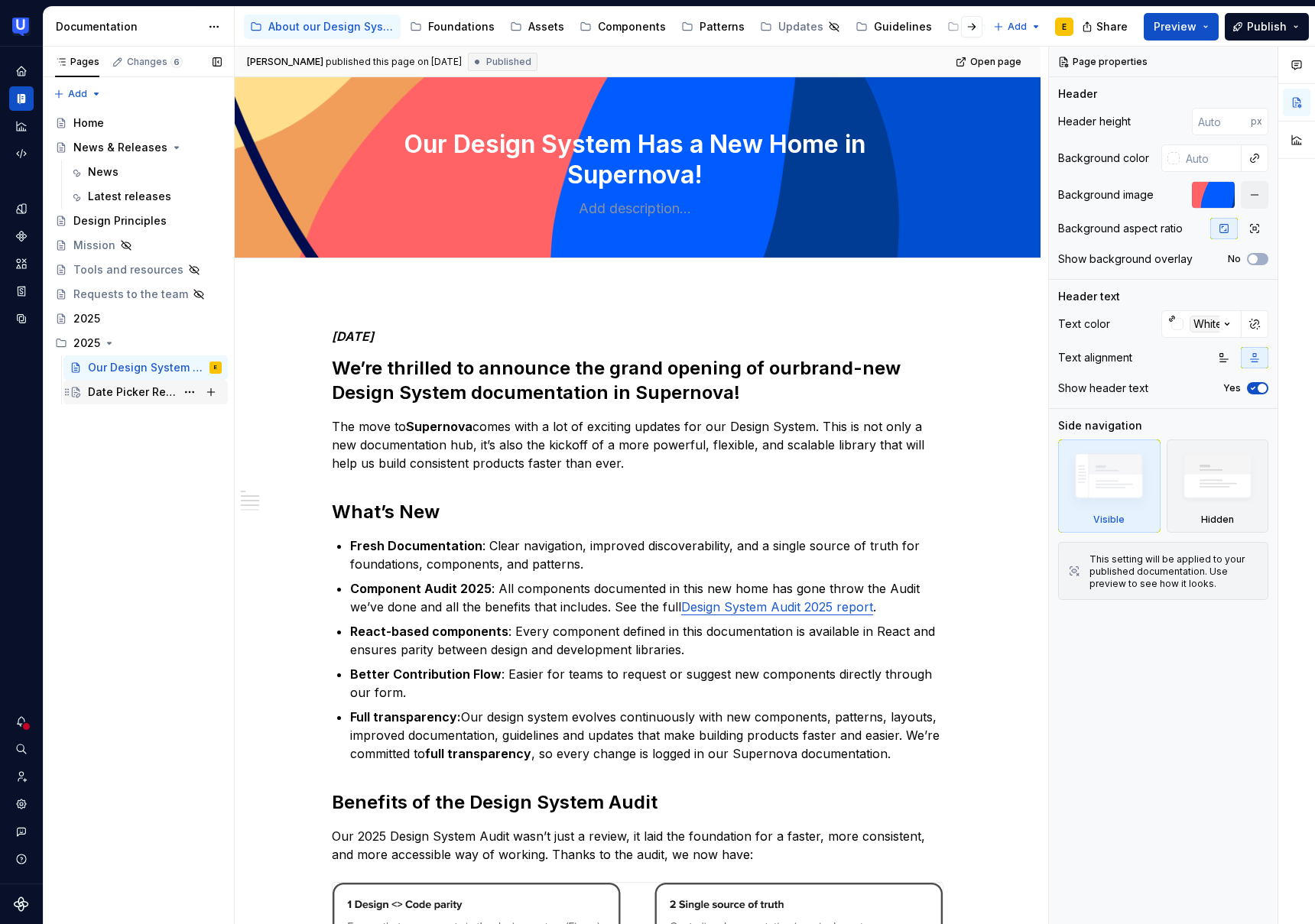
click at [149, 390] on div "Date Picker Released" at bounding box center [132, 391] width 88 height 15
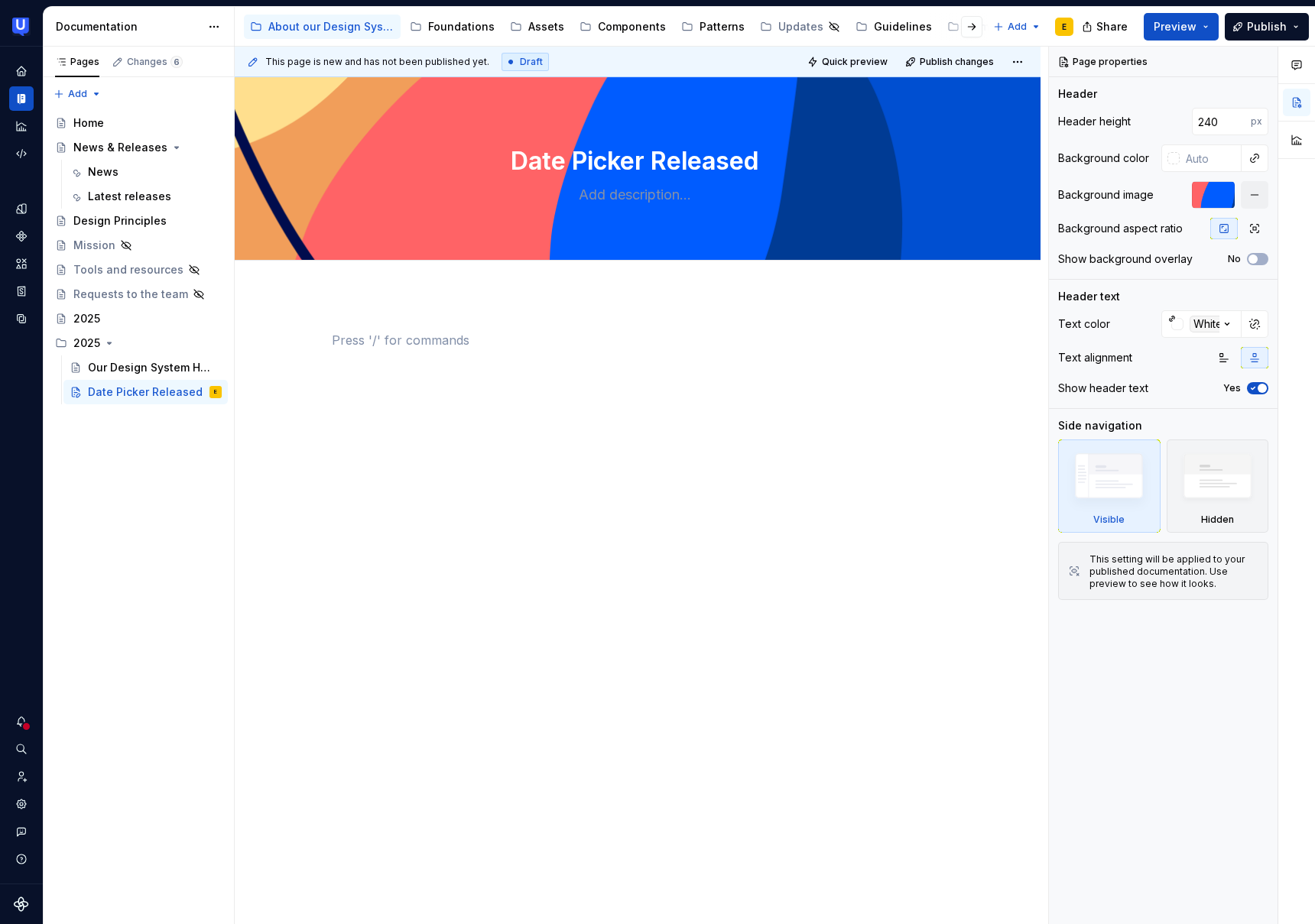
click at [370, 344] on p at bounding box center [638, 339] width 612 height 19
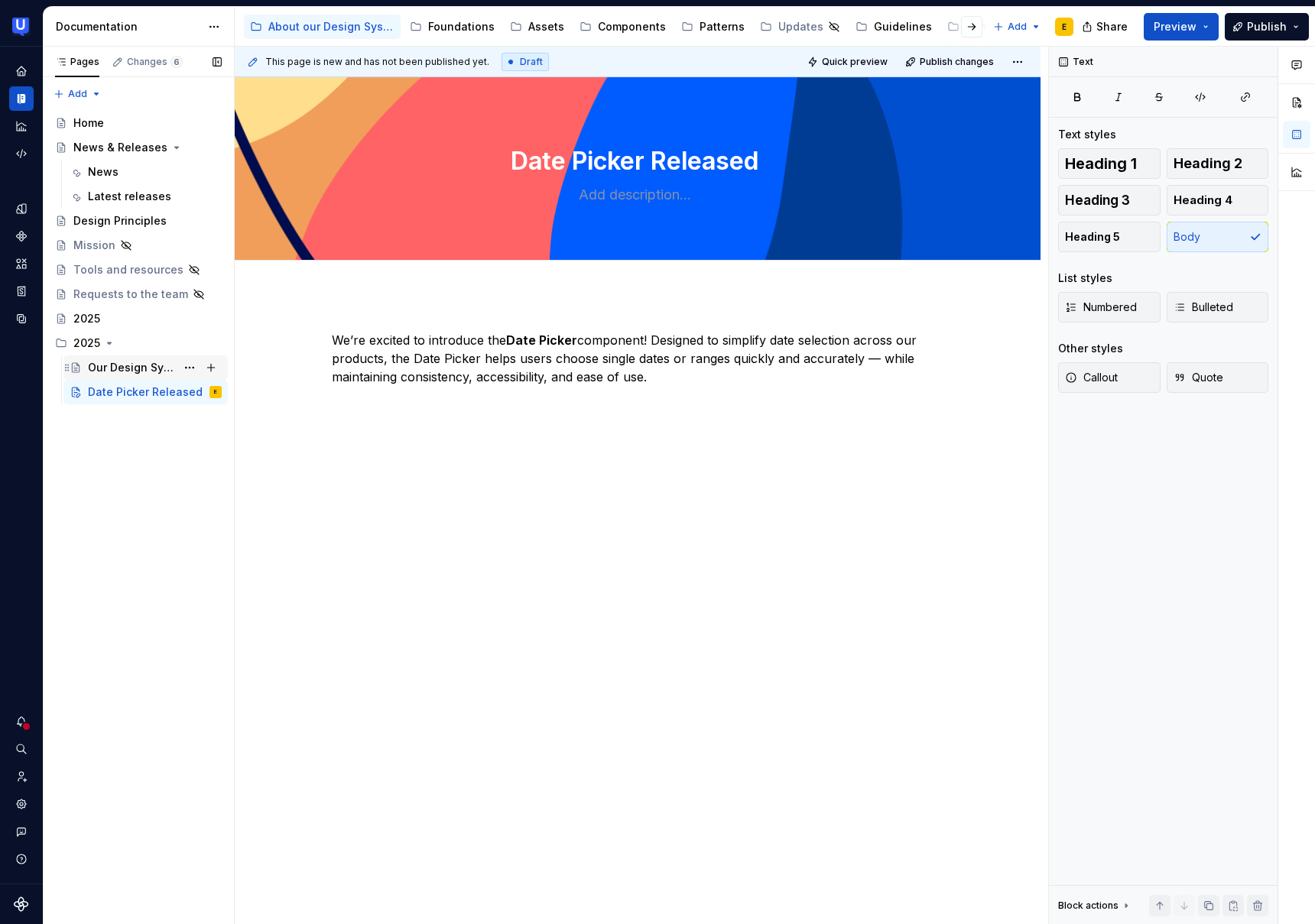
click at [145, 367] on div "Our Design System Has a New Home in Supernova!" at bounding box center [132, 367] width 88 height 15
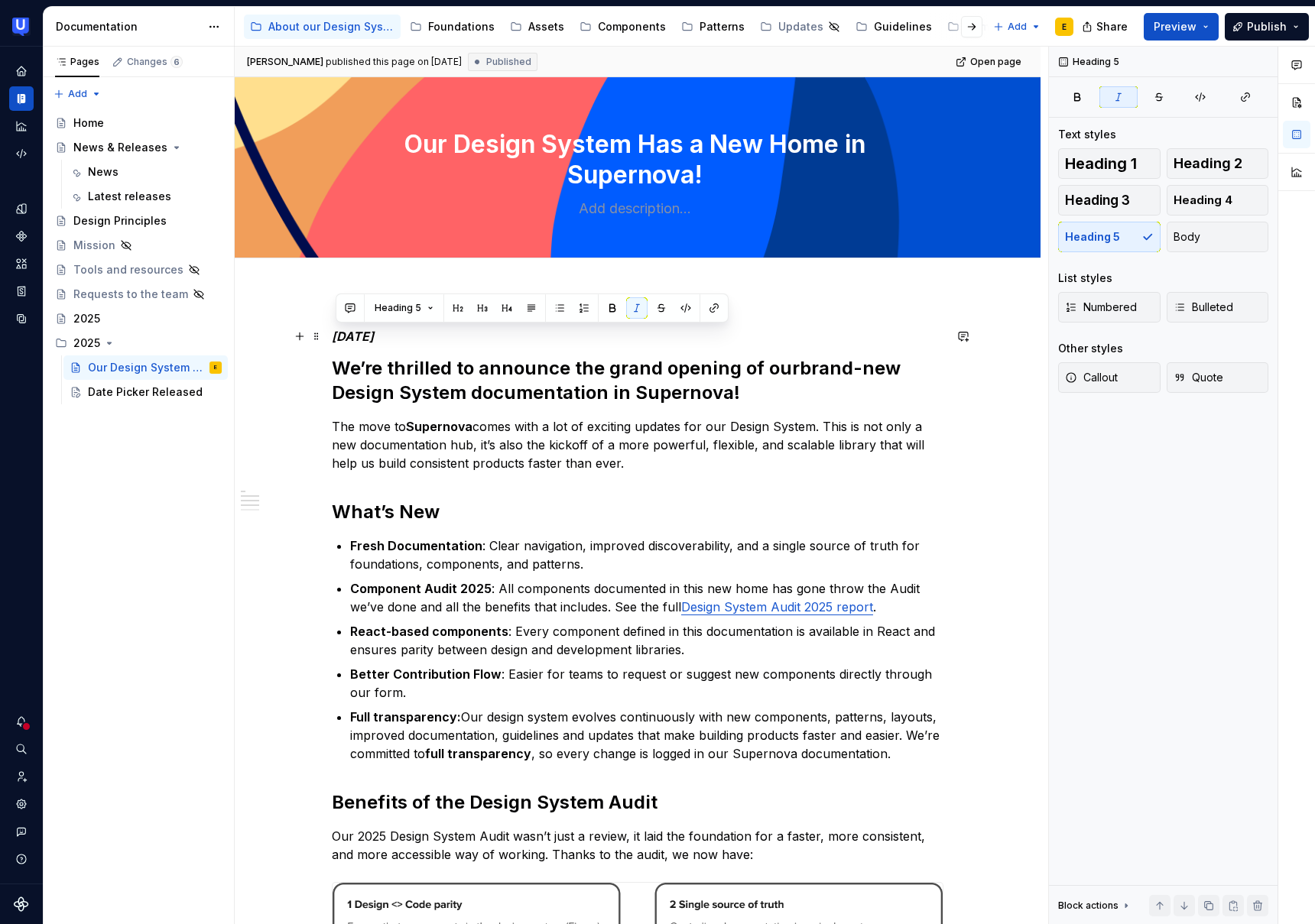
drag, startPoint x: 338, startPoint y: 335, endPoint x: 433, endPoint y: 337, distance: 95.0
click at [433, 337] on h5 "[DATE]" at bounding box center [638, 336] width 612 height 15
copy em "[DATE]"
click at [137, 395] on div "Date Picker Released" at bounding box center [132, 391] width 88 height 15
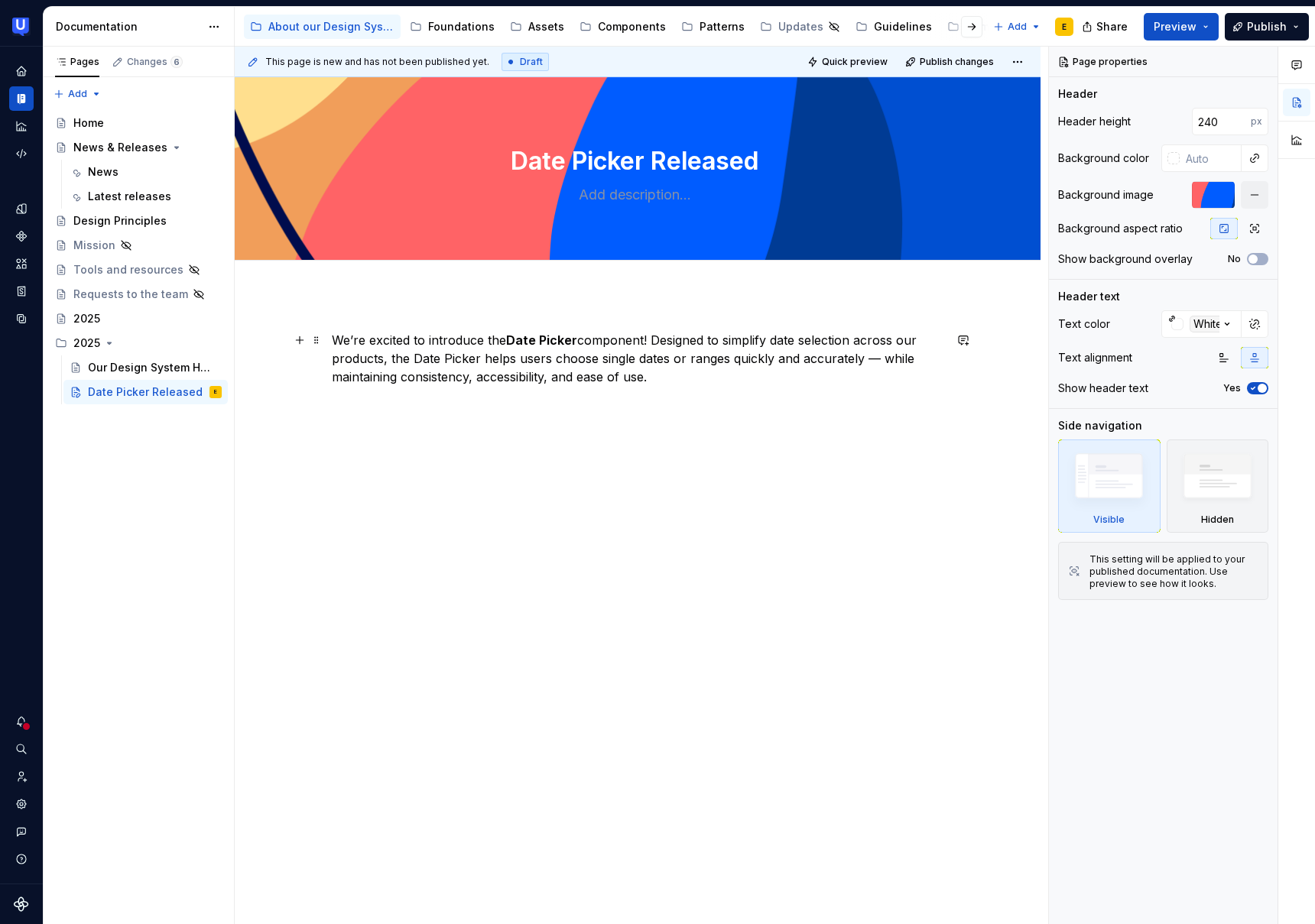
click at [335, 339] on p "We’re excited to introduce the Date Picker component! Designed to simplify date…" at bounding box center [638, 358] width 612 height 55
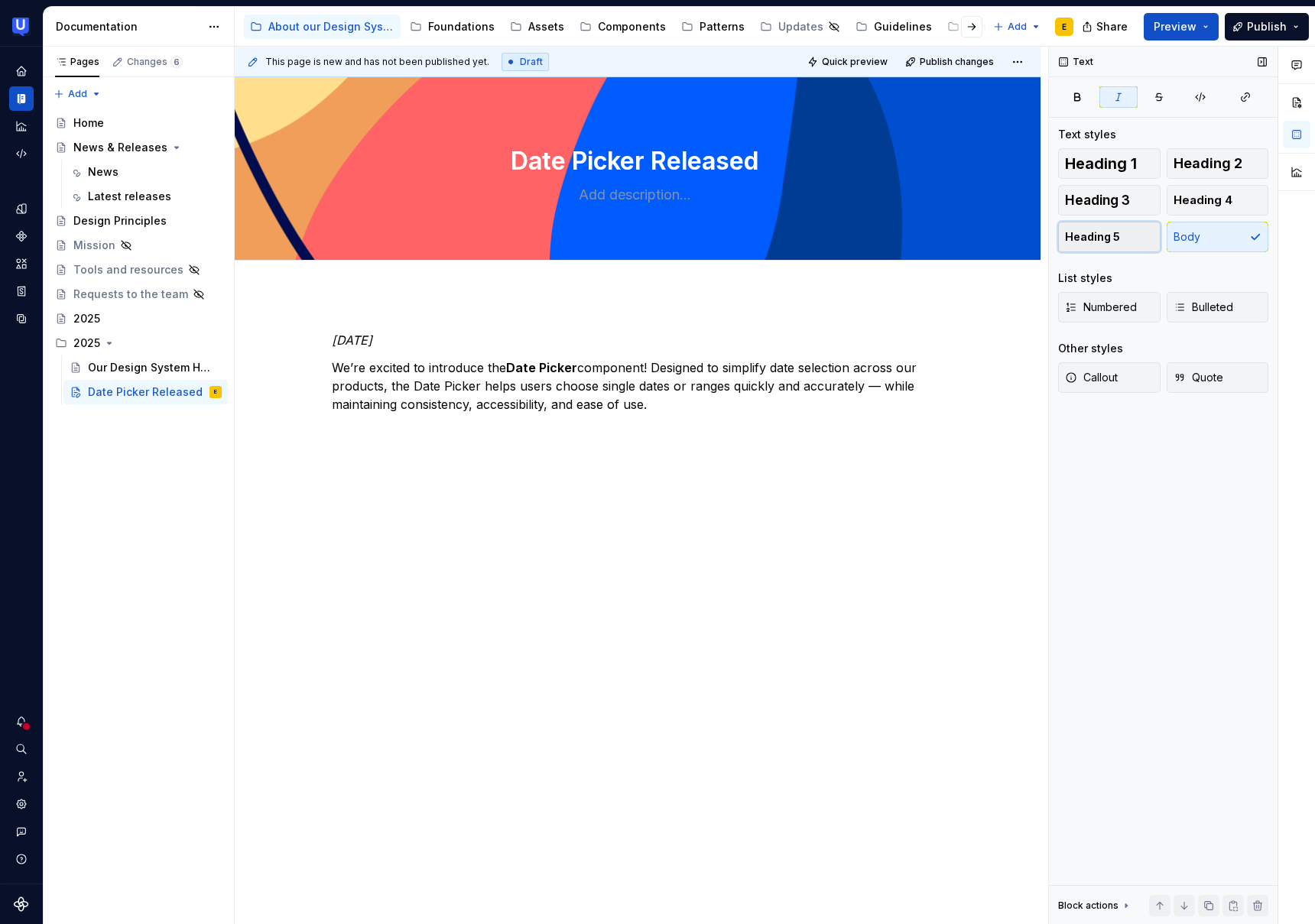
click at [1124, 235] on button "Heading 5" at bounding box center [1110, 236] width 102 height 31
click at [355, 371] on p "We’re excited to introduce the Date Picker component! Designed to simplify date…" at bounding box center [638, 386] width 612 height 55
click at [323, 366] on span at bounding box center [317, 368] width 12 height 21
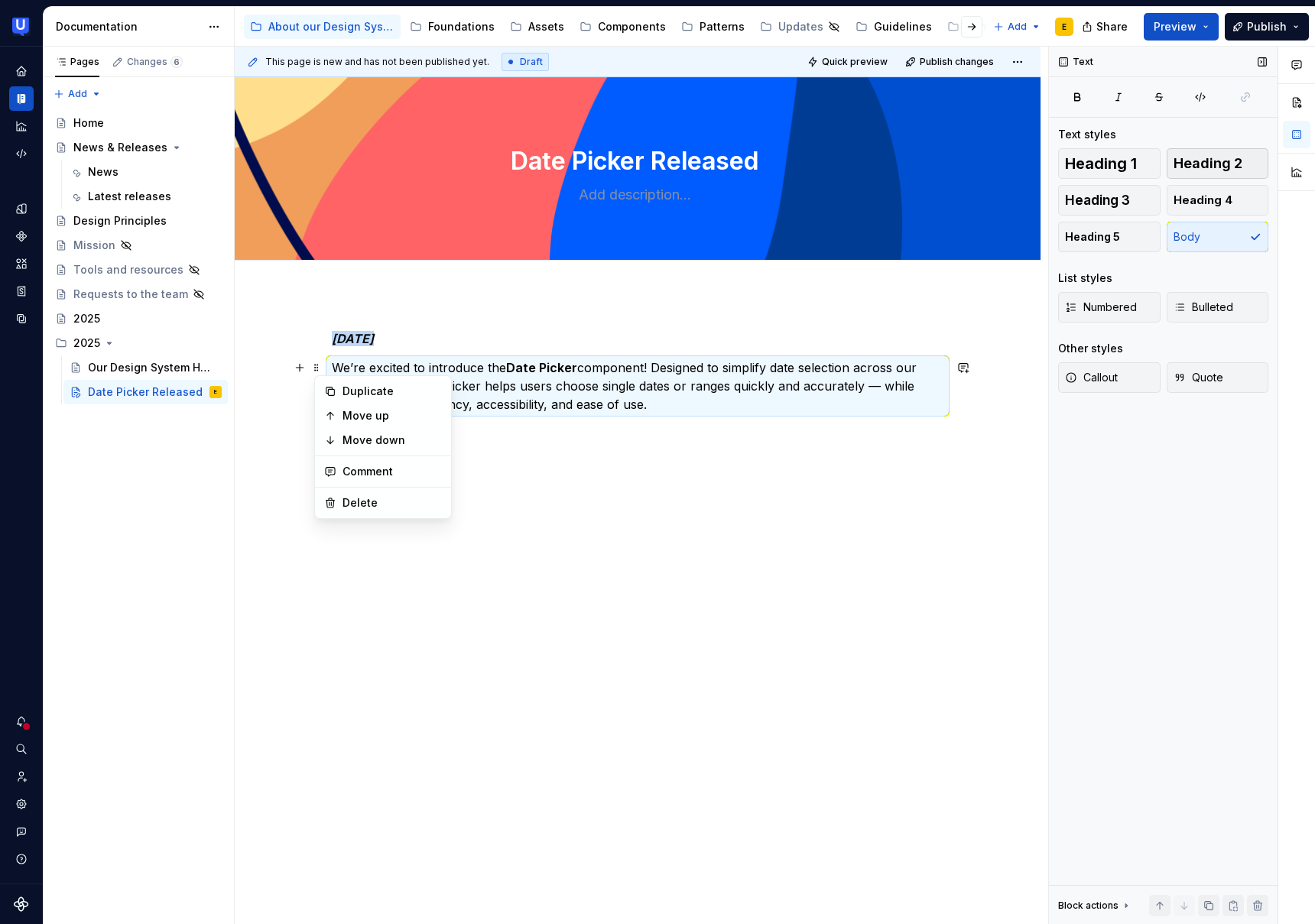
click at [1205, 158] on span "Heading 2" at bounding box center [1208, 163] width 69 height 15
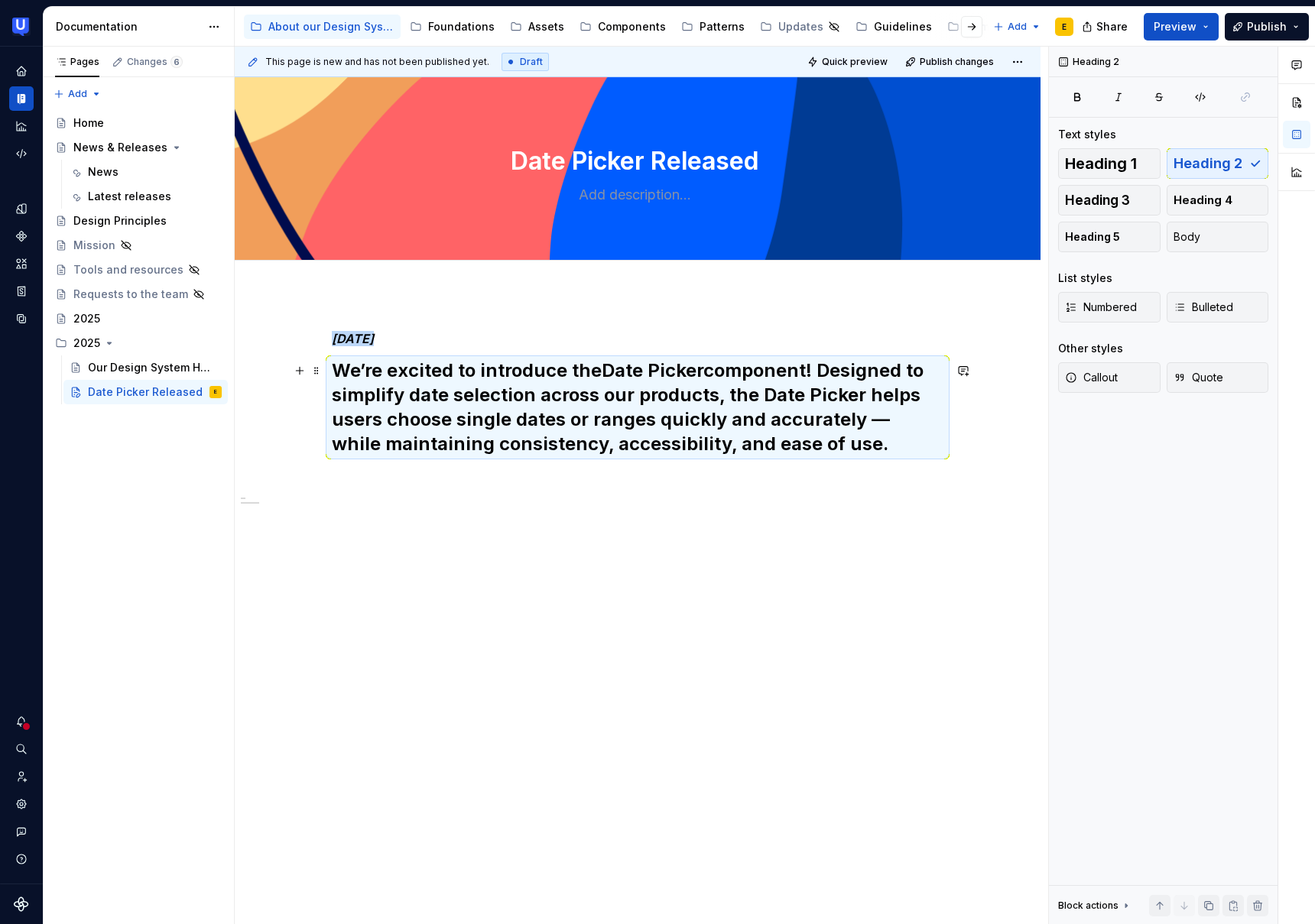
click at [824, 369] on h2 "We’re excited to introduce the Date Picker component! Designed to simplify date…" at bounding box center [638, 407] width 612 height 98
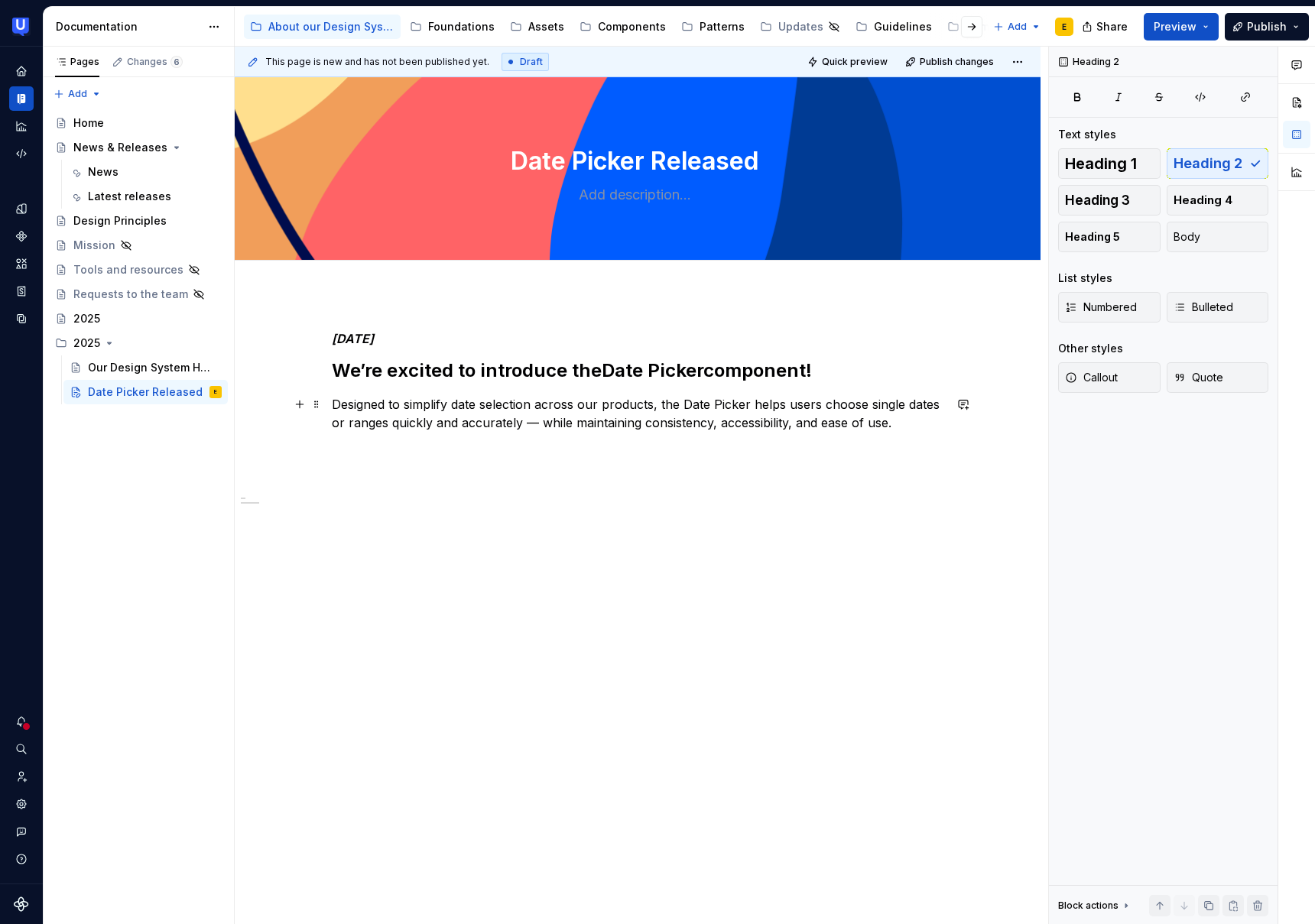
click at [933, 399] on p "Designed to simplify date selection across our products, the Date Picker helps …" at bounding box center [638, 414] width 612 height 37
click at [380, 421] on p "Designed to simplify date selection across our products, the Date Picker helps …" at bounding box center [638, 414] width 612 height 37
click at [426, 429] on p "Designed to simplify date selection across our products, the Date Picker helps …" at bounding box center [638, 414] width 612 height 37
click at [509, 424] on p "Designed to simplify date selection across our products, the Date Picker helps …" at bounding box center [638, 414] width 612 height 37
type textarea "*"
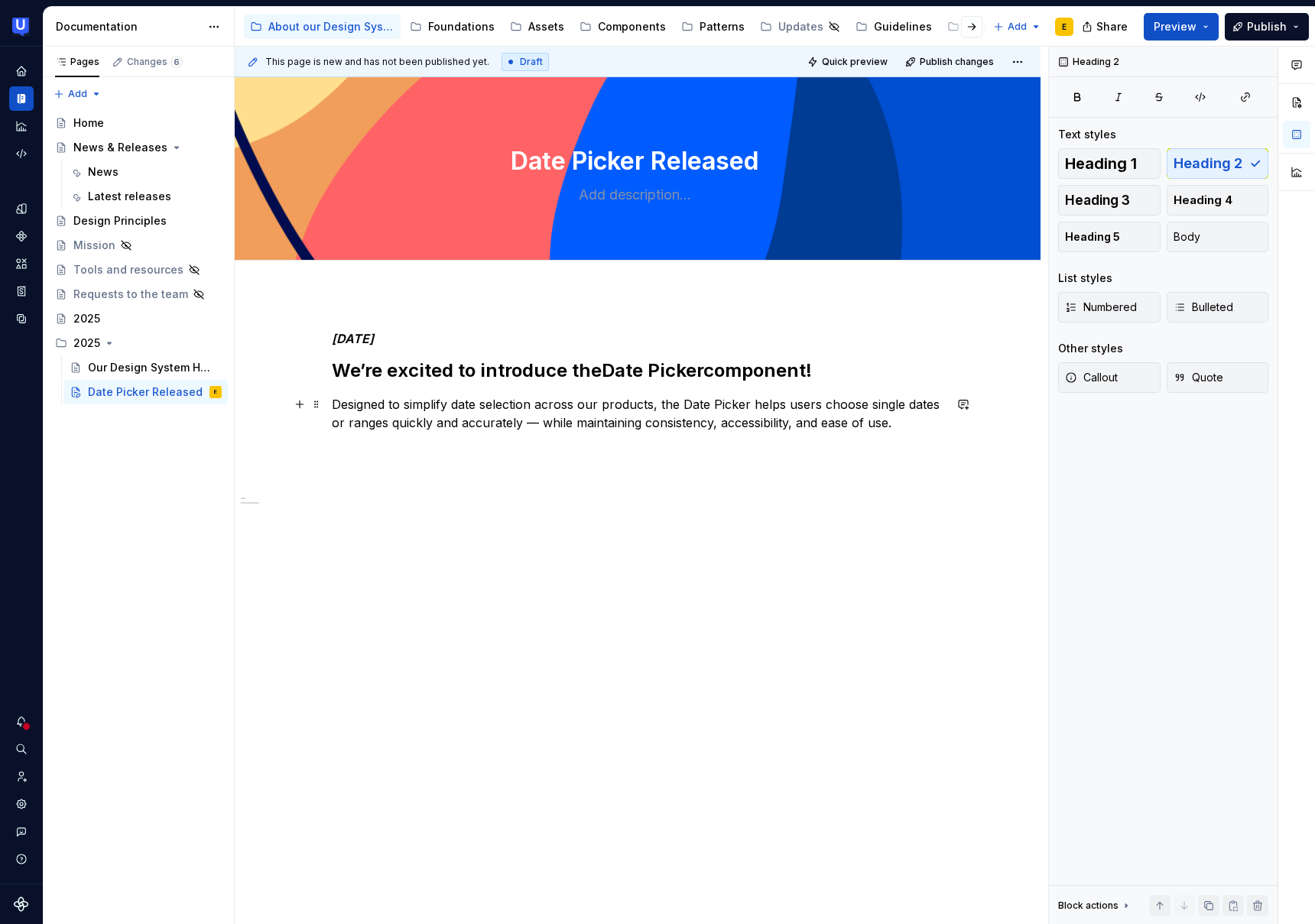
click at [538, 422] on p "Designed to simplify date selection across our products, the Date Picker helps …" at bounding box center [638, 414] width 612 height 37
click at [890, 423] on p "Designed to simplify date selection across our products, the Date Picker helps …" at bounding box center [638, 414] width 612 height 37
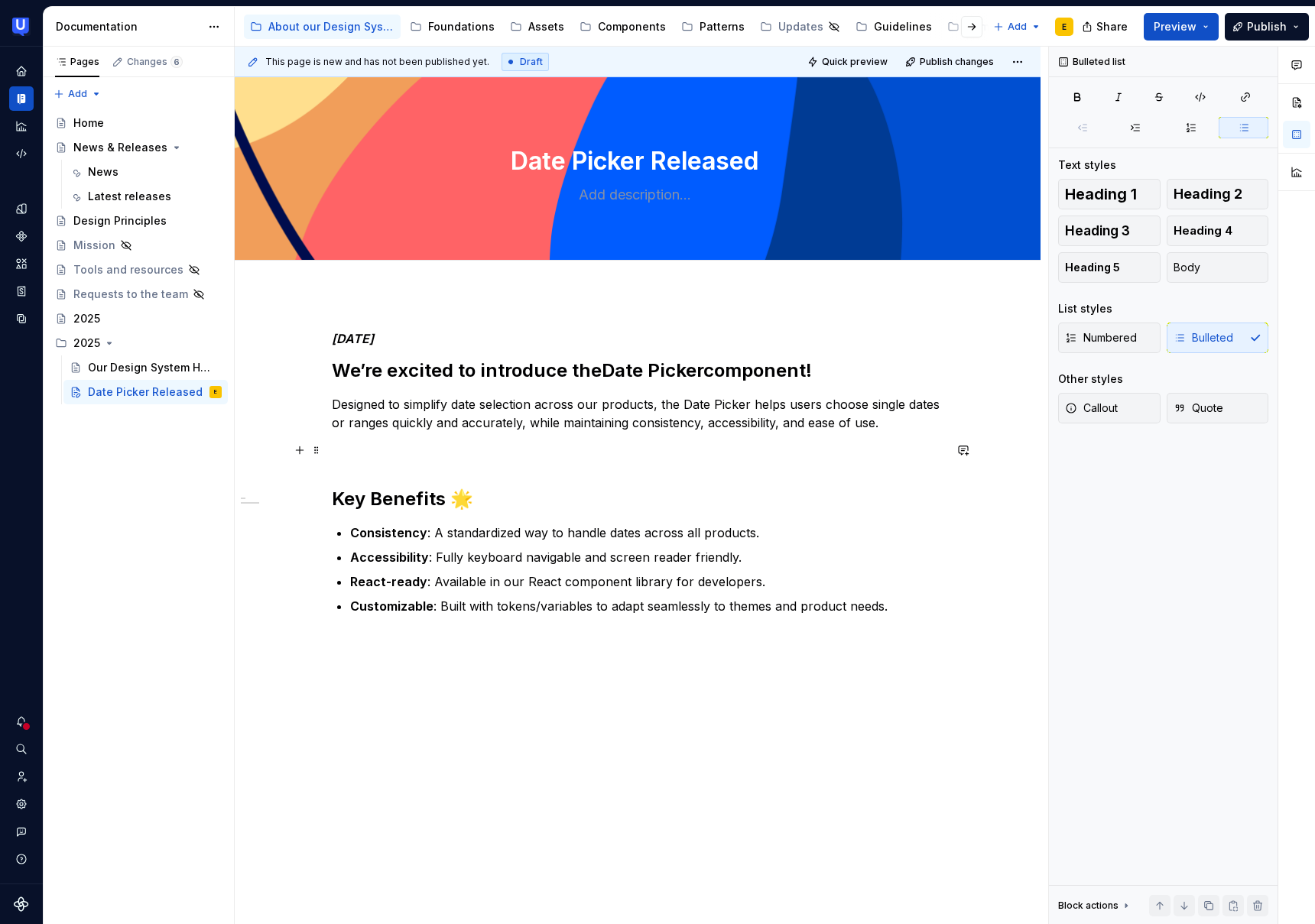
click at [334, 458] on div "[DATE]’re excited to introduce the Date Picker component! Designed to simplify …" at bounding box center [638, 603] width 806 height 617
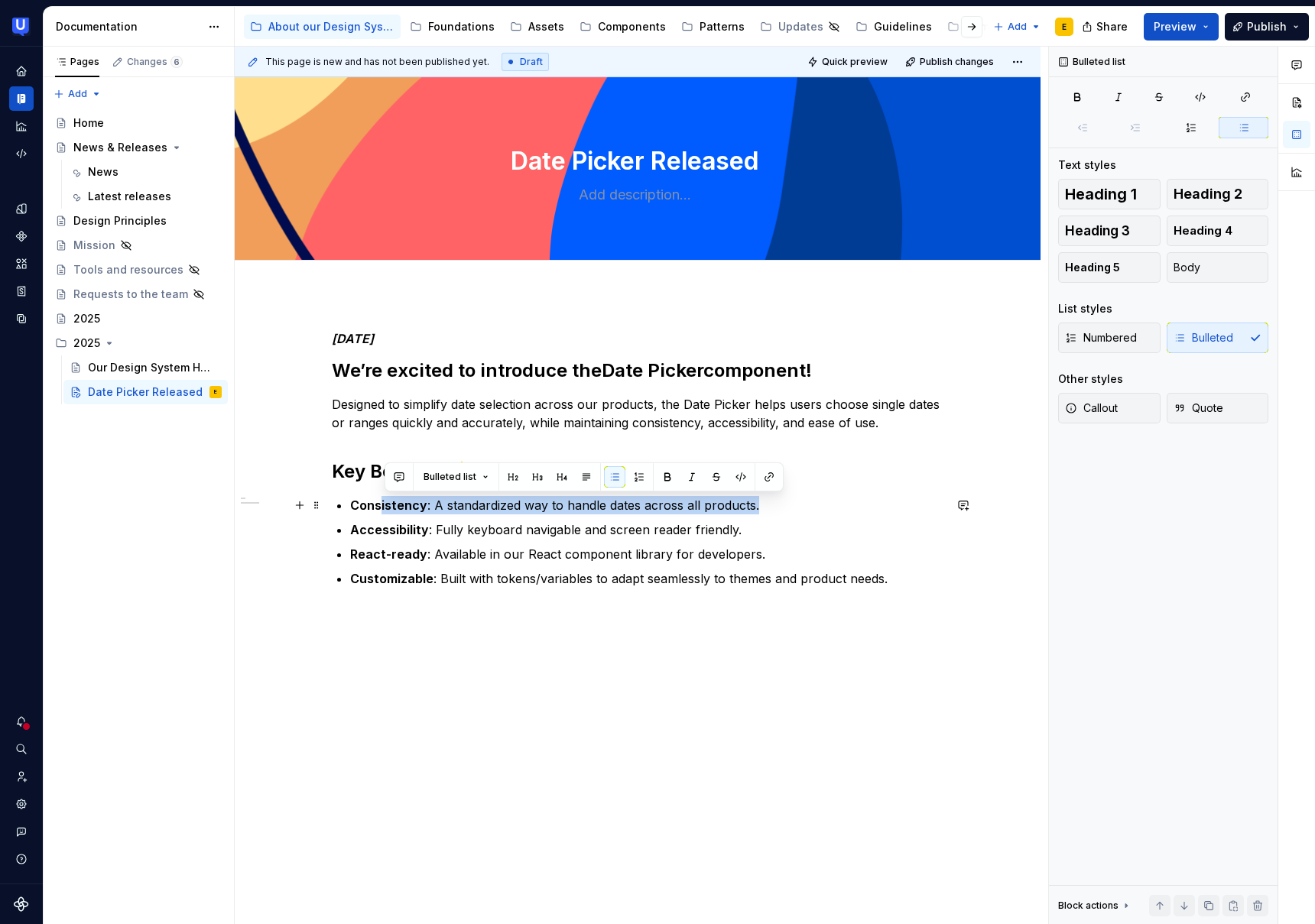
drag, startPoint x: 769, startPoint y: 509, endPoint x: 382, endPoint y: 505, distance: 387.0
click at [382, 505] on p "Consistency : A standardized way to handle dates across all products." at bounding box center [646, 505] width 594 height 19
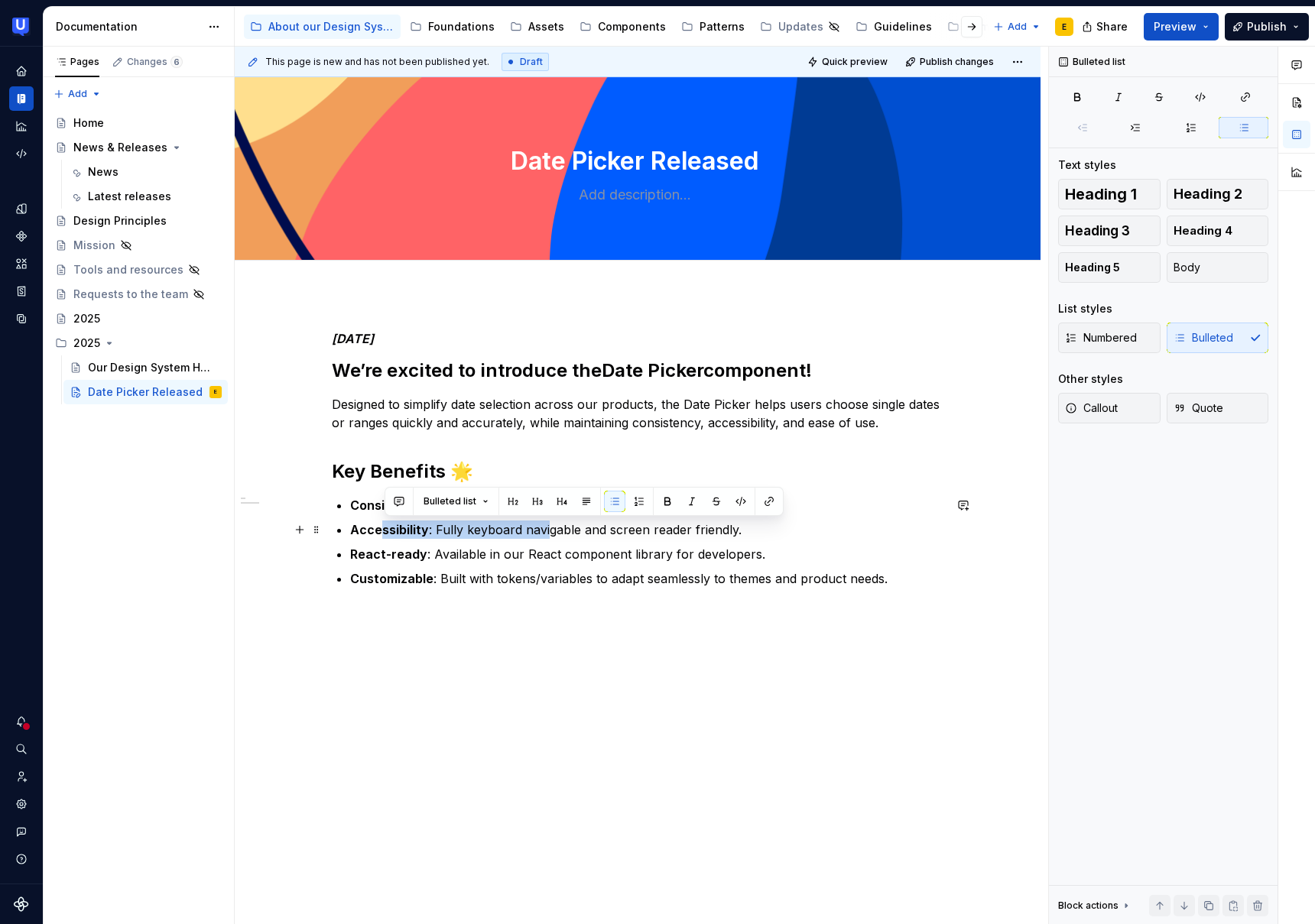
drag, startPoint x: 383, startPoint y: 528, endPoint x: 494, endPoint y: 548, distance: 112.8
click at [548, 532] on p "Accessibility : Fully keyboard navigable and screen reader friendly." at bounding box center [646, 529] width 594 height 19
click at [398, 556] on strong "React-ready" at bounding box center [389, 554] width 78 height 15
click at [796, 555] on p "React-ready : Available in our React component library for developers." at bounding box center [646, 554] width 594 height 19
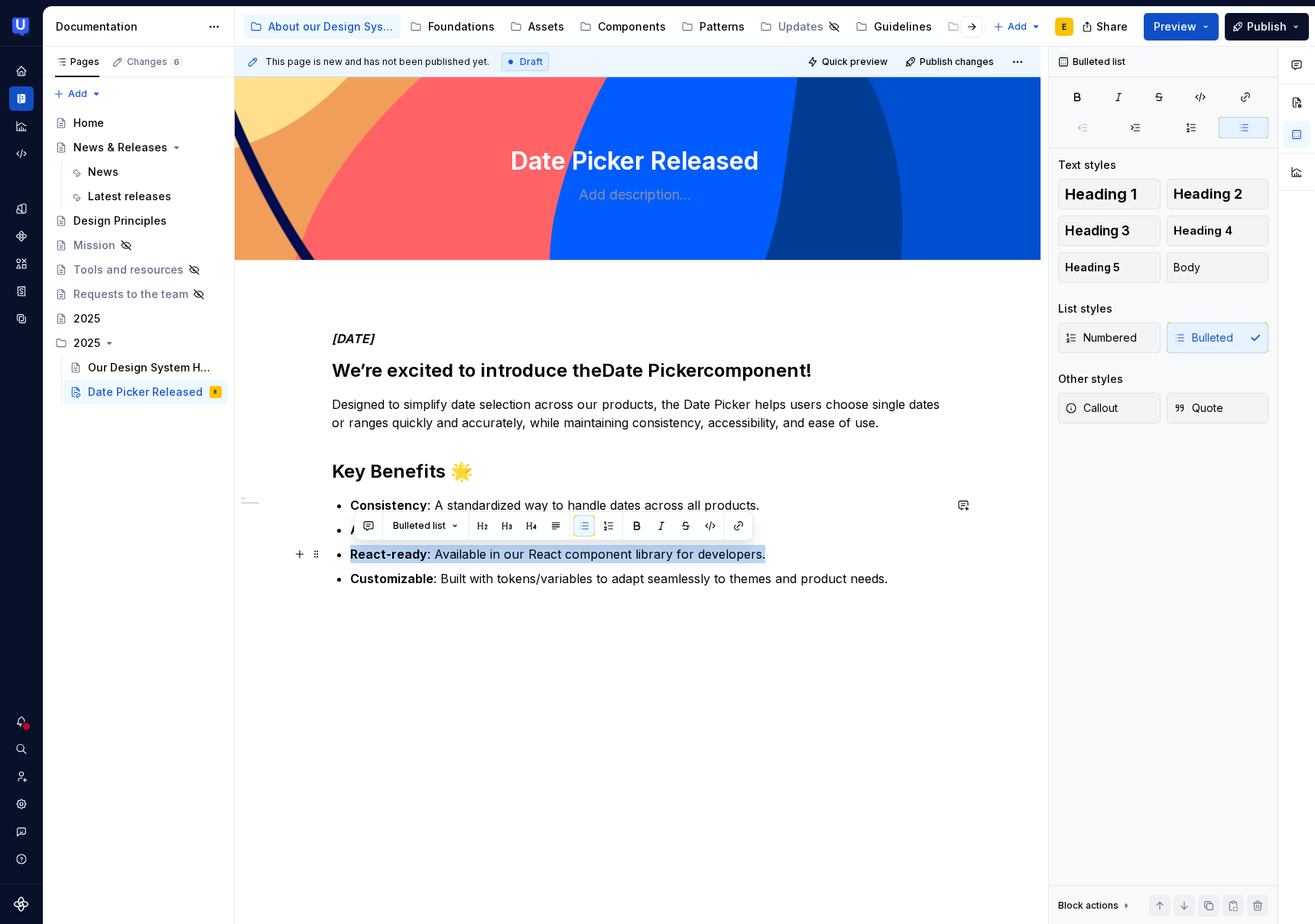
drag, startPoint x: 691, startPoint y: 556, endPoint x: 355, endPoint y: 558, distance: 336.0
click at [355, 558] on p "React-ready : Available in our React component library for developers." at bounding box center [646, 554] width 594 height 19
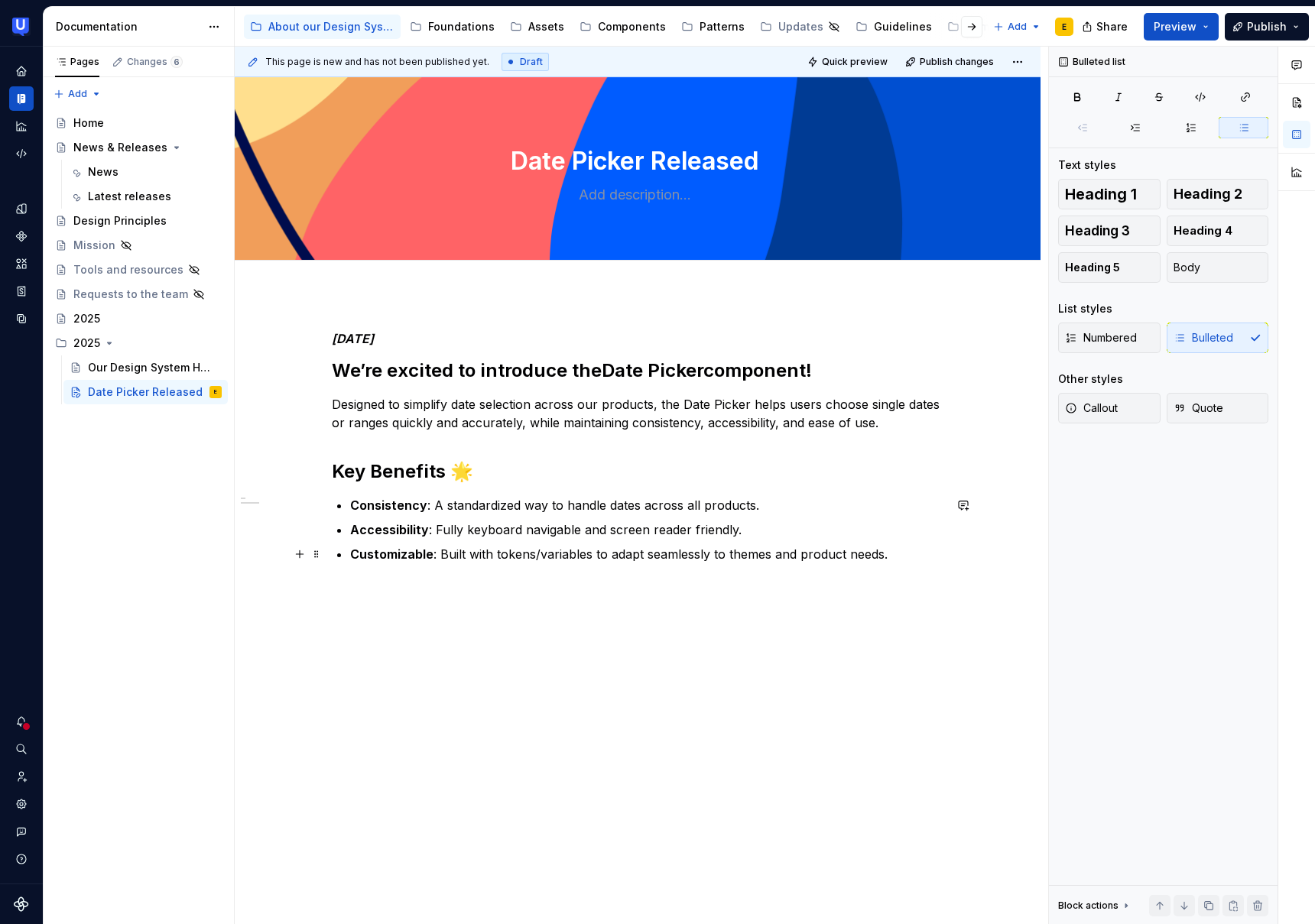
click at [914, 555] on p "Customizable : Built with tokens/variables to adapt seamlessly to themes and pr…" at bounding box center [646, 554] width 594 height 19
click at [359, 605] on div "[DATE]’re excited to introduce the Date Picker component! Designed to simplify …" at bounding box center [638, 577] width 806 height 565
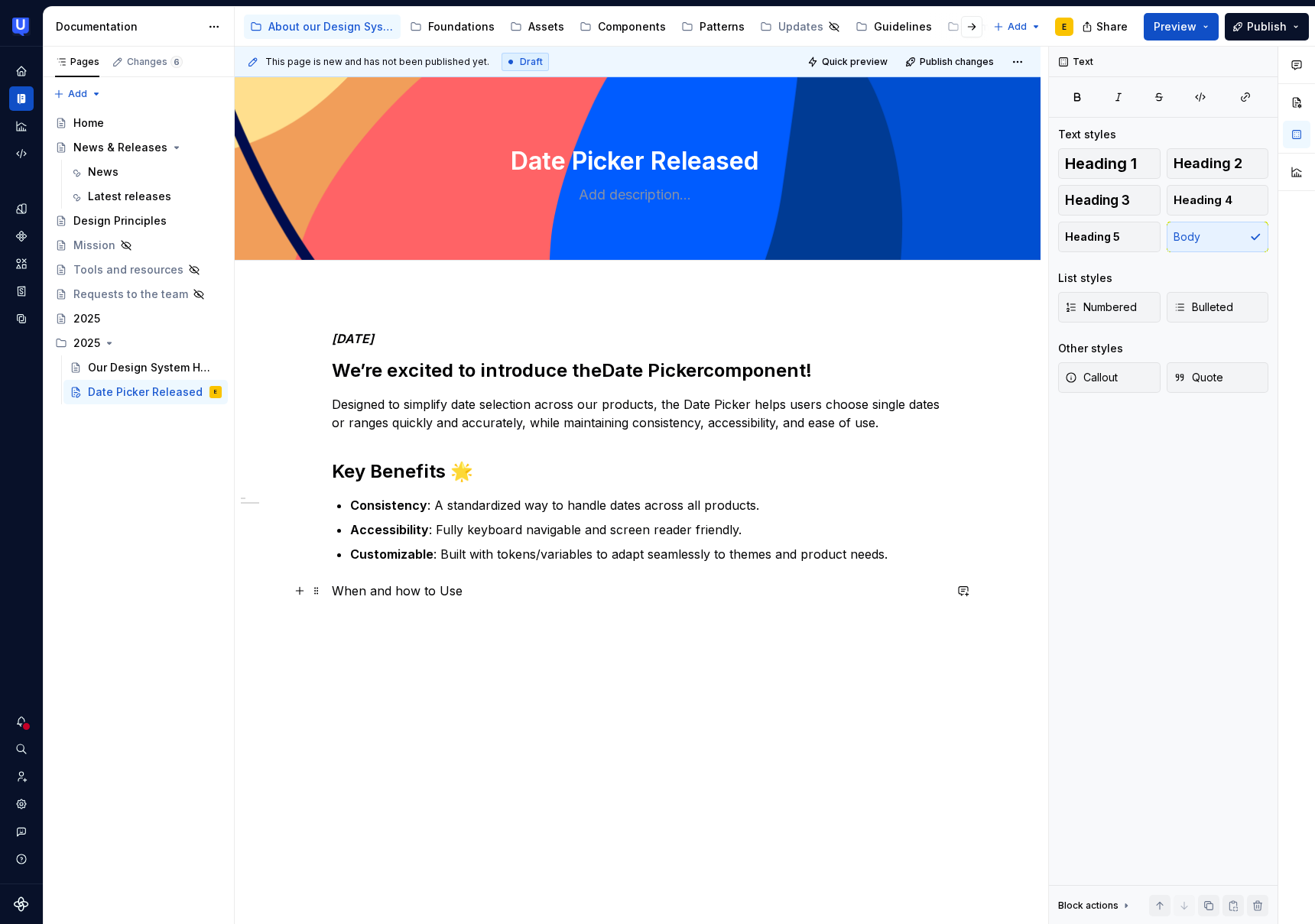
click at [402, 593] on p "When and how to Use" at bounding box center [638, 591] width 612 height 19
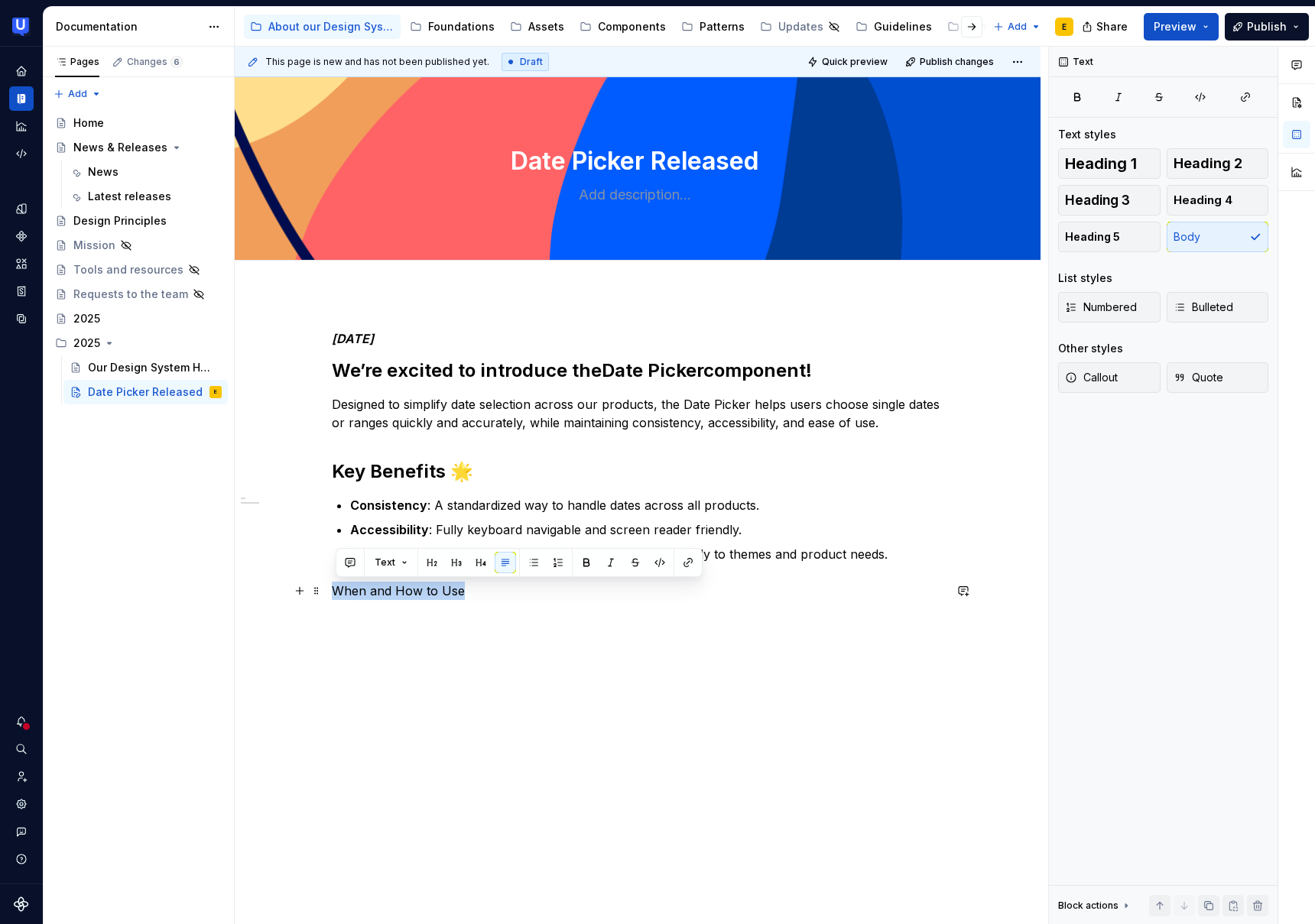
drag, startPoint x: 475, startPoint y: 590, endPoint x: 330, endPoint y: 592, distance: 145.0
click at [330, 592] on div "[DATE]’re excited to introduce the Date Picker component! Designed to simplify …" at bounding box center [638, 595] width 806 height 601
click at [1211, 168] on span "Heading 2" at bounding box center [1208, 163] width 69 height 15
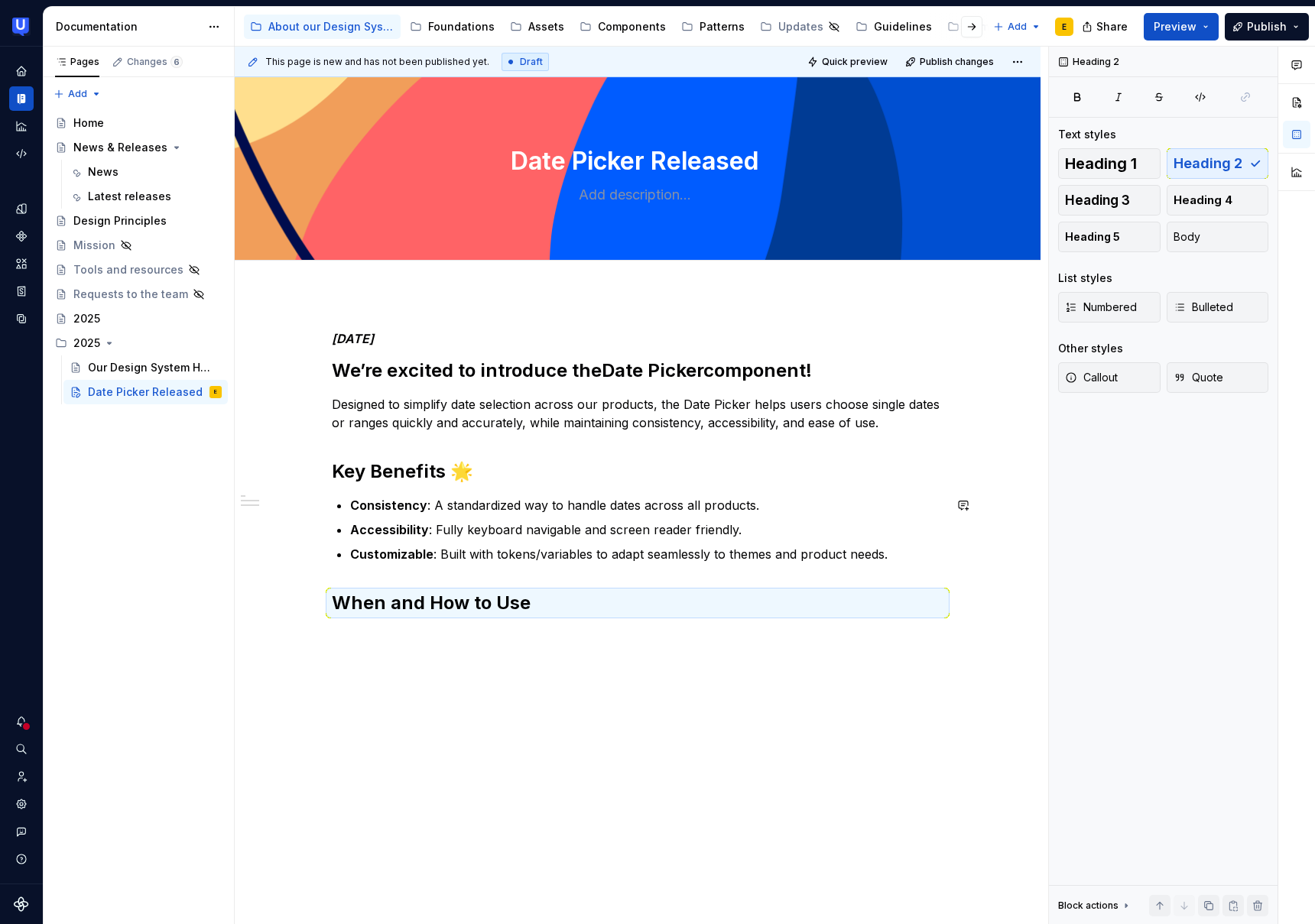
click at [410, 656] on div "[DATE]’re excited to introduce the Date Picker component! Designed to simplify …" at bounding box center [638, 603] width 806 height 617
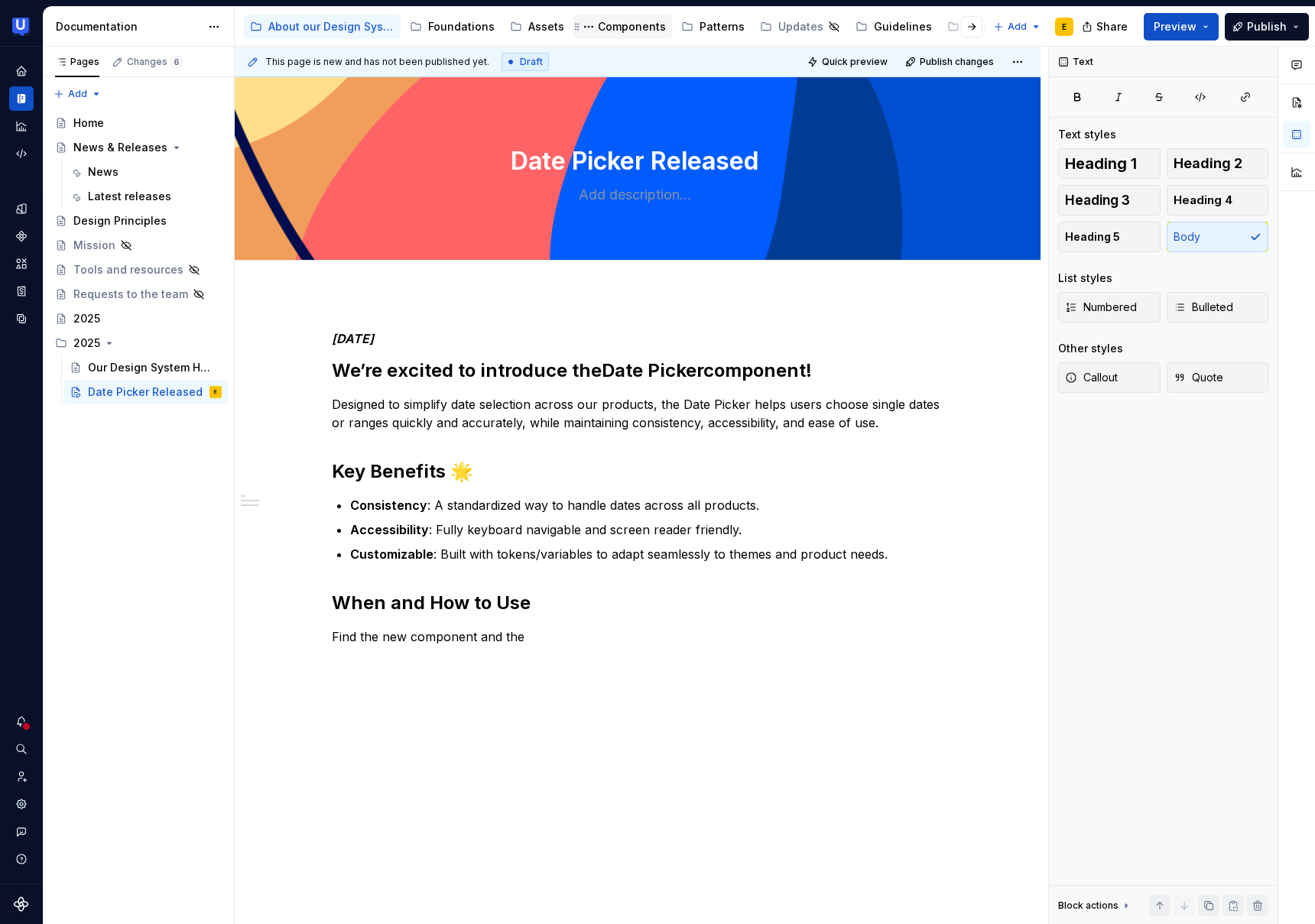
click at [629, 29] on div "Components" at bounding box center [631, 26] width 68 height 15
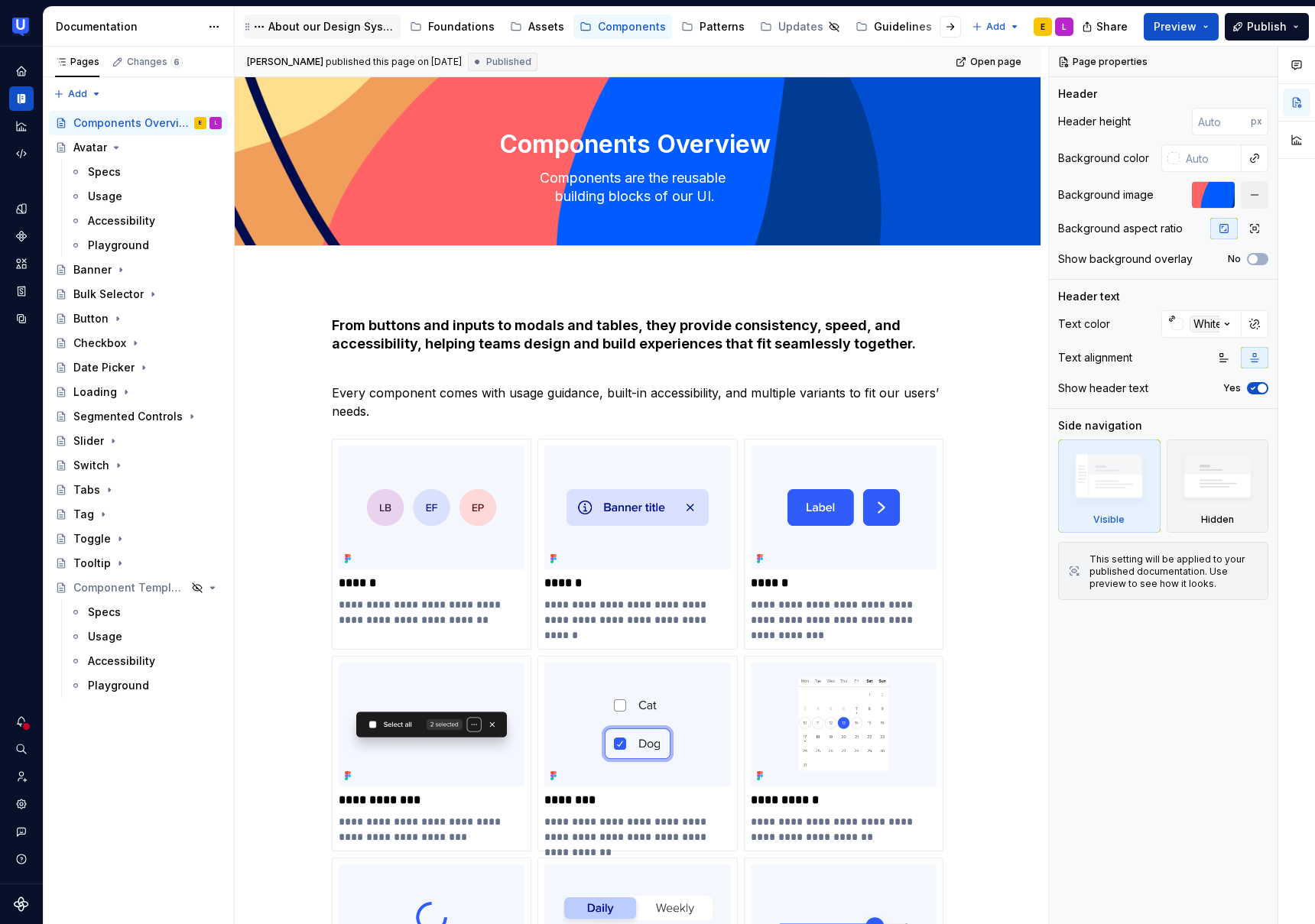
click at [328, 26] on div "About our Design System" at bounding box center [331, 26] width 126 height 15
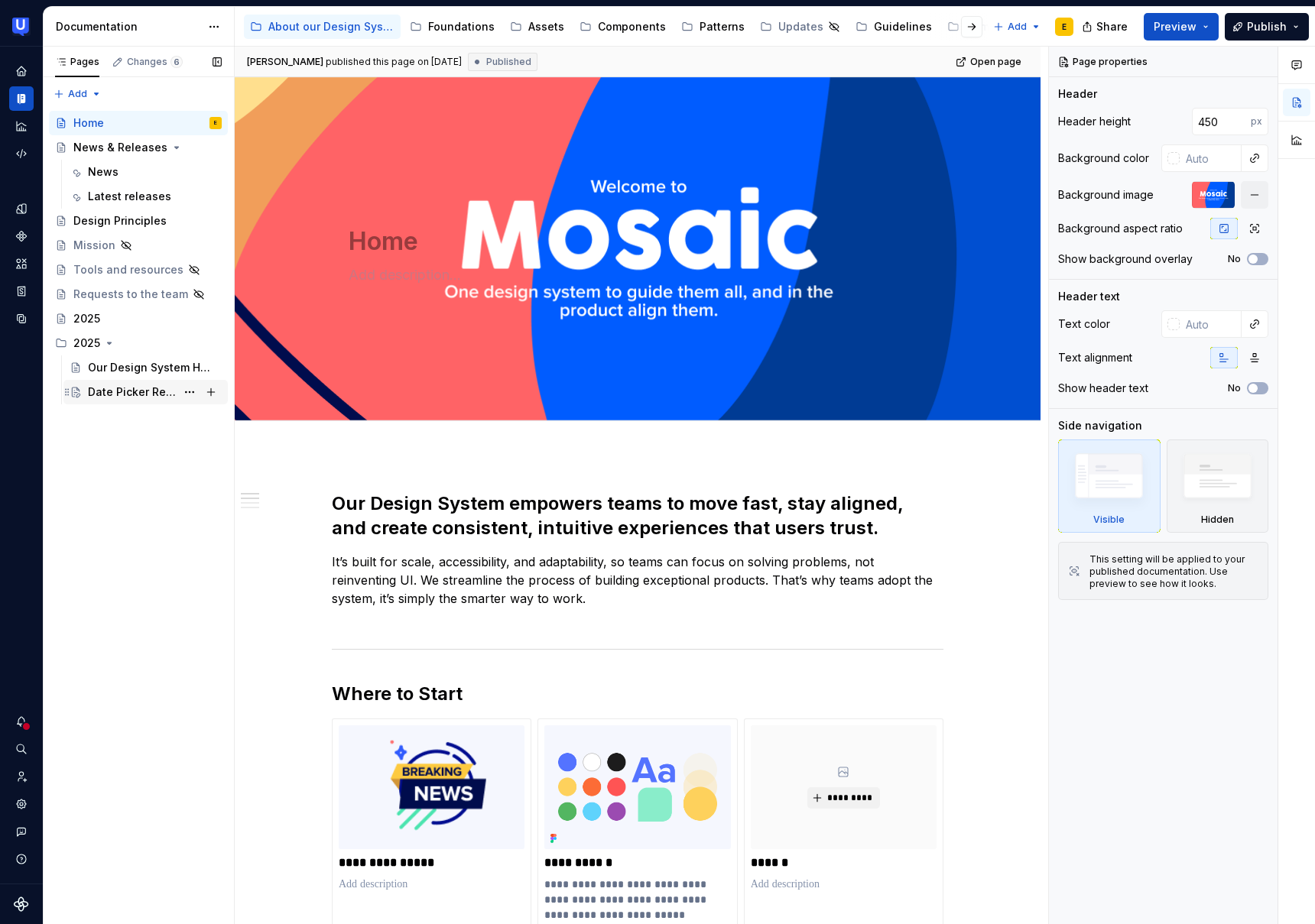
click at [119, 394] on div "Date Picker Released" at bounding box center [132, 391] width 88 height 15
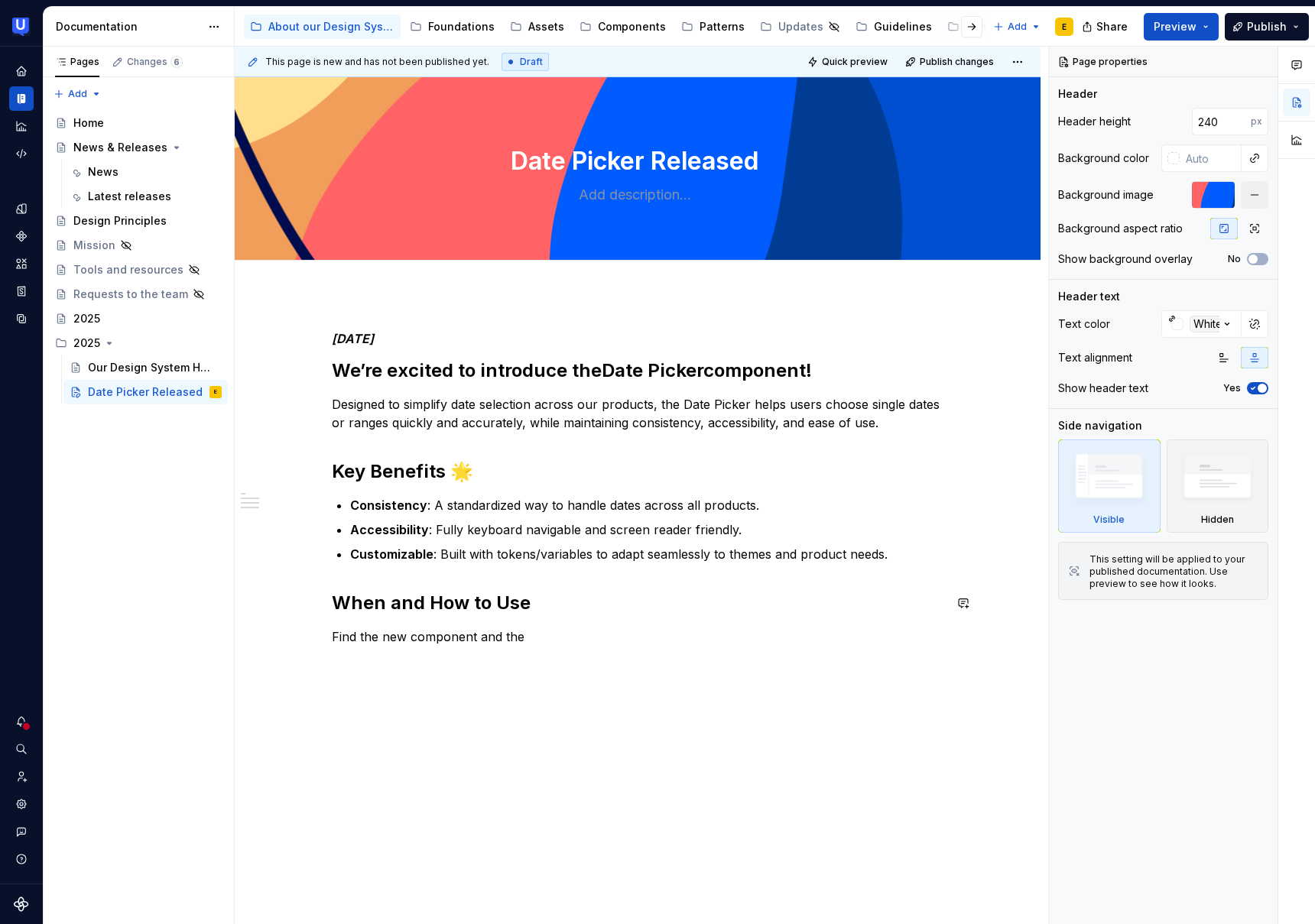
scroll to position [17, 0]
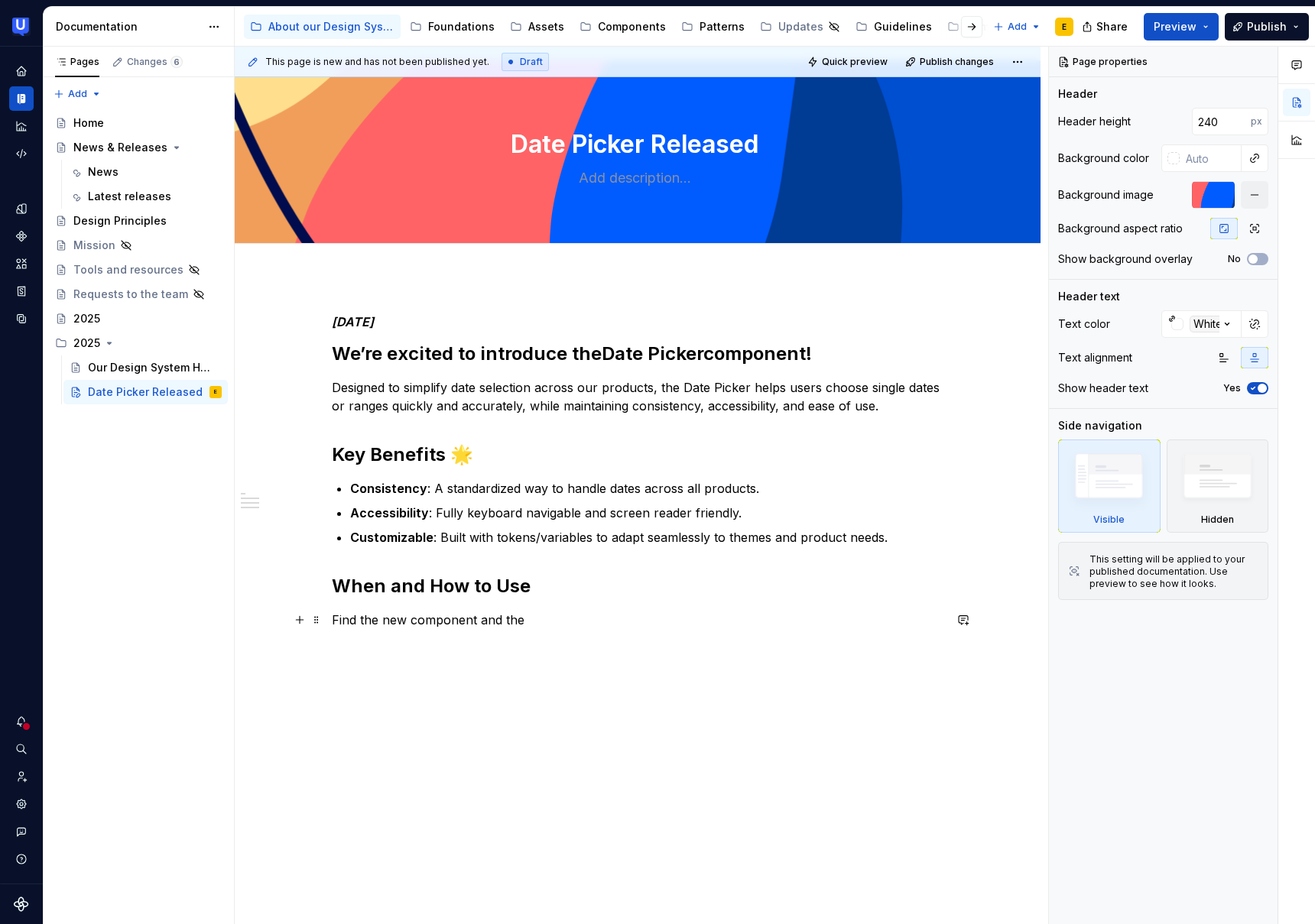
type textarea "*"
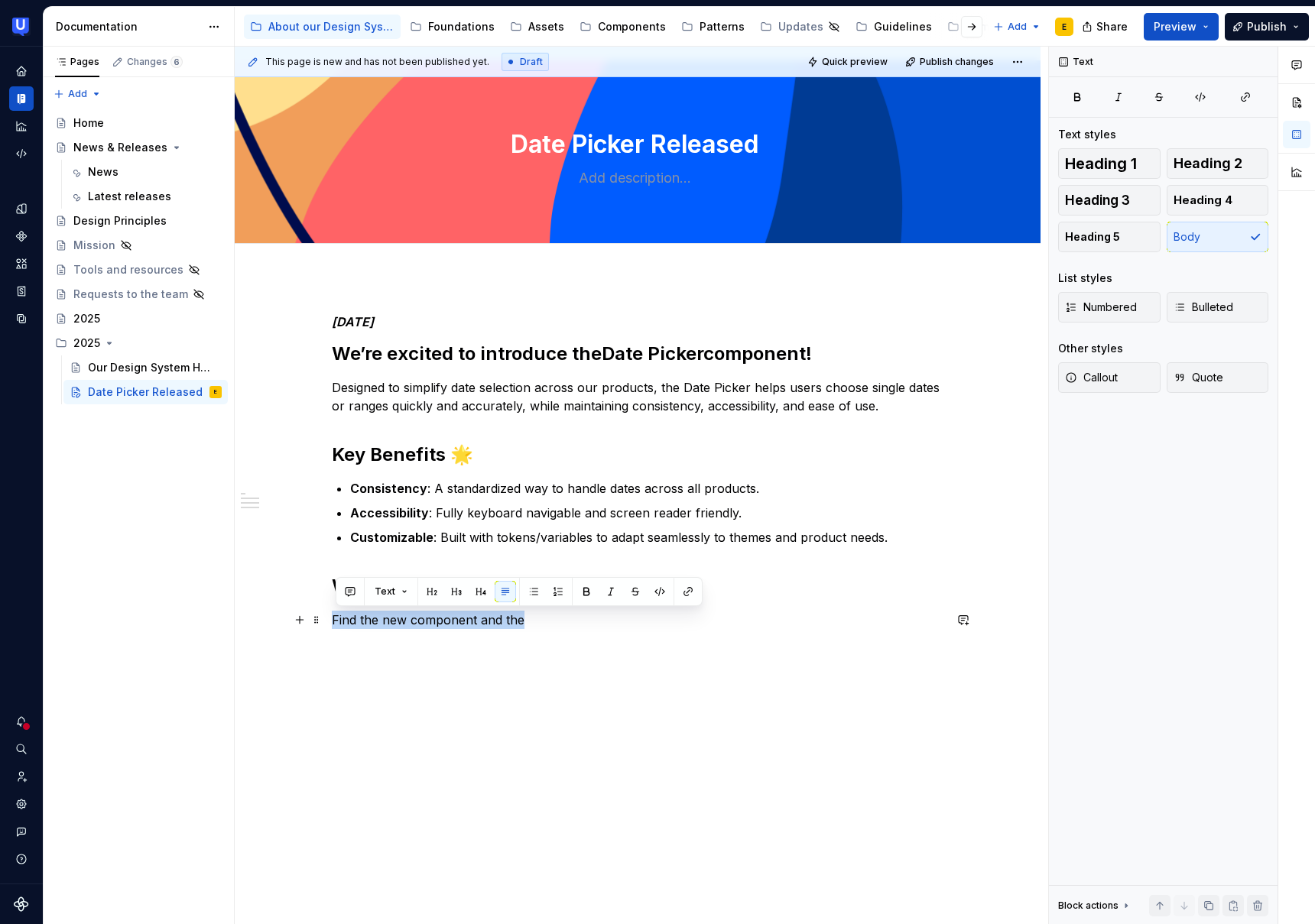
drag, startPoint x: 417, startPoint y: 622, endPoint x: 330, endPoint y: 628, distance: 87.2
click at [330, 628] on div "[DATE]’re excited to introduce the Date Picker component! Designed to simplify …" at bounding box center [638, 601] width 806 height 647
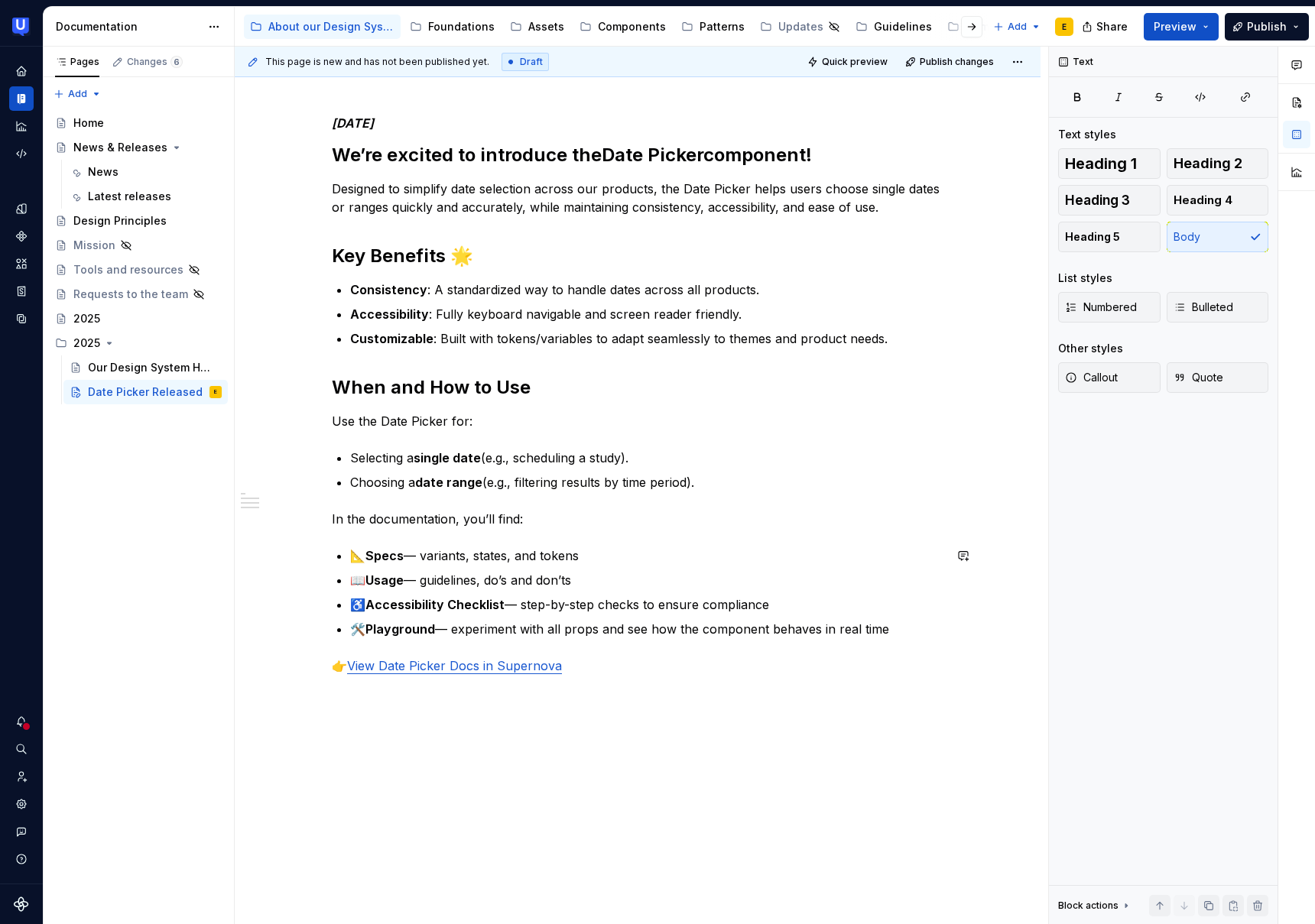
scroll to position [220, 0]
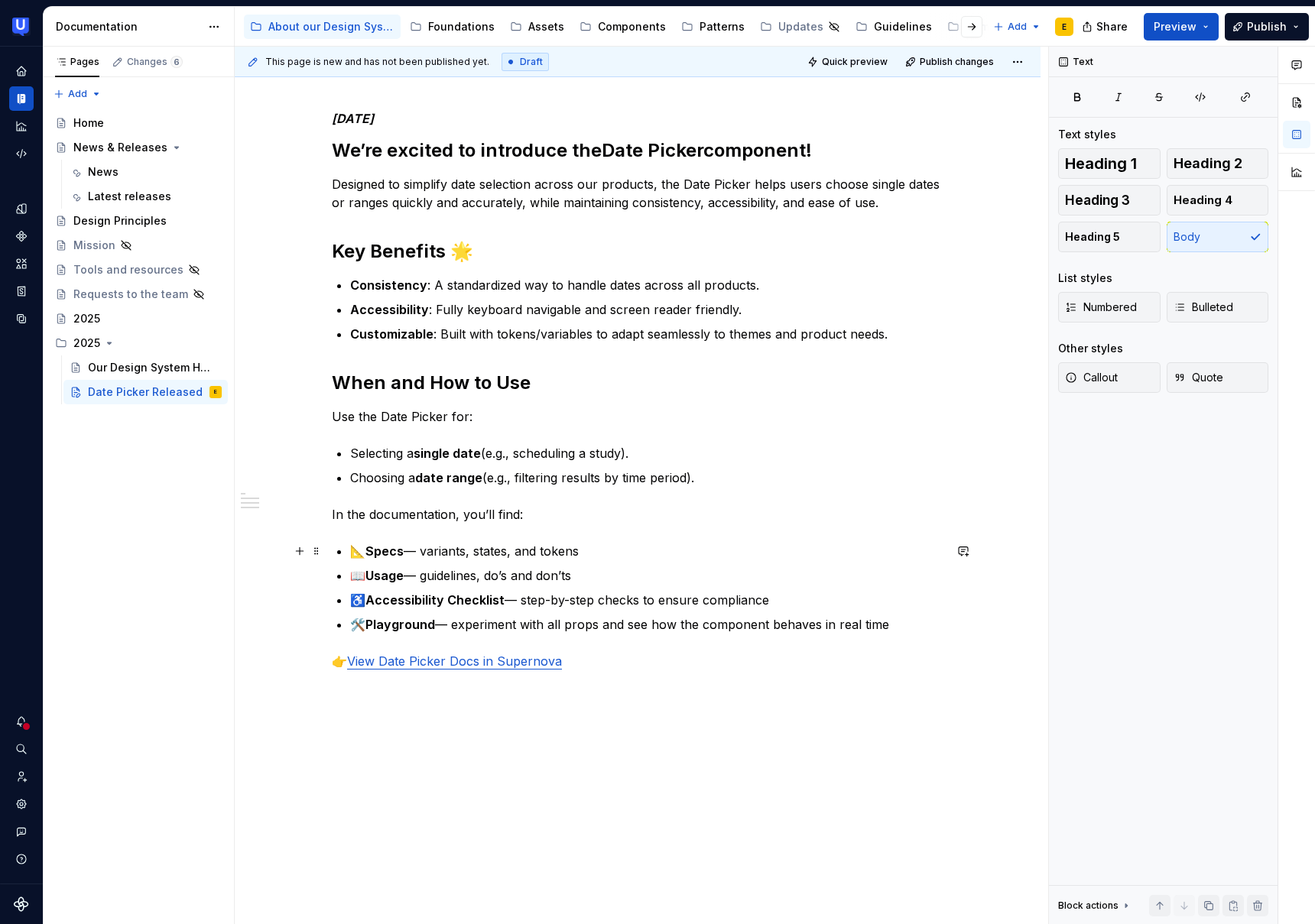
click at [425, 553] on p "📐 Specs — variants, states, and tokens" at bounding box center [646, 551] width 594 height 19
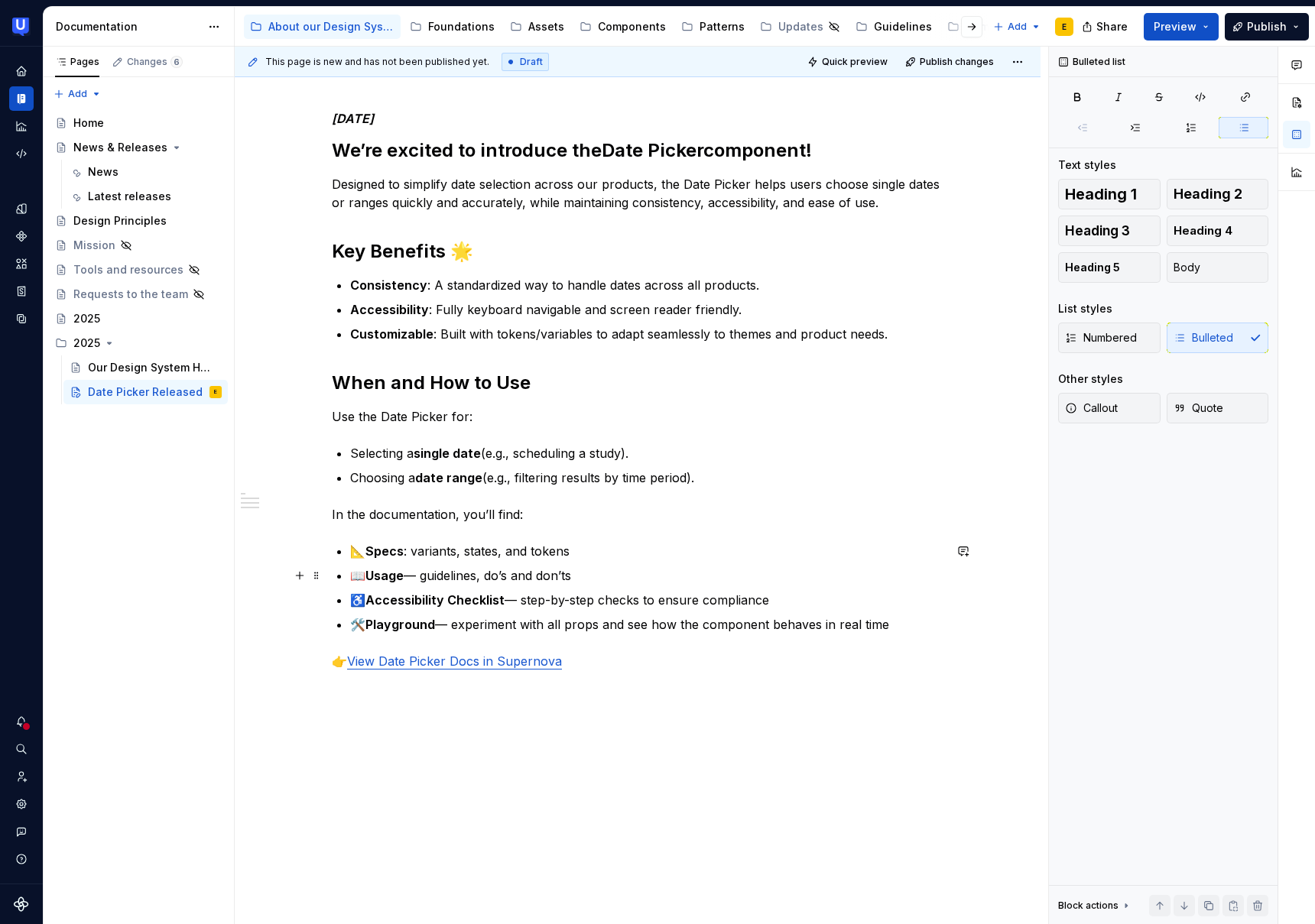
drag, startPoint x: 427, startPoint y: 578, endPoint x: 431, endPoint y: 592, distance: 14.6
click at [427, 578] on p "📖 Usage — guidelines, do’s and don’ts" at bounding box center [646, 575] width 594 height 19
drag, startPoint x: 515, startPoint y: 553, endPoint x: 584, endPoint y: 555, distance: 69.0
click at [584, 555] on p "📐 Specs : variants, states, and tokens" at bounding box center [646, 551] width 594 height 19
click at [573, 577] on p "📖 Usage : guidelines, do’s and don’ts" at bounding box center [646, 575] width 594 height 19
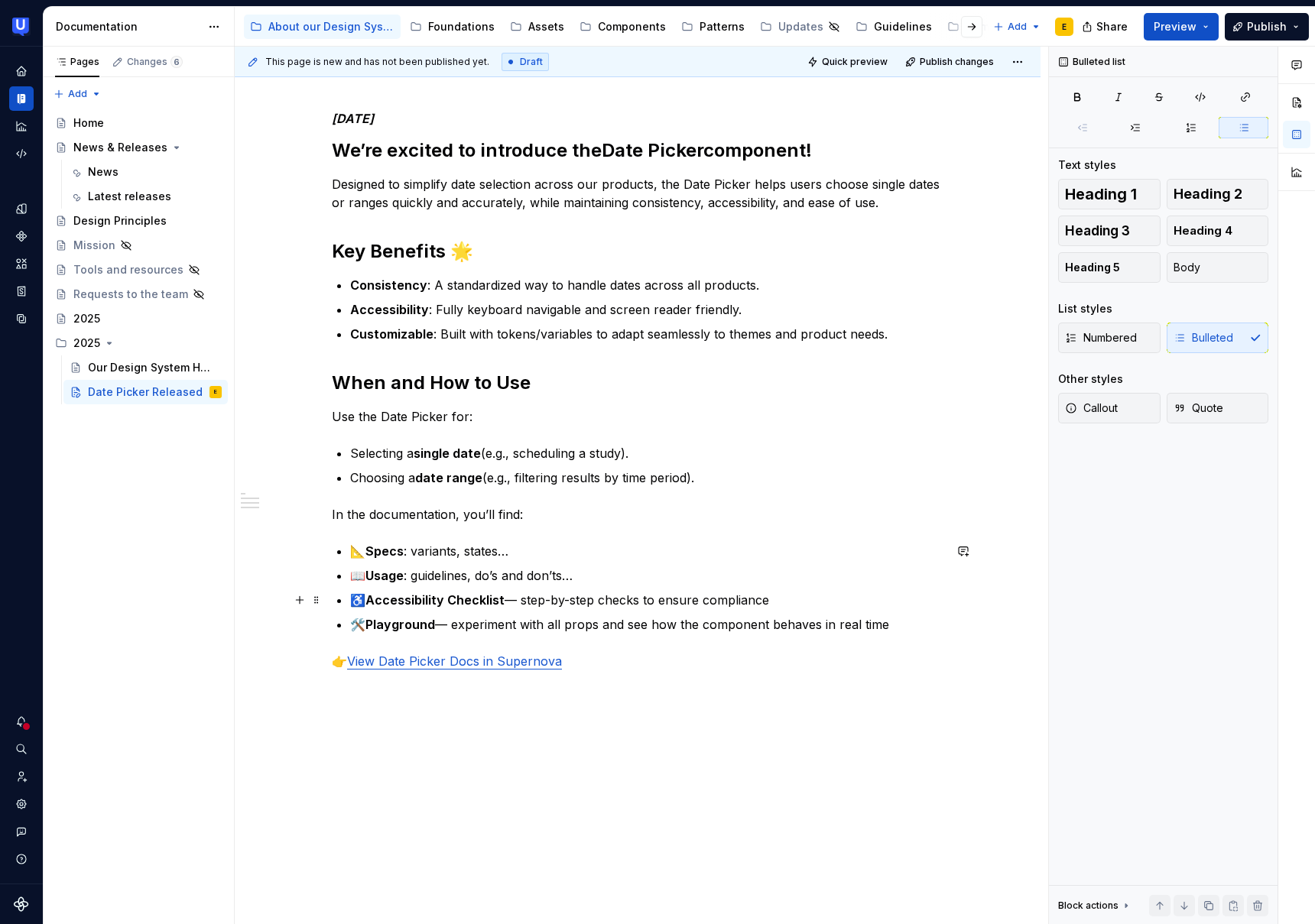
click at [520, 600] on p "♿ Accessibility Checklist — step-by-step checks to ensure compliance" at bounding box center [646, 600] width 594 height 19
drag, startPoint x: 766, startPoint y: 601, endPoint x: 516, endPoint y: 601, distance: 250.0
click at [516, 601] on p "♿ Accessibility Checklist : step-by-step checks to ensure compliance" at bounding box center [646, 600] width 594 height 19
click at [457, 624] on p "🛠️ Playground — experiment with all props and see how the component behaves in …" at bounding box center [646, 624] width 594 height 19
click at [891, 625] on p "🛠️ Playground : experiment with all props and see how the component behaves in …" at bounding box center [646, 624] width 594 height 19
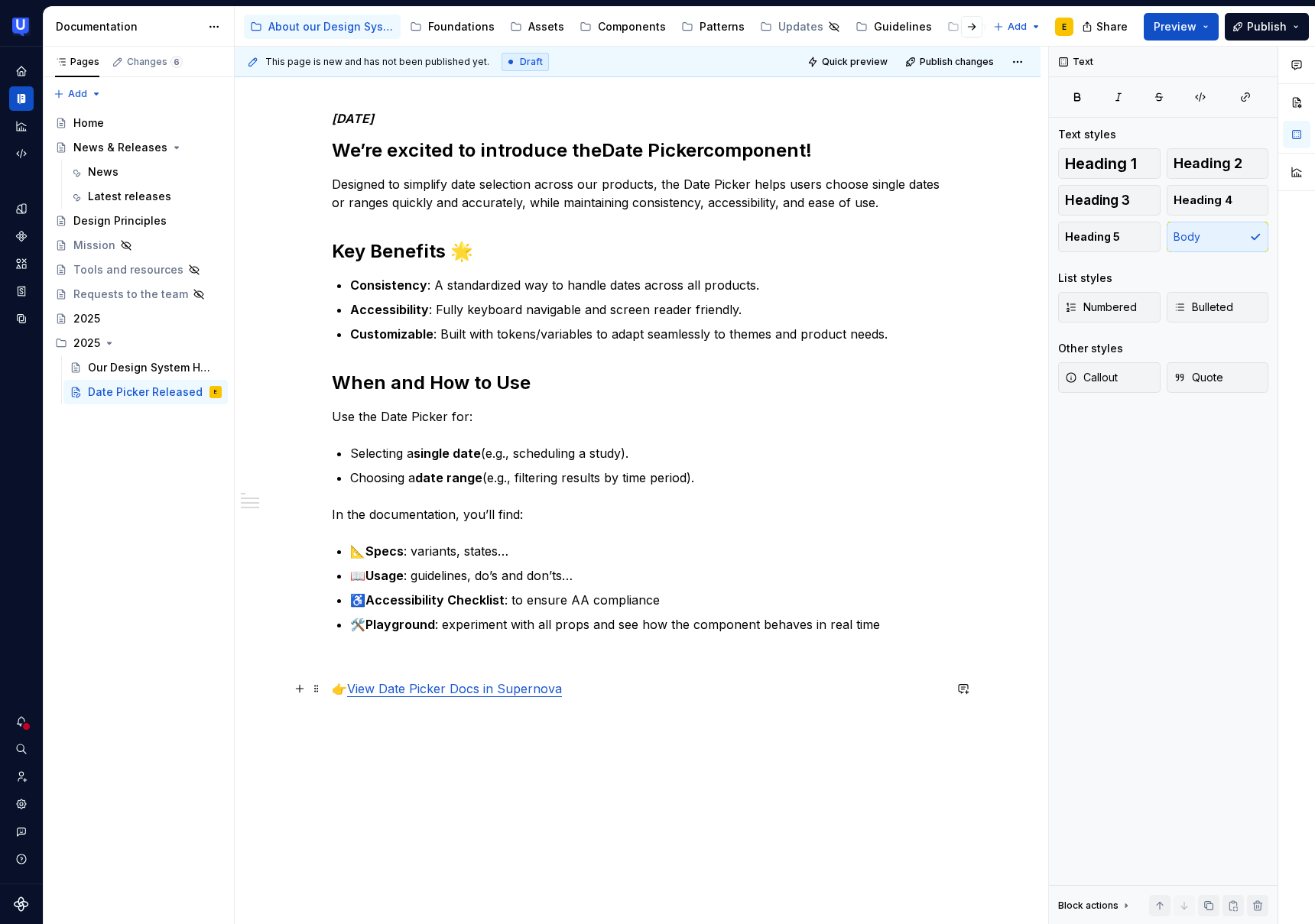
click at [354, 687] on link "View Date Picker Docs in Supernova" at bounding box center [455, 689] width 215 height 15
click at [474, 683] on link "View Date Picker Docs in Supernova" at bounding box center [439, 689] width 215 height 15
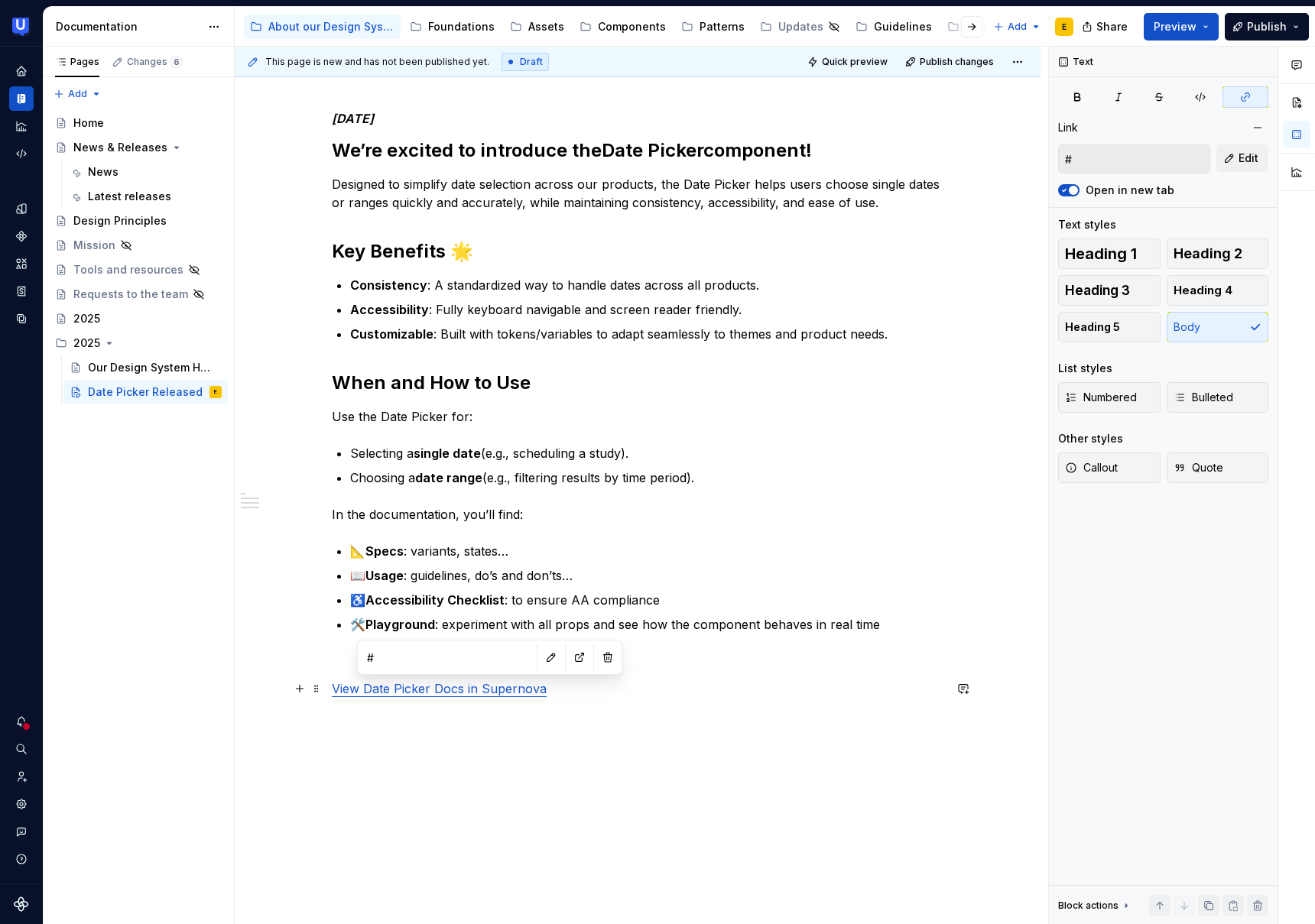
click at [571, 697] on p "View Date Picker Docs in Supernova" at bounding box center [638, 689] width 612 height 19
drag, startPoint x: 412, startPoint y: 687, endPoint x: 325, endPoint y: 684, distance: 87.1
click at [332, 684] on div "[DATE]’re excited to introduce the Date Picker component! Designed to simplify …" at bounding box center [638, 414] width 612 height 606
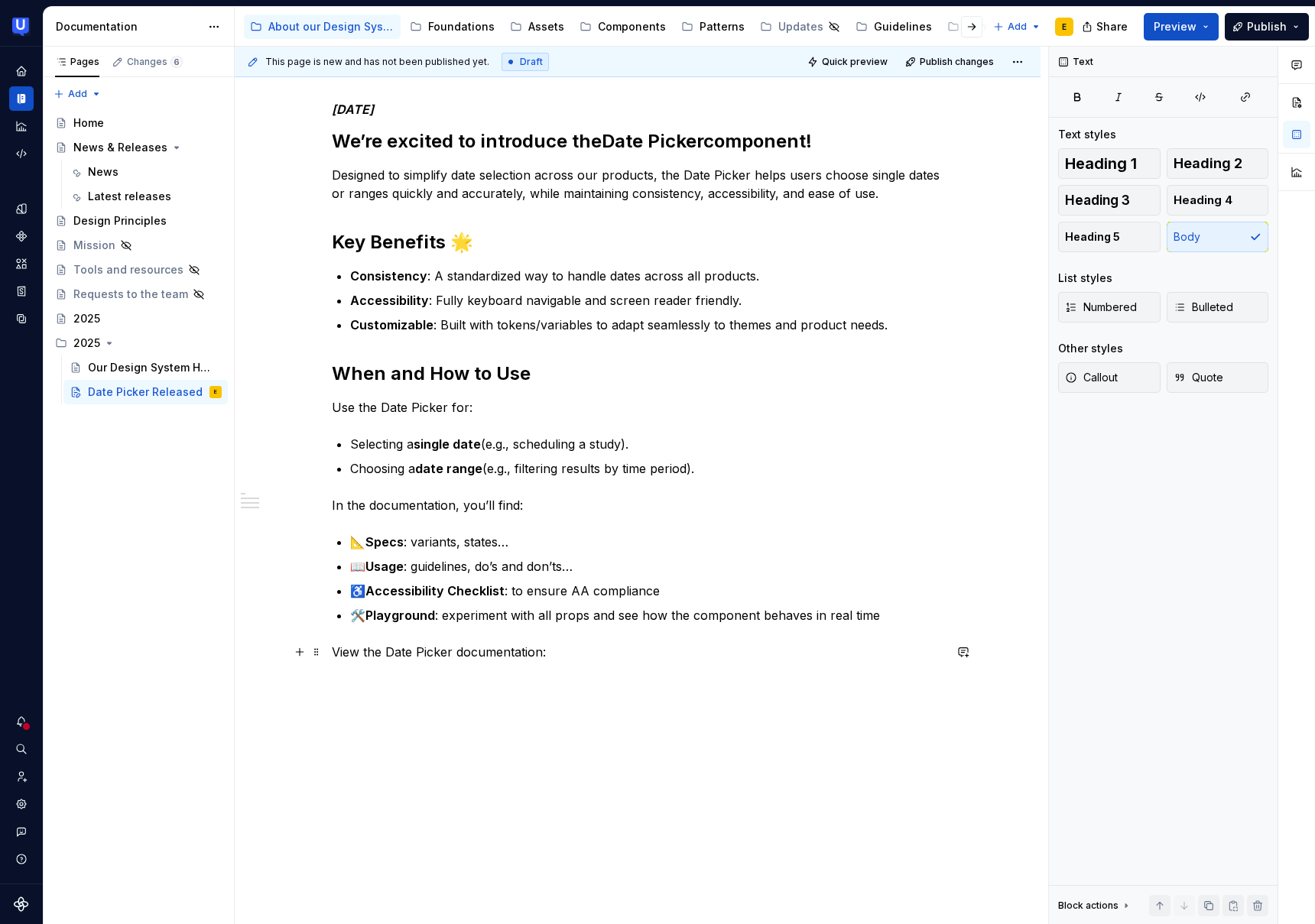
scroll to position [232, 0]
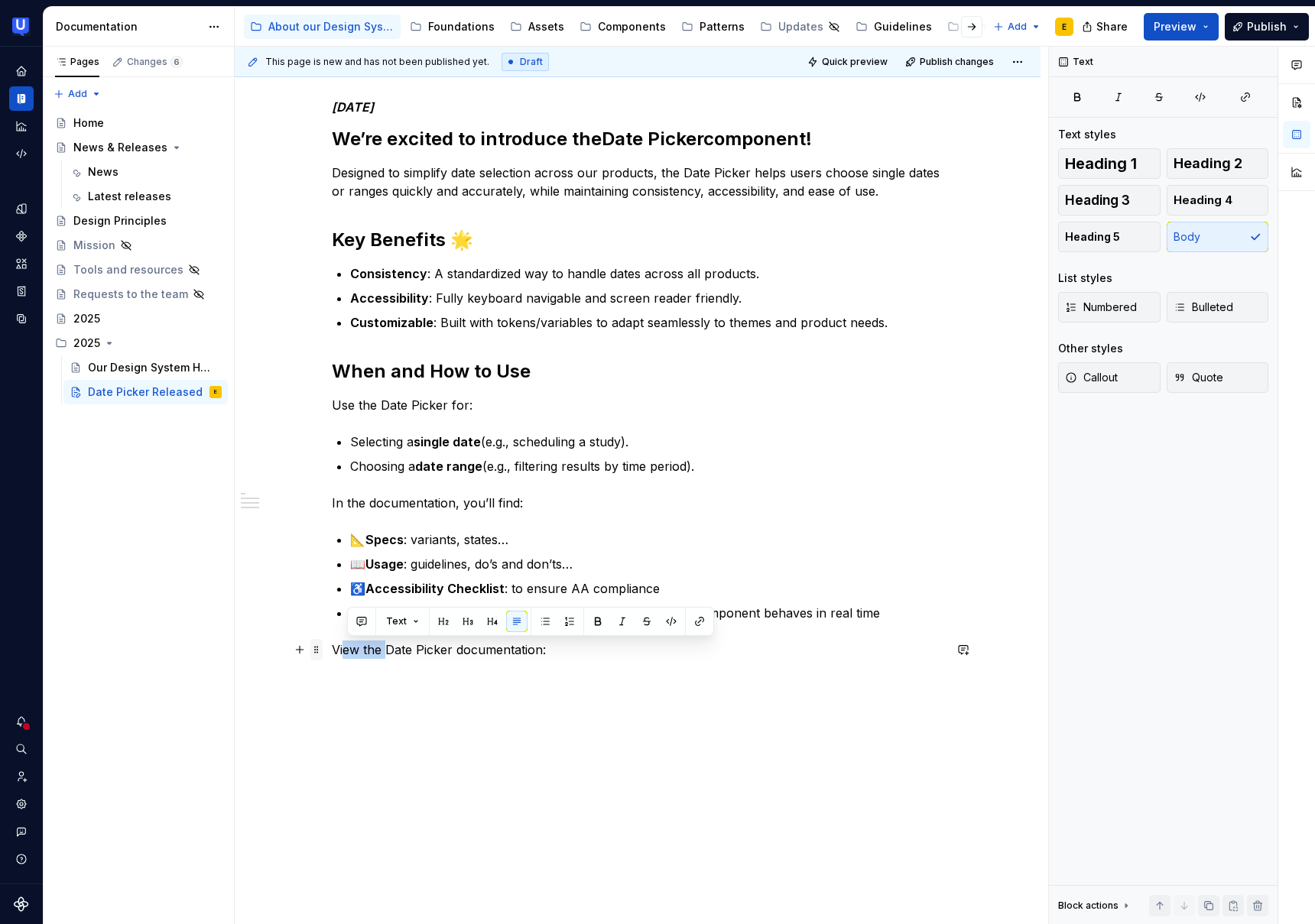
drag, startPoint x: 388, startPoint y: 651, endPoint x: 316, endPoint y: 654, distance: 72.1
click at [332, 654] on div "[DATE]’re excited to introduce the Date Picker component! Designed to simplify …" at bounding box center [638, 388] width 612 height 578
click at [555, 655] on p "Go to the Date Picker documentation:" at bounding box center [638, 650] width 612 height 19
drag, startPoint x: 557, startPoint y: 649, endPoint x: 328, endPoint y: 645, distance: 229.0
click at [328, 645] on div "[DATE]’re excited to introduce the Date Picker component! Designed to simplify …" at bounding box center [638, 509] width 806 height 892
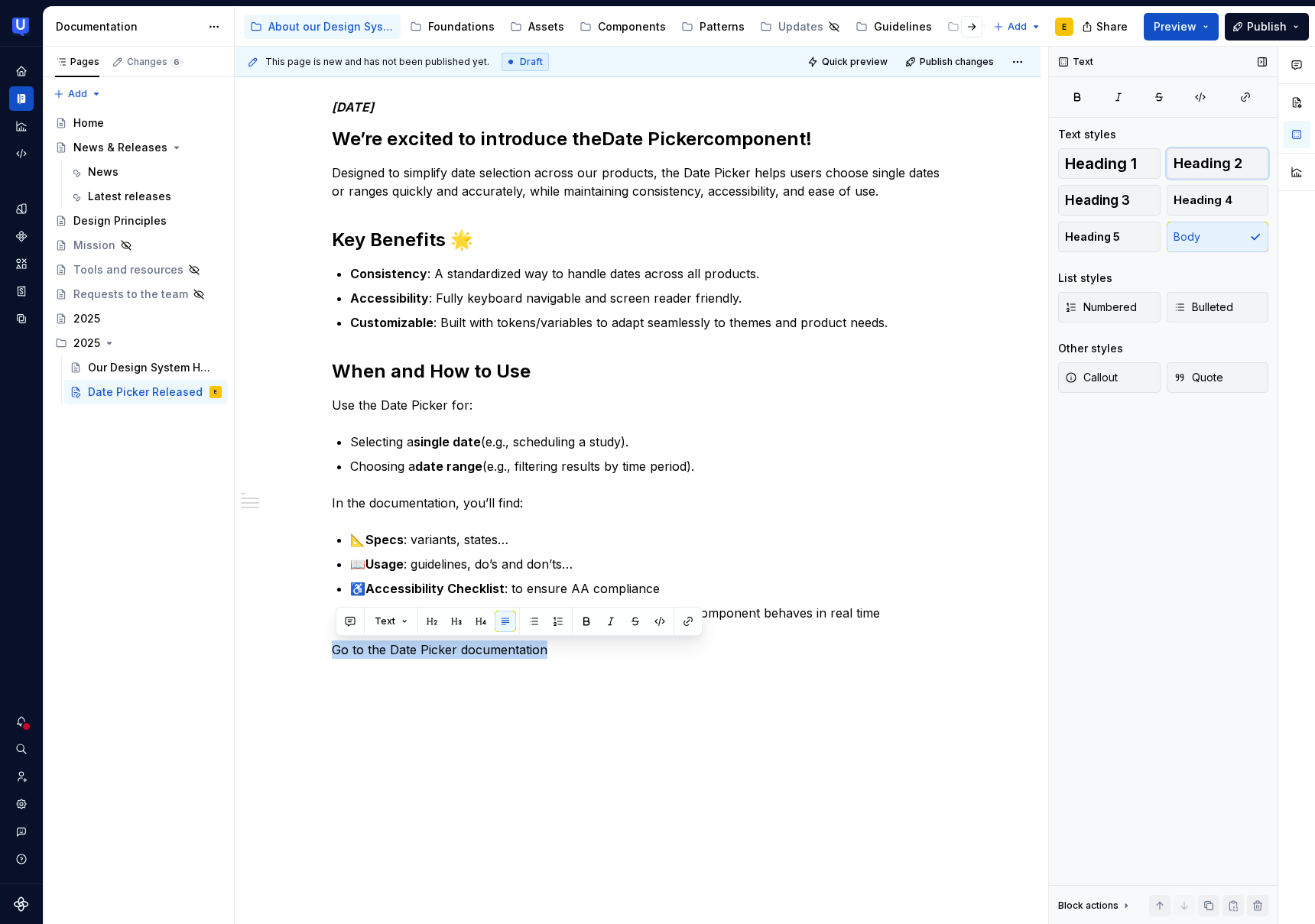
click at [1239, 160] on span "Heading 2" at bounding box center [1208, 163] width 69 height 15
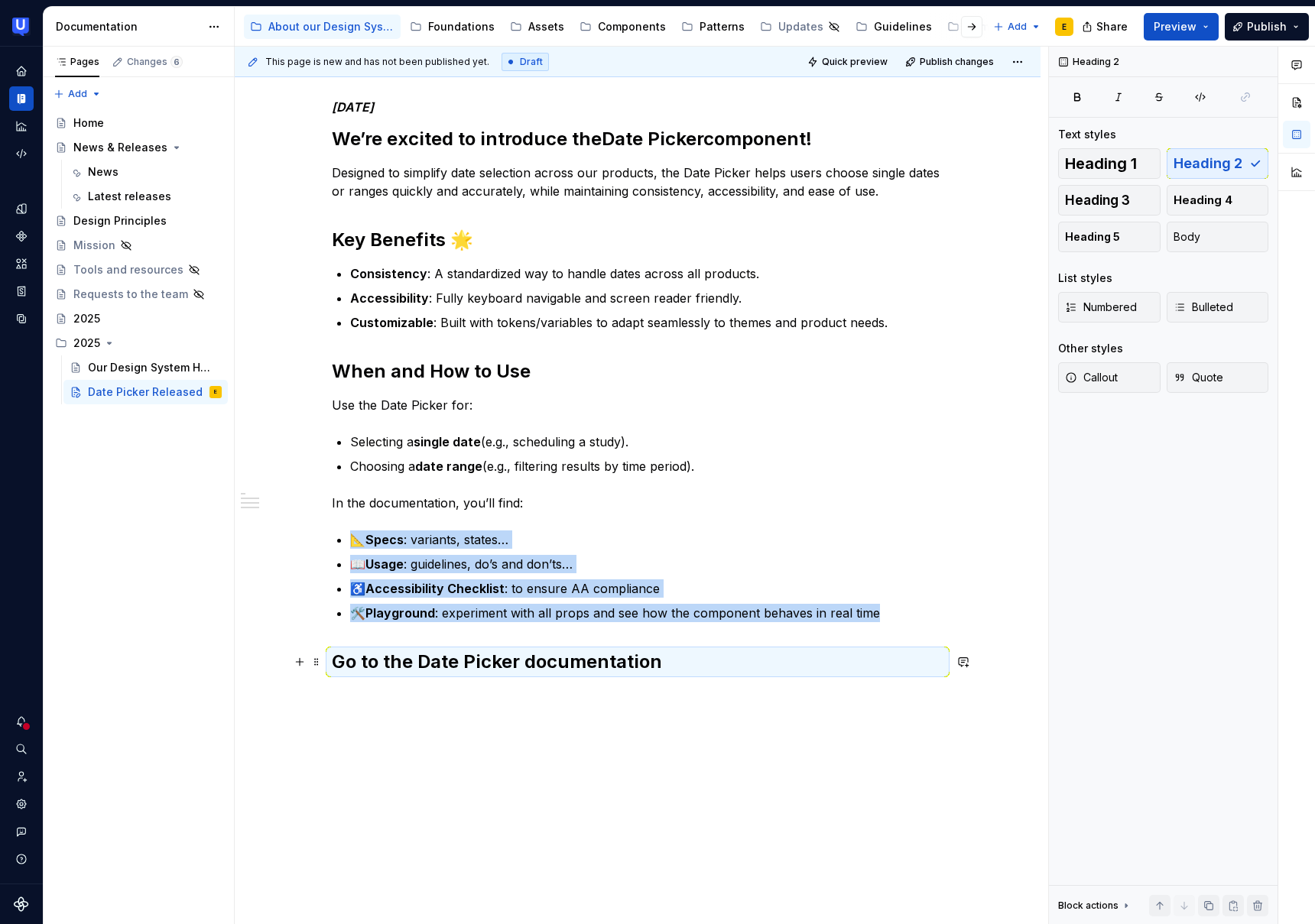
click at [420, 665] on h2 "Go to the Date Picker documentation" at bounding box center [638, 662] width 612 height 25
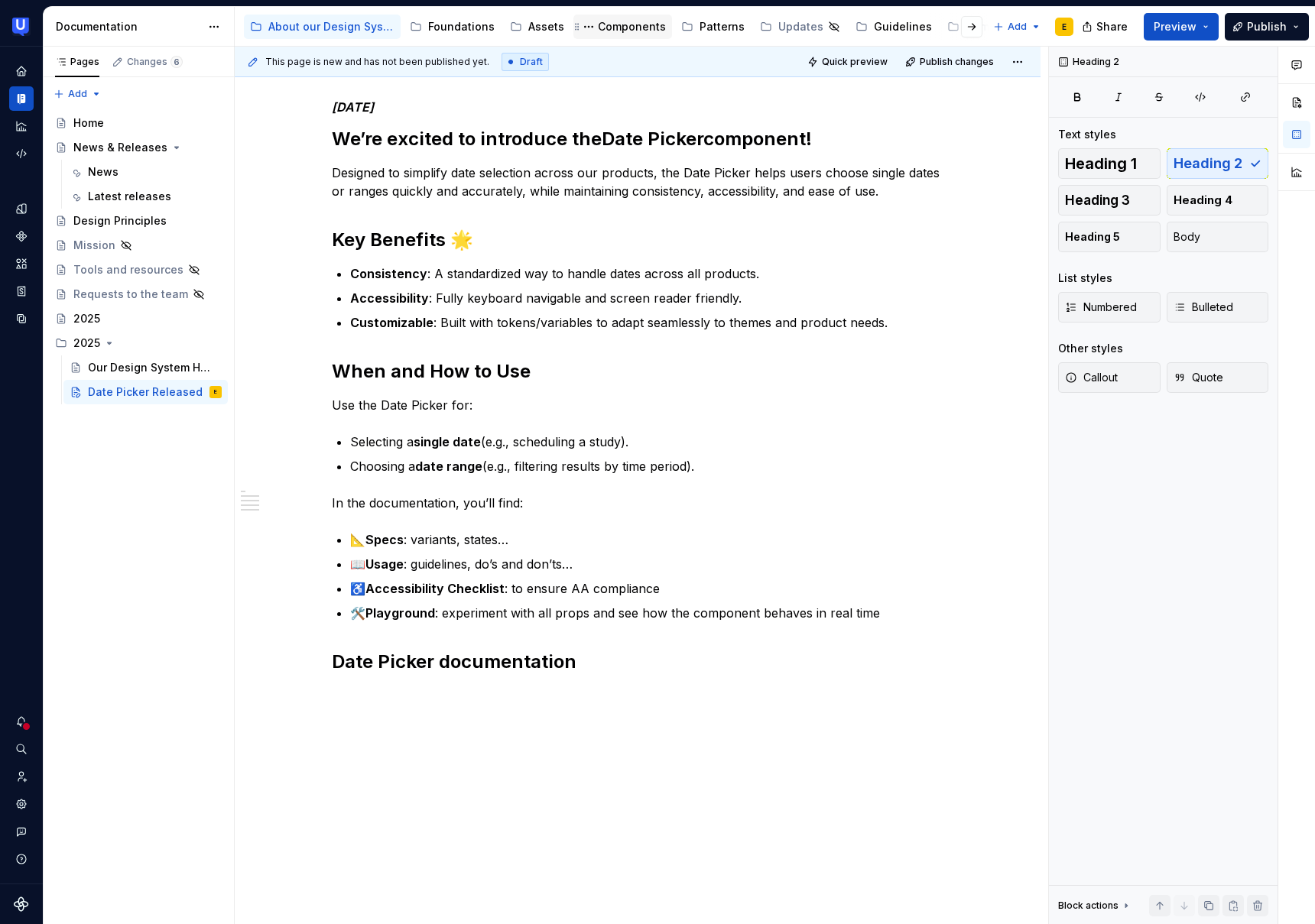
click at [639, 30] on div "Components" at bounding box center [631, 26] width 68 height 15
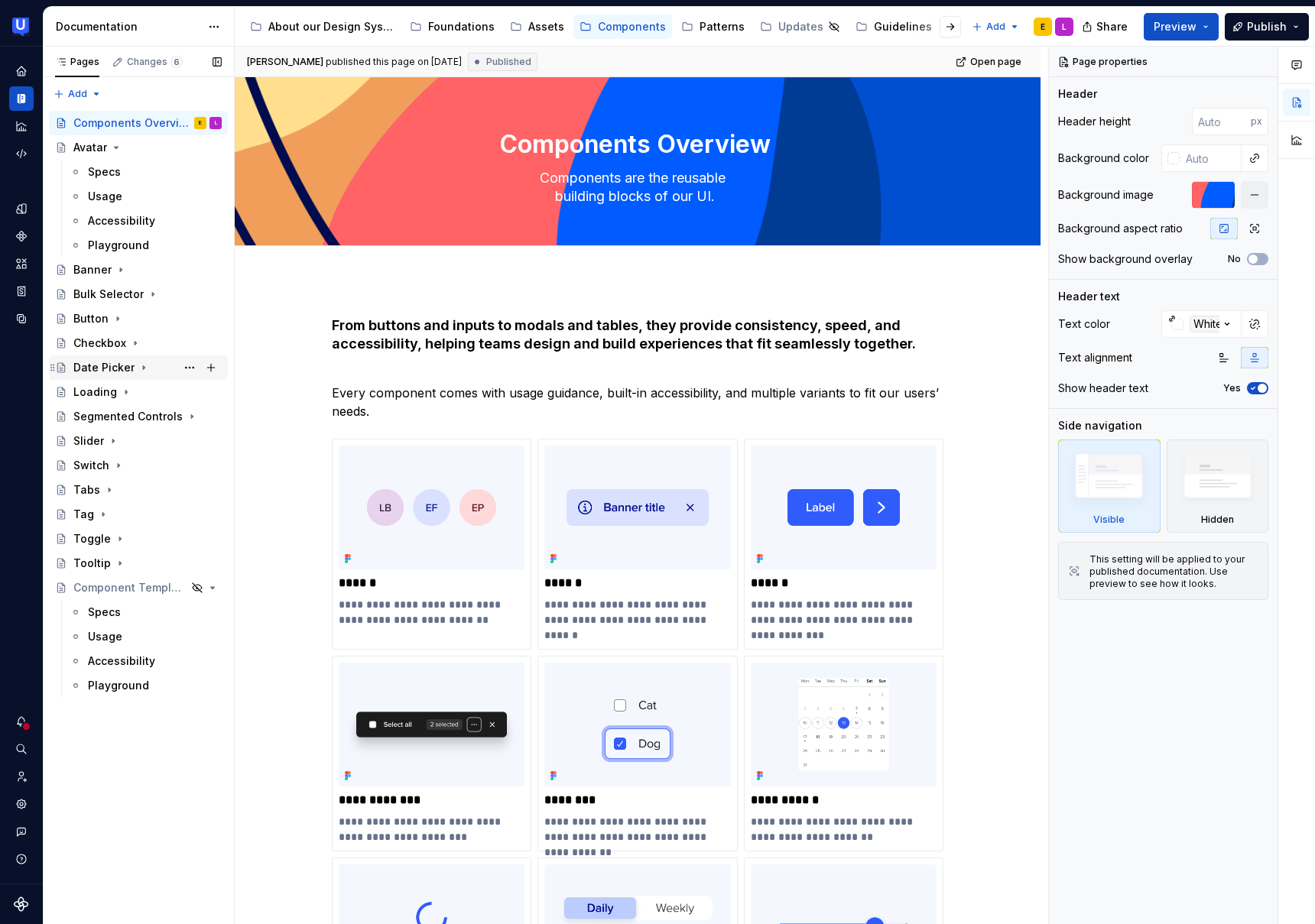
click at [114, 370] on div "Date Picker" at bounding box center [103, 367] width 61 height 15
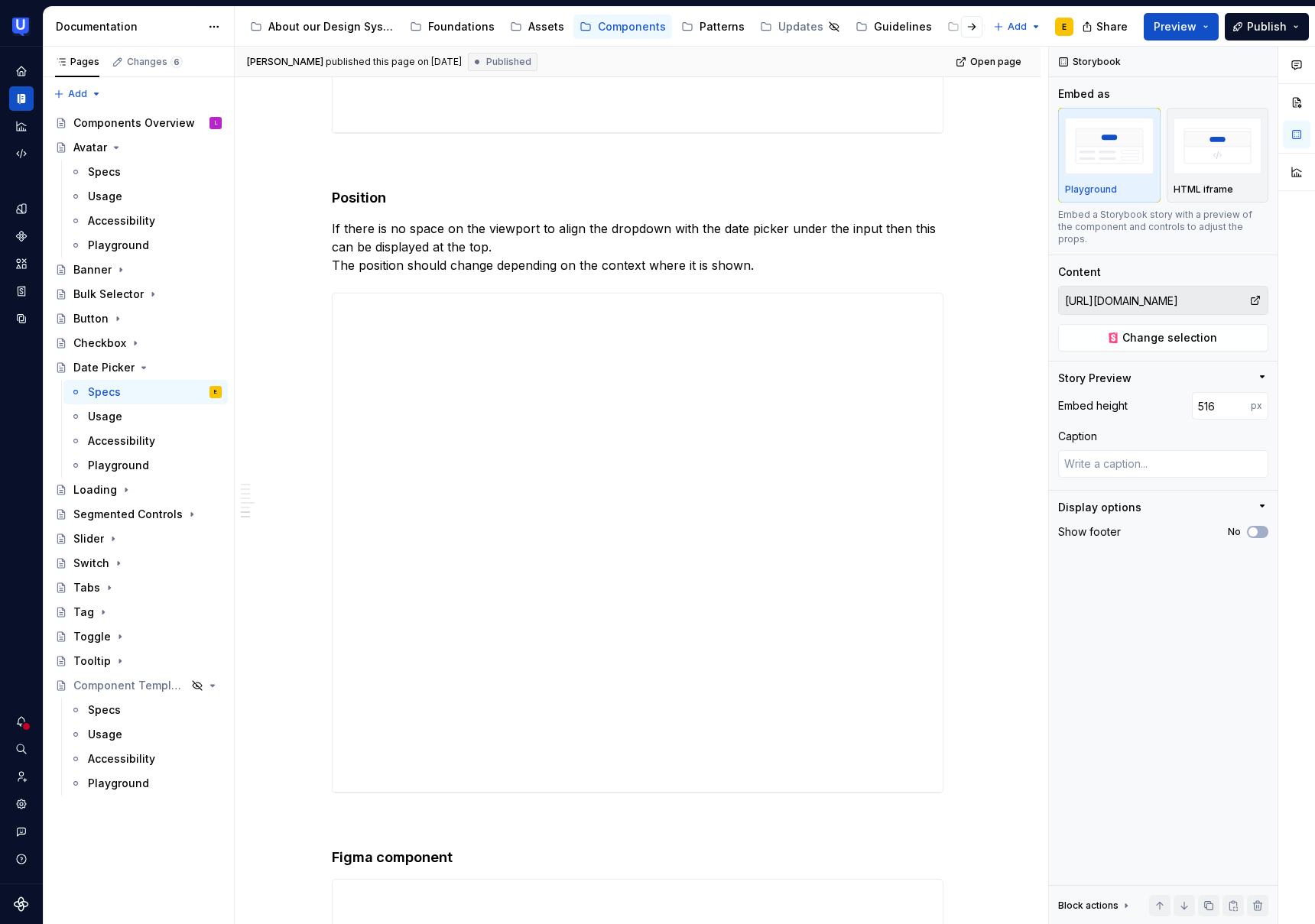
scroll to position [4167, 0]
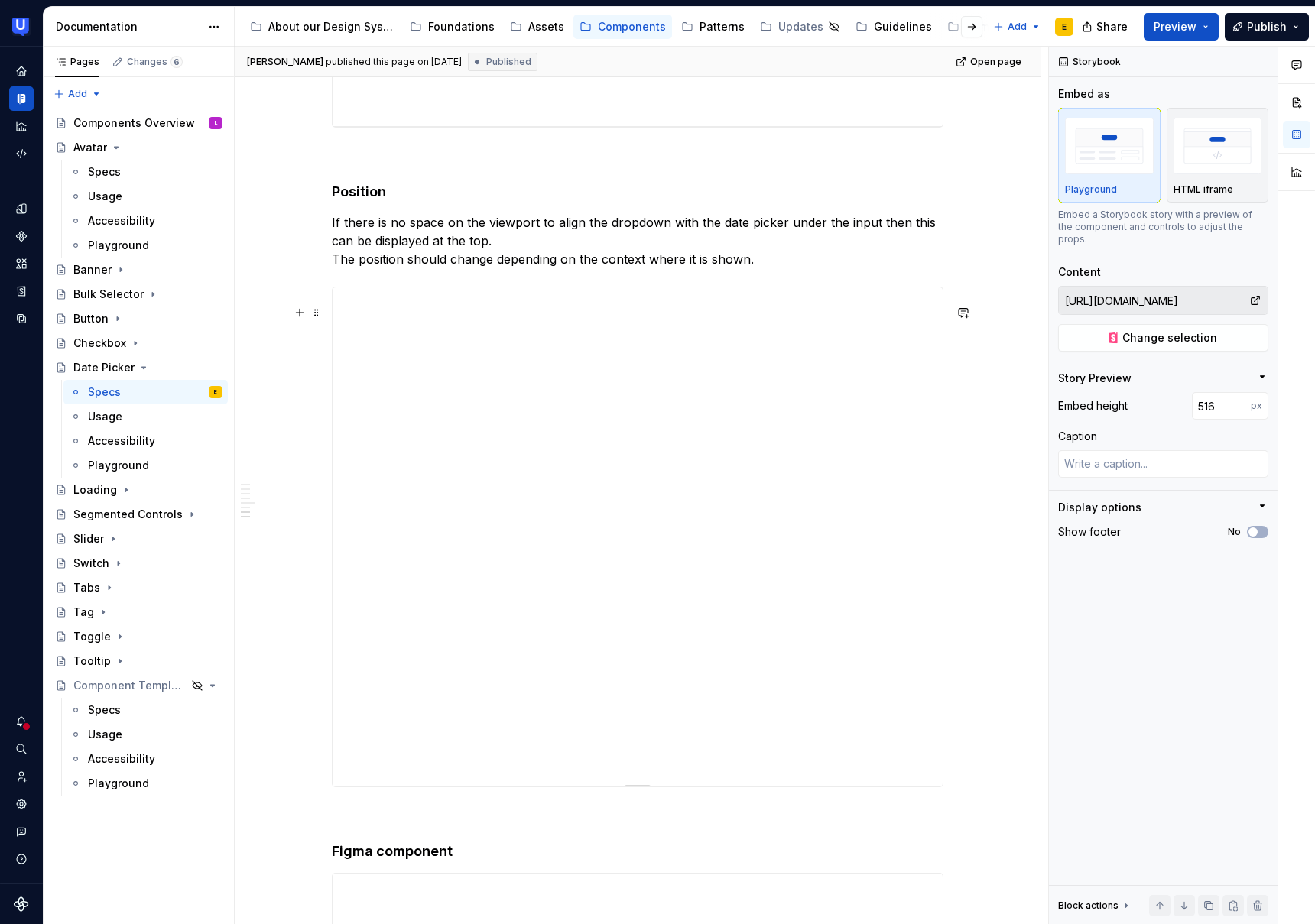
type textarea "*"
type input "[URL][DOMAIN_NAME]"
type input "652"
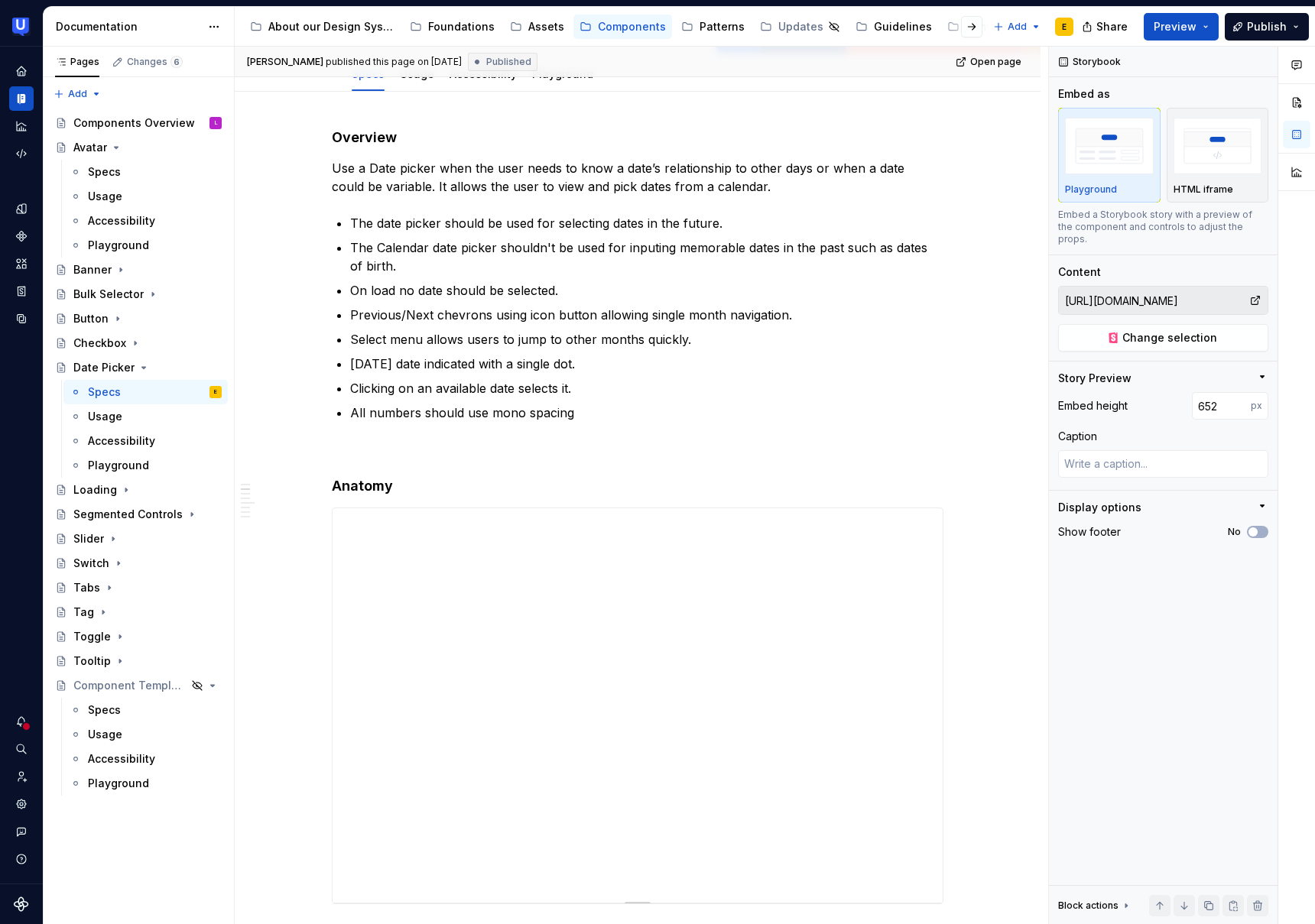
scroll to position [0, 0]
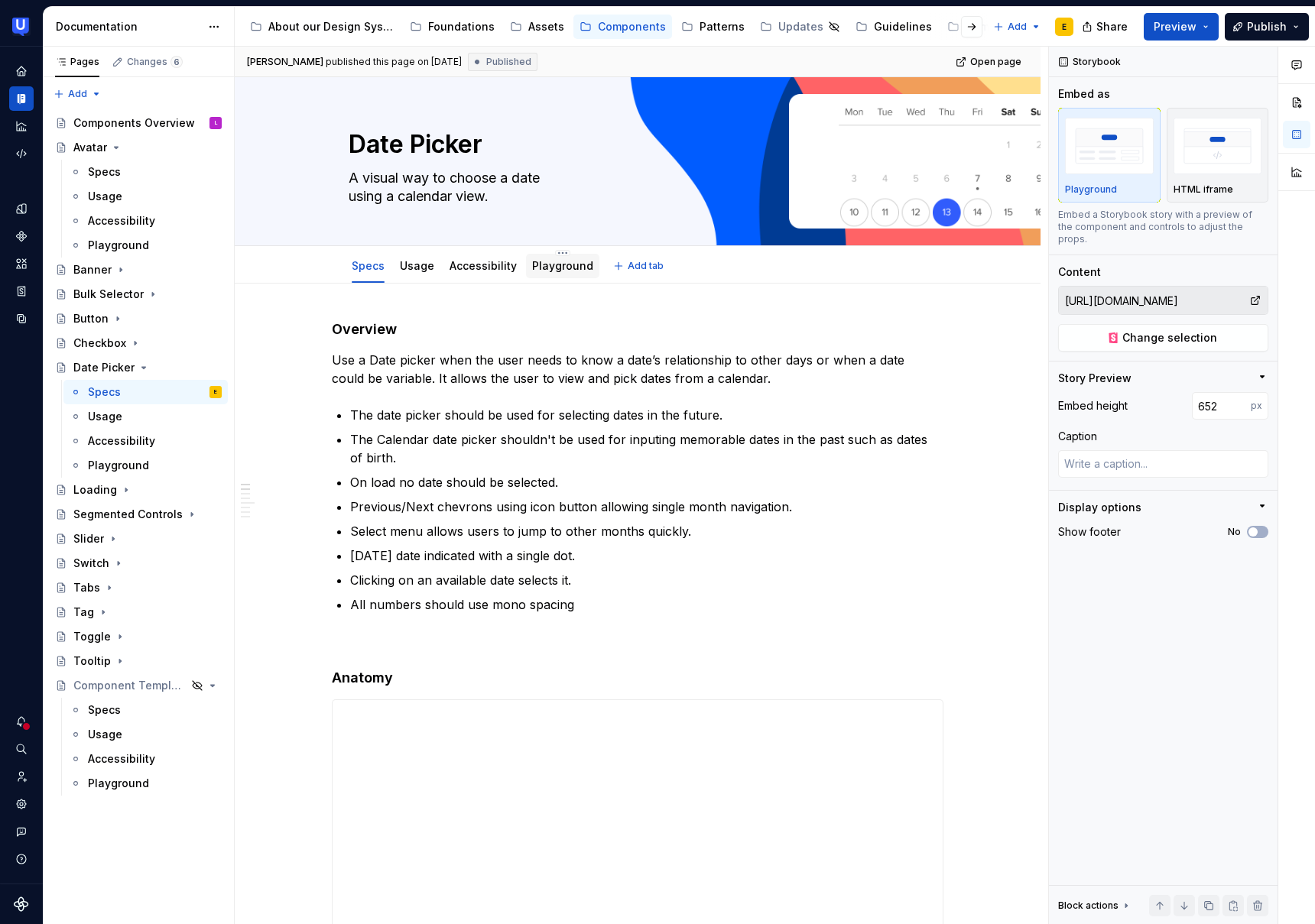
click at [567, 270] on link "Playground" at bounding box center [562, 265] width 61 height 13
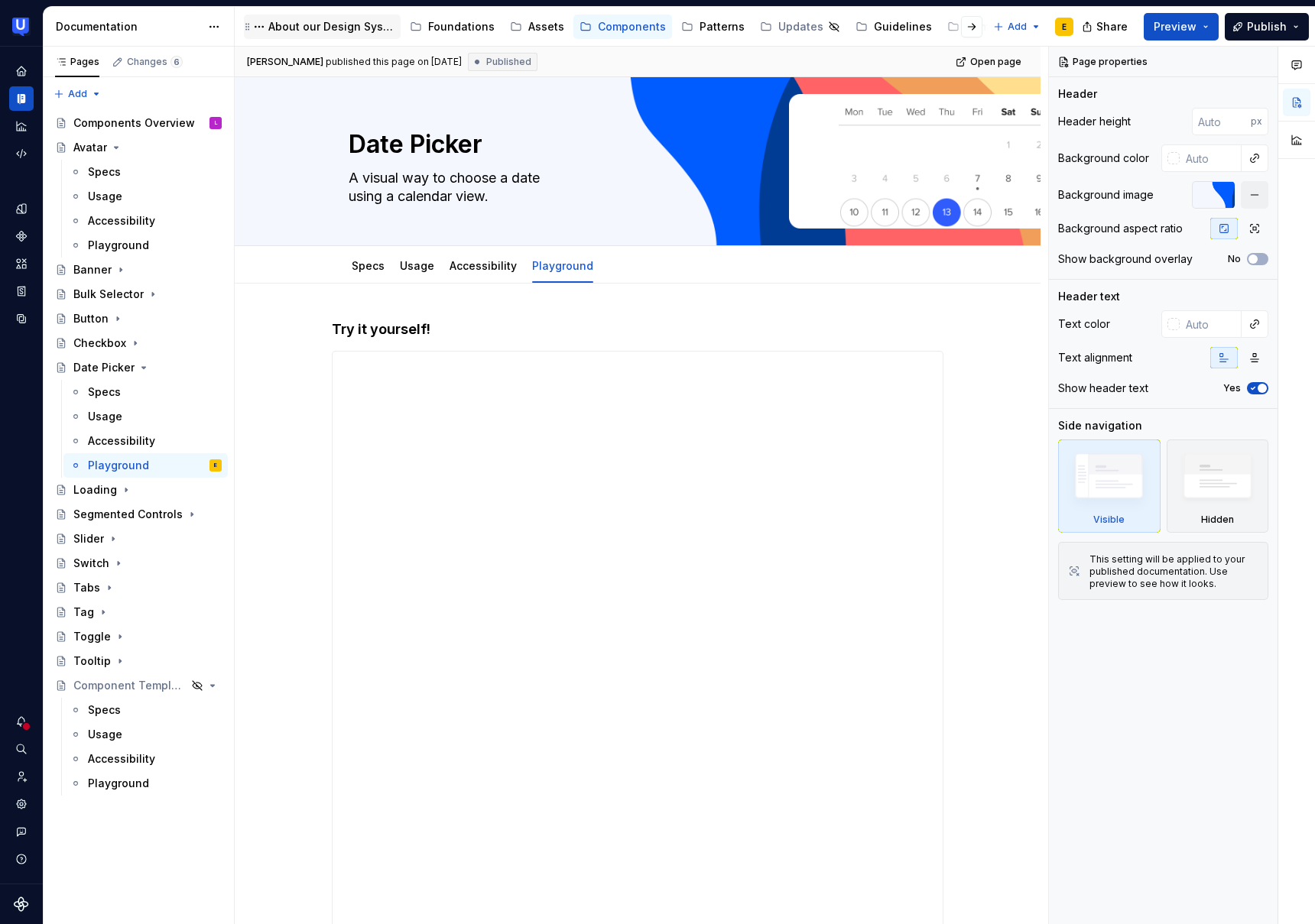
click at [325, 29] on div "About our Design System" at bounding box center [331, 26] width 126 height 15
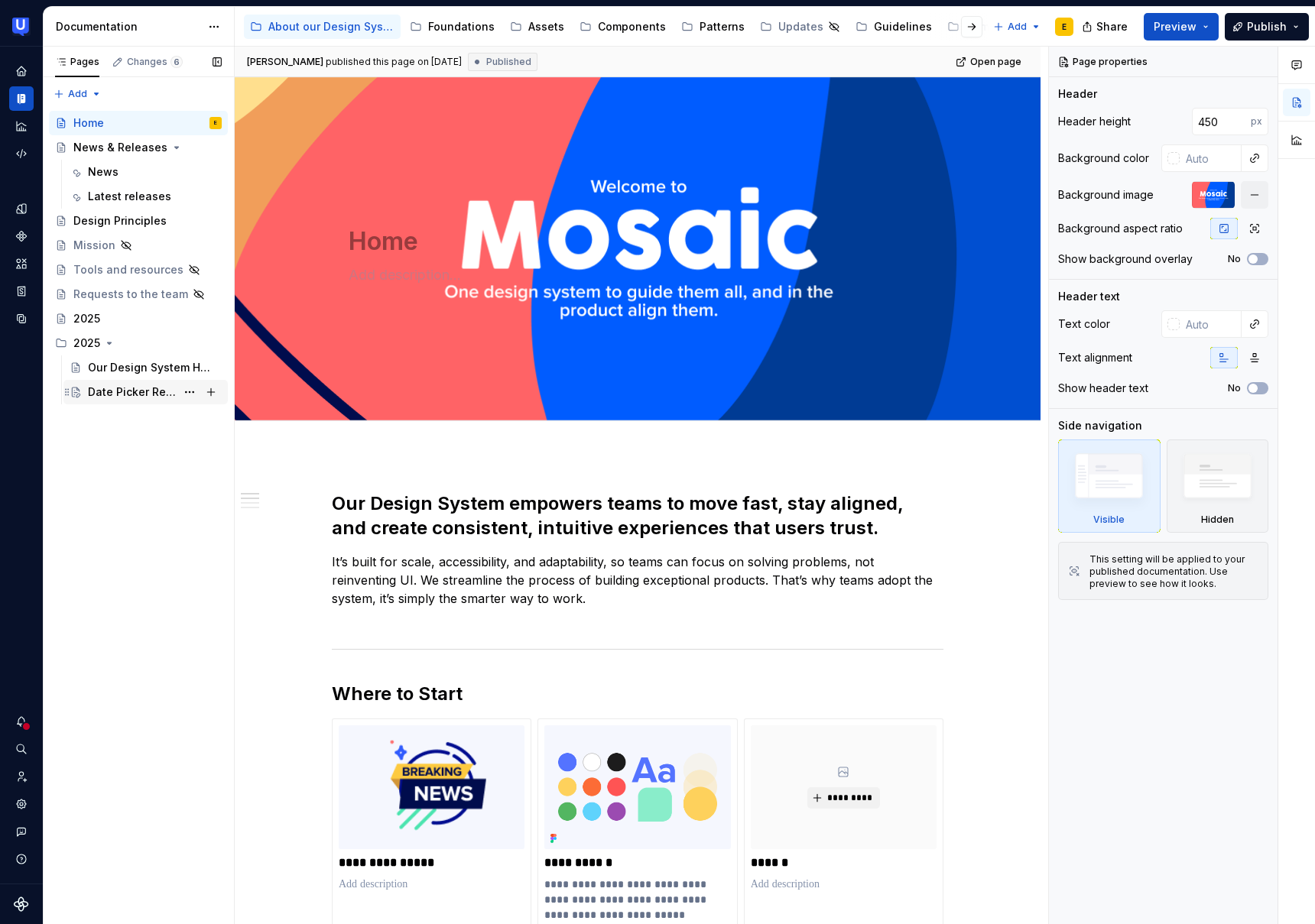
click at [136, 389] on div "Date Picker Released" at bounding box center [132, 391] width 88 height 15
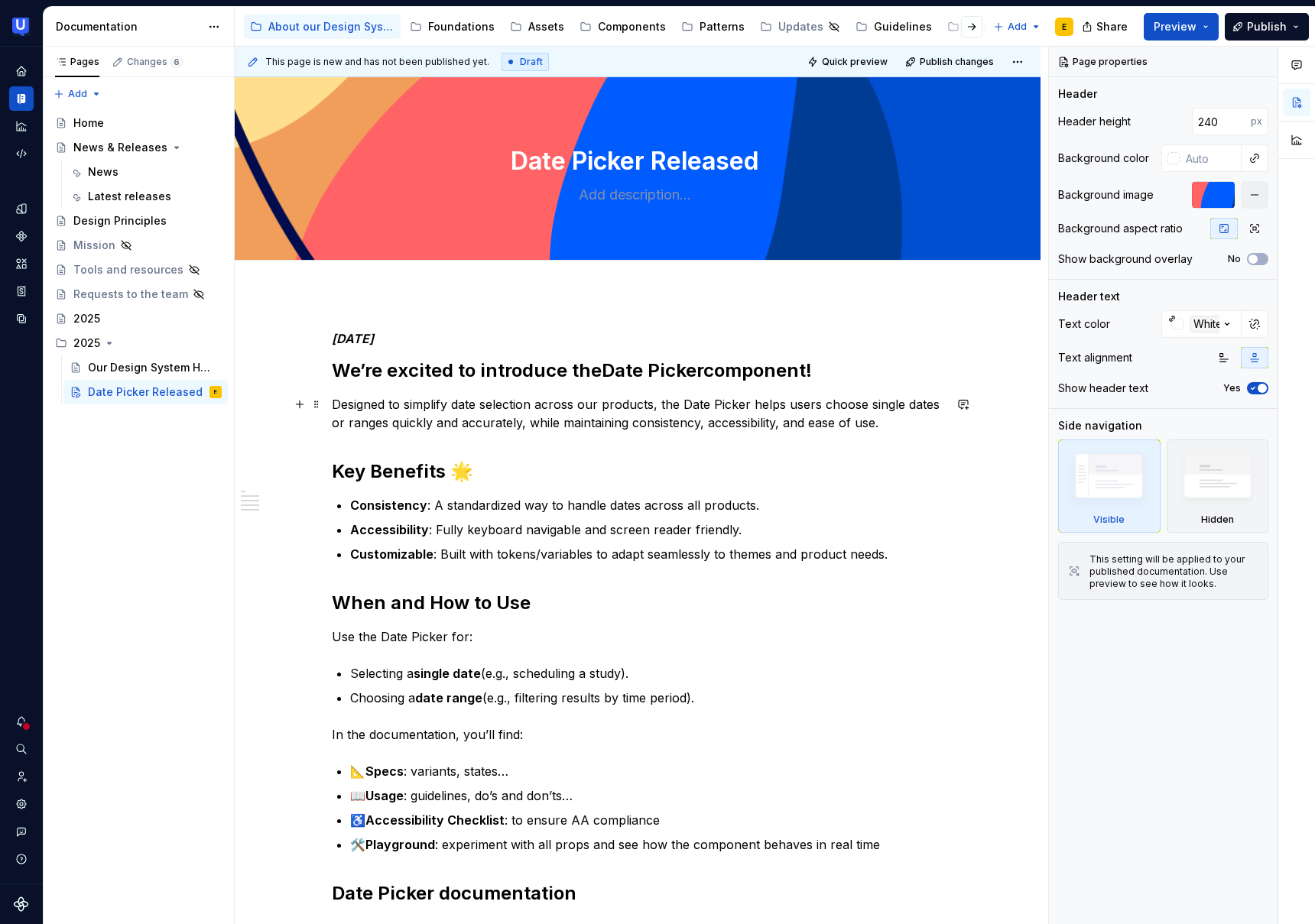
click at [930, 428] on p "Designed to simplify date selection across our products, the Date Picker helps …" at bounding box center [638, 414] width 612 height 37
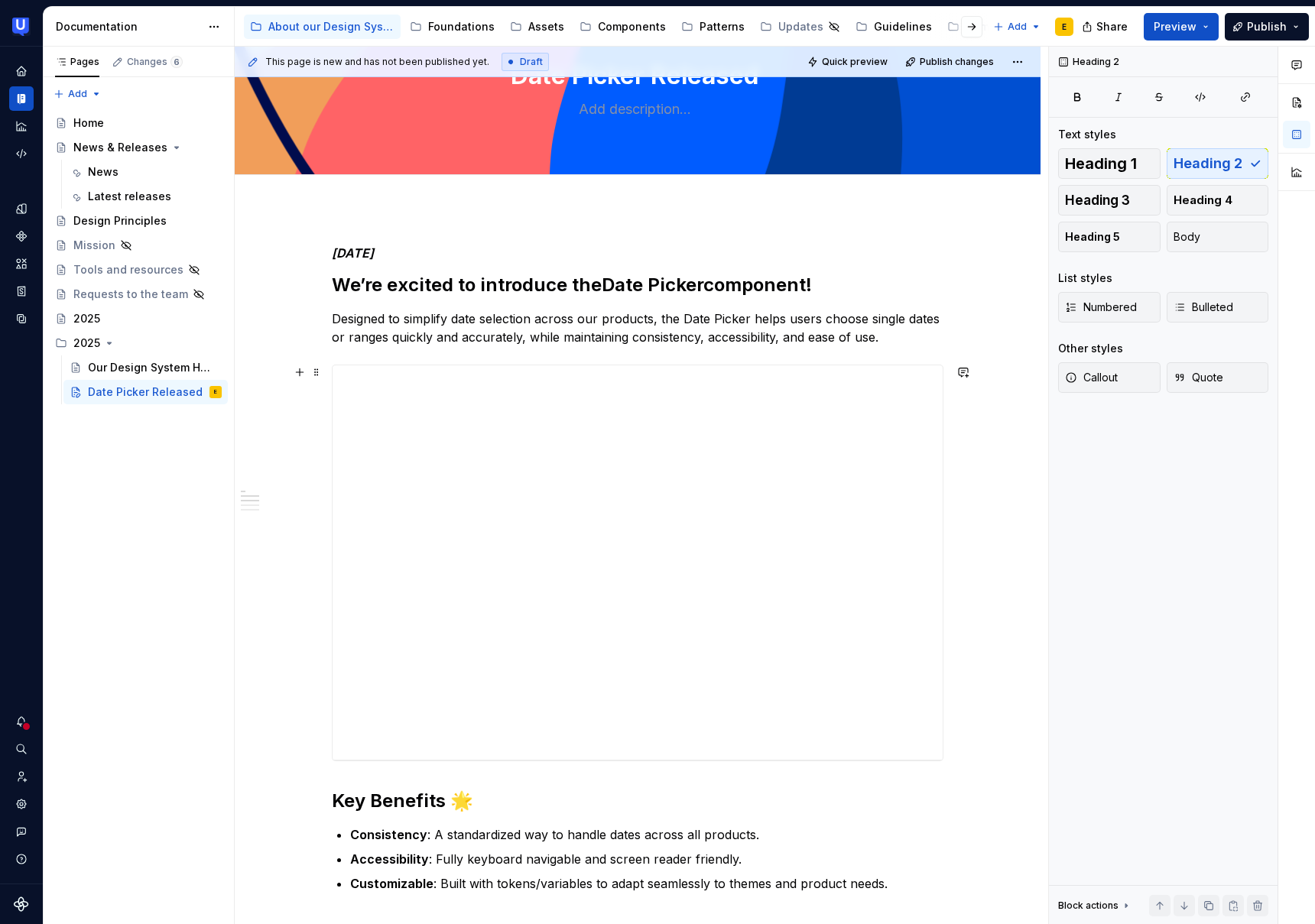
scroll to position [50, 0]
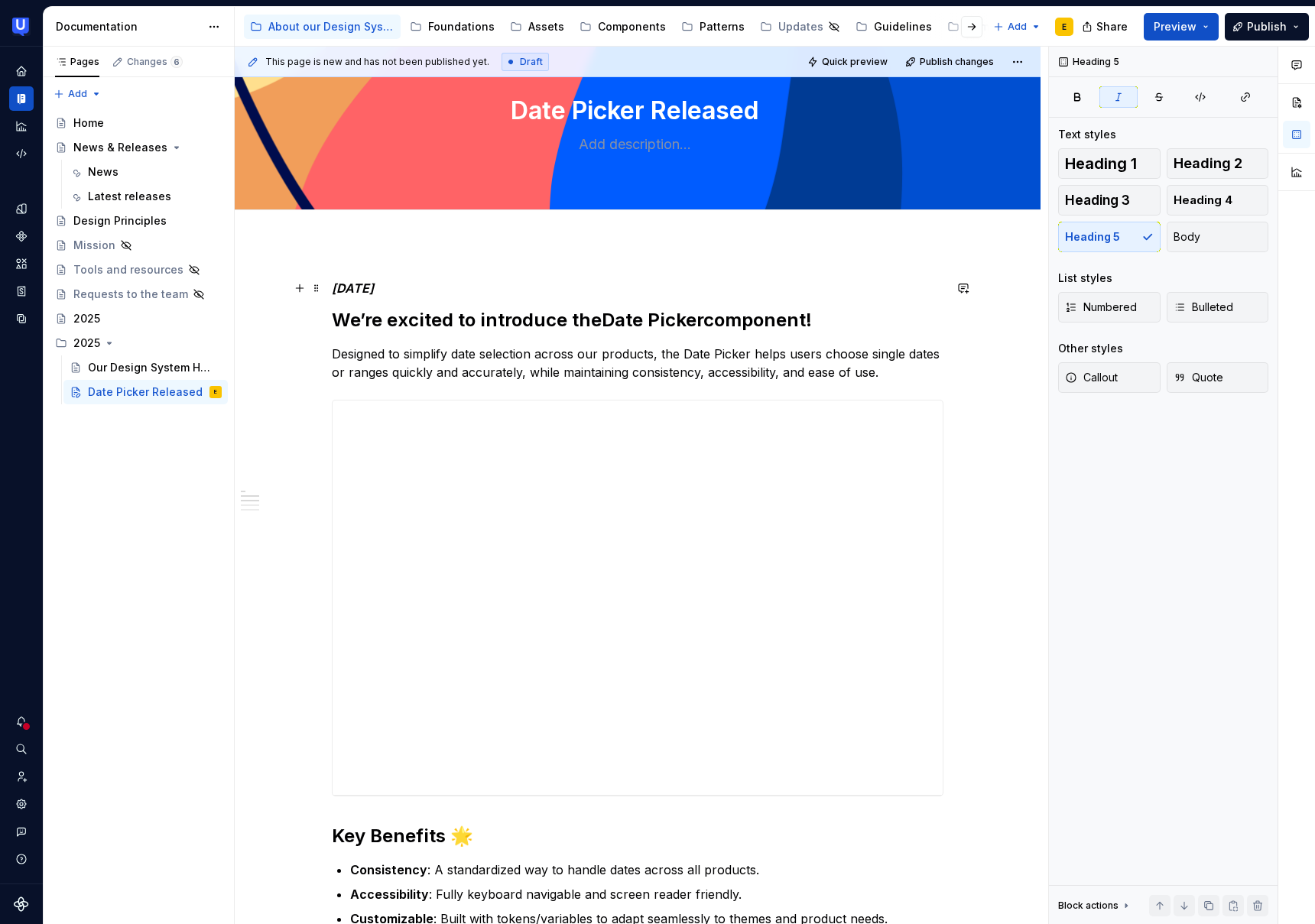
click at [374, 289] on em "[DATE]" at bounding box center [353, 287] width 42 height 15
type textarea "*"
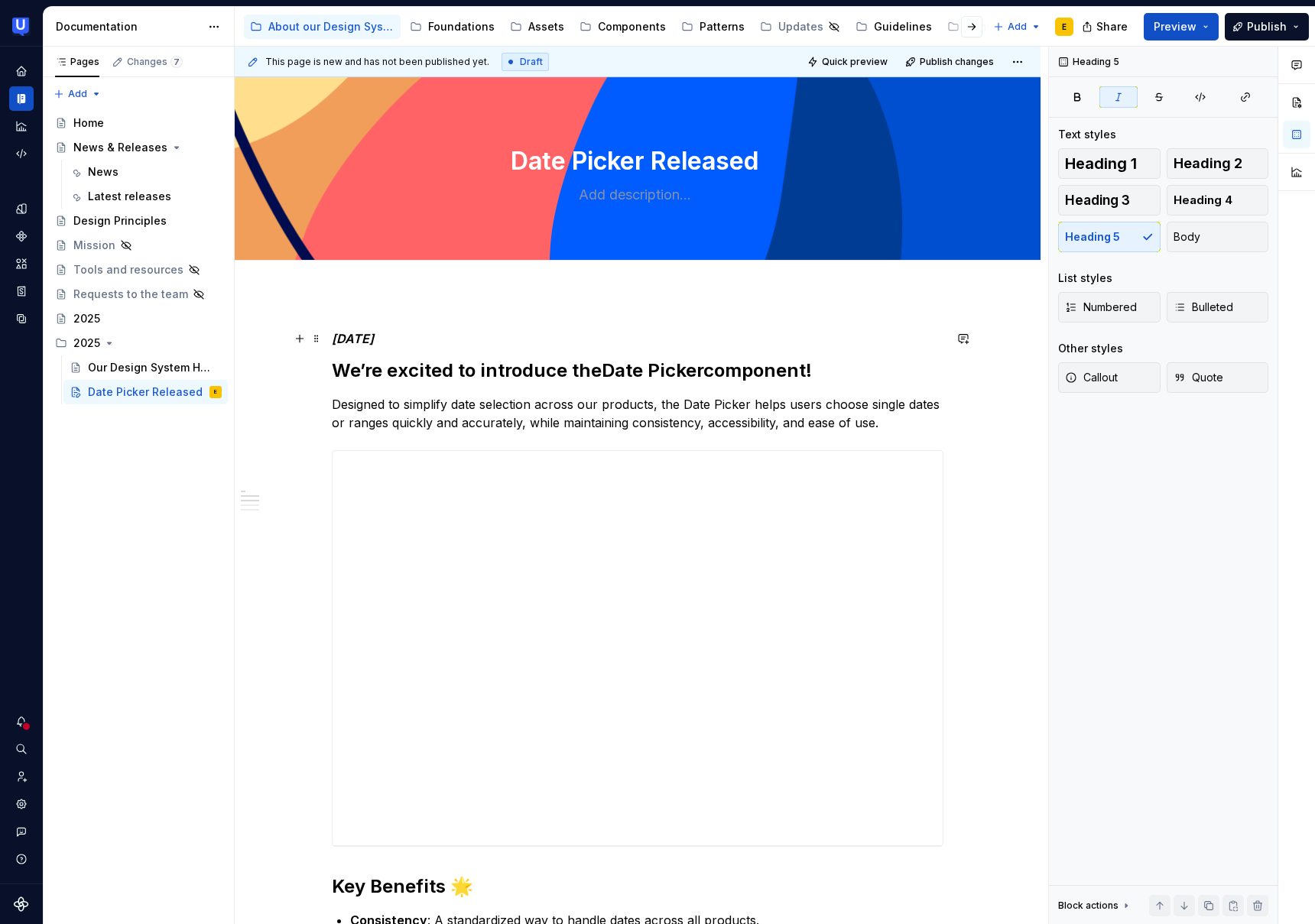
click at [400, 338] on h5 "[DATE]" at bounding box center [638, 338] width 612 height 15
click at [374, 339] on em "[DATE]" at bounding box center [353, 338] width 42 height 15
click at [626, 26] on div "Components" at bounding box center [631, 26] width 68 height 15
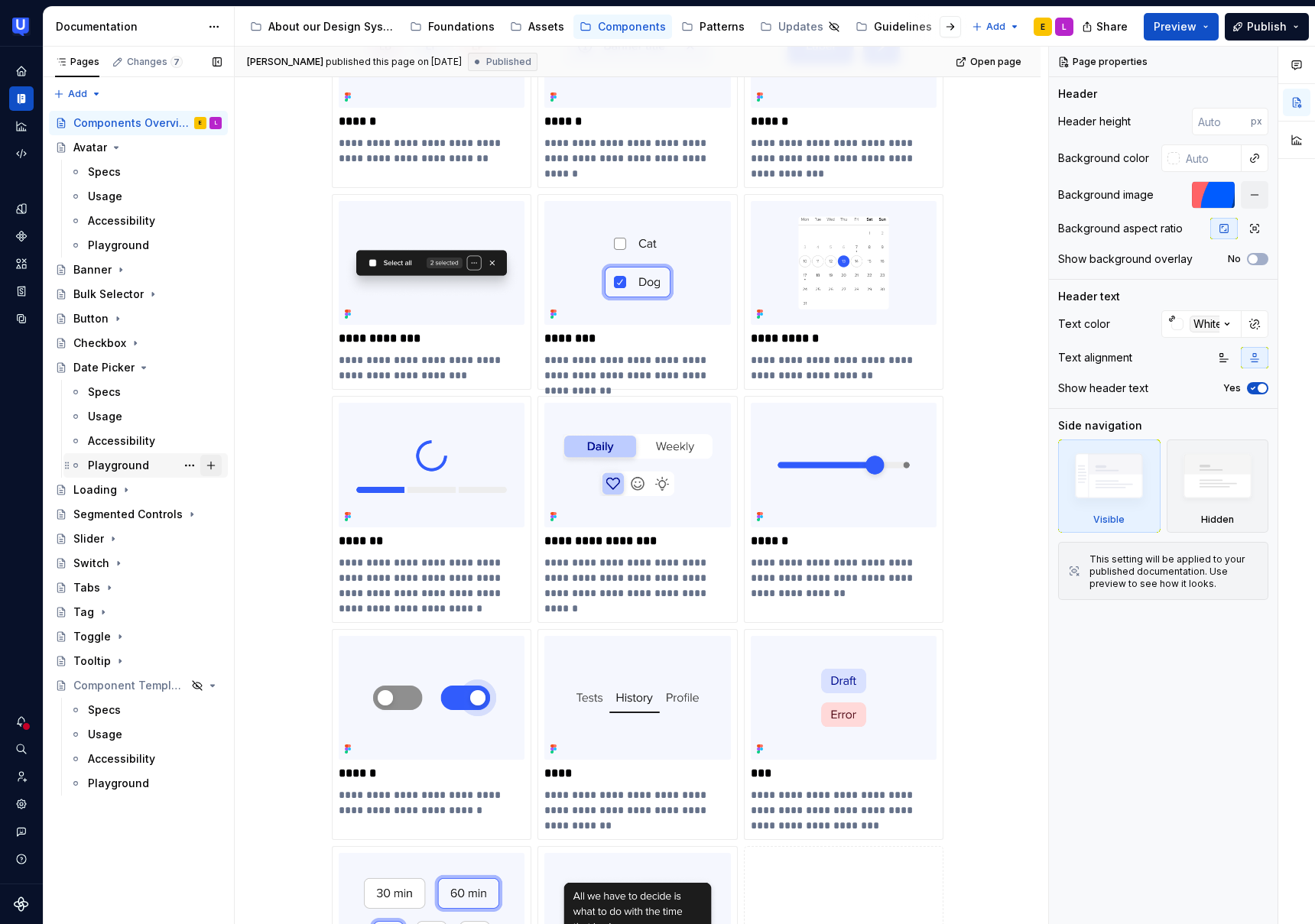
scroll to position [465, 0]
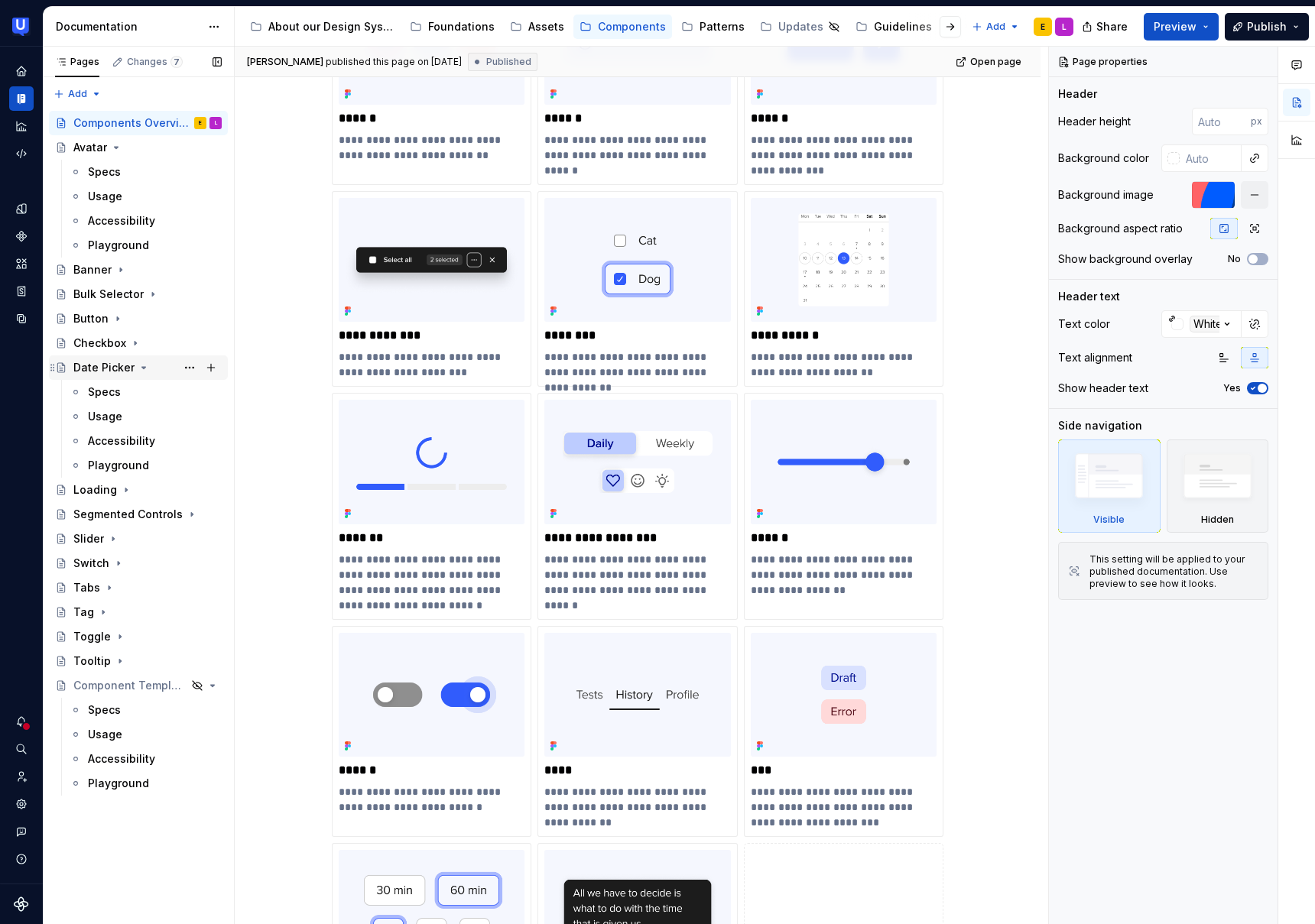
click at [105, 369] on div "Date Picker" at bounding box center [103, 367] width 61 height 15
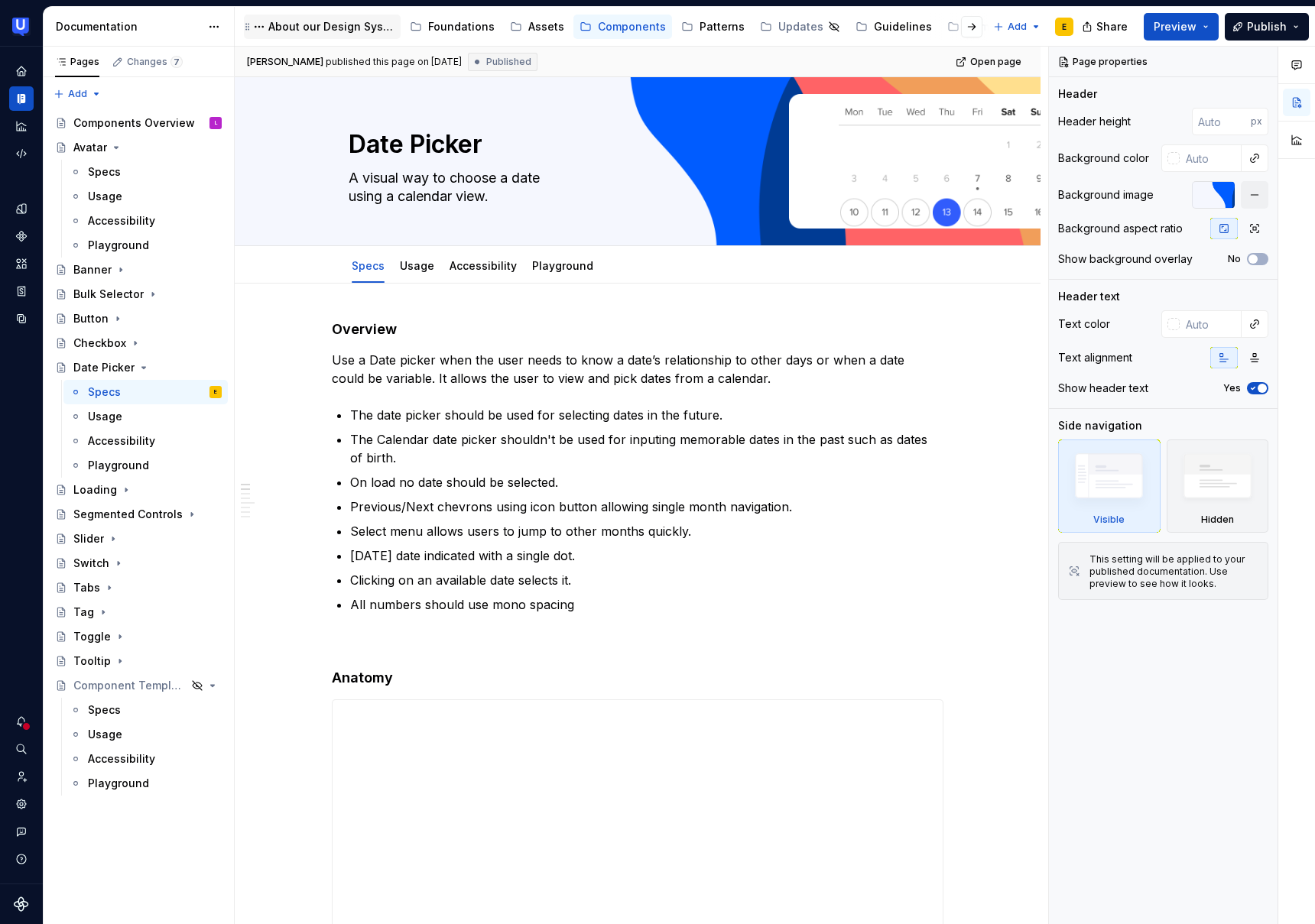
click at [302, 31] on div "About our Design System" at bounding box center [331, 26] width 126 height 15
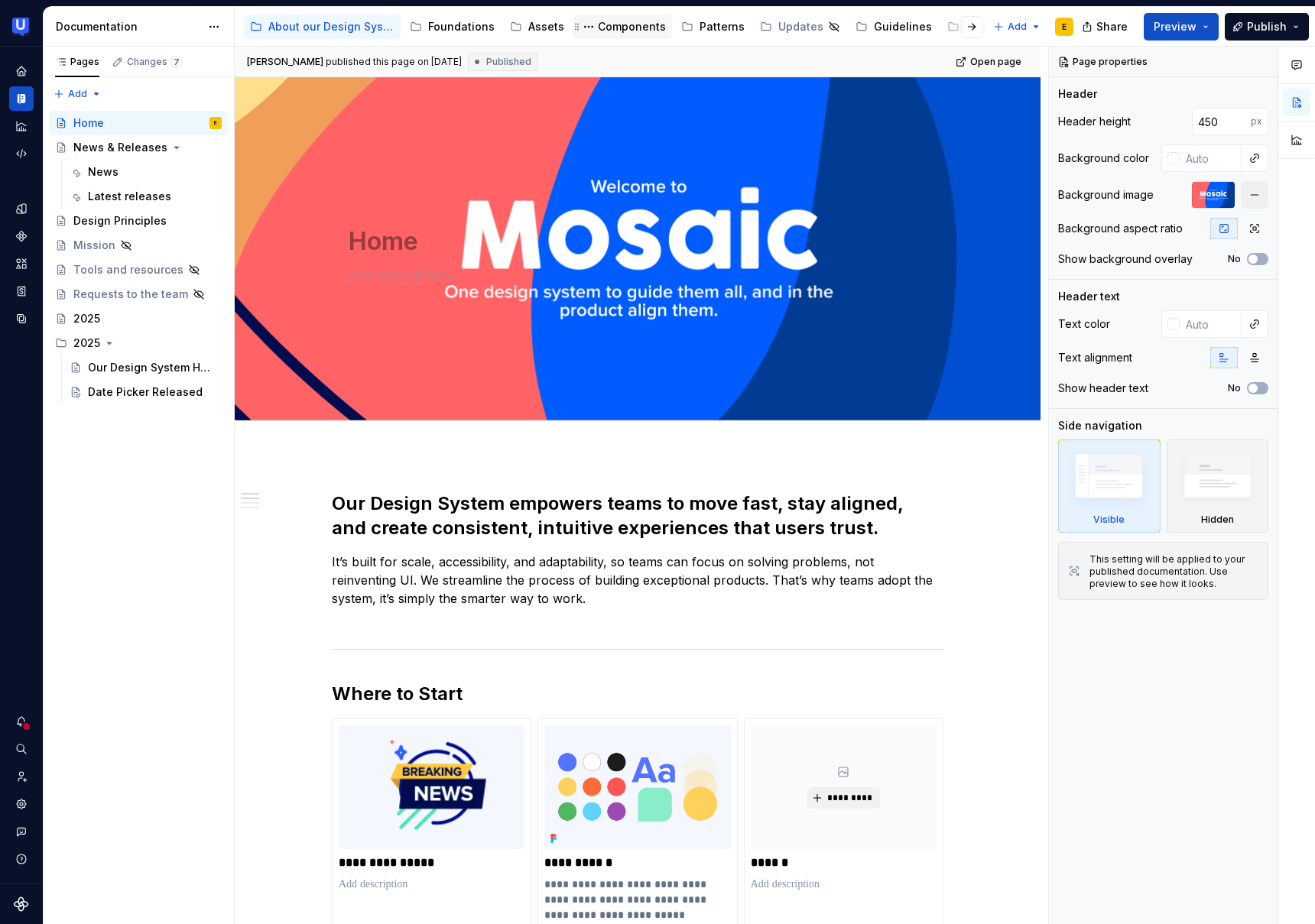
click at [636, 29] on div "Components" at bounding box center [631, 26] width 68 height 15
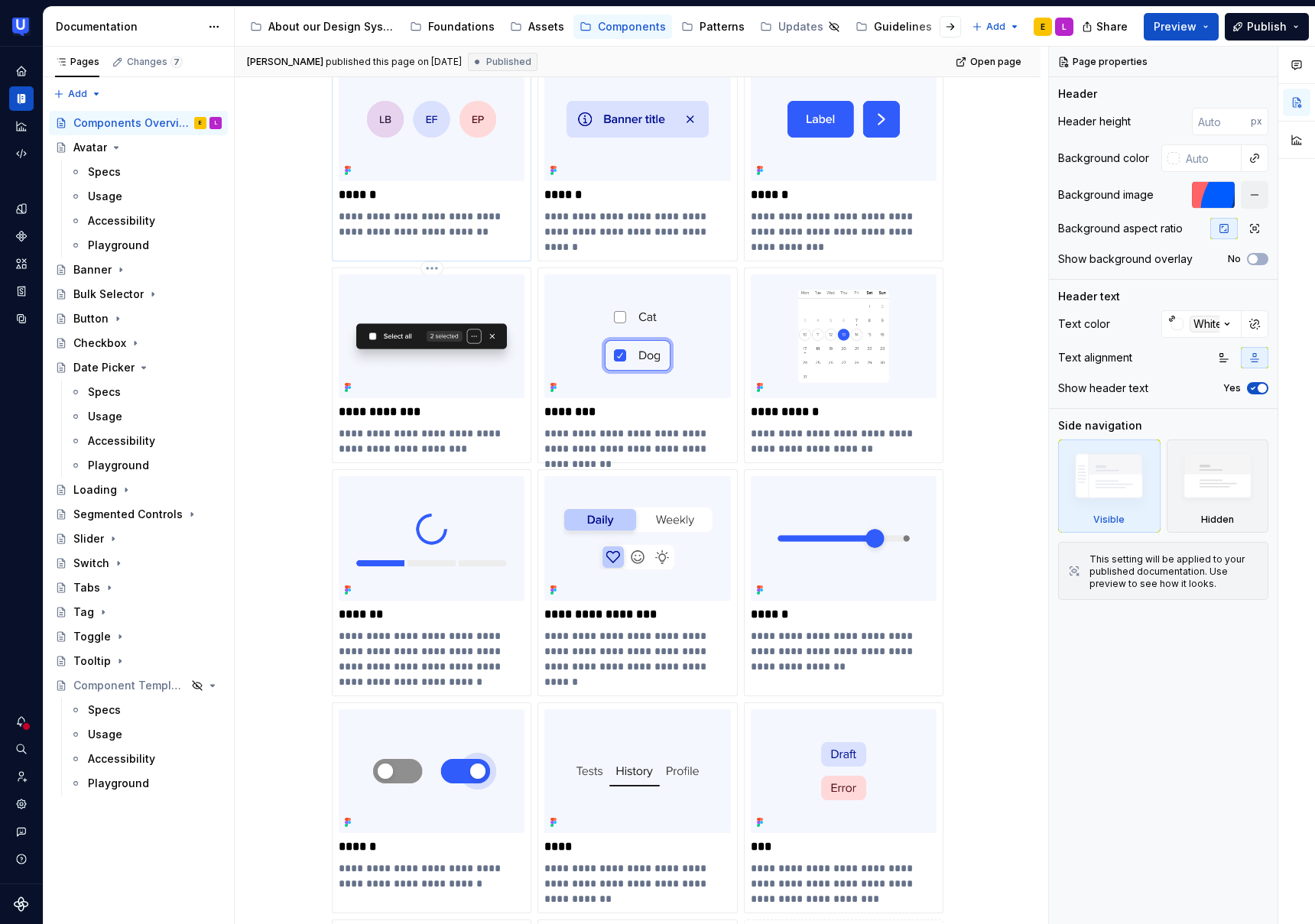
scroll to position [437, 0]
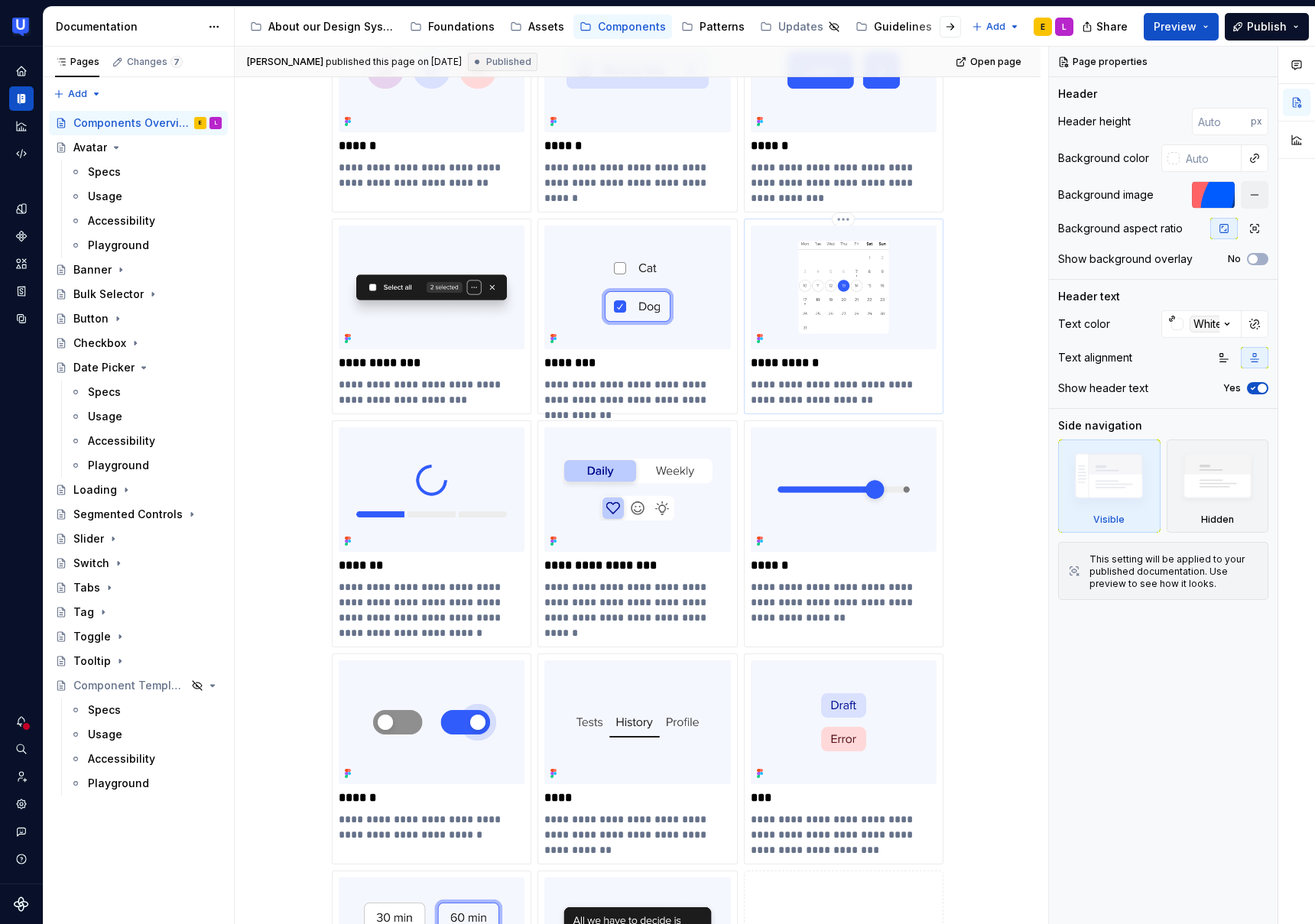
click at [793, 392] on p "**********" at bounding box center [843, 391] width 186 height 31
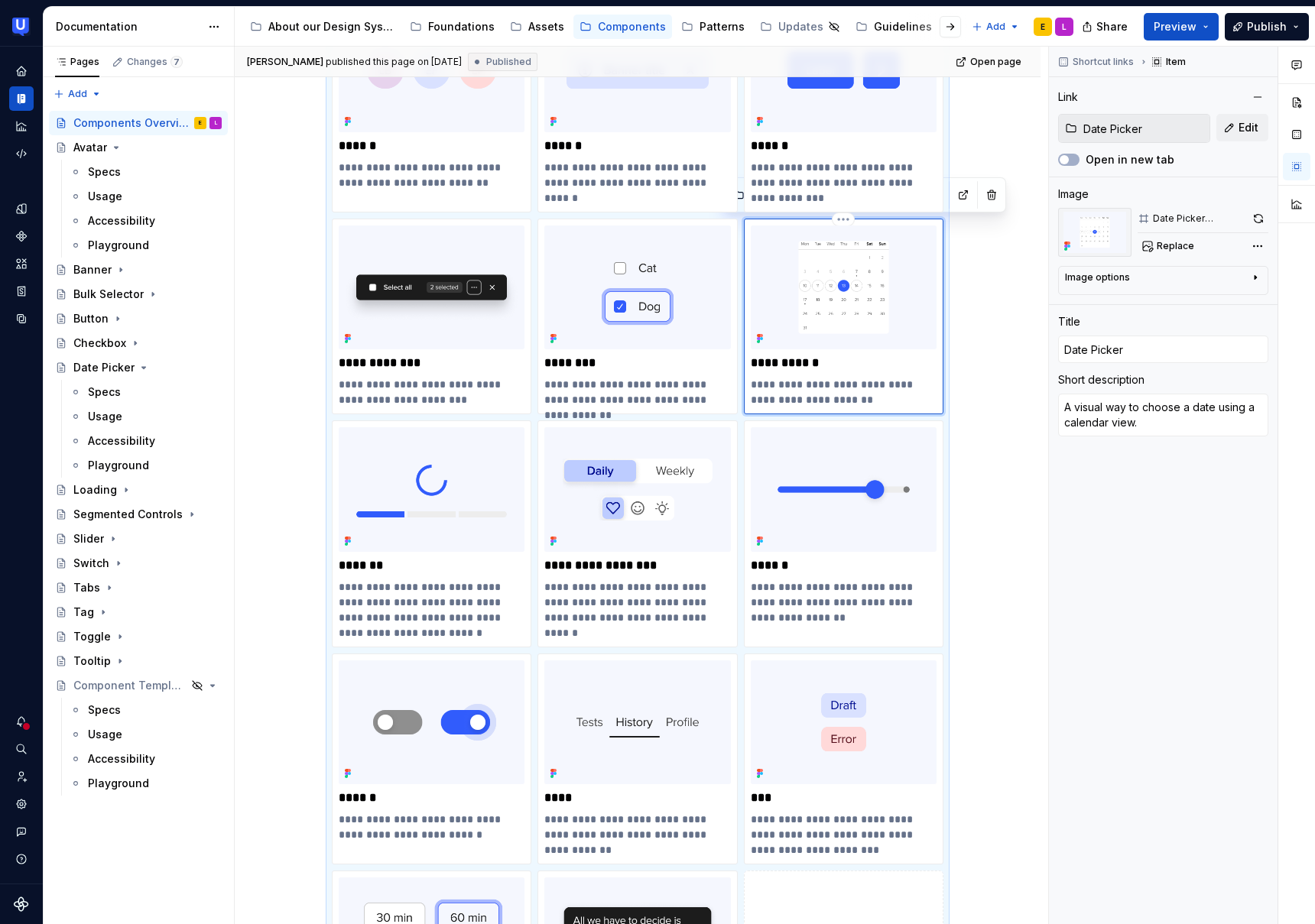
click at [764, 221] on div "**********" at bounding box center [844, 317] width 199 height 196
copy p "Every component comes with usage guidance, built-in accessibility, and multiple…"
click at [319, 32] on div "About our Design System" at bounding box center [331, 26] width 126 height 15
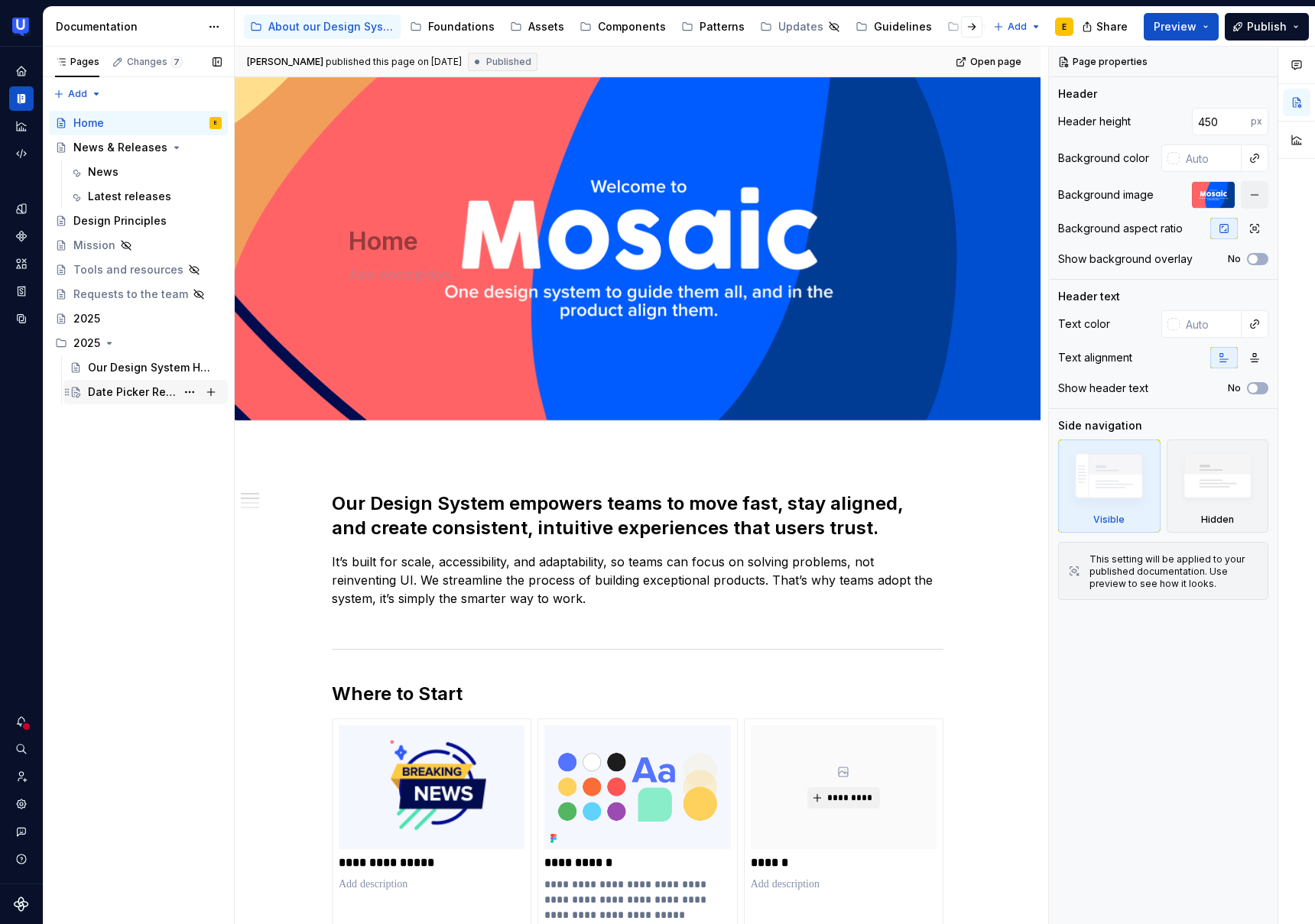
click at [146, 394] on div "Date Picker Released" at bounding box center [132, 391] width 88 height 15
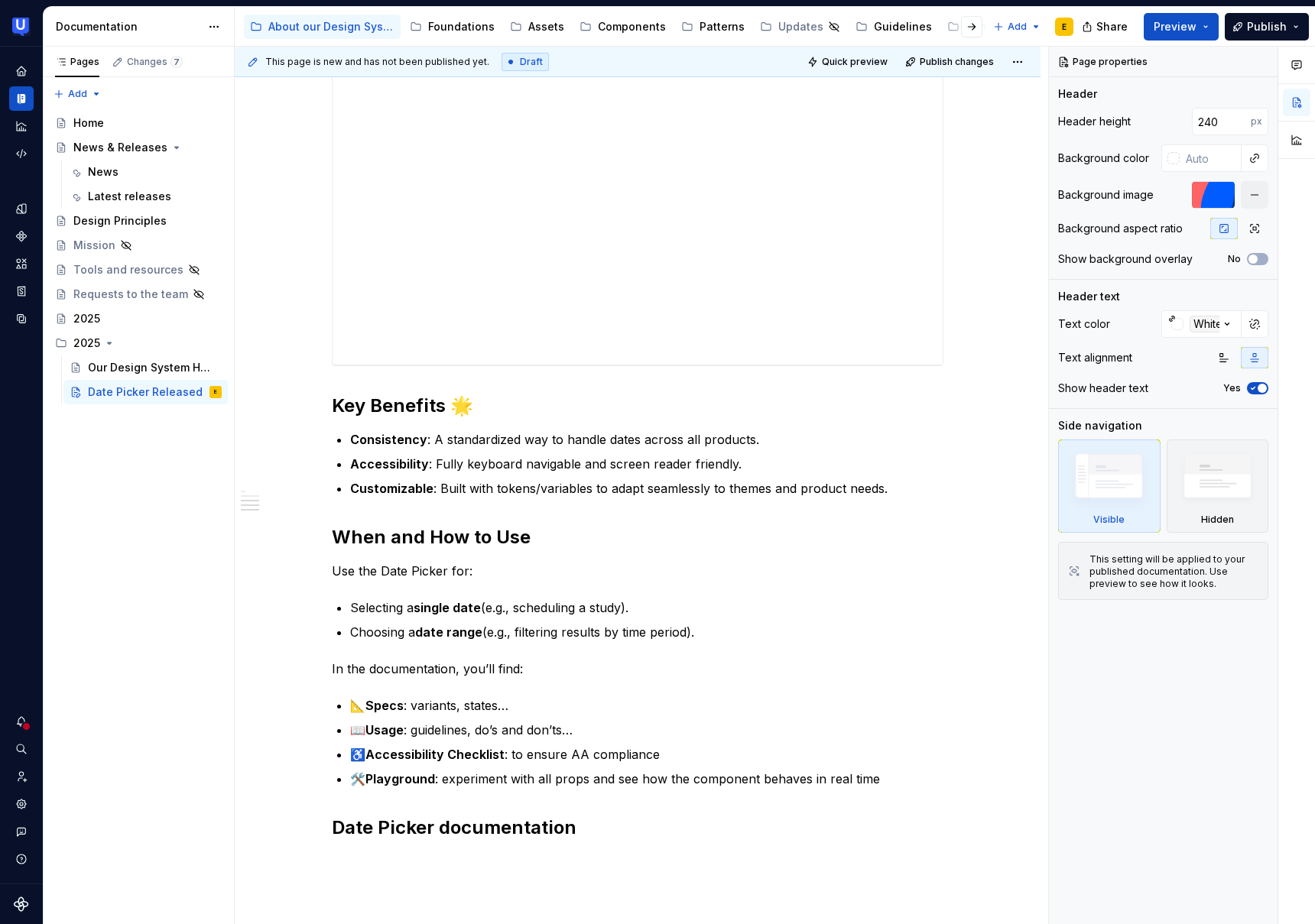
scroll to position [692, 0]
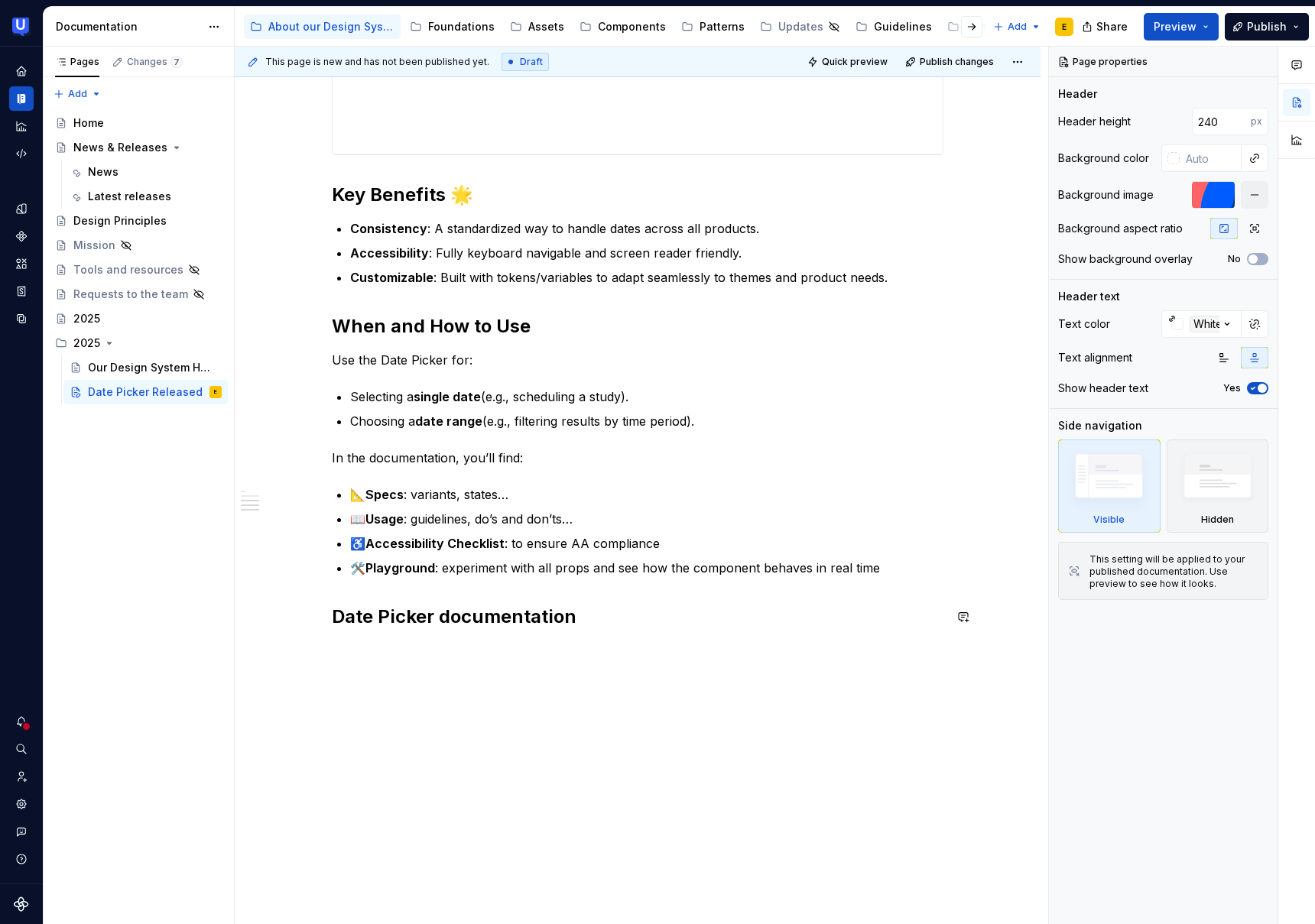
click at [374, 637] on div "[DATE]’re excited to introduce the Date Picker component! Designed to simplify …" at bounding box center [638, 144] width 612 height 1009
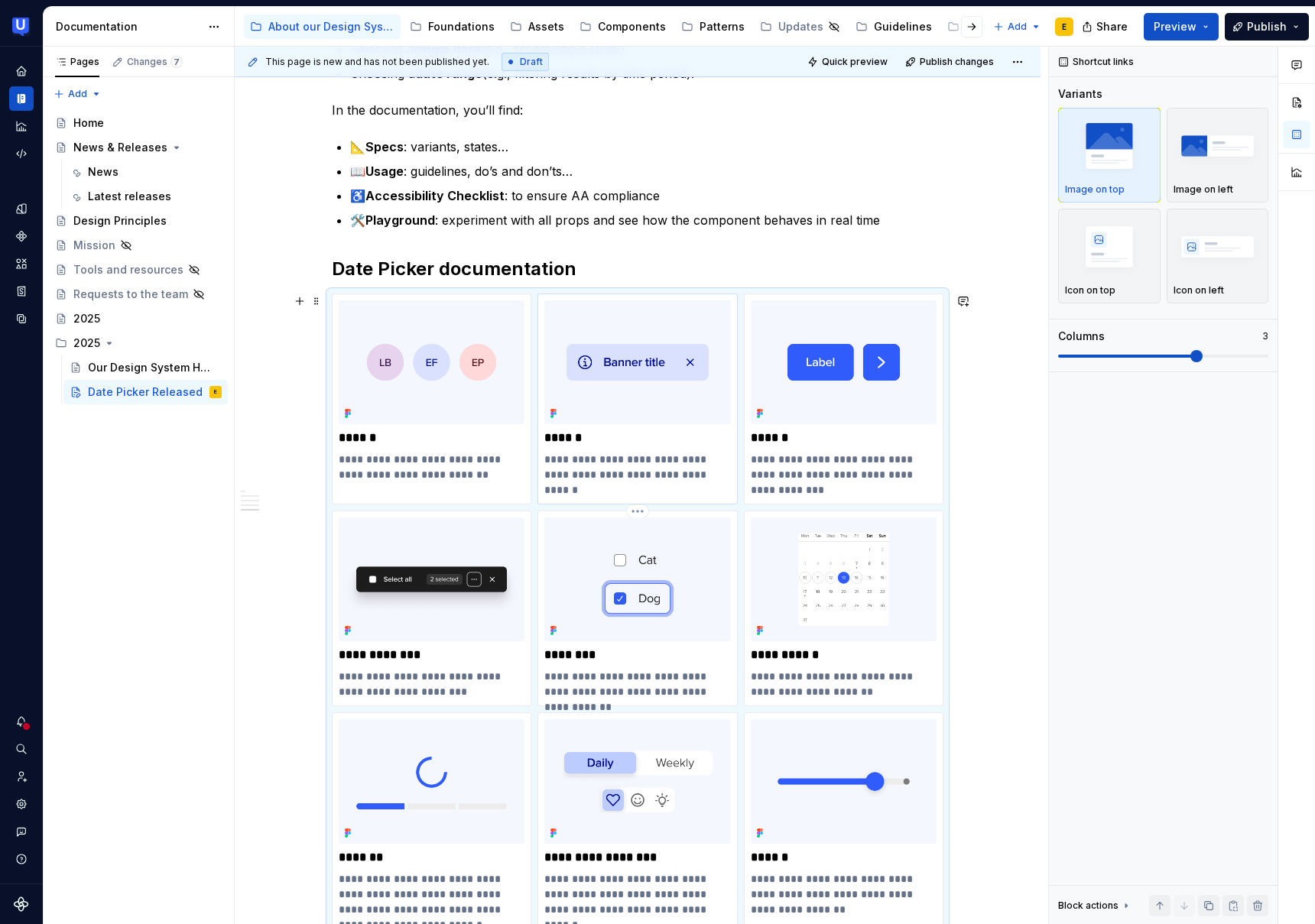
scroll to position [1104, 0]
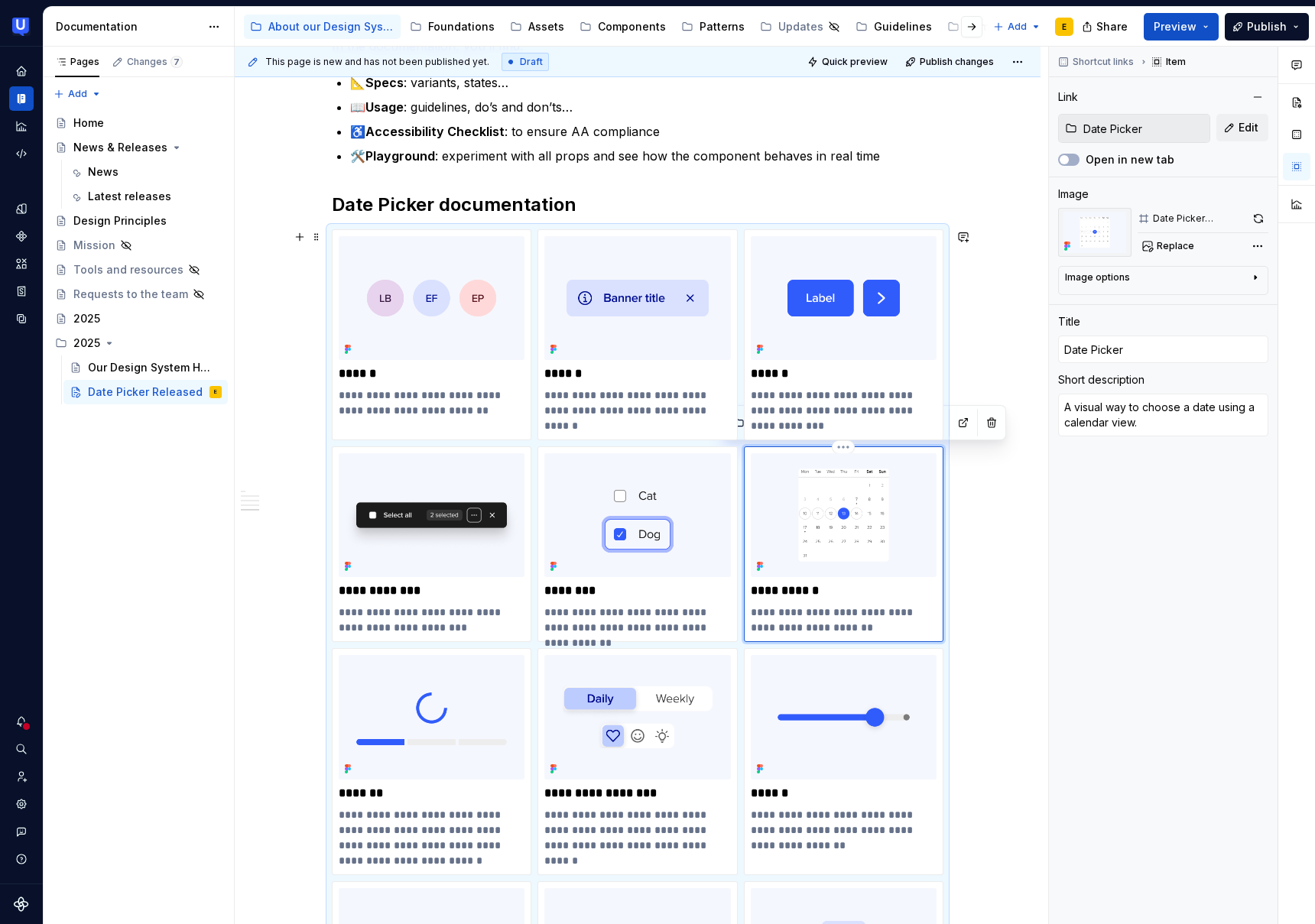
click at [822, 448] on div "**********" at bounding box center [844, 544] width 199 height 196
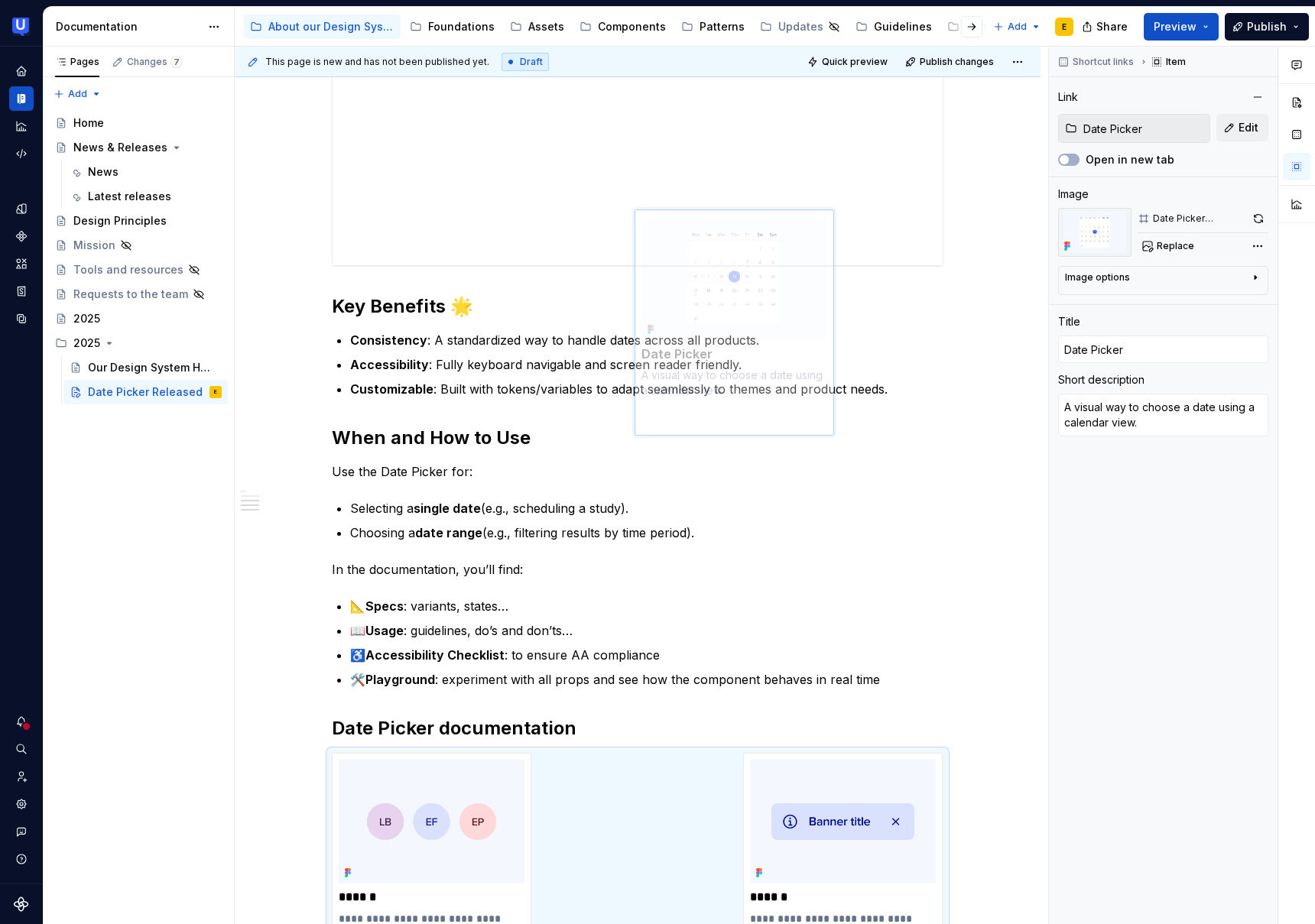
scroll to position [561, 0]
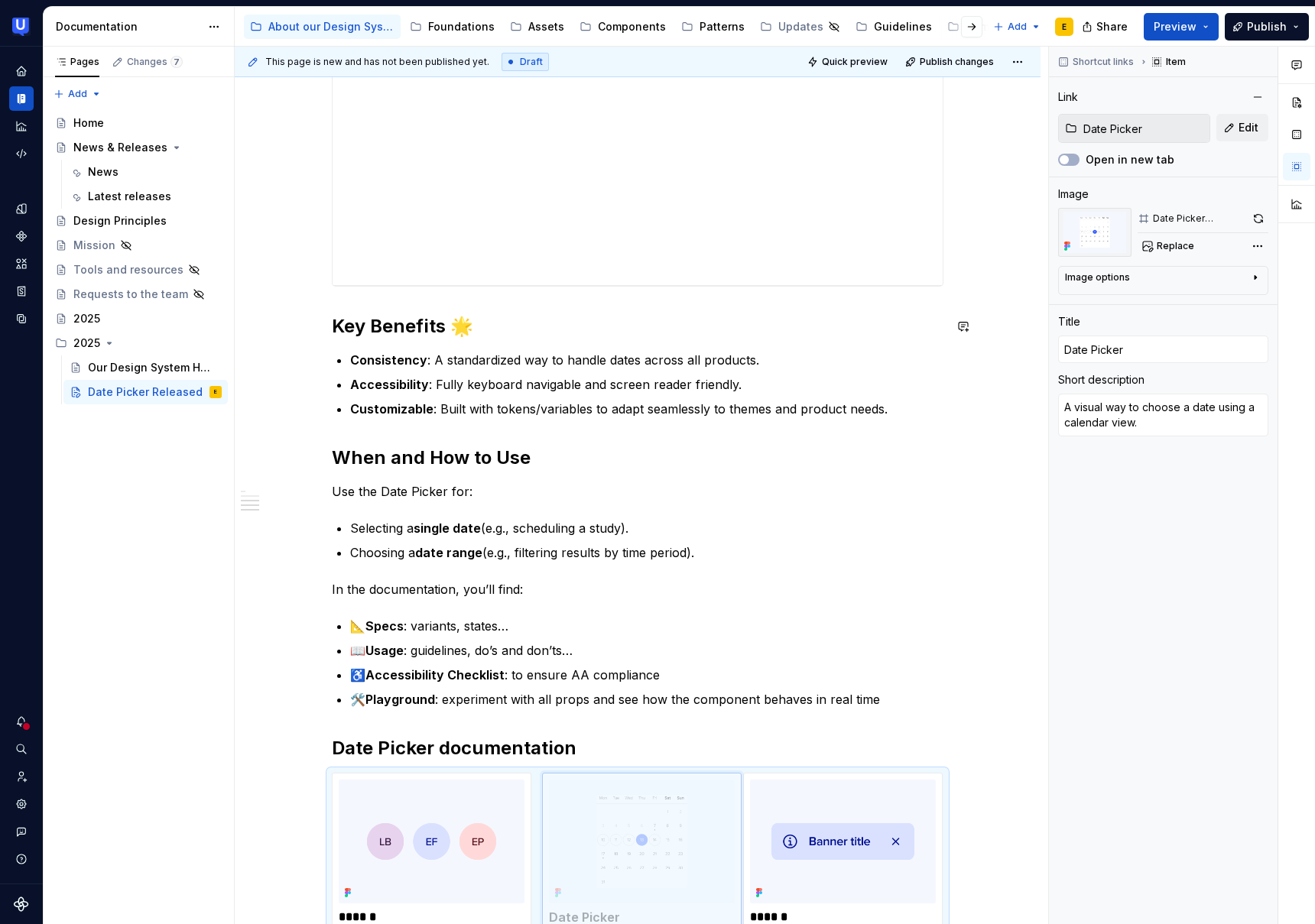
drag, startPoint x: 765, startPoint y: 448, endPoint x: 534, endPoint y: 377, distance: 241.7
click at [534, 377] on body "UserTesting Design System E Design system data Documentation Accessibility guid…" at bounding box center [657, 462] width 1315 height 924
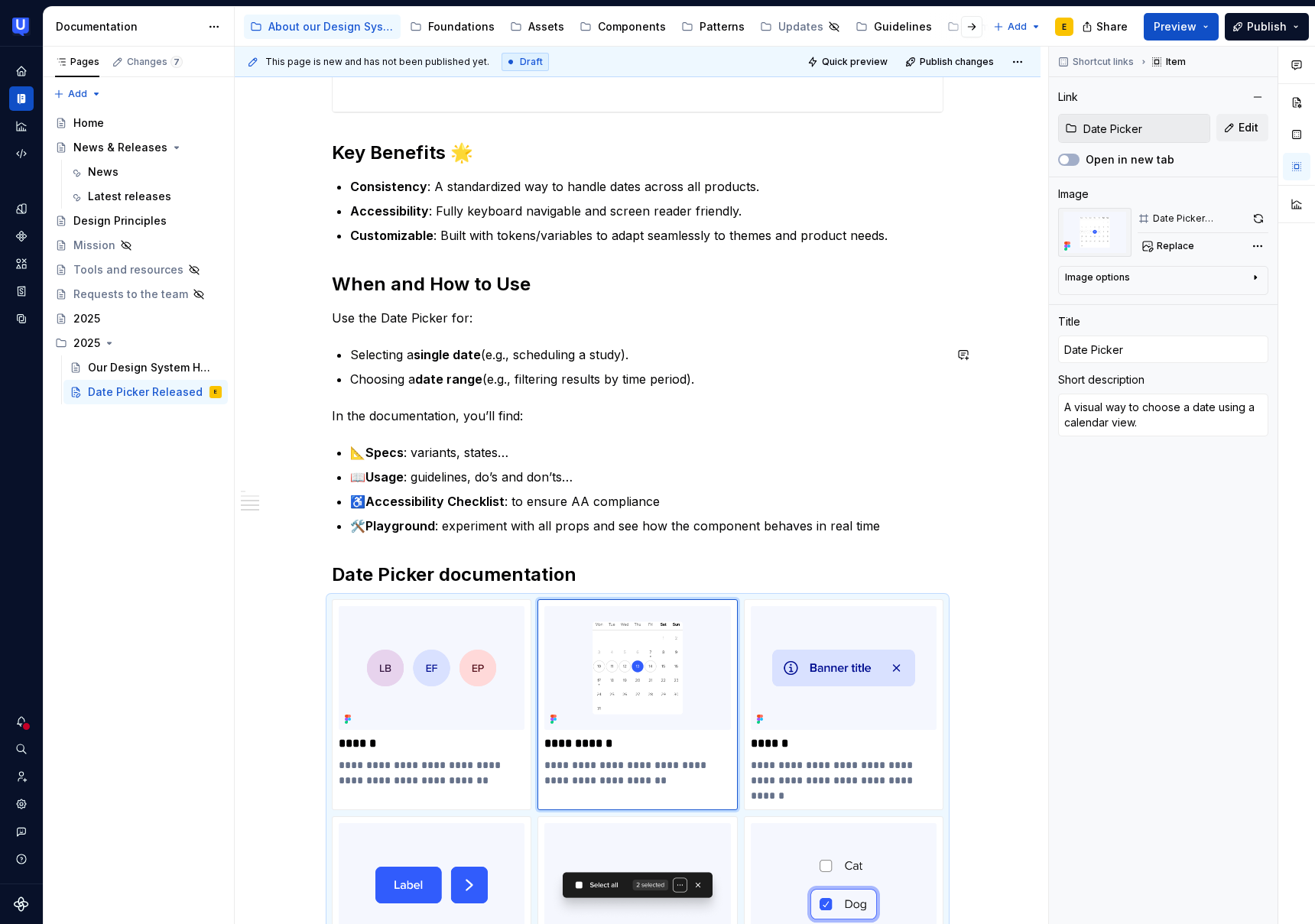
scroll to position [743, 0]
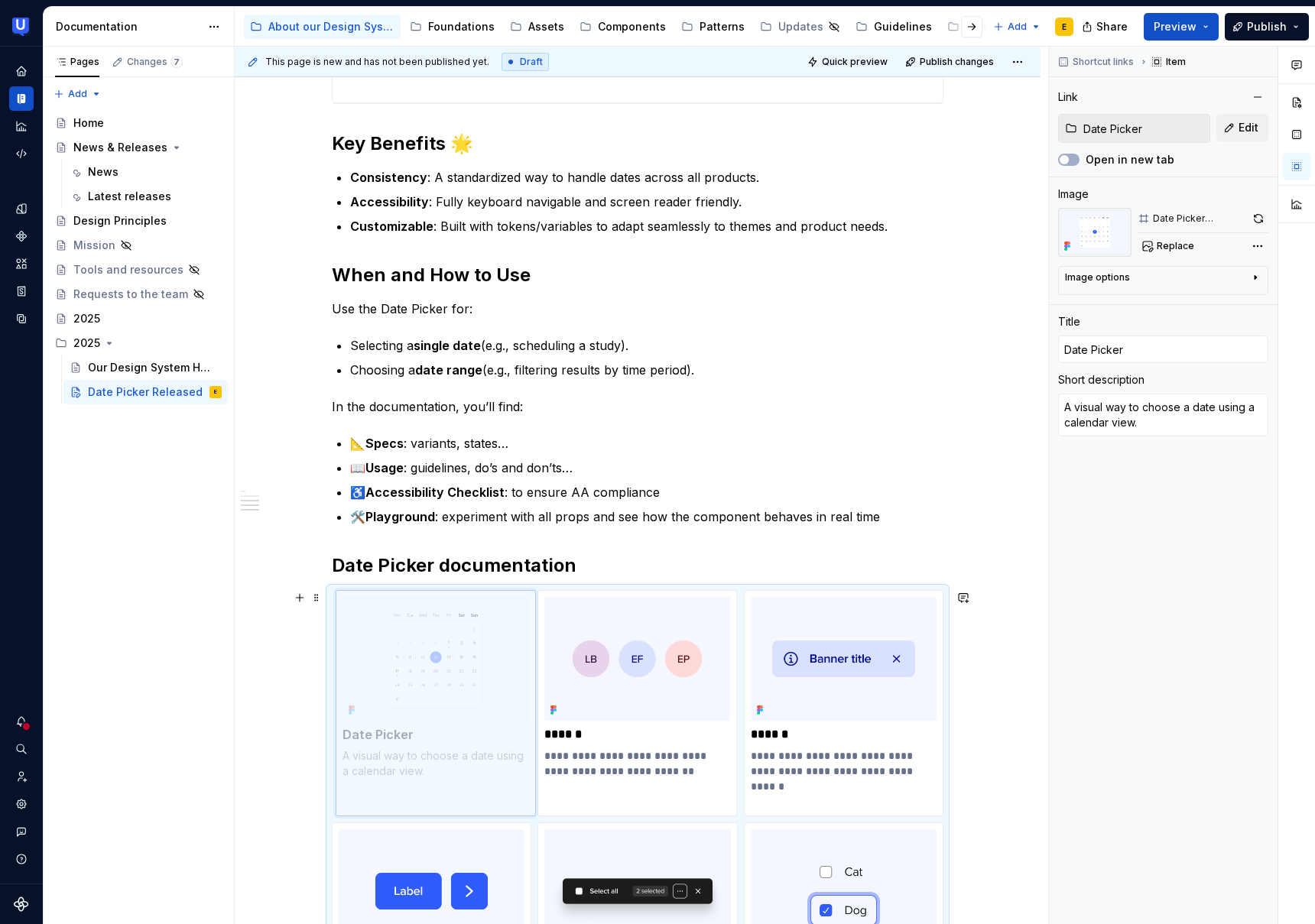
drag, startPoint x: 583, startPoint y: 595, endPoint x: 436, endPoint y: 600, distance: 147.1
click at [436, 600] on body "UserTesting Design System E Design system data Documentation Accessibility guid…" at bounding box center [657, 462] width 1315 height 924
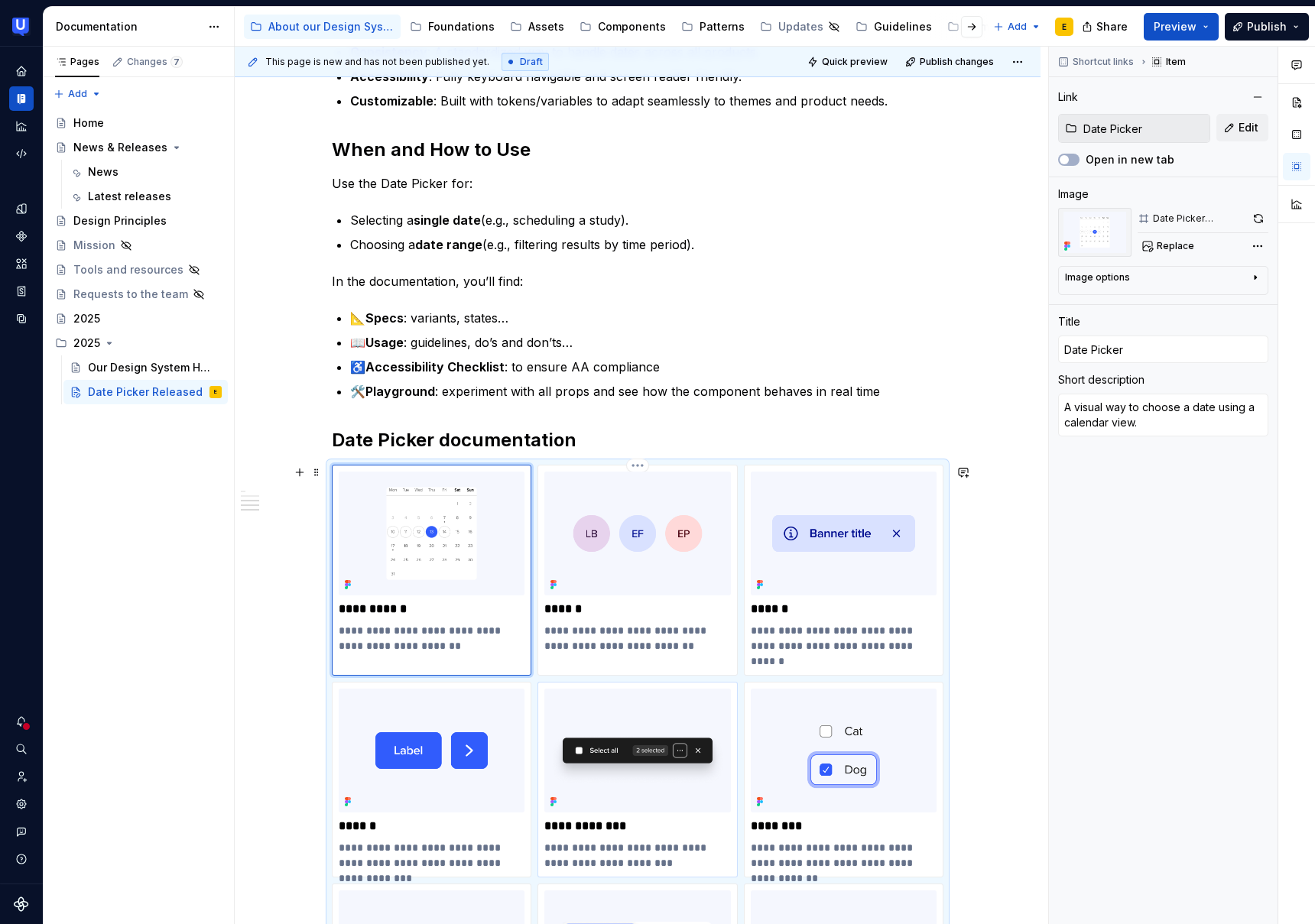
scroll to position [875, 0]
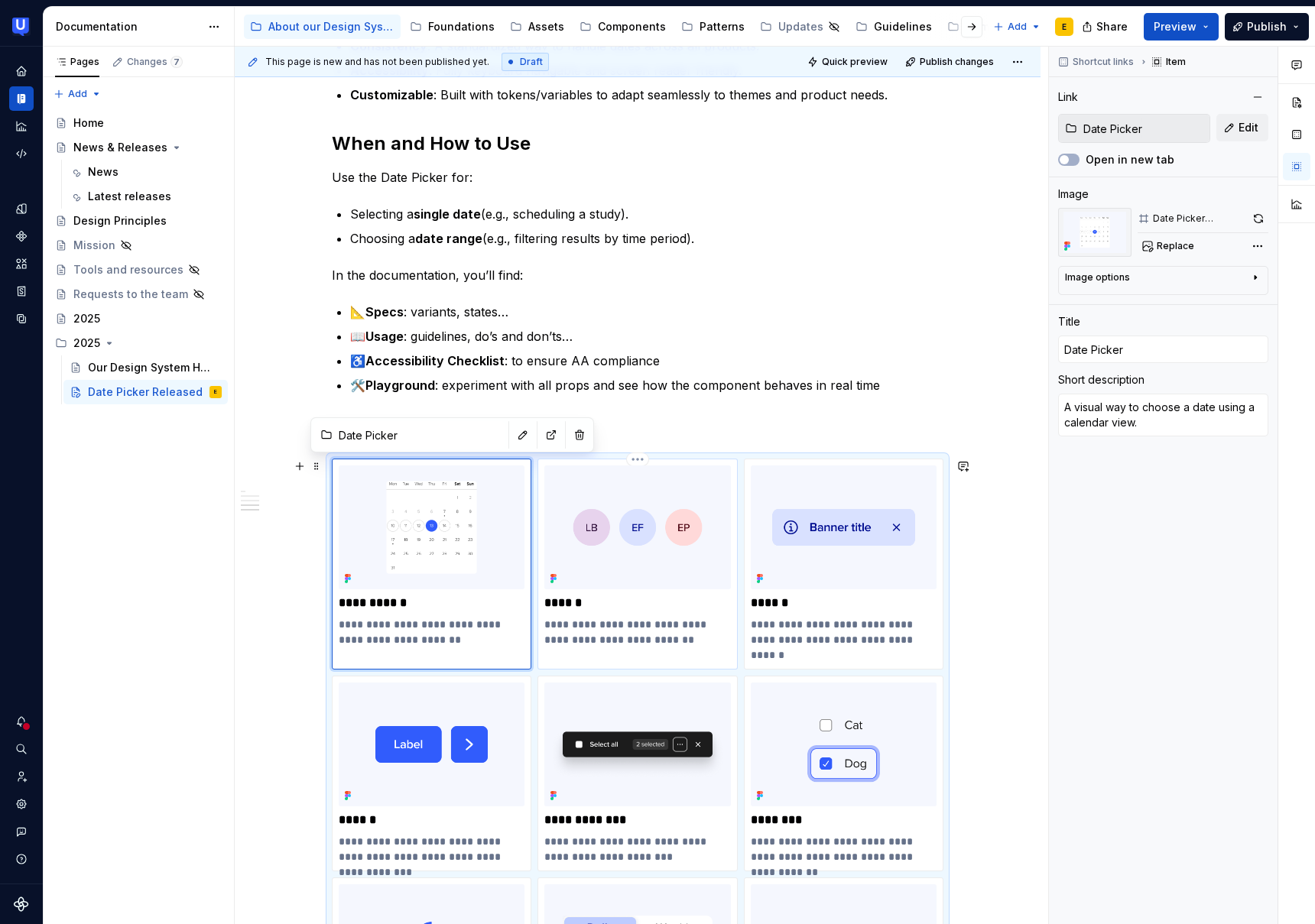
click at [712, 618] on p "**********" at bounding box center [637, 632] width 186 height 31
type textarea "*"
type input "Avatar"
type textarea "An avatar is a visual representation of a user or entity."
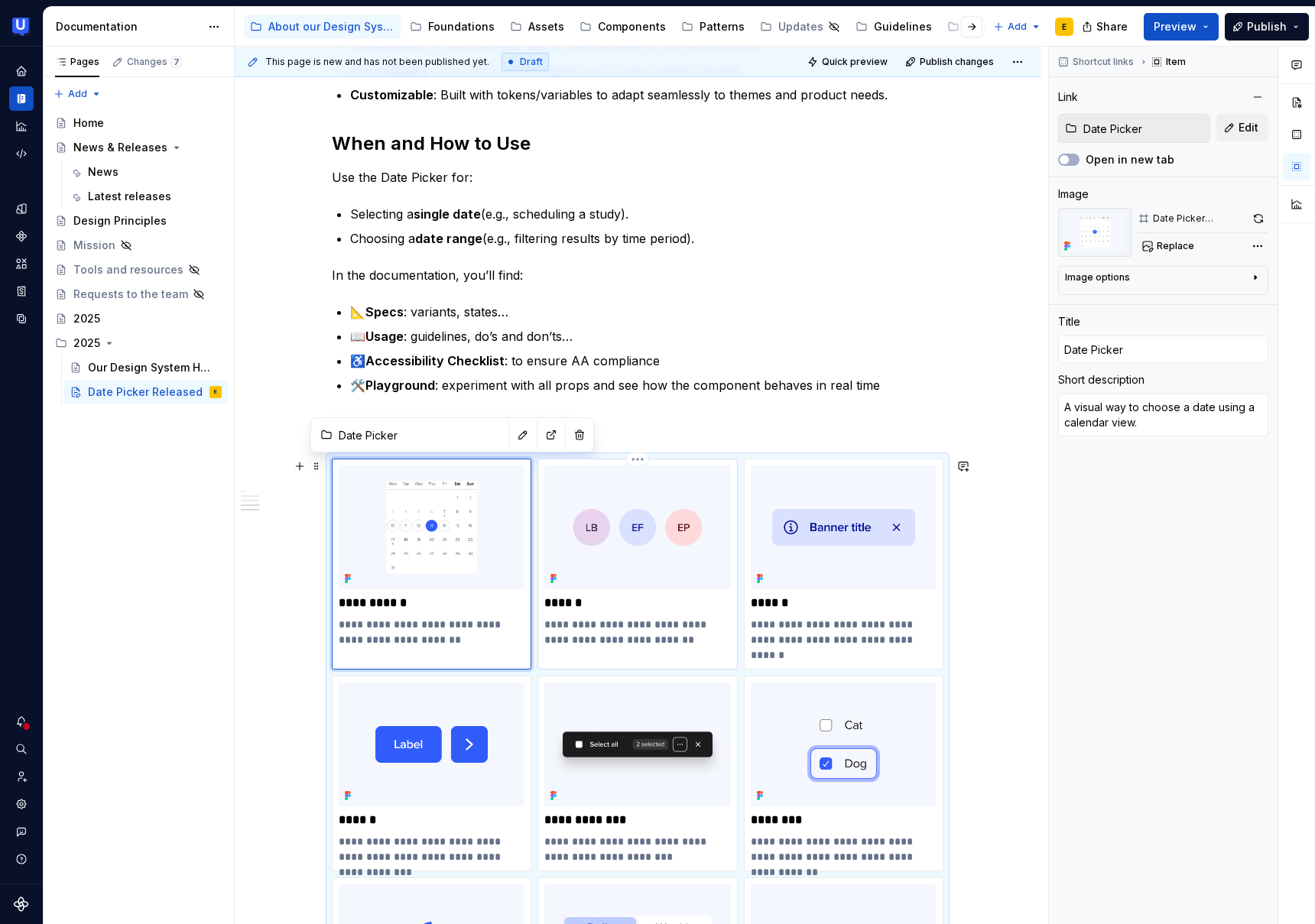
type input "Avatar"
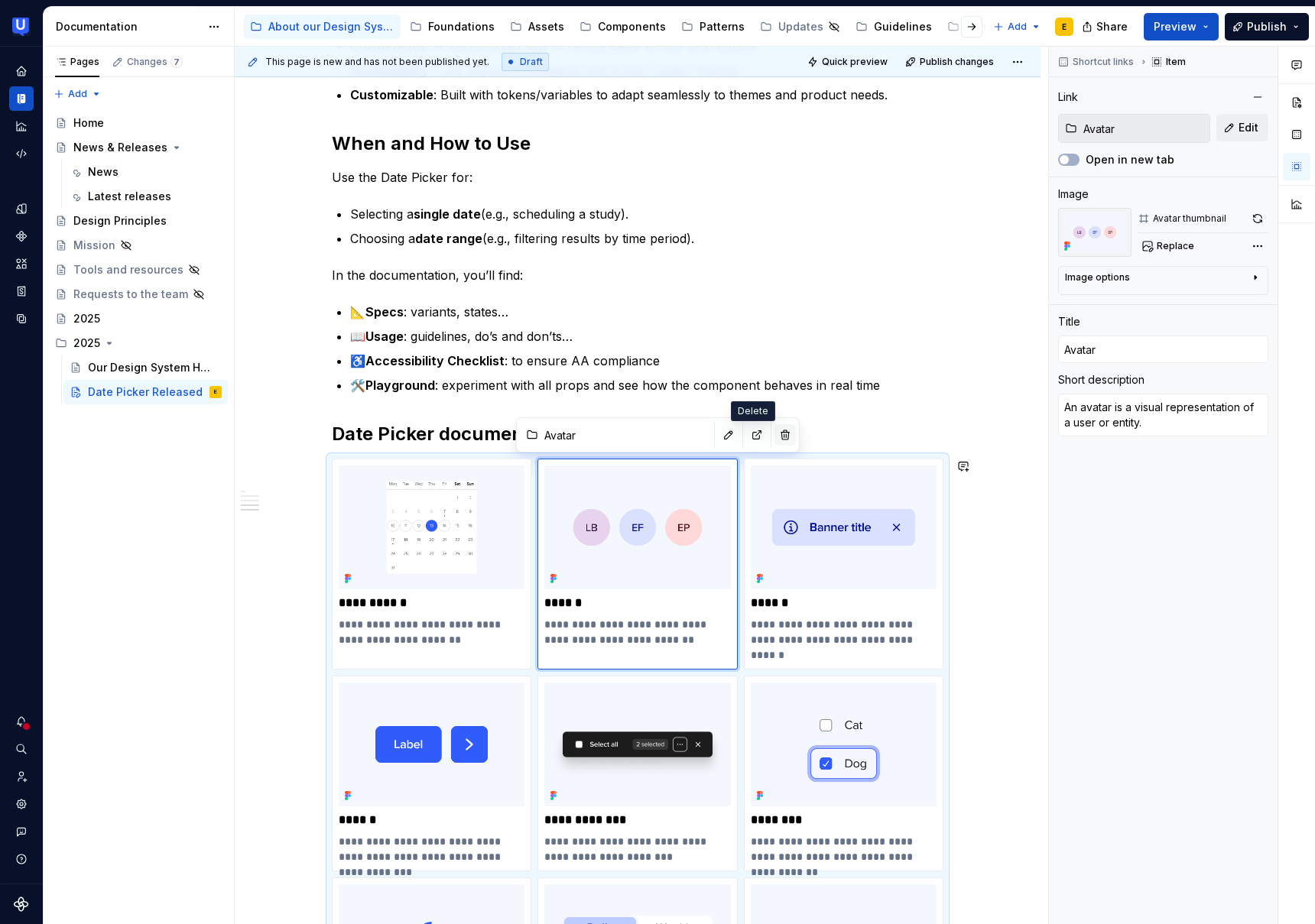
click at [774, 433] on button "button" at bounding box center [785, 435] width 21 height 21
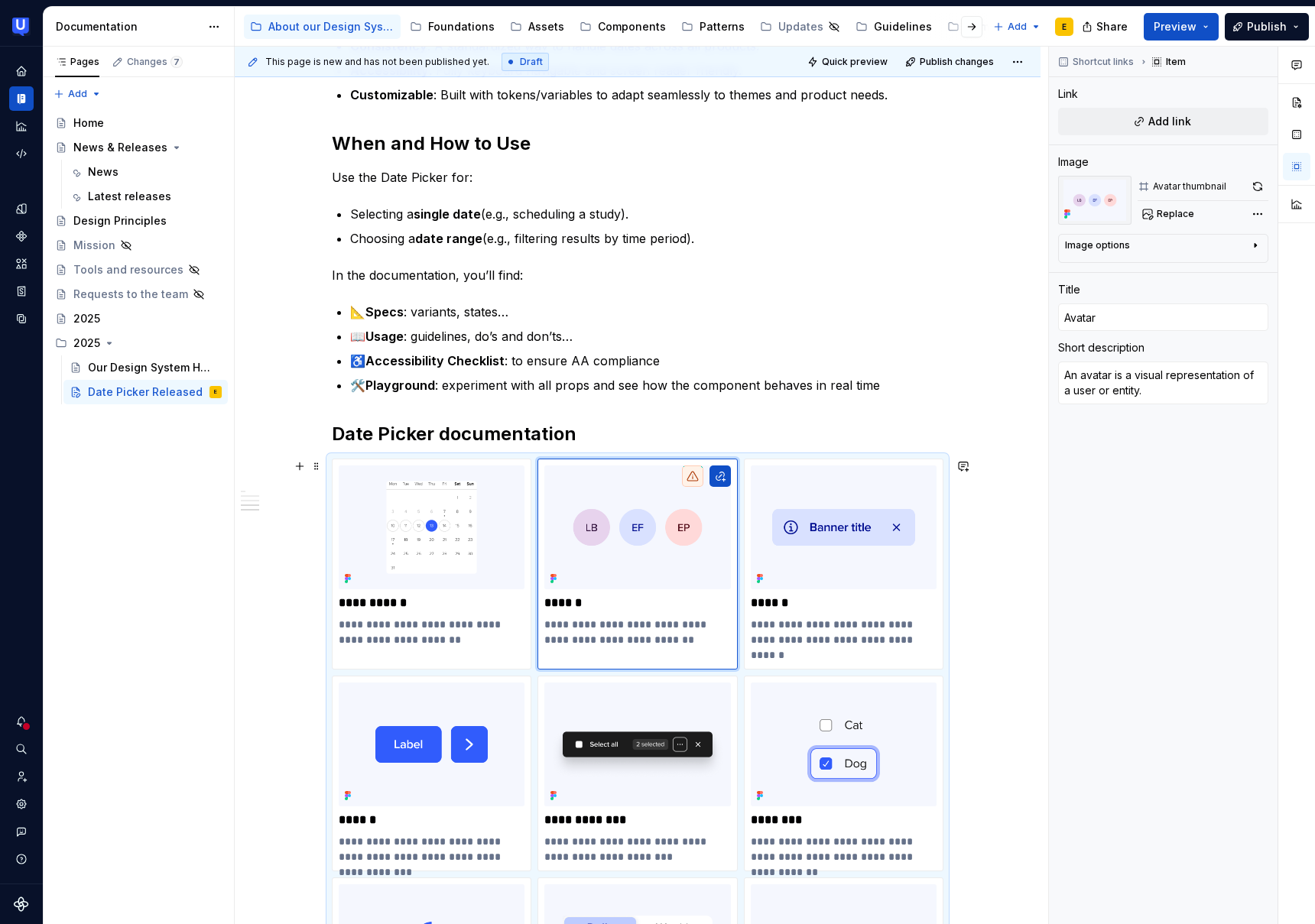
click at [986, 585] on div "**********" at bounding box center [638, 627] width 806 height 2415
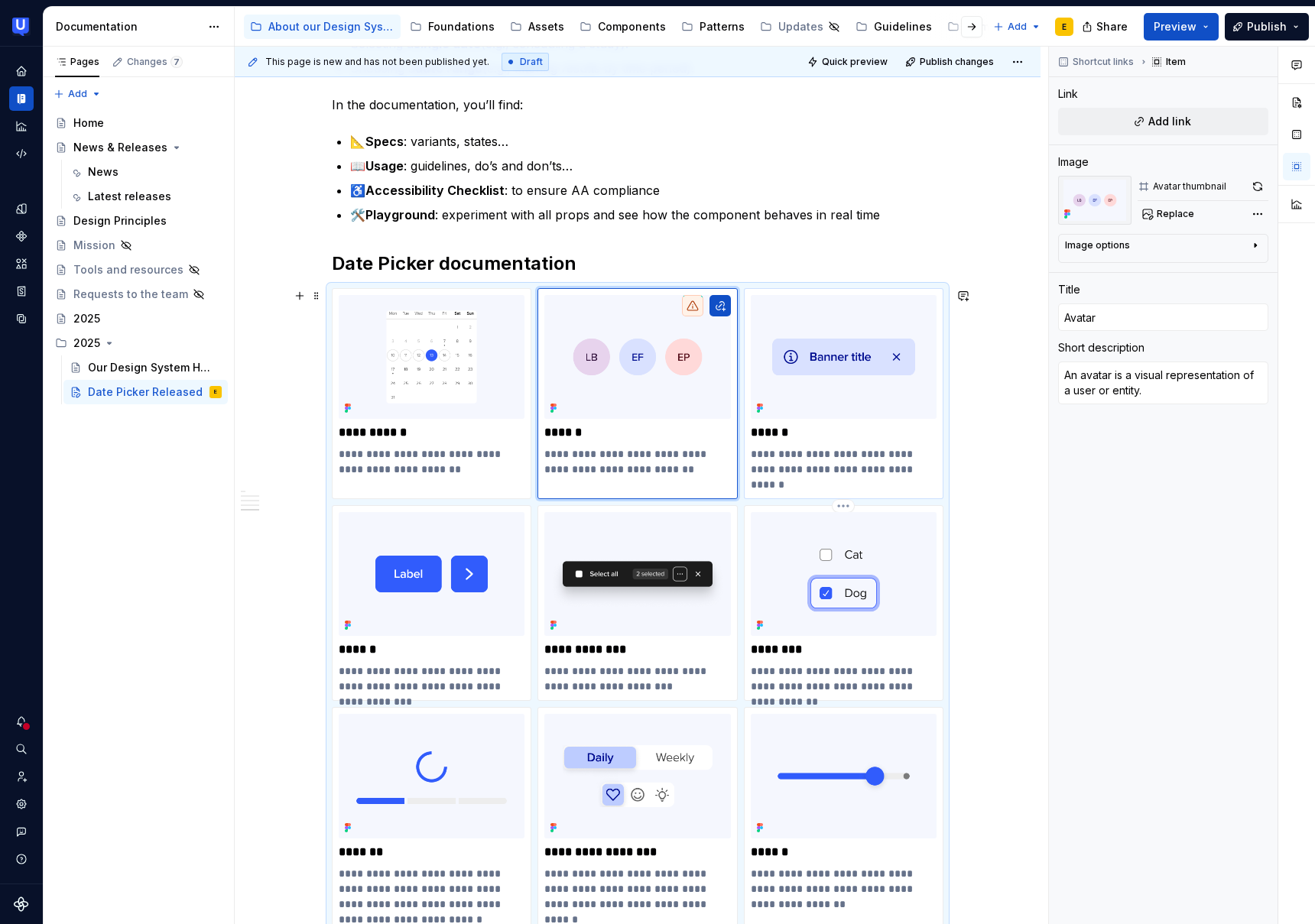
scroll to position [1043, 0]
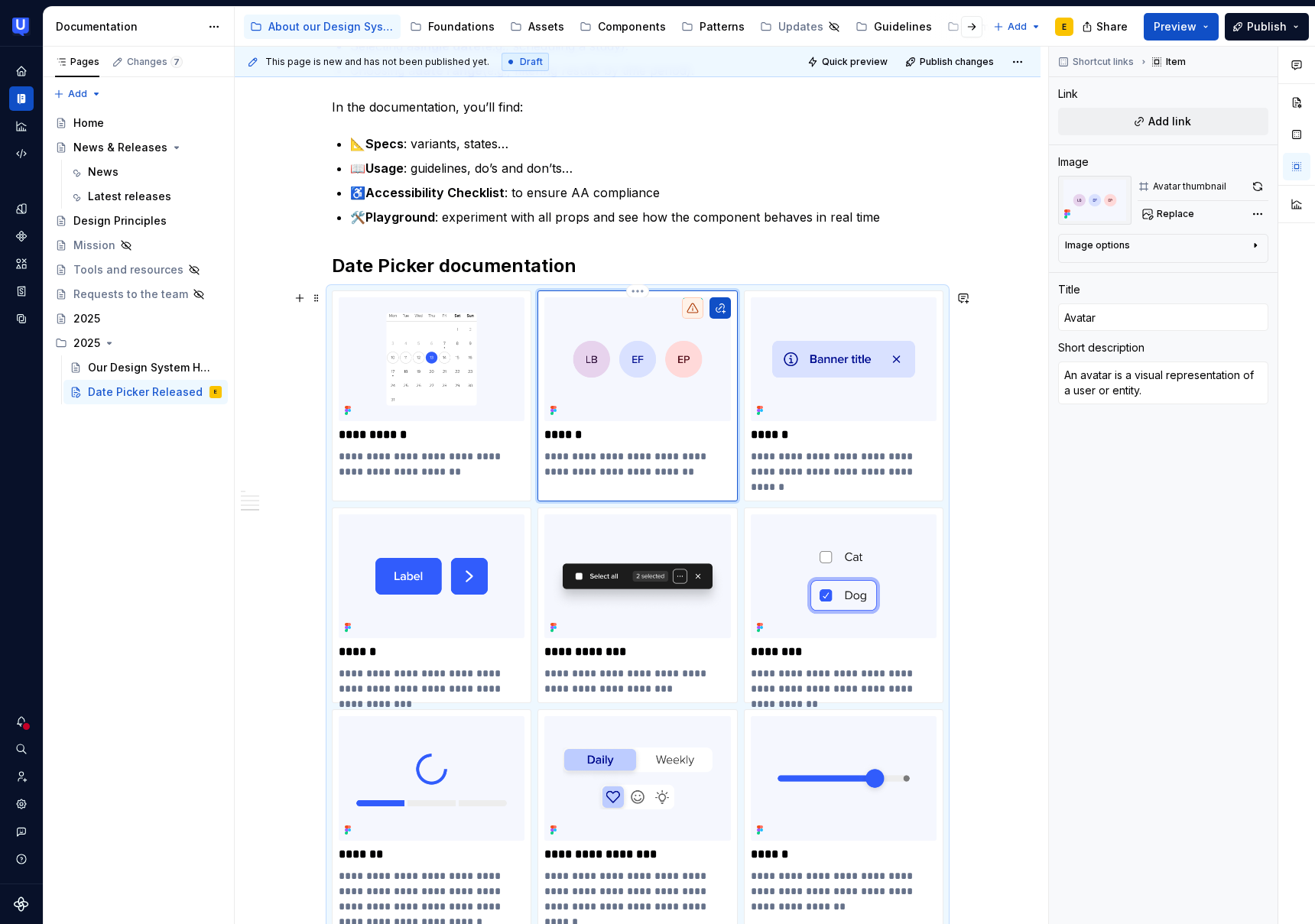
click at [632, 459] on p "**********" at bounding box center [637, 464] width 186 height 31
click at [611, 473] on p "**********" at bounding box center [637, 464] width 186 height 31
click at [639, 293] on html "UserTesting Design System E Design system data Documentation Accessibility guid…" at bounding box center [657, 462] width 1315 height 924
click at [675, 324] on div "Delete item" at bounding box center [708, 317] width 100 height 15
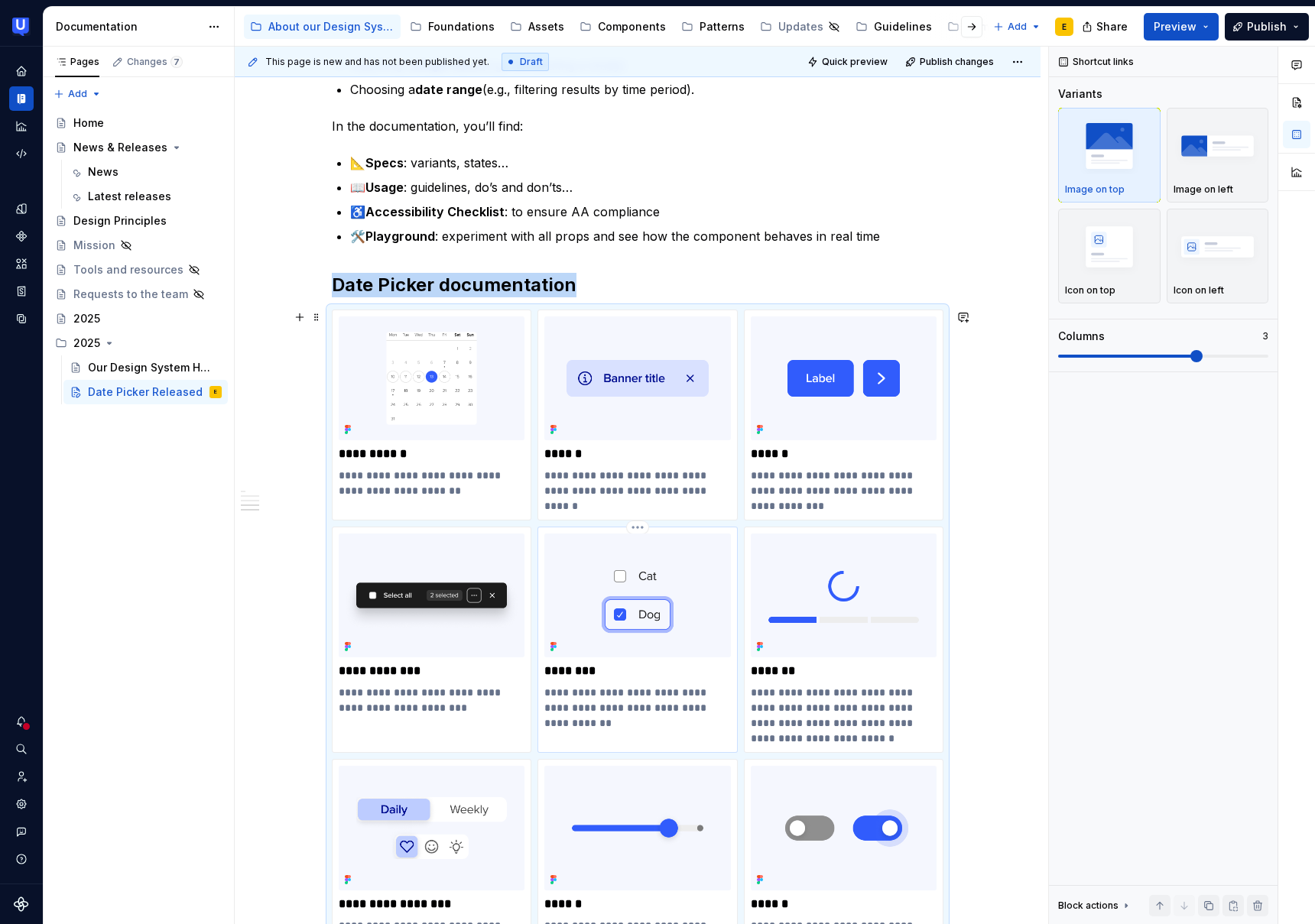
scroll to position [952, 0]
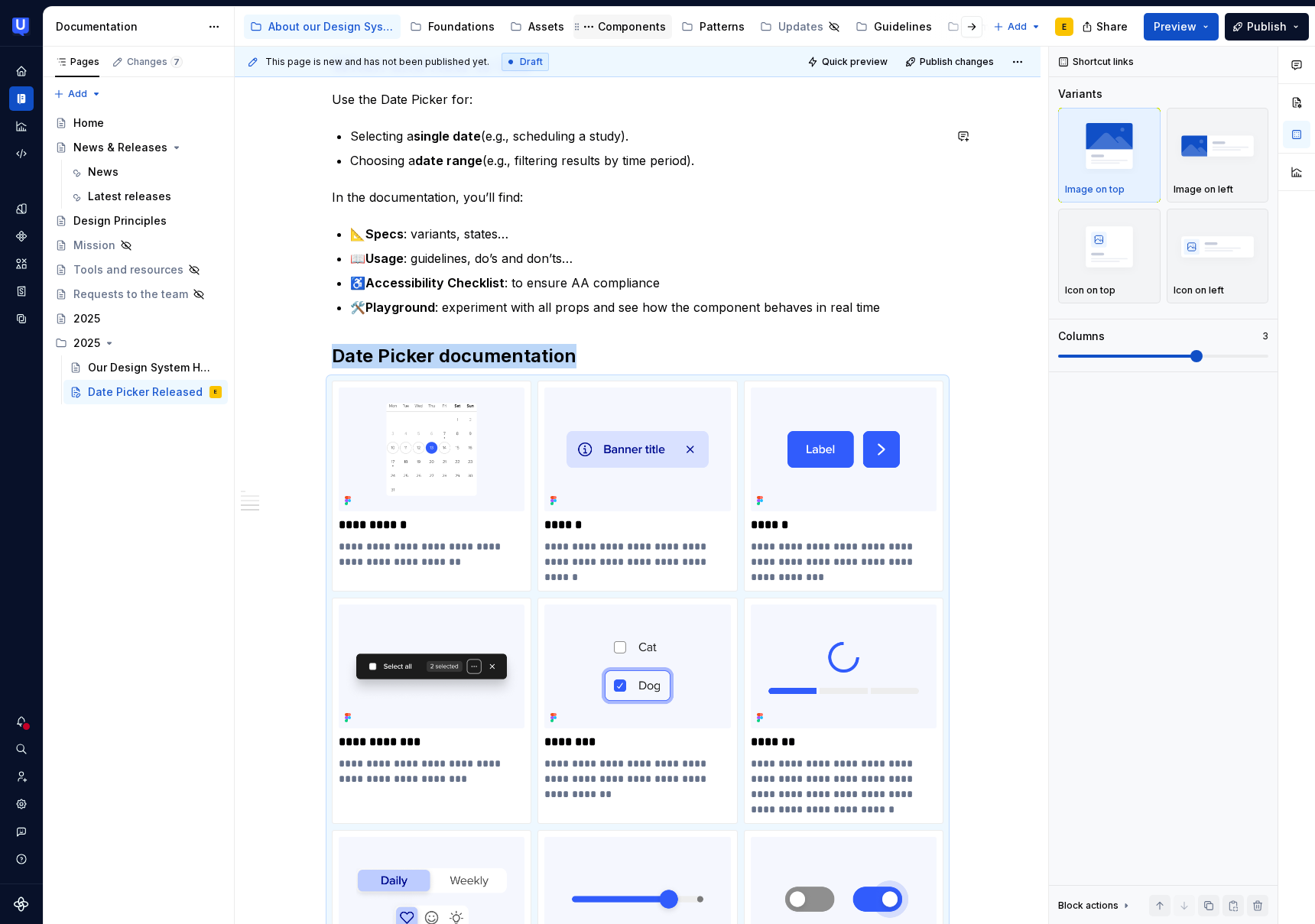
click at [635, 26] on div "Components" at bounding box center [631, 26] width 68 height 15
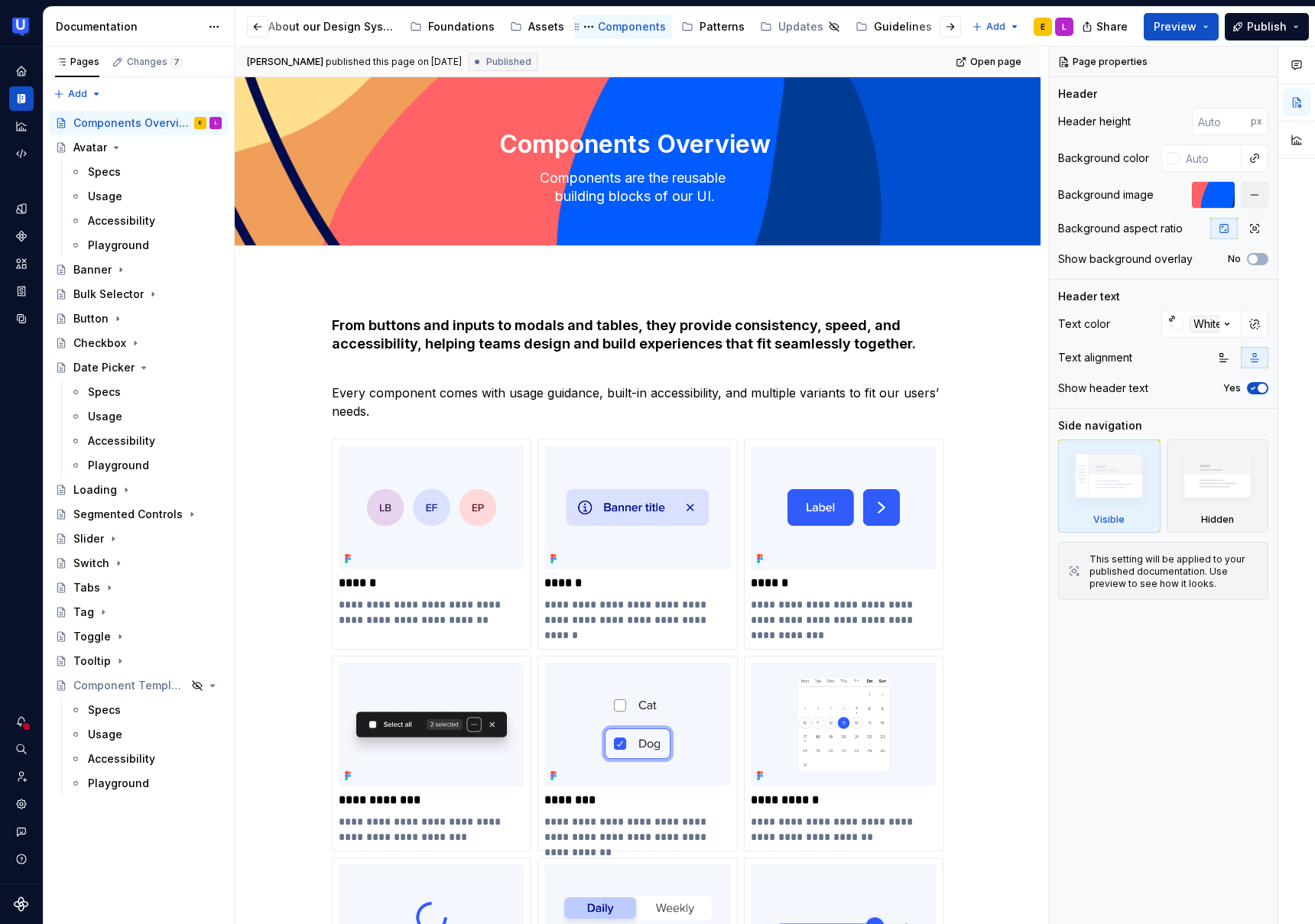
scroll to position [0, 6]
click at [257, 26] on button "button" at bounding box center [258, 26] width 21 height 21
click at [318, 26] on div "About our Design System" at bounding box center [331, 26] width 126 height 15
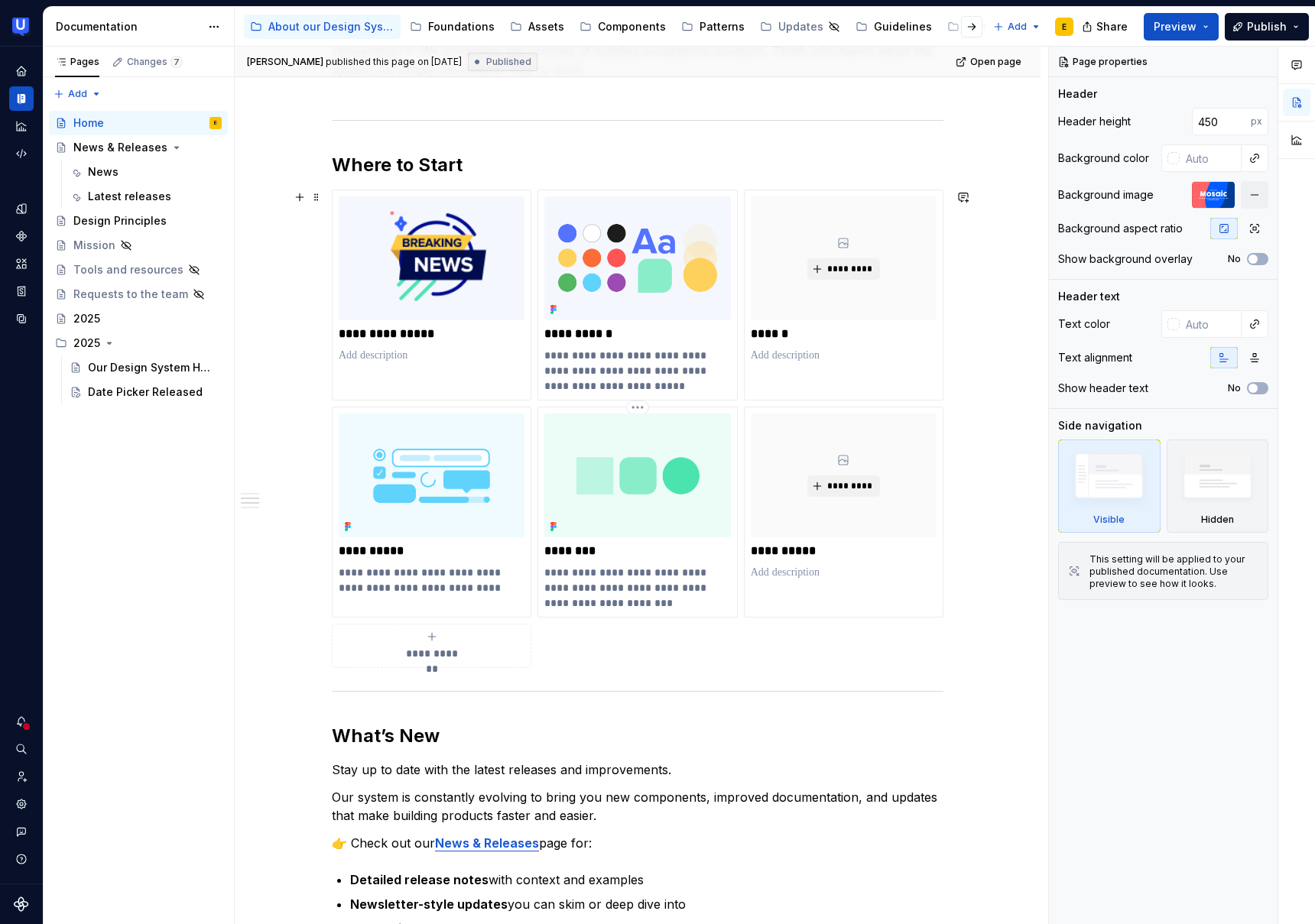
scroll to position [533, 0]
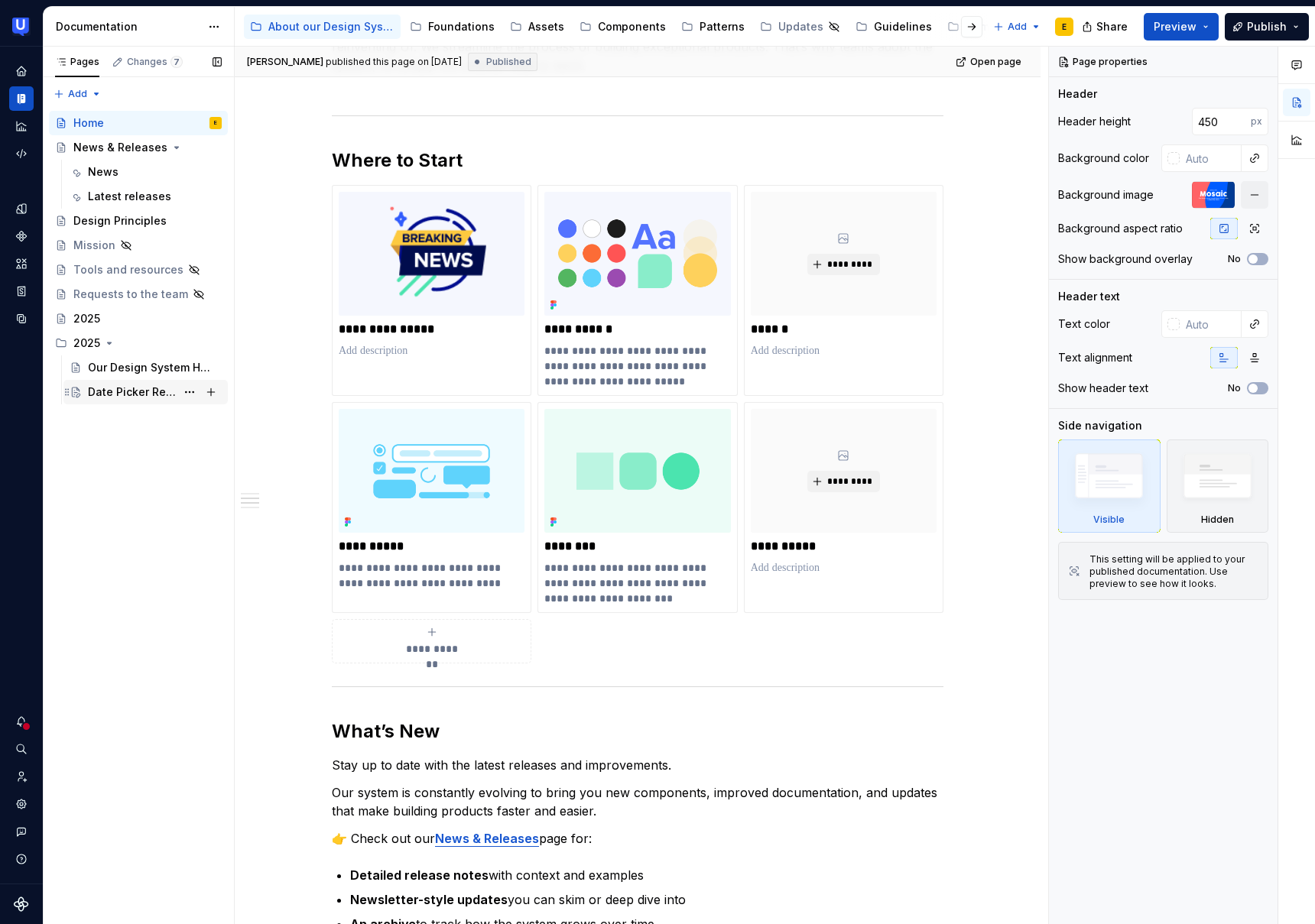
click at [125, 389] on div "Date Picker Released" at bounding box center [132, 391] width 88 height 15
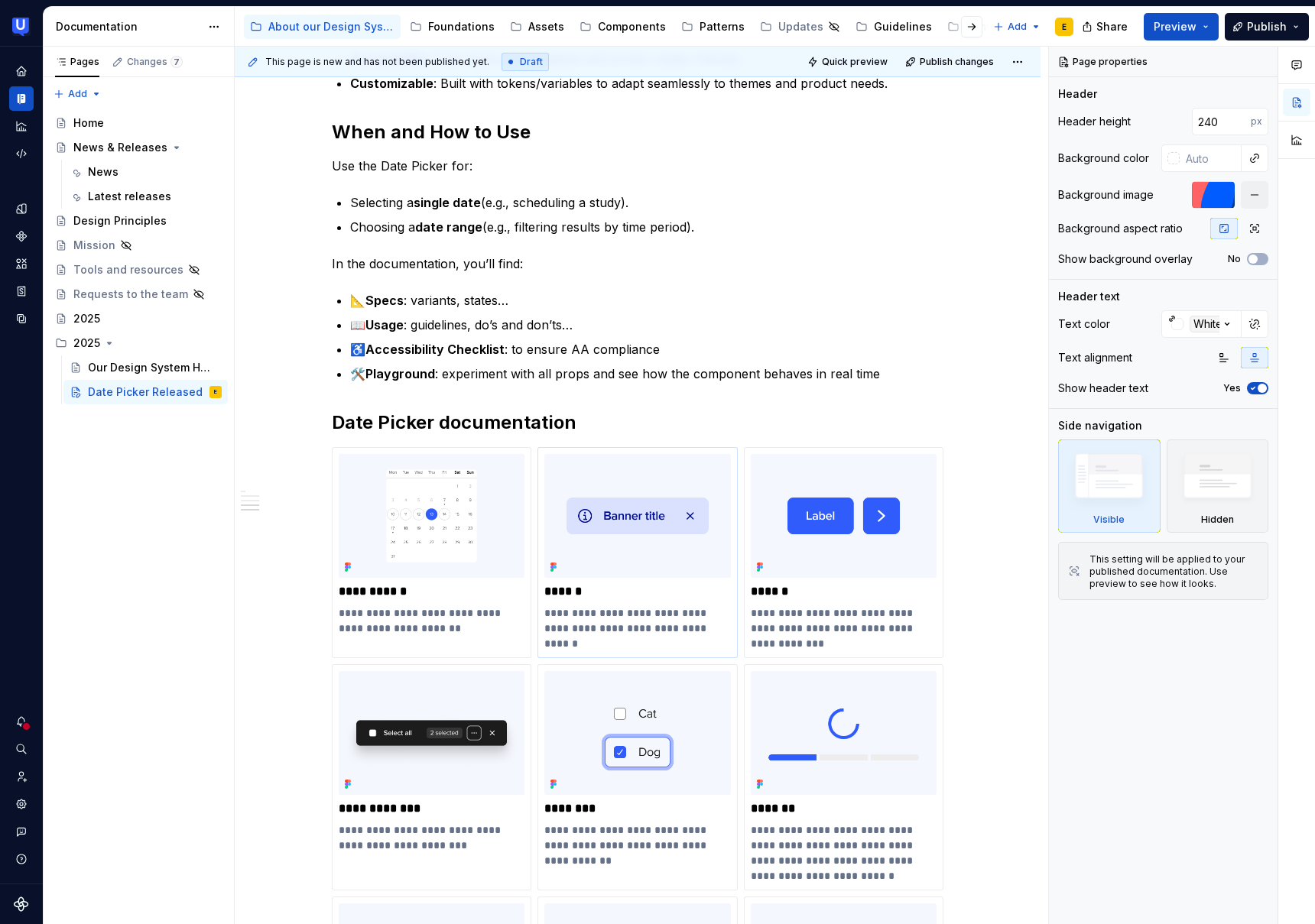
scroll to position [888, 0]
click at [635, 602] on div "**********" at bounding box center [637, 551] width 186 height 197
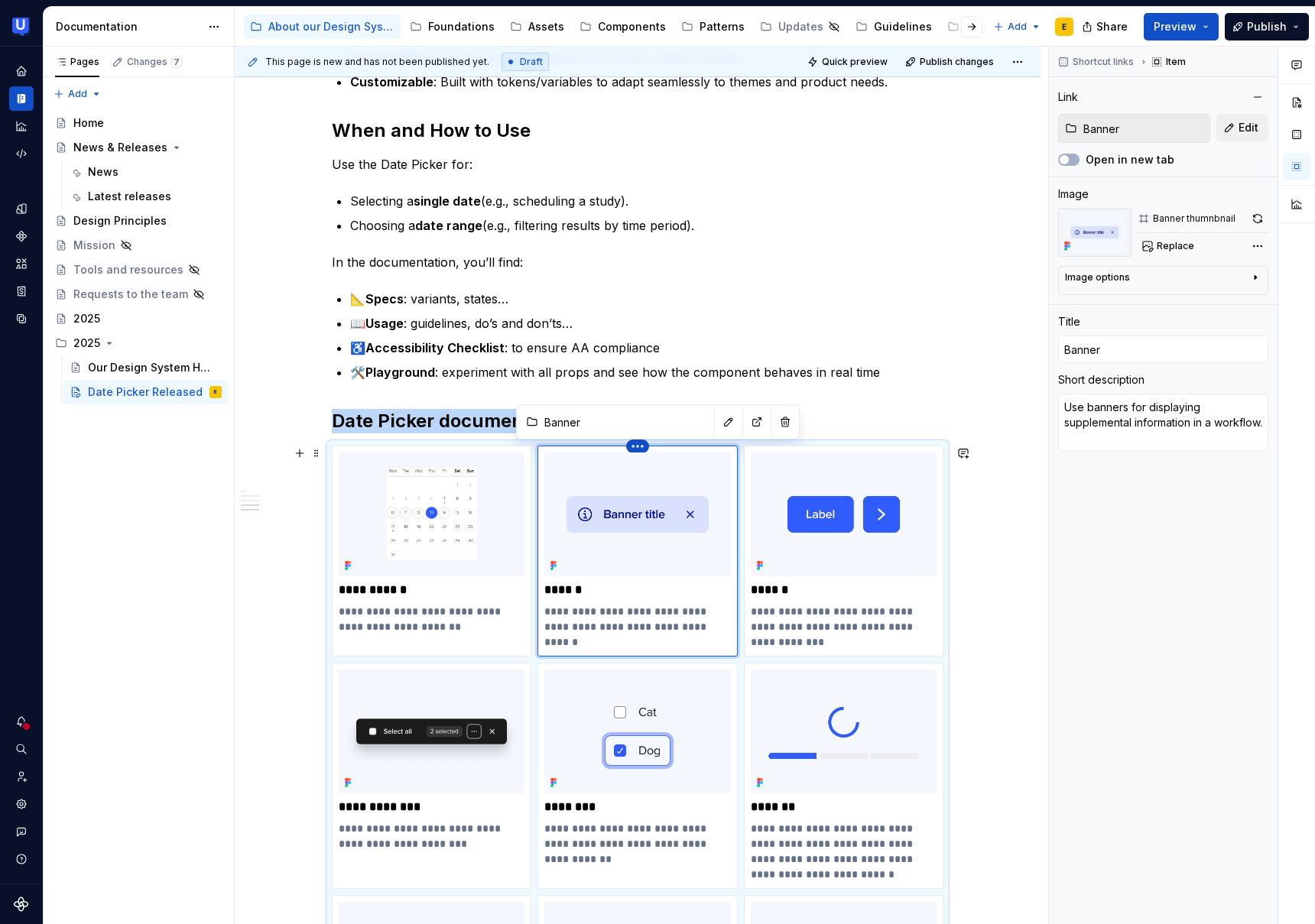
click at [642, 449] on html "UserTesting Design System E Design system data Documentation Accessibility guid…" at bounding box center [657, 462] width 1315 height 924
click at [699, 481] on div "Delete item" at bounding box center [699, 473] width 130 height 25
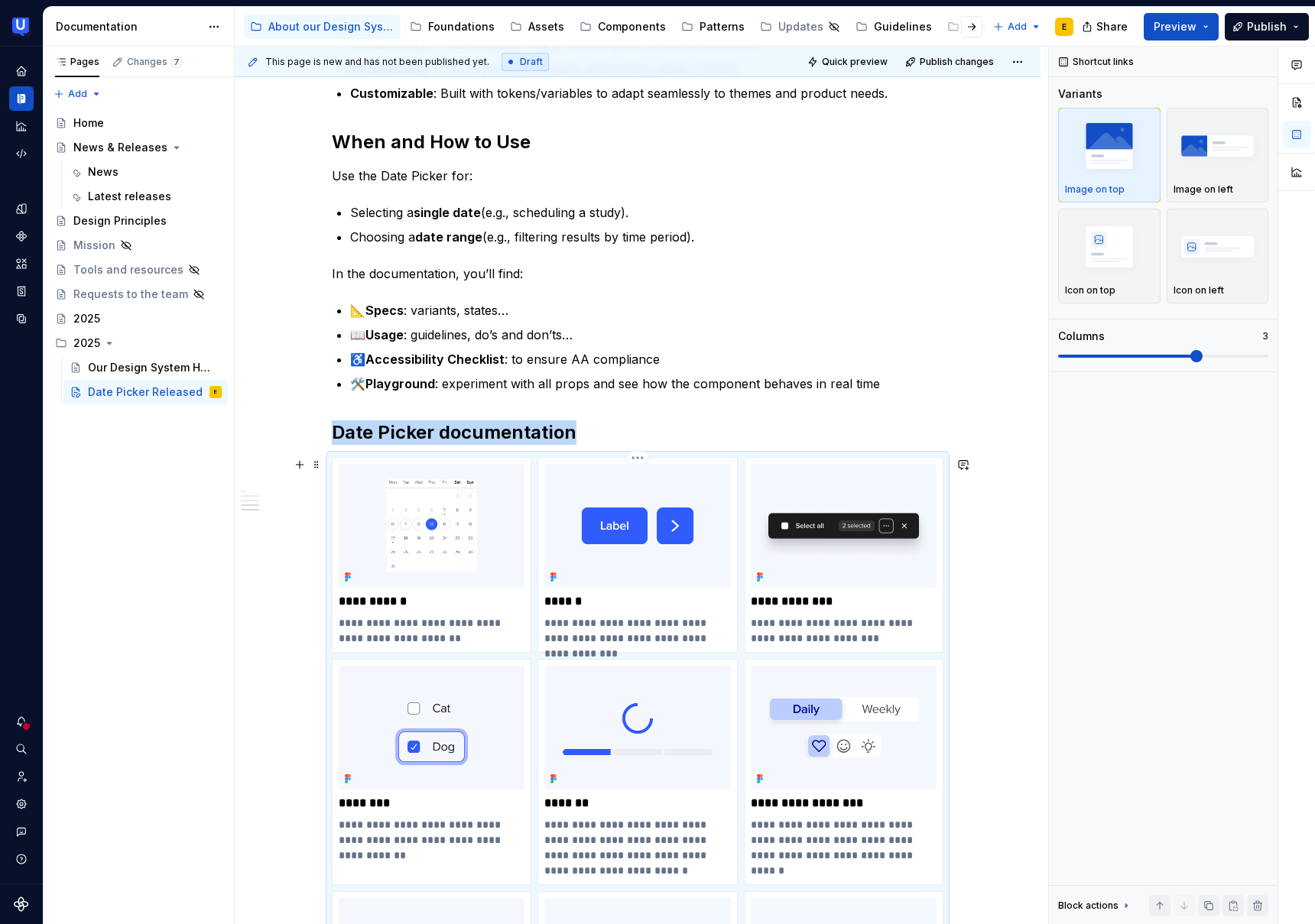
scroll to position [853, 0]
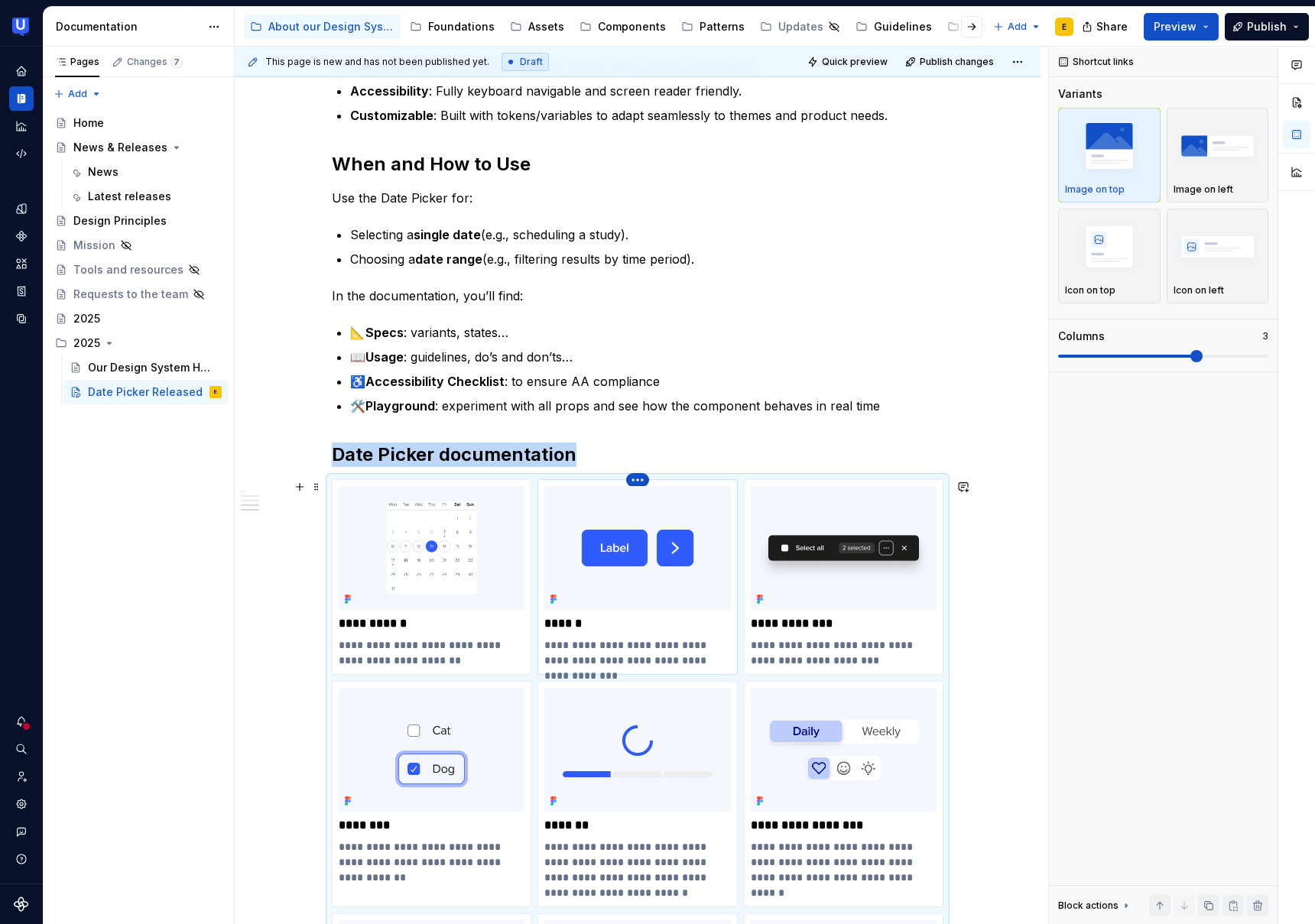
click at [646, 479] on html "UserTesting Design System E Design system data Documentation Accessibility guid…" at bounding box center [657, 462] width 1315 height 924
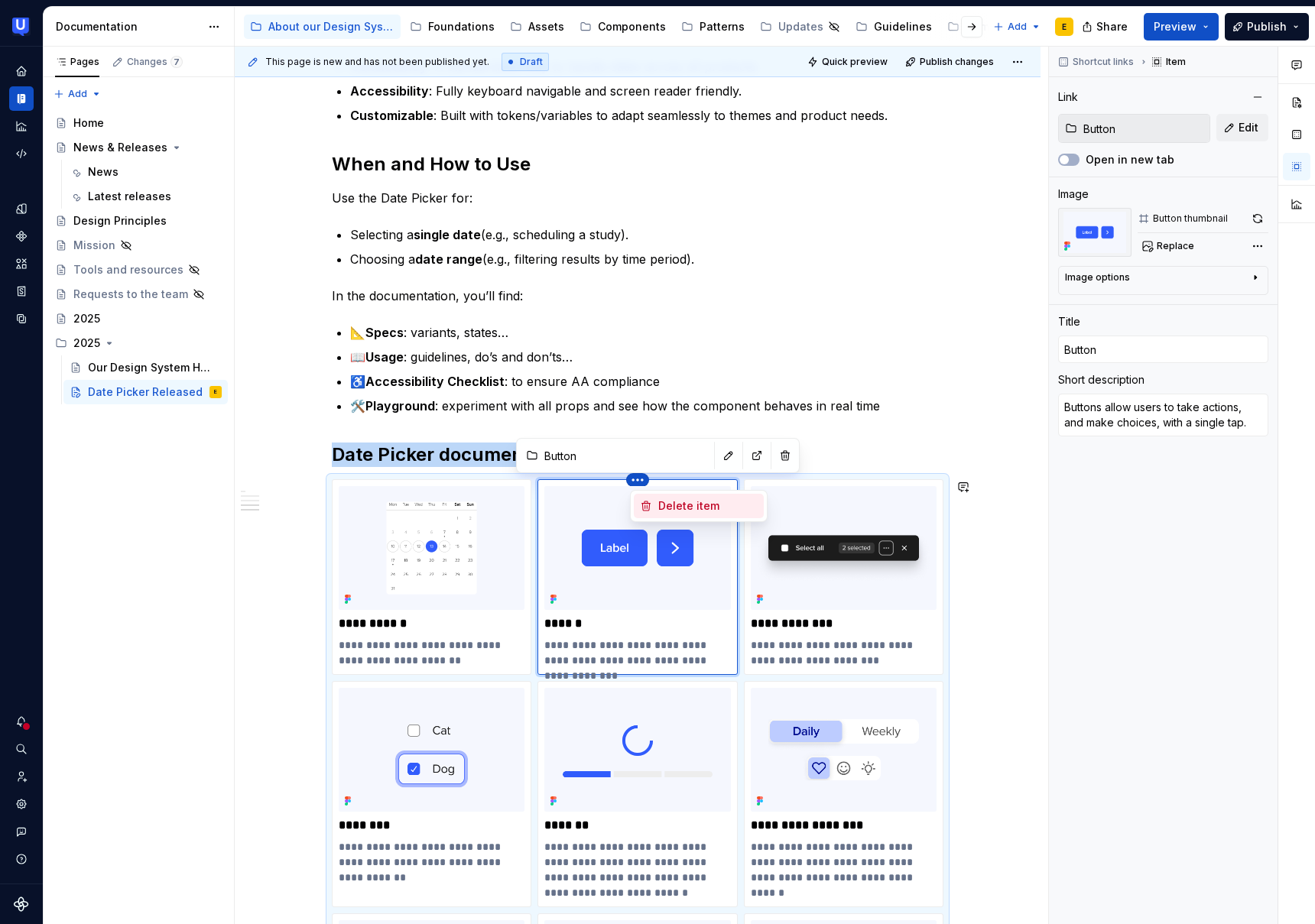
click at [692, 504] on div "Delete item" at bounding box center [708, 505] width 100 height 15
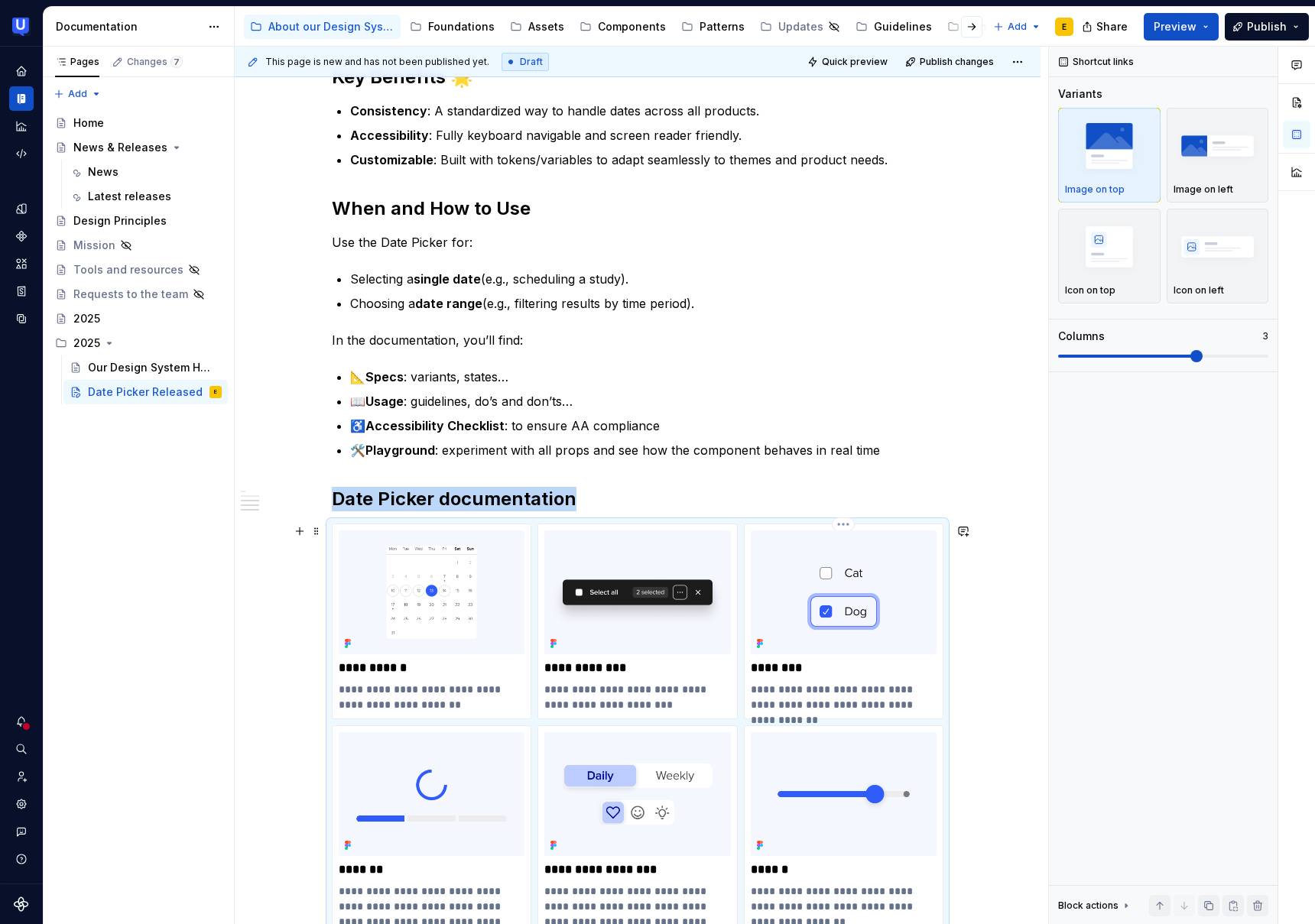
scroll to position [708, 0]
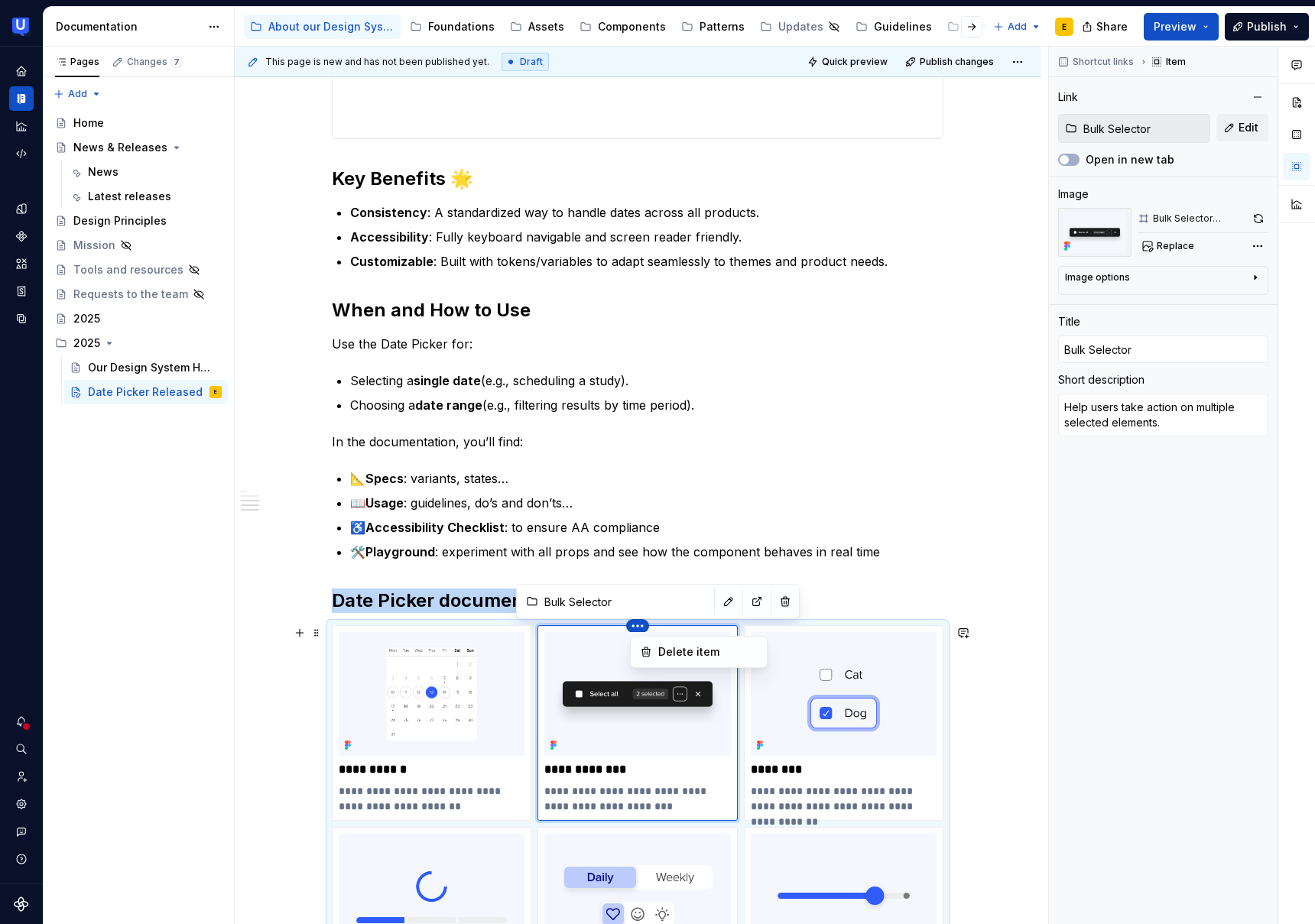
click at [641, 626] on html "UserTesting Design System E Design system data Documentation Accessibility guid…" at bounding box center [657, 462] width 1315 height 924
click at [693, 652] on div "Delete item" at bounding box center [708, 652] width 100 height 15
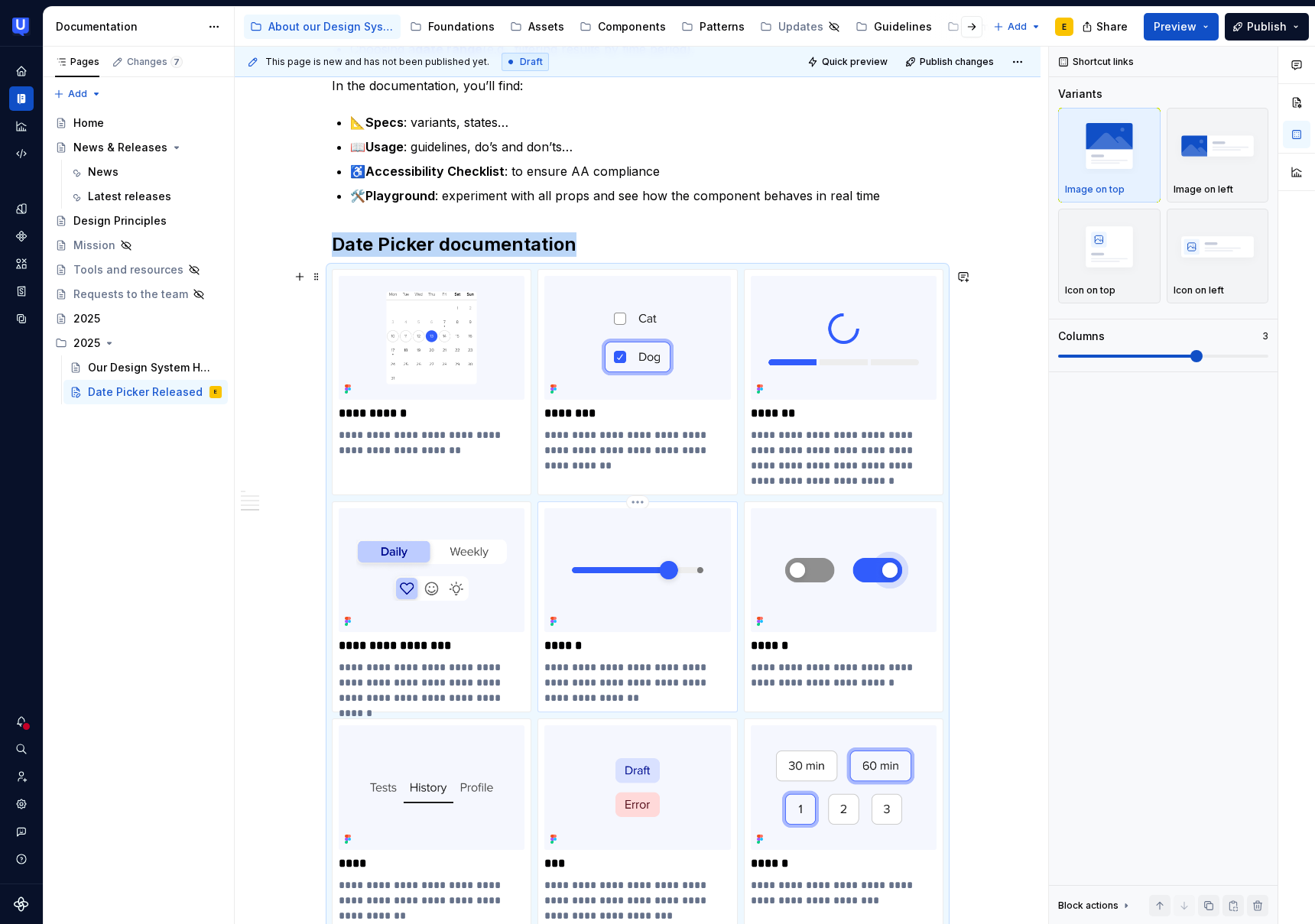
scroll to position [1063, 0]
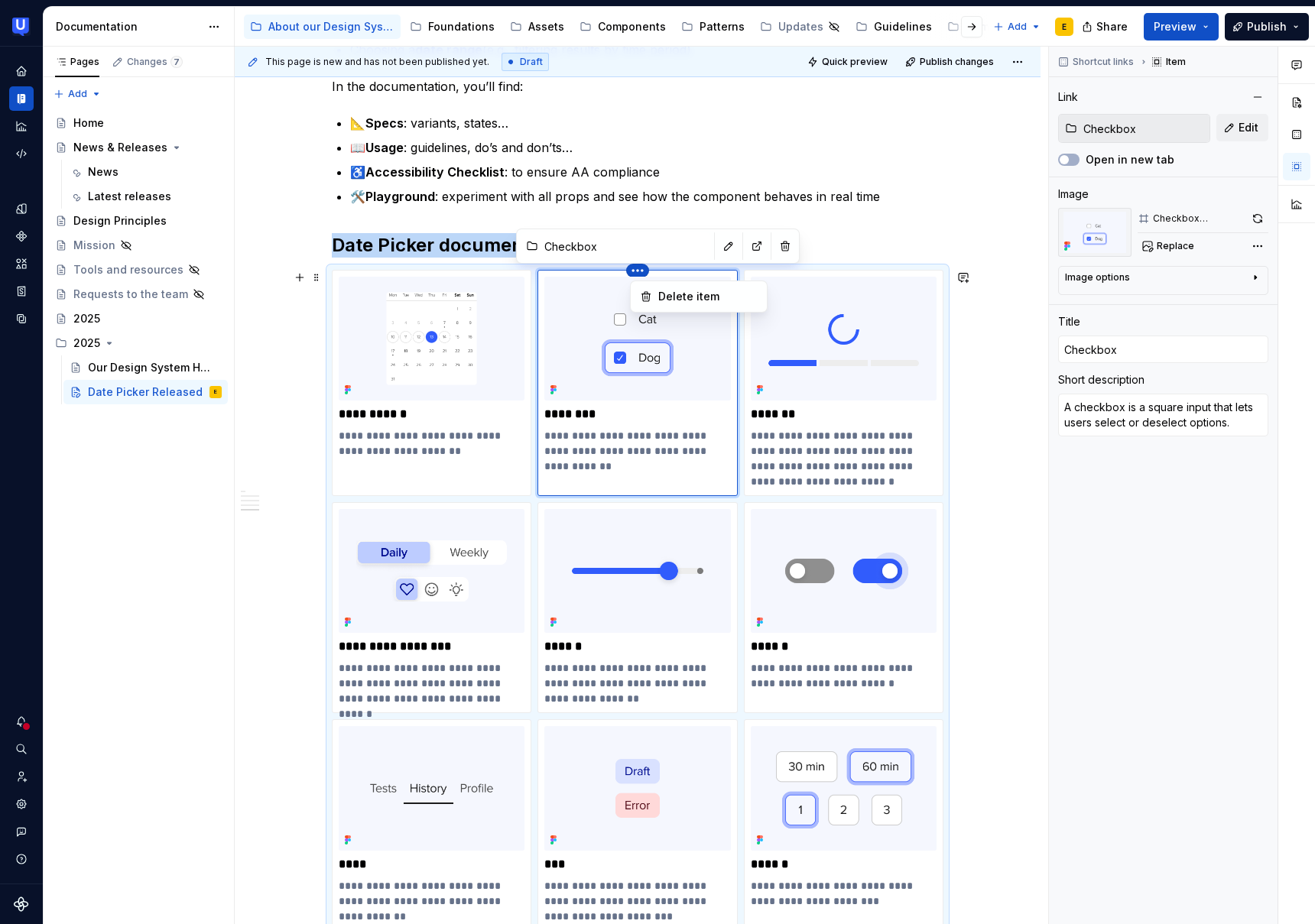
click at [643, 271] on html "UserTesting Design System E Design system data Documentation Accessibility guid…" at bounding box center [657, 462] width 1315 height 924
click at [689, 293] on div "Delete item" at bounding box center [708, 296] width 100 height 15
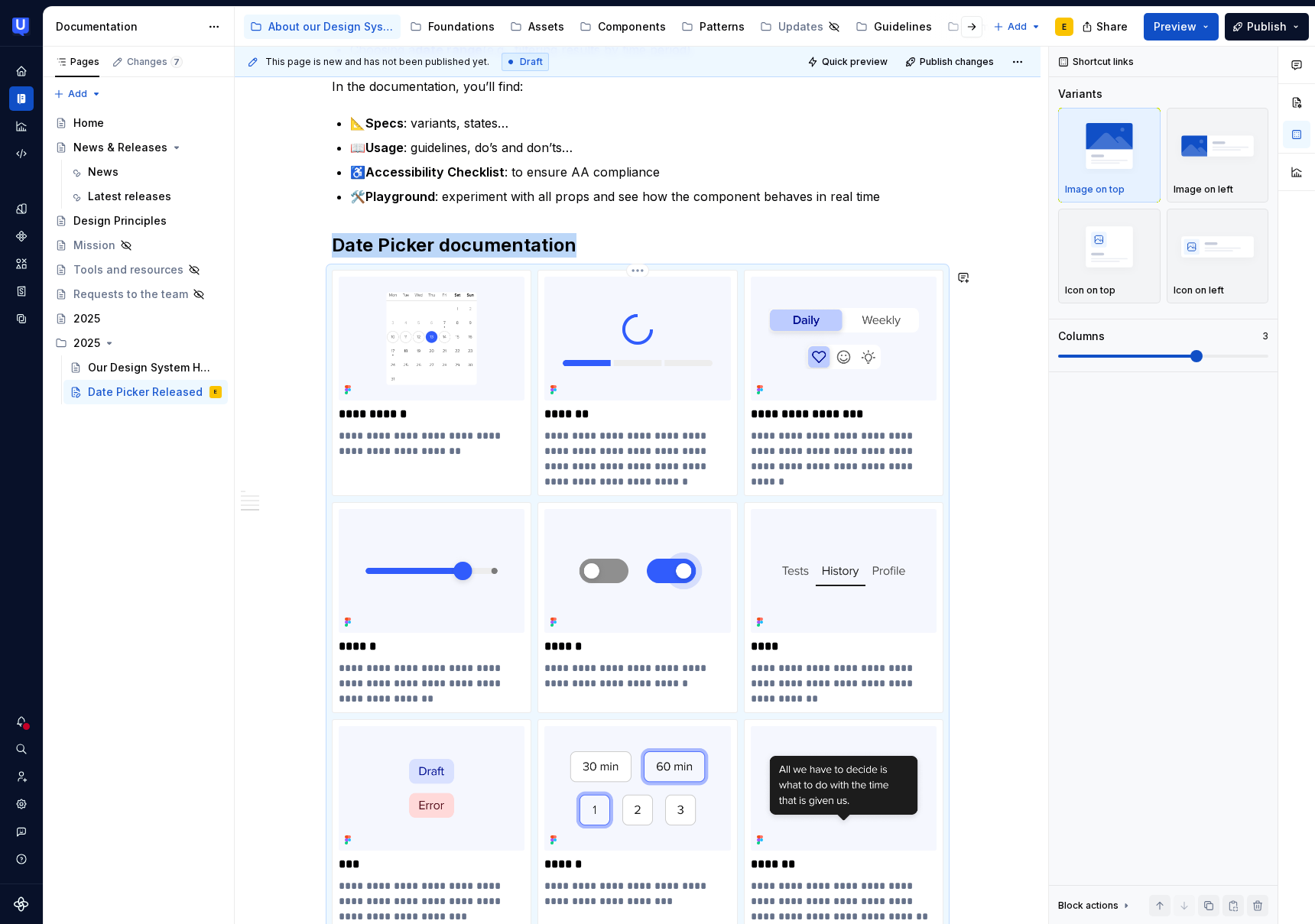
scroll to position [1120, 0]
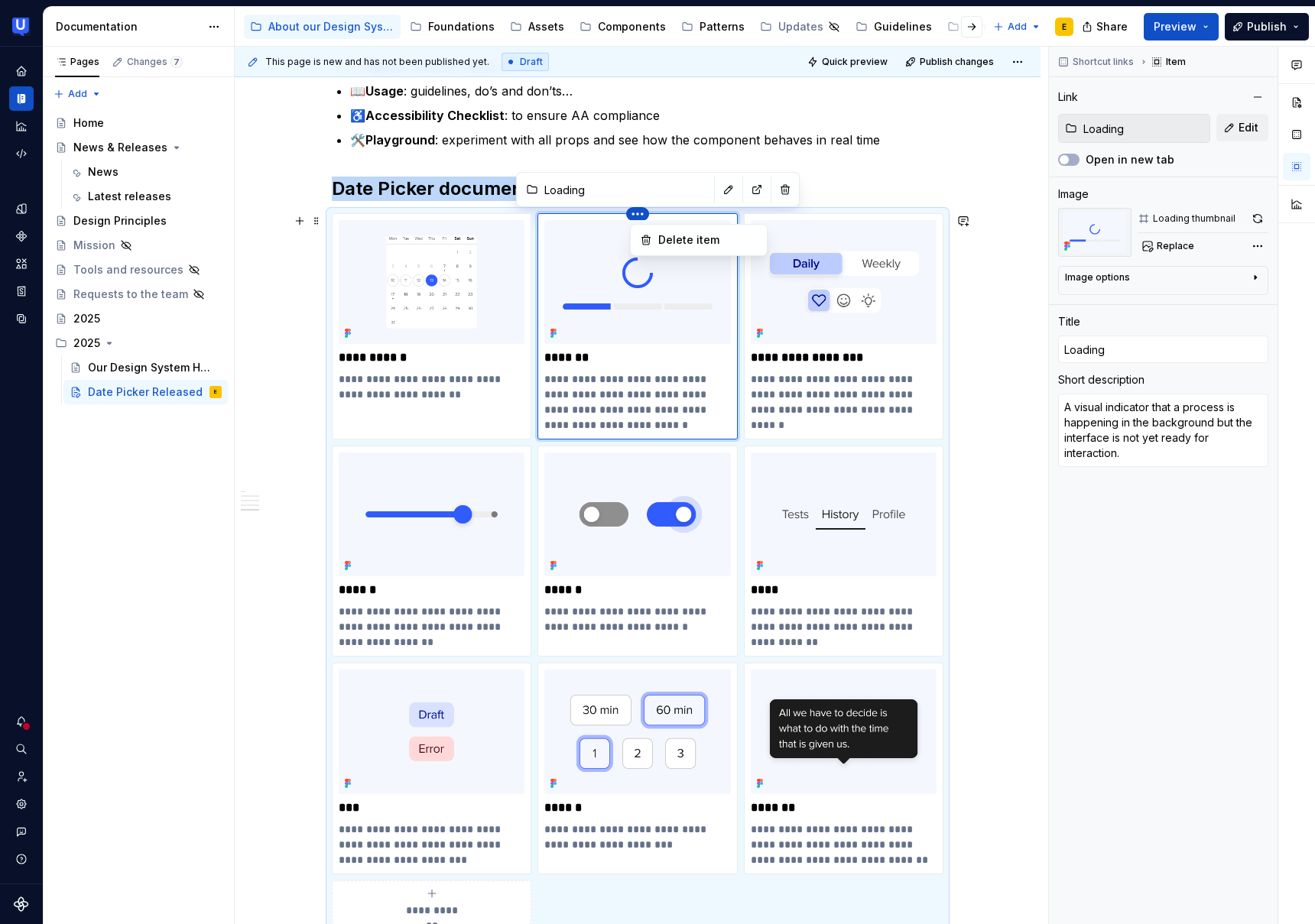
click at [640, 214] on html "UserTesting Design System E Design system data Documentation Accessibility guid…" at bounding box center [657, 462] width 1315 height 924
click at [675, 243] on div "Delete item" at bounding box center [708, 240] width 100 height 15
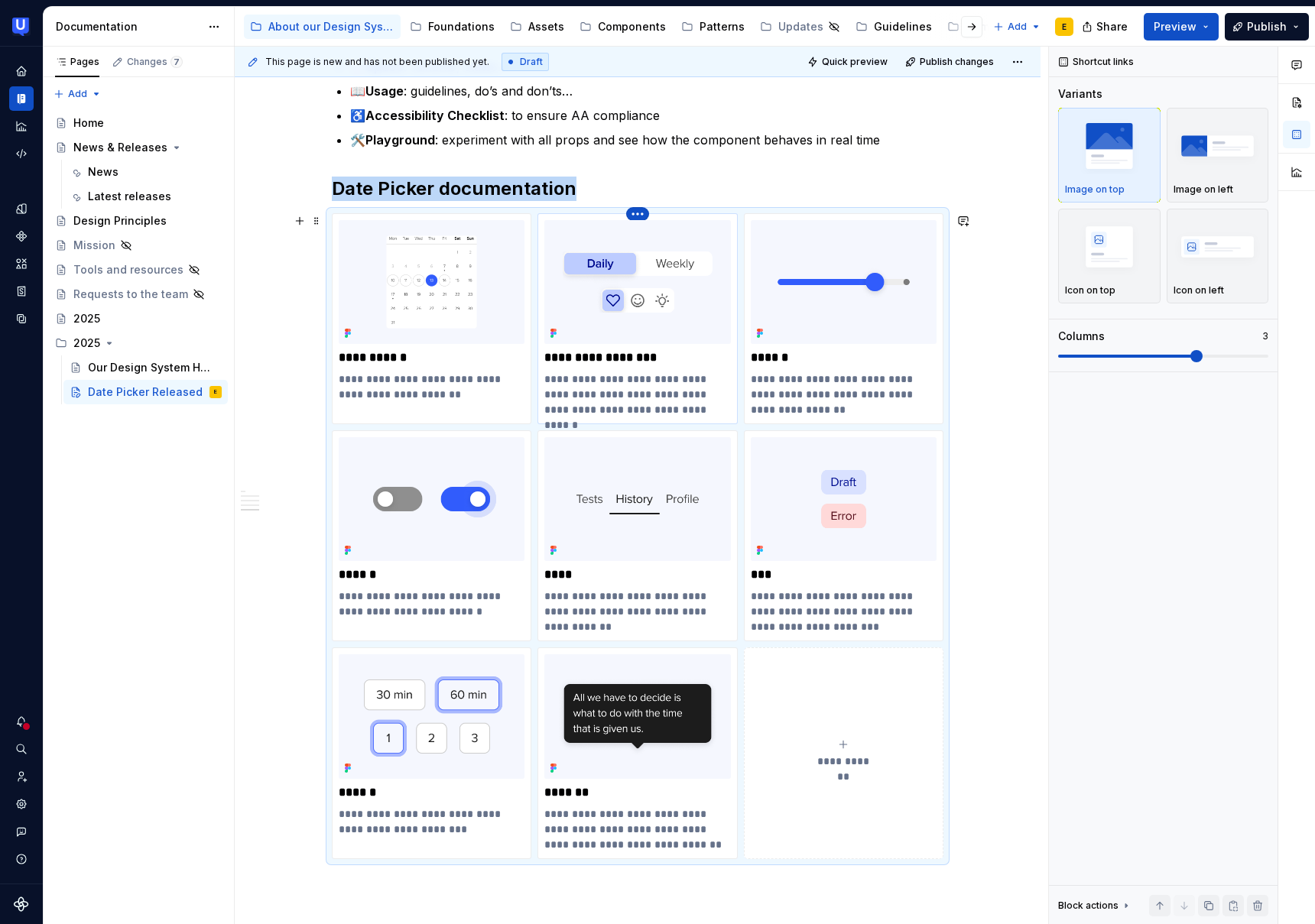
click at [638, 210] on html "UserTesting Design System E Design system data Documentation Accessibility guid…" at bounding box center [657, 462] width 1315 height 924
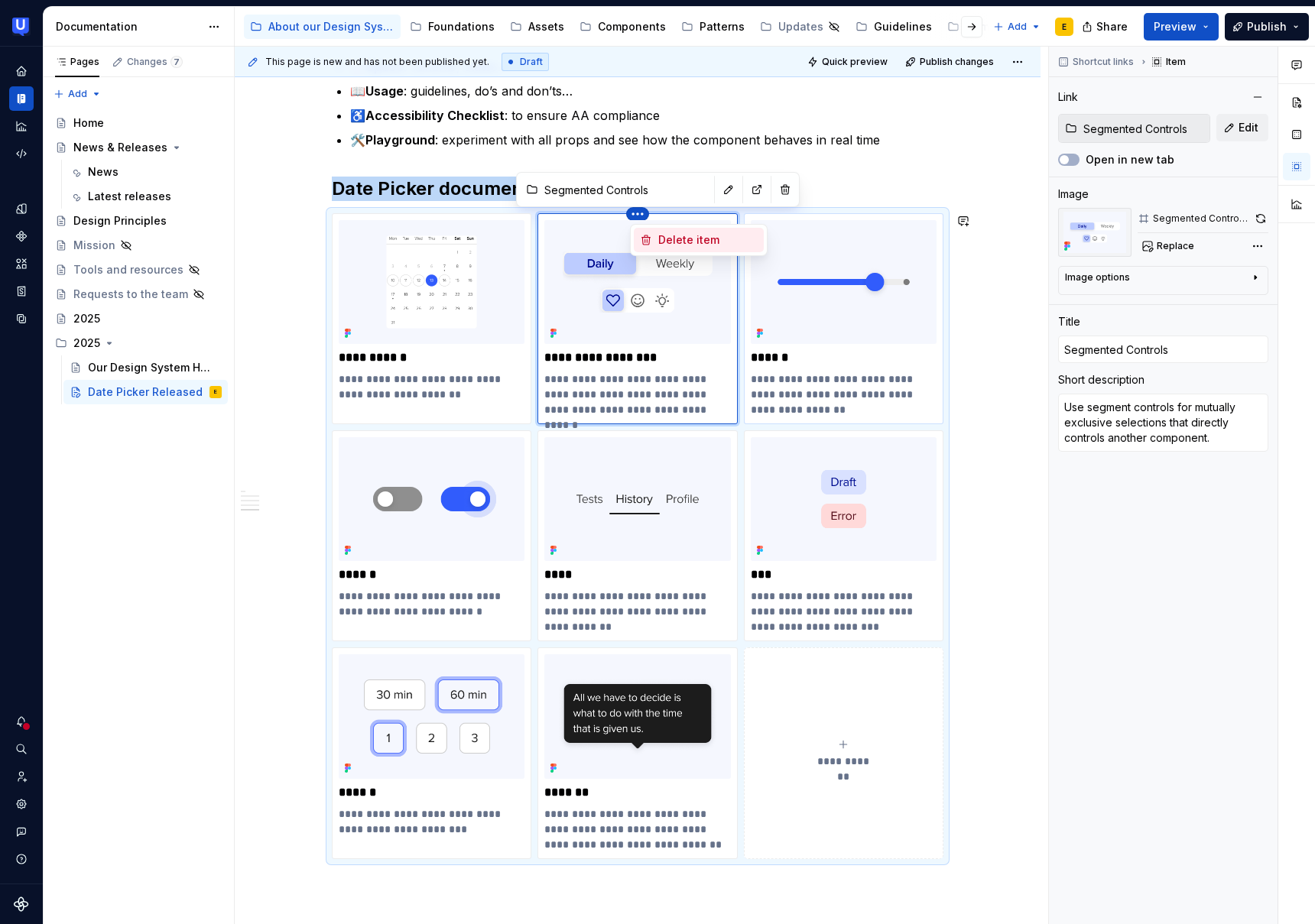
click at [682, 240] on div "Delete item" at bounding box center [708, 240] width 100 height 15
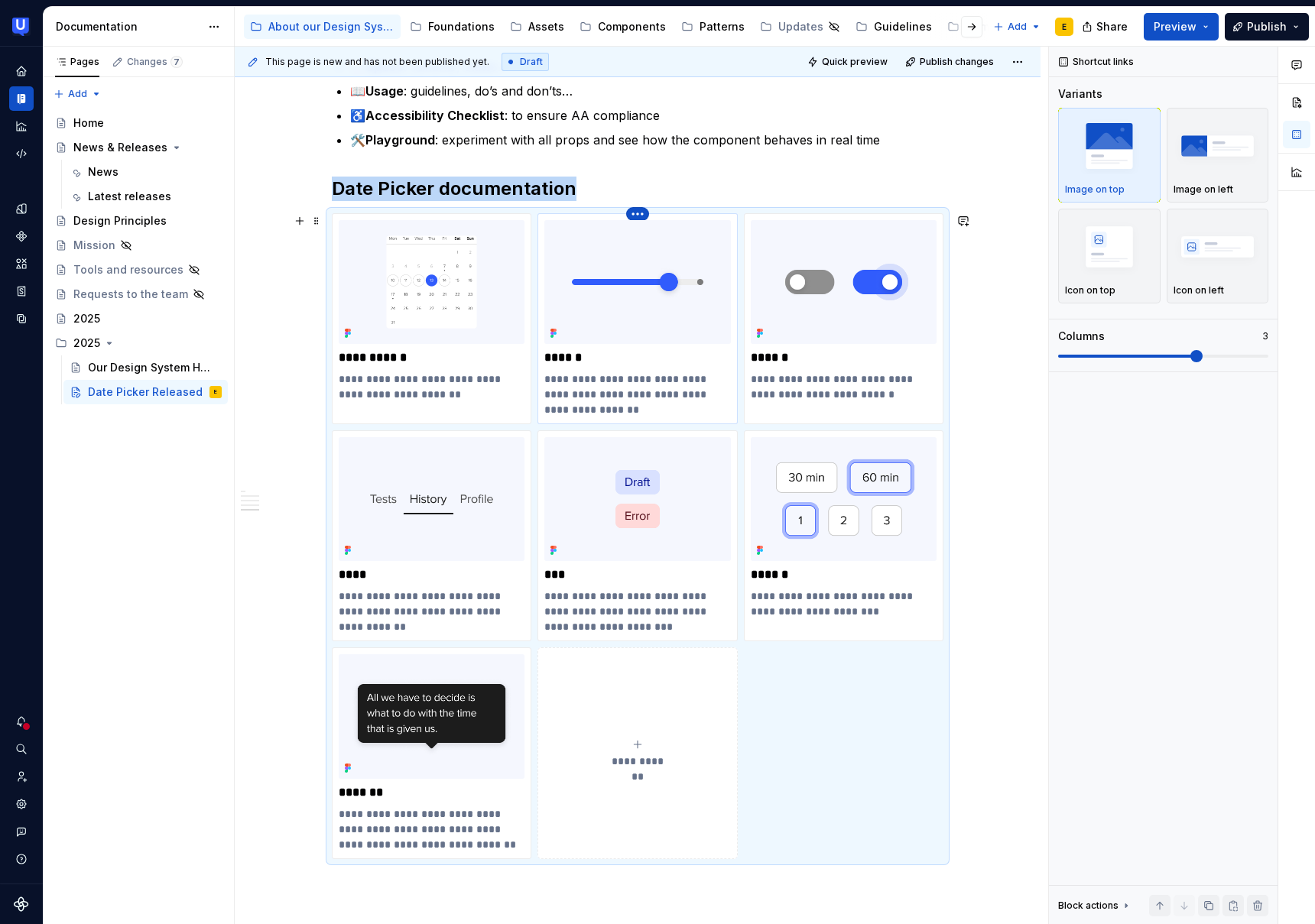
click at [638, 211] on html "UserTesting Design System E Design system data Documentation Accessibility guid…" at bounding box center [657, 462] width 1315 height 924
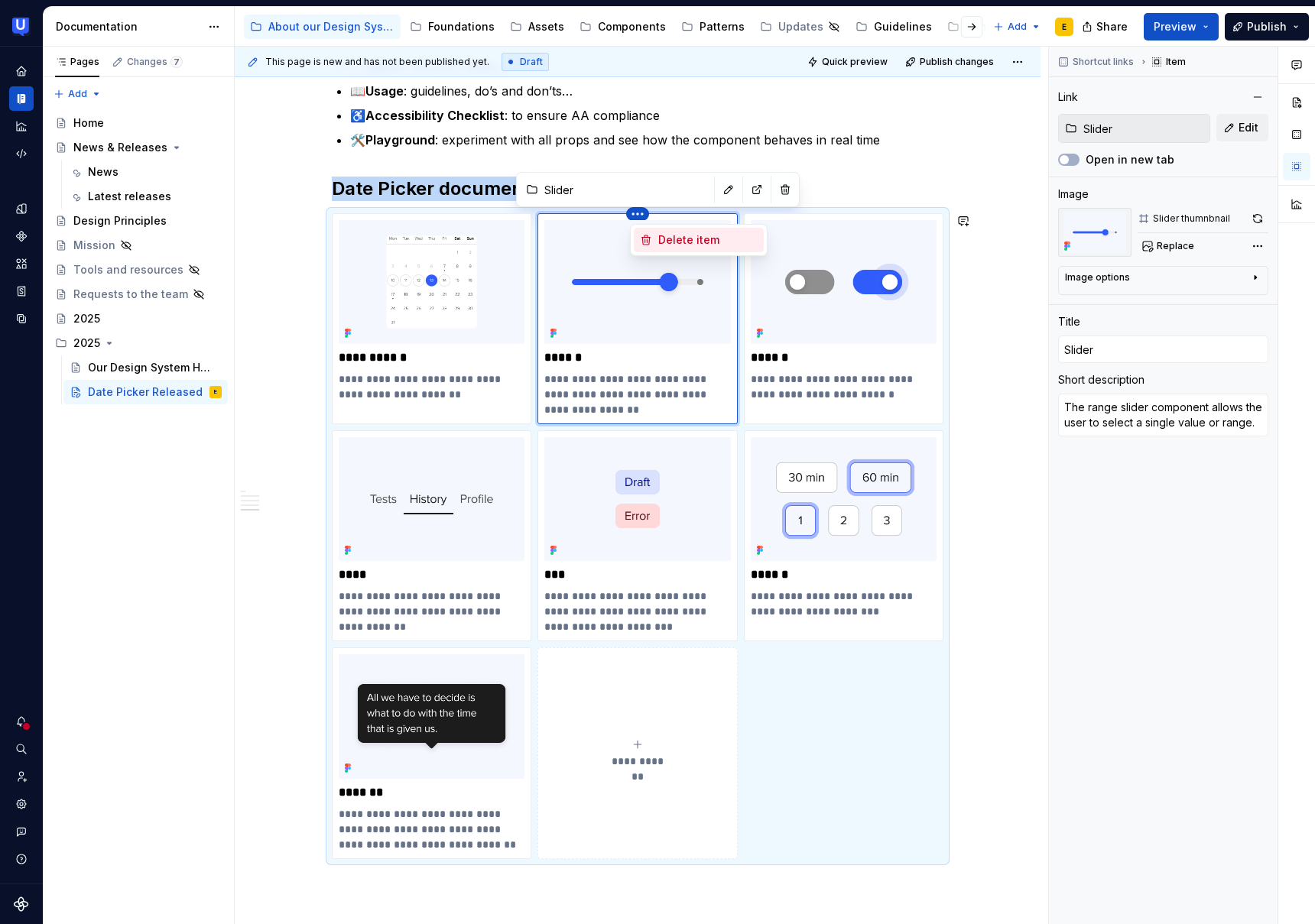
click at [673, 241] on div "Delete item" at bounding box center [708, 240] width 100 height 15
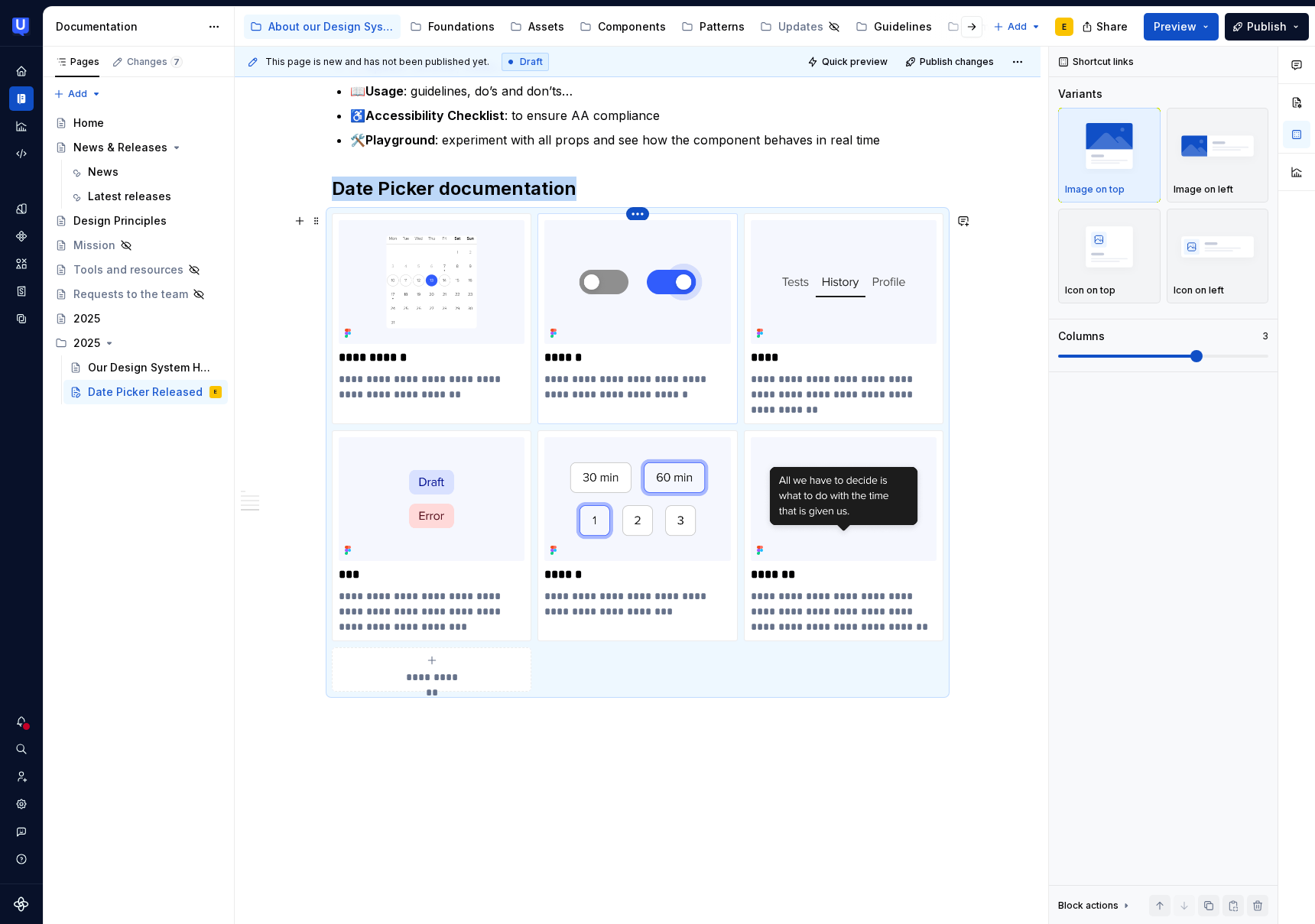
click at [641, 212] on html "UserTesting Design System E Design system data Documentation Accessibility guid…" at bounding box center [657, 462] width 1315 height 924
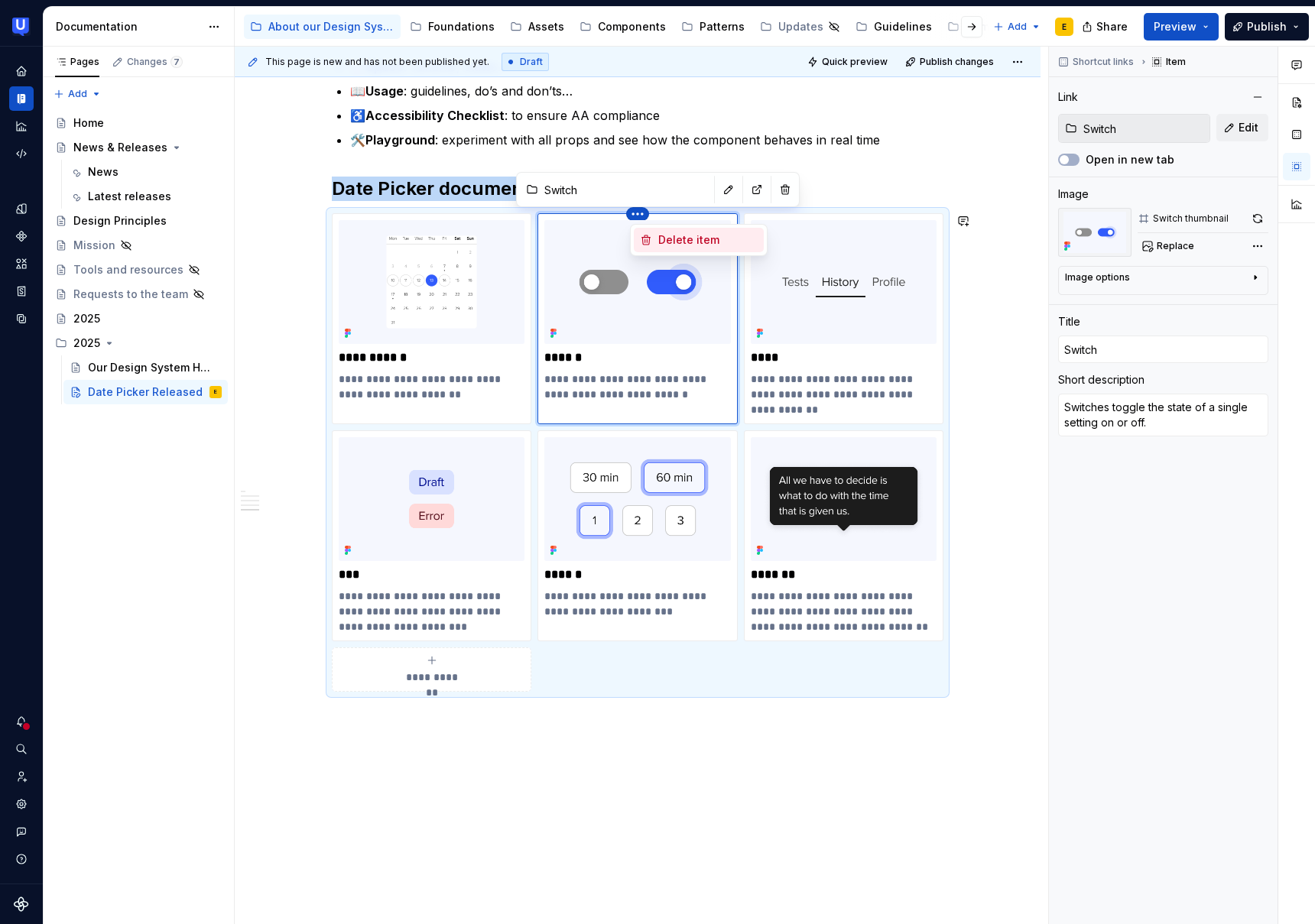
click at [667, 242] on div "Delete item" at bounding box center [708, 240] width 100 height 15
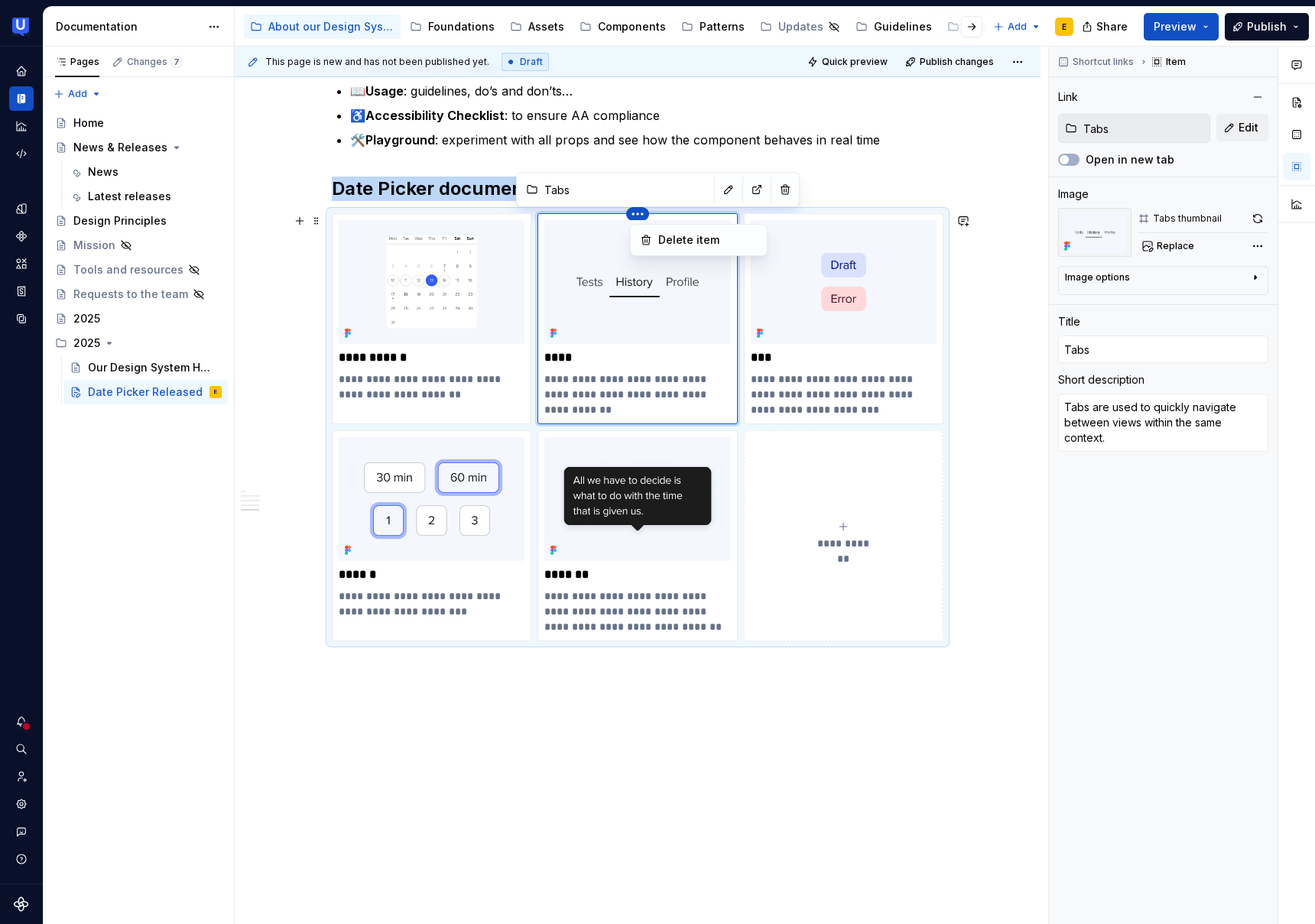
click at [639, 211] on html "UserTesting Design System E Design system data Documentation Accessibility guid…" at bounding box center [657, 462] width 1315 height 924
click at [664, 247] on div "Delete item" at bounding box center [708, 240] width 100 height 15
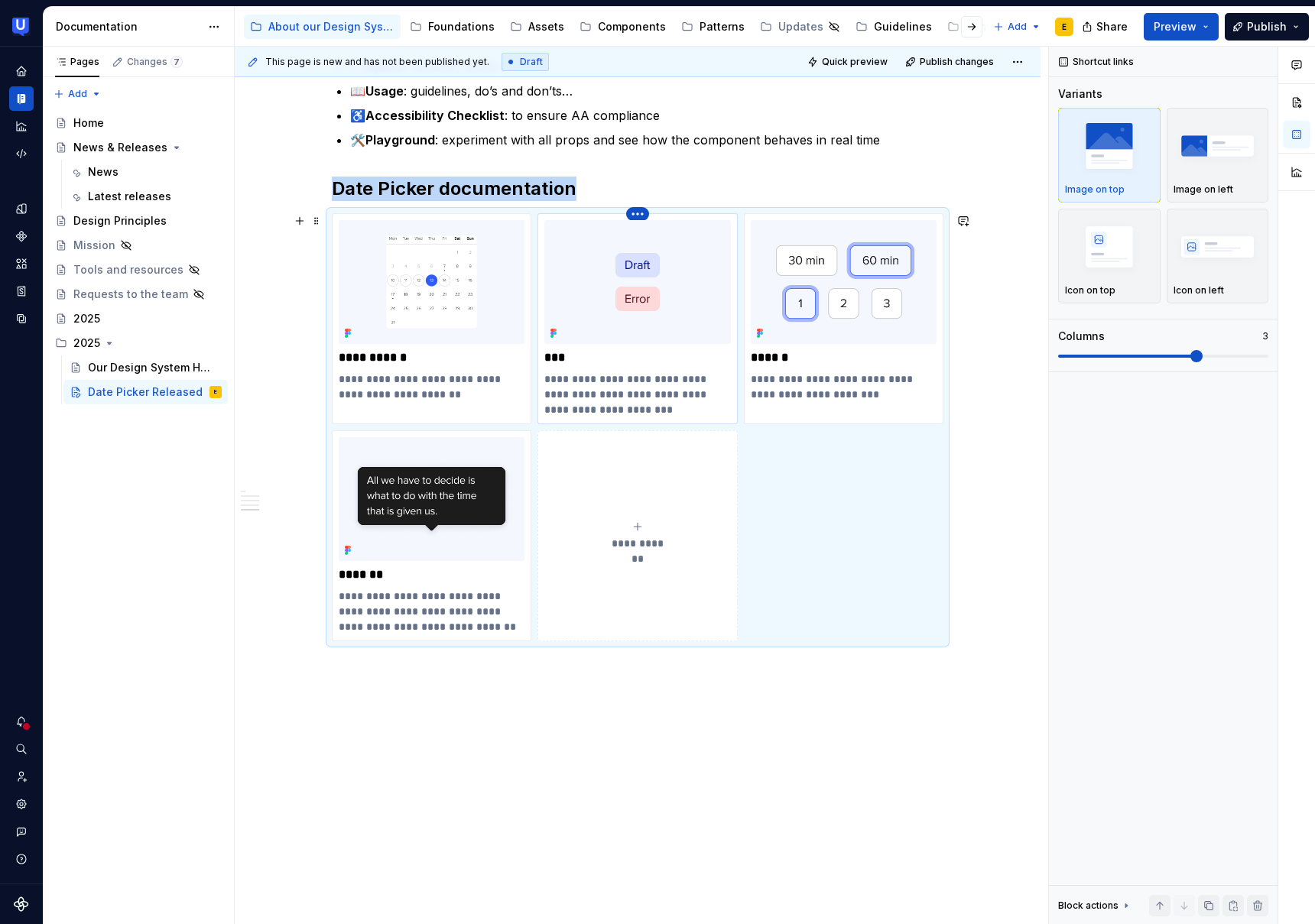
click at [636, 214] on html "UserTesting Design System E Design system data Documentation Accessibility guid…" at bounding box center [657, 462] width 1315 height 924
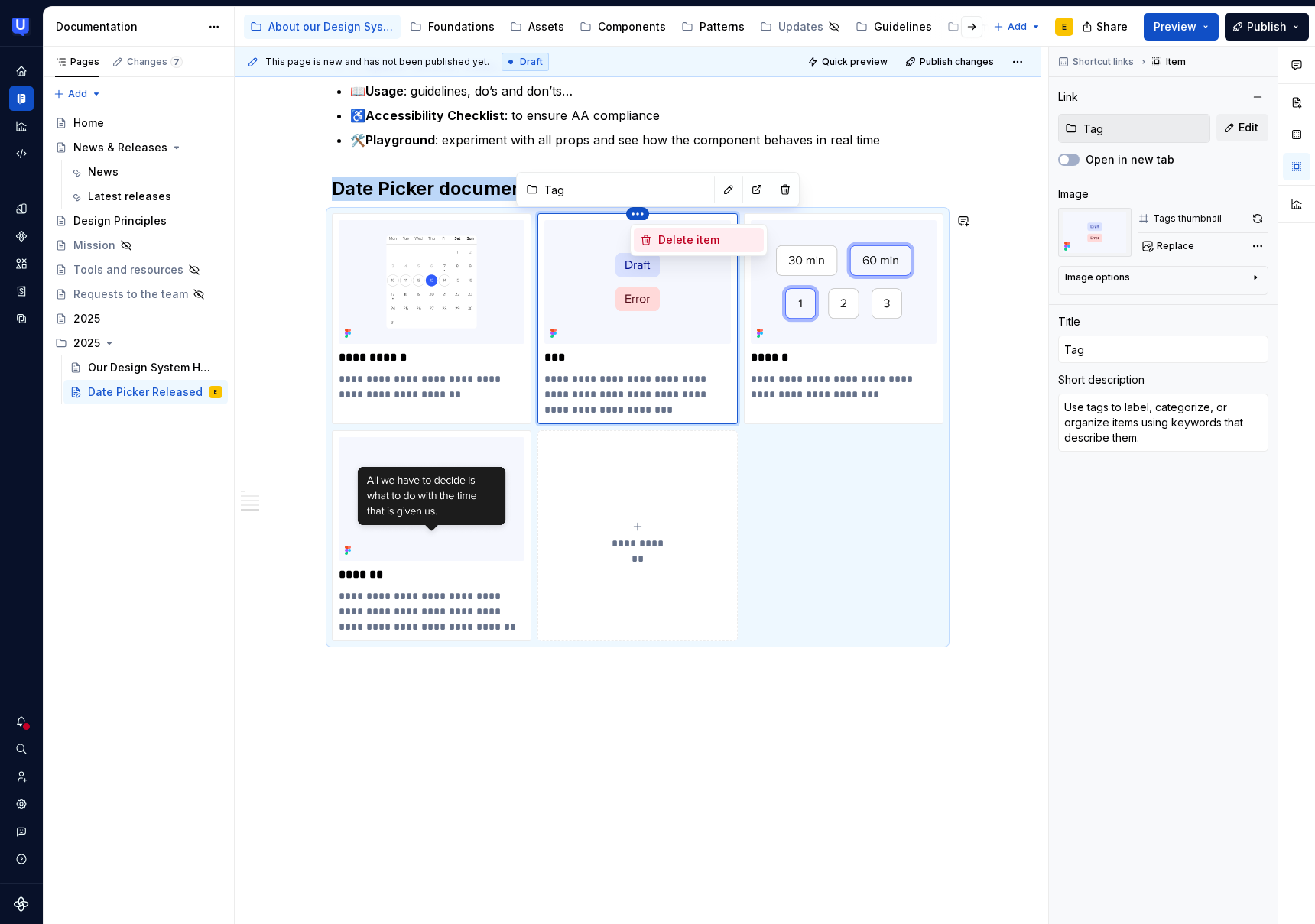
click at [659, 242] on div "Delete item" at bounding box center [708, 240] width 100 height 15
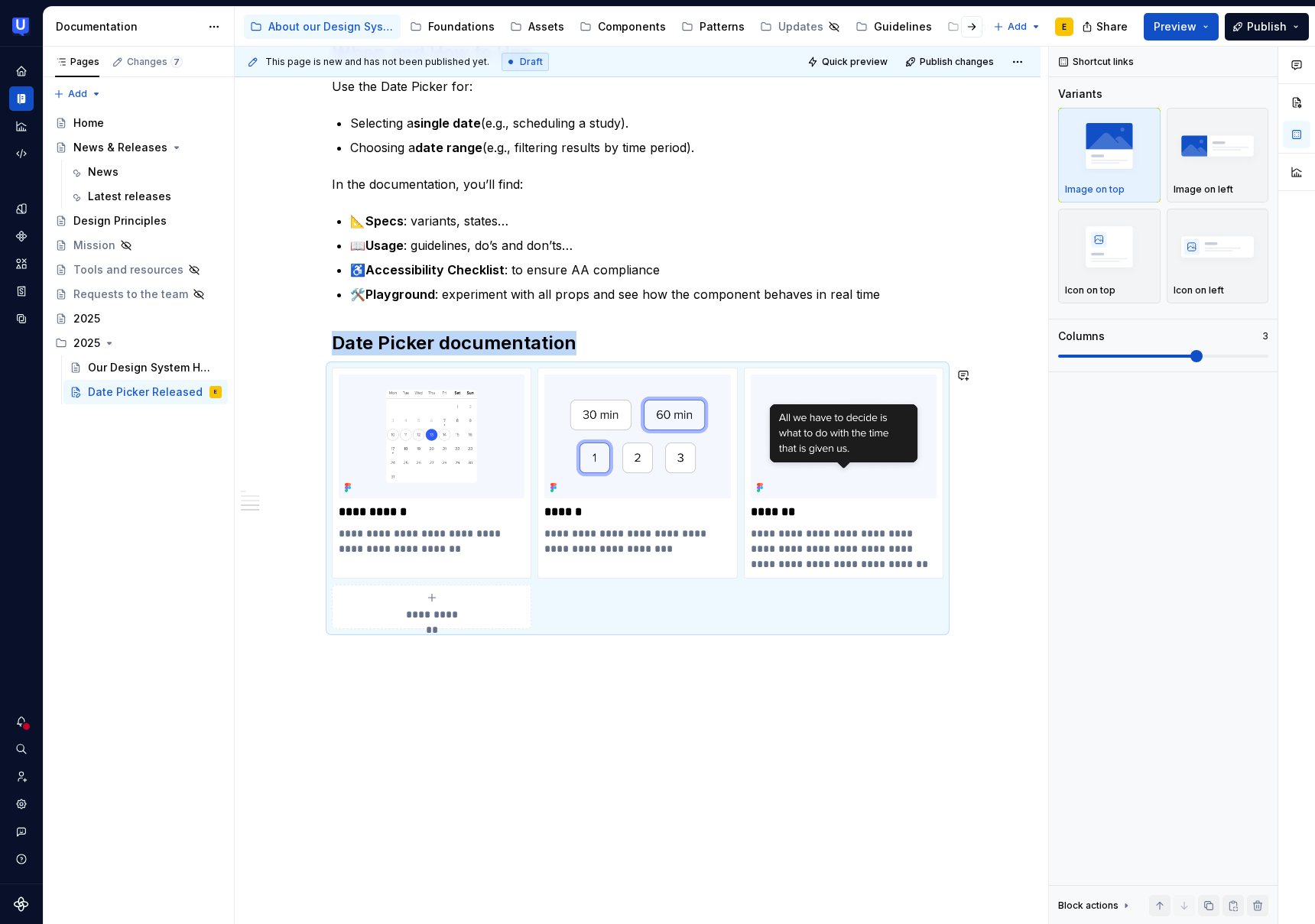
scroll to position [965, 0]
click at [643, 369] on html "UserTesting Design System E Design system data Documentation Accessibility guid…" at bounding box center [657, 462] width 1315 height 924
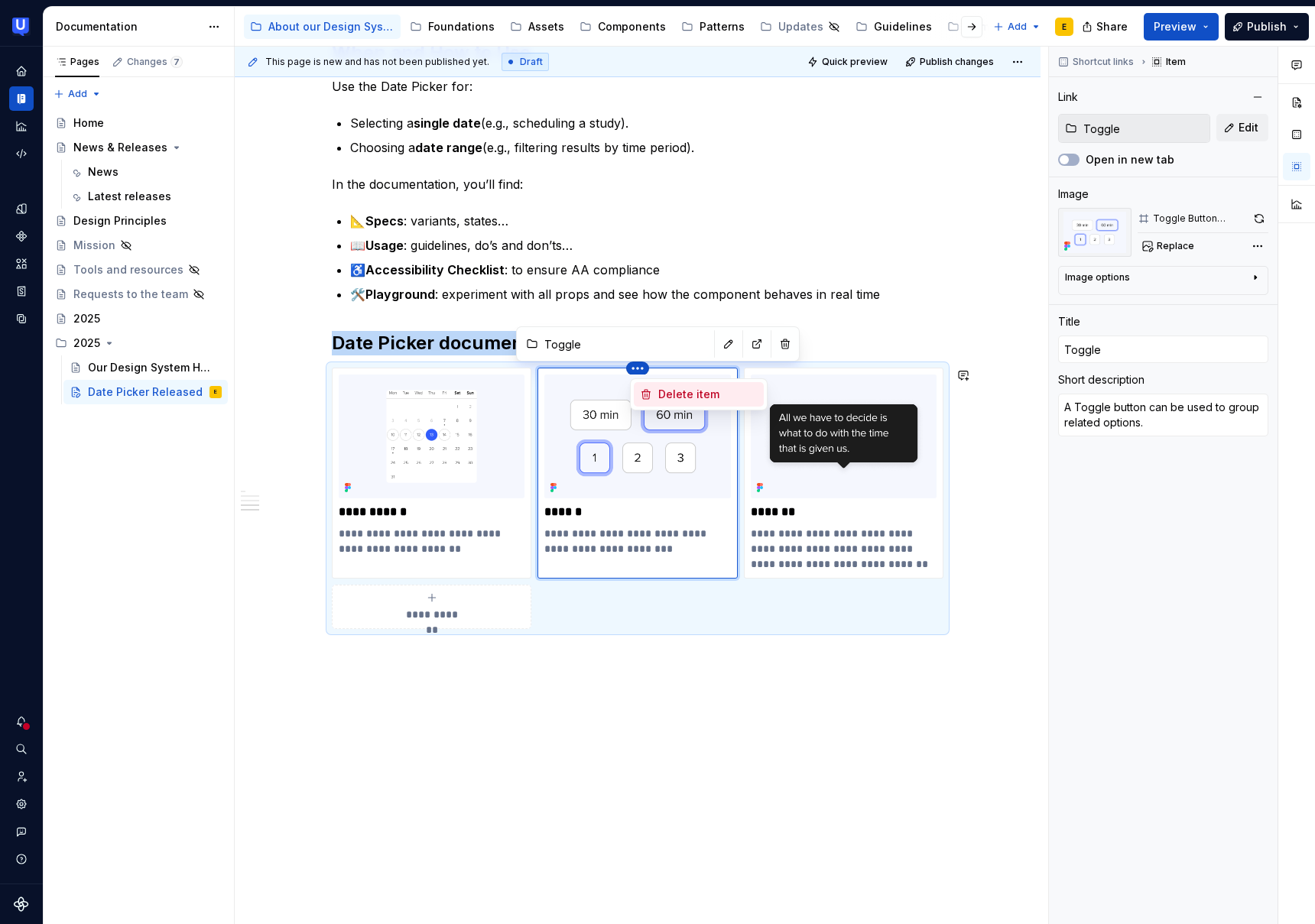
click at [686, 400] on div "Delete item" at bounding box center [708, 394] width 100 height 15
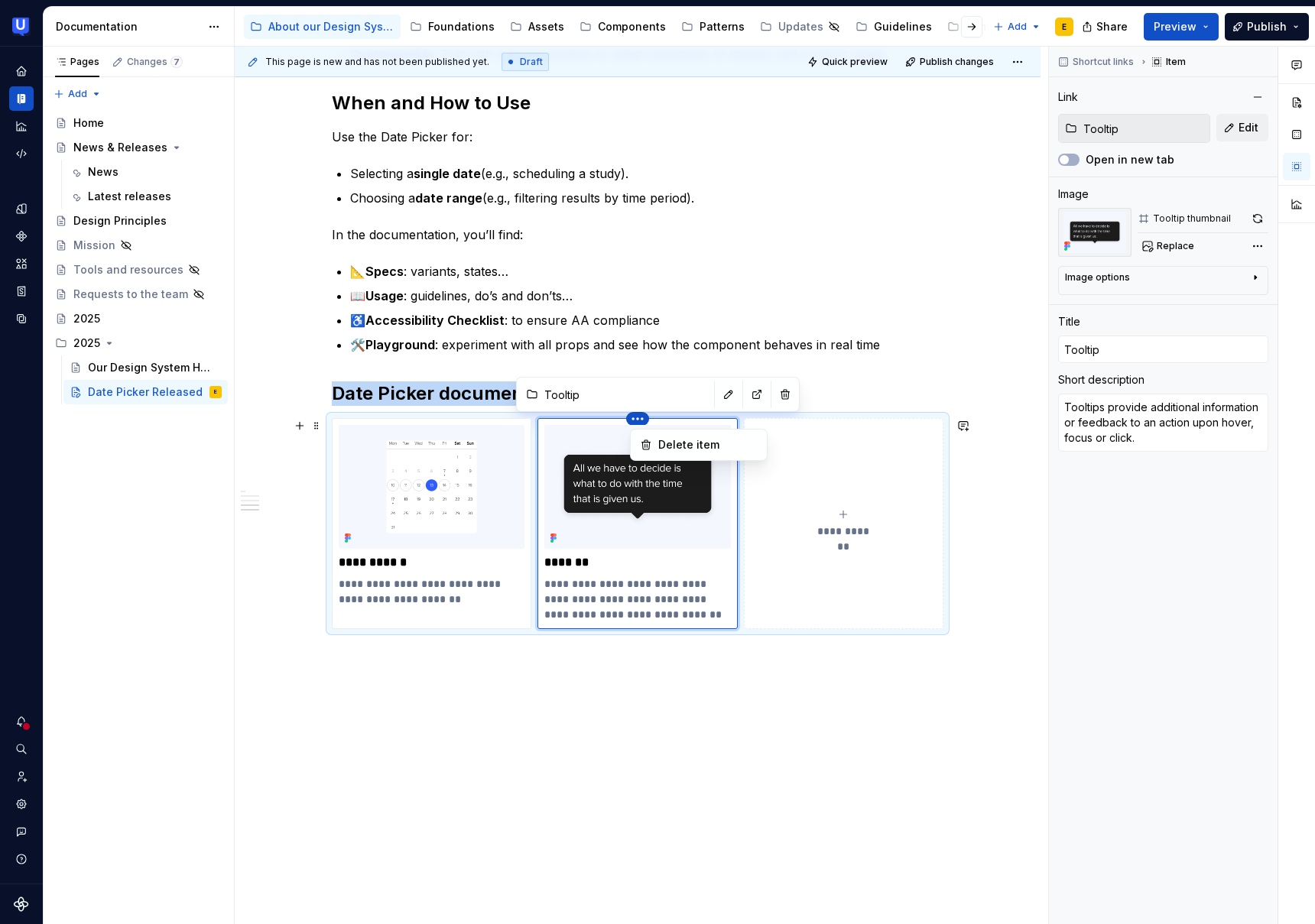
click at [641, 417] on html "UserTesting Design System E Design system data Documentation Accessibility guid…" at bounding box center [657, 462] width 1315 height 924
click at [670, 446] on div "Delete item" at bounding box center [708, 444] width 100 height 15
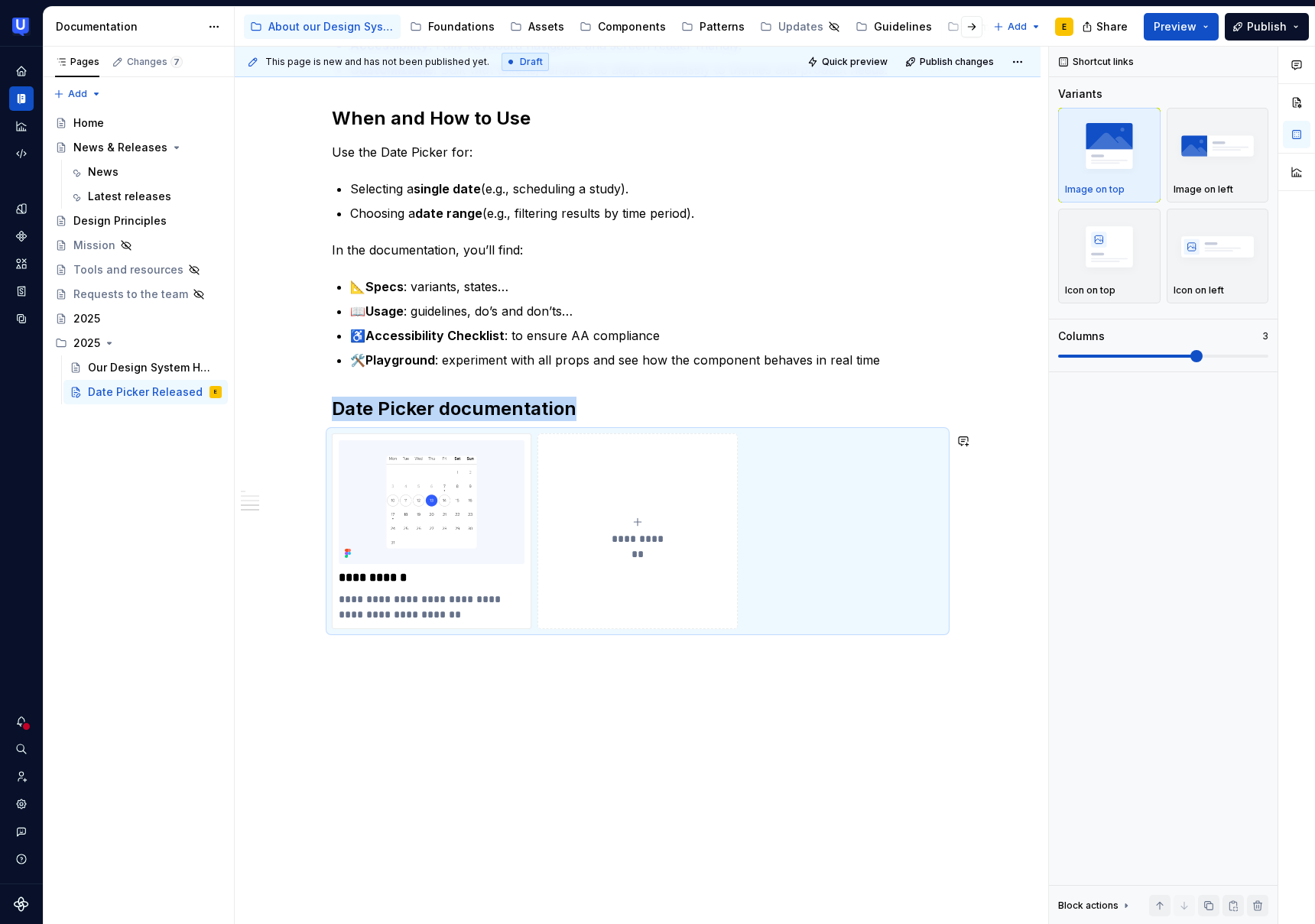
scroll to position [900, 0]
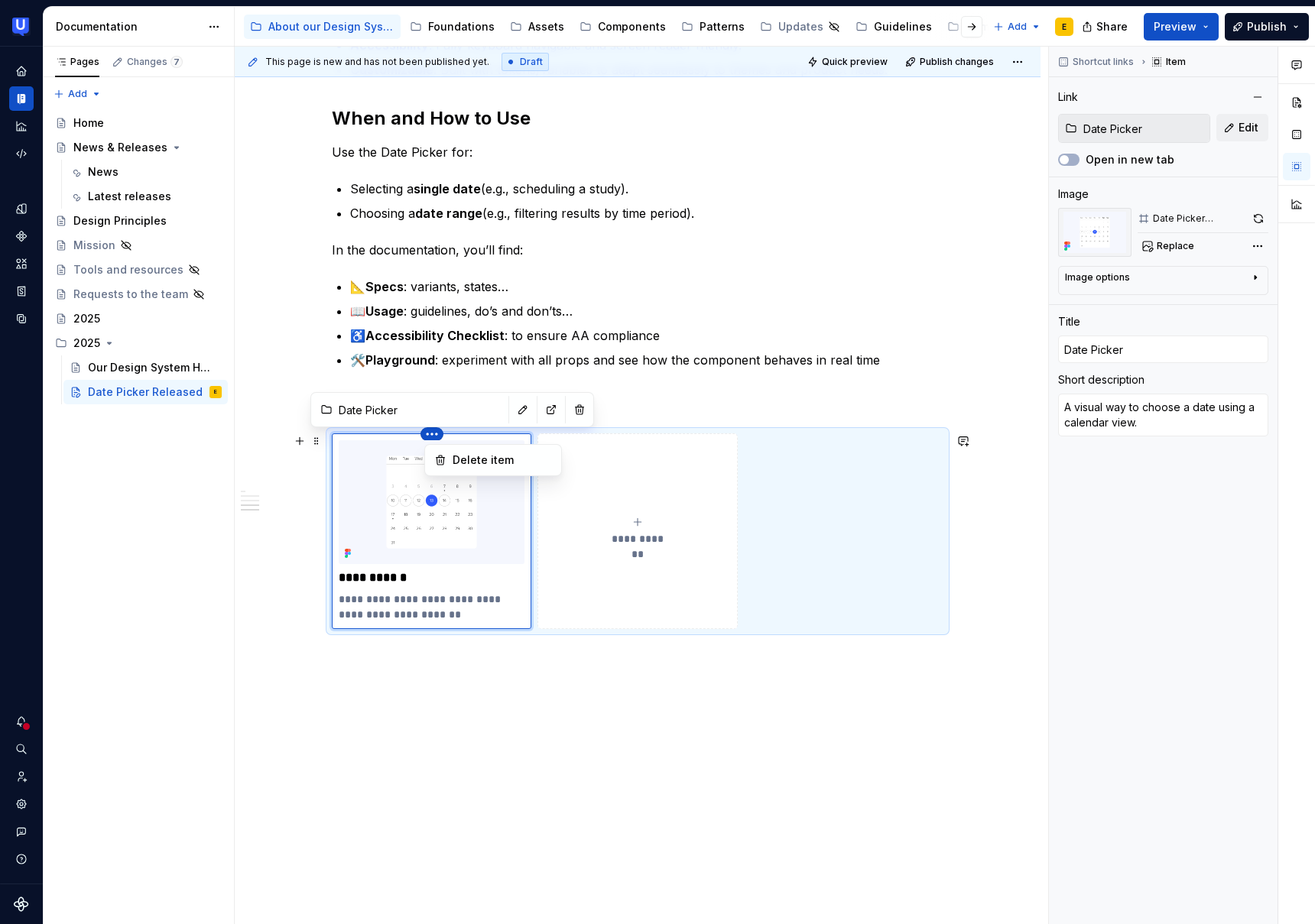
click at [437, 435] on html "UserTesting Design System E Design system data Documentation Accessibility guid…" at bounding box center [657, 462] width 1315 height 924
click at [555, 723] on html "UserTesting Design System E Design system data Documentation Accessibility guid…" at bounding box center [657, 462] width 1315 height 924
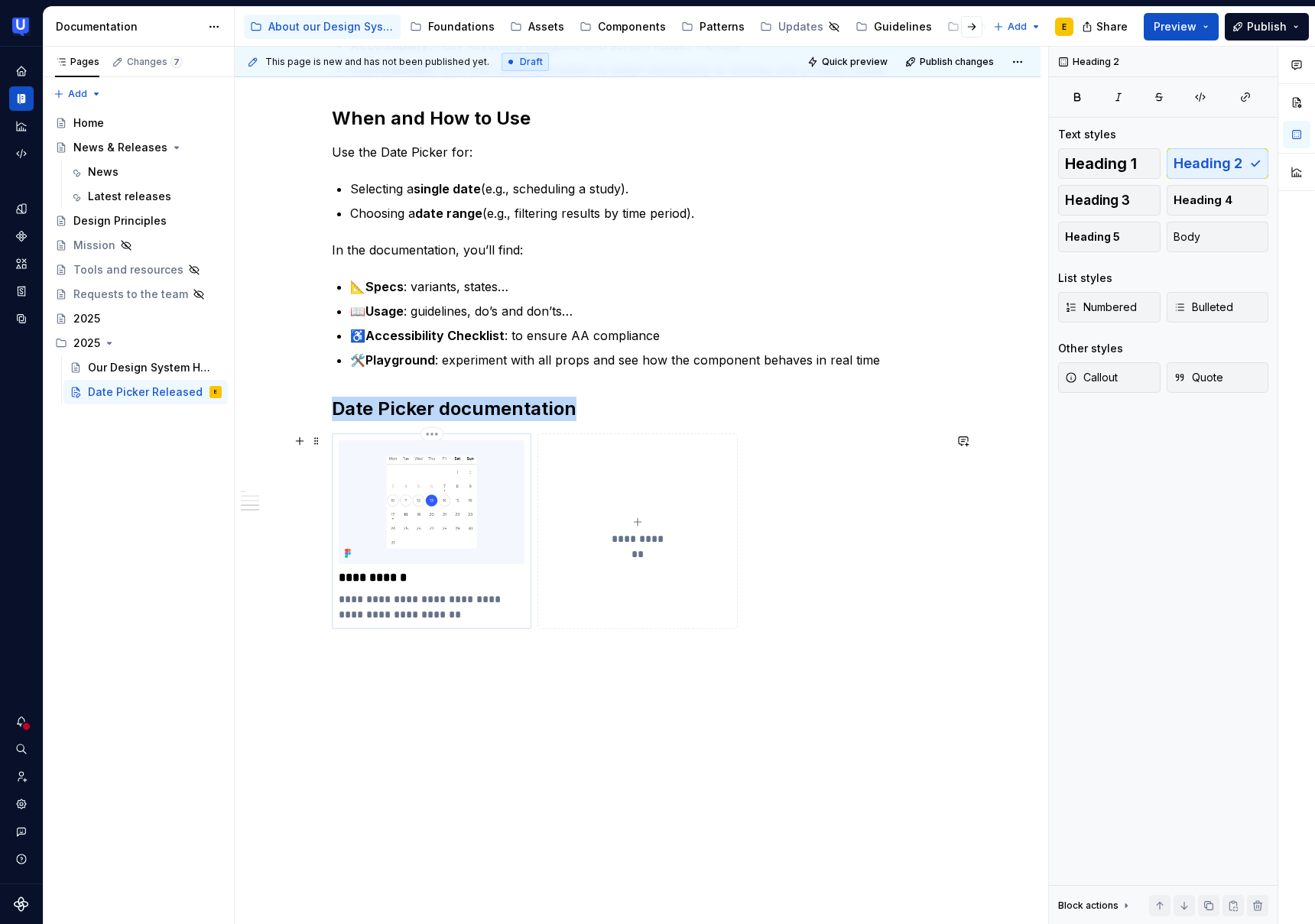
click at [409, 548] on img at bounding box center [431, 502] width 186 height 123
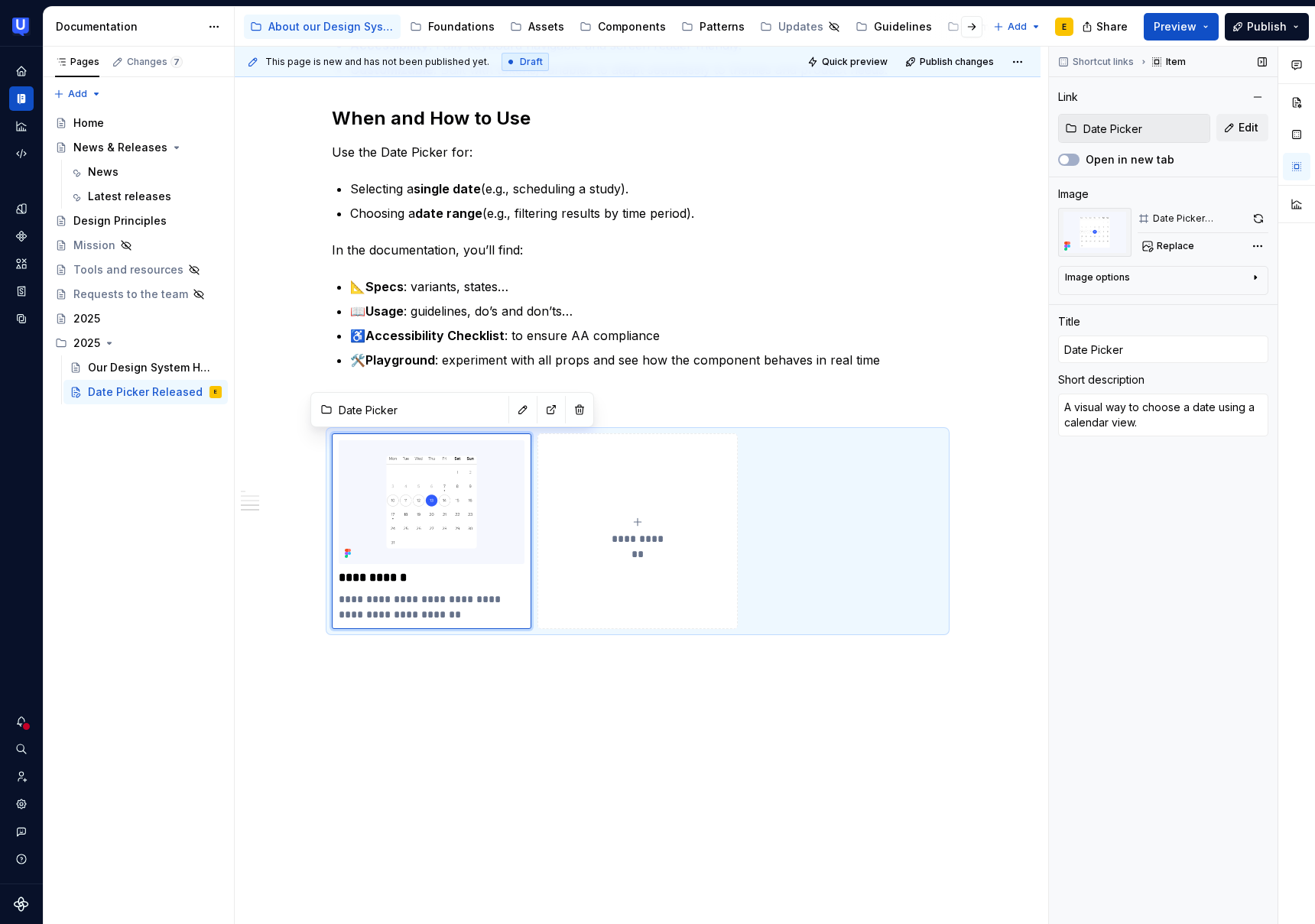
click at [1179, 131] on input "Date Picker" at bounding box center [1144, 128] width 132 height 27
click at [1095, 130] on input "Date Picker" at bounding box center [1144, 128] width 132 height 27
click at [1234, 130] on button "Edit" at bounding box center [1242, 127] width 52 height 27
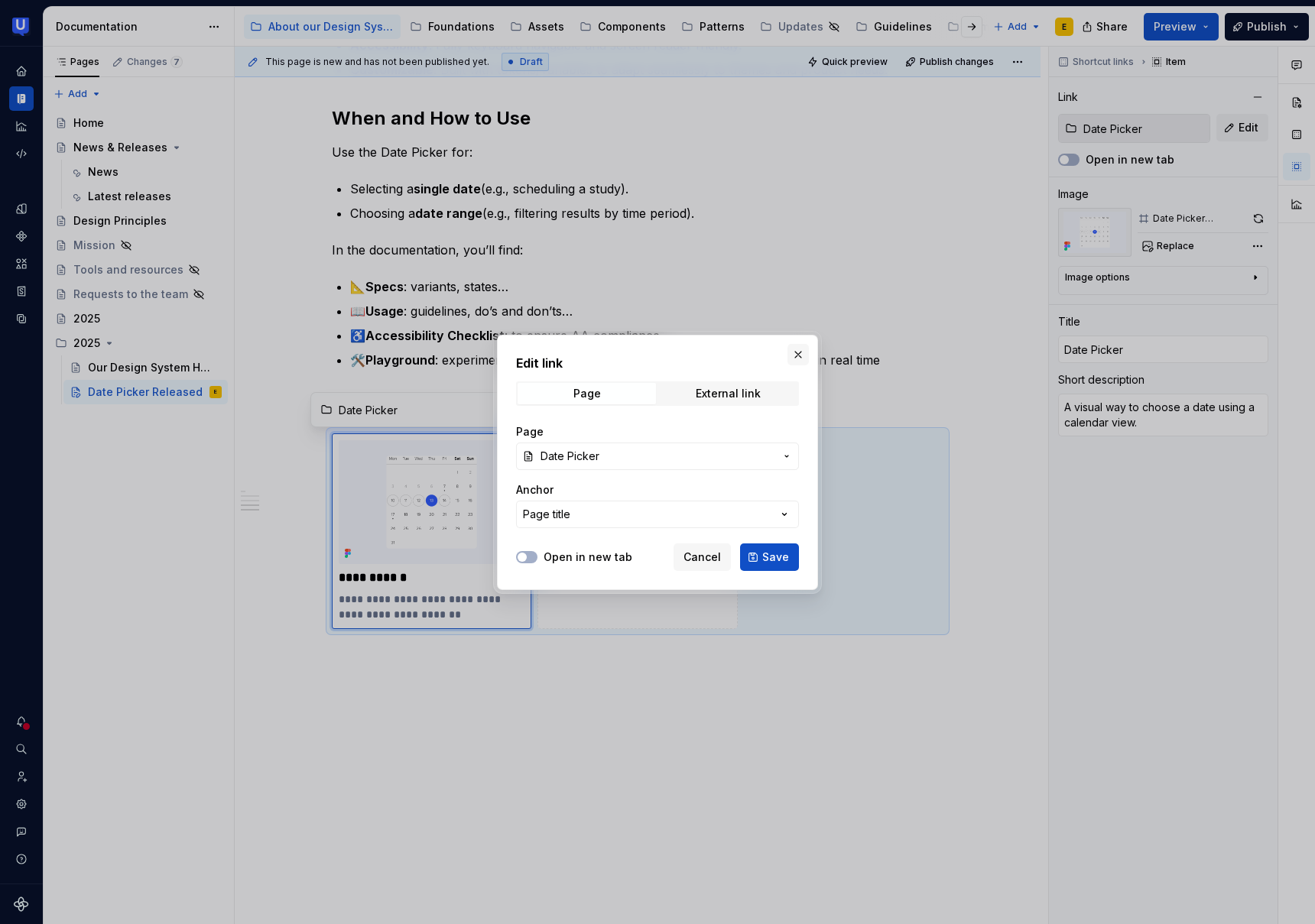
click at [796, 353] on button "button" at bounding box center [798, 354] width 21 height 21
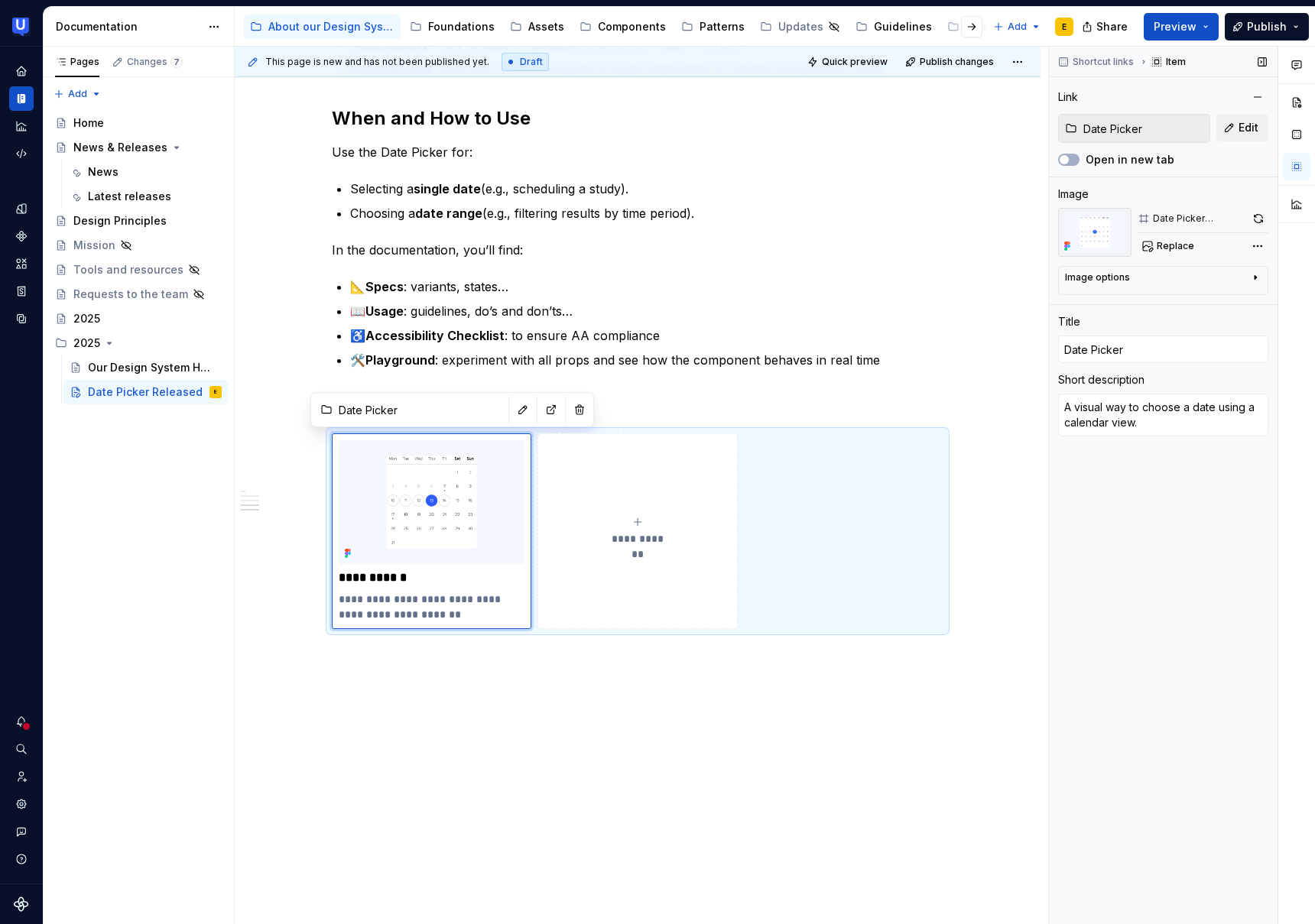
click at [1222, 221] on div "Date Picker thumbnail" at bounding box center [1199, 219] width 92 height 12
click at [1118, 279] on div "Image options" at bounding box center [1098, 278] width 65 height 12
click at [1217, 302] on icon "button" at bounding box center [1217, 301] width 12 height 12
click at [1234, 302] on button "button" at bounding box center [1247, 301] width 27 height 21
click at [1247, 302] on icon "button" at bounding box center [1249, 301] width 9 height 9
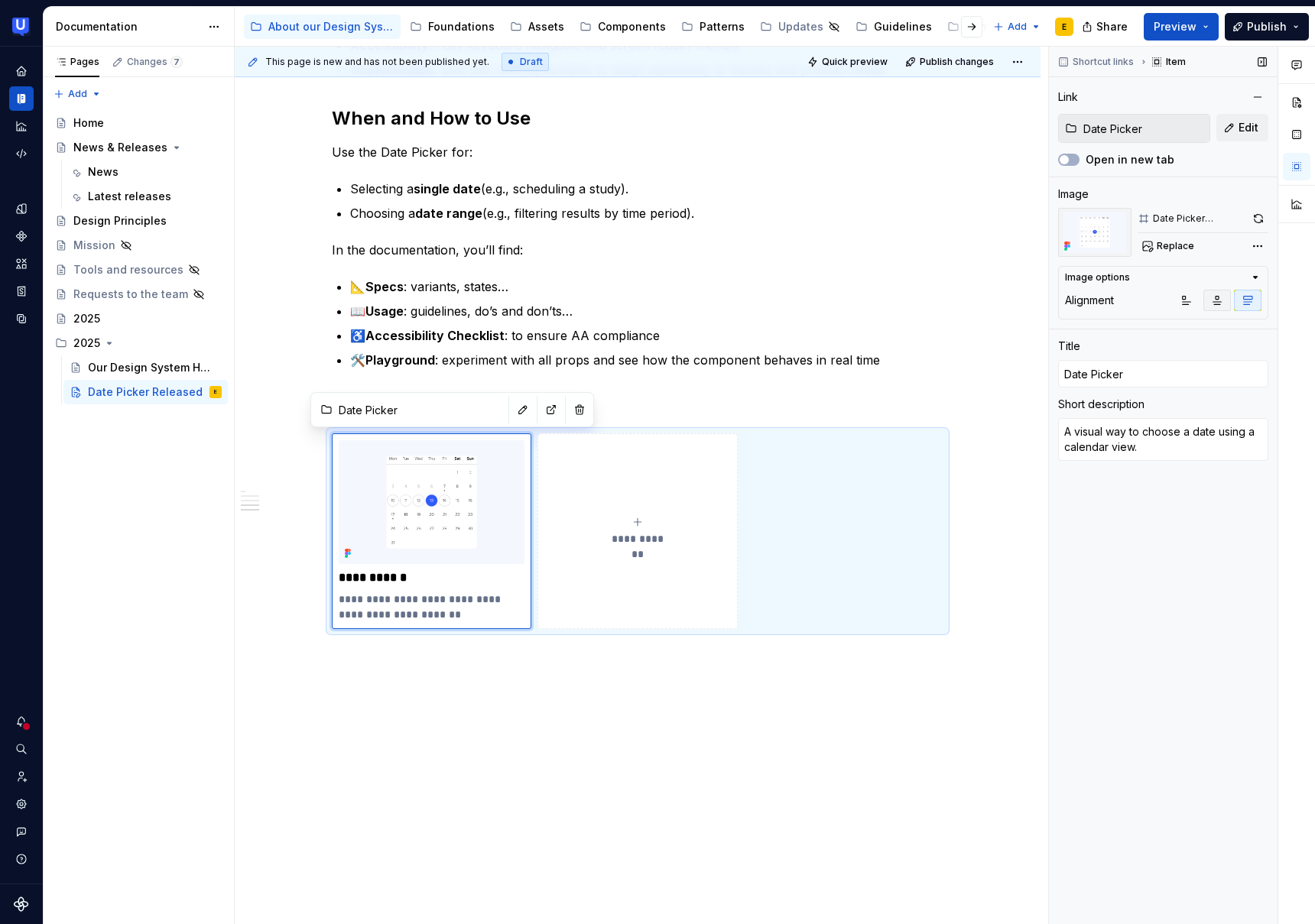
click at [1216, 304] on icon "button" at bounding box center [1218, 301] width 9 height 9
click at [1183, 303] on icon "button" at bounding box center [1187, 301] width 12 height 12
drag, startPoint x: 1139, startPoint y: 613, endPoint x: 1109, endPoint y: 586, distance: 40.4
click at [1139, 613] on div "Shortcut links Item Link Date Picker Edit Open in new tab Image Date Picker thu…" at bounding box center [1163, 486] width 228 height 878
type textarea "*"
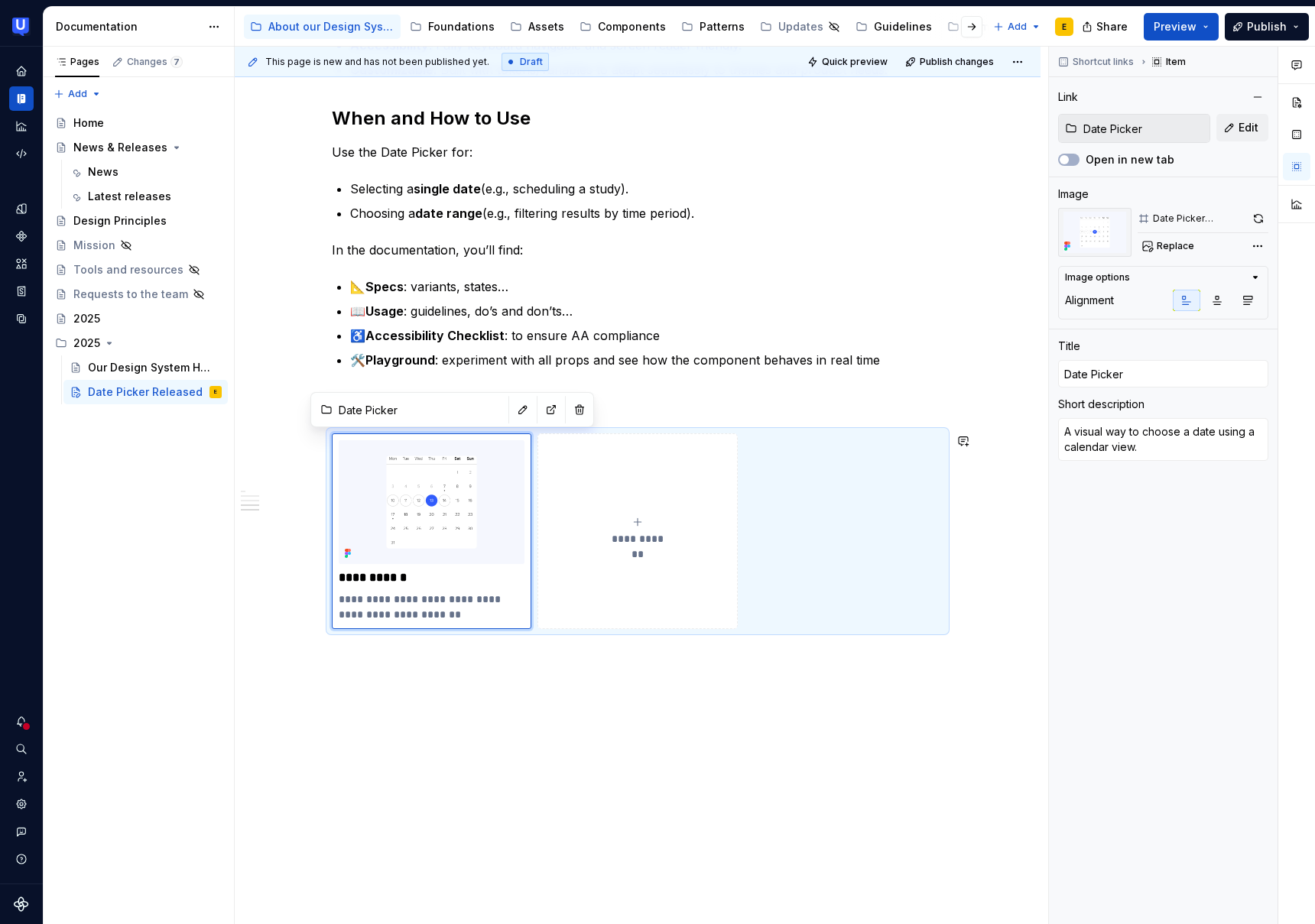
click at [411, 699] on div "**********" at bounding box center [638, 160] width 806 height 1531
click at [381, 673] on div "**********" at bounding box center [638, 160] width 806 height 1531
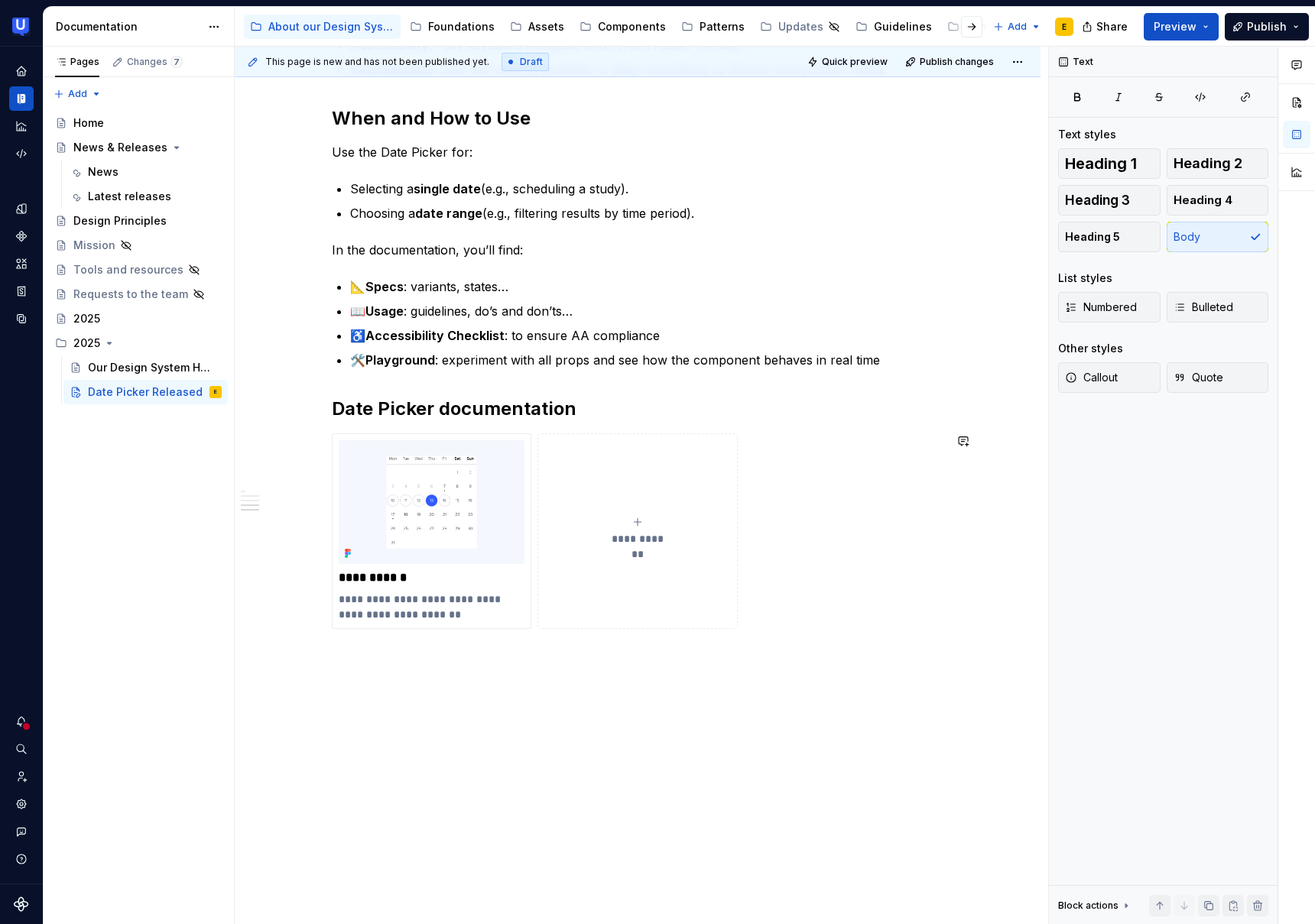
click at [597, 676] on div "**********" at bounding box center [638, 57] width 612 height 1253
click at [356, 665] on p at bounding box center [638, 656] width 612 height 19
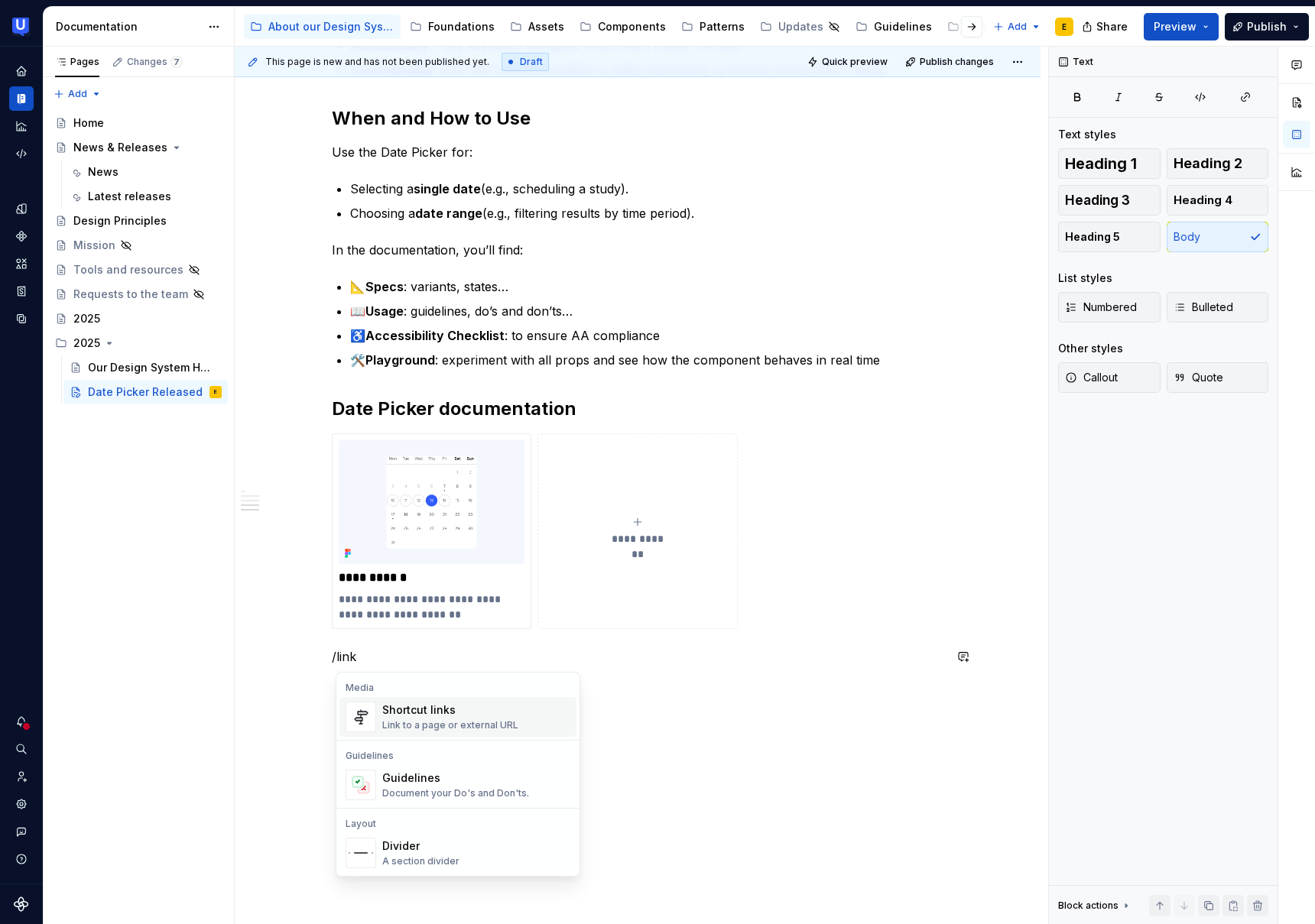
click at [434, 721] on div "Link to a page or external URL" at bounding box center [451, 726] width 136 height 12
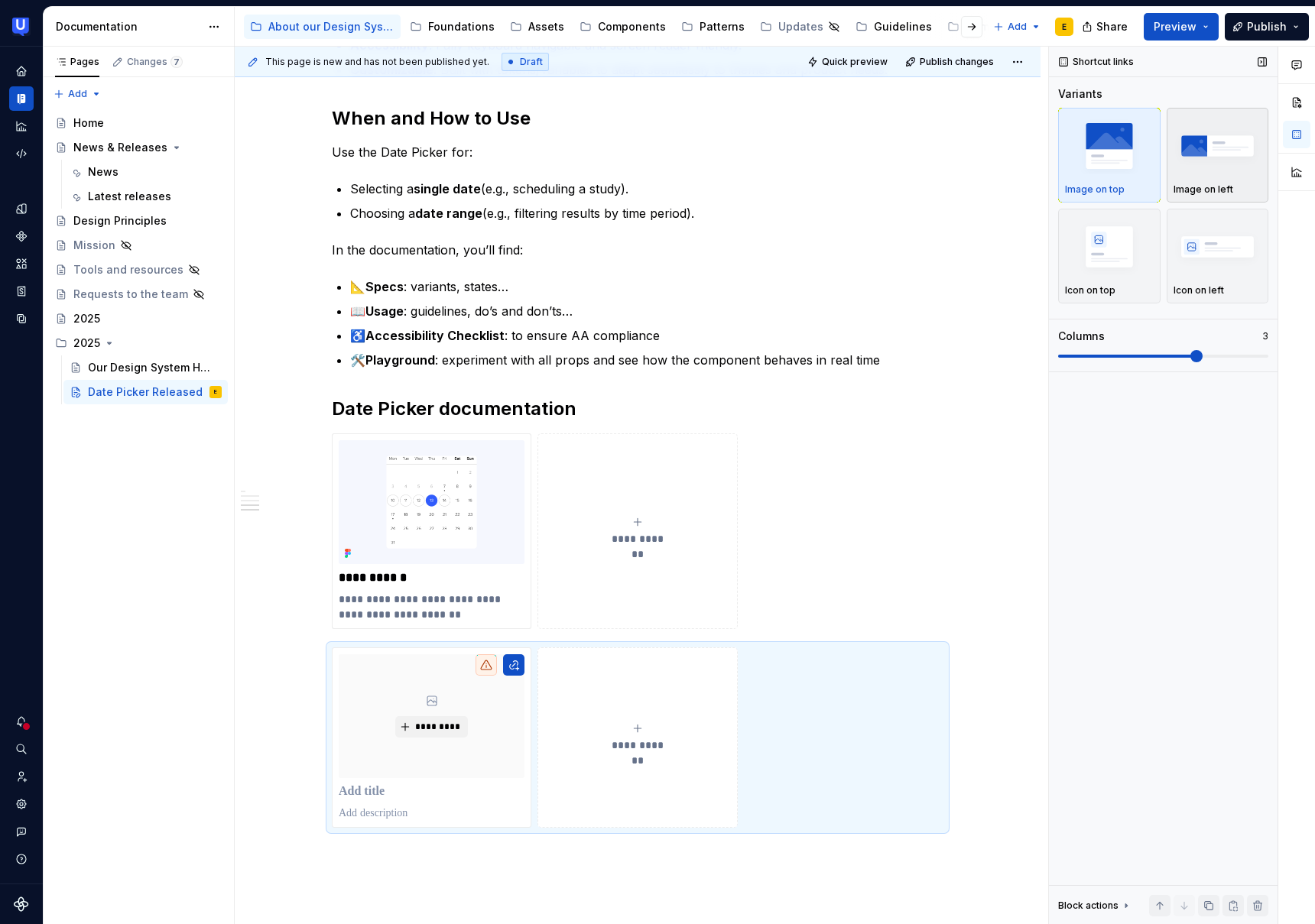
click at [1214, 167] on img "button" at bounding box center [1218, 145] width 89 height 56
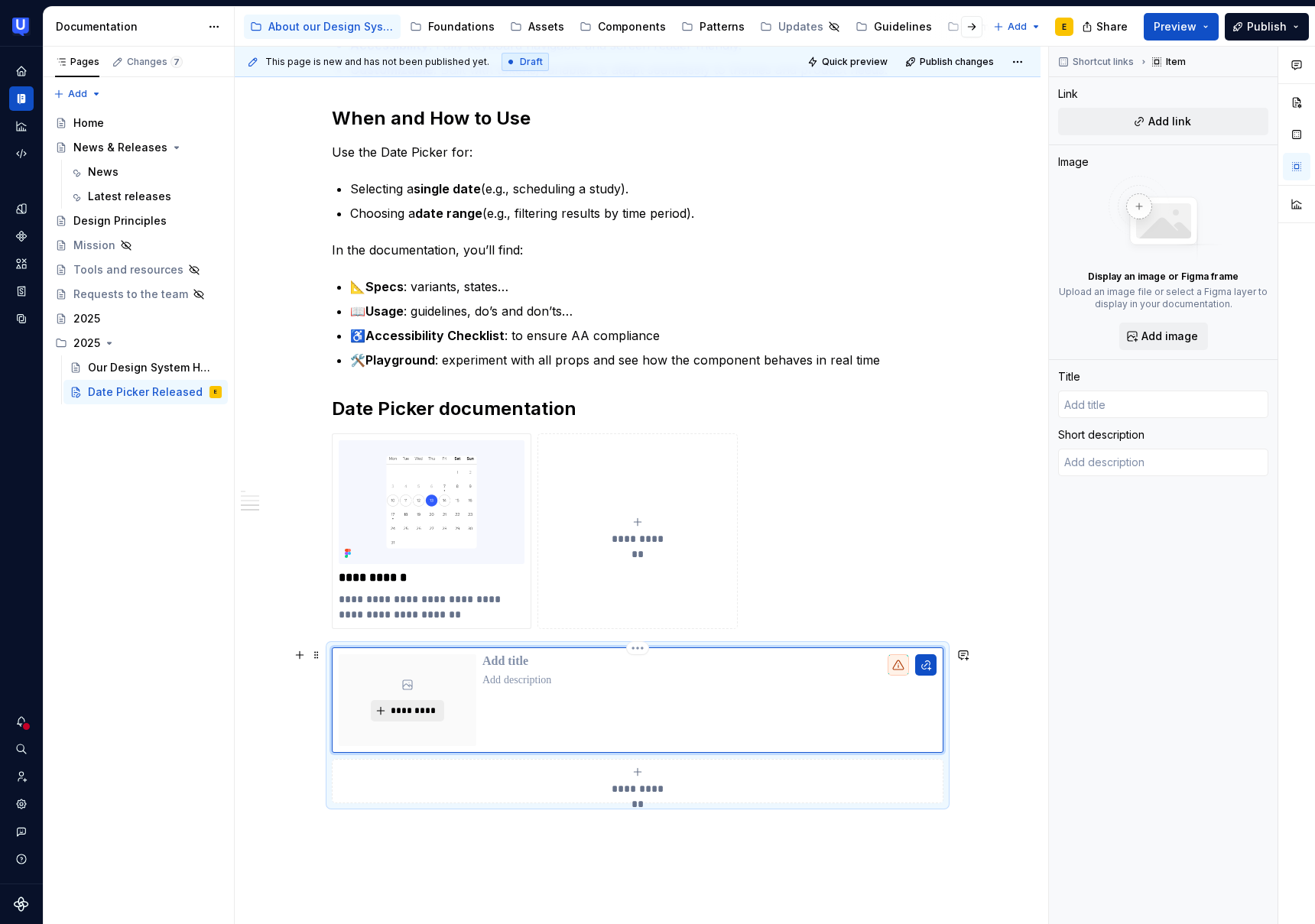
click at [427, 708] on span "*********" at bounding box center [413, 711] width 47 height 12
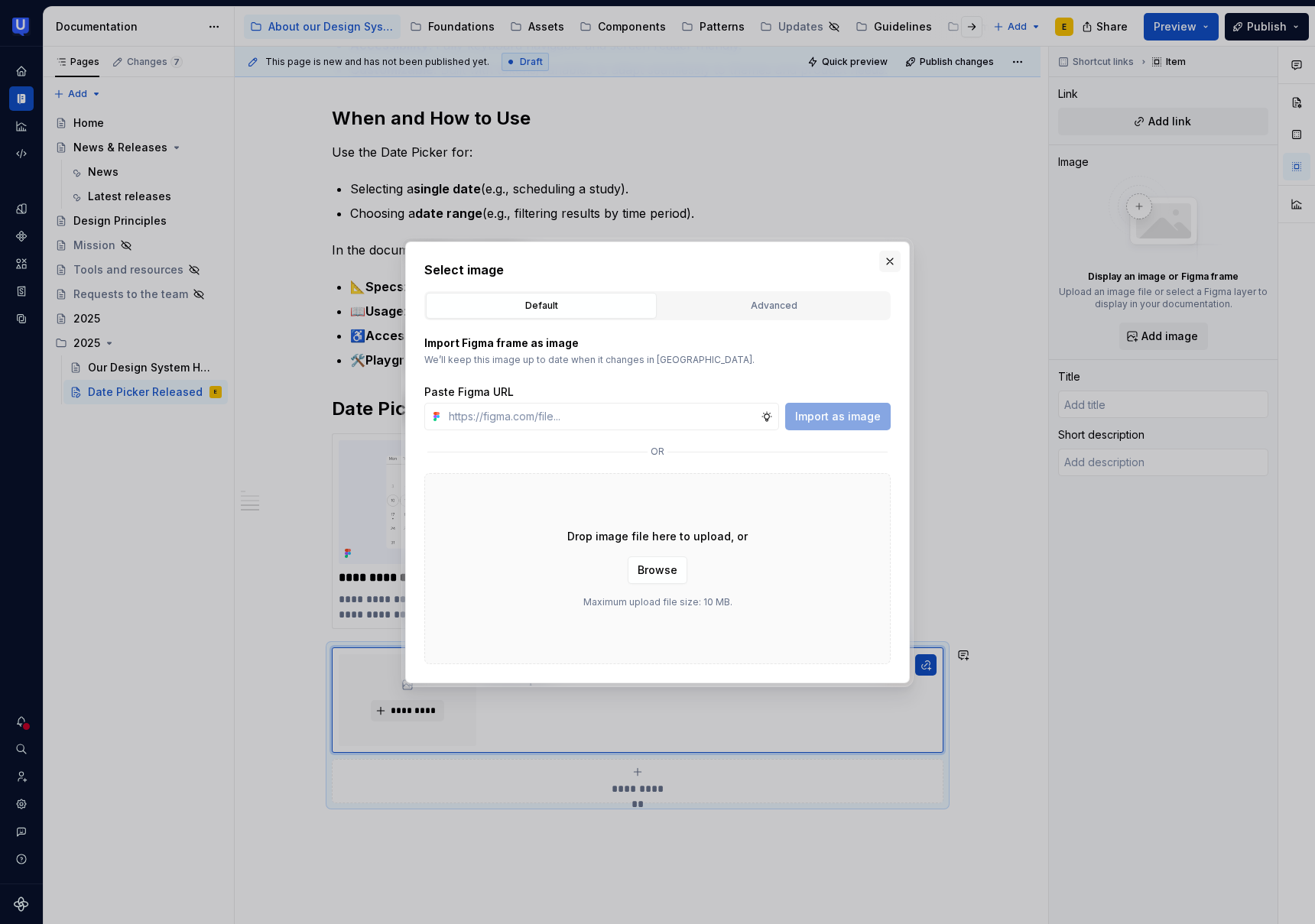
click at [891, 266] on button "button" at bounding box center [890, 261] width 21 height 21
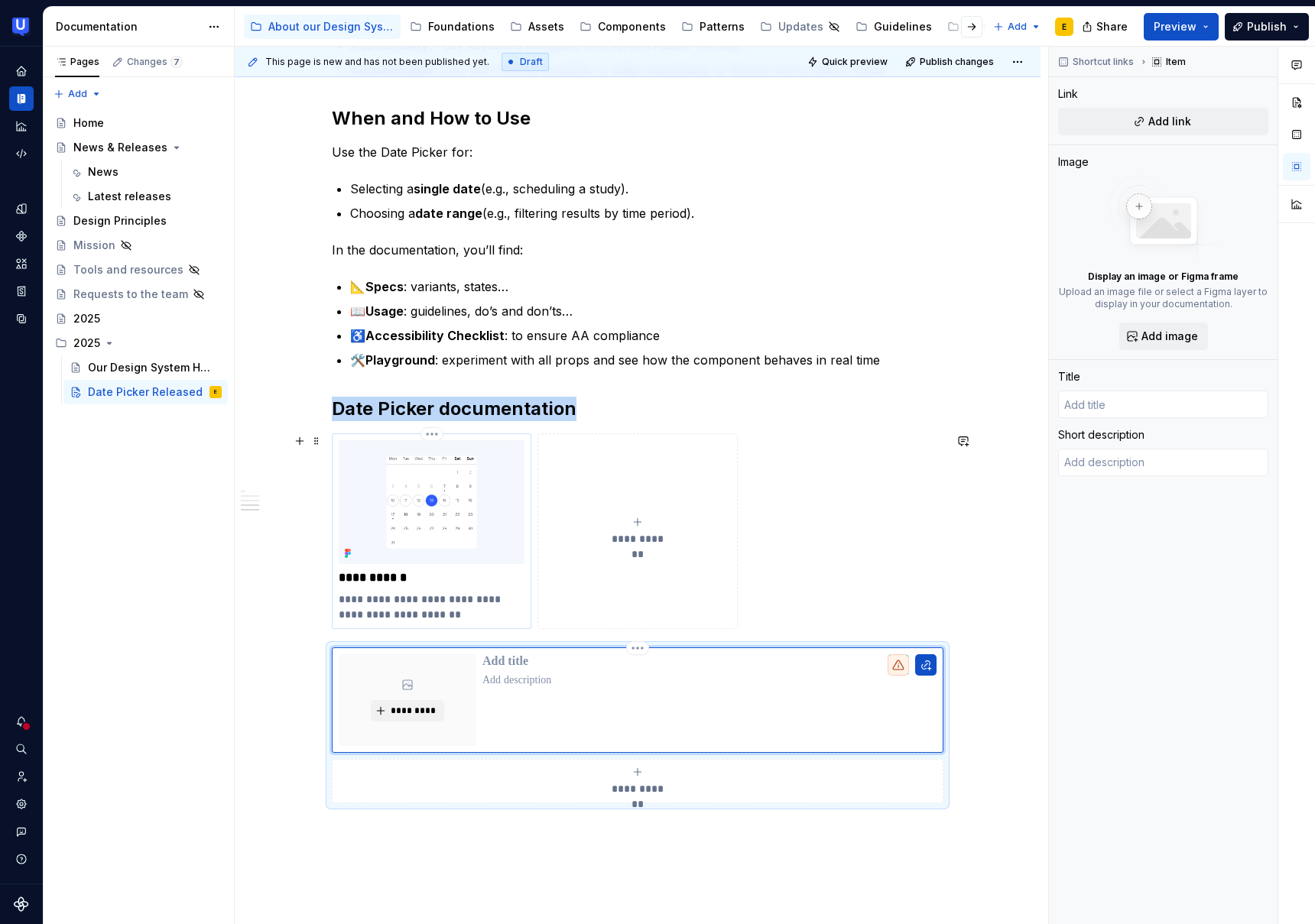
click at [450, 549] on img at bounding box center [431, 502] width 186 height 123
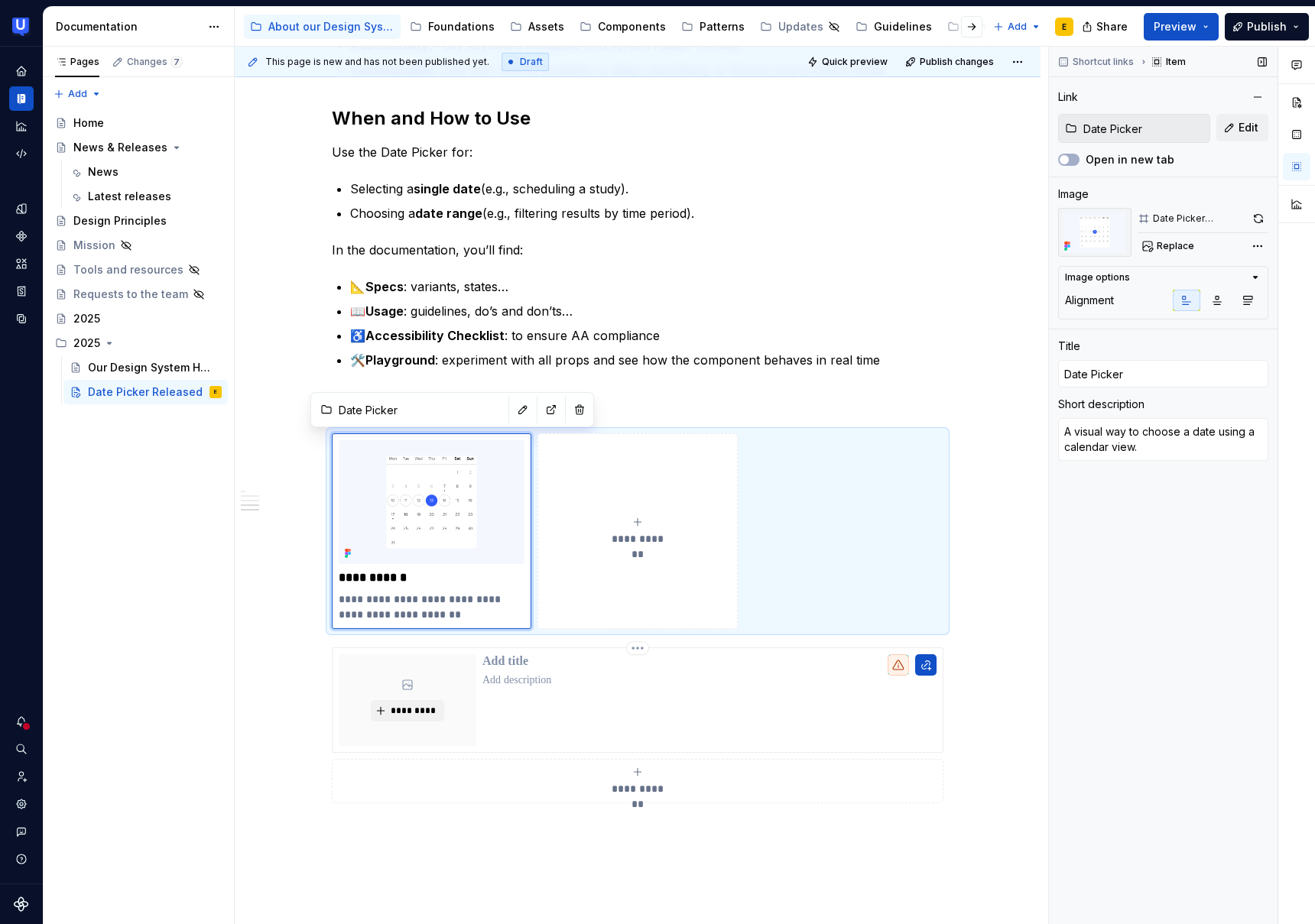
click at [1212, 221] on div "Date Picker thumbnail" at bounding box center [1199, 219] width 92 height 12
click at [1184, 247] on span "Replace" at bounding box center [1176, 246] width 37 height 12
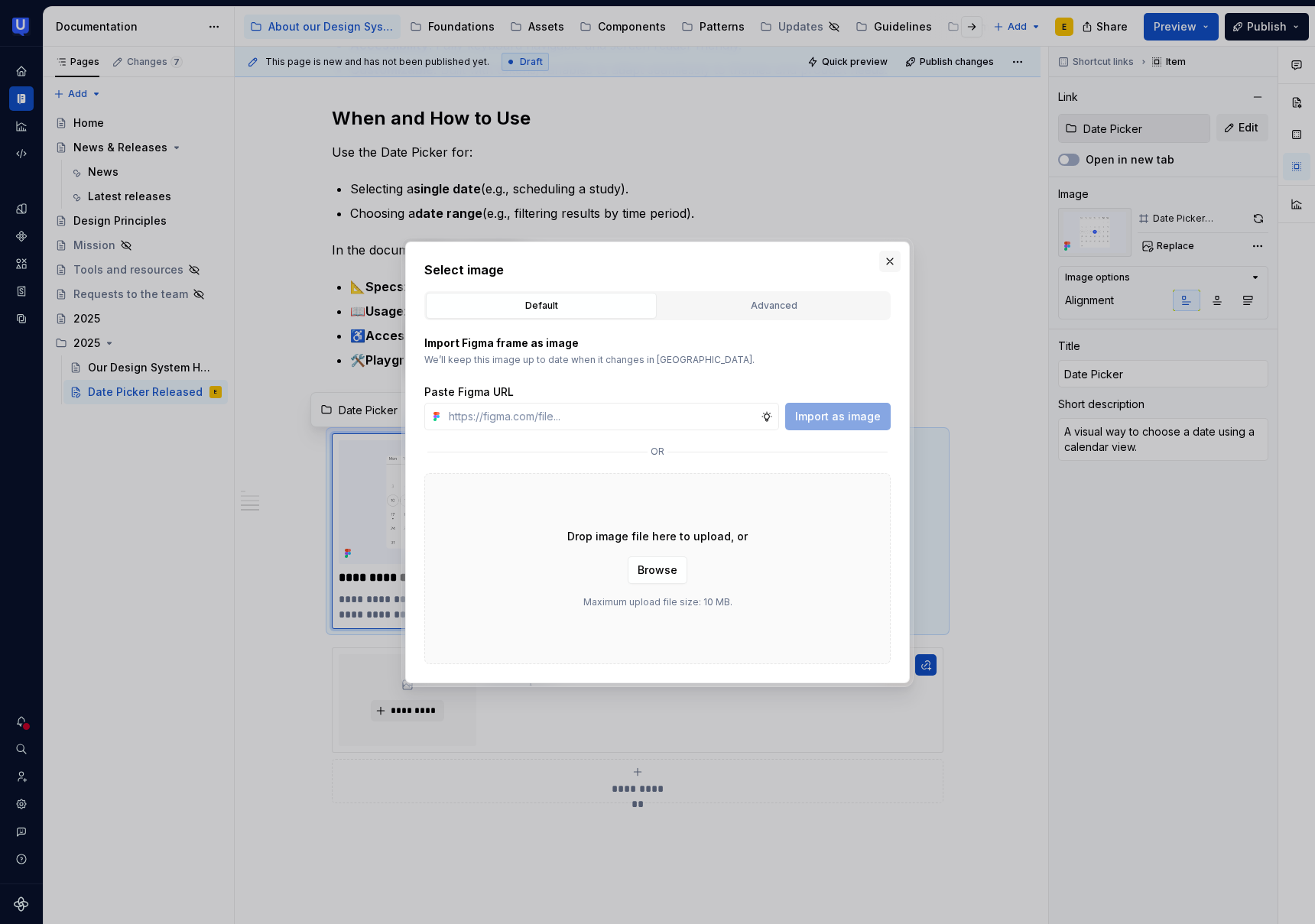
click at [890, 257] on button "button" at bounding box center [890, 261] width 21 height 21
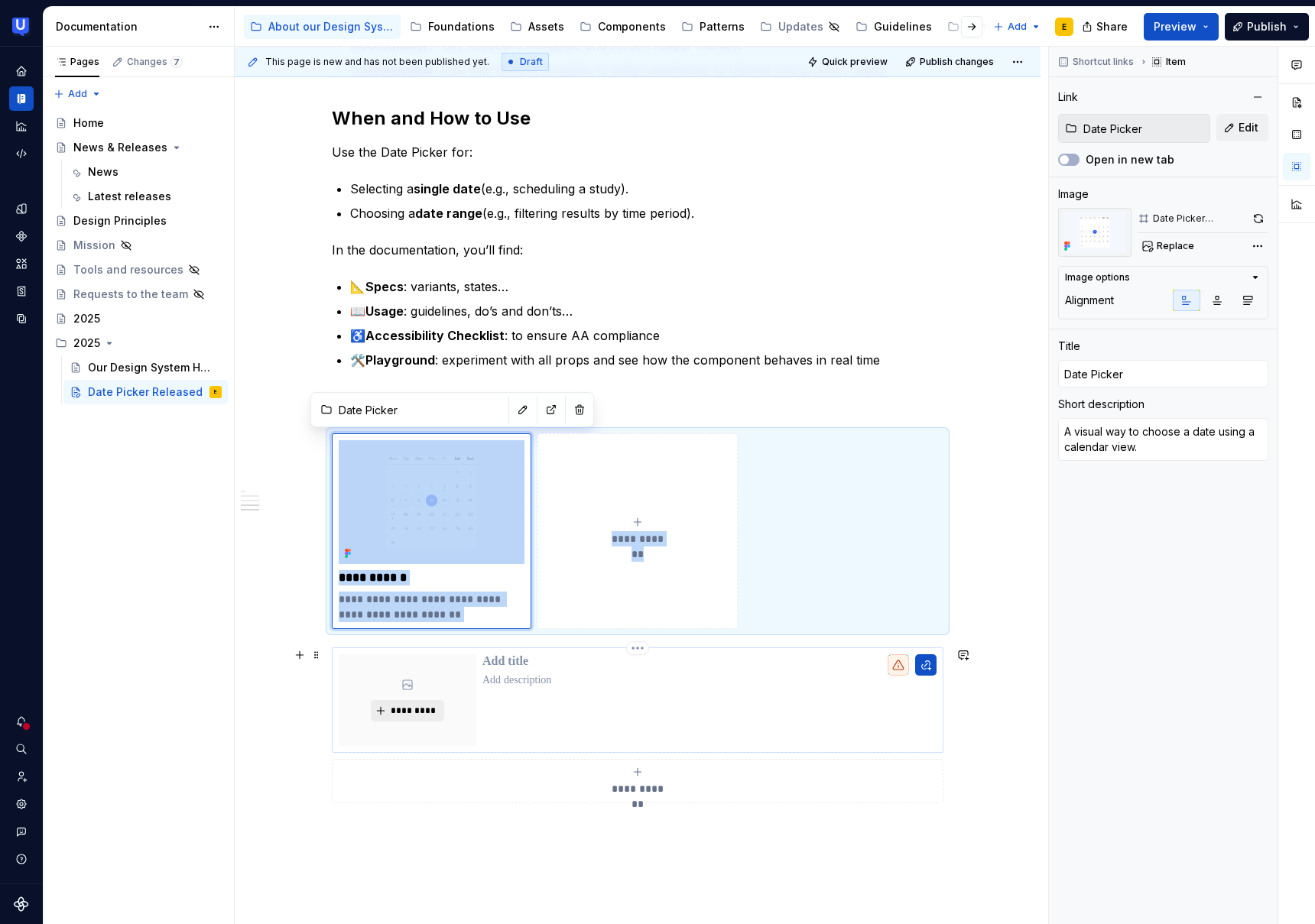
click at [415, 712] on span "*********" at bounding box center [413, 711] width 47 height 12
type textarea "*"
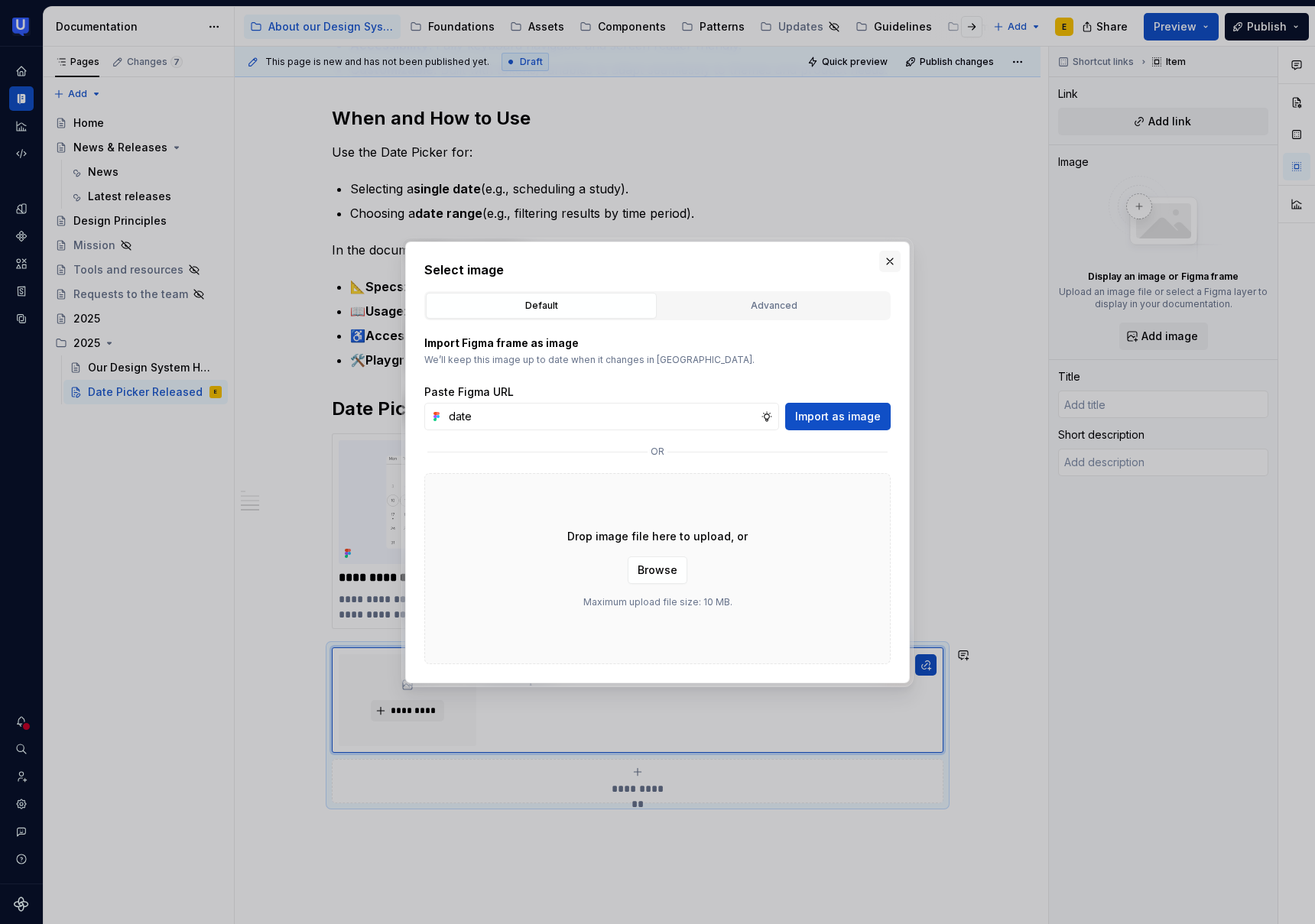
type input "date"
click at [887, 262] on button "button" at bounding box center [890, 261] width 21 height 21
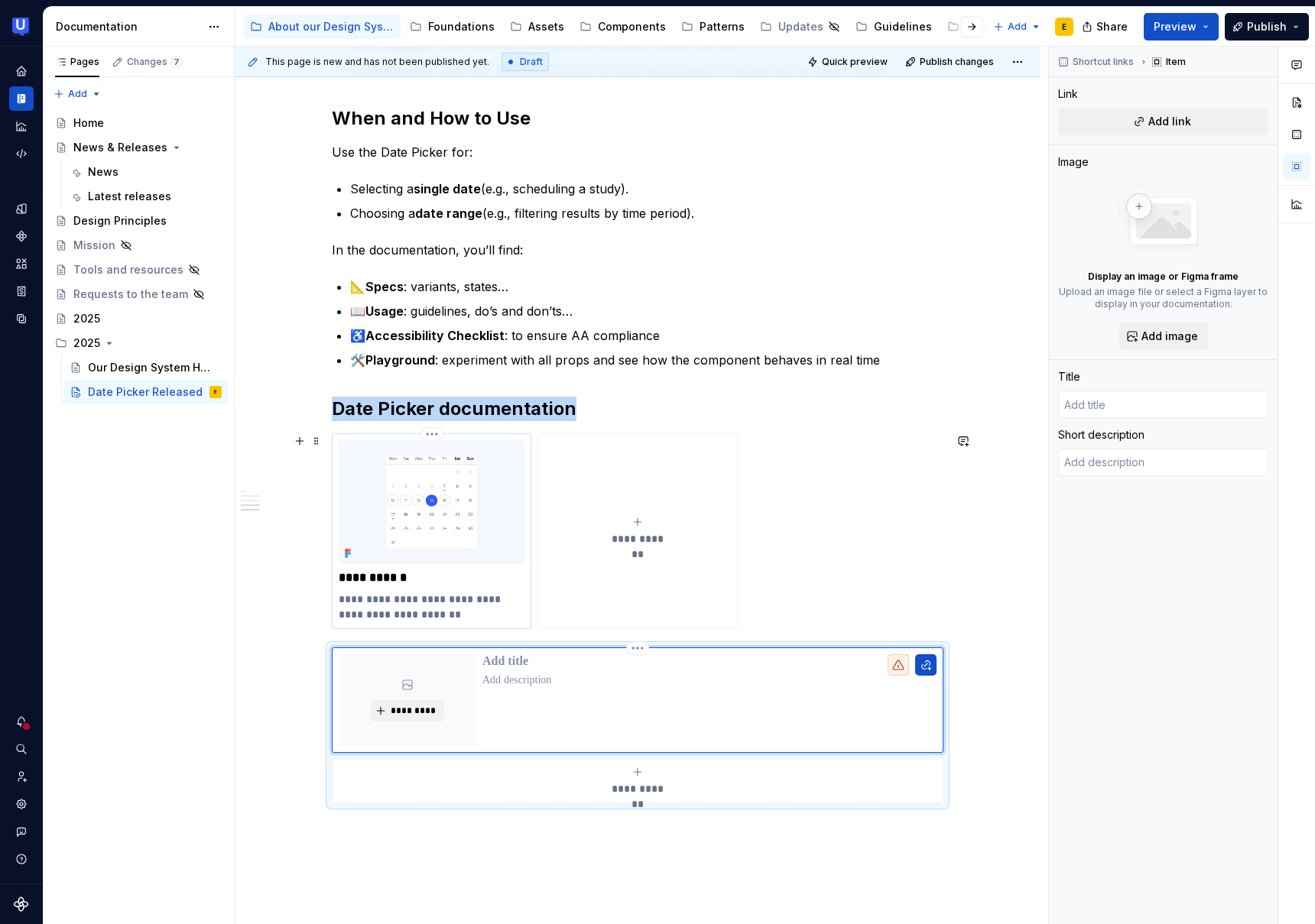
click at [428, 511] on img at bounding box center [431, 502] width 186 height 123
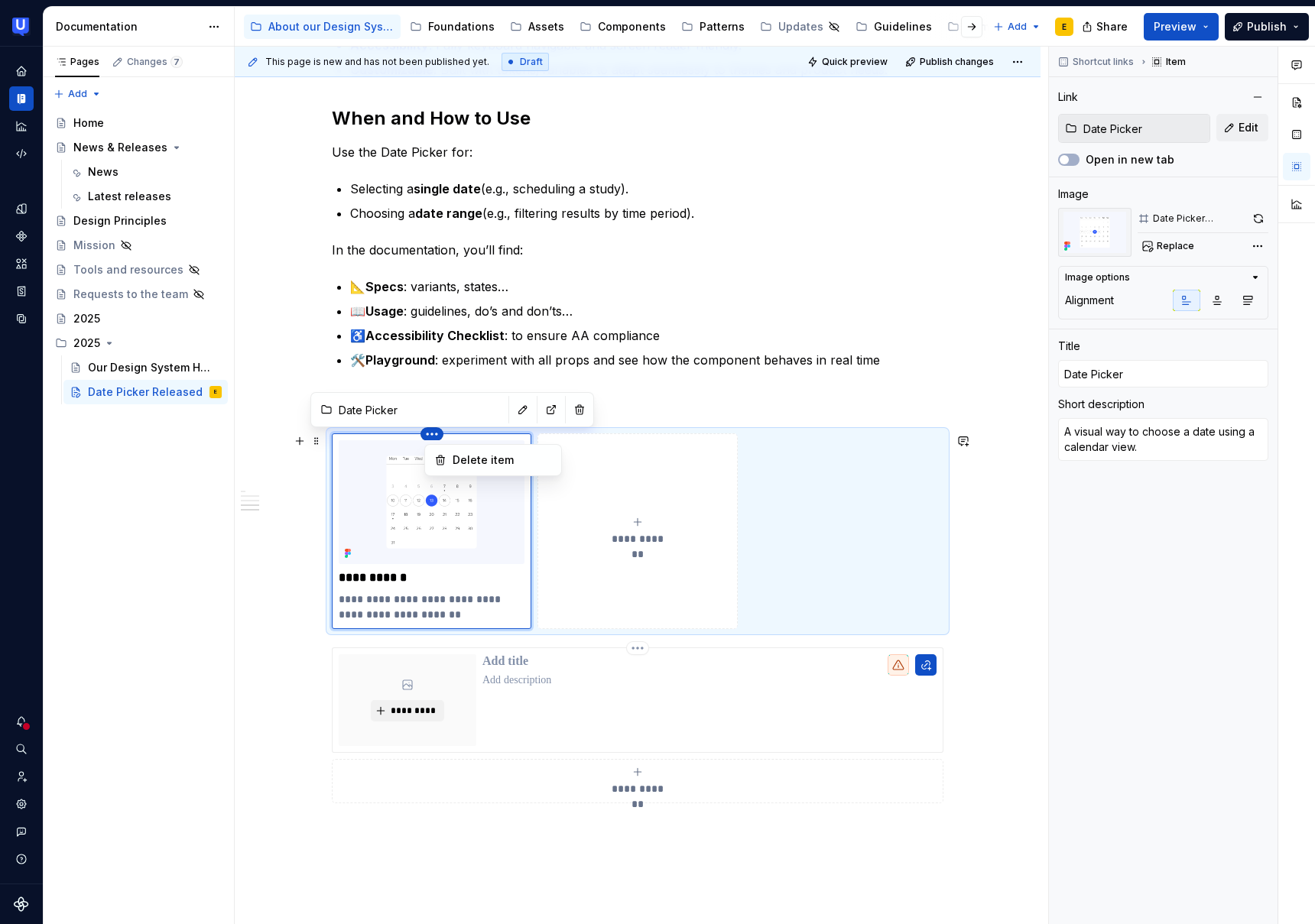
click at [454, 752] on html "UserTesting Design System E Design system data Documentation Accessibility guid…" at bounding box center [657, 462] width 1315 height 924
click at [388, 446] on html "UserTesting Design System E Design system data Documentation Accessibility guid…" at bounding box center [657, 462] width 1315 height 924
click at [356, 411] on input "Date Picker" at bounding box center [419, 409] width 173 height 27
click at [322, 411] on span at bounding box center [317, 409] width 12 height 21
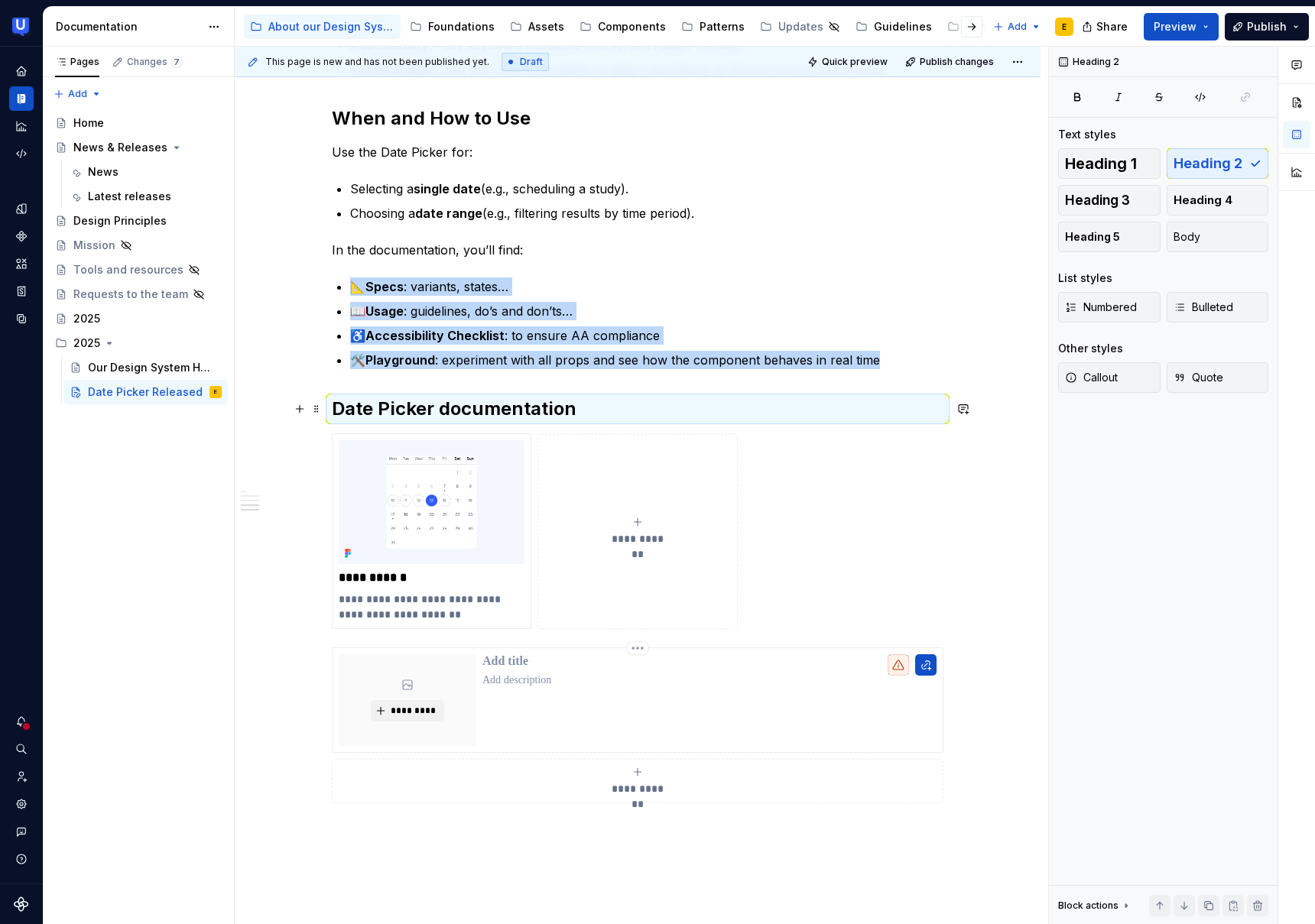
click at [622, 537] on span "**********" at bounding box center [638, 539] width 66 height 15
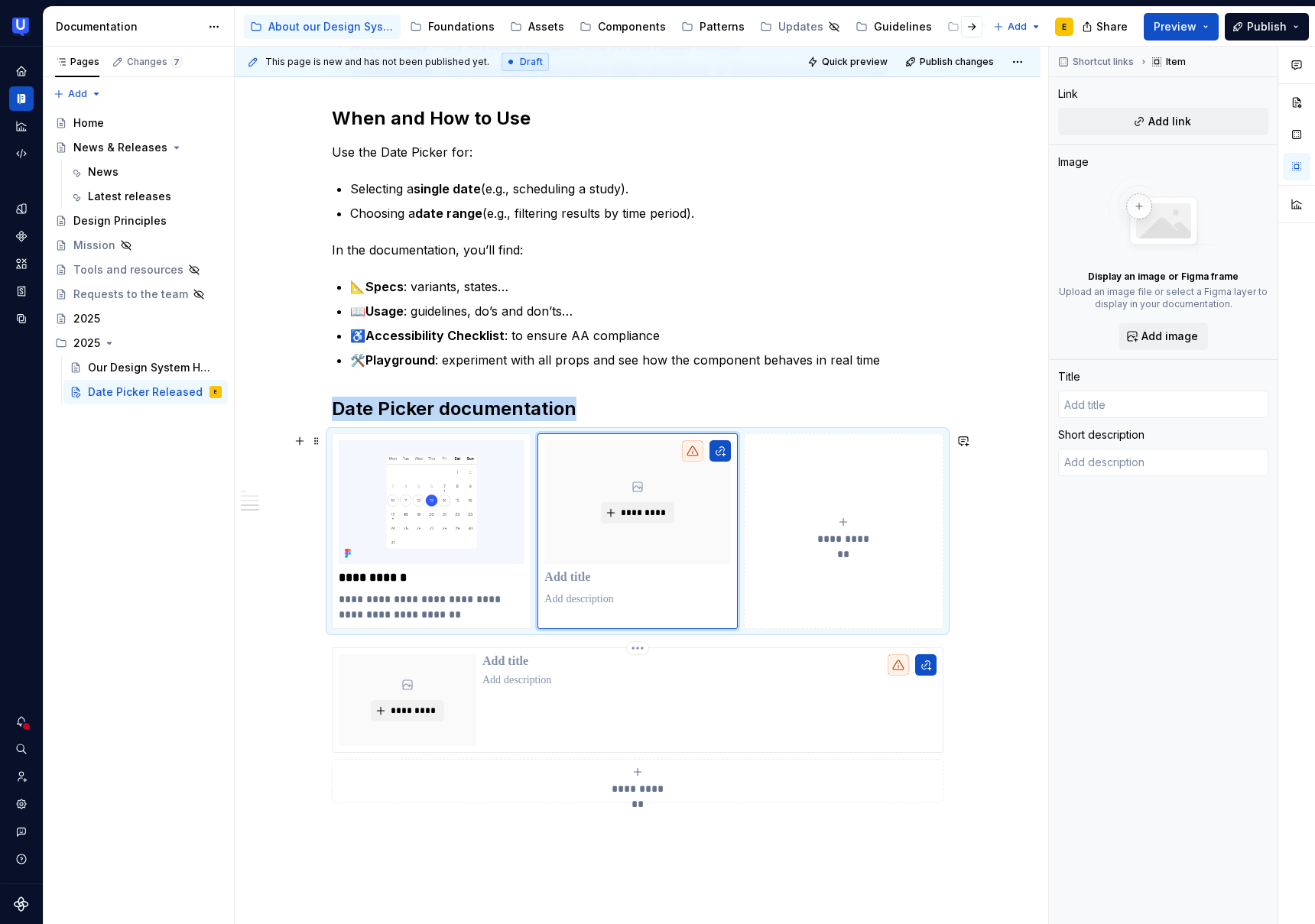
click at [349, 434] on div "**********" at bounding box center [638, 532] width 612 height 196
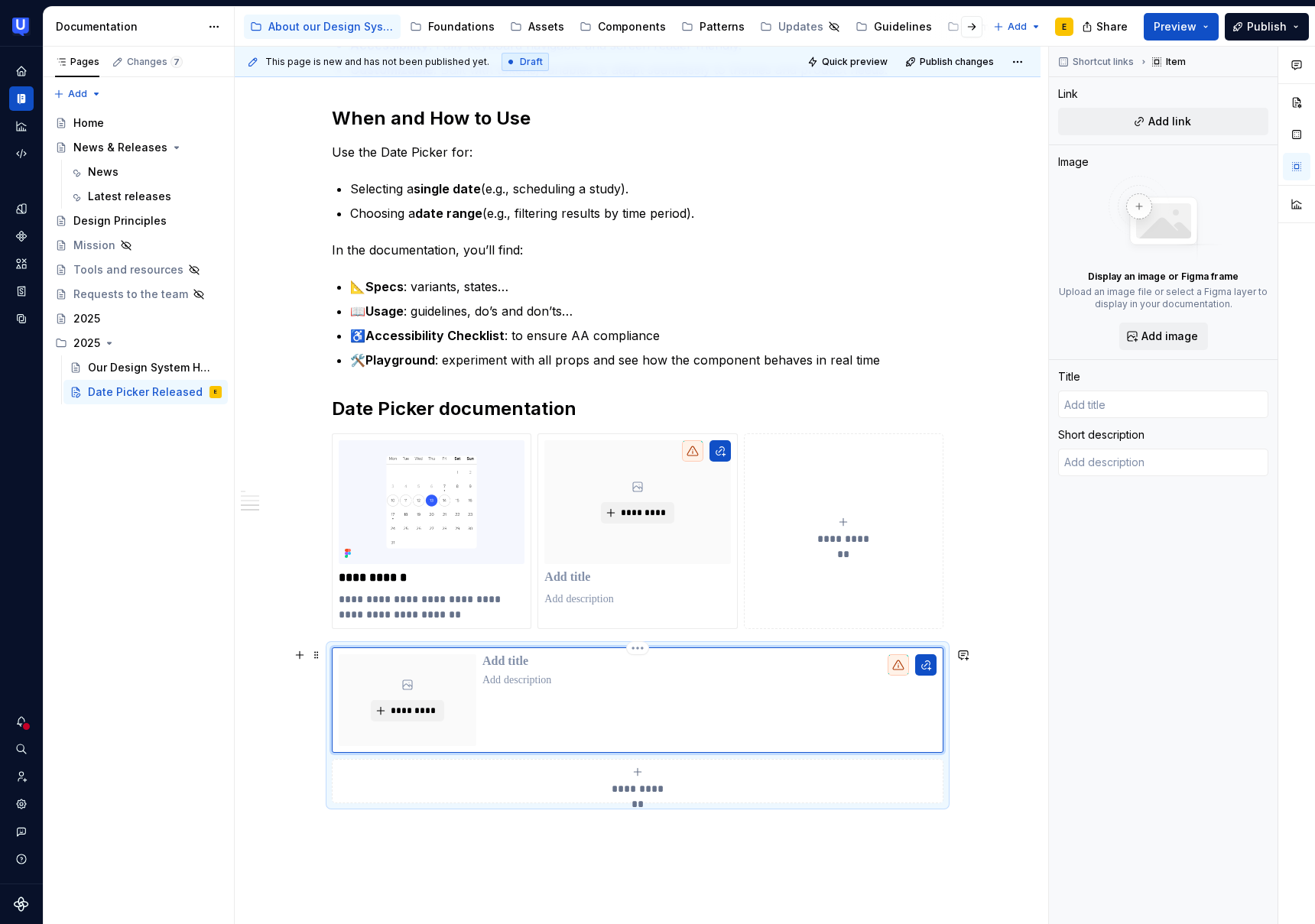
click at [513, 670] on div at bounding box center [709, 700] width 454 height 92
type textarea "*"
type input "D"
type textarea "*"
type input "Da"
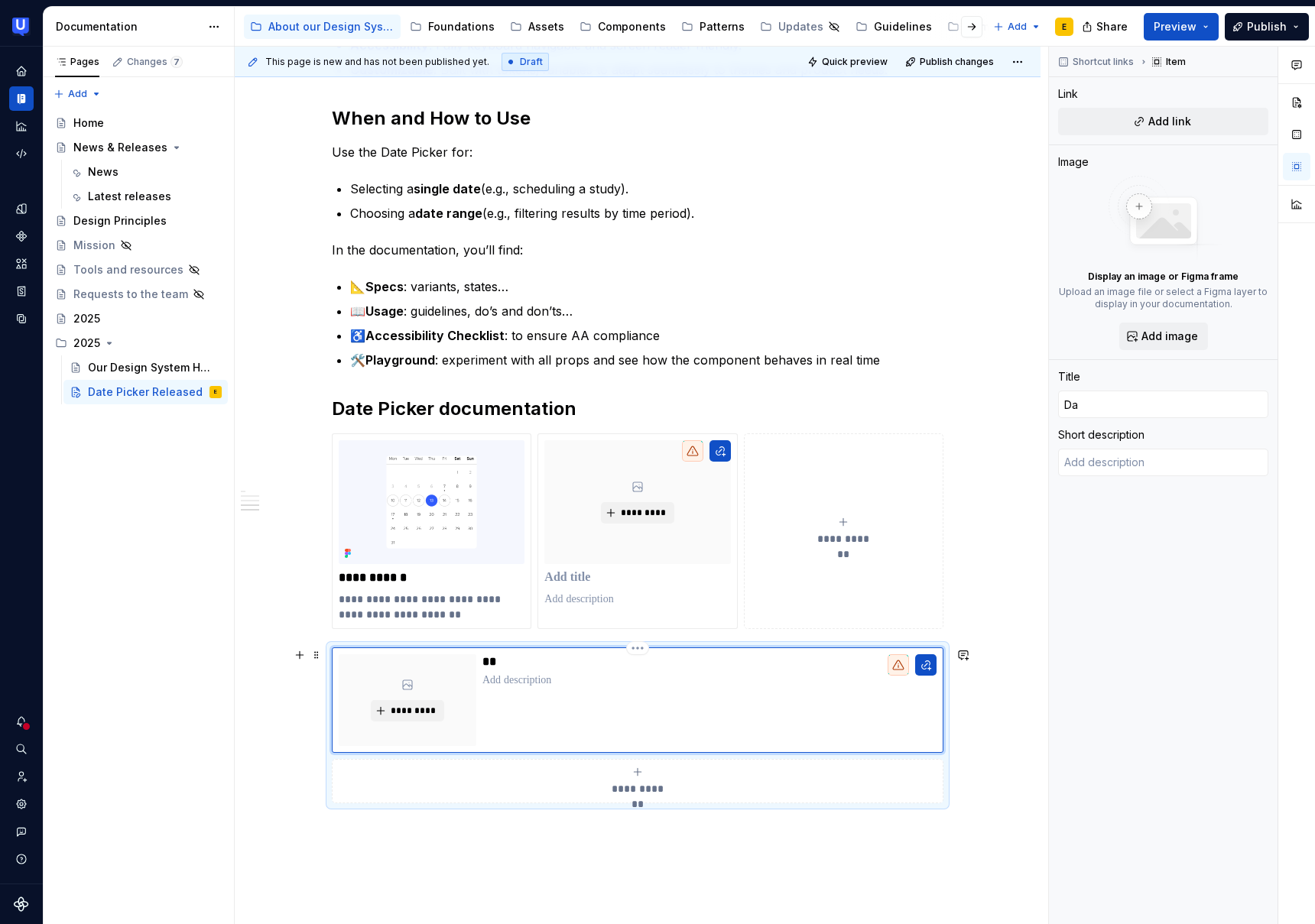
type textarea "*"
type input "Dat"
type textarea "*"
type input "Date"
type textarea "*"
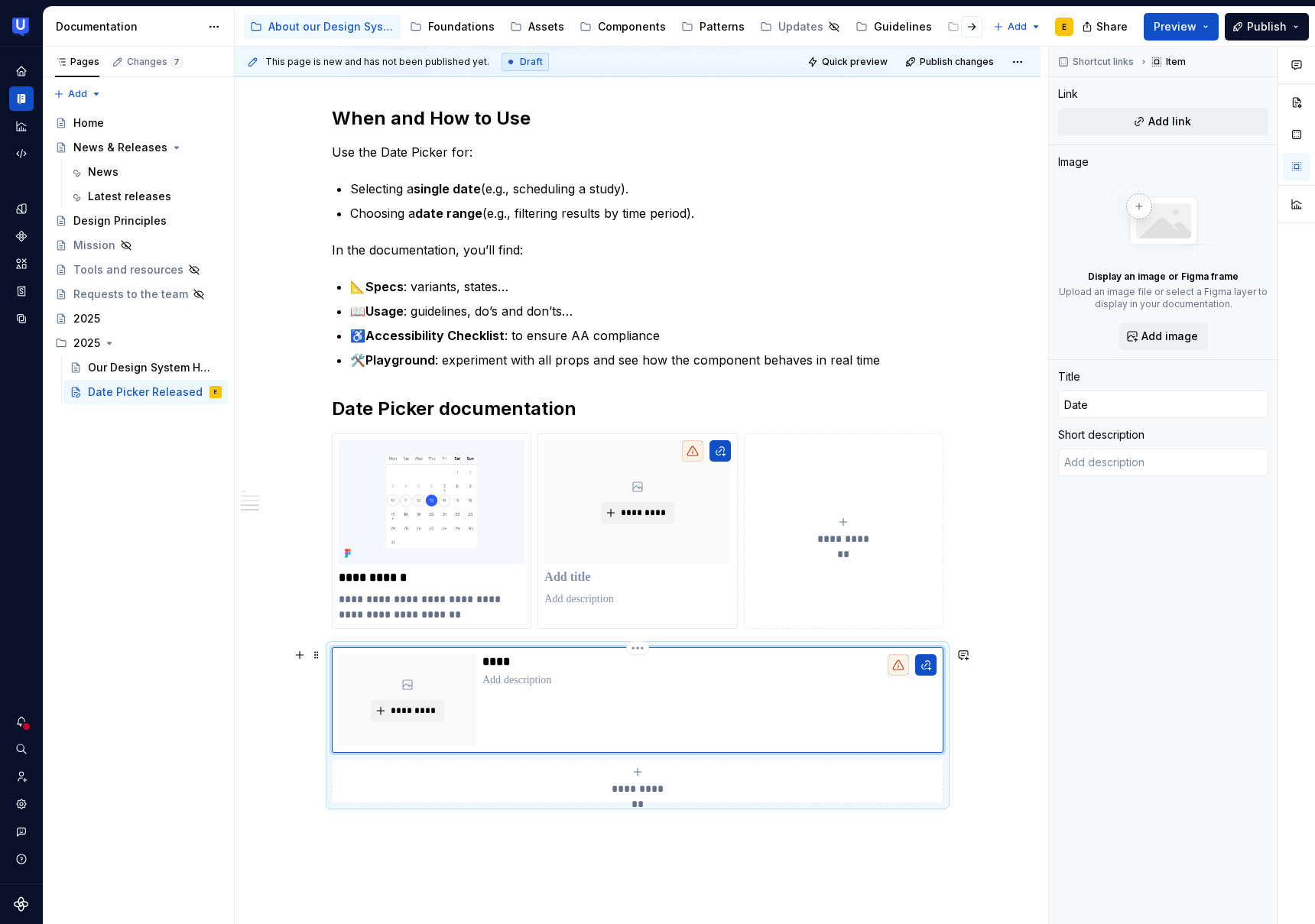
type input "Date"
type textarea "*"
type input "Date P"
type textarea "*"
type input "Date Pi"
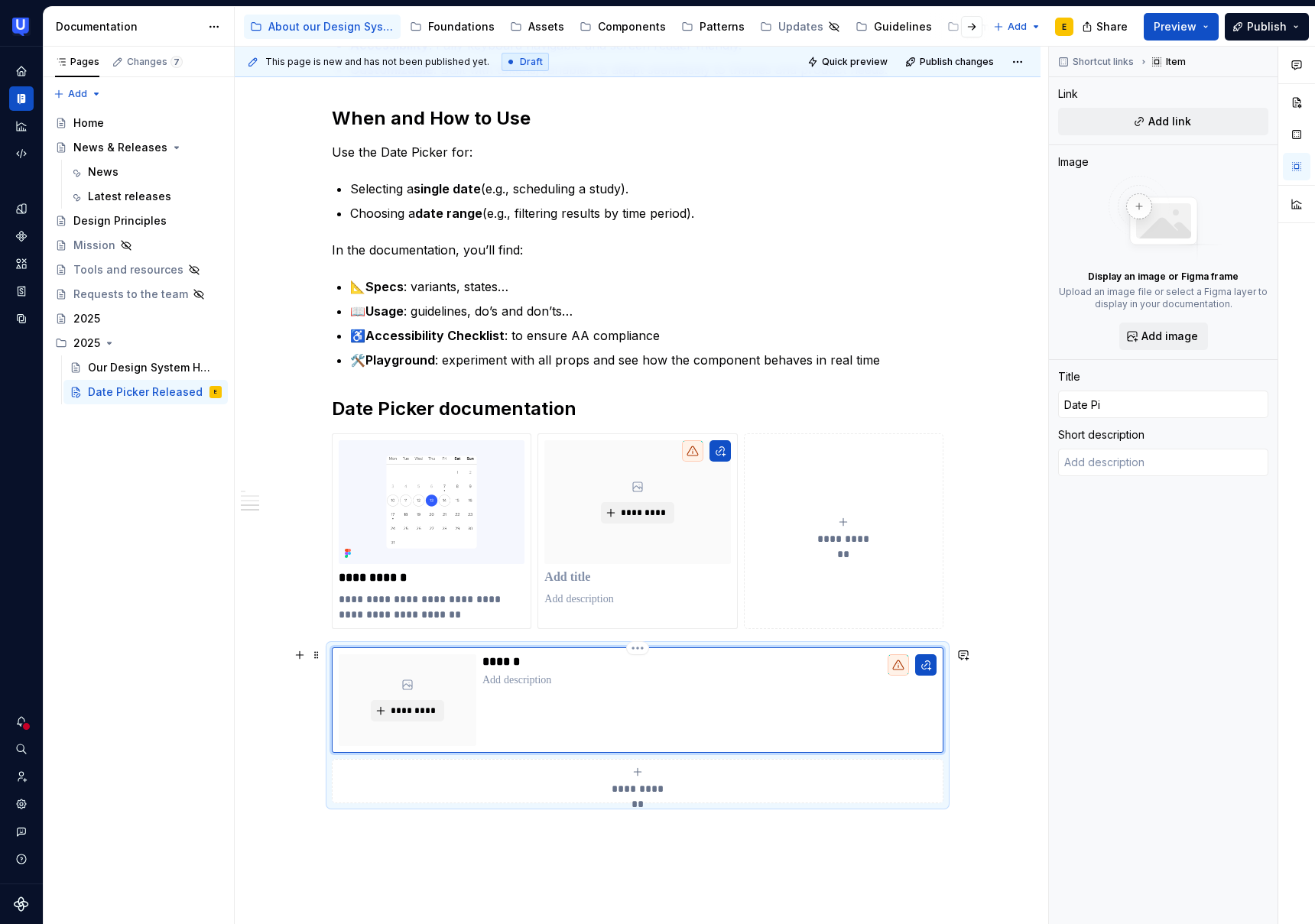
type textarea "*"
type input "Date Pic"
type textarea "*"
type input "Date Pick"
type textarea "*"
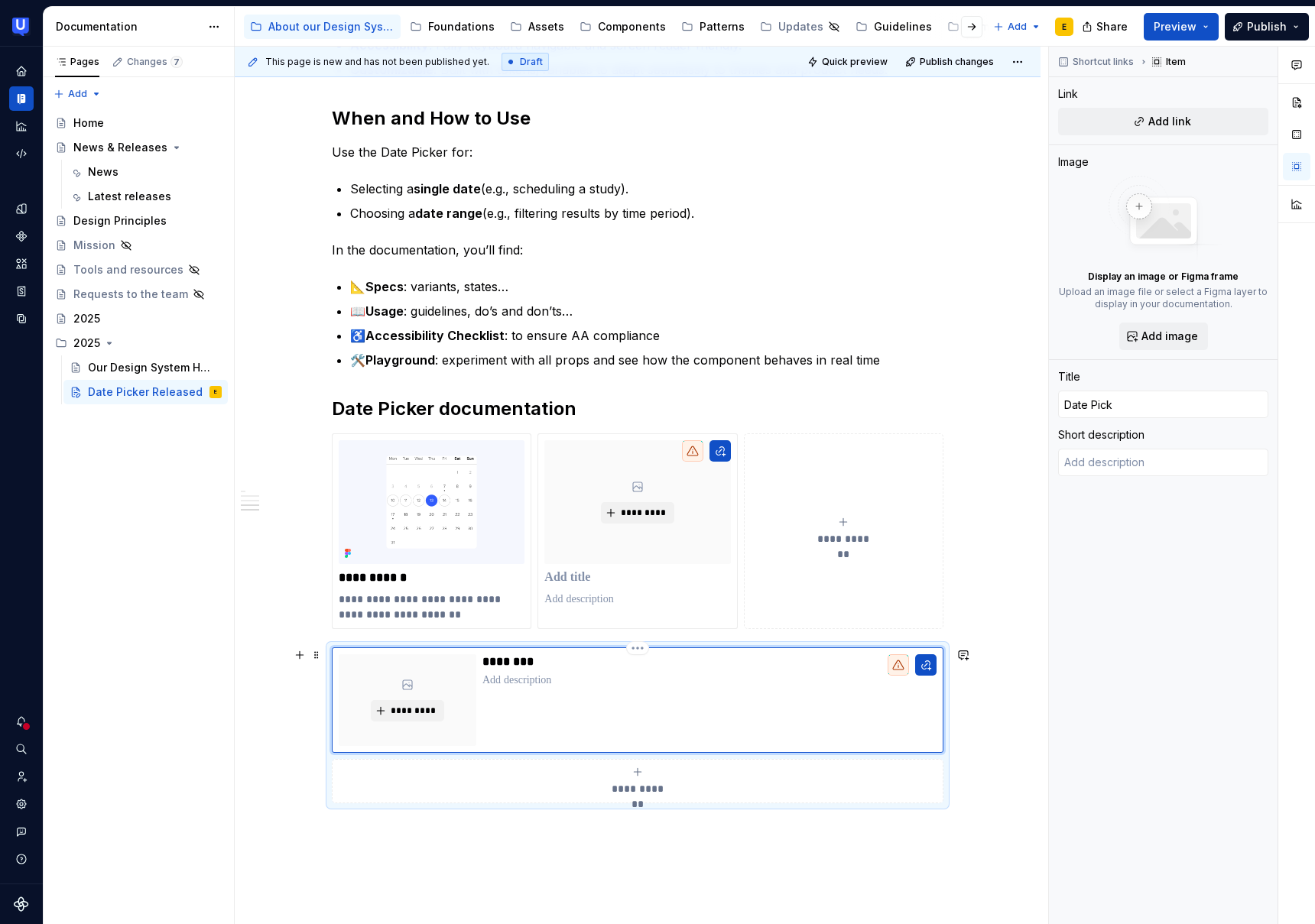
type input "Date Picke"
type textarea "*"
type input "Date Picker"
drag, startPoint x: 342, startPoint y: 598, endPoint x: 425, endPoint y: 620, distance: 85.9
click at [425, 620] on p "**********" at bounding box center [431, 607] width 186 height 31
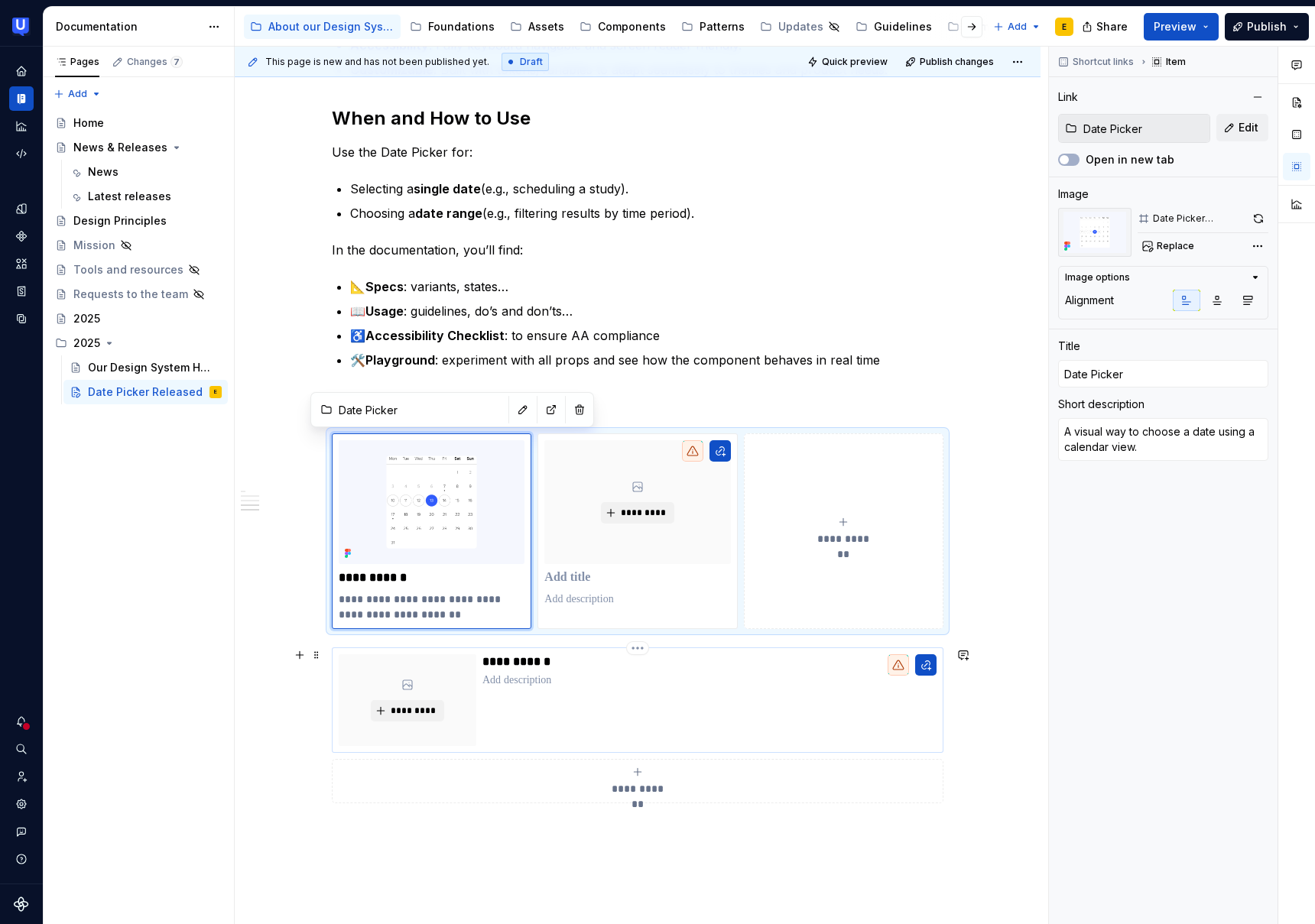
click at [515, 675] on p at bounding box center [709, 680] width 454 height 15
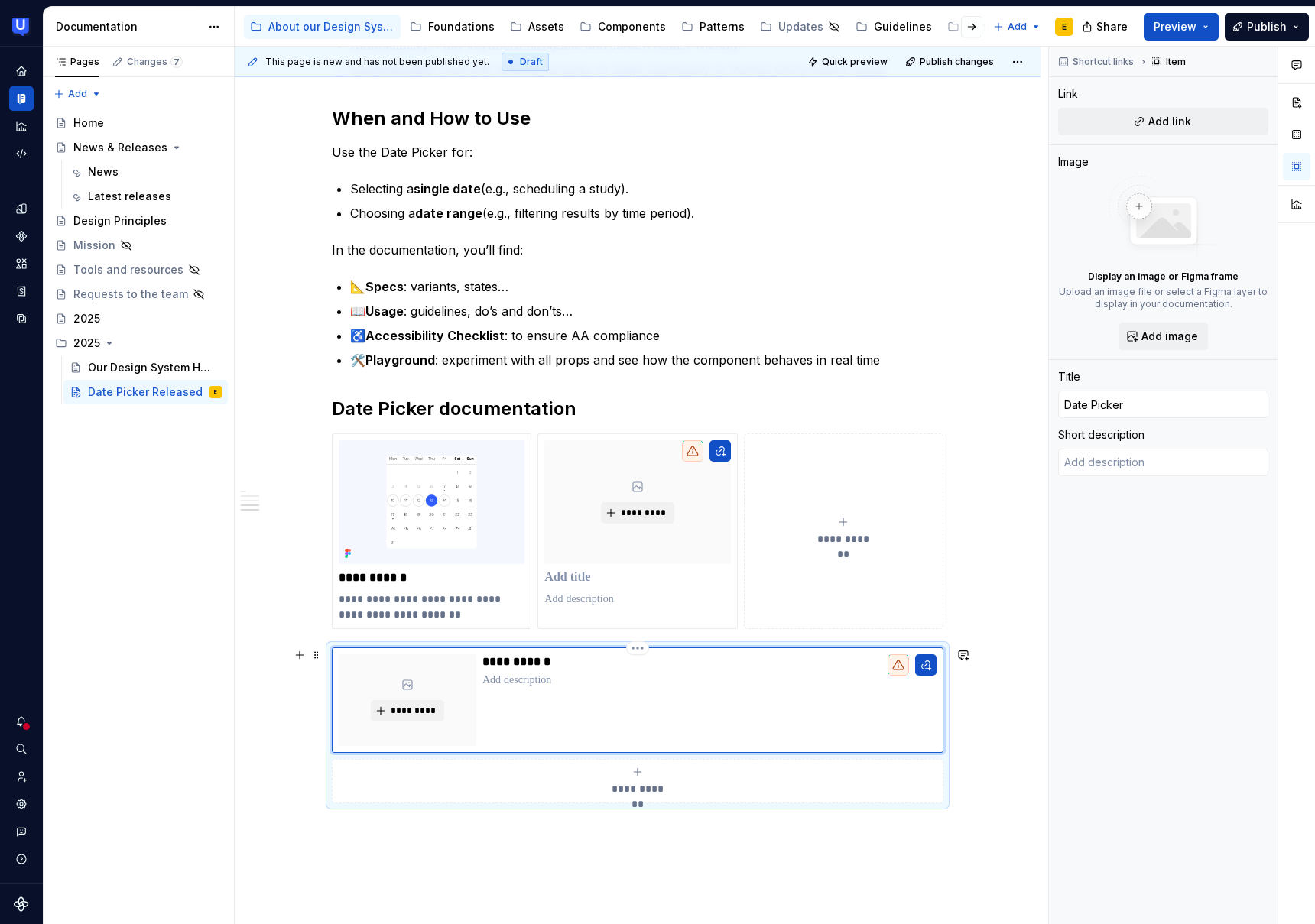
type textarea "*"
type textarea "A visual way to choose a date using a calendar view."
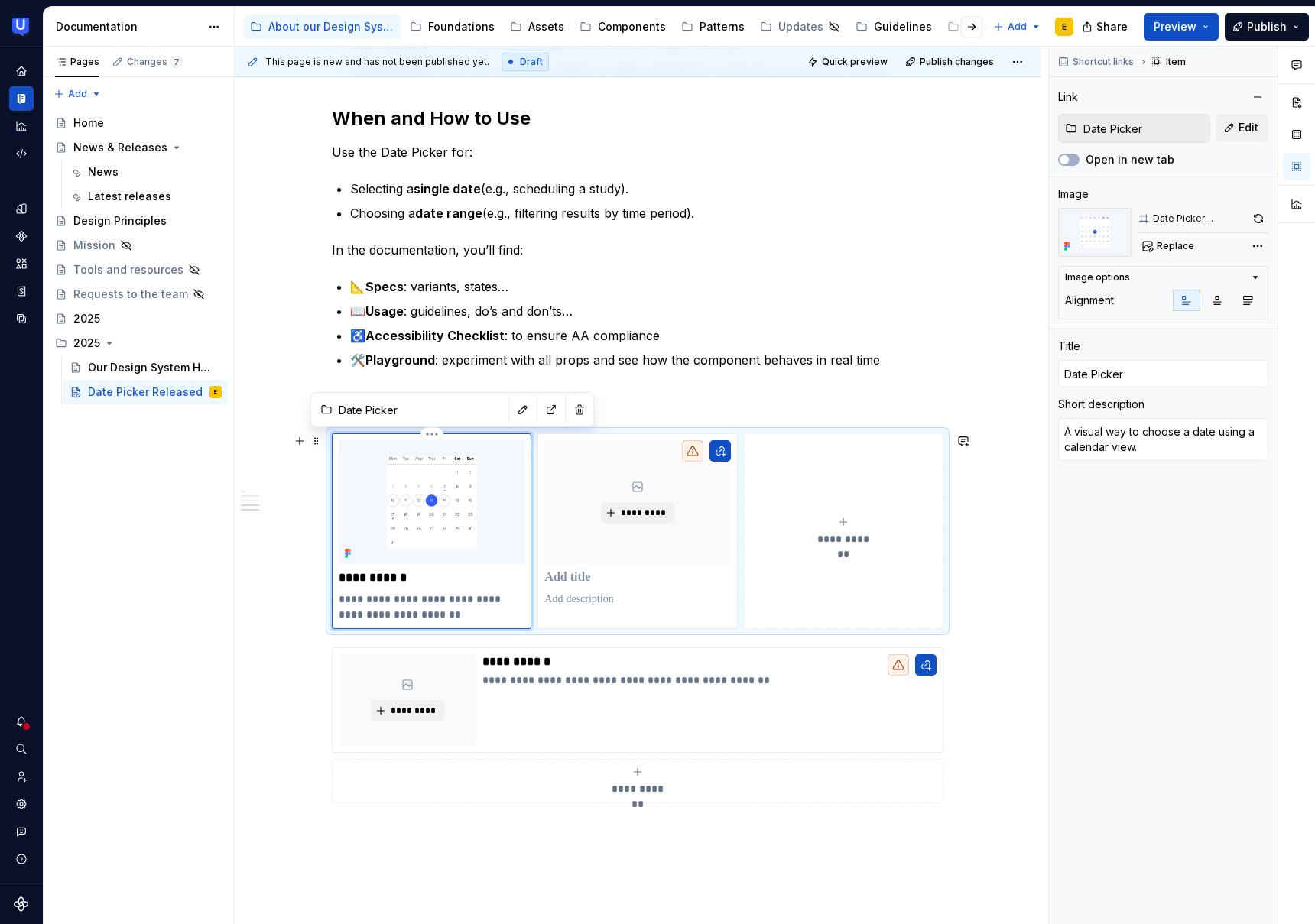
click at [343, 437] on div "**********" at bounding box center [431, 532] width 199 height 196
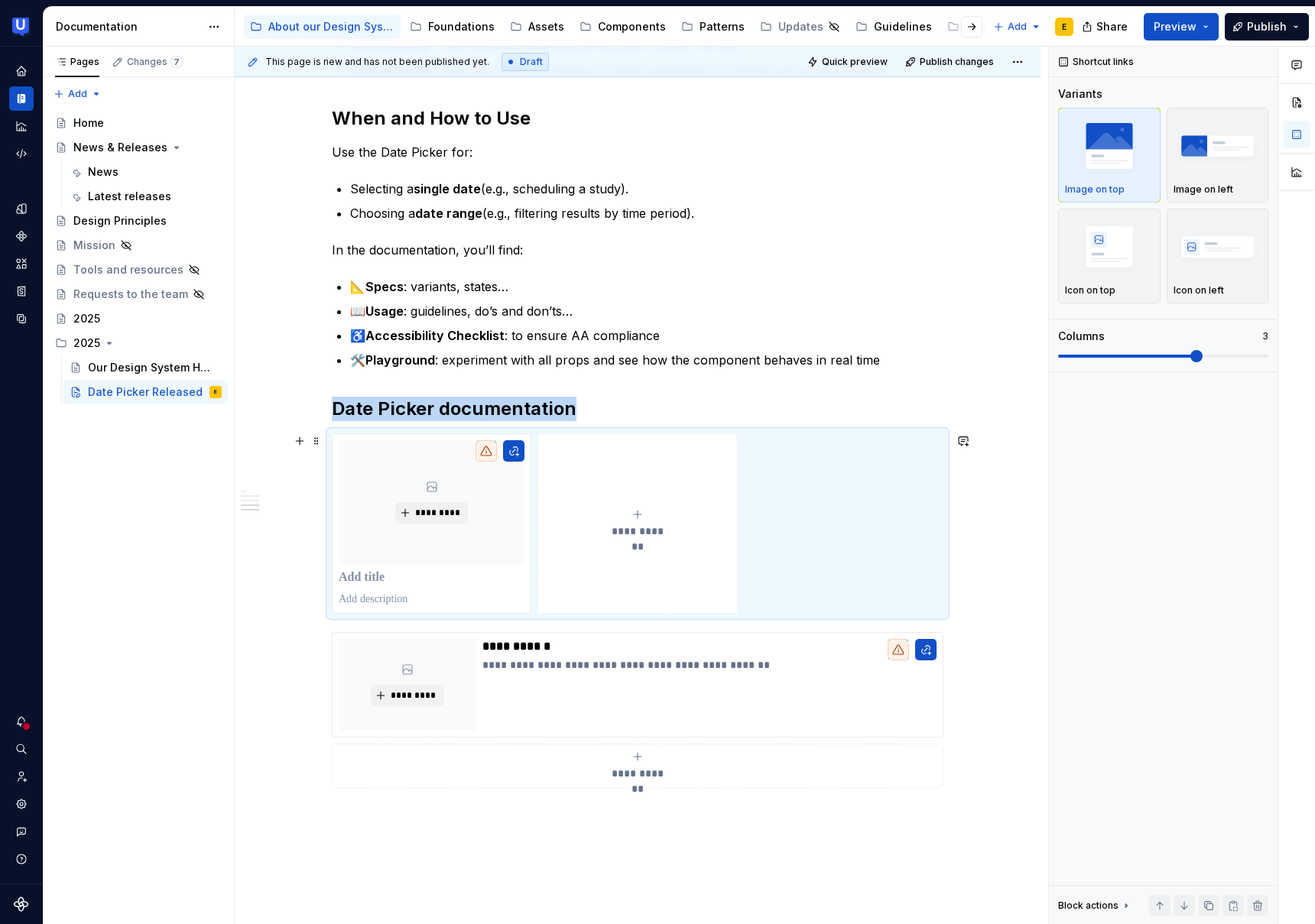
click at [340, 434] on div "**********" at bounding box center [638, 524] width 612 height 181
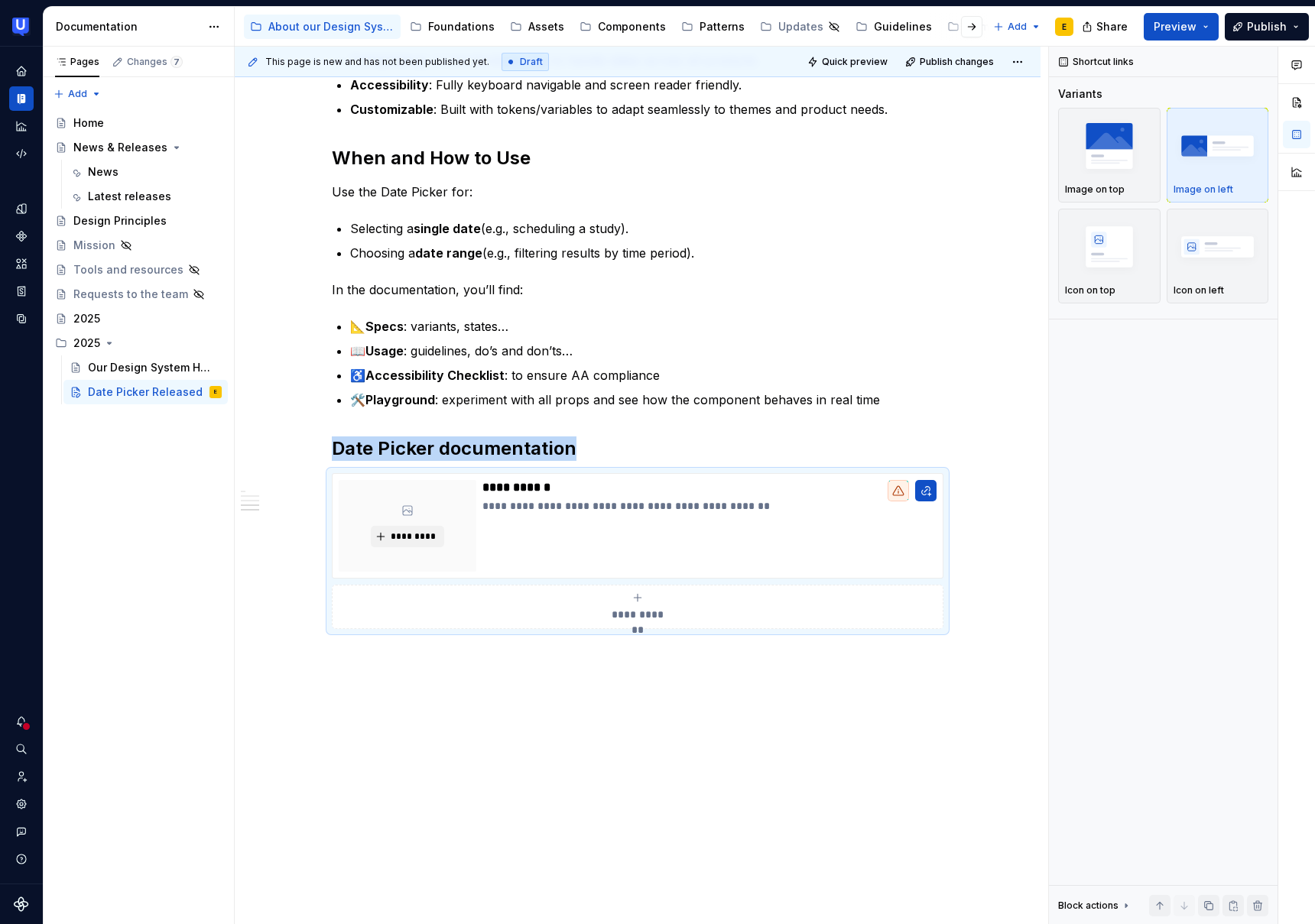
scroll to position [860, 0]
click at [609, 710] on div "**********" at bounding box center [638, 179] width 806 height 1491
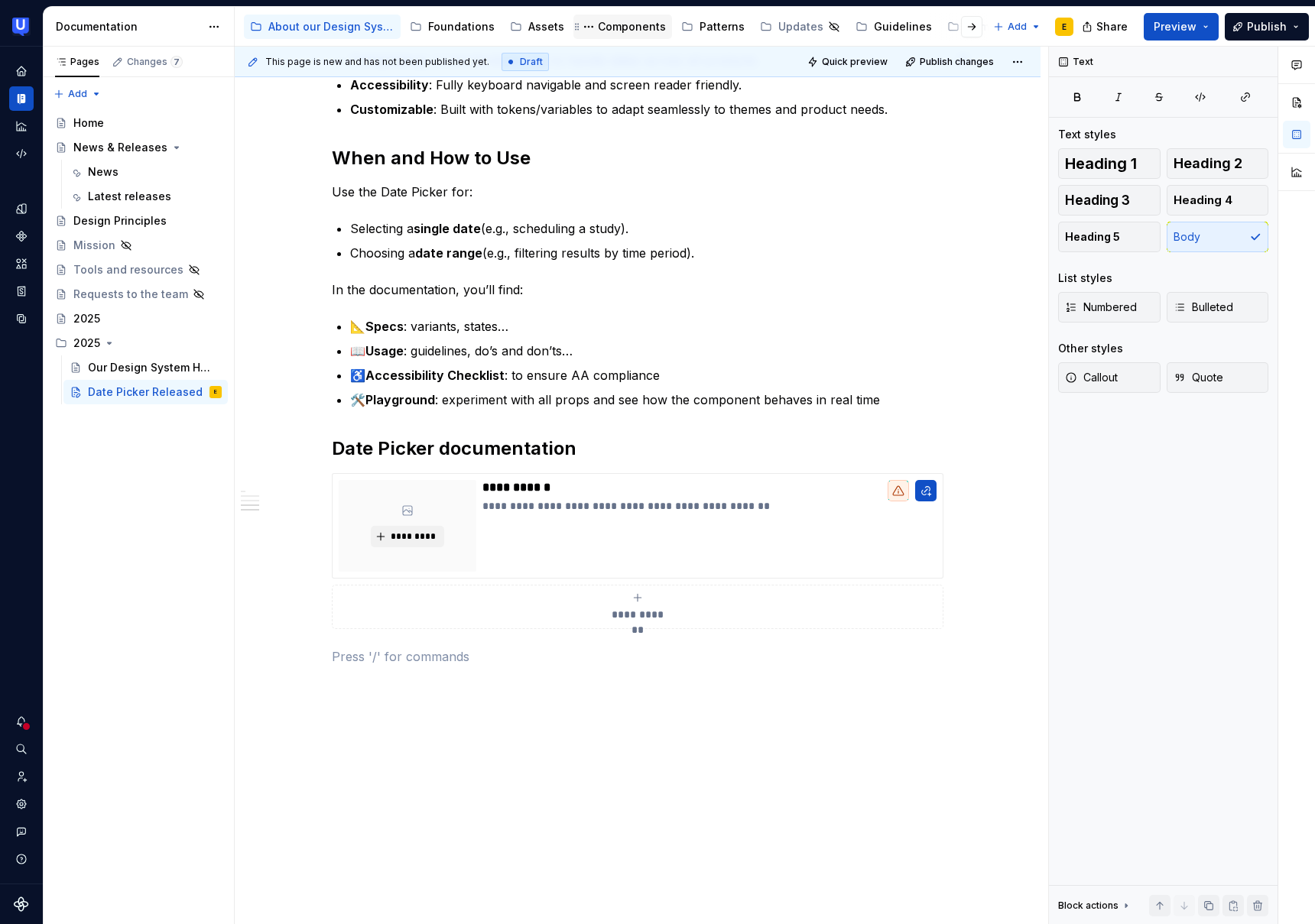
click at [625, 31] on div "Components" at bounding box center [631, 26] width 68 height 15
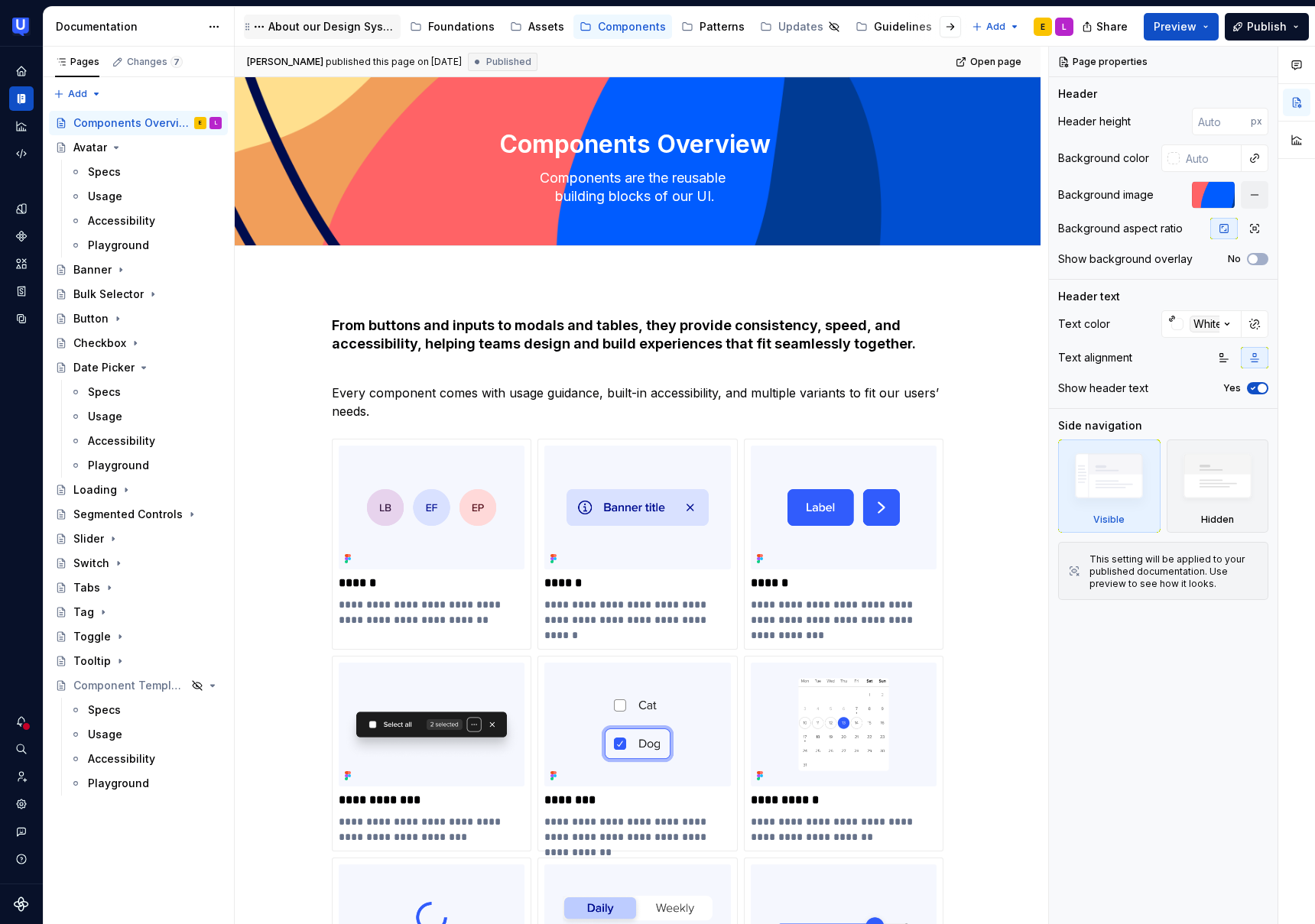
click at [308, 34] on div "About our Design System" at bounding box center [323, 26] width 145 height 19
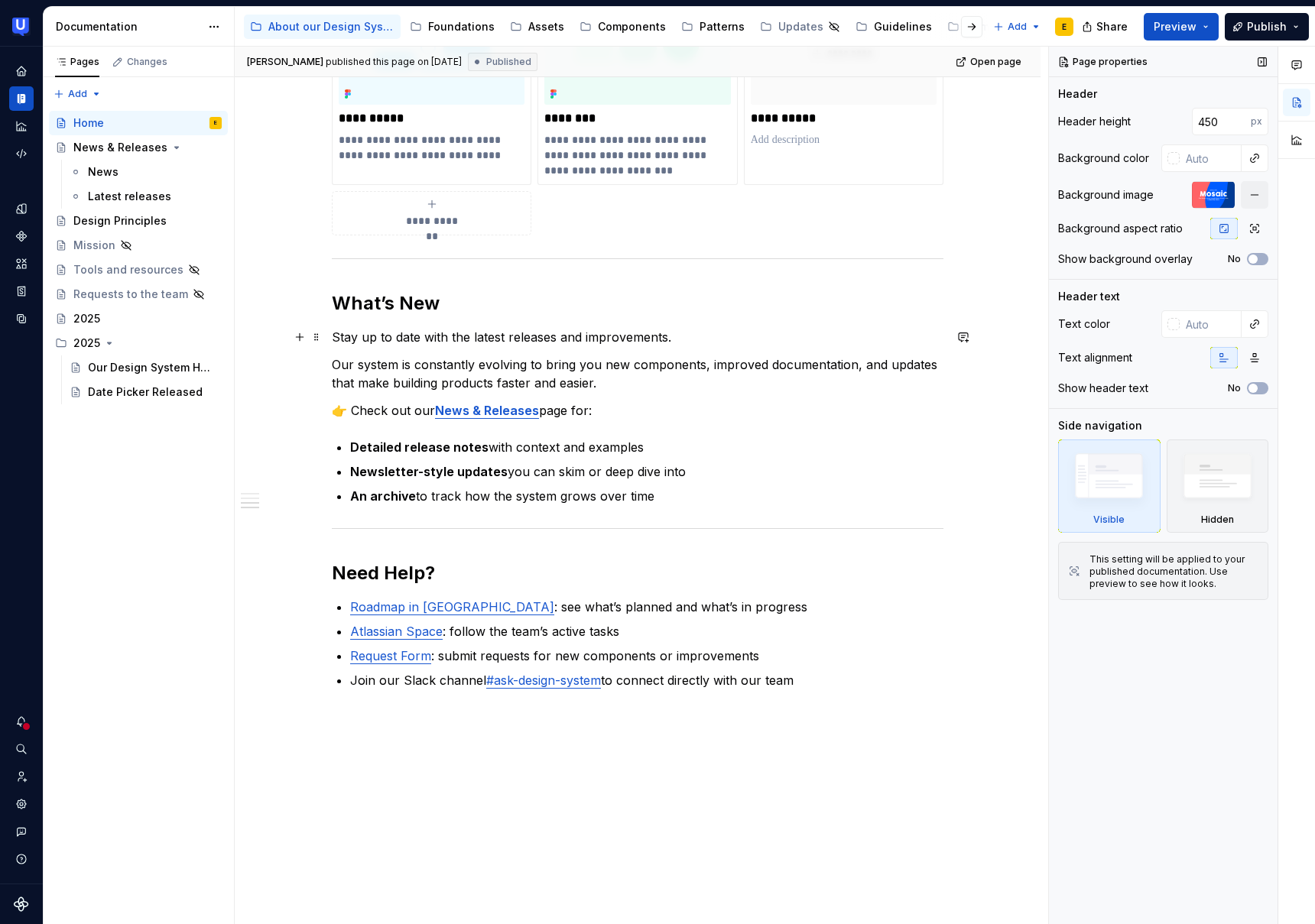
scroll to position [1022, 0]
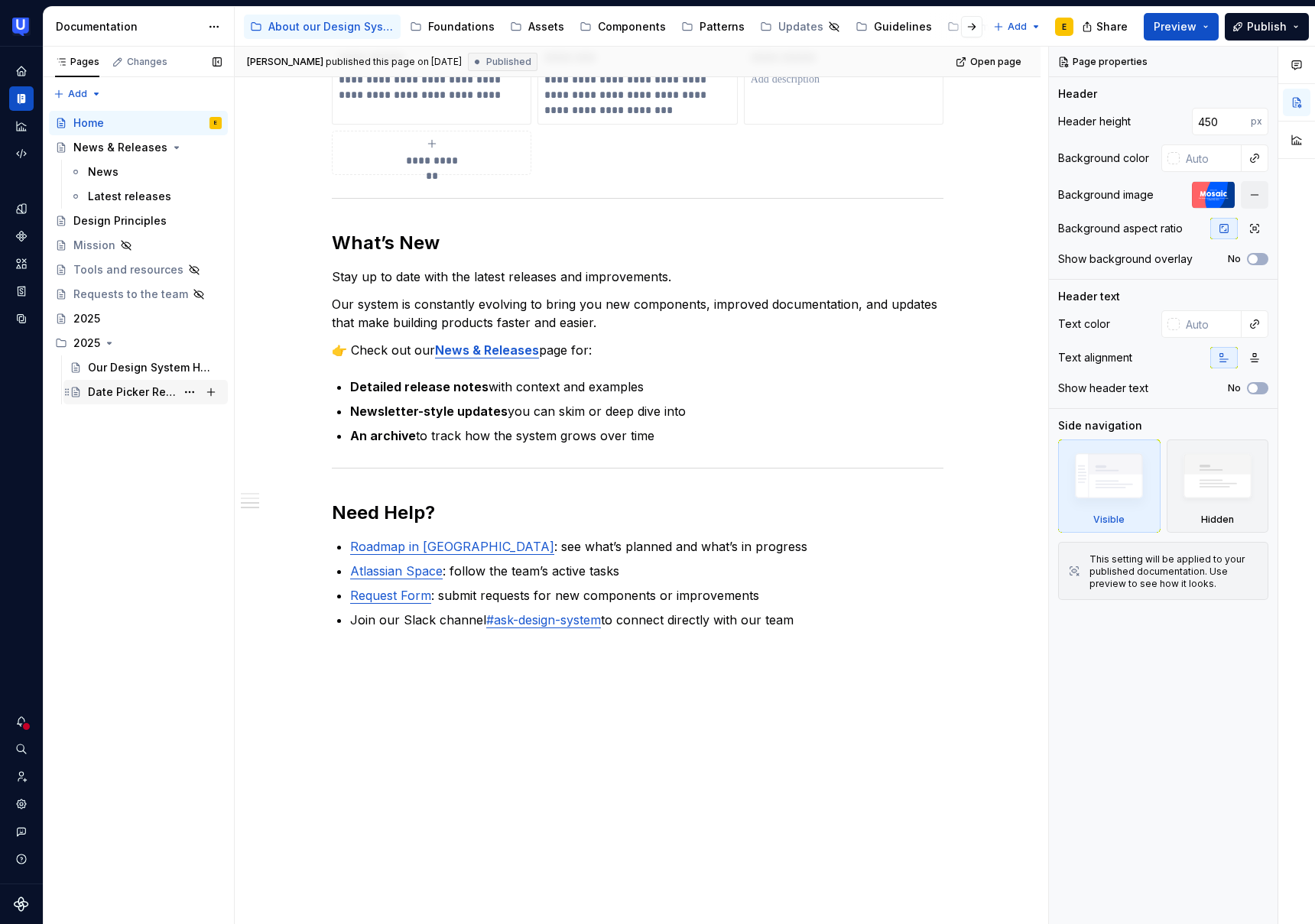
click at [143, 395] on div "Date Picker Released" at bounding box center [132, 391] width 88 height 15
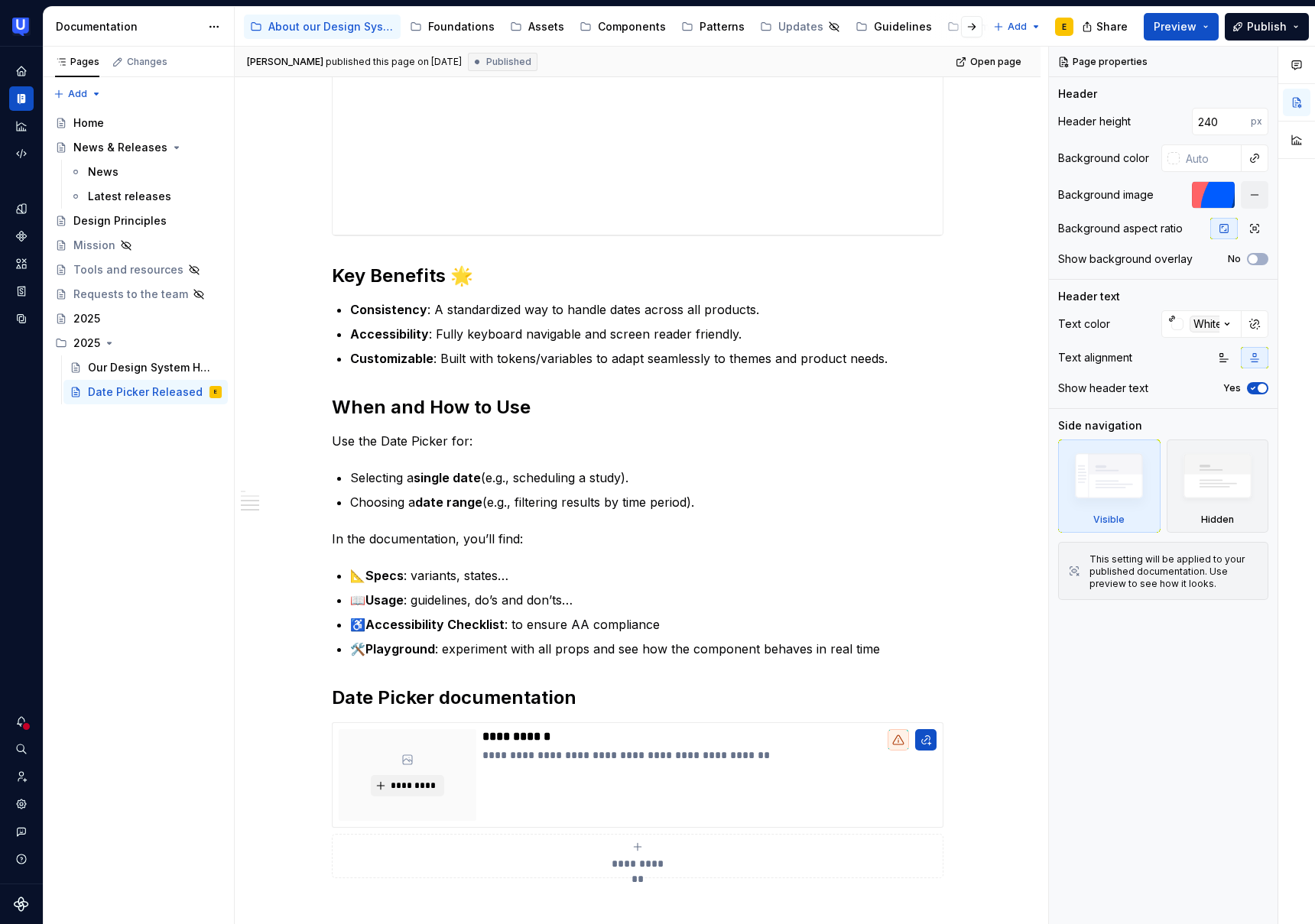
scroll to position [897, 0]
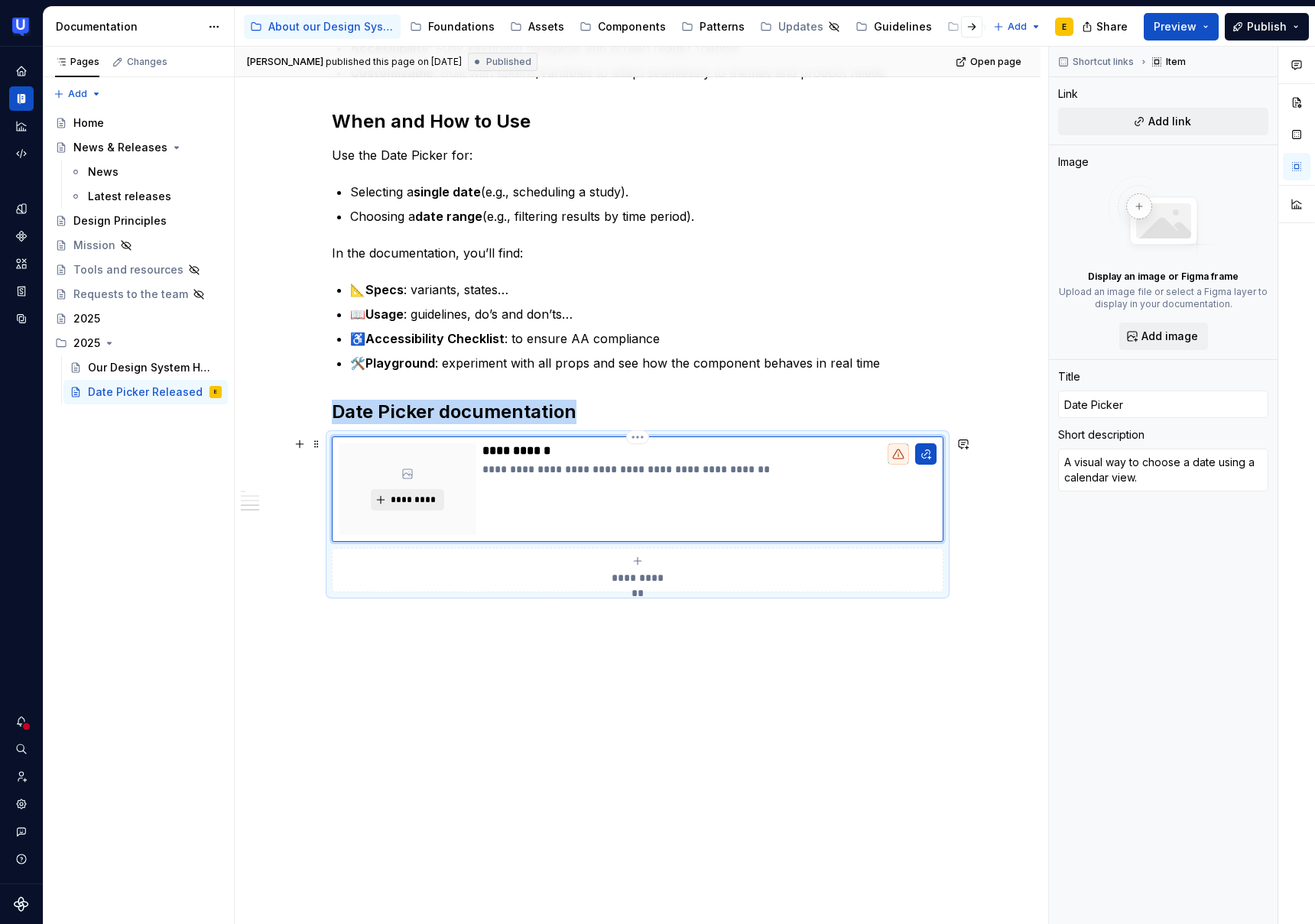
click at [406, 494] on span "*********" at bounding box center [413, 500] width 47 height 12
type textarea "*"
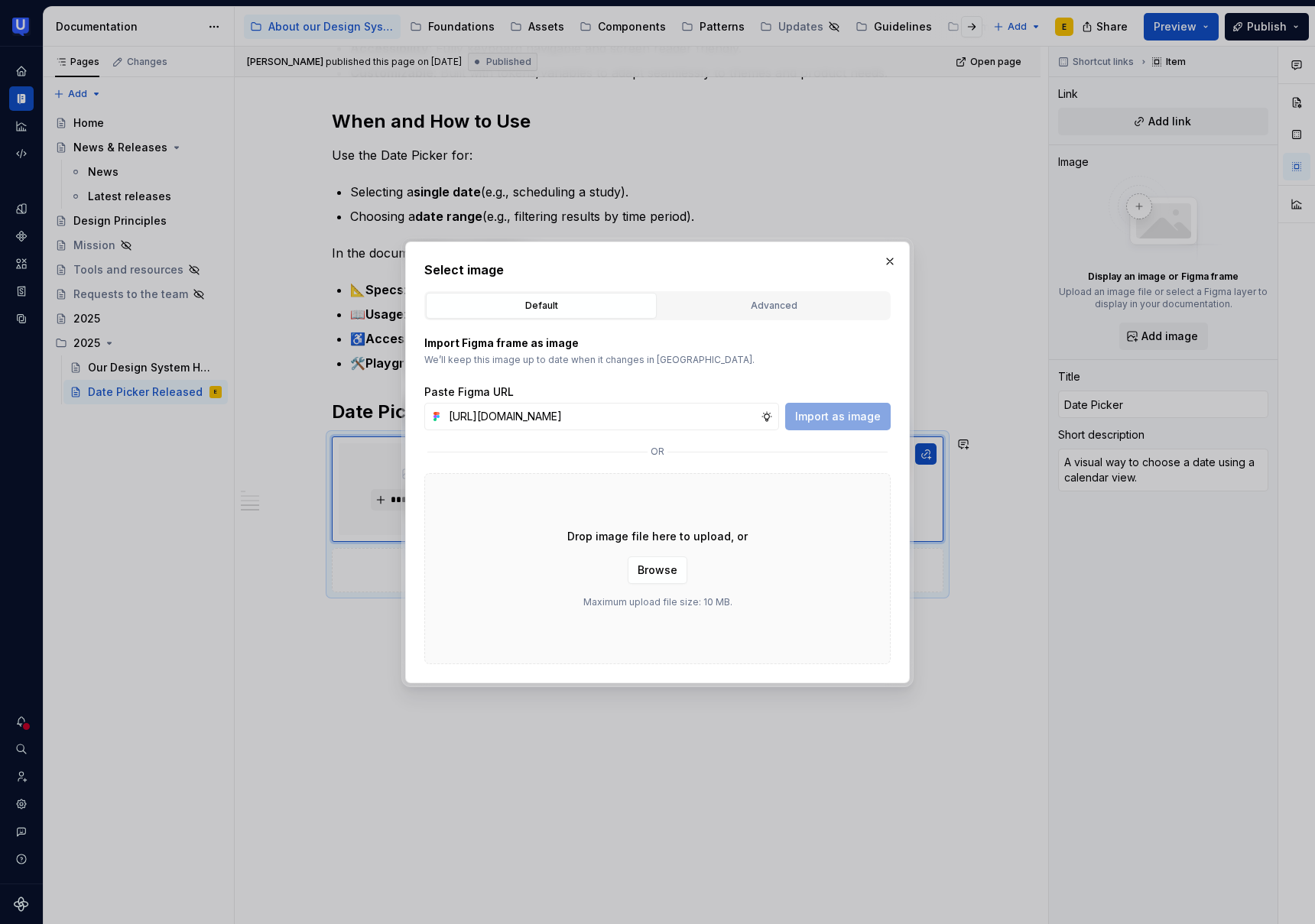
scroll to position [0, 377]
type input "[URL][DOMAIN_NAME]"
click at [840, 419] on span "Import as image" at bounding box center [838, 416] width 86 height 15
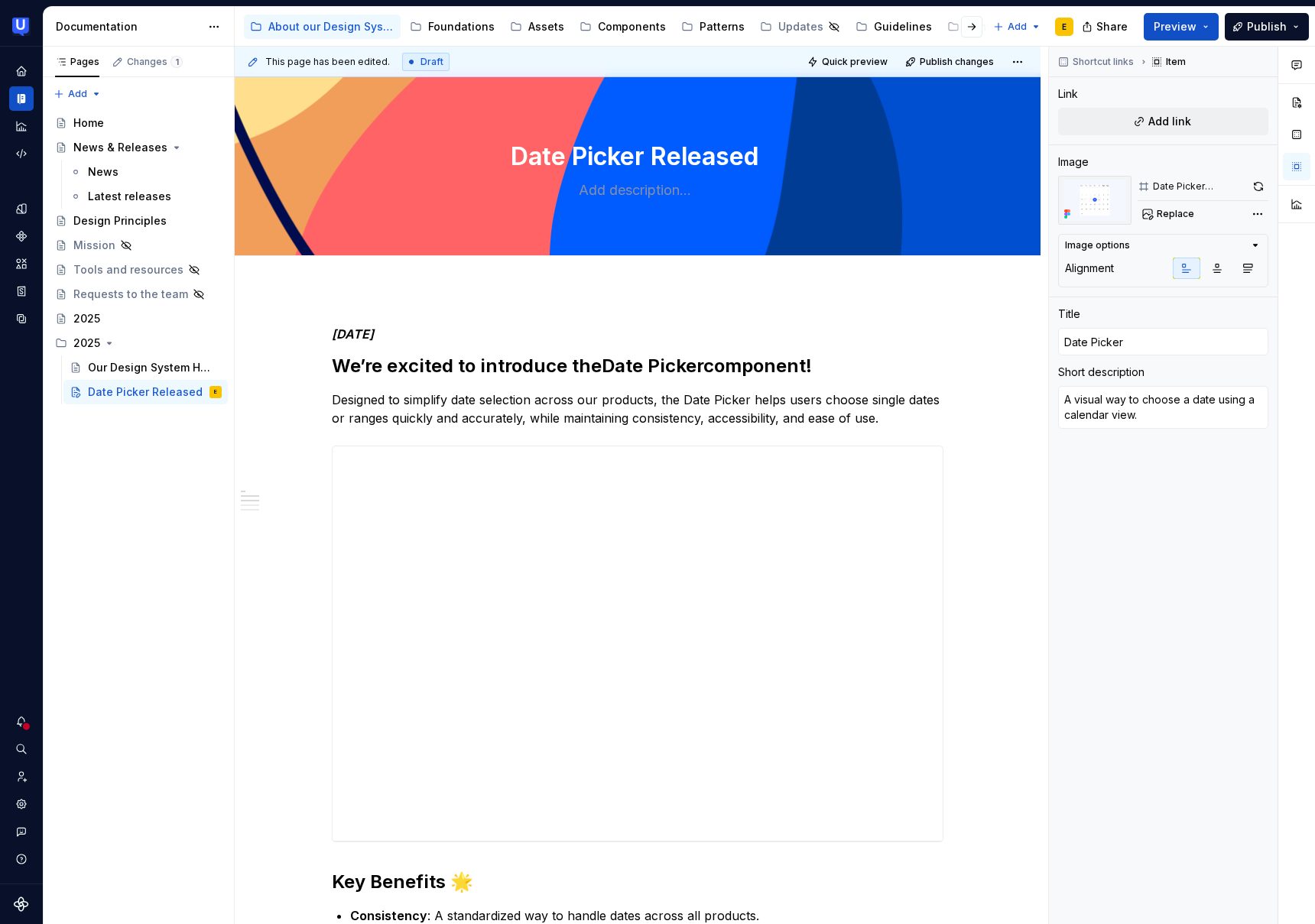
scroll to position [0, 0]
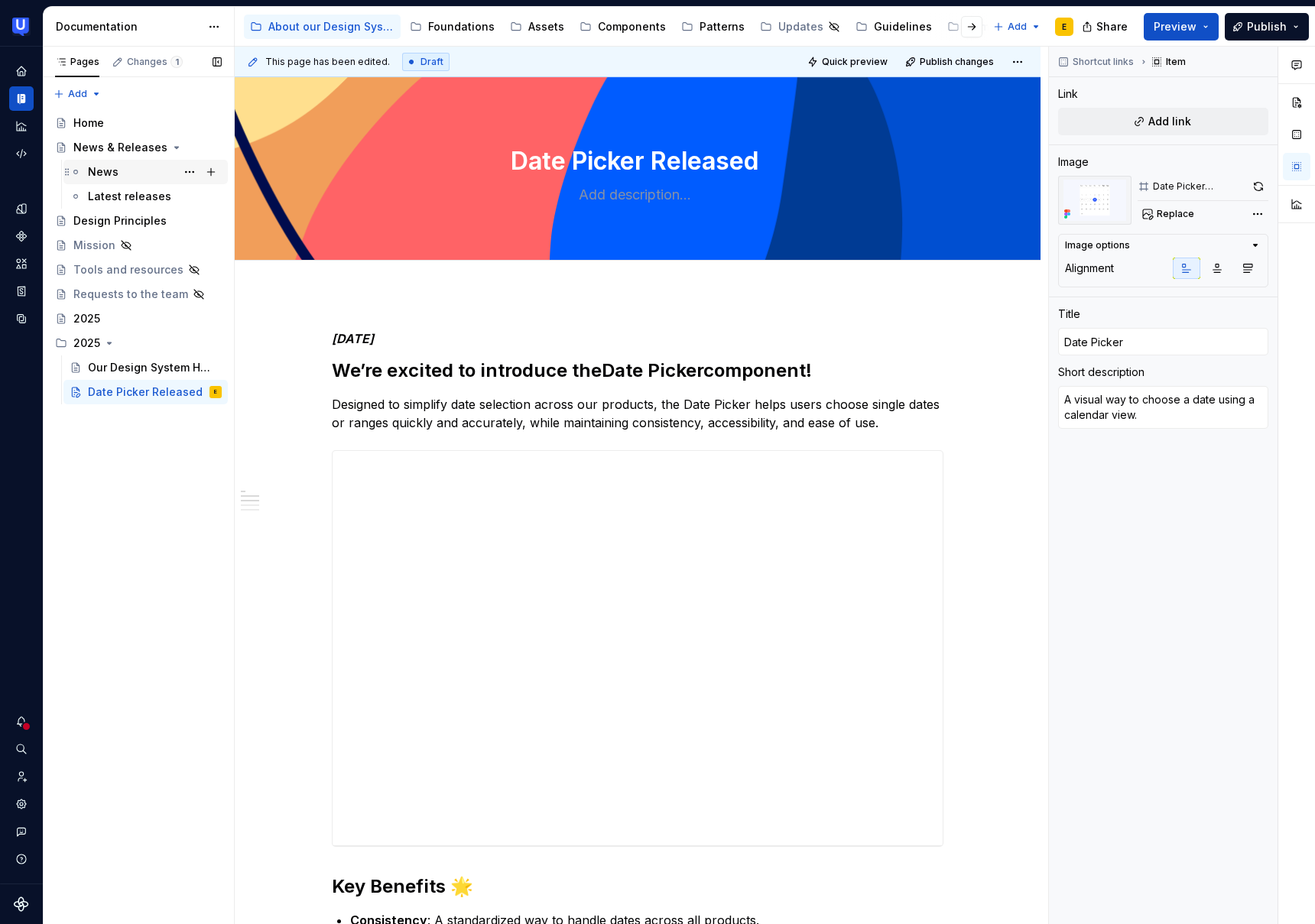
click at [106, 166] on div "News" at bounding box center [103, 171] width 31 height 15
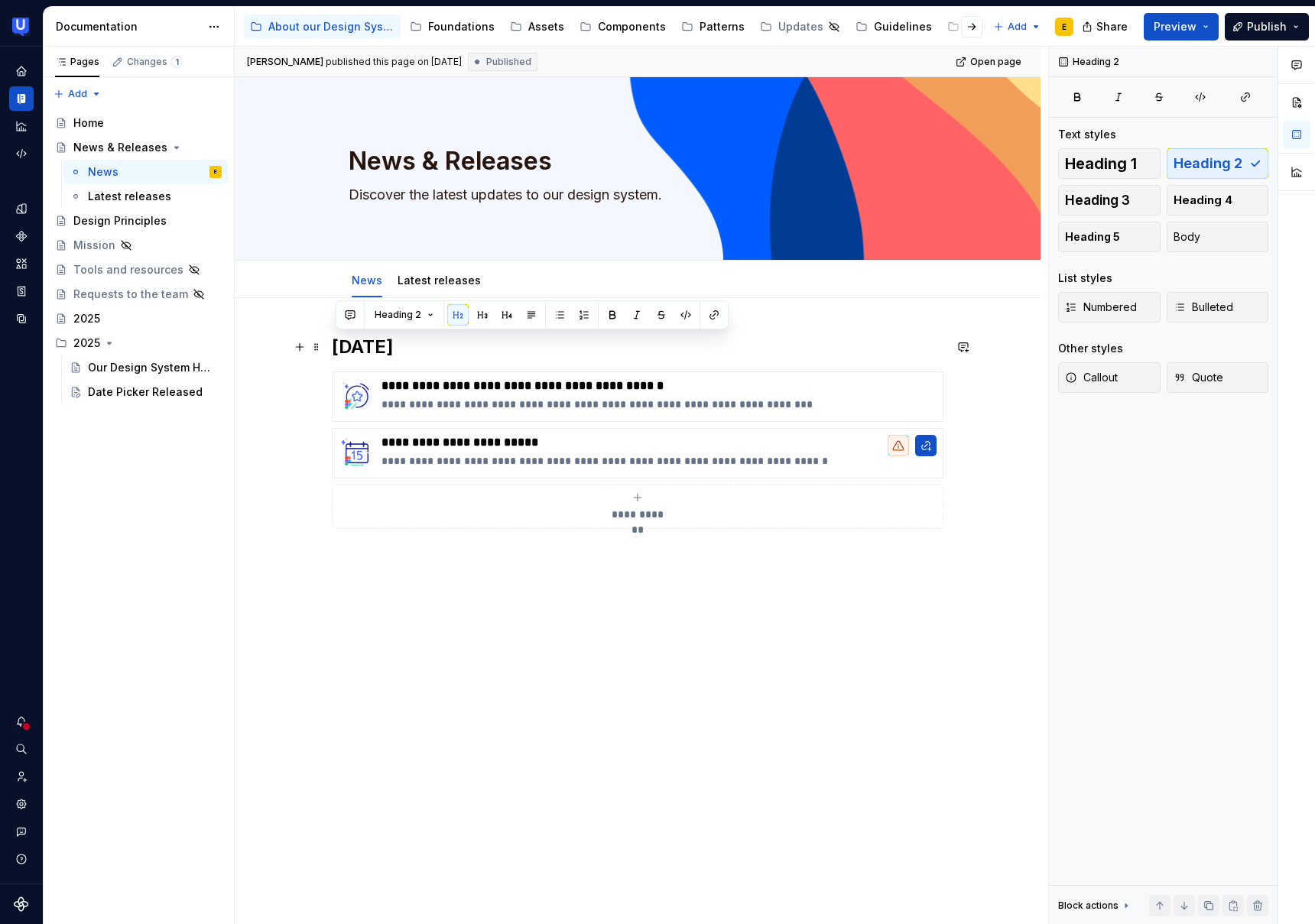
drag, startPoint x: 500, startPoint y: 348, endPoint x: 334, endPoint y: 350, distance: 166.0
click at [334, 350] on div "**********" at bounding box center [638, 579] width 806 height 563
copy h2 "[DATE]"
drag, startPoint x: 963, startPoint y: 422, endPoint x: 964, endPoint y: 432, distance: 10.0
click at [963, 422] on div "**********" at bounding box center [638, 579] width 806 height 563
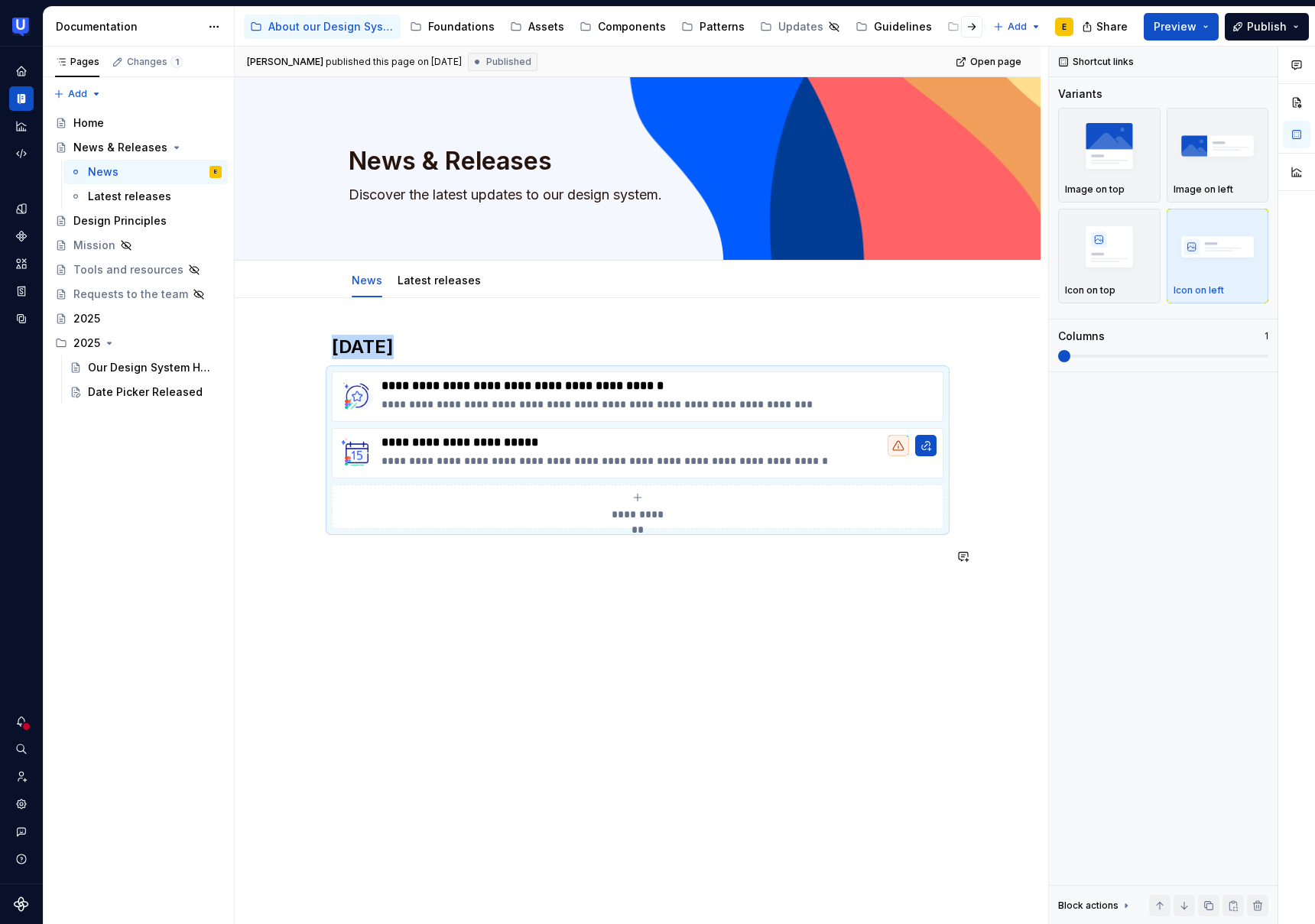
click at [684, 568] on div "**********" at bounding box center [638, 459] width 612 height 250
click at [527, 565] on p at bounding box center [638, 556] width 612 height 19
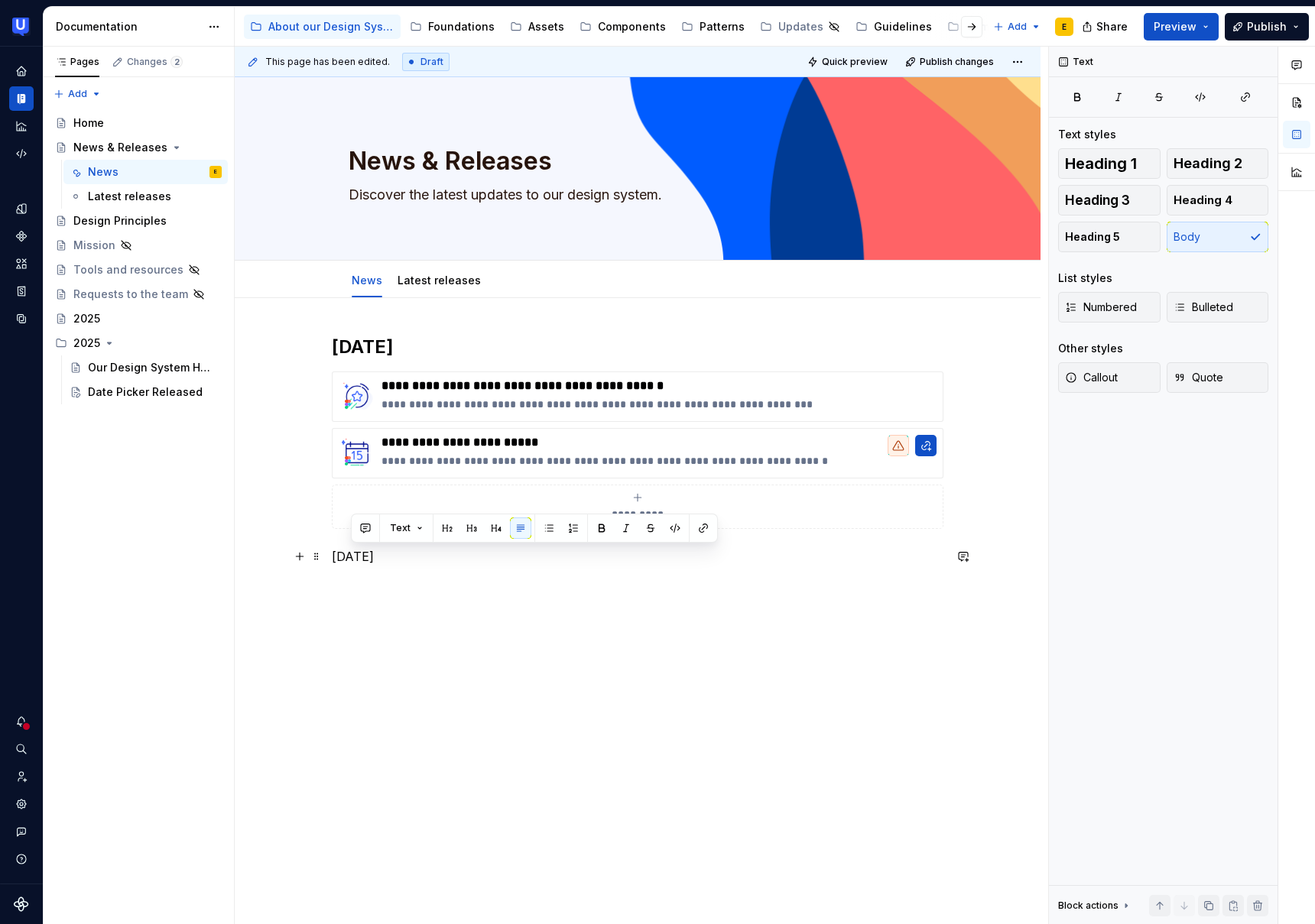
drag, startPoint x: 450, startPoint y: 554, endPoint x: 357, endPoint y: 555, distance: 93.0
click at [344, 550] on p "[DATE]" at bounding box center [638, 556] width 612 height 19
click at [361, 555] on p "[DATE]" at bounding box center [638, 556] width 612 height 19
drag, startPoint x: 438, startPoint y: 560, endPoint x: 329, endPoint y: 553, distance: 109.2
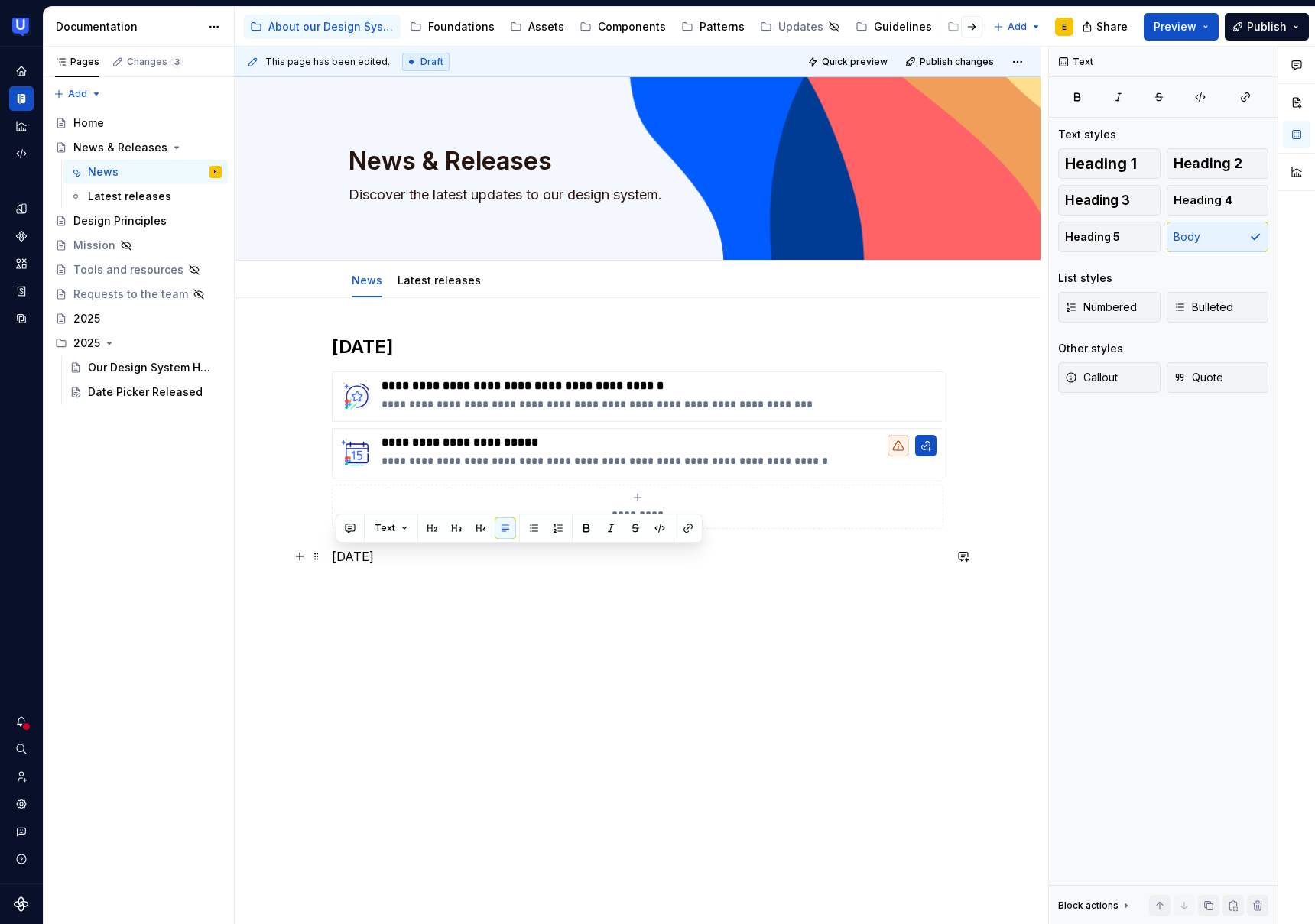
click at [329, 553] on div "**********" at bounding box center [638, 579] width 806 height 563
click at [1226, 166] on span "Heading 2" at bounding box center [1208, 163] width 69 height 15
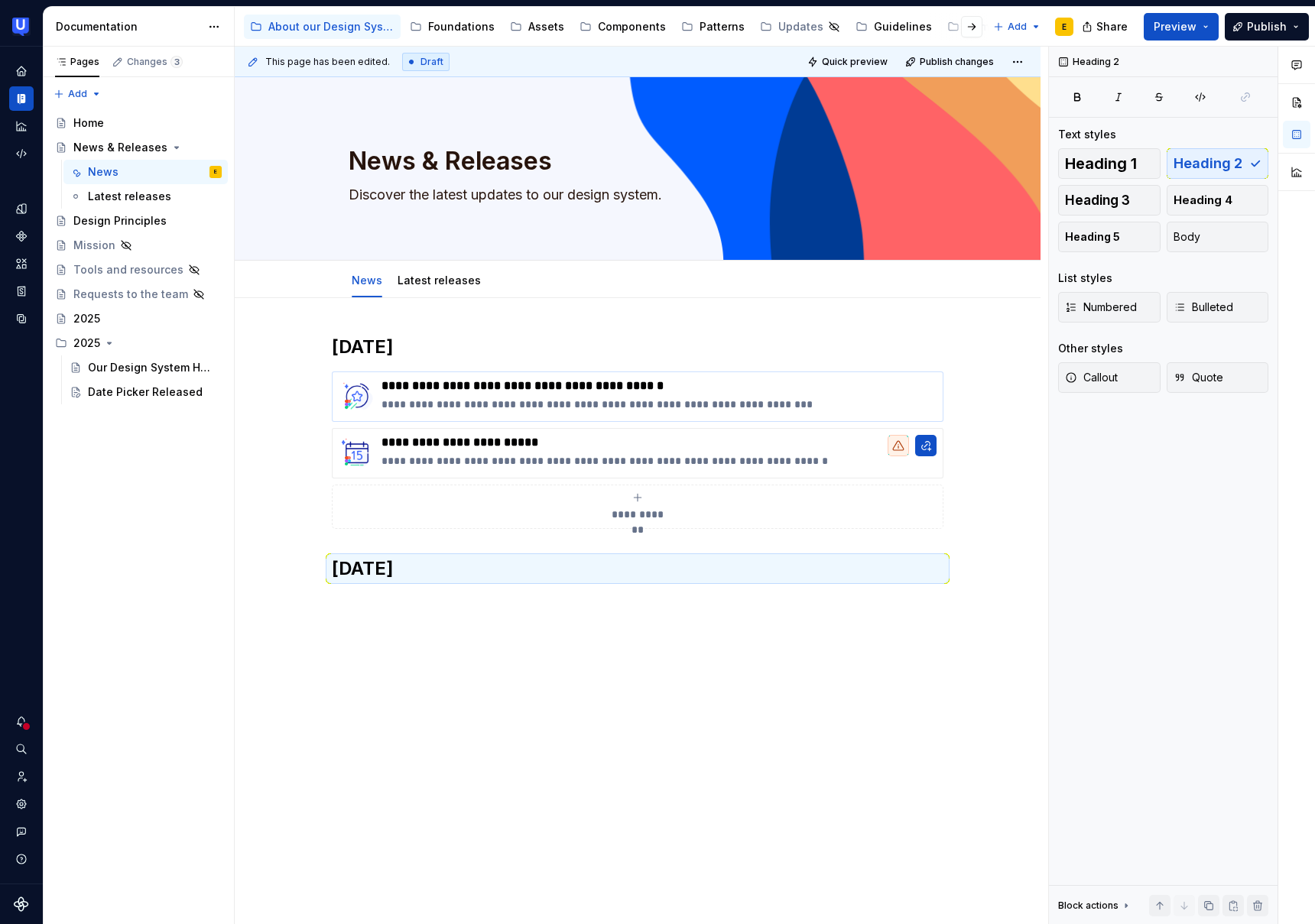
type textarea "*"
click at [390, 348] on h2 "[DATE]" at bounding box center [638, 347] width 612 height 25
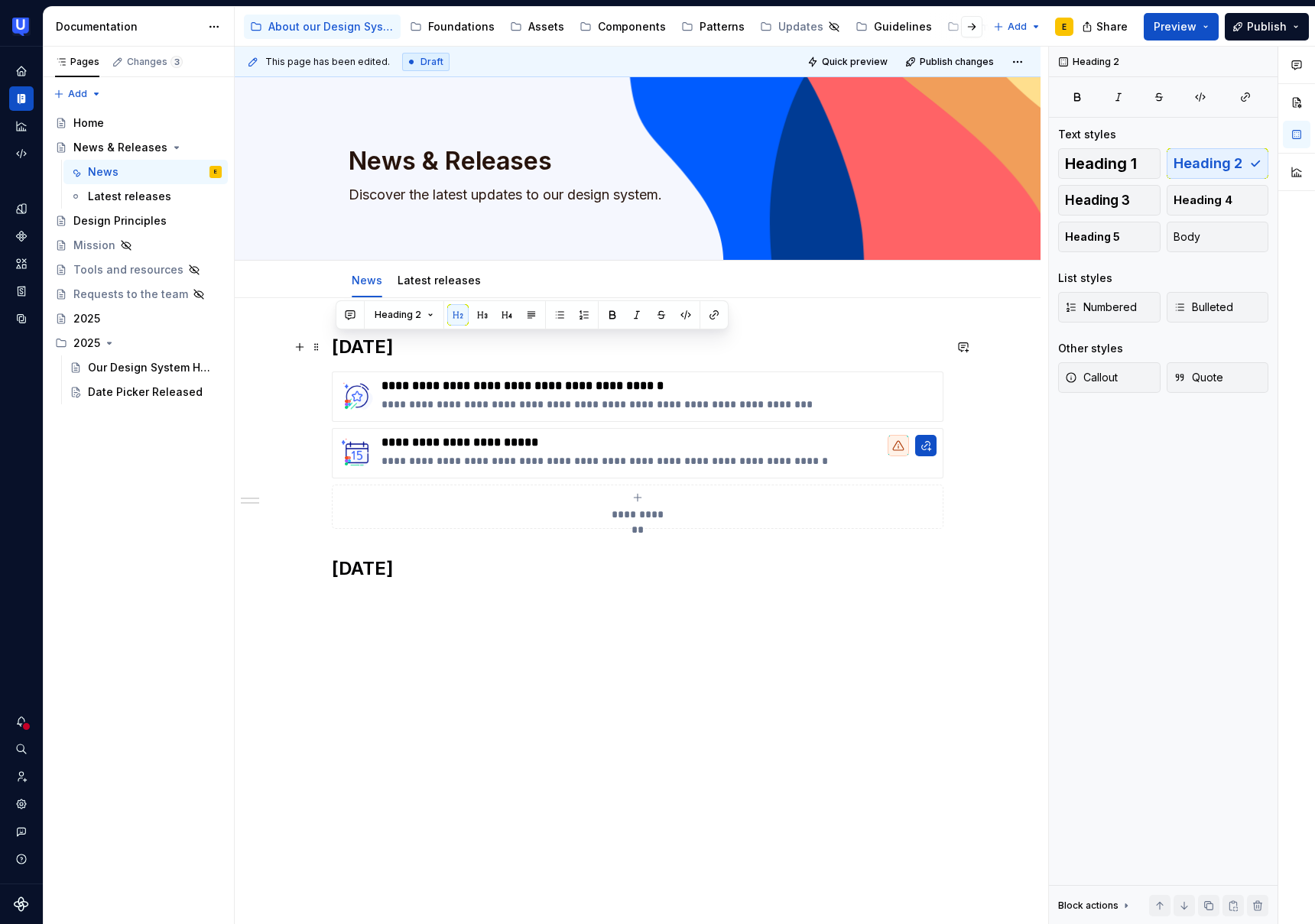
click at [390, 348] on h2 "[DATE]" at bounding box center [638, 347] width 612 height 25
click at [469, 349] on h2 "[DATE]" at bounding box center [638, 347] width 612 height 25
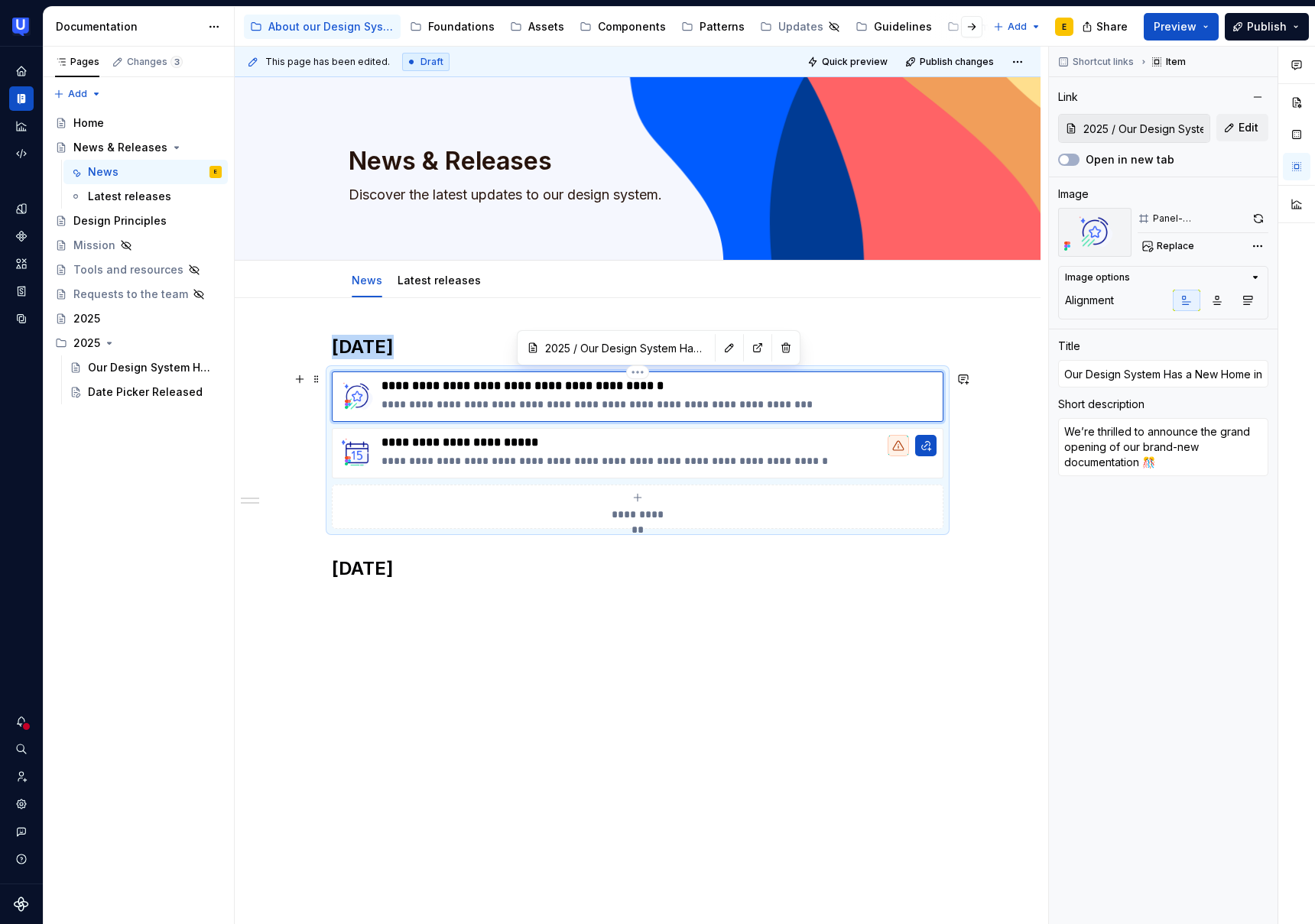
click at [339, 378] on div "**********" at bounding box center [638, 396] width 612 height 50
click at [339, 615] on div "**********" at bounding box center [638, 587] width 806 height 578
click at [343, 604] on div "**********" at bounding box center [638, 587] width 806 height 578
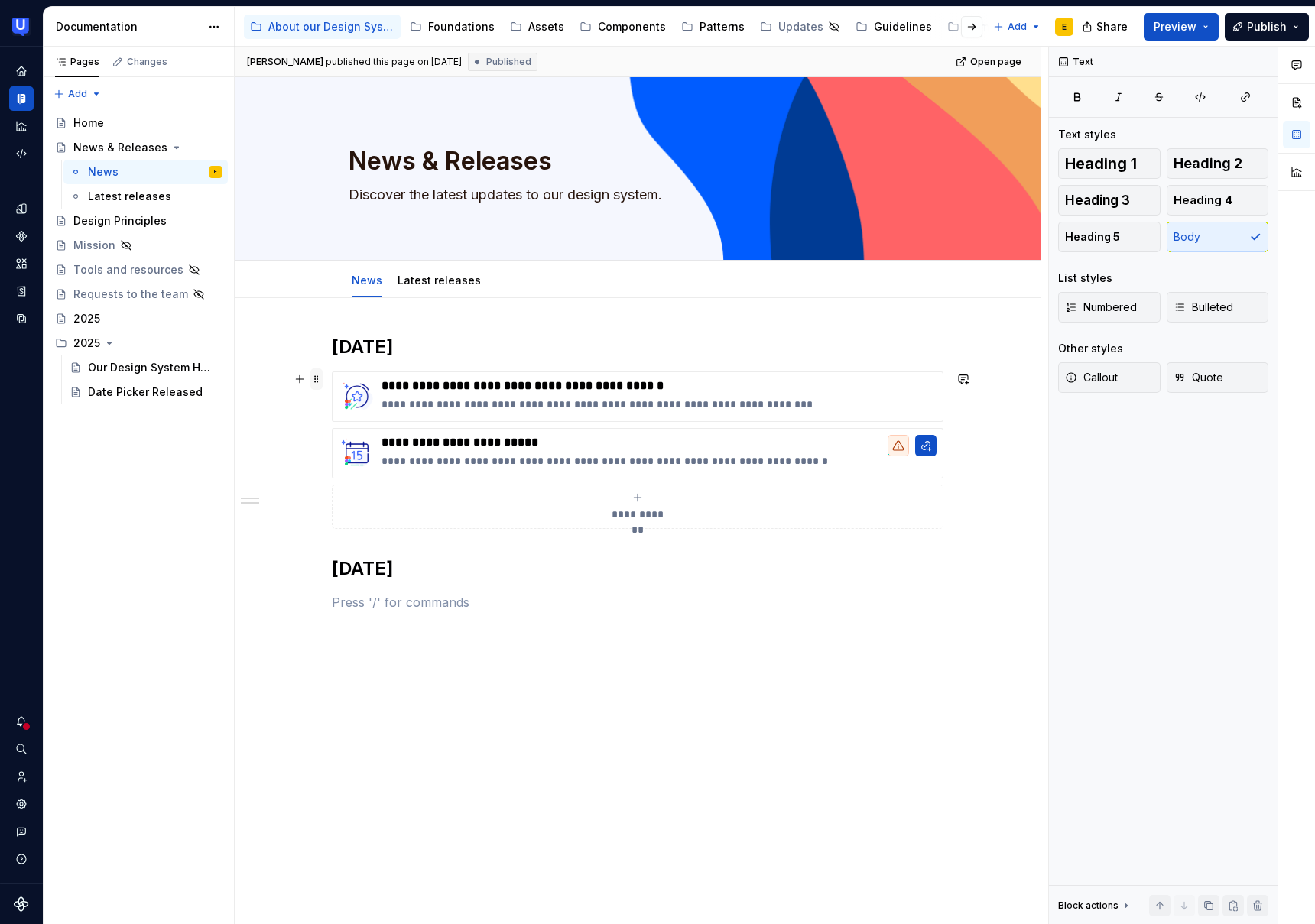
click at [321, 376] on span at bounding box center [317, 379] width 12 height 21
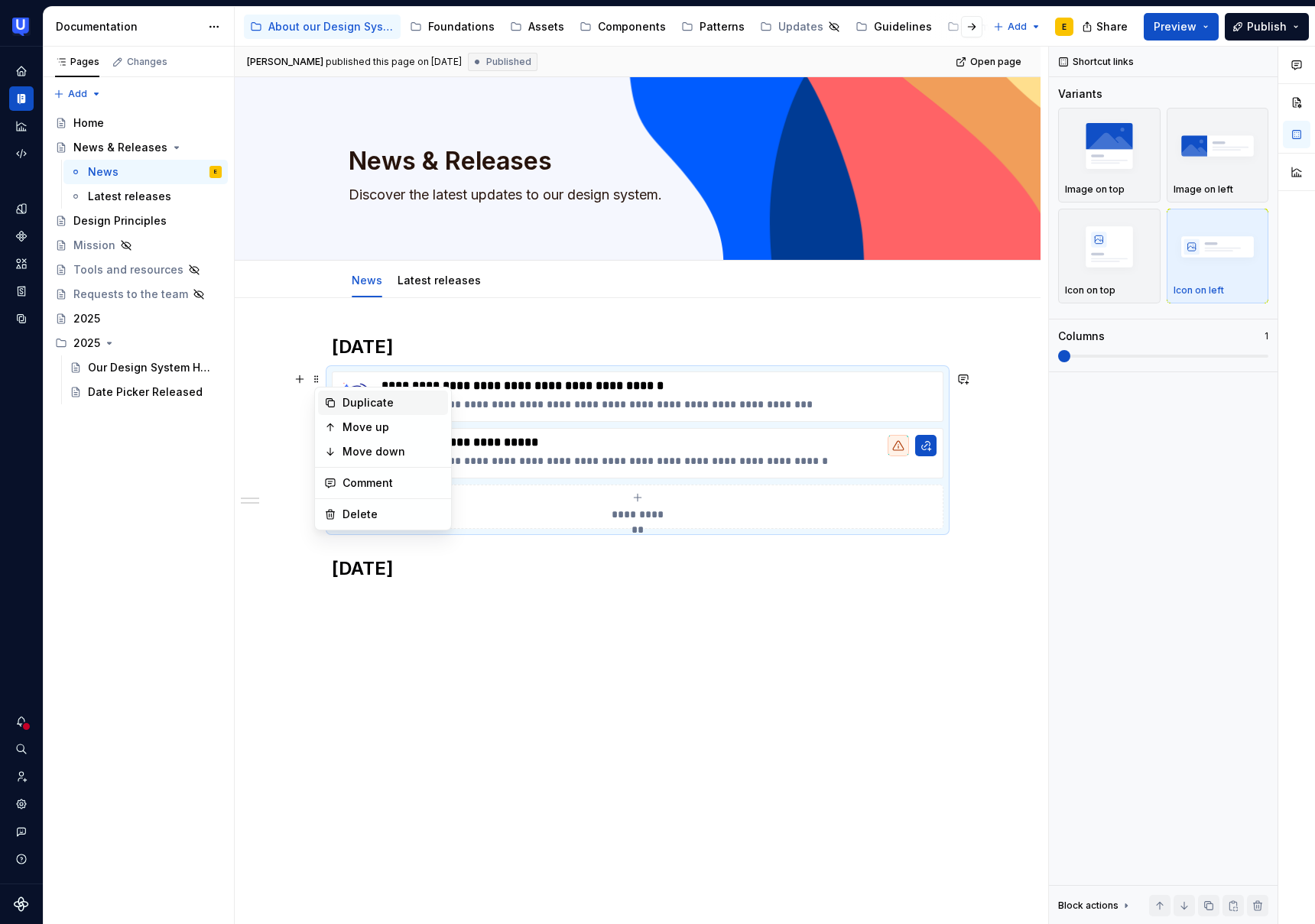
click at [362, 404] on div "Duplicate" at bounding box center [392, 402] width 100 height 15
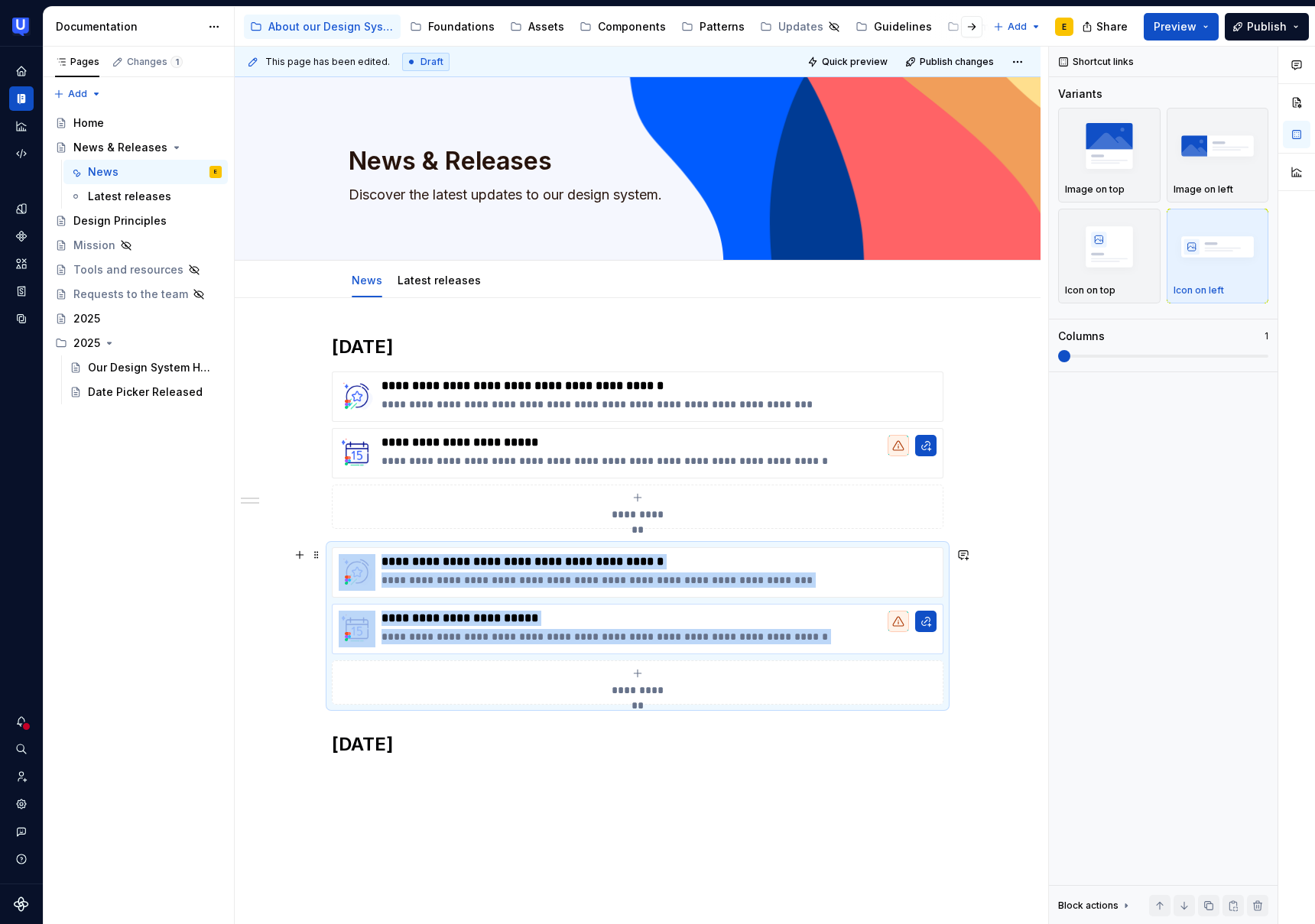
drag, startPoint x: 333, startPoint y: 546, endPoint x: 347, endPoint y: 624, distance: 79.2
click at [354, 665] on div "**********" at bounding box center [638, 626] width 612 height 158
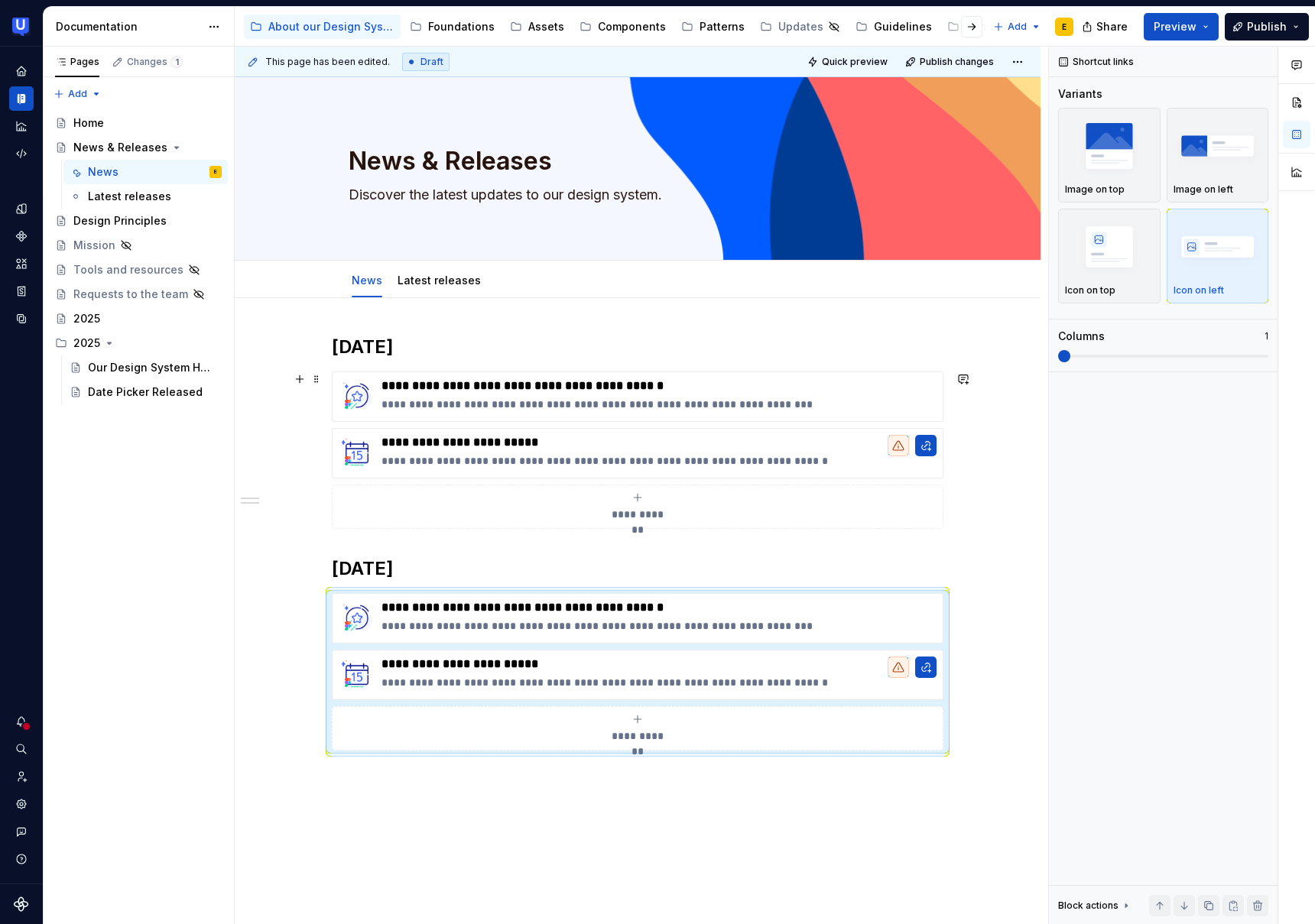
click at [361, 529] on div "**********" at bounding box center [638, 450] width 612 height 158
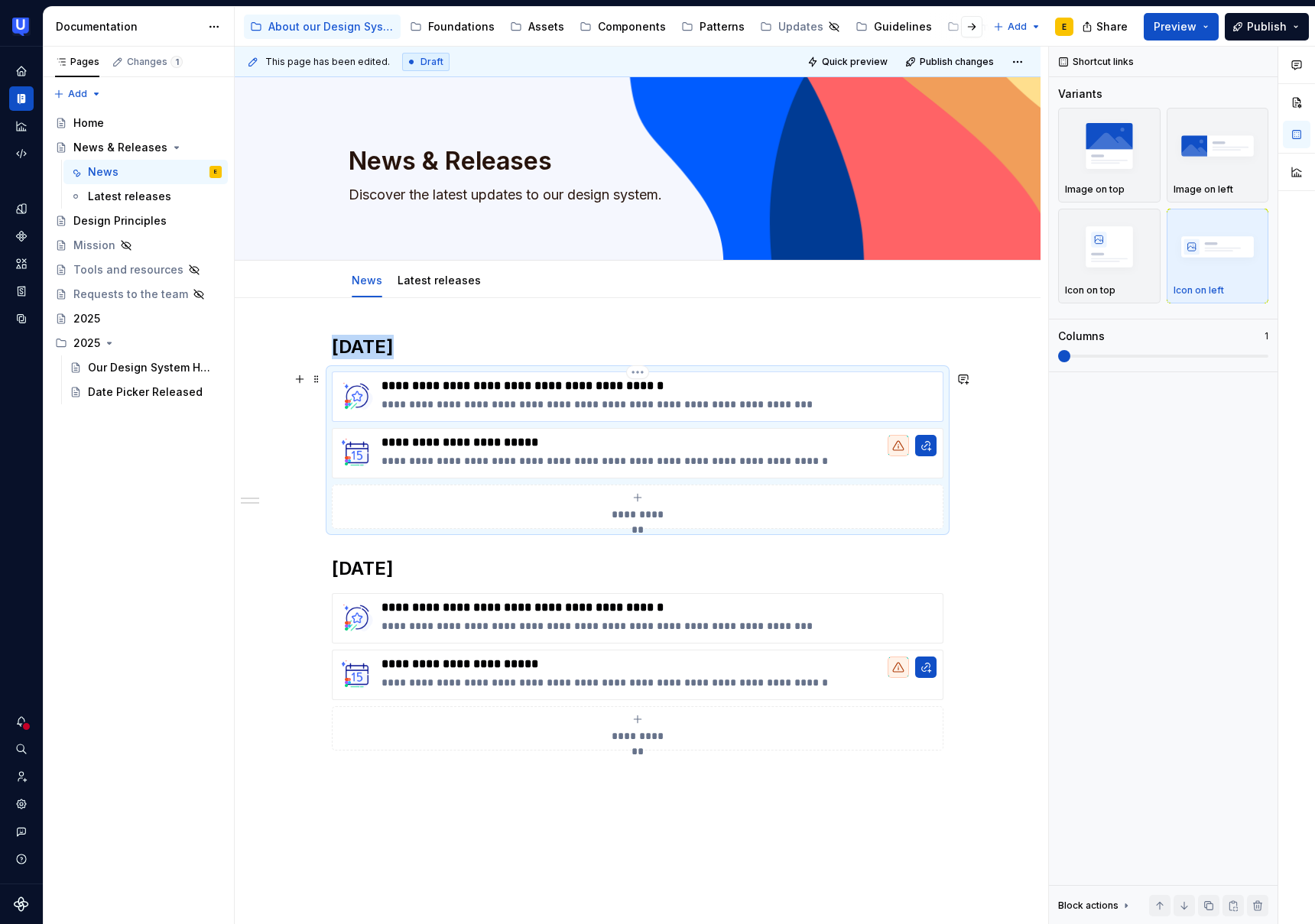
click at [682, 393] on p "**********" at bounding box center [659, 385] width 555 height 15
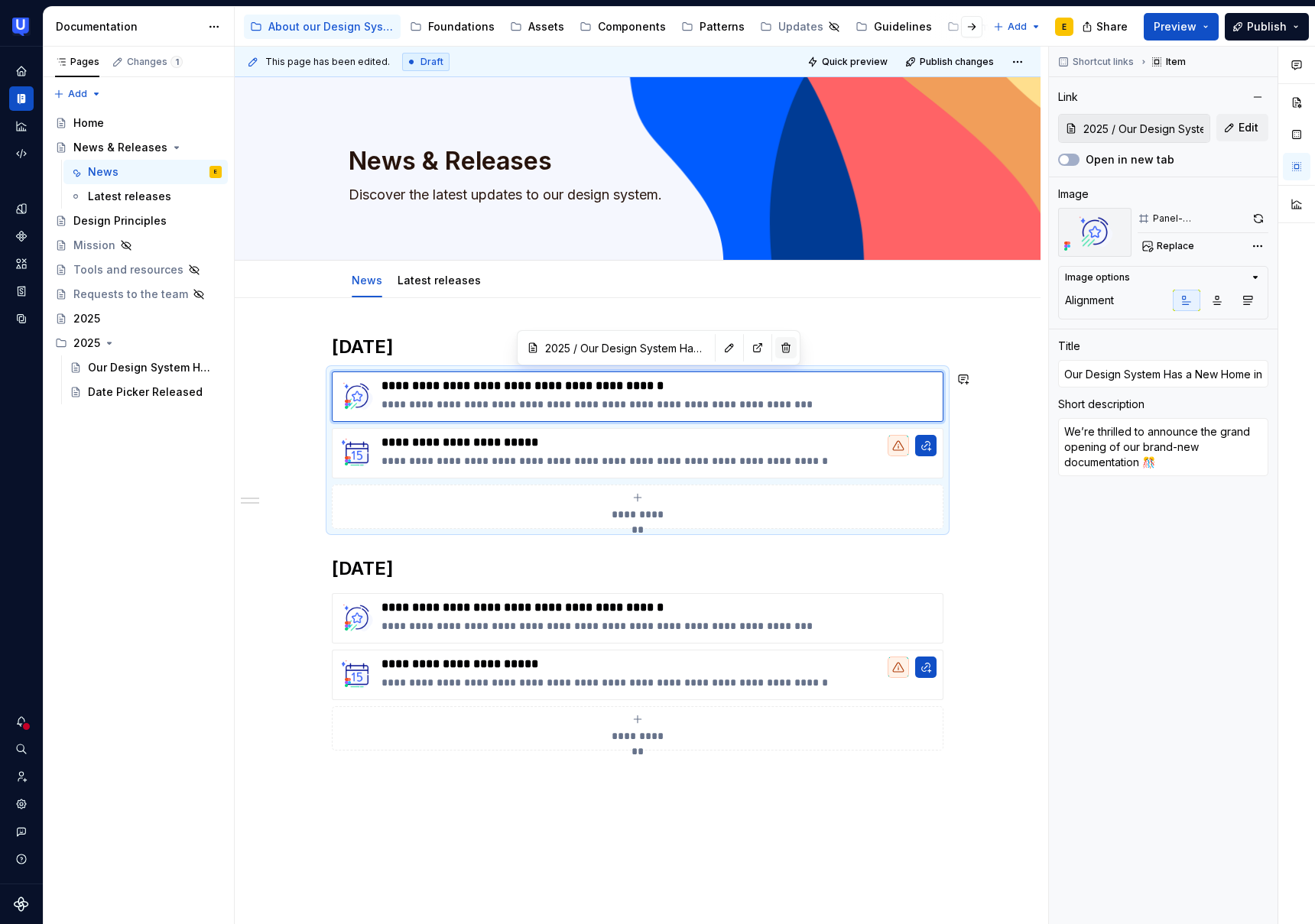
click at [775, 349] on button "button" at bounding box center [786, 347] width 21 height 21
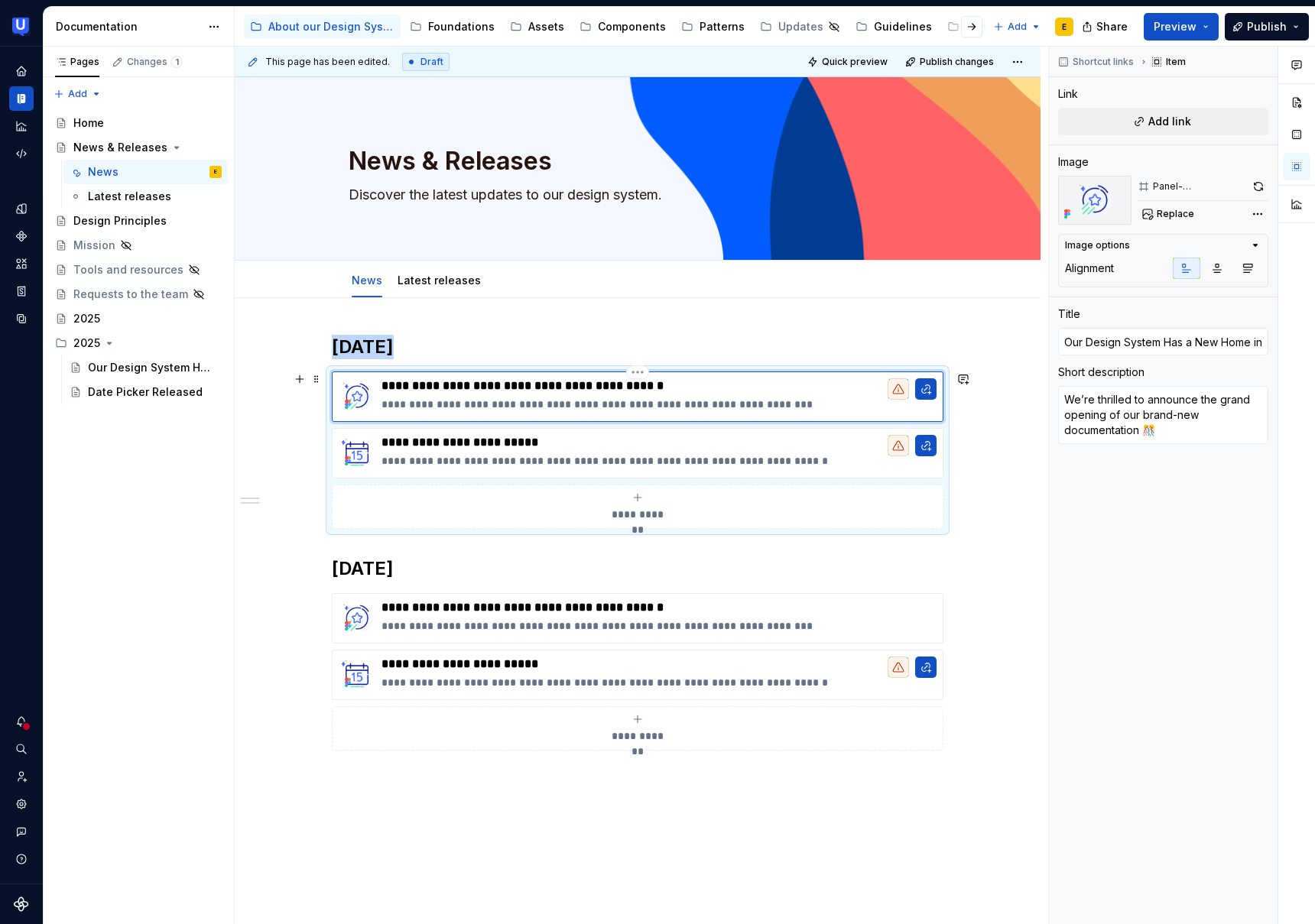
click at [374, 388] on img at bounding box center [357, 397] width 37 height 37
click at [768, 388] on p "**********" at bounding box center [659, 385] width 555 height 15
click at [651, 397] on p "**********" at bounding box center [659, 404] width 555 height 15
click at [642, 375] on html "UserTesting Design System E Design system data Documentation Accessibility guid…" at bounding box center [657, 462] width 1315 height 924
click at [676, 405] on div "Delete item" at bounding box center [708, 398] width 100 height 15
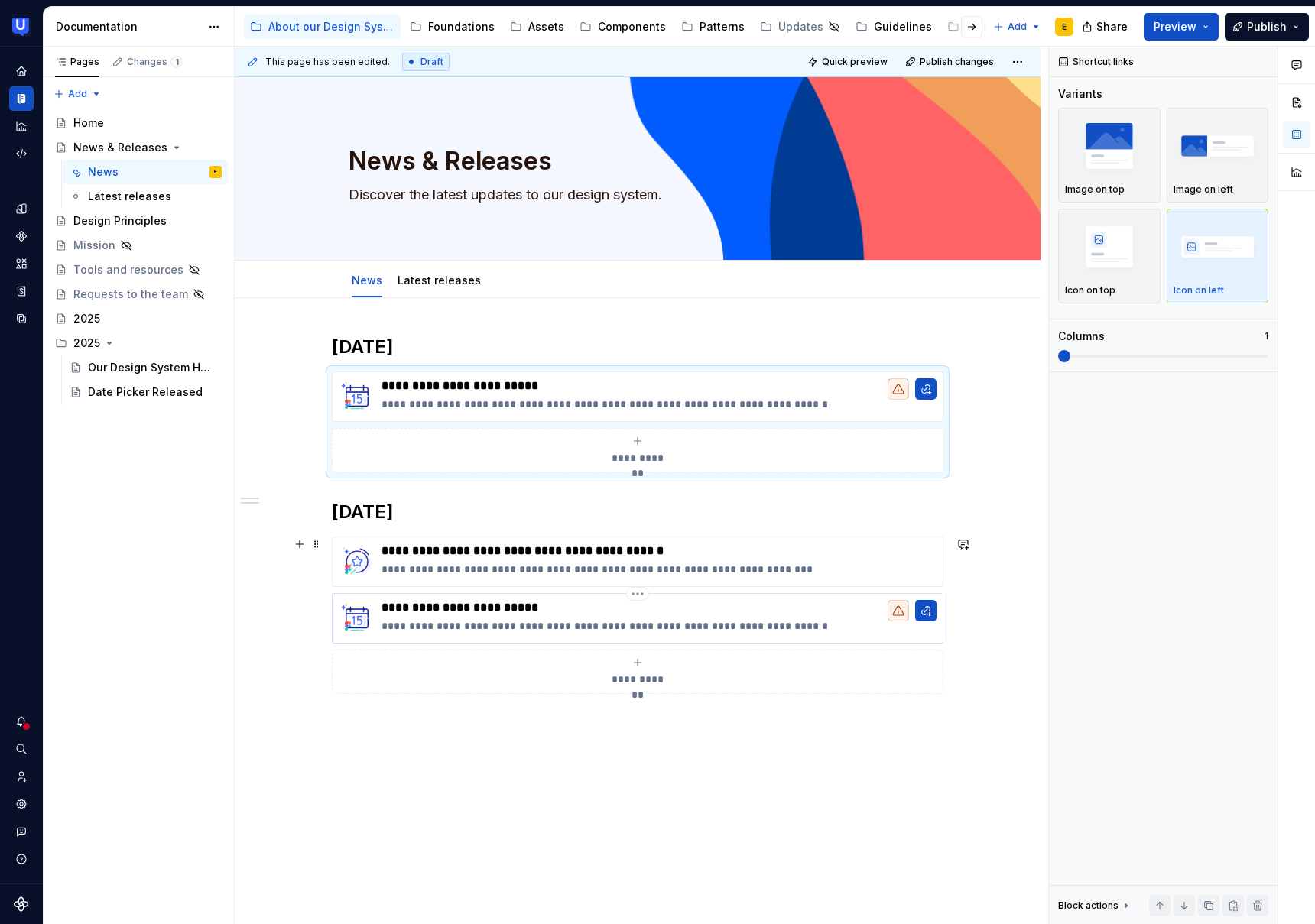
click at [564, 605] on p "**********" at bounding box center [659, 607] width 555 height 15
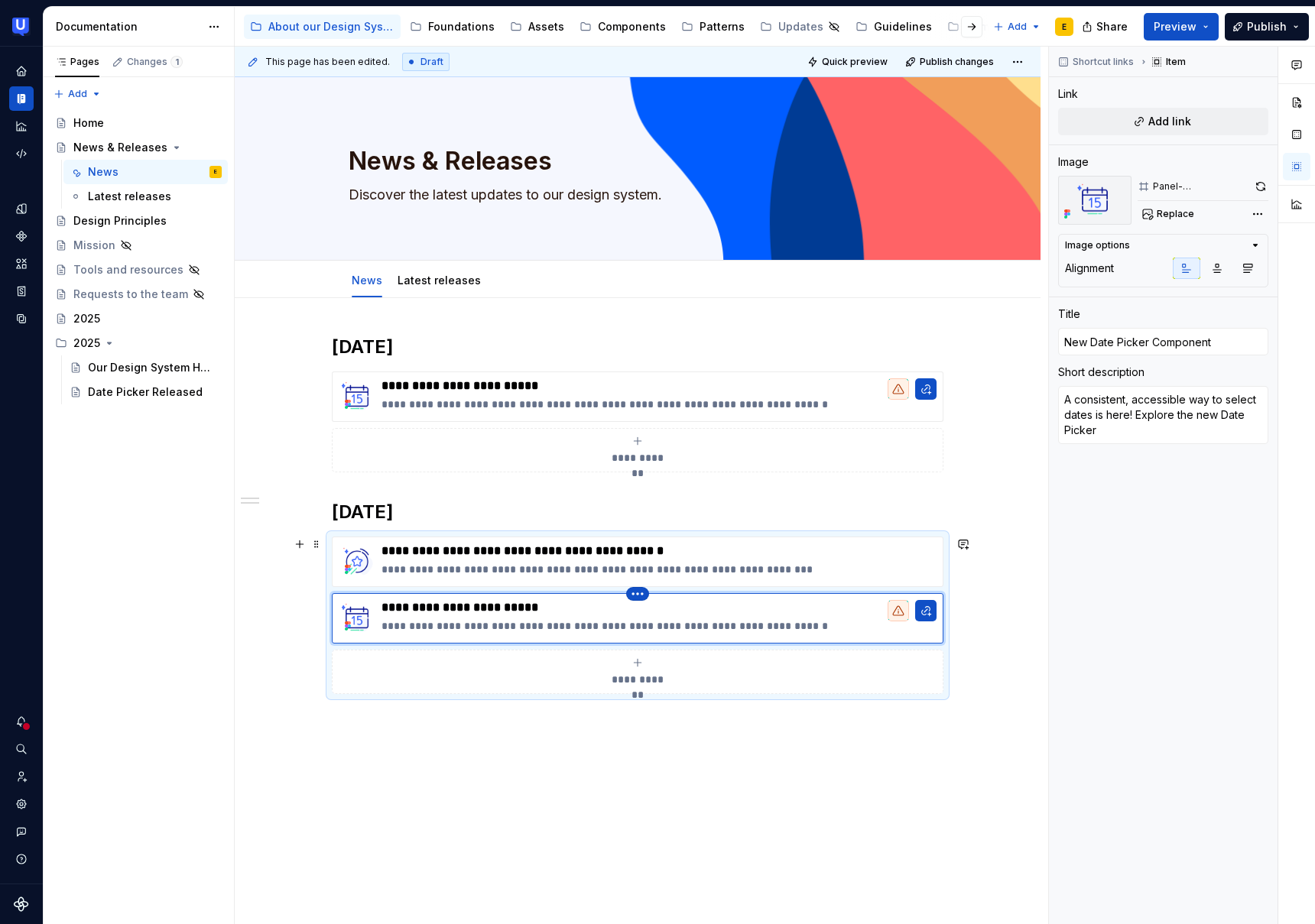
click at [641, 595] on html "UserTesting Design System E Design system data Documentation Accessibility guid…" at bounding box center [657, 462] width 1315 height 924
click at [686, 625] on div "Delete item" at bounding box center [708, 620] width 100 height 15
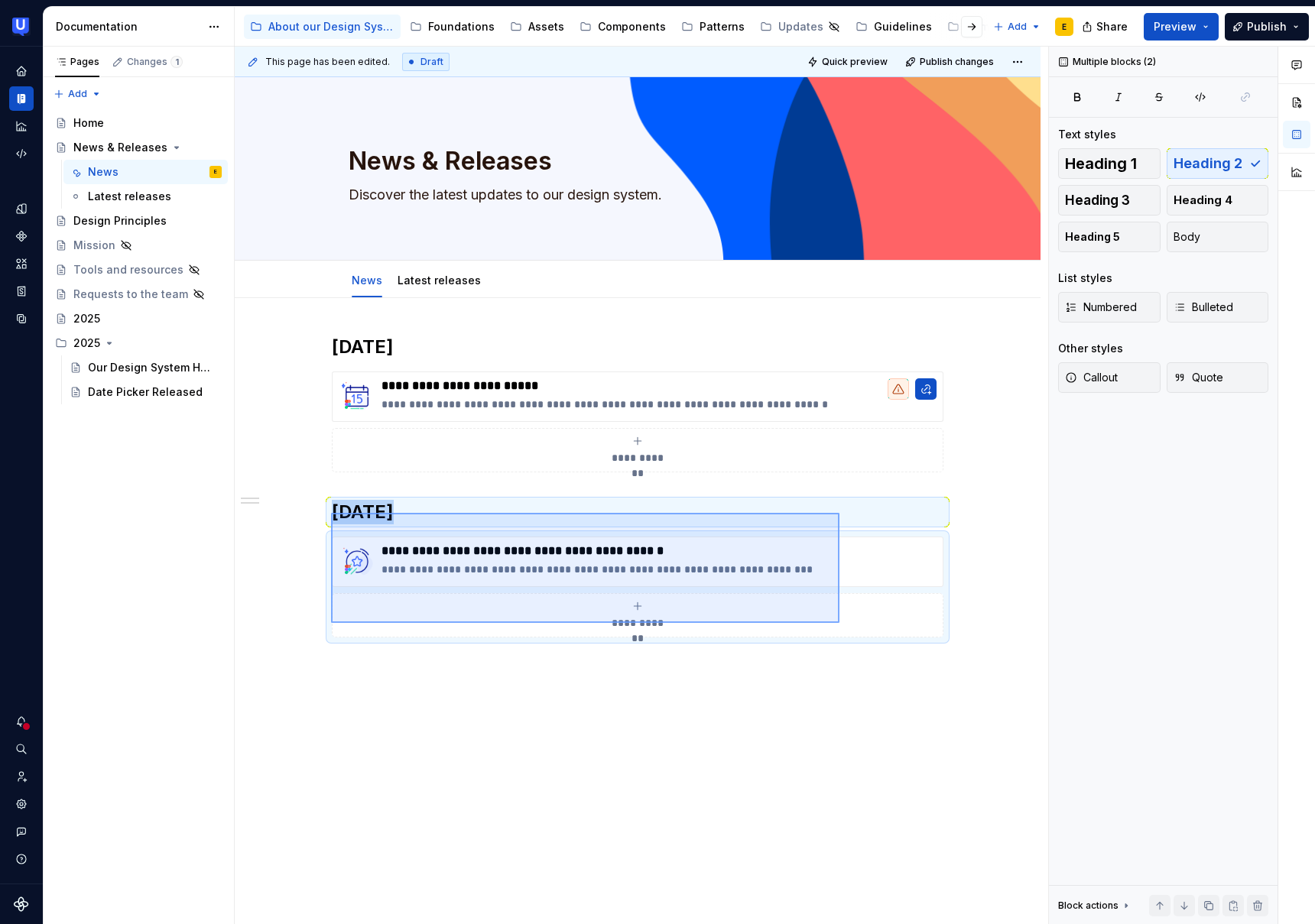
drag, startPoint x: 331, startPoint y: 513, endPoint x: 853, endPoint y: 630, distance: 535.0
click at [853, 630] on div "**********" at bounding box center [641, 486] width 814 height 878
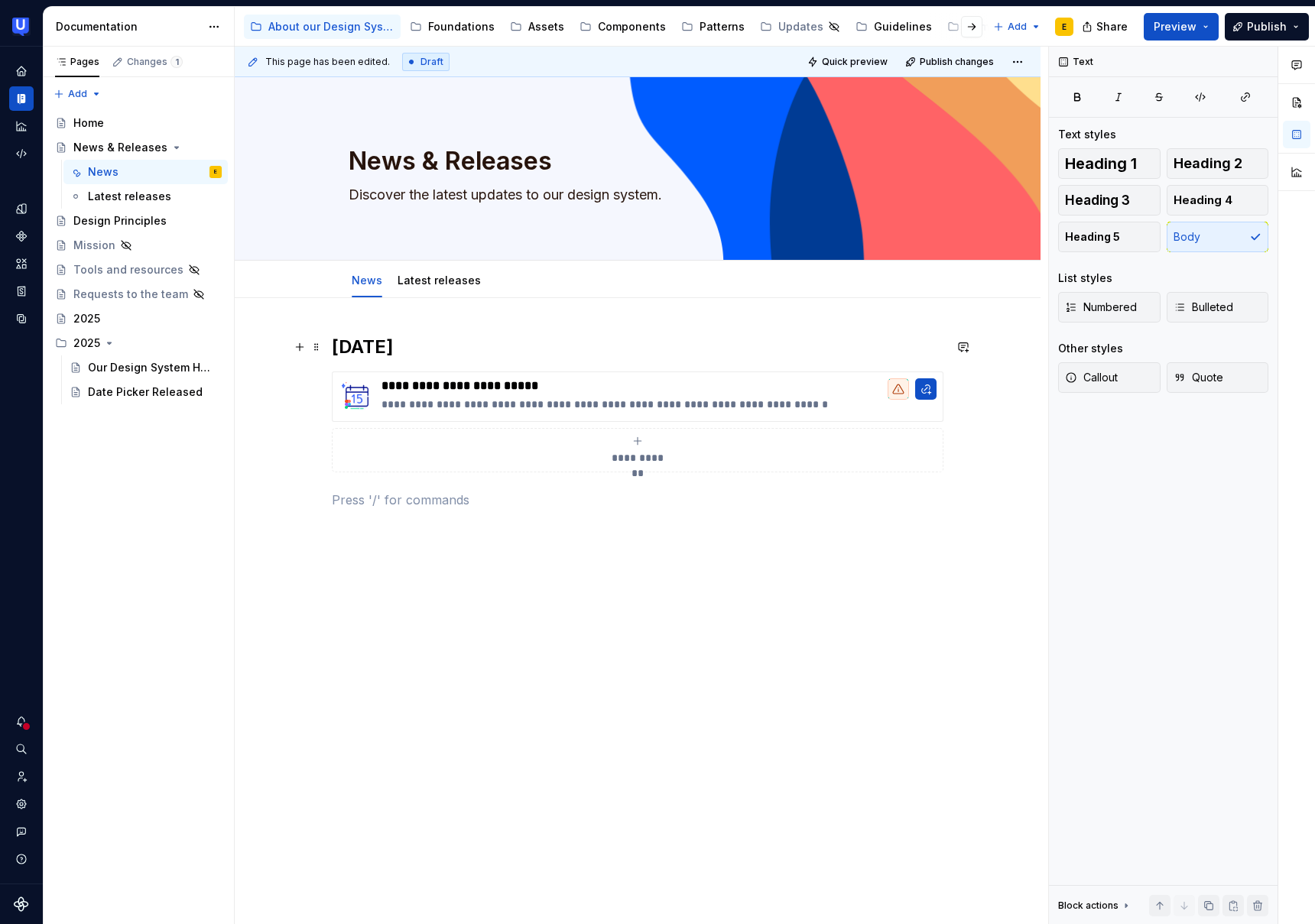
type textarea "*"
click at [338, 339] on h2 "[DATE]" at bounding box center [638, 347] width 612 height 25
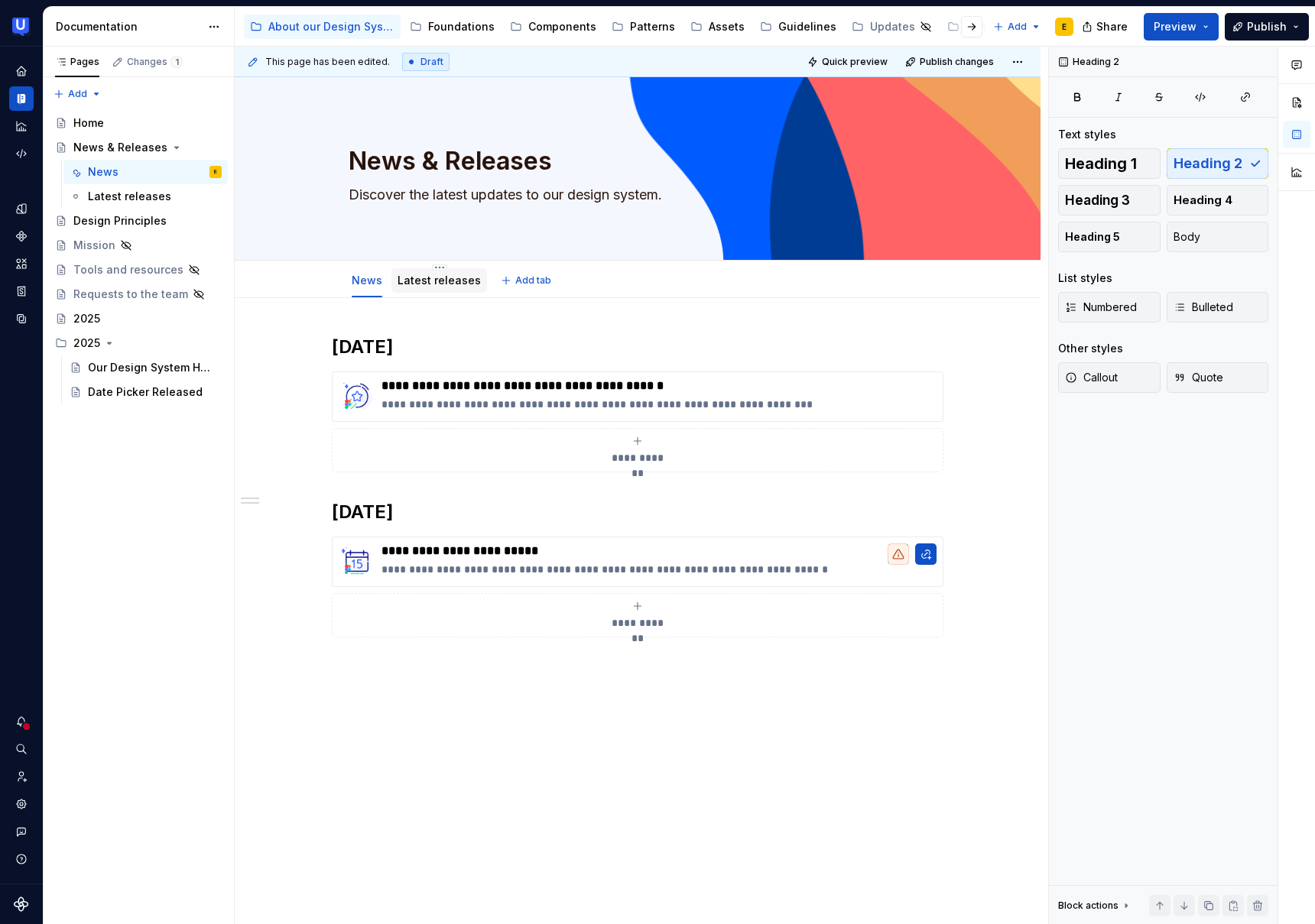
click at [453, 287] on div "Latest releases" at bounding box center [439, 280] width 84 height 15
click at [446, 284] on link "Latest releases" at bounding box center [439, 279] width 84 height 13
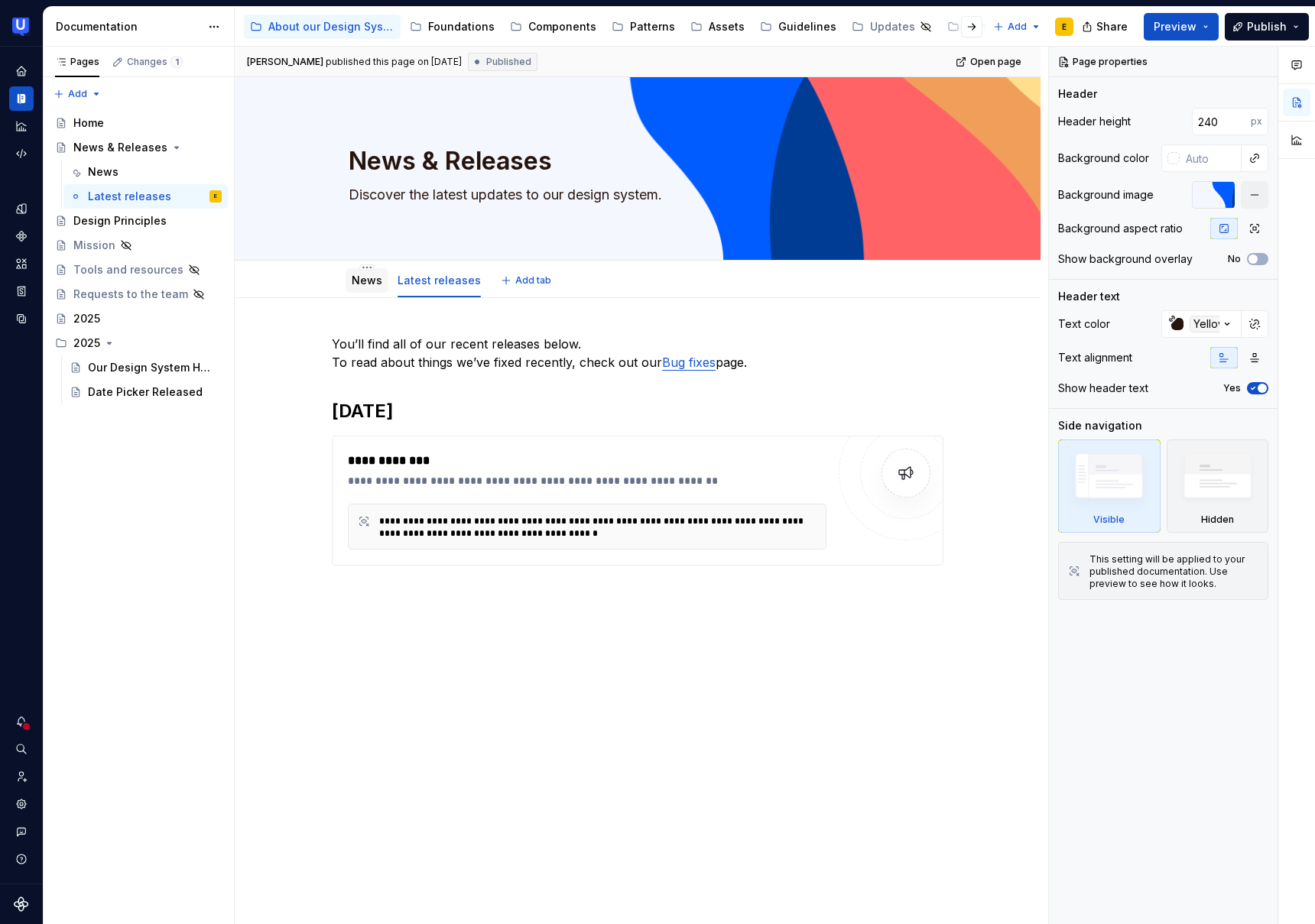
click at [365, 283] on link "News" at bounding box center [367, 279] width 31 height 13
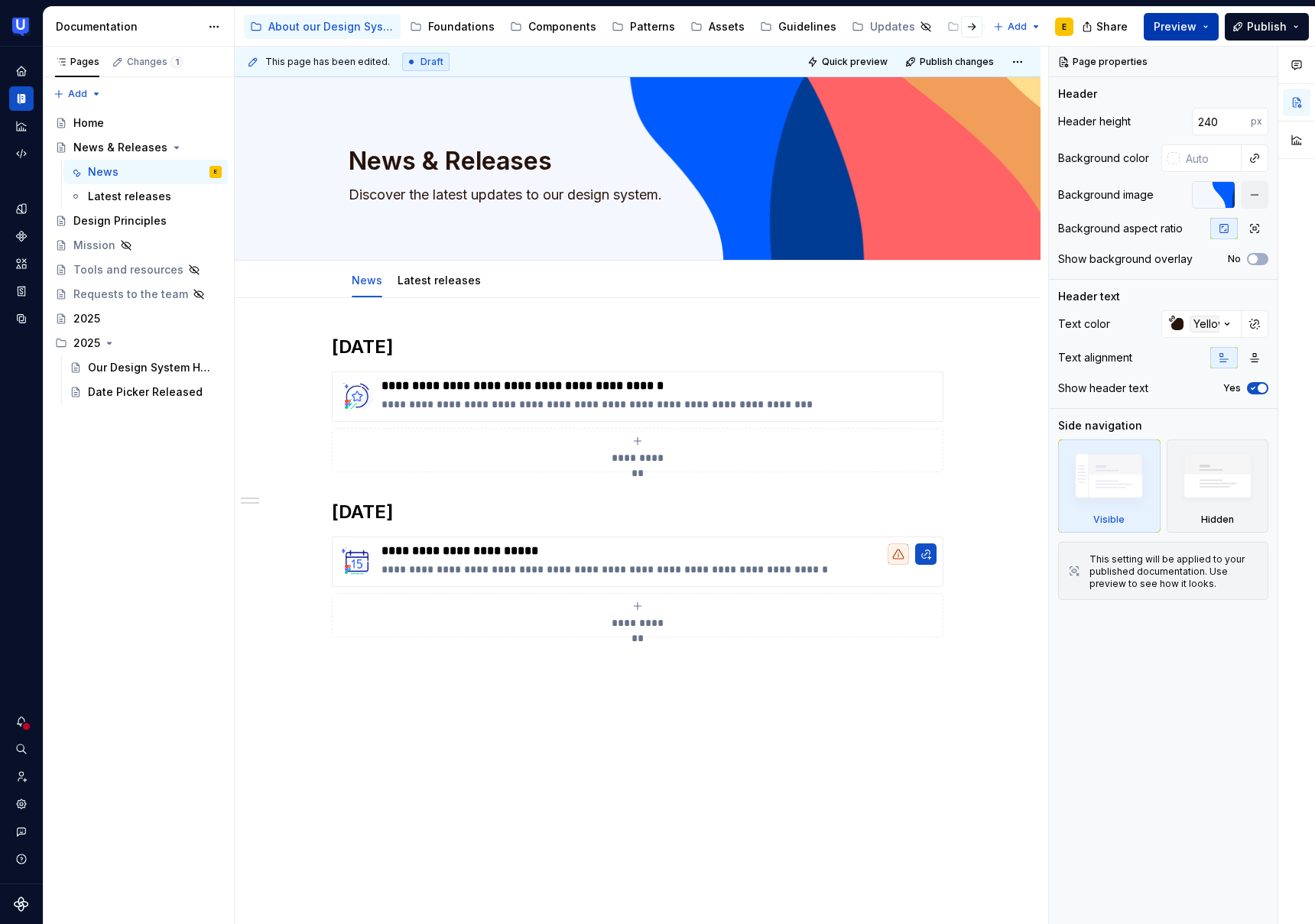
click at [1204, 27] on button "Preview" at bounding box center [1181, 26] width 75 height 27
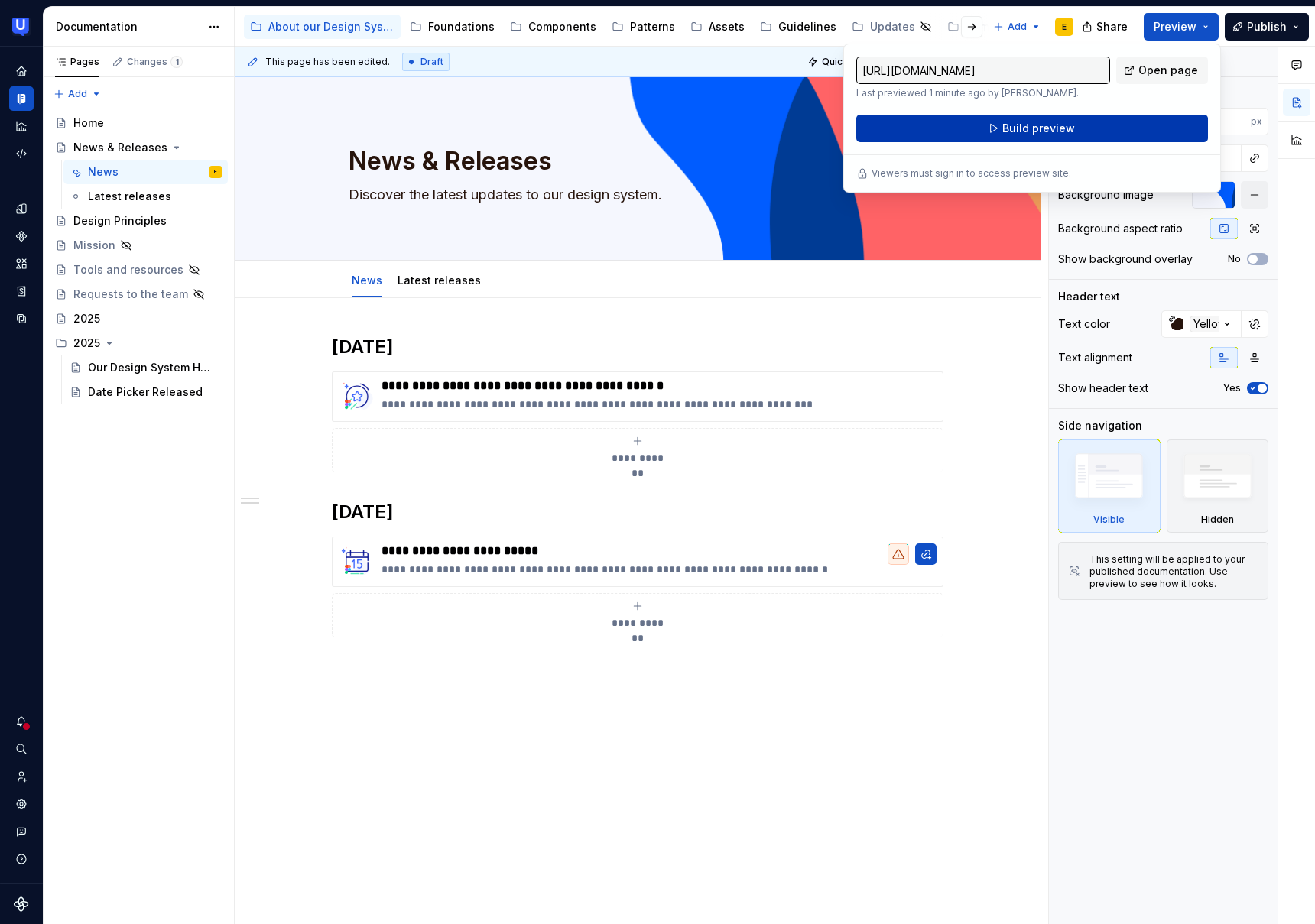
click at [1012, 136] on button "Build preview" at bounding box center [1032, 128] width 352 height 27
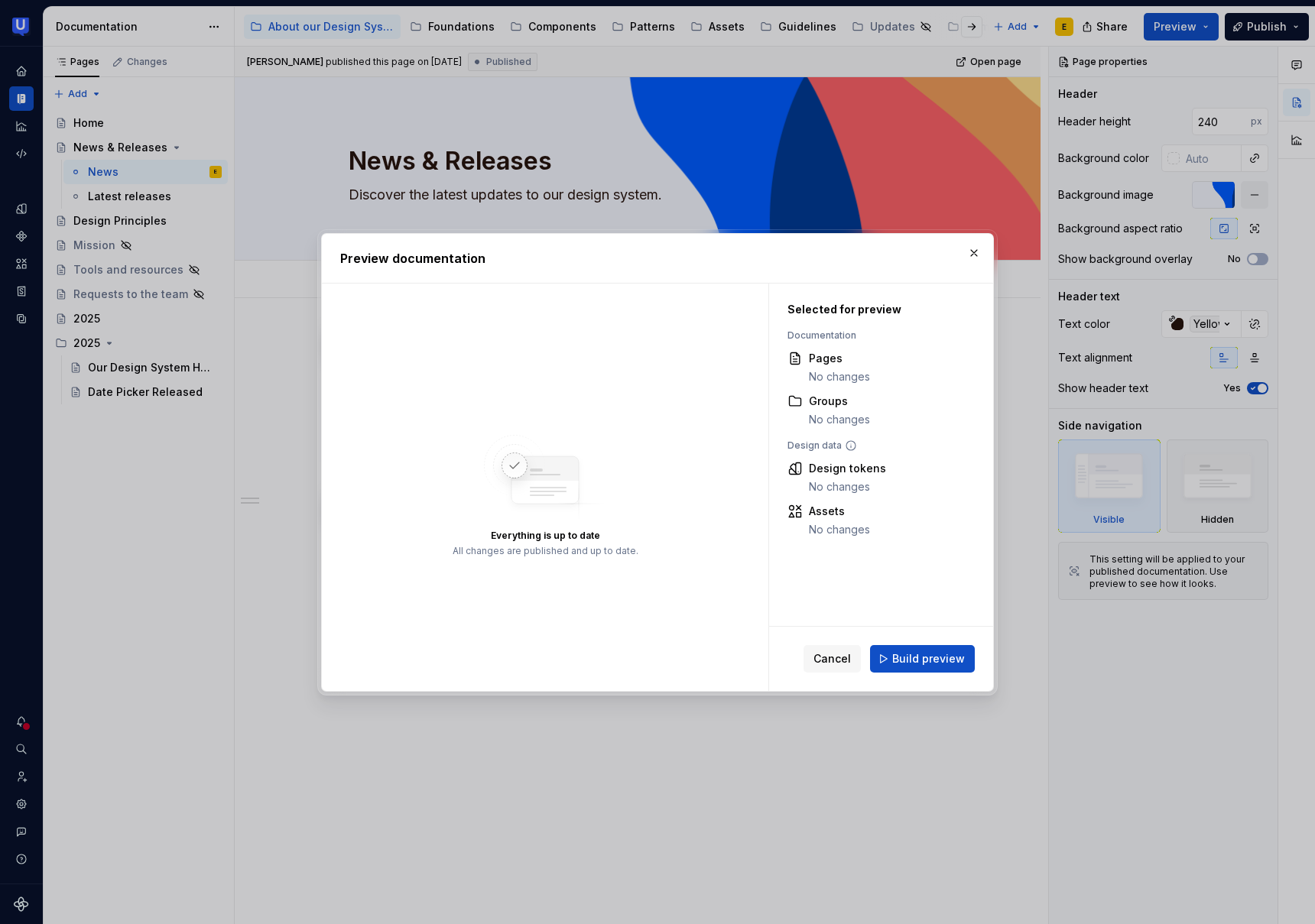
click at [863, 341] on div "Documentation" at bounding box center [878, 336] width 180 height 12
click at [849, 354] on div "Pages" at bounding box center [839, 358] width 61 height 15
click at [955, 659] on span "Build preview" at bounding box center [929, 659] width 72 height 15
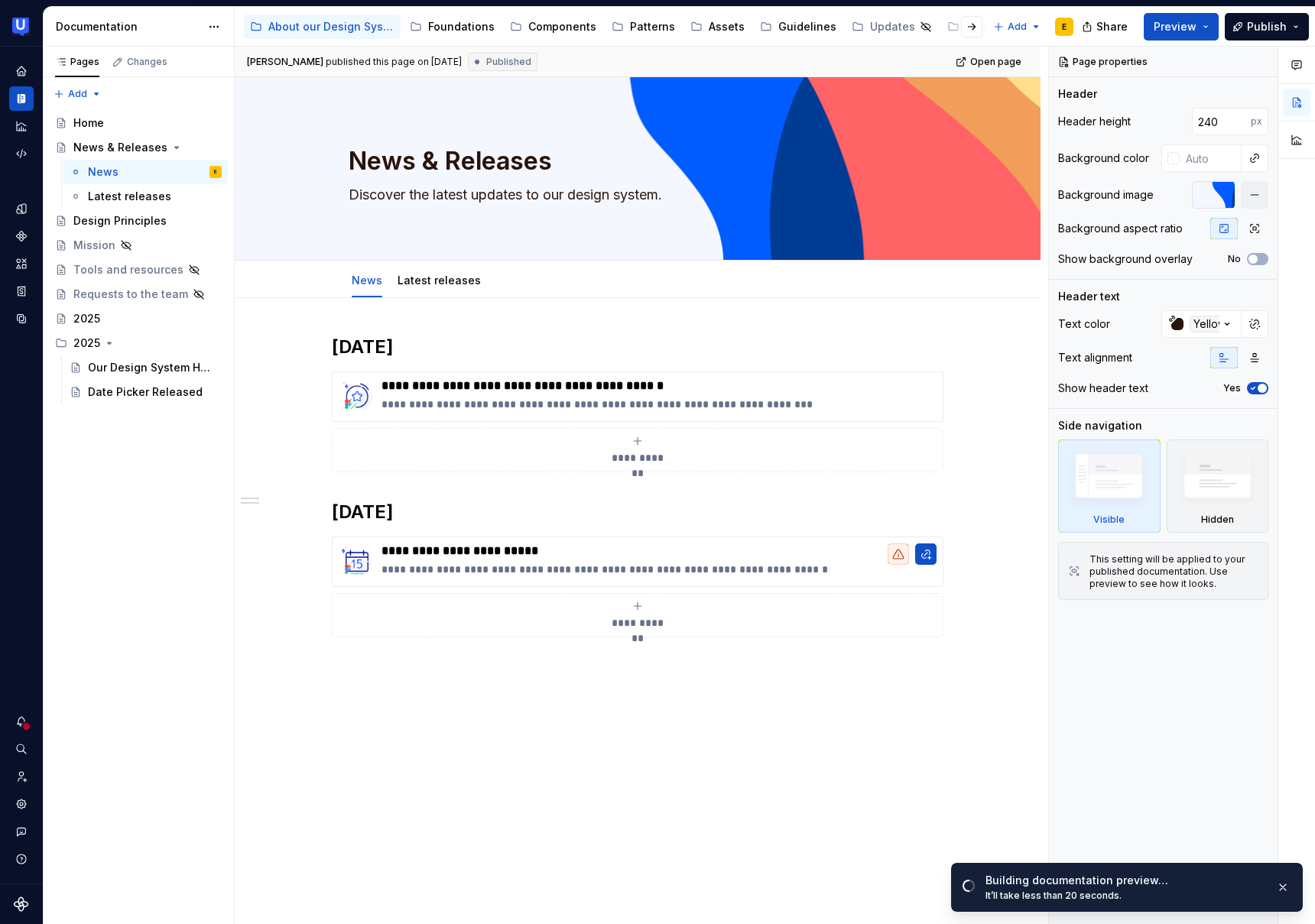
drag, startPoint x: 337, startPoint y: 61, endPoint x: 457, endPoint y: 68, distance: 120.2
click at [457, 68] on div "Ed Parker published this page on September 19, 2025 Published" at bounding box center [392, 62] width 290 height 19
click at [1245, 891] on span "Open page" at bounding box center [1235, 891] width 51 height 12
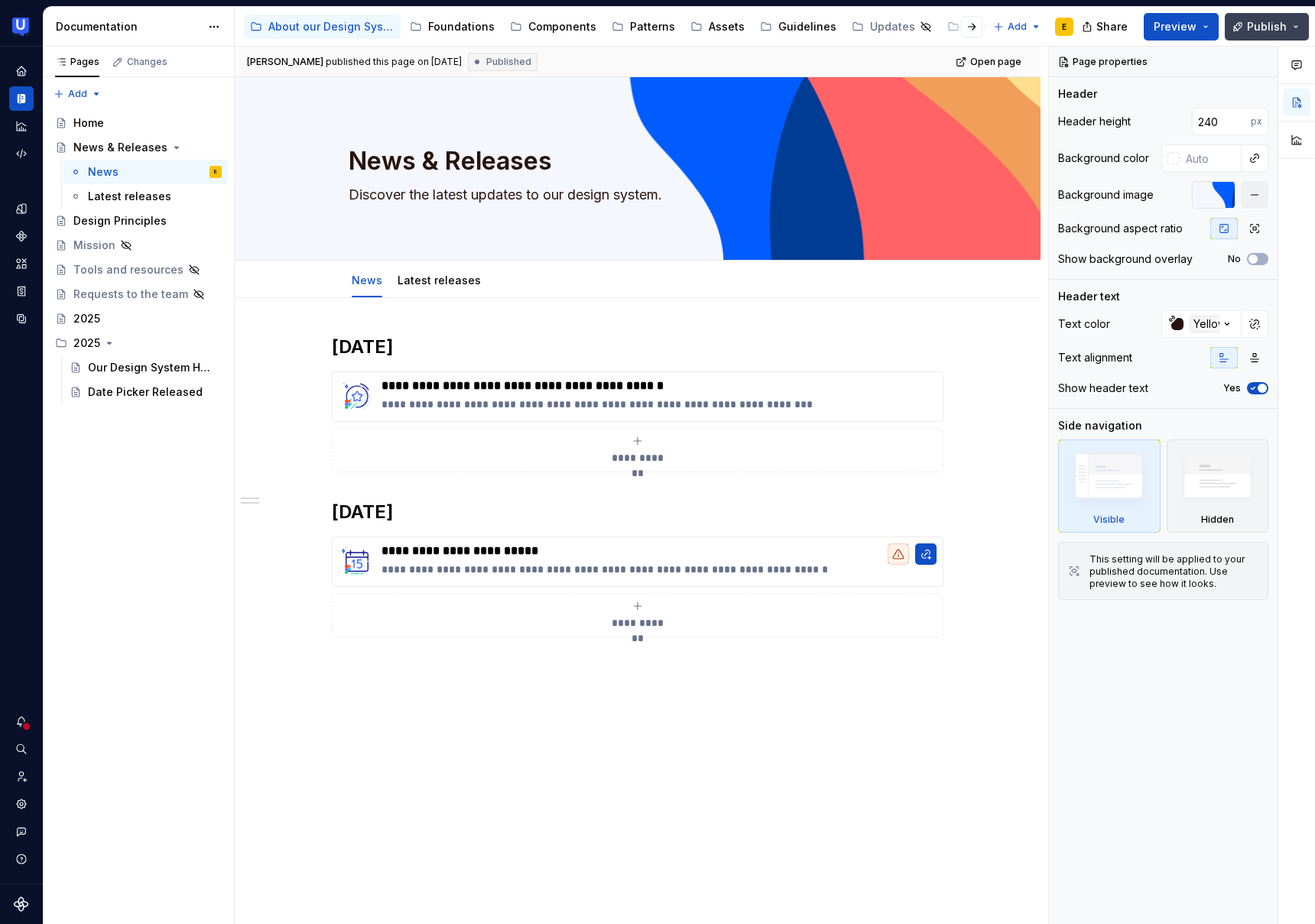
click at [1291, 32] on button "Publish" at bounding box center [1266, 26] width 84 height 27
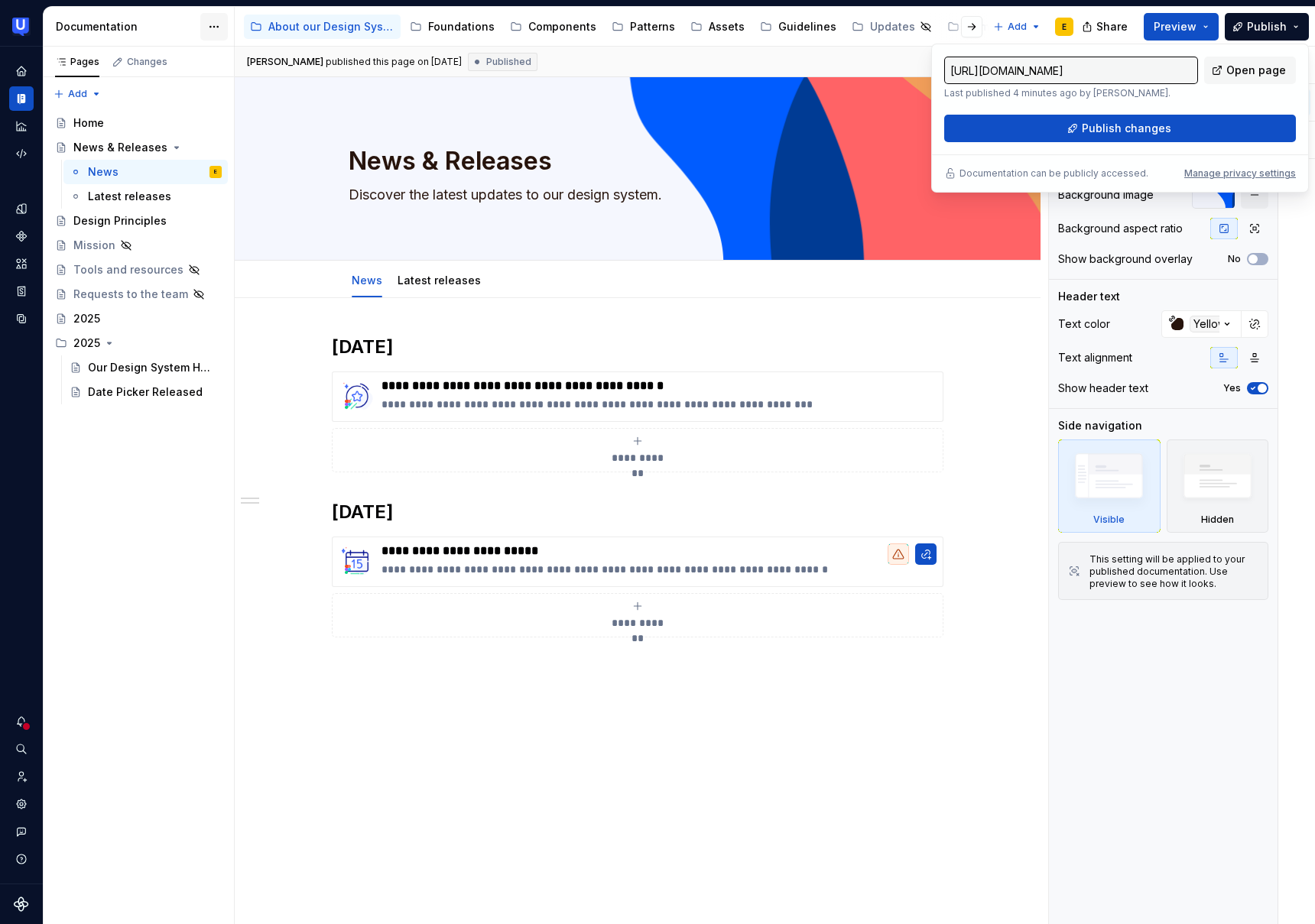
click at [221, 32] on html "UserTesting Design System E Design system data Documentation Accessibility guid…" at bounding box center [657, 462] width 1315 height 924
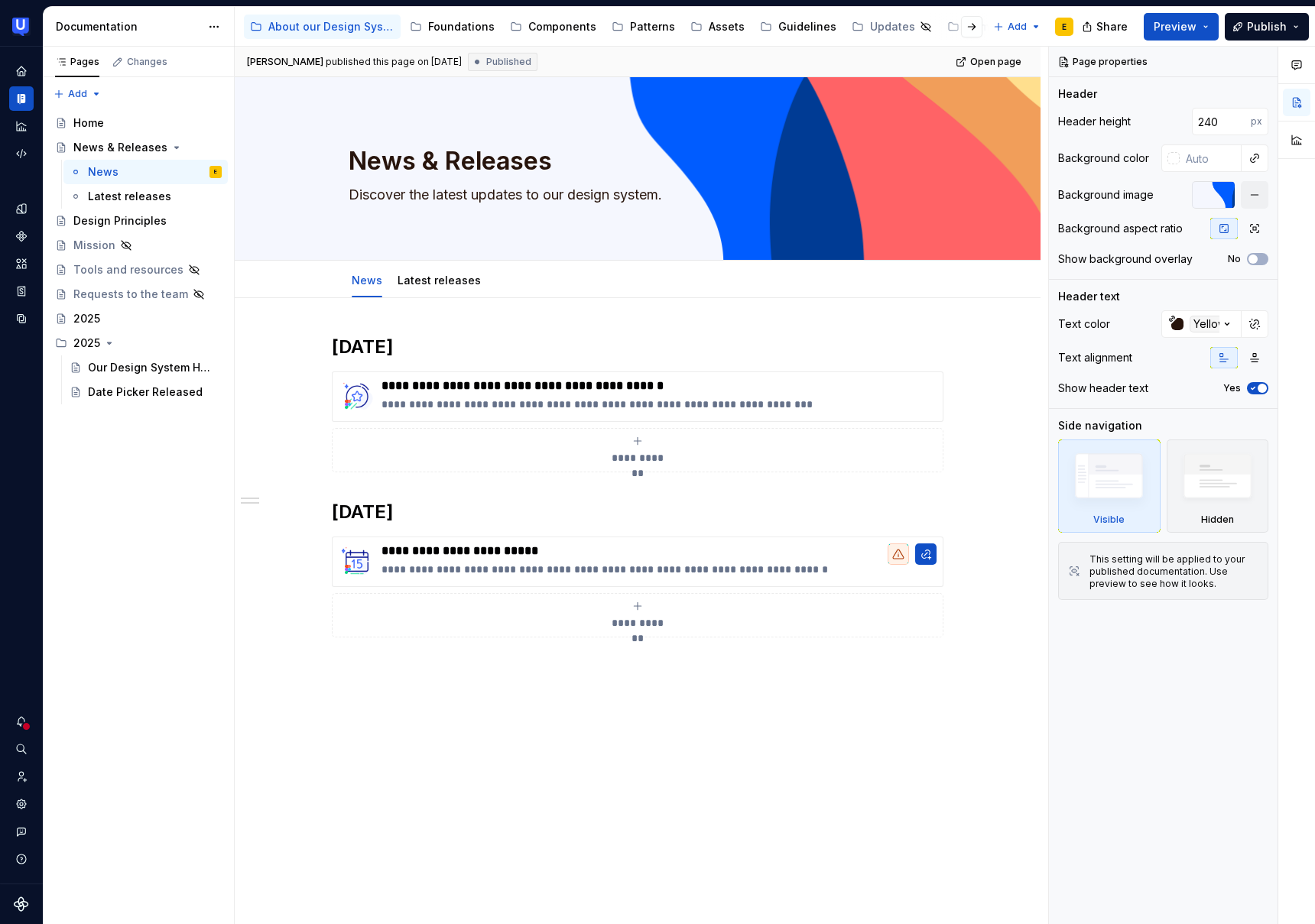
click at [20, 27] on html "UserTesting Design System E Design system data Documentation Accessibility guid…" at bounding box center [657, 462] width 1315 height 924
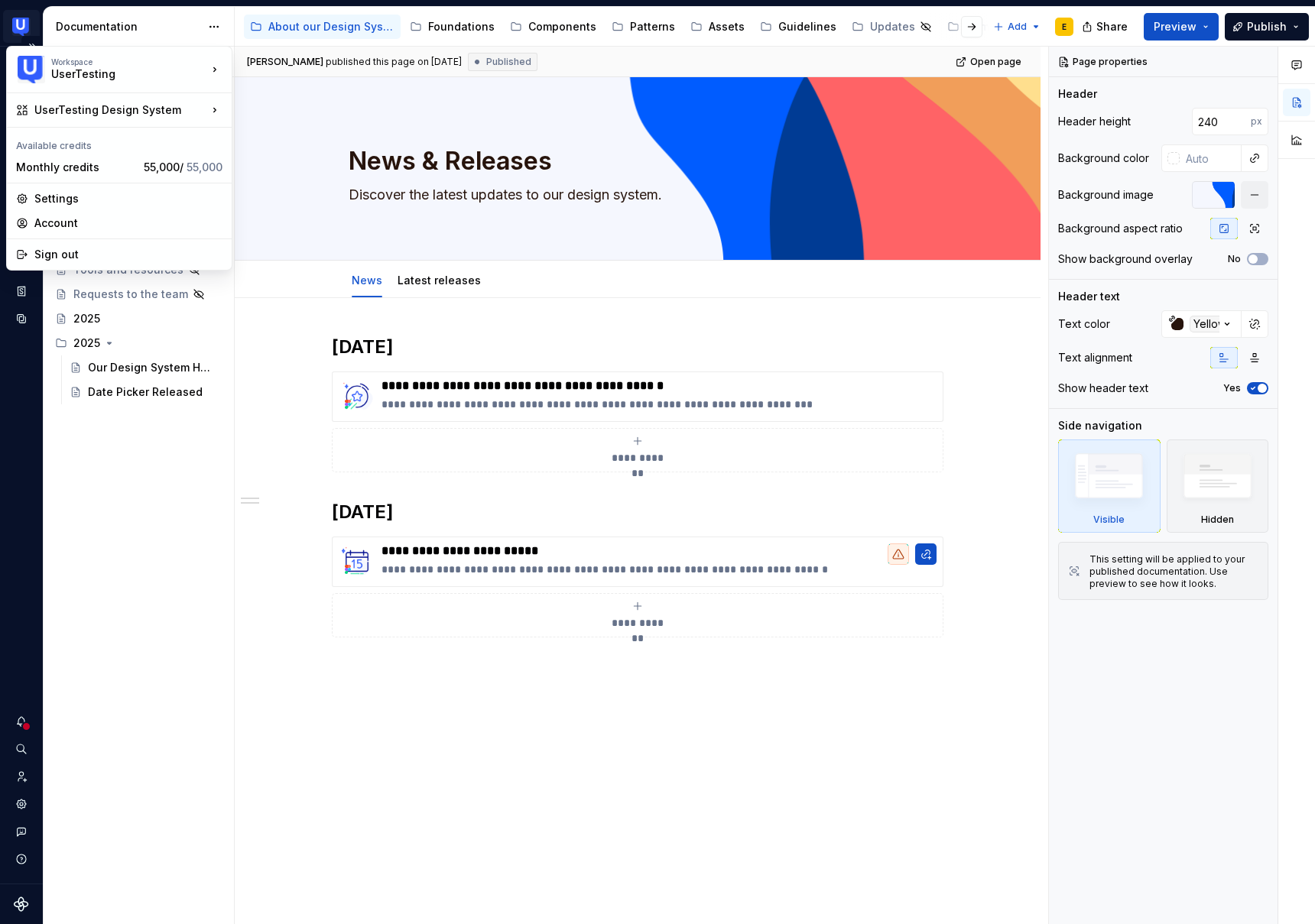
click at [23, 26] on html "UserTesting Design System E Design system data Documentation Accessibility guid…" at bounding box center [657, 462] width 1315 height 924
click at [92, 202] on div "Settings" at bounding box center [128, 198] width 188 height 15
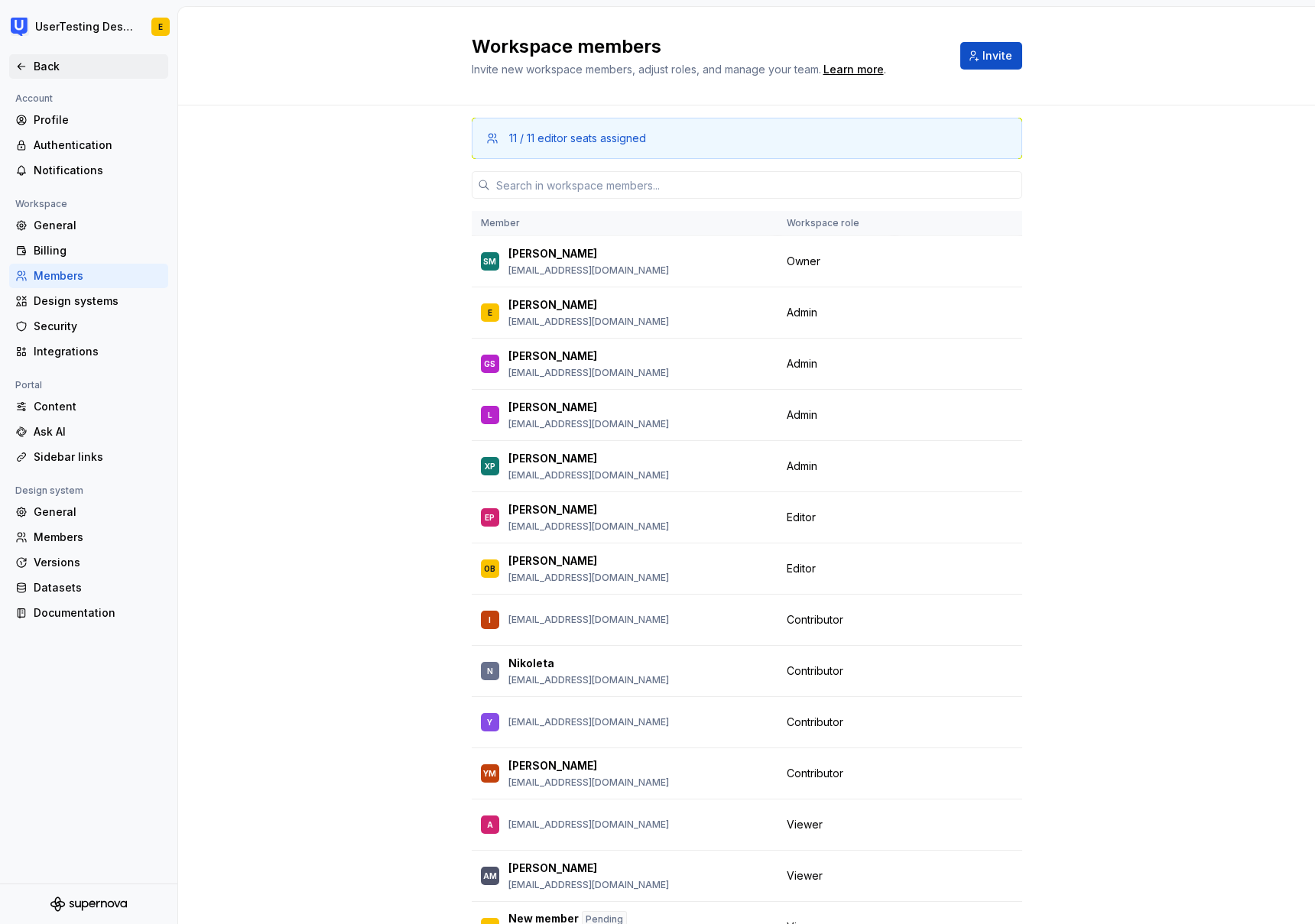
click at [20, 65] on icon at bounding box center [21, 66] width 12 height 12
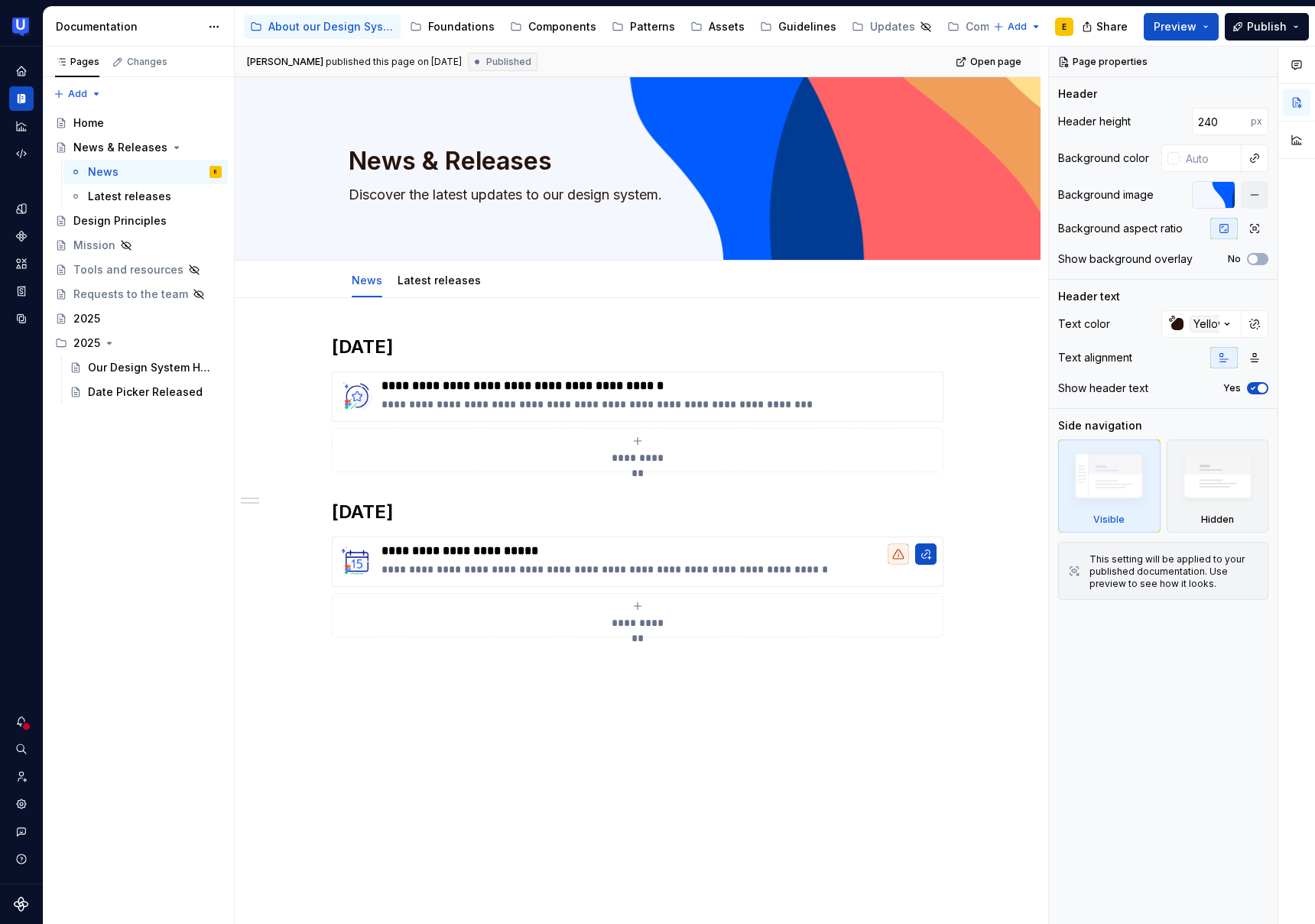
scroll to position [0, 1]
click at [469, 23] on div "Foundations" at bounding box center [460, 26] width 66 height 15
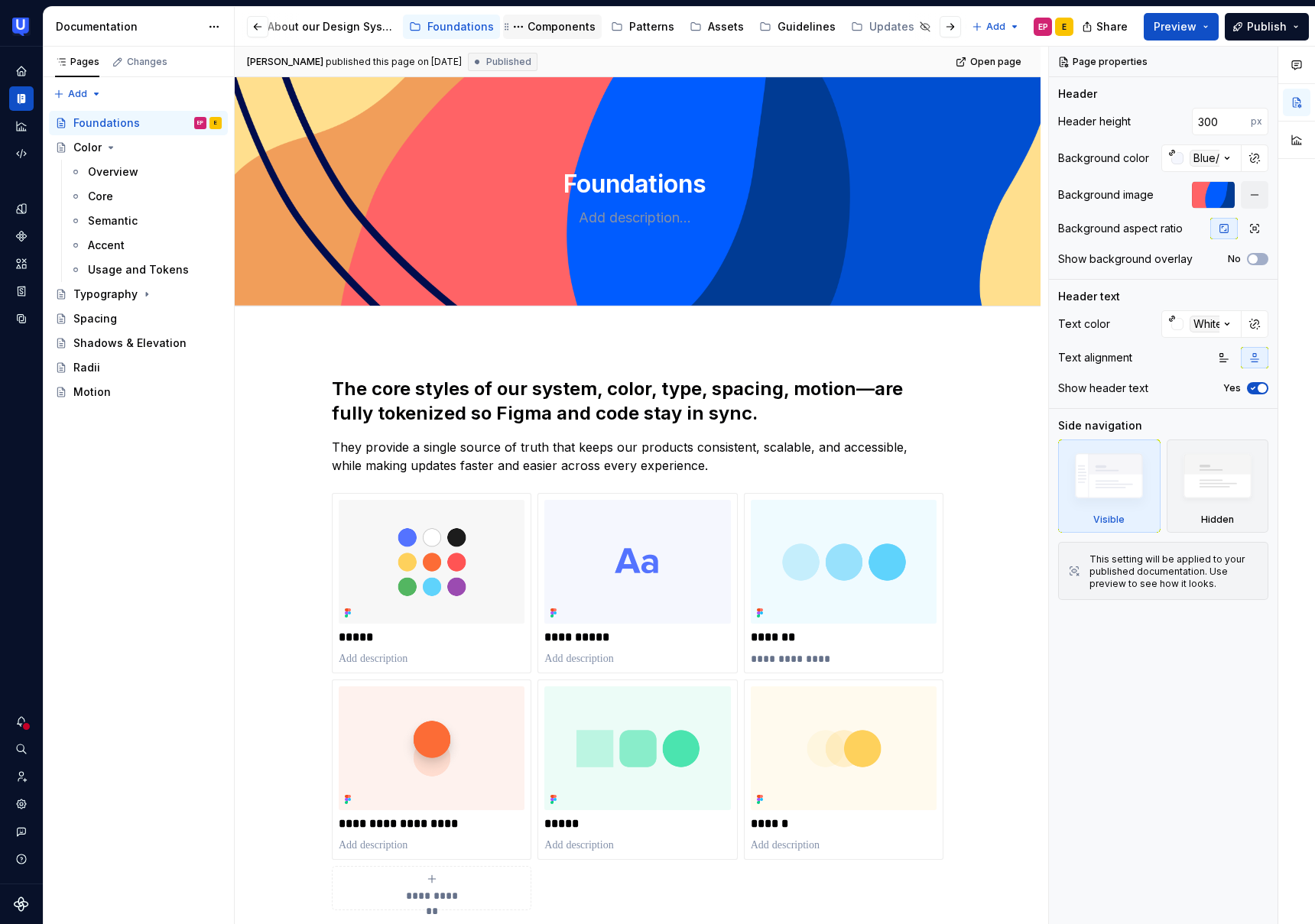
click at [541, 23] on div "Components" at bounding box center [561, 26] width 68 height 15
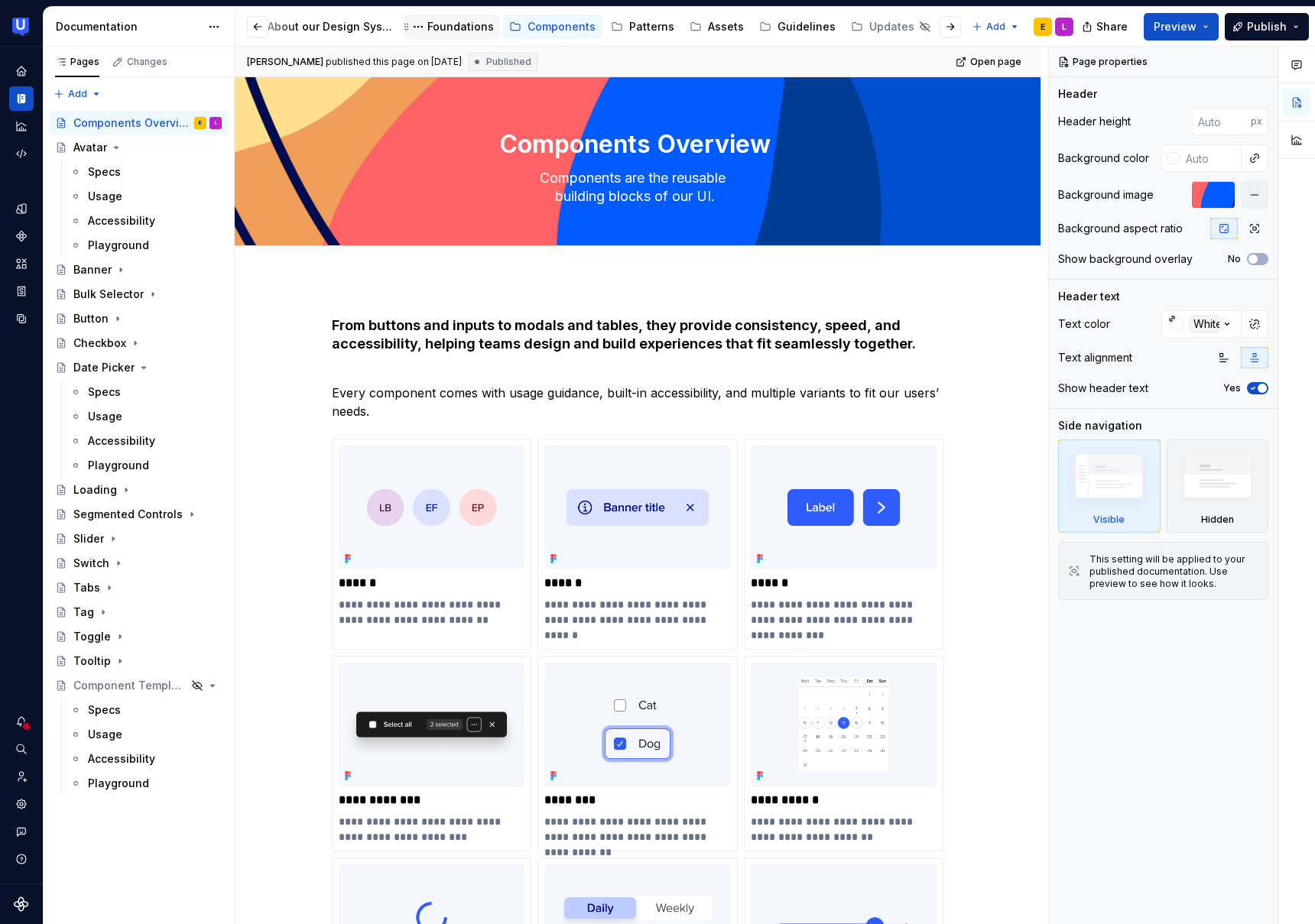
click at [467, 27] on div "Foundations" at bounding box center [460, 26] width 66 height 15
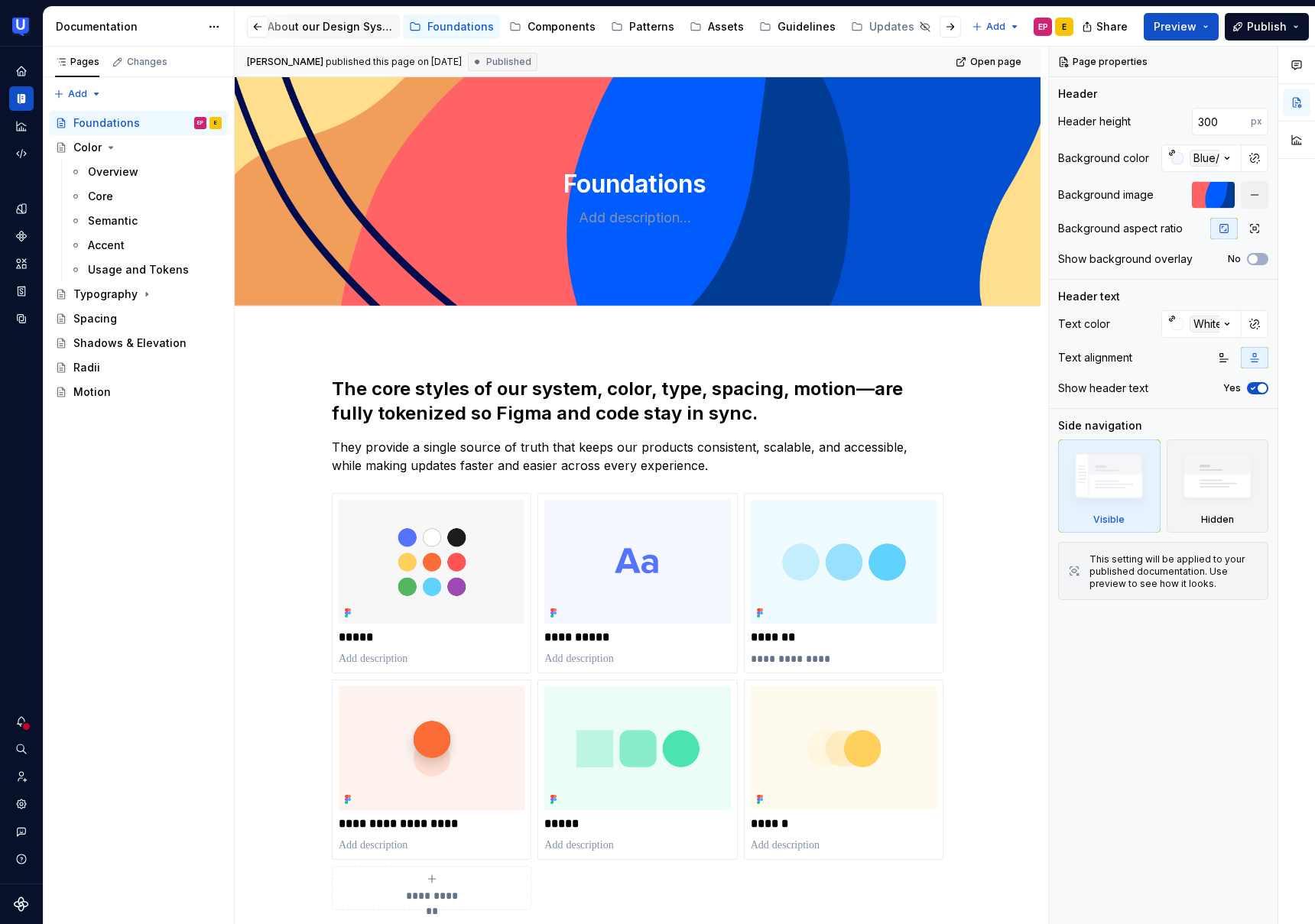
click at [330, 25] on div "About our Design System" at bounding box center [330, 26] width 126 height 15
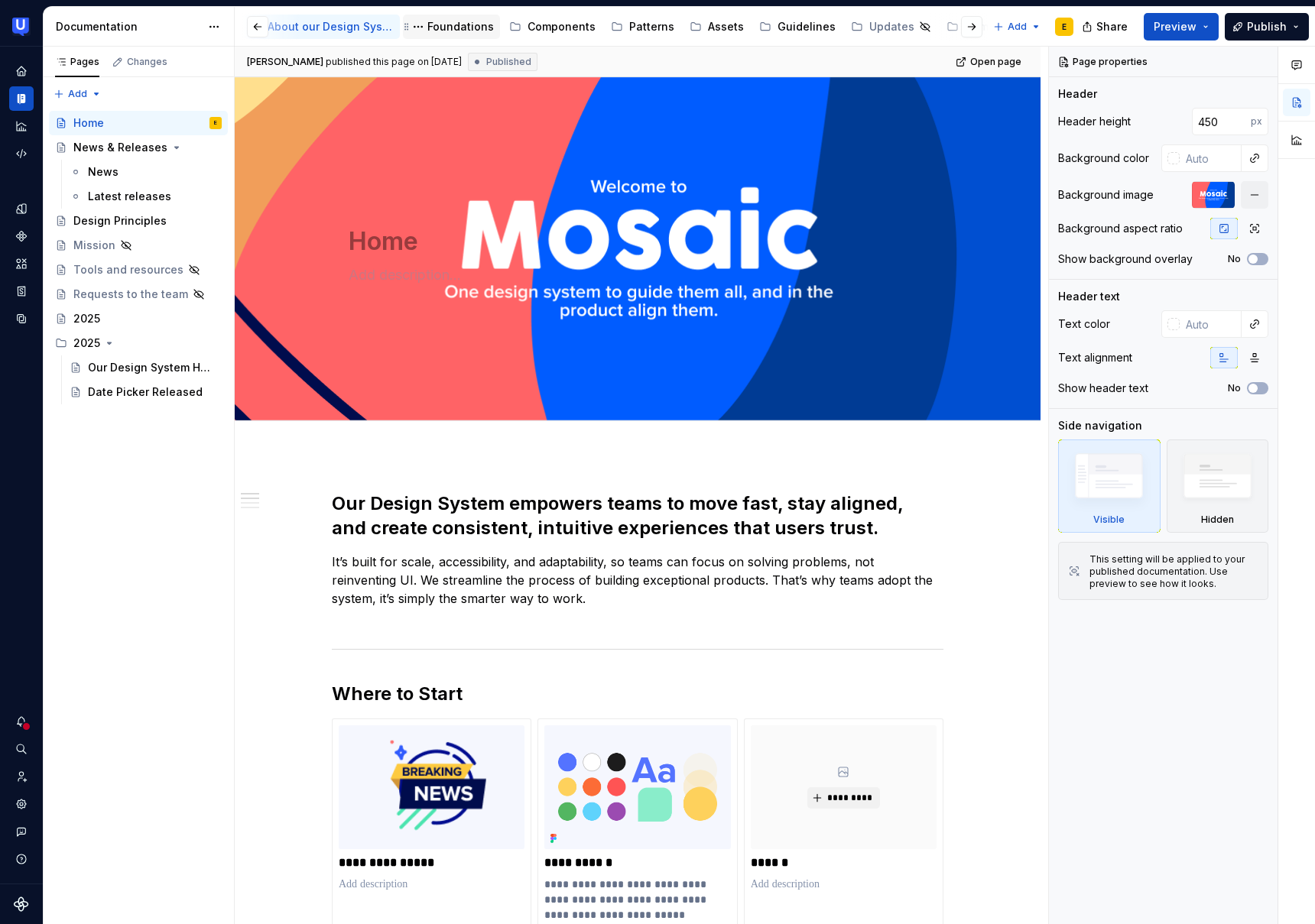
click at [447, 28] on div "Foundations" at bounding box center [460, 26] width 66 height 15
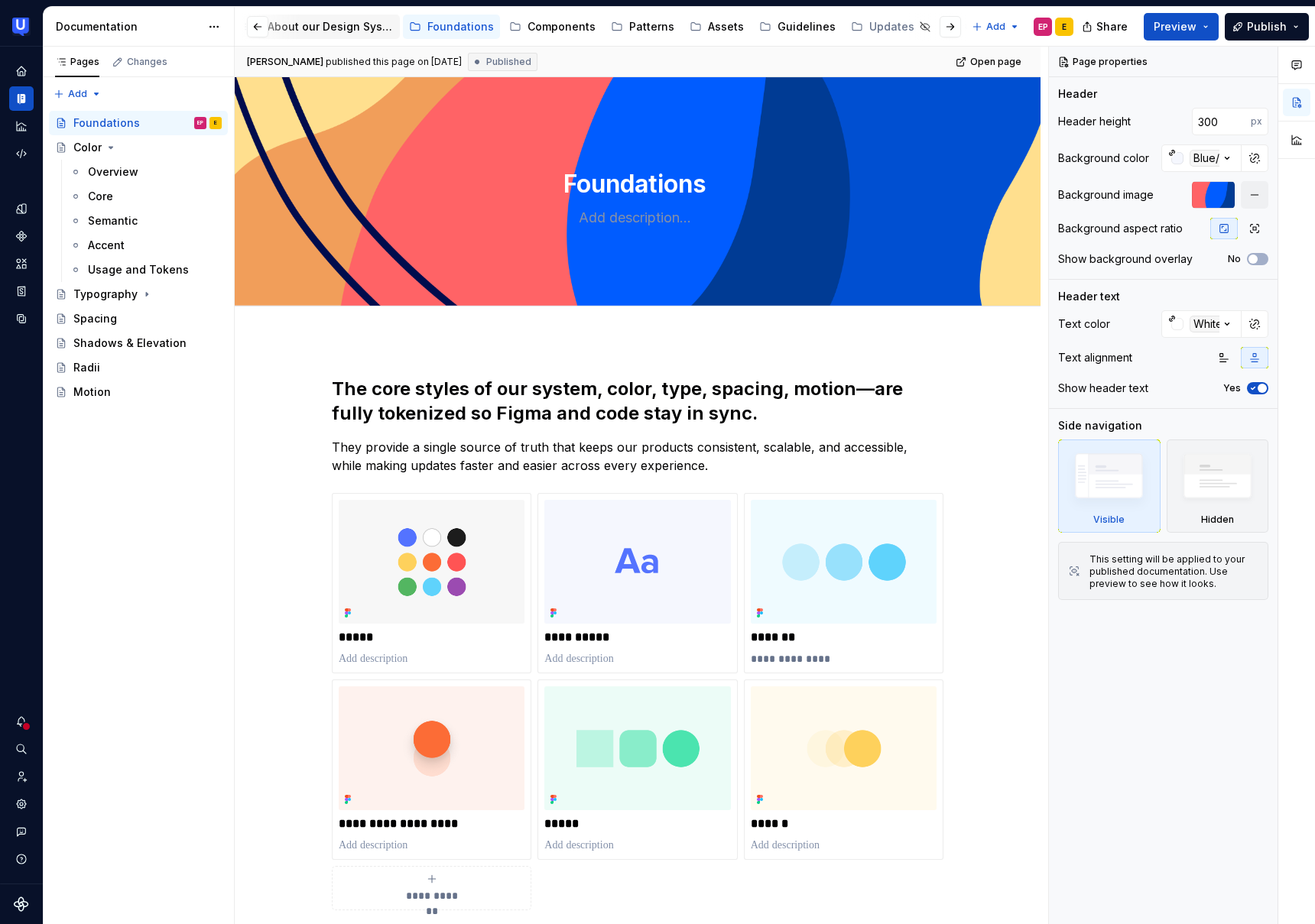
click at [346, 26] on div "About our Design System" at bounding box center [330, 26] width 126 height 15
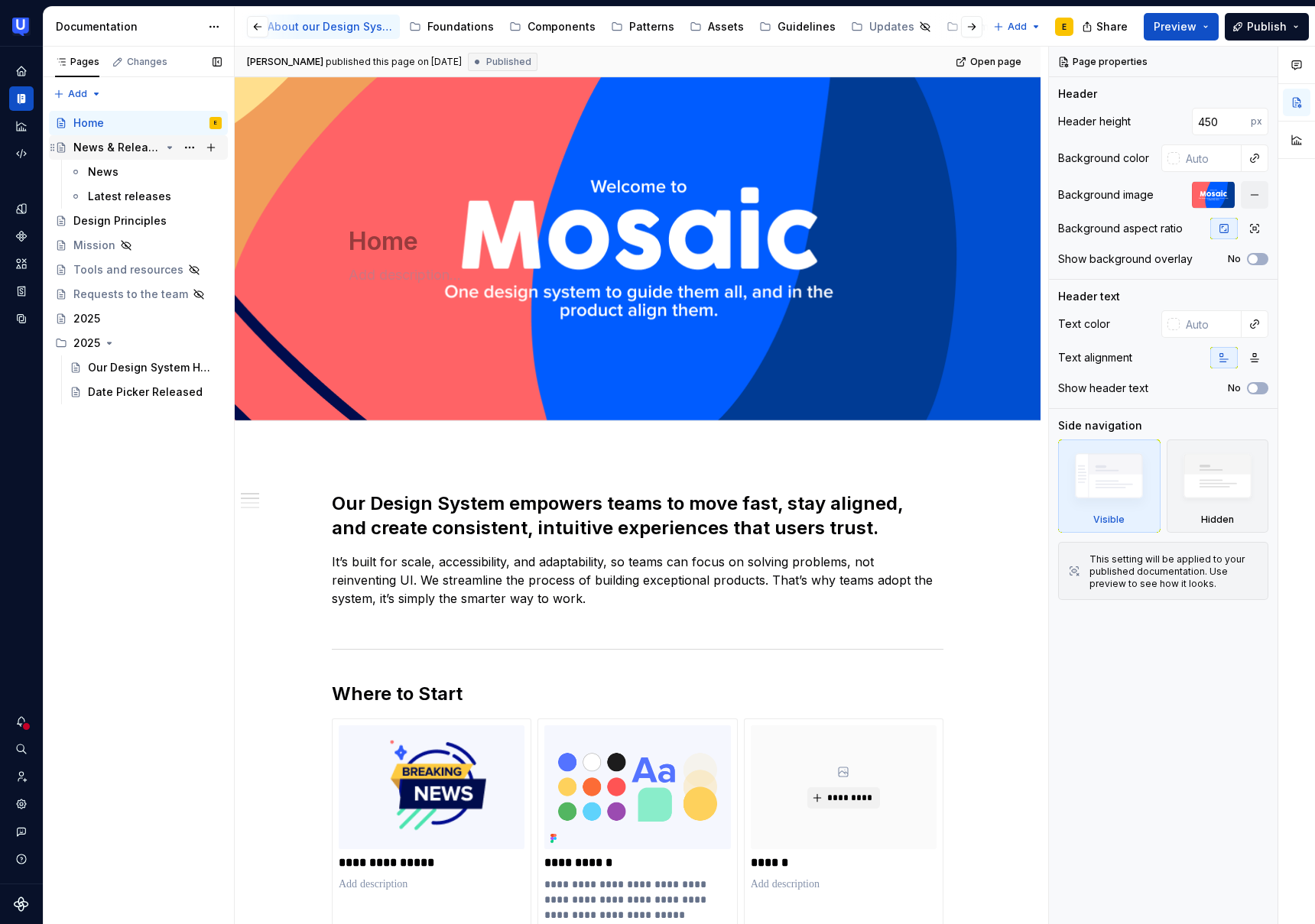
click at [117, 153] on div "News & Releases" at bounding box center [116, 147] width 87 height 15
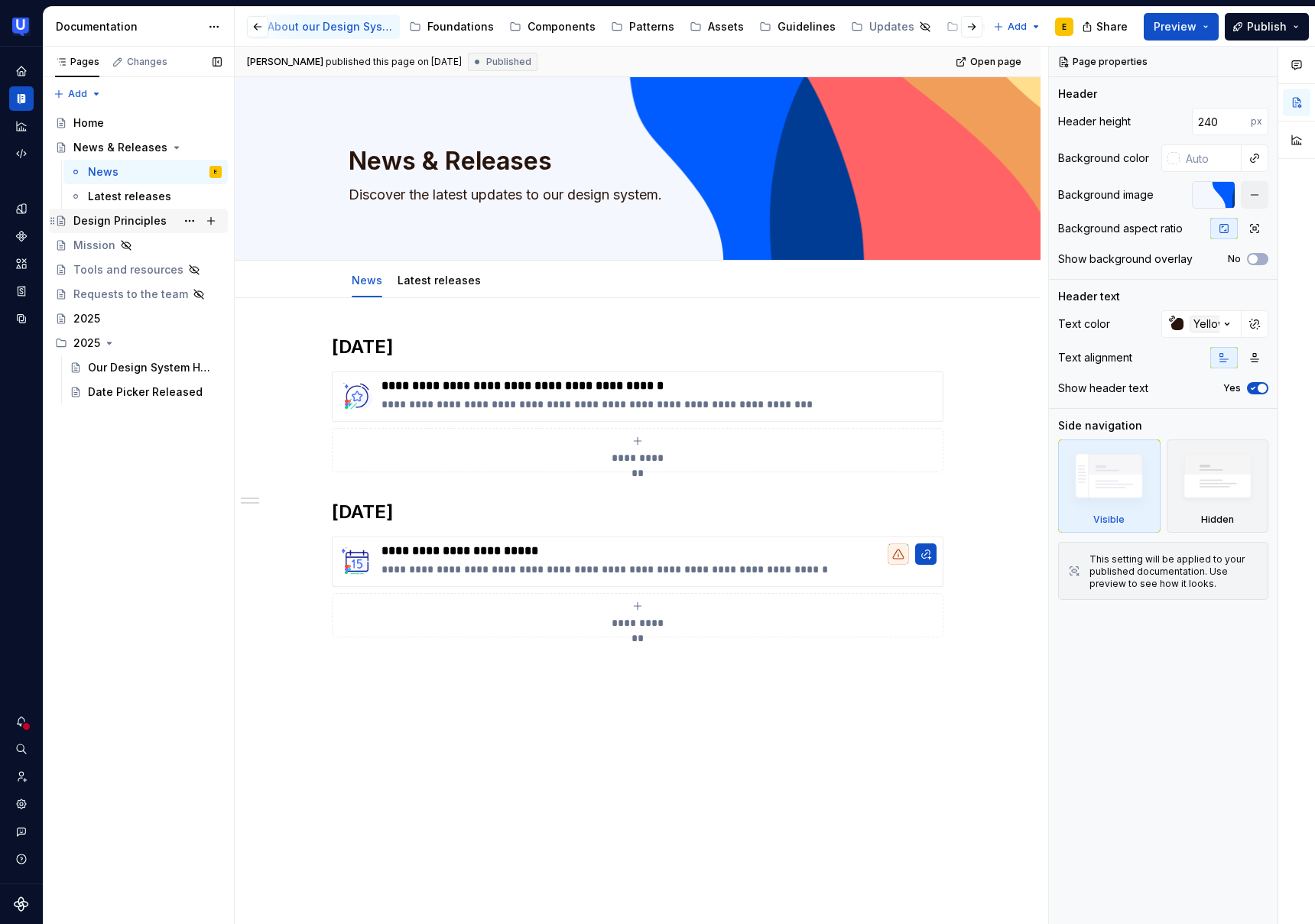
click at [141, 224] on div "Design Principles" at bounding box center [120, 220] width 93 height 15
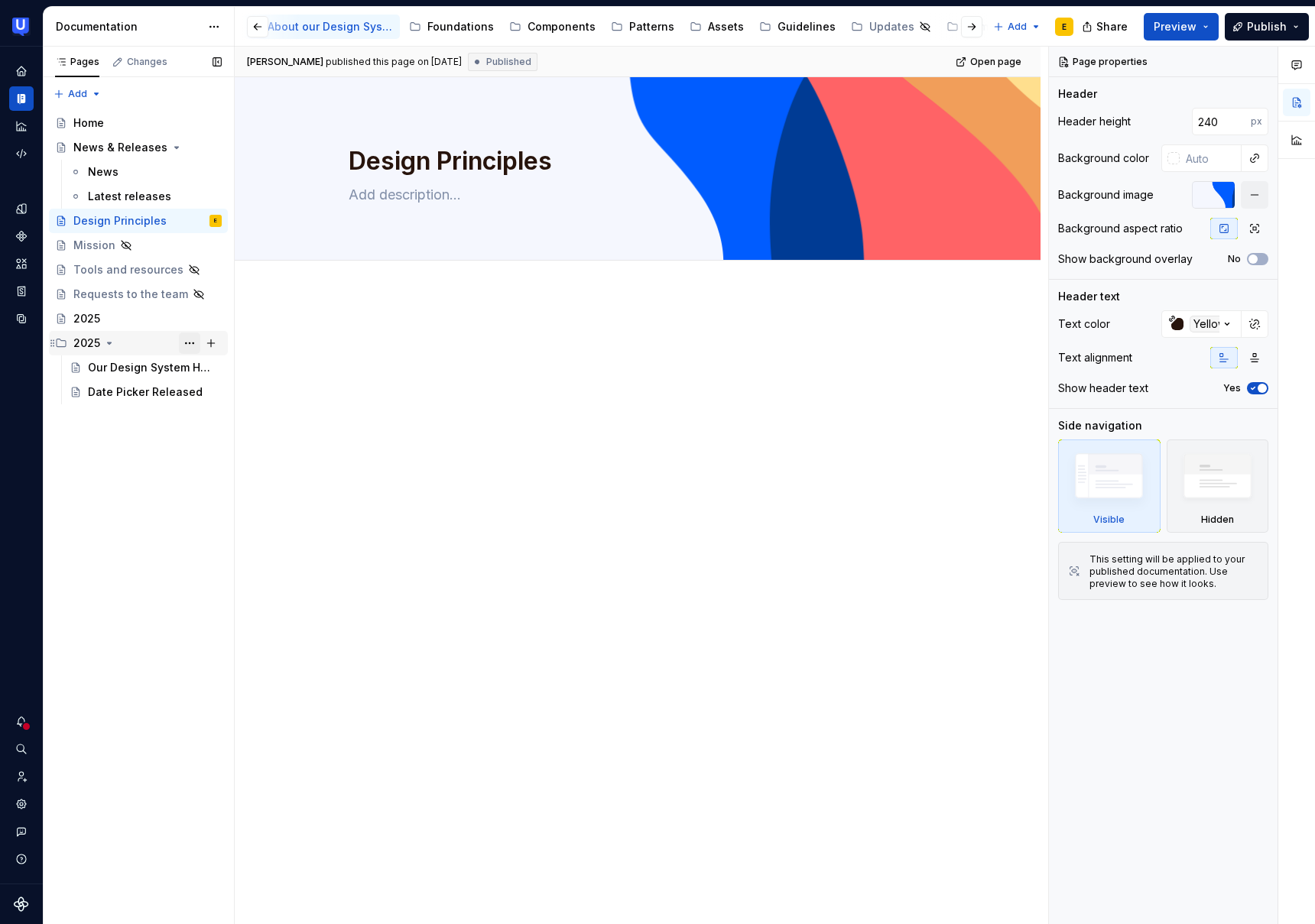
click at [187, 343] on button "Page tree" at bounding box center [190, 343] width 21 height 21
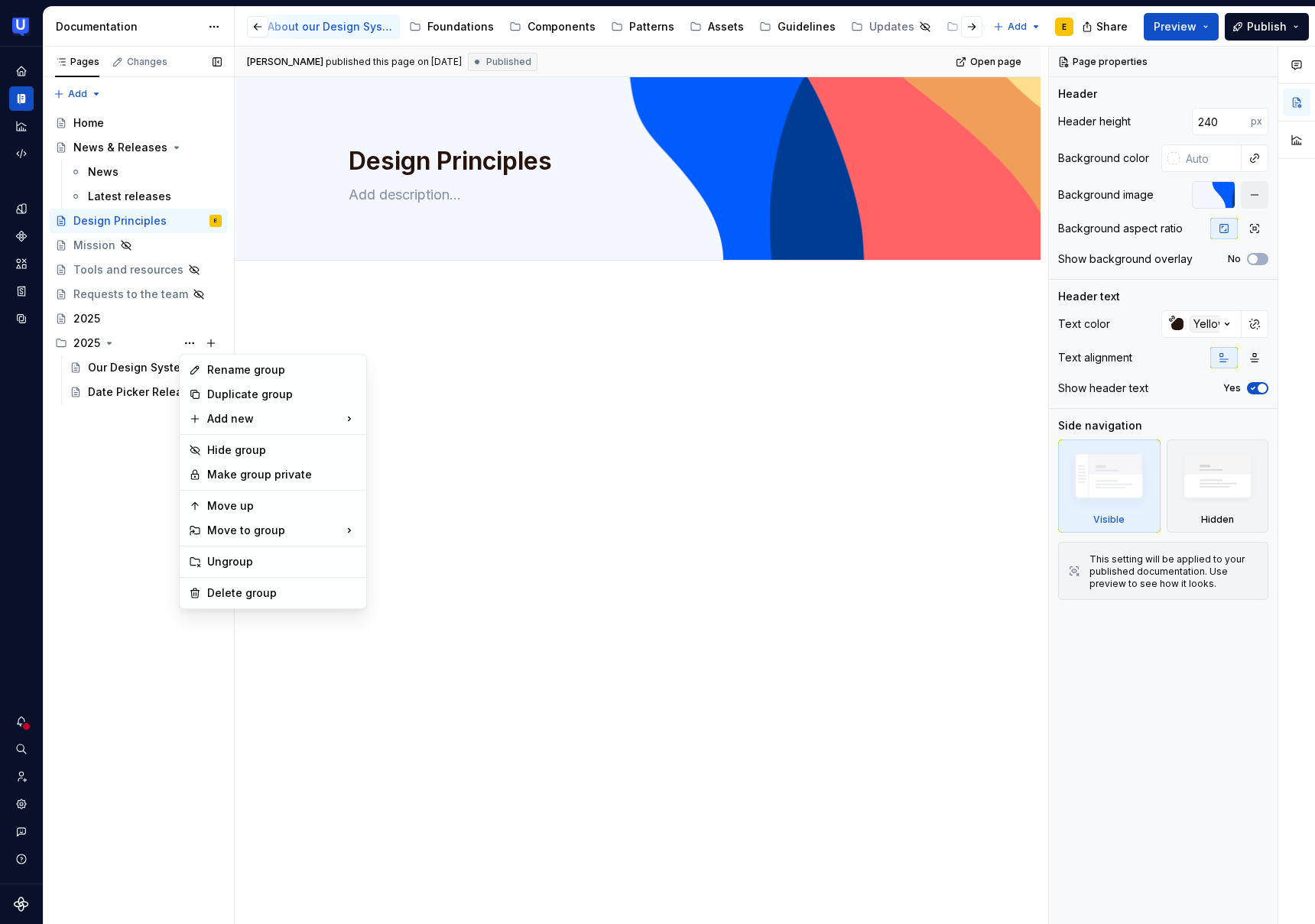
click at [116, 178] on div "Pages Changes Add Accessibility guide for tree Page tree. Navigate the tree wit…" at bounding box center [138, 486] width 191 height 878
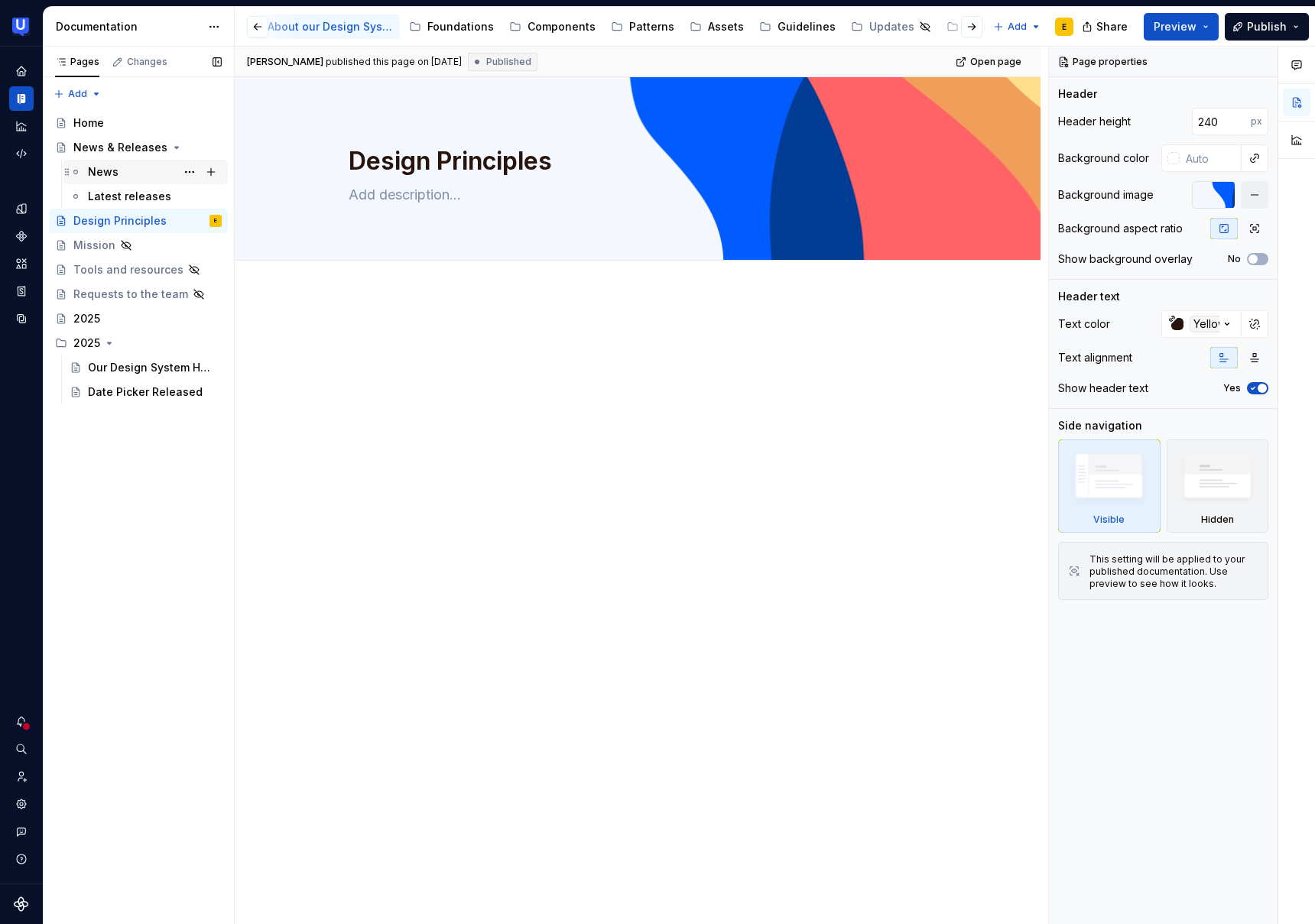
click at [135, 174] on div "News" at bounding box center [155, 172] width 134 height 21
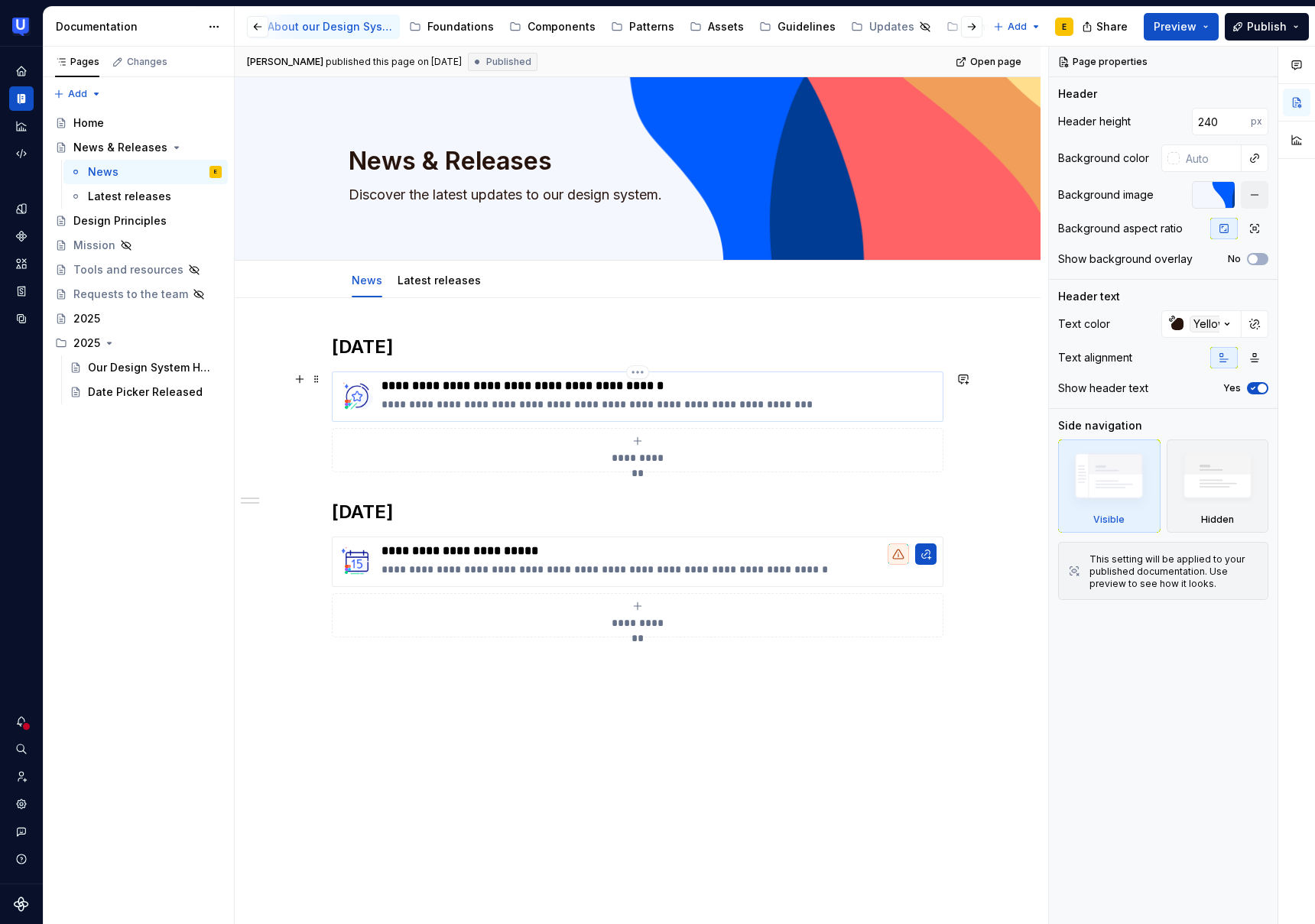
click at [415, 406] on p "**********" at bounding box center [659, 404] width 555 height 15
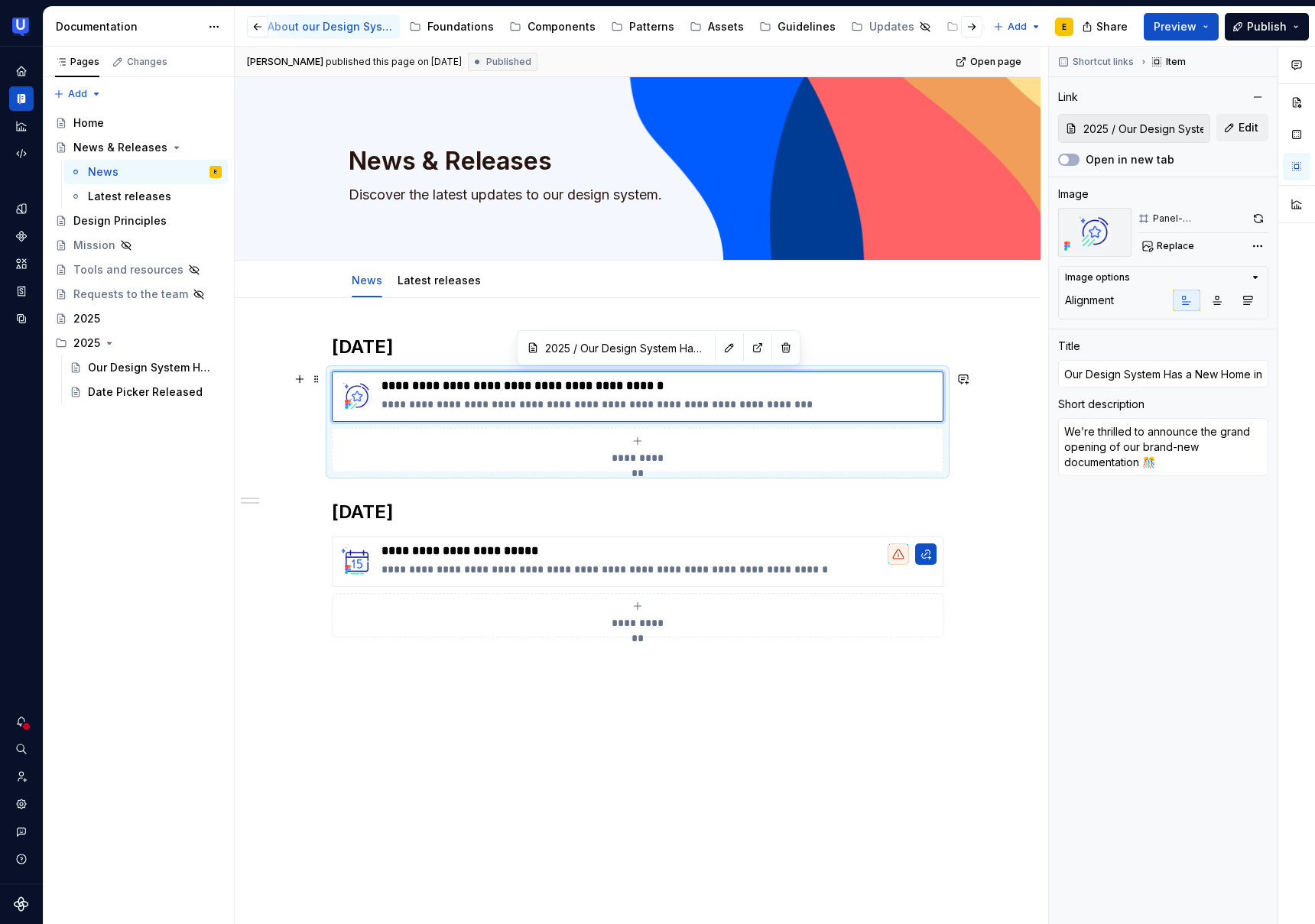
click at [341, 371] on div "**********" at bounding box center [638, 421] width 612 height 101
click at [345, 381] on img at bounding box center [357, 397] width 37 height 37
click at [719, 345] on button "button" at bounding box center [729, 347] width 21 height 21
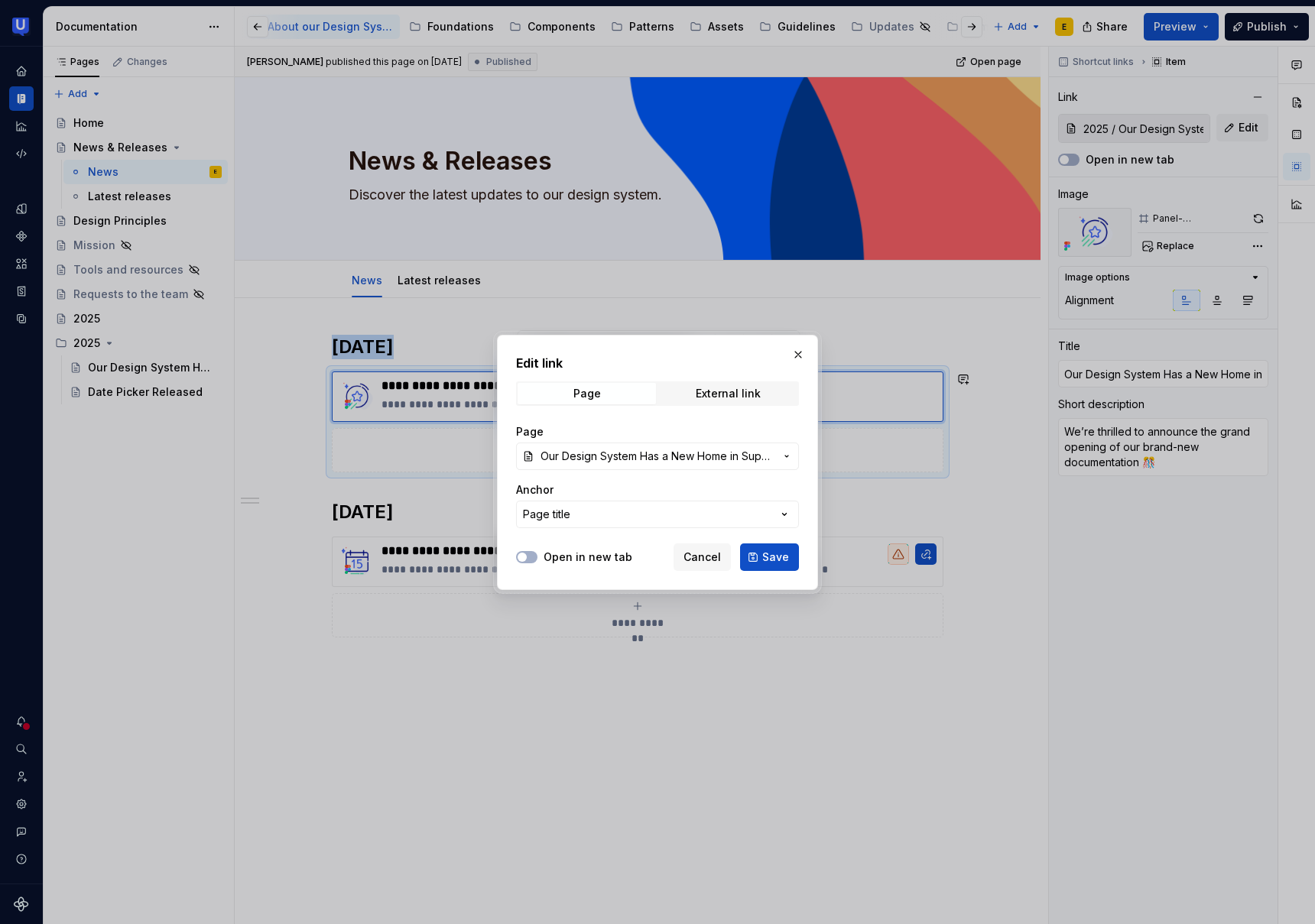
click at [792, 454] on icon "button" at bounding box center [787, 457] width 12 height 12
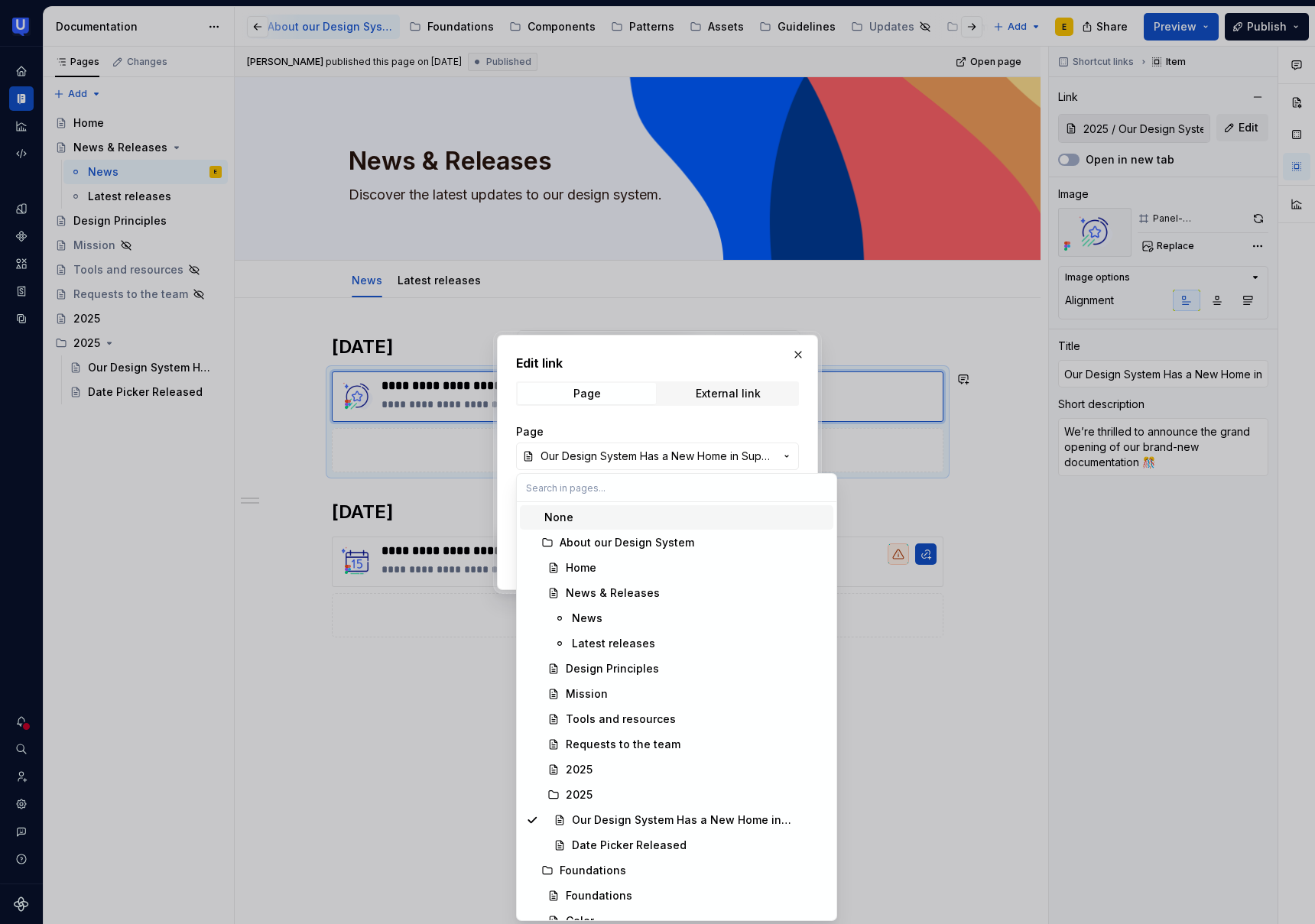
click at [792, 454] on div "Edit link Page External link Page Our Design System Has a New Home in Supernova…" at bounding box center [657, 462] width 1315 height 924
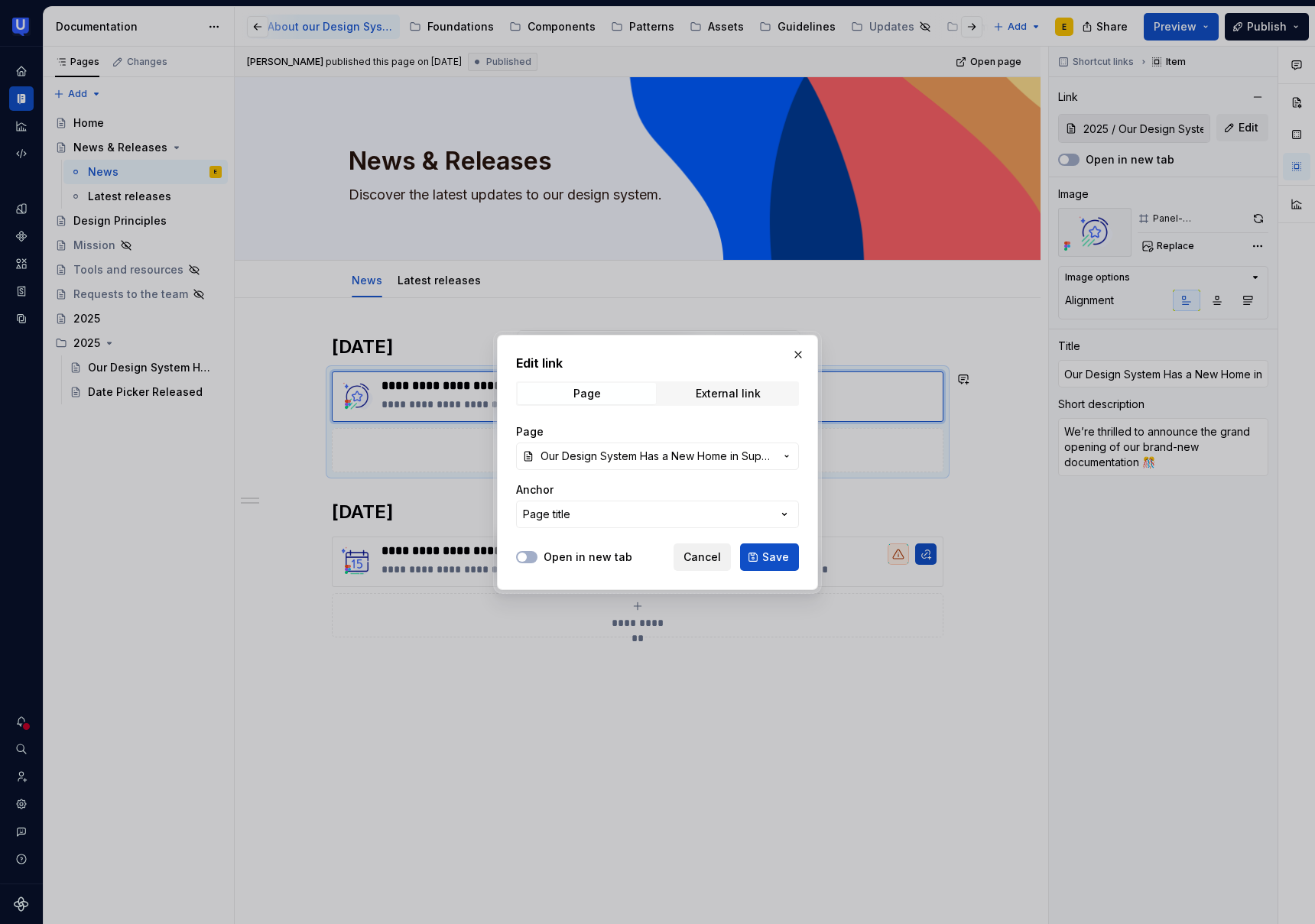
click at [710, 556] on span "Cancel" at bounding box center [702, 556] width 37 height 15
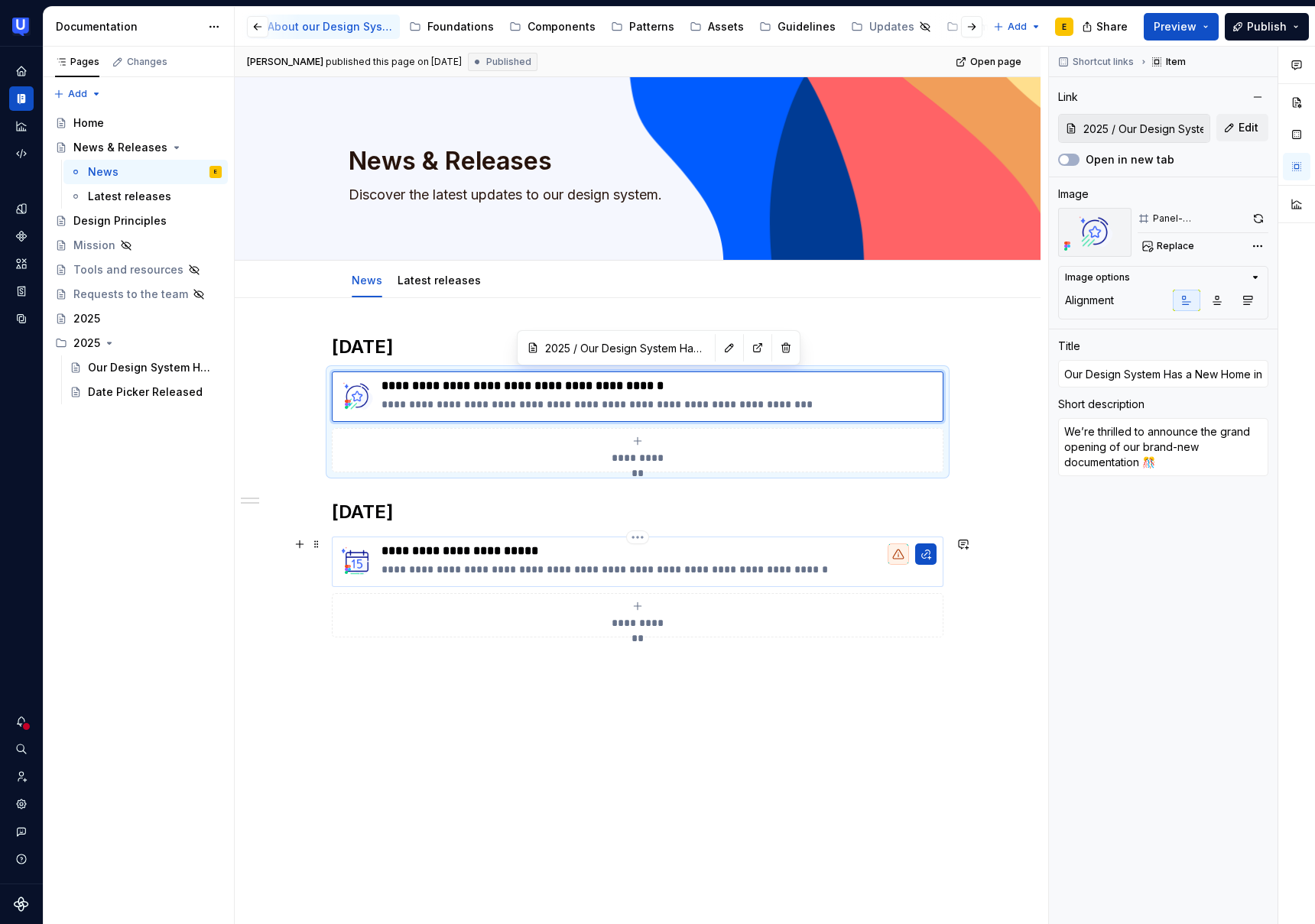
click at [717, 562] on p "**********" at bounding box center [659, 569] width 555 height 15
type textarea "*"
type input "New Date Picker Component"
type textarea "A consistent, accessible way to select dates is here! Explore the new Date Pick…"
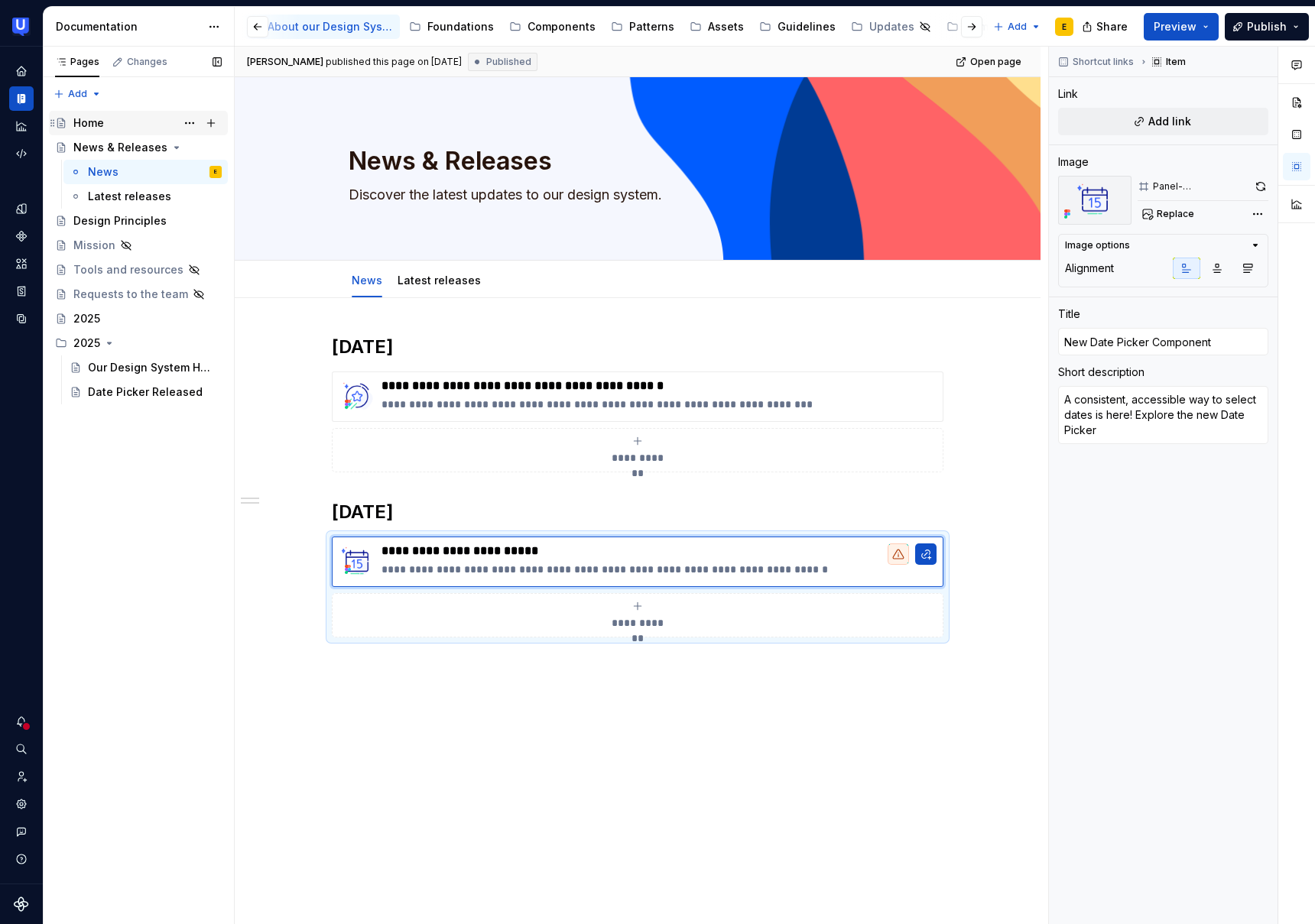
click at [96, 124] on div "Home" at bounding box center [88, 123] width 31 height 15
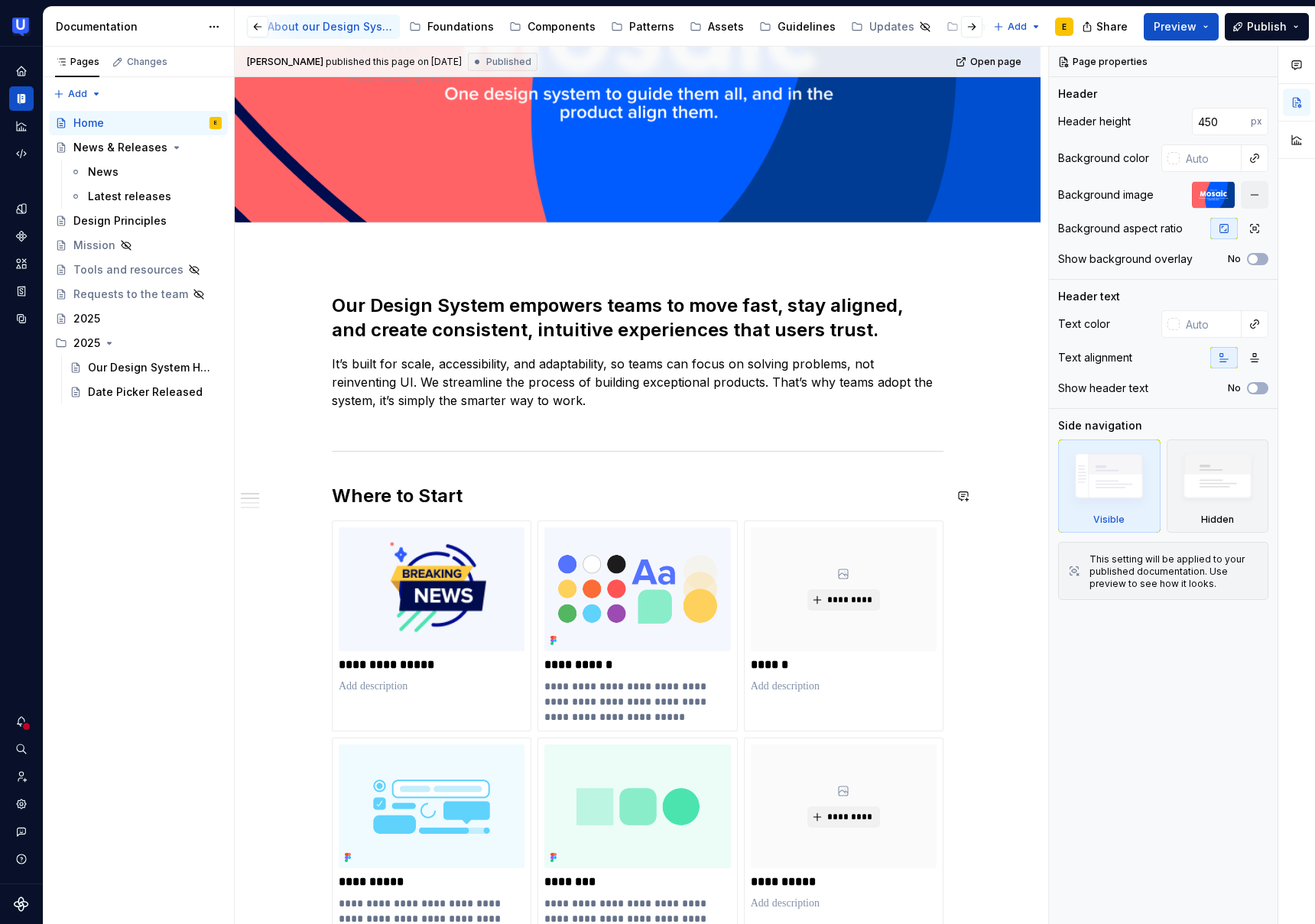
scroll to position [270, 0]
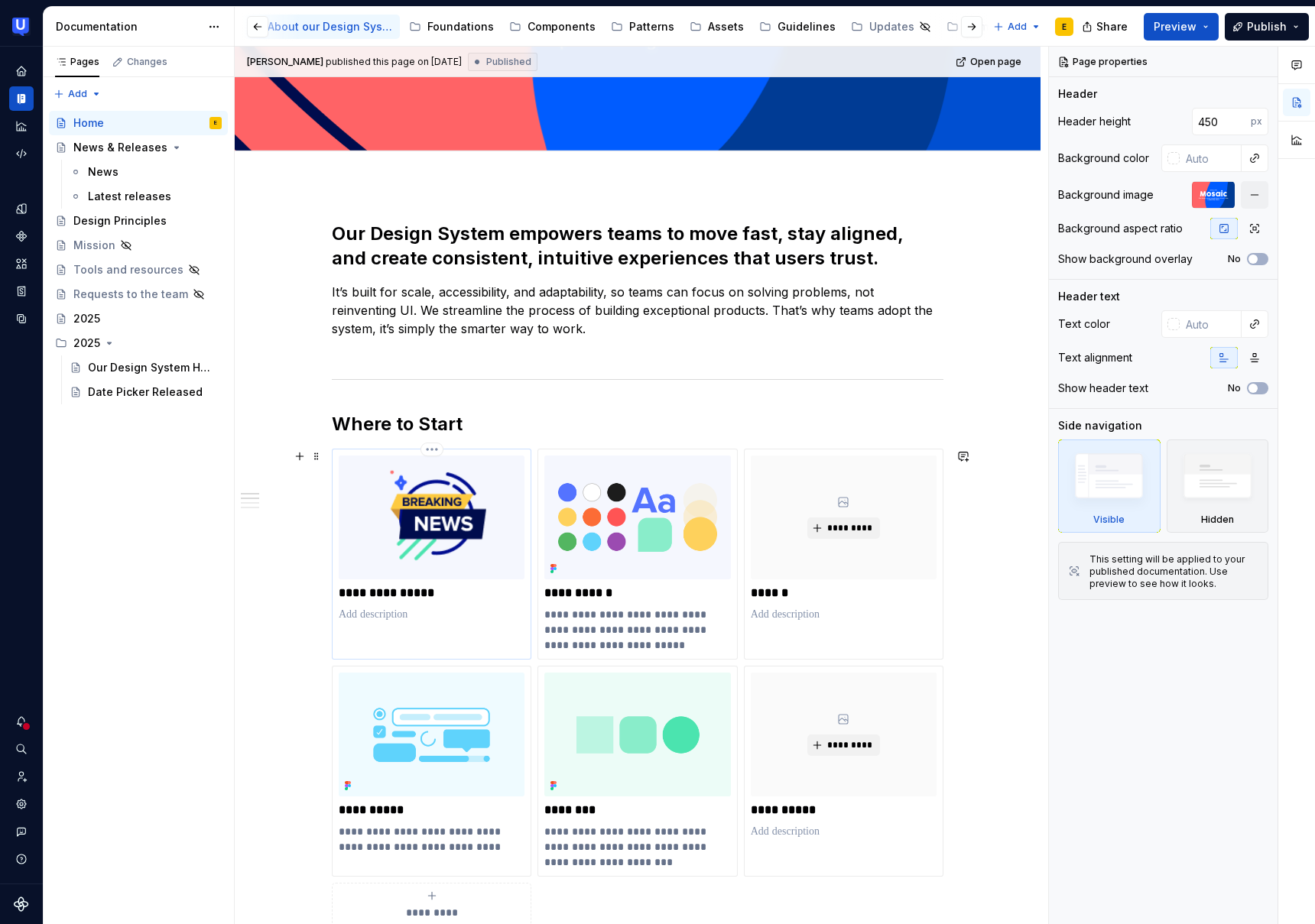
click at [460, 591] on p "**********" at bounding box center [431, 592] width 186 height 15
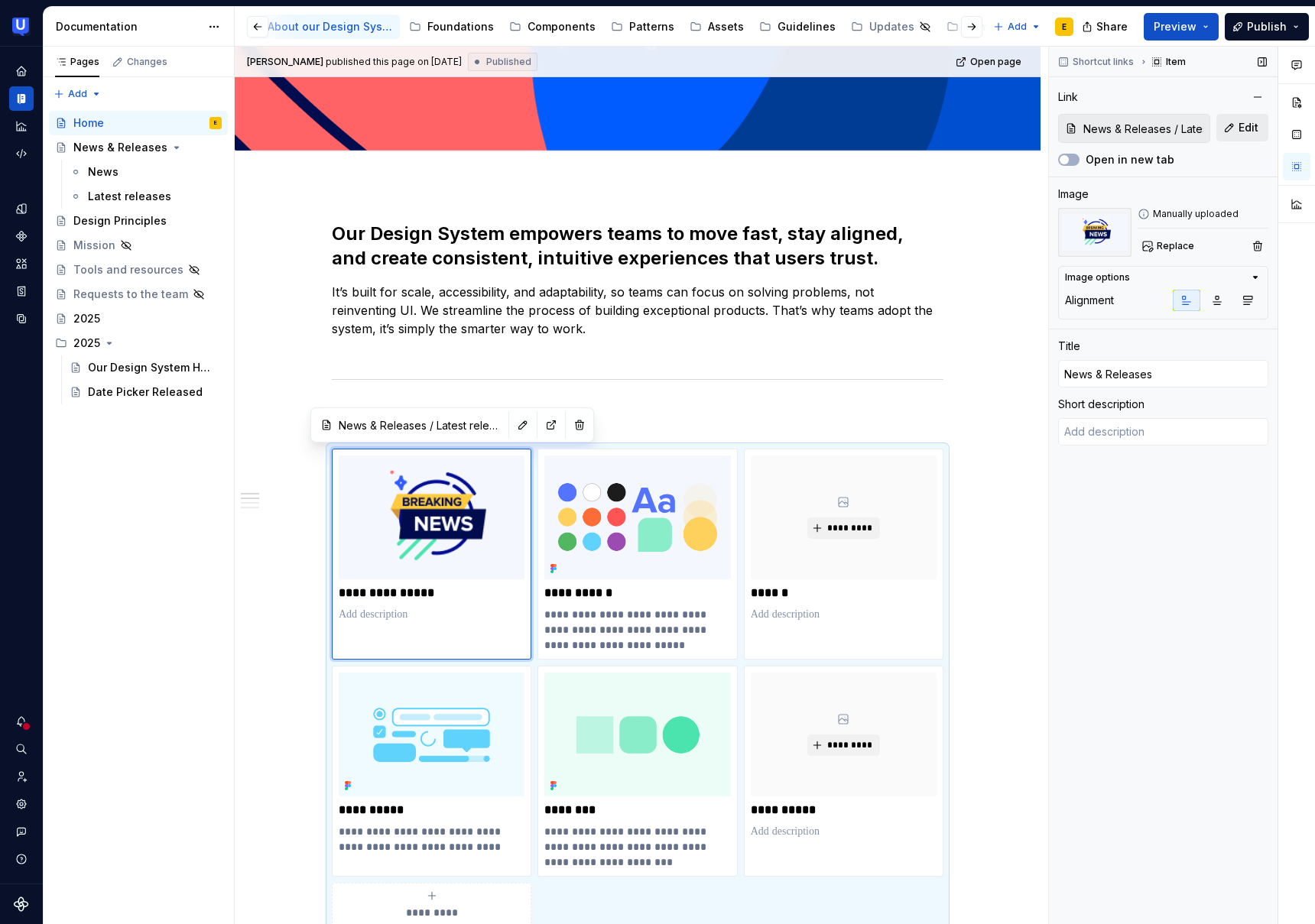
click at [1241, 128] on span "Edit" at bounding box center [1249, 127] width 20 height 15
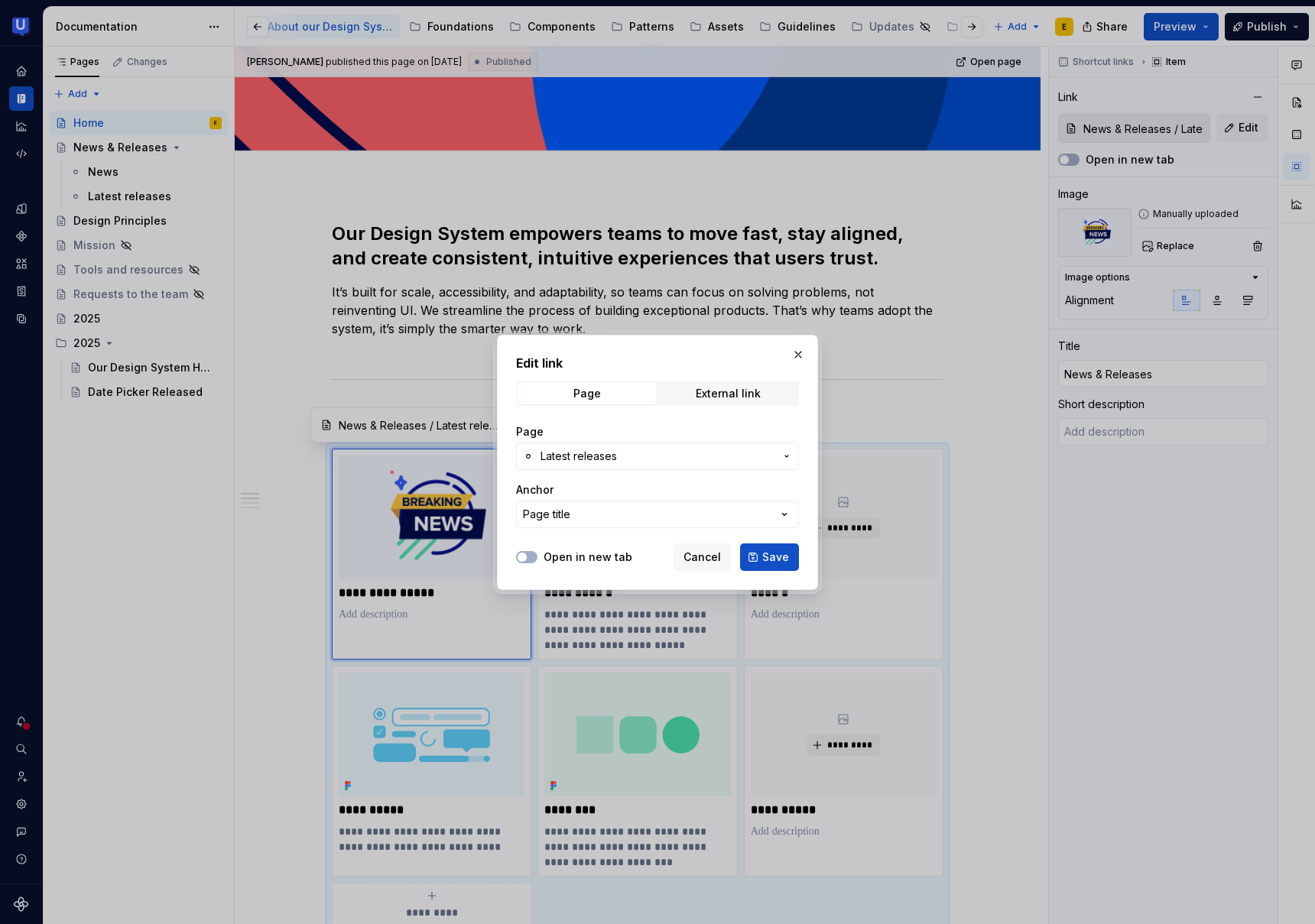
click at [687, 455] on span "Latest releases" at bounding box center [657, 456] width 234 height 15
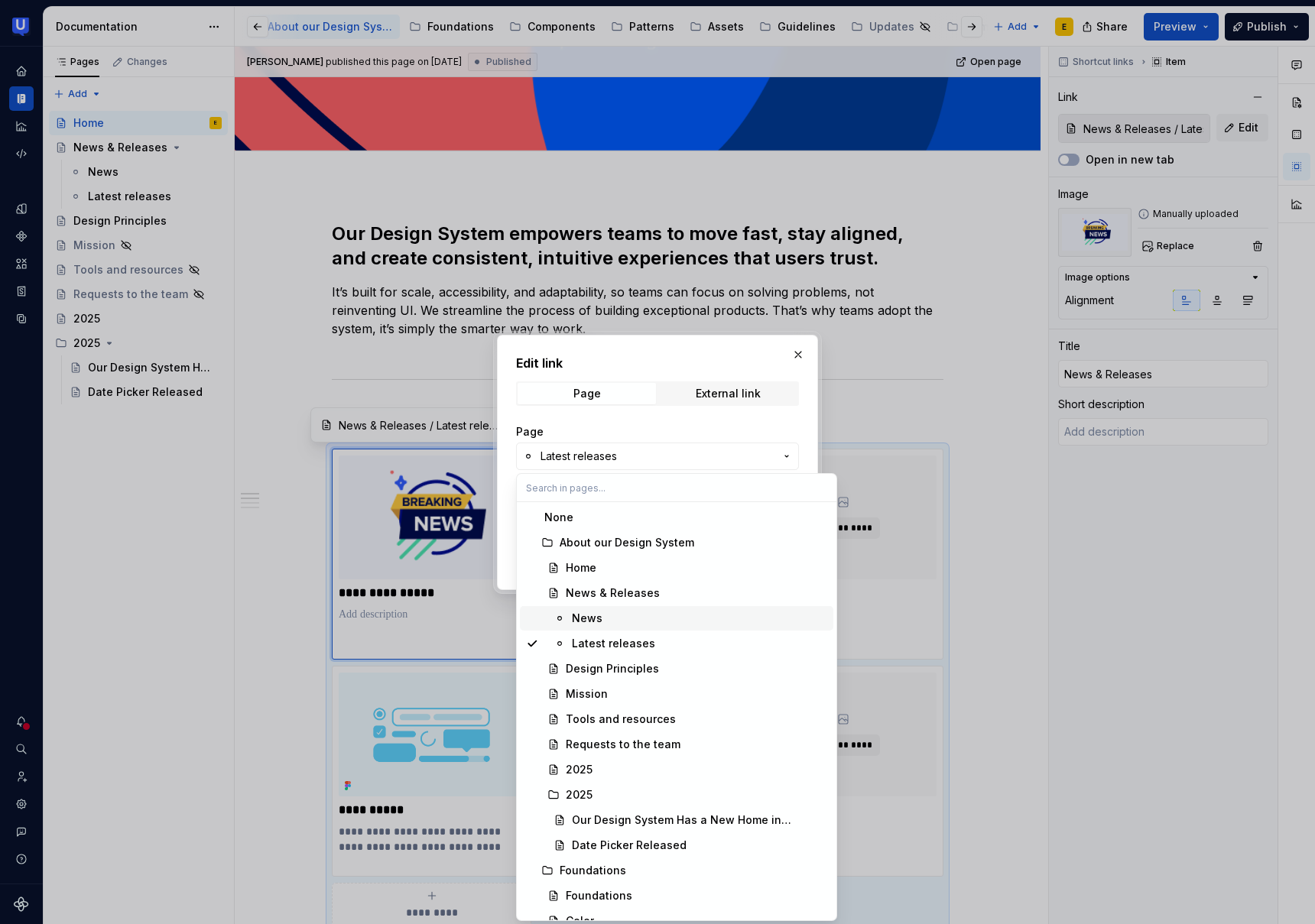
click at [623, 615] on div "News" at bounding box center [700, 618] width 256 height 15
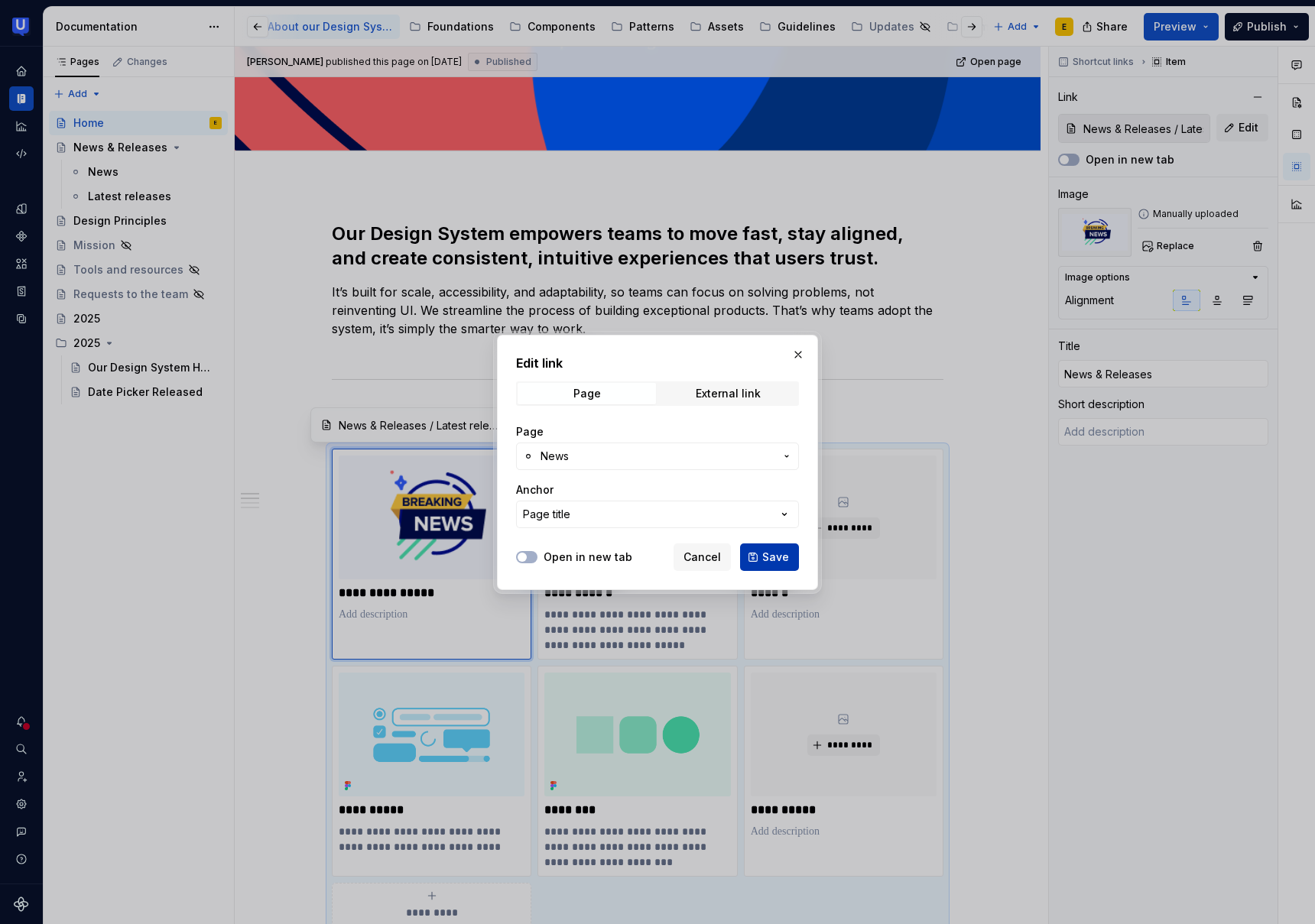
click at [779, 557] on span "Save" at bounding box center [775, 556] width 26 height 15
type textarea "*"
type input "News & Releases / News"
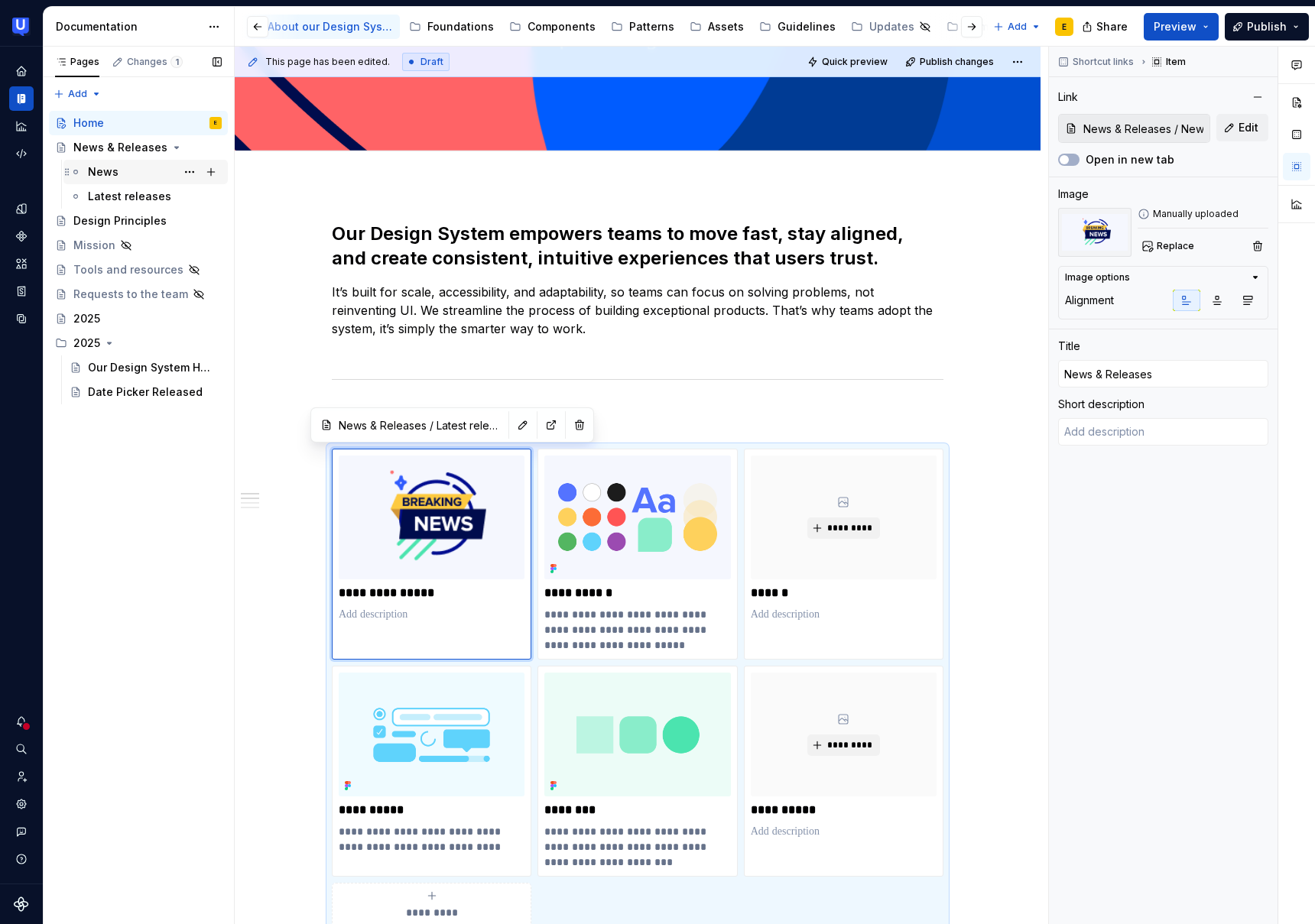
type textarea "*"
type input "News & Releases / News"
click at [109, 175] on div "News" at bounding box center [103, 171] width 31 height 15
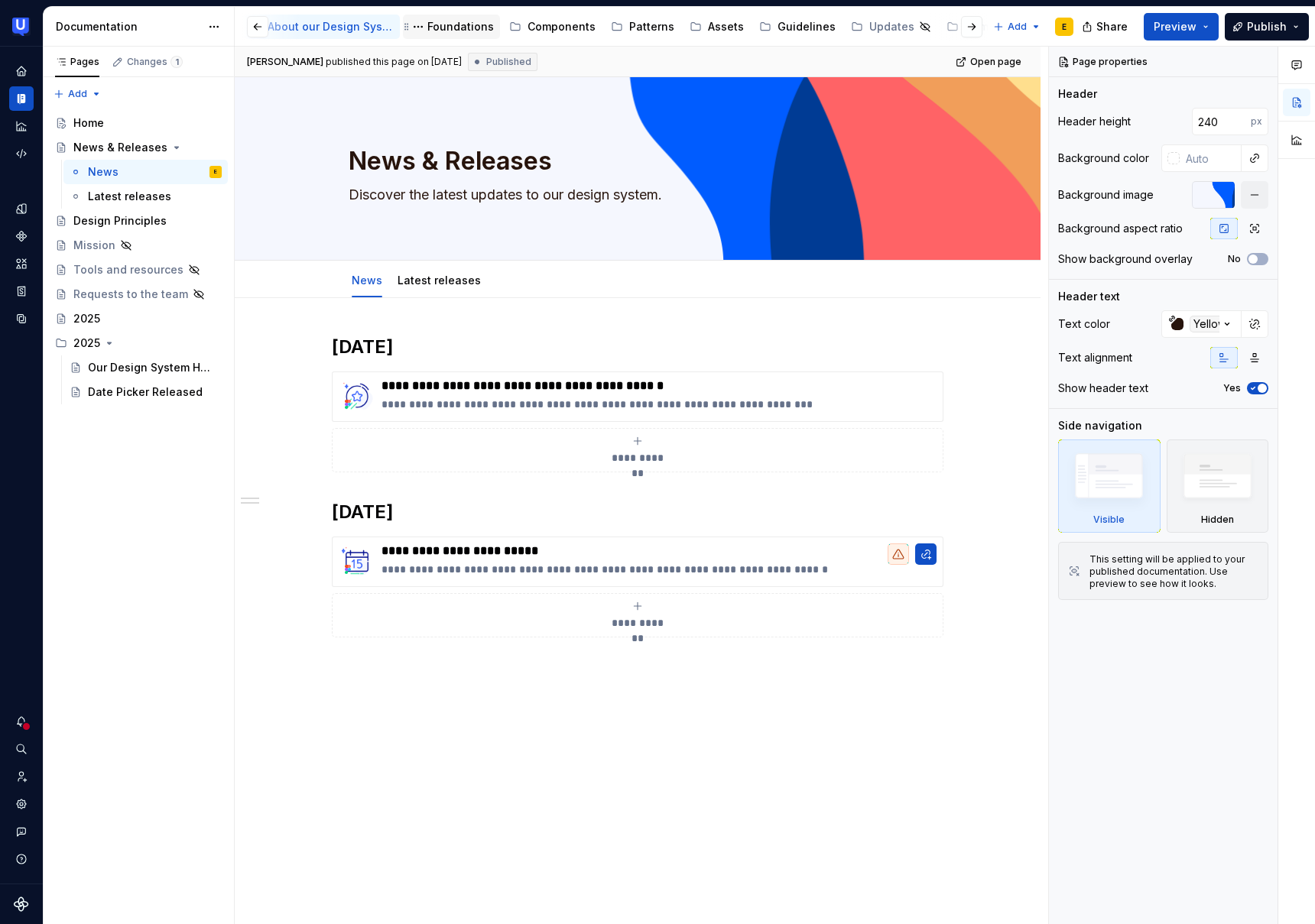
click at [464, 26] on div "Foundations" at bounding box center [460, 26] width 66 height 15
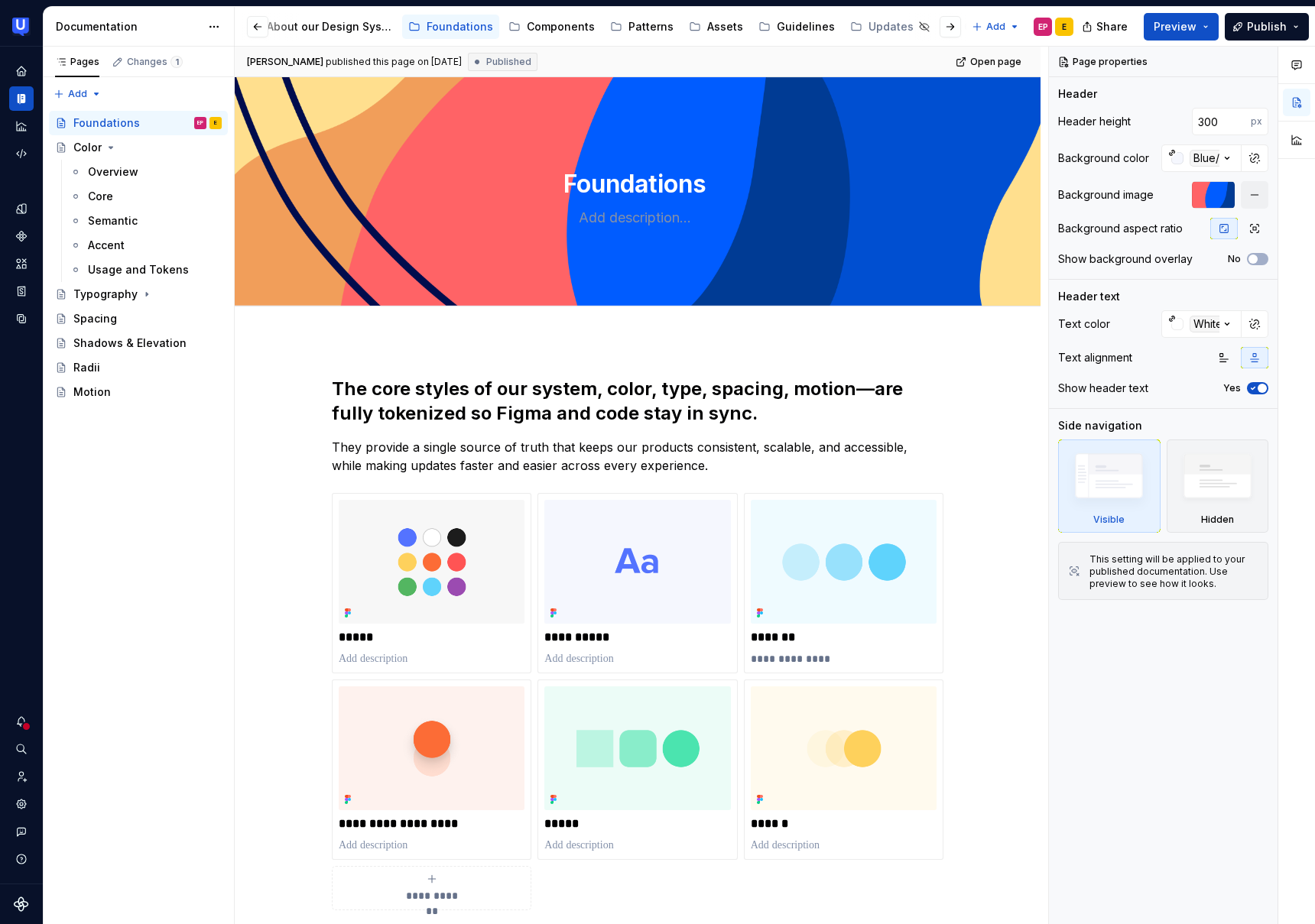
scroll to position [0, 3]
click at [123, 173] on div "Overview" at bounding box center [113, 171] width 50 height 15
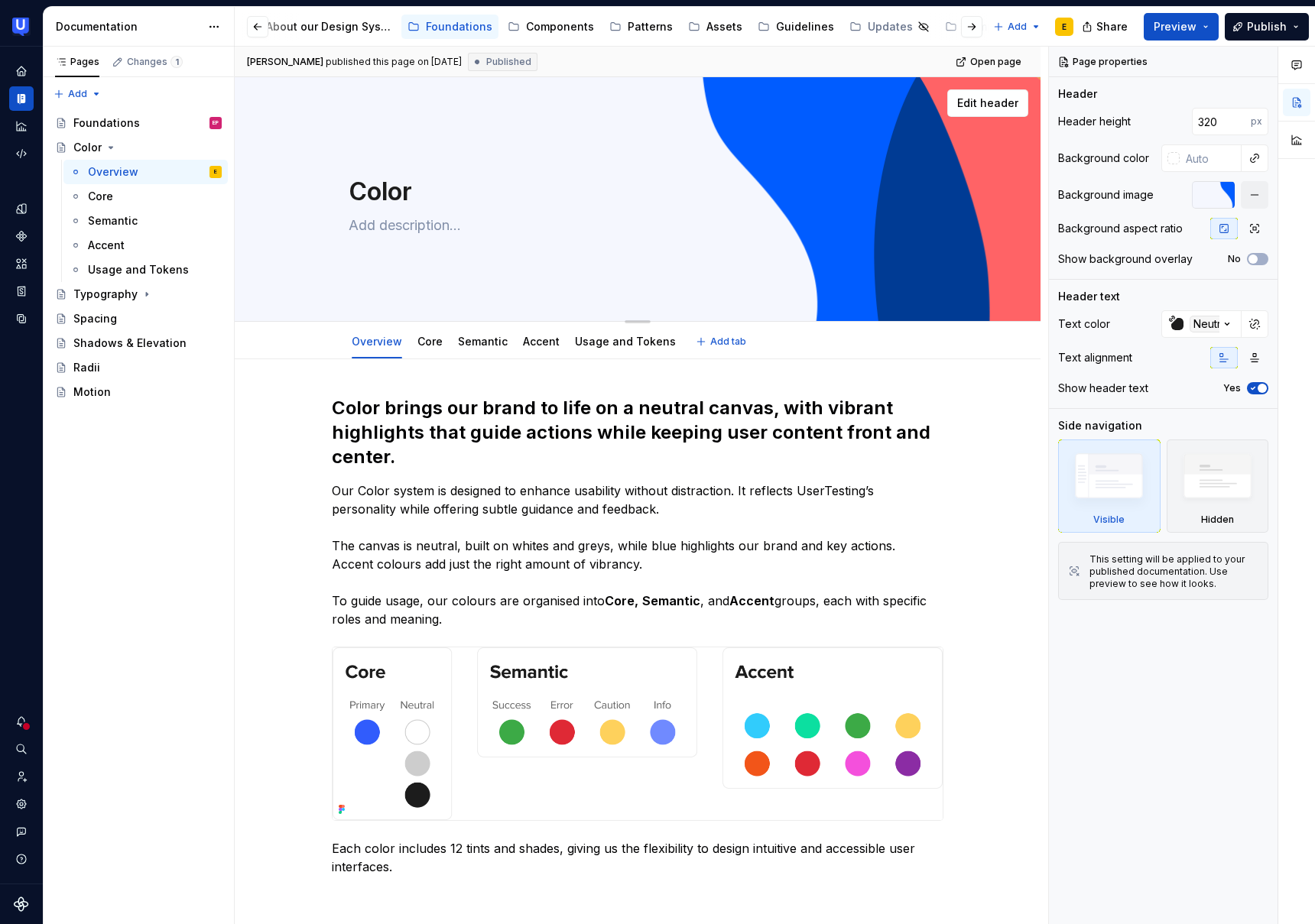
click at [369, 187] on textarea "Color" at bounding box center [634, 192] width 578 height 37
click at [564, 19] on div "Components" at bounding box center [560, 26] width 68 height 15
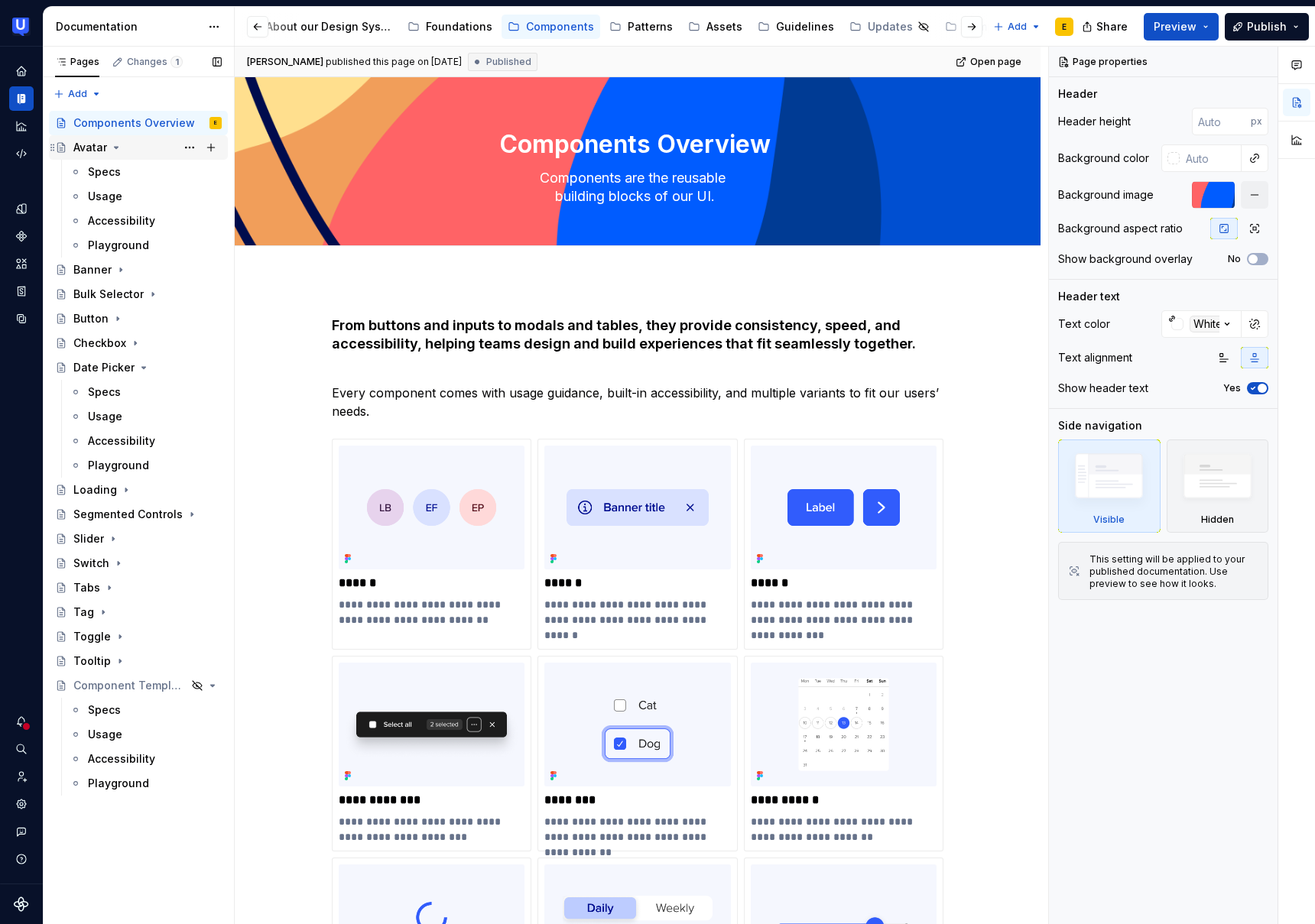
click at [91, 151] on div "Avatar" at bounding box center [90, 147] width 34 height 15
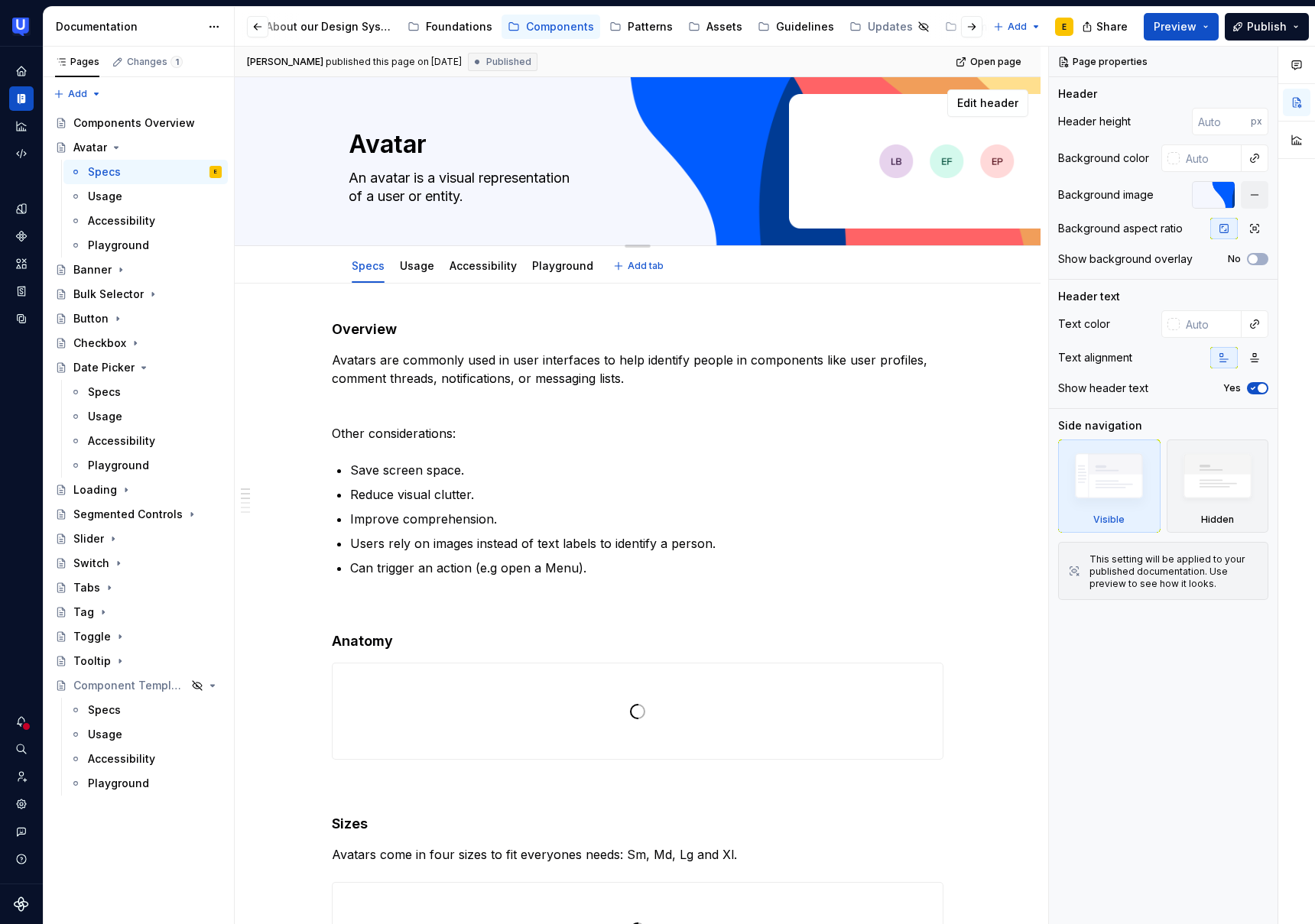
click at [378, 137] on textarea "Avatar" at bounding box center [634, 145] width 578 height 37
click at [1205, 34] on button "Preview" at bounding box center [1181, 26] width 75 height 27
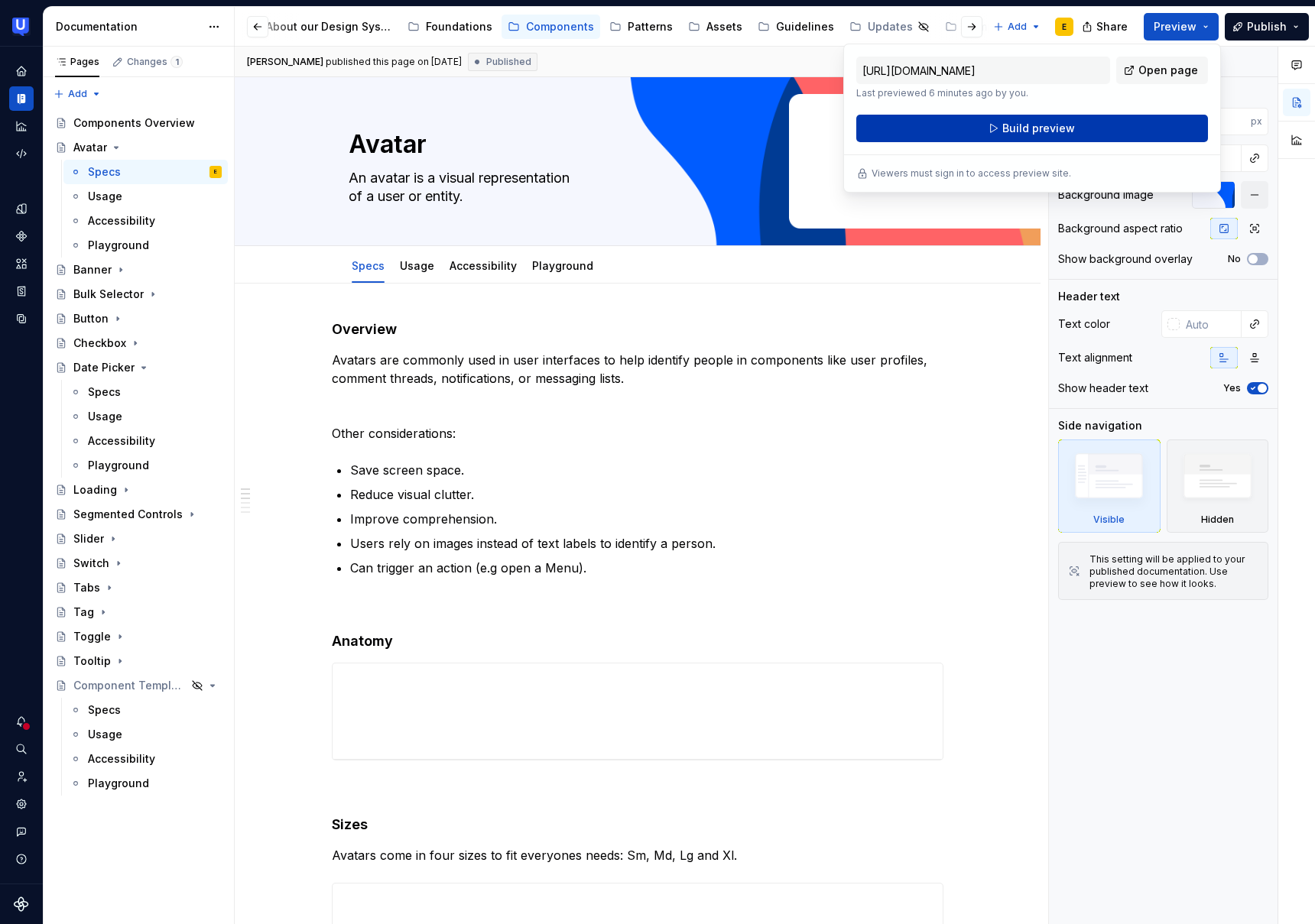
click at [1046, 132] on span "Build preview" at bounding box center [1039, 128] width 72 height 15
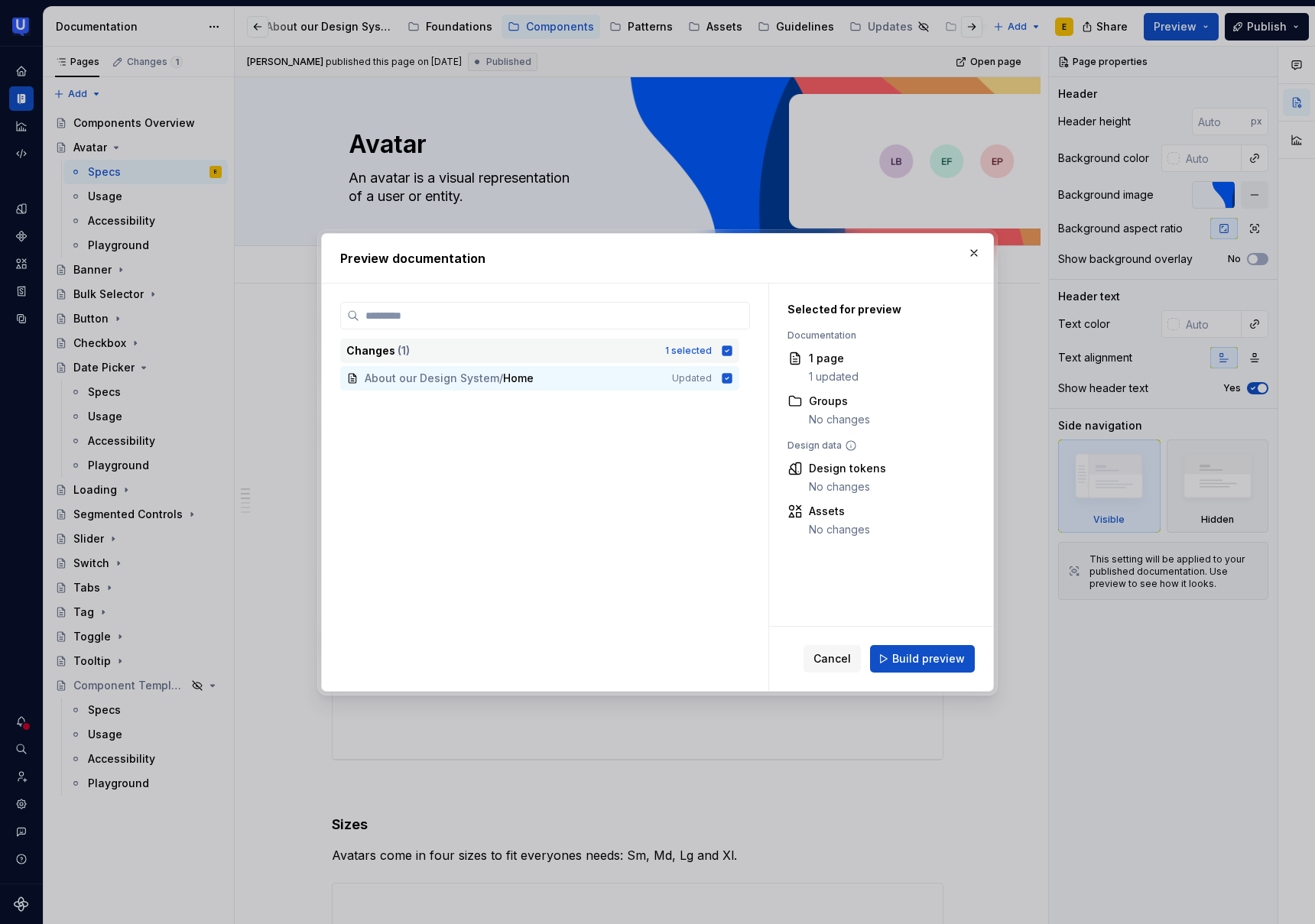
click at [733, 349] on icon at bounding box center [727, 350] width 10 height 10
click at [734, 352] on icon at bounding box center [728, 351] width 12 height 12
click at [935, 659] on span "Build preview" at bounding box center [929, 659] width 72 height 15
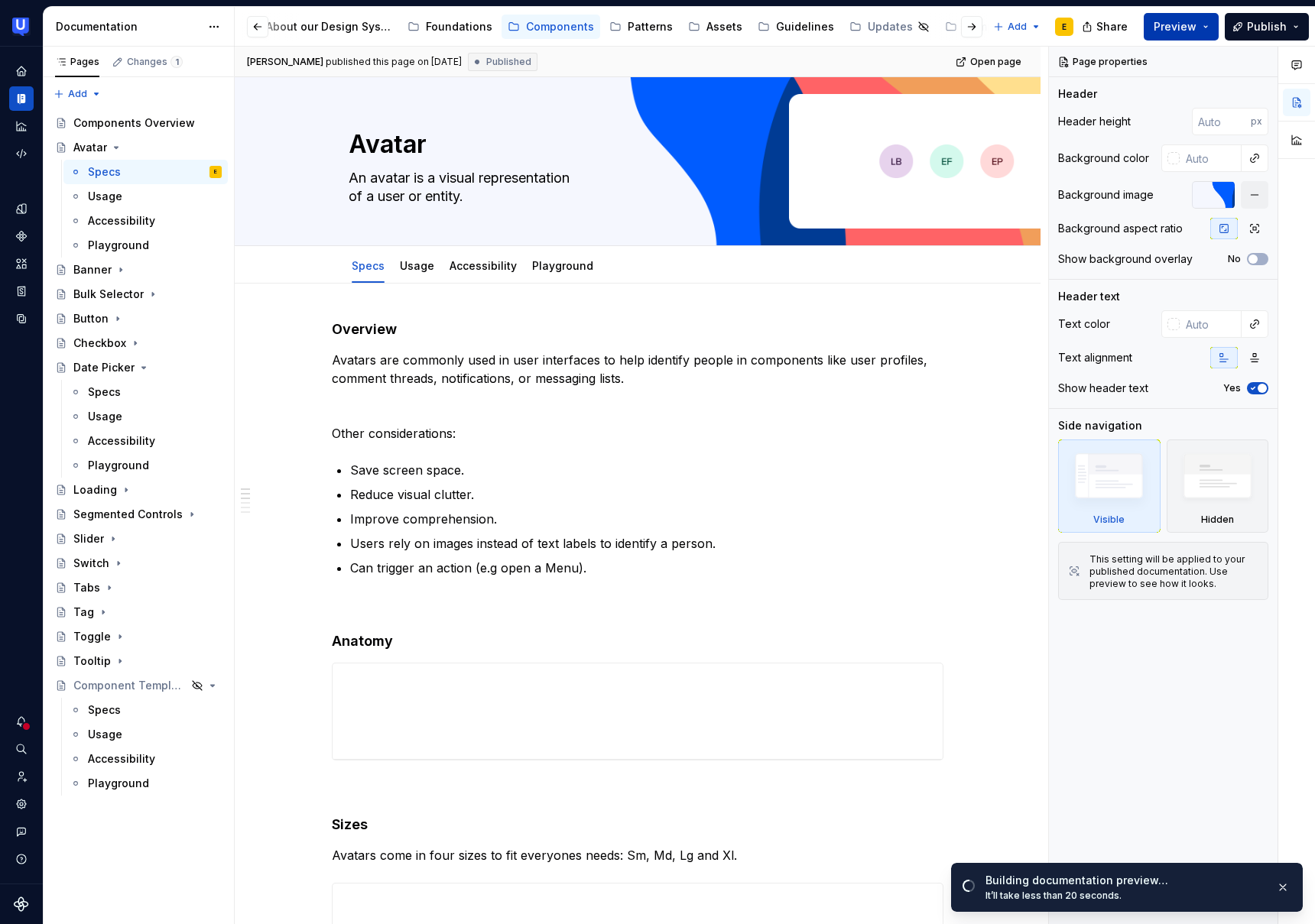
click at [1193, 30] on span "Preview" at bounding box center [1175, 26] width 43 height 15
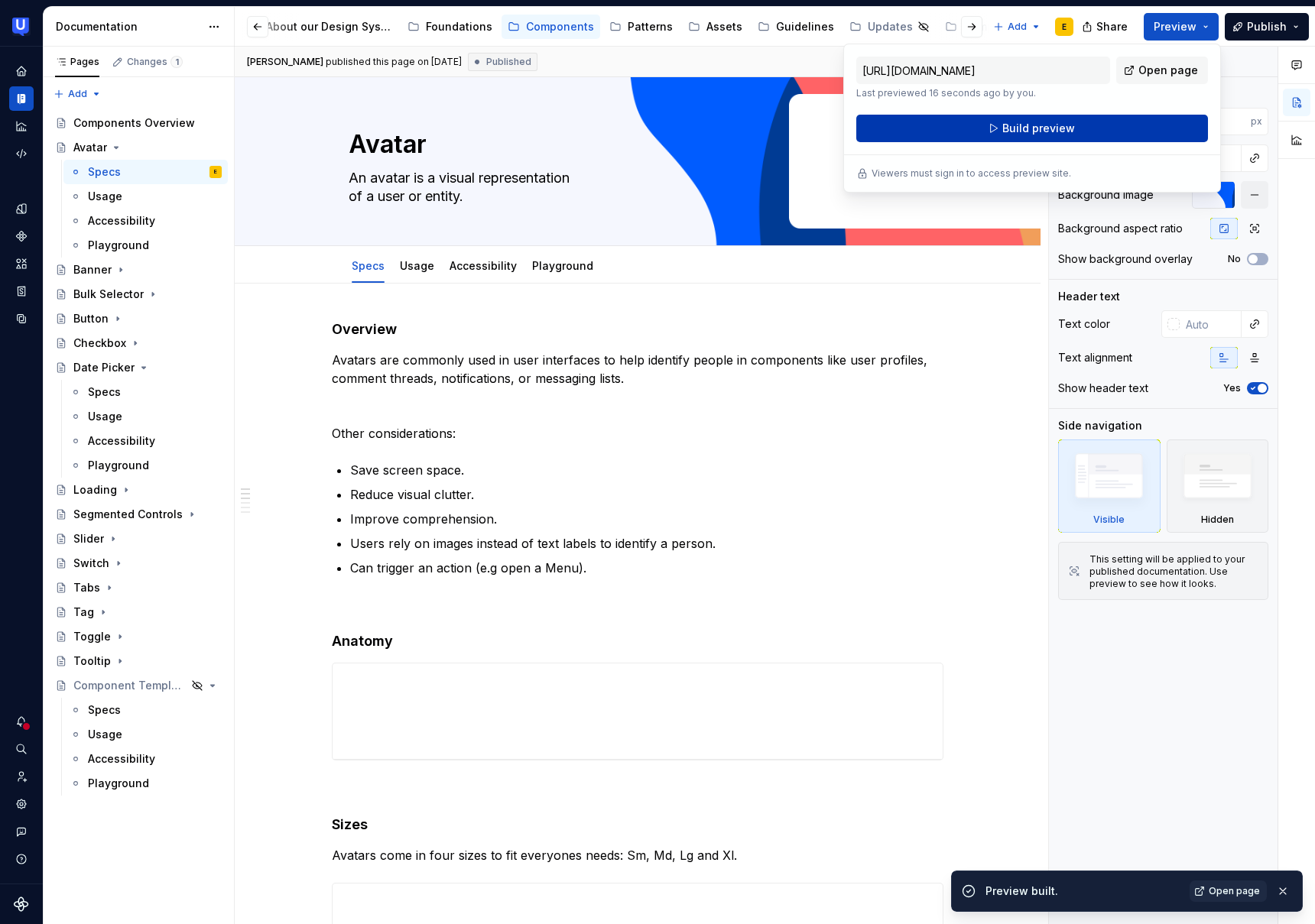
click at [1051, 134] on span "Build preview" at bounding box center [1039, 128] width 72 height 15
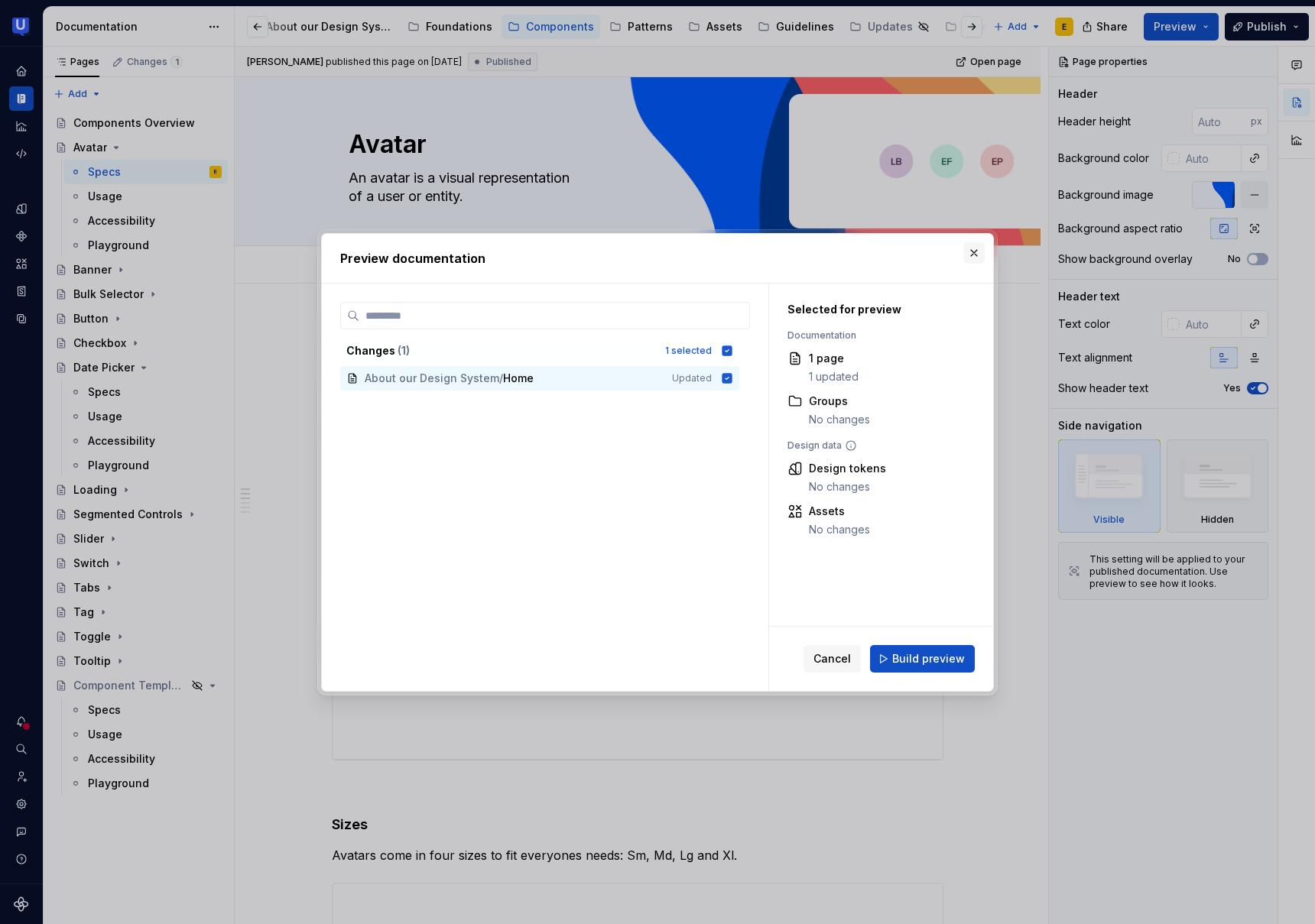
click at [978, 247] on button "button" at bounding box center [974, 253] width 21 height 21
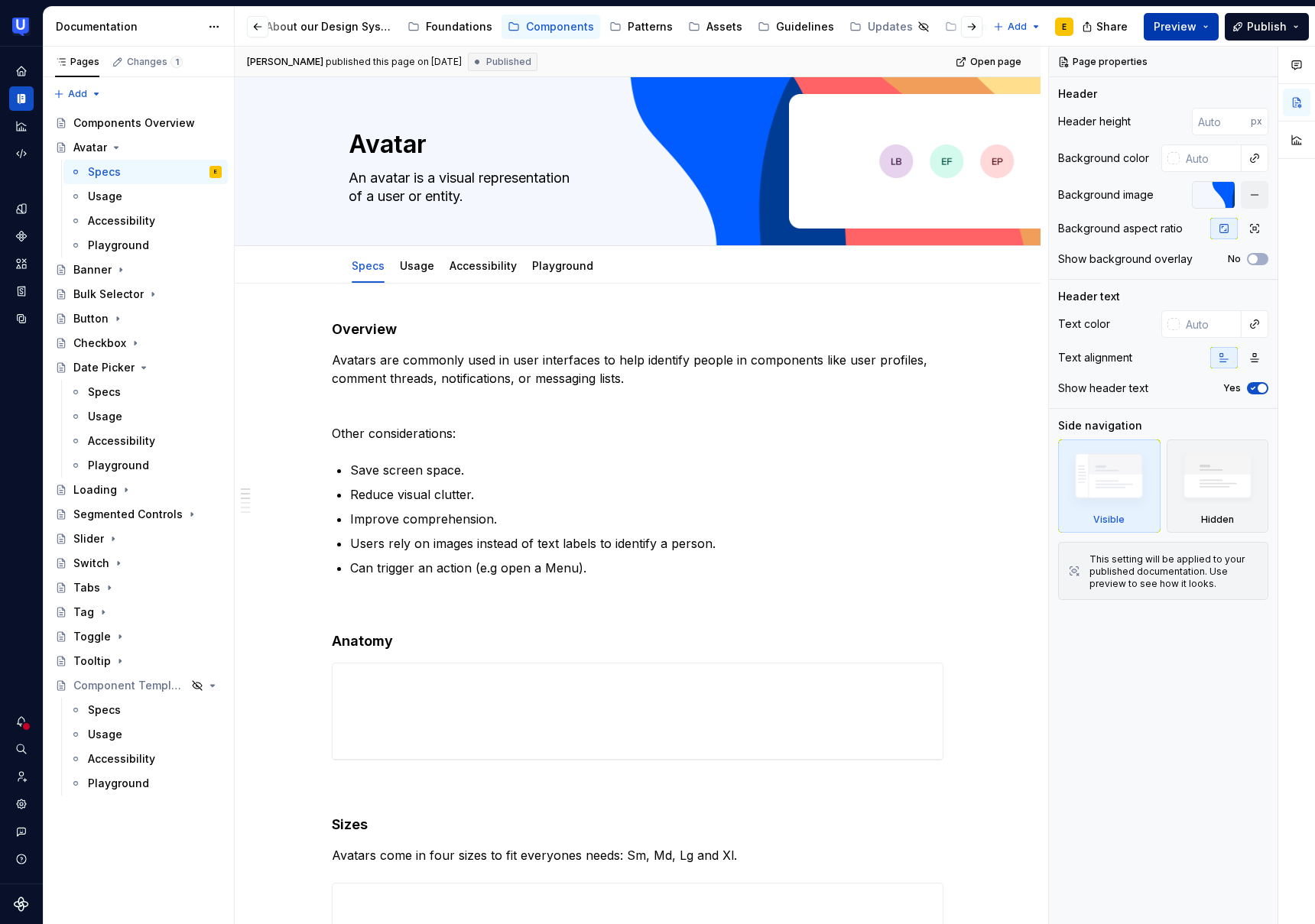
click at [1189, 33] on span "Preview" at bounding box center [1175, 26] width 43 height 15
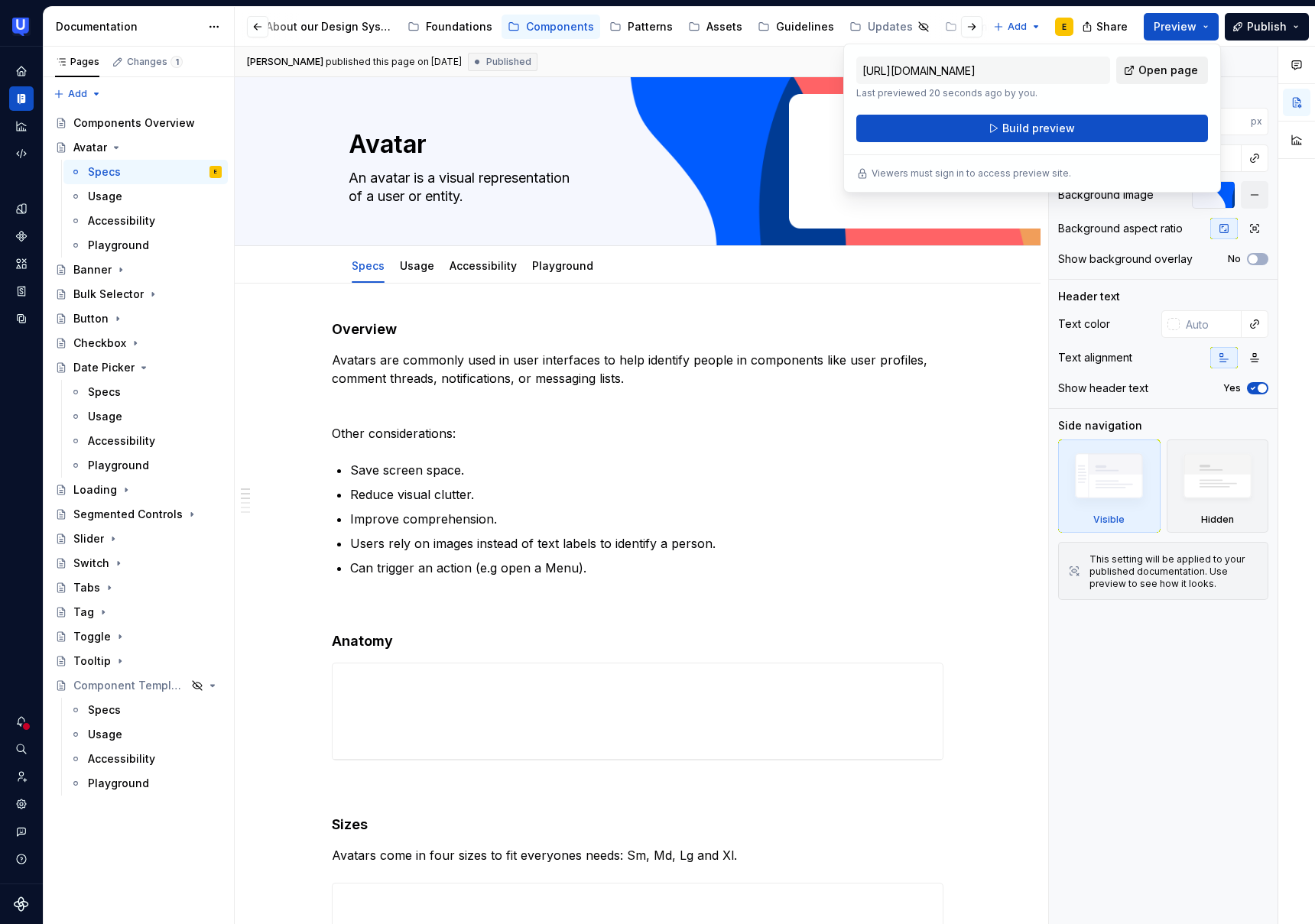
click at [1174, 71] on span "Open page" at bounding box center [1169, 70] width 60 height 15
click at [1266, 85] on div "Page properties Header Header height px Background color Background image Backg…" at bounding box center [1163, 486] width 228 height 878
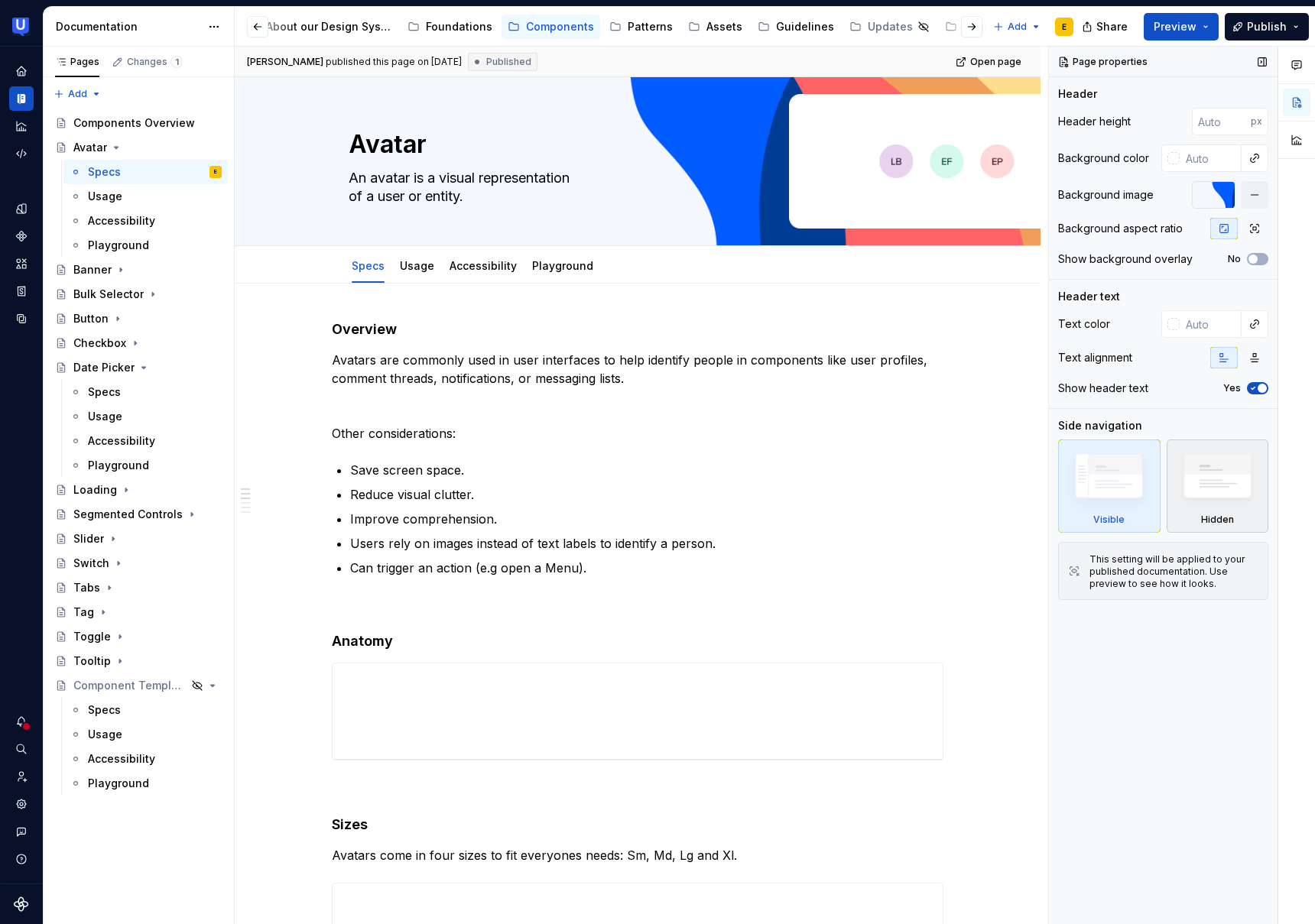
click at [1223, 491] on img at bounding box center [1218, 480] width 88 height 67
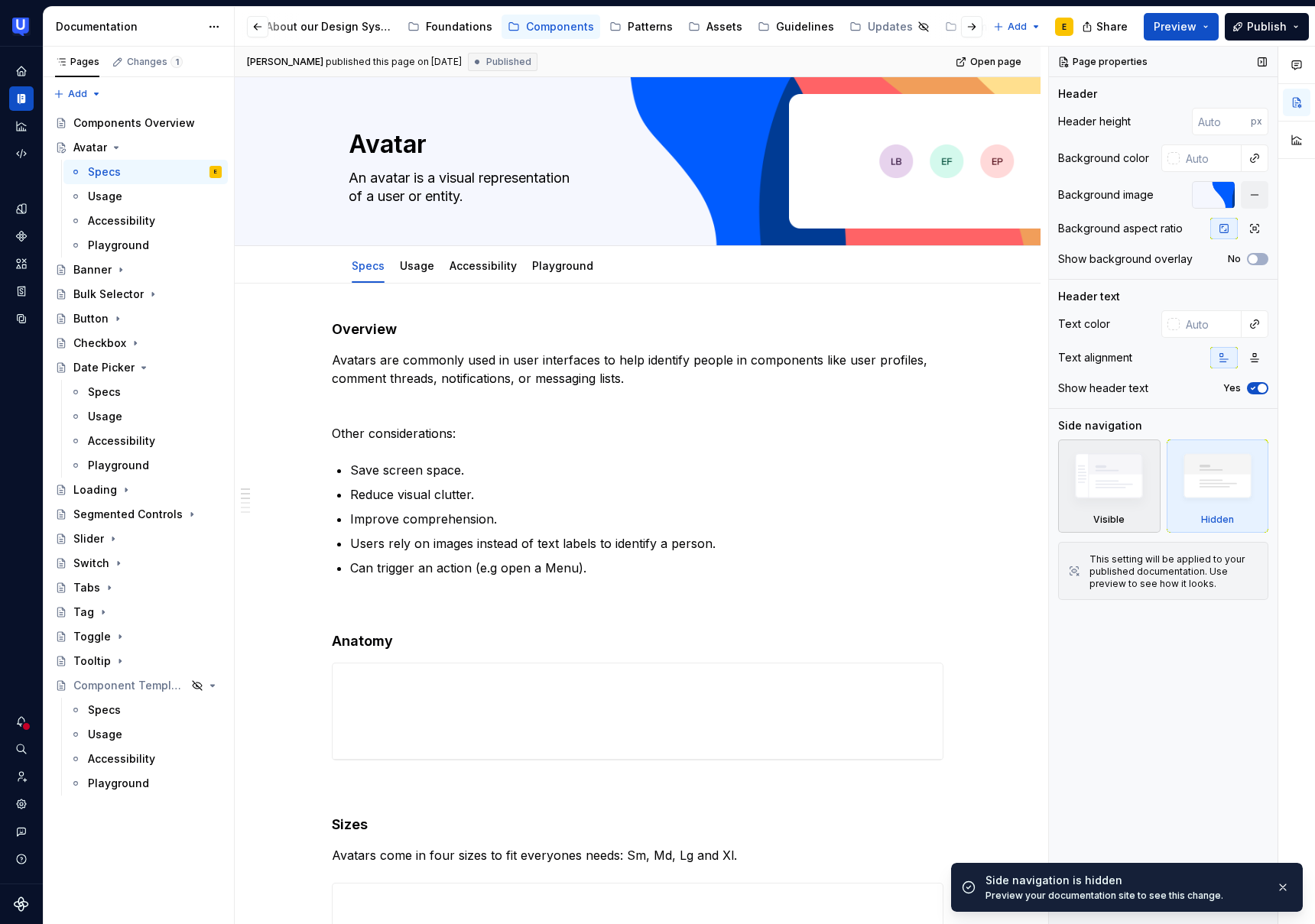
click at [1105, 494] on img at bounding box center [1110, 479] width 88 height 66
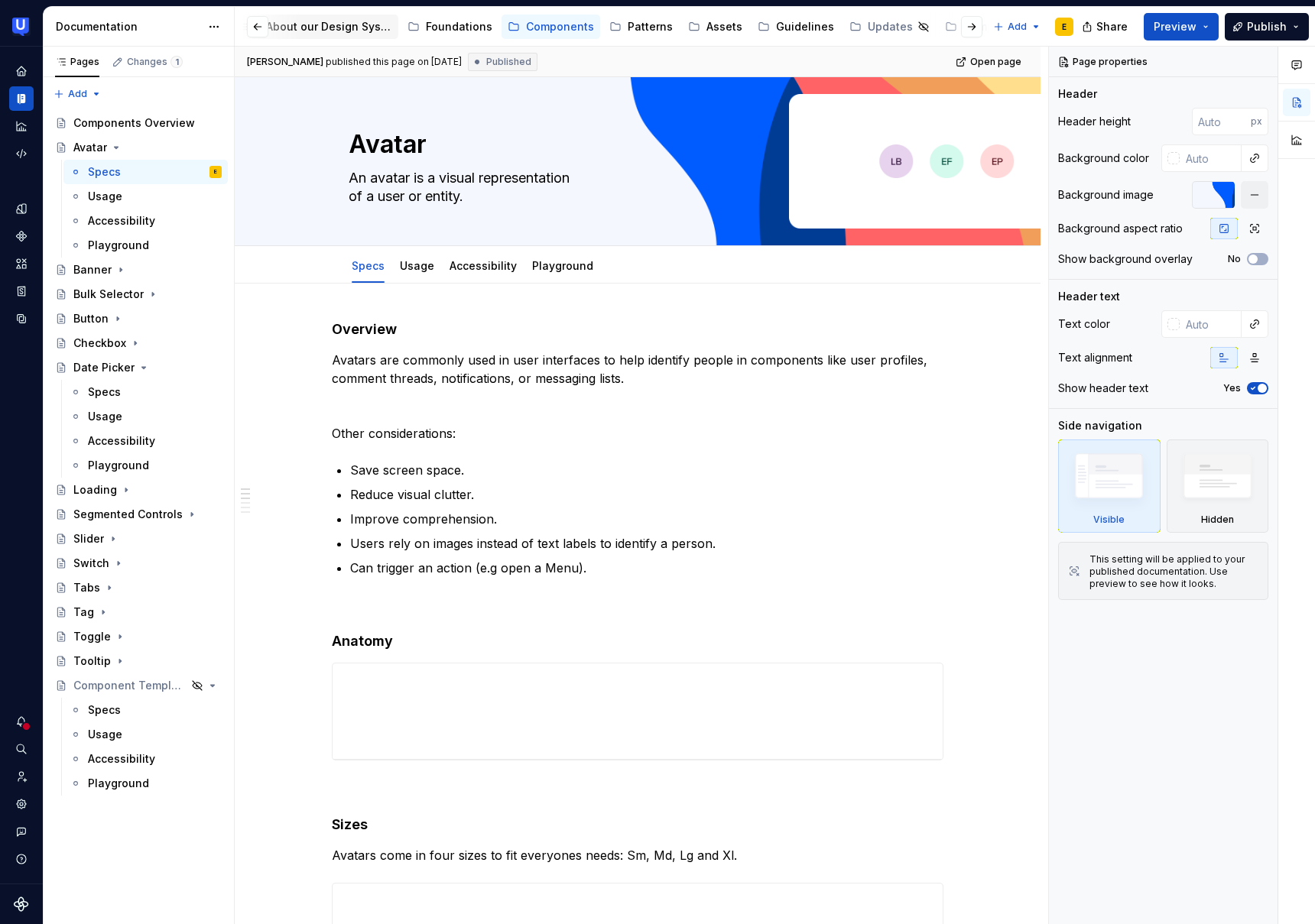
click at [302, 34] on div "About our Design System" at bounding box center [329, 26] width 126 height 15
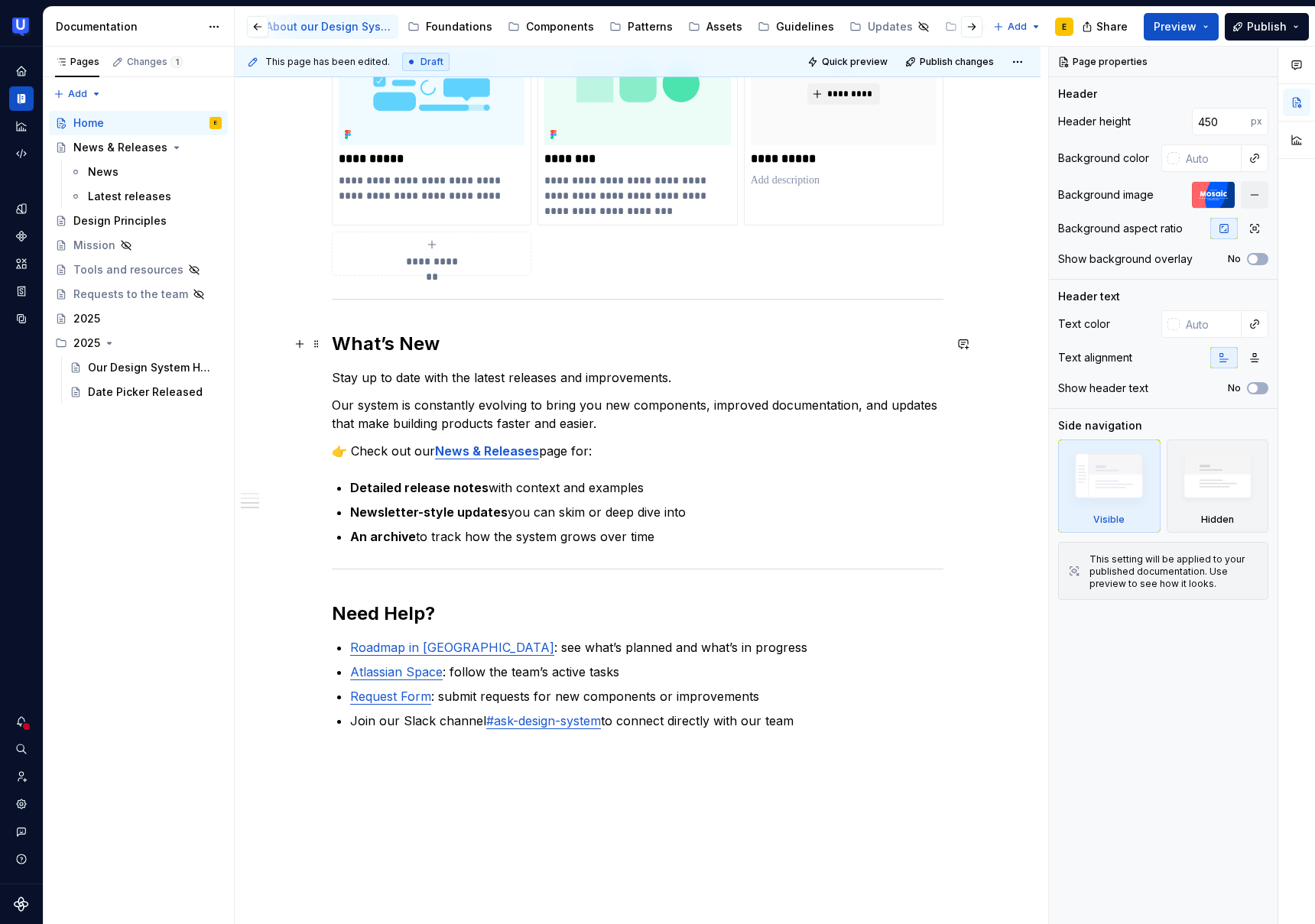
scroll to position [926, 0]
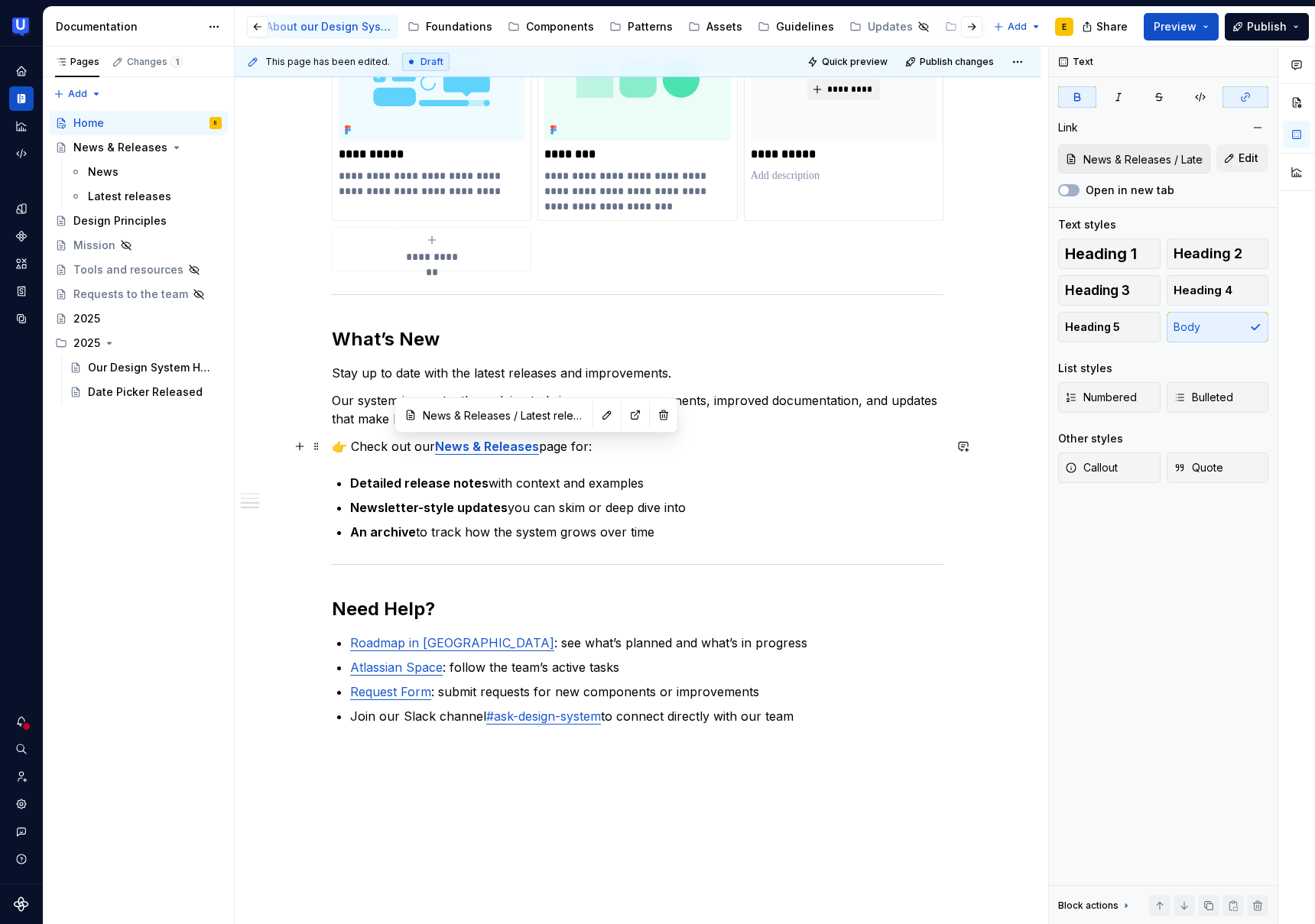
type textarea "*"
click at [519, 440] on strong "News & Releases" at bounding box center [487, 446] width 104 height 15
click at [596, 416] on button "button" at bounding box center [607, 415] width 21 height 21
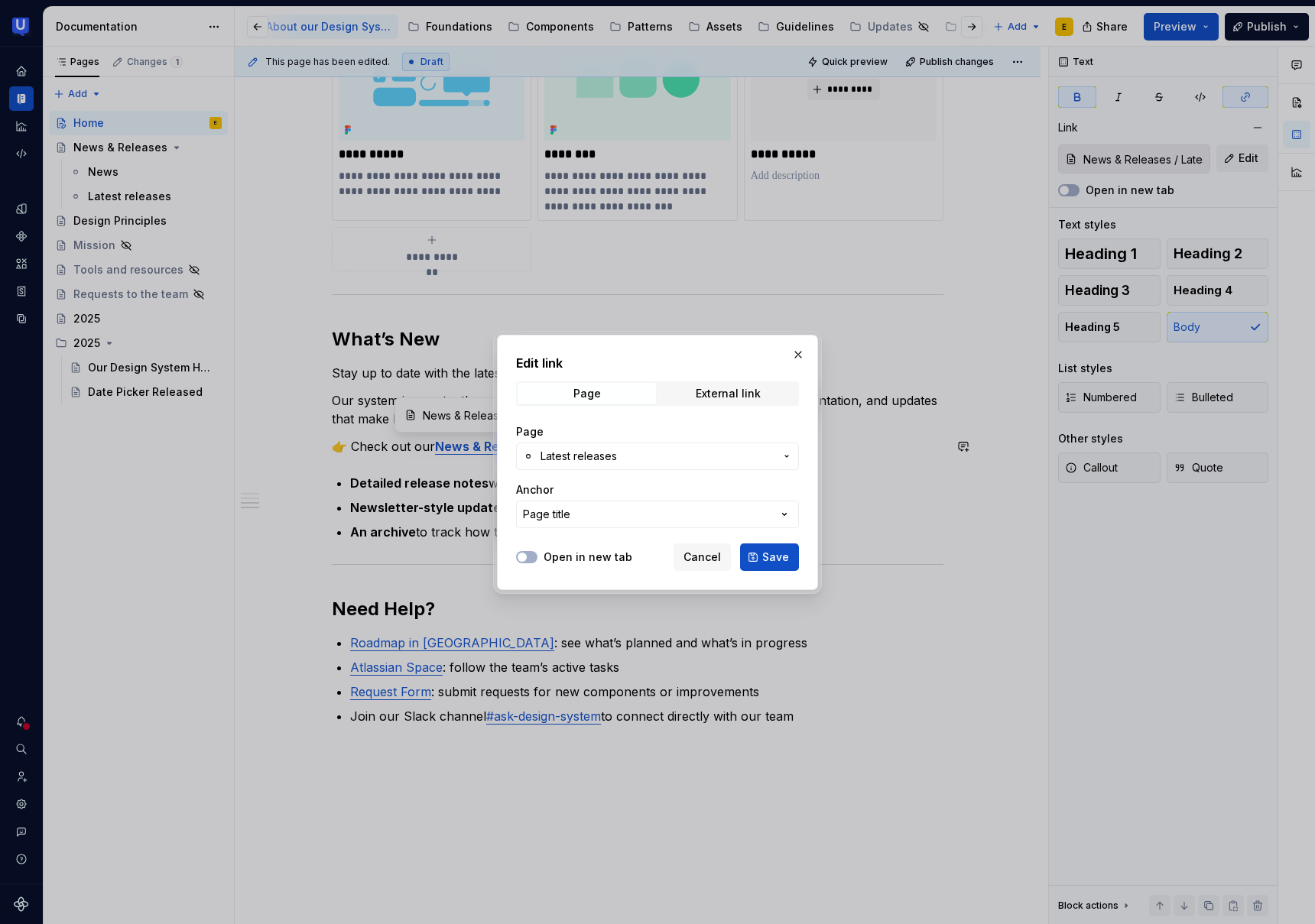
click at [653, 462] on span "Latest releases" at bounding box center [657, 456] width 234 height 15
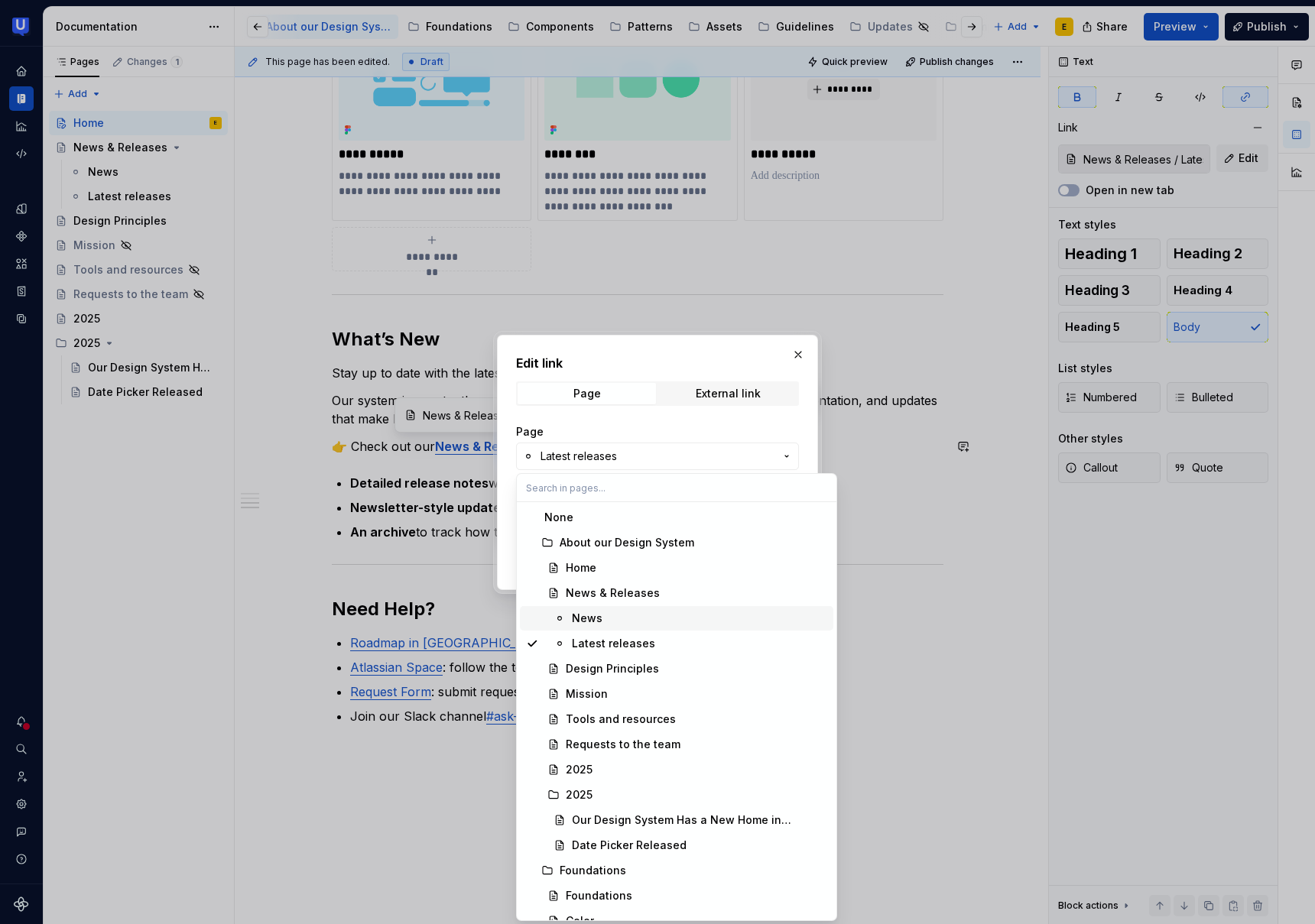
click at [619, 614] on div "News" at bounding box center [700, 618] width 256 height 15
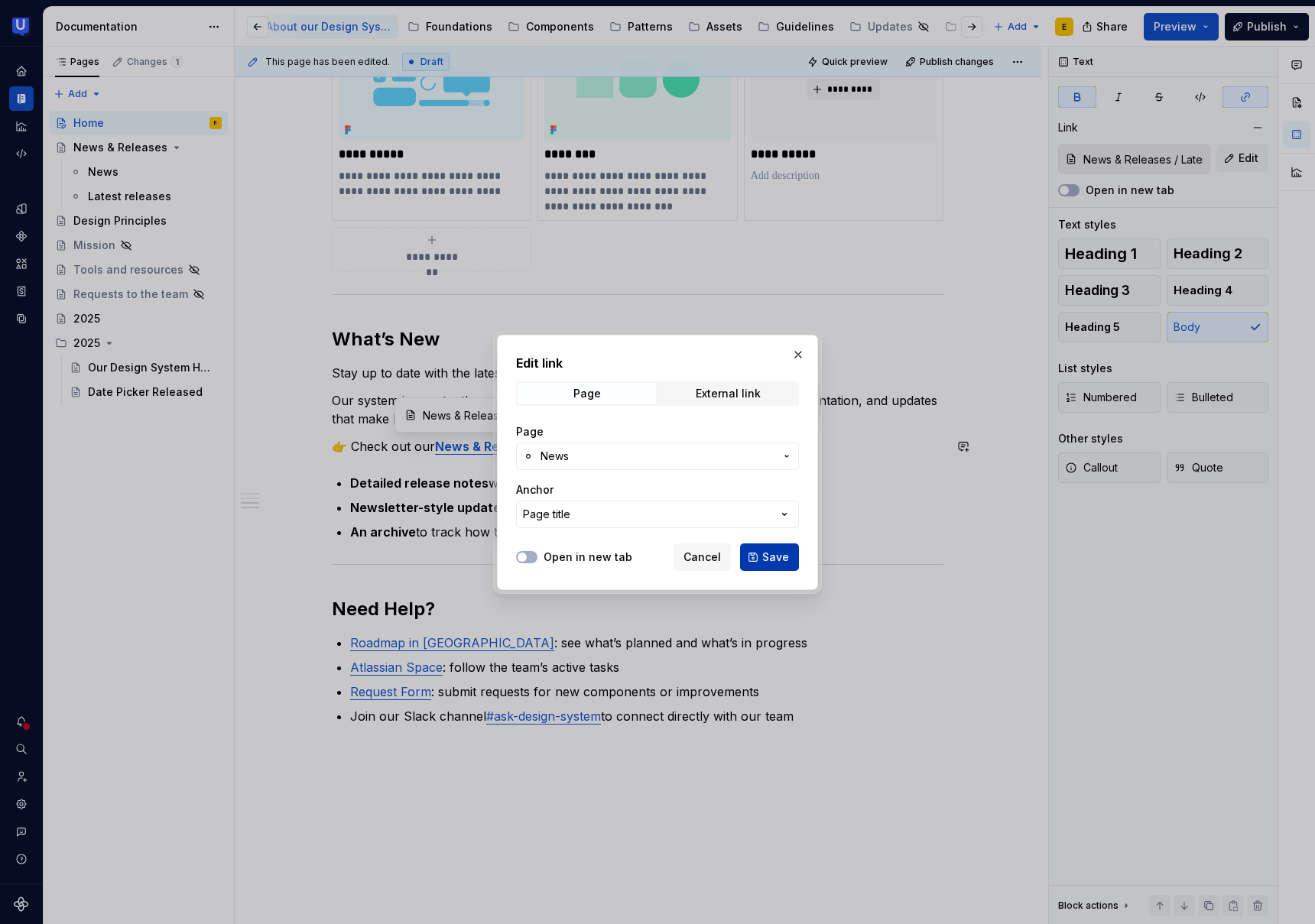
click at [786, 556] on span "Save" at bounding box center [775, 556] width 26 height 15
type input "News & Releases / News"
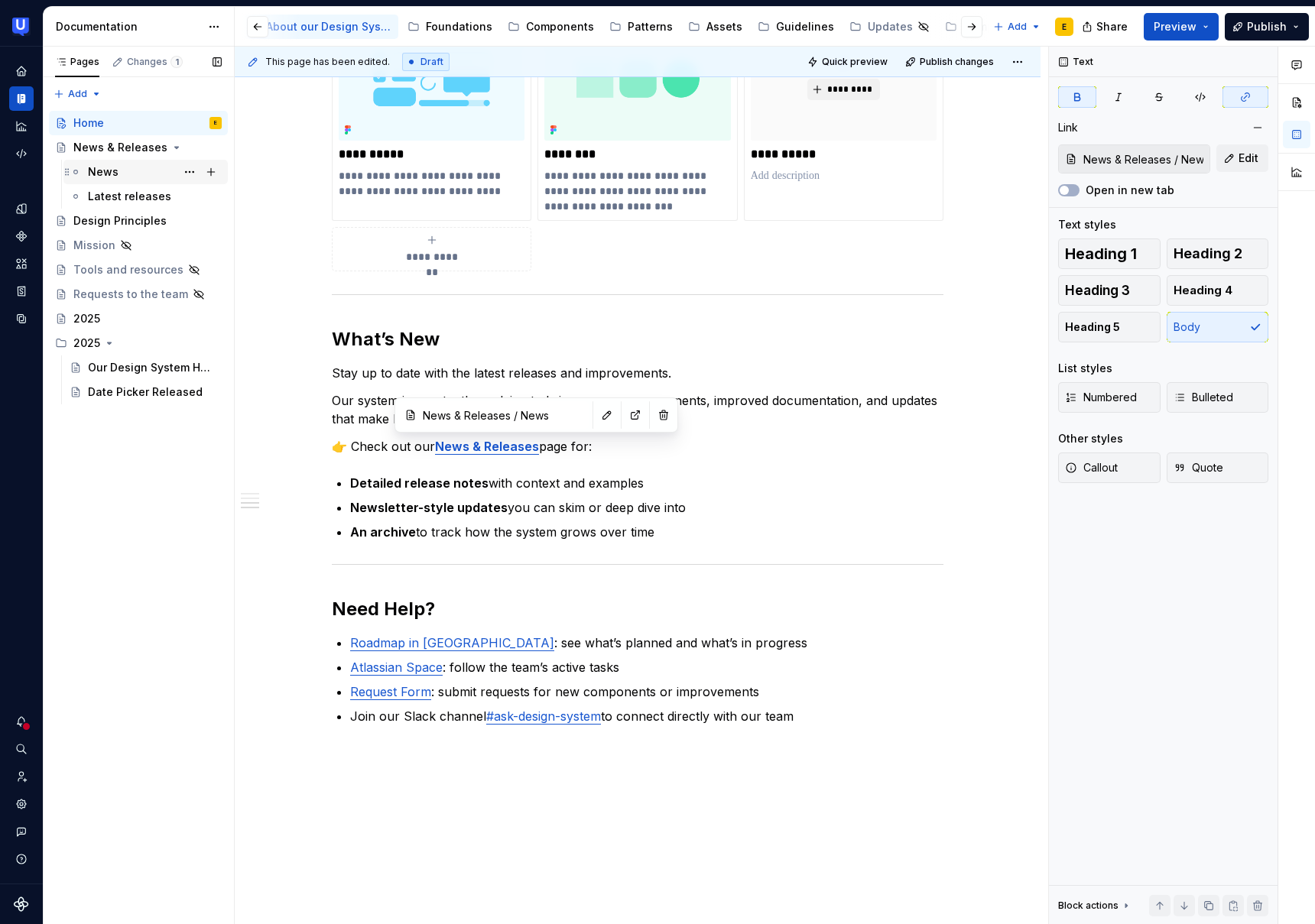
click at [105, 170] on div "News" at bounding box center [103, 171] width 31 height 15
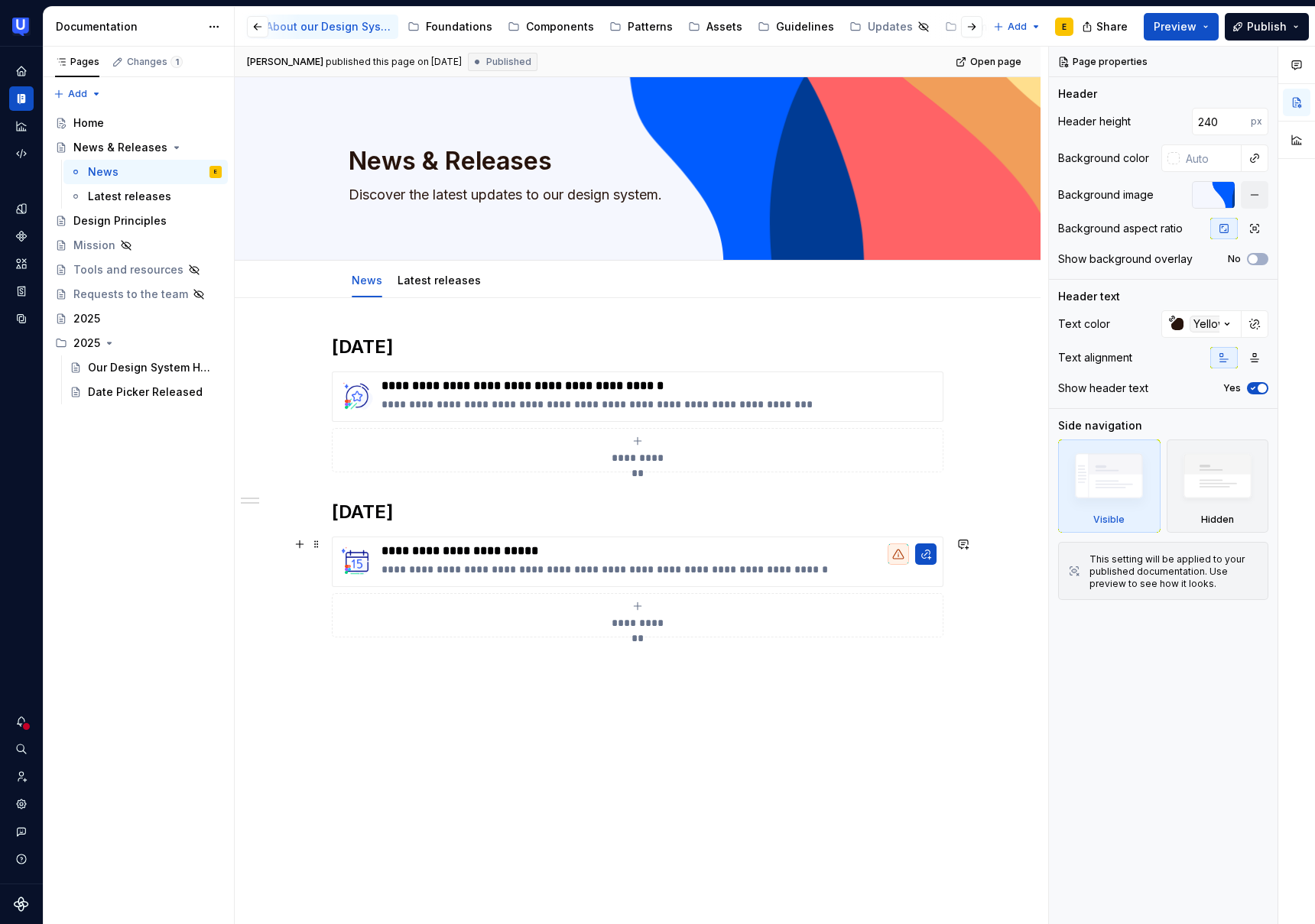
click at [419, 603] on div "**********" at bounding box center [638, 615] width 598 height 31
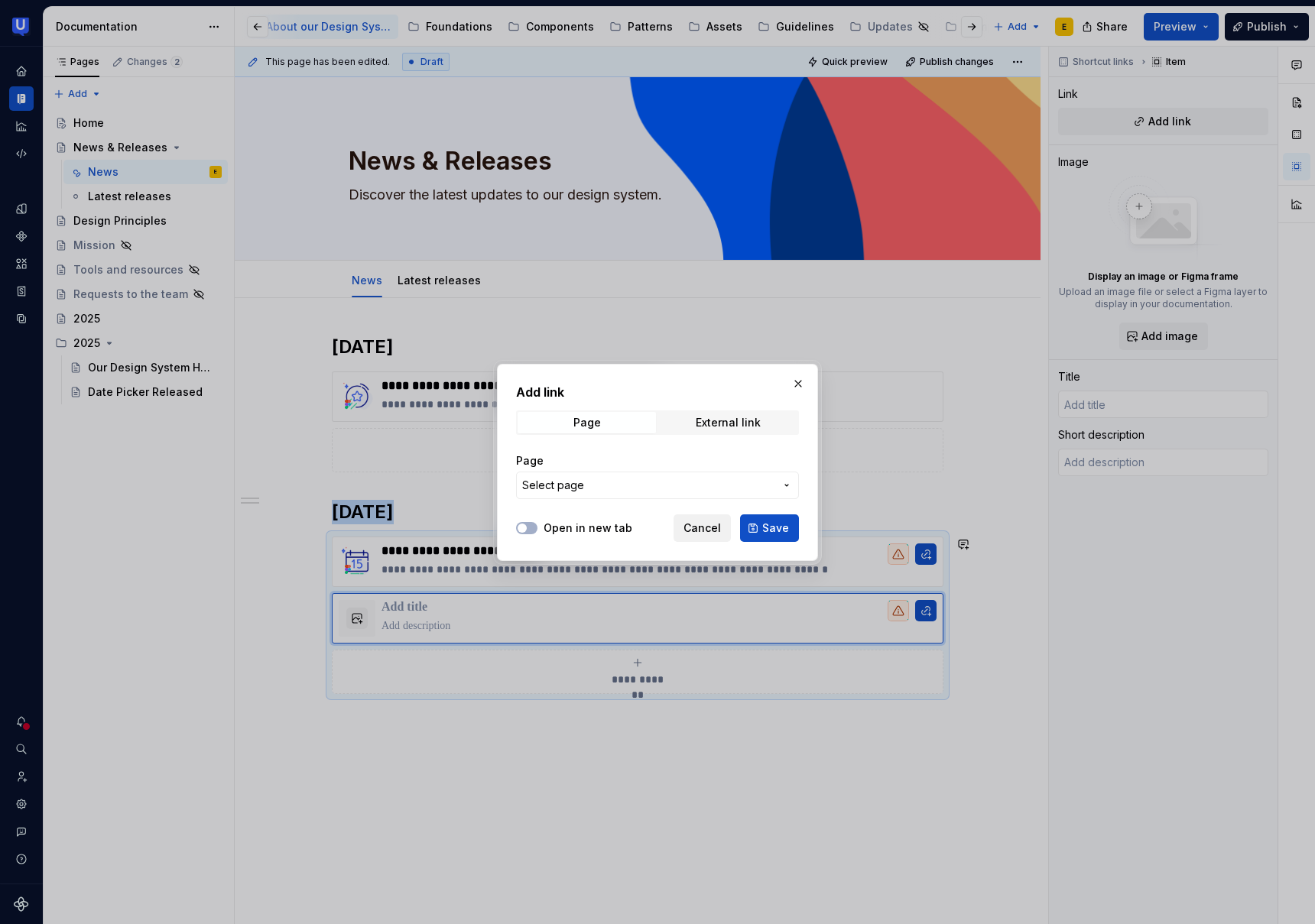
click at [707, 533] on span "Cancel" at bounding box center [702, 527] width 37 height 15
type textarea "*"
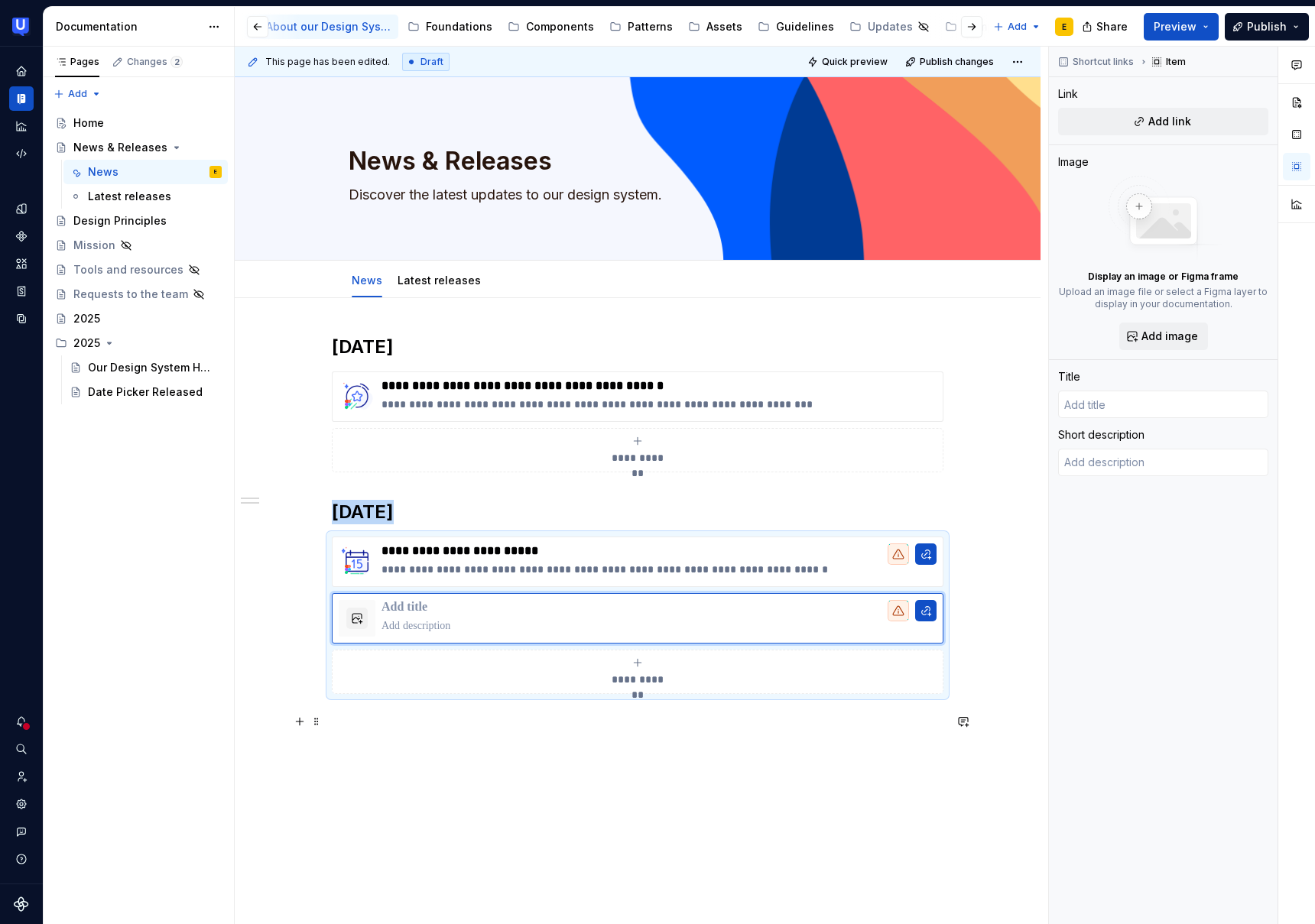
click at [347, 719] on p at bounding box center [638, 721] width 612 height 19
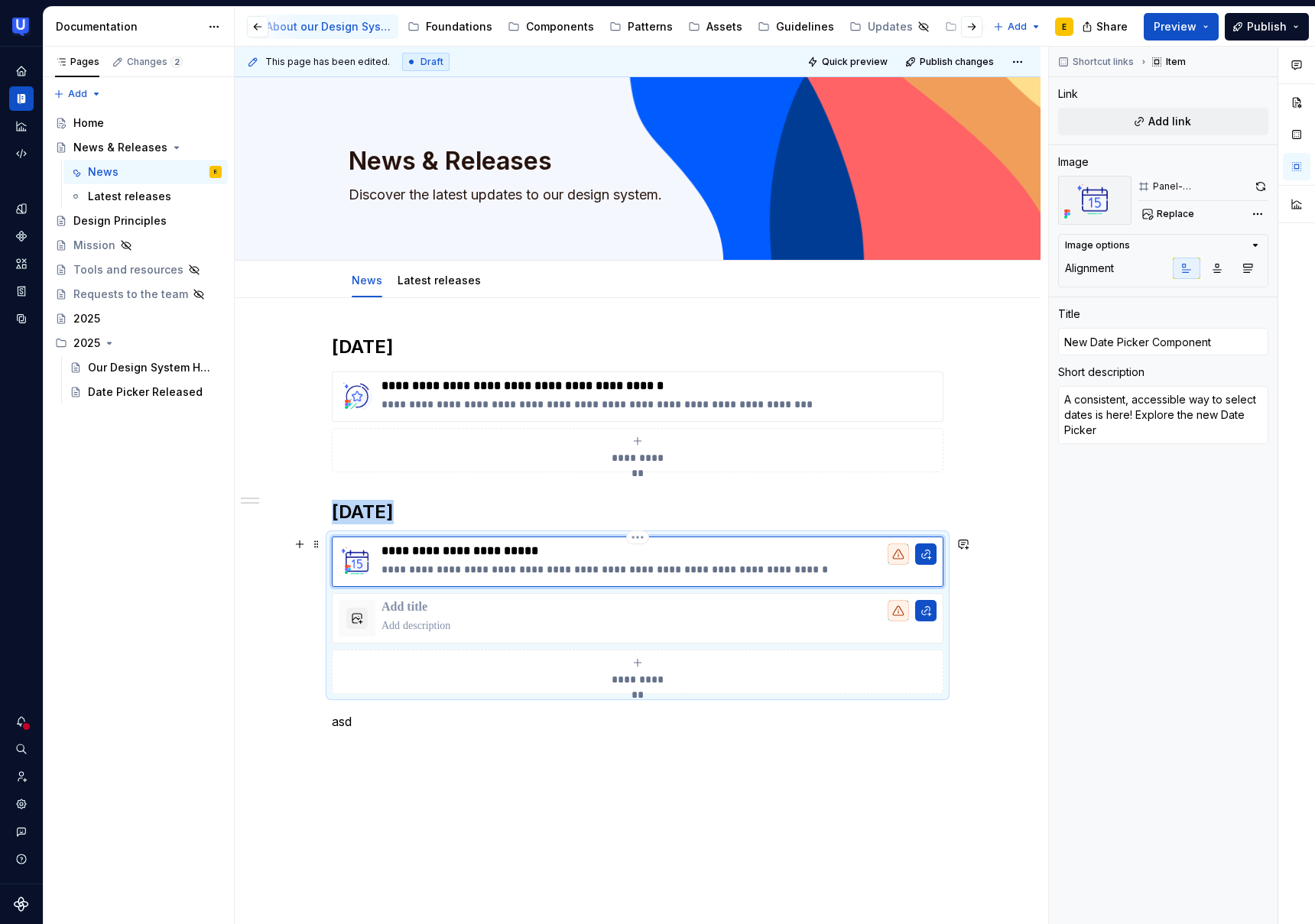
click at [391, 538] on div "**********" at bounding box center [638, 562] width 612 height 50
click at [934, 555] on button "button" at bounding box center [926, 554] width 21 height 21
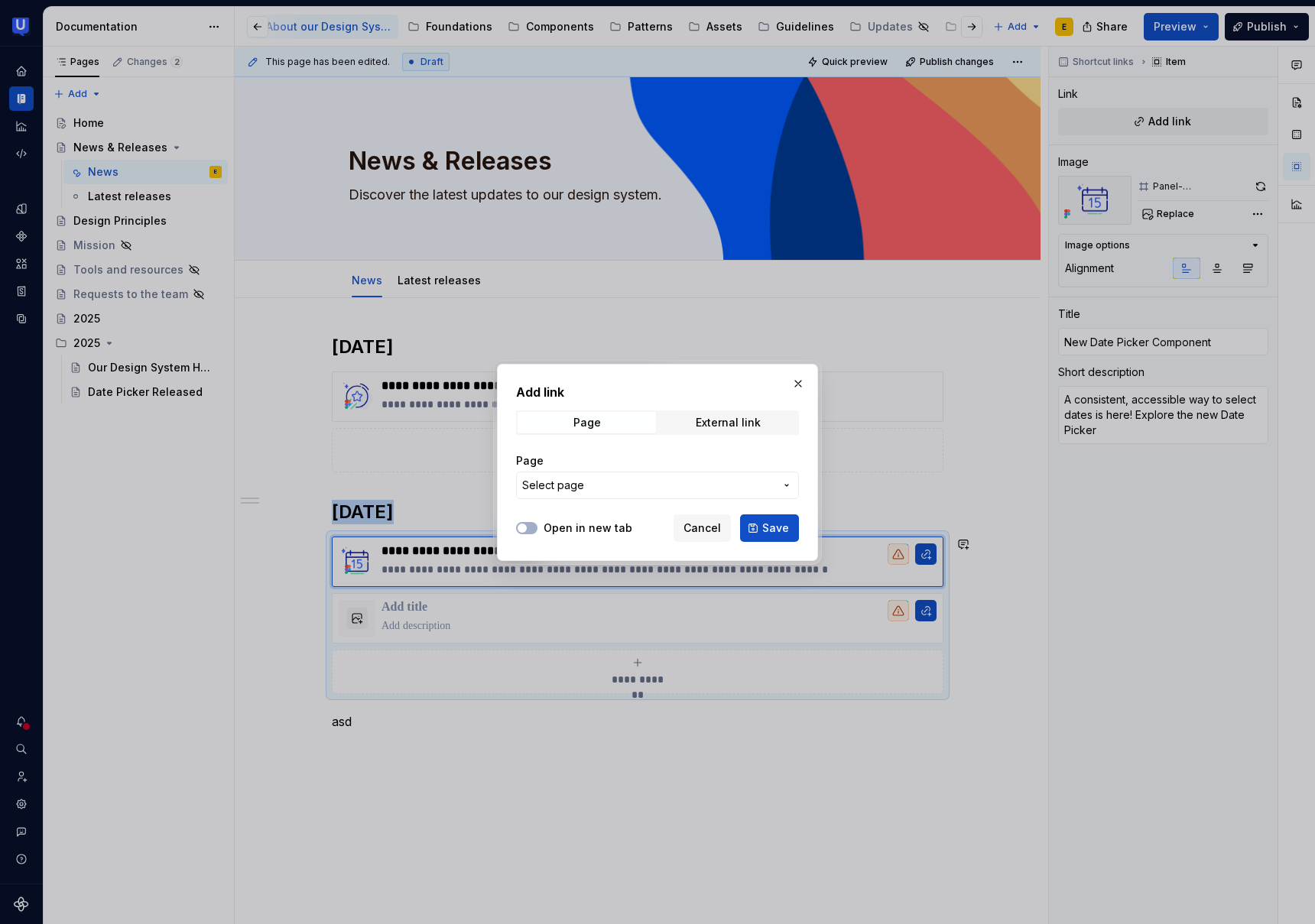
click at [620, 480] on span "Select page" at bounding box center [648, 485] width 252 height 15
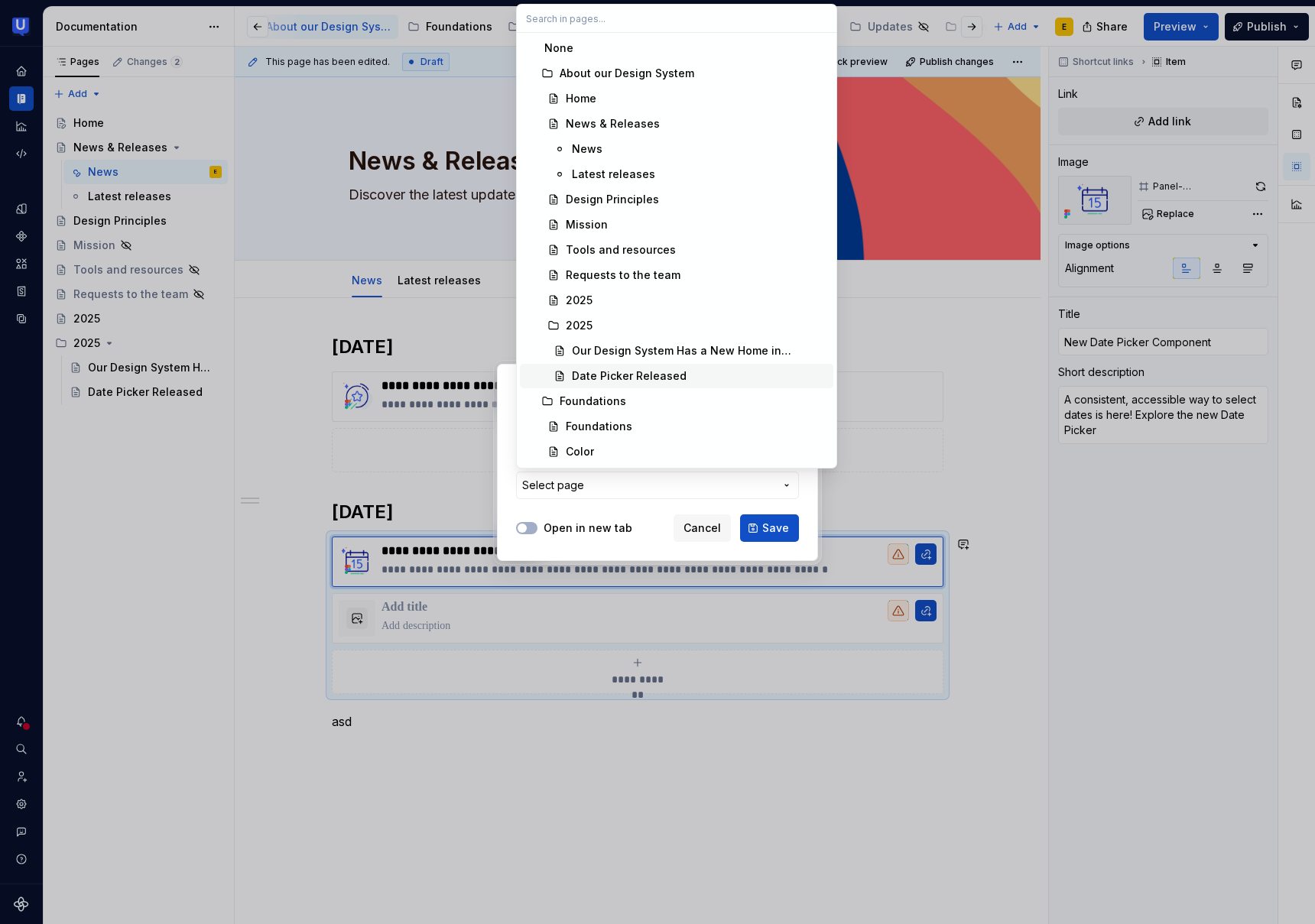
click at [632, 374] on div "Date Picker Released" at bounding box center [630, 376] width 115 height 15
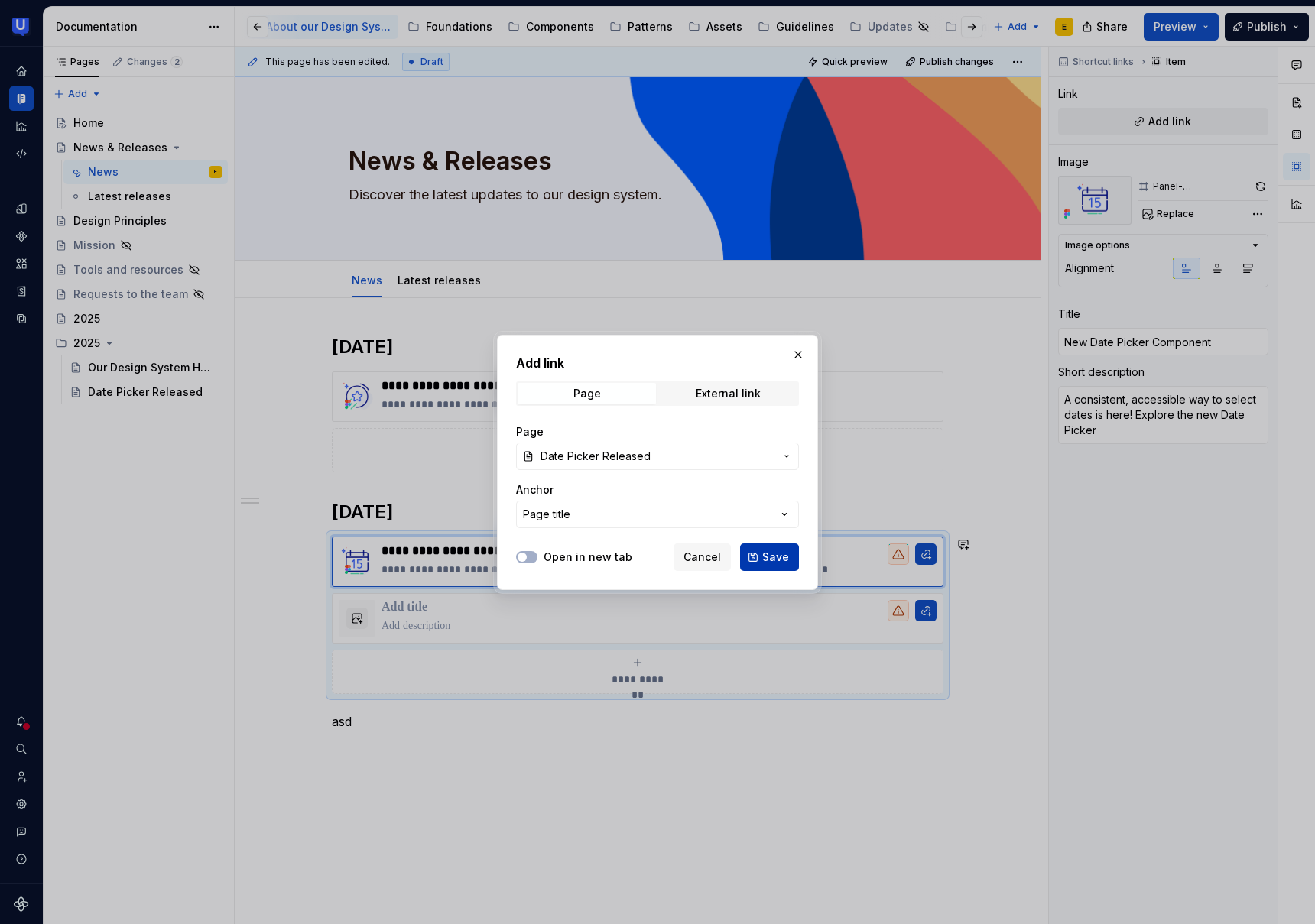
click at [781, 561] on span "Save" at bounding box center [775, 556] width 26 height 15
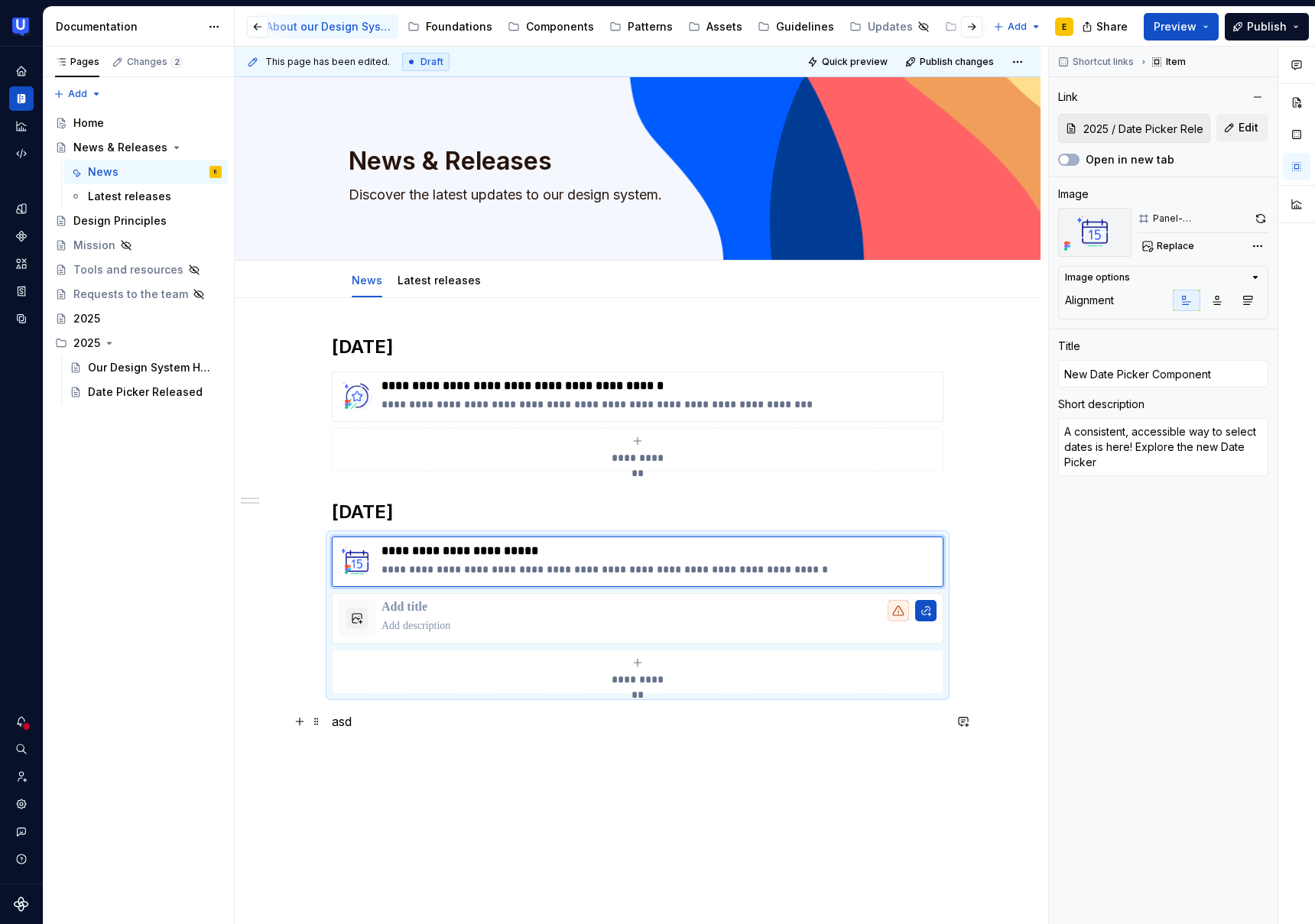
click at [380, 730] on p "asd" at bounding box center [638, 721] width 612 height 19
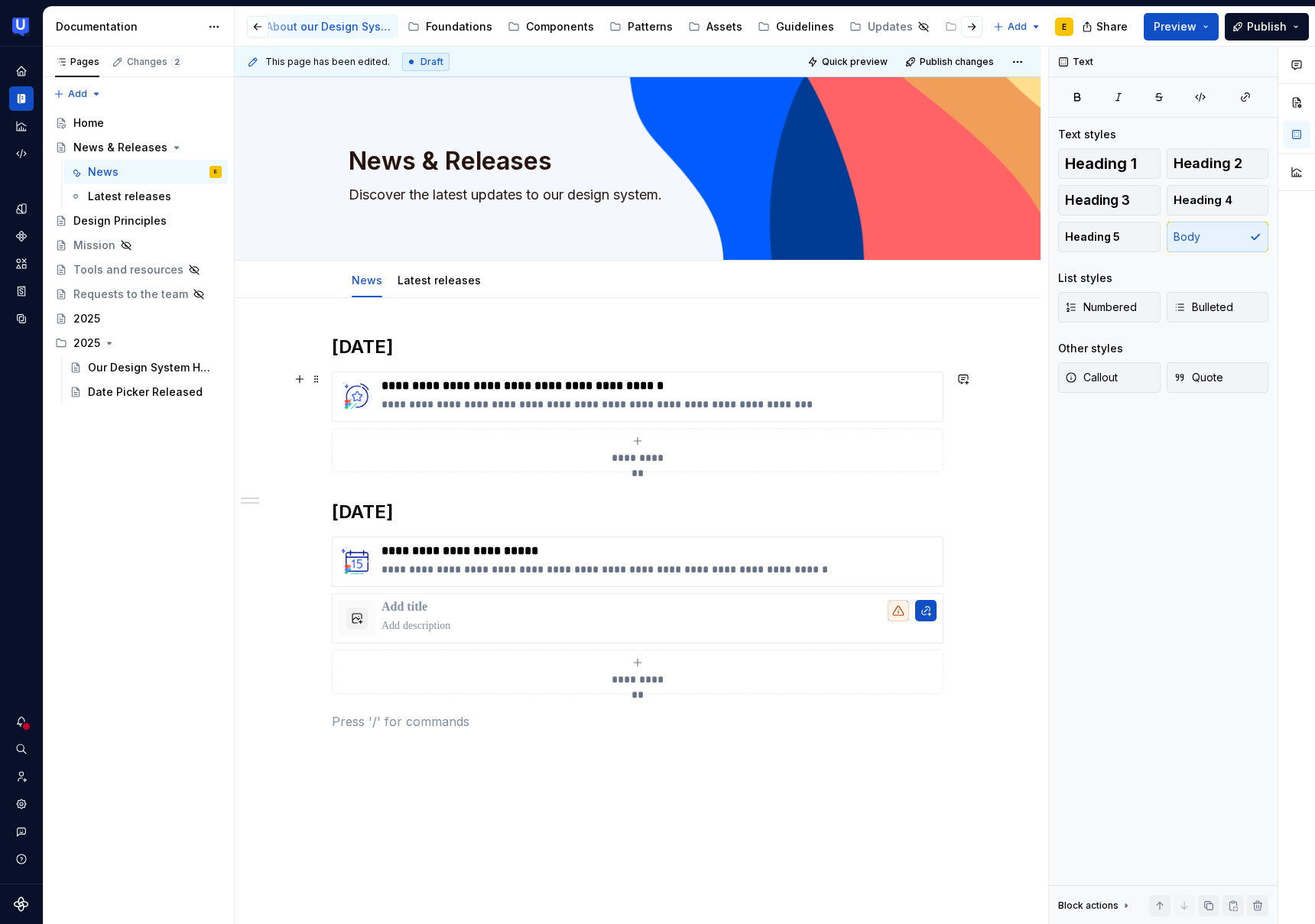
scroll to position [1, 0]
click at [332, 509] on div "**********" at bounding box center [638, 661] width 806 height 728
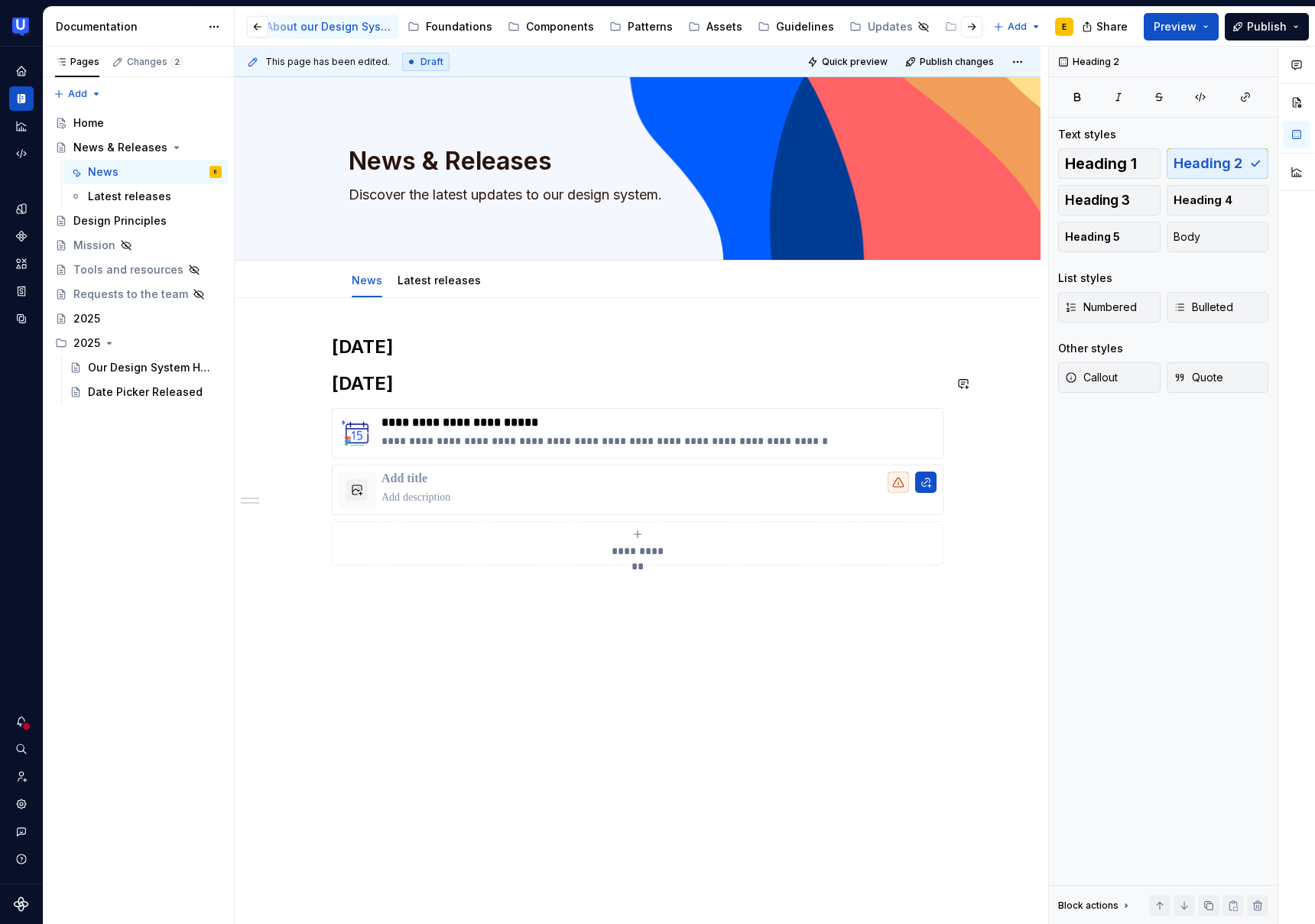
scroll to position [0, 0]
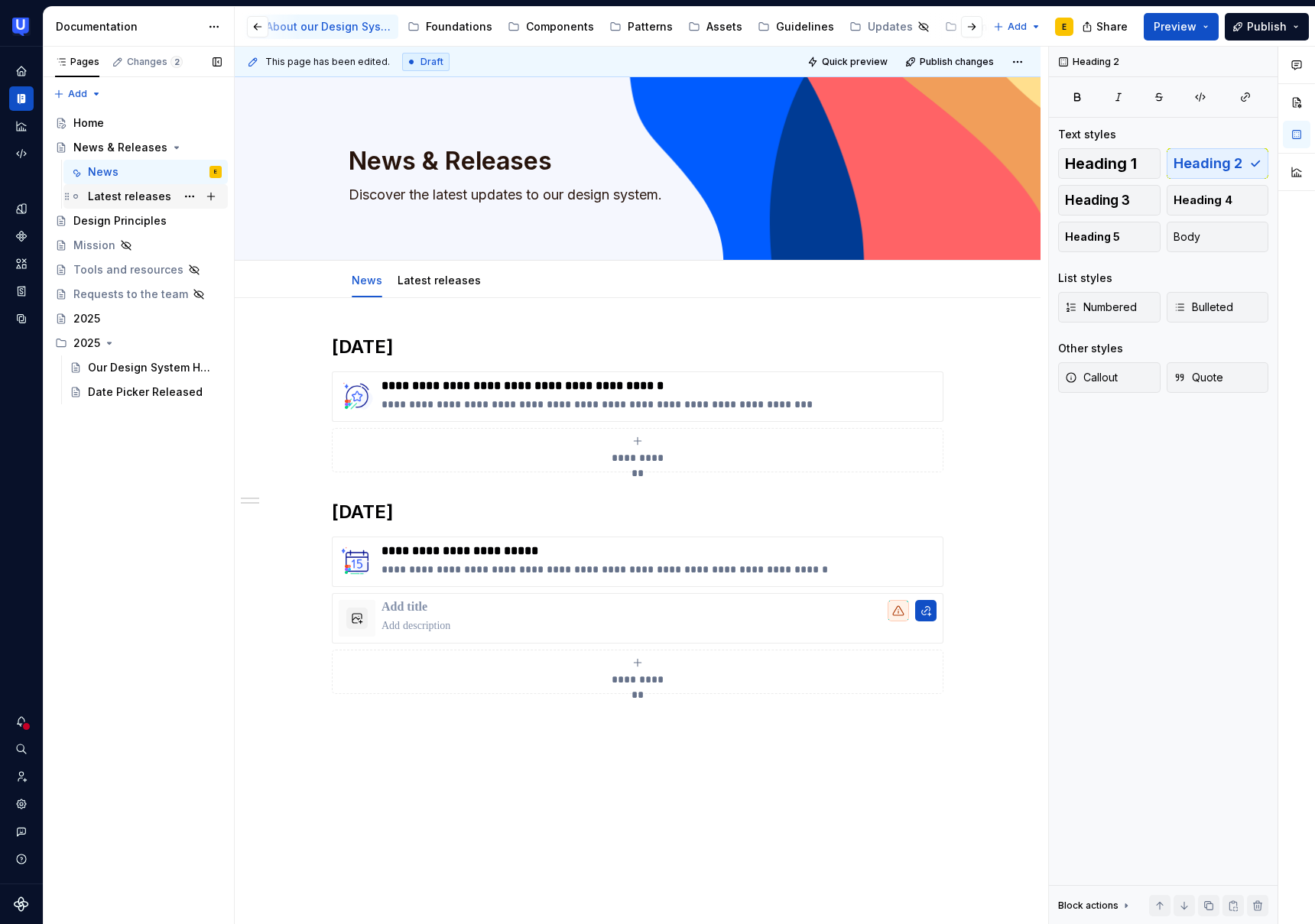
click at [130, 201] on div "Latest releases" at bounding box center [130, 196] width 84 height 15
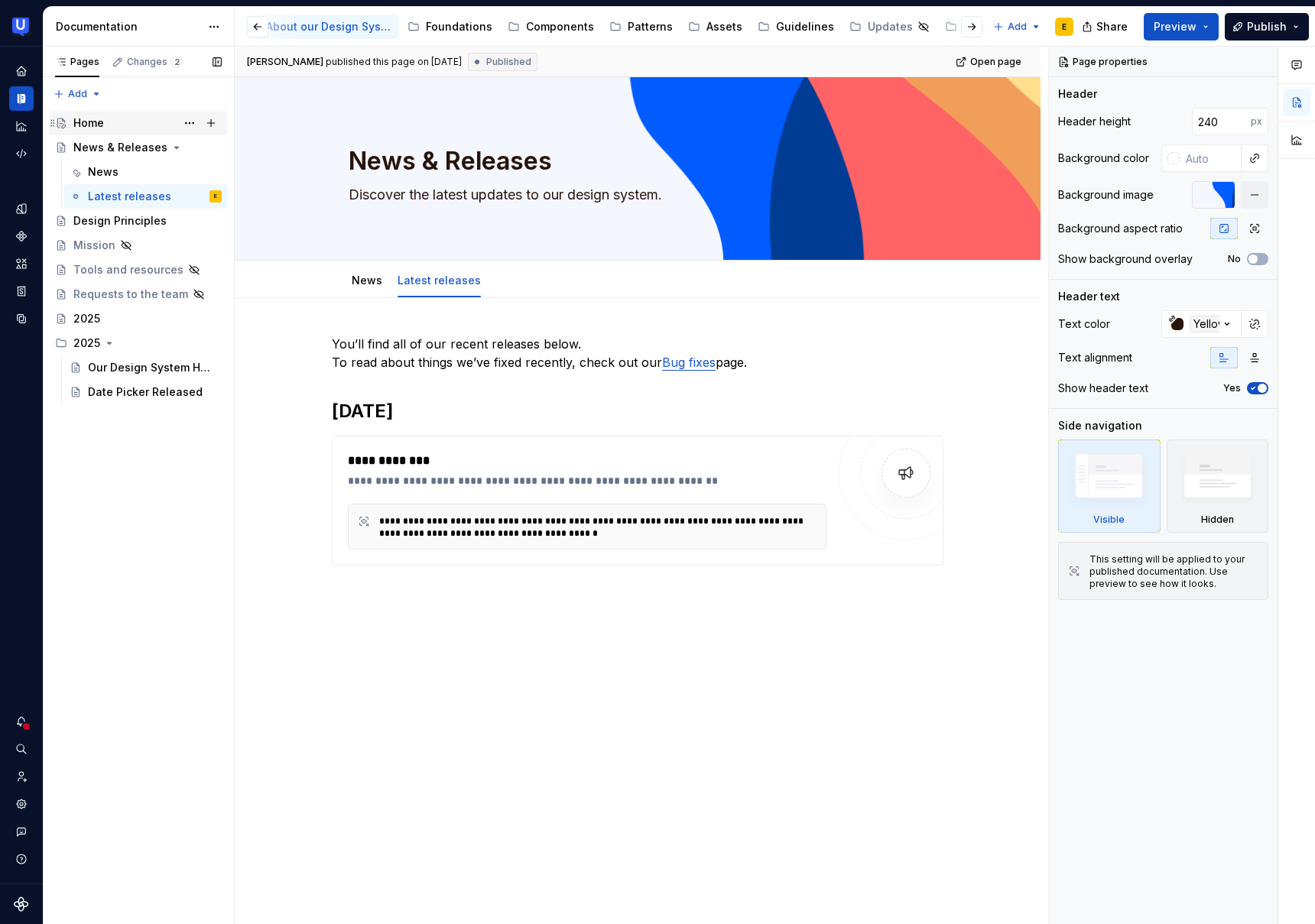
click at [108, 130] on div "Home" at bounding box center [147, 123] width 148 height 21
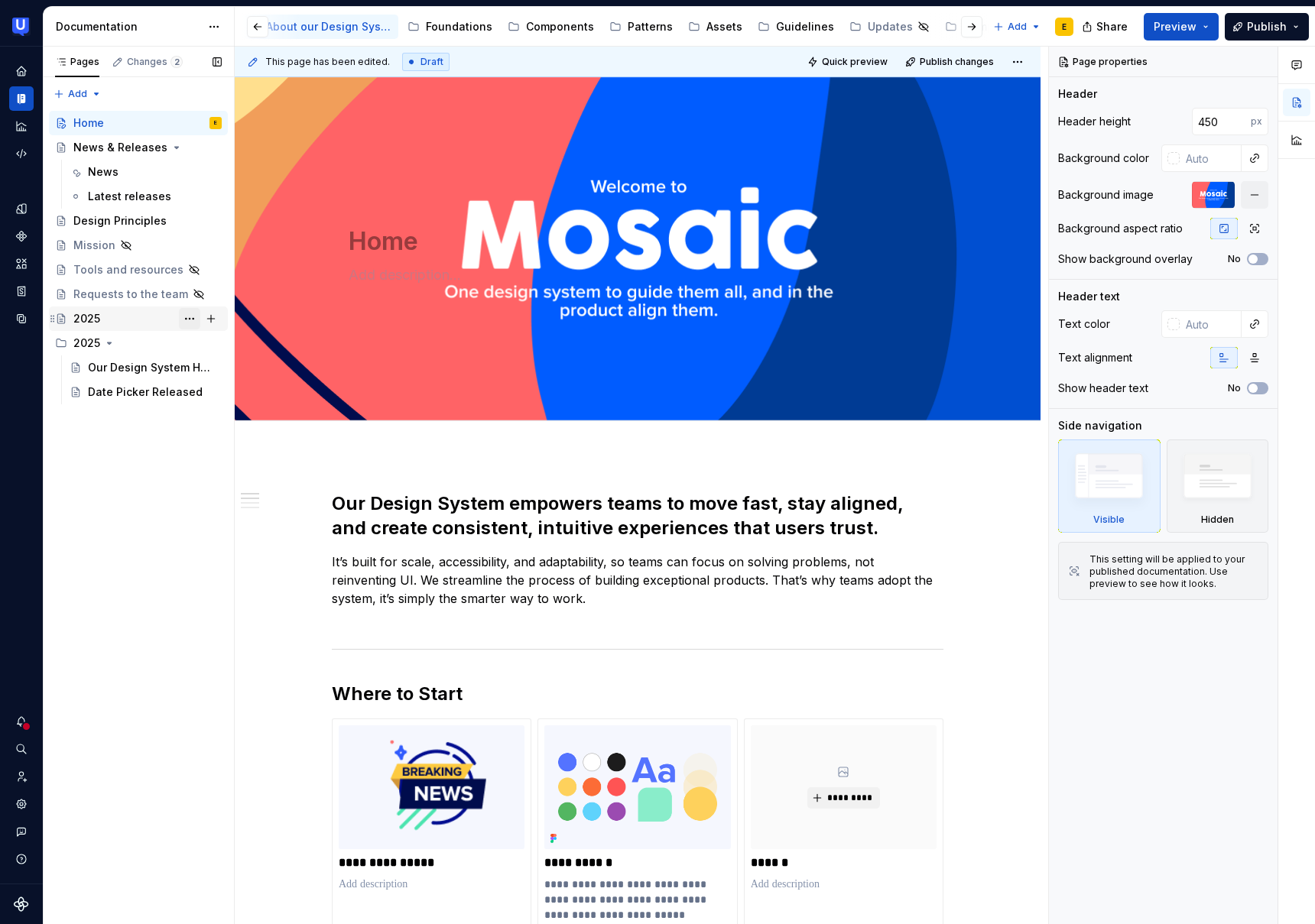
click at [192, 322] on button "Page tree" at bounding box center [190, 318] width 21 height 21
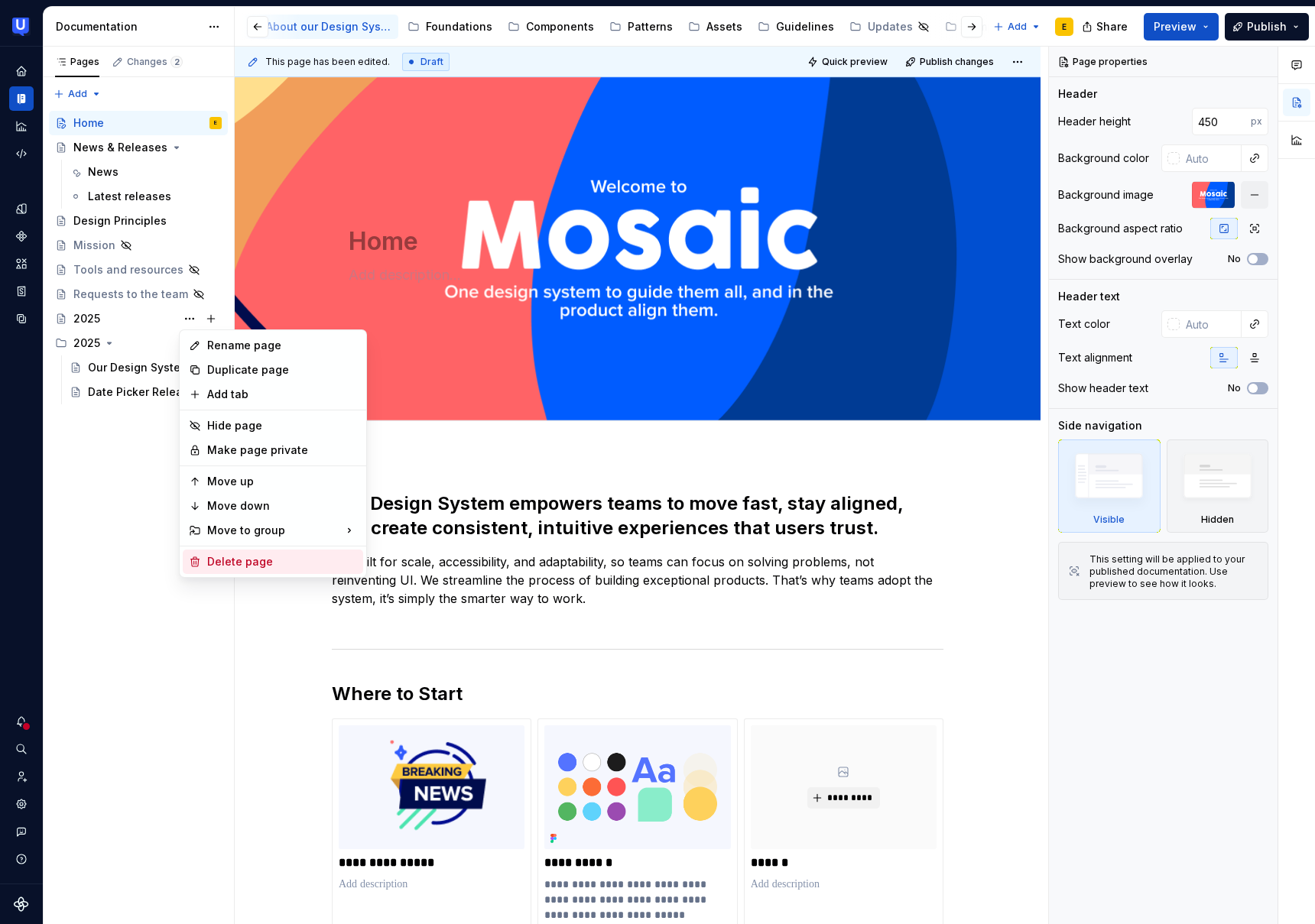
click at [285, 565] on div "Delete page" at bounding box center [282, 562] width 150 height 15
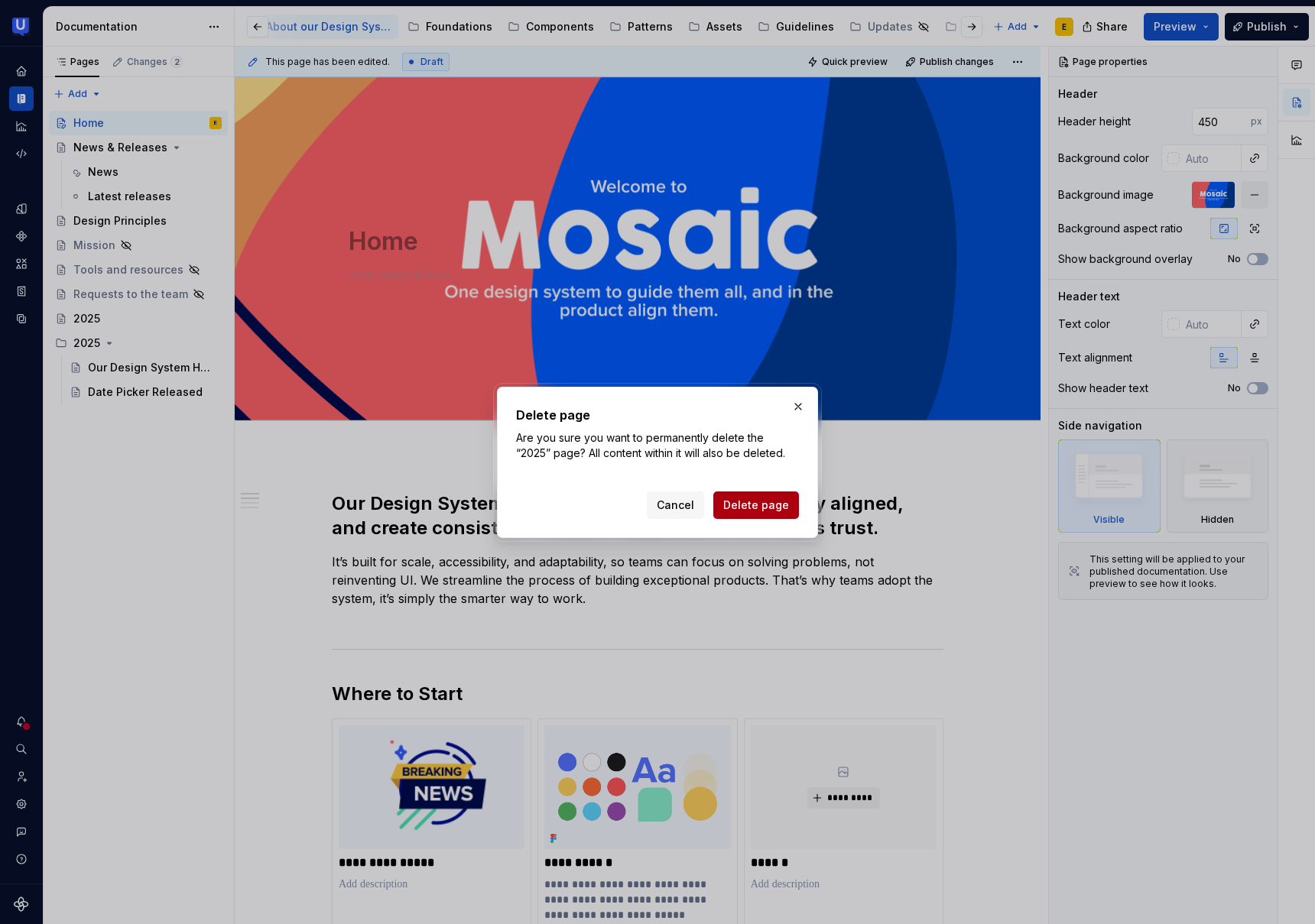
click at [769, 504] on span "Delete page" at bounding box center [756, 504] width 66 height 15
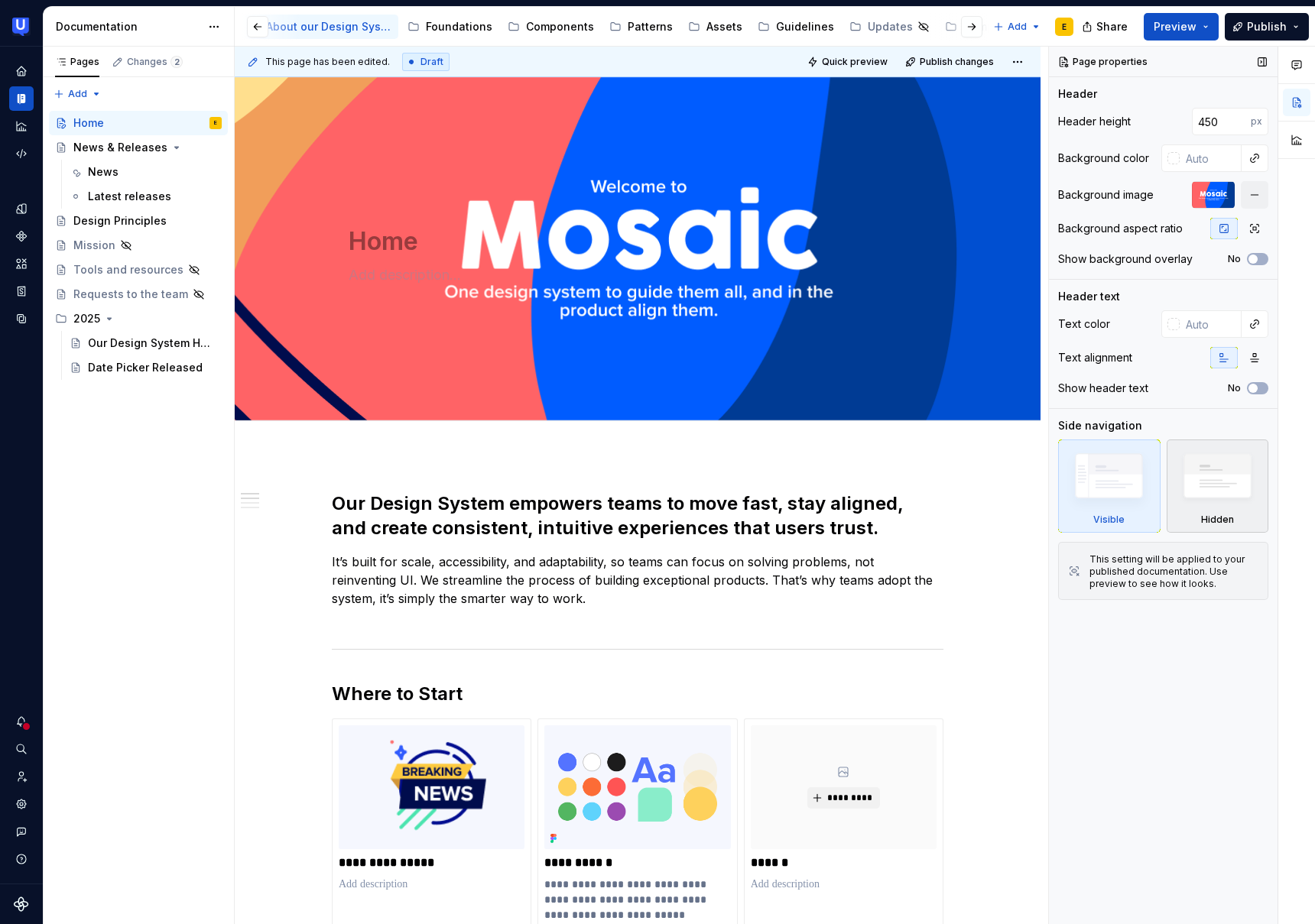
click at [1213, 497] on img at bounding box center [1218, 480] width 88 height 67
click at [1185, 26] on span "Preview" at bounding box center [1175, 26] width 43 height 15
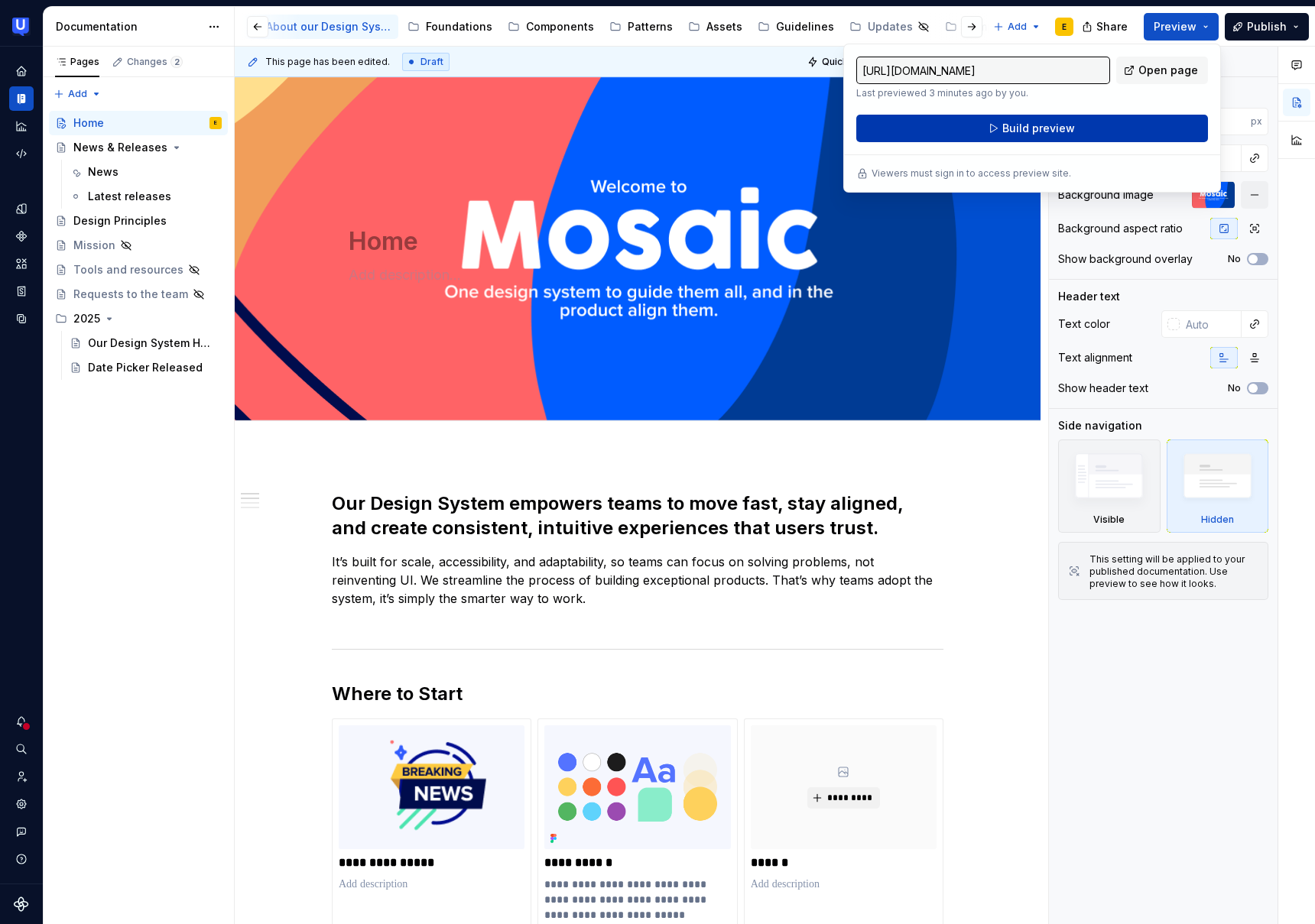
click at [1042, 139] on button "Build preview" at bounding box center [1032, 128] width 352 height 27
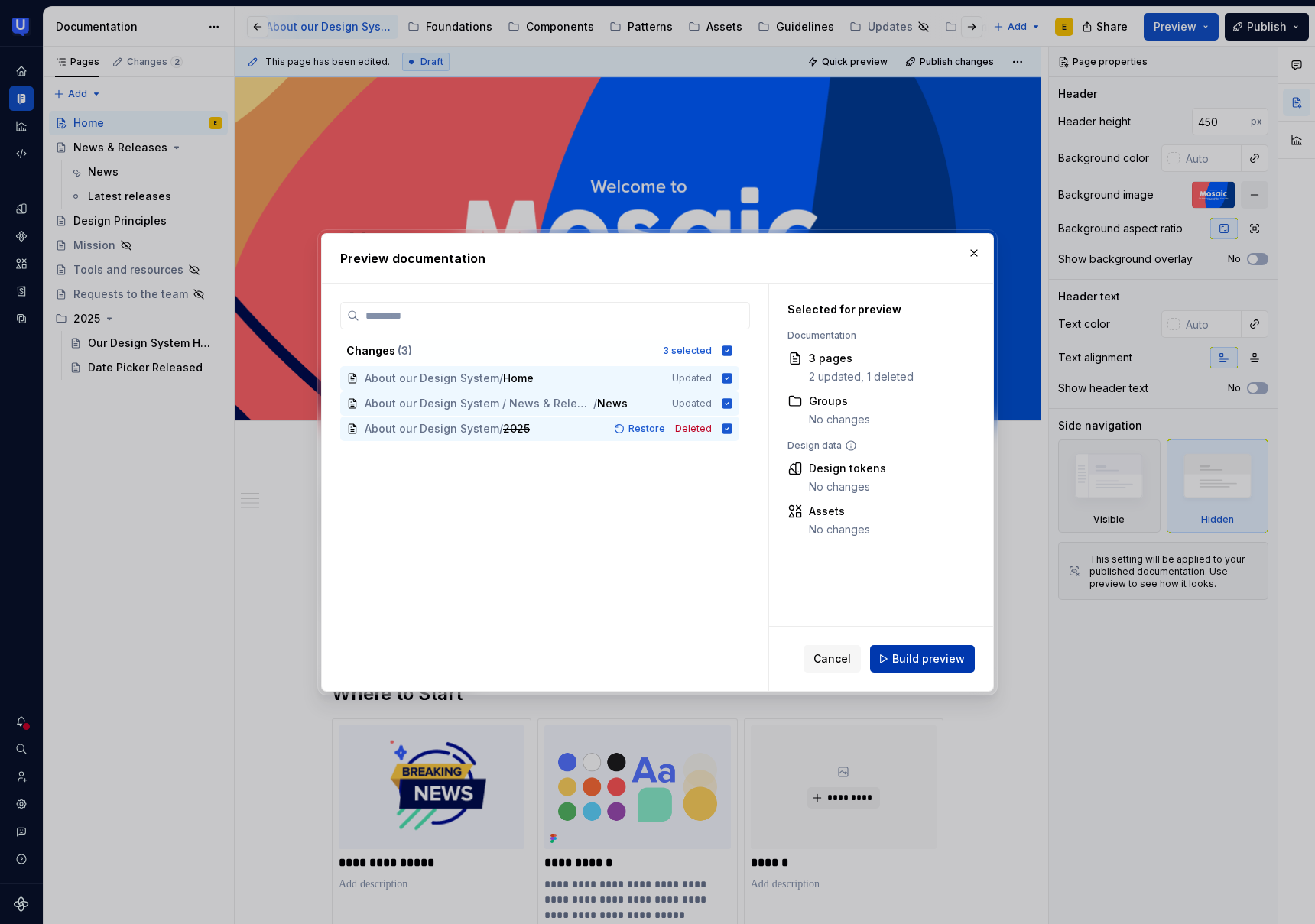
click at [945, 652] on span "Build preview" at bounding box center [929, 659] width 72 height 15
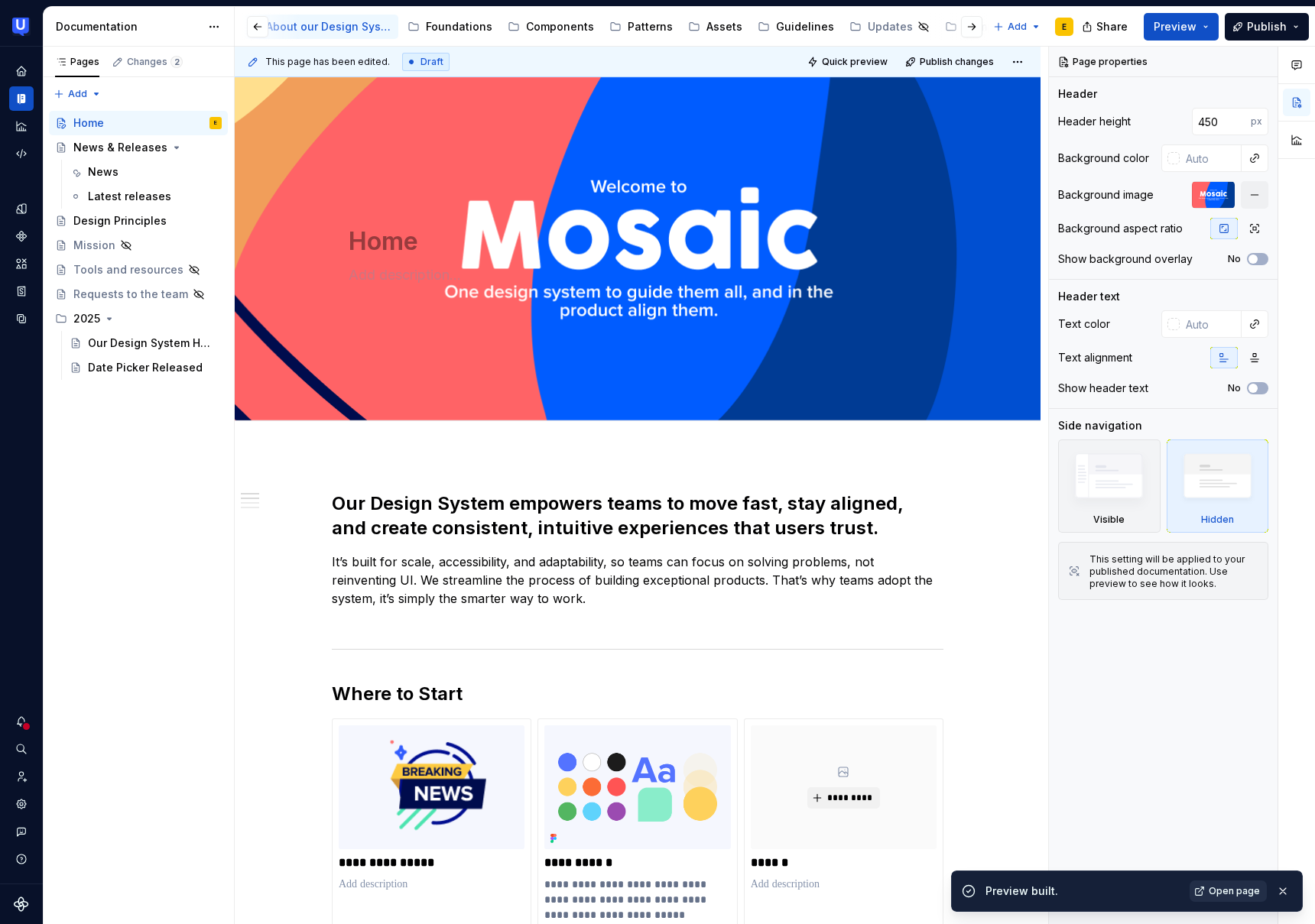
click at [1257, 892] on span "Open page" at bounding box center [1235, 891] width 51 height 12
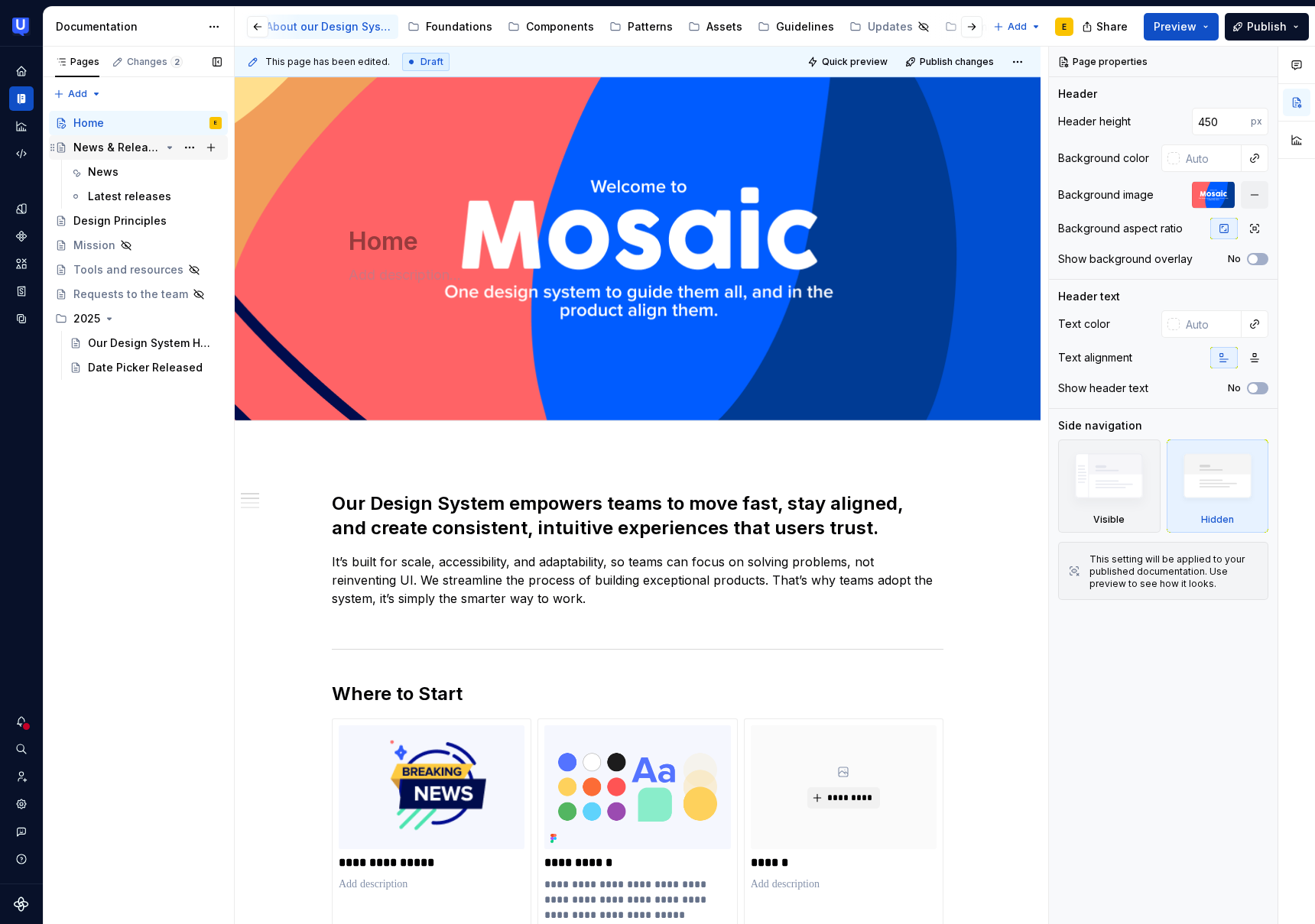
click at [116, 148] on div "News & Releases" at bounding box center [116, 147] width 87 height 15
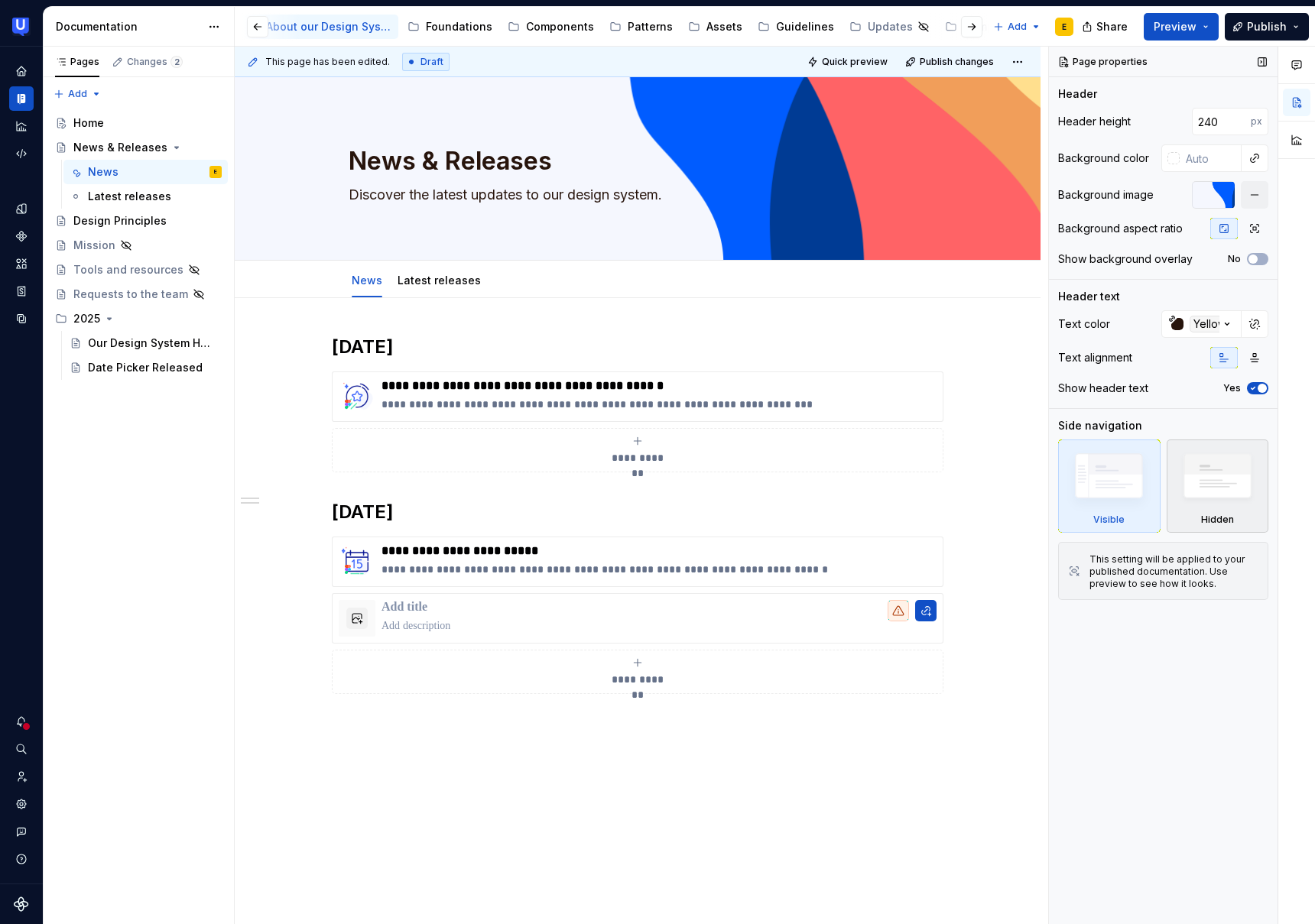
click at [1213, 492] on img at bounding box center [1218, 480] width 88 height 67
click at [1254, 326] on button "button" at bounding box center [1255, 324] width 21 height 21
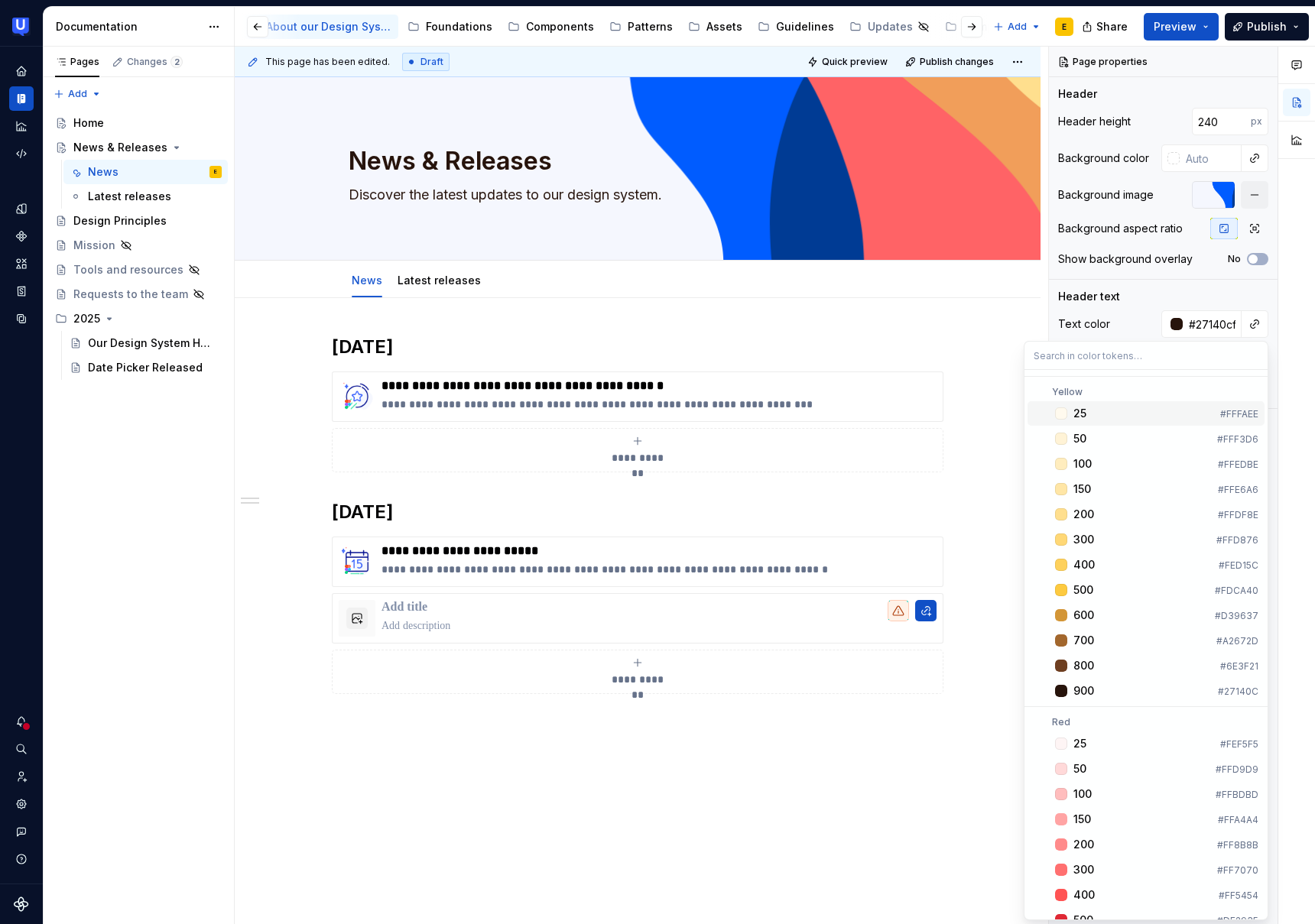
click at [1211, 324] on div "Comments Open comments No comments yet Select ‘Comment’ from the block context …" at bounding box center [1183, 486] width 266 height 878
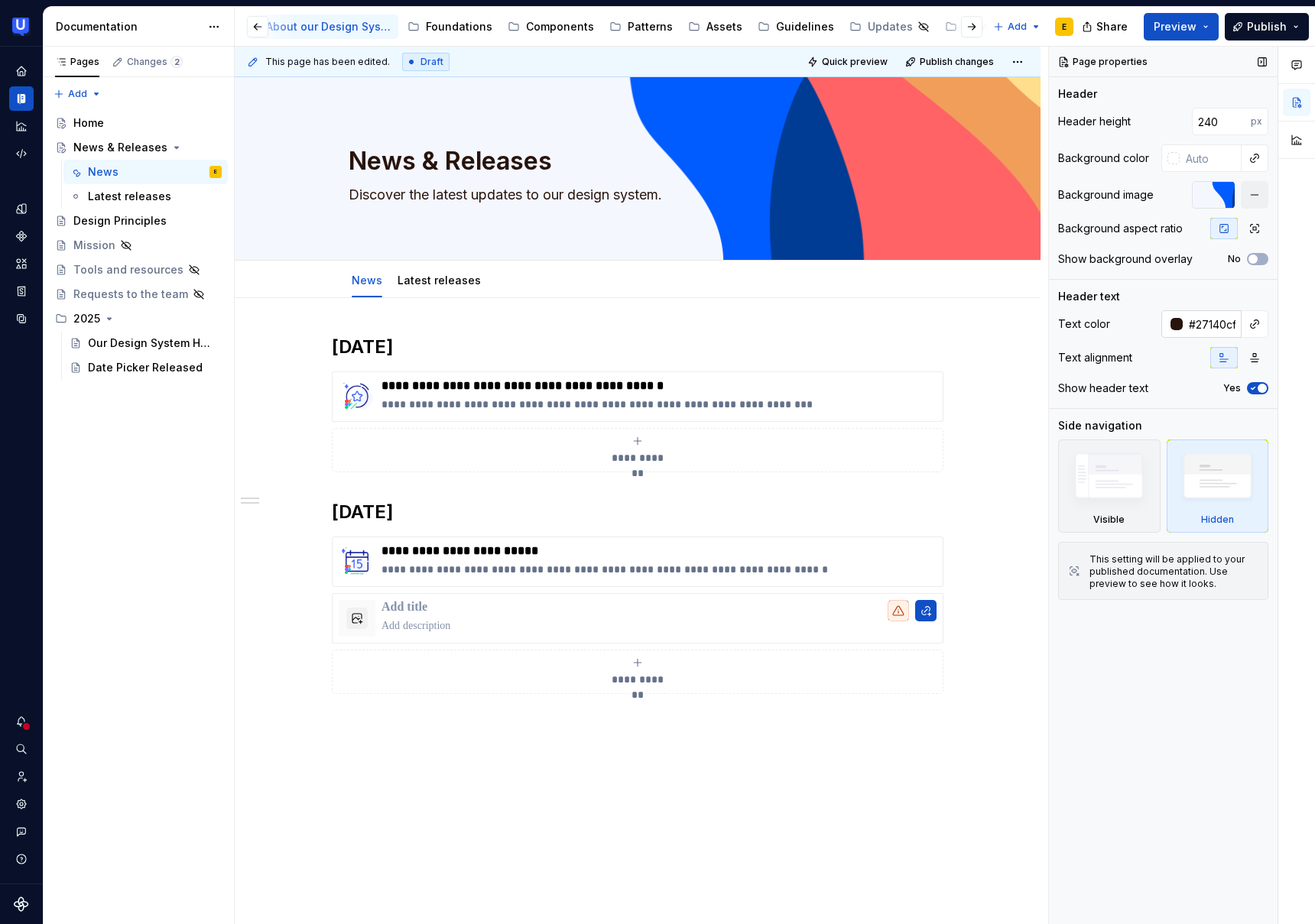
click at [1174, 322] on div at bounding box center [1177, 324] width 12 height 12
click at [1252, 322] on div "Comments Open comments No comments yet Select ‘Comment’ from the block context …" at bounding box center [1183, 486] width 266 height 878
click at [1256, 322] on button "button" at bounding box center [1255, 324] width 21 height 21
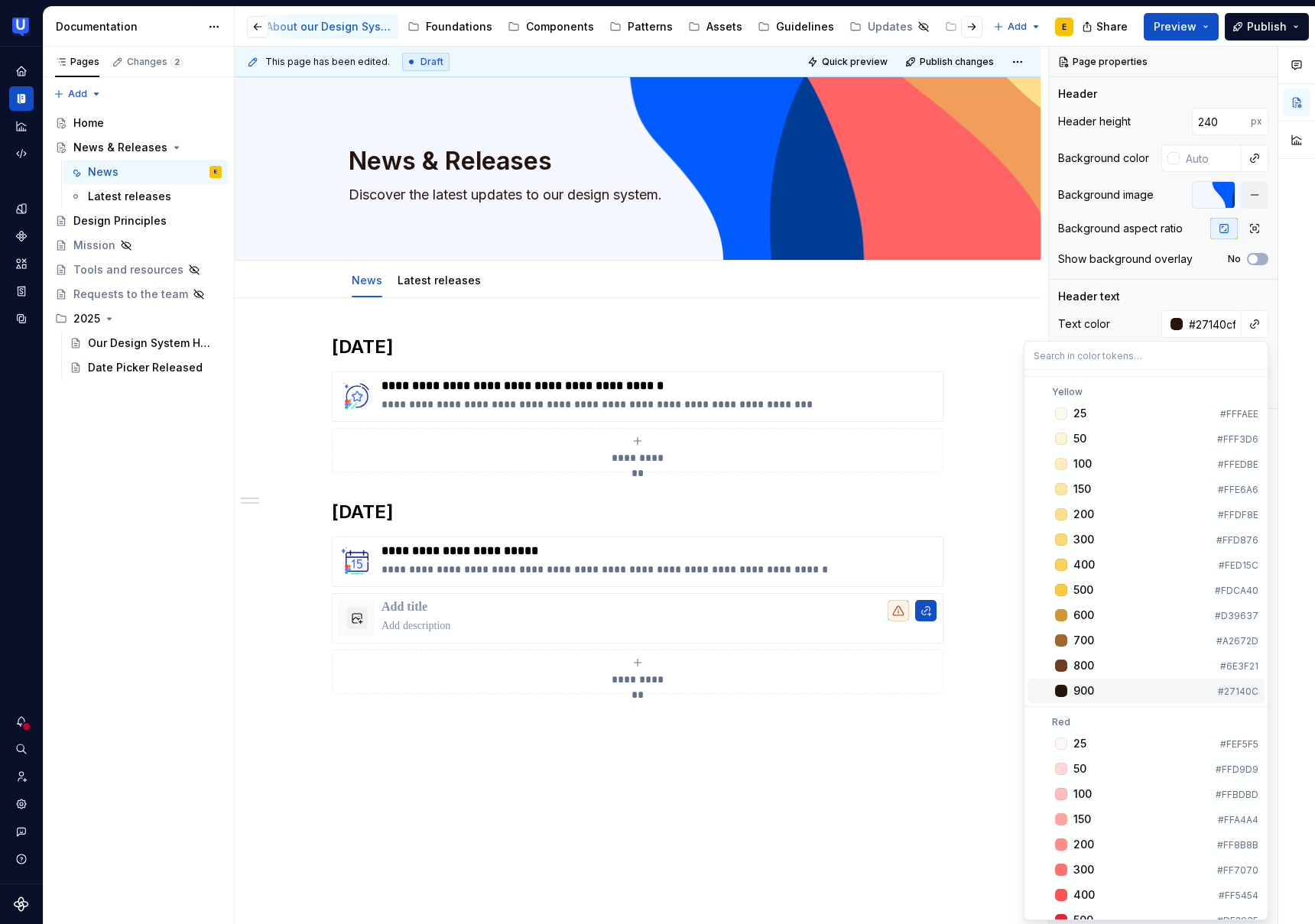
click at [1087, 692] on div "900" at bounding box center [1083, 690] width 20 height 15
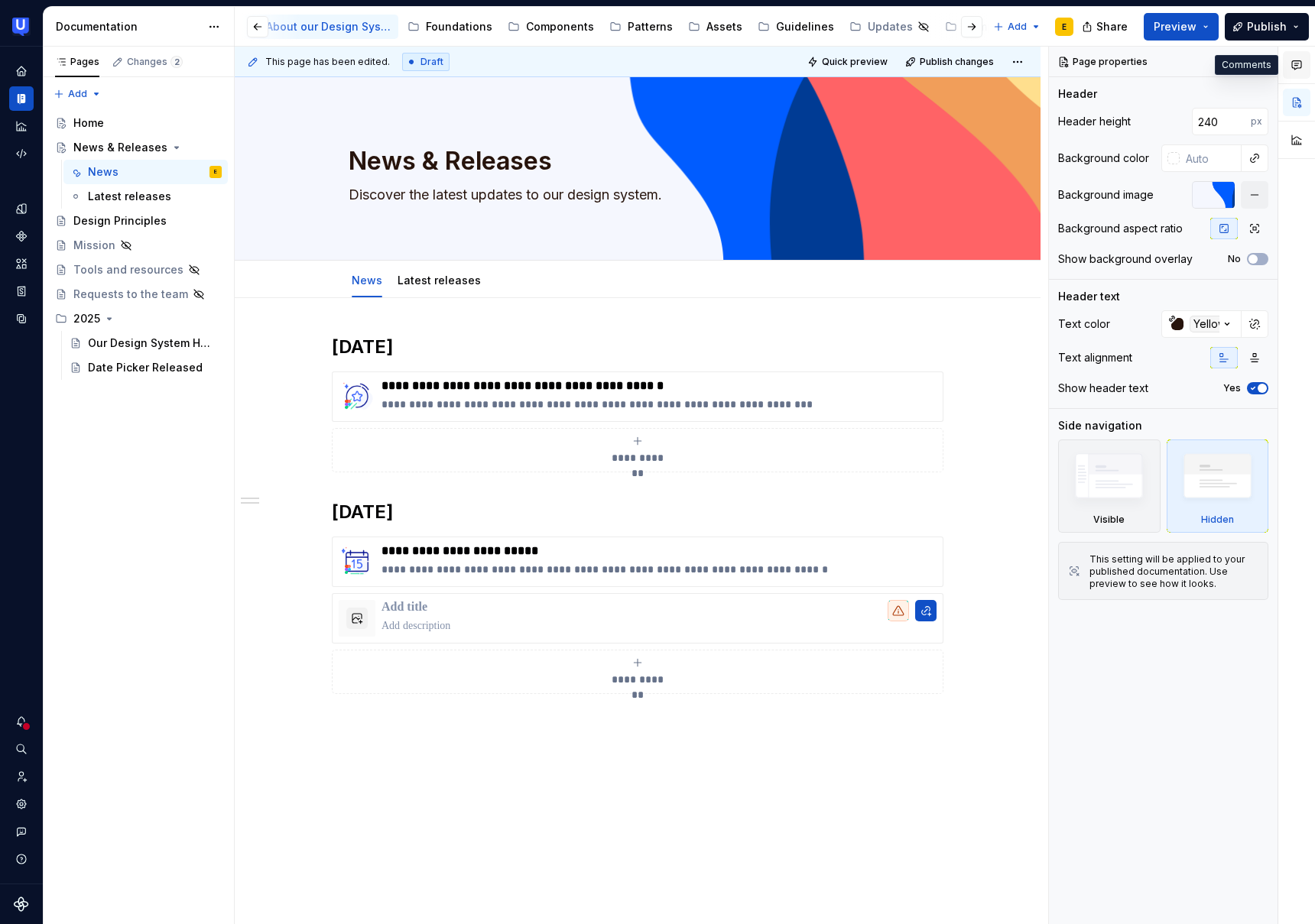
click at [1294, 68] on icon "button" at bounding box center [1297, 65] width 12 height 12
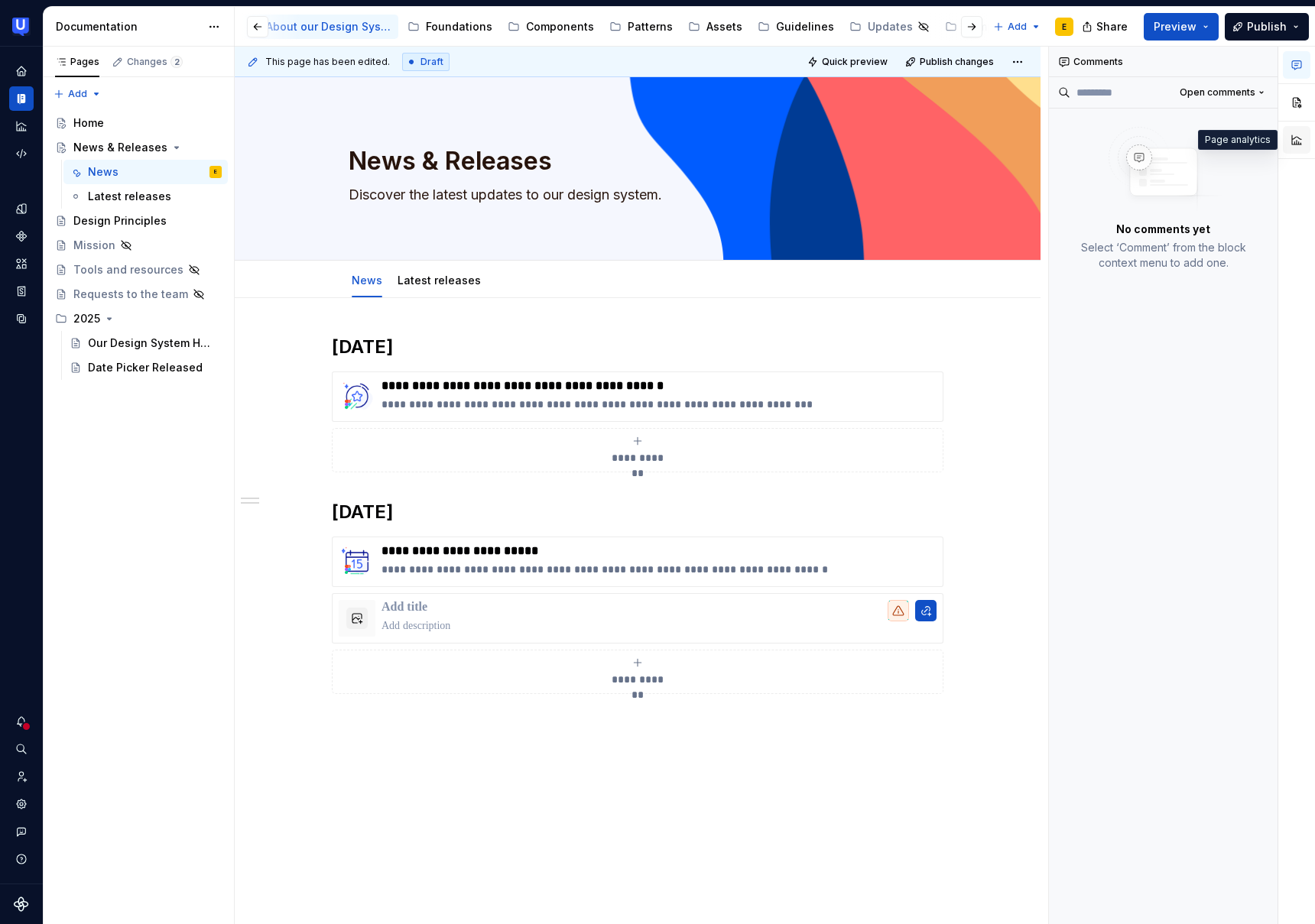
click at [1297, 134] on button "button" at bounding box center [1296, 139] width 27 height 27
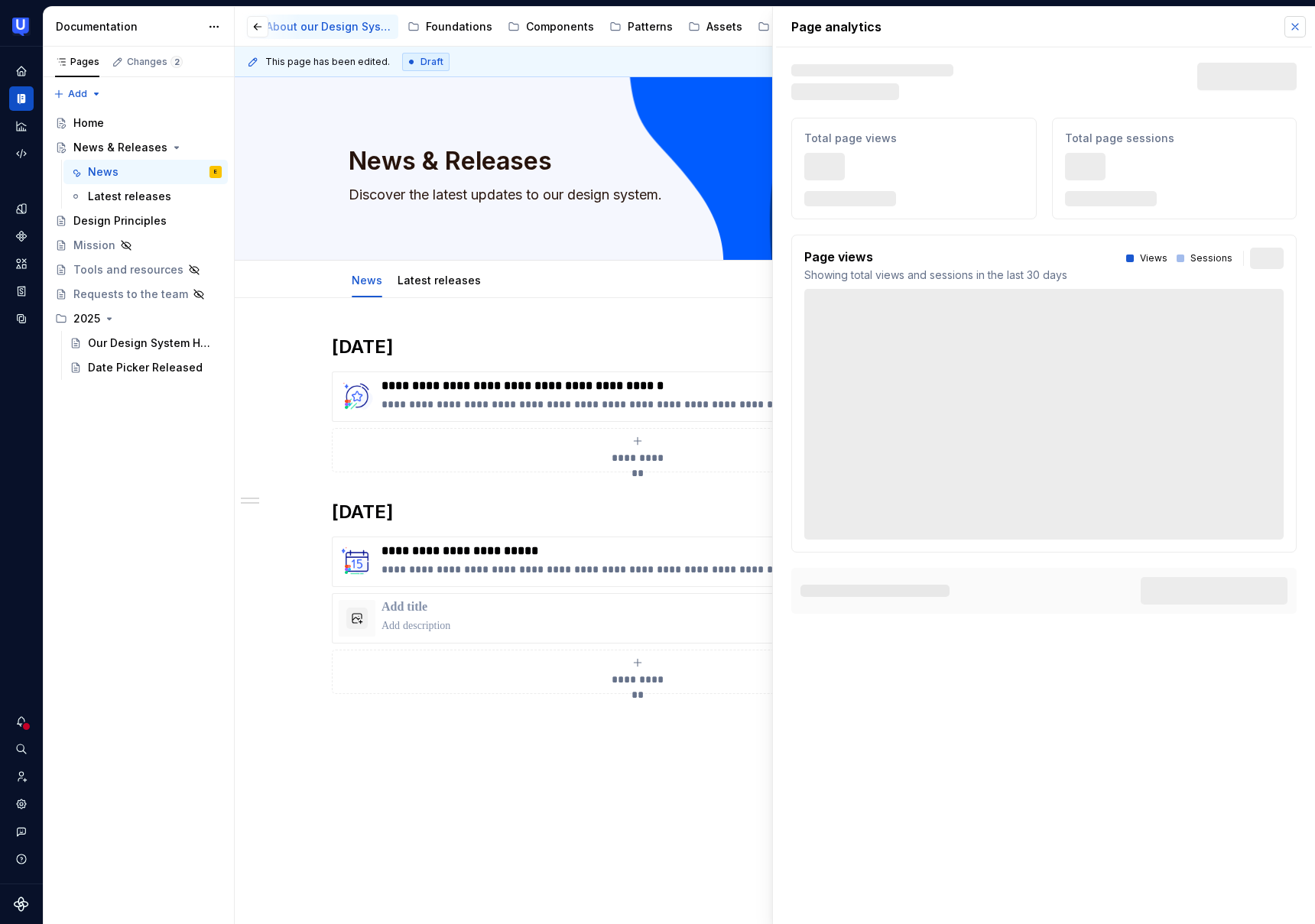
click at [1296, 27] on button "button" at bounding box center [1296, 26] width 21 height 21
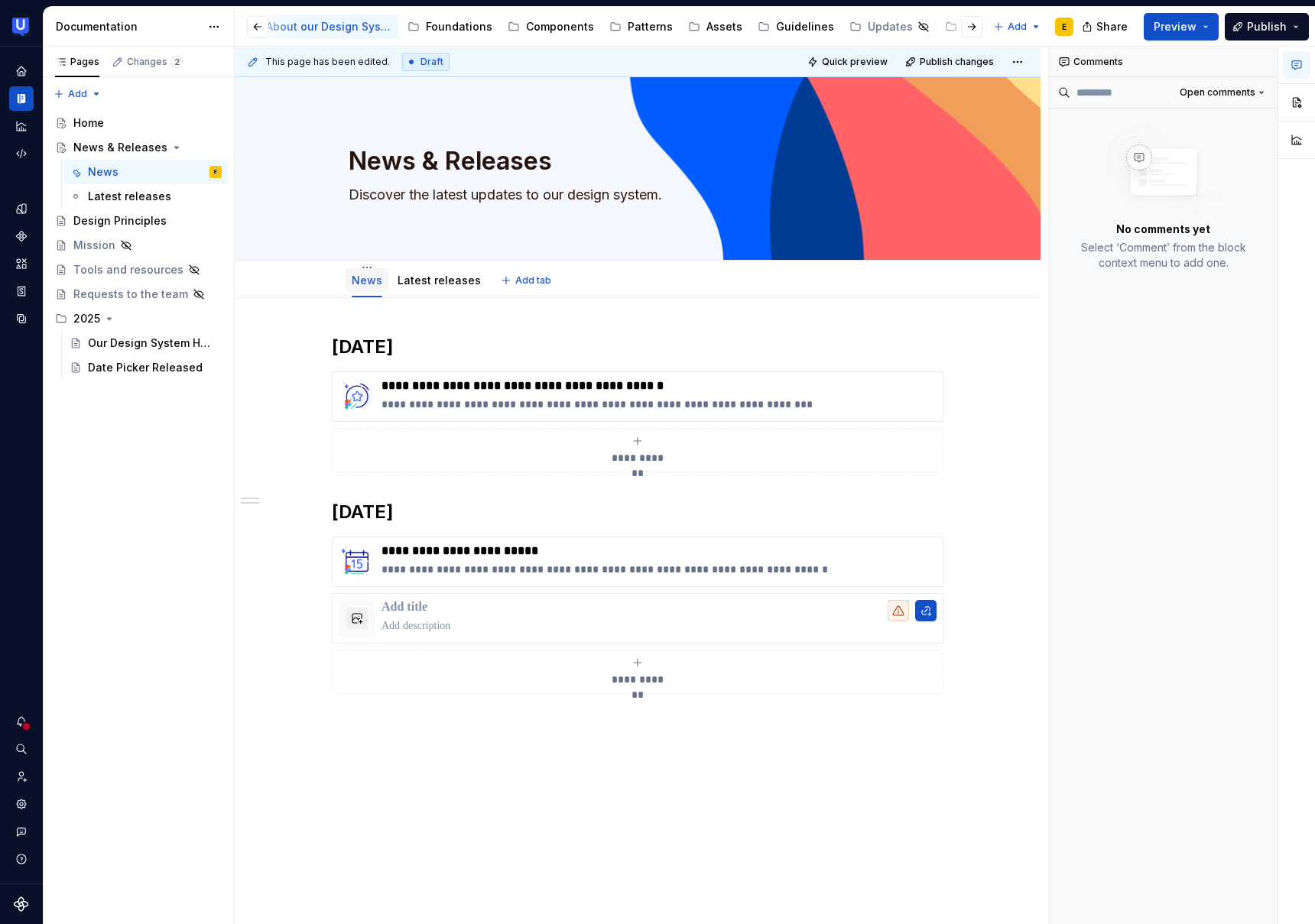
click at [366, 285] on link "News" at bounding box center [367, 279] width 31 height 13
click at [1297, 101] on button "button" at bounding box center [1296, 102] width 27 height 27
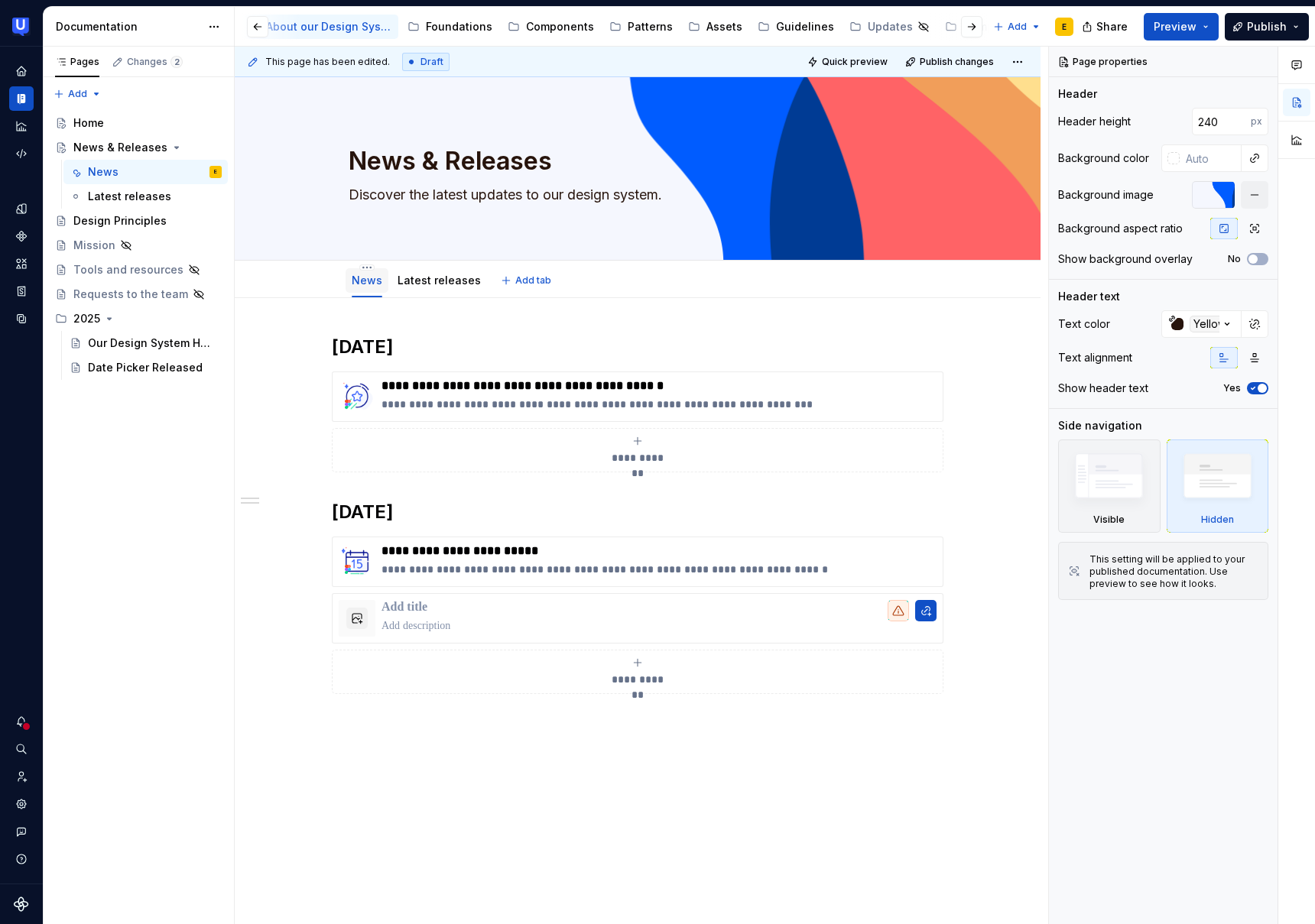
click at [364, 284] on link "News" at bounding box center [367, 279] width 31 height 13
click at [156, 197] on div "Latest releases" at bounding box center [130, 196] width 84 height 15
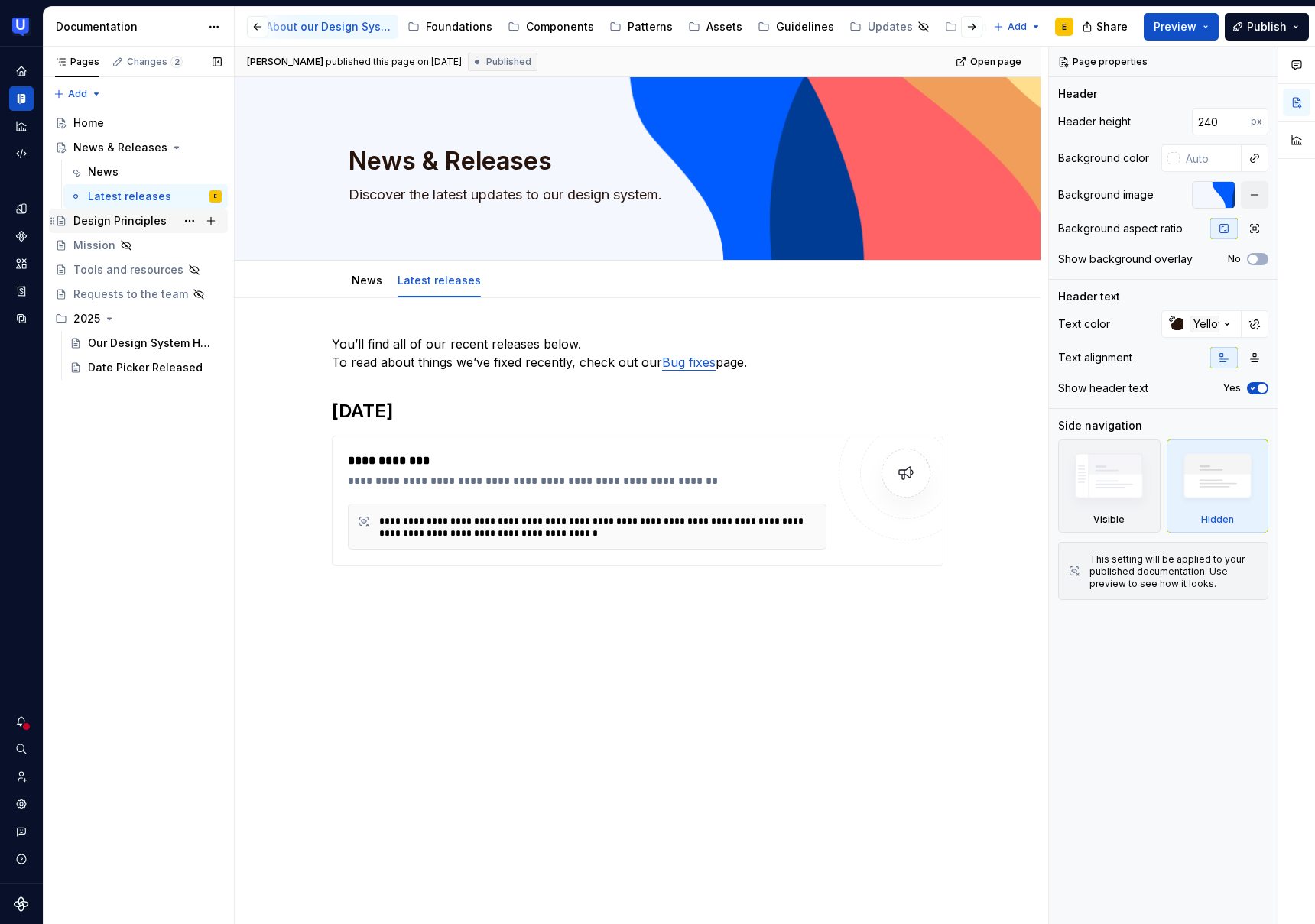
click at [131, 230] on div "Design Principles" at bounding box center [147, 220] width 148 height 21
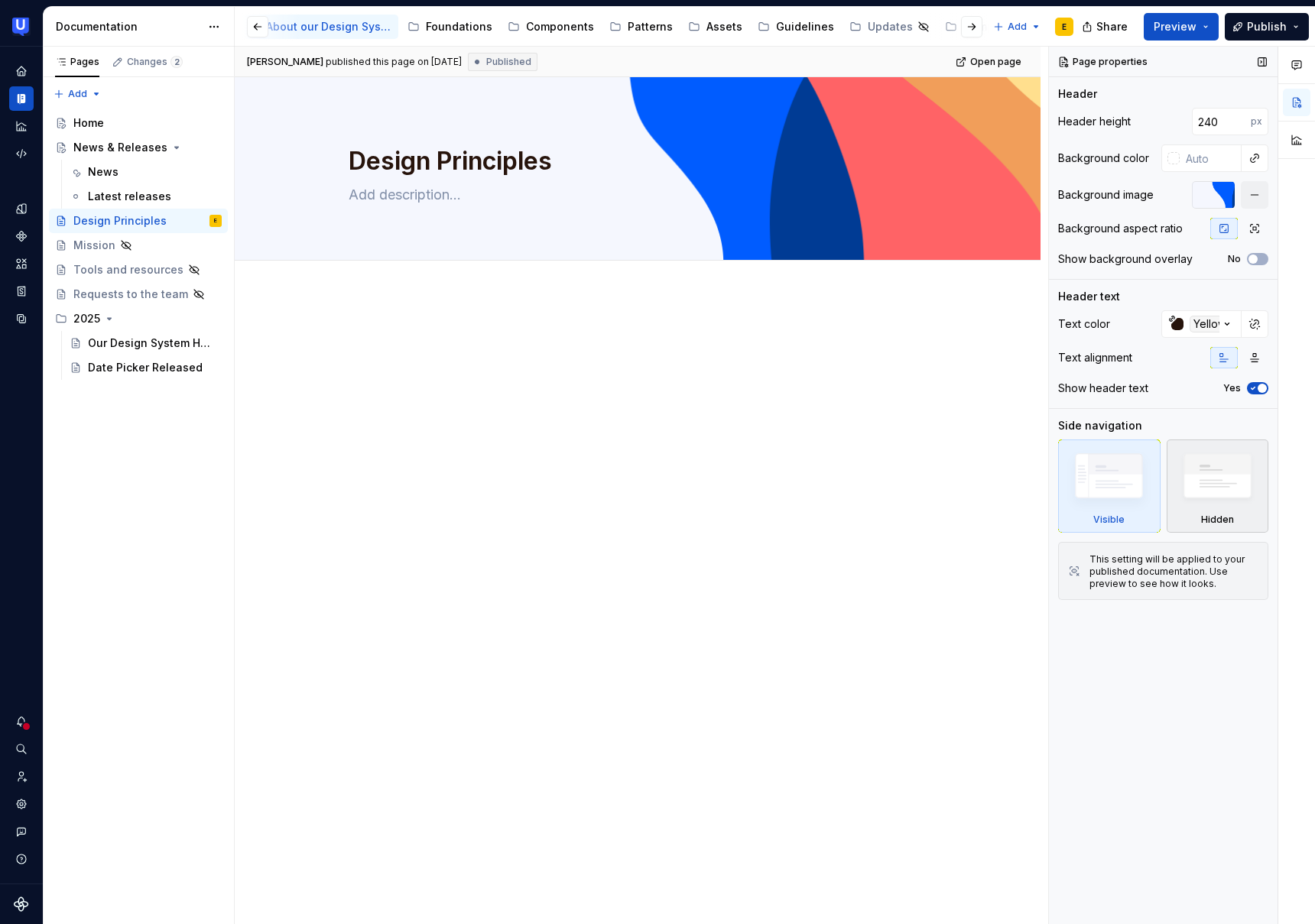
click at [1228, 500] on img at bounding box center [1218, 480] width 88 height 67
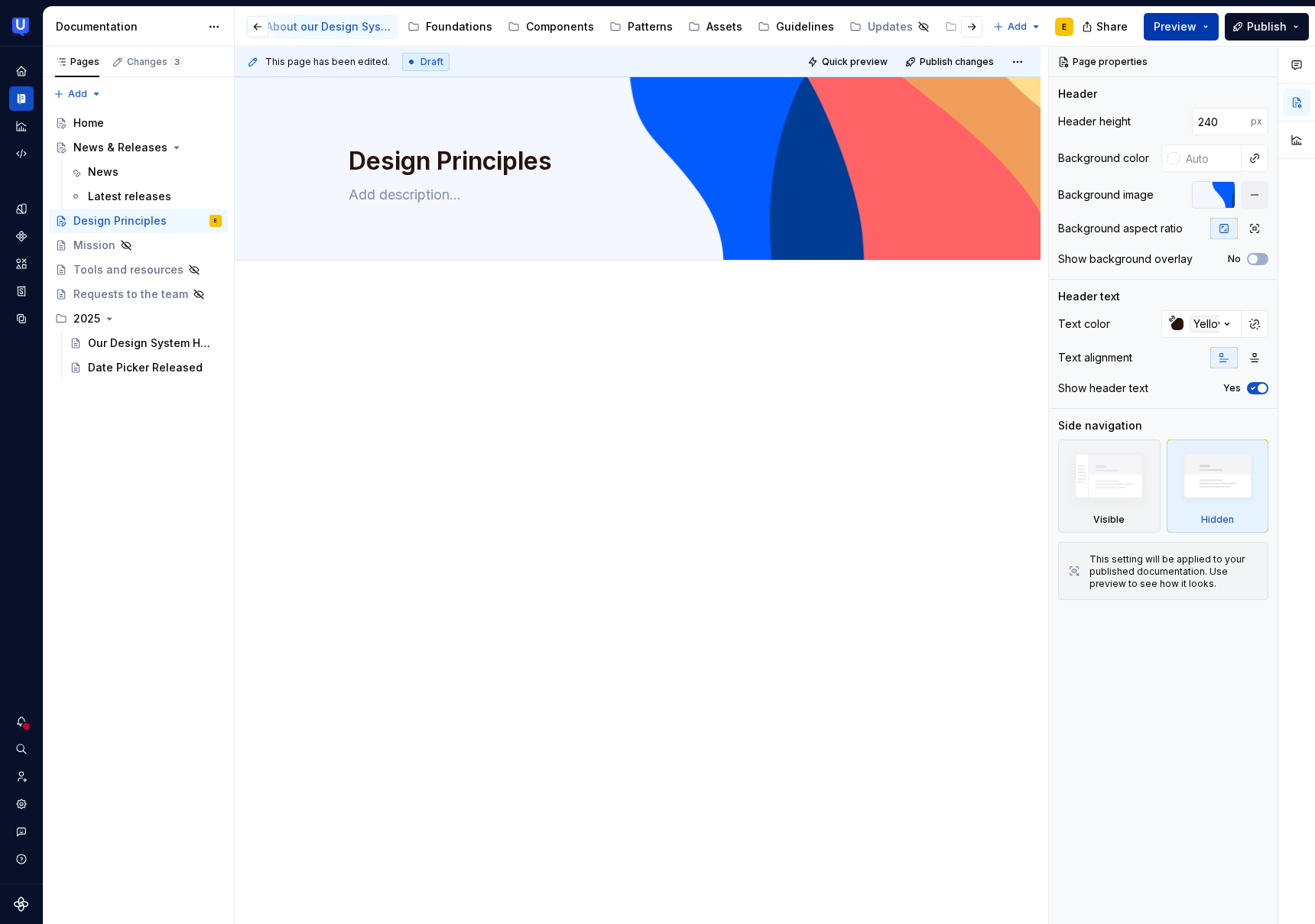
click at [1176, 38] on button "Preview" at bounding box center [1181, 26] width 75 height 27
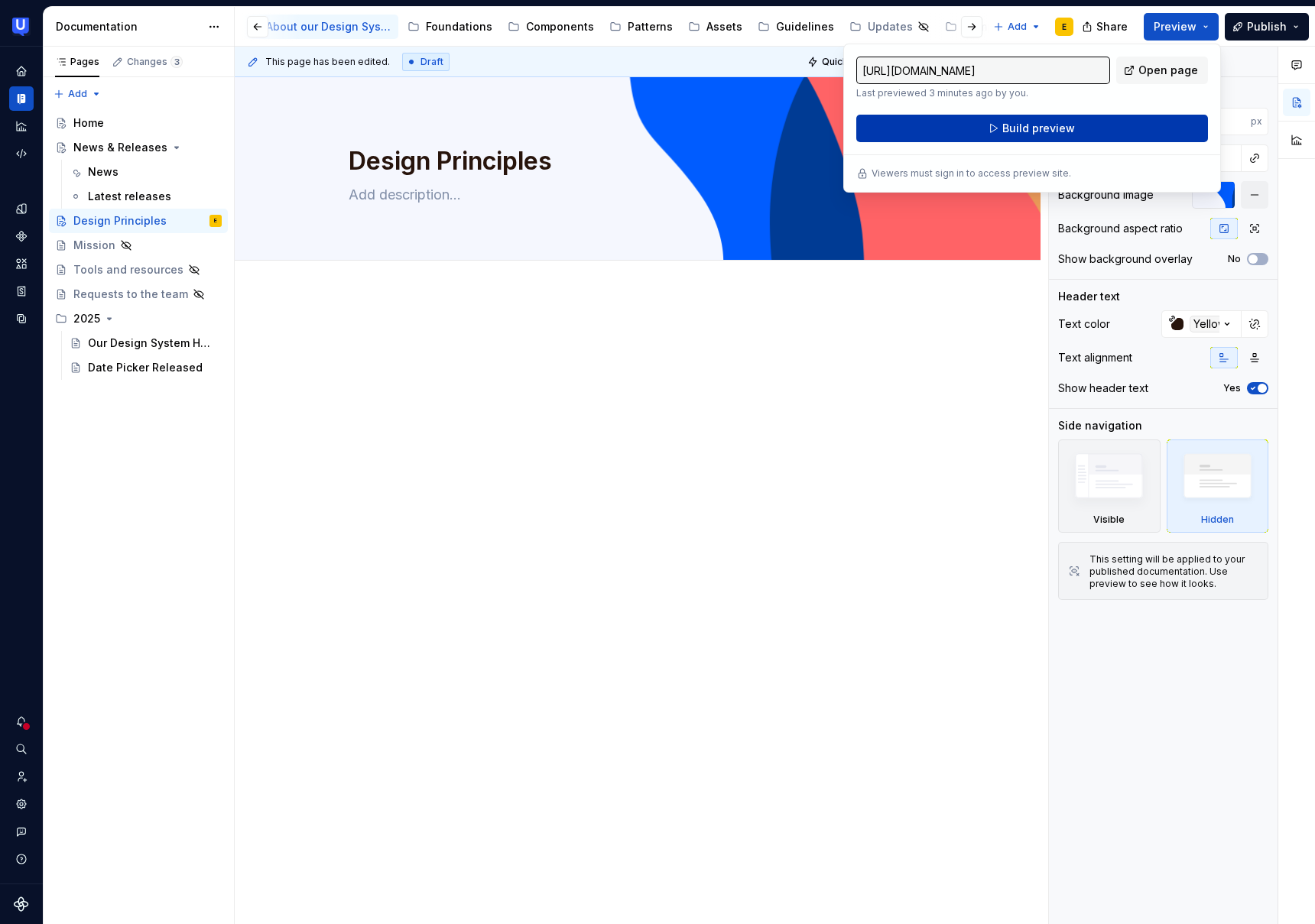
click at [1034, 133] on span "Build preview" at bounding box center [1039, 128] width 72 height 15
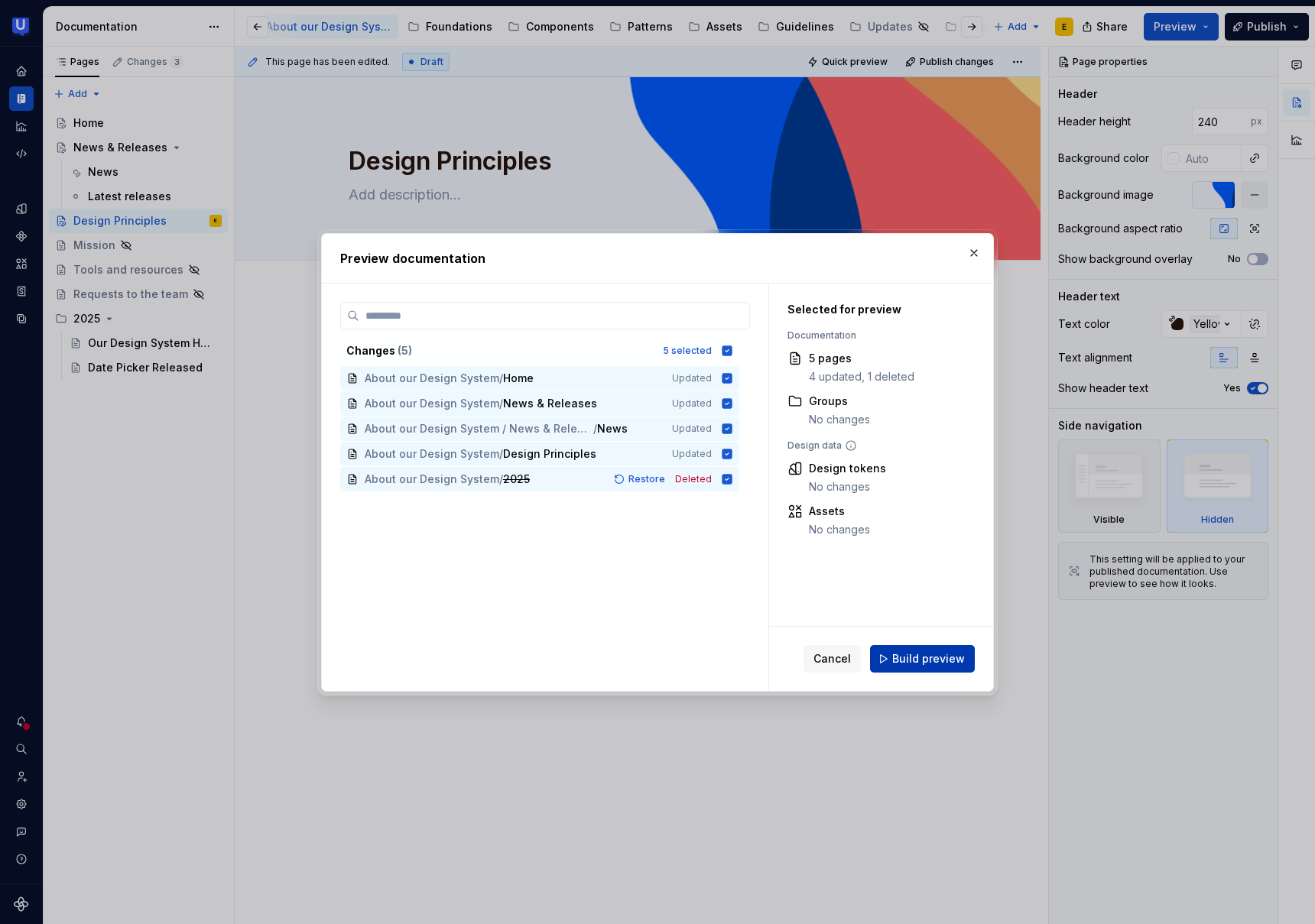
click at [928, 667] on button "Build preview" at bounding box center [923, 659] width 105 height 27
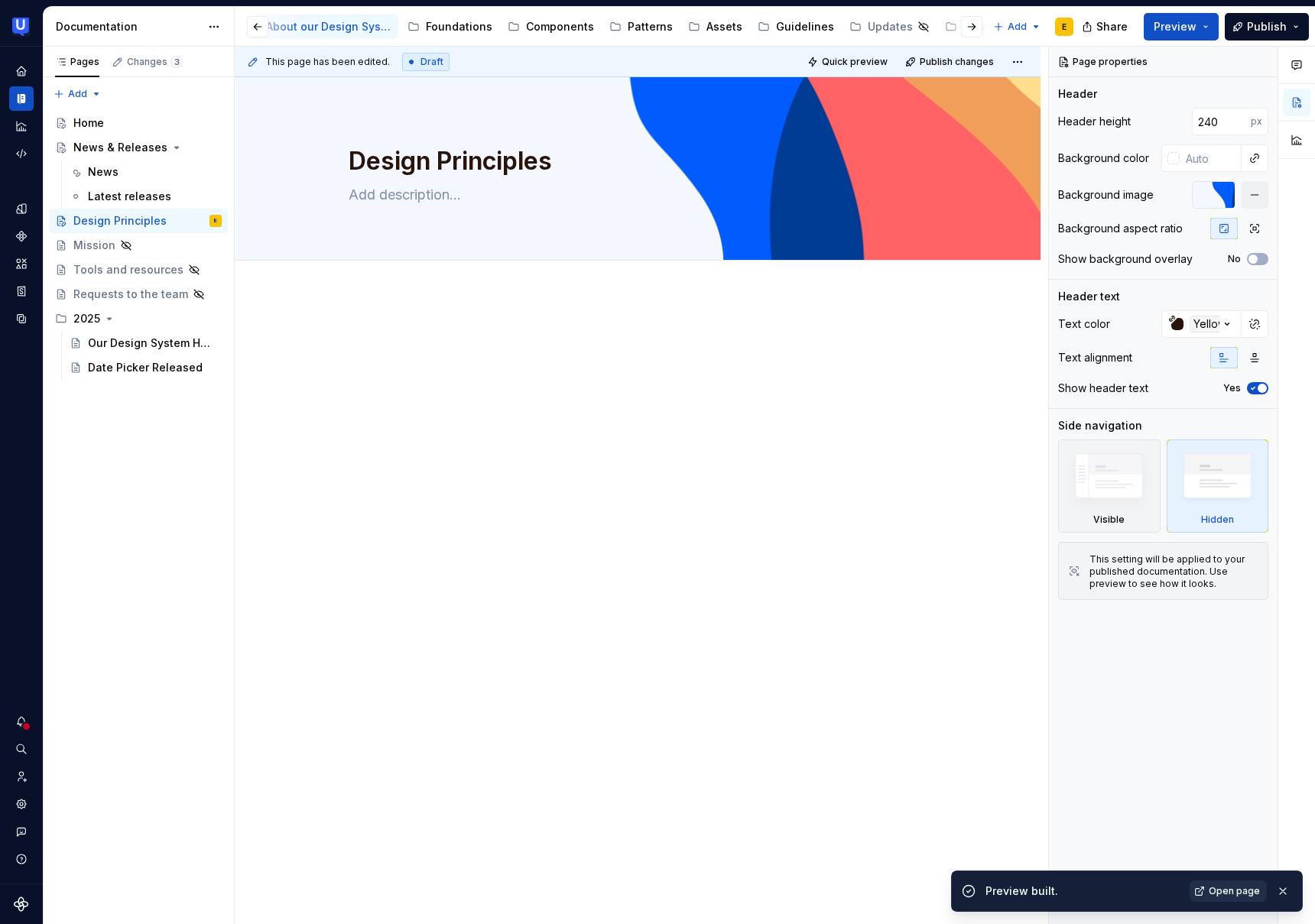
click at [1234, 894] on span "Open page" at bounding box center [1235, 891] width 51 height 12
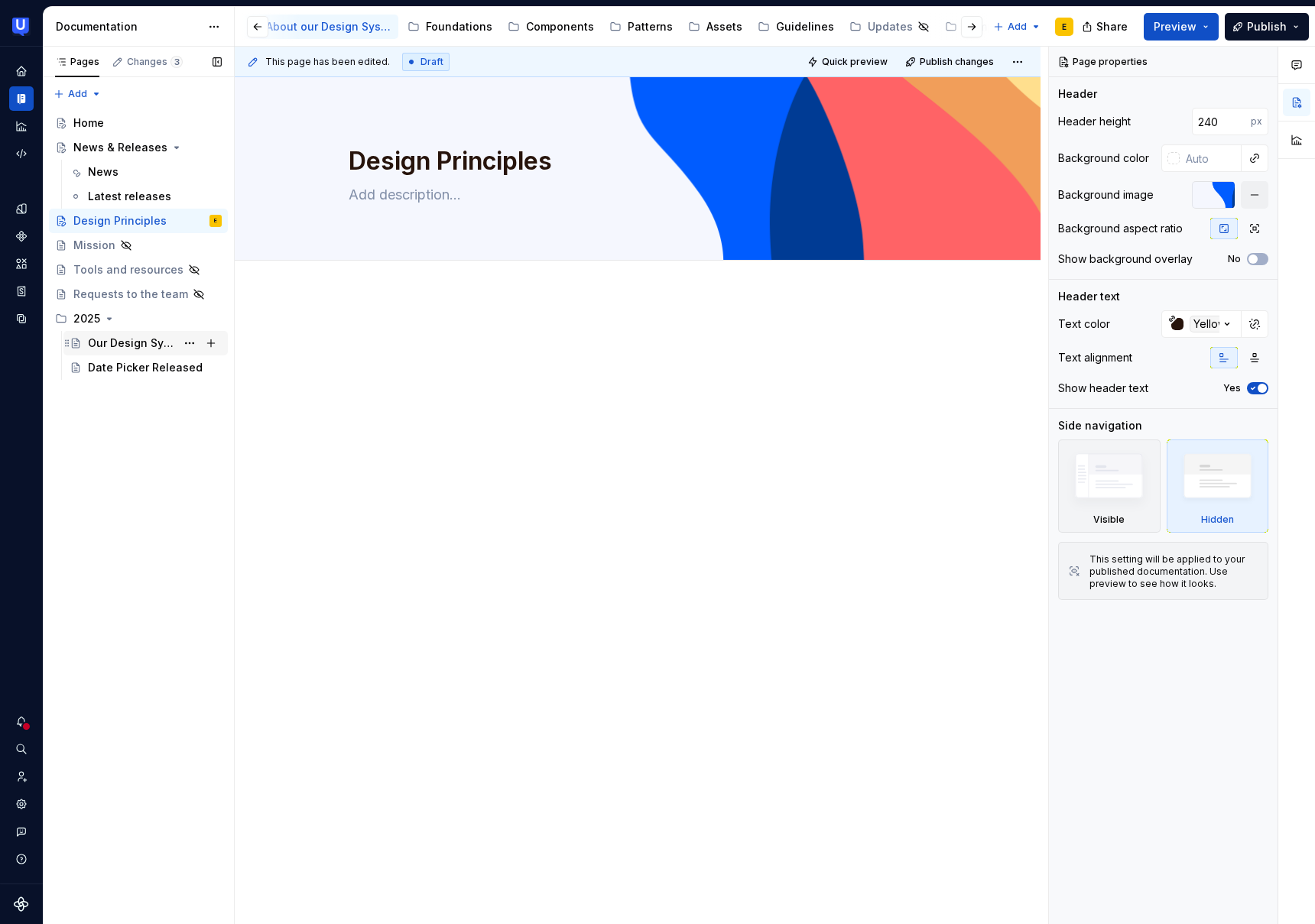
click at [126, 345] on div "Our Design System Has a New Home in Supernova!" at bounding box center [132, 343] width 88 height 15
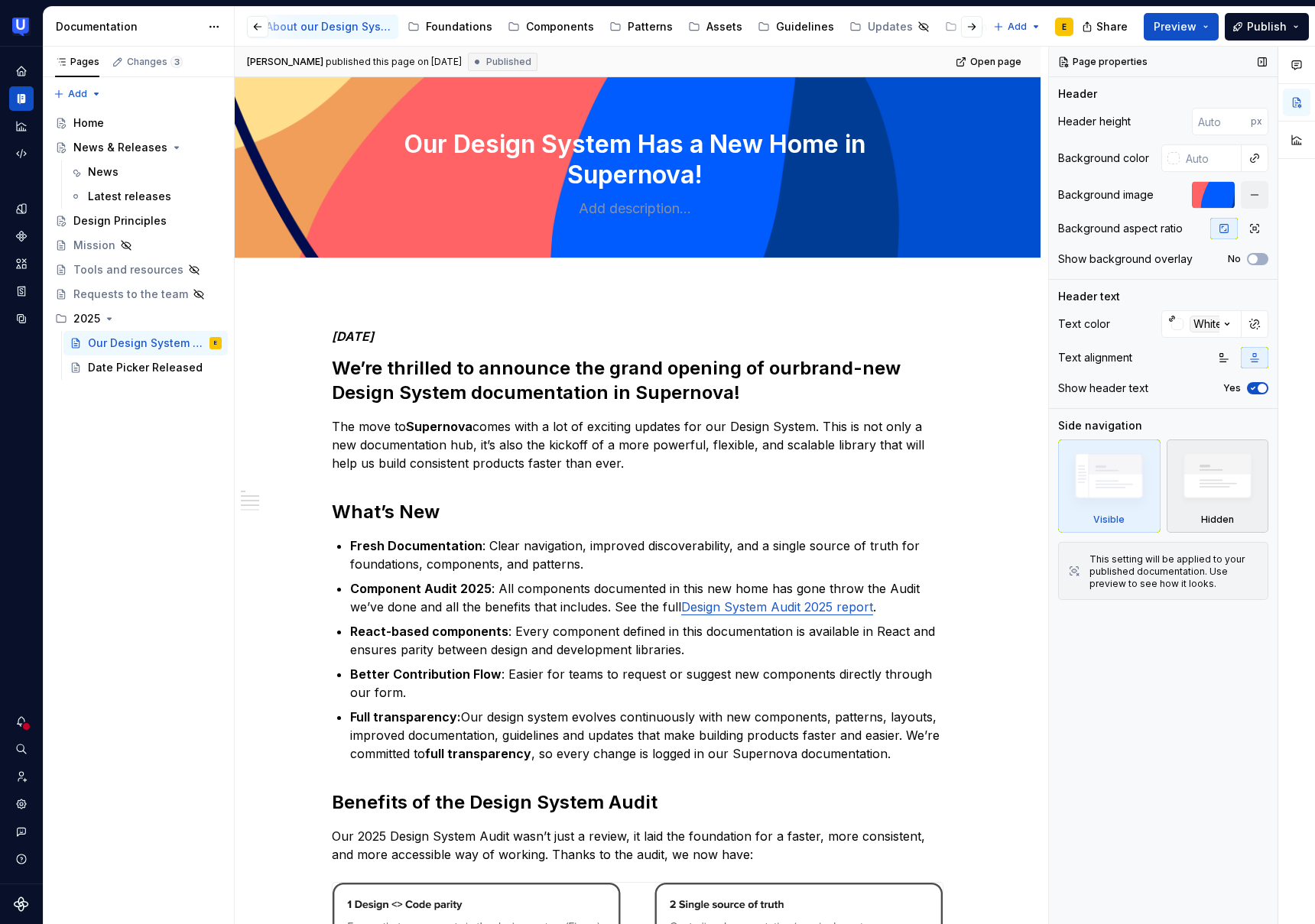
click at [1224, 495] on img at bounding box center [1218, 480] width 88 height 67
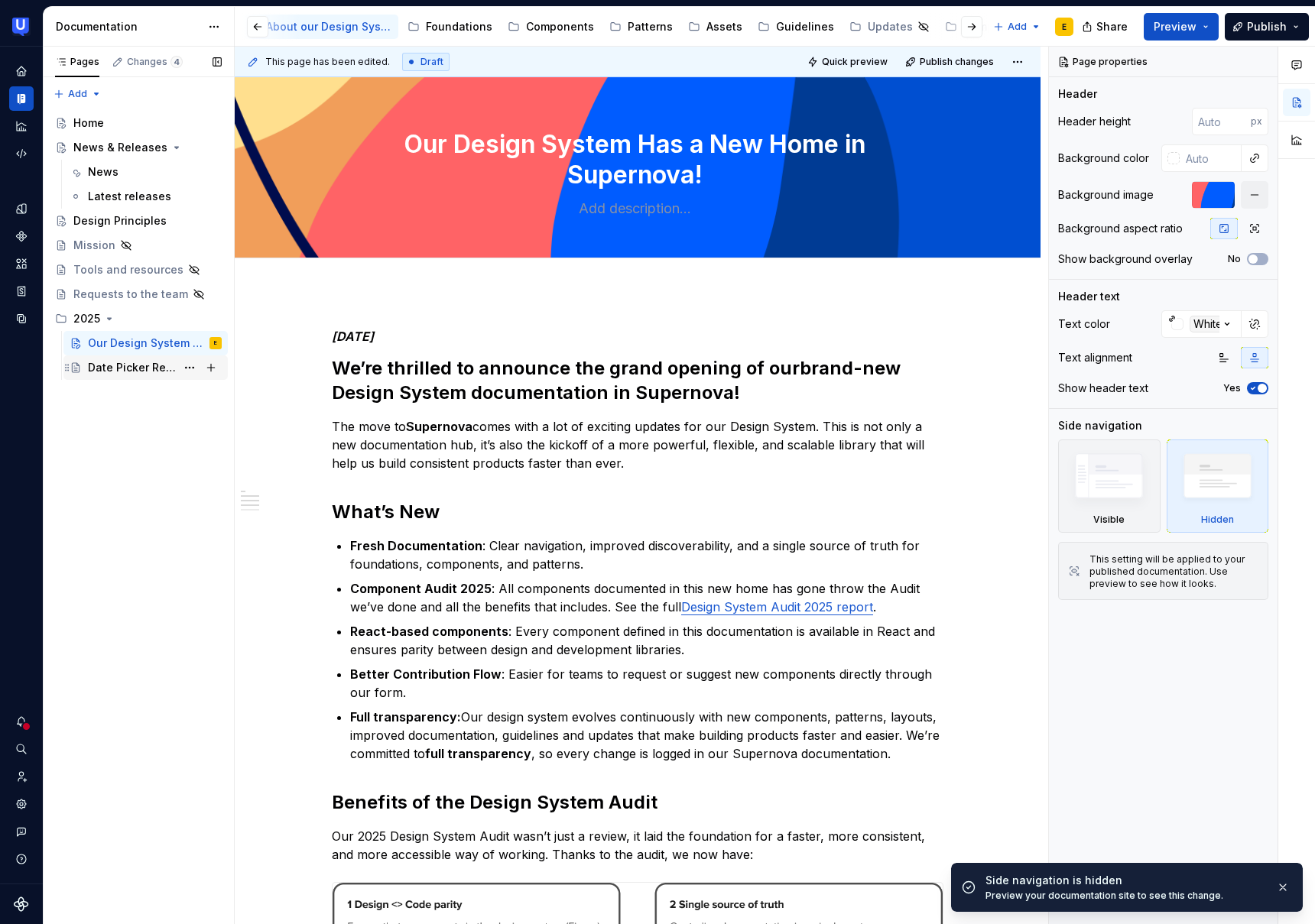
click at [147, 373] on div "Date Picker Released" at bounding box center [132, 367] width 88 height 15
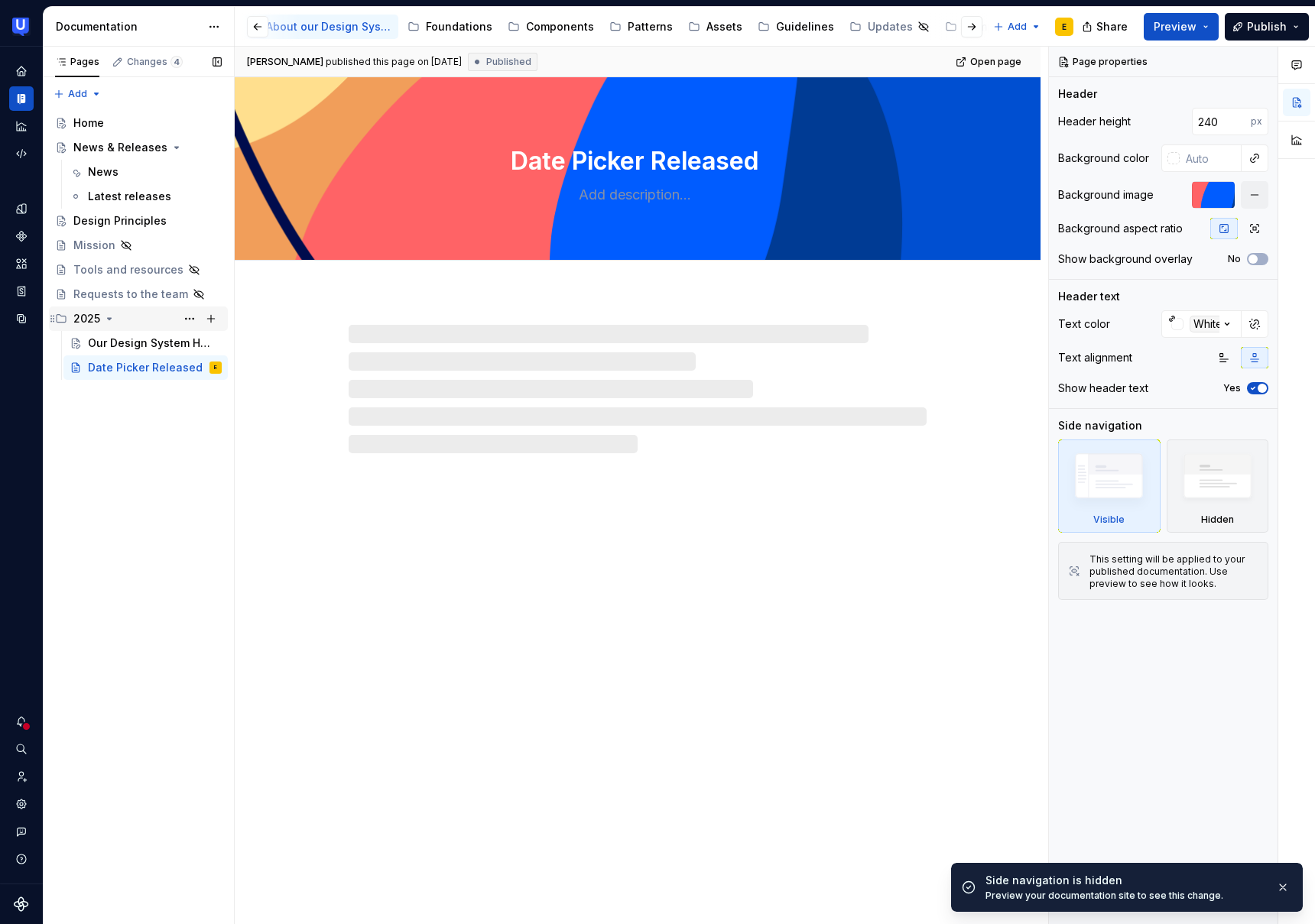
click at [116, 309] on div "2025" at bounding box center [147, 318] width 148 height 21
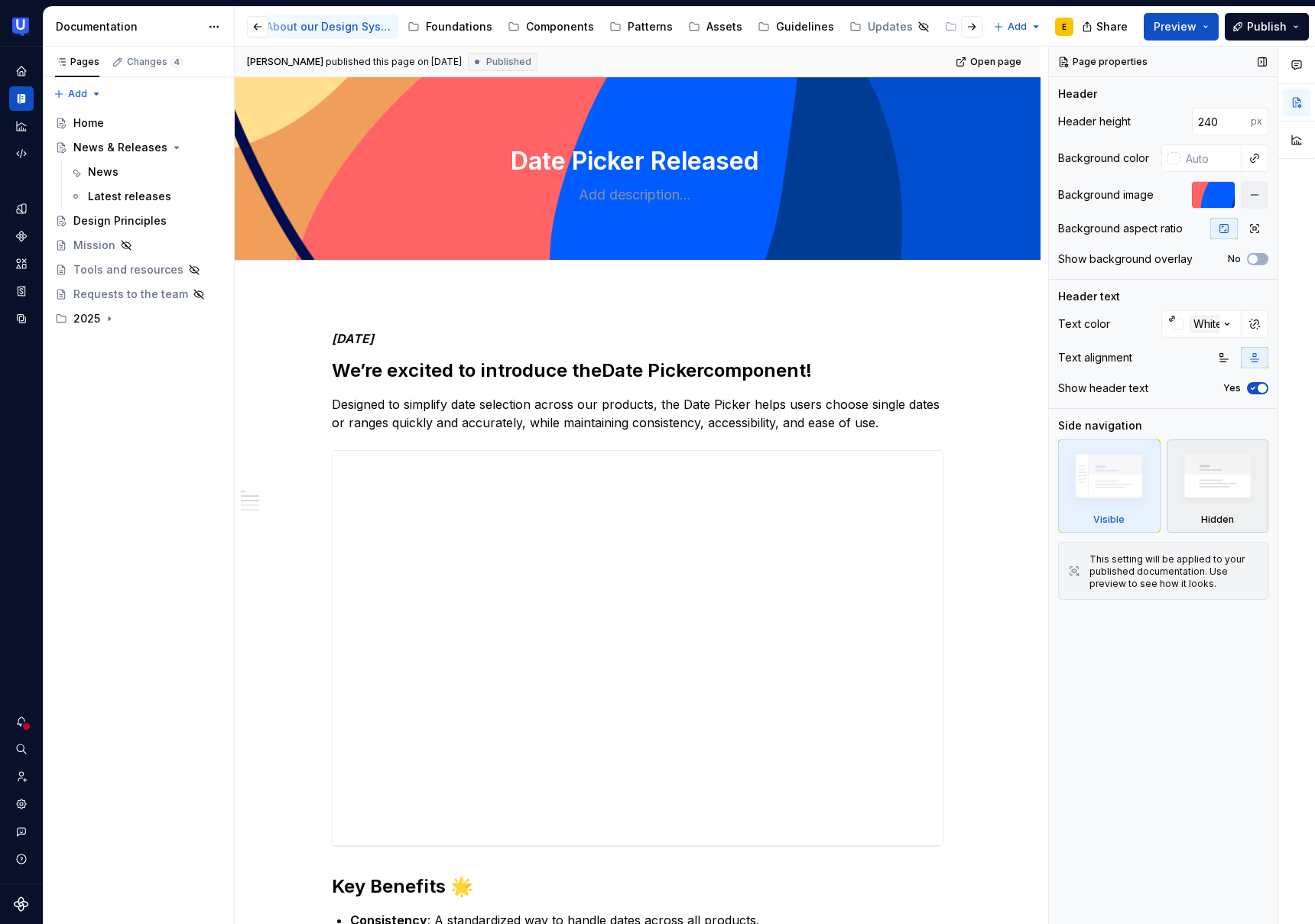
click at [1231, 486] on img at bounding box center [1218, 480] width 88 height 67
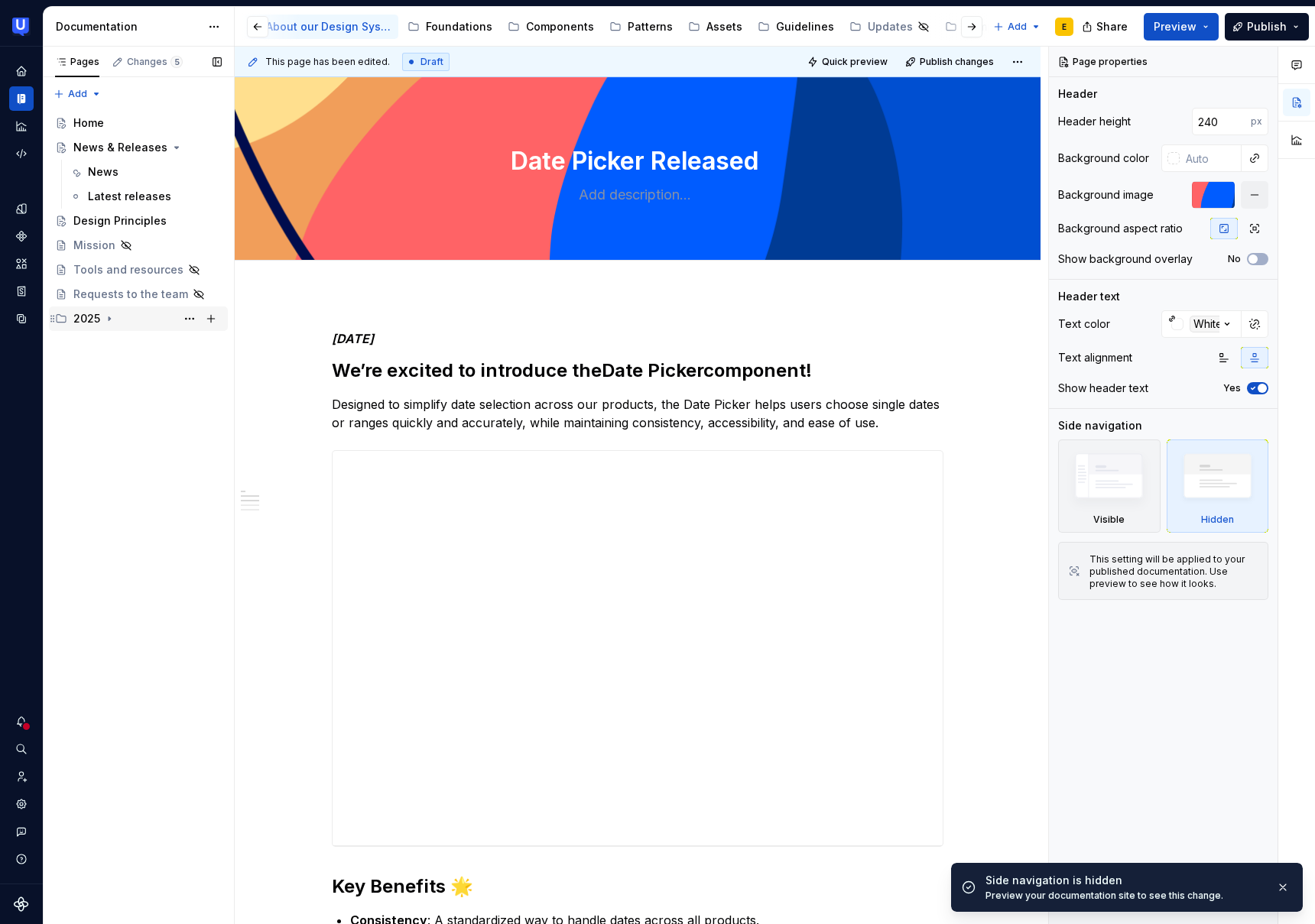
click at [101, 316] on div "2025" at bounding box center [147, 318] width 148 height 21
click at [127, 344] on div "Our Design System Has a New Home in Supernova!" at bounding box center [132, 343] width 88 height 15
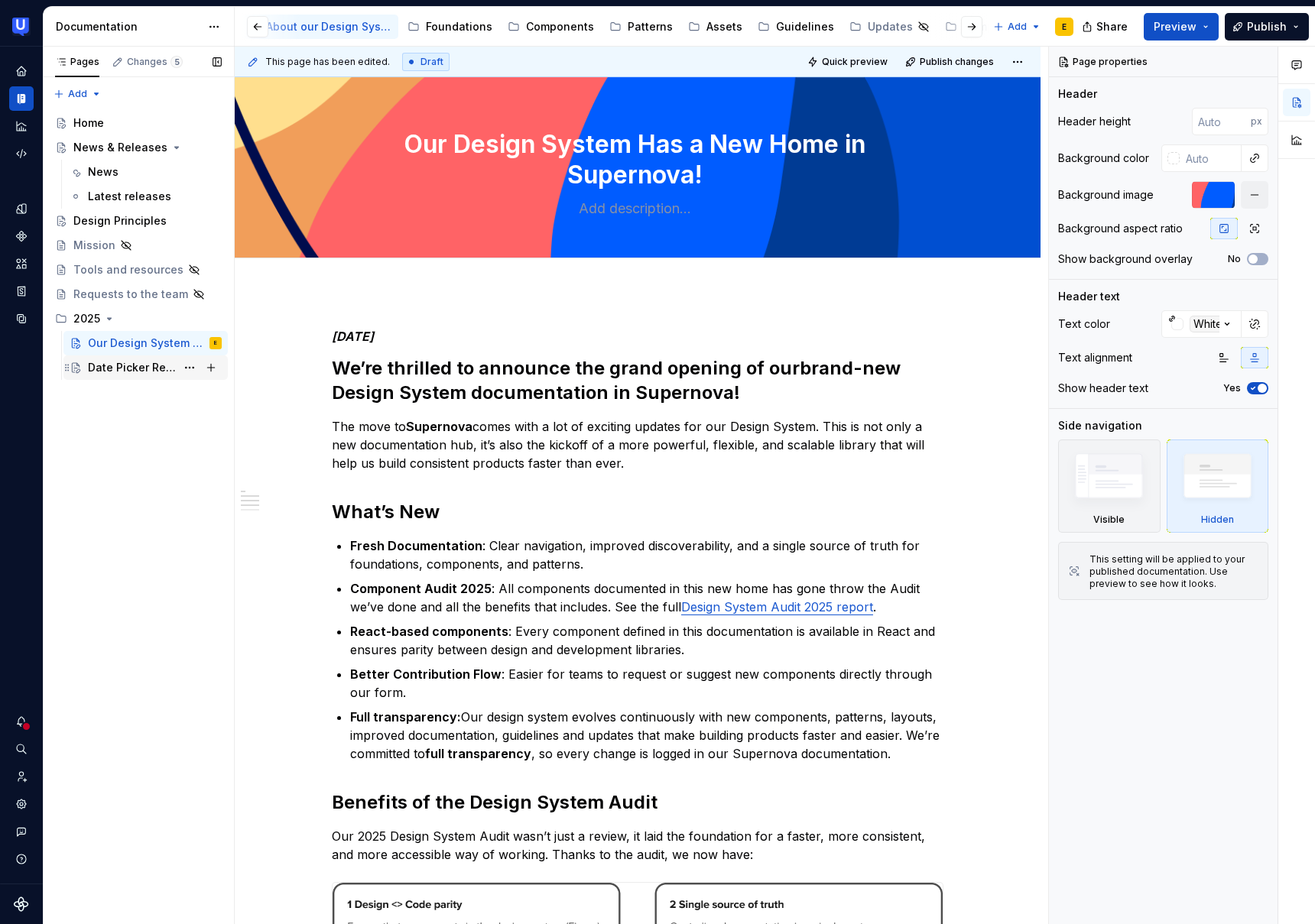
click at [127, 364] on div "Date Picker Released" at bounding box center [132, 367] width 88 height 15
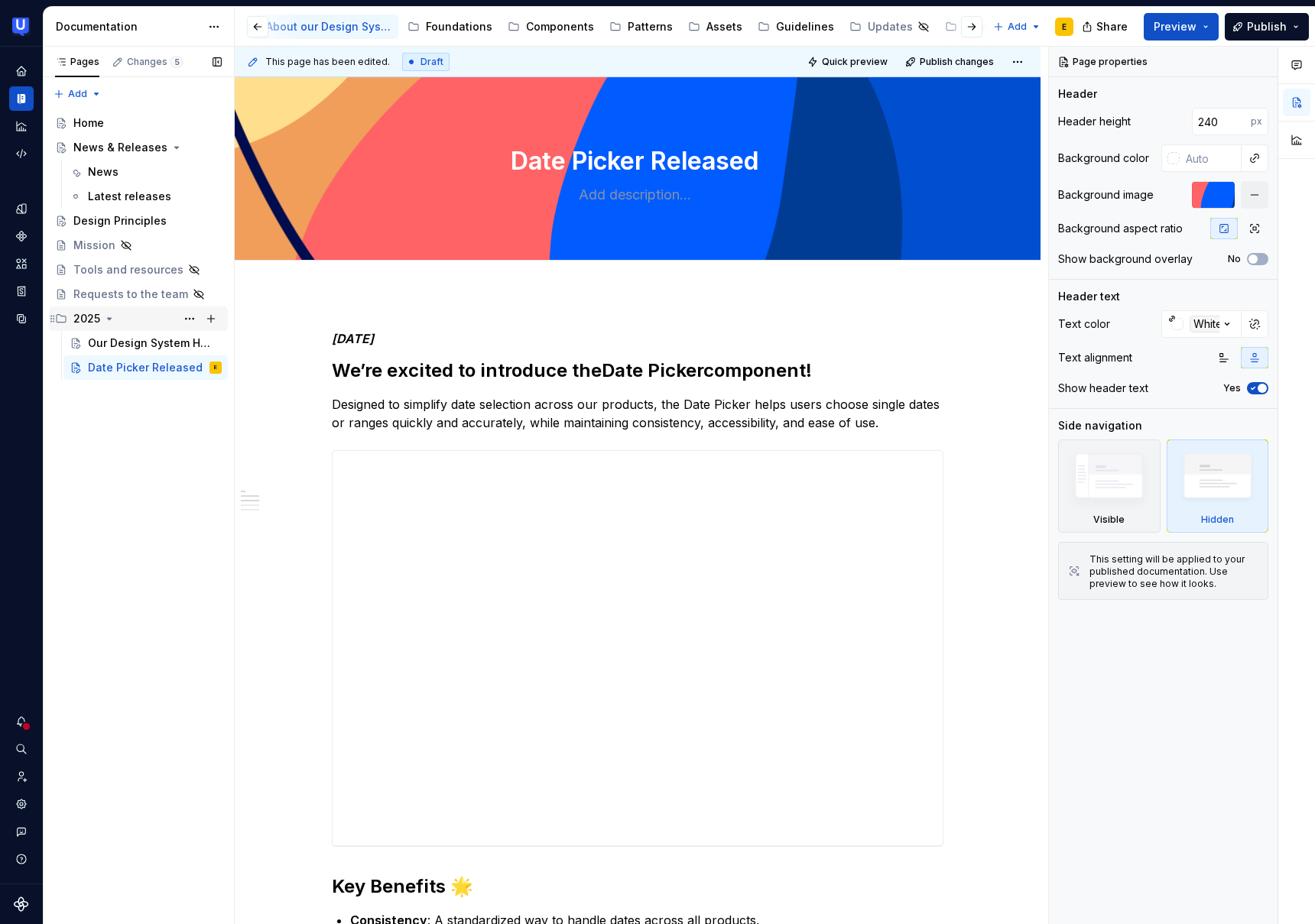
click at [85, 317] on div "2025" at bounding box center [86, 318] width 26 height 15
click at [93, 319] on div "2025" at bounding box center [86, 318] width 26 height 15
click at [95, 317] on div "2025" at bounding box center [86, 318] width 26 height 15
click at [126, 217] on div "Design Principles" at bounding box center [120, 220] width 93 height 15
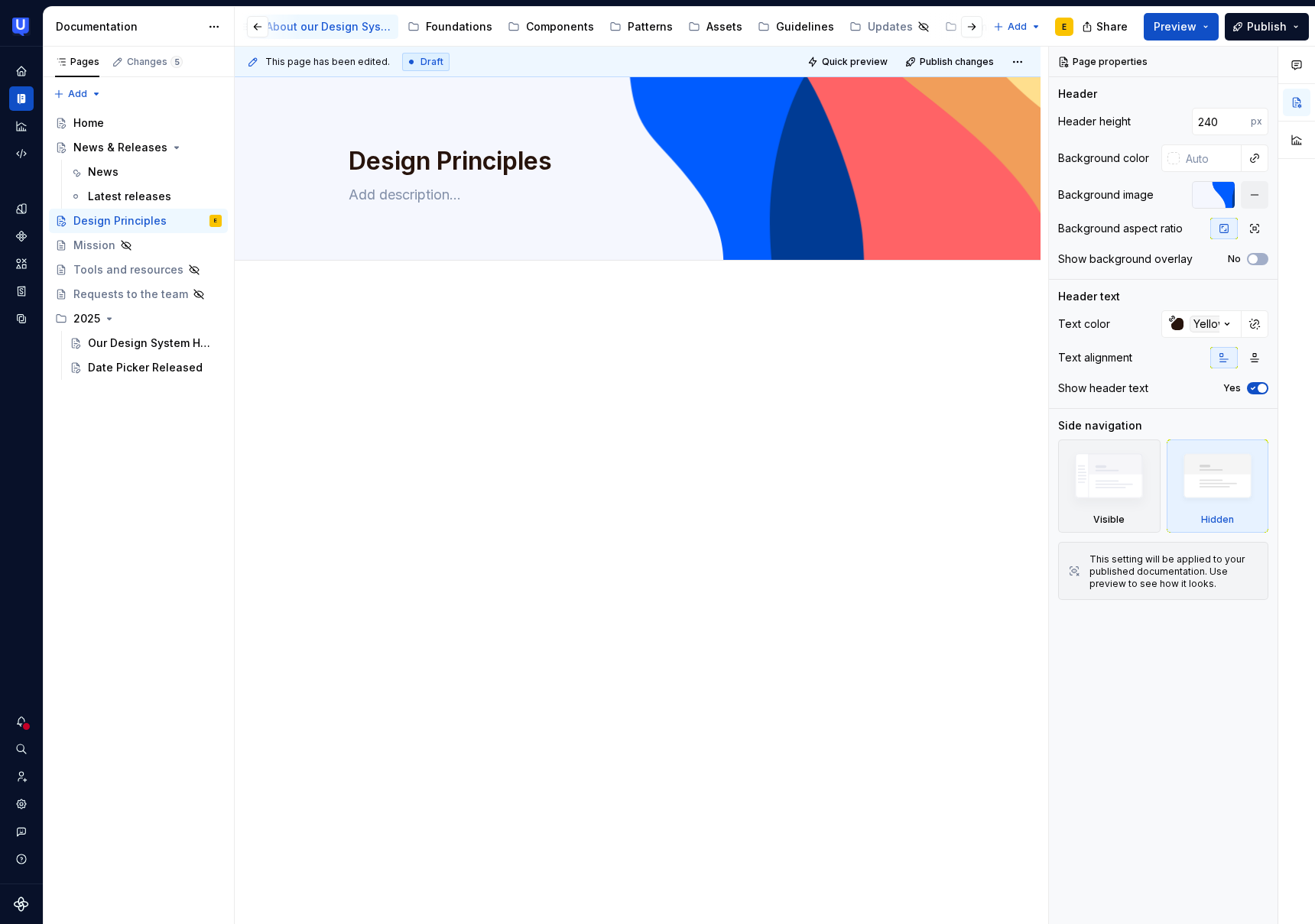
click at [324, 30] on div "About our Design System" at bounding box center [329, 26] width 126 height 15
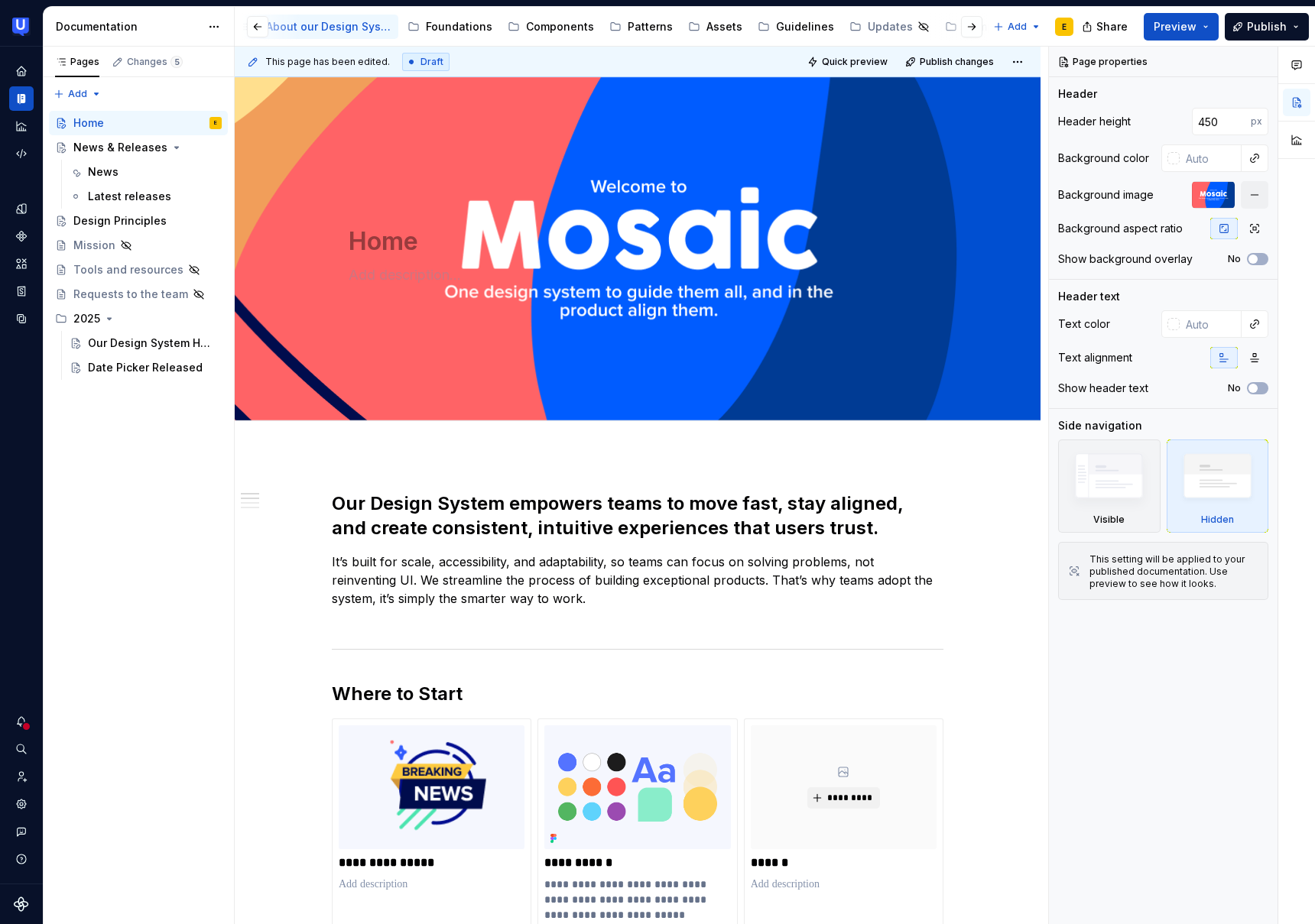
click at [334, 26] on div "About our Design System" at bounding box center [329, 26] width 126 height 15
click at [148, 369] on div "Date Picker Released" at bounding box center [132, 367] width 88 height 15
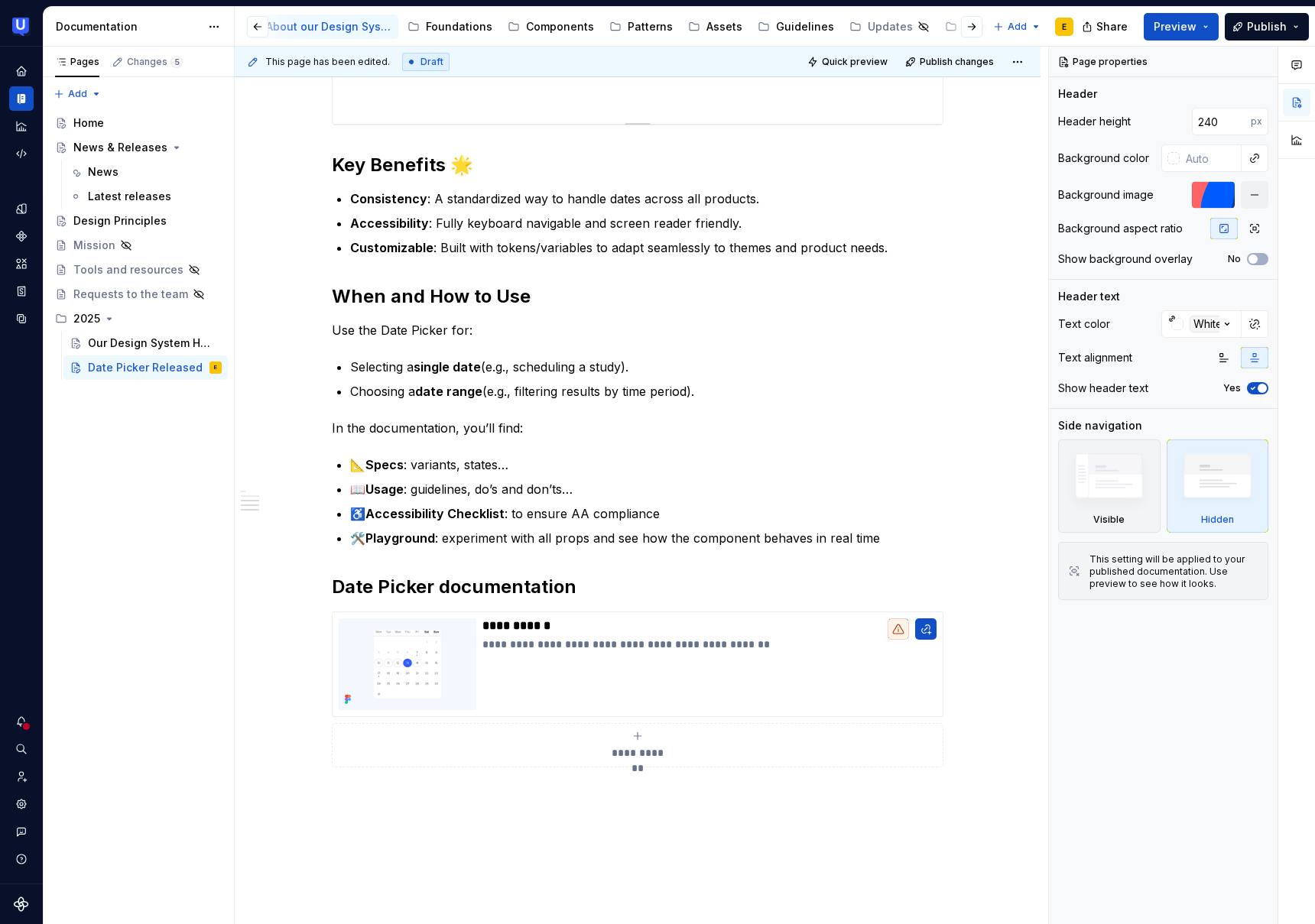
scroll to position [724, 0]
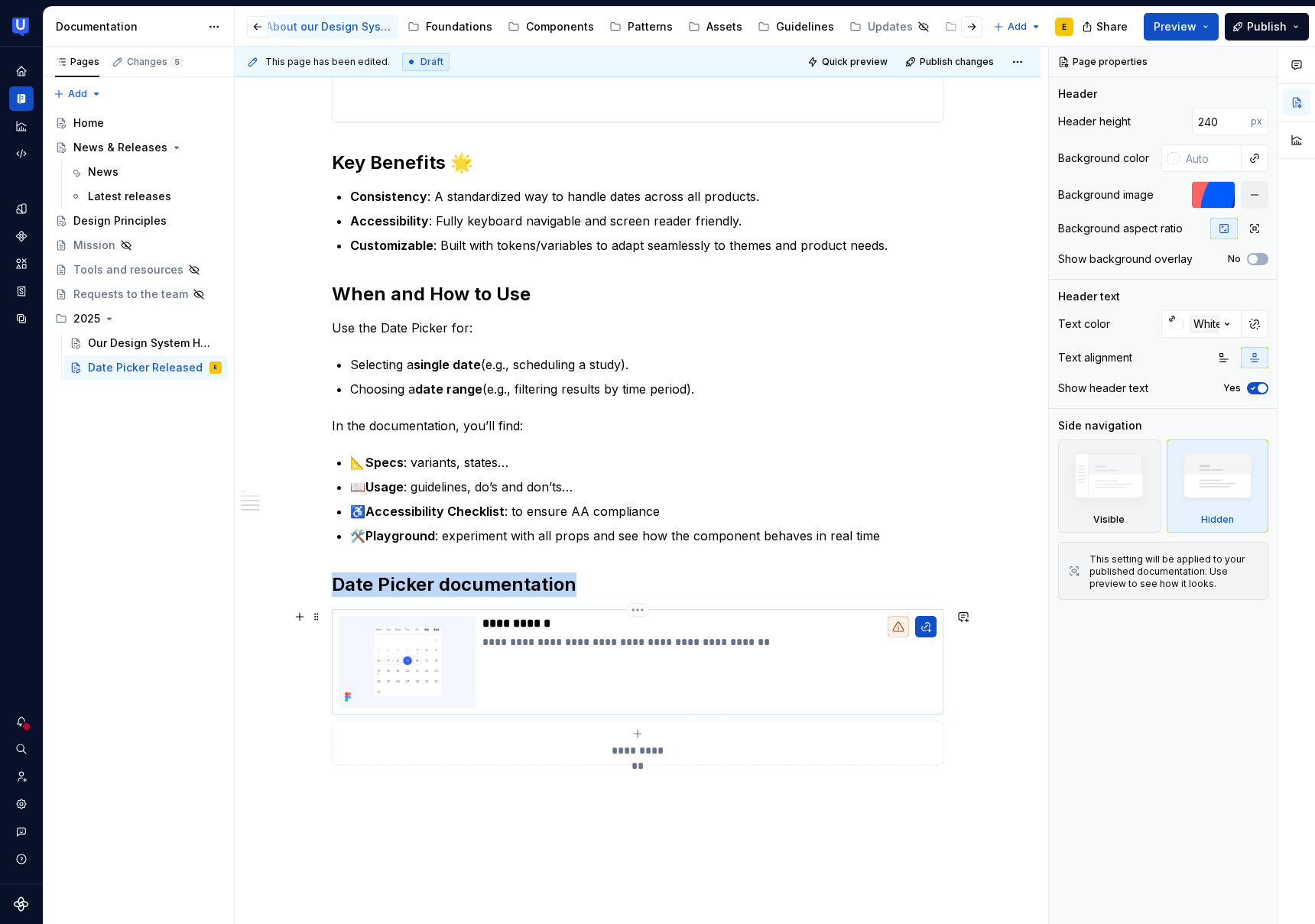
click at [807, 693] on div "**********" at bounding box center [709, 662] width 454 height 92
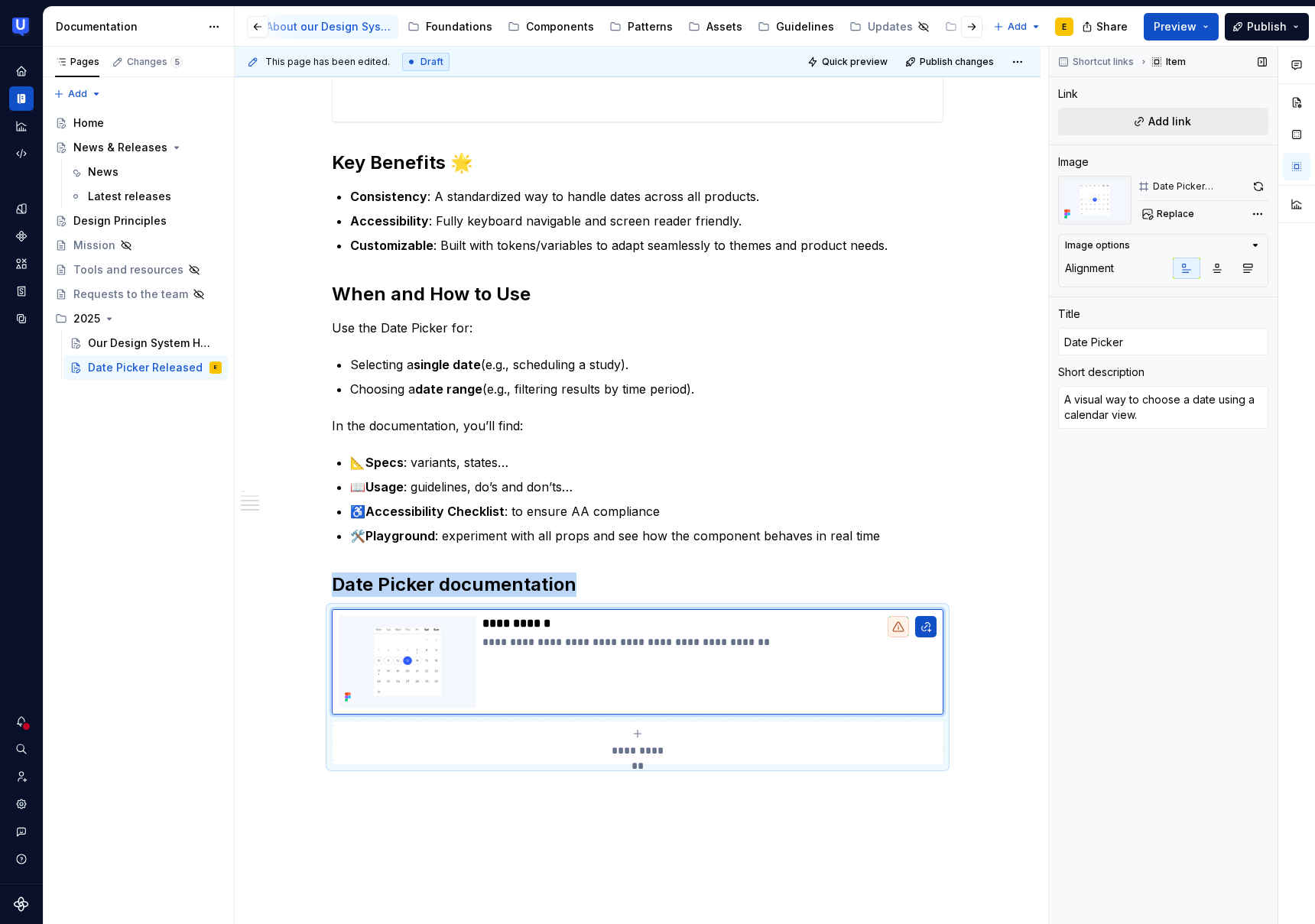
click at [1169, 122] on span "Add link" at bounding box center [1169, 121] width 43 height 15
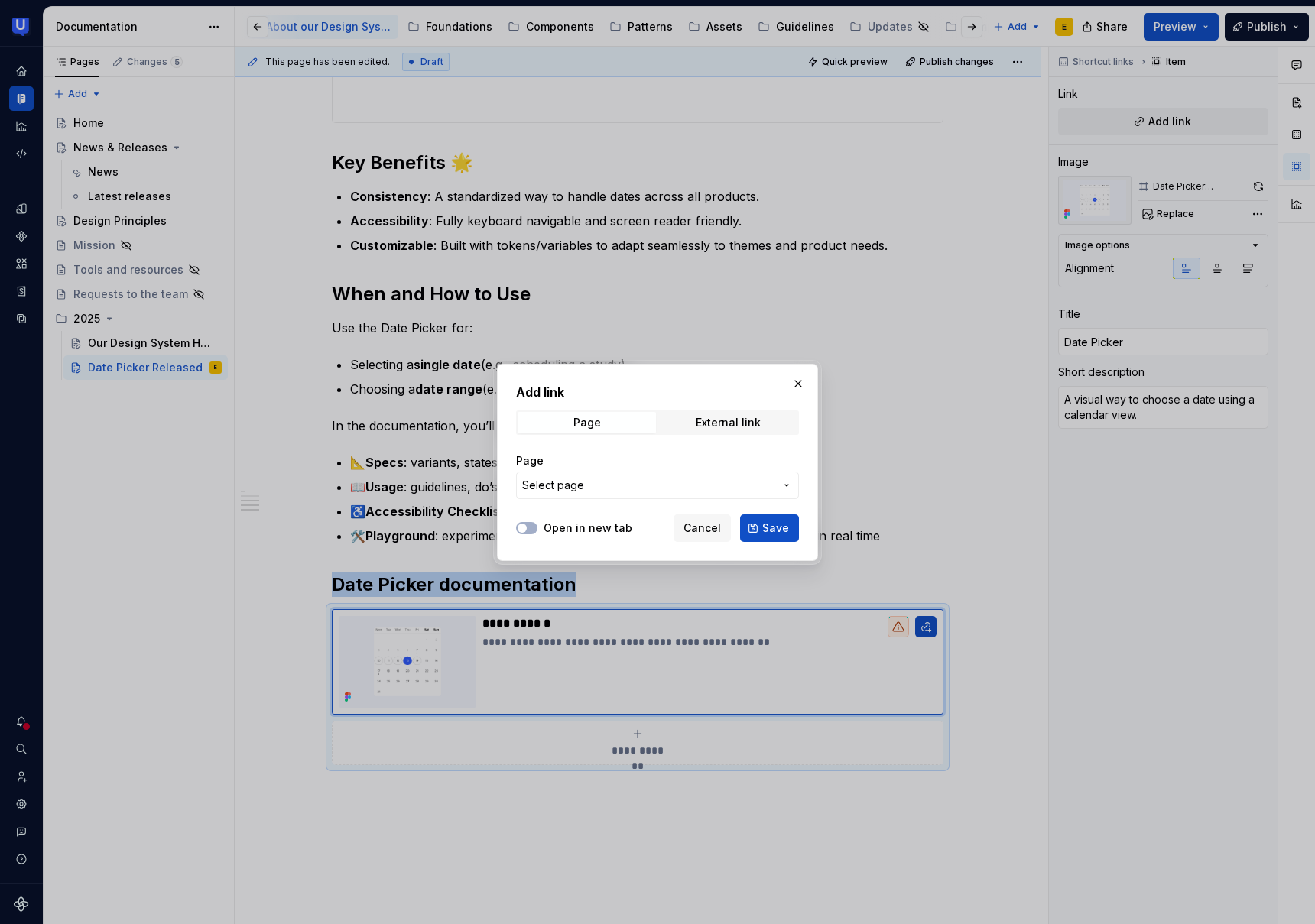
click at [589, 486] on span "Select page" at bounding box center [648, 485] width 252 height 15
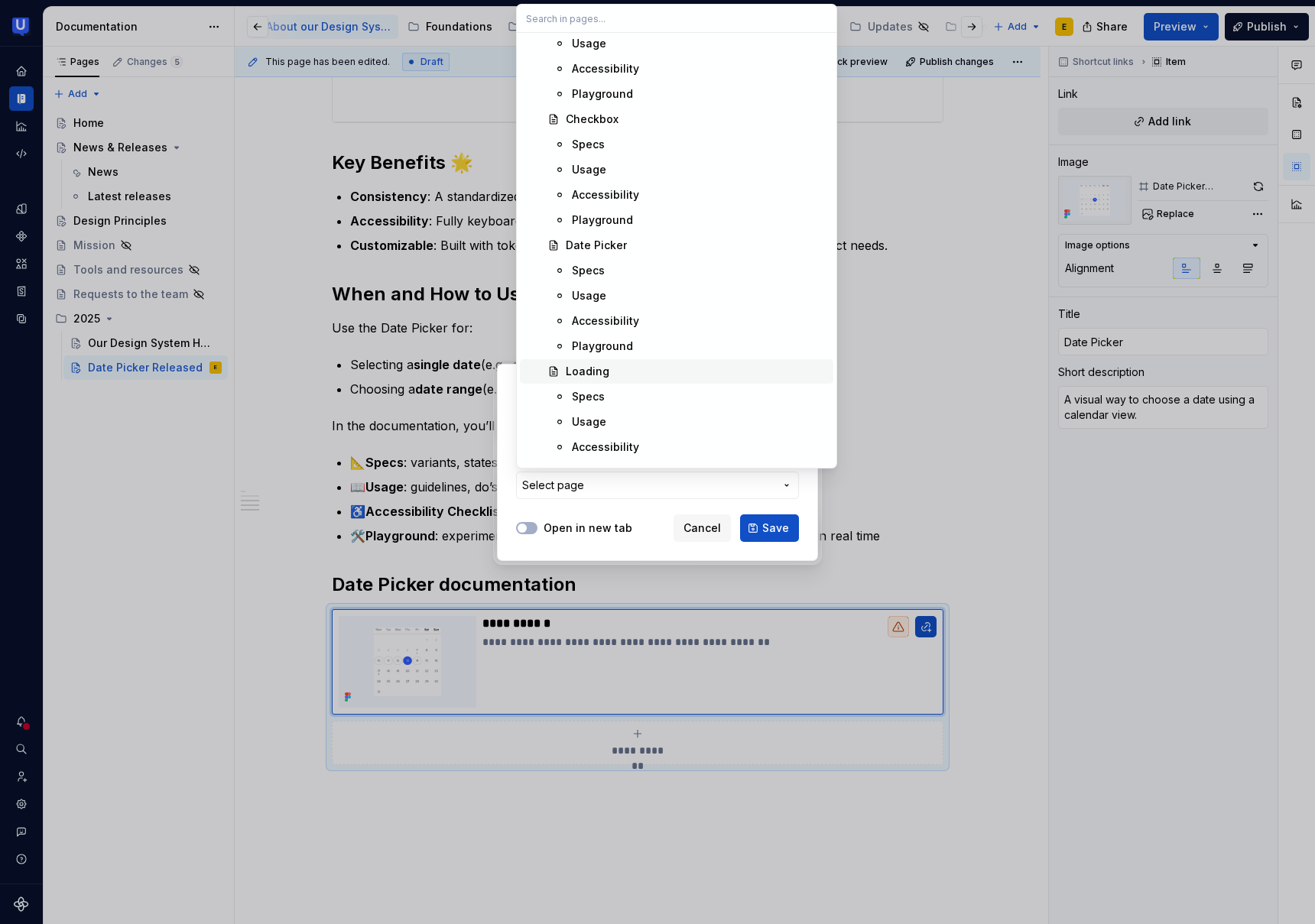
scroll to position [1242, 0]
click at [609, 240] on div "Date Picker" at bounding box center [596, 243] width 61 height 15
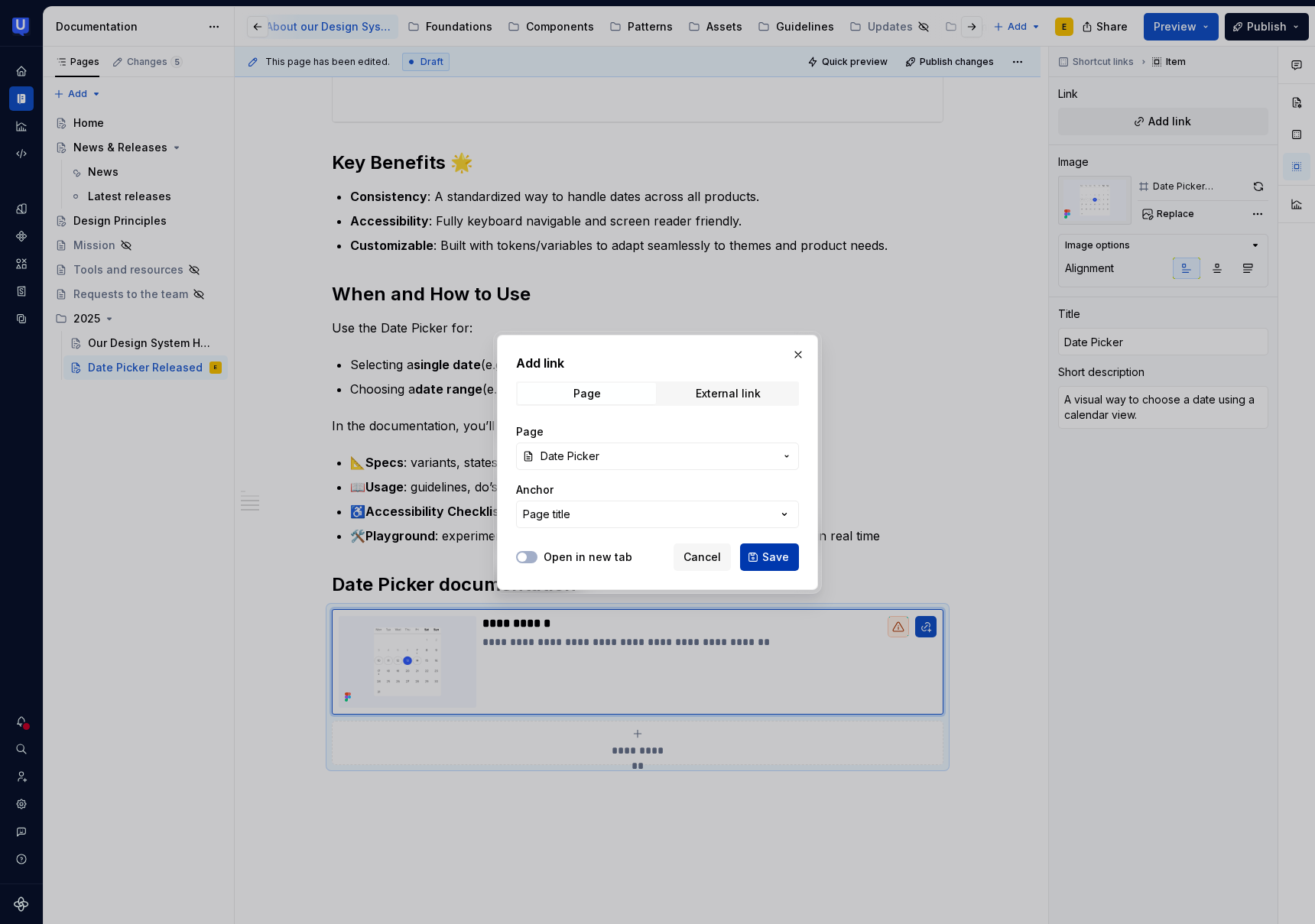
click at [772, 559] on span "Save" at bounding box center [775, 556] width 26 height 15
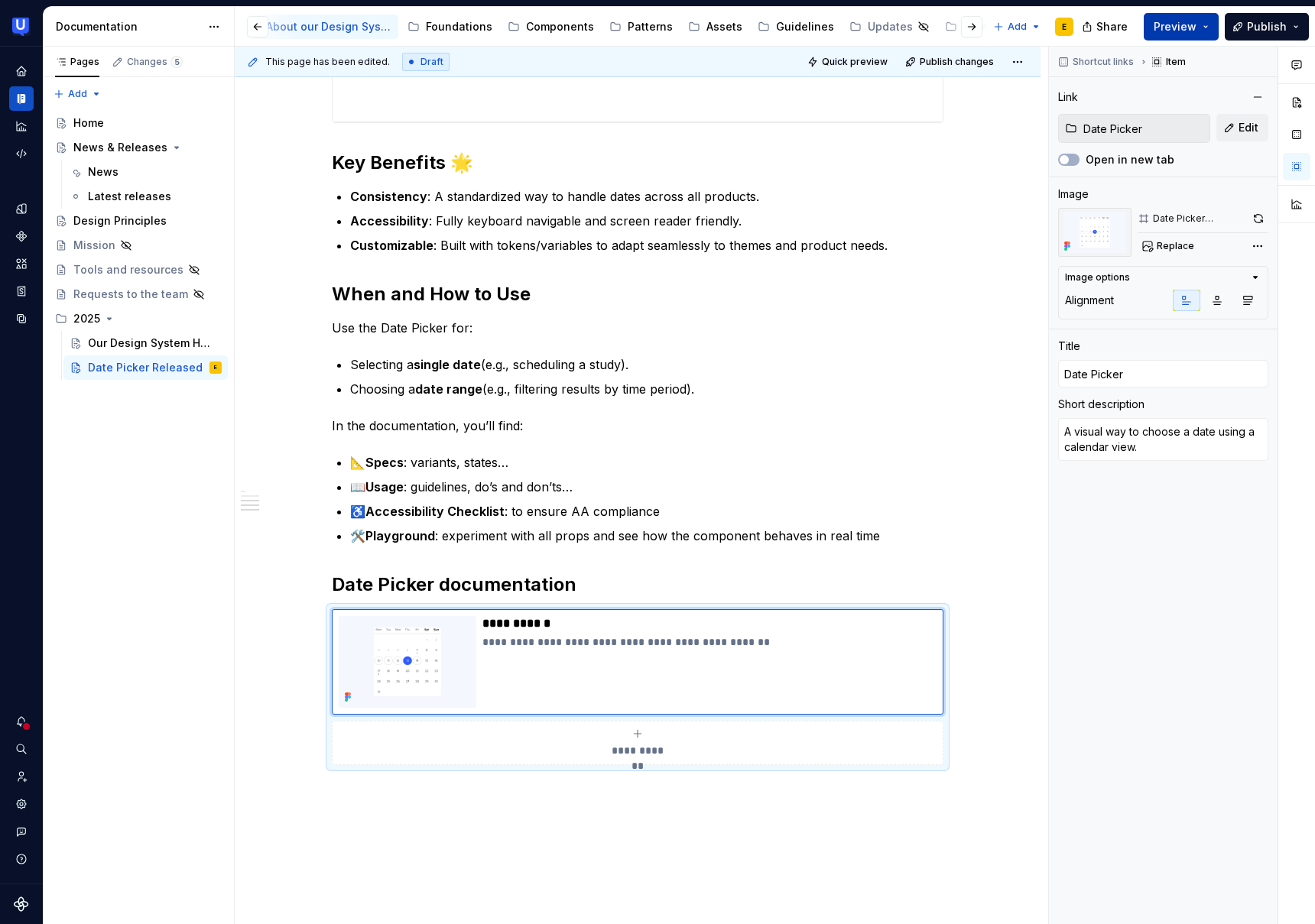
click at [1192, 26] on span "Preview" at bounding box center [1175, 26] width 43 height 15
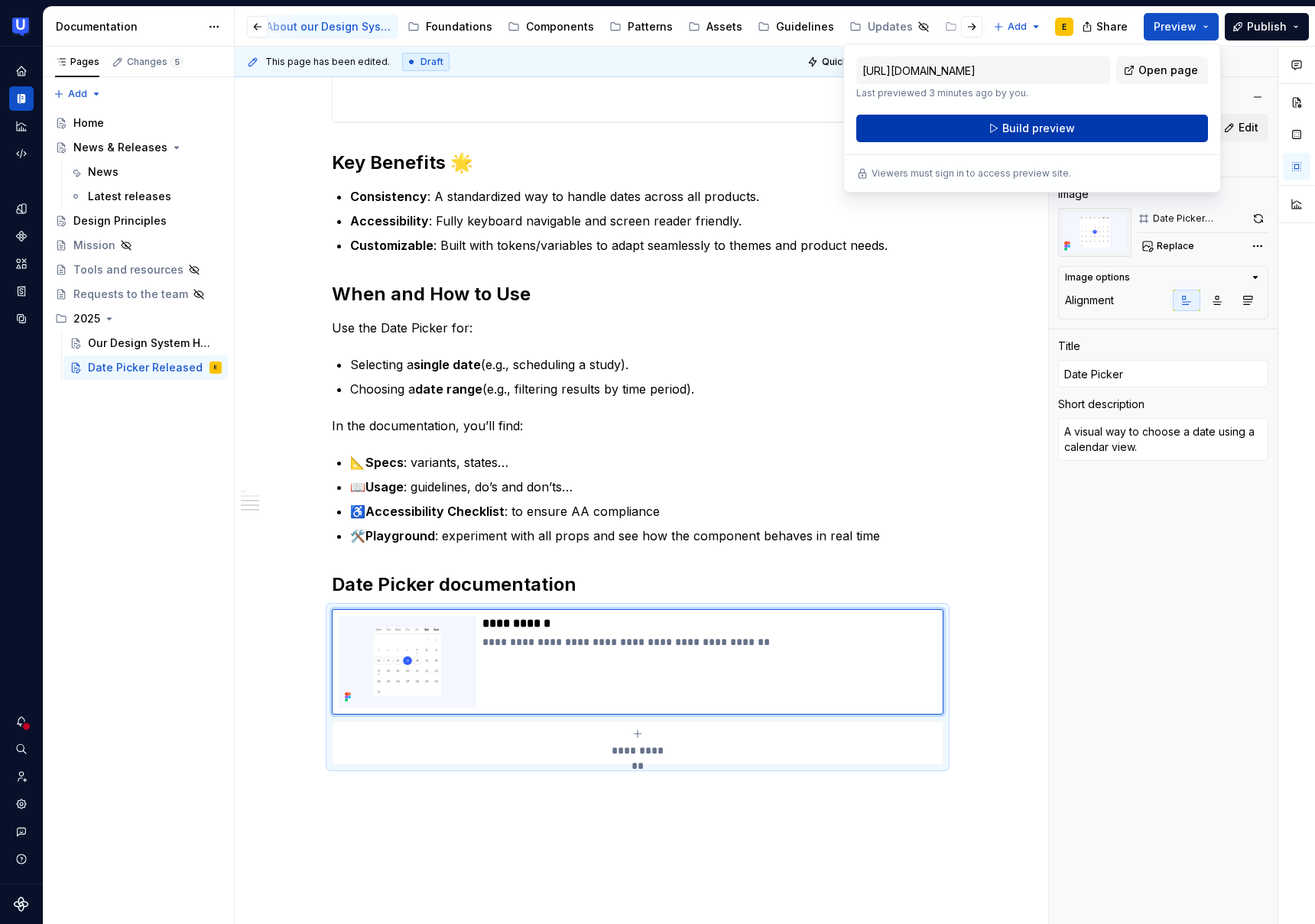
click at [1080, 126] on button "Build preview" at bounding box center [1032, 128] width 352 height 27
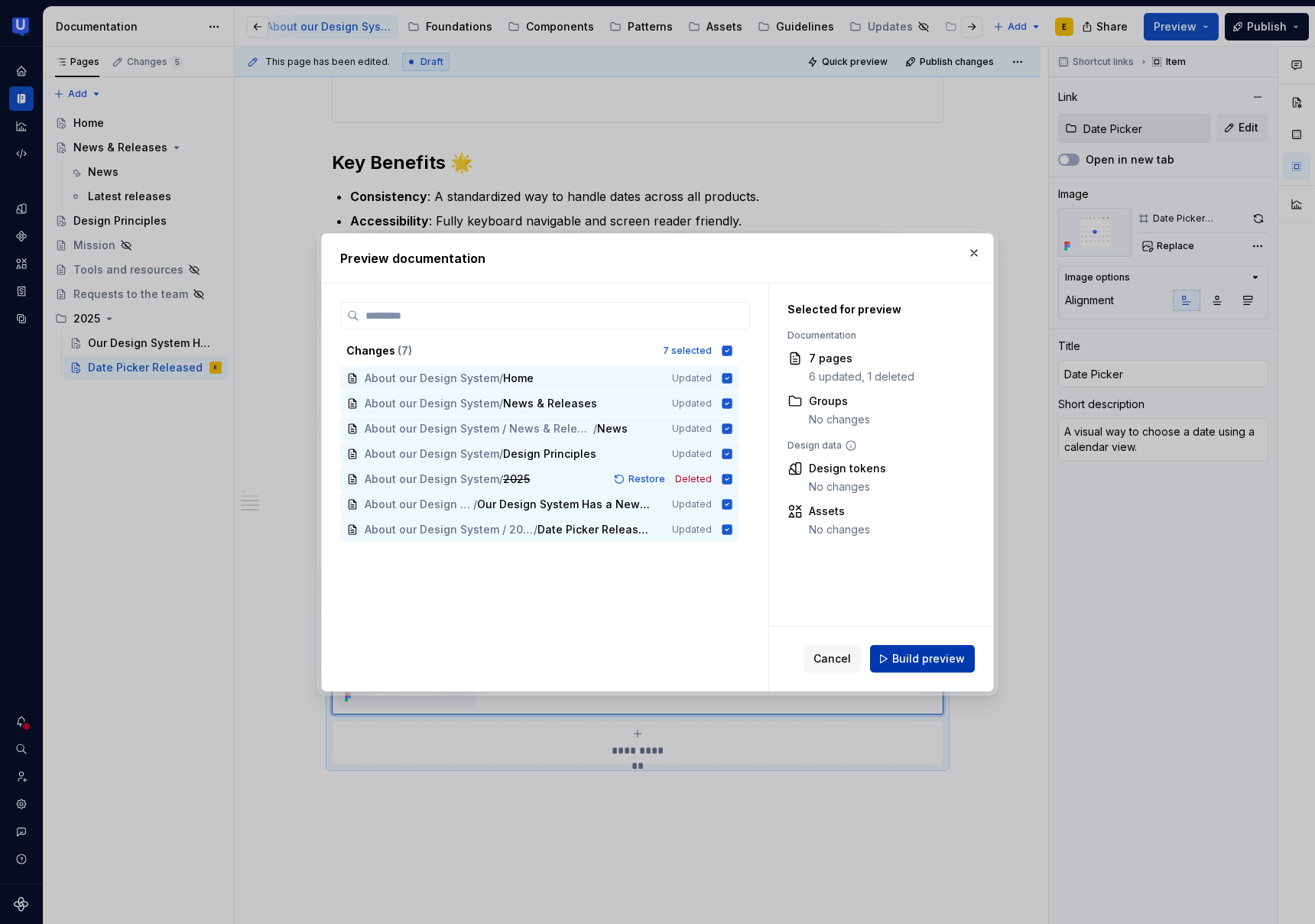
click at [922, 670] on button "Build preview" at bounding box center [923, 659] width 105 height 27
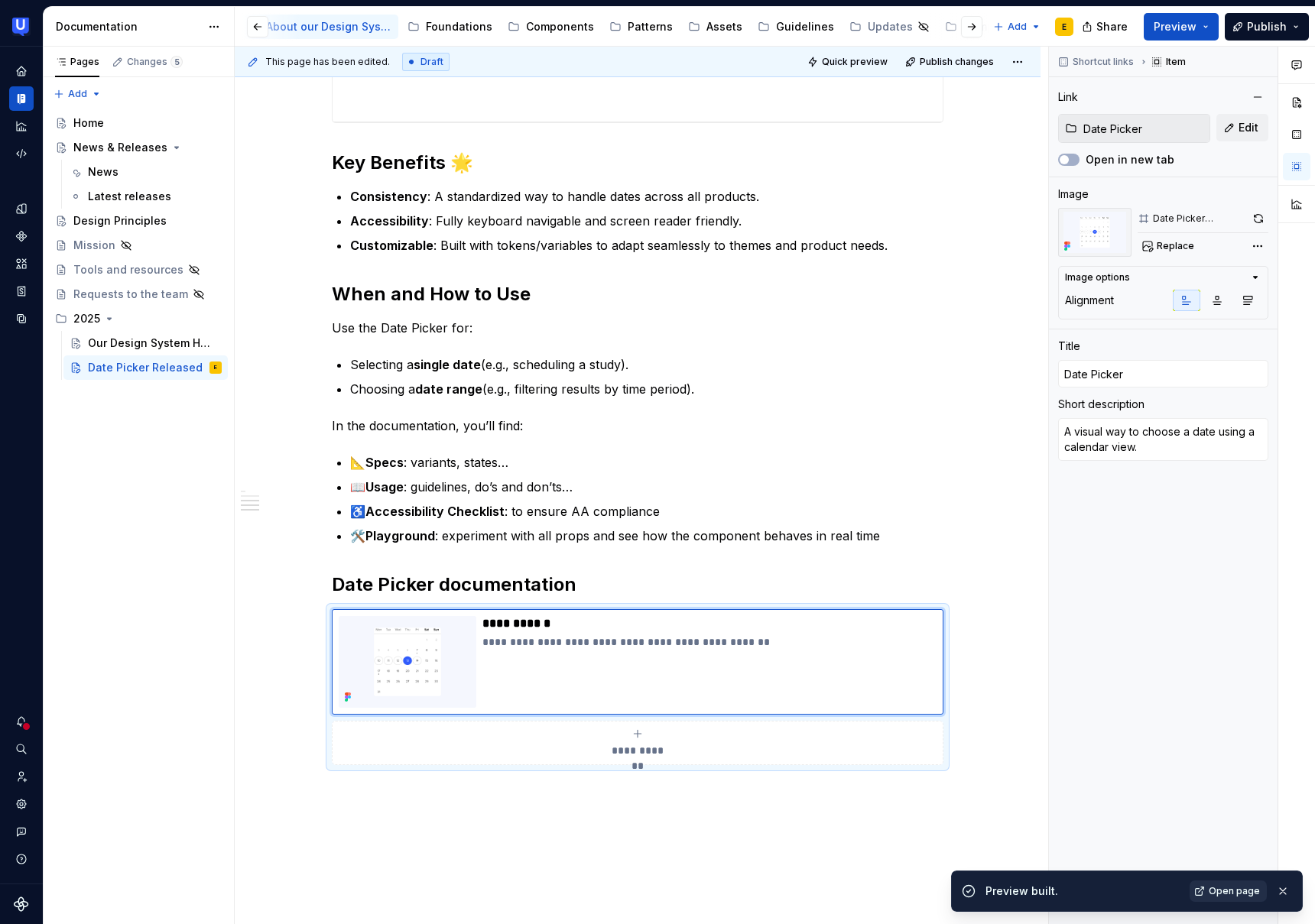
click at [1234, 898] on link "Open page" at bounding box center [1229, 891] width 78 height 21
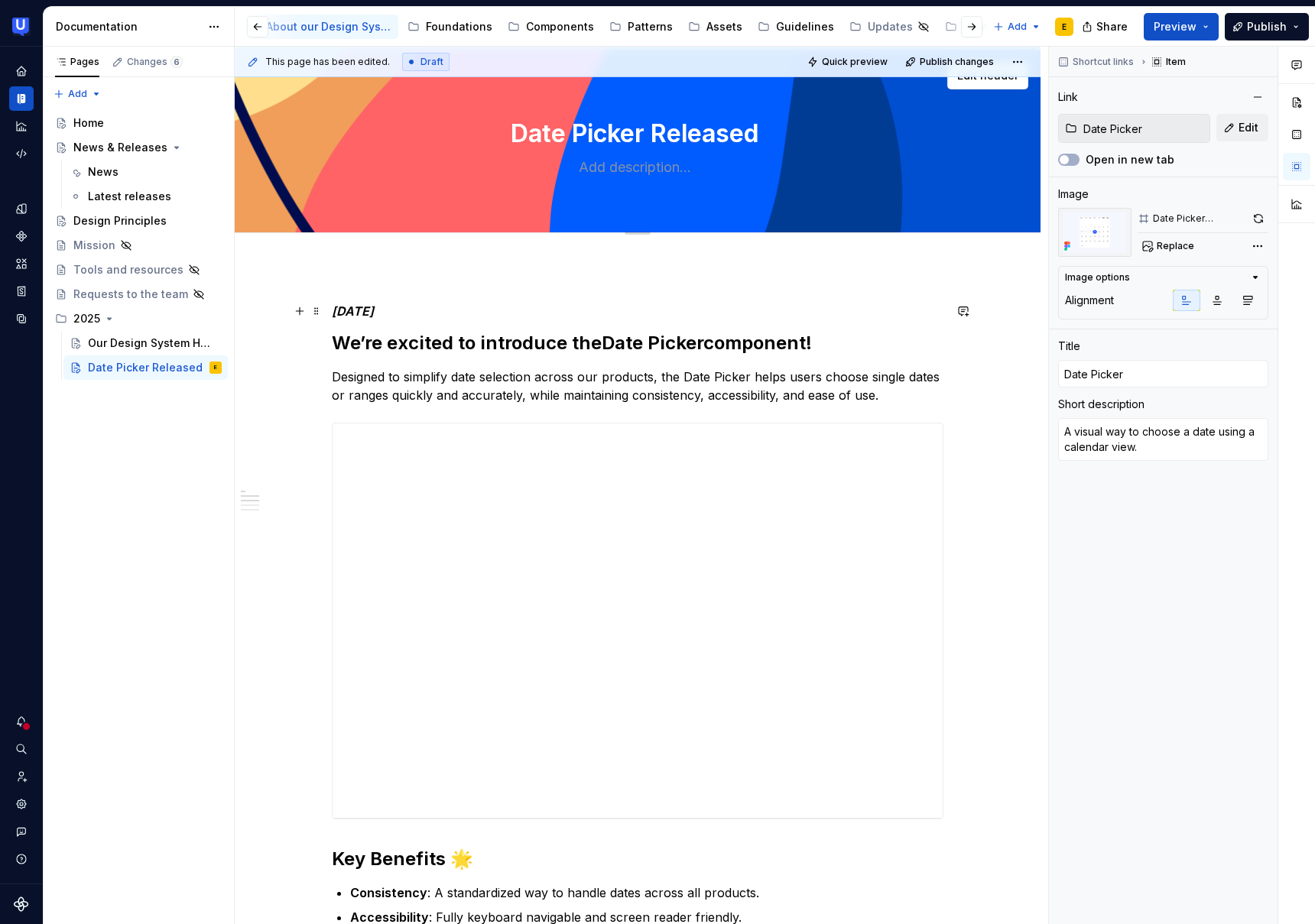
scroll to position [0, 0]
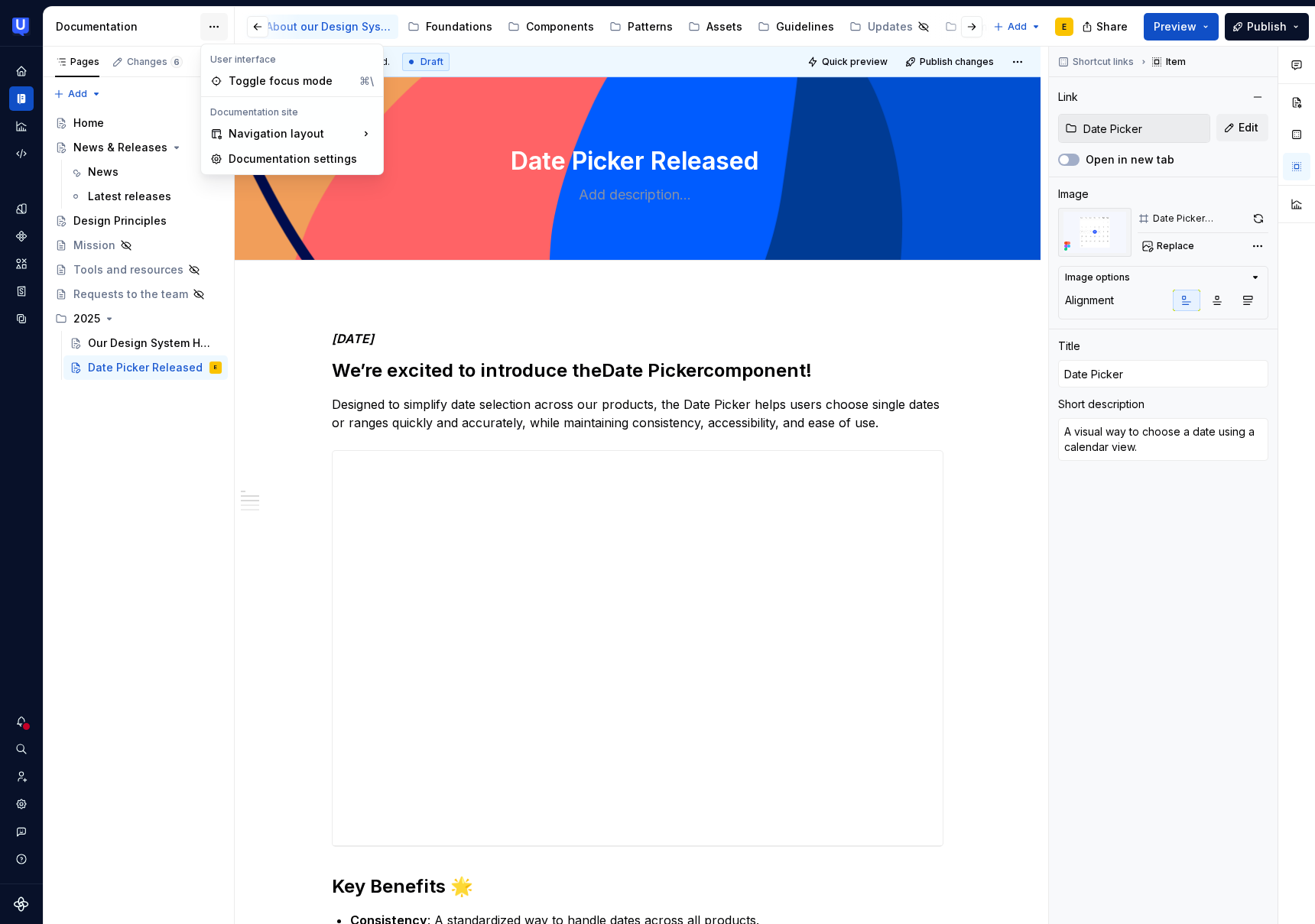
click at [221, 27] on html "UserTesting Design System E Design system data Documentation Accessibility guid…" at bounding box center [657, 462] width 1315 height 924
click at [295, 152] on div "Documentation settings" at bounding box center [301, 158] width 146 height 15
type textarea "*"
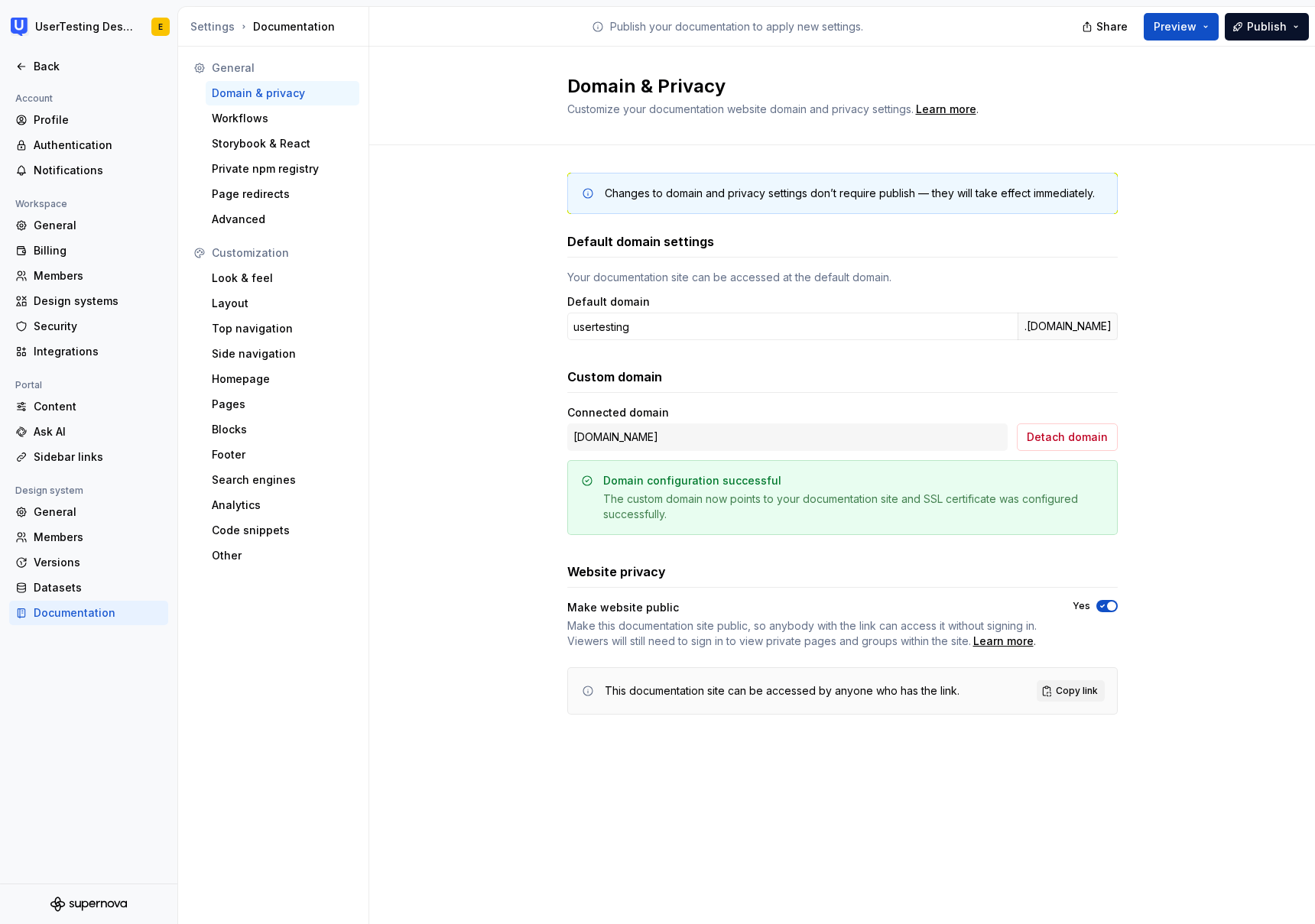
drag, startPoint x: 740, startPoint y: 438, endPoint x: 575, endPoint y: 439, distance: 165.0
click at [575, 439] on div "design-system.usertesting.com" at bounding box center [787, 436] width 440 height 27
copy div "design-system.usertesting.com"
click at [256, 458] on div "Footer" at bounding box center [282, 454] width 141 height 15
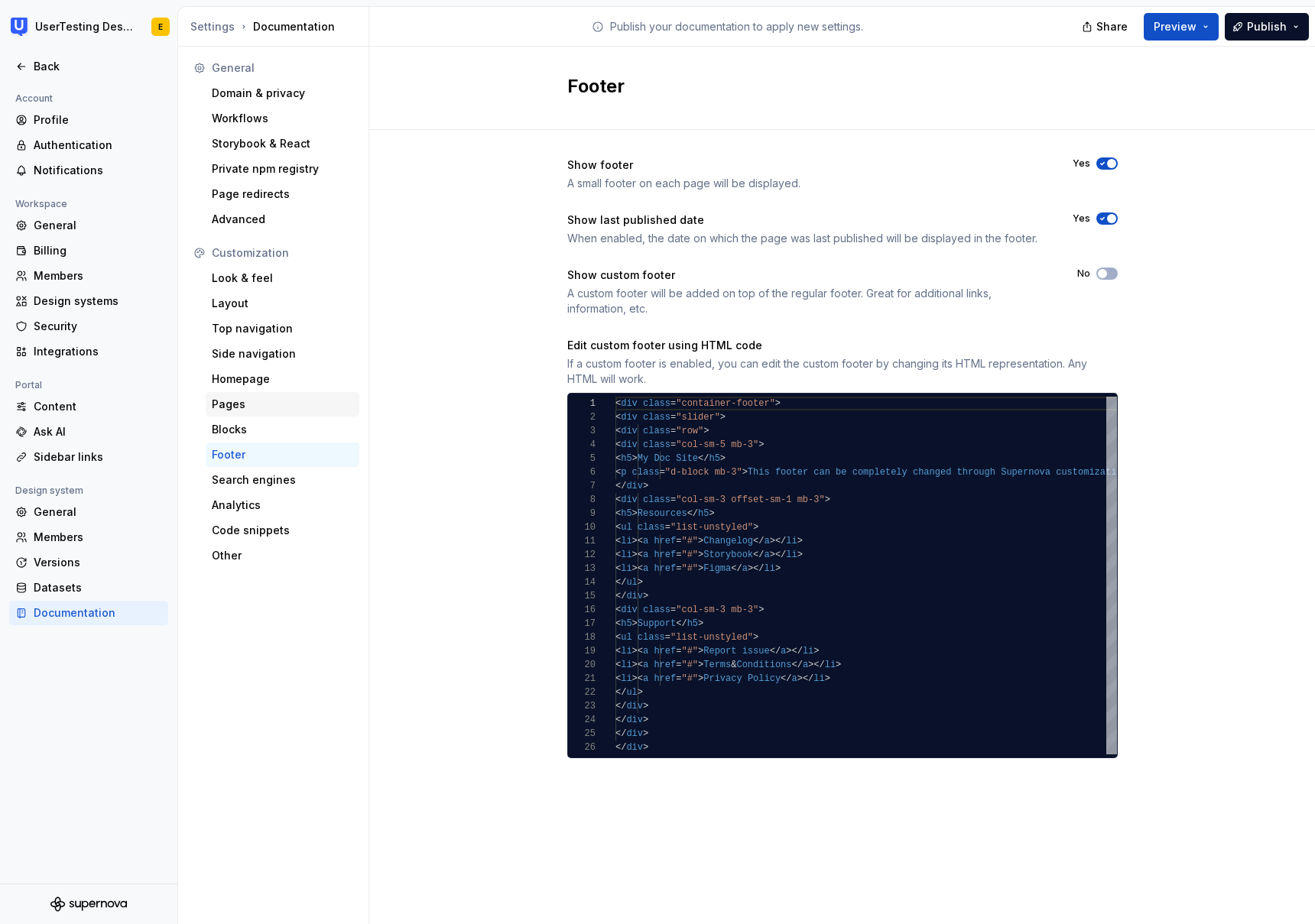
click at [271, 399] on div "Pages" at bounding box center [282, 404] width 141 height 15
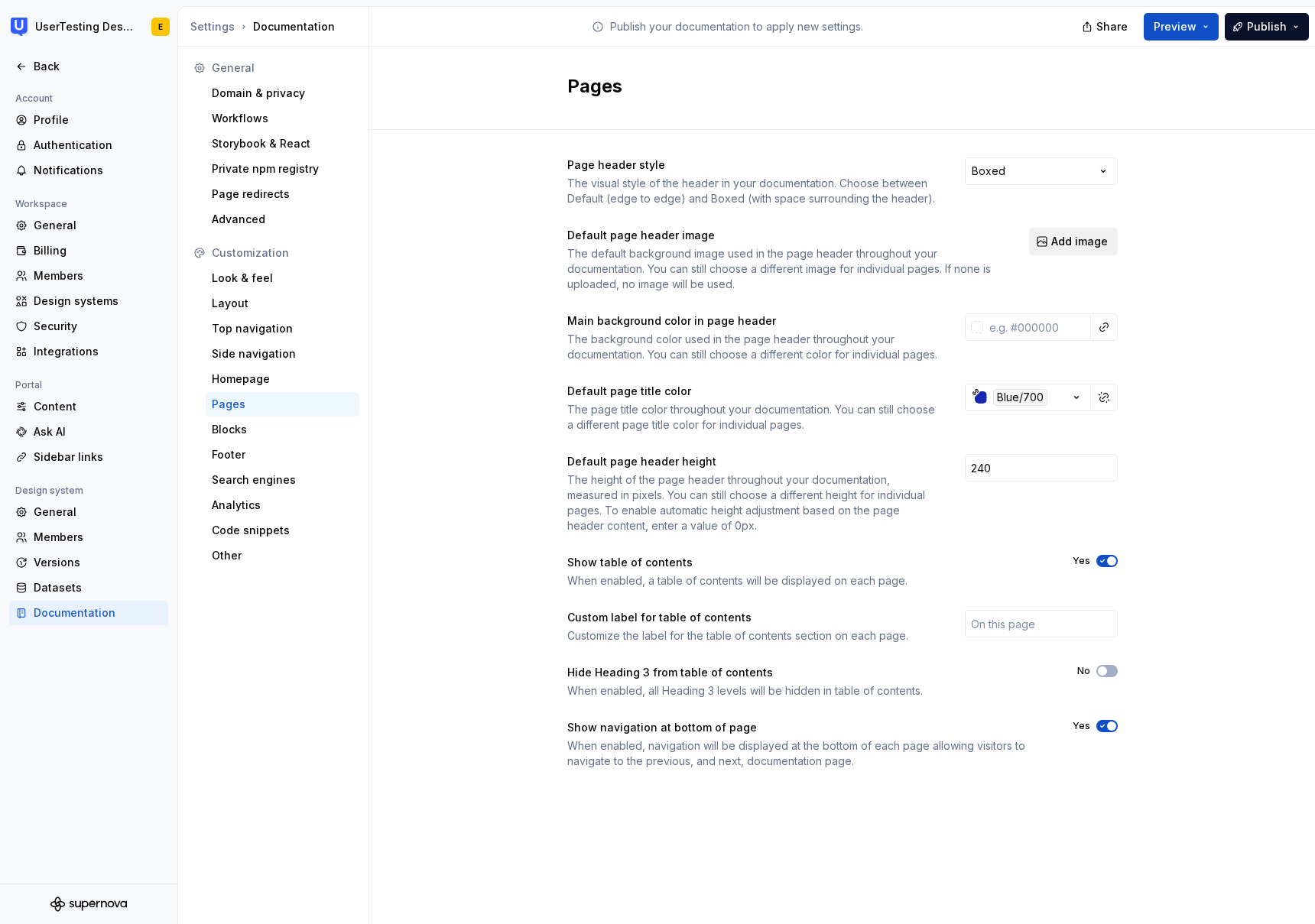
click at [1079, 234] on span "Add image" at bounding box center [1080, 241] width 56 height 15
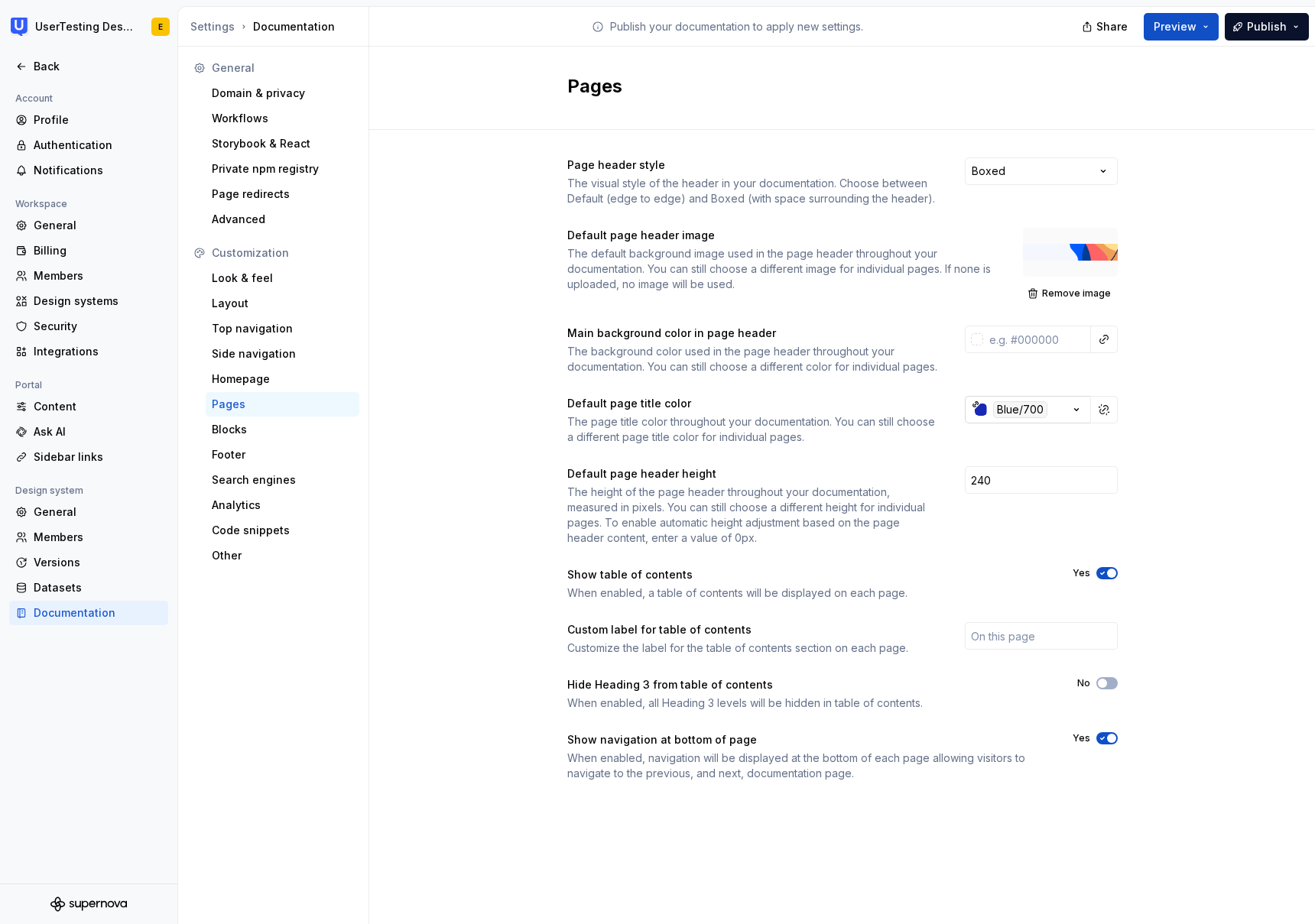
click at [1080, 417] on icon "button" at bounding box center [1076, 409] width 15 height 15
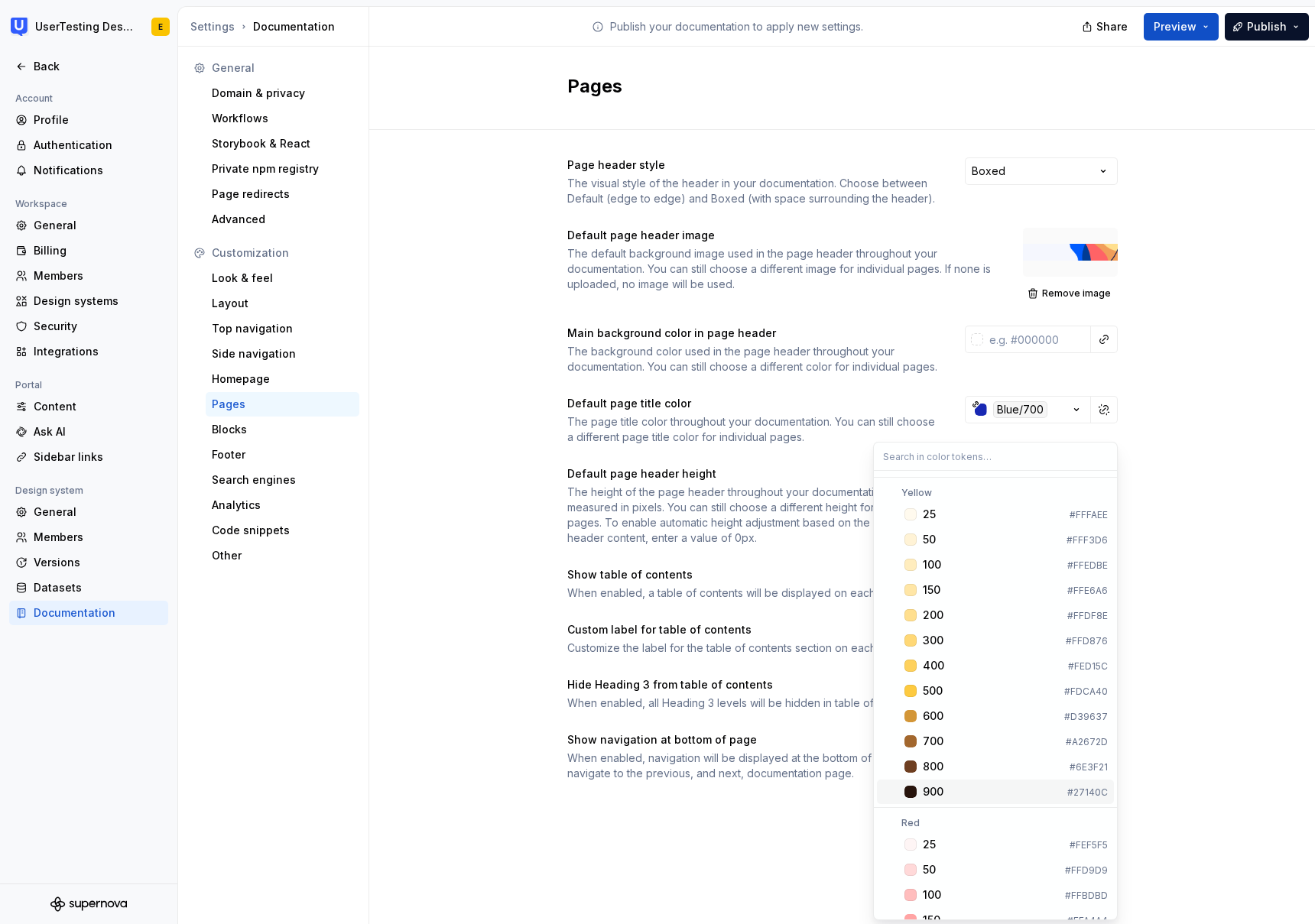
click at [984, 789] on div "900" at bounding box center [992, 792] width 138 height 15
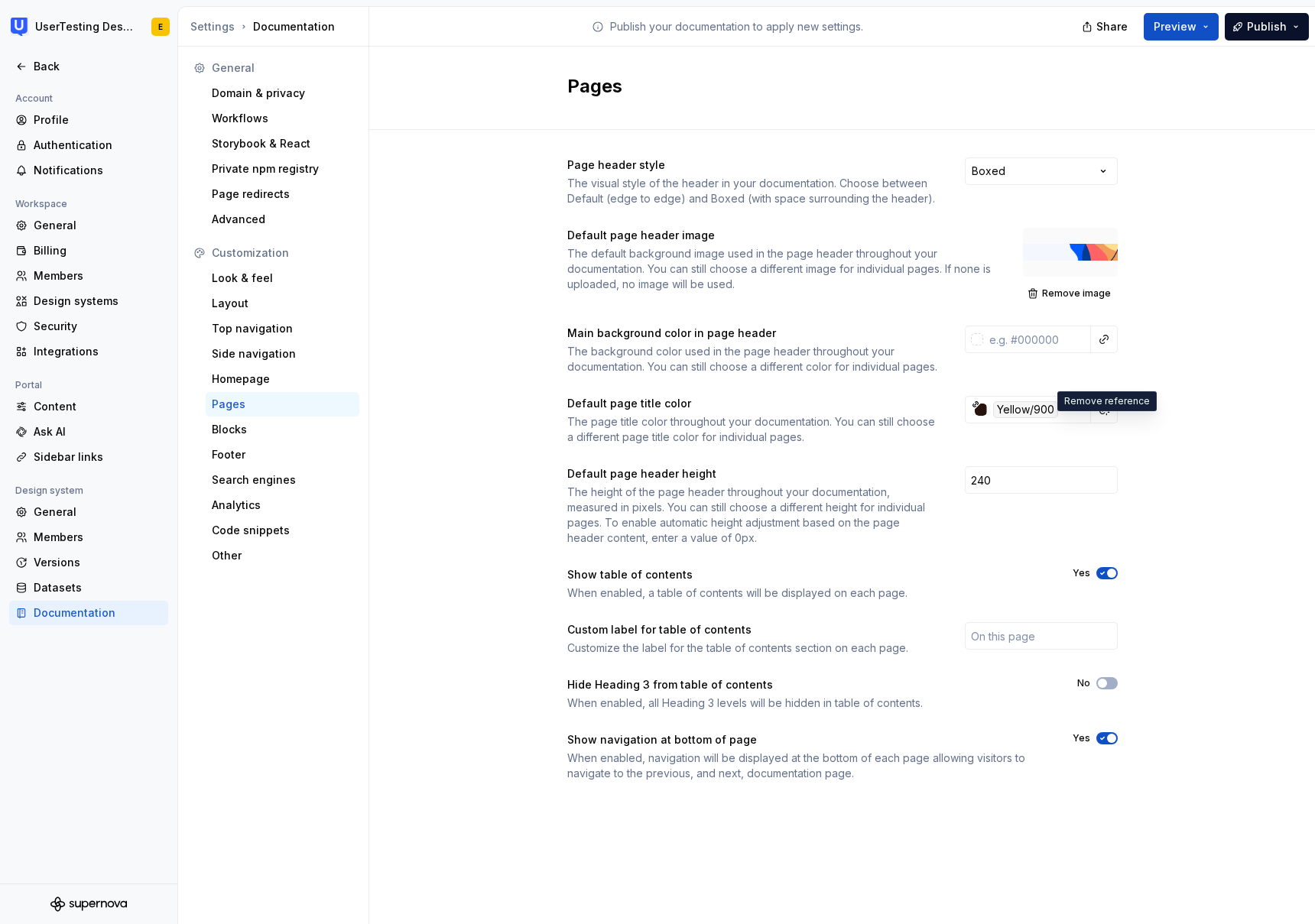
click at [1108, 743] on span "button" at bounding box center [1111, 738] width 9 height 9
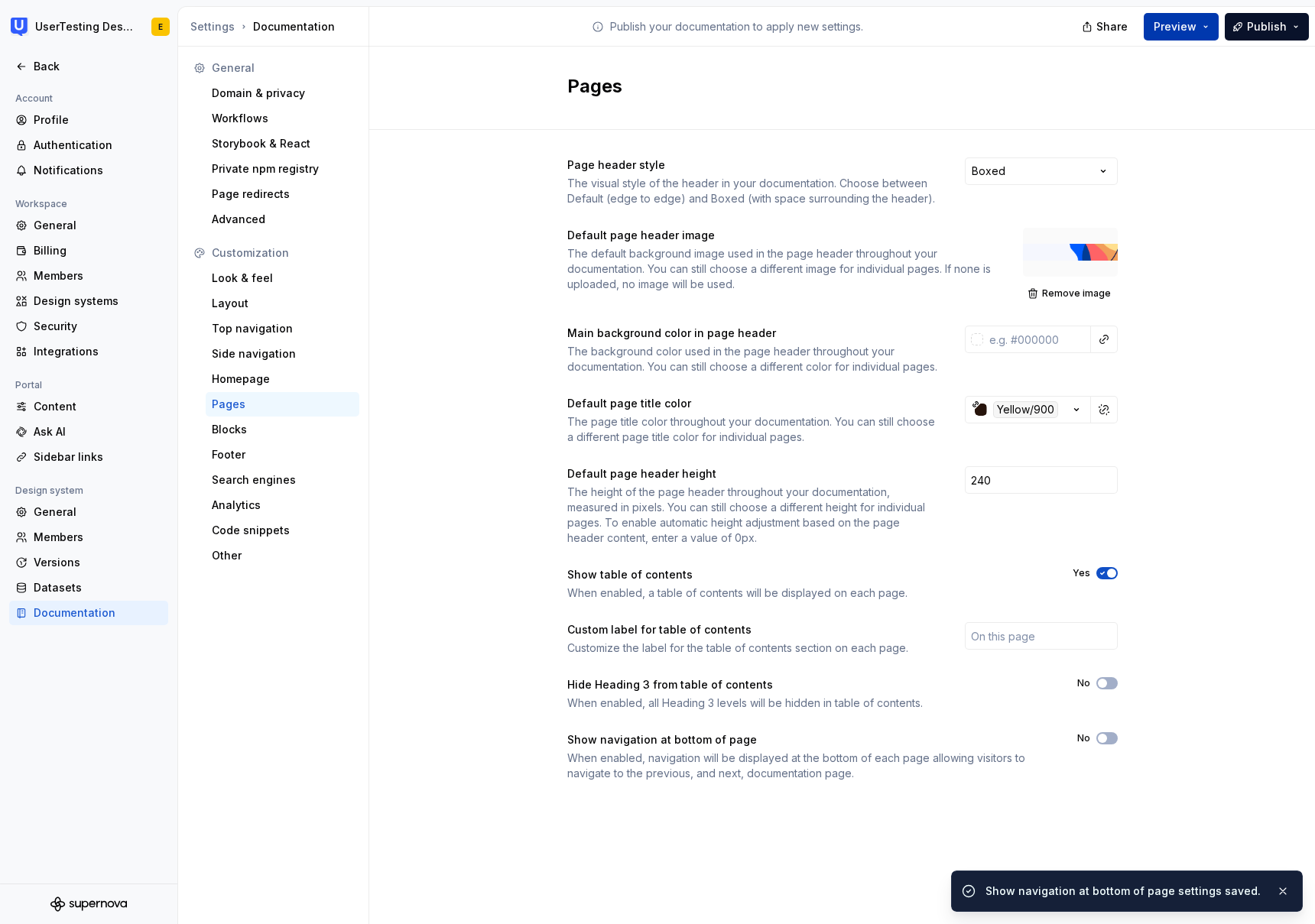
click at [1197, 33] on span "Preview" at bounding box center [1175, 26] width 43 height 15
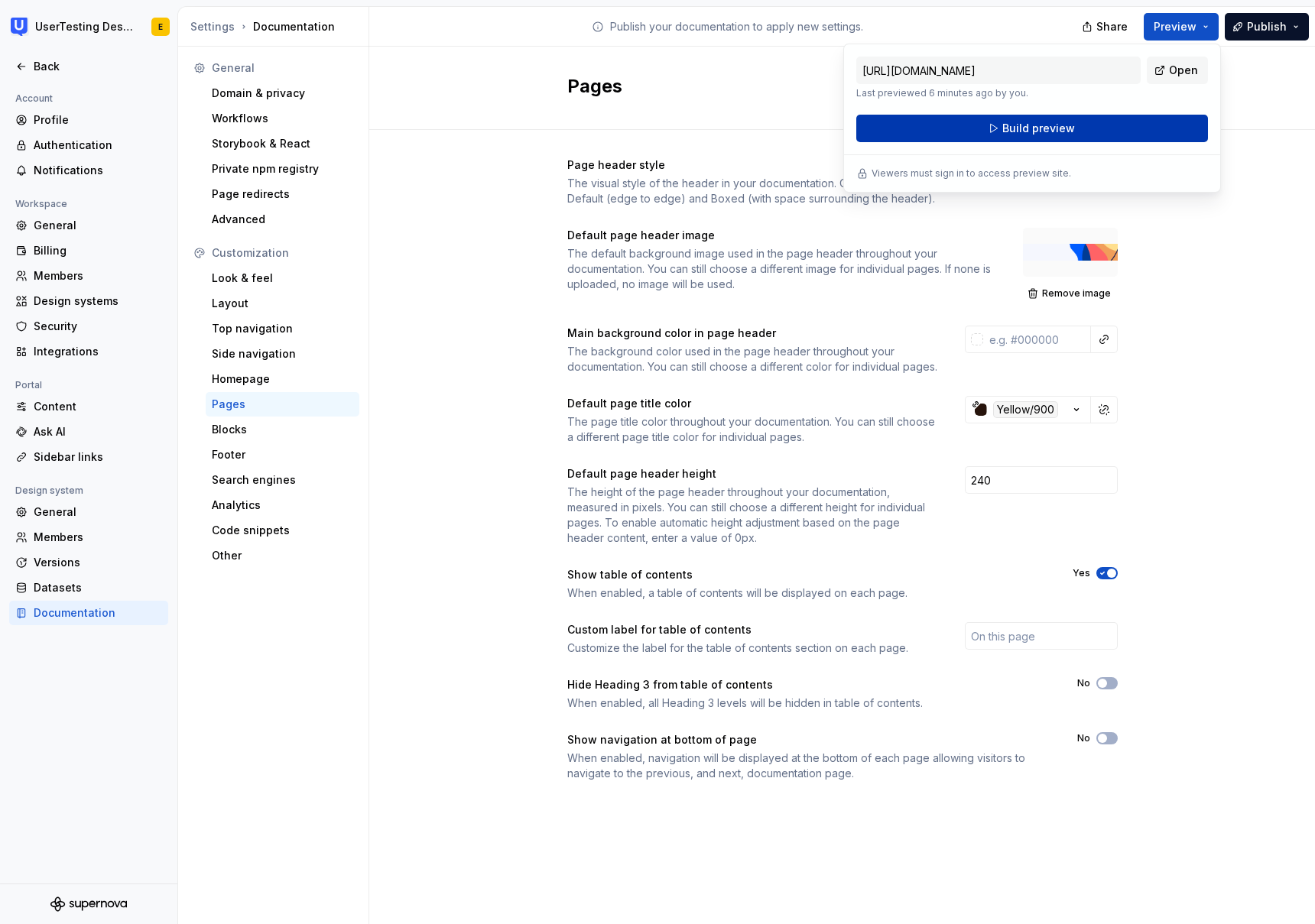
click at [1053, 131] on span "Build preview" at bounding box center [1039, 128] width 72 height 15
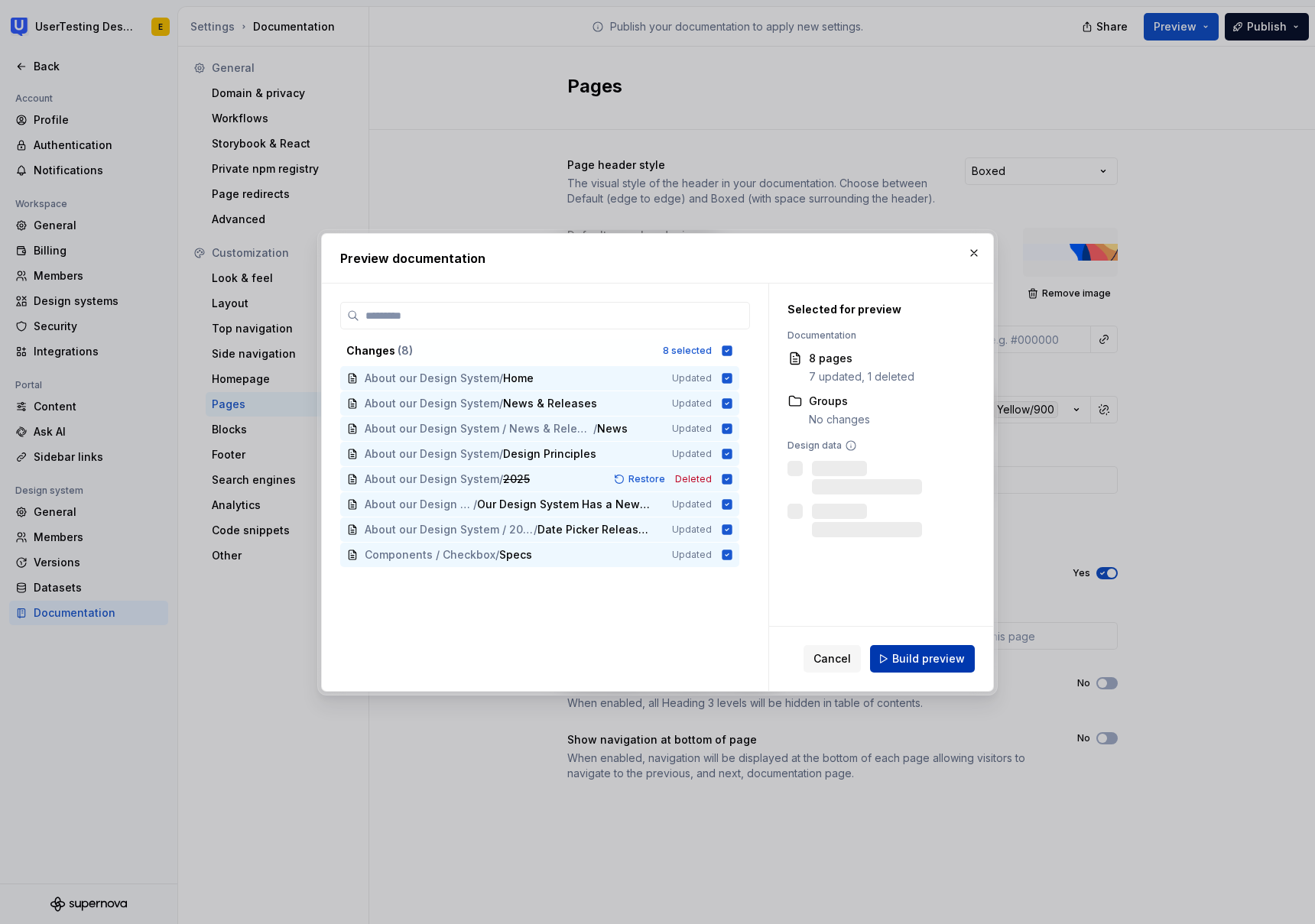
click at [944, 657] on span "Build preview" at bounding box center [929, 659] width 72 height 15
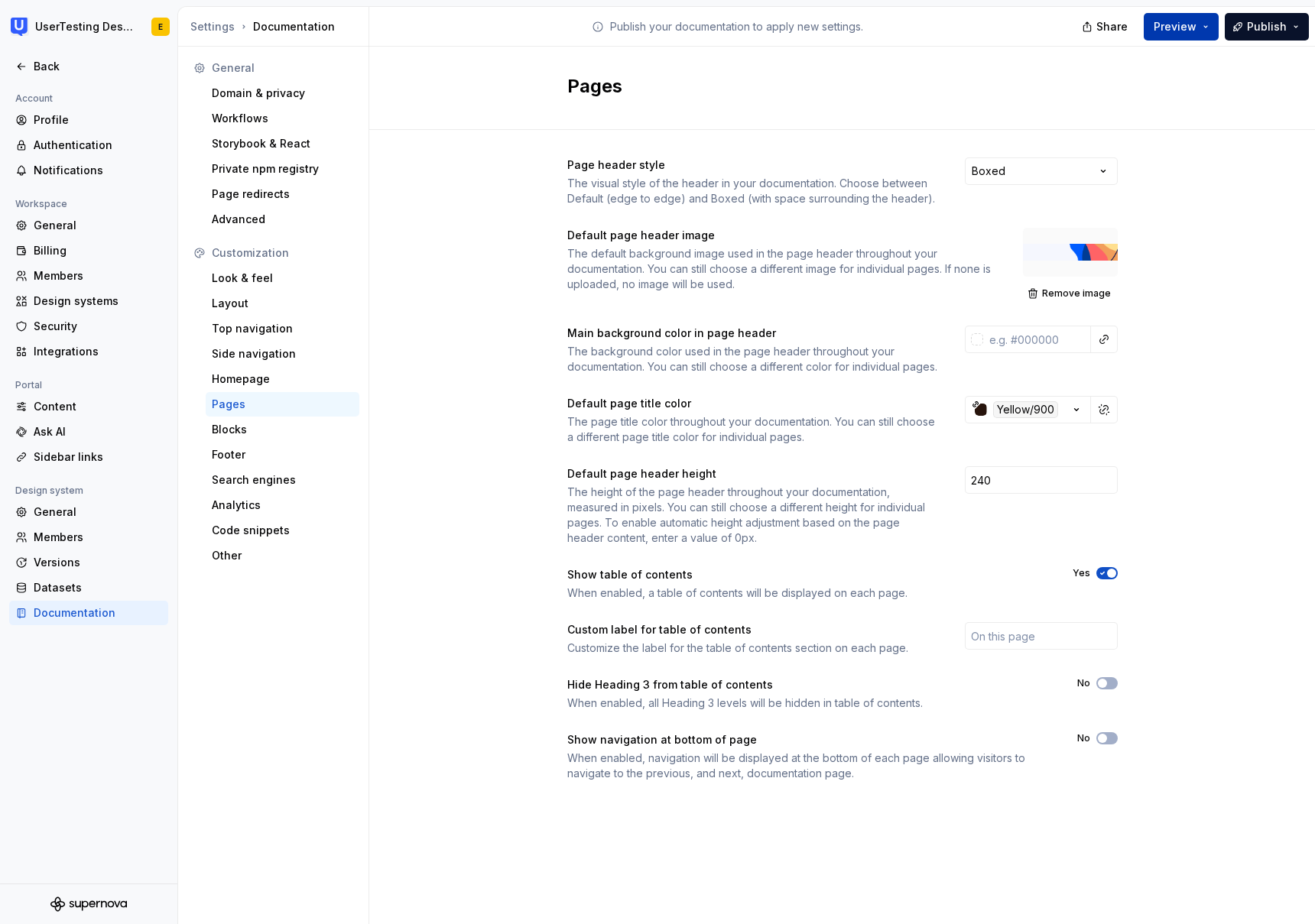
click at [1194, 34] on span "Preview" at bounding box center [1175, 26] width 43 height 15
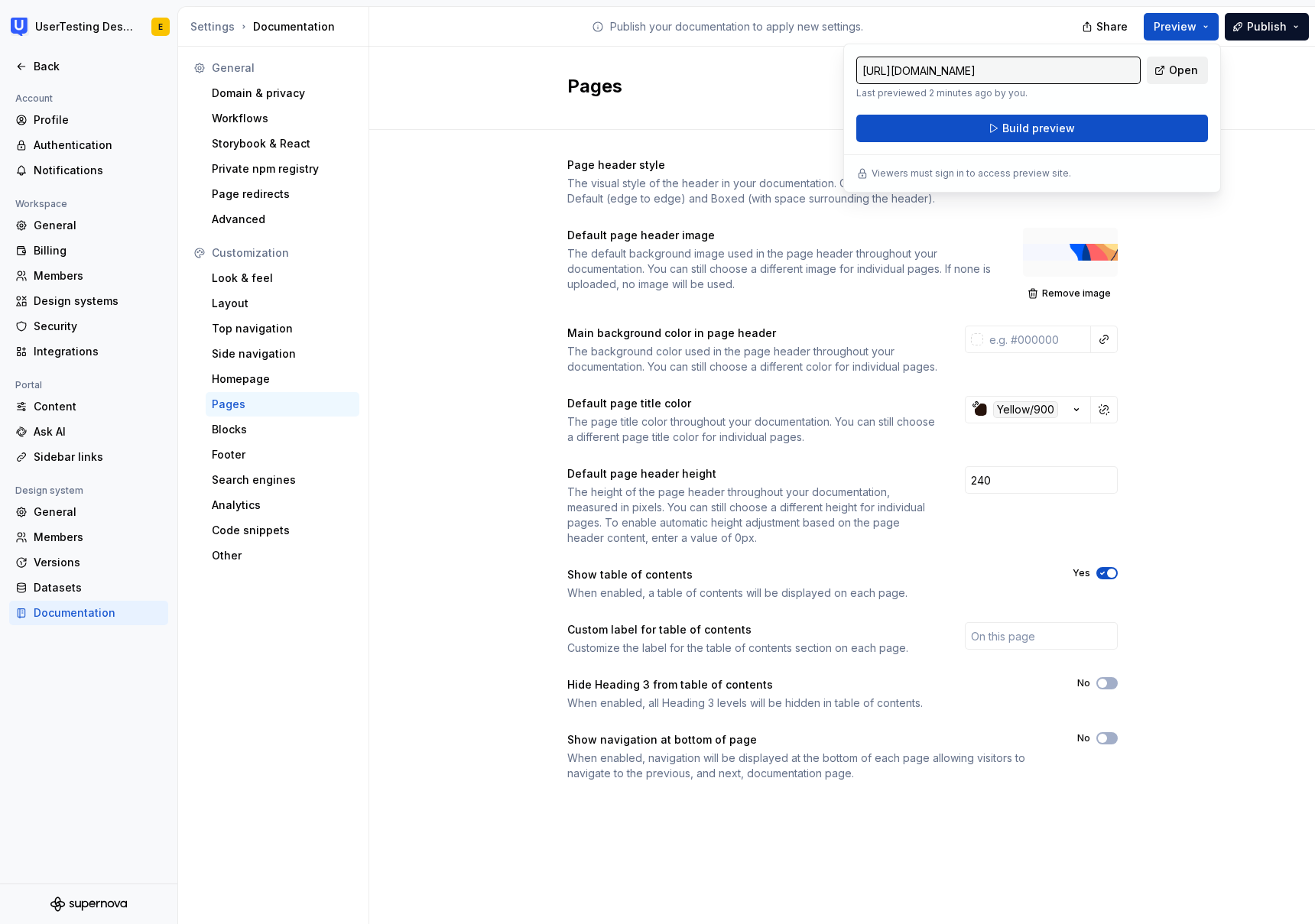
click at [1185, 76] on span "Open" at bounding box center [1184, 70] width 29 height 15
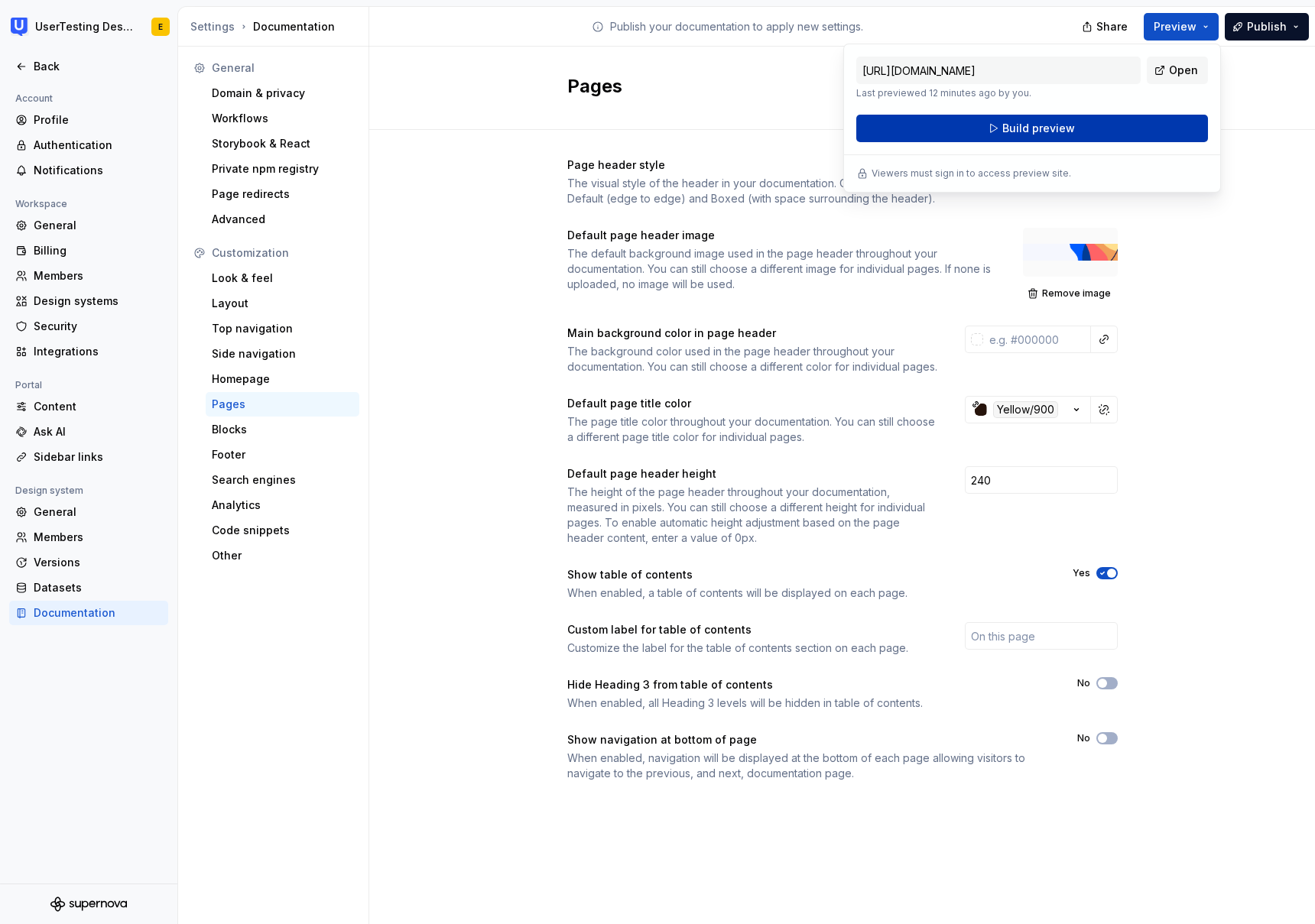
click at [1138, 123] on button "Build preview" at bounding box center [1032, 128] width 352 height 27
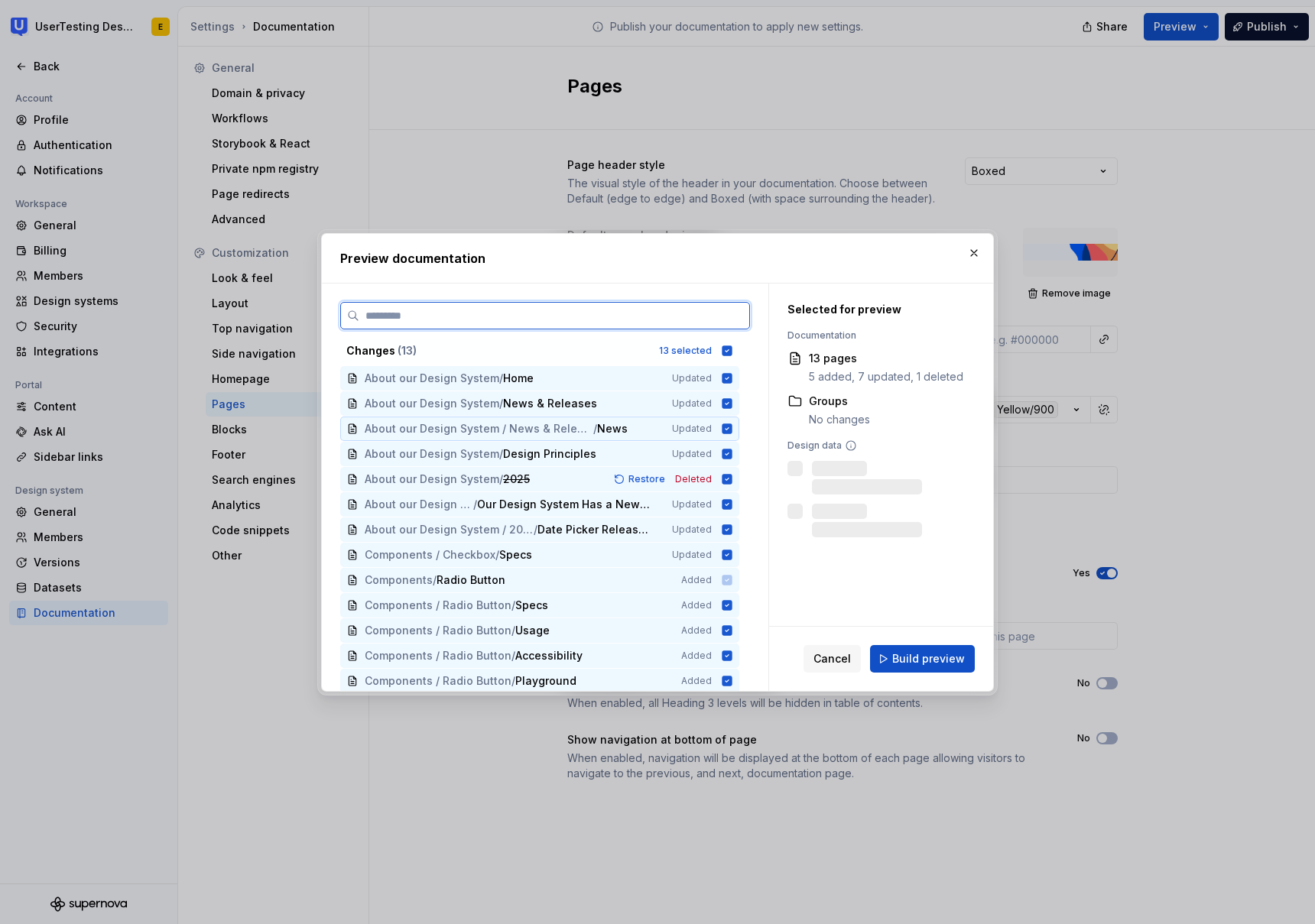
scroll to position [3, 0]
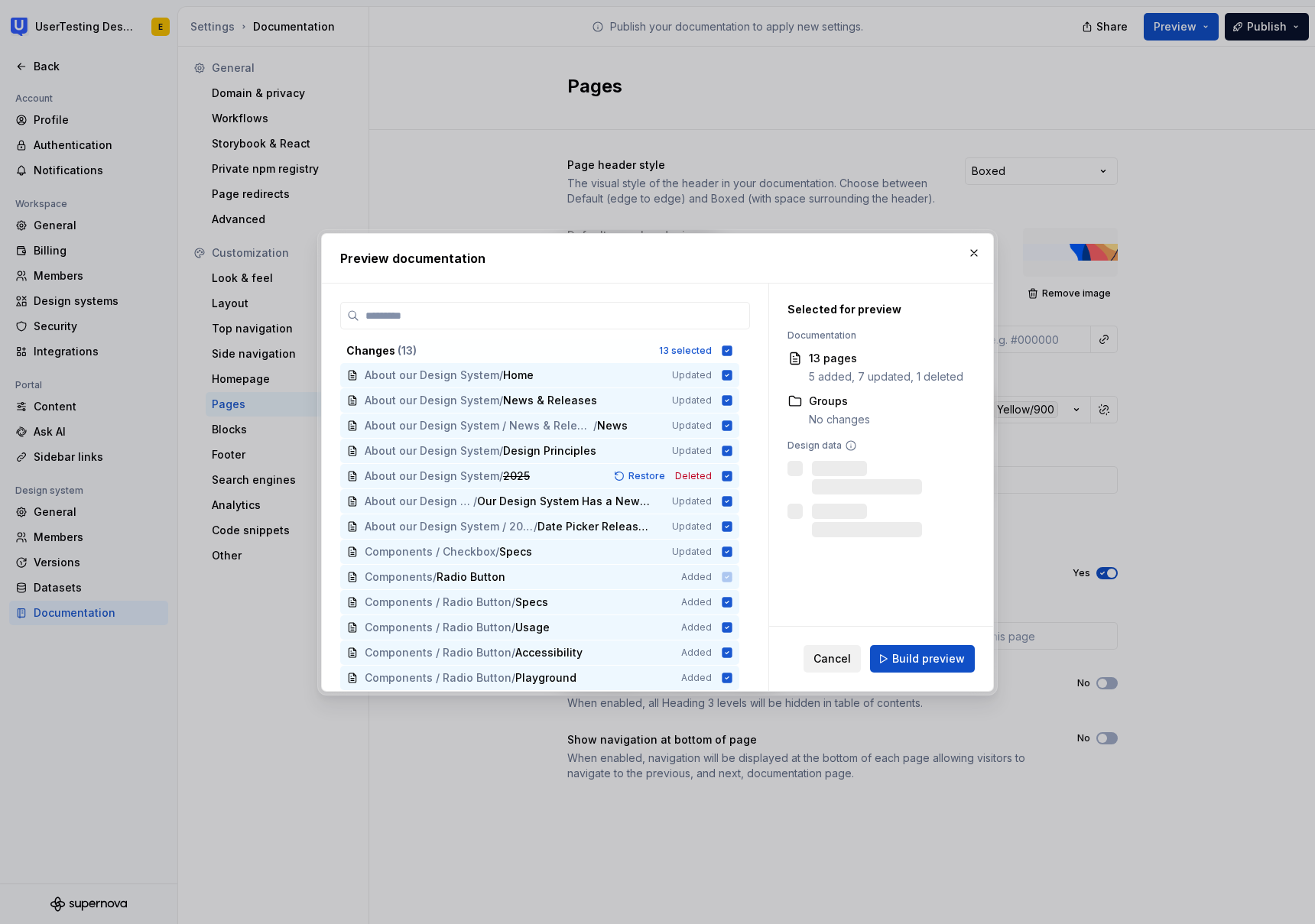
click at [840, 667] on button "Cancel" at bounding box center [832, 659] width 57 height 27
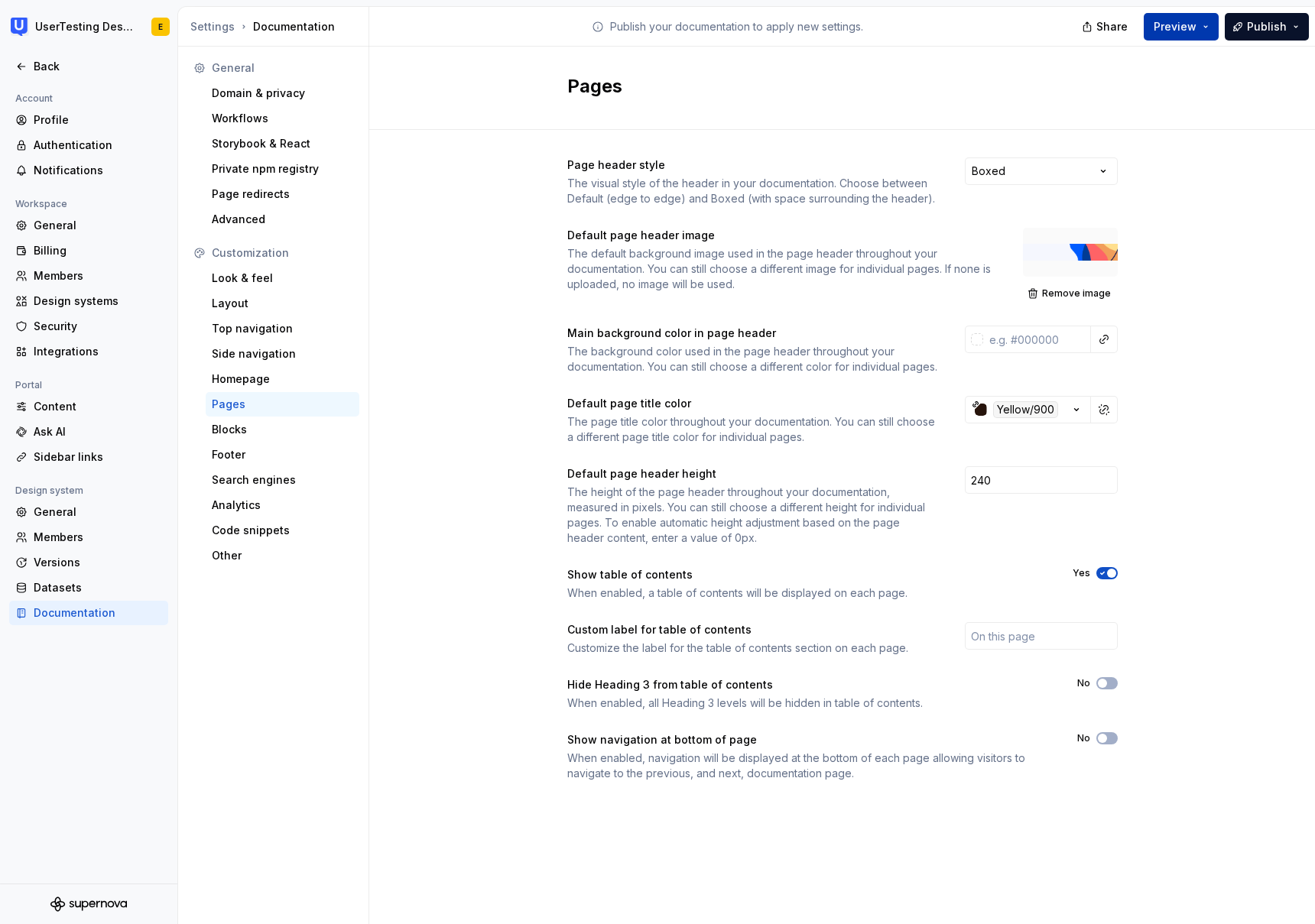
click at [1191, 26] on span "Preview" at bounding box center [1175, 26] width 43 height 15
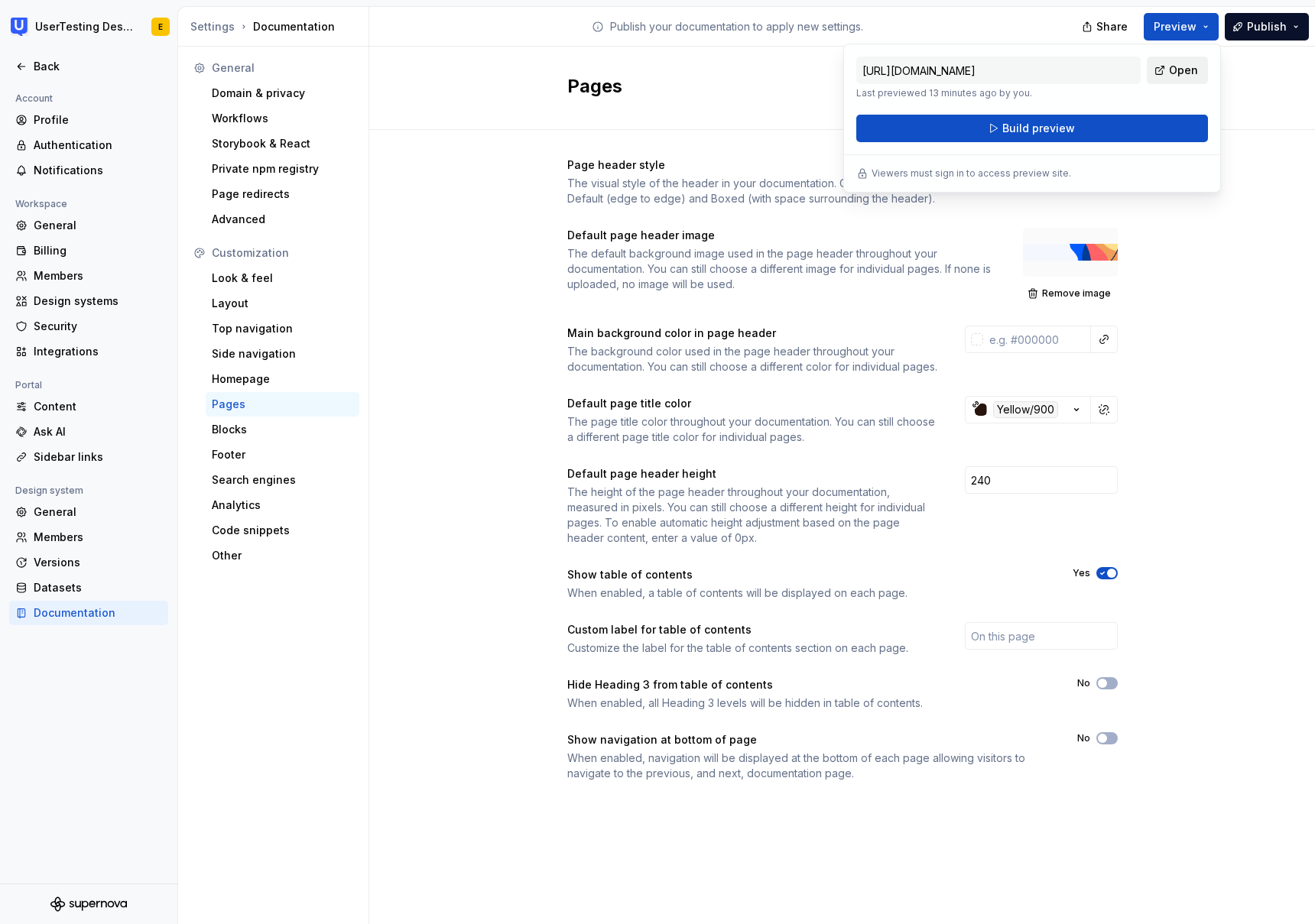
click at [1188, 71] on span "Open" at bounding box center [1184, 70] width 29 height 15
click at [1177, 75] on span "Open" at bounding box center [1184, 70] width 29 height 15
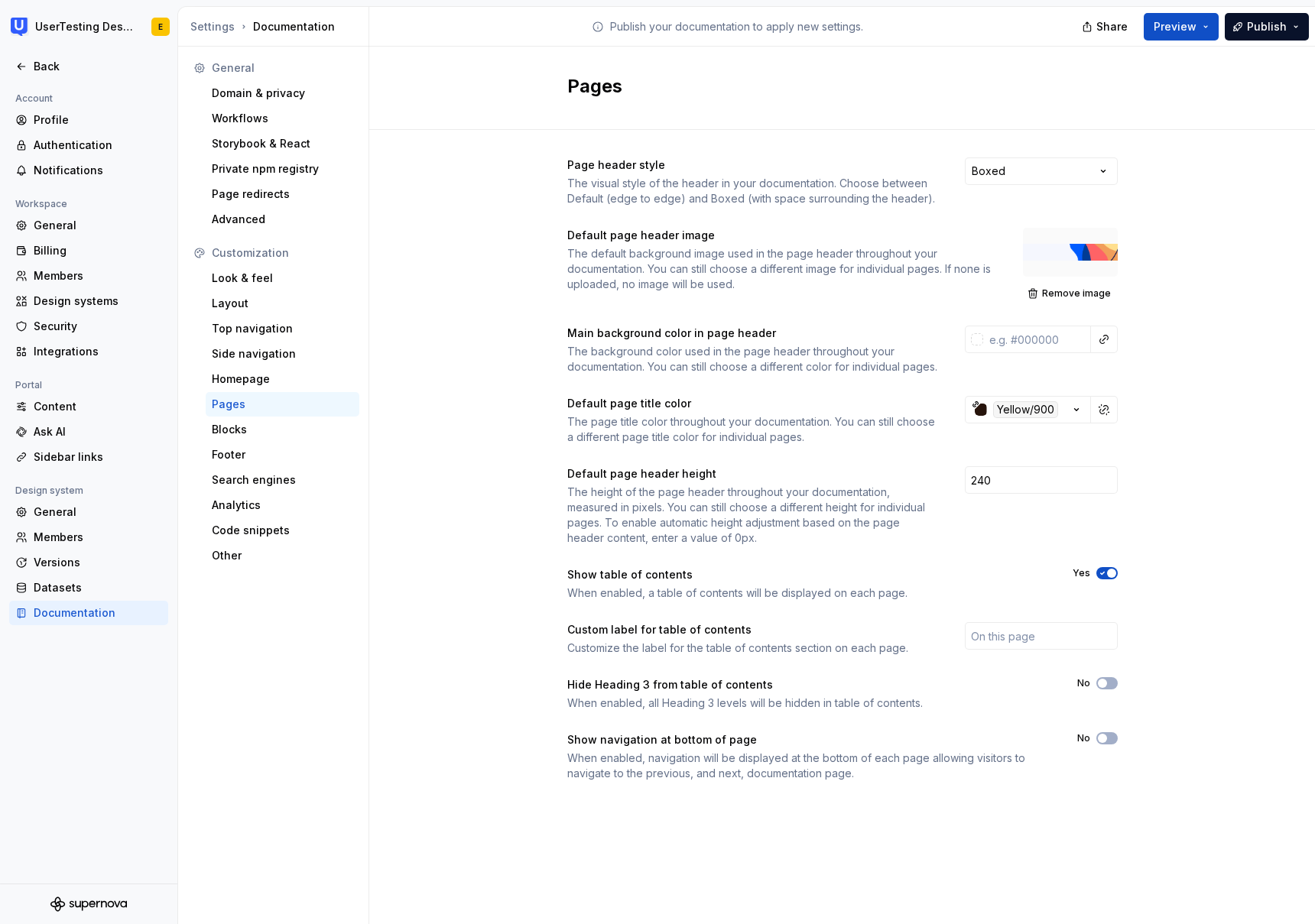
click at [1269, 106] on div "Pages" at bounding box center [842, 88] width 946 height 84
